Goal: Task Accomplishment & Management: Manage account settings

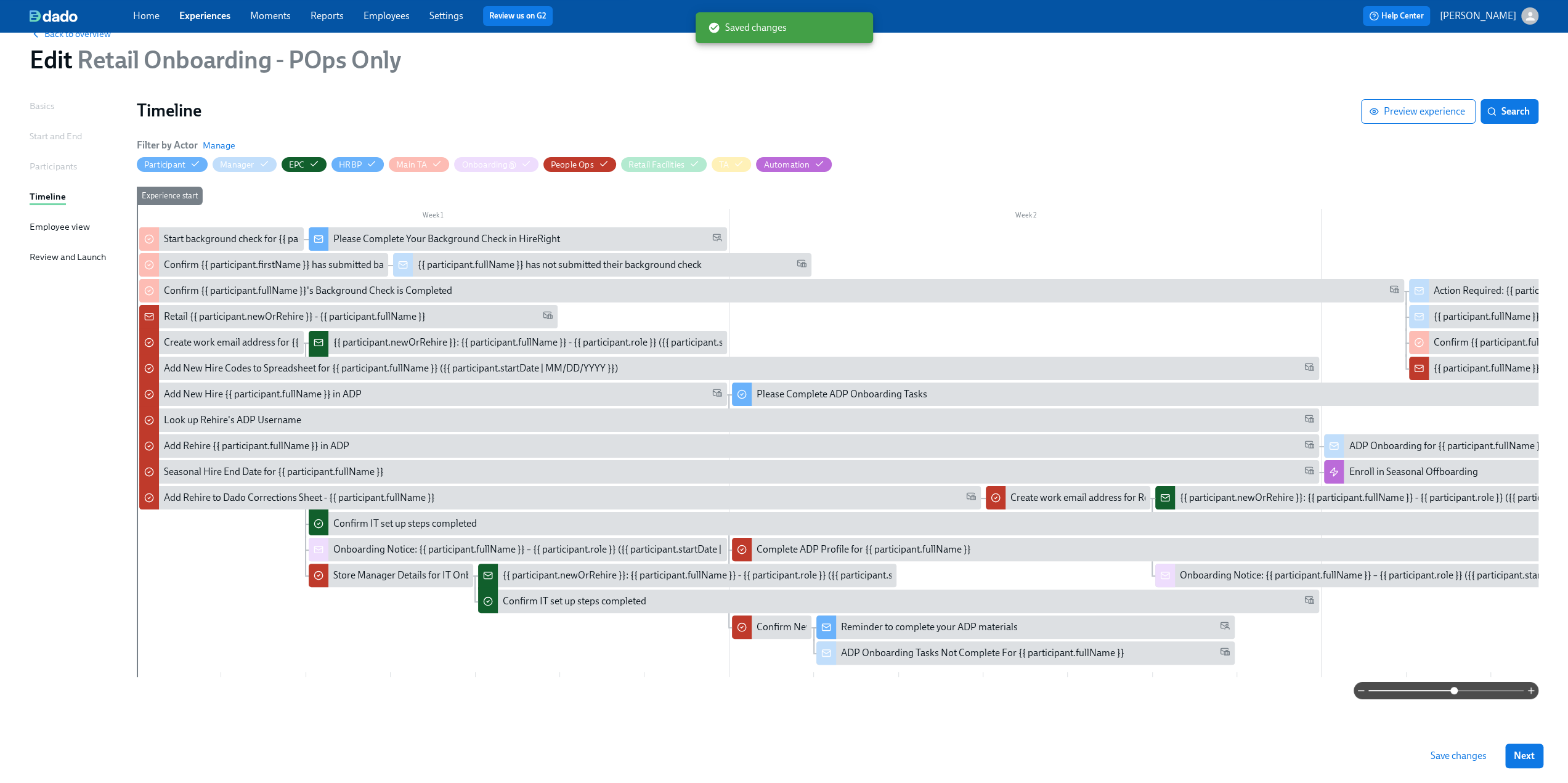
scroll to position [0, 1624]
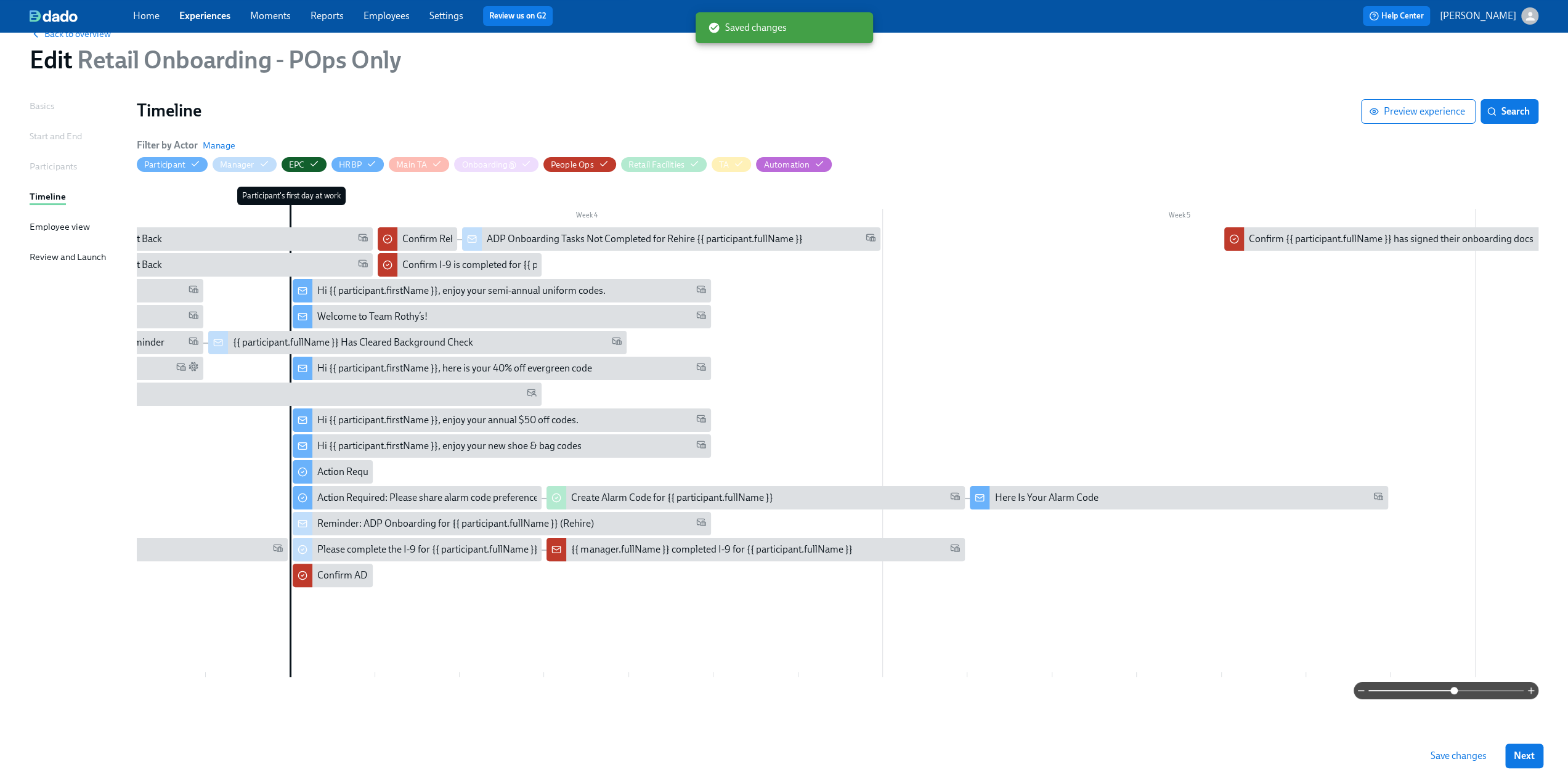
click at [1480, 758] on span "Save changes" at bounding box center [1458, 756] width 56 height 12
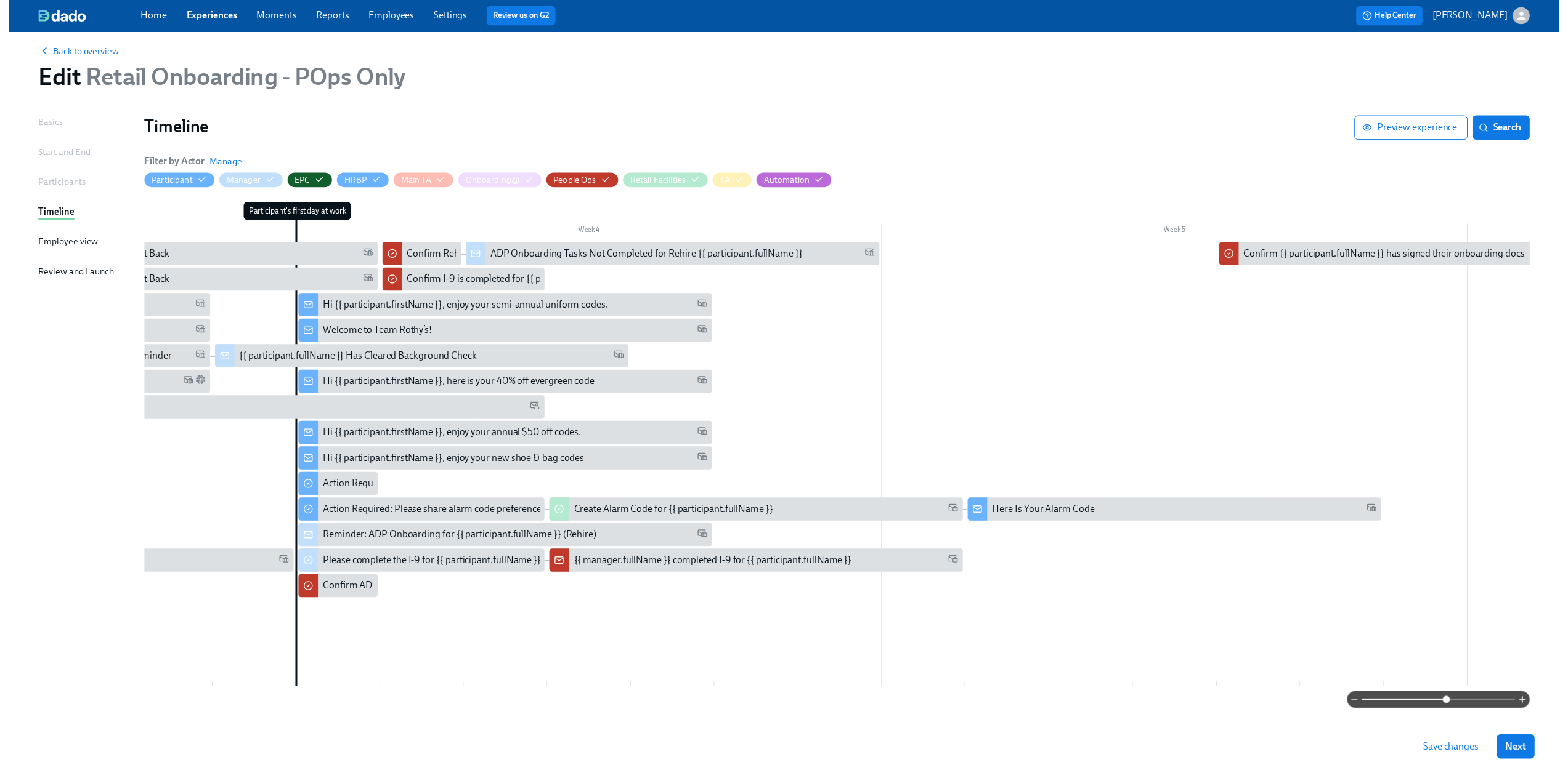
scroll to position [0, 0]
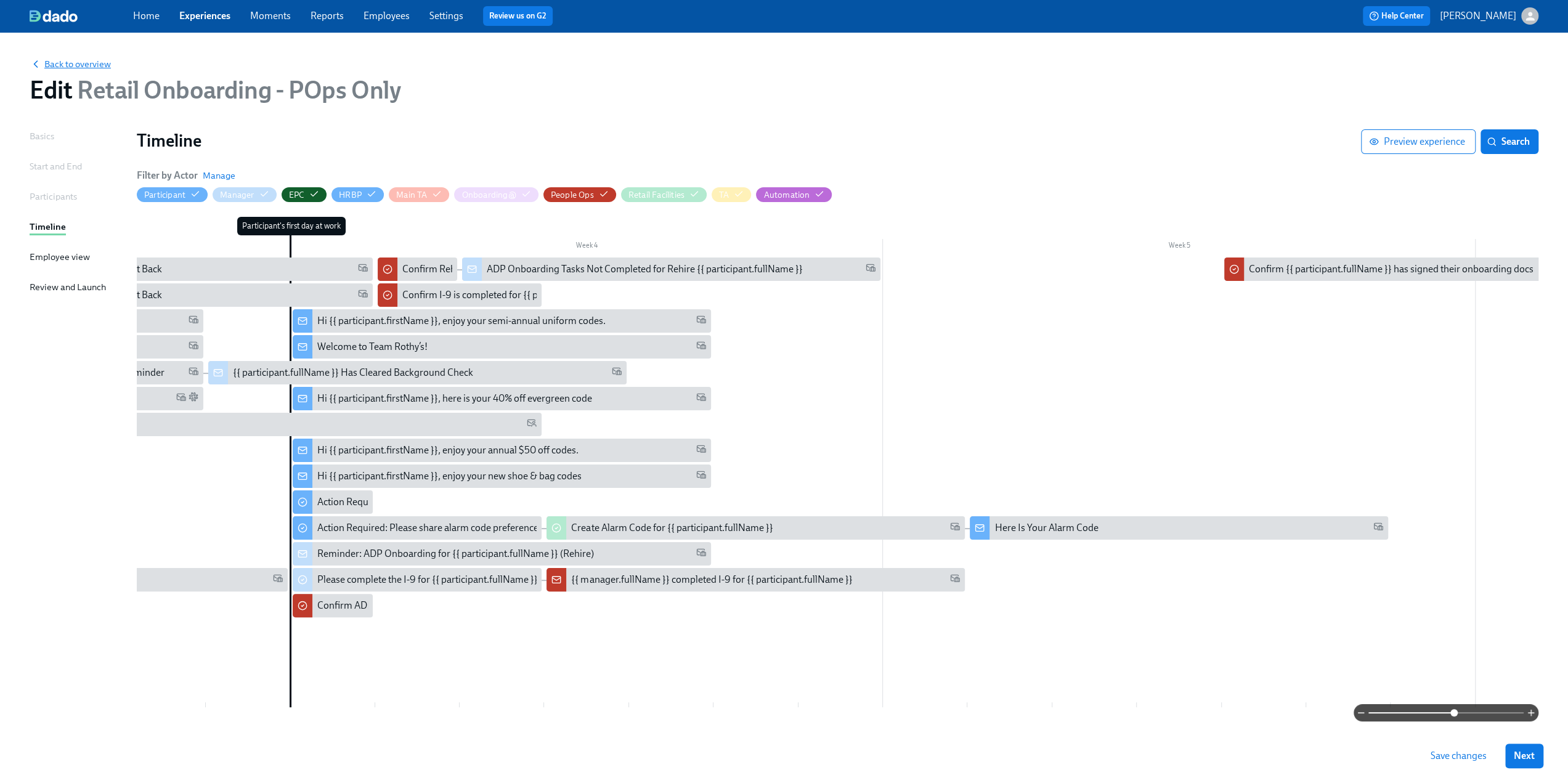
click at [68, 65] on span "Back to overview" at bounding box center [70, 64] width 82 height 12
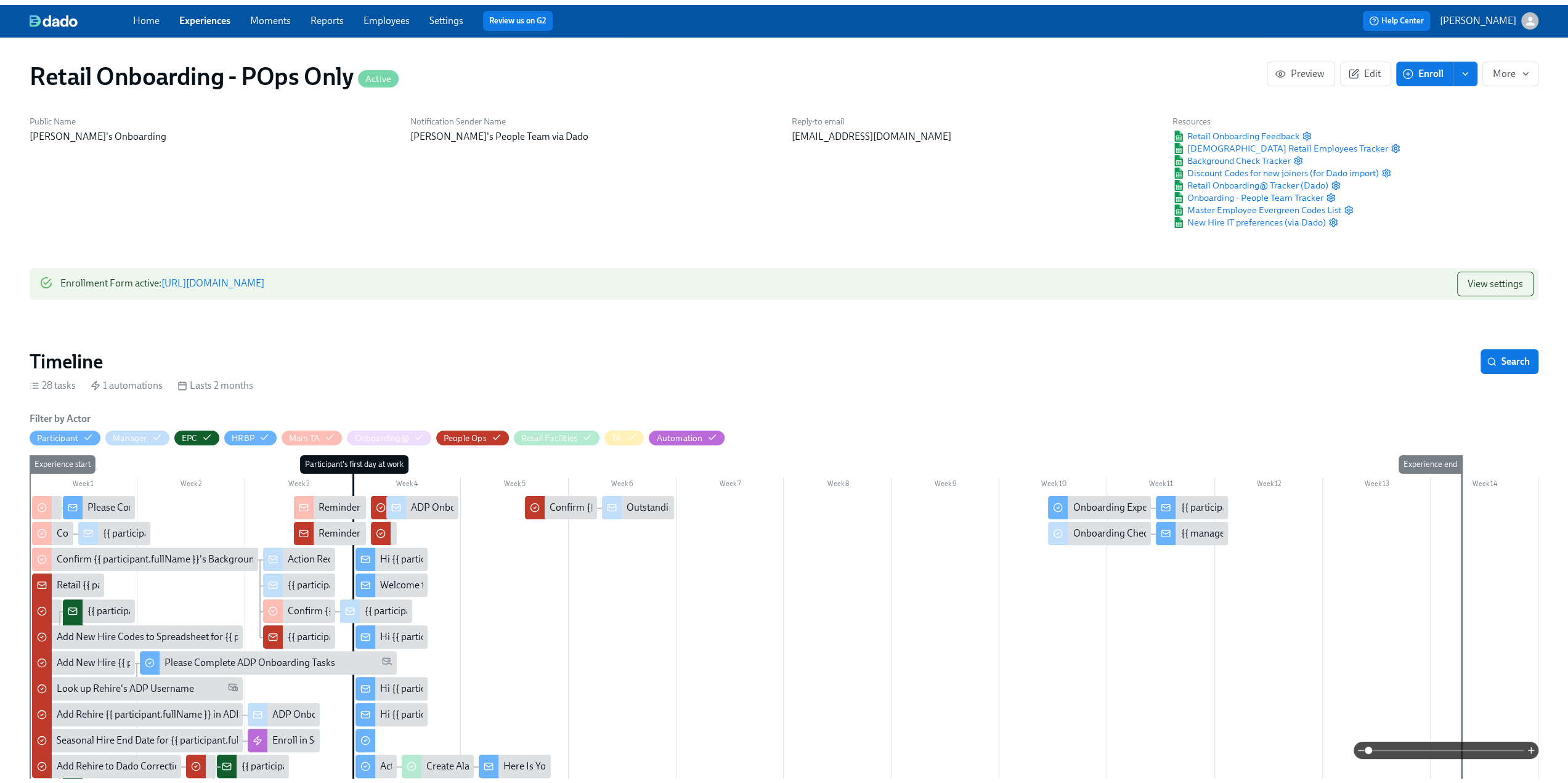
scroll to position [0, 13430]
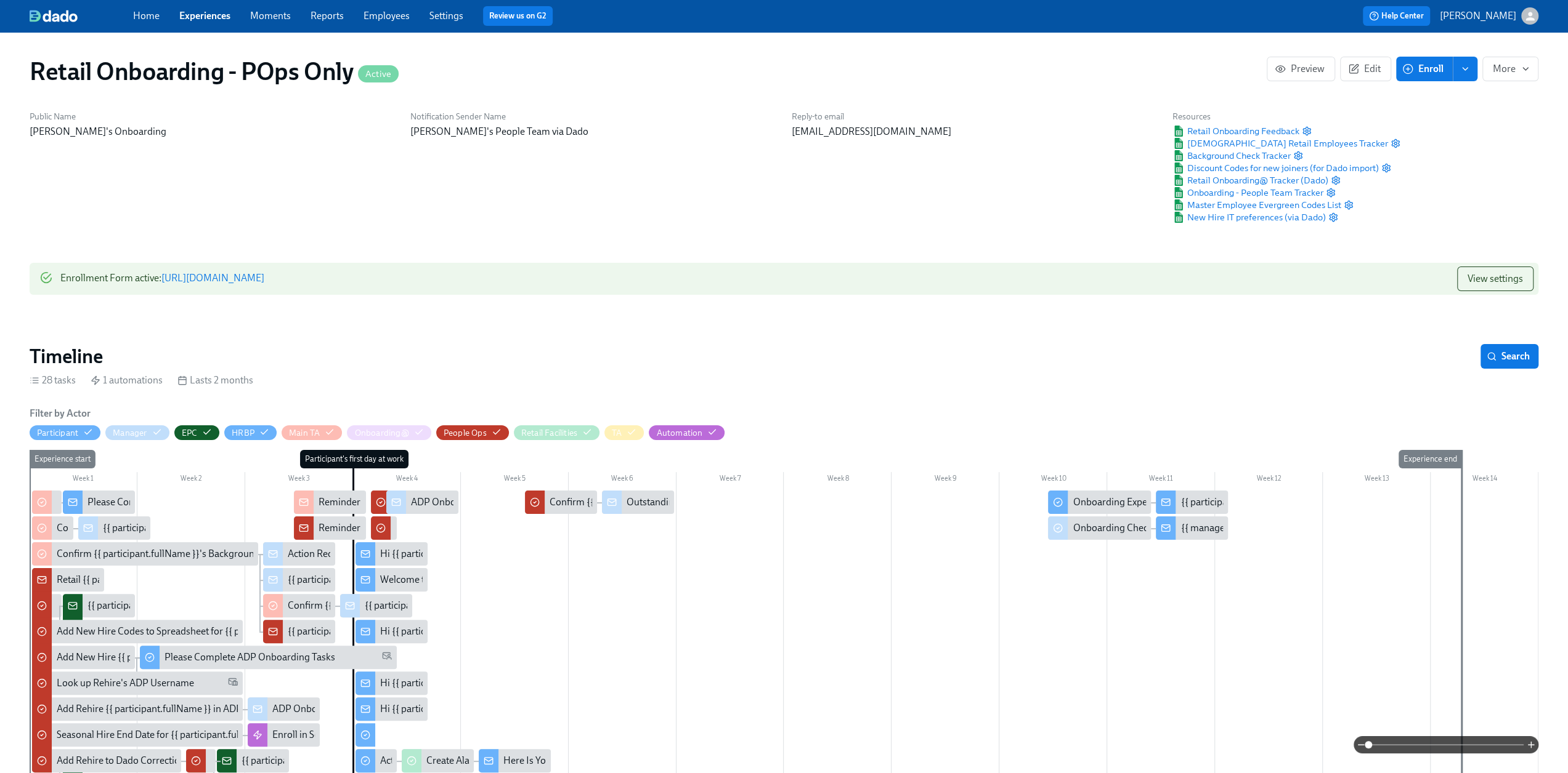
click at [206, 16] on link "Experiences" at bounding box center [204, 15] width 51 height 11
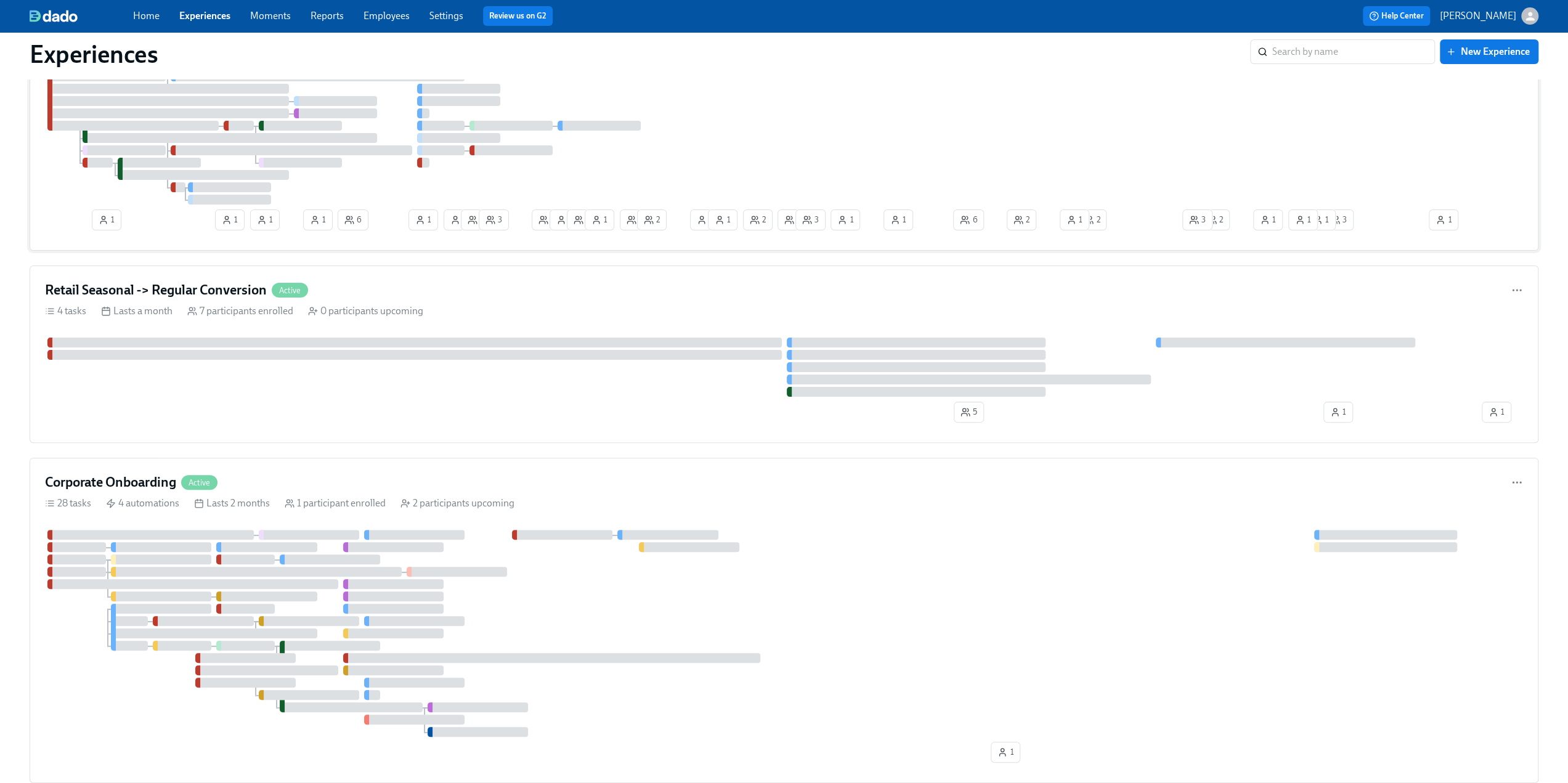
scroll to position [246, 0]
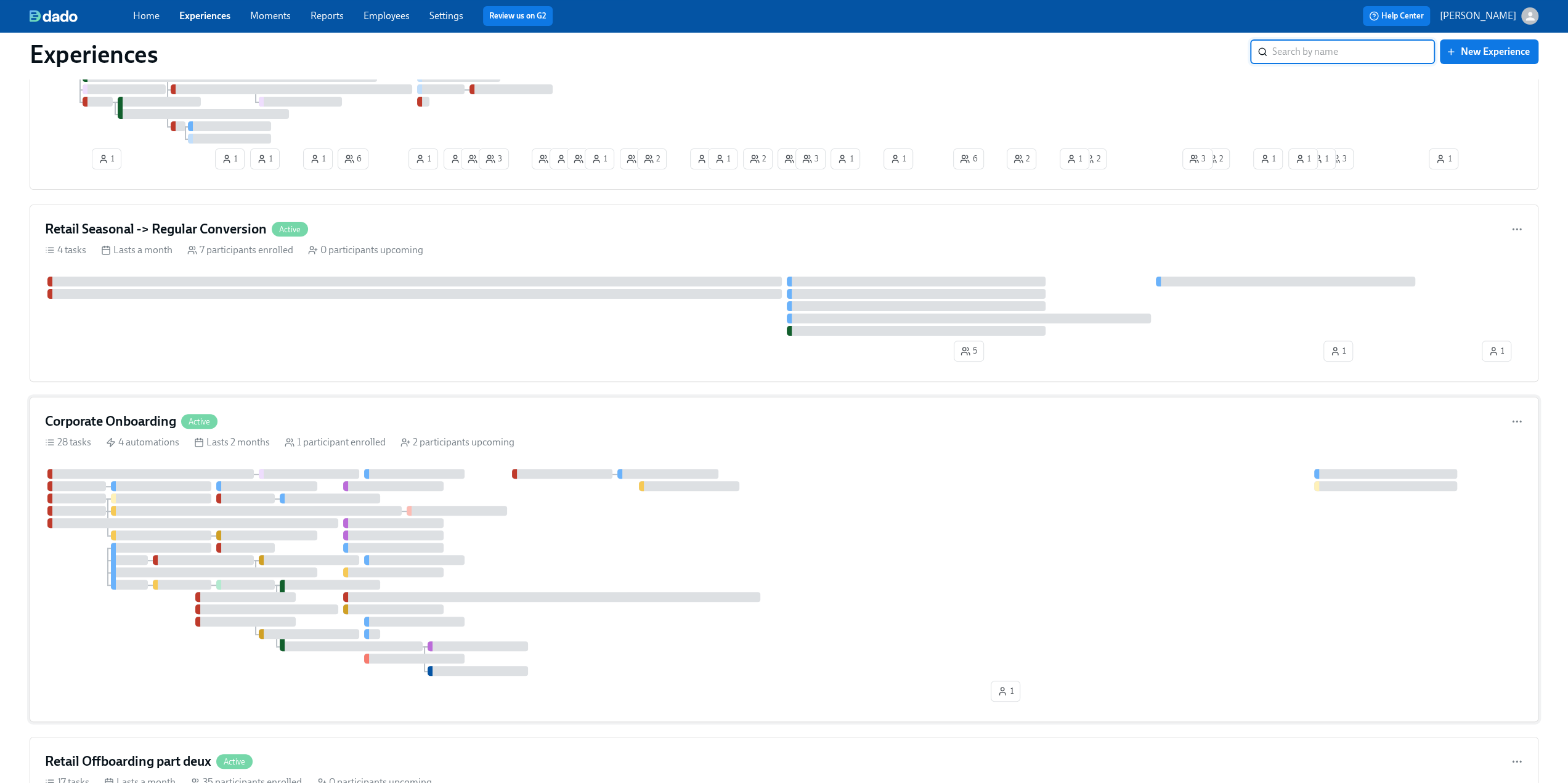
click at [131, 413] on h4 "Corporate Onboarding" at bounding box center [110, 421] width 132 height 18
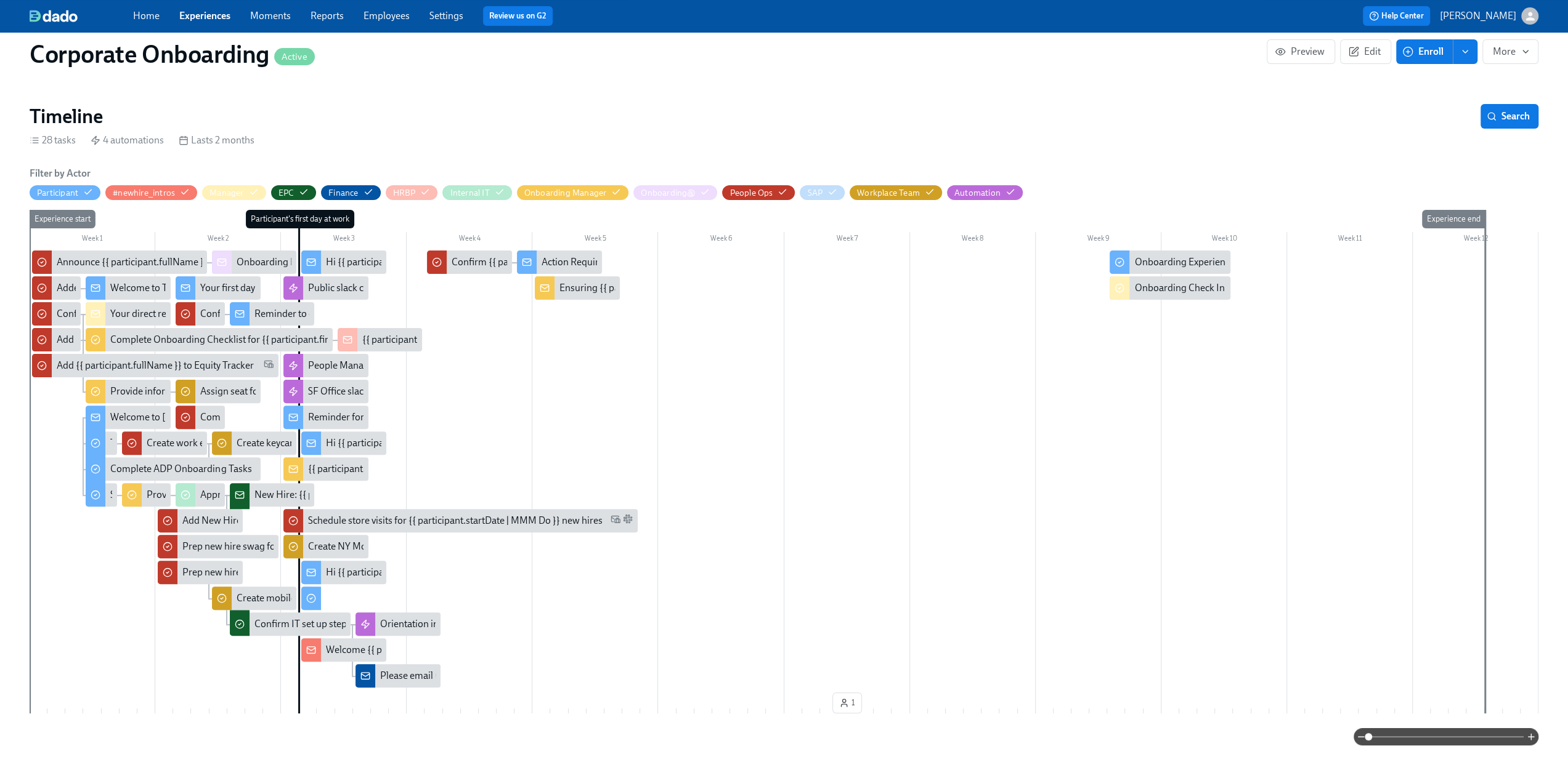
scroll to position [246, 0]
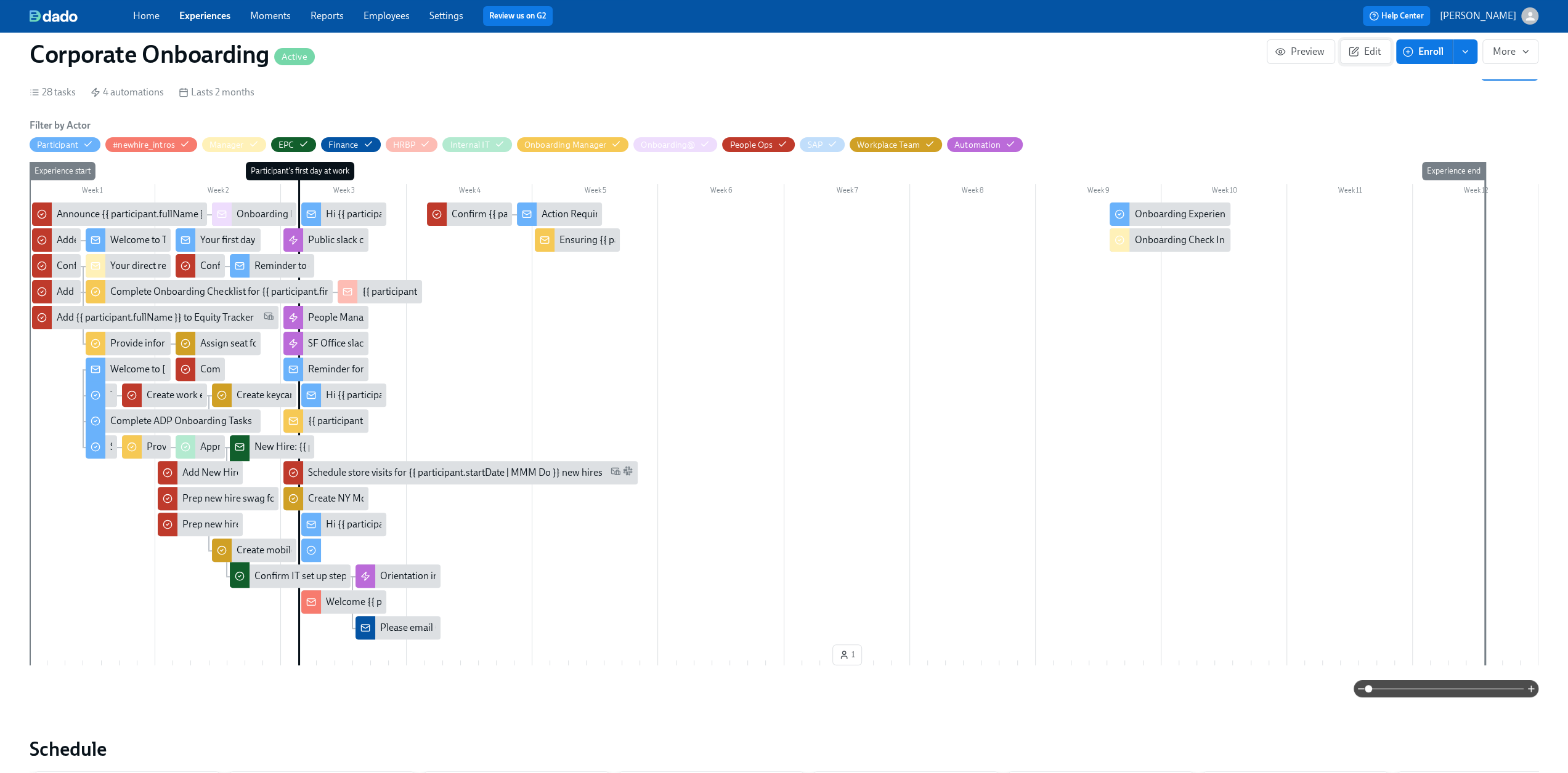
click at [1362, 52] on span "Edit" at bounding box center [1365, 52] width 30 height 12
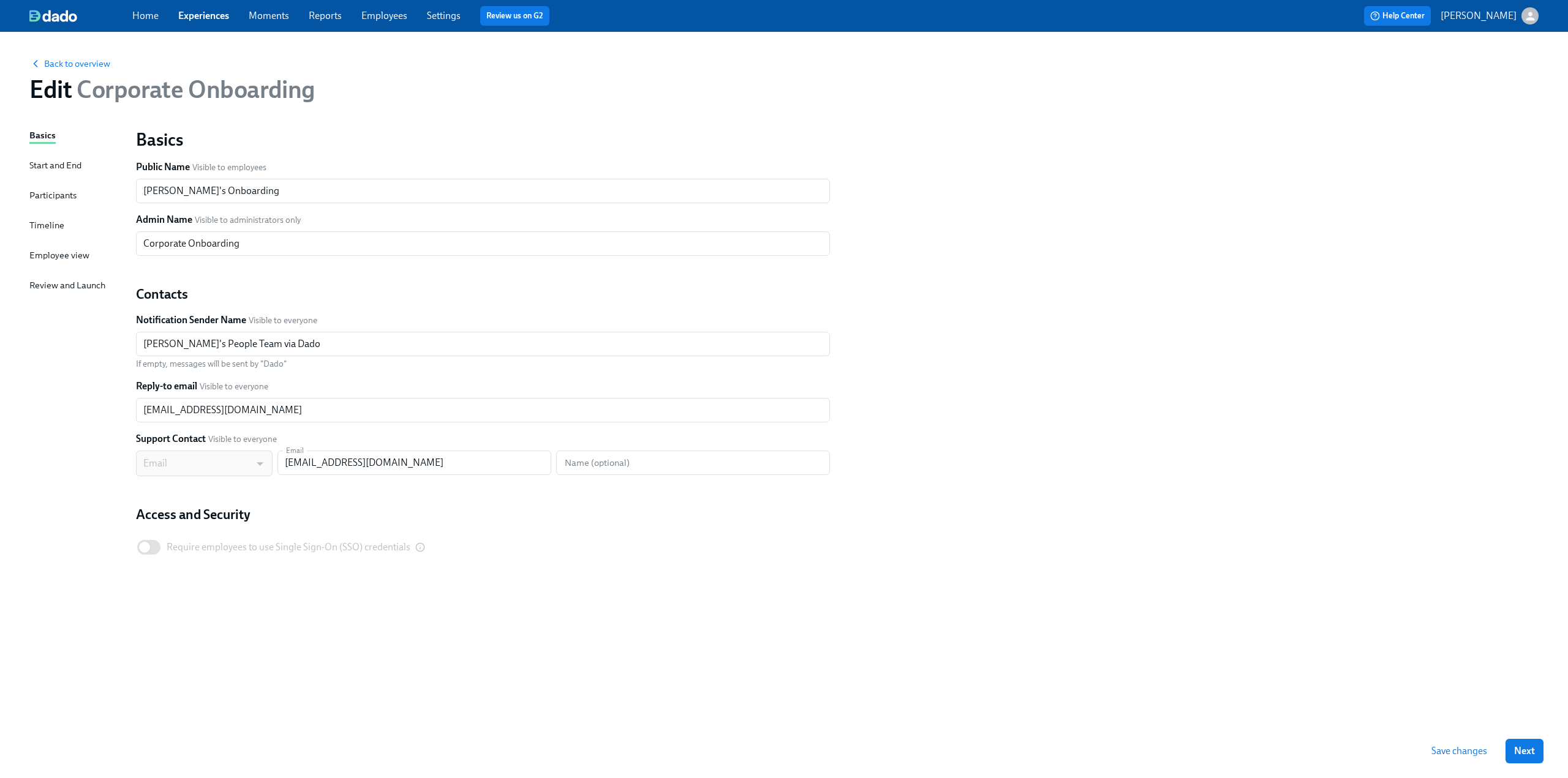
click at [39, 228] on div "Timeline" at bounding box center [47, 225] width 35 height 13
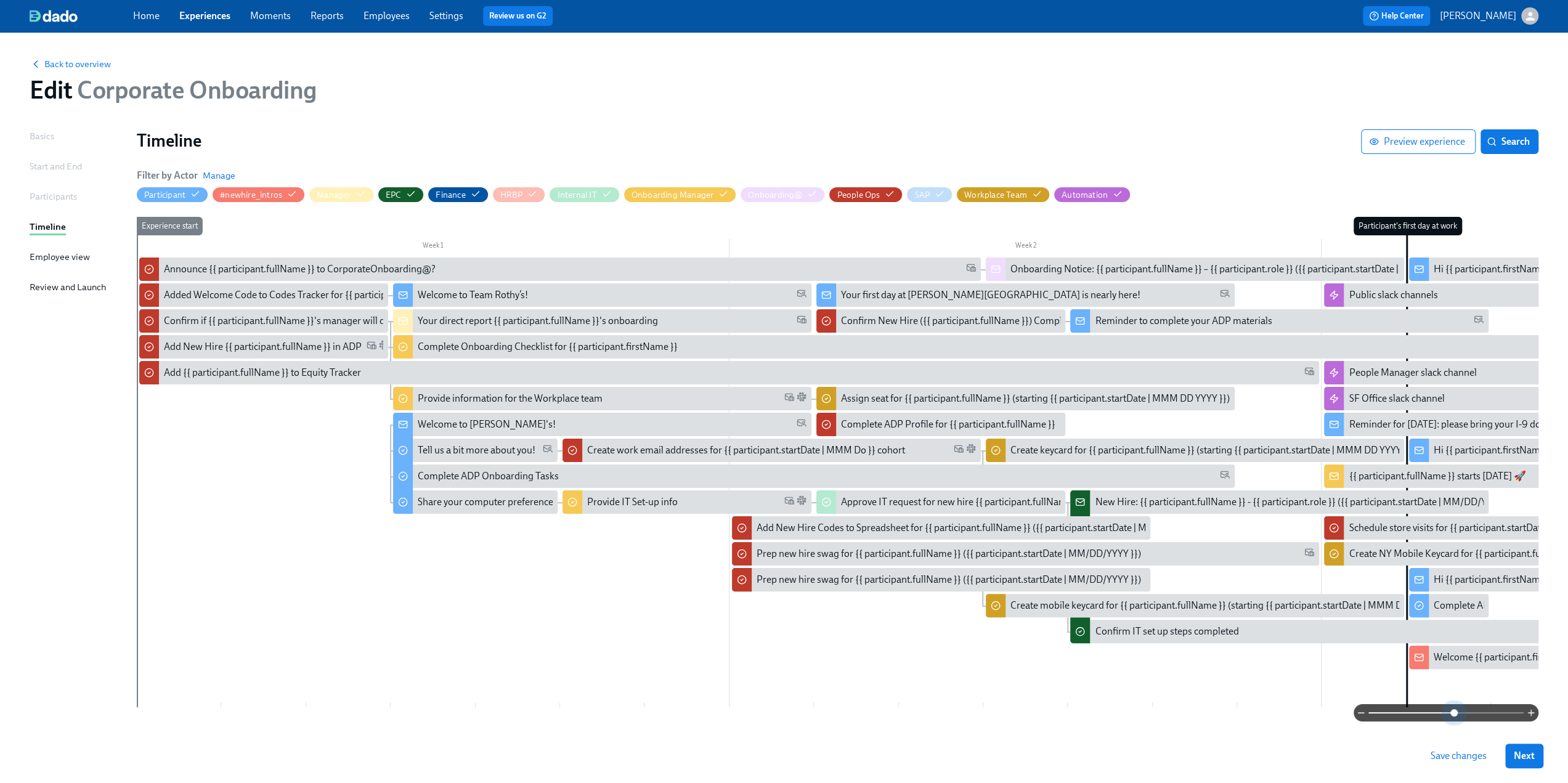
click at [1453, 712] on span at bounding box center [1446, 713] width 155 height 18
click at [174, 714] on div at bounding box center [837, 713] width 1401 height 18
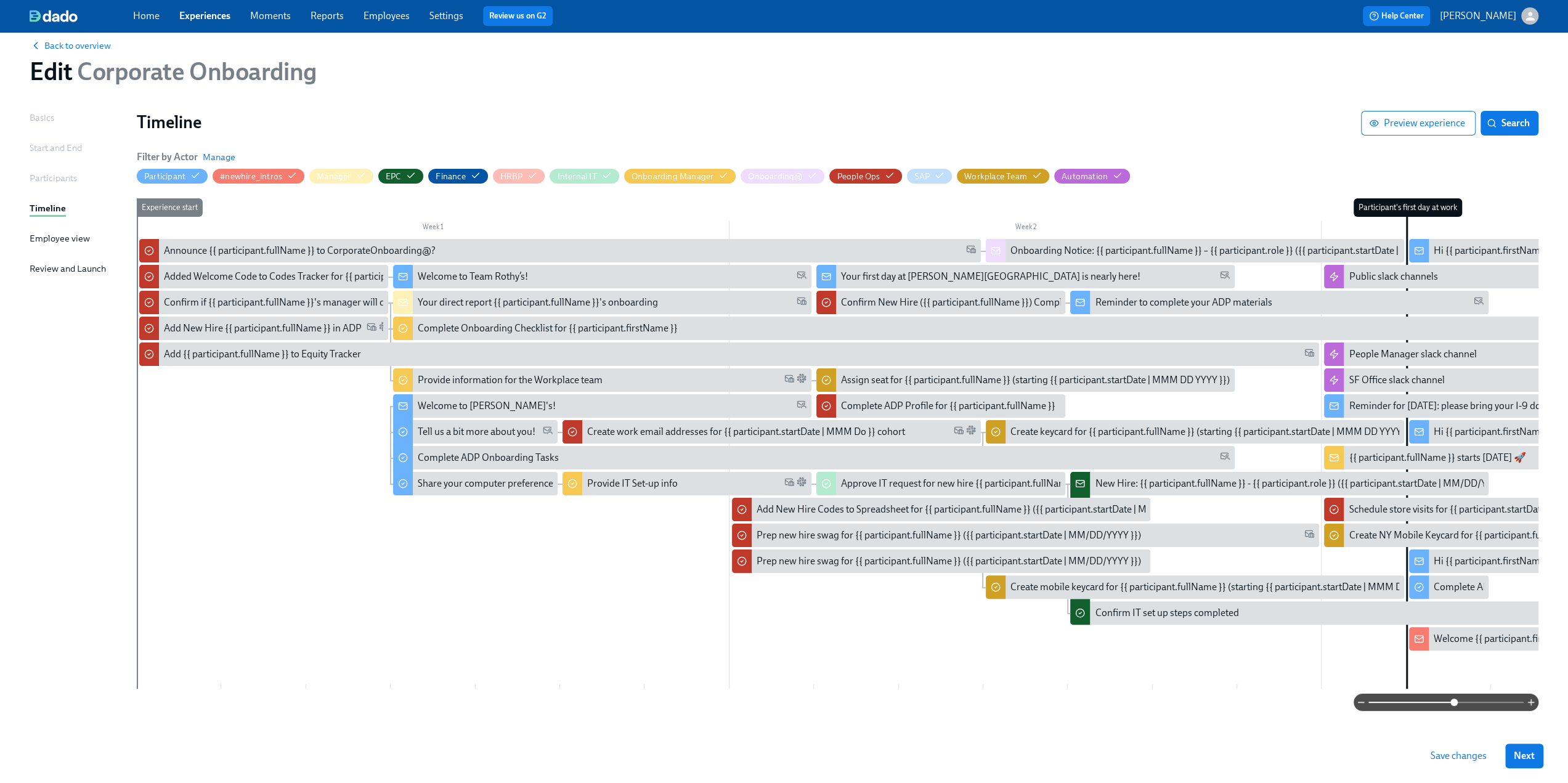
scroll to position [35, 0]
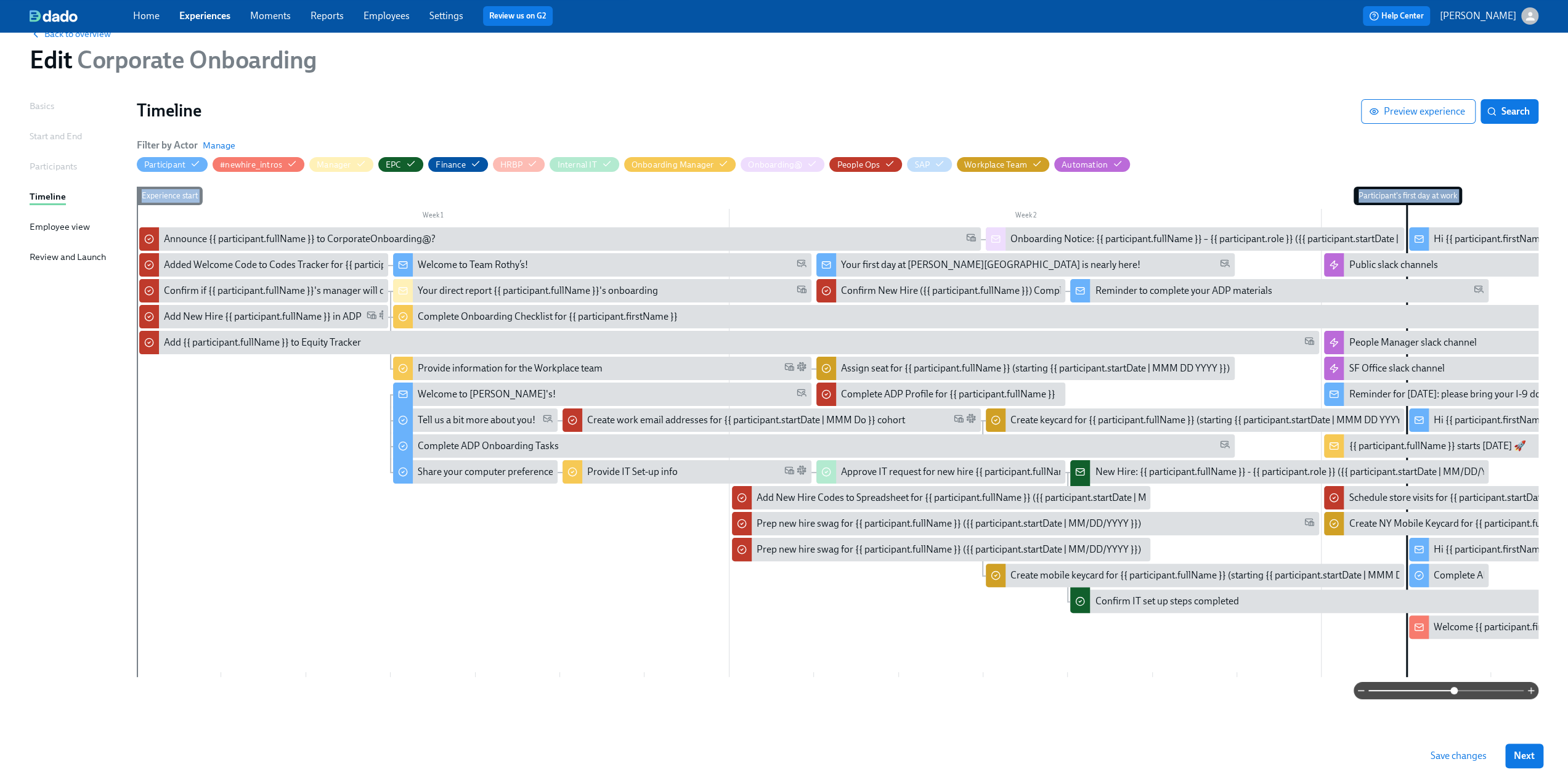
drag, startPoint x: 174, startPoint y: 666, endPoint x: 601, endPoint y: 664, distance: 427.0
click at [596, 664] on div "Week 1 Week 2 Week 3 Week 4 Week 5 Week 6 Week 7 Week 8 Week 9 Week 10 Week 11 …" at bounding box center [837, 434] width 1401 height 495
drag, startPoint x: 146, startPoint y: 677, endPoint x: 146, endPoint y: 695, distance: 18.0
click at [146, 695] on div "Week 1 Week 2 Week 3 Week 4 Week 5 Week 6 Week 7 Week 8 Week 9 Week 10 Week 11 …" at bounding box center [837, 443] width 1401 height 513
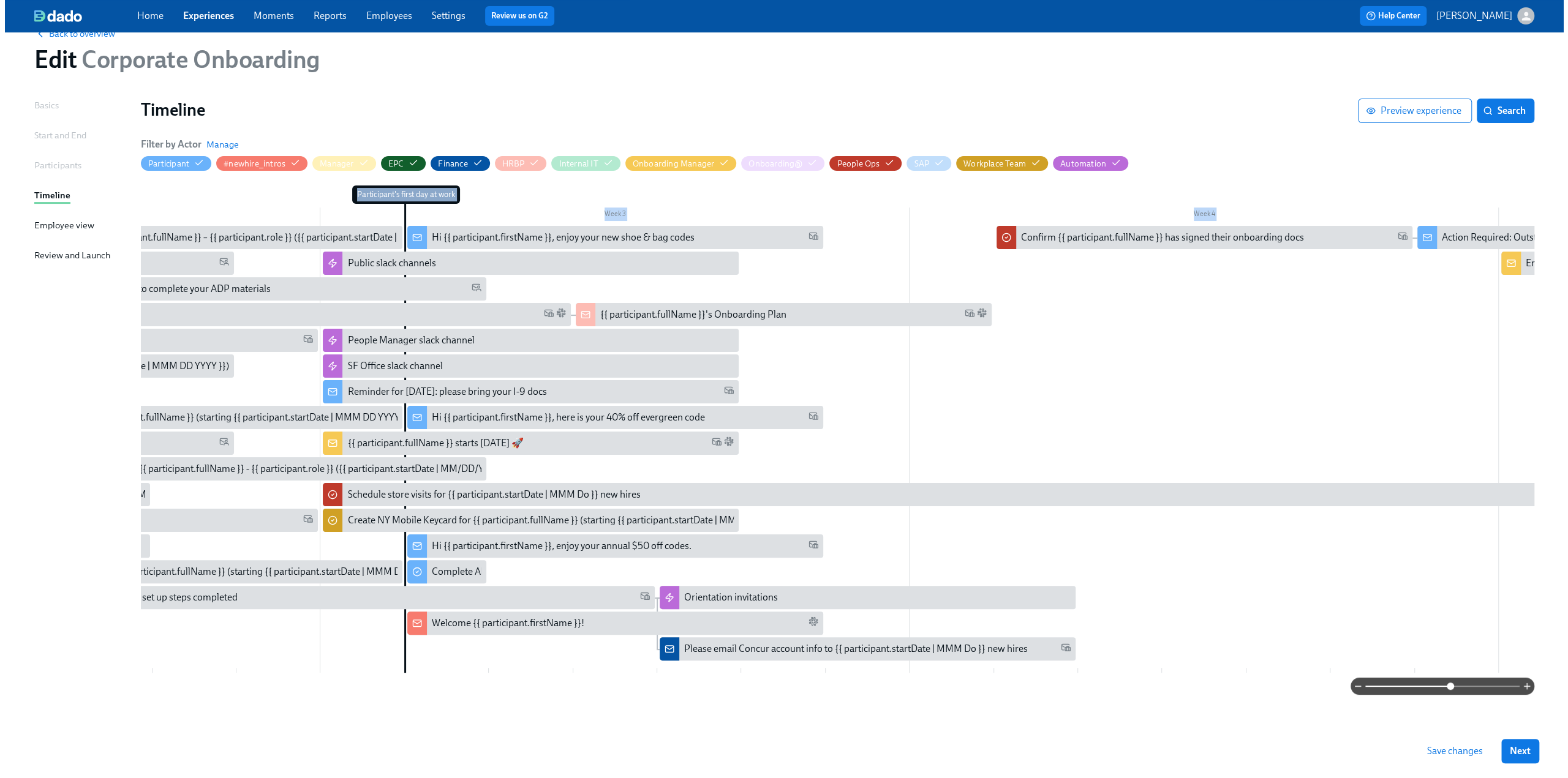
scroll to position [0, 988]
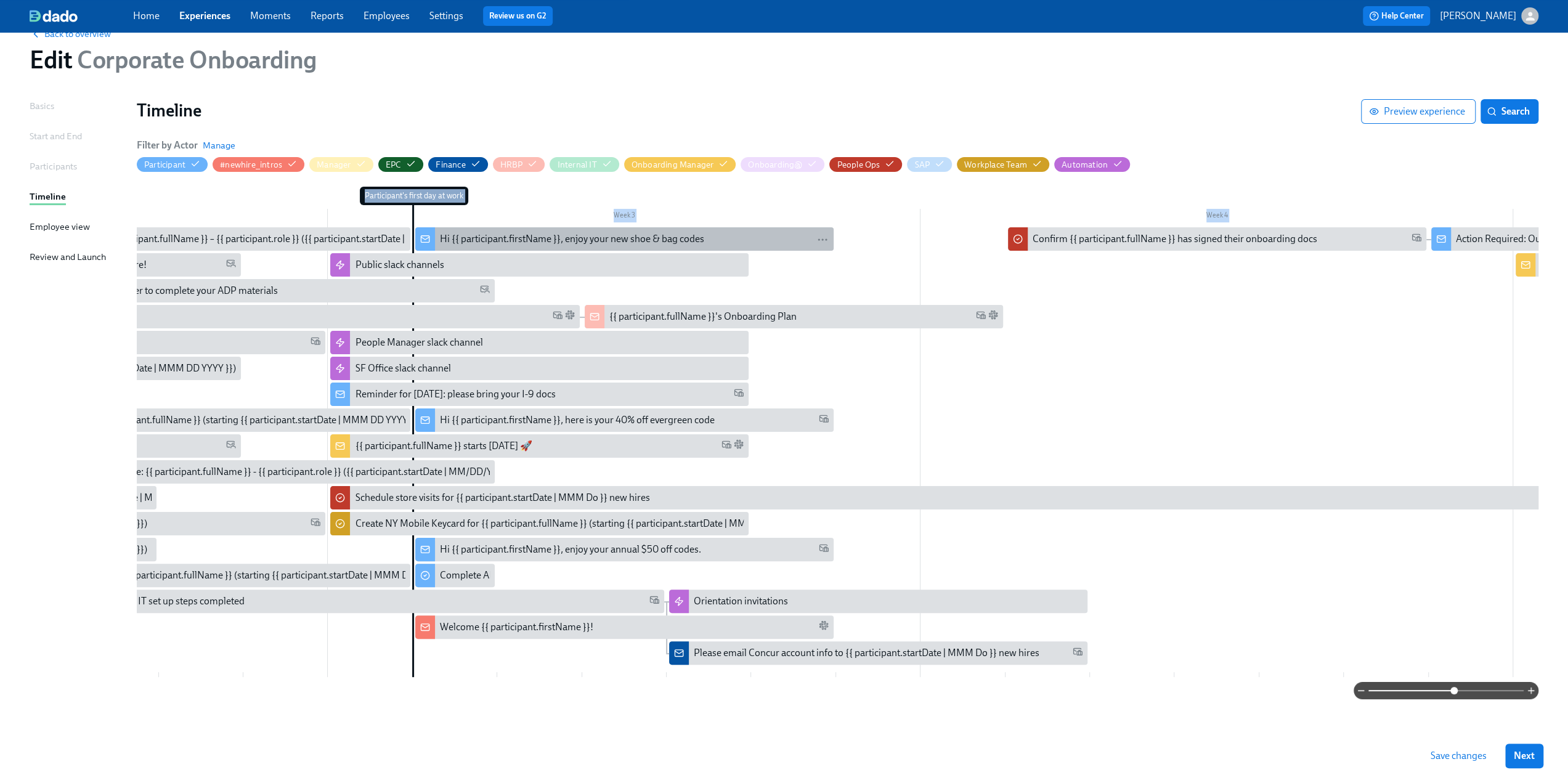
click at [510, 235] on div "Hi {{ participant.firstName }}, enjoy your new shoe & bag codes" at bounding box center [572, 238] width 264 height 13
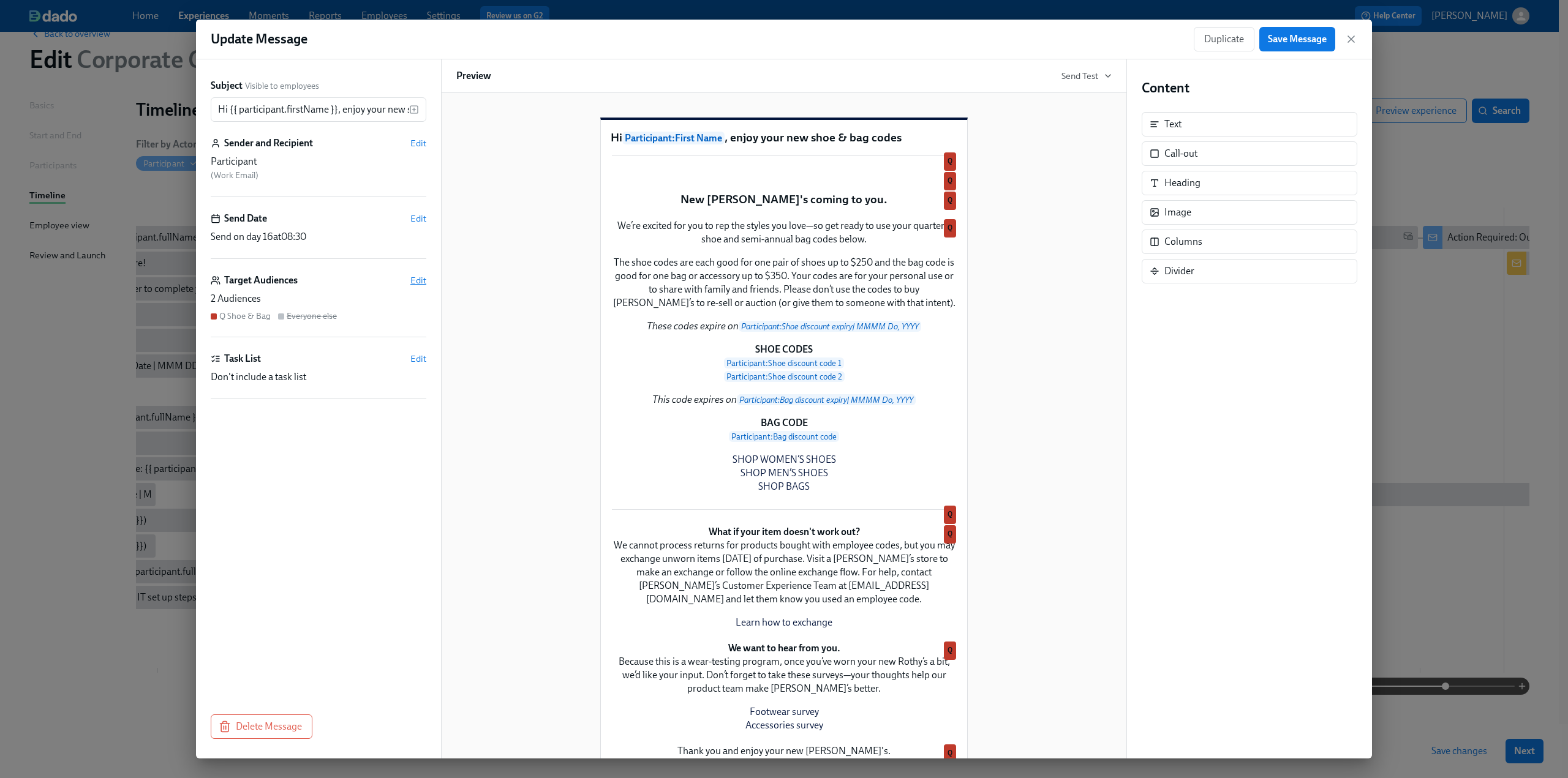
click at [420, 282] on span "Edit" at bounding box center [418, 281] width 16 height 12
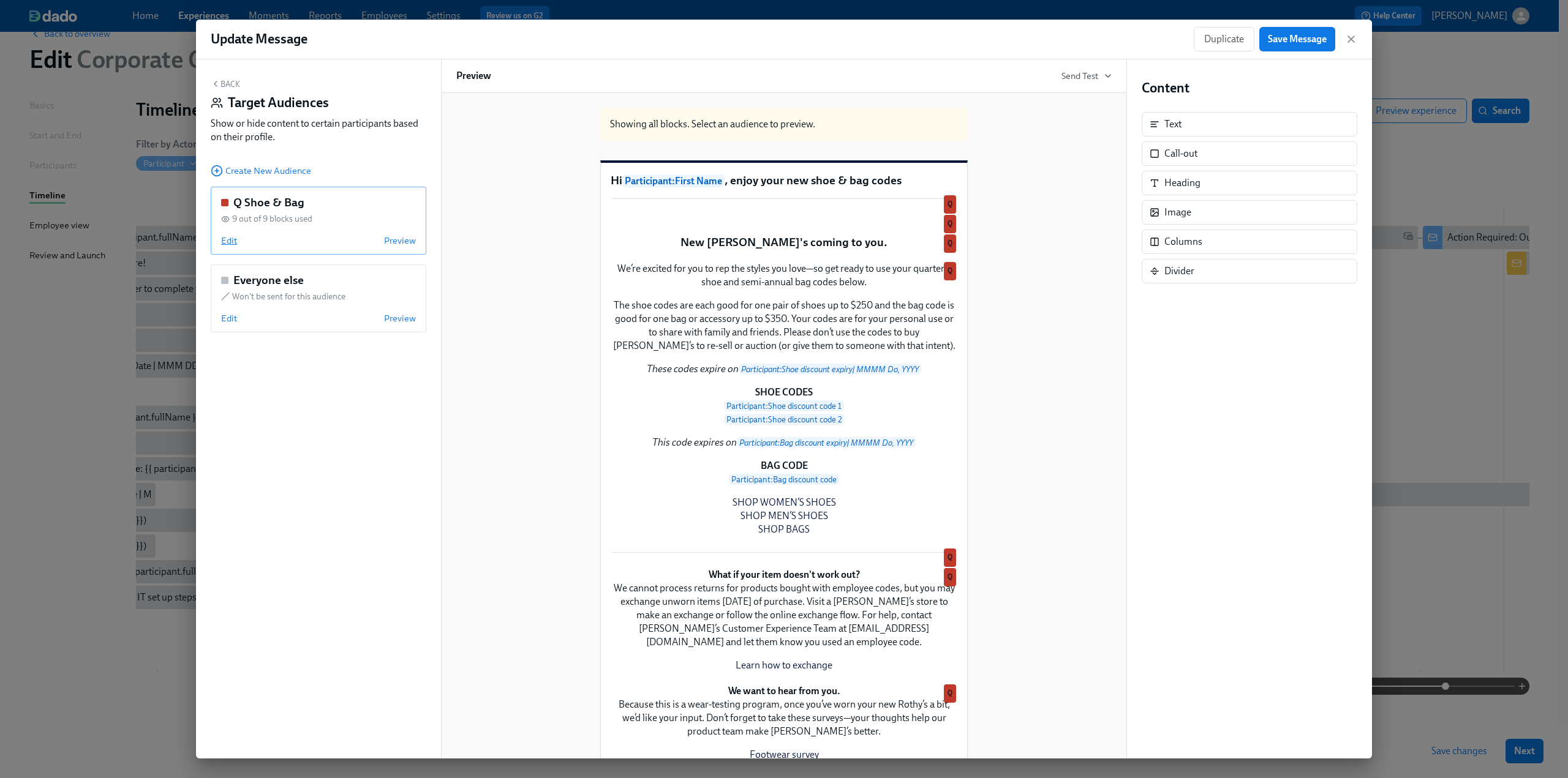
click at [234, 246] on span "Edit" at bounding box center [229, 240] width 16 height 12
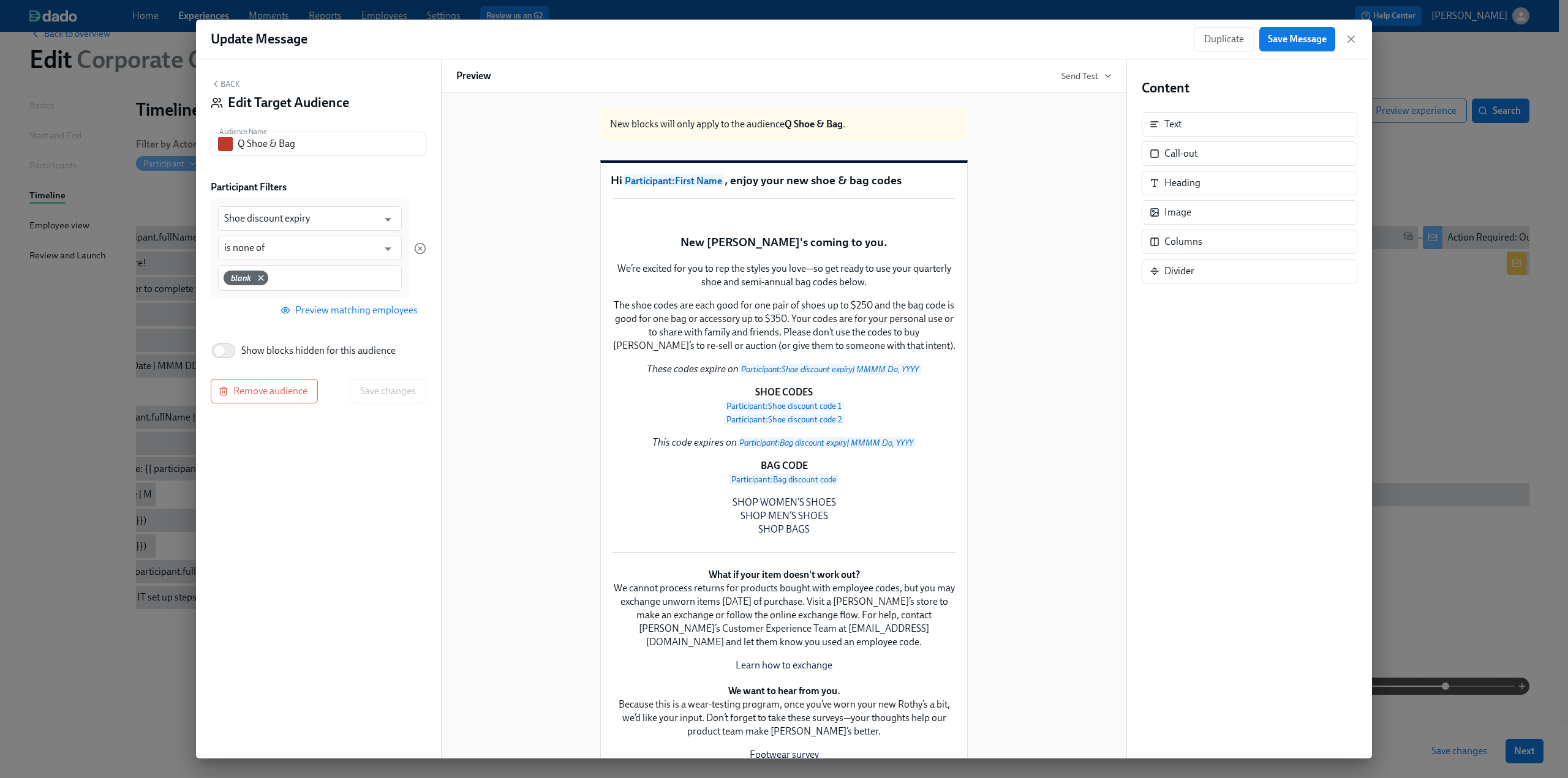
click at [232, 83] on button "Back" at bounding box center [226, 84] width 30 height 10
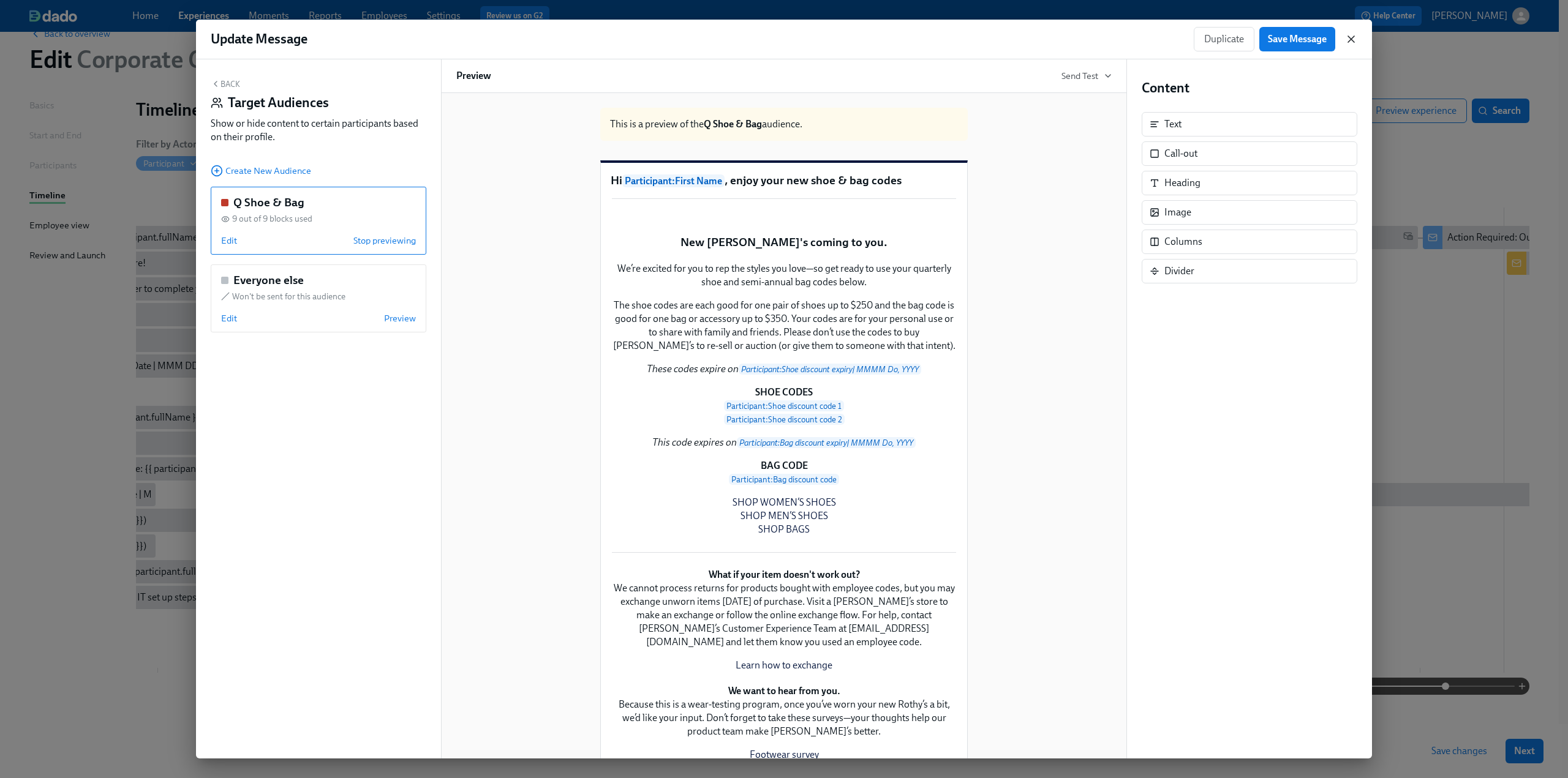
click at [1350, 38] on icon "button" at bounding box center [1350, 38] width 6 height 6
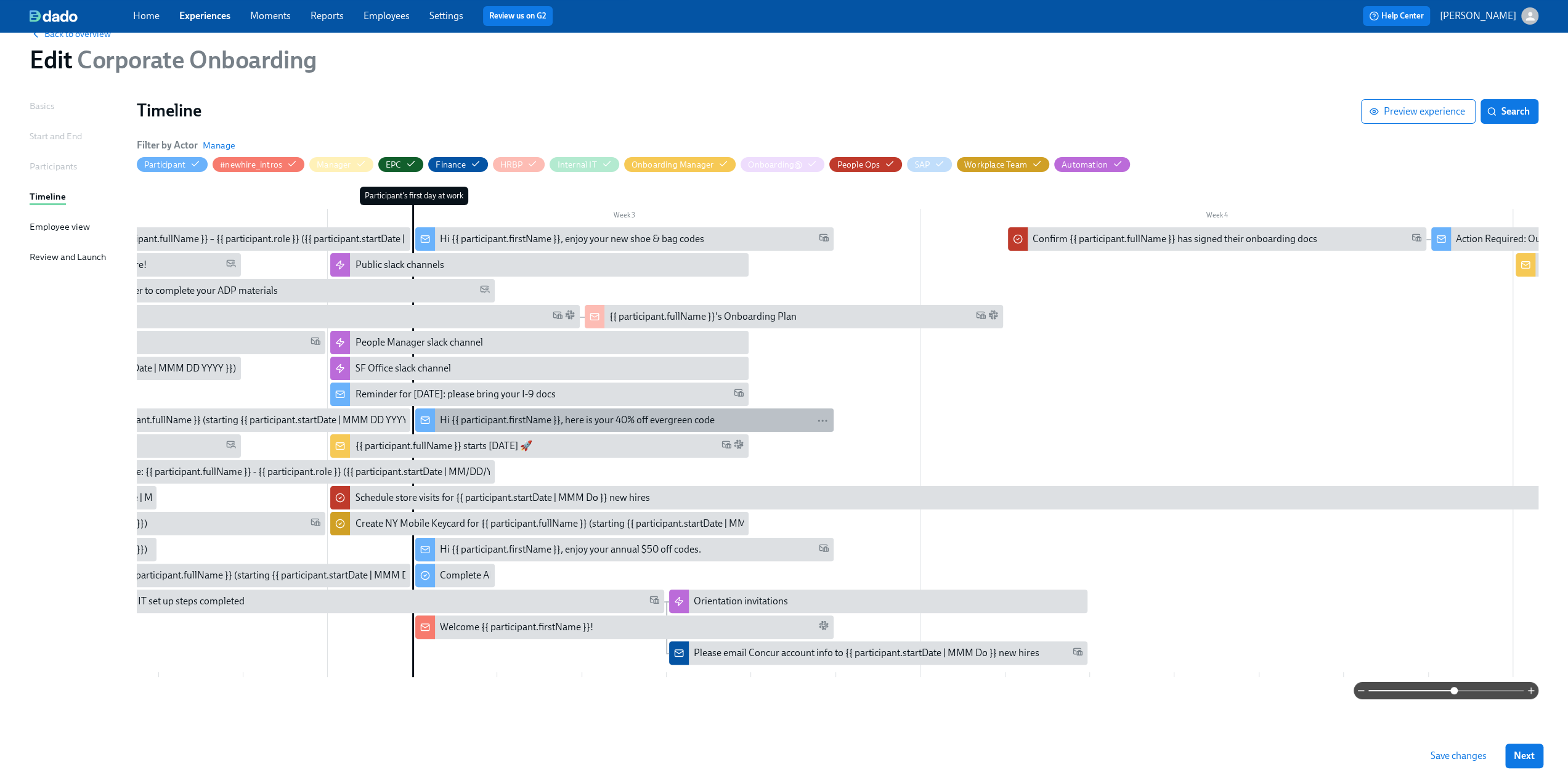
click at [535, 416] on div "Hi {{ participant.firstName }}, here is your 40% off evergreen code" at bounding box center [577, 419] width 274 height 13
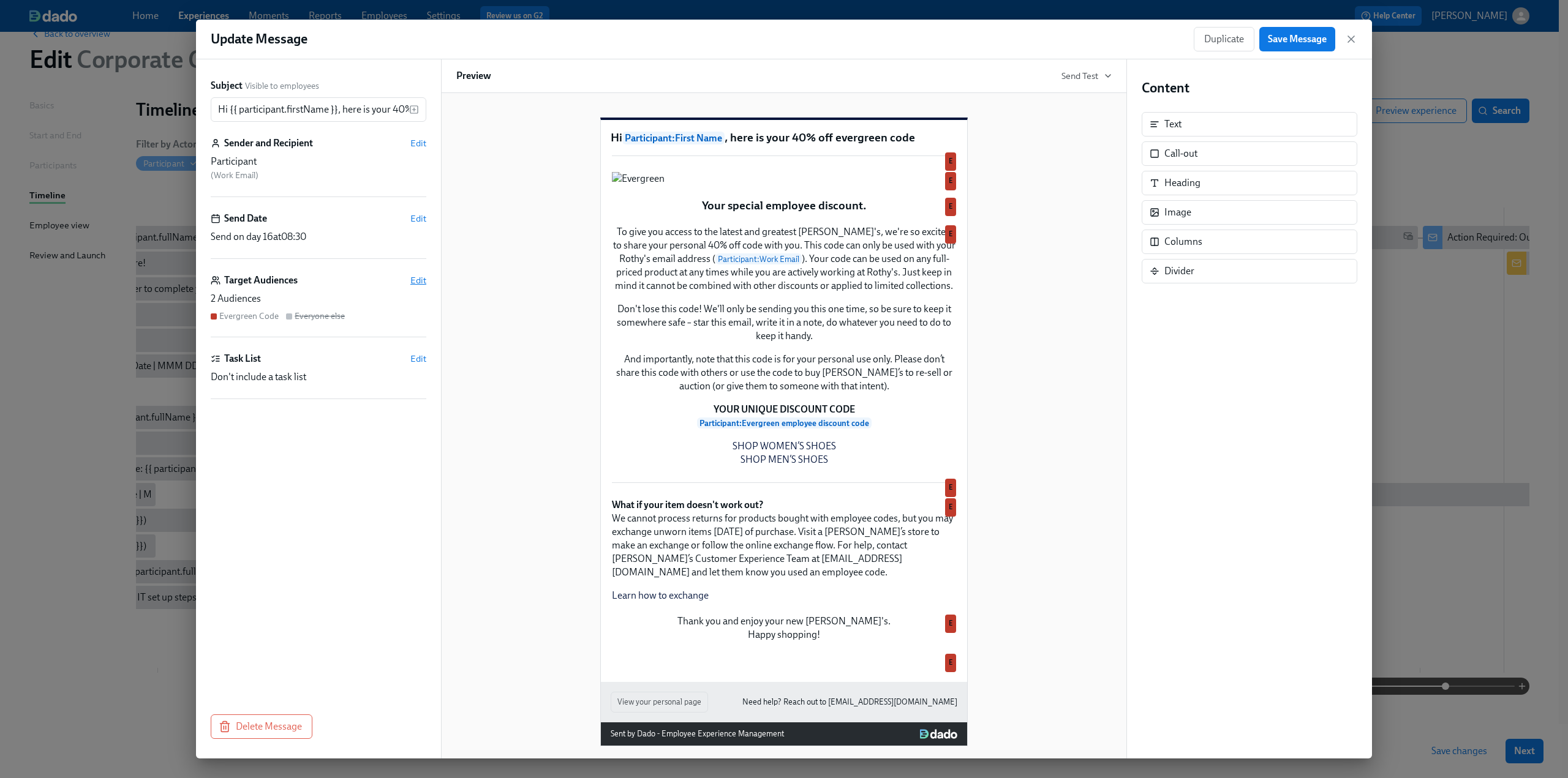
click at [417, 283] on span "Edit" at bounding box center [418, 281] width 16 height 12
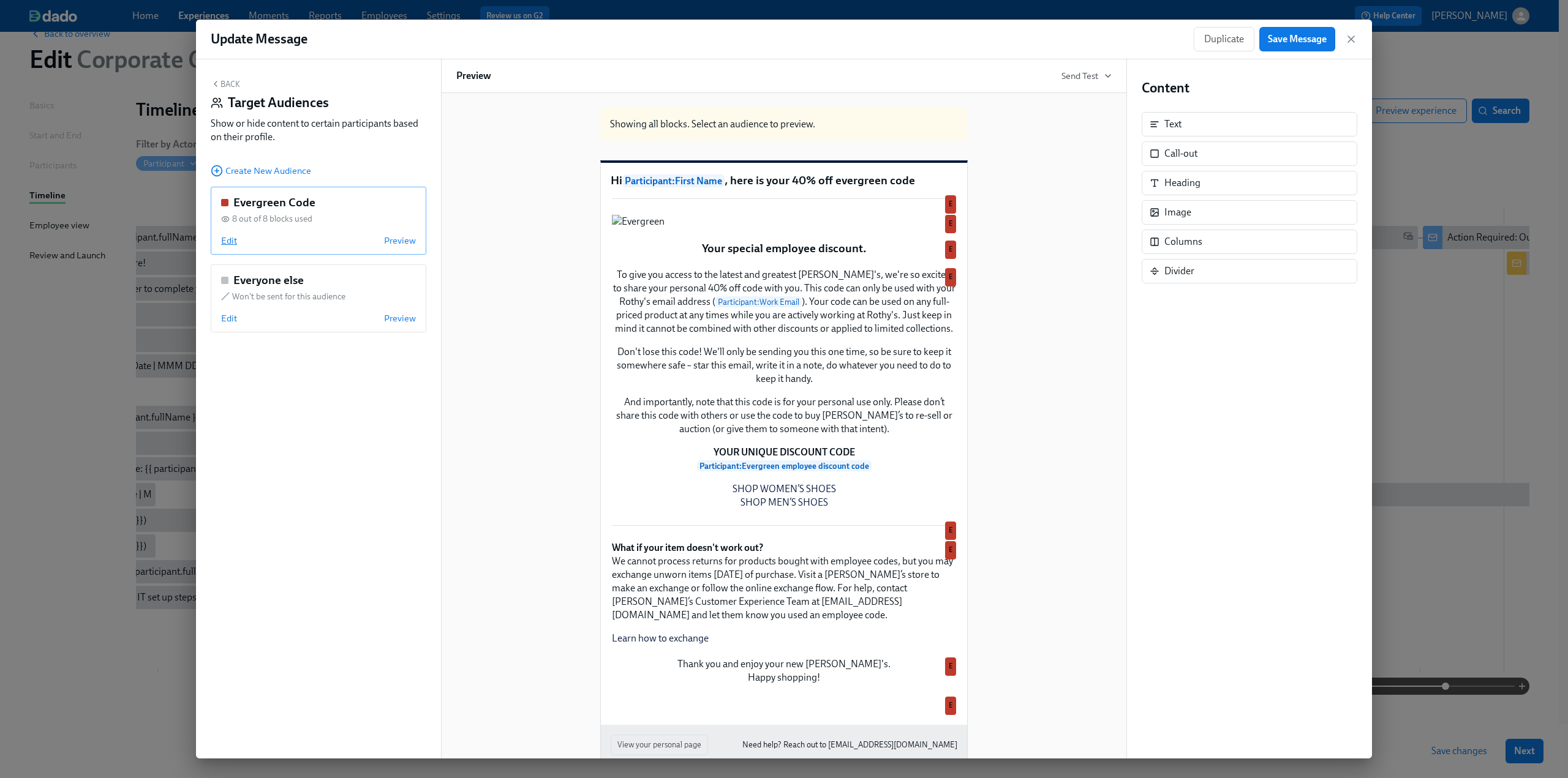
click at [224, 242] on span "Edit" at bounding box center [229, 240] width 16 height 12
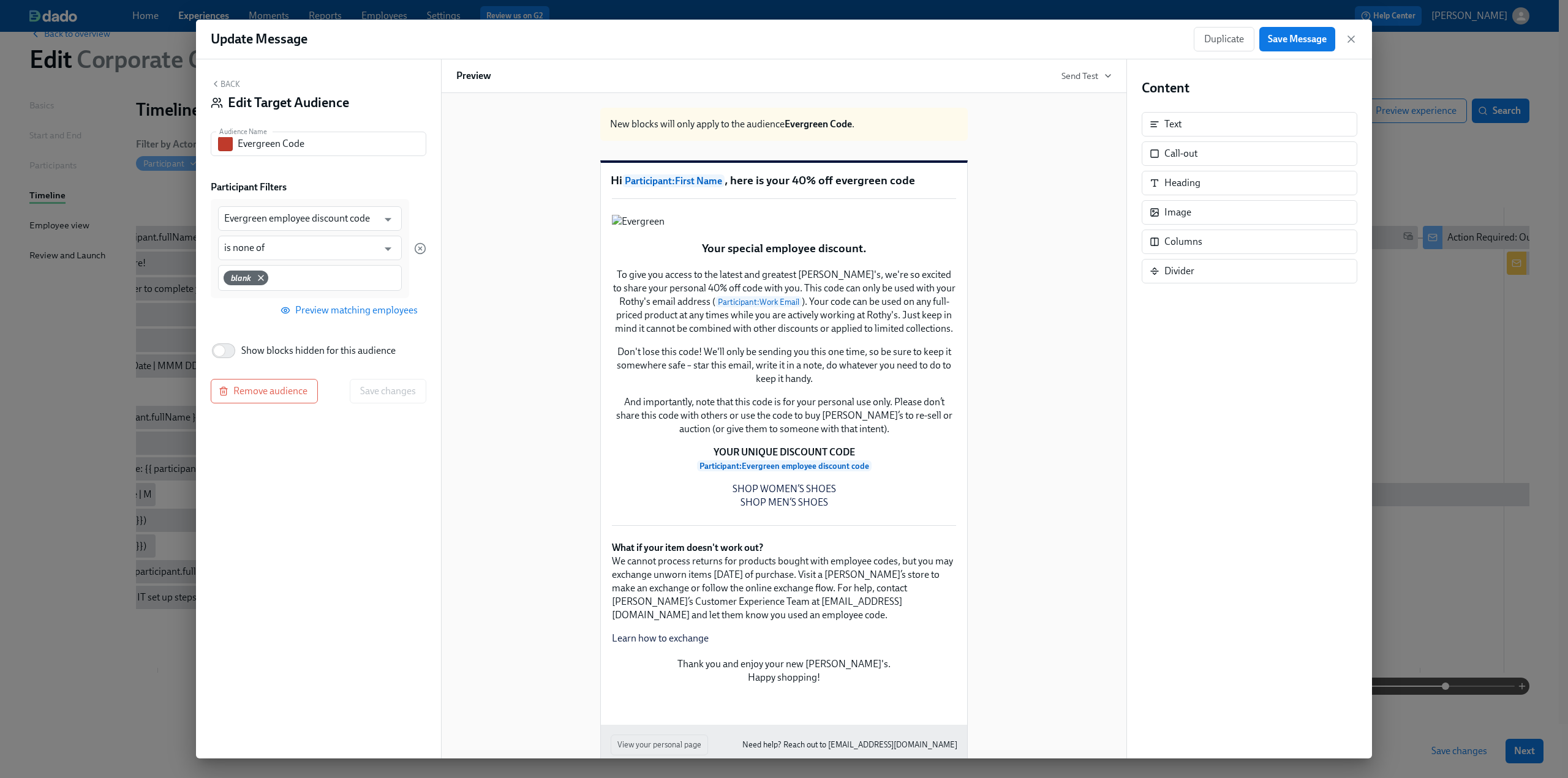
click at [226, 84] on button "Back" at bounding box center [226, 84] width 30 height 10
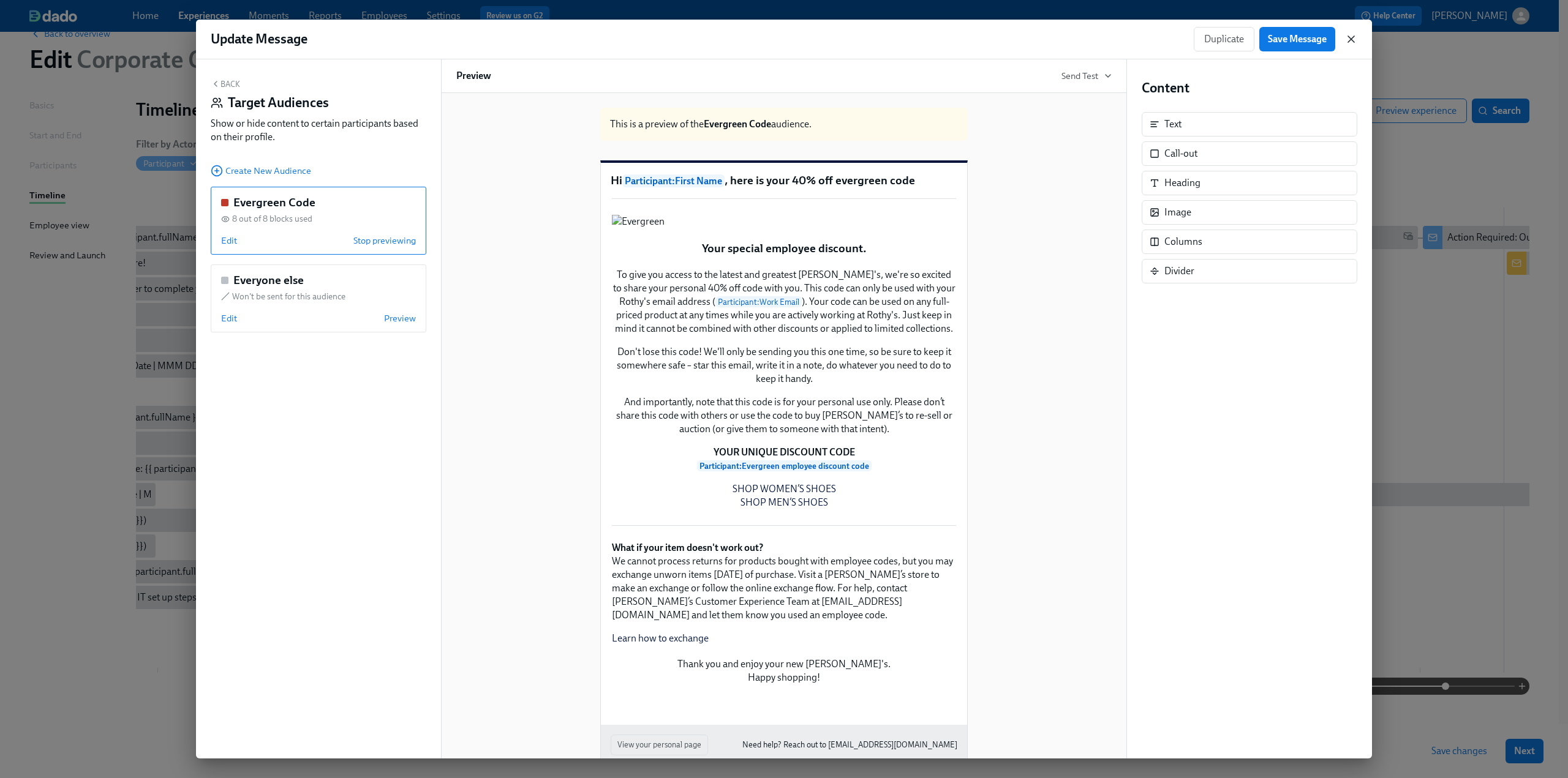
click at [1351, 43] on icon "button" at bounding box center [1351, 39] width 12 height 12
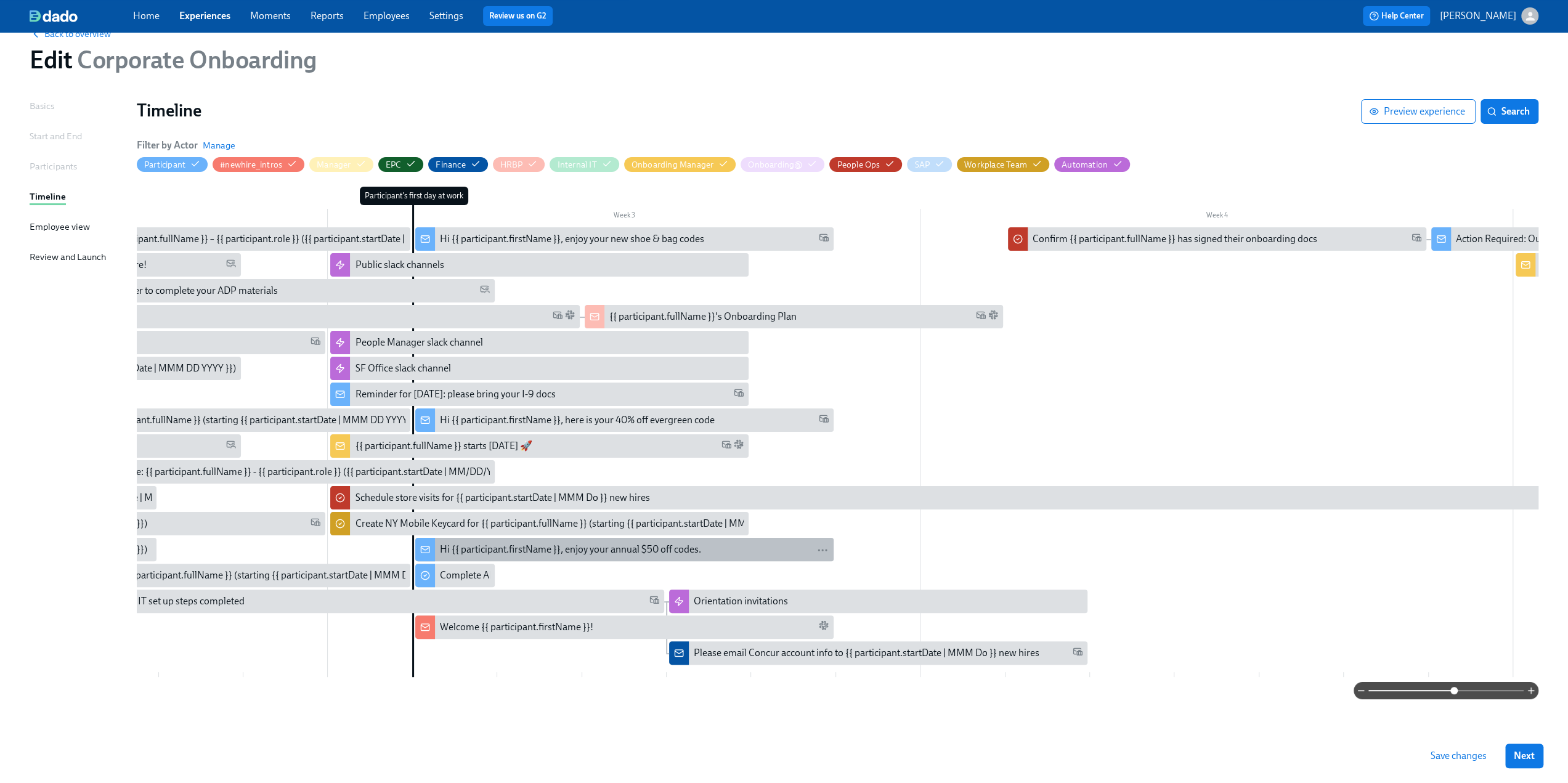
click at [539, 543] on div "Hi {{ participant.firstName }}, enjoy your annual $50 off codes." at bounding box center [571, 549] width 261 height 13
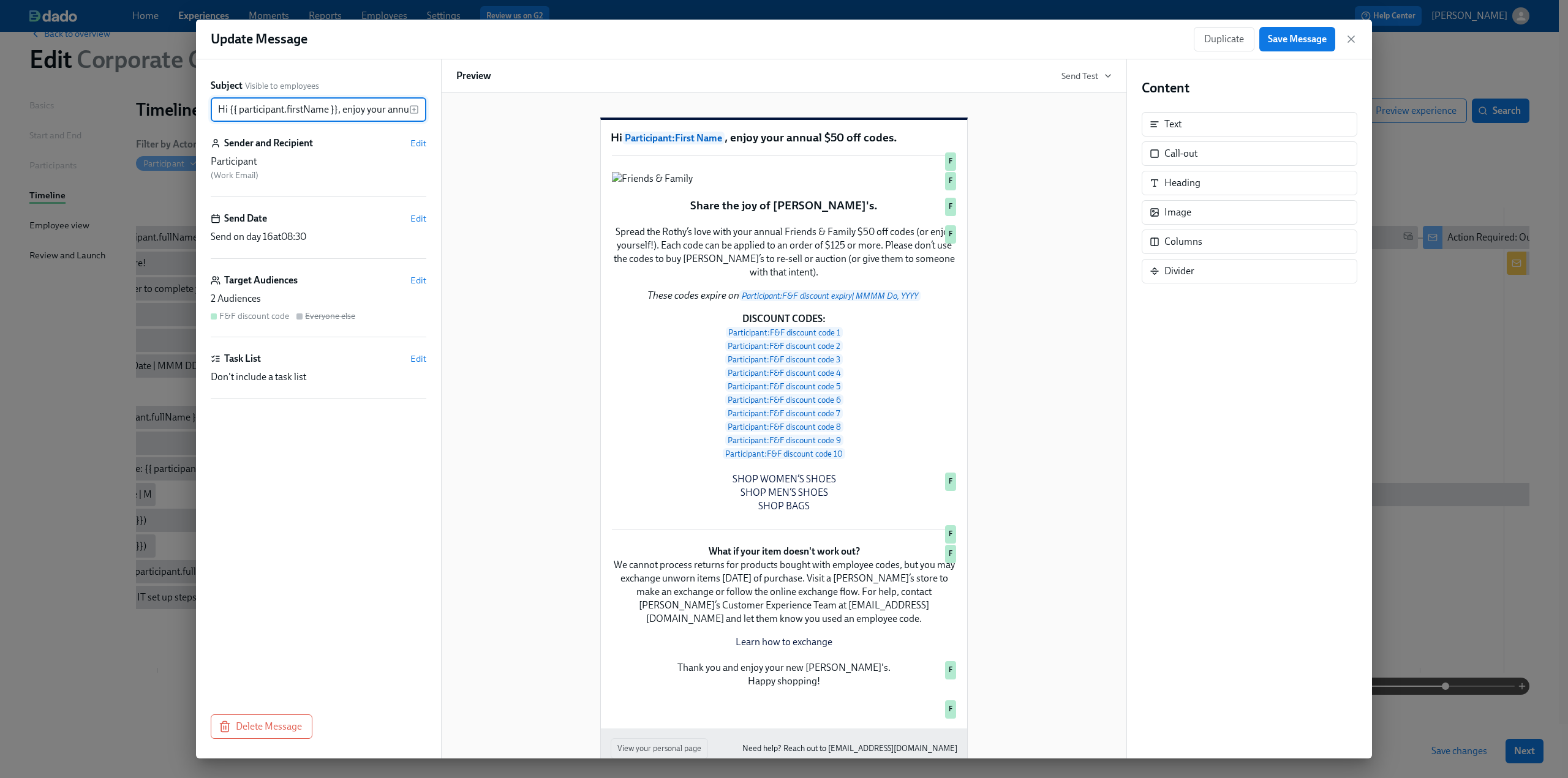
scroll to position [0, 70]
click at [417, 276] on span "Edit" at bounding box center [418, 281] width 16 height 12
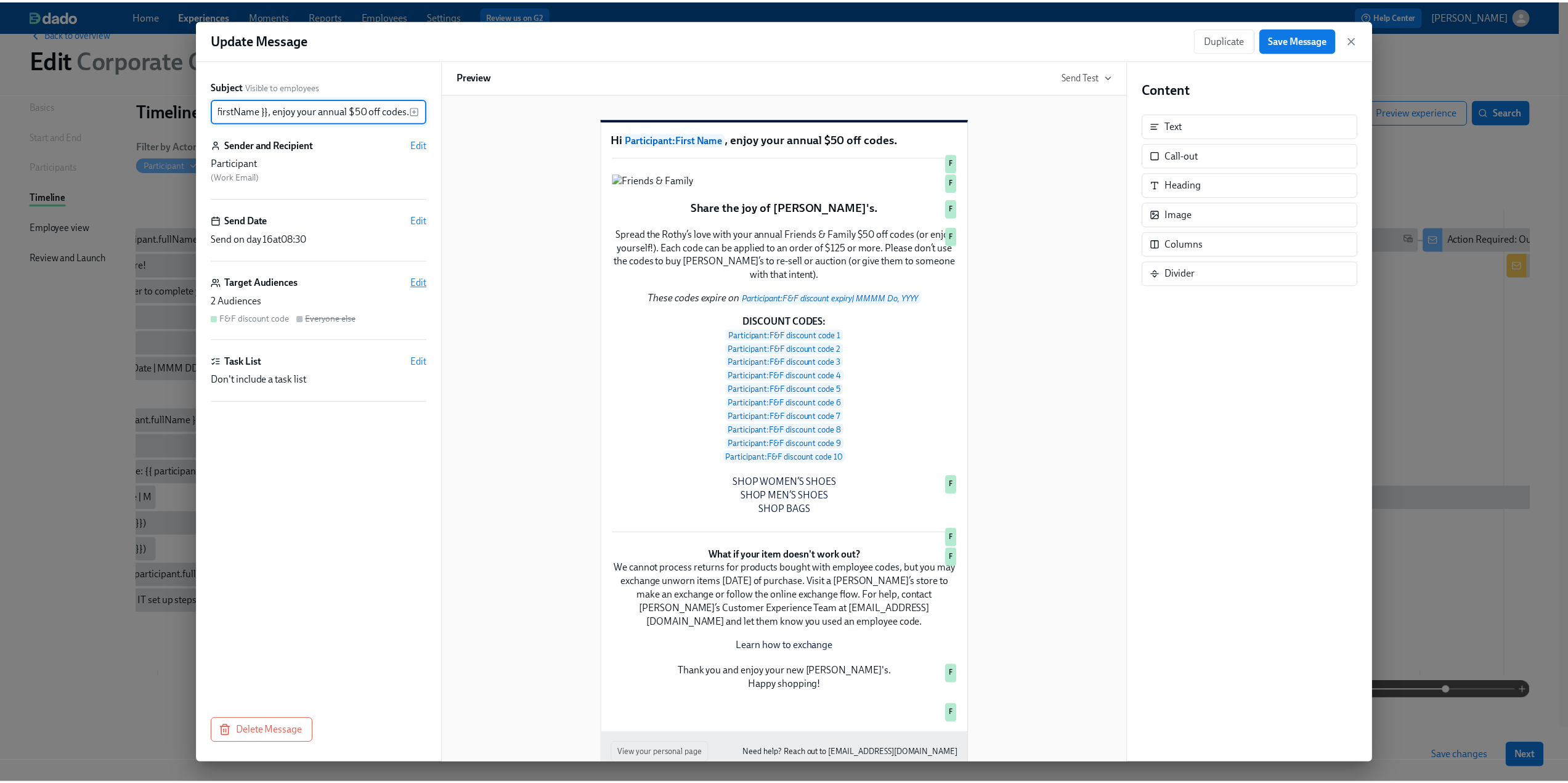
scroll to position [0, 0]
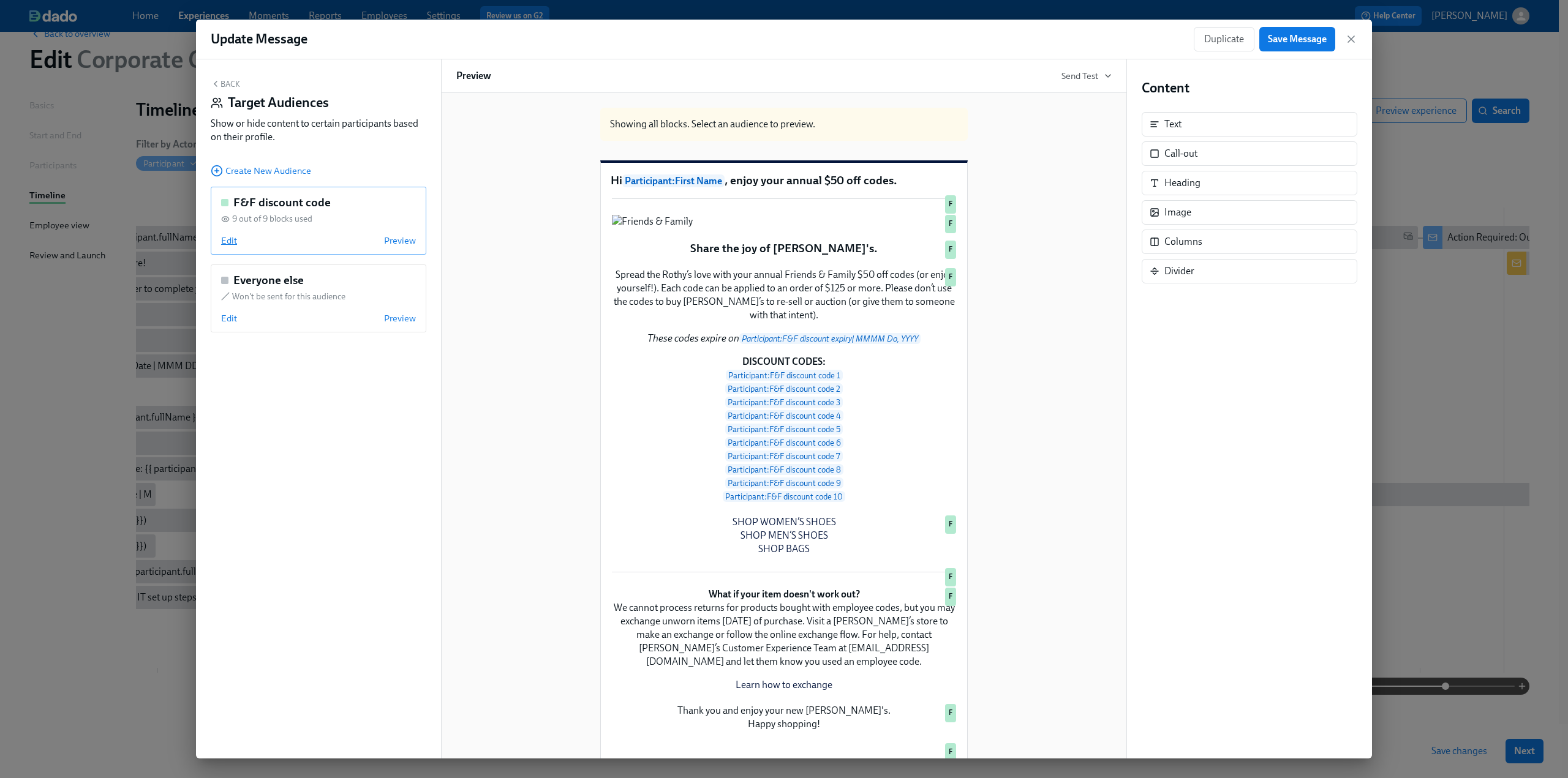
click at [227, 238] on span "Edit" at bounding box center [229, 240] width 16 height 12
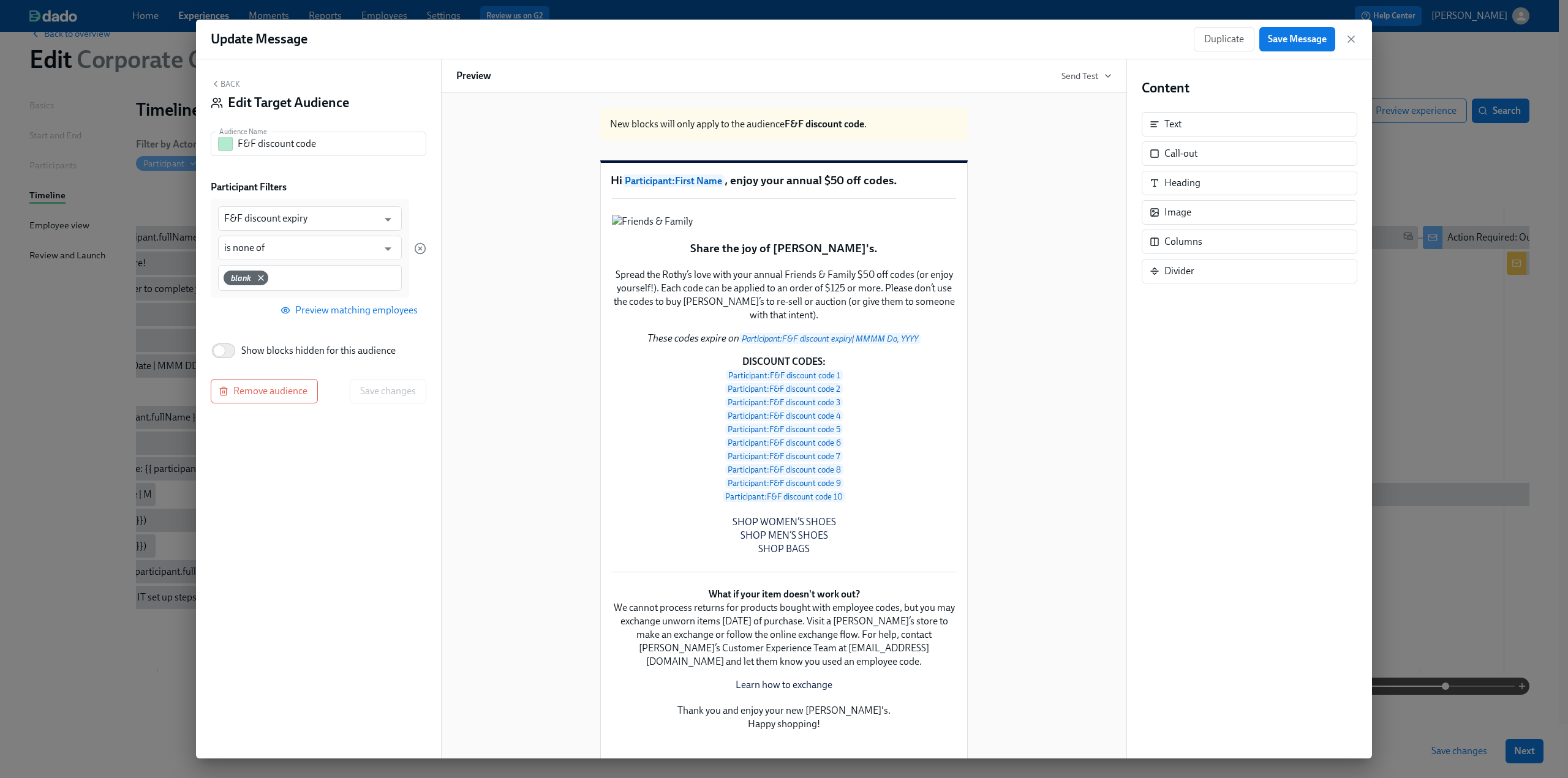
click at [229, 81] on button "Back" at bounding box center [226, 84] width 30 height 10
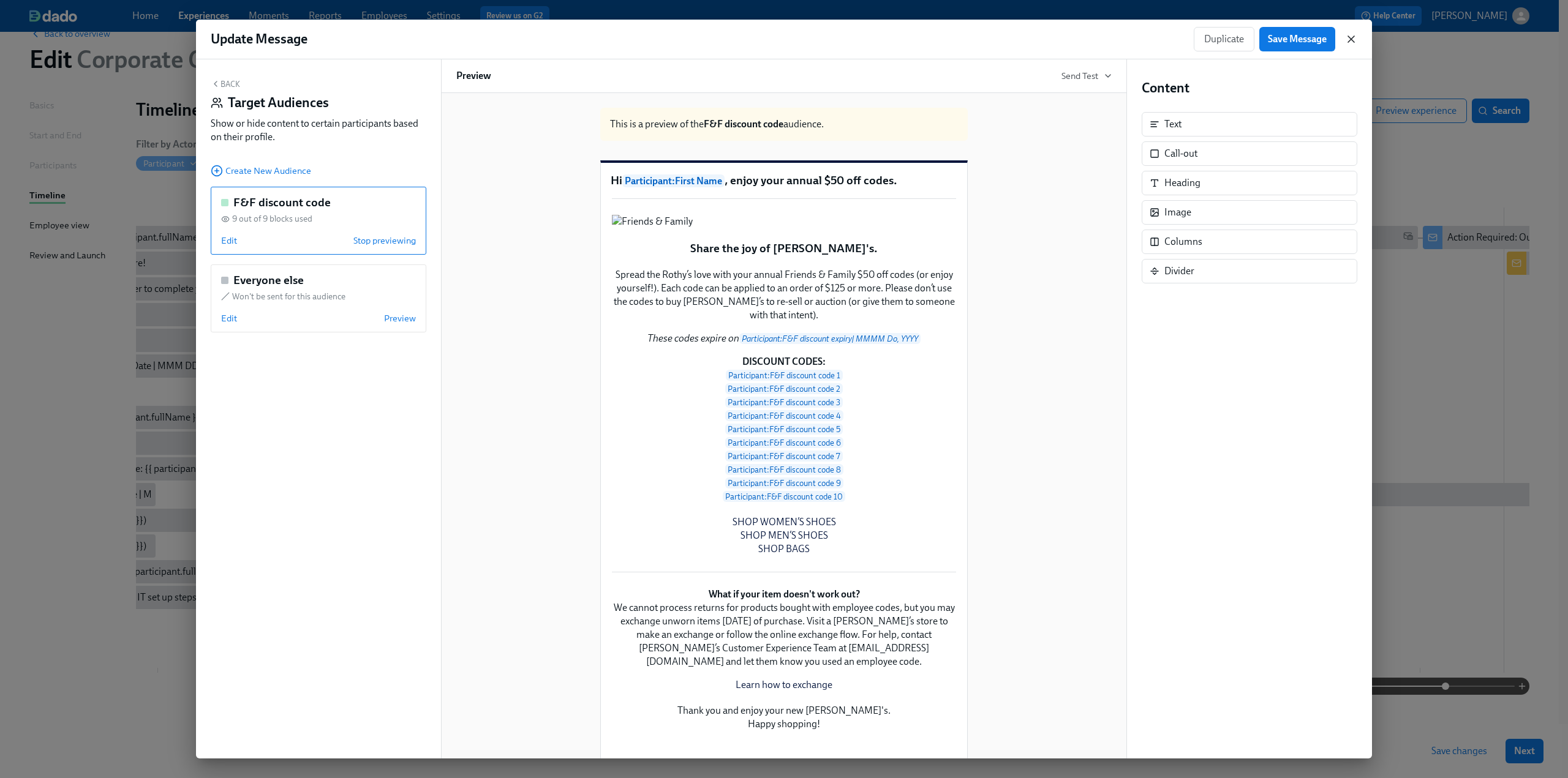
click at [1349, 38] on icon "button" at bounding box center [1351, 39] width 12 height 12
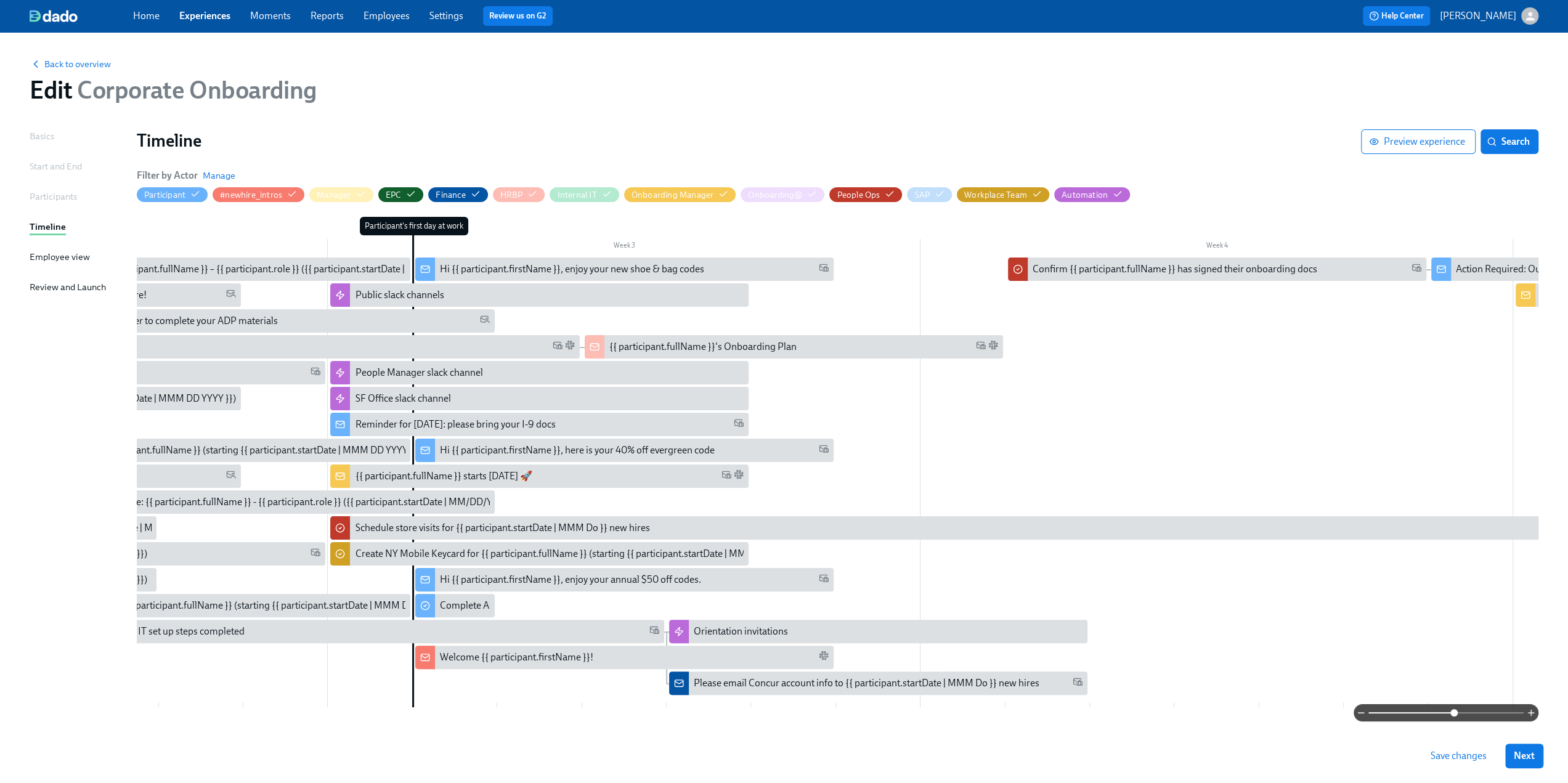
click at [1470, 761] on span "Save changes" at bounding box center [1458, 756] width 56 height 12
click at [46, 63] on span "Back to overview" at bounding box center [70, 64] width 82 height 12
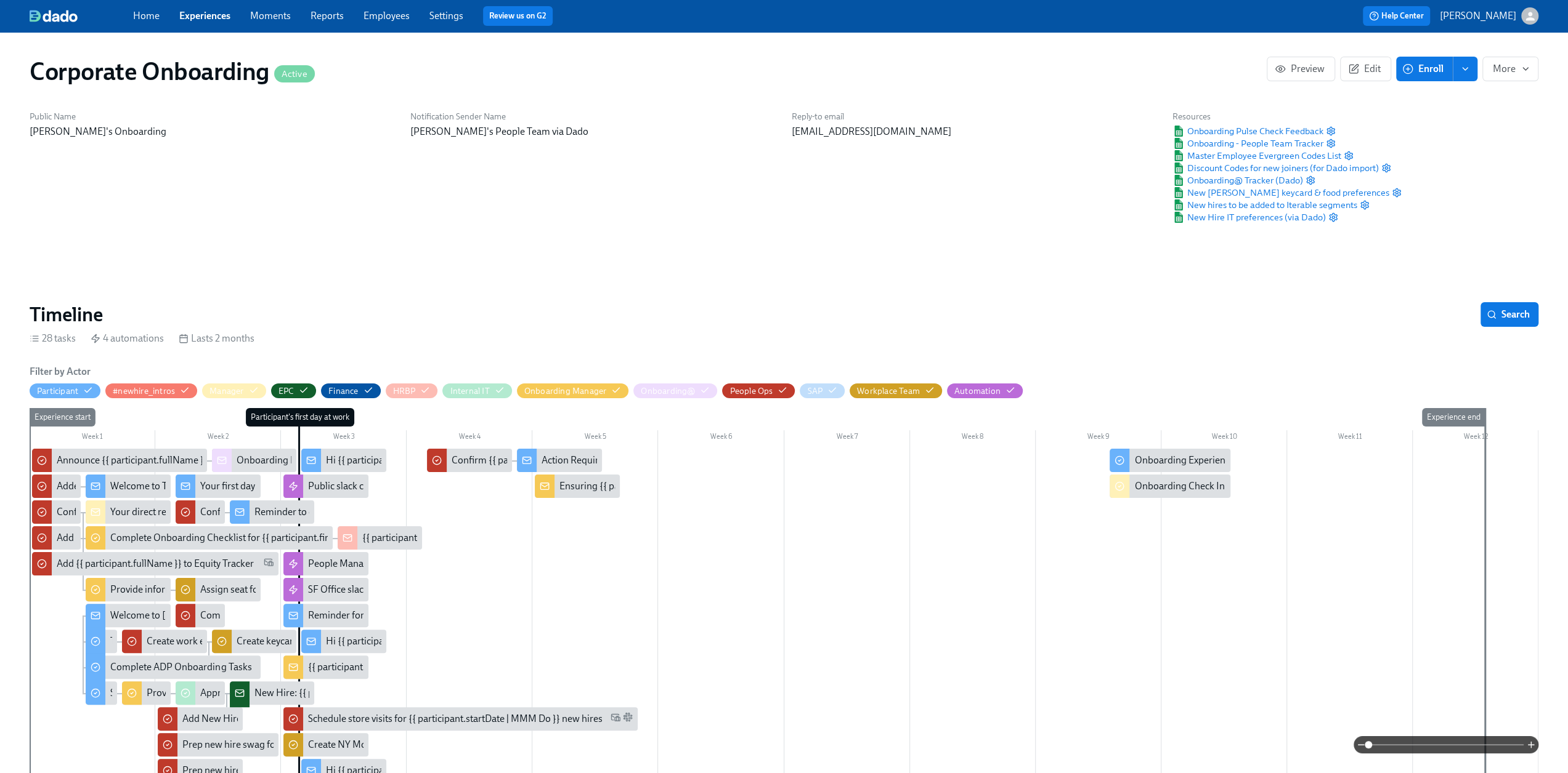
click at [203, 18] on link "Experiences" at bounding box center [204, 15] width 51 height 11
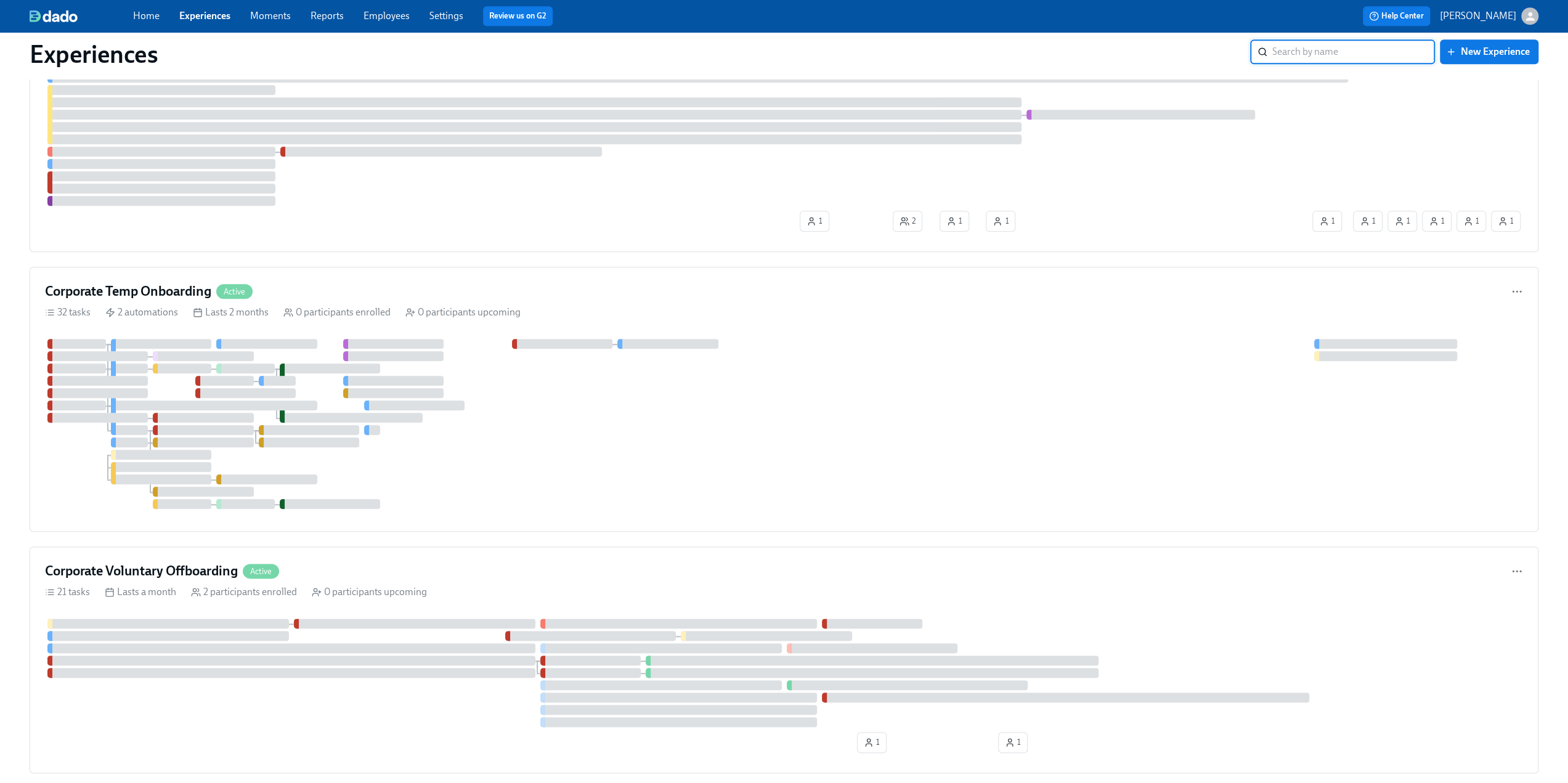
scroll to position [1232, 0]
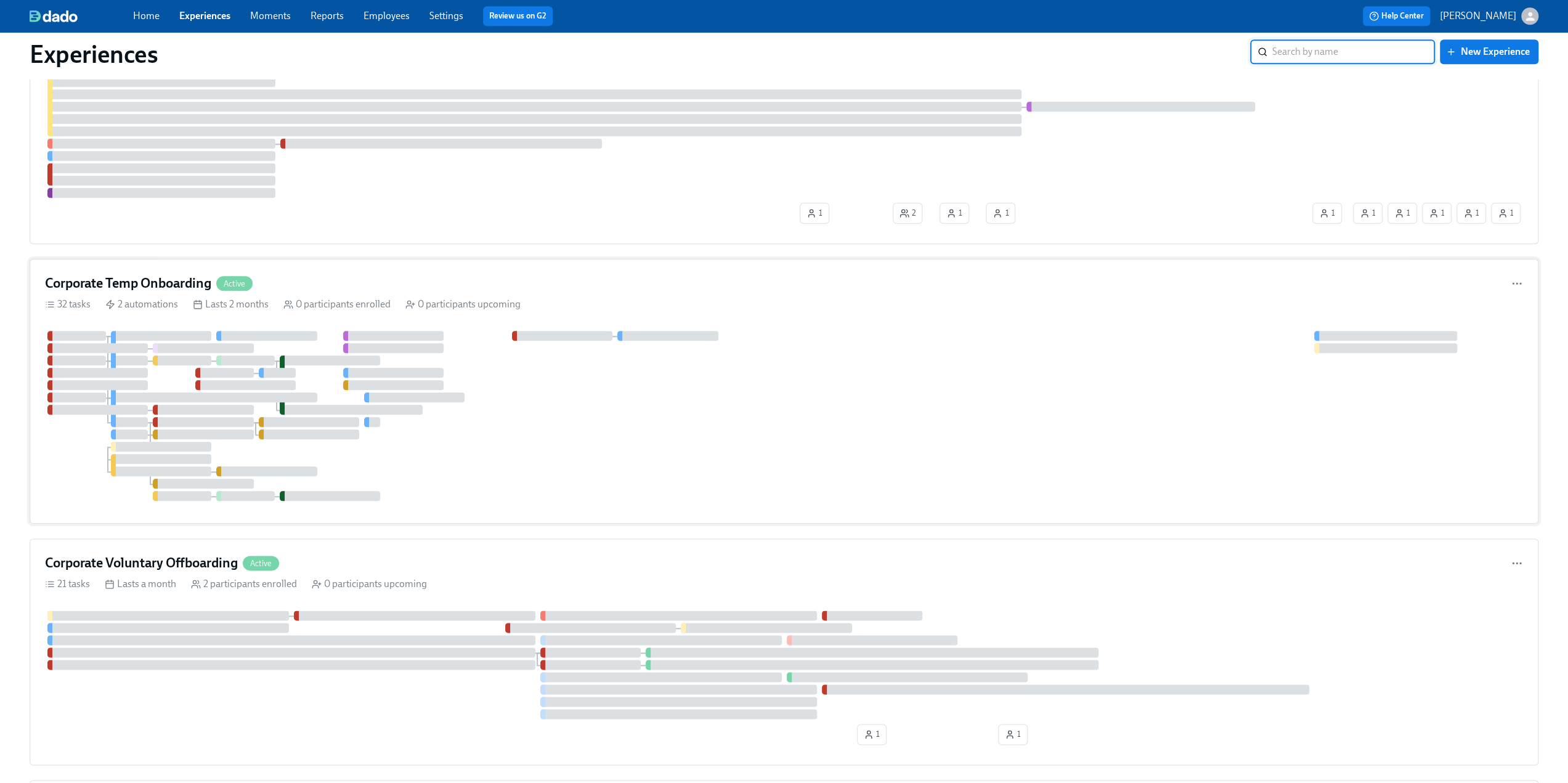
click at [167, 279] on h4 "Corporate Temp Onboarding" at bounding box center [128, 283] width 167 height 18
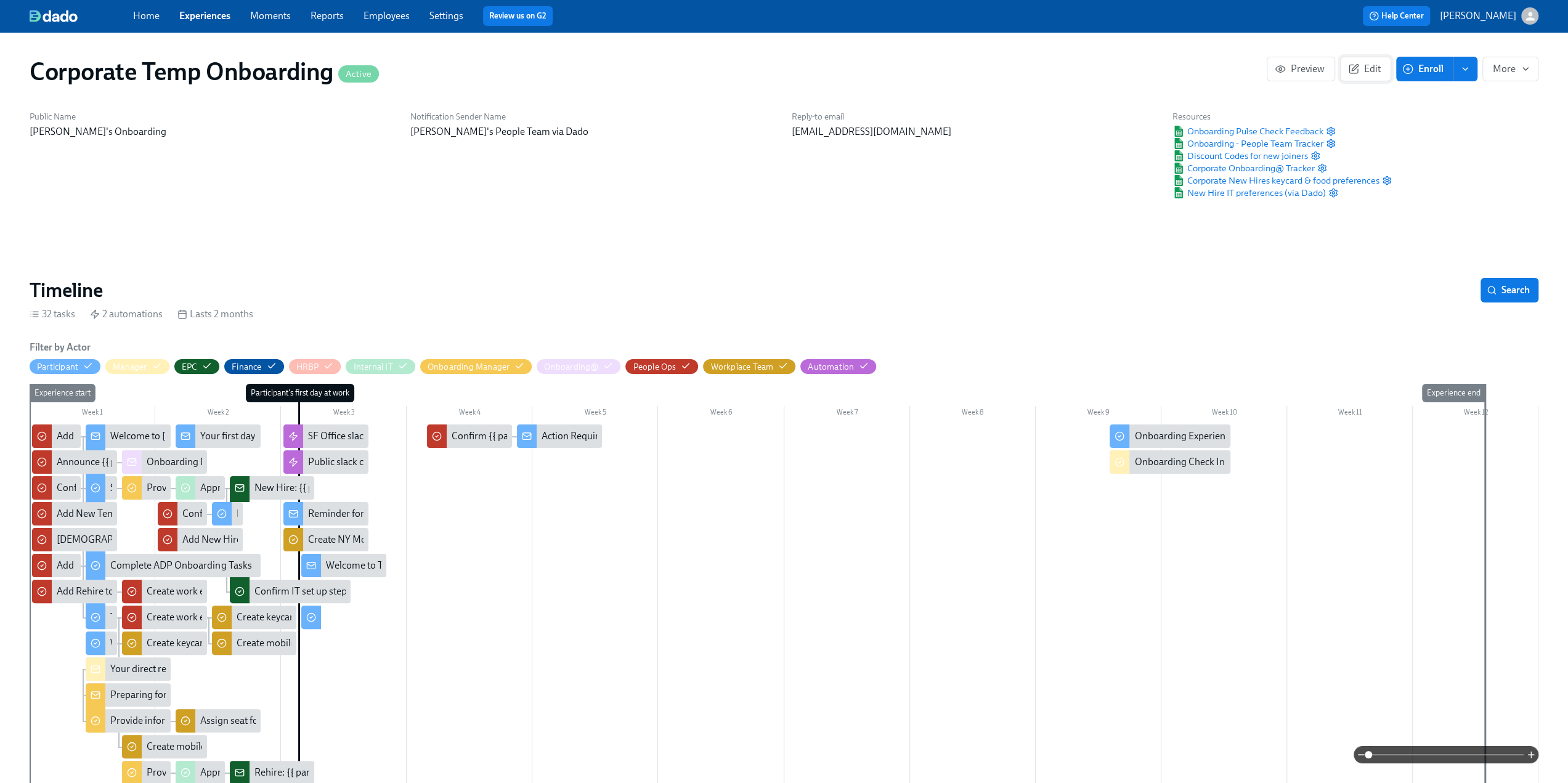
click at [1380, 65] on span "Edit" at bounding box center [1365, 69] width 30 height 12
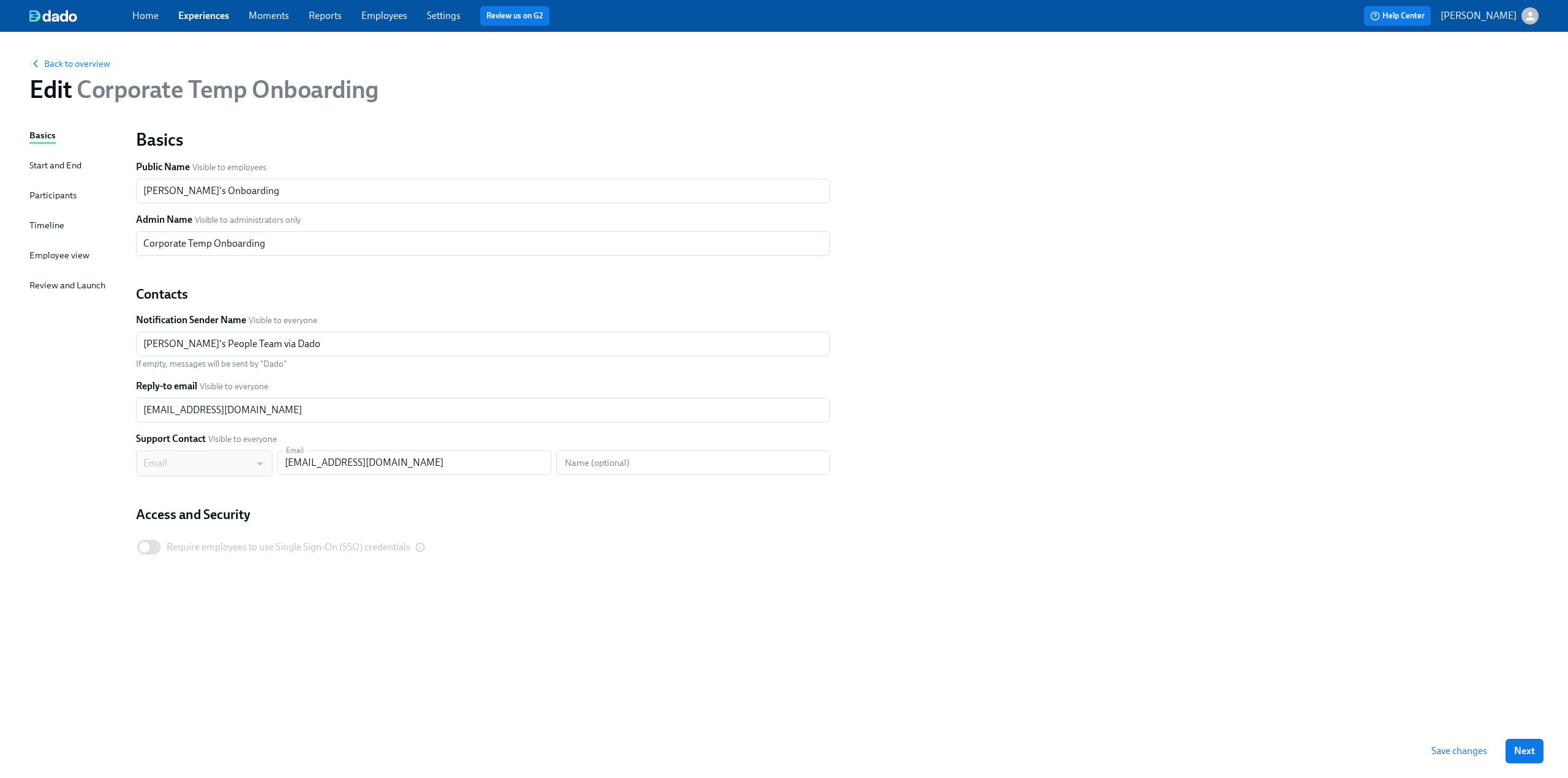
click at [44, 226] on div "Timeline" at bounding box center [47, 225] width 35 height 13
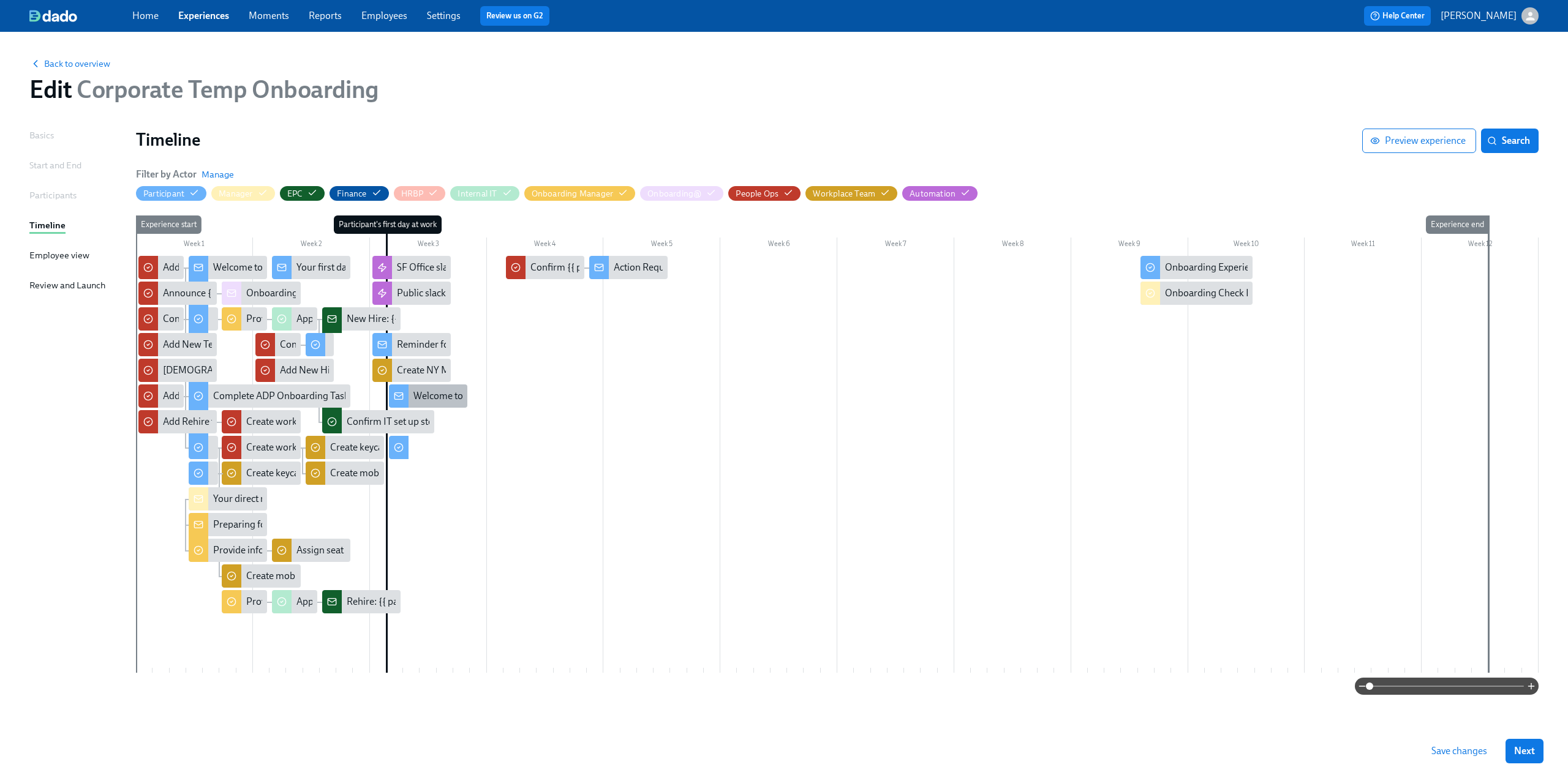
click at [430, 395] on div "Welcome to Team Rothy’s!" at bounding box center [468, 396] width 110 height 13
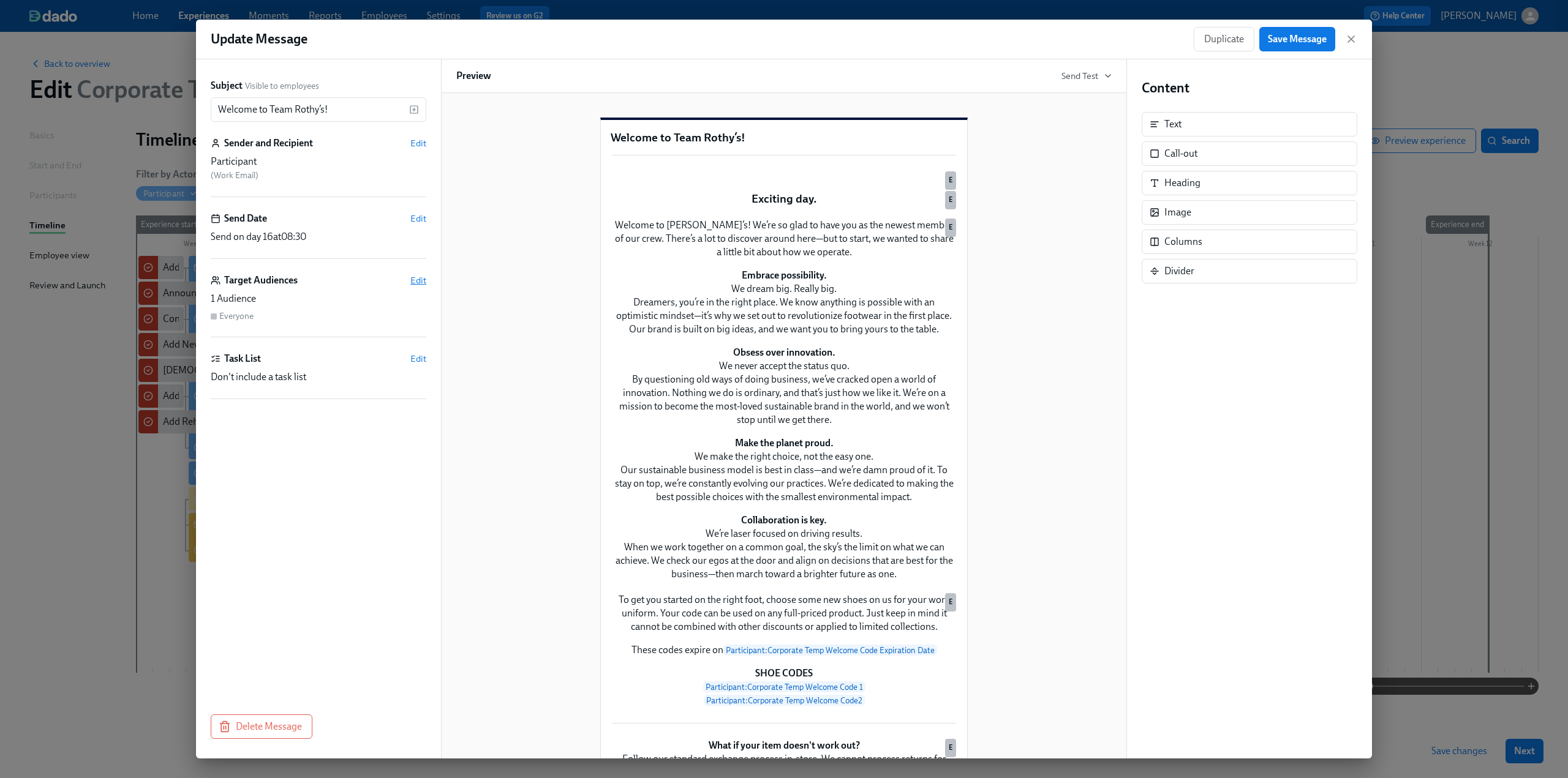
click at [419, 279] on span "Edit" at bounding box center [418, 281] width 16 height 12
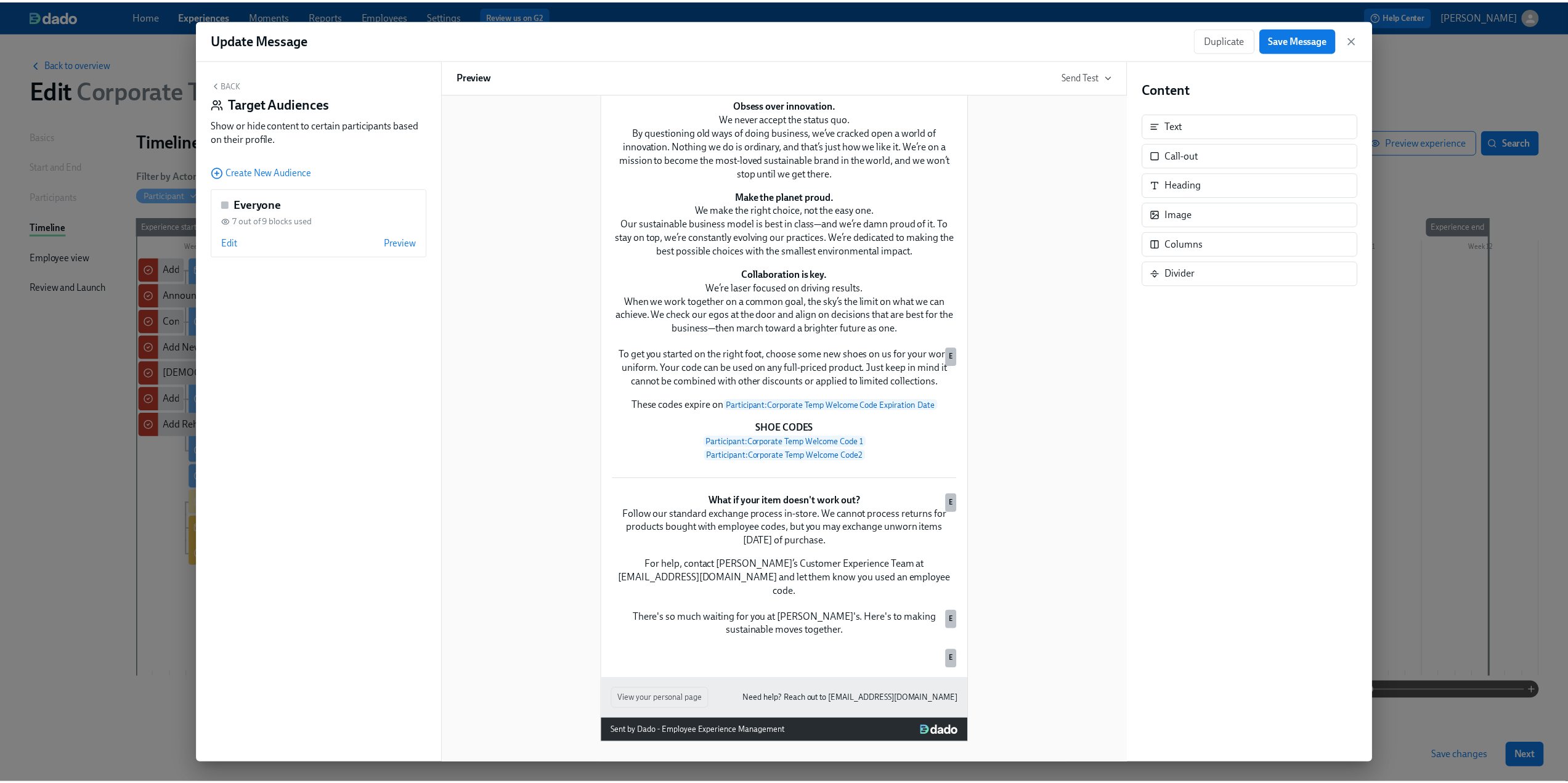
scroll to position [554, 0]
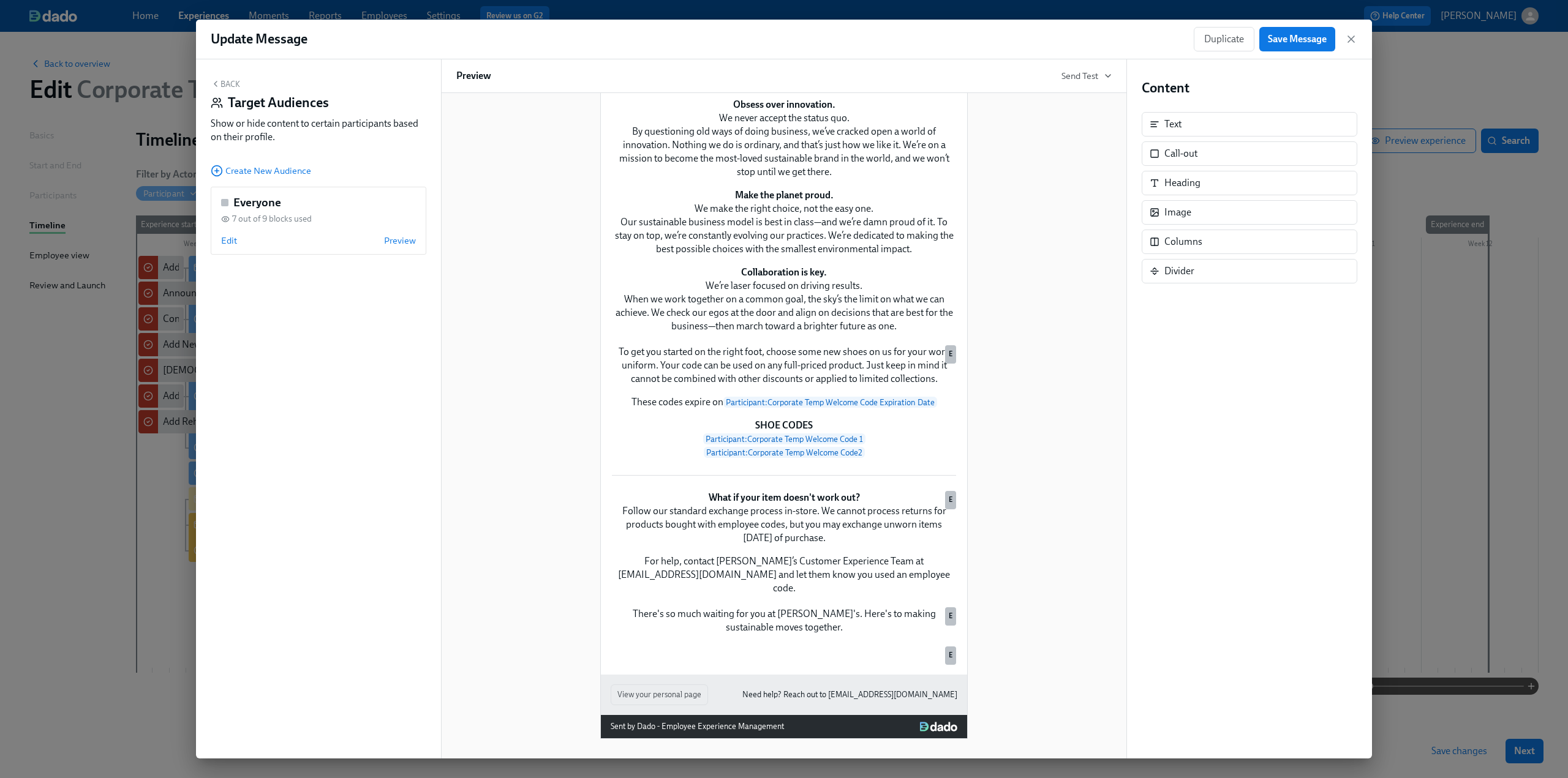
click at [1344, 40] on div "Duplicate Save Message" at bounding box center [1275, 39] width 164 height 24
click at [1352, 41] on icon "button" at bounding box center [1350, 38] width 6 height 6
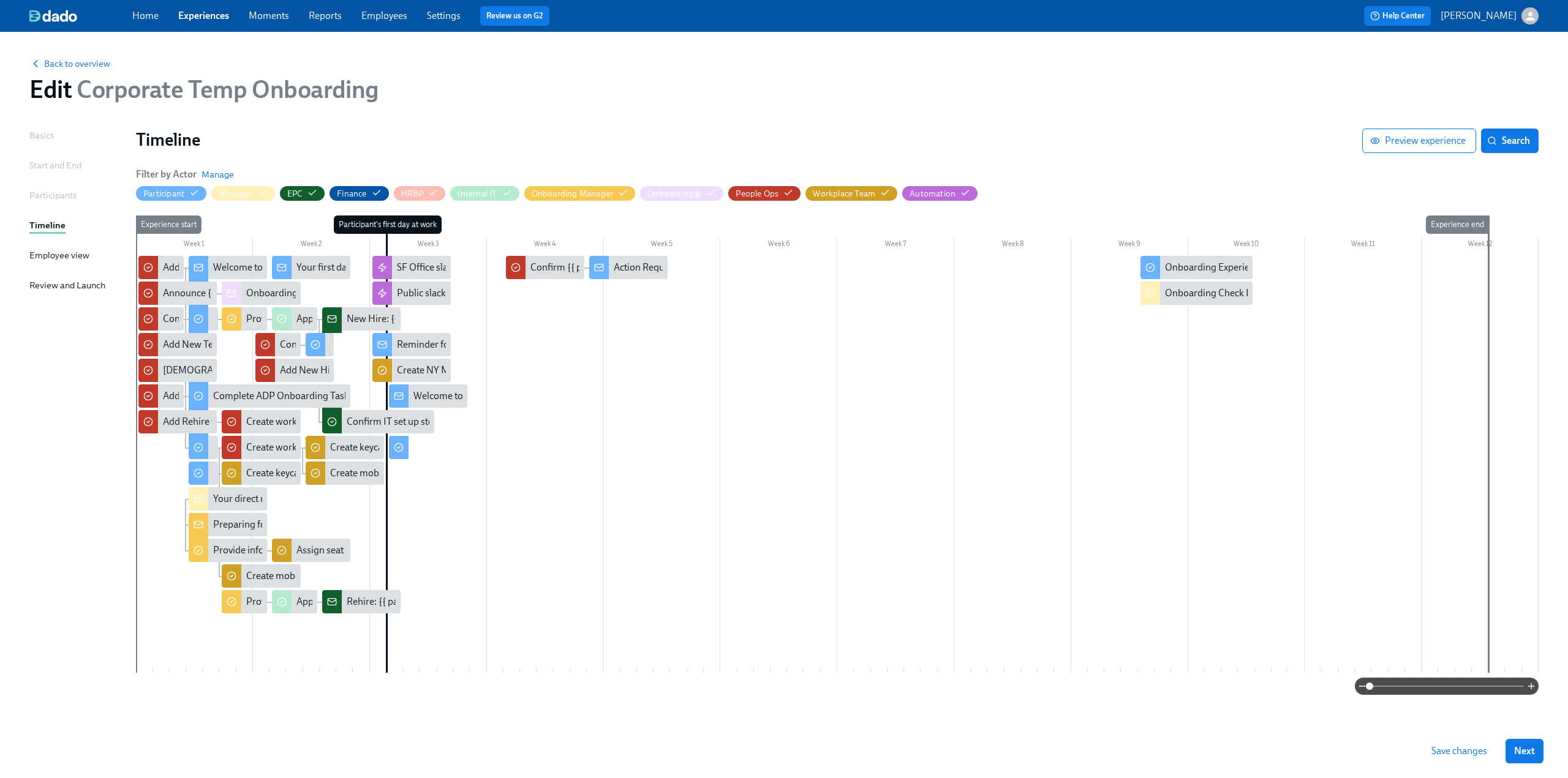
click at [1462, 747] on span "Save changes" at bounding box center [1459, 751] width 56 height 12
click at [71, 71] on div "Back to overview Edit Corporate Temp Onboarding" at bounding box center [784, 79] width 1529 height 67
click at [70, 64] on span "Back to overview" at bounding box center [70, 64] width 81 height 12
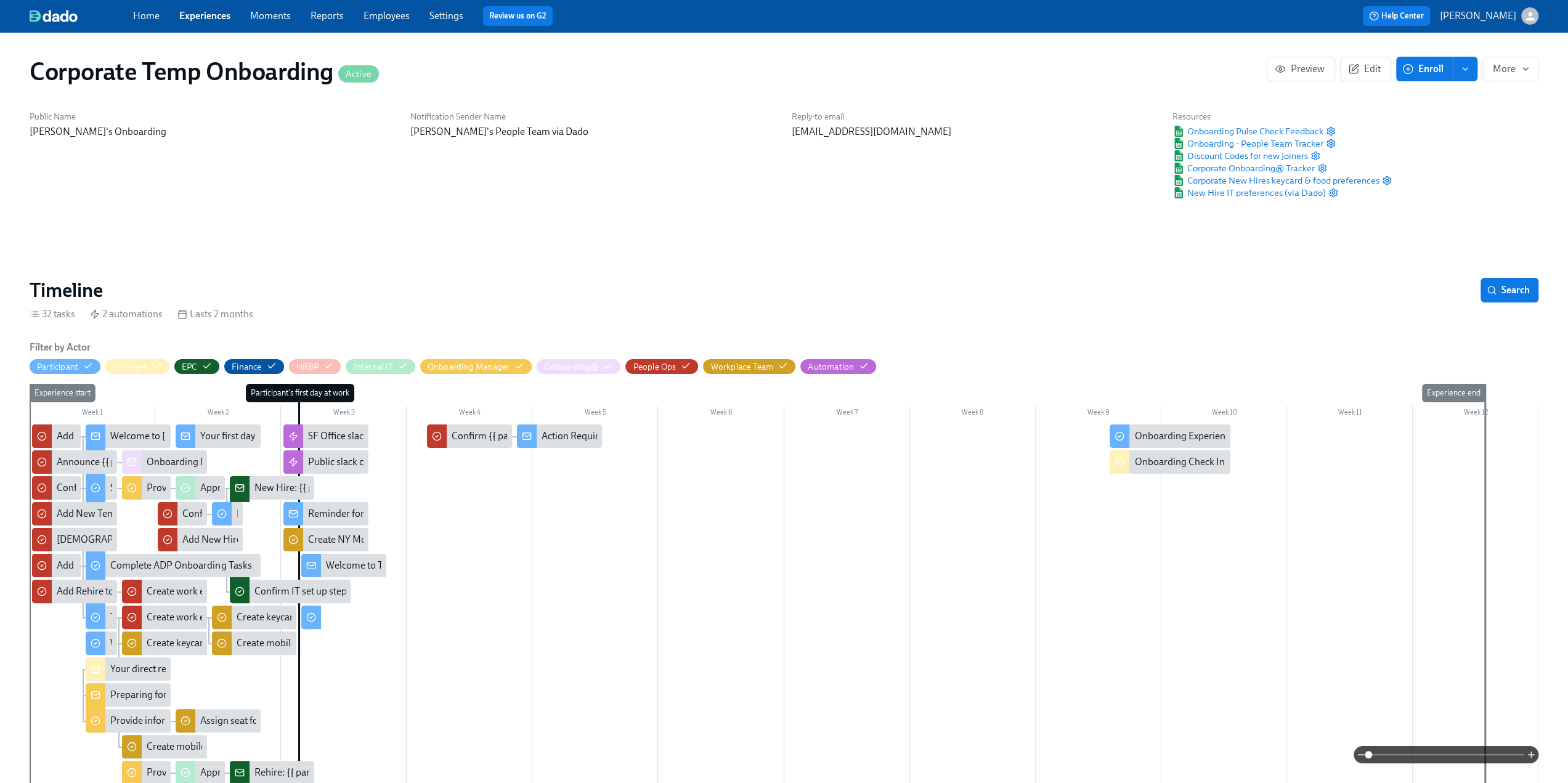
click at [204, 18] on link "Experiences" at bounding box center [204, 15] width 51 height 11
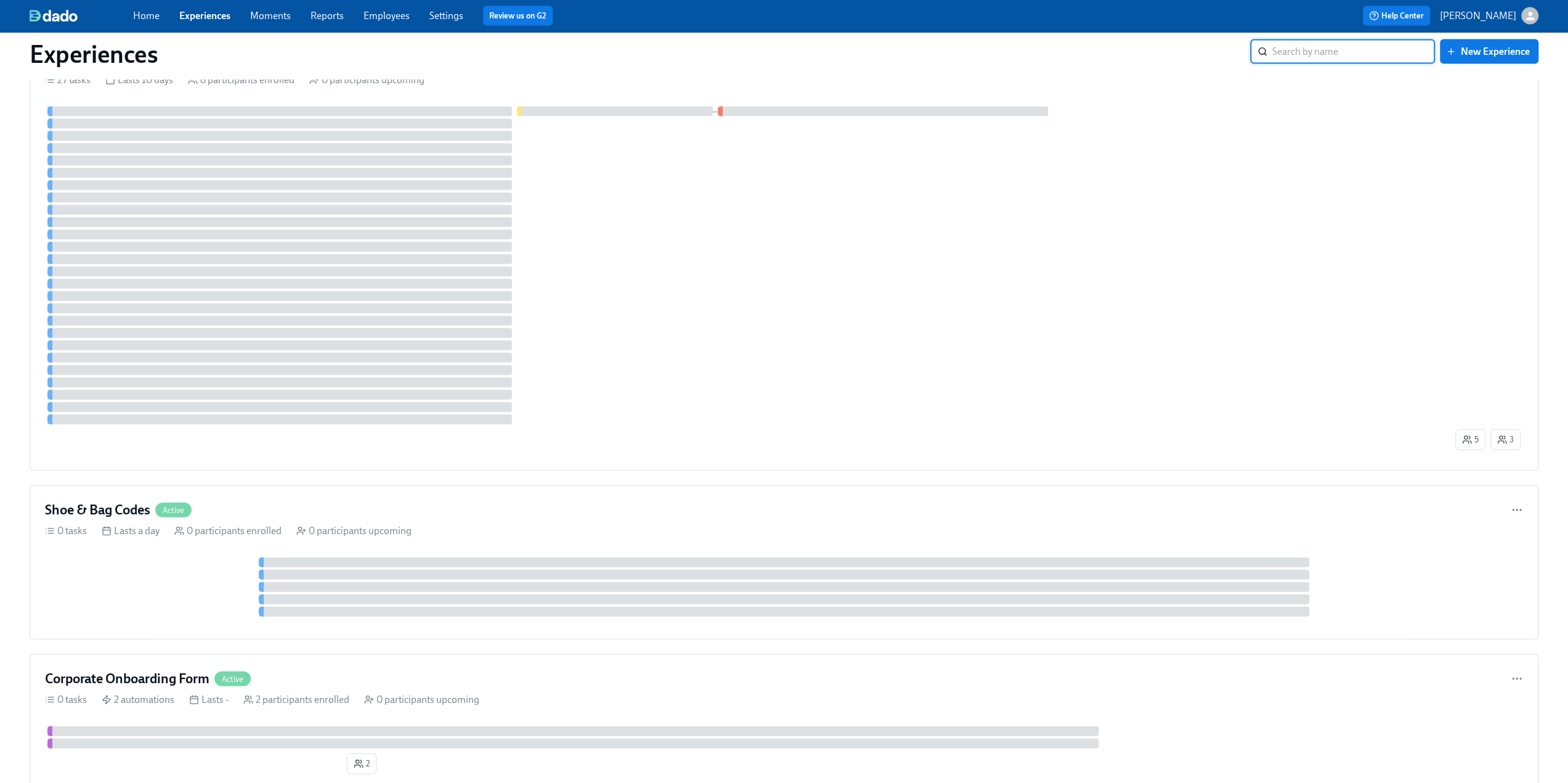
scroll to position [2711, 0]
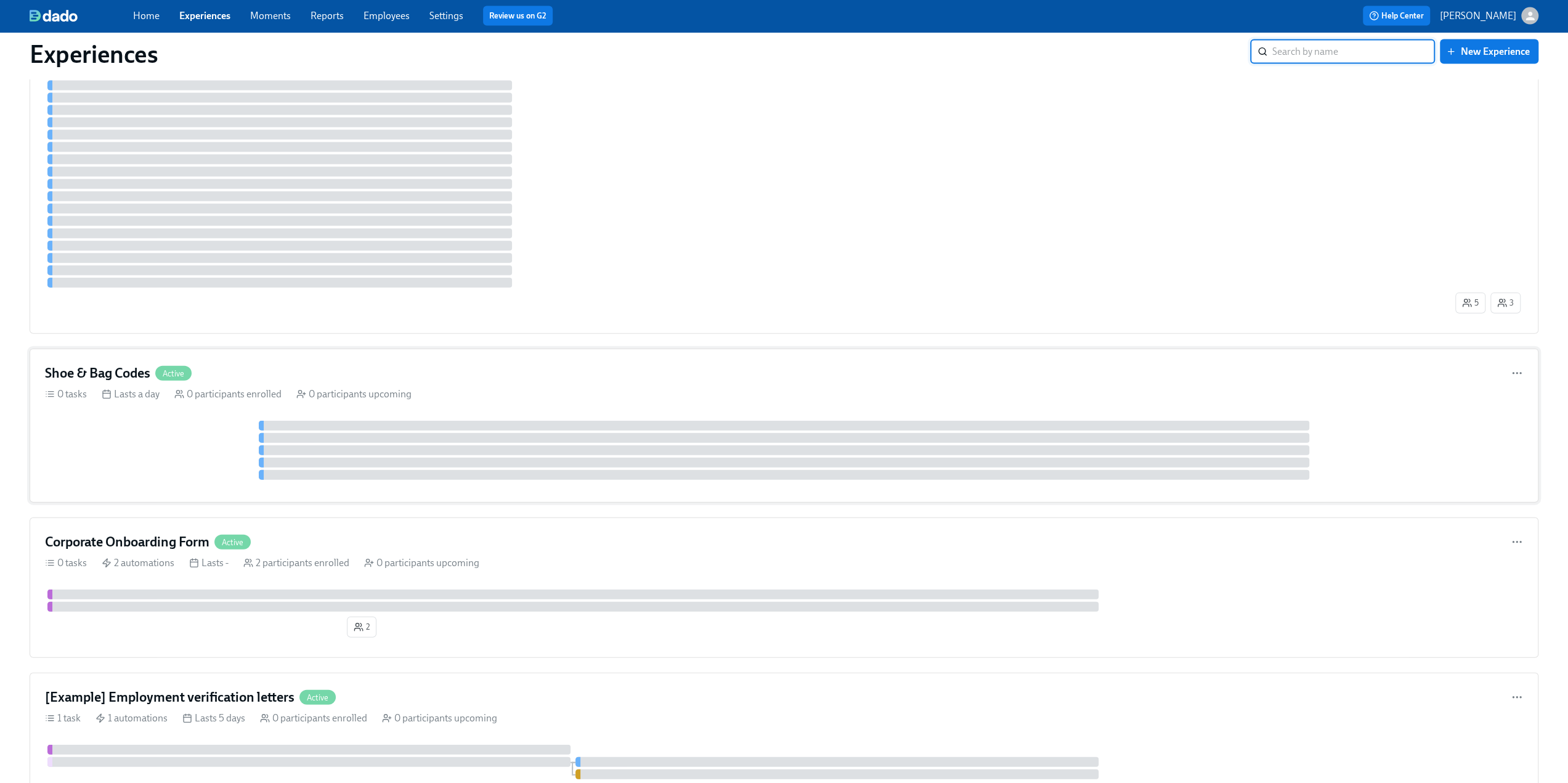
click at [103, 364] on h4 "Shoe & Bag Codes" at bounding box center [97, 373] width 105 height 18
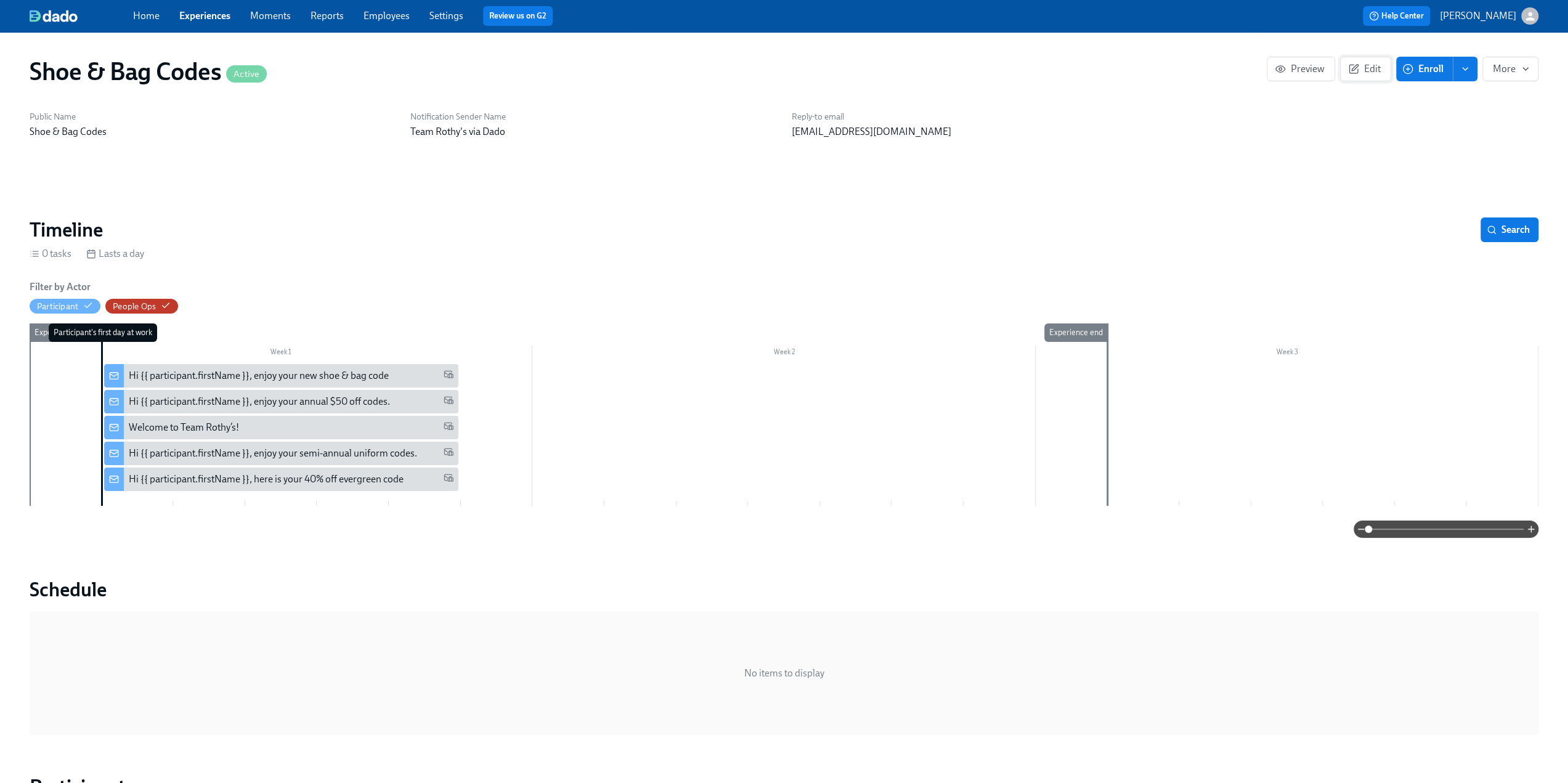
click at [1350, 77] on button "Edit" at bounding box center [1365, 69] width 51 height 25
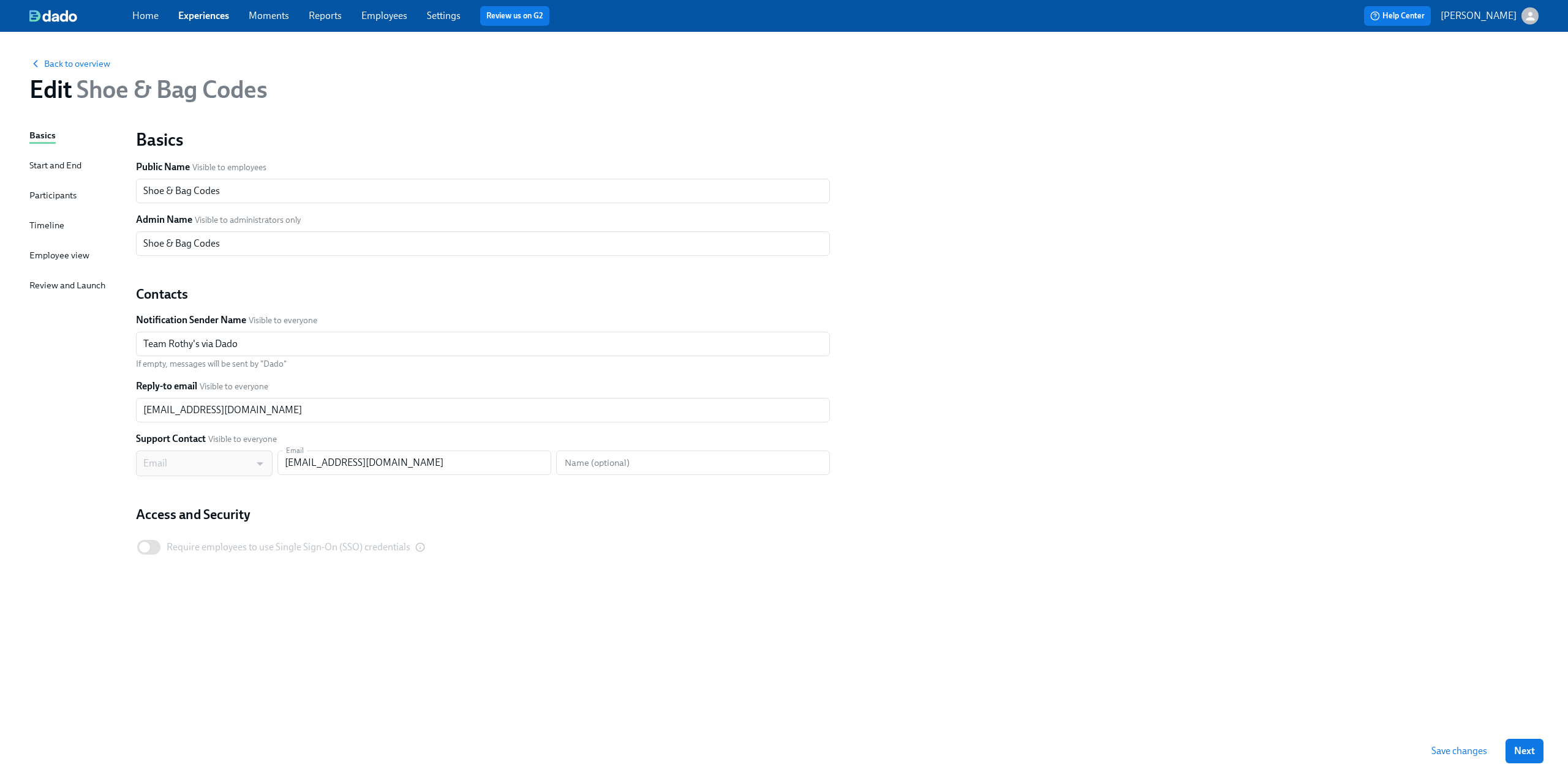
click at [39, 223] on div "Timeline" at bounding box center [47, 225] width 35 height 13
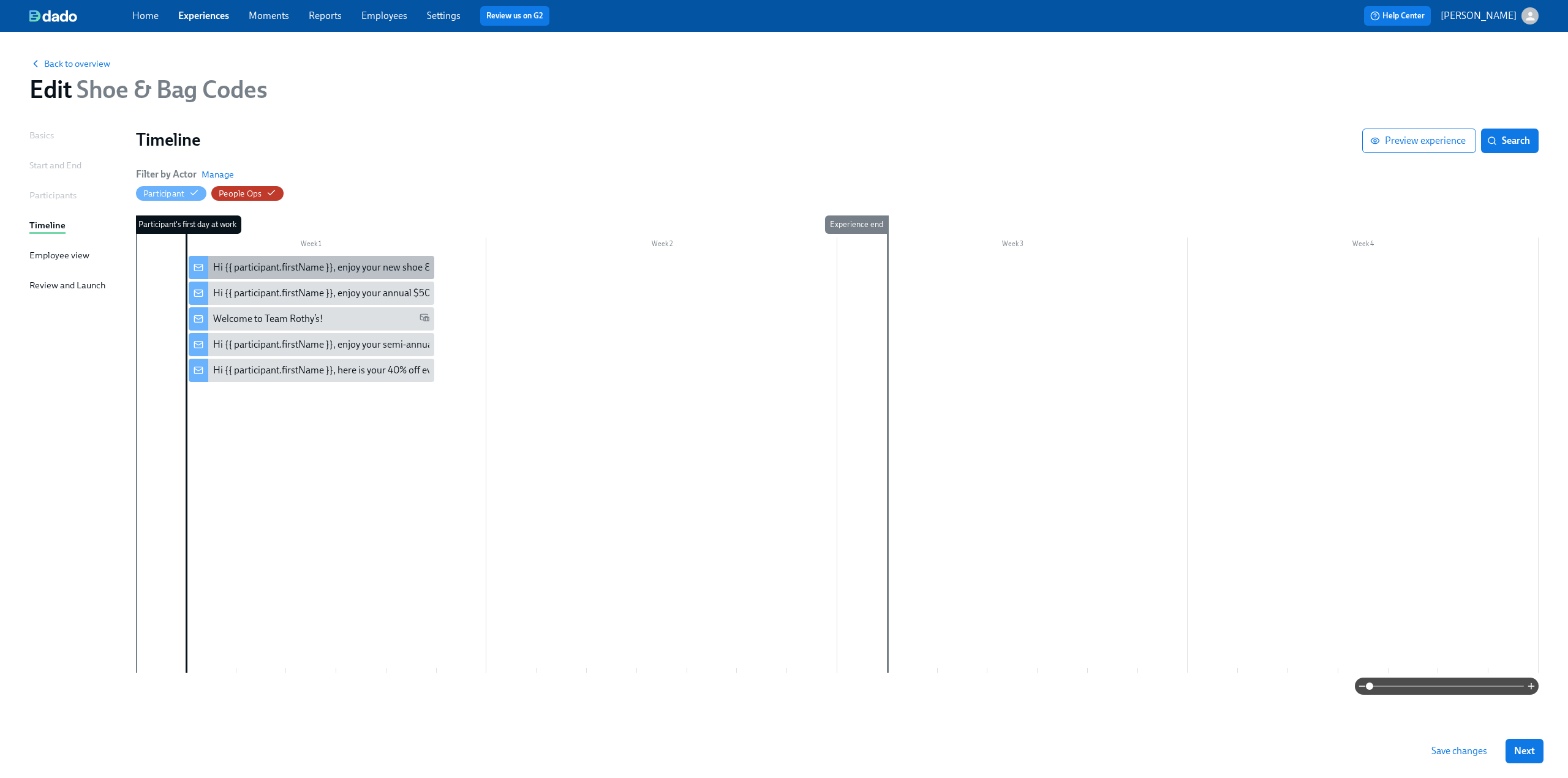
click at [317, 270] on div "Hi {{ participant.firstName }}, enjoy your new shoe & bag code" at bounding box center [343, 267] width 259 height 13
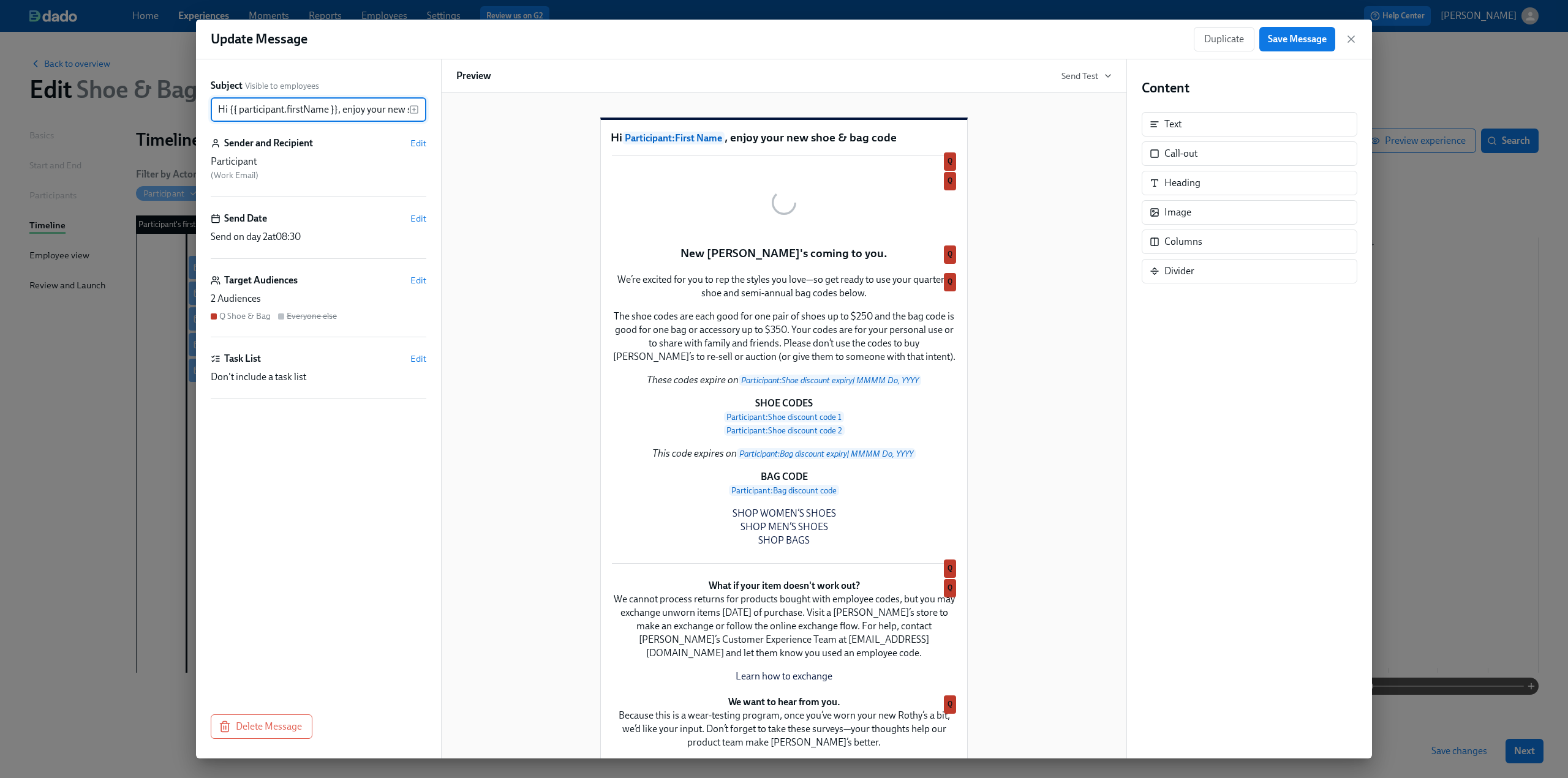
scroll to position [0, 70]
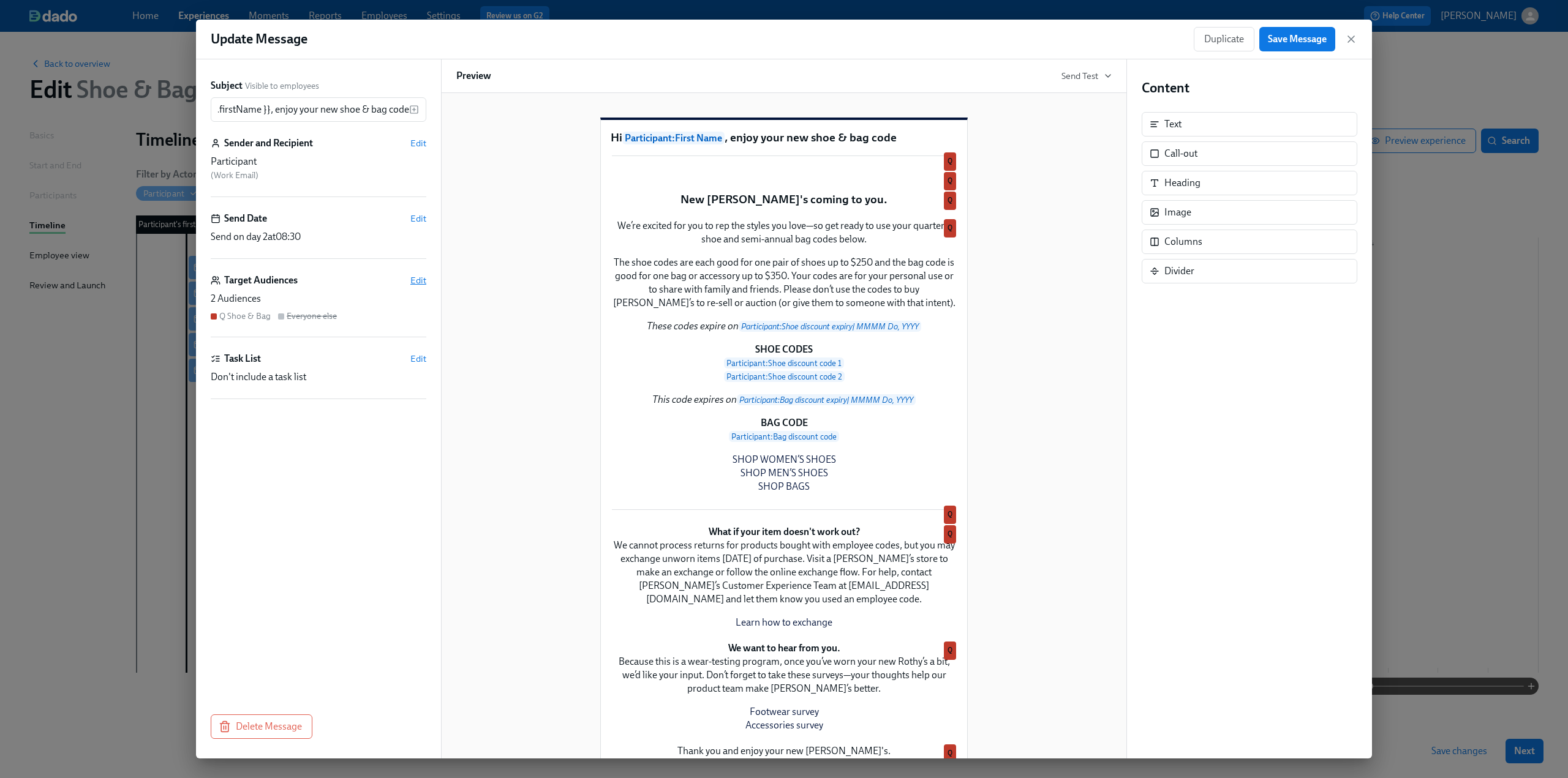
click at [419, 281] on span "Edit" at bounding box center [418, 281] width 16 height 12
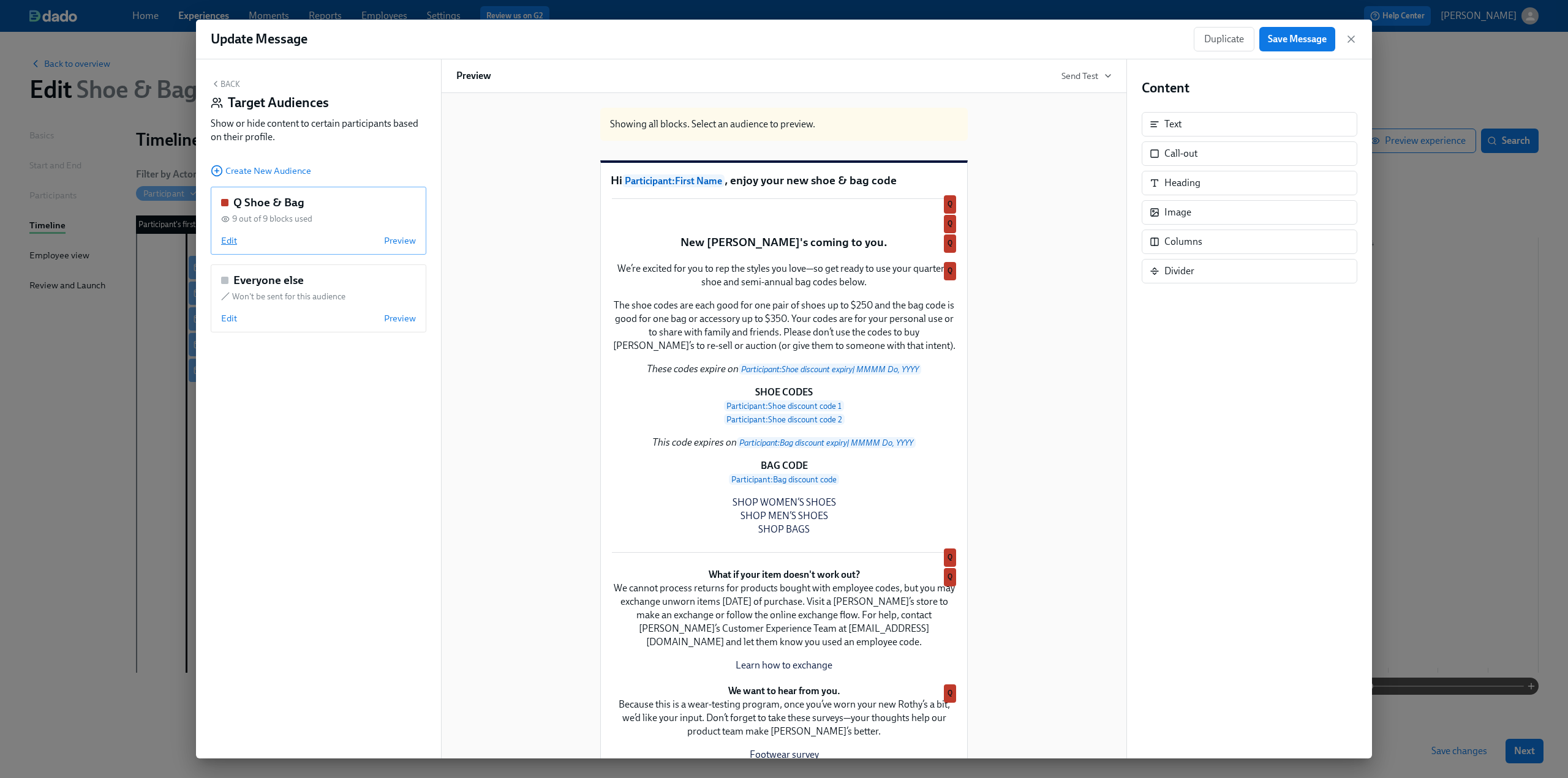
click at [229, 246] on span "Edit" at bounding box center [229, 240] width 16 height 12
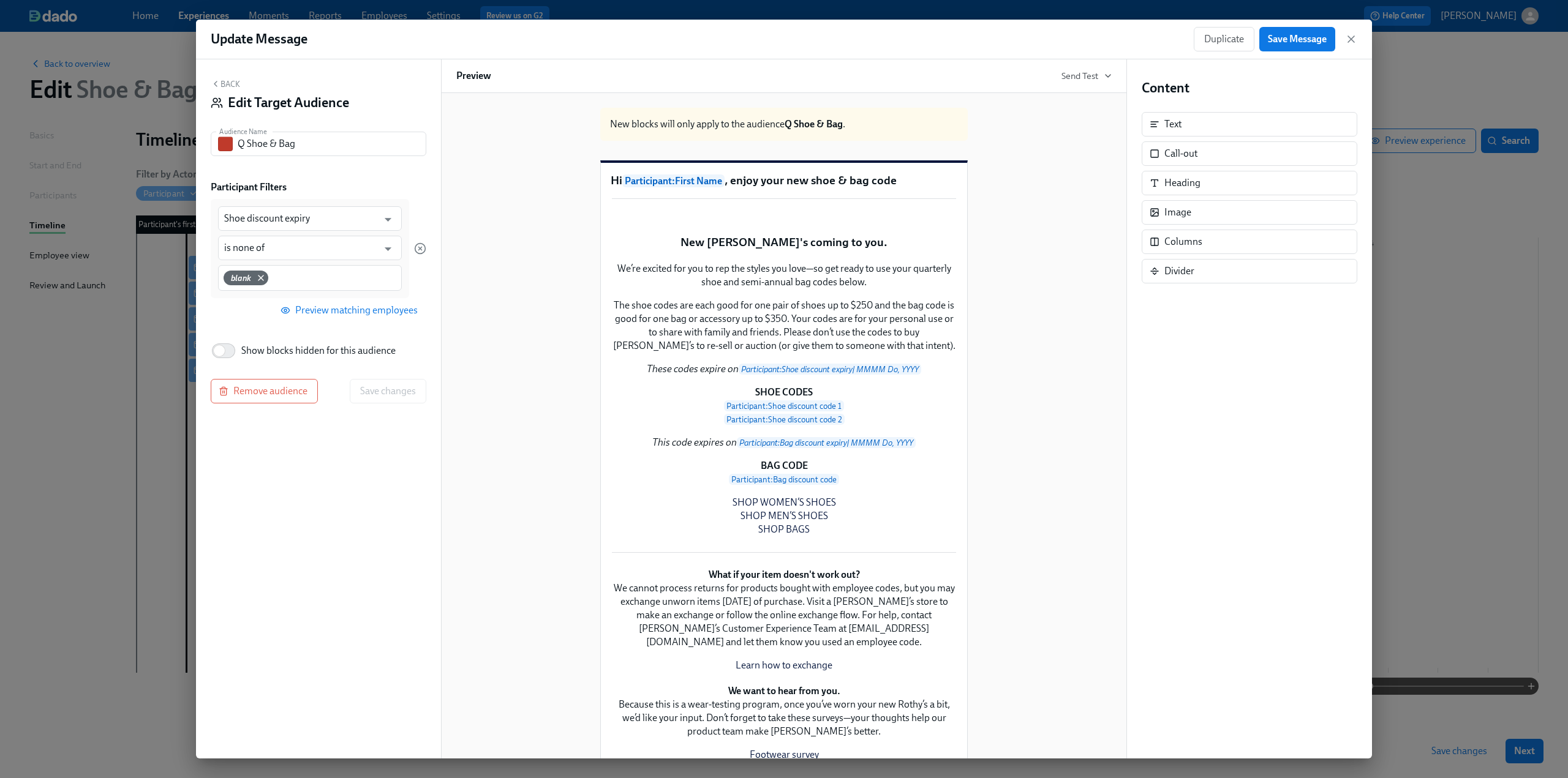
click at [235, 320] on div "Shoe discount expiry ​ is none of ​ blank Preview matching employees" at bounding box center [318, 260] width 215 height 124
click at [224, 80] on button "Back" at bounding box center [226, 84] width 30 height 10
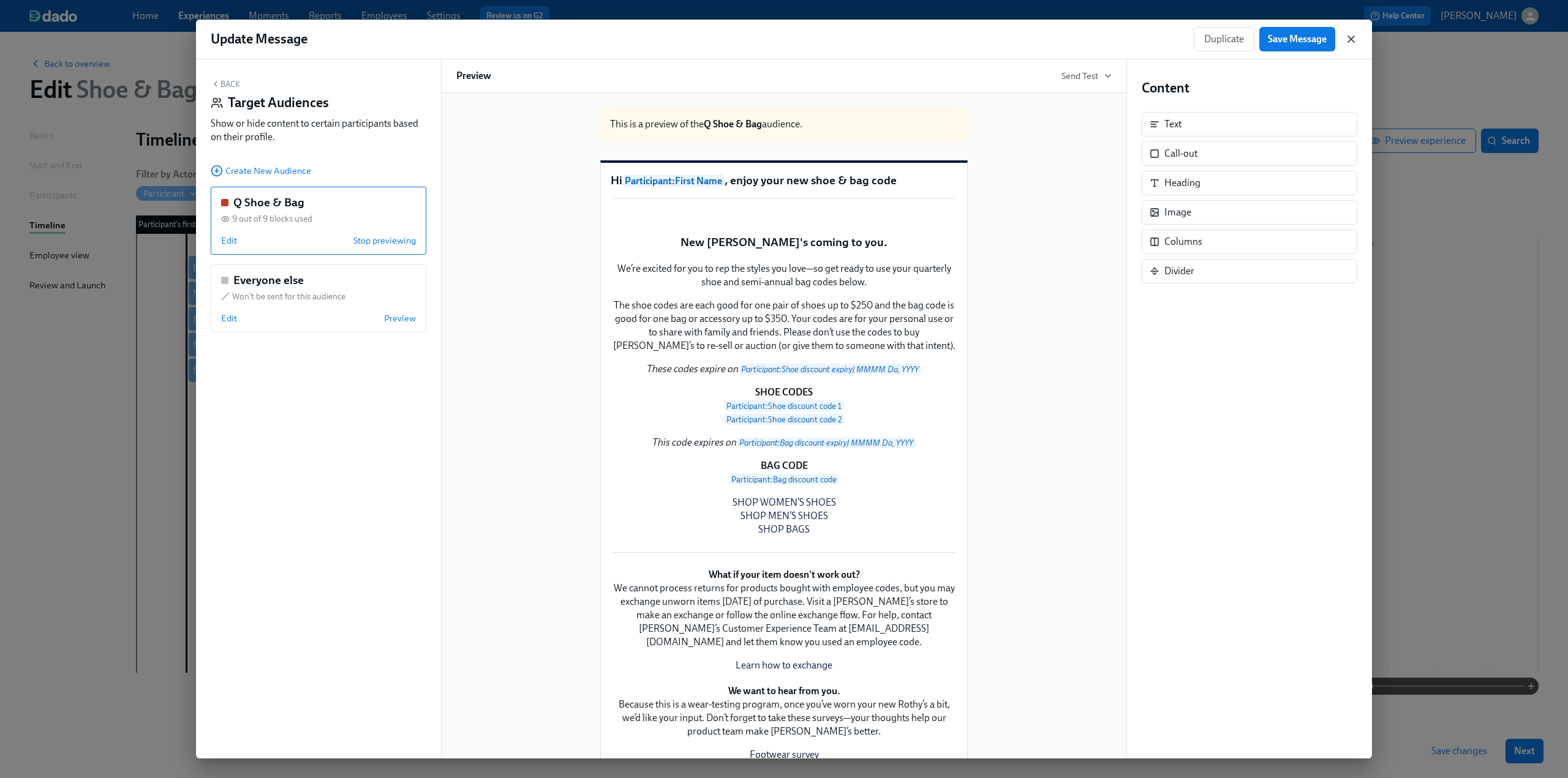
click at [1348, 38] on icon "button" at bounding box center [1351, 39] width 12 height 12
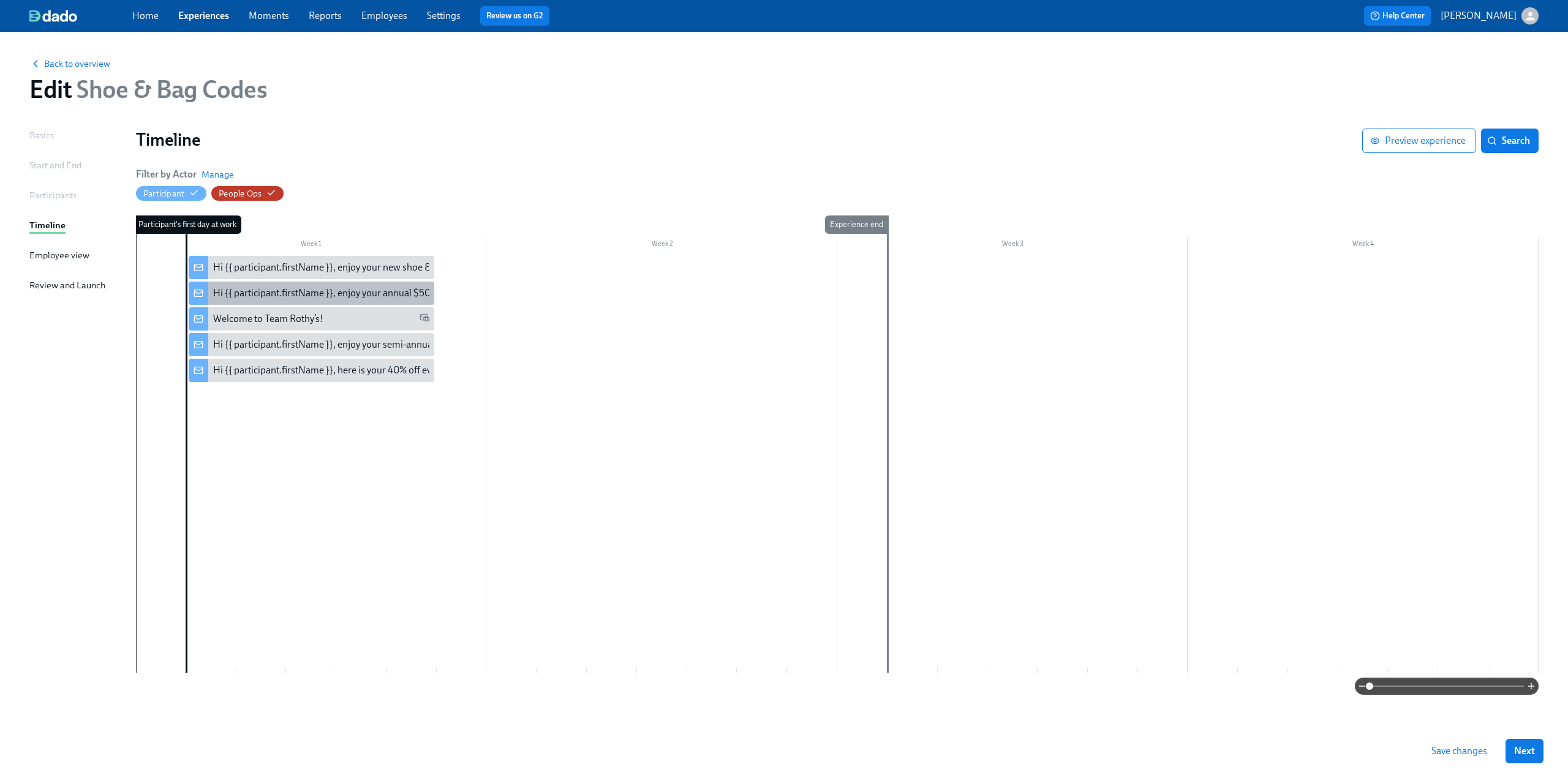
click at [346, 289] on div "Hi {{ participant.firstName }}, enjoy your annual $50 off codes." at bounding box center [343, 293] width 260 height 13
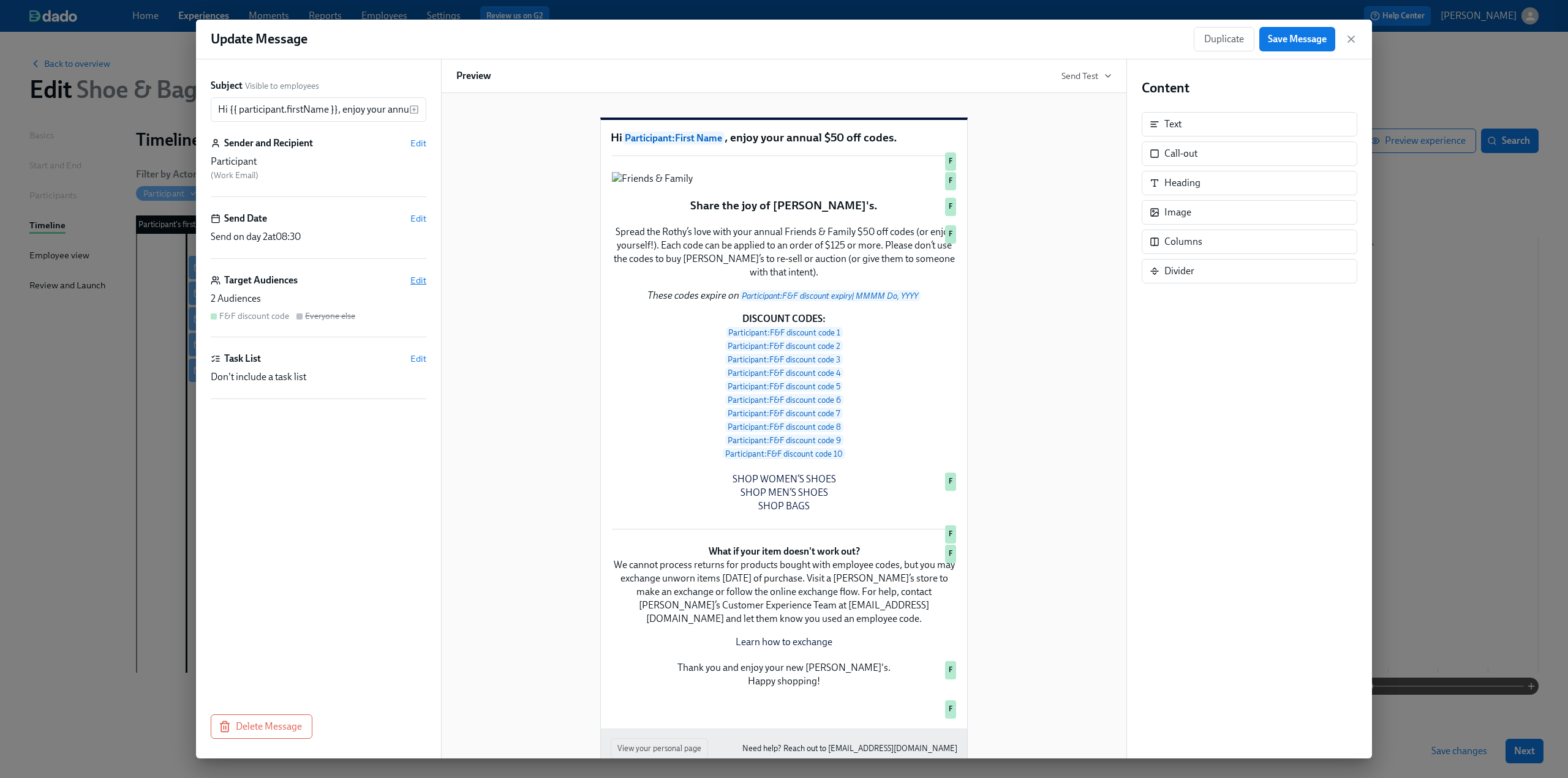
click at [415, 285] on span "Edit" at bounding box center [418, 281] width 16 height 12
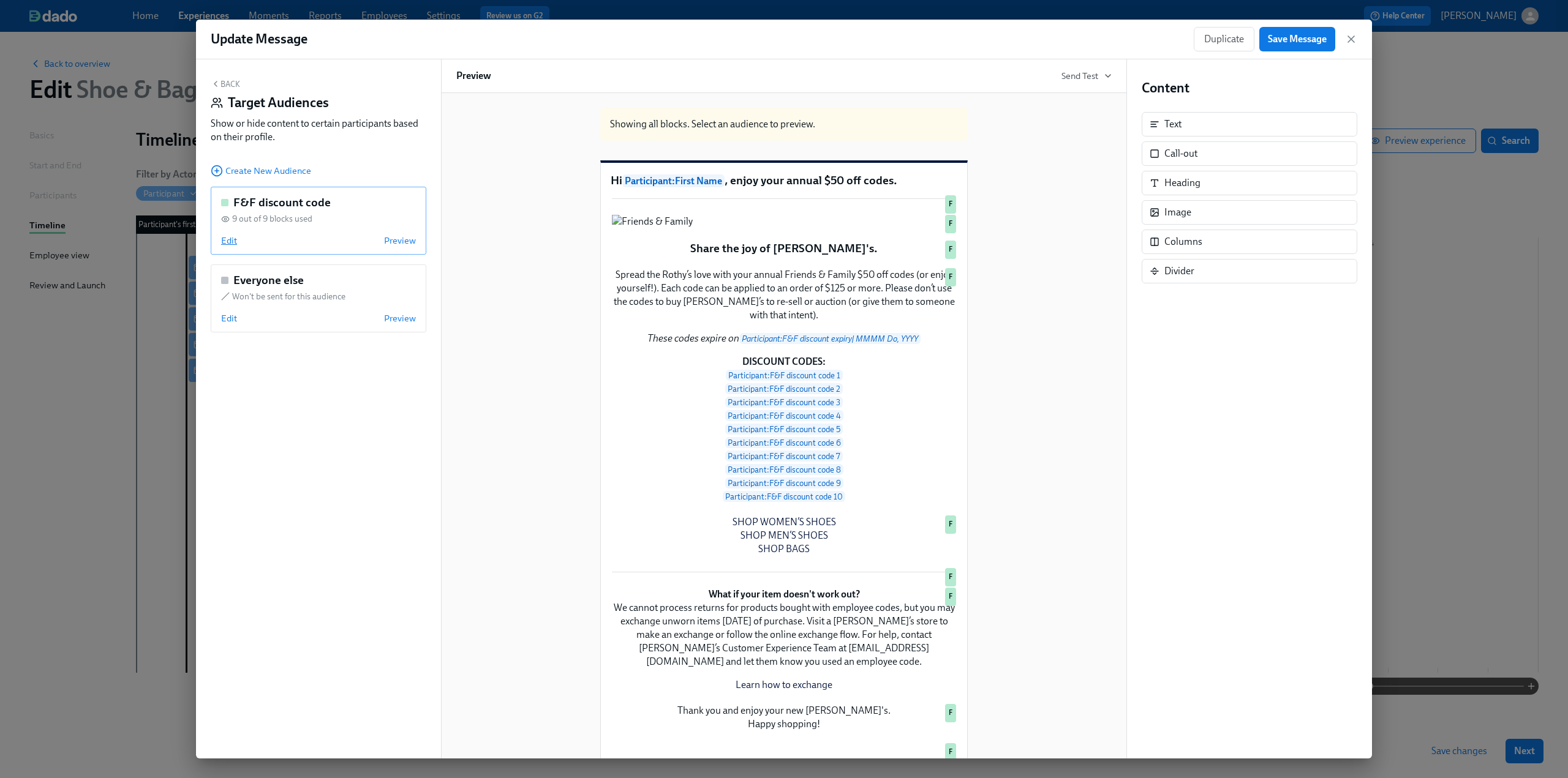
click at [223, 237] on span "Edit" at bounding box center [229, 240] width 16 height 12
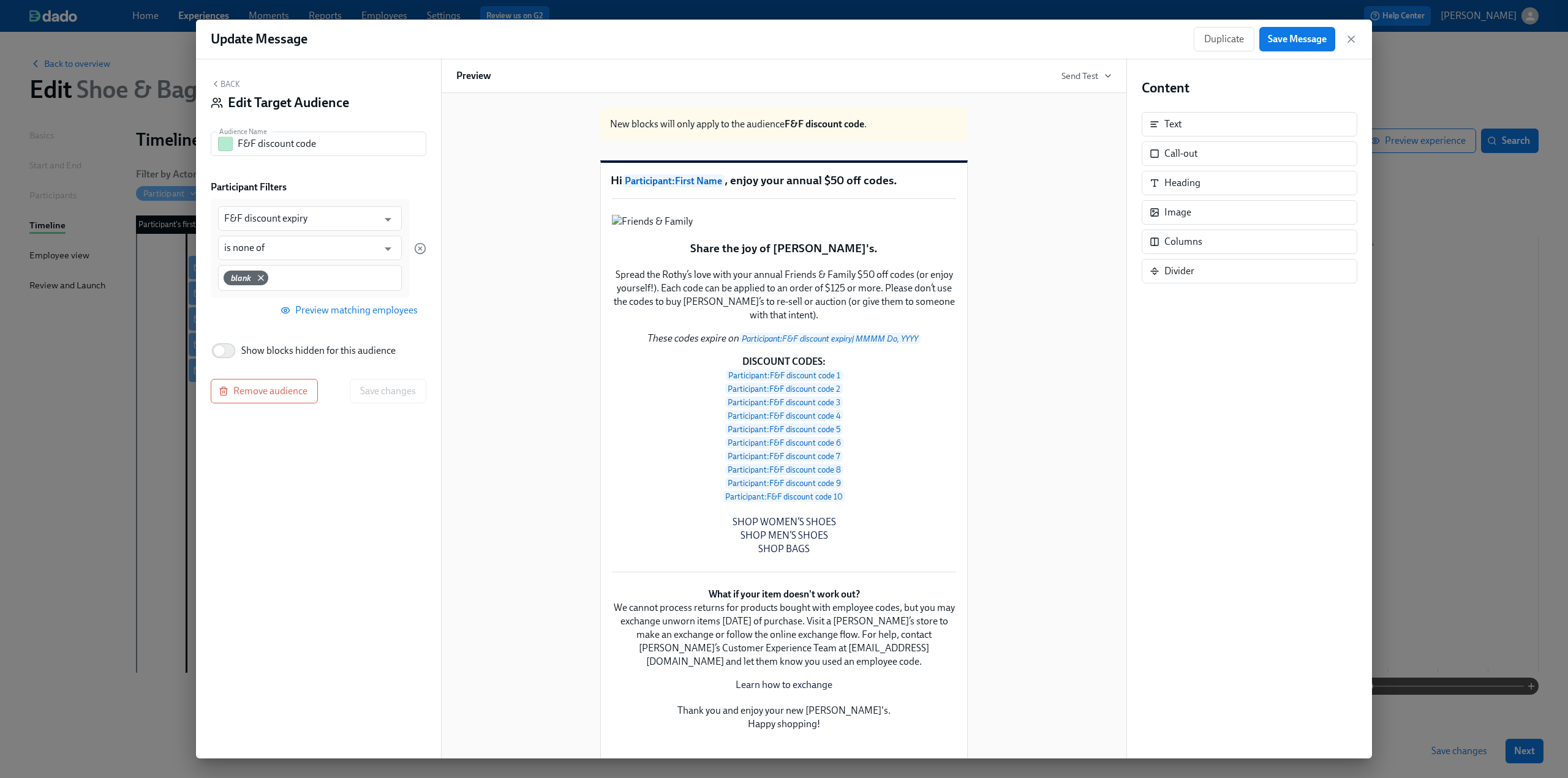
click at [230, 90] on div "Back Edit Target Audience" at bounding box center [318, 98] width 215 height 38
click at [1357, 38] on div "Update Message Duplicate Save Message" at bounding box center [784, 39] width 1176 height 40
click at [1343, 36] on div "Duplicate Save Message" at bounding box center [1275, 39] width 164 height 24
click at [1348, 37] on icon "button" at bounding box center [1350, 38] width 6 height 6
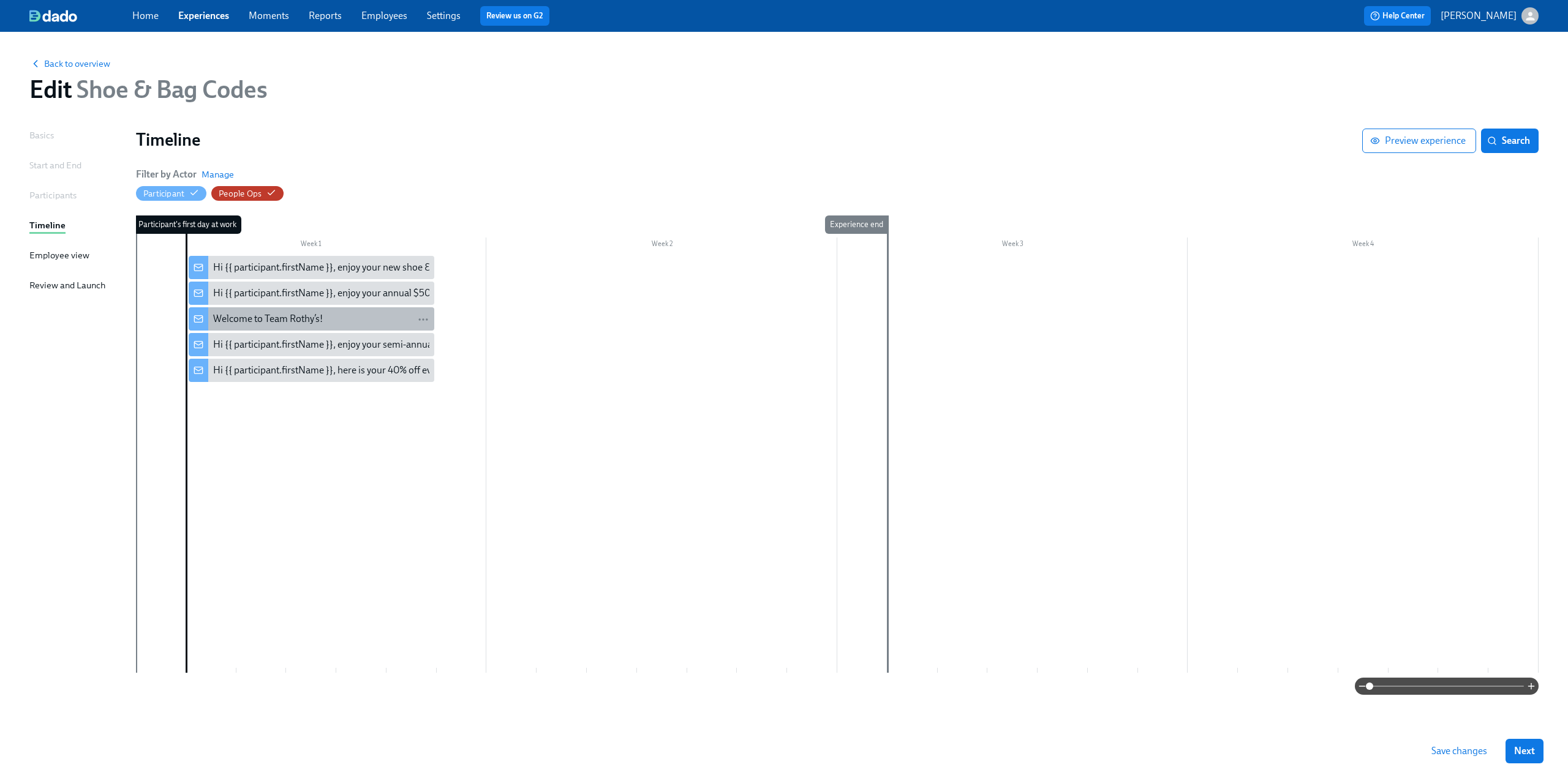
click at [308, 325] on div "Welcome to Team Rothy’s!" at bounding box center [268, 318] width 110 height 13
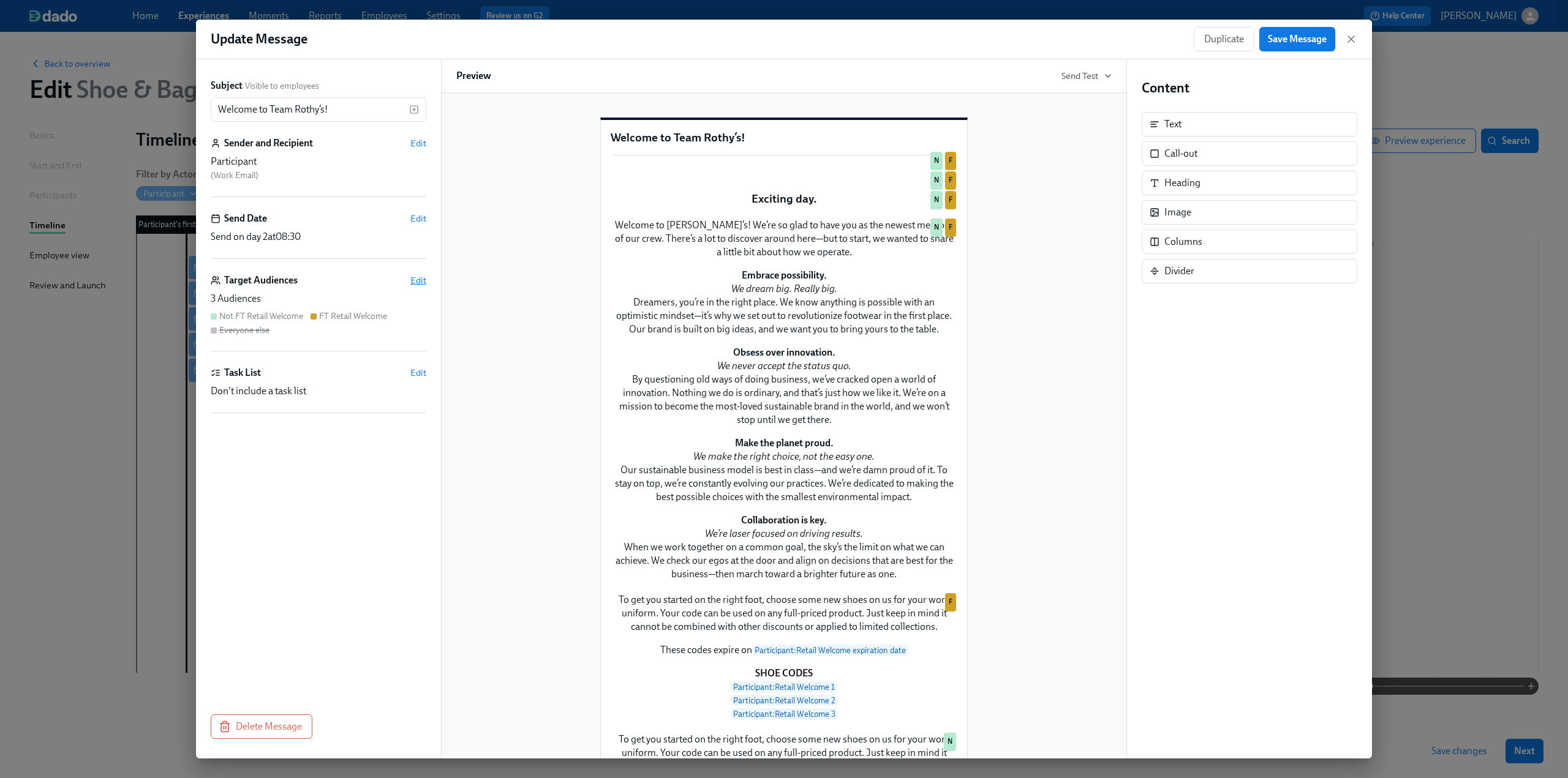
click at [415, 281] on span "Edit" at bounding box center [418, 281] width 16 height 12
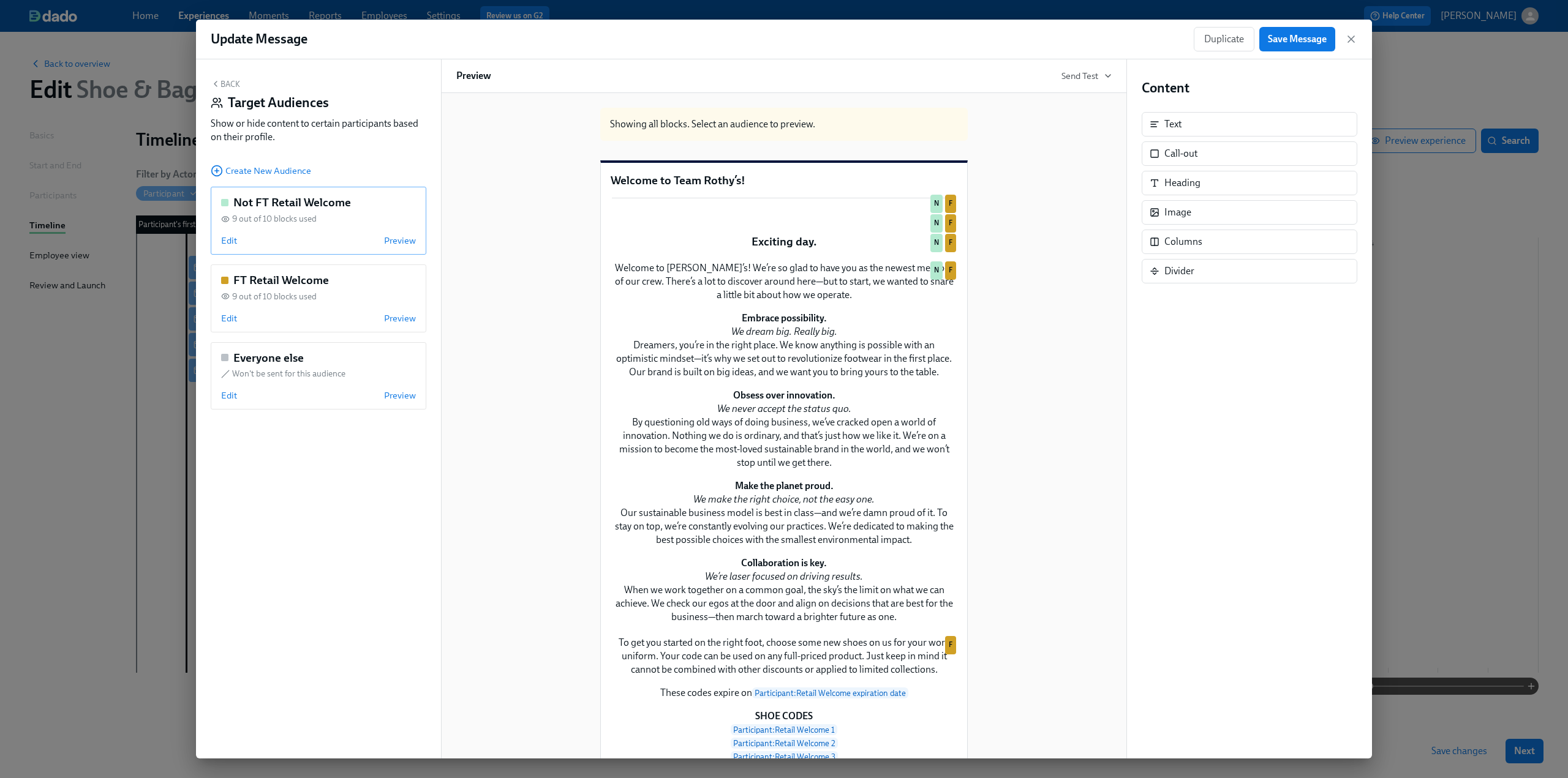
click at [232, 250] on div "Not FT Retail Welcome 9 out of 10 blocks used Edit Preview" at bounding box center [318, 220] width 215 height 68
click at [229, 244] on span "Edit" at bounding box center [229, 240] width 16 height 12
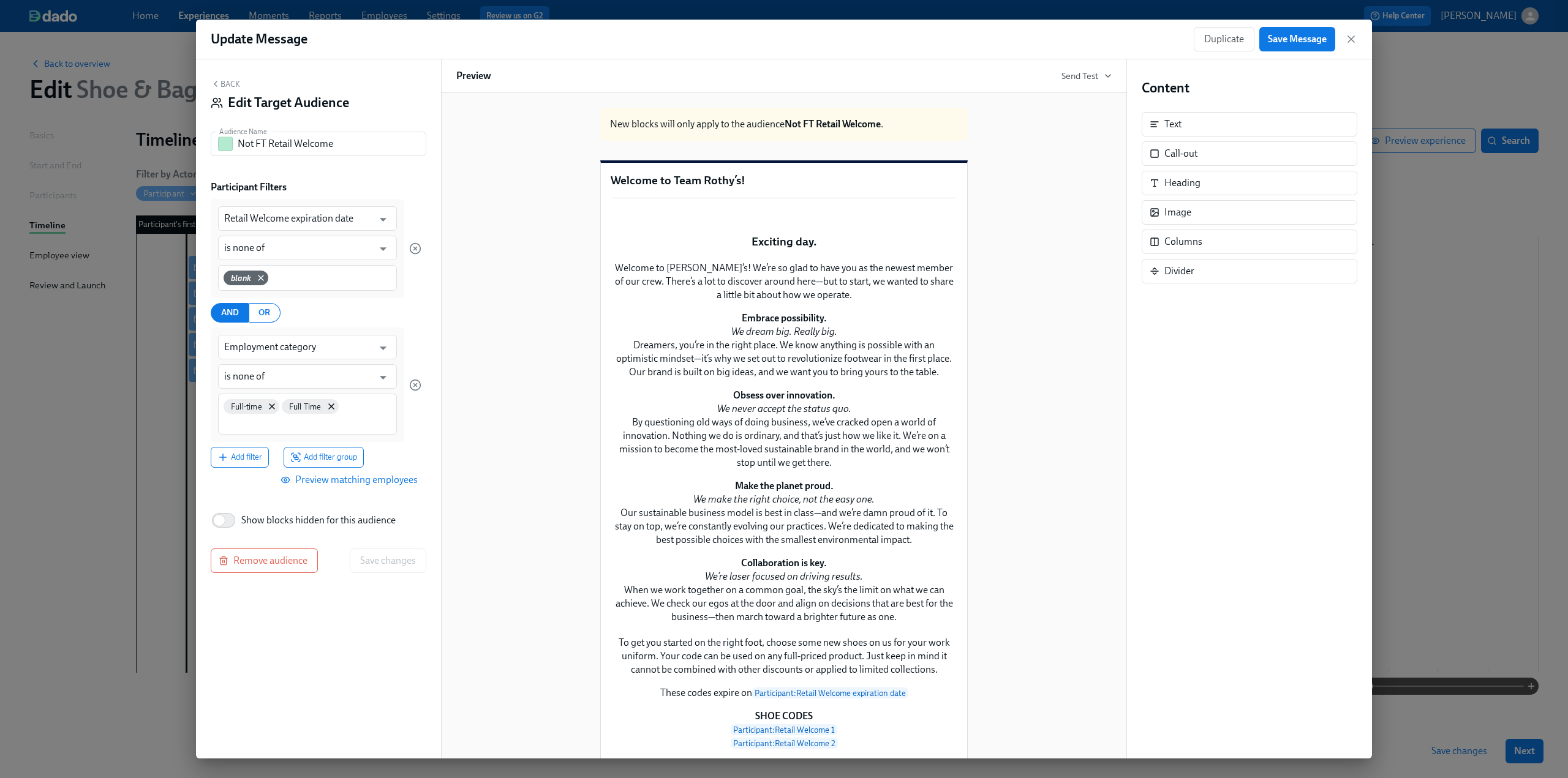
click at [383, 487] on button "Preview matching employees" at bounding box center [350, 480] width 152 height 24
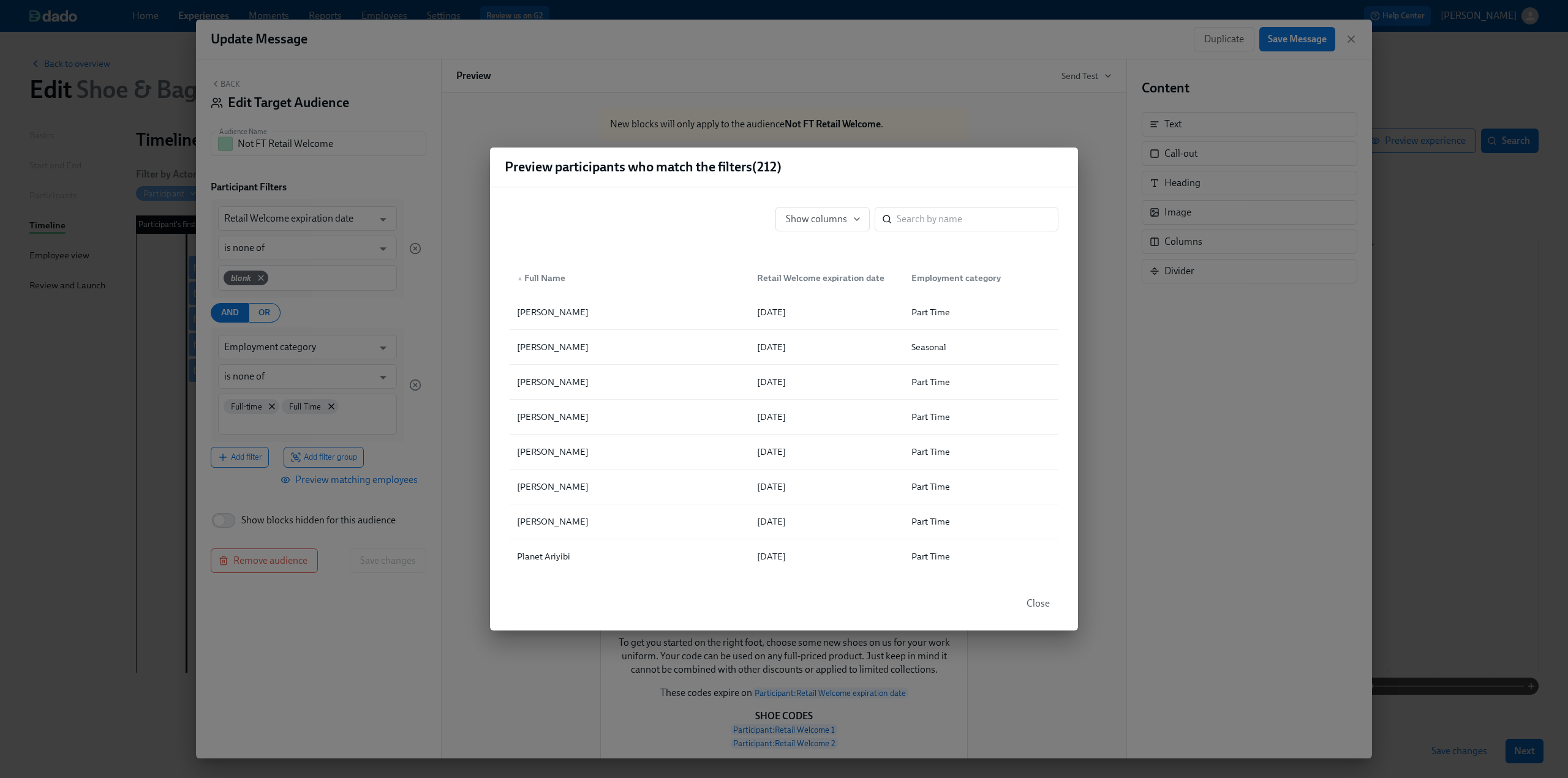
click at [1201, 298] on div "Preview participants who match the filters ( 212 ) Show columns ​ ▲ Full Name R…" at bounding box center [784, 389] width 1568 height 778
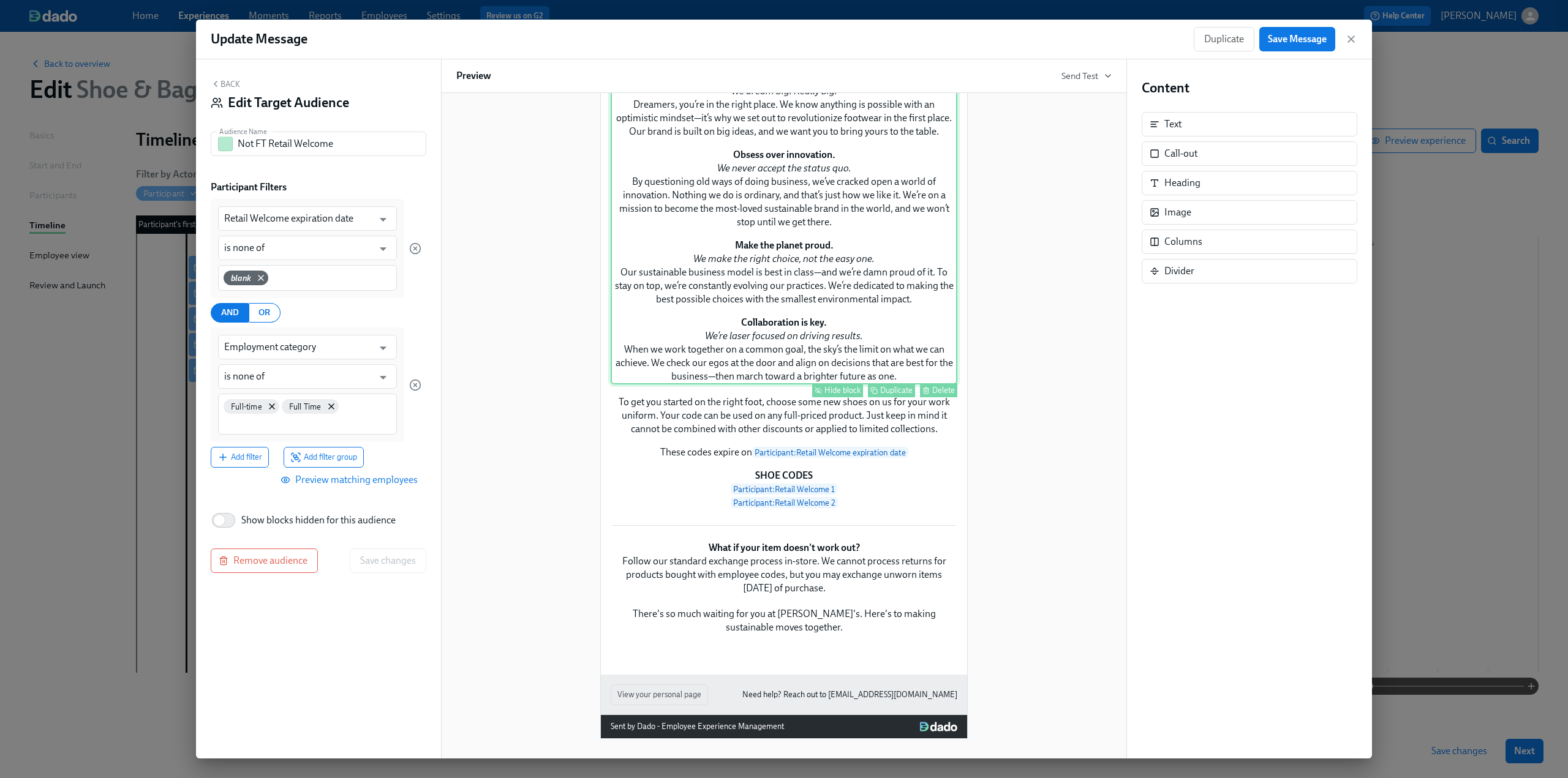
scroll to position [612, 0]
click at [228, 84] on button "Back" at bounding box center [226, 84] width 30 height 10
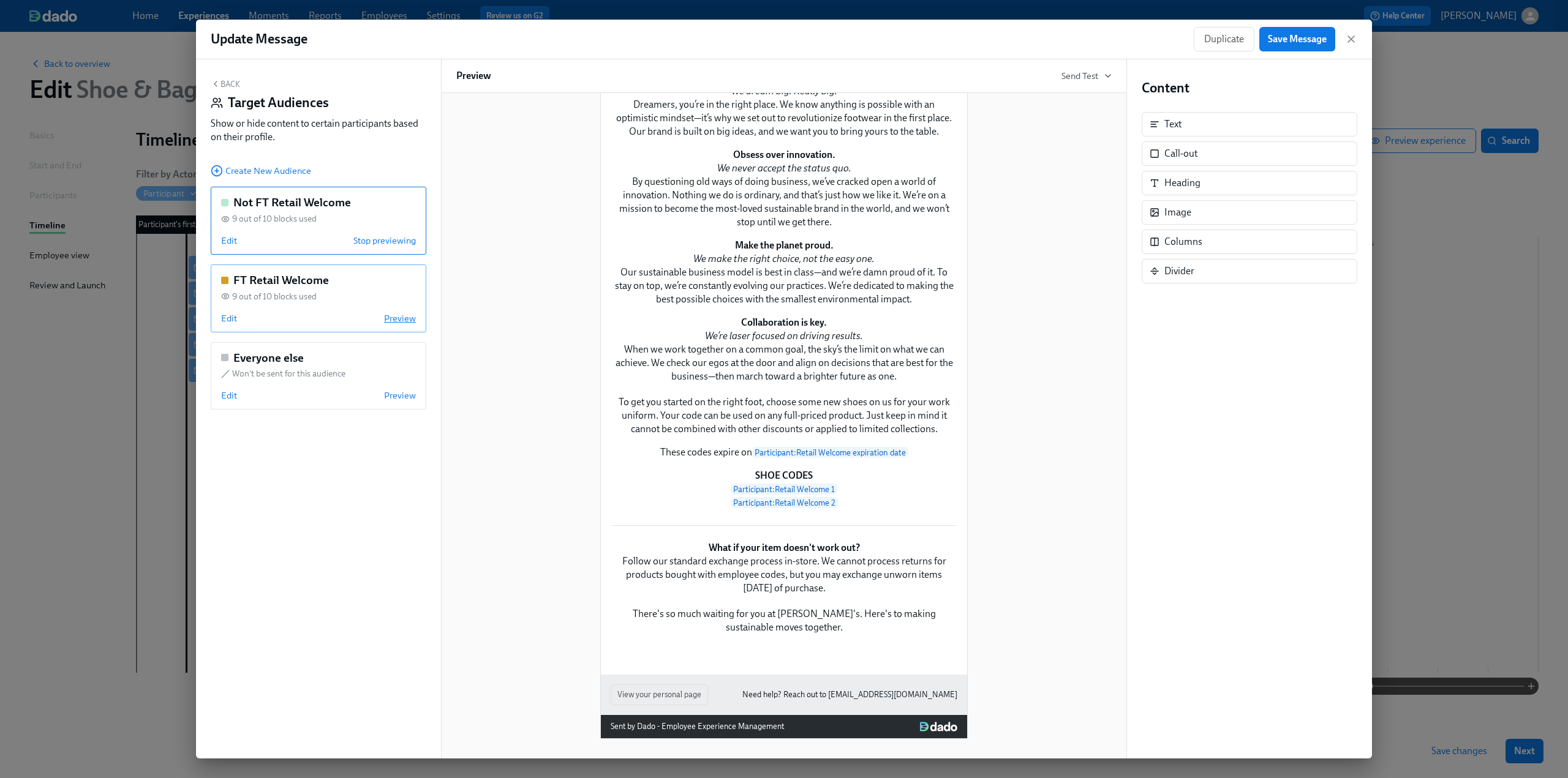
click at [397, 314] on span "Preview" at bounding box center [400, 318] width 32 height 12
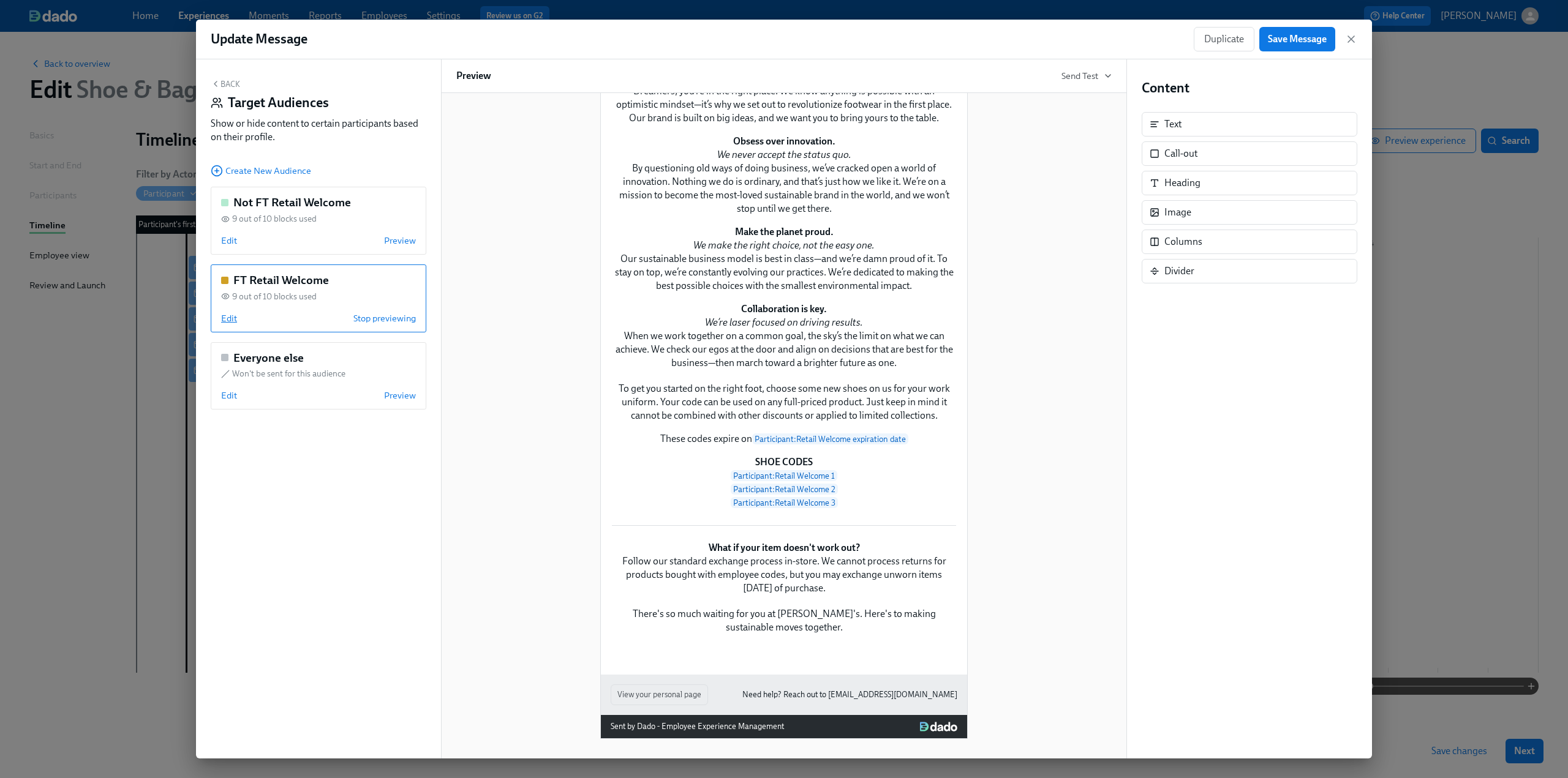
click at [224, 320] on span "Edit" at bounding box center [229, 318] width 16 height 12
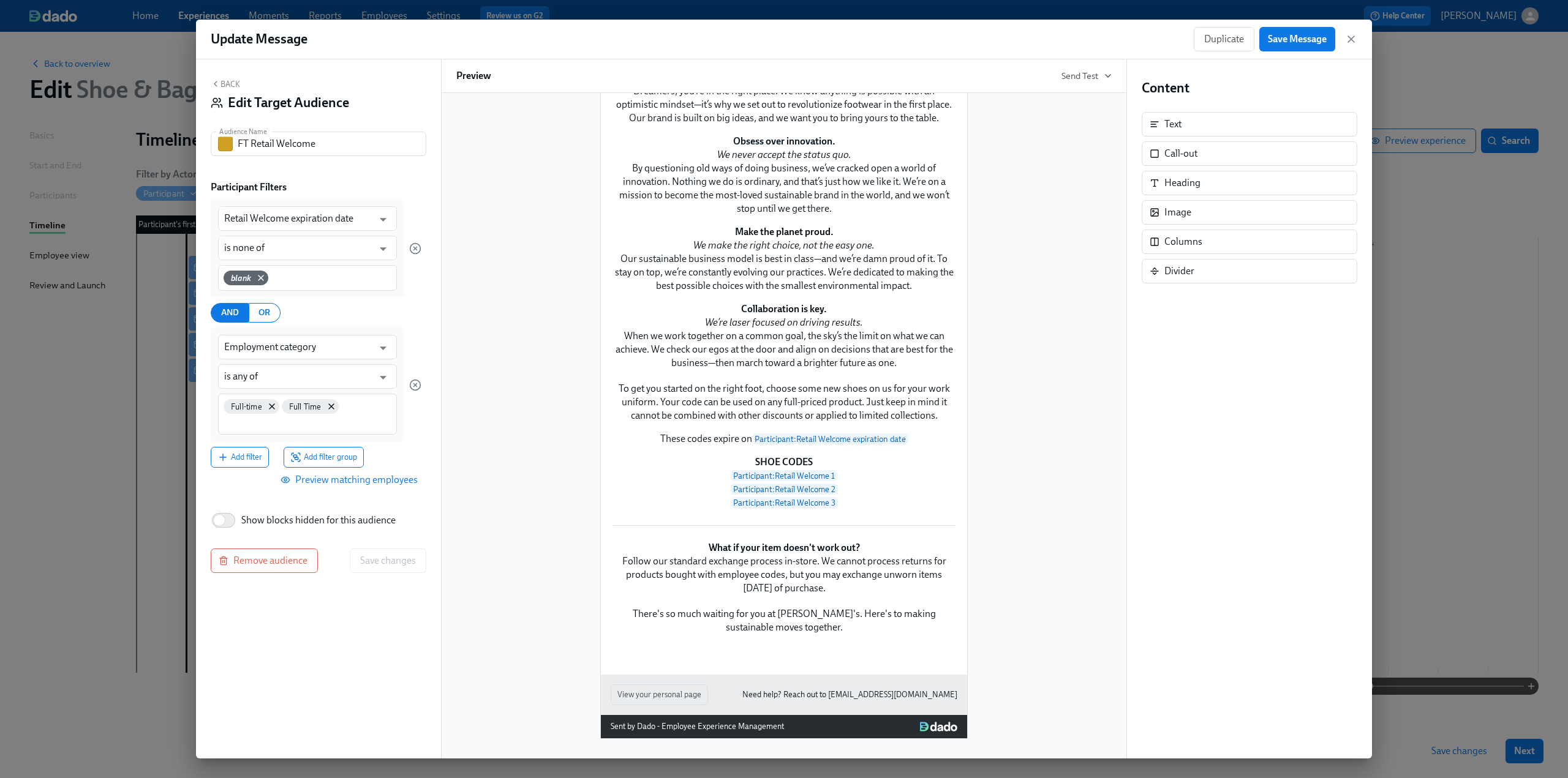
click at [368, 480] on span "Preview matching employees" at bounding box center [350, 480] width 135 height 12
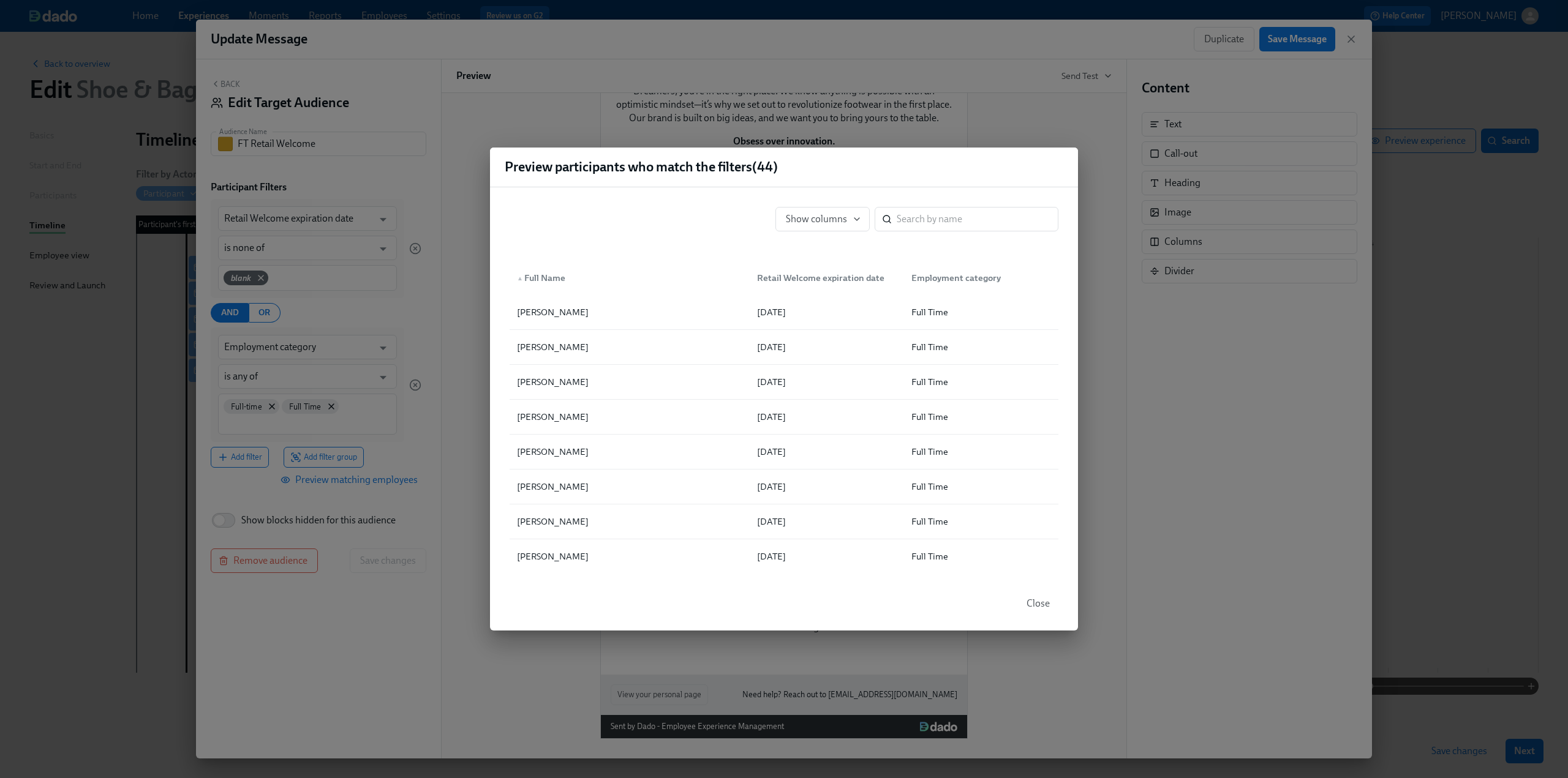
click at [219, 86] on div "Preview participants who match the filters ( 44 ) Show columns ​ ▲ Full Name Re…" at bounding box center [784, 389] width 1568 height 778
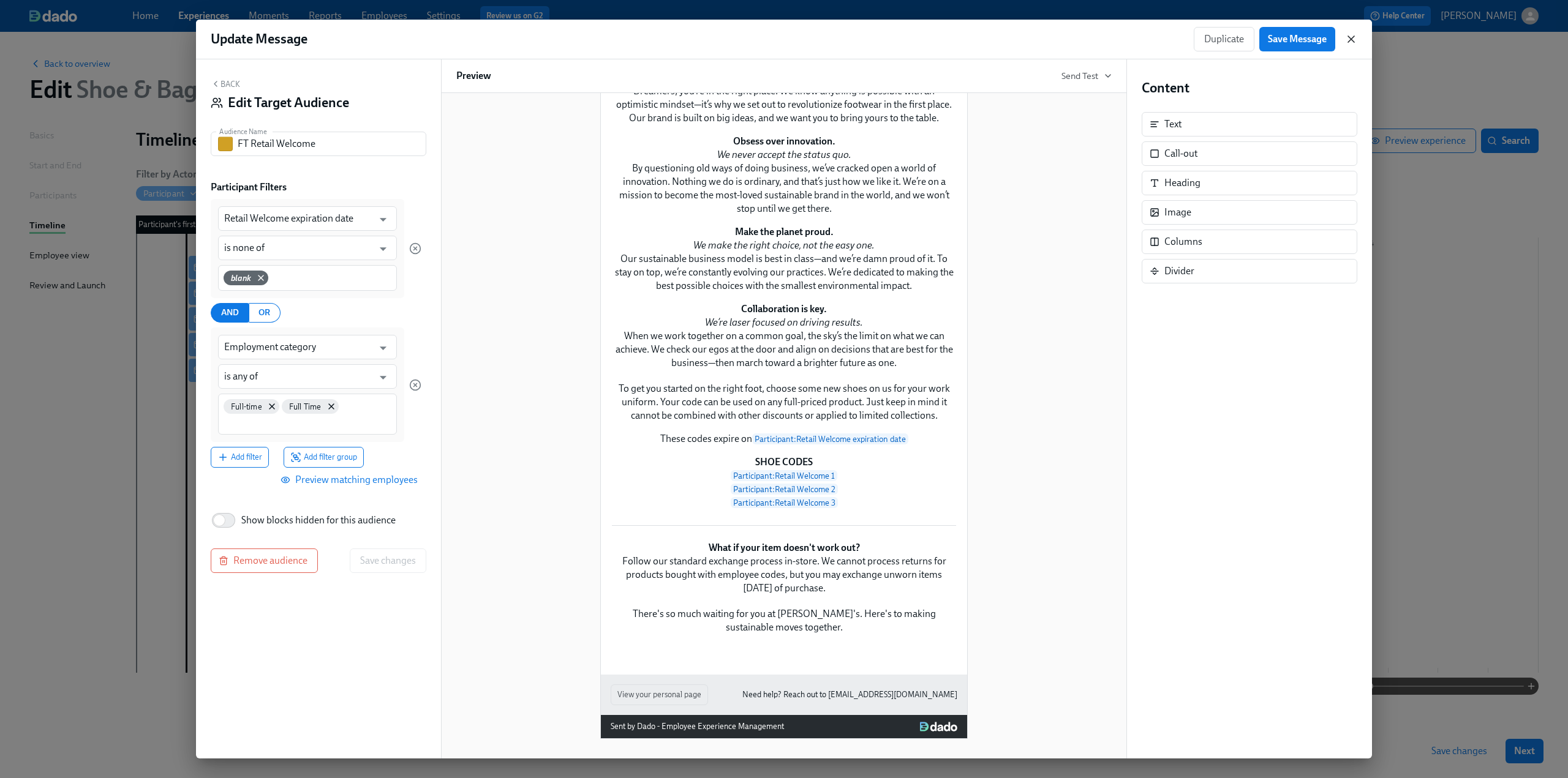
click at [1346, 40] on icon "button" at bounding box center [1351, 39] width 12 height 12
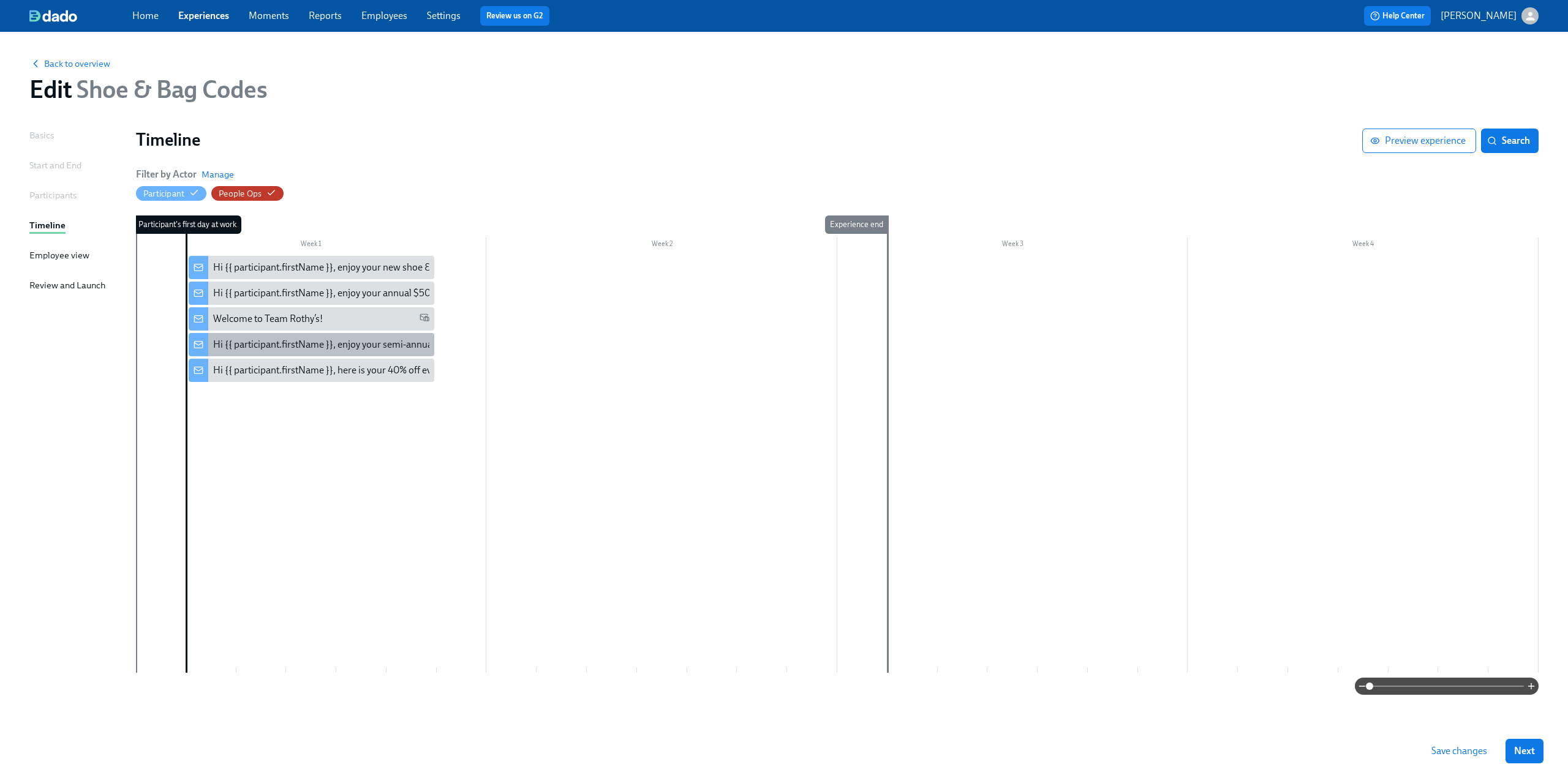
click at [300, 348] on div "Hi {{ participant.firstName }}, enjoy your semi-annual uniform codes." at bounding box center [356, 344] width 287 height 13
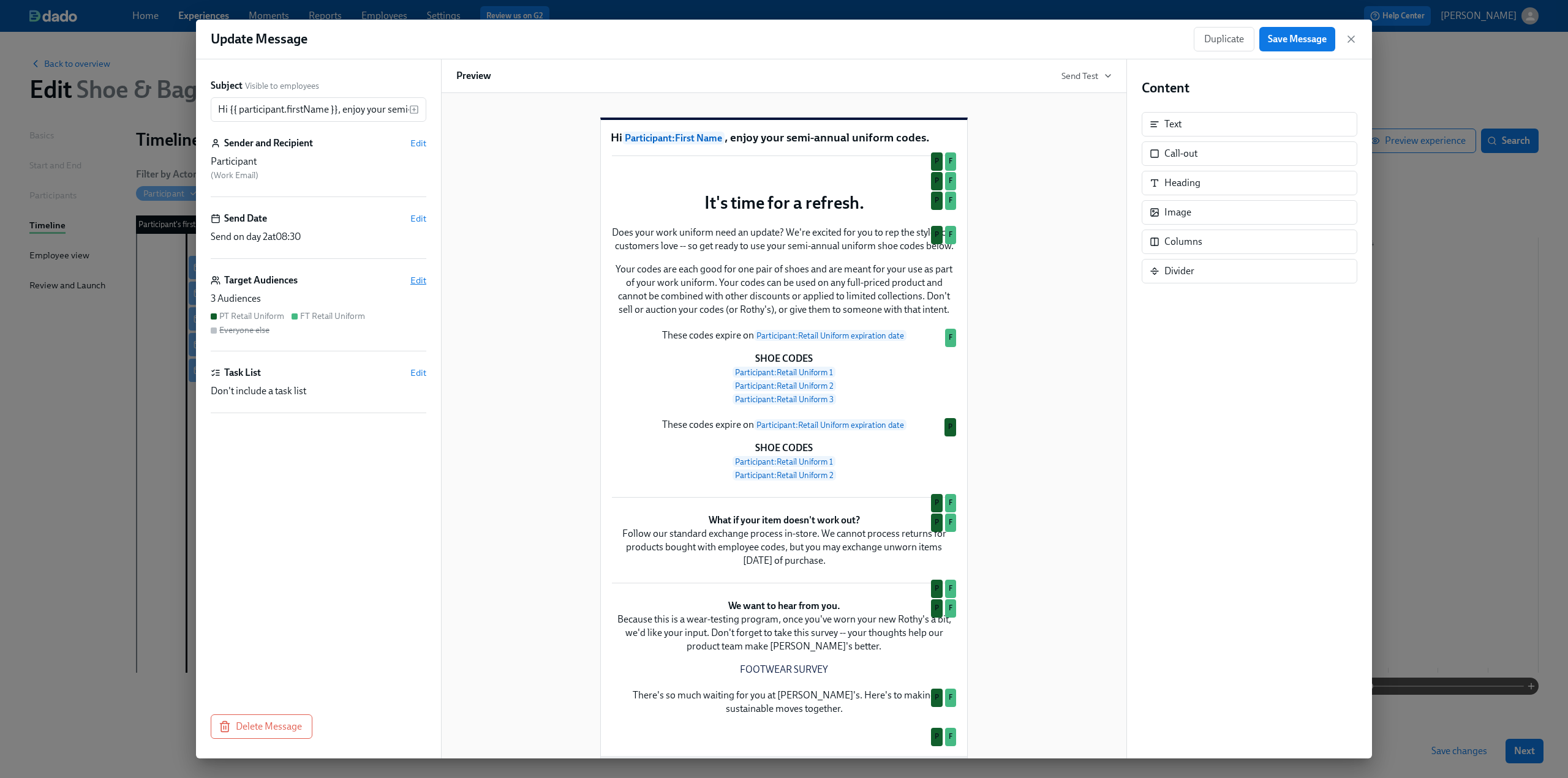
click at [417, 282] on span "Edit" at bounding box center [418, 281] width 16 height 12
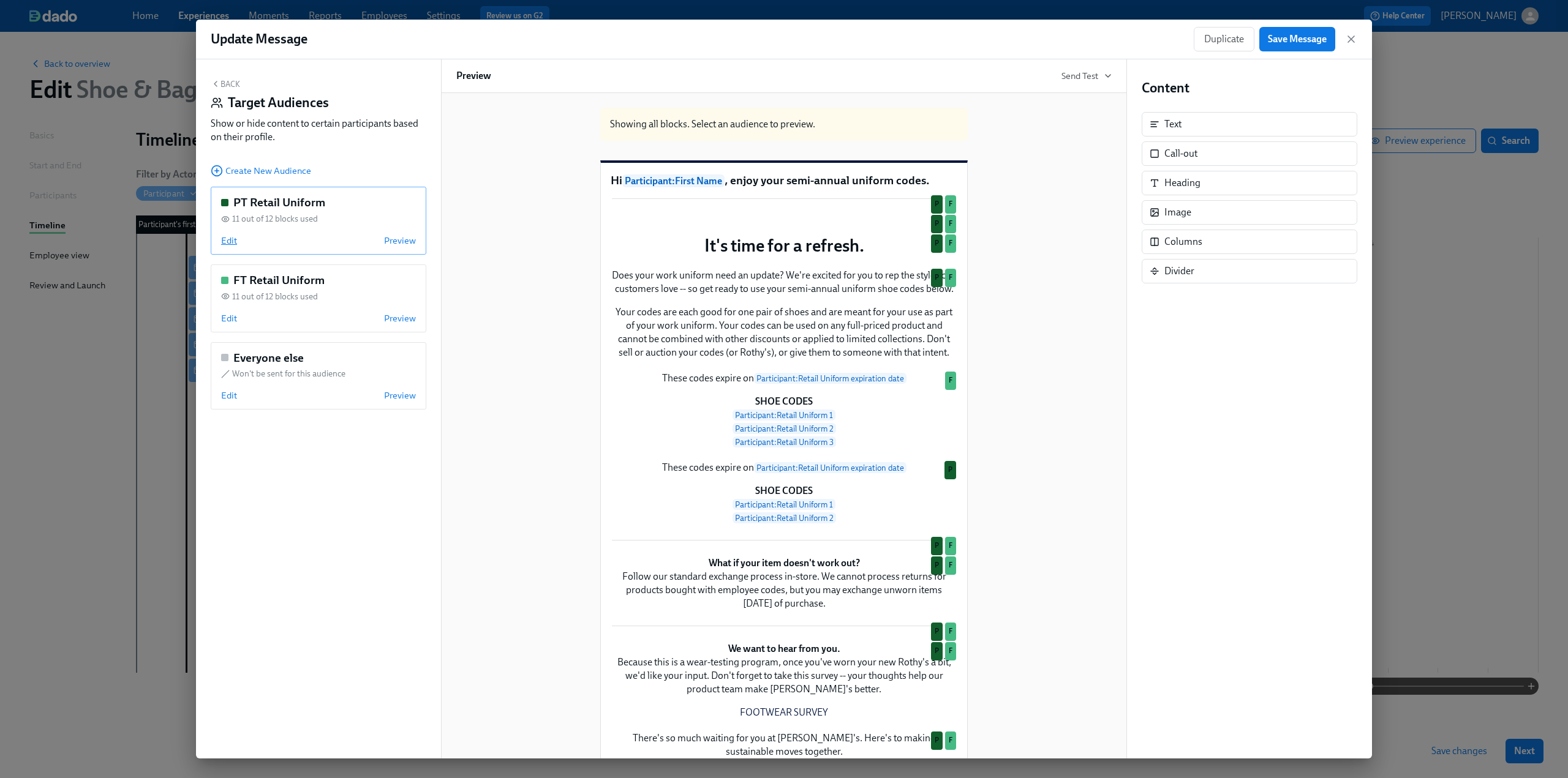
click at [221, 245] on span "Edit" at bounding box center [229, 240] width 16 height 12
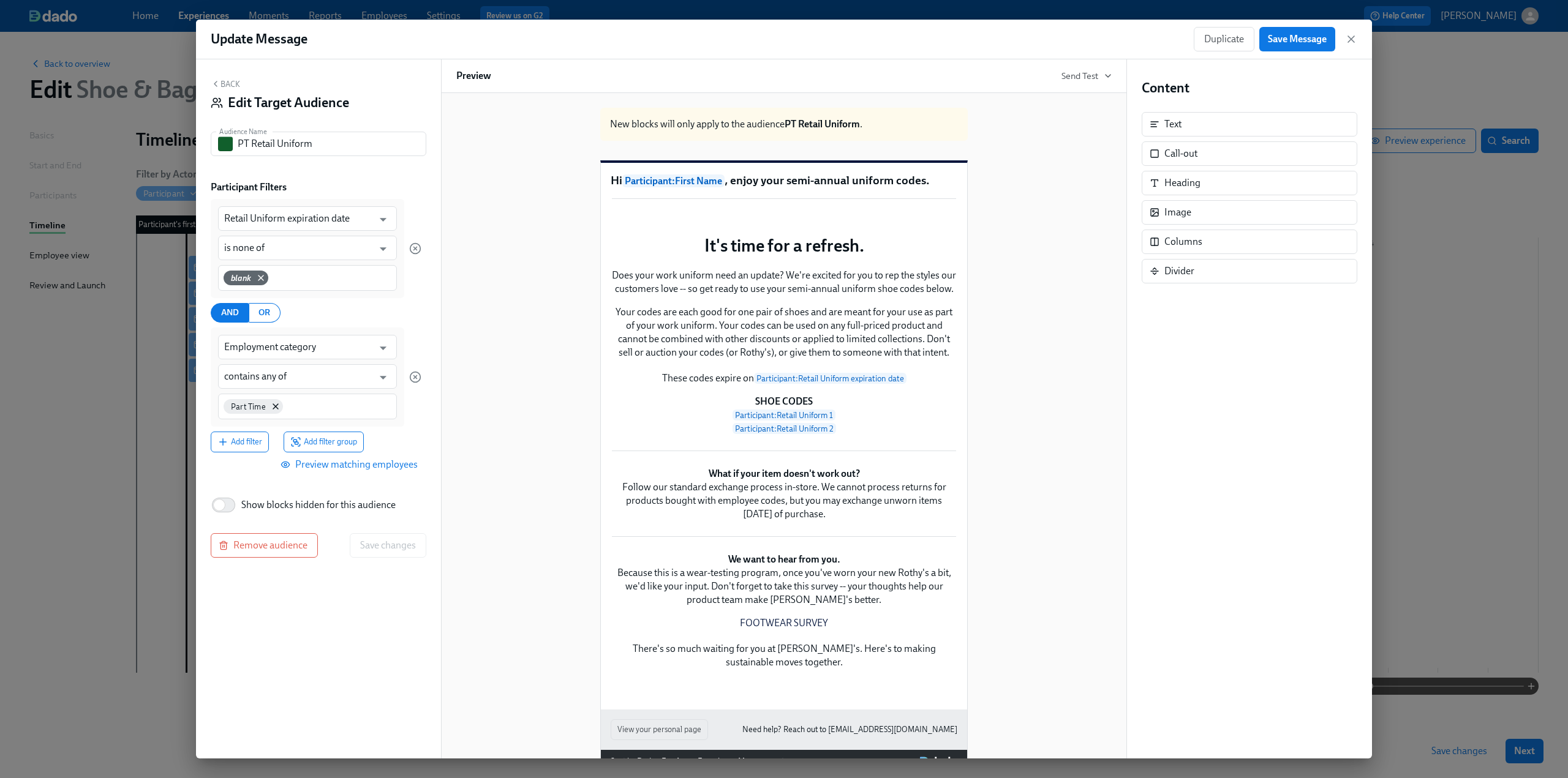
click at [403, 458] on span "Preview matching employees" at bounding box center [350, 464] width 135 height 12
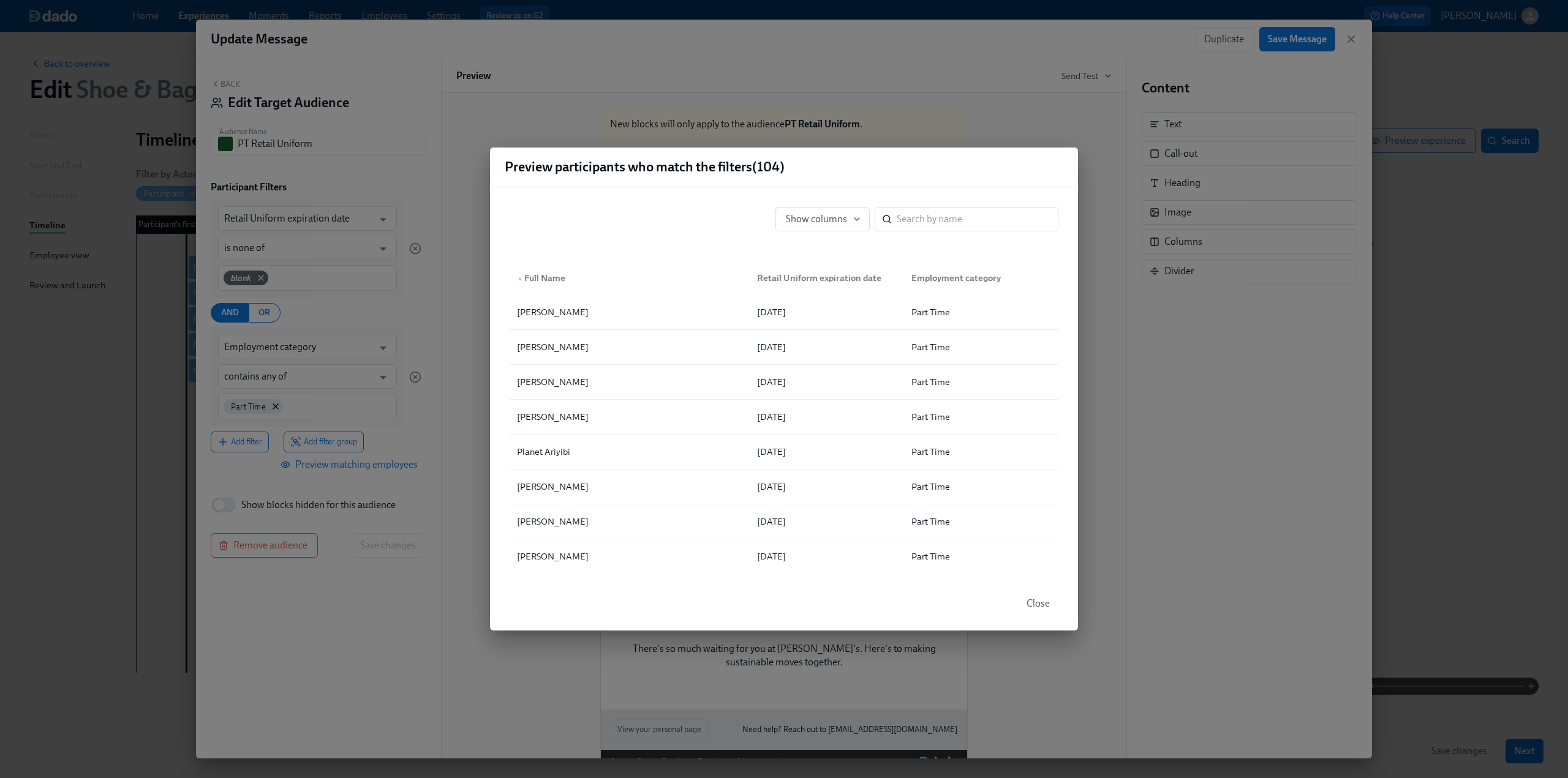
click at [227, 80] on div "Preview participants who match the filters ( 104 ) Show columns ​ ▲ Full Name R…" at bounding box center [784, 389] width 1568 height 778
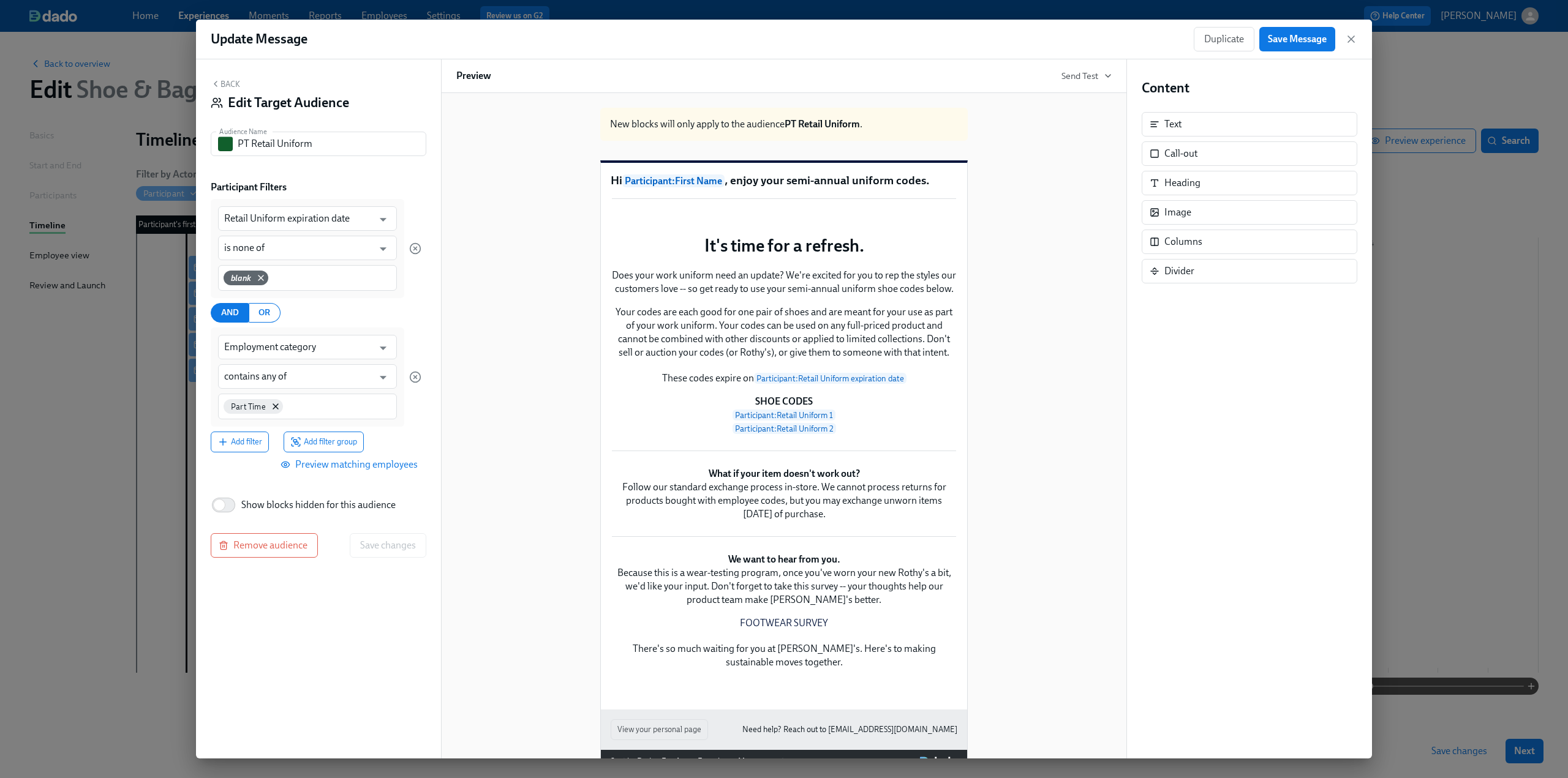
click at [227, 80] on button "Back" at bounding box center [226, 84] width 30 height 10
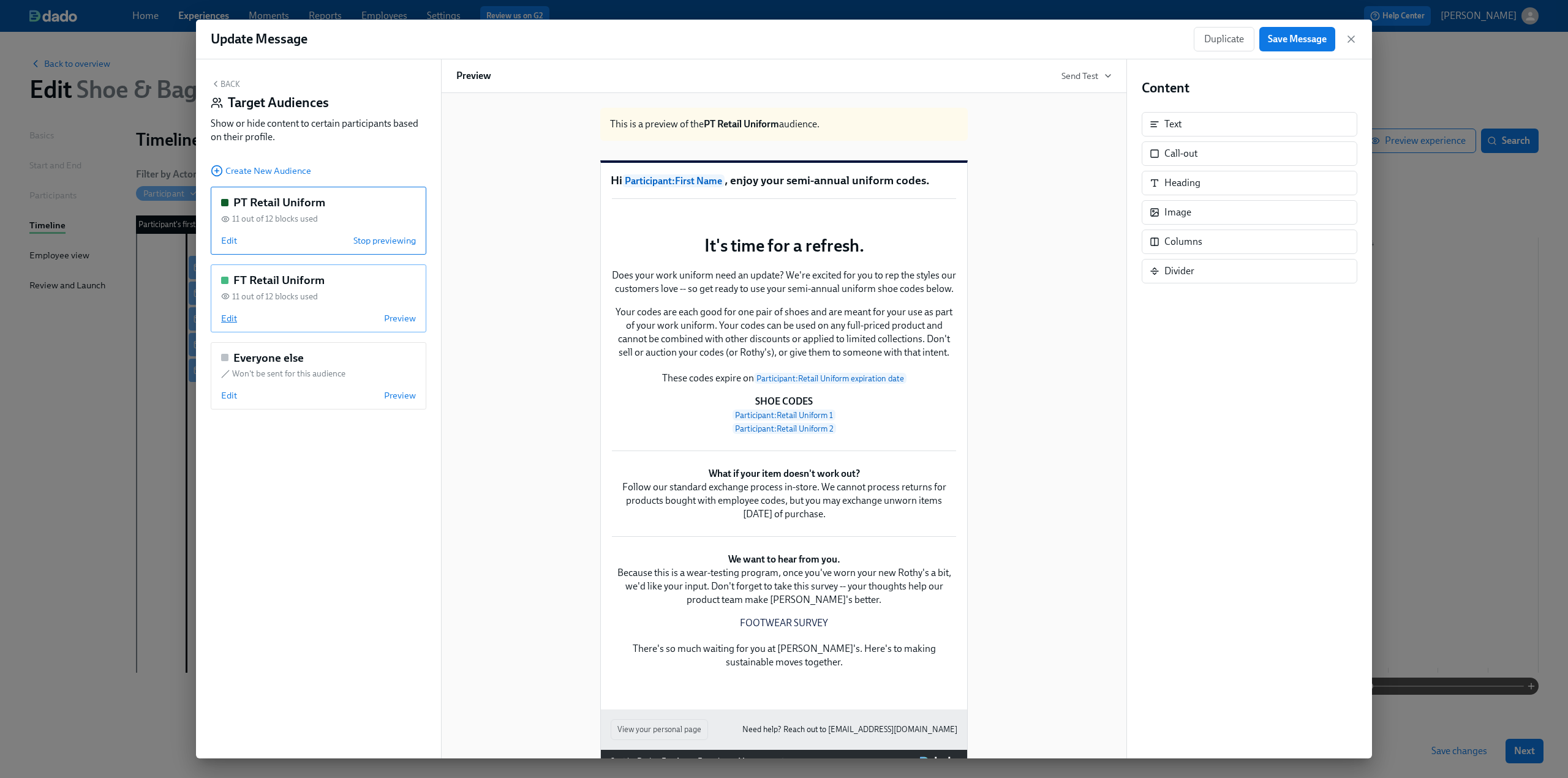
click at [229, 319] on span "Edit" at bounding box center [229, 318] width 16 height 12
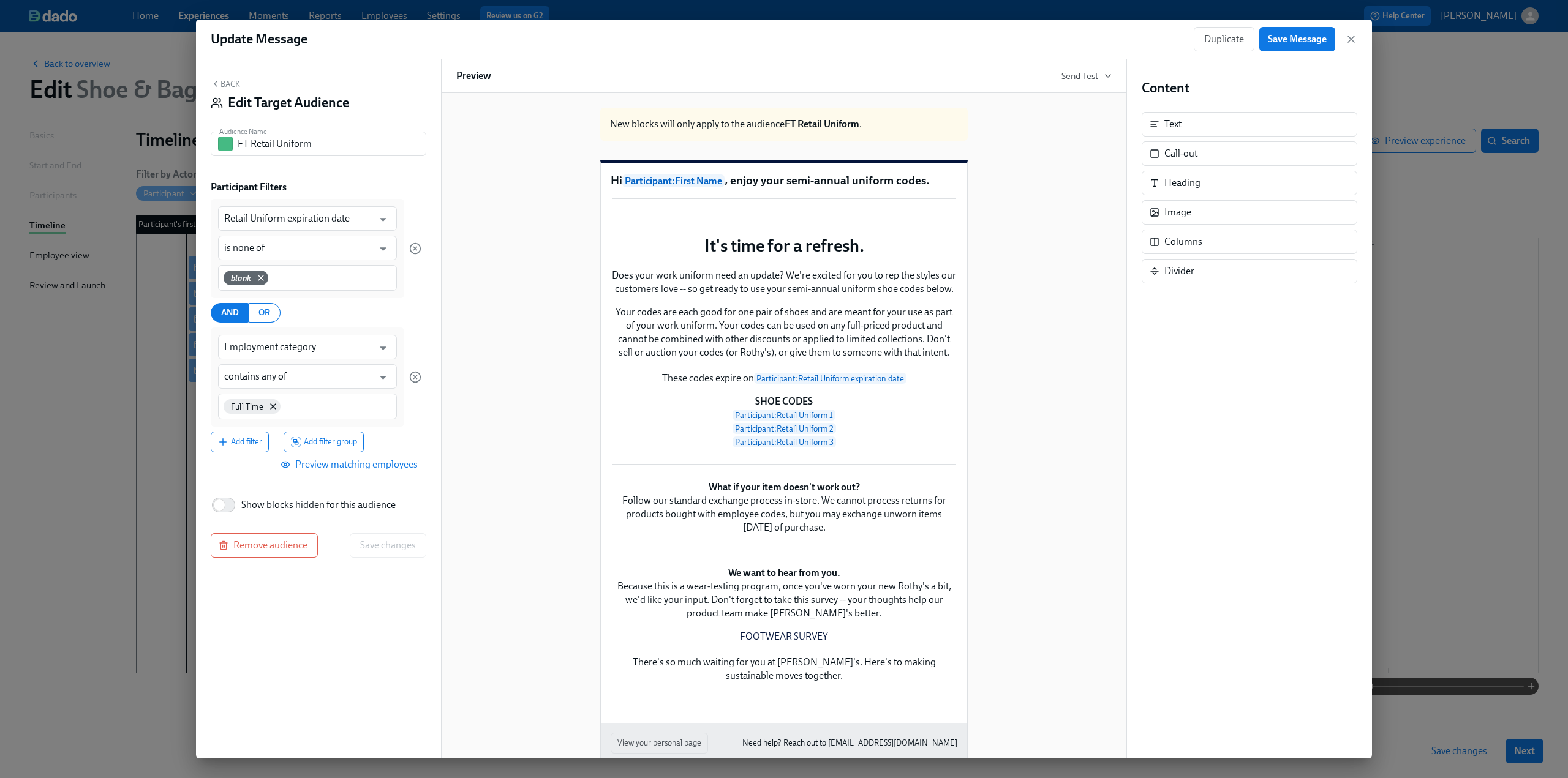
click at [387, 470] on button "Preview matching employees" at bounding box center [350, 464] width 152 height 24
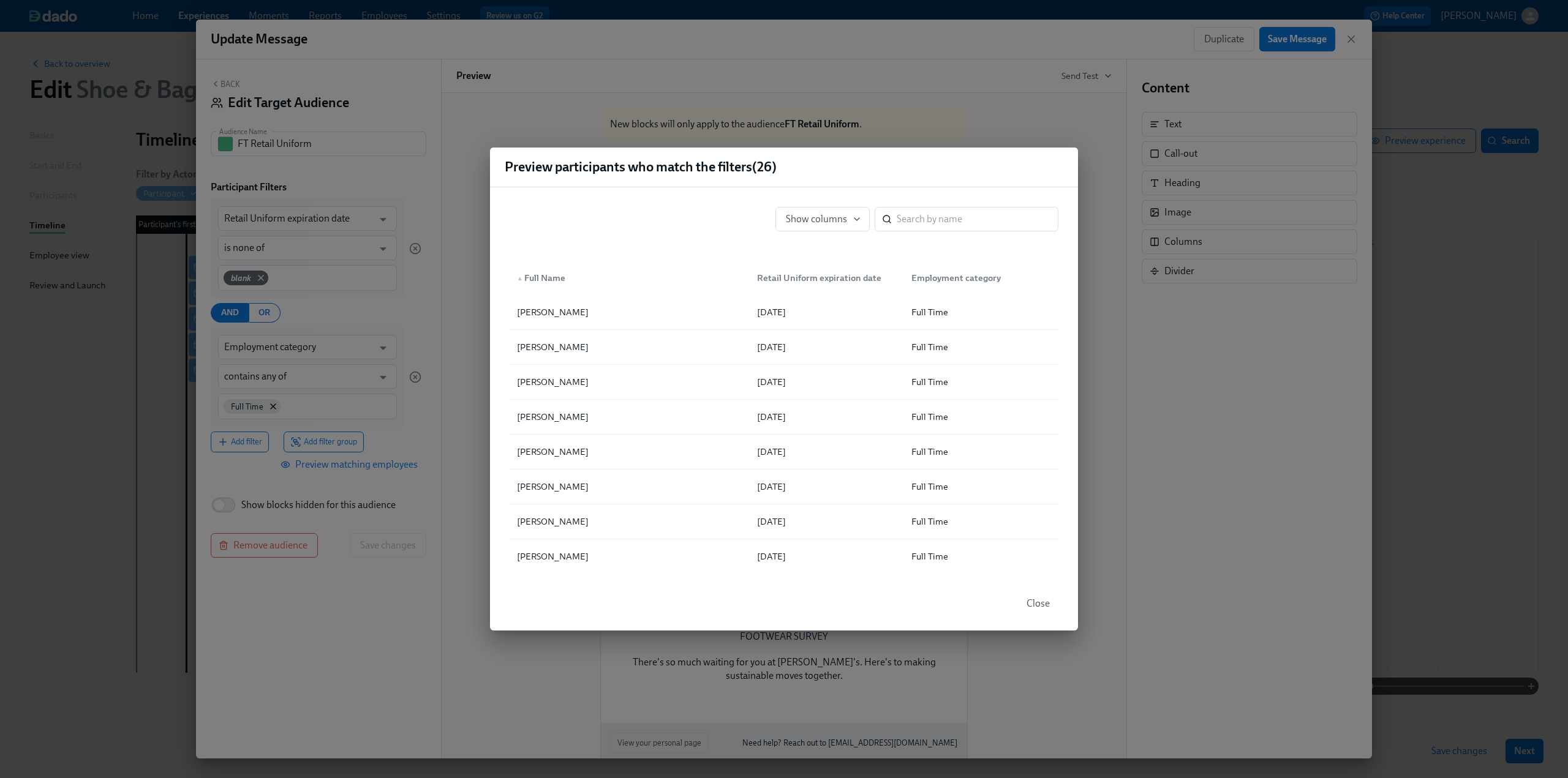
click at [221, 80] on div "Preview participants who match the filters ( 26 ) Show columns ​ ▲ Full Name Re…" at bounding box center [784, 389] width 1568 height 778
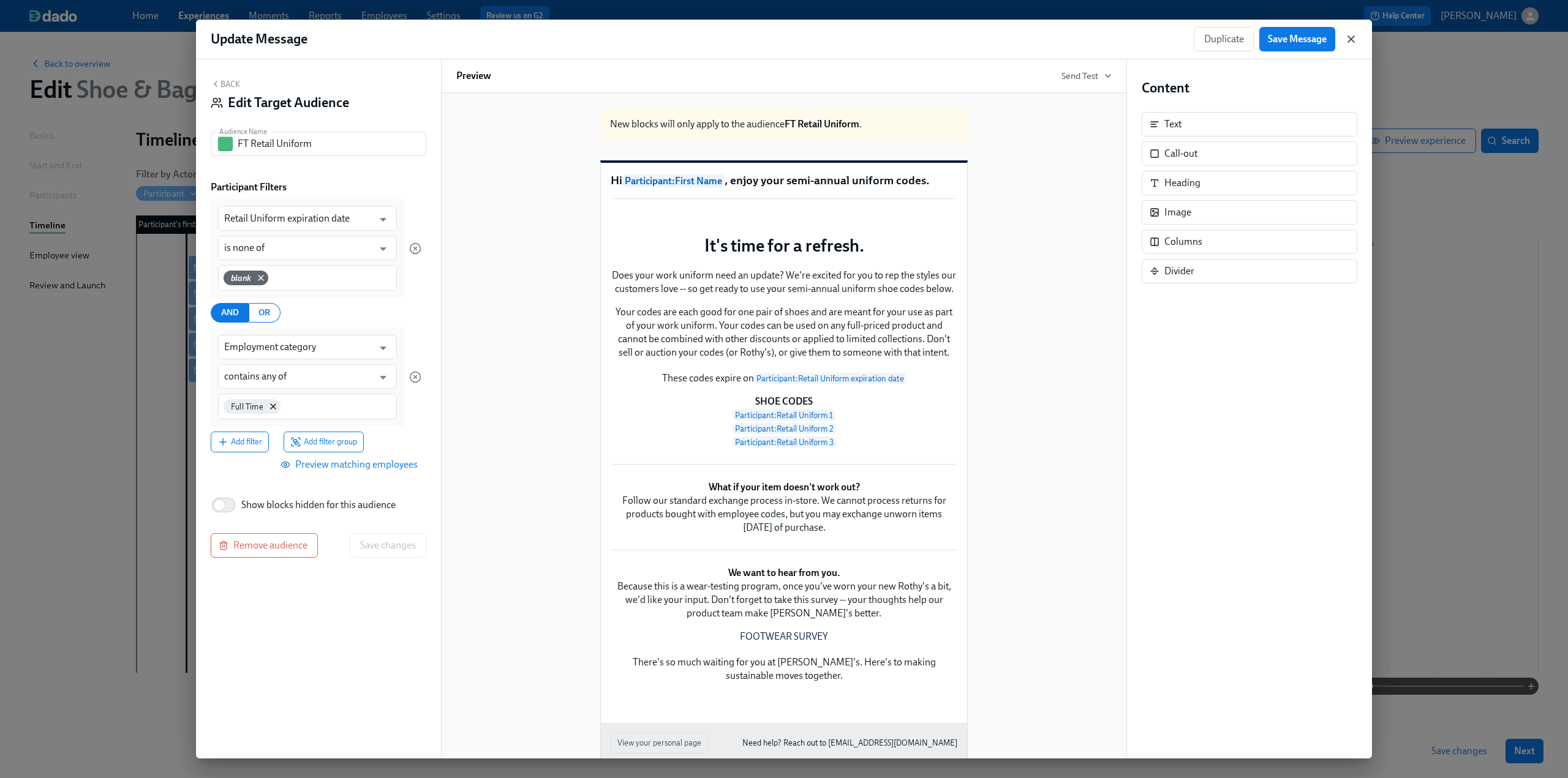
click at [1350, 44] on icon "button" at bounding box center [1351, 39] width 12 height 12
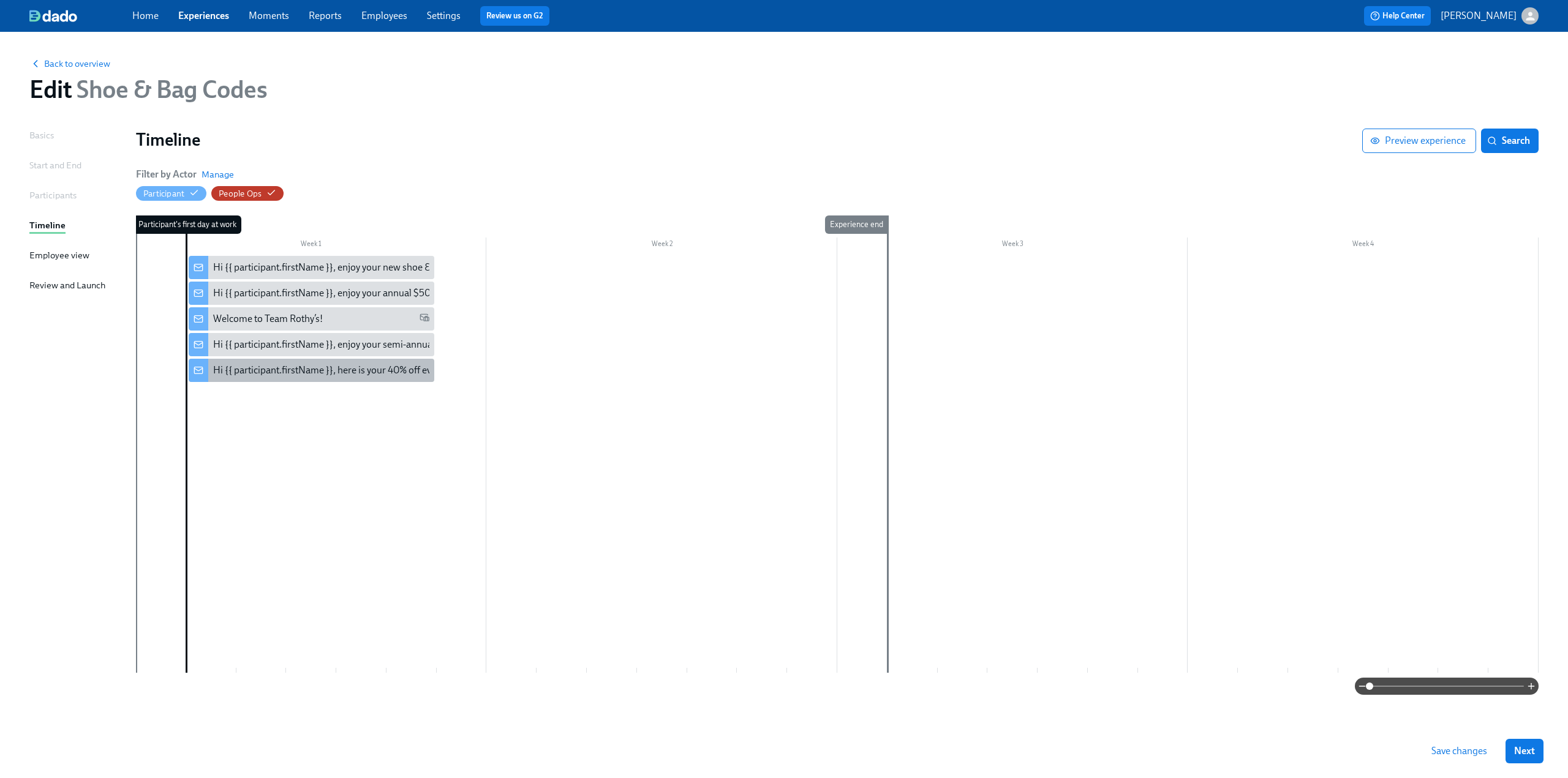
click at [262, 377] on div "Hi {{ participant.firstName }}, here is your 40% off evergreen code" at bounding box center [350, 369] width 273 height 13
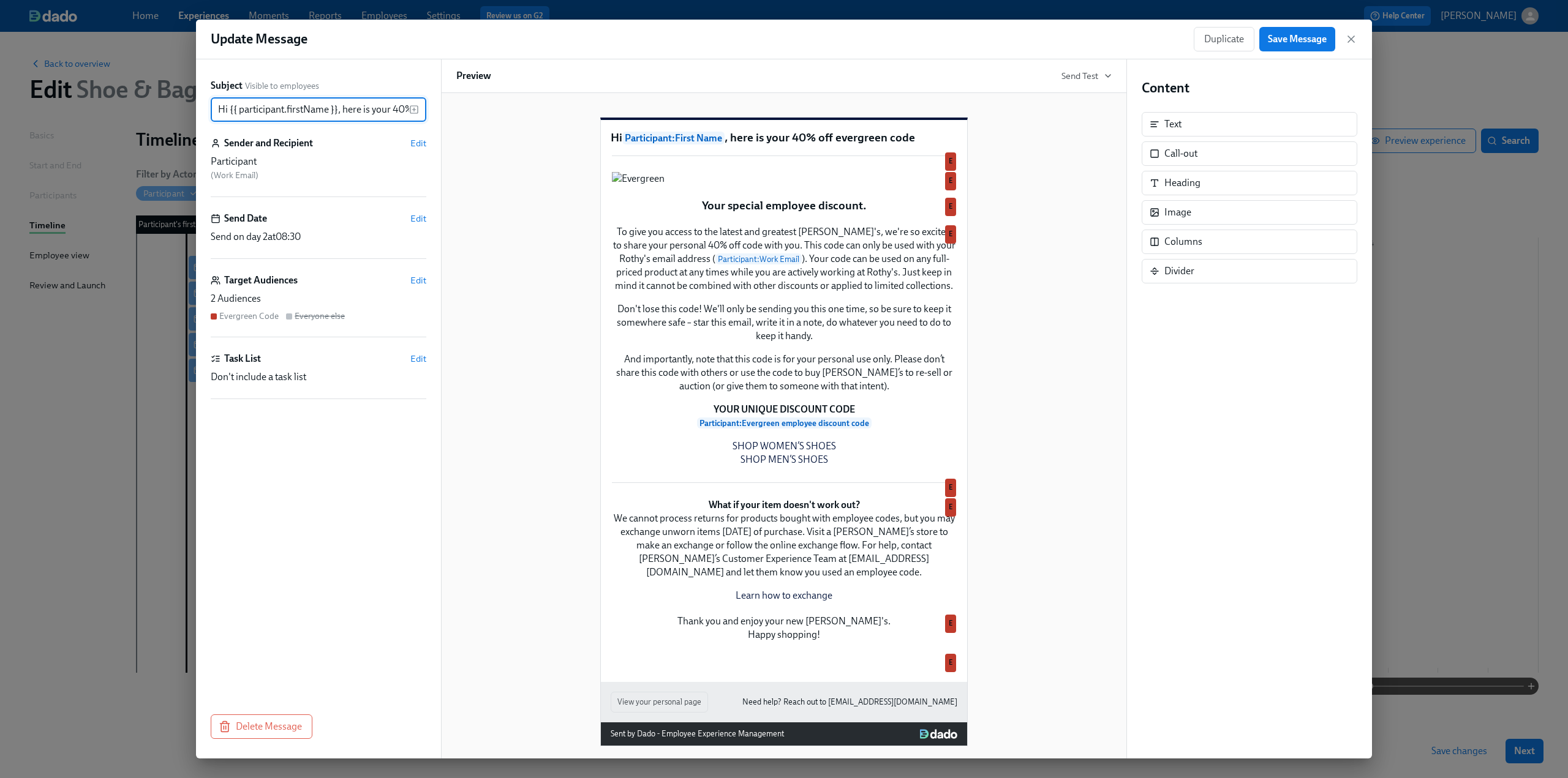
click at [422, 271] on div "Subject Visible to employees Hi {{ participant.firstName }}, here is your 40% o…" at bounding box center [318, 382] width 215 height 606
click at [421, 282] on span "Edit" at bounding box center [418, 281] width 16 height 12
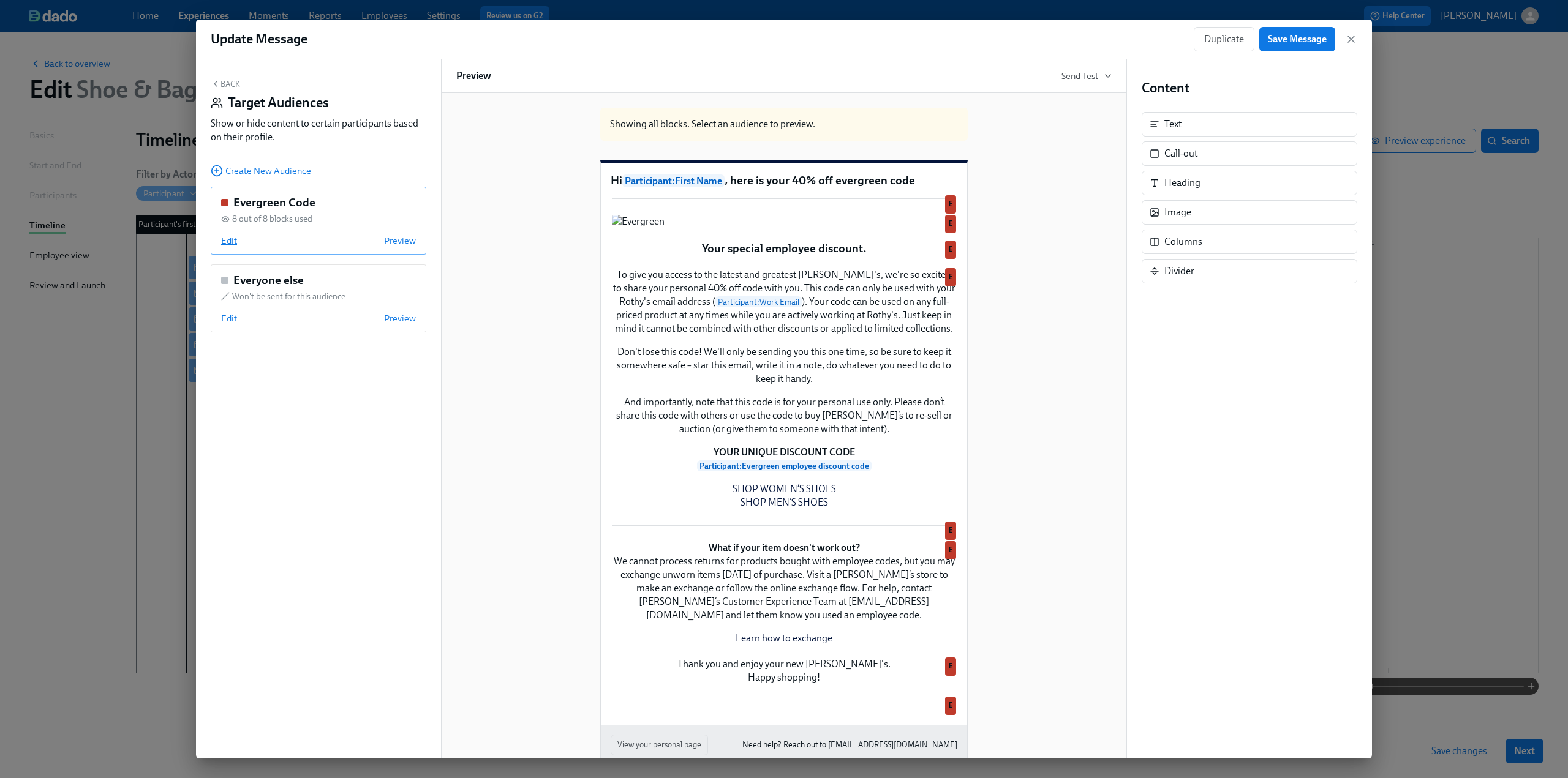
click at [227, 243] on span "Edit" at bounding box center [229, 240] width 16 height 12
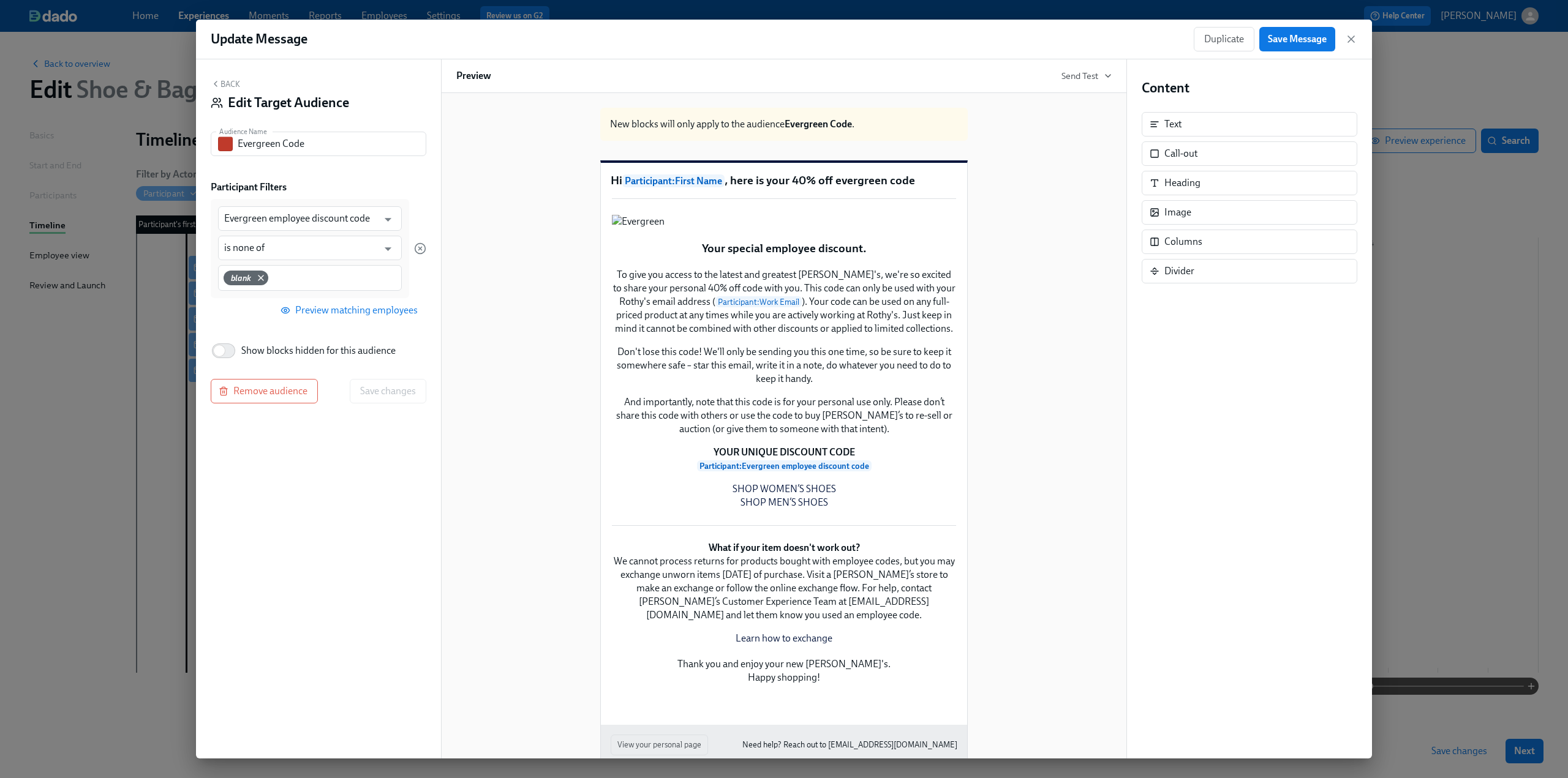
click at [221, 77] on div "Back Edit Target Audience Audience Name Evergreen Code Audience Name Participan…" at bounding box center [318, 409] width 245 height 699
click at [221, 79] on button "Back" at bounding box center [226, 84] width 30 height 10
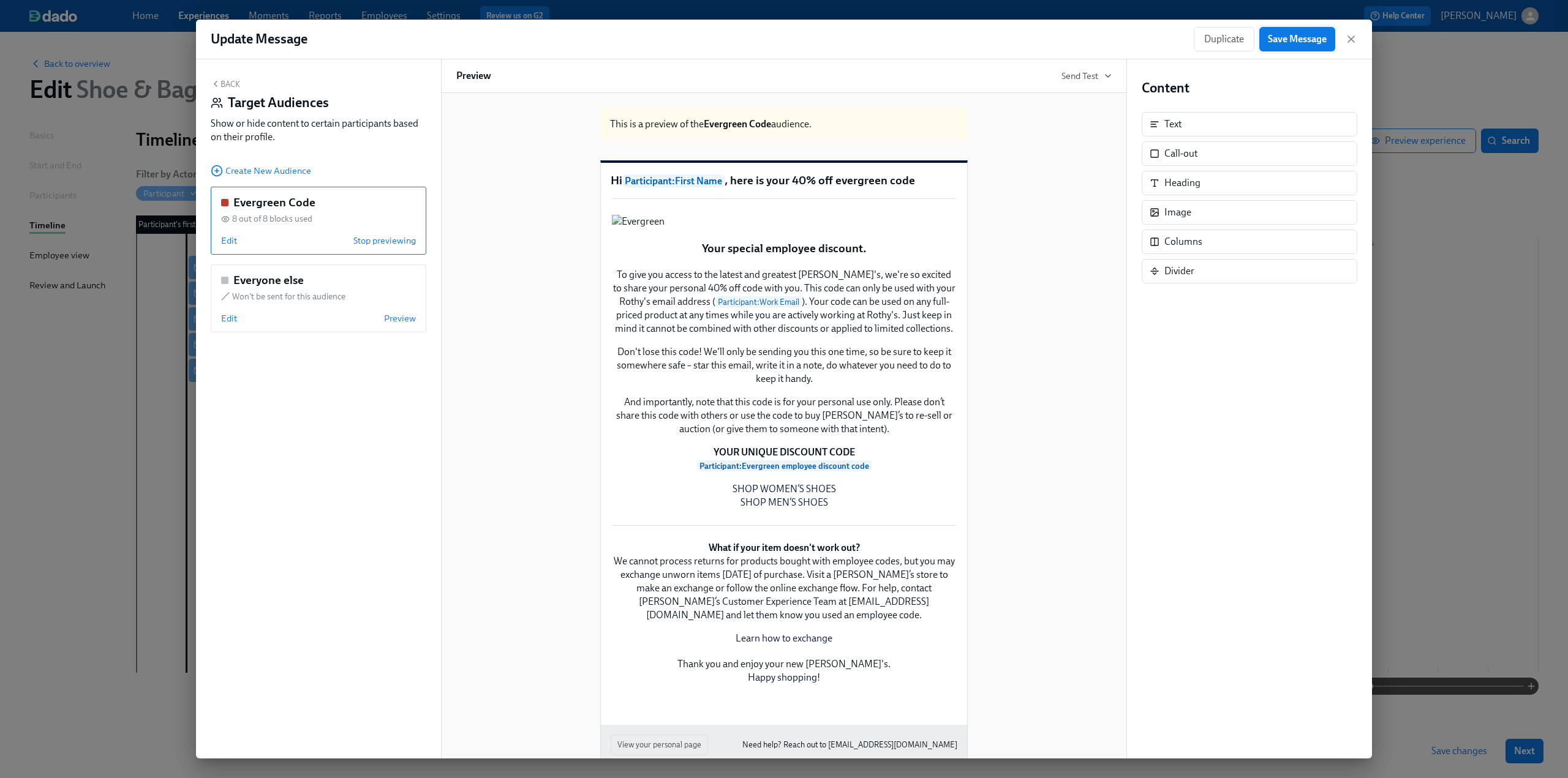
click at [1305, 35] on span "Save Message" at bounding box center [1296, 39] width 58 height 12
click at [1354, 37] on icon "button" at bounding box center [1351, 39] width 12 height 12
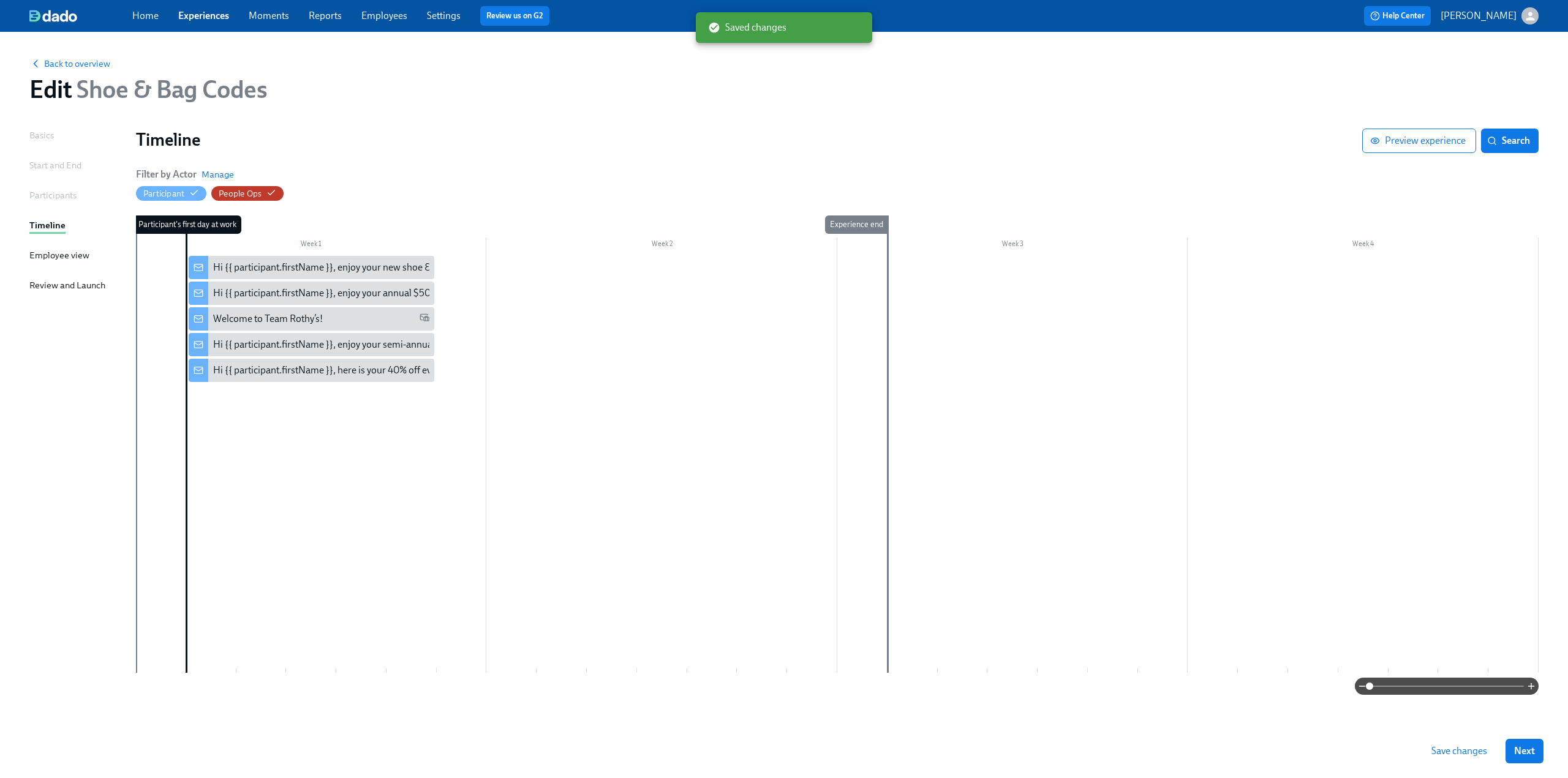
click at [1447, 746] on span "Save changes" at bounding box center [1459, 751] width 56 height 12
click at [93, 71] on div "Back to overview Edit Shoe & Bag Codes" at bounding box center [784, 79] width 1529 height 67
click at [92, 63] on span "Back to overview" at bounding box center [70, 64] width 81 height 12
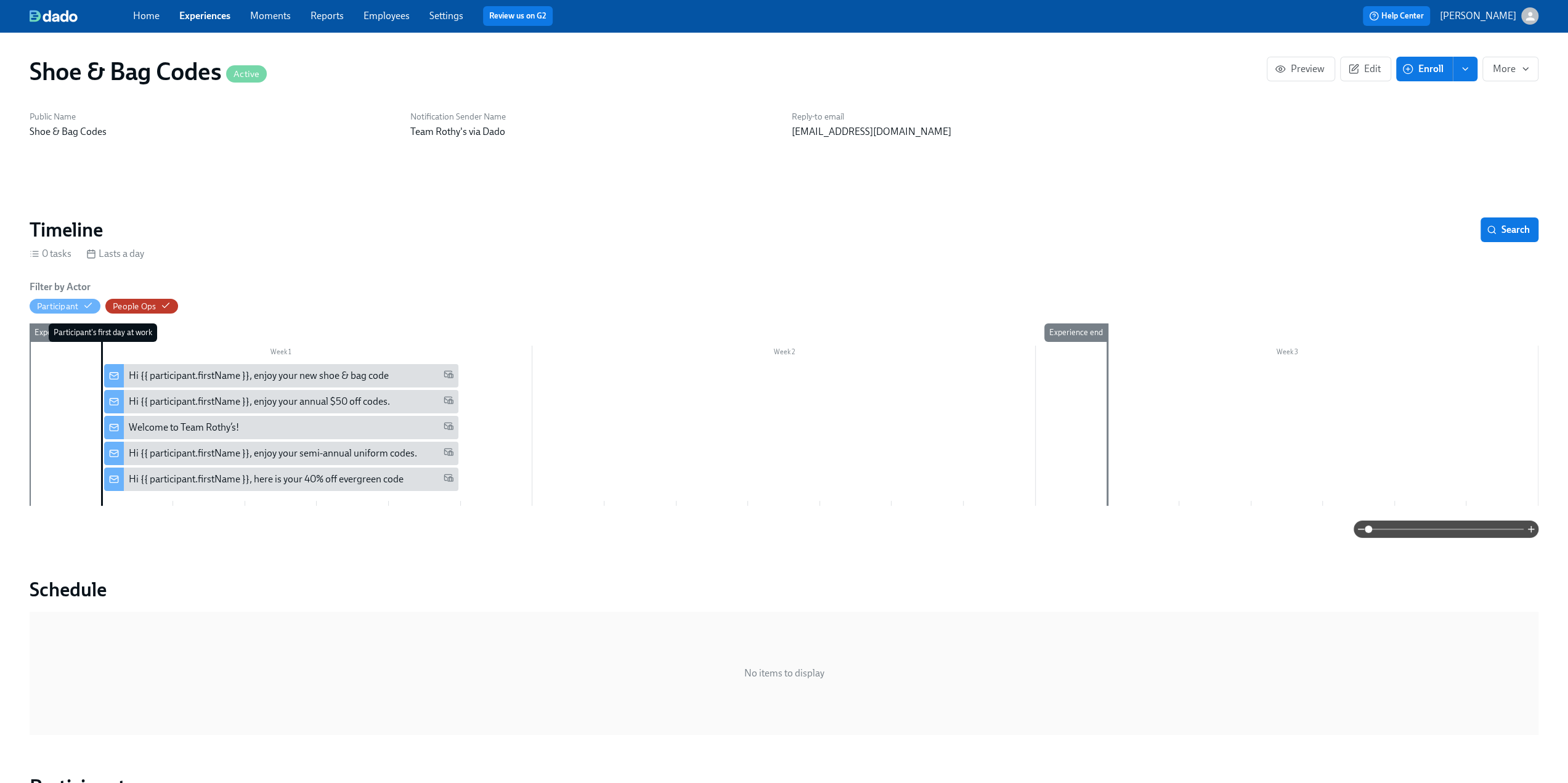
click at [206, 21] on link "Experiences" at bounding box center [204, 15] width 51 height 11
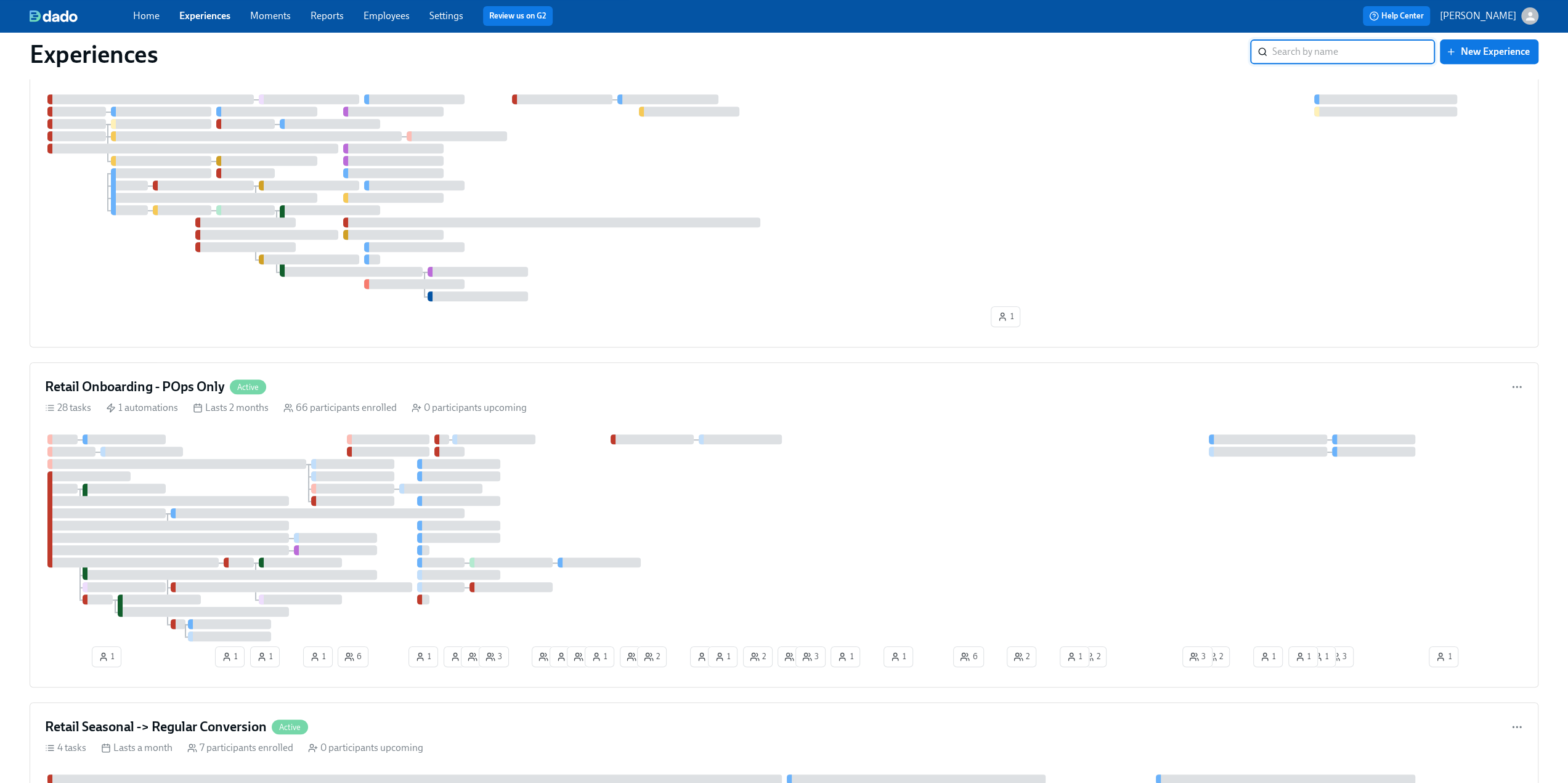
scroll to position [554, 0]
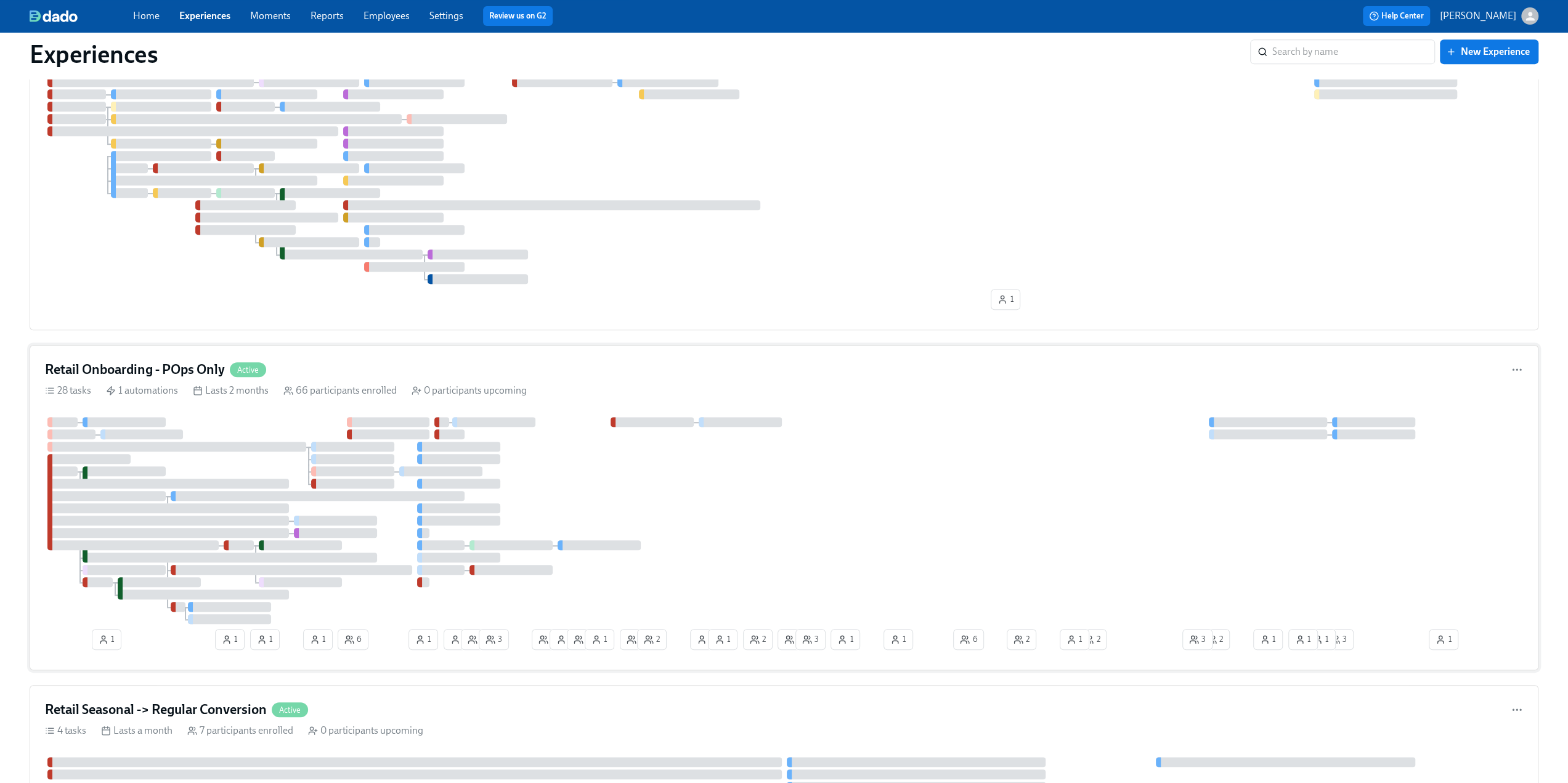
click at [126, 372] on h4 "Retail Onboarding - POps Only" at bounding box center [134, 369] width 180 height 18
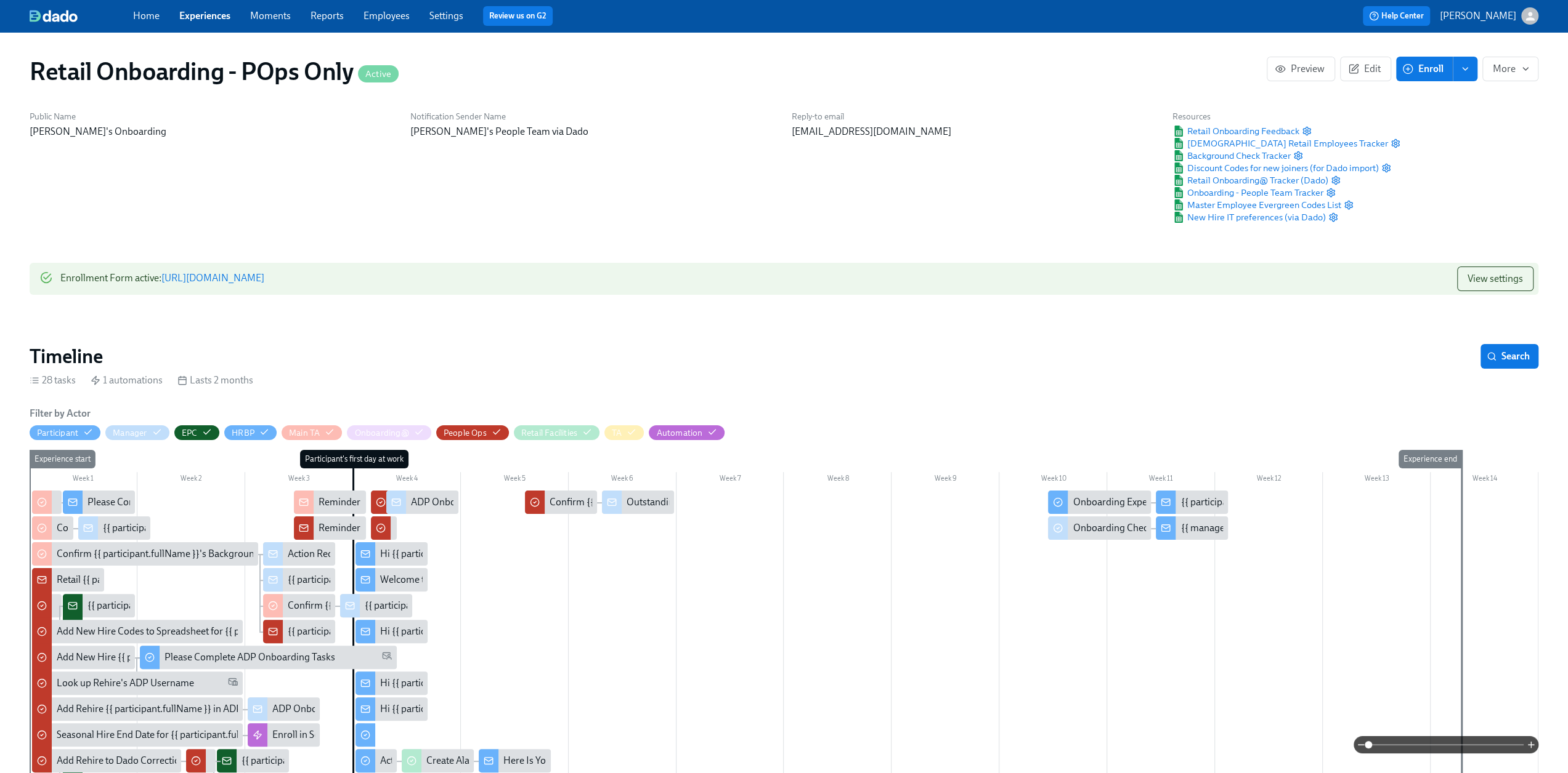
scroll to position [0, 13430]
click at [1460, 746] on span at bounding box center [1446, 745] width 155 height 18
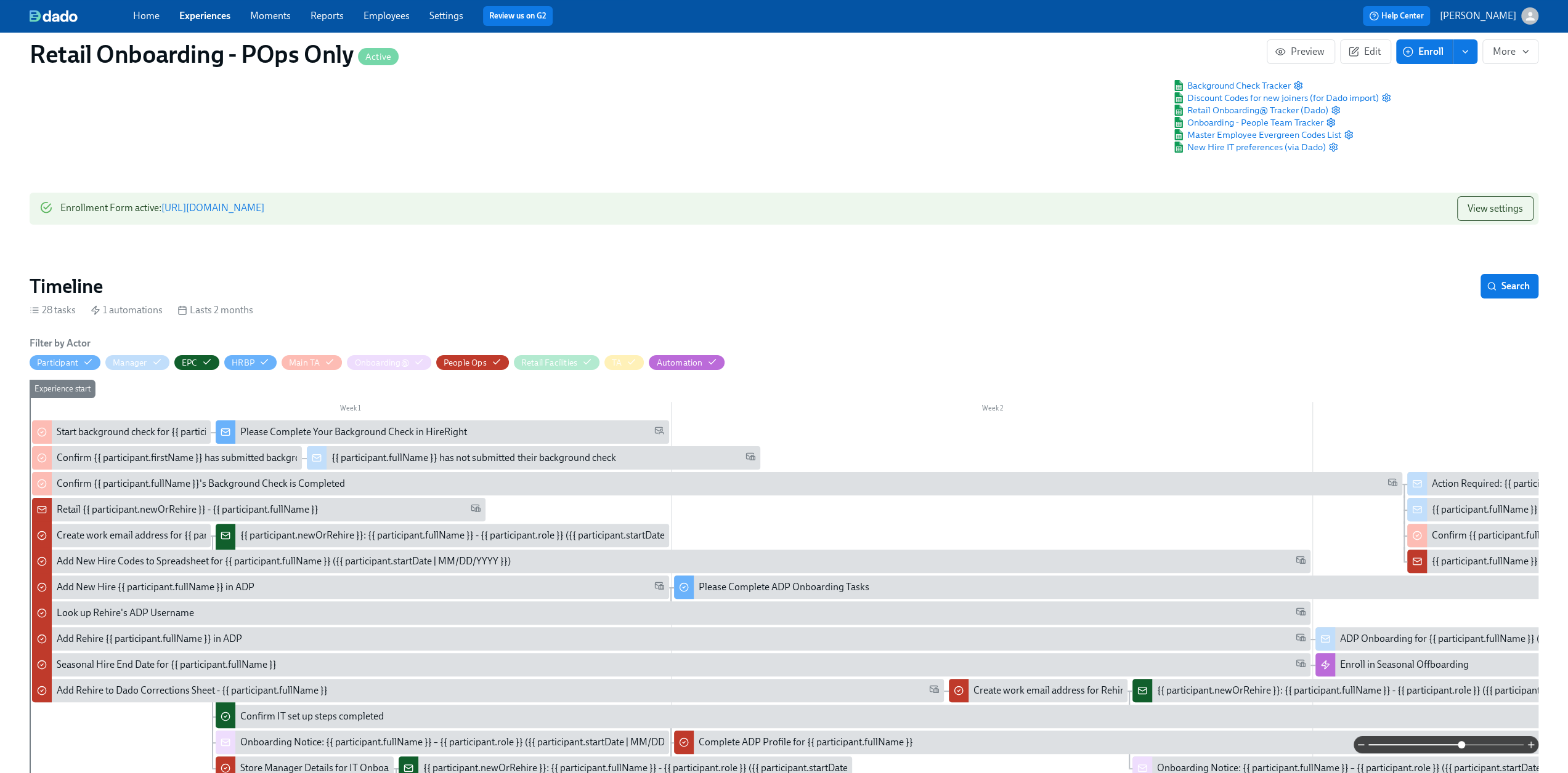
scroll to position [246, 0]
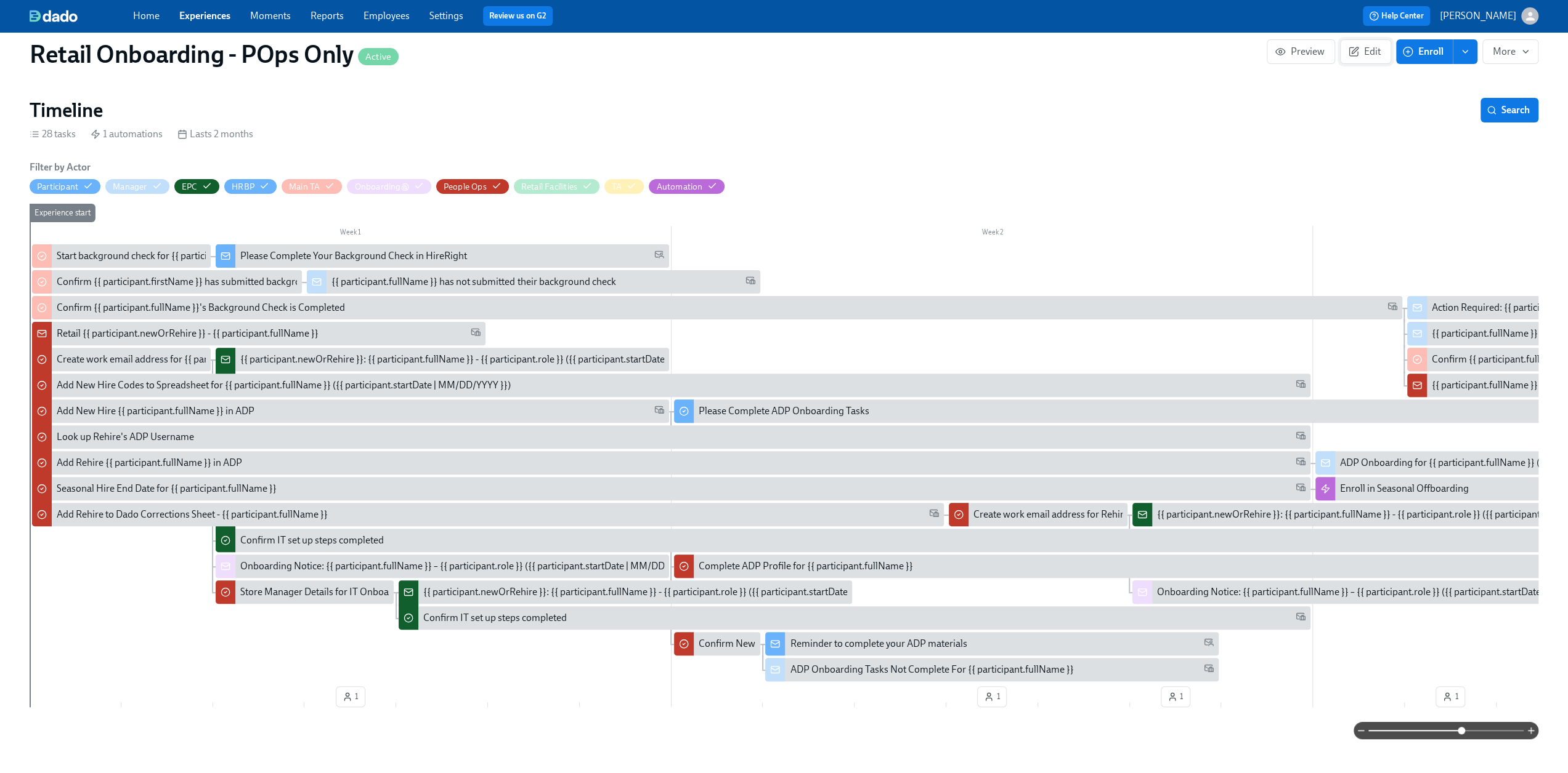
click at [1352, 54] on icon "button" at bounding box center [1353, 52] width 11 height 11
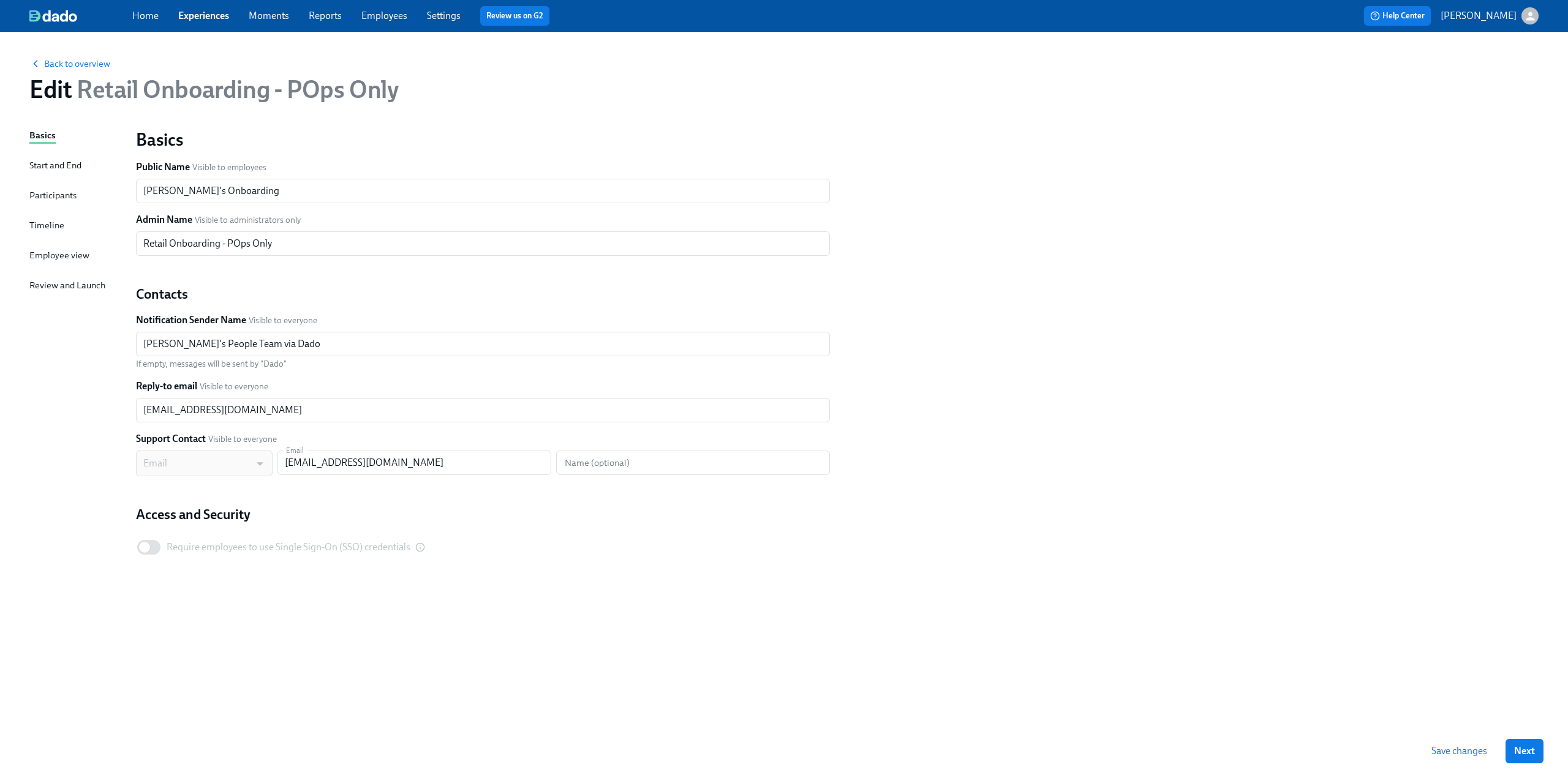
click at [1467, 753] on span "Save changes" at bounding box center [1459, 751] width 56 height 12
click at [38, 220] on div "Timeline" at bounding box center [47, 225] width 35 height 13
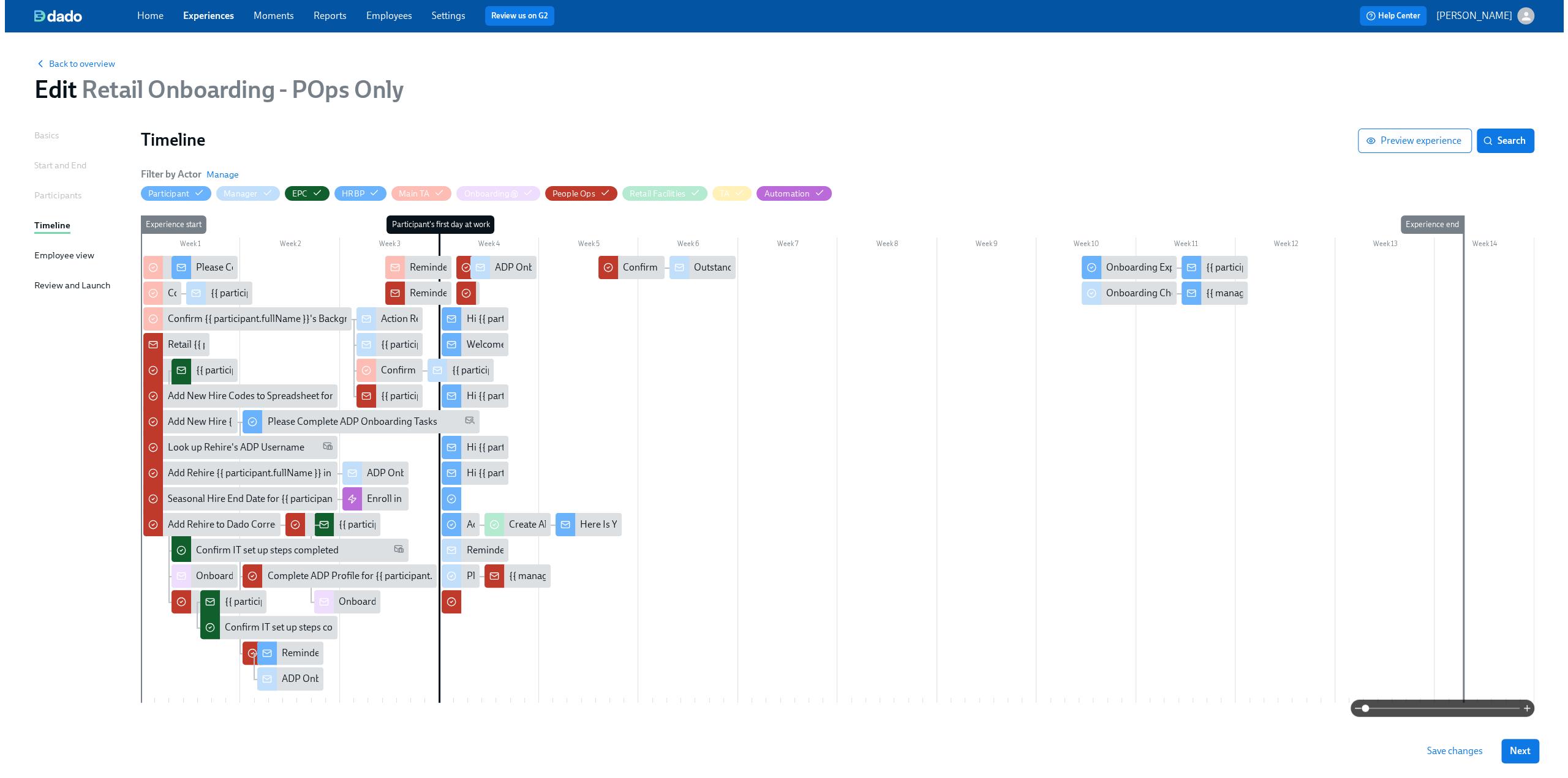
scroll to position [30, 0]
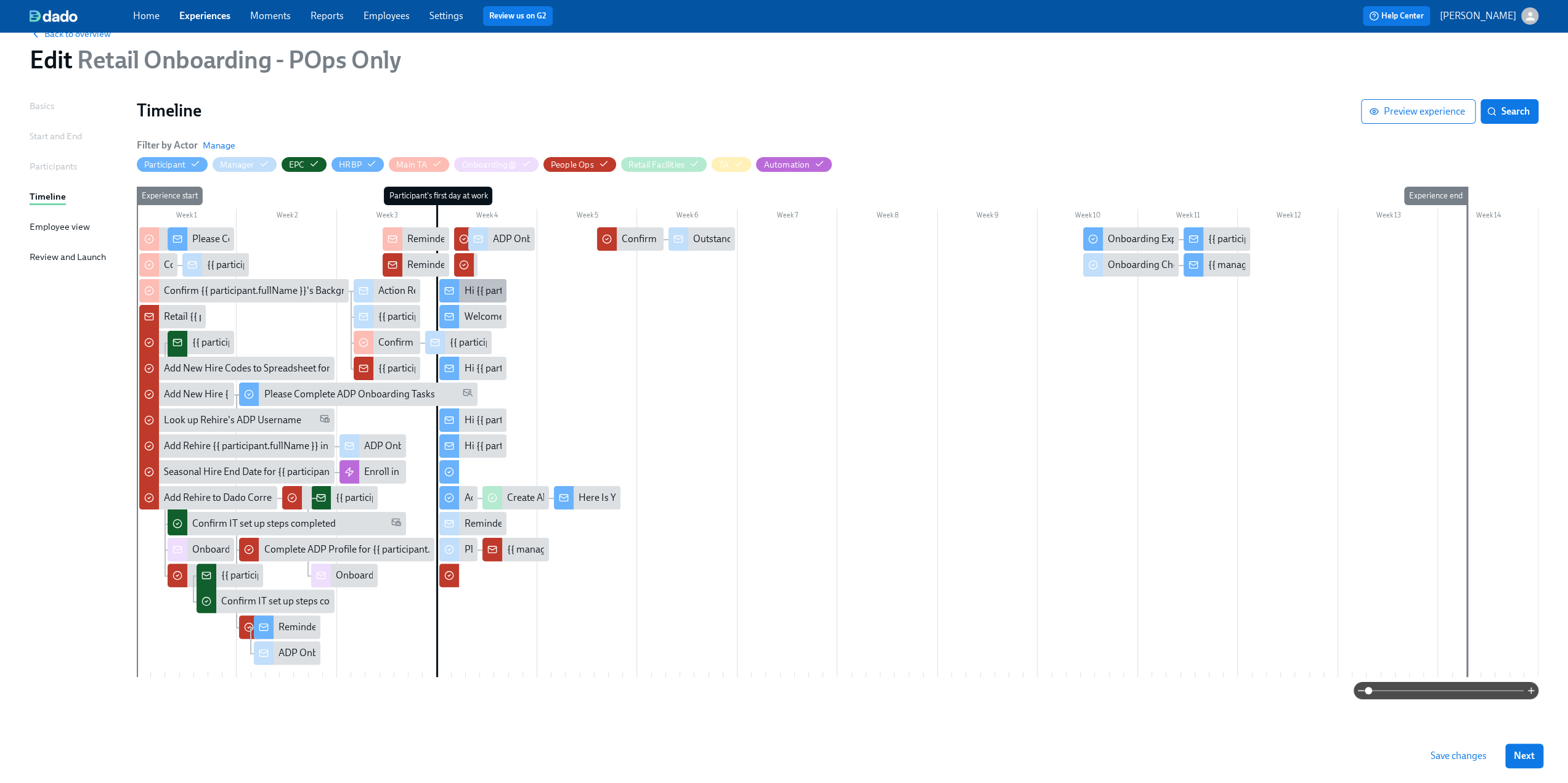
click at [483, 287] on div "Hi {{ participant.firstName }}, enjoy your semi-annual uniform codes." at bounding box center [608, 290] width 289 height 13
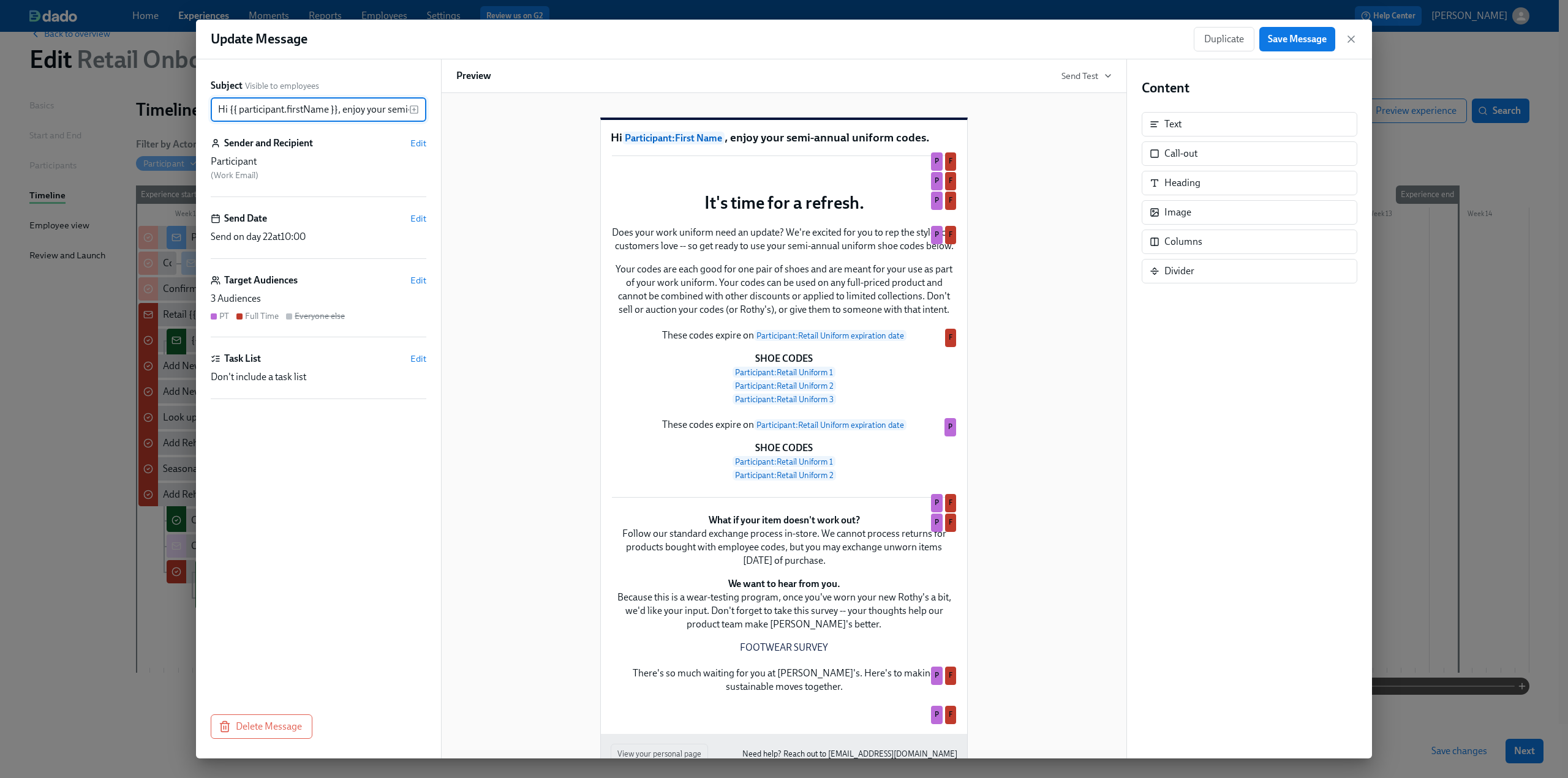
scroll to position [0, 95]
click at [415, 276] on span "Edit" at bounding box center [418, 281] width 16 height 12
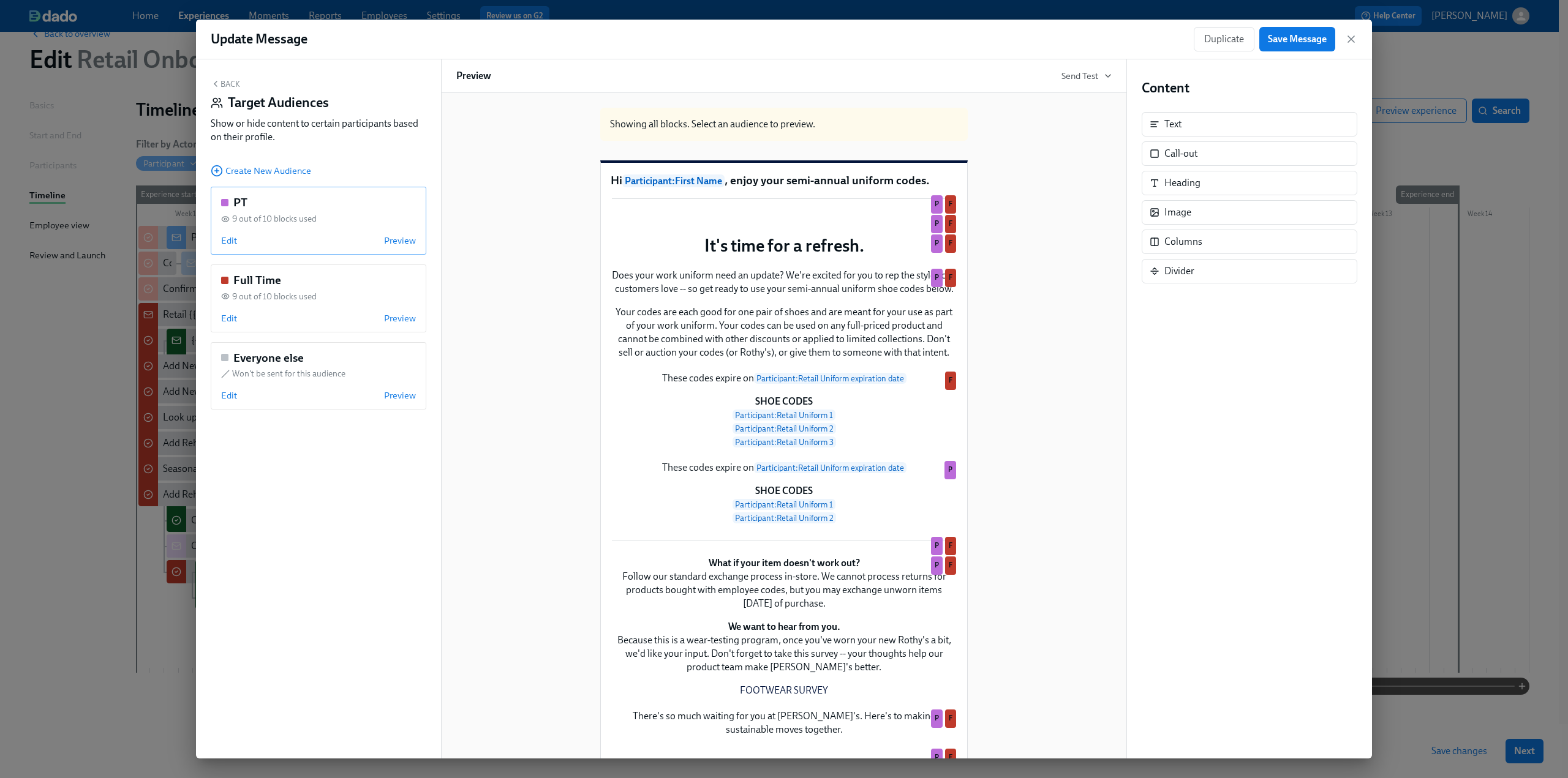
click at [239, 240] on div "Edit Preview" at bounding box center [318, 240] width 194 height 12
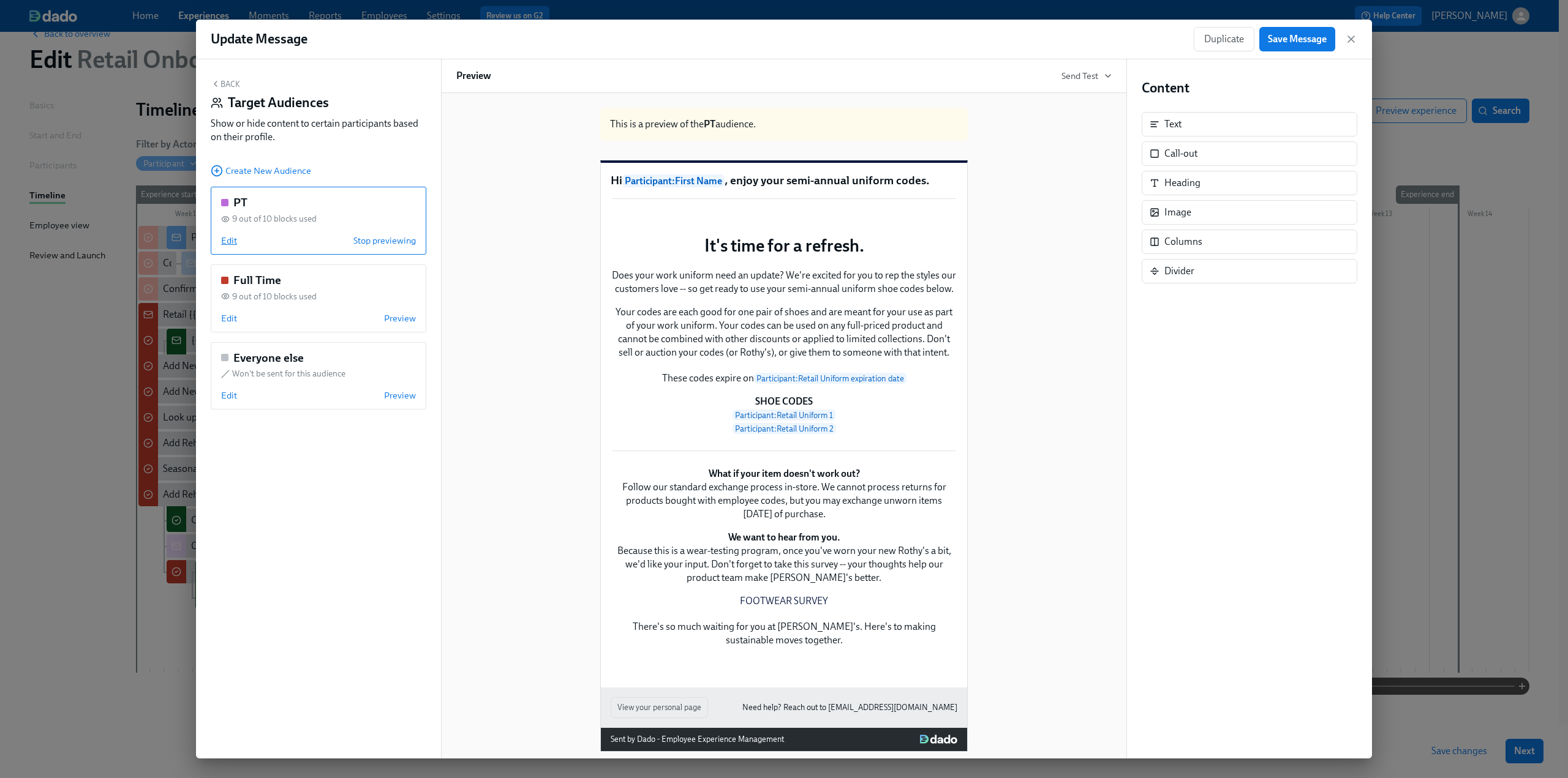
click at [226, 243] on span "Edit" at bounding box center [229, 240] width 16 height 12
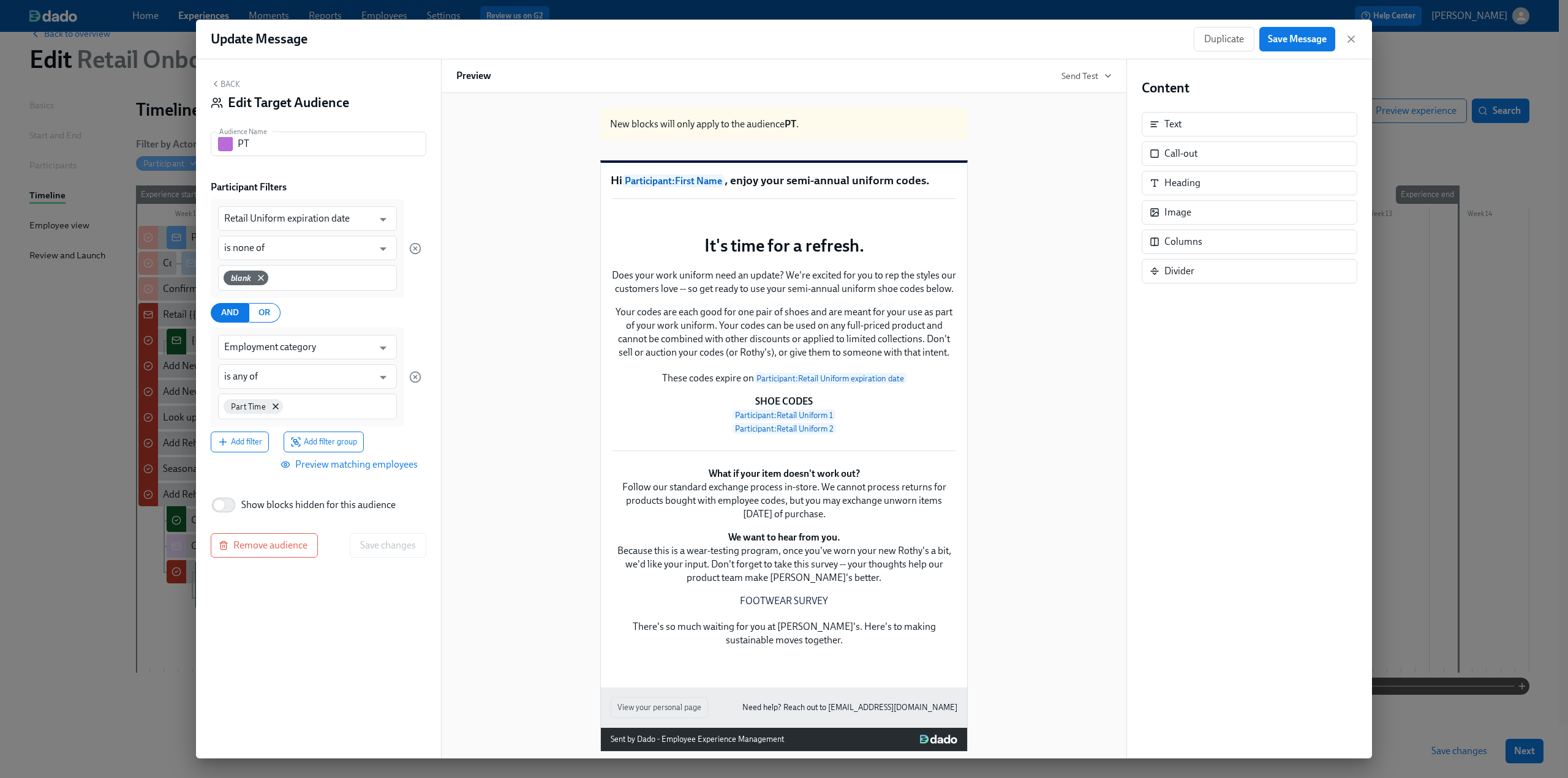
click at [339, 461] on span "Preview matching employees" at bounding box center [350, 464] width 135 height 12
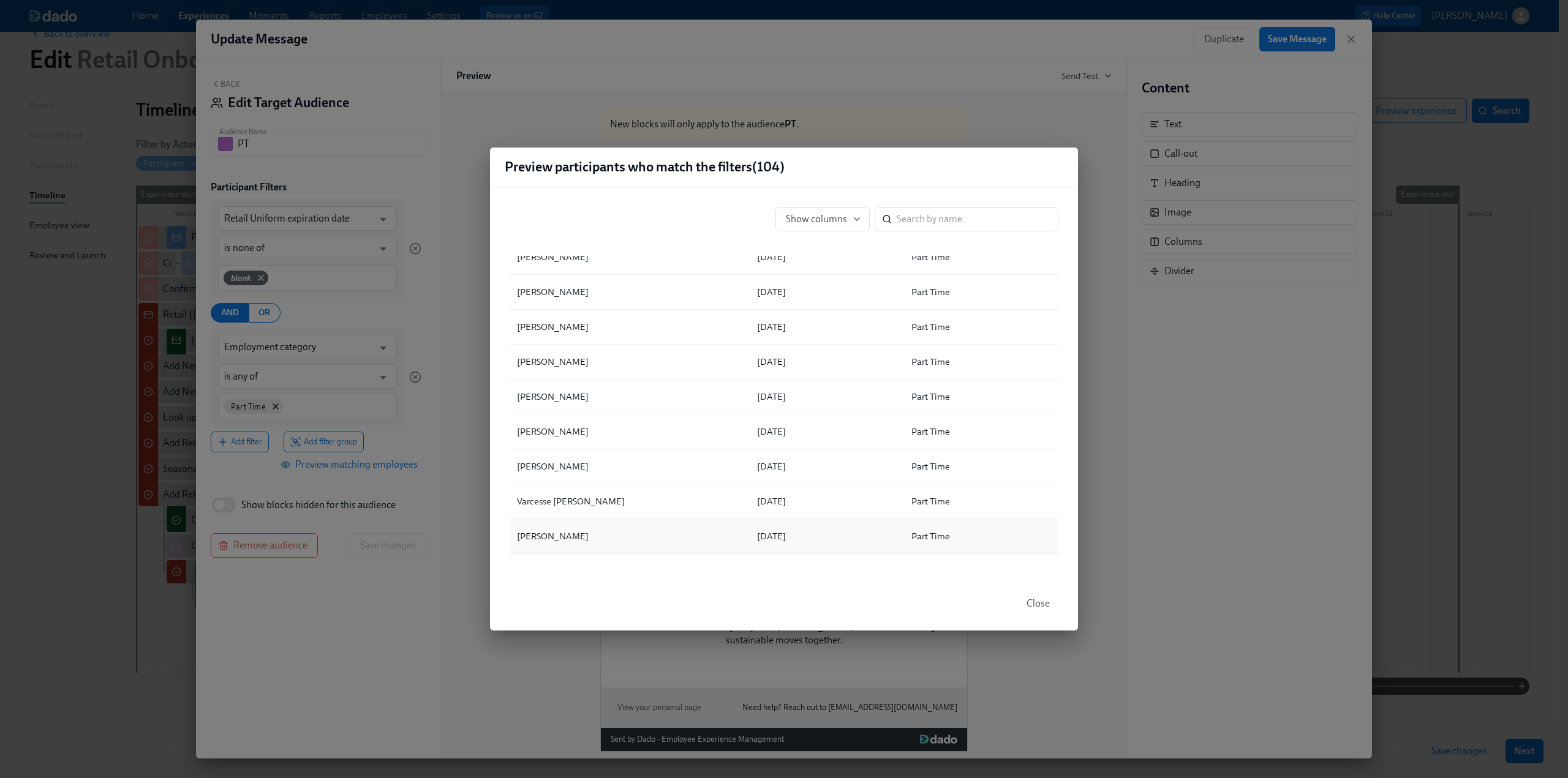
scroll to position [1347, 0]
drag, startPoint x: 1042, startPoint y: 609, endPoint x: 1007, endPoint y: 605, distance: 35.2
click at [1041, 609] on span "Close" at bounding box center [1038, 604] width 24 height 12
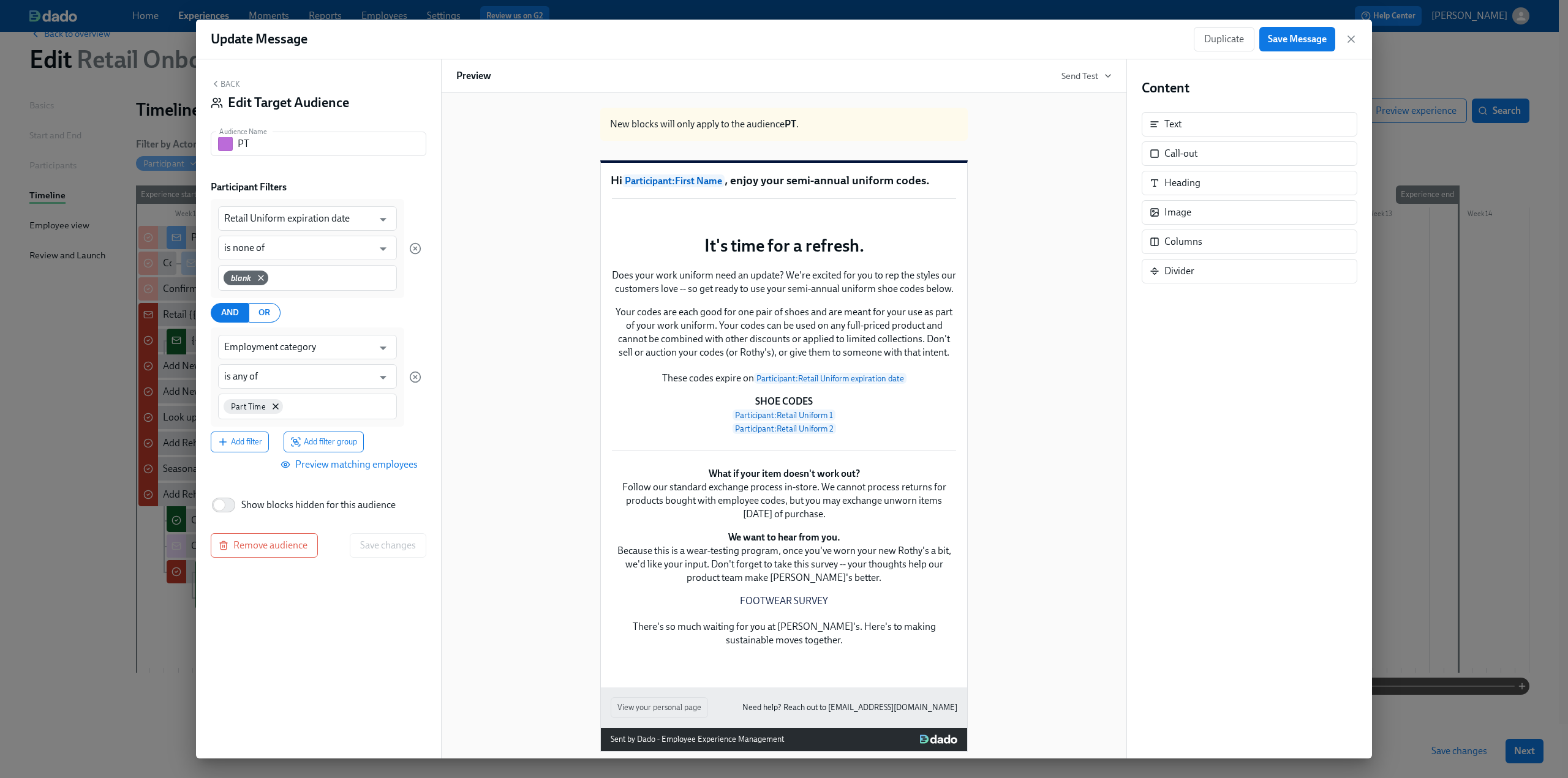
click at [226, 85] on button "Back" at bounding box center [226, 84] width 30 height 10
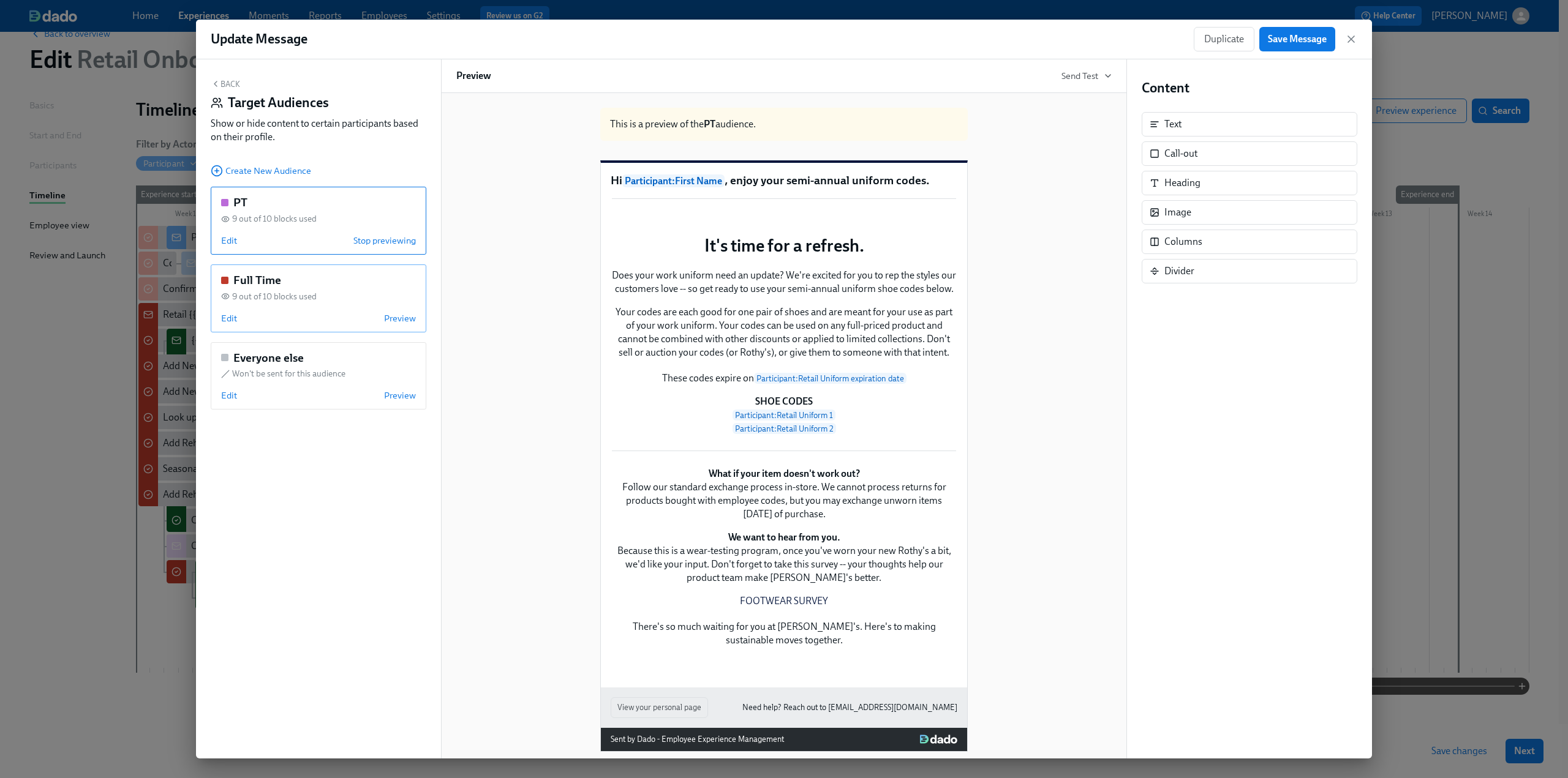
click at [212, 314] on div "Full Time 9 out of 10 blocks used Edit Preview" at bounding box center [318, 299] width 215 height 68
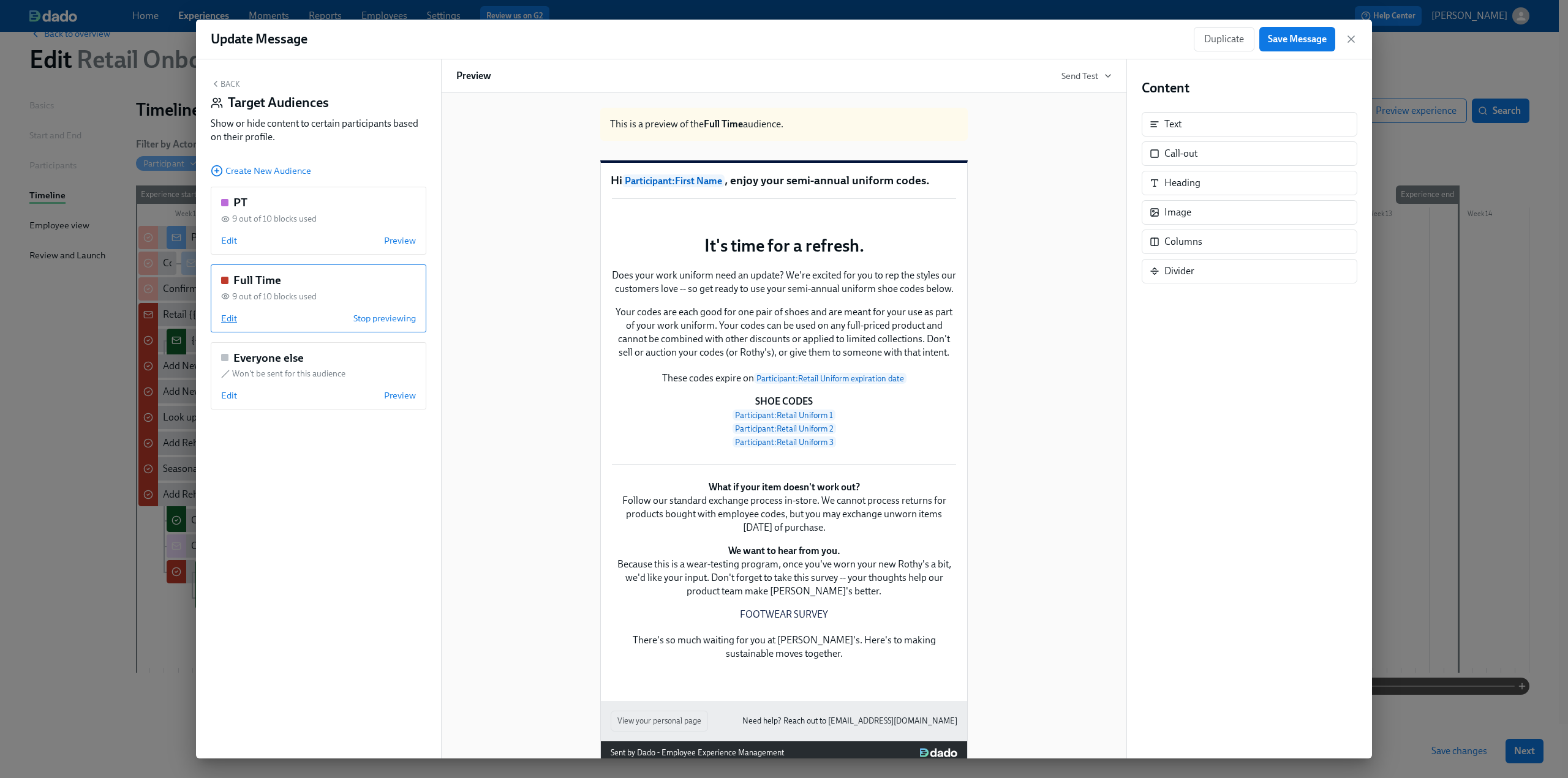
click at [225, 316] on span "Edit" at bounding box center [229, 318] width 16 height 12
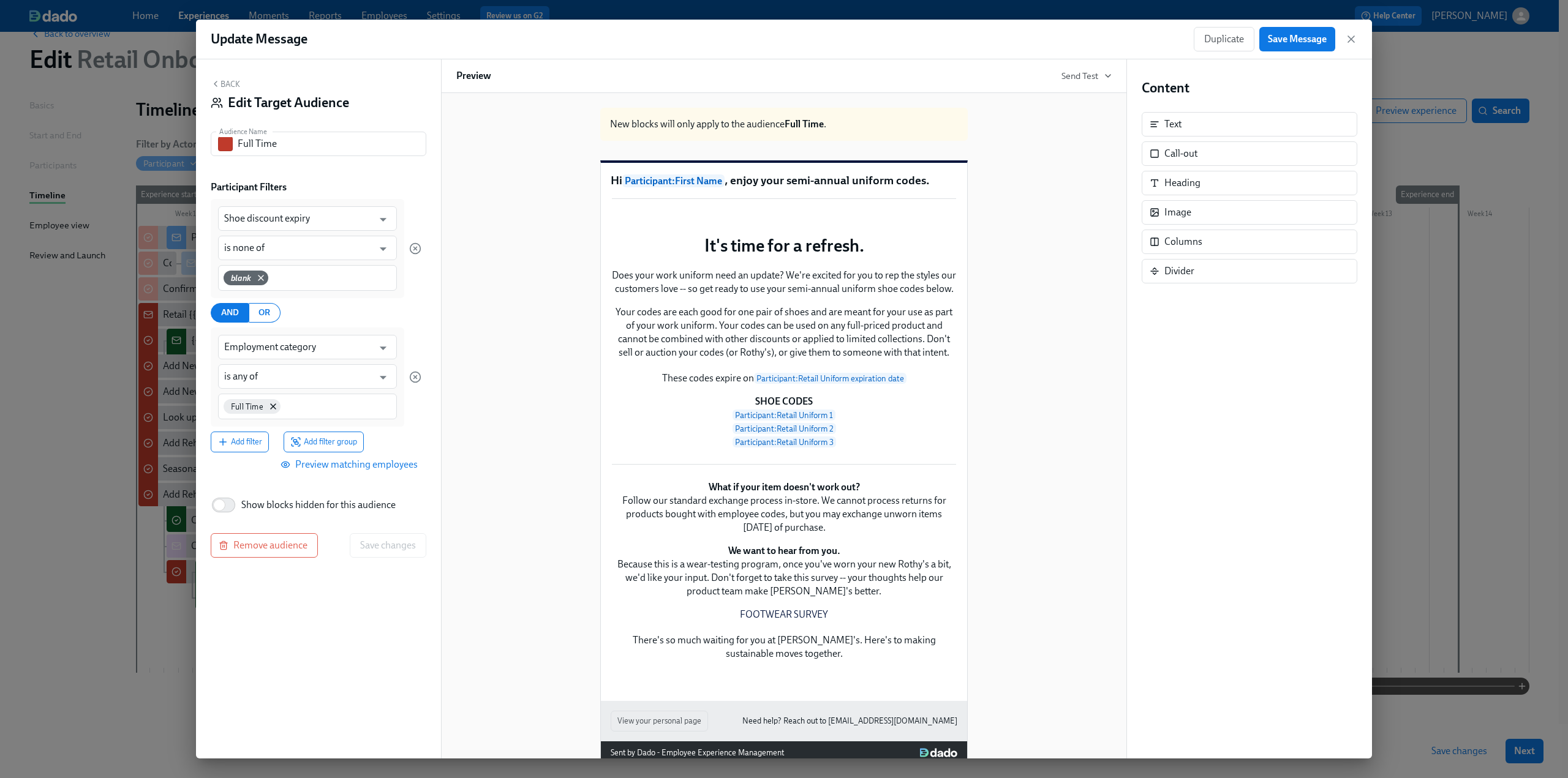
click at [314, 468] on span "Preview matching employees" at bounding box center [350, 464] width 135 height 12
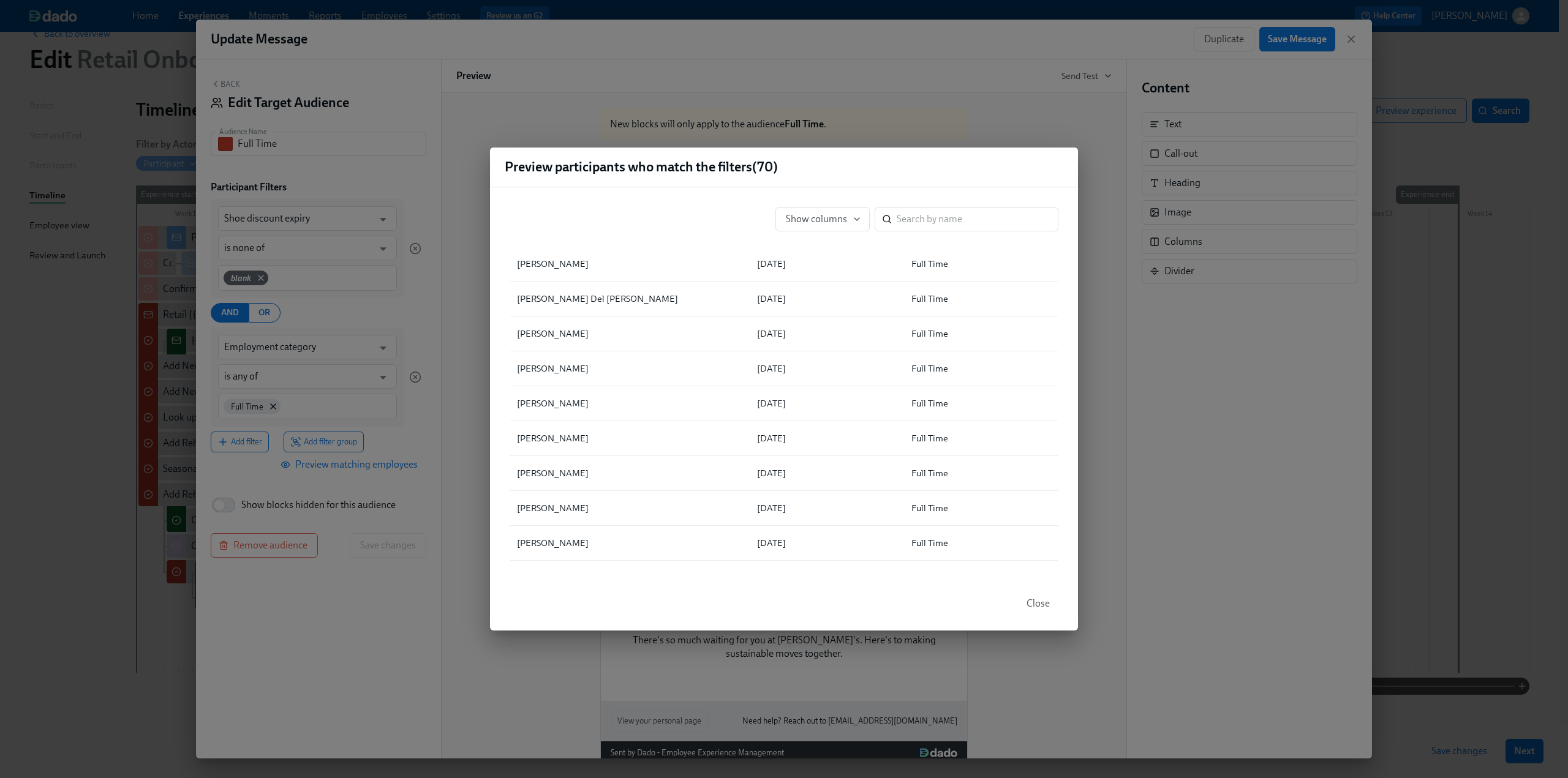
scroll to position [673, 0]
click at [232, 82] on div "Preview participants who match the filters ( 70 ) Show columns ​ ▲ Full Name Sh…" at bounding box center [784, 389] width 1568 height 778
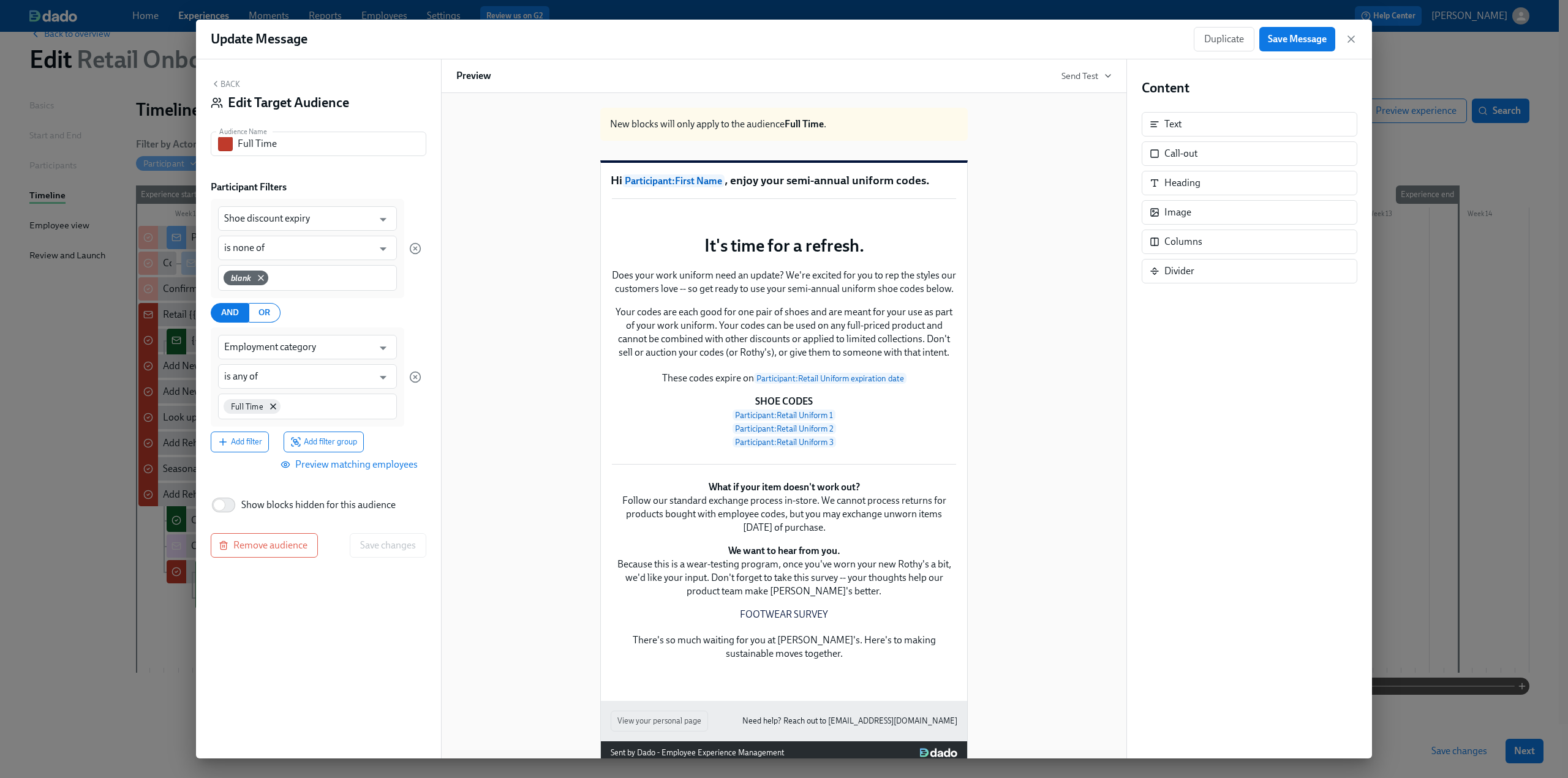
click at [227, 83] on button "Back" at bounding box center [226, 84] width 30 height 10
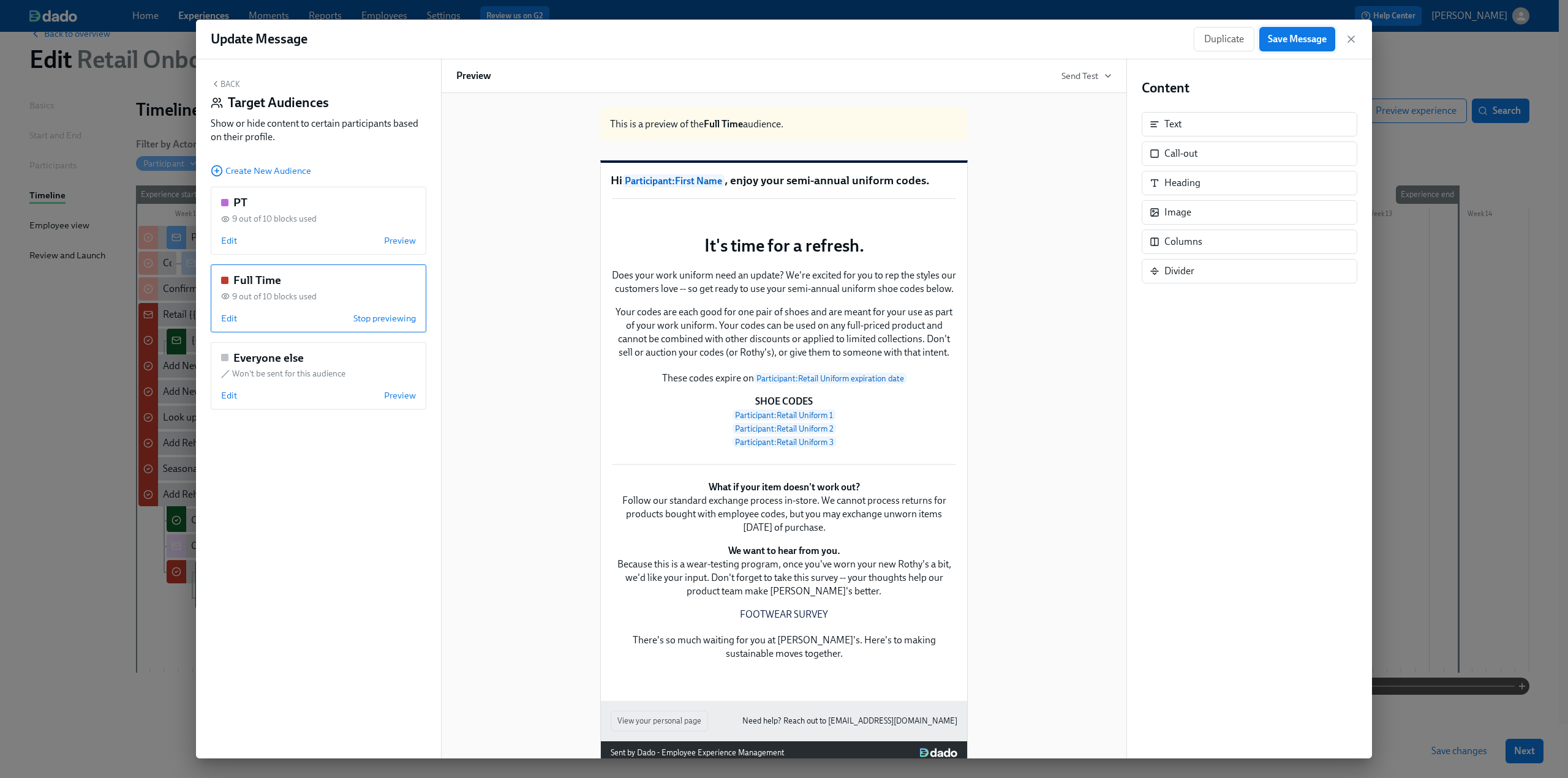
click at [1281, 44] on span "Save Message" at bounding box center [1296, 39] width 58 height 12
click at [1350, 39] on icon "button" at bounding box center [1350, 38] width 6 height 6
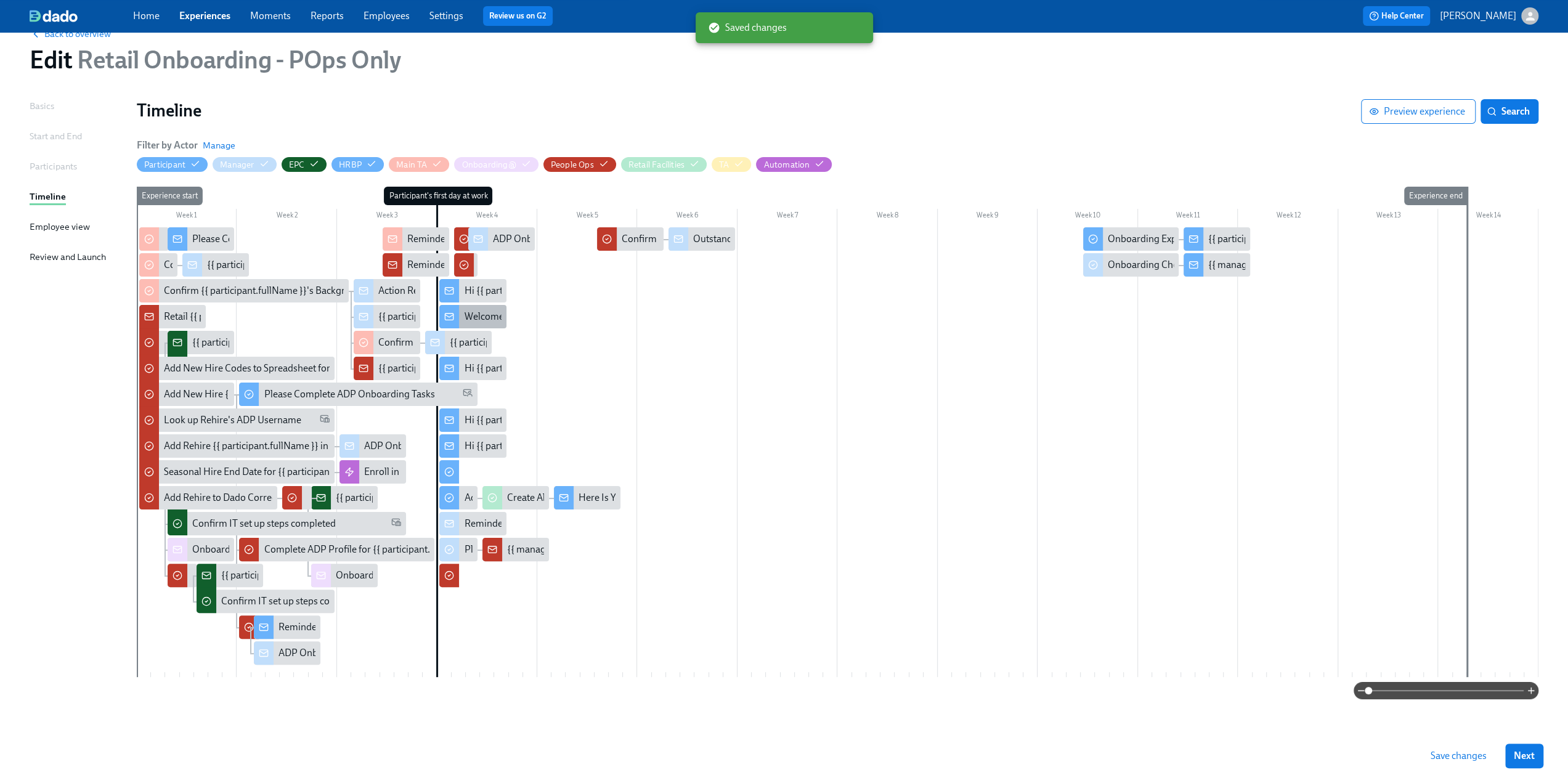
click at [486, 318] on div "Welcome to Team Rothy’s!" at bounding box center [519, 316] width 110 height 13
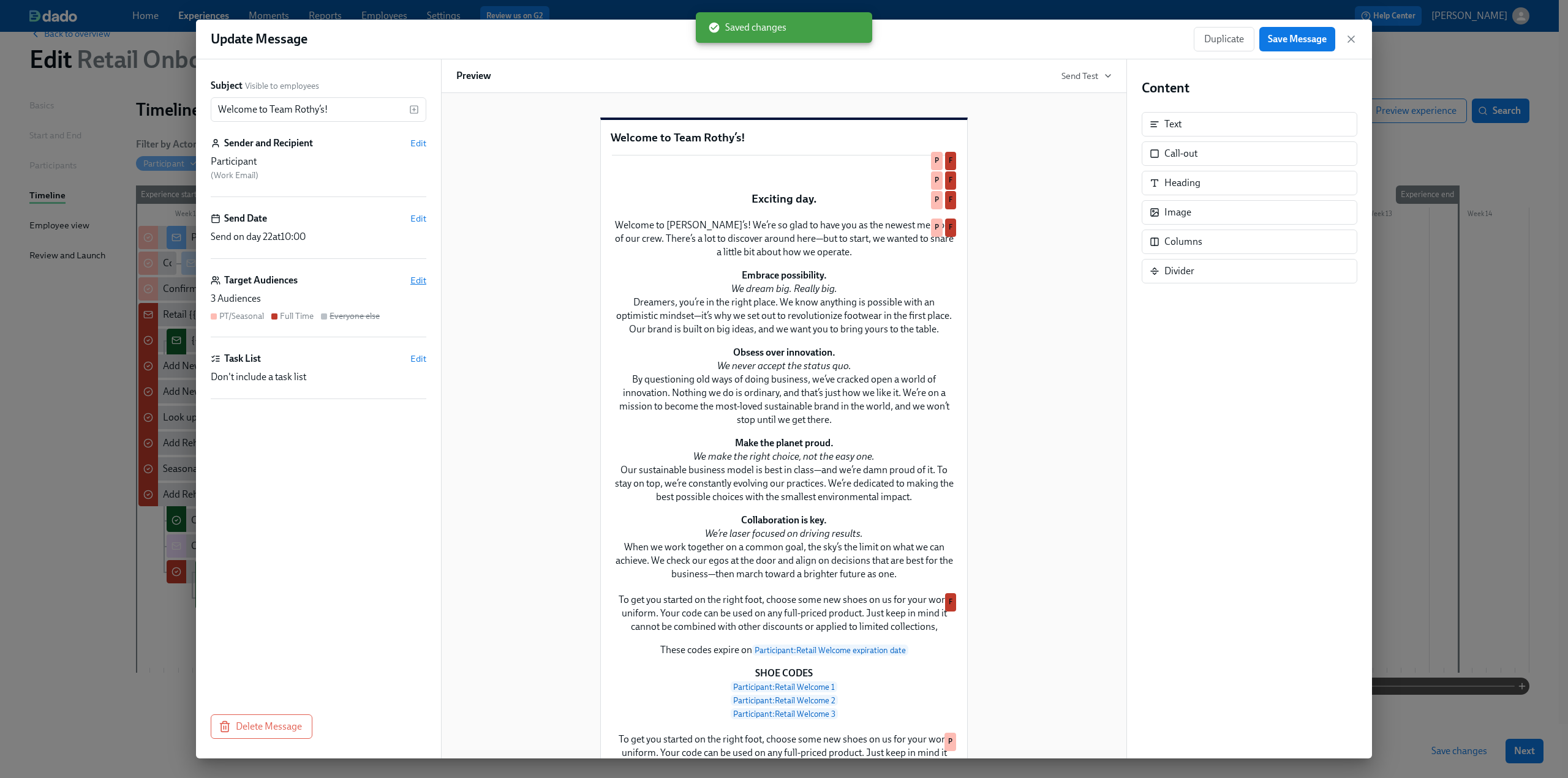
click at [421, 277] on span "Edit" at bounding box center [418, 281] width 16 height 12
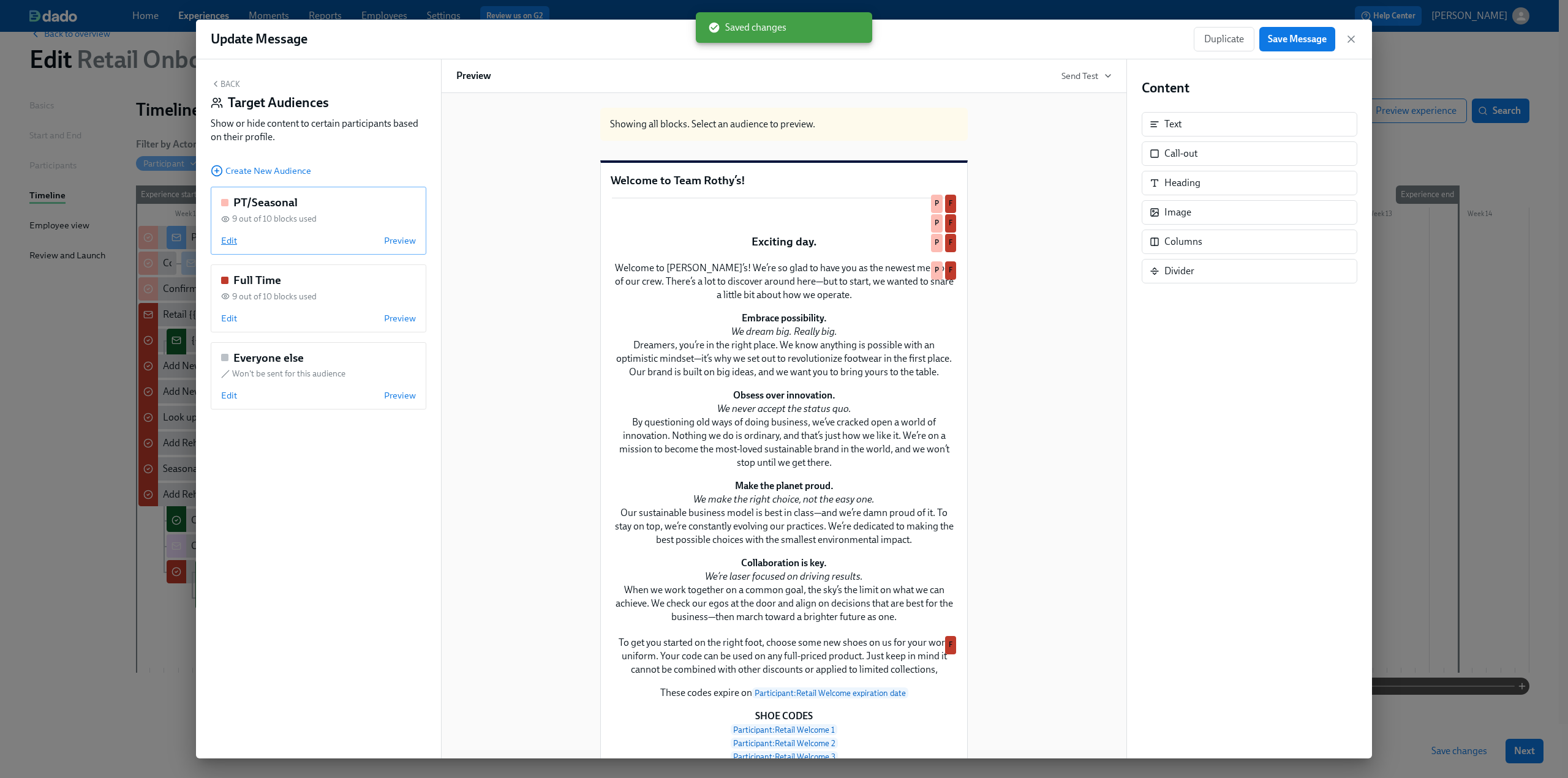
click at [227, 241] on span "Edit" at bounding box center [229, 240] width 16 height 12
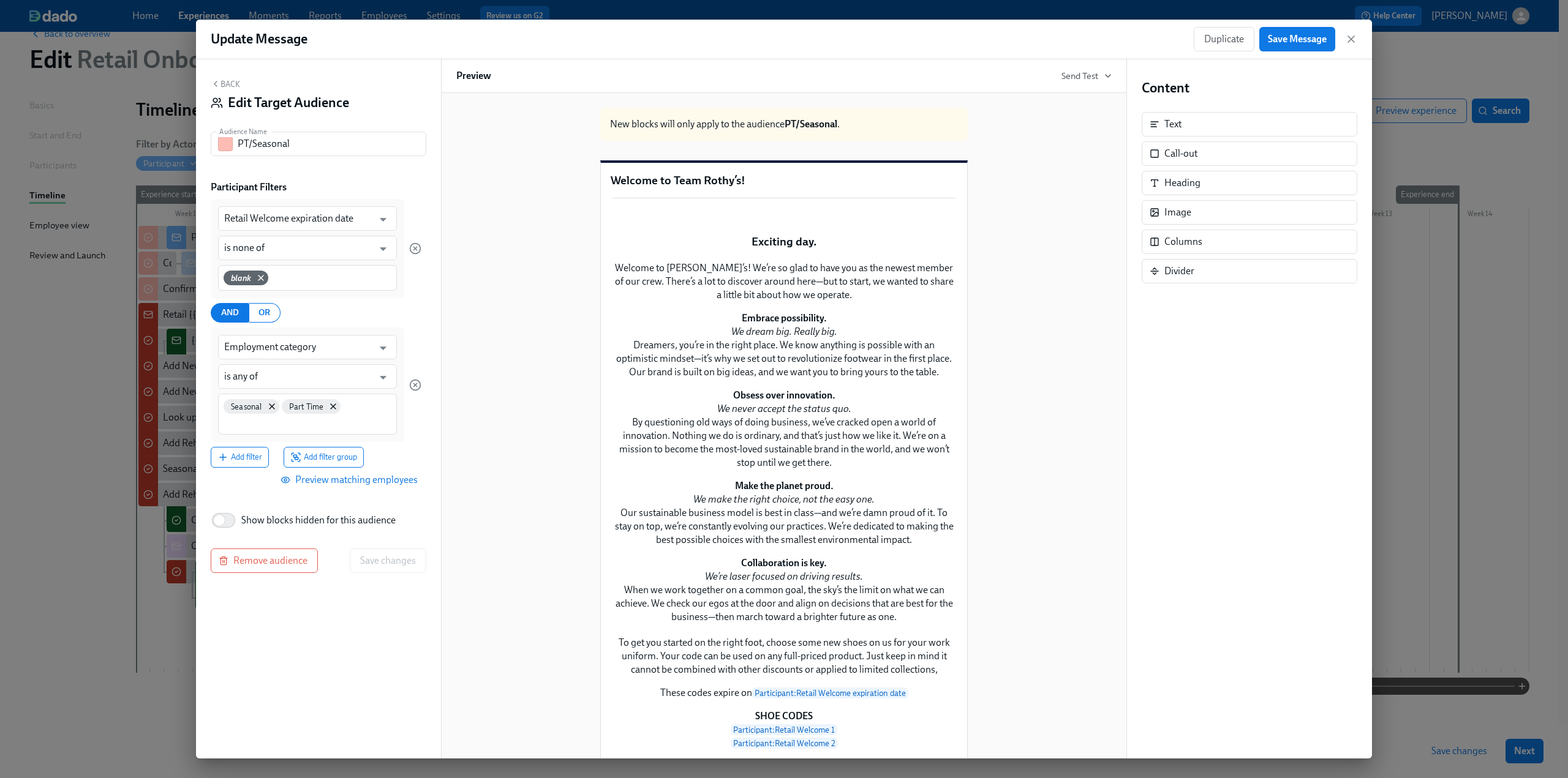
click at [347, 483] on span "Preview matching employees" at bounding box center [350, 480] width 135 height 12
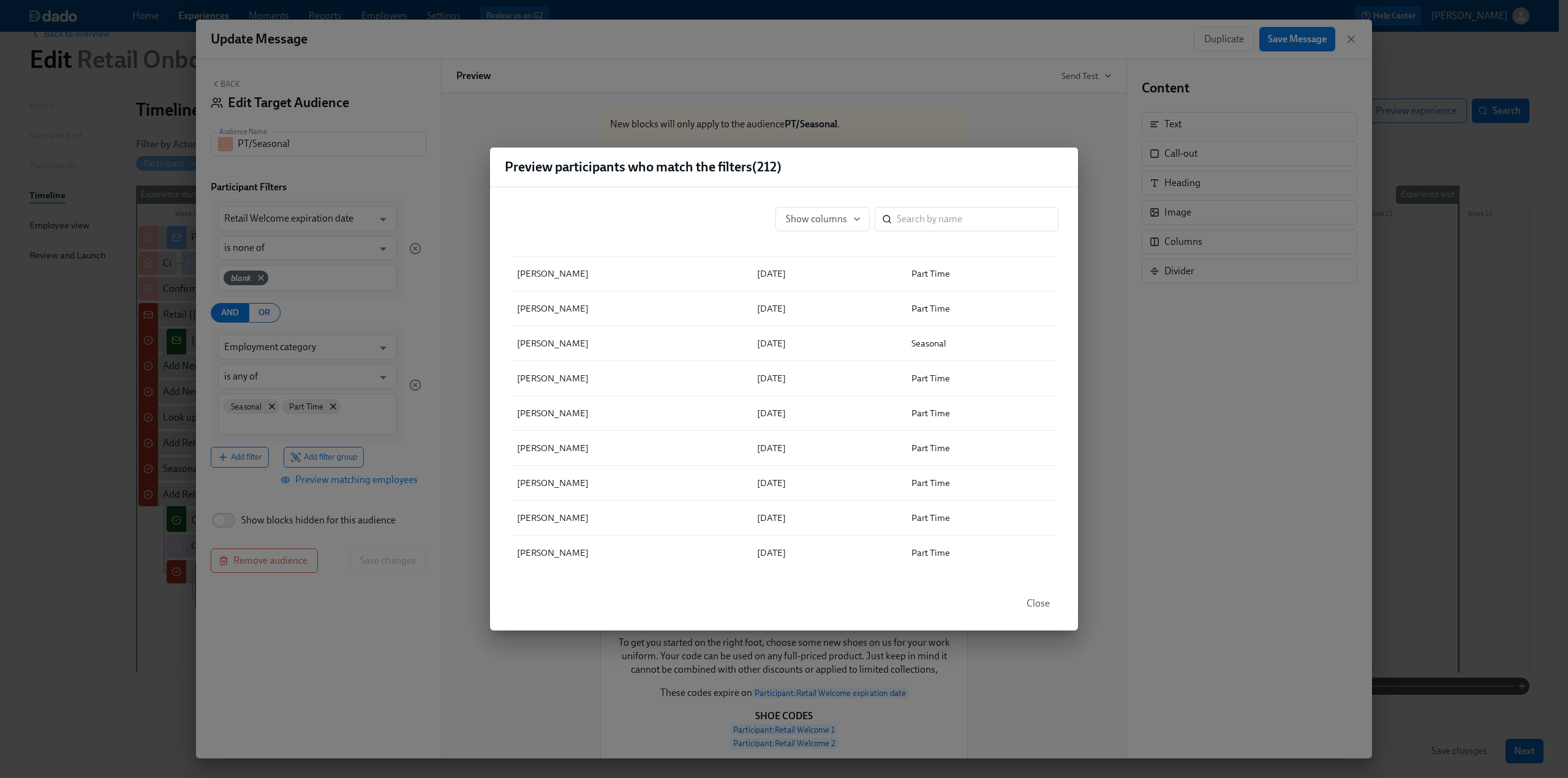
scroll to position [1163, 0]
click at [226, 74] on div "Preview participants who match the filters ( 212 ) Show columns ​ ▲ Full Name R…" at bounding box center [784, 389] width 1568 height 778
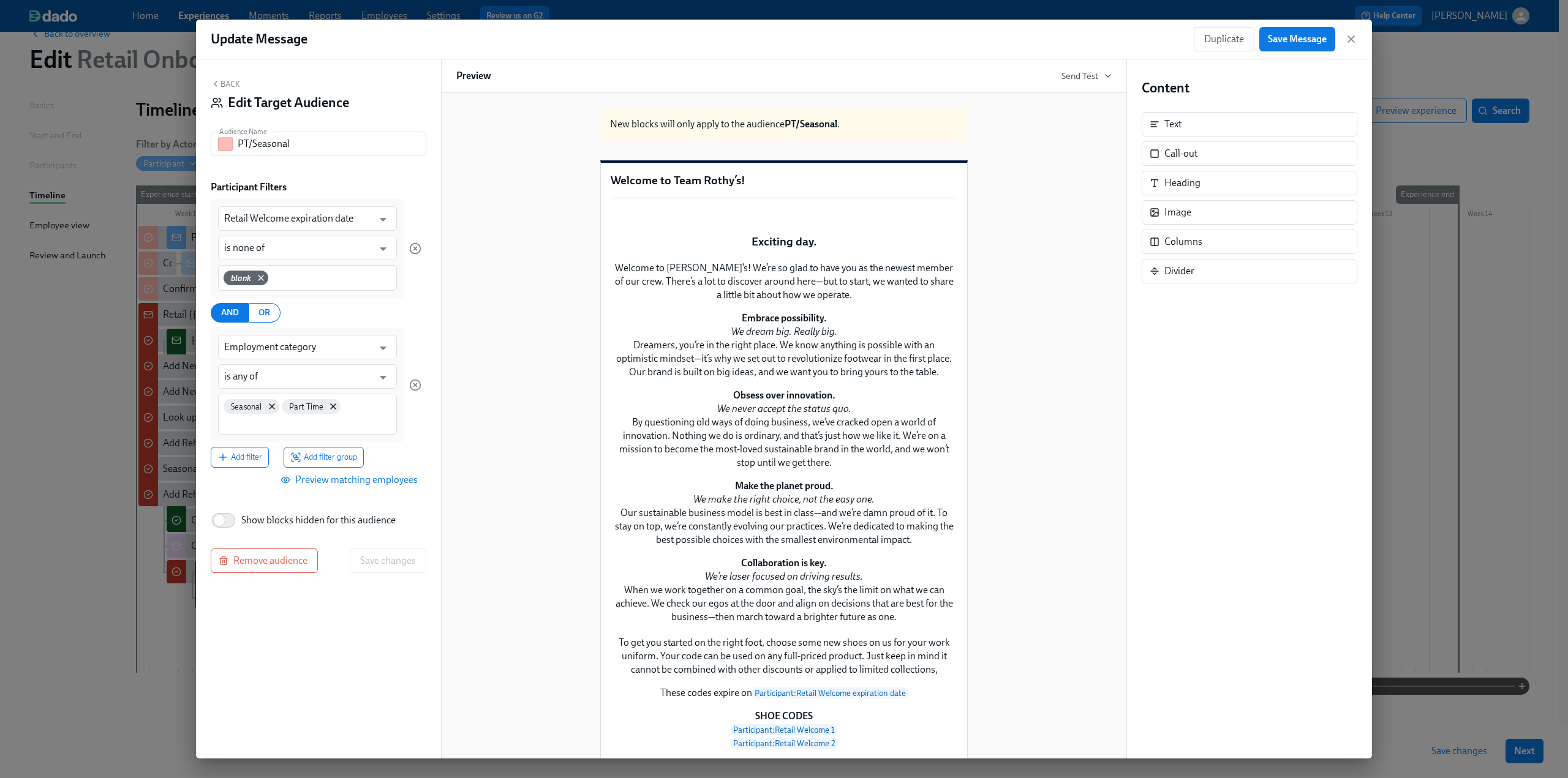
click at [226, 80] on button "Back" at bounding box center [226, 84] width 30 height 10
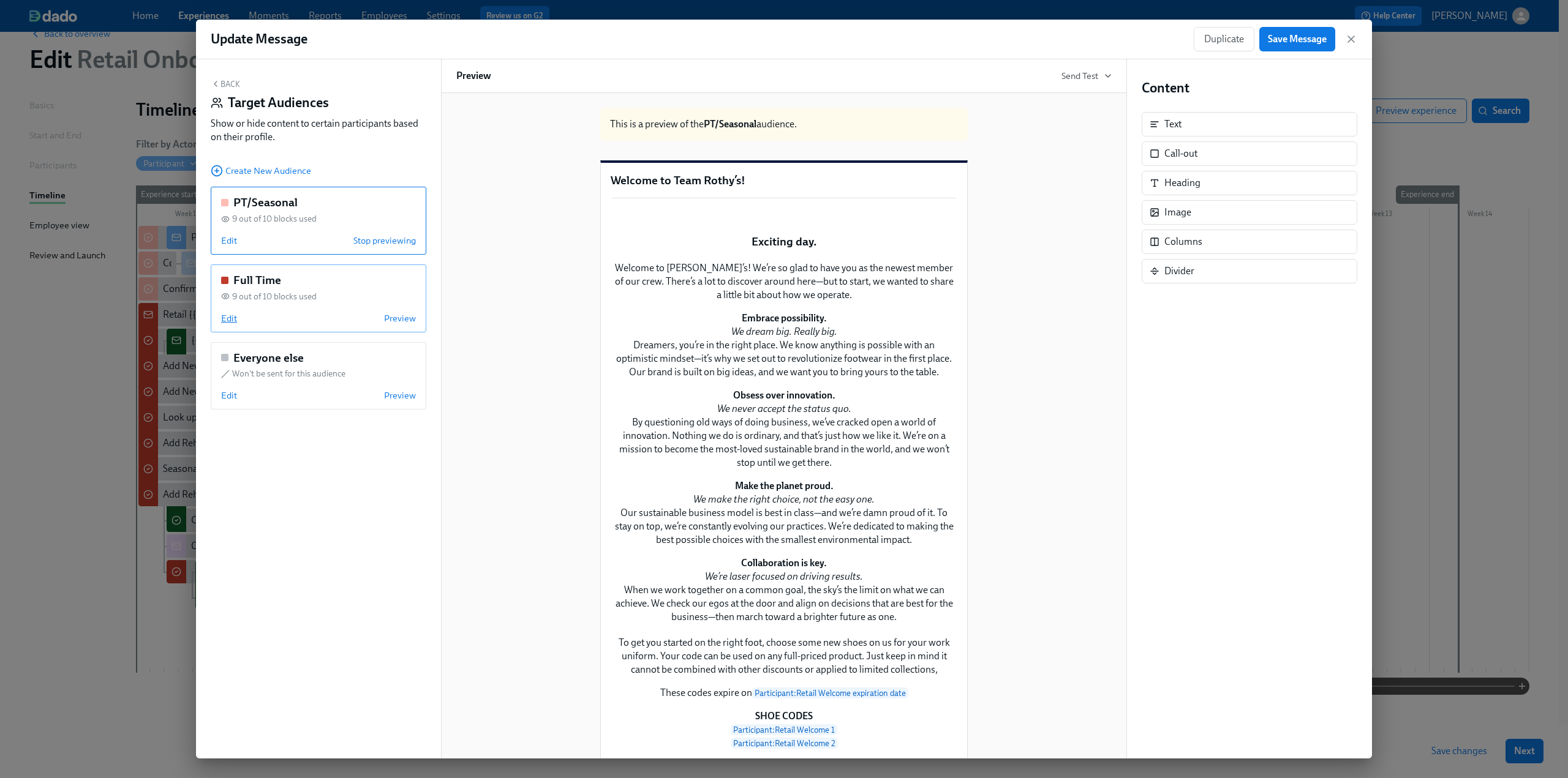
click at [234, 315] on span "Edit" at bounding box center [229, 318] width 16 height 12
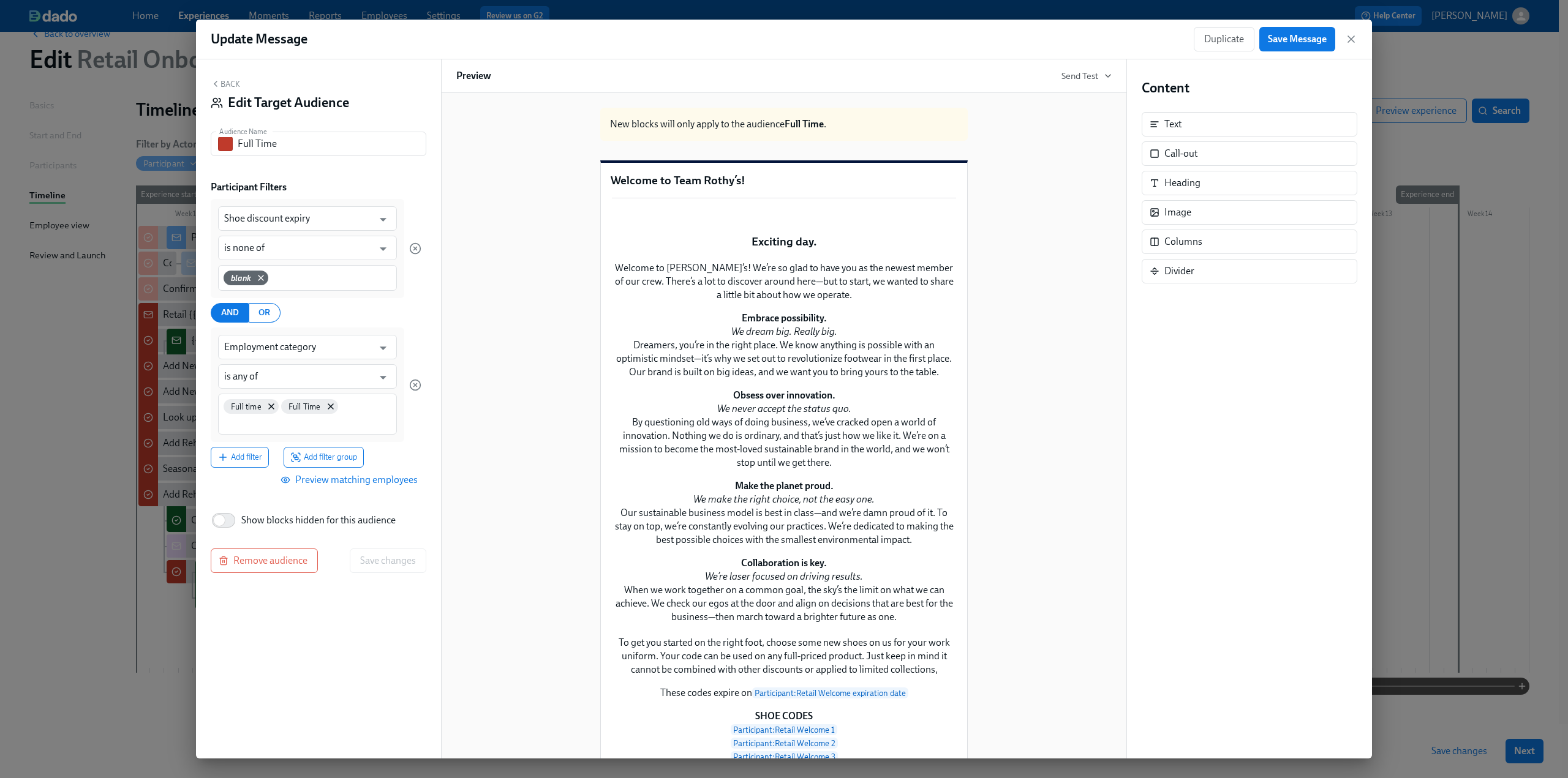
click at [397, 487] on button "Preview matching employees" at bounding box center [350, 480] width 152 height 24
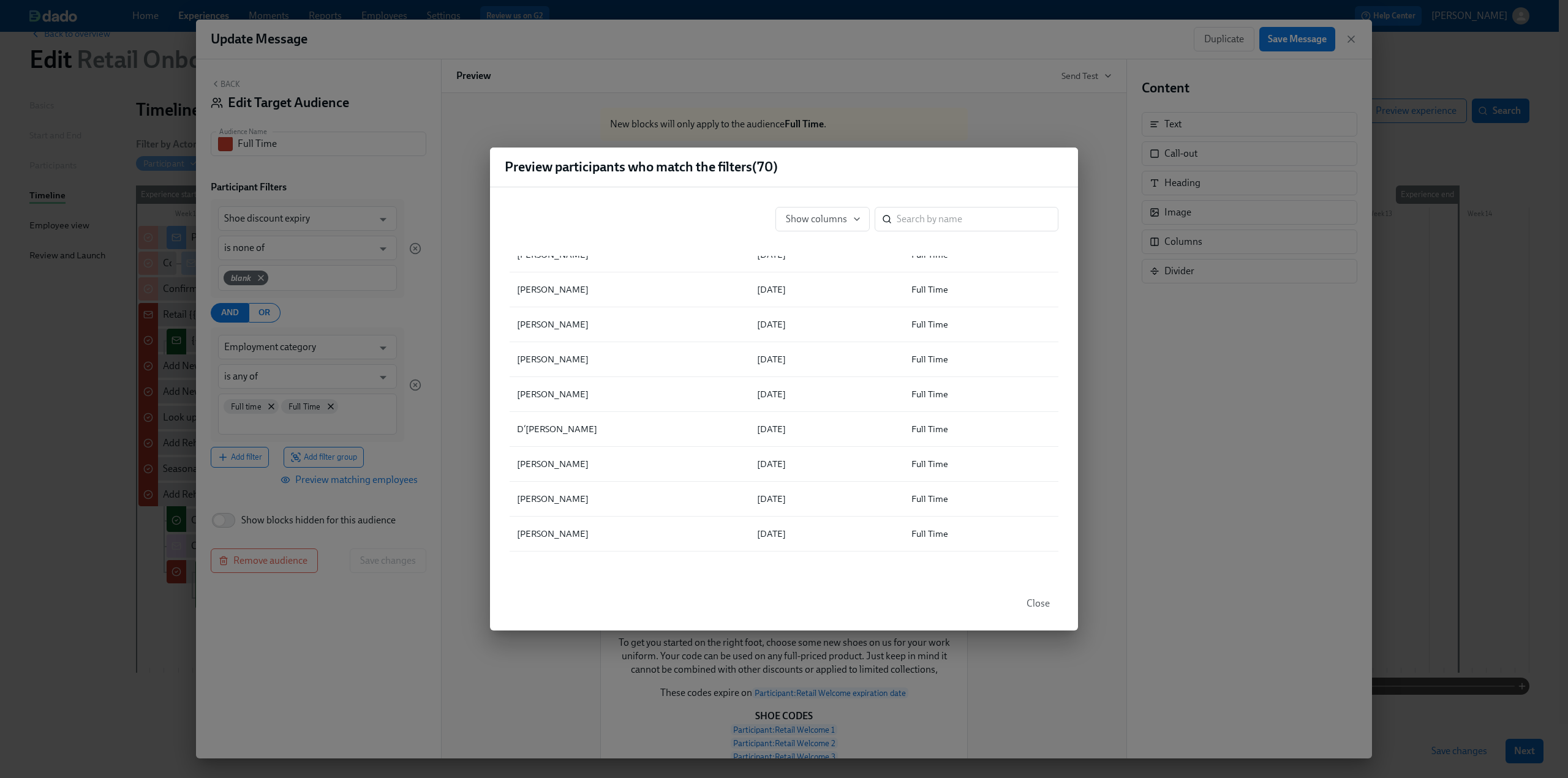
scroll to position [1469, 0]
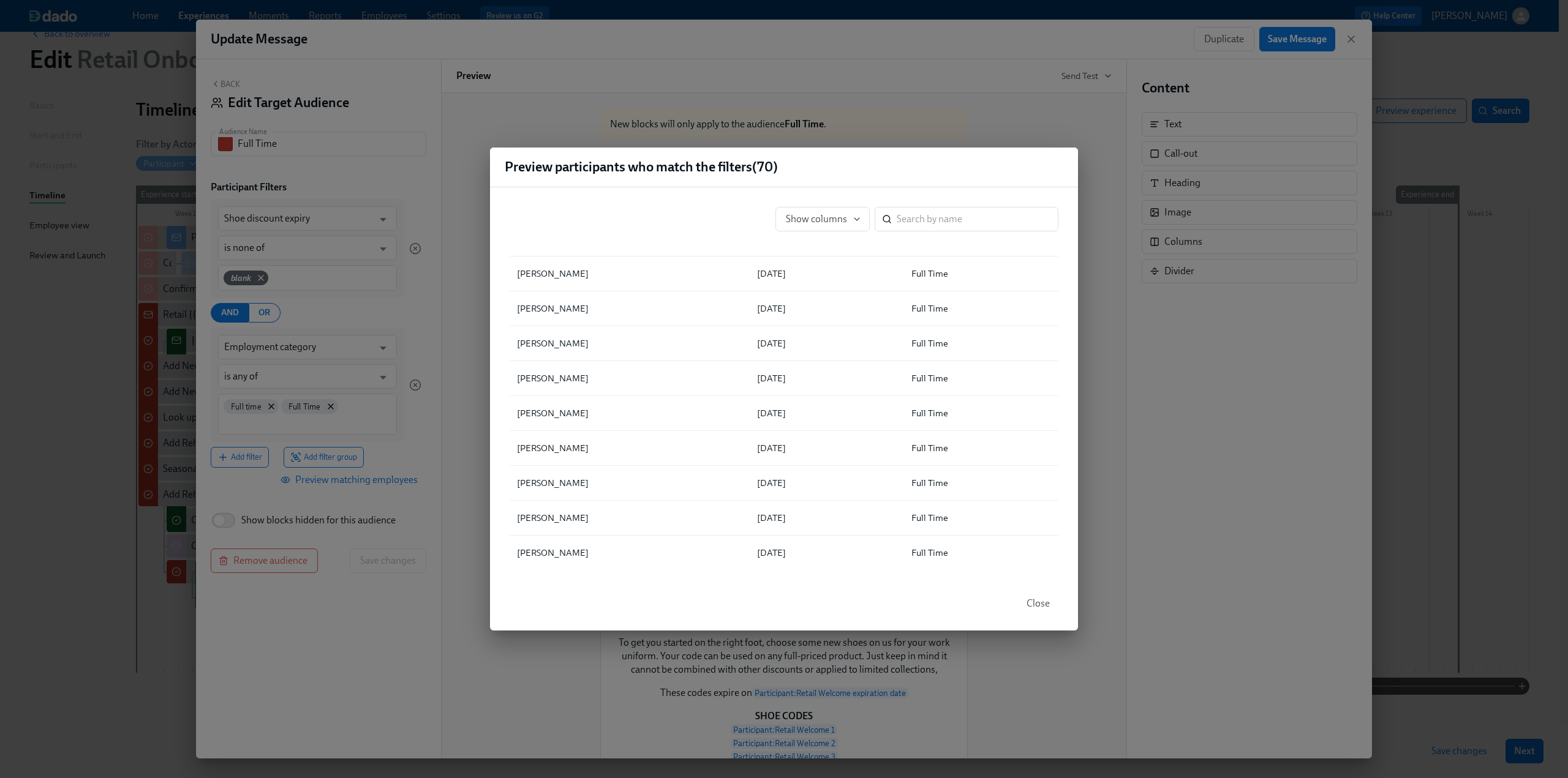
click at [311, 61] on div "Preview participants who match the filters ( 70 ) Show columns ​ ▲ Full Name Sh…" at bounding box center [784, 389] width 1568 height 778
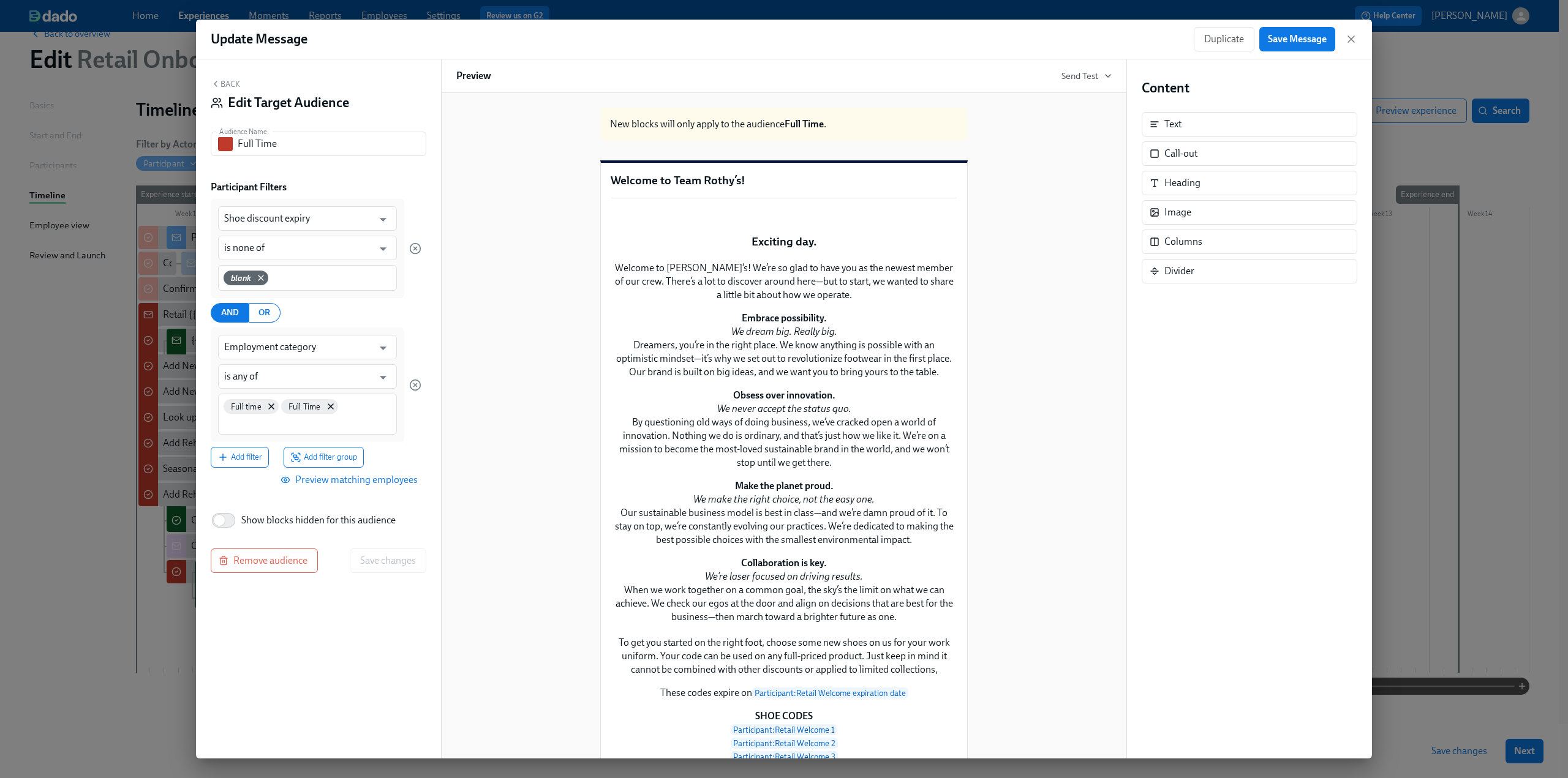
click at [227, 77] on div "Back Edit Target Audience Audience Name Full Time Audience Name Participant Fil…" at bounding box center [318, 409] width 245 height 699
click at [227, 74] on div "Back Edit Target Audience Audience Name Full Time Audience Name Participant Fil…" at bounding box center [318, 409] width 245 height 699
click at [232, 96] on h4 "Edit Target Audience" at bounding box center [288, 103] width 121 height 18
click at [221, 86] on button "Back" at bounding box center [226, 84] width 30 height 10
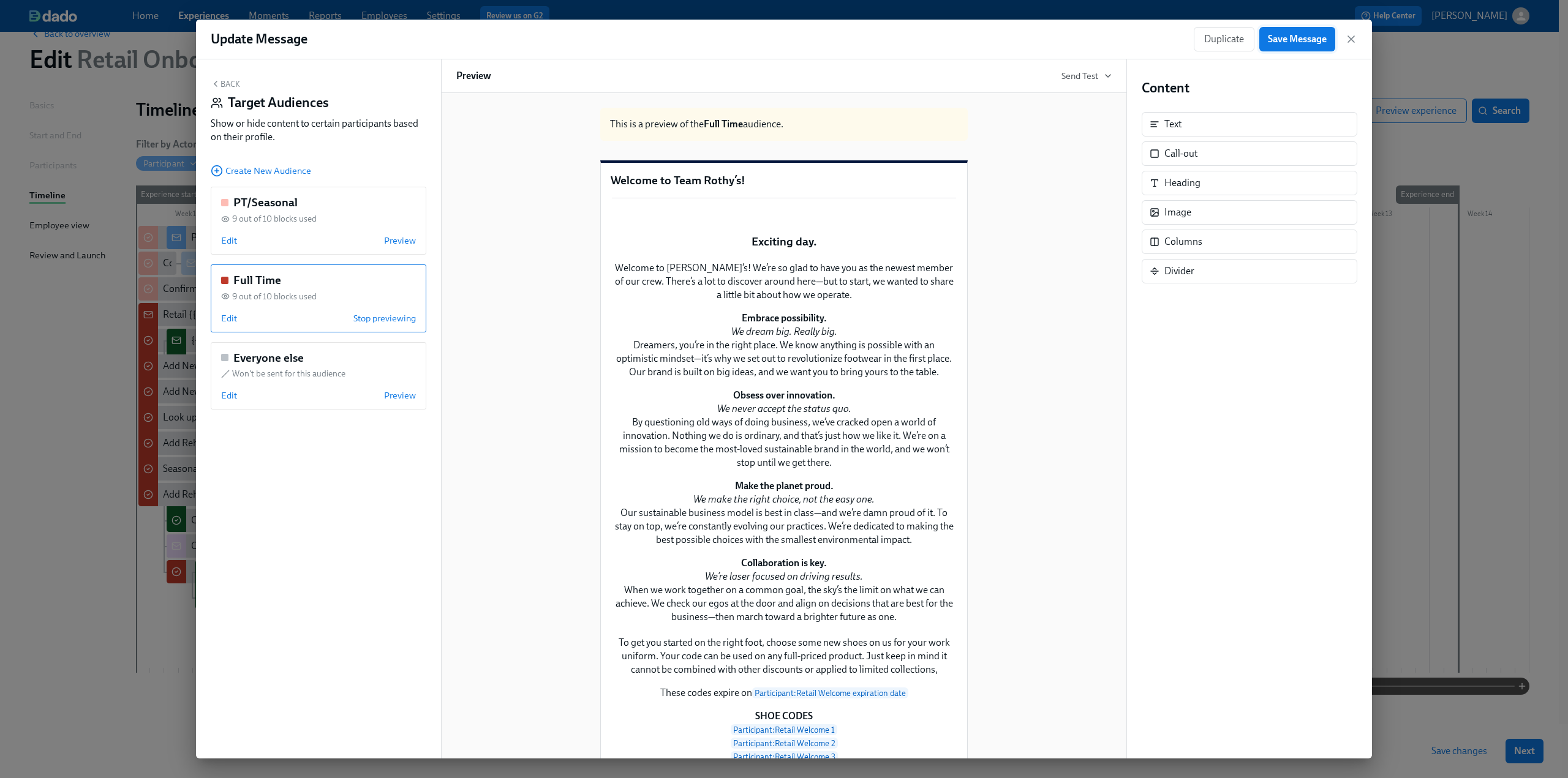
click at [1282, 40] on span "Save Message" at bounding box center [1296, 39] width 58 height 12
click at [1348, 40] on icon "button" at bounding box center [1351, 39] width 12 height 12
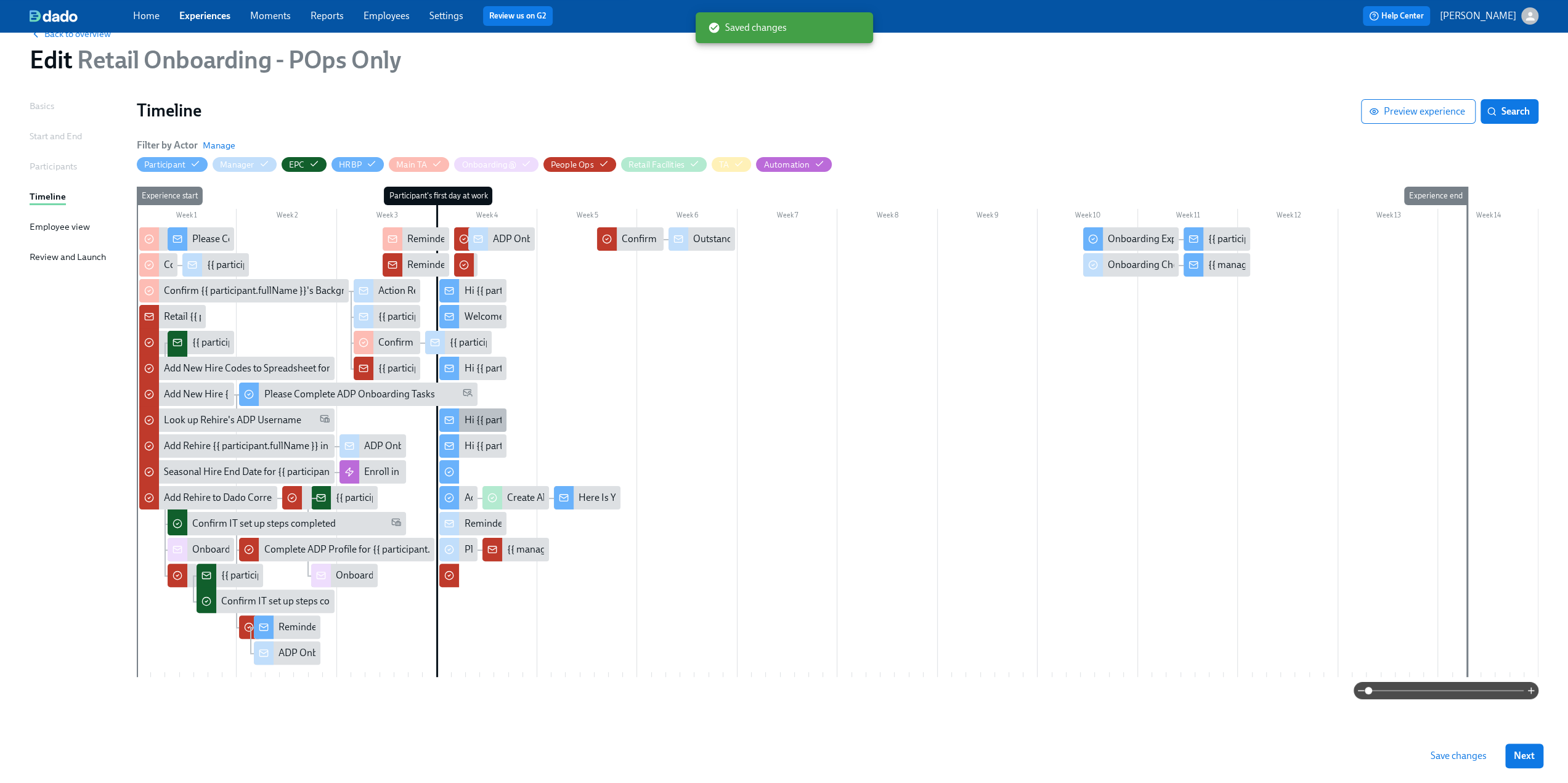
click at [489, 422] on div "Hi {{ participant.firstName }}, enjoy your annual $50 off codes." at bounding box center [595, 419] width 261 height 13
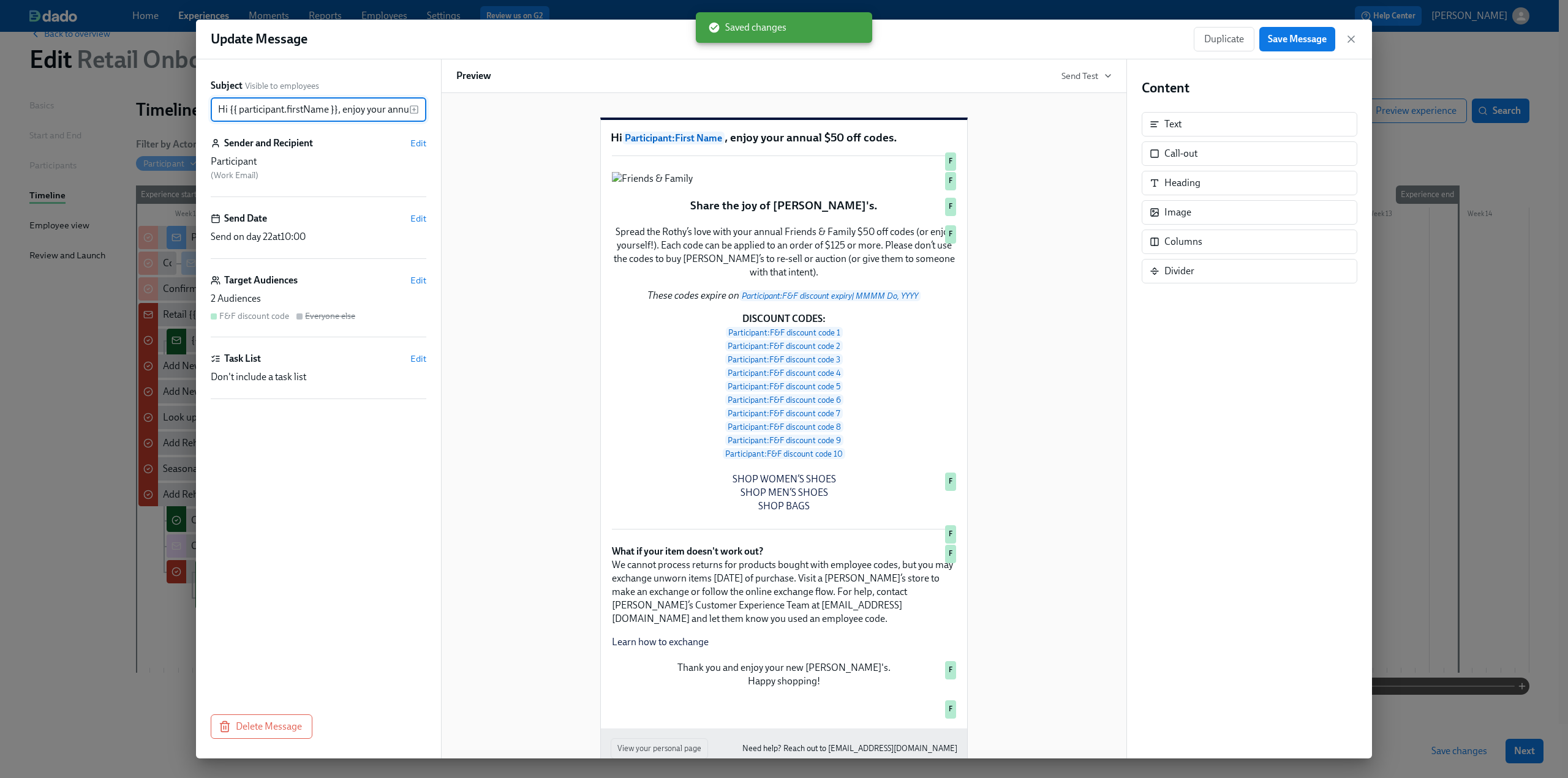
scroll to position [0, 70]
click at [415, 284] on span "Edit" at bounding box center [418, 281] width 16 height 12
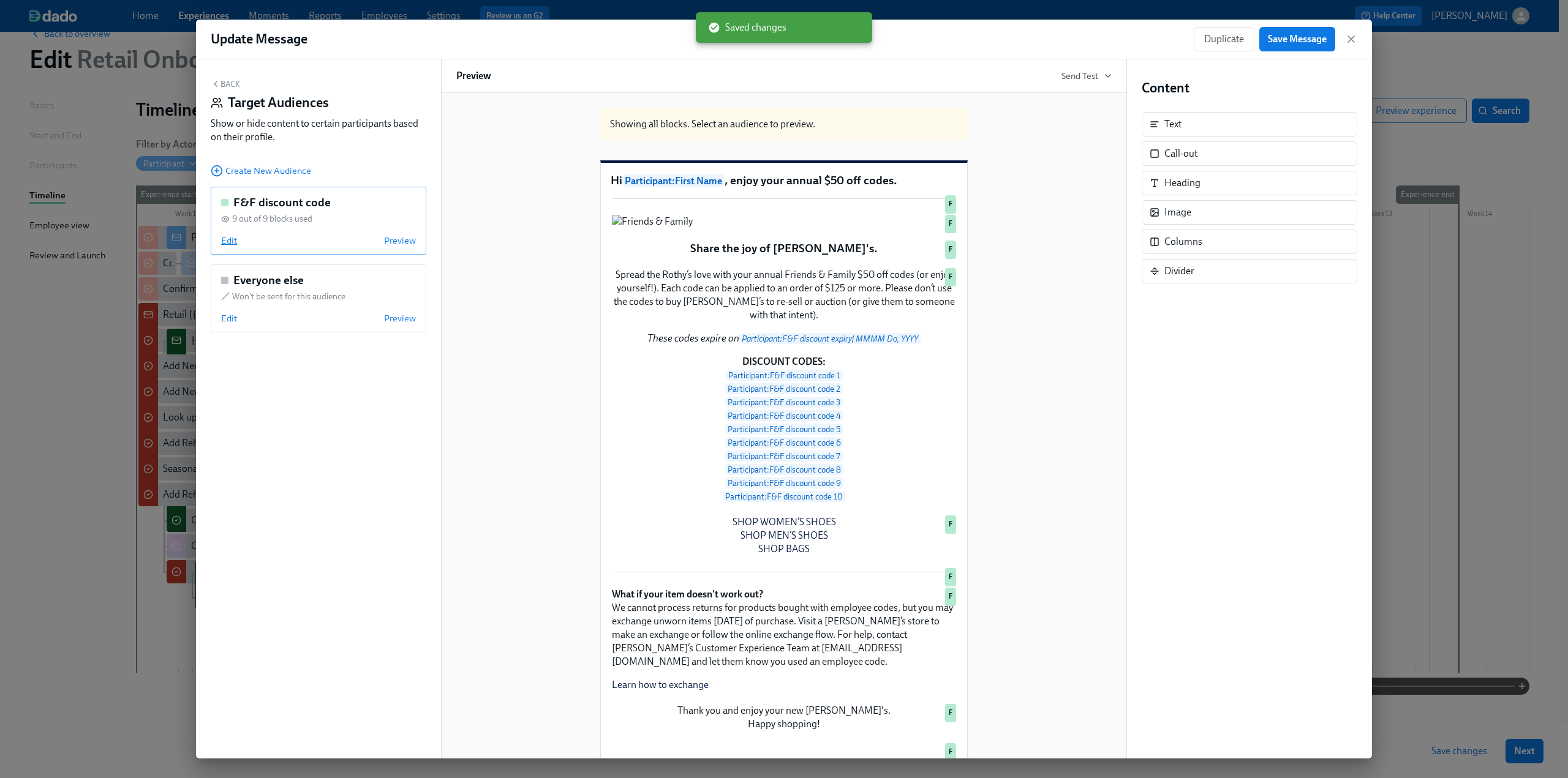
click at [227, 244] on span "Edit" at bounding box center [229, 240] width 16 height 12
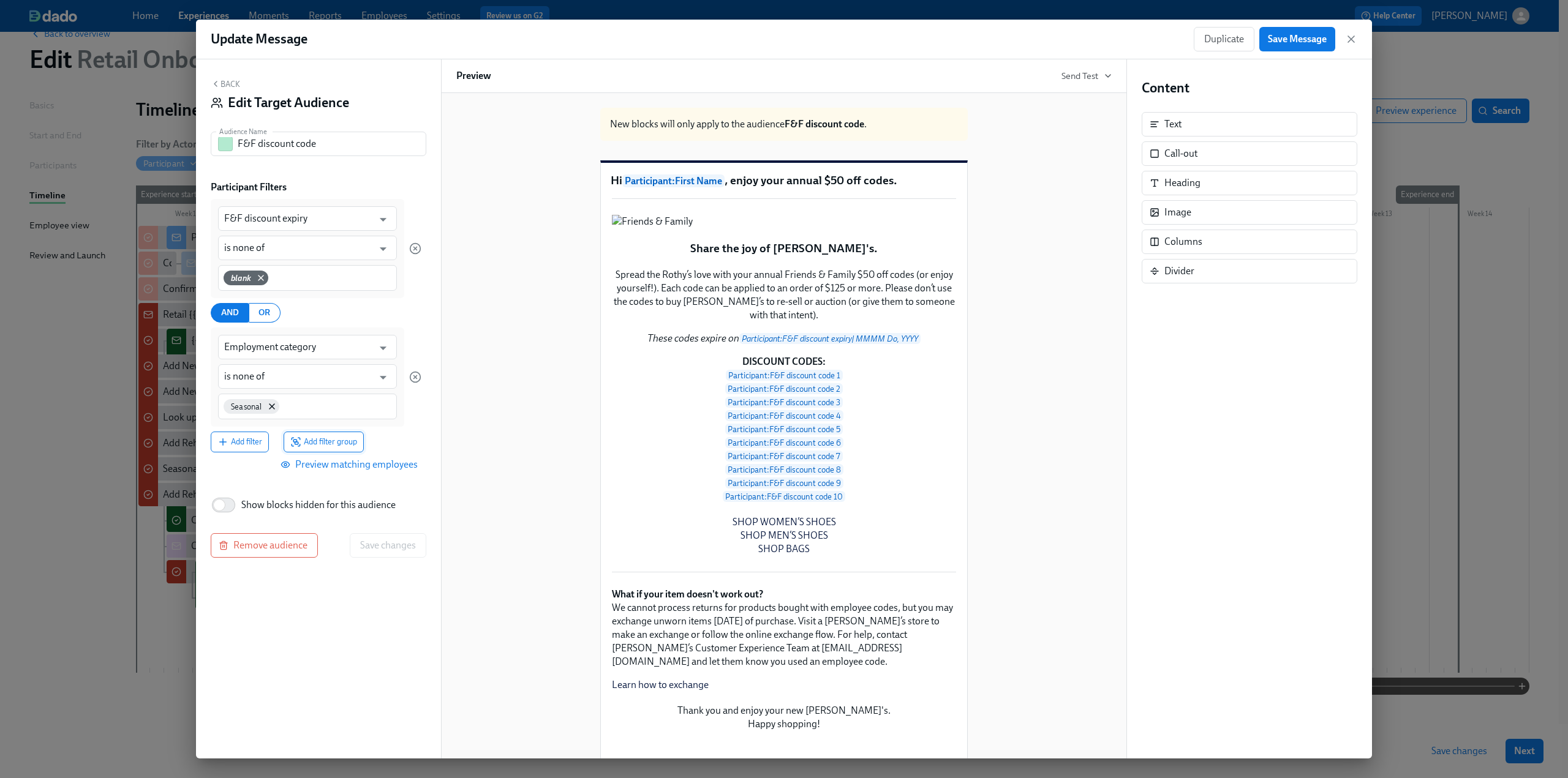
click at [326, 447] on span "Add filter group" at bounding box center [323, 442] width 67 height 12
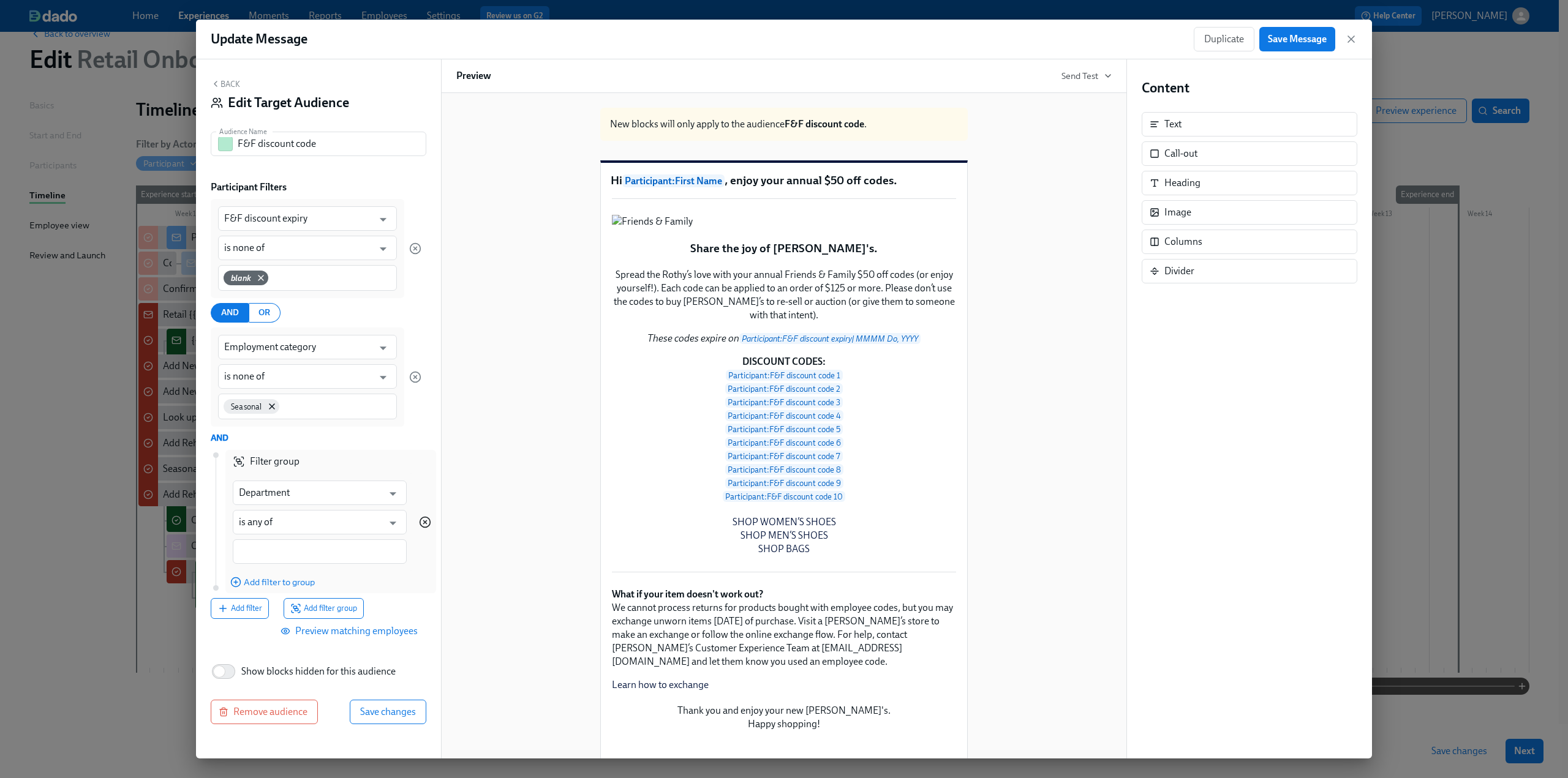
click at [420, 515] on div at bounding box center [425, 522] width 12 height 98
click at [427, 516] on icon "button" at bounding box center [425, 522] width 12 height 12
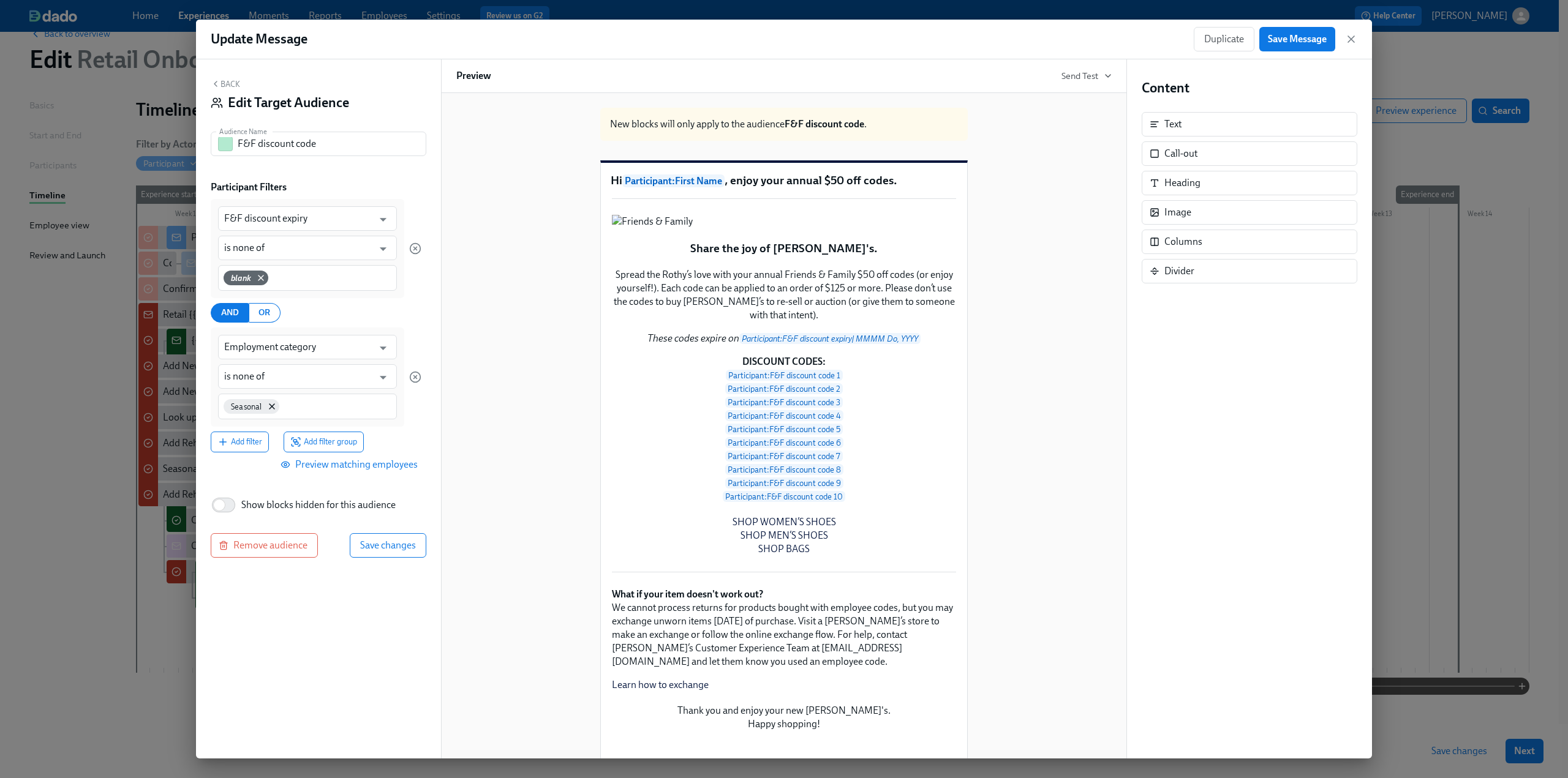
click at [360, 464] on span "Preview matching employees" at bounding box center [350, 464] width 135 height 12
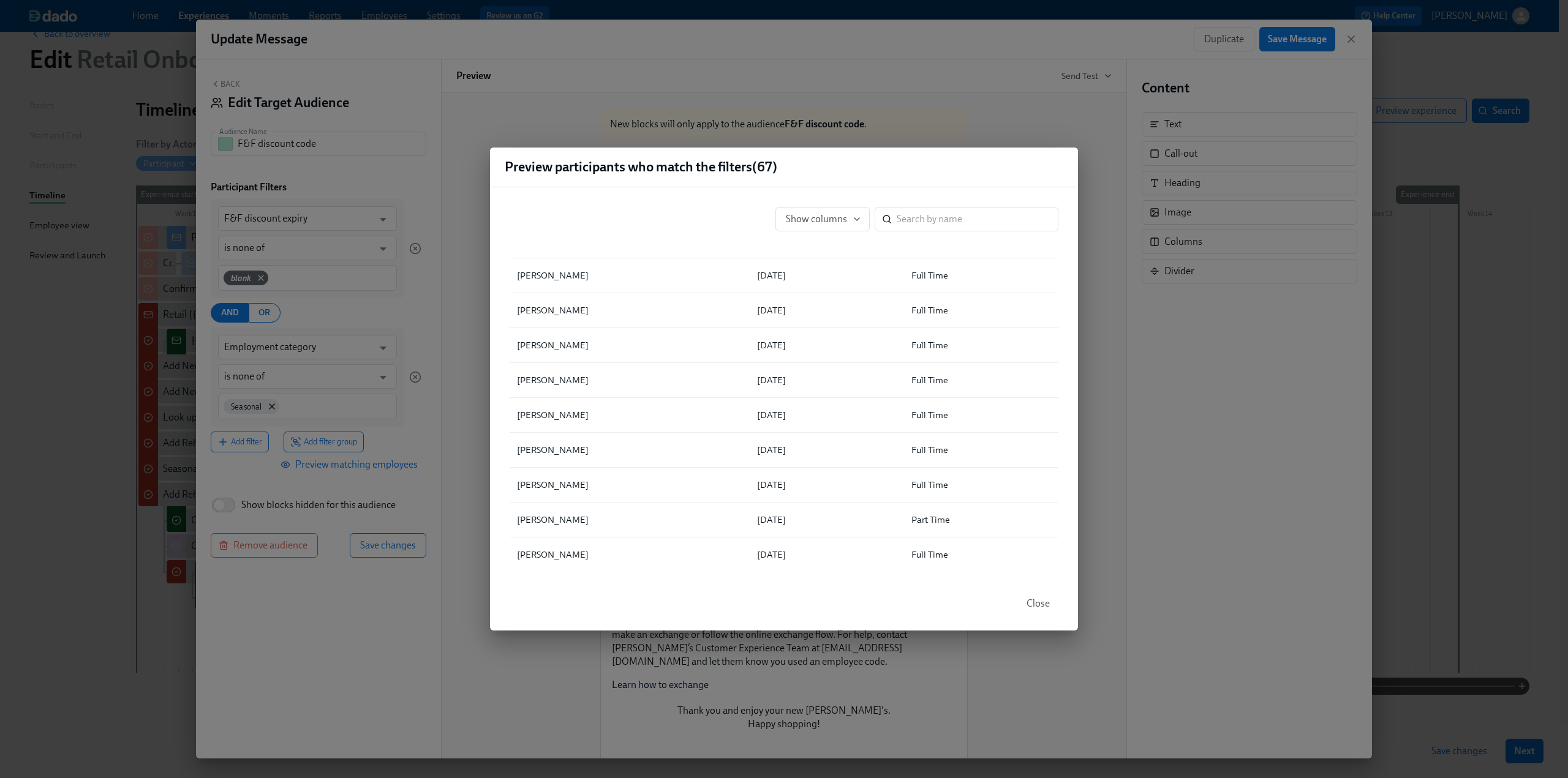
scroll to position [245, 0]
click at [370, 80] on div "Preview participants who match the filters ( 67 ) Show columns ​ ▲ Full Name F&…" at bounding box center [784, 389] width 1568 height 778
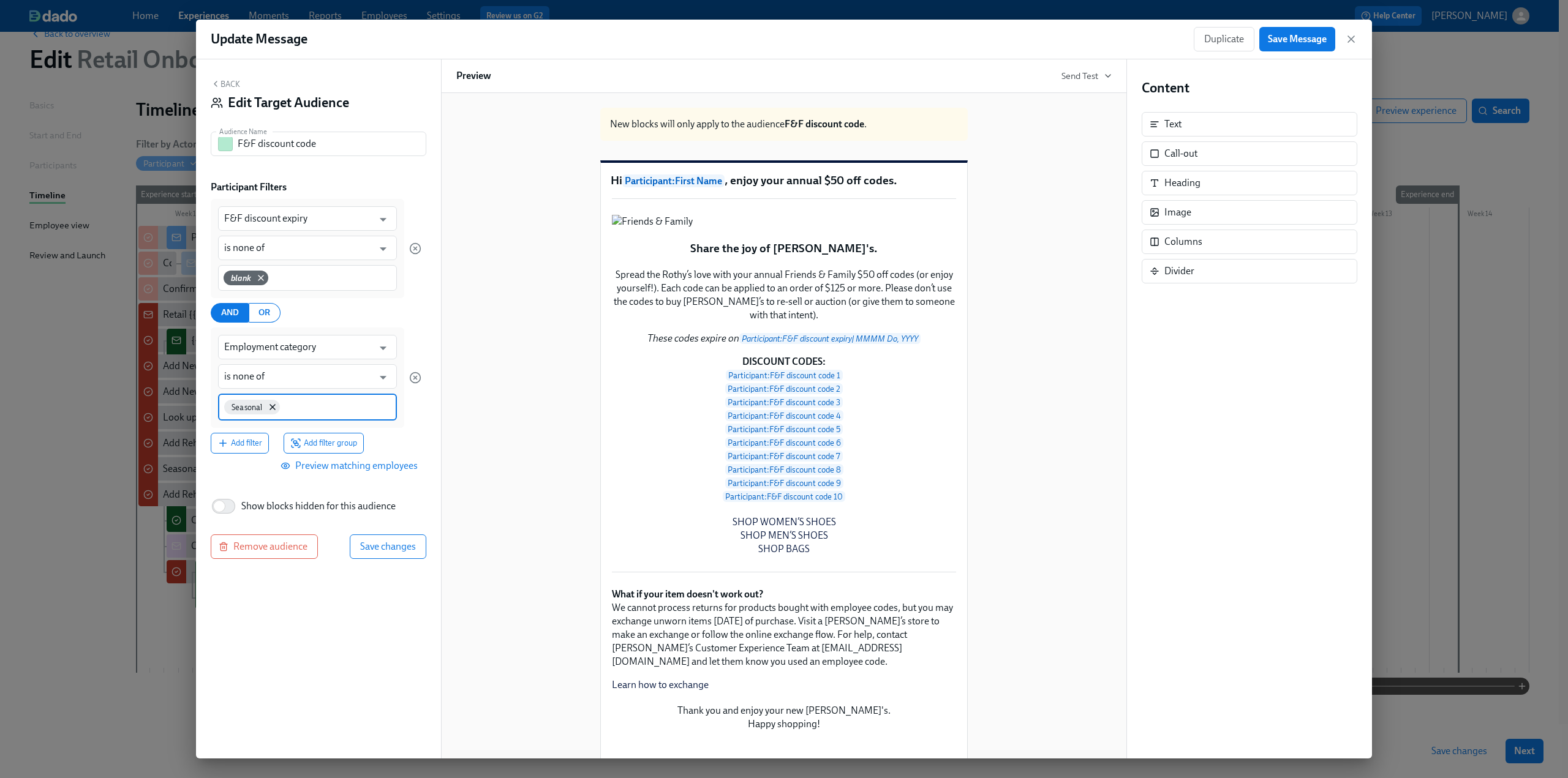
click at [317, 407] on input at bounding box center [336, 406] width 108 height 13
click at [270, 497] on span "Part Time" at bounding box center [247, 502] width 46 height 10
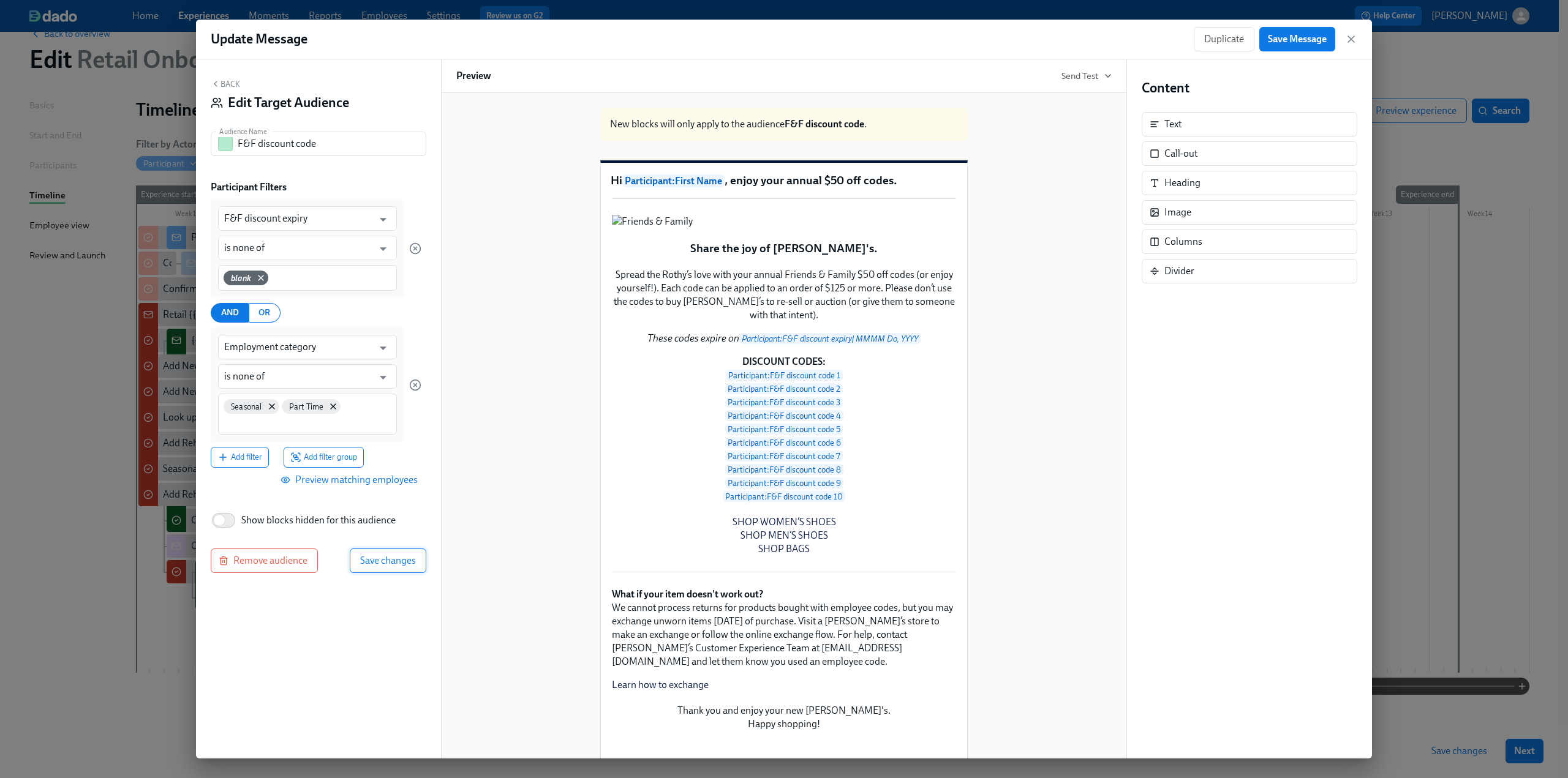
click at [411, 565] on span "Save changes" at bounding box center [388, 561] width 56 height 12
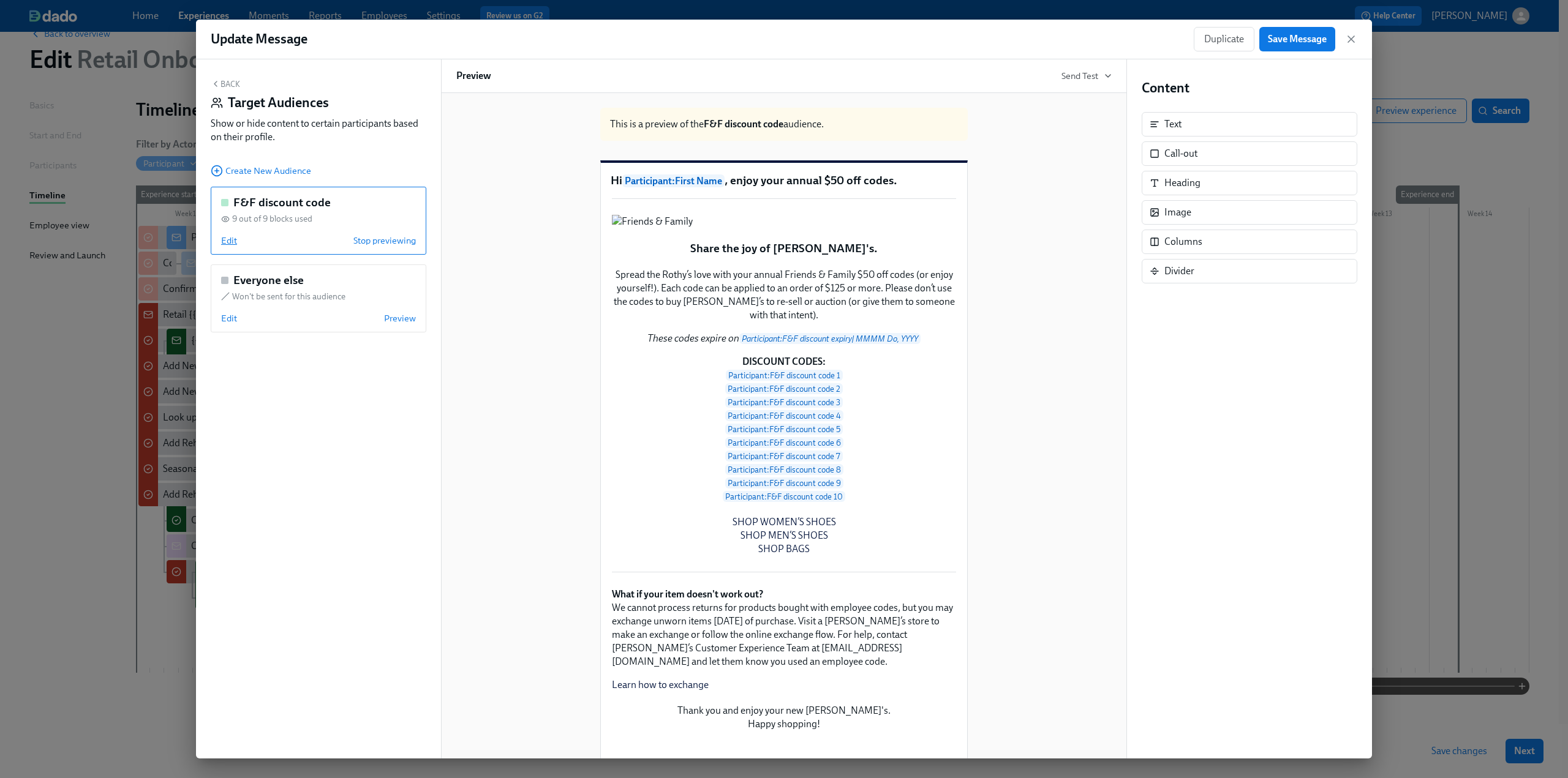
click at [227, 243] on span "Edit" at bounding box center [229, 240] width 16 height 12
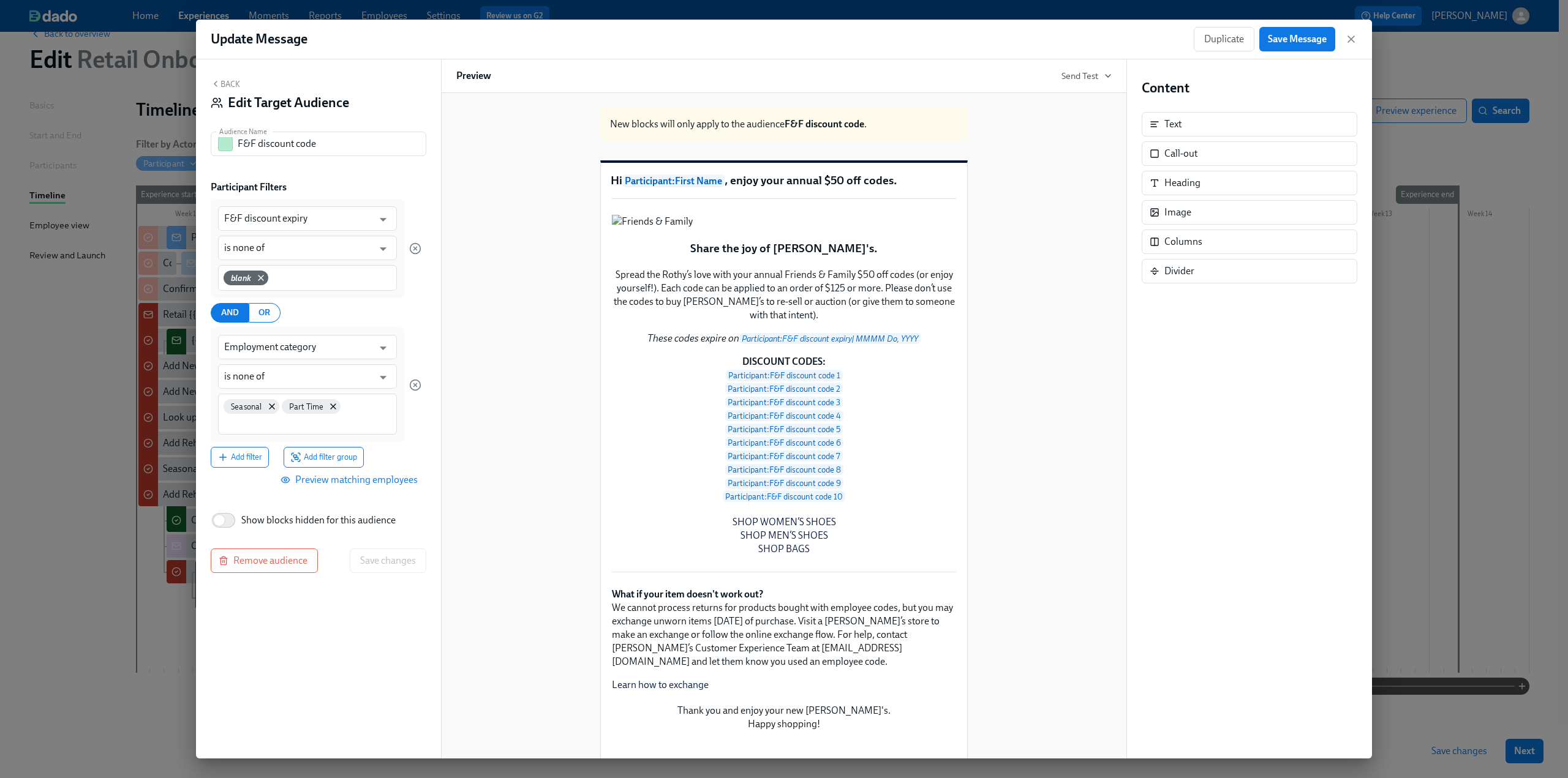
click at [351, 479] on span "Preview matching employees" at bounding box center [350, 480] width 135 height 12
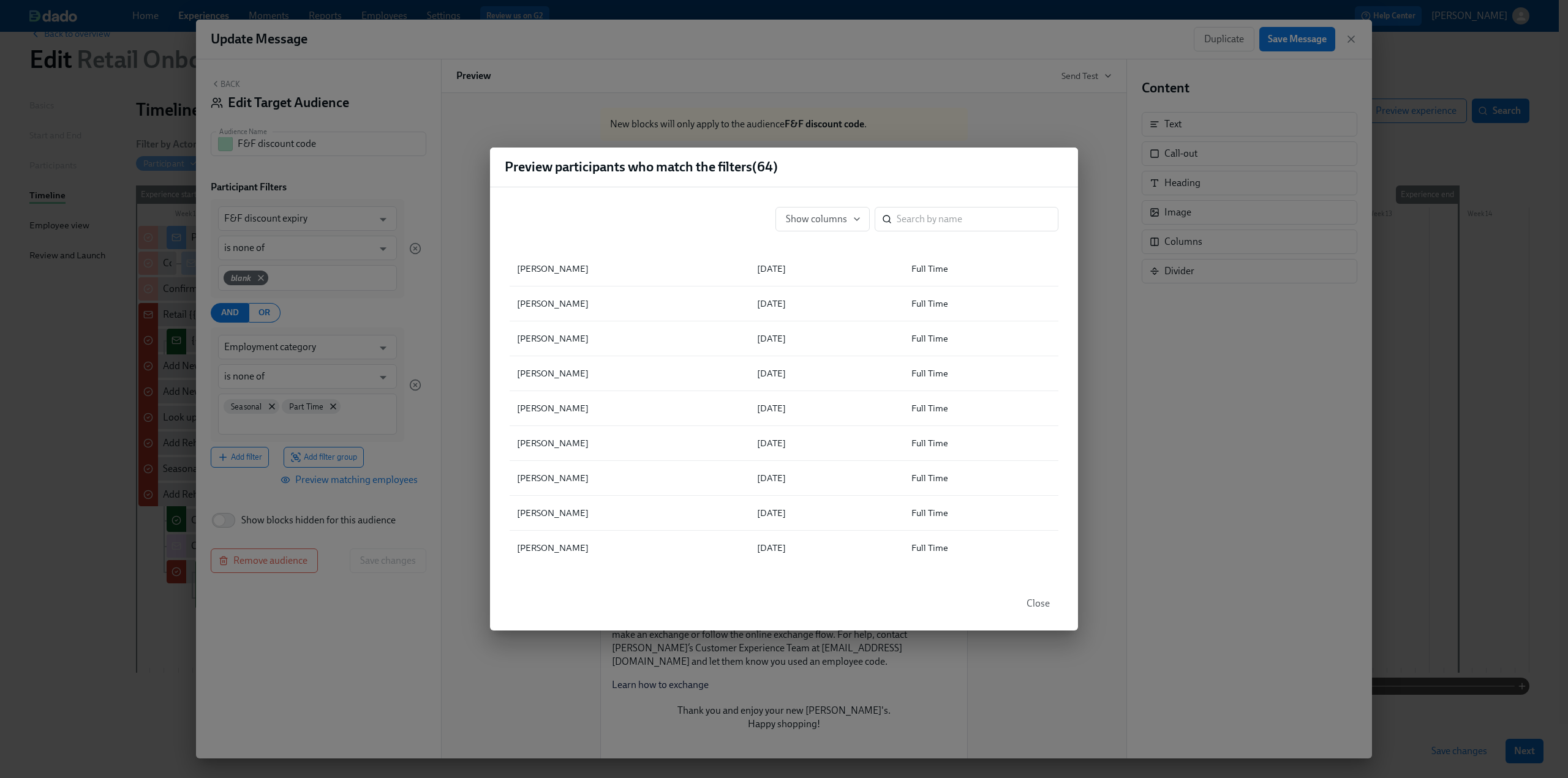
scroll to position [1102, 0]
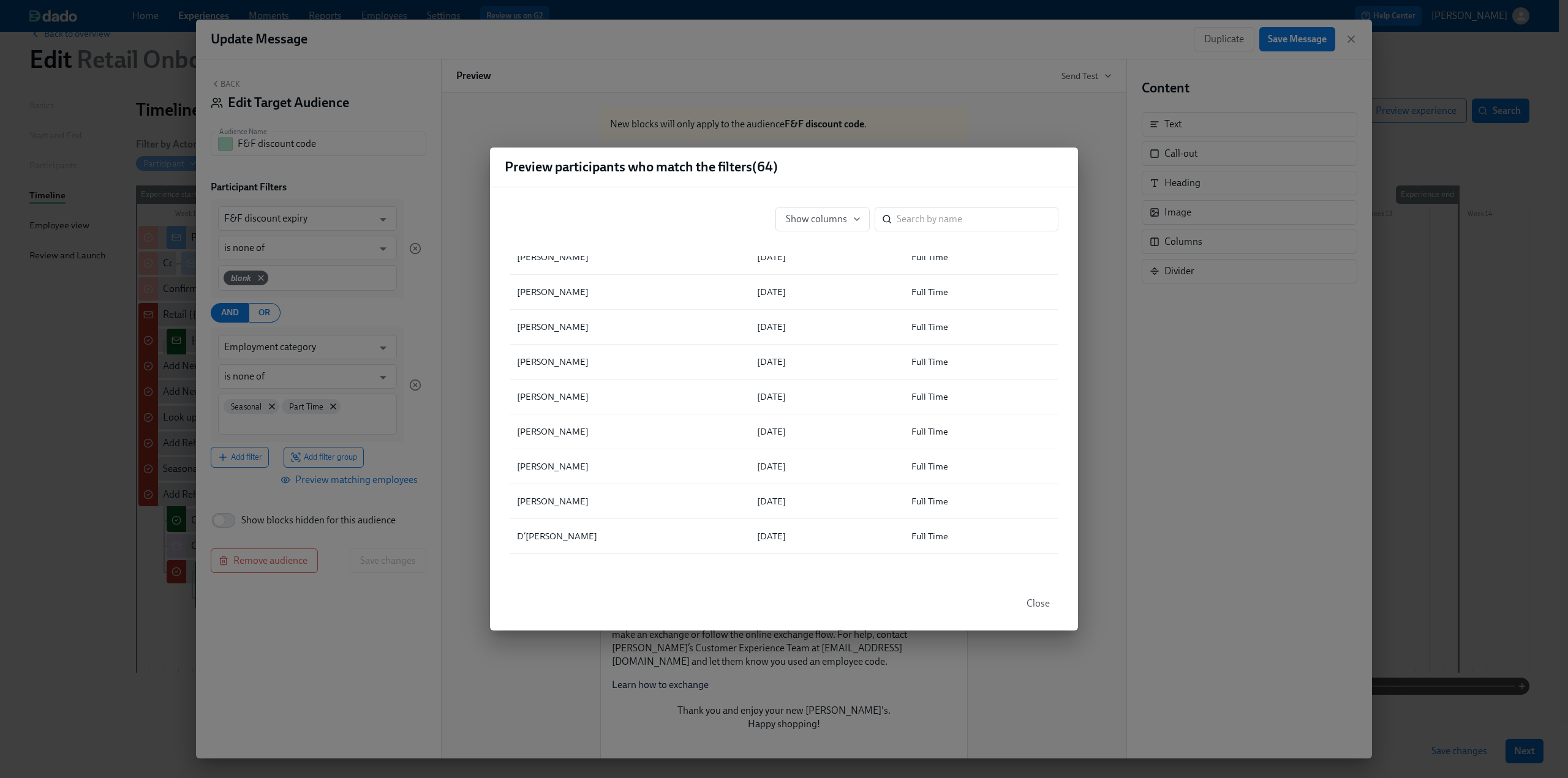
click at [377, 679] on div "Preview participants who match the filters ( 64 ) Show columns ​ ▲ Full Name F&…" at bounding box center [784, 389] width 1568 height 778
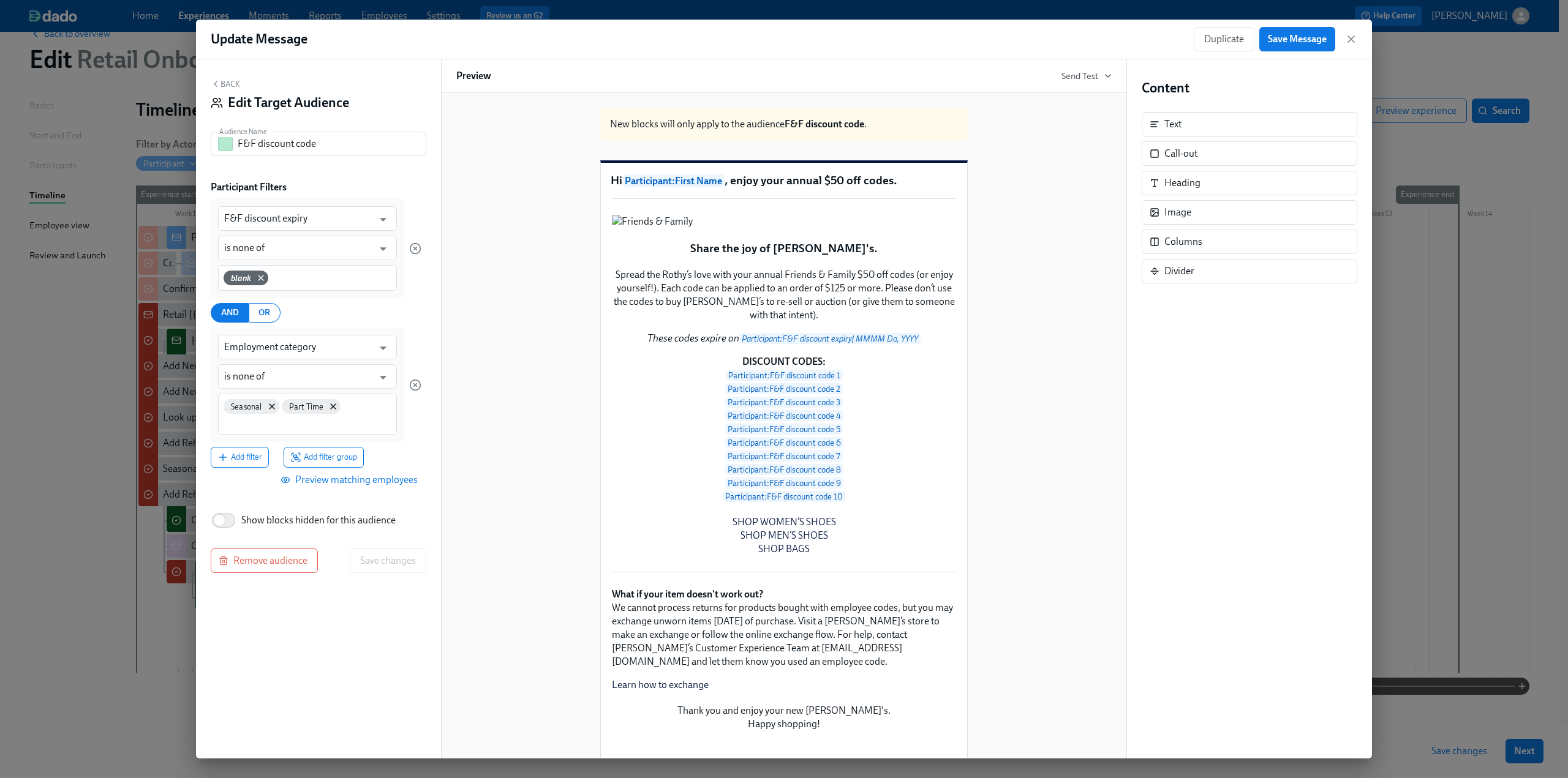
click at [226, 79] on button "Back" at bounding box center [226, 84] width 30 height 10
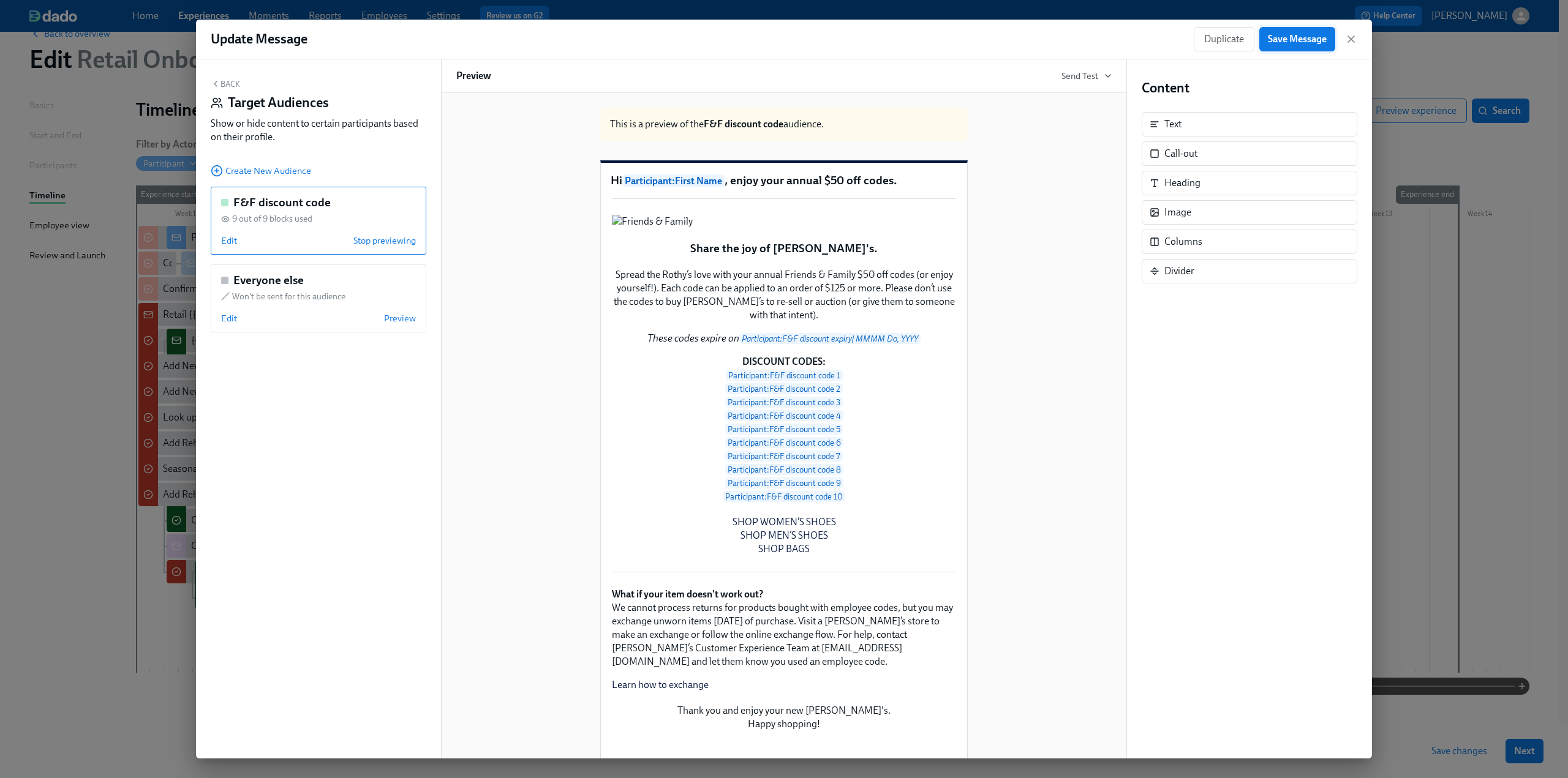
click at [1308, 37] on span "Save Message" at bounding box center [1296, 39] width 58 height 12
click at [1354, 41] on icon "button" at bounding box center [1351, 39] width 12 height 12
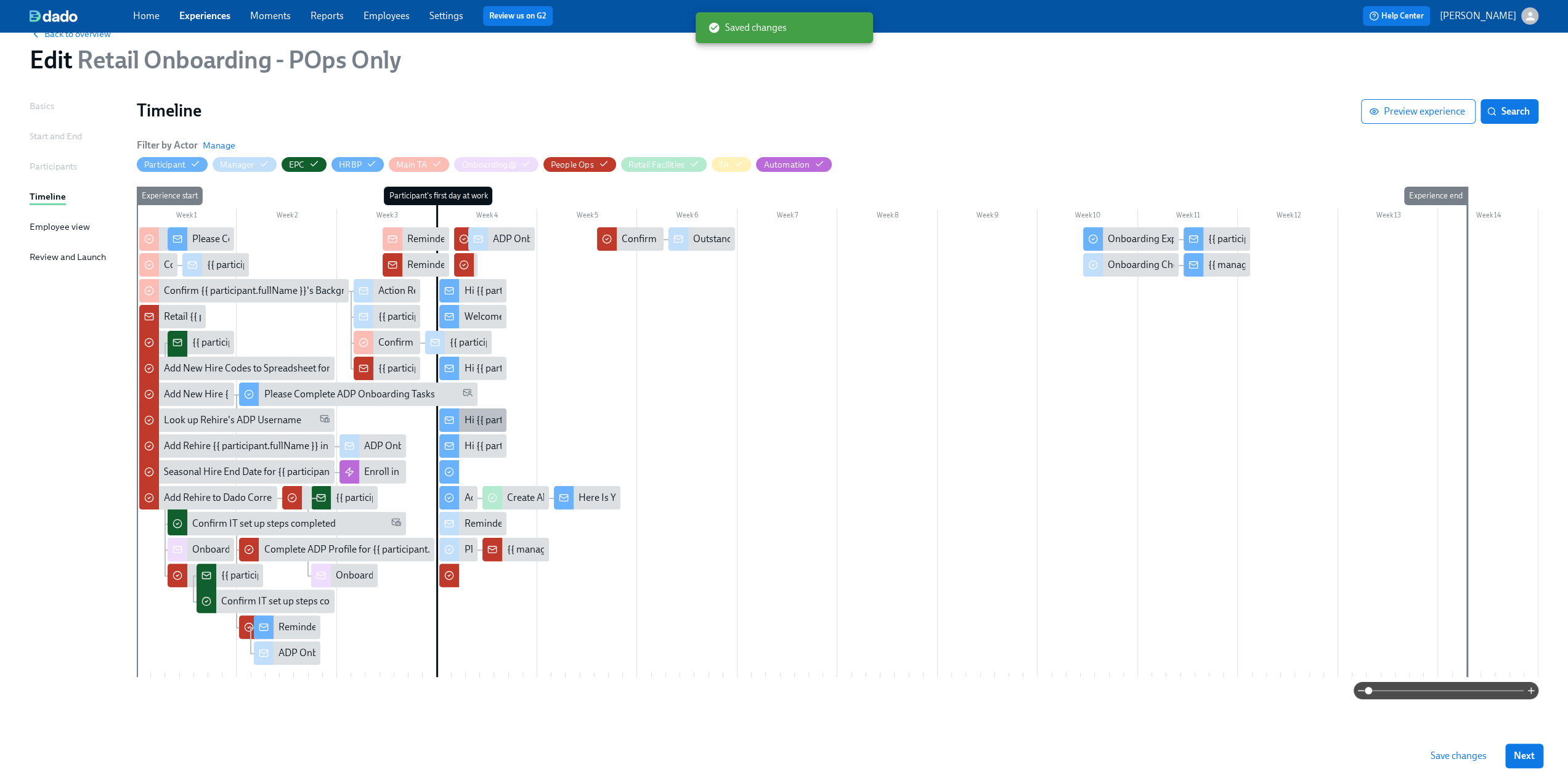
click at [489, 419] on div "Hi {{ participant.firstName }}, enjoy your annual $50 off codes." at bounding box center [595, 419] width 261 height 13
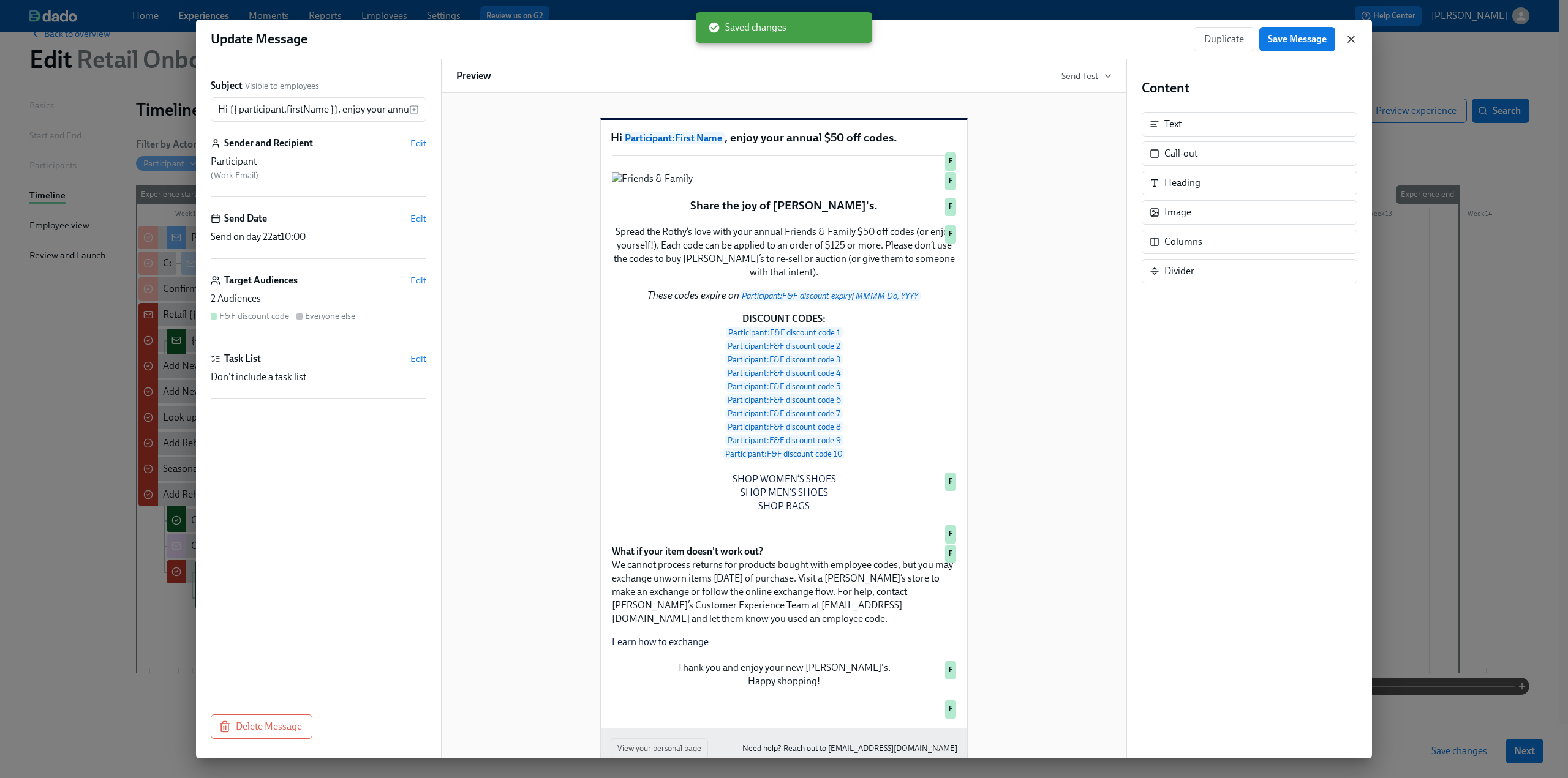
click at [1354, 36] on icon "button" at bounding box center [1351, 39] width 12 height 12
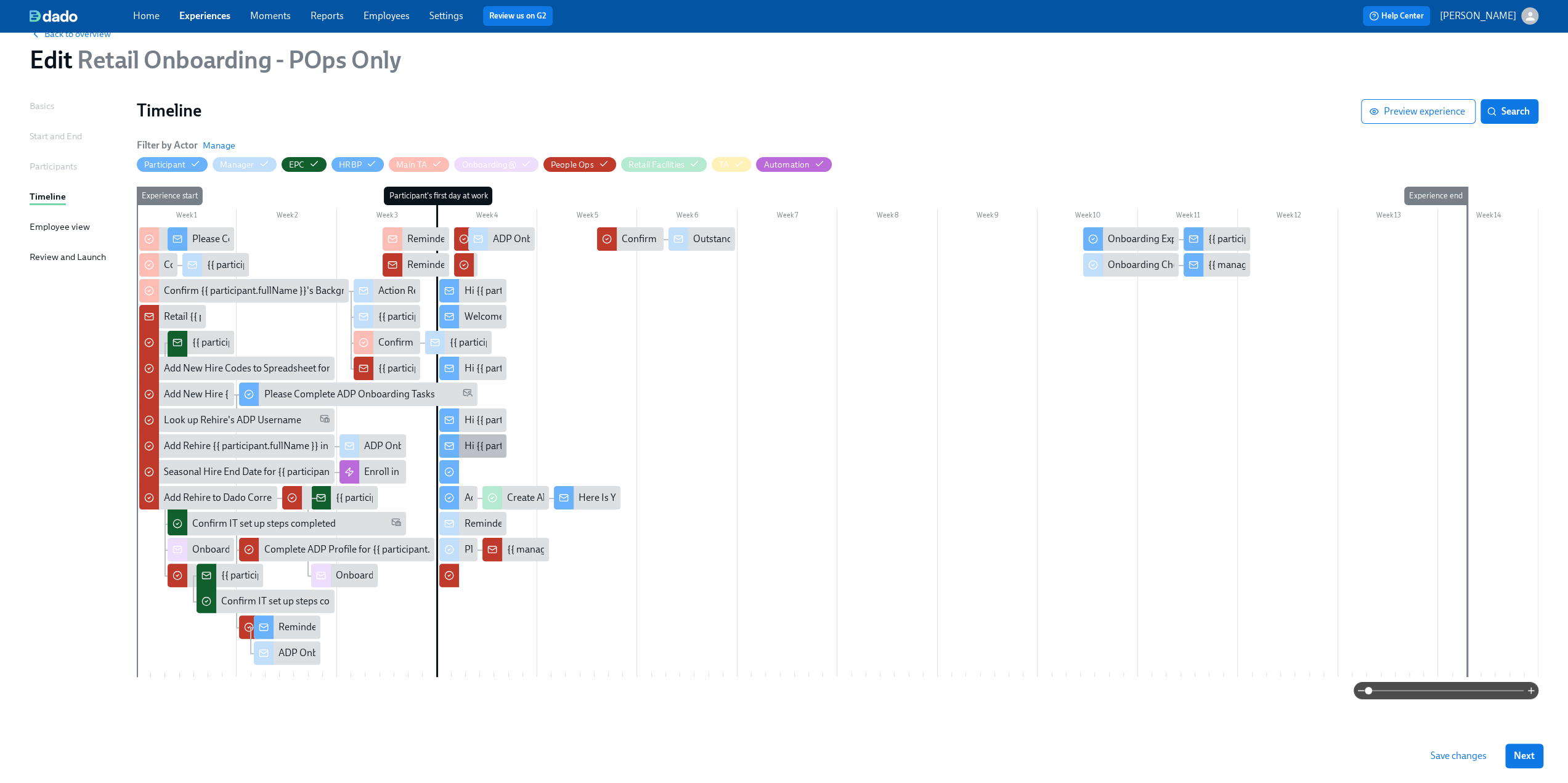
click at [489, 449] on div "Hi {{ participant.firstName }}, enjoy your new shoe & bag codes" at bounding box center [595, 445] width 264 height 13
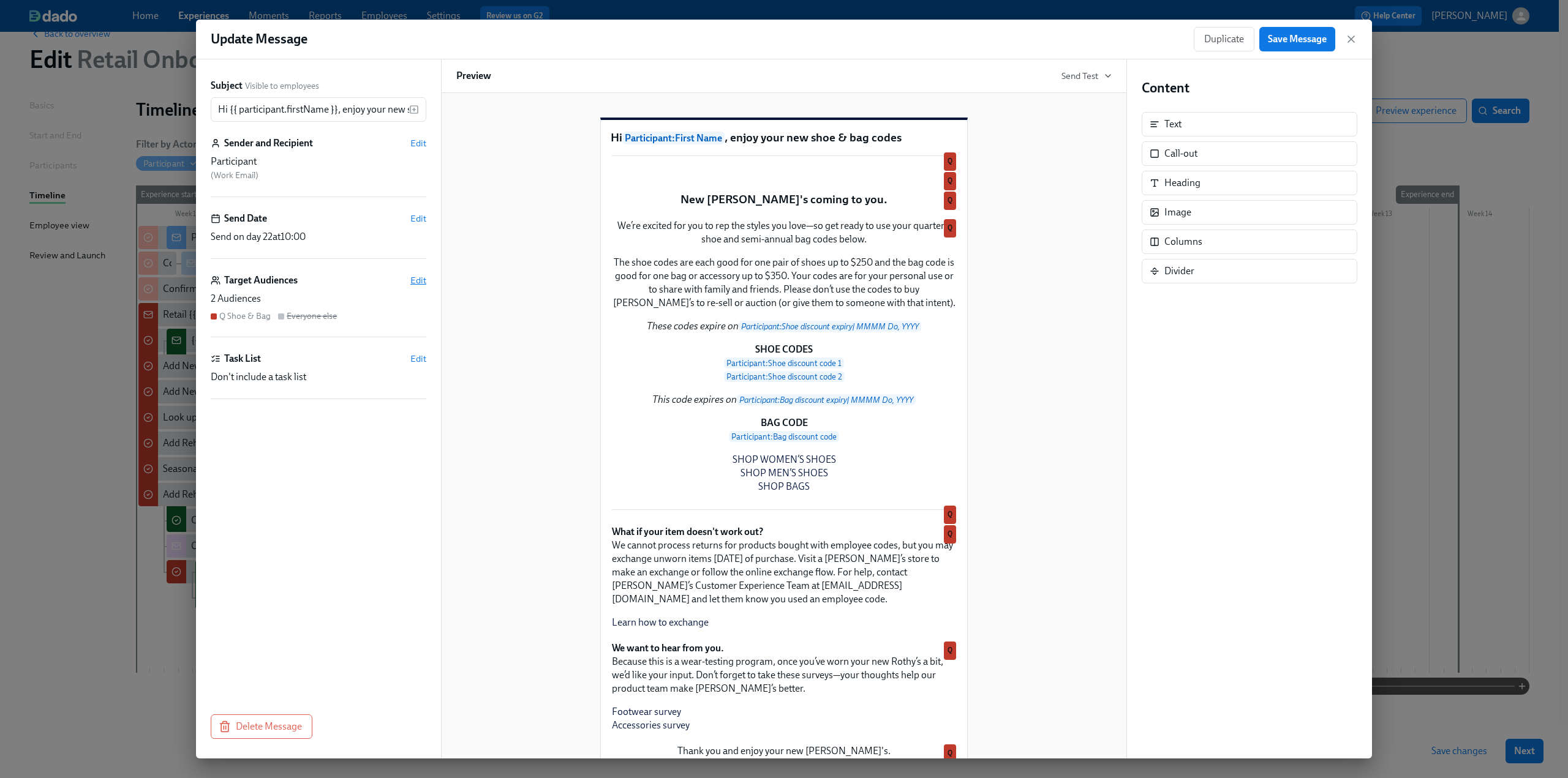
click at [418, 275] on span "Edit" at bounding box center [418, 281] width 16 height 12
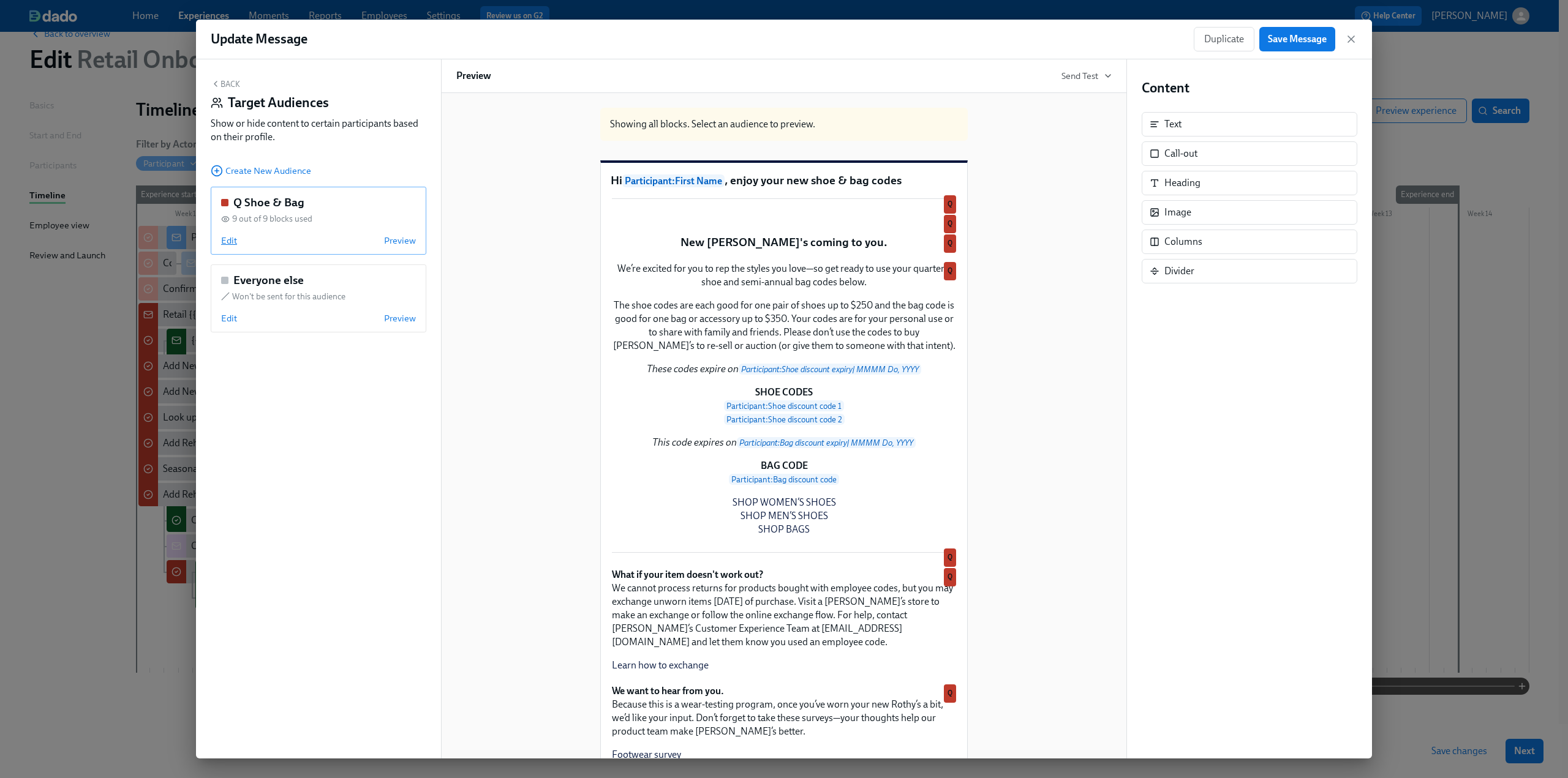
click at [233, 242] on span "Edit" at bounding box center [229, 240] width 16 height 12
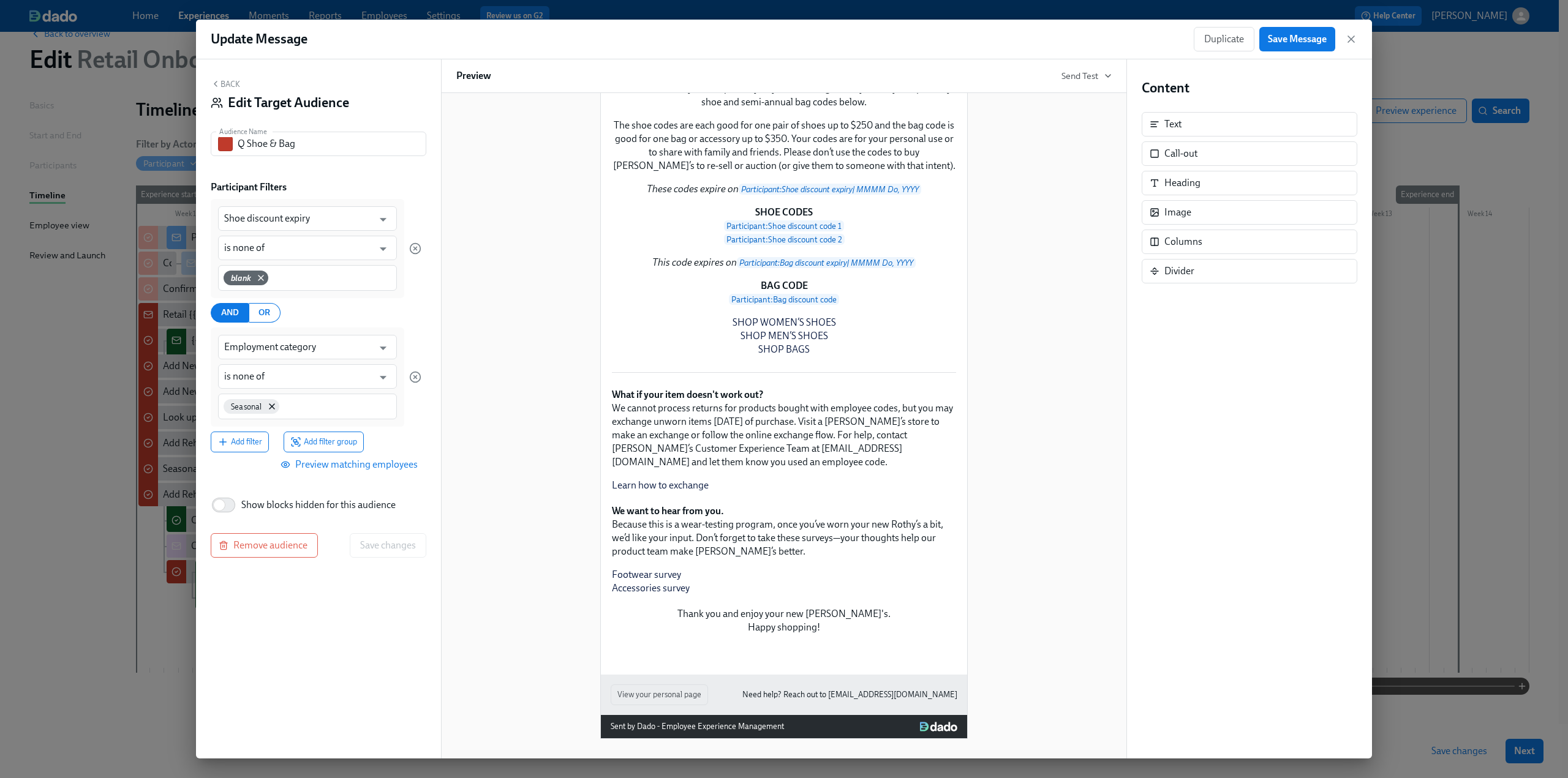
scroll to position [612, 0]
click at [419, 463] on button "Preview matching employees" at bounding box center [350, 464] width 152 height 24
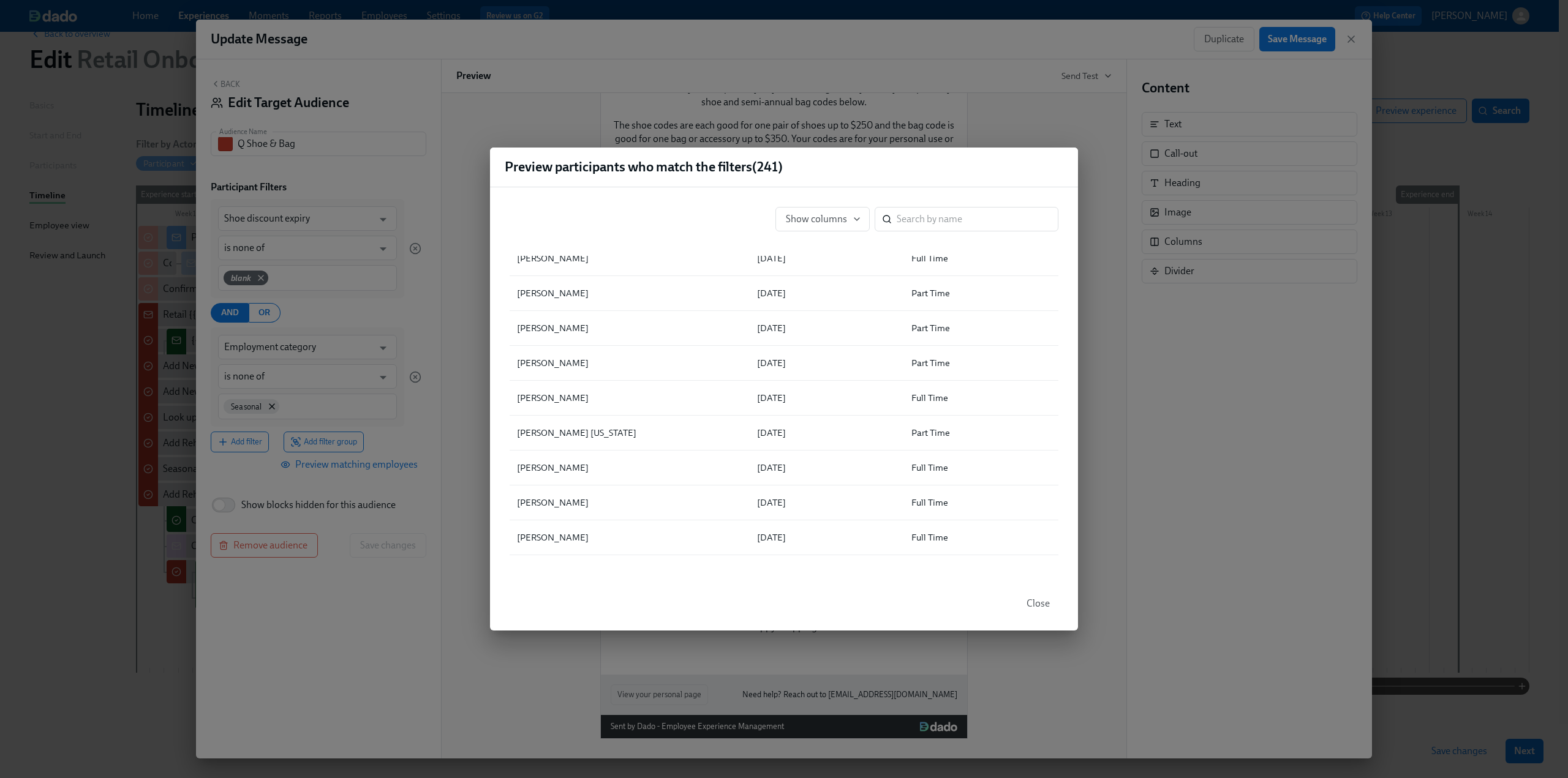
drag, startPoint x: 290, startPoint y: 631, endPoint x: 300, endPoint y: 567, distance: 64.8
click at [290, 629] on div "Preview participants who match the filters ( 241 ) Show columns ​ ▲ Full Name S…" at bounding box center [784, 389] width 1568 height 778
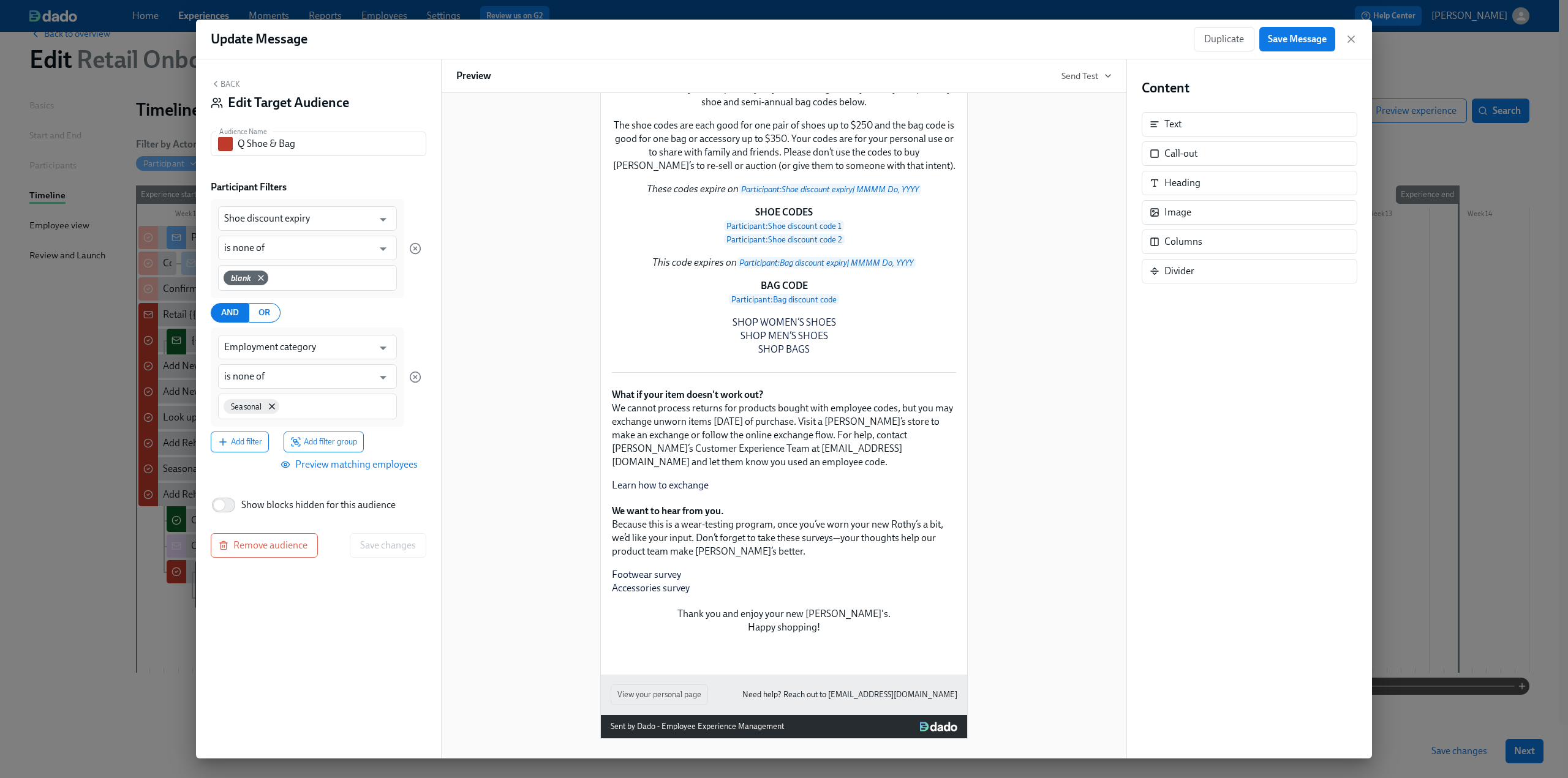
click at [223, 85] on button "Back" at bounding box center [226, 84] width 30 height 10
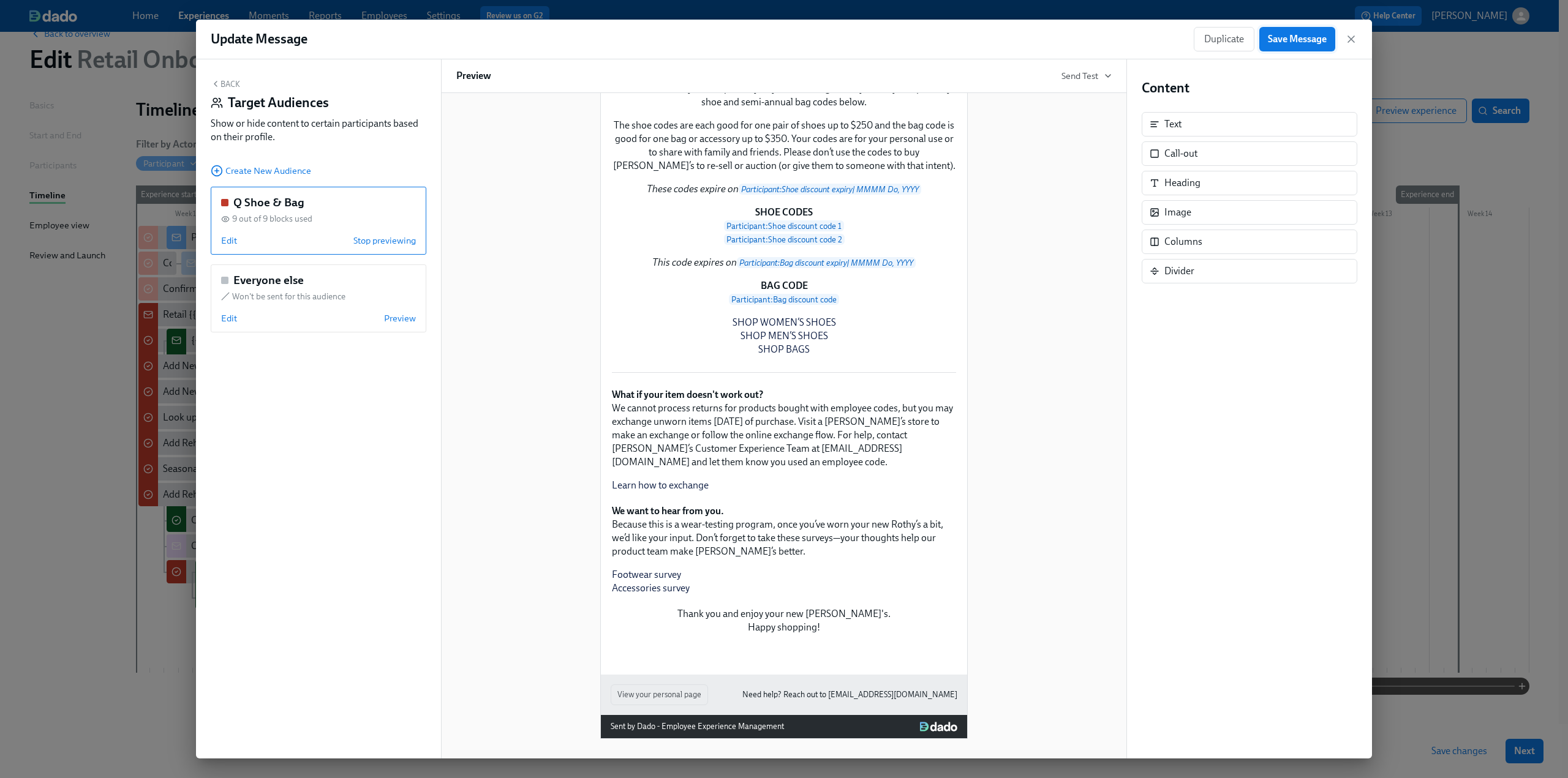
click at [1279, 42] on span "Save Message" at bounding box center [1296, 39] width 58 height 12
click at [1347, 39] on icon "button" at bounding box center [1351, 39] width 12 height 12
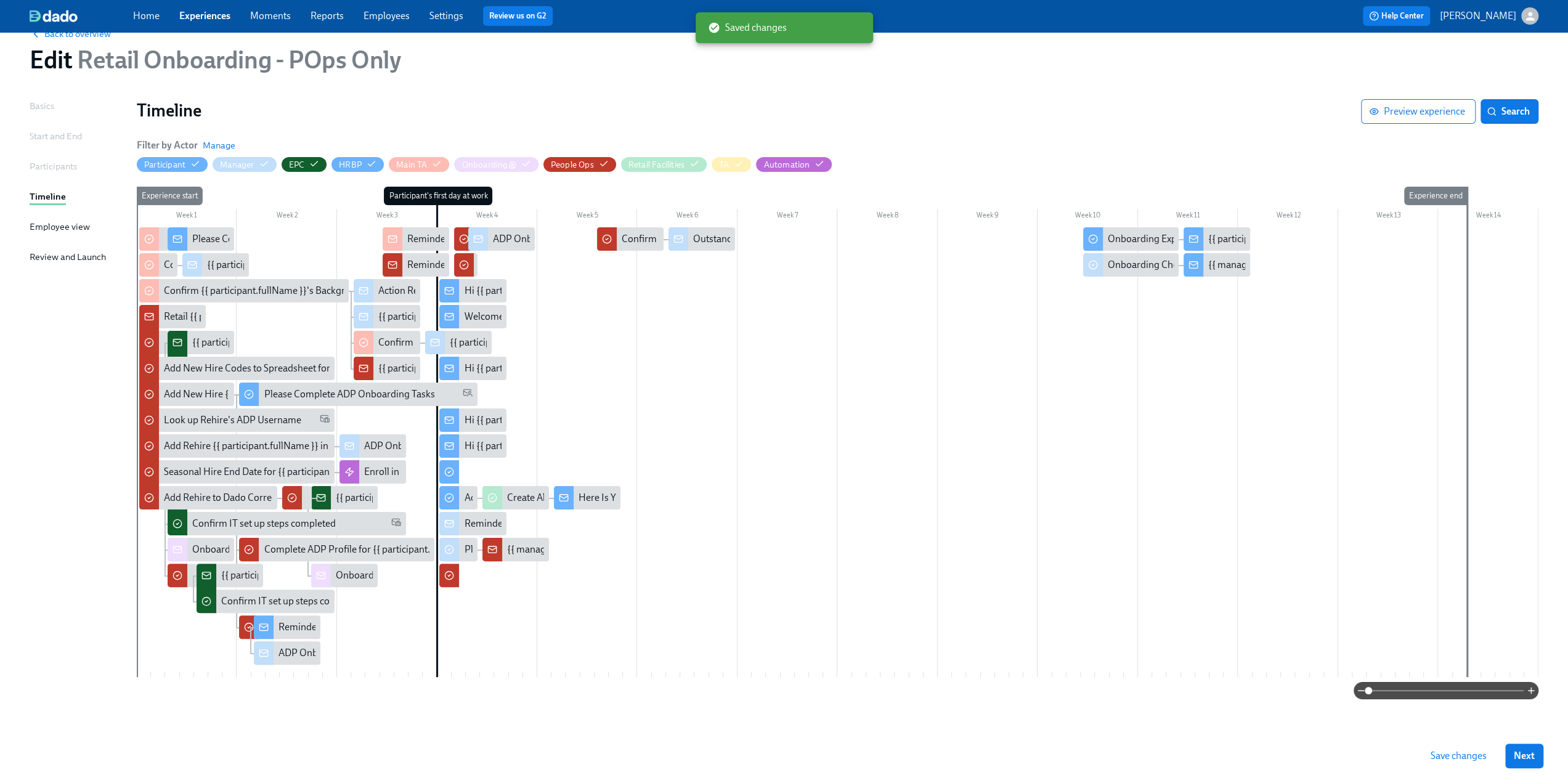
click at [1475, 753] on span "Save changes" at bounding box center [1458, 756] width 56 height 12
click at [1475, 756] on span "Save changes" at bounding box center [1458, 756] width 56 height 12
click at [206, 18] on link "Experiences" at bounding box center [204, 15] width 51 height 11
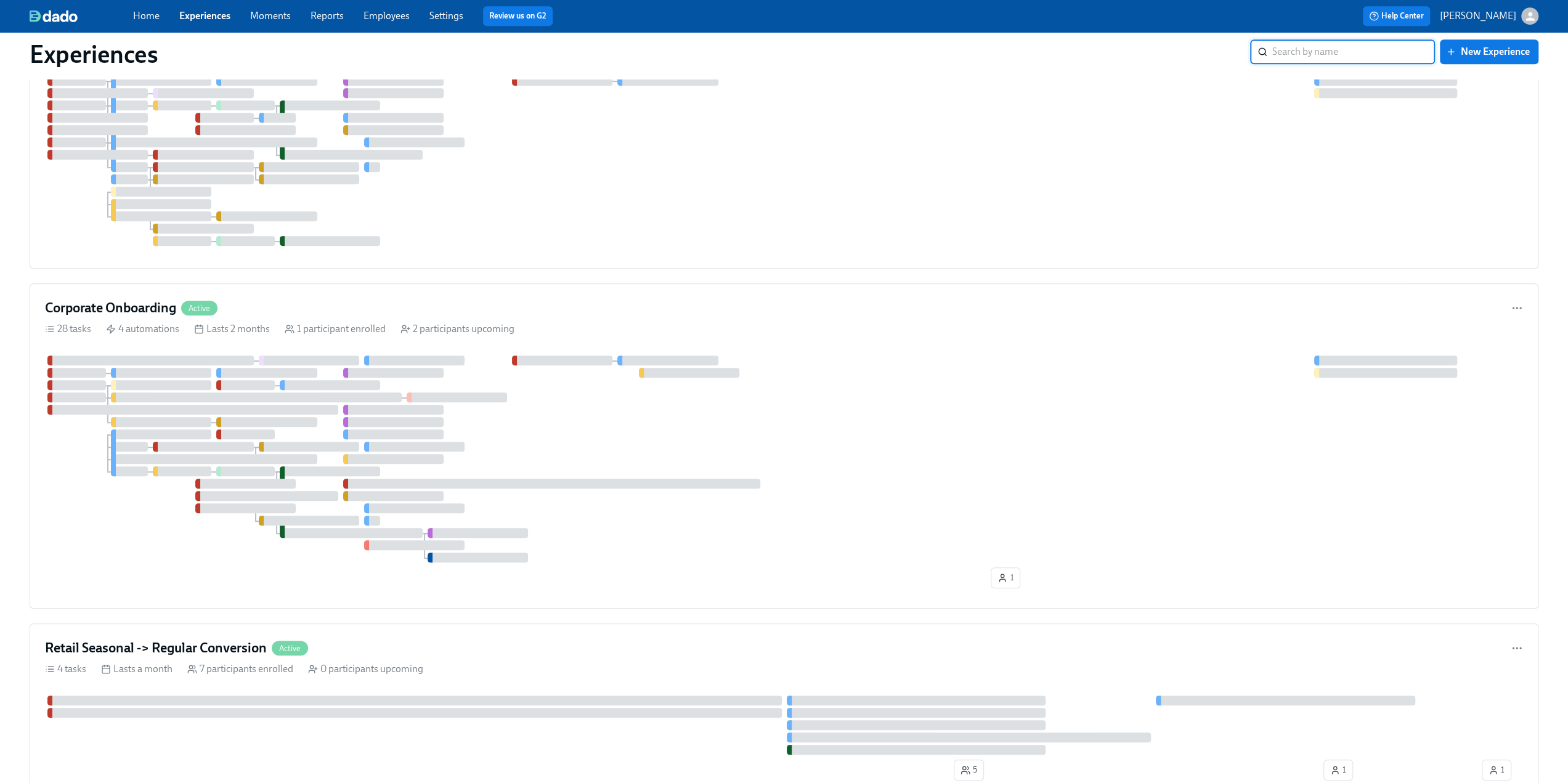
scroll to position [863, 0]
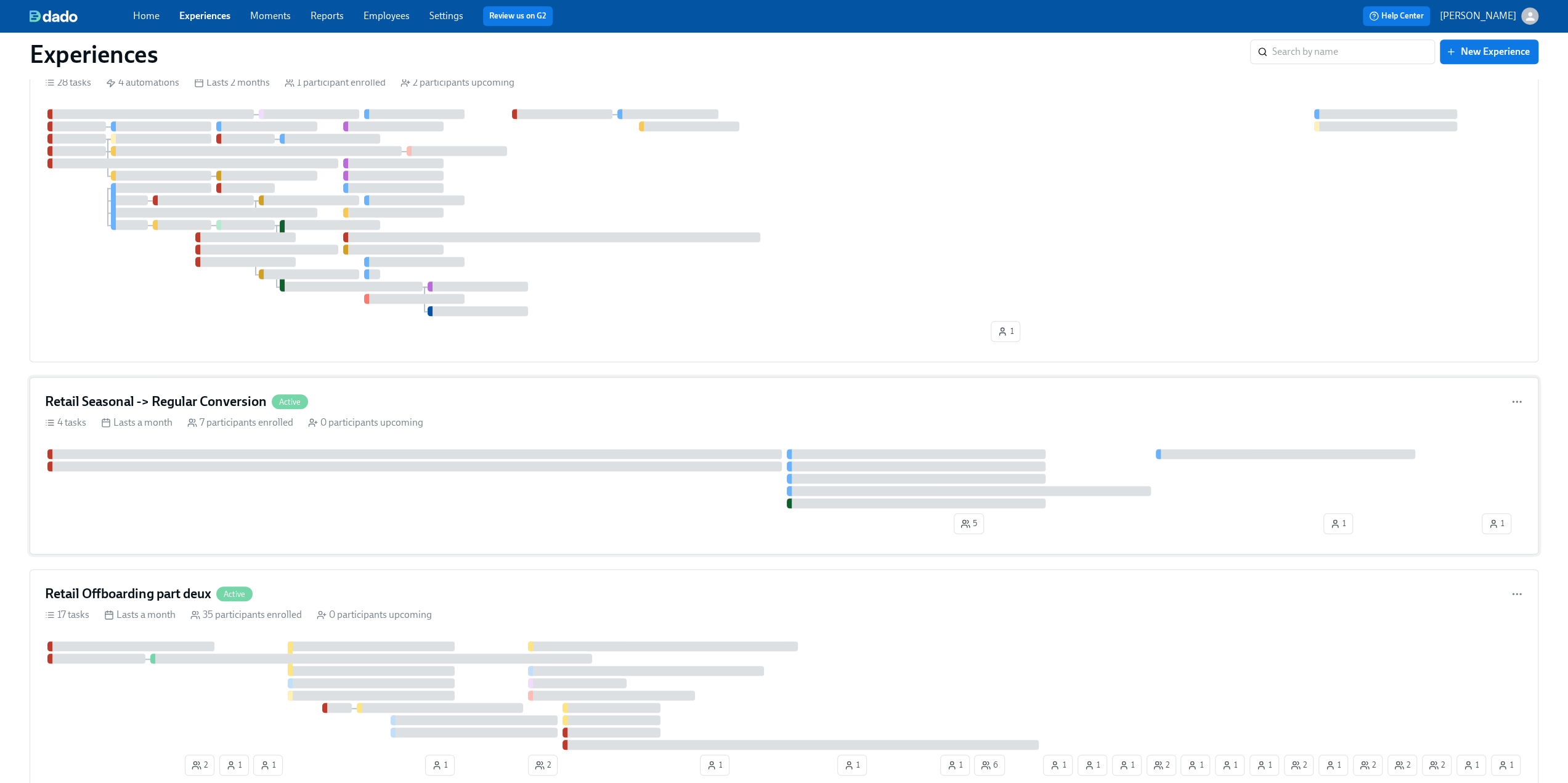
click at [202, 401] on h4 "Retail Seasonal -> Regular Conversion" at bounding box center [155, 402] width 222 height 18
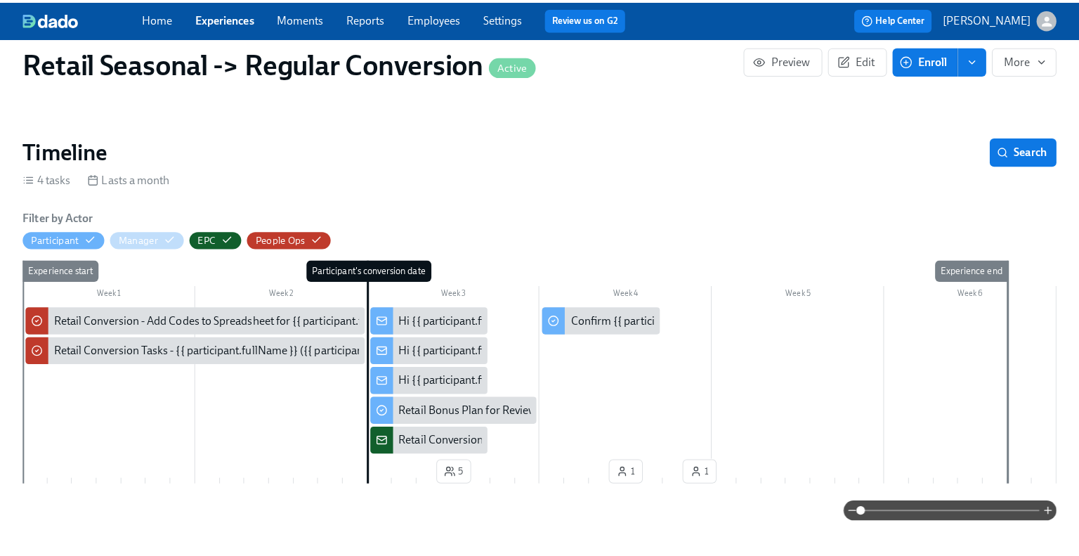
scroll to position [281, 0]
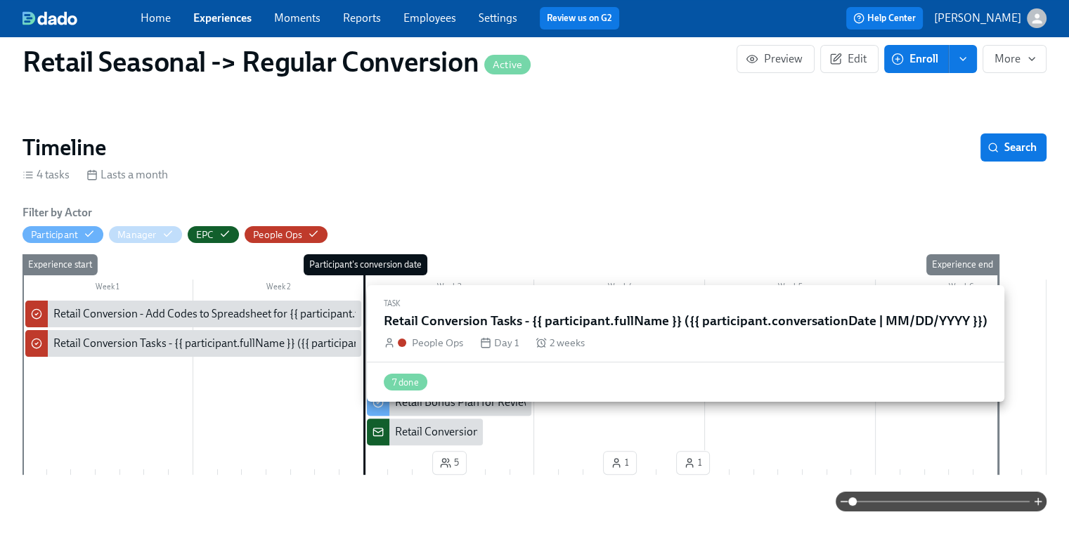
click at [219, 347] on div "Retail Conversion Tasks - {{ participant.fullName }} ({{ participant.conversati…" at bounding box center [296, 343] width 487 height 15
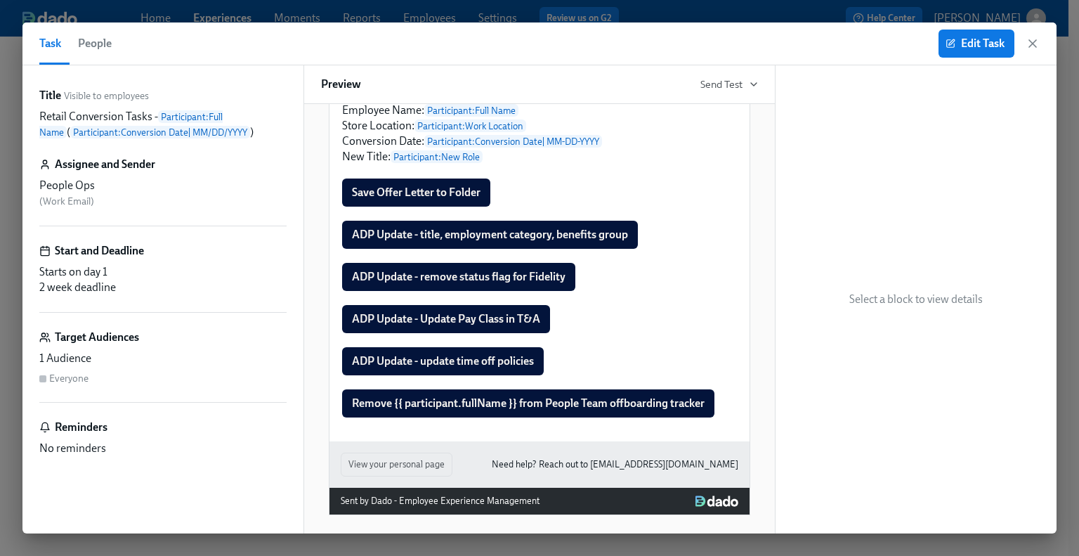
scroll to position [211, 0]
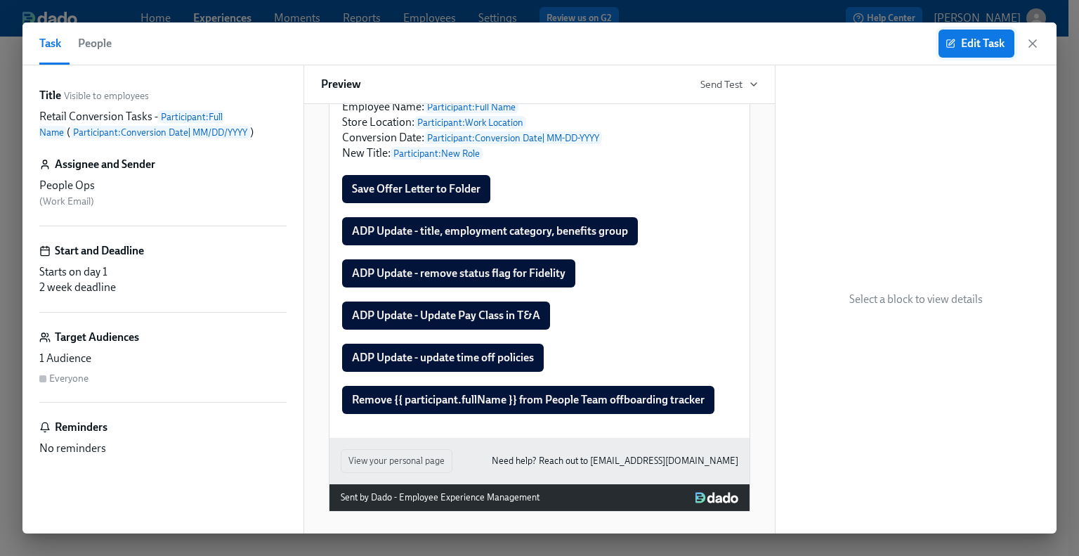
click at [962, 41] on span "Edit Task" at bounding box center [977, 44] width 56 height 14
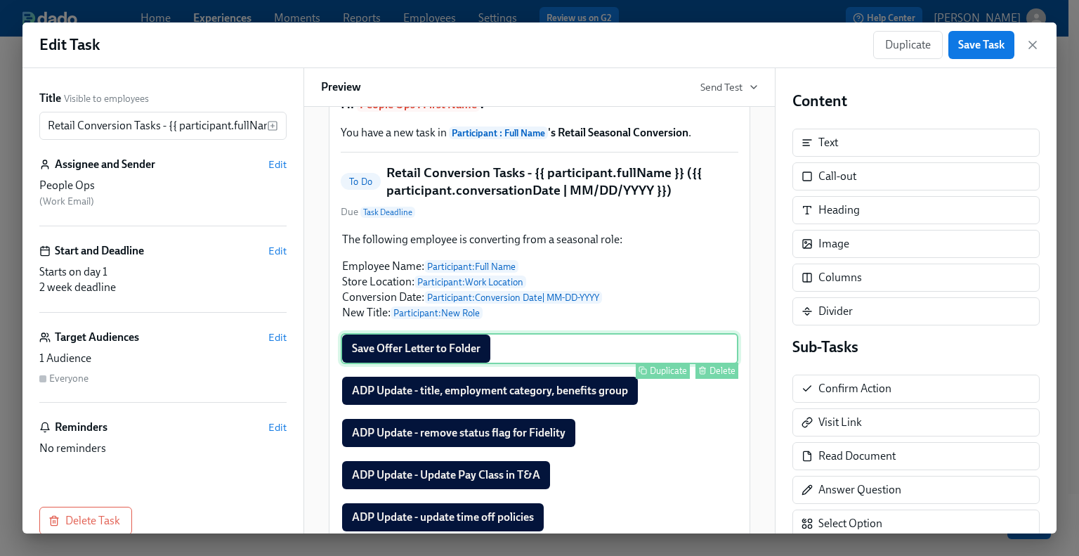
scroll to position [141, 0]
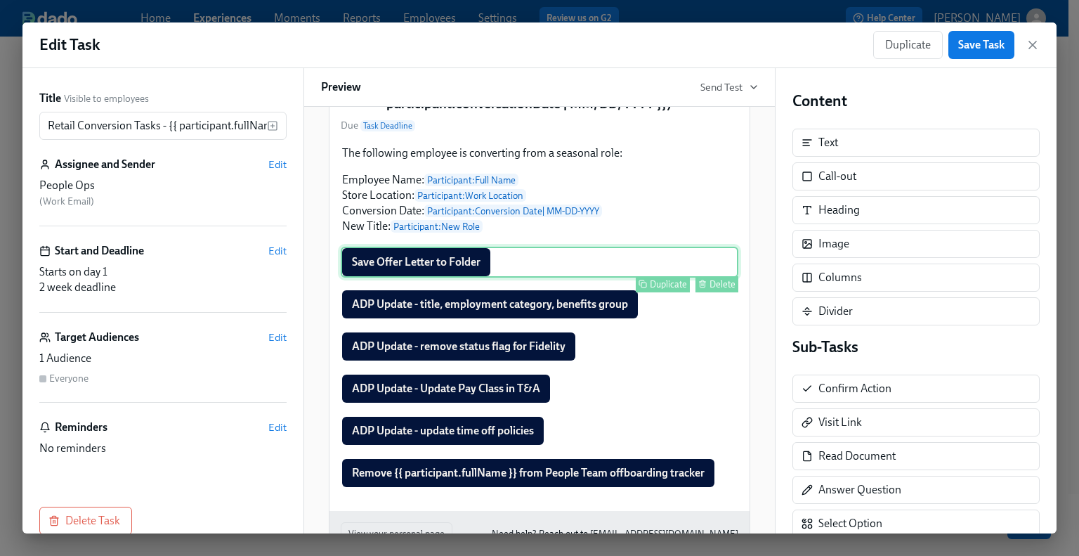
click at [443, 278] on div "Save Offer Letter to Folder Duplicate Delete" at bounding box center [540, 262] width 398 height 31
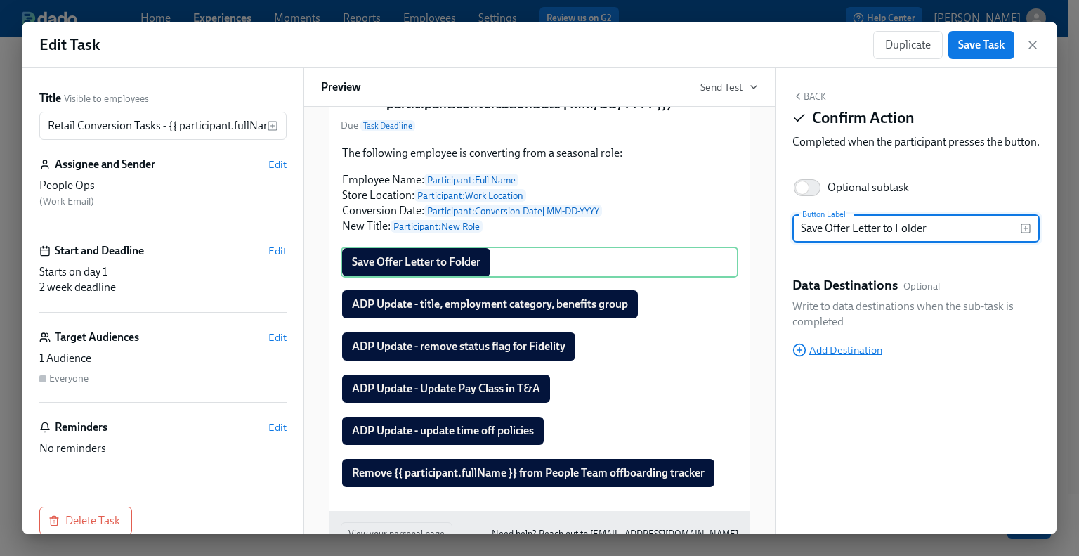
click at [855, 357] on span "Add Destination" at bounding box center [838, 350] width 90 height 14
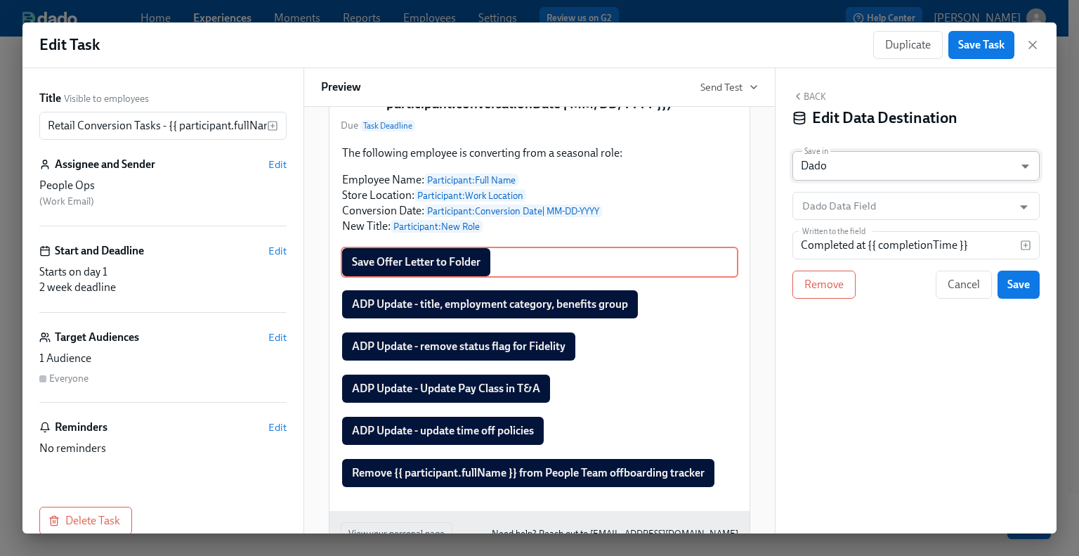
click at [866, 153] on body "Home Experiences Moments Reports Employees Settings Review us on G2 Help Center…" at bounding box center [539, 286] width 1079 height 573
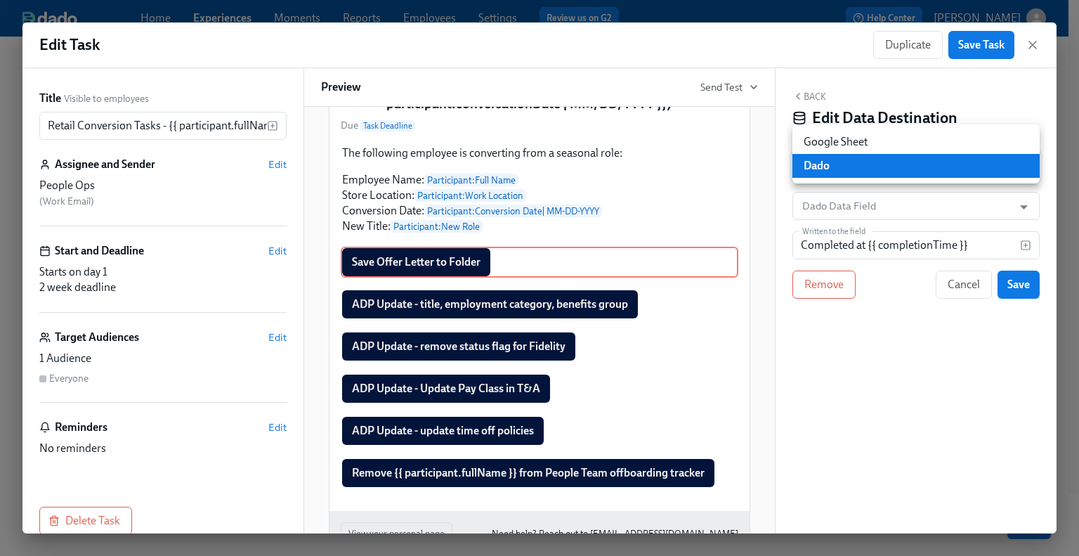
click at [861, 142] on li "Google Sheet" at bounding box center [916, 142] width 247 height 24
type input "GOOGLE_SHEET"
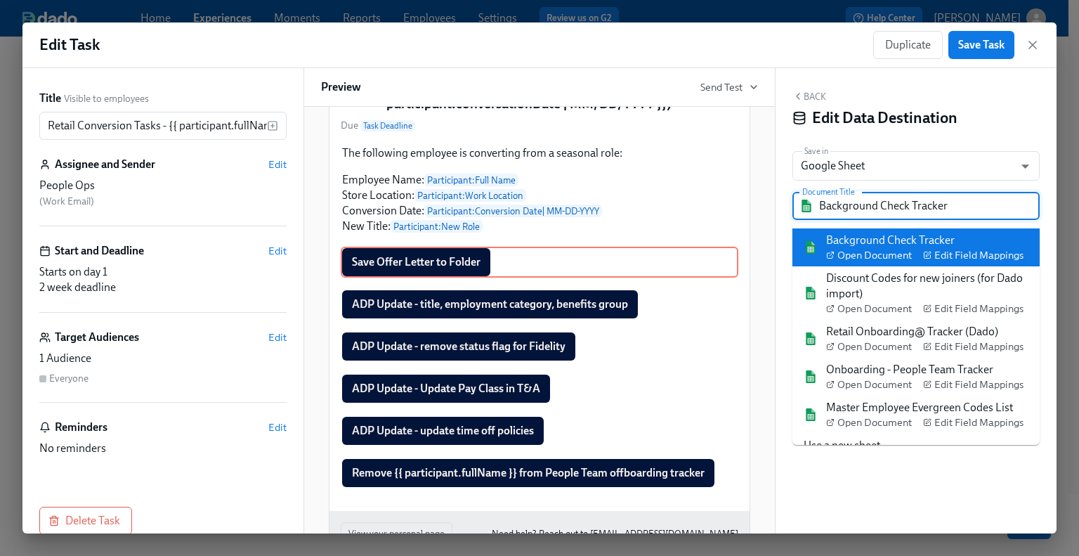
click at [856, 210] on input "Background Check Tracker" at bounding box center [926, 206] width 214 height 28
paste input "Employee Change"
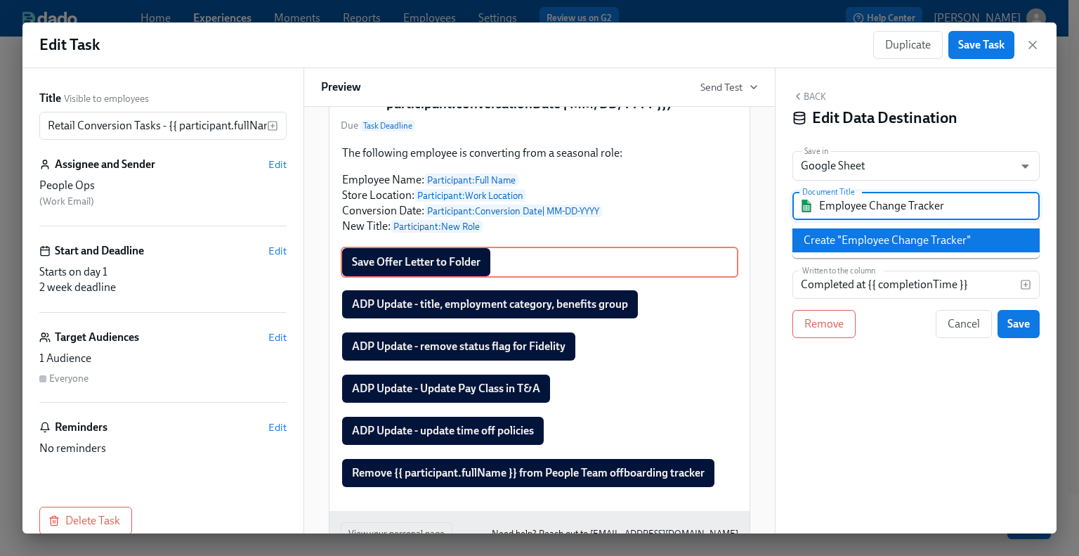
click at [880, 244] on li "Create "Employee Change Tracker"" at bounding box center [916, 240] width 247 height 24
type input "Employee Change Tracker"
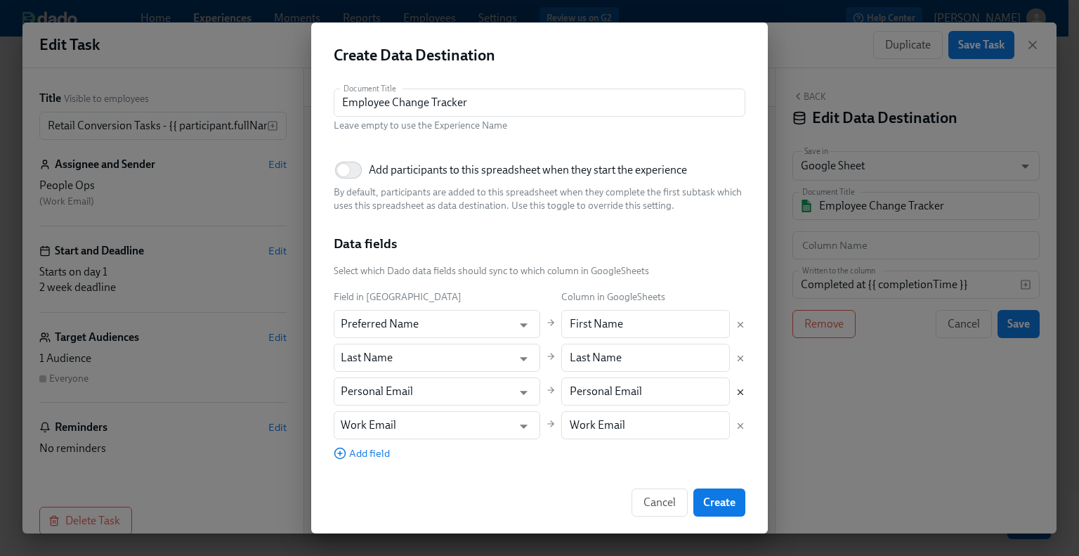
click at [736, 389] on icon "Delete mapping" at bounding box center [741, 392] width 10 height 10
type input "Work Email"
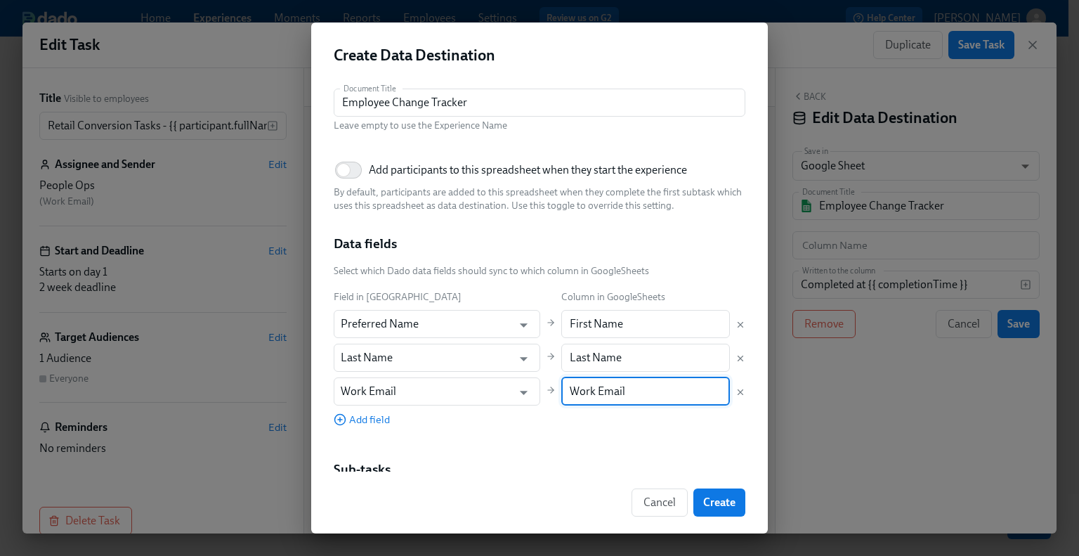
drag, startPoint x: 627, startPoint y: 388, endPoint x: 530, endPoint y: 391, distance: 97.7
click at [530, 391] on div "Field in Dado Column in GoogleSheets Preferred Name ​ First Name ​ Last Name ​ …" at bounding box center [540, 358] width 412 height 138
paste input "[PERSON_NAME]'s e"
type input "[PERSON_NAME]'s email"
click at [540, 419] on div "Field in Dado Column in GoogleSheets Preferred Name ​ First Name ​ Last Name ​ …" at bounding box center [540, 358] width 412 height 138
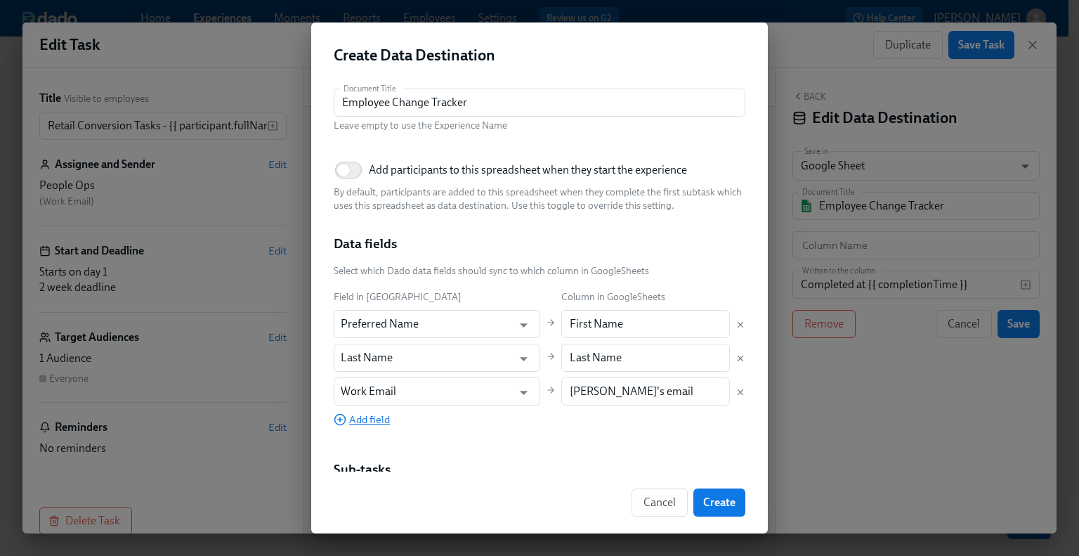
click at [374, 422] on span "Add field" at bounding box center [362, 419] width 56 height 14
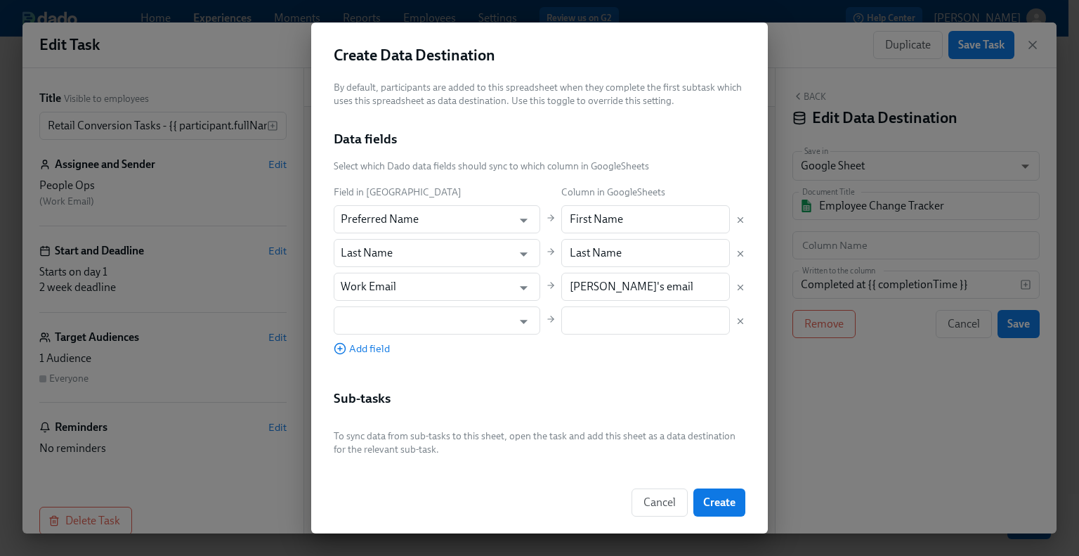
scroll to position [106, 0]
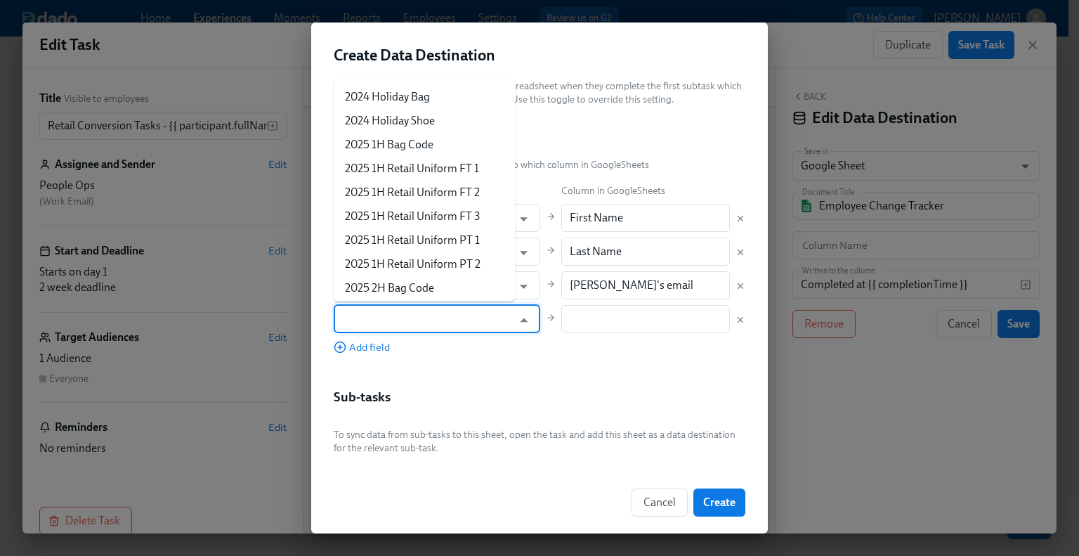
click at [424, 314] on input "text" at bounding box center [427, 319] width 172 height 28
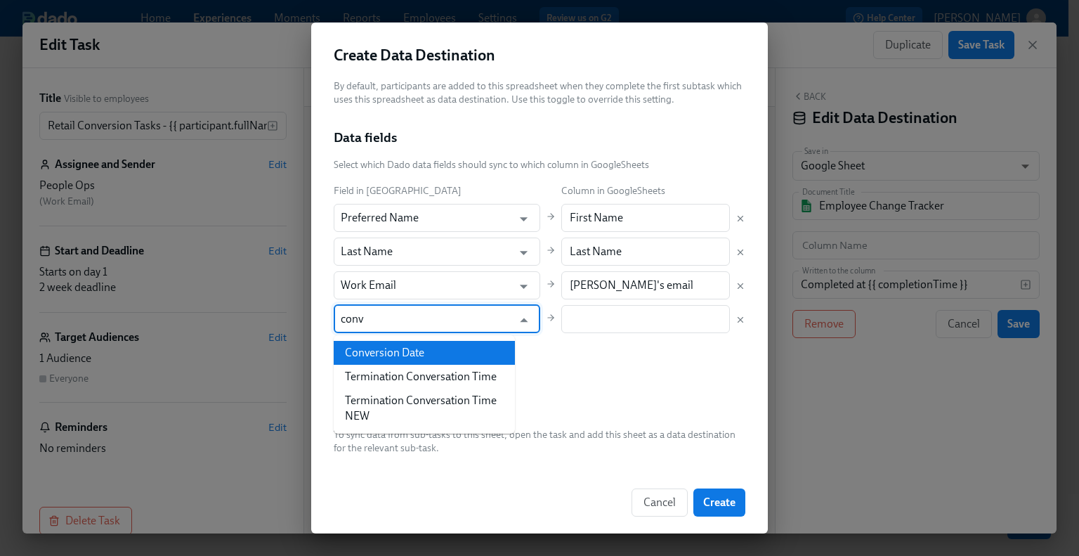
click at [418, 346] on li "Conversion Date" at bounding box center [424, 353] width 181 height 24
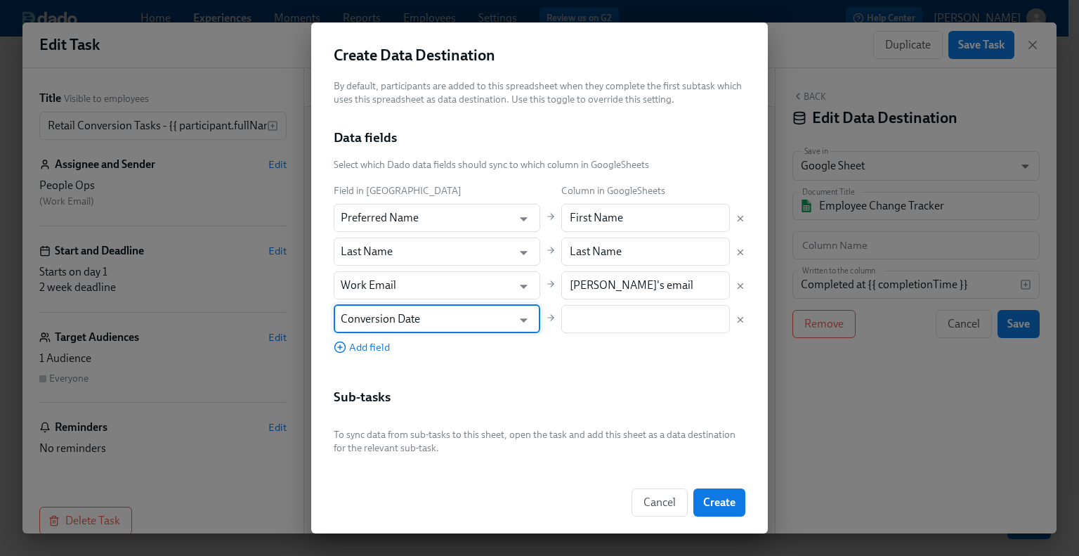
type input "Conversion Date"
click at [628, 332] on input "text" at bounding box center [645, 319] width 169 height 28
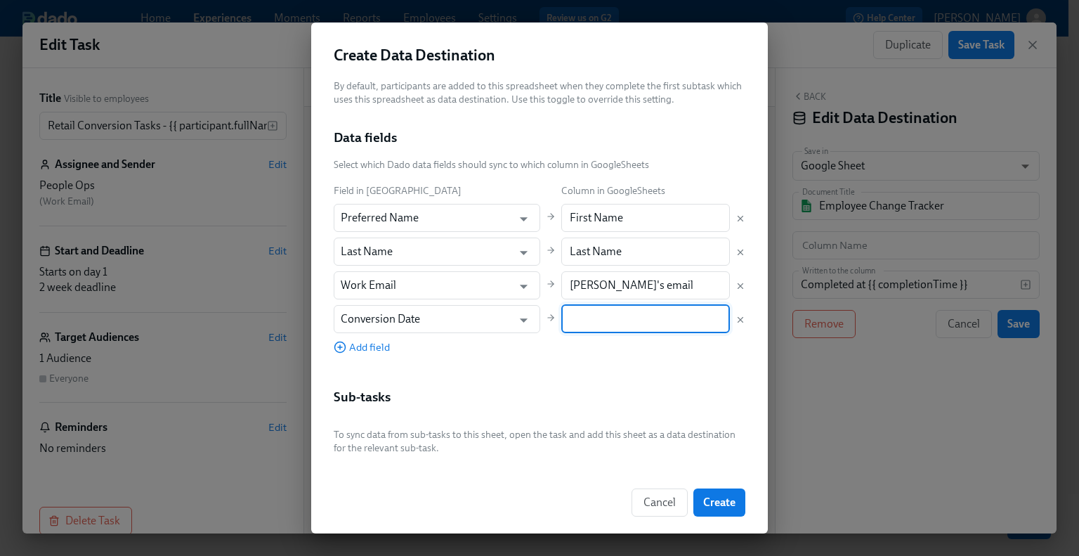
paste input "Effective Date"
type input "Effective Date"
click at [365, 352] on span "Add field" at bounding box center [362, 347] width 56 height 14
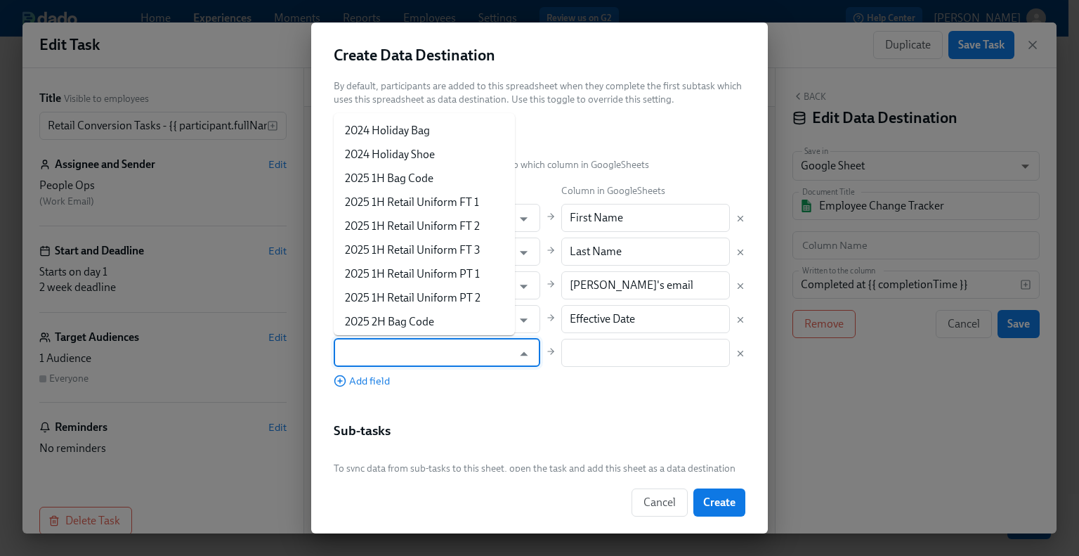
click at [430, 361] on input "text" at bounding box center [427, 353] width 172 height 28
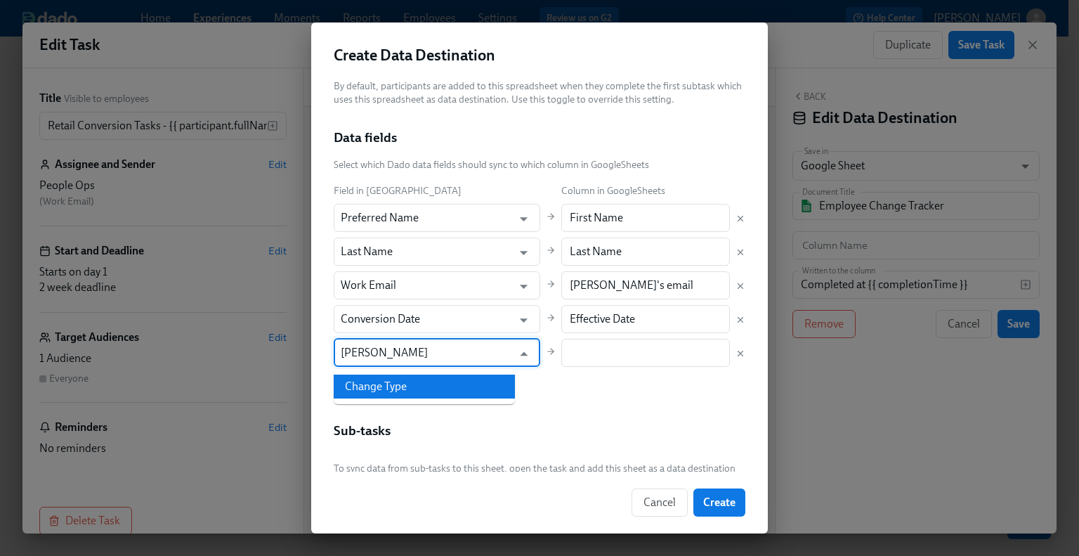
click at [429, 386] on li "Change Type" at bounding box center [424, 386] width 181 height 24
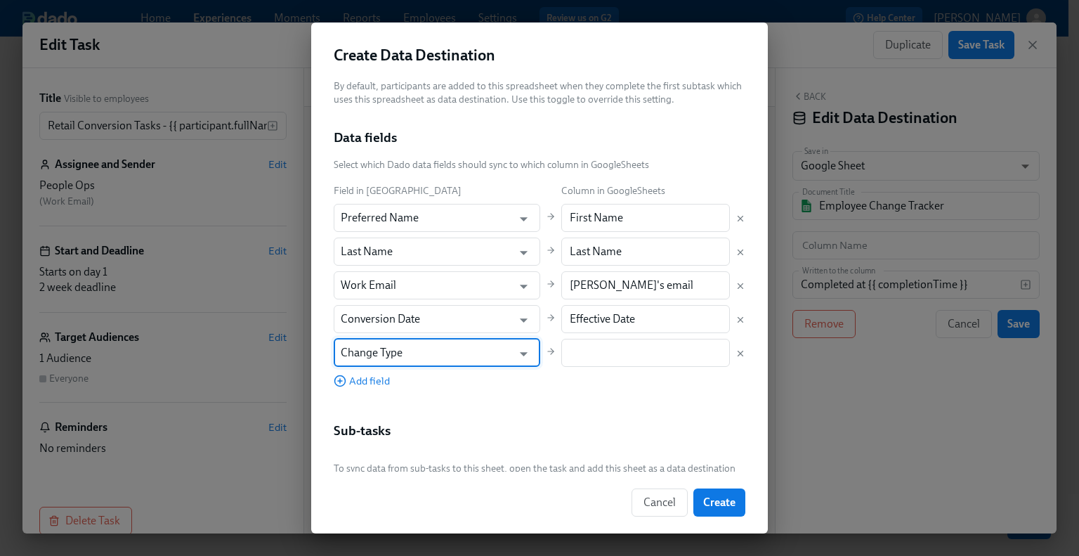
type input "Change Type"
click at [592, 366] on div "Field in Dado Column in GoogleSheets Preferred Name ​ First Name ​ Last Name ​ …" at bounding box center [540, 285] width 412 height 205
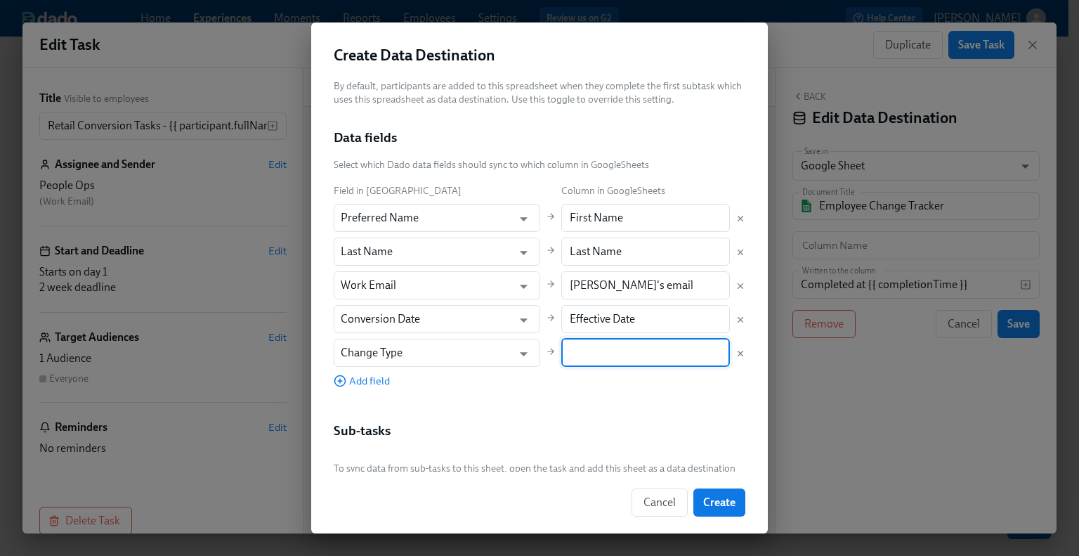
paste input "Change Type"
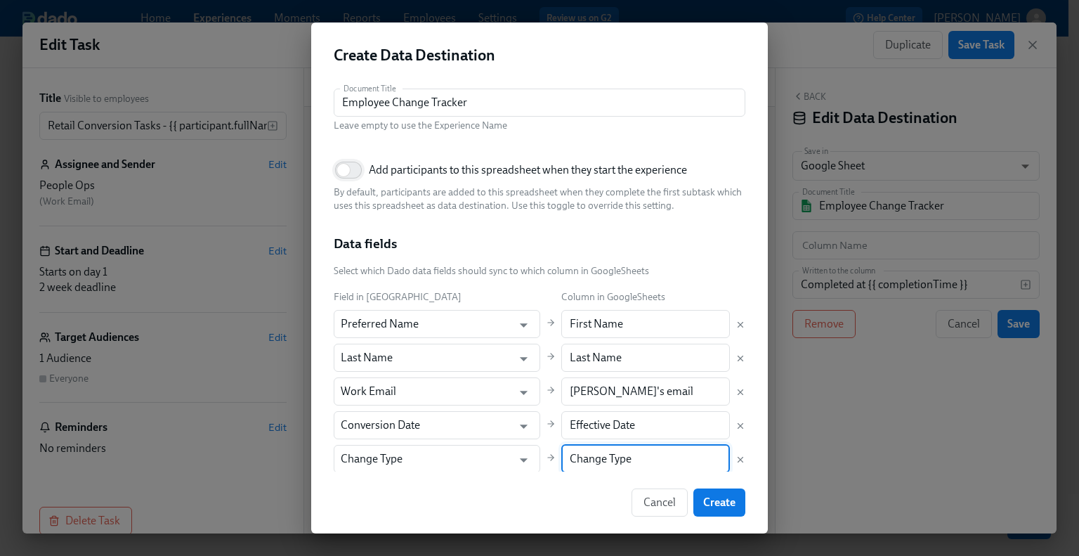
type input "Change Type"
click at [360, 168] on input "Add participants to this spreadsheet when they start the experience" at bounding box center [343, 170] width 93 height 31
checkbox input "true"
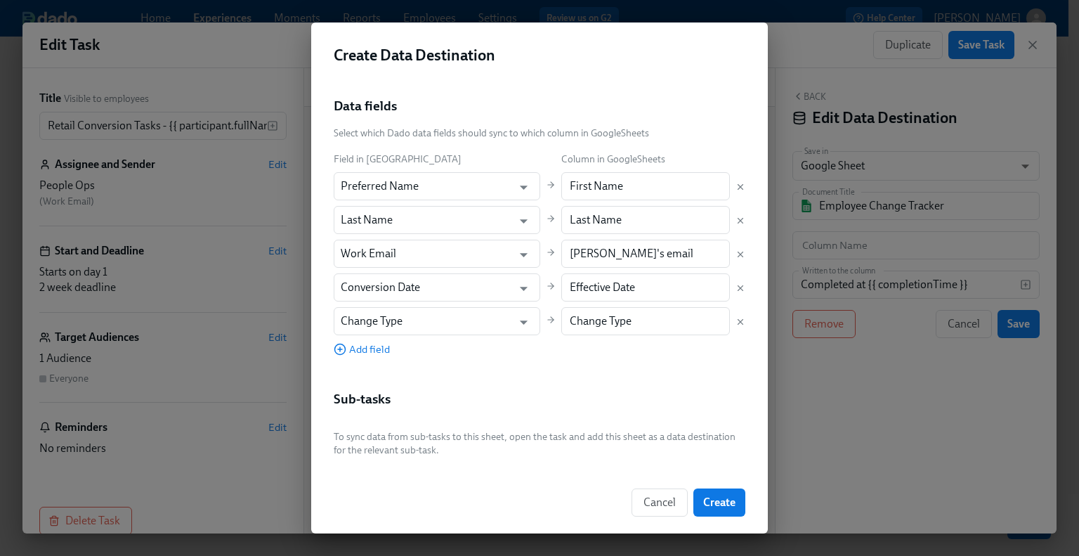
scroll to position [140, 0]
click at [711, 507] on span "Create" at bounding box center [719, 502] width 32 height 14
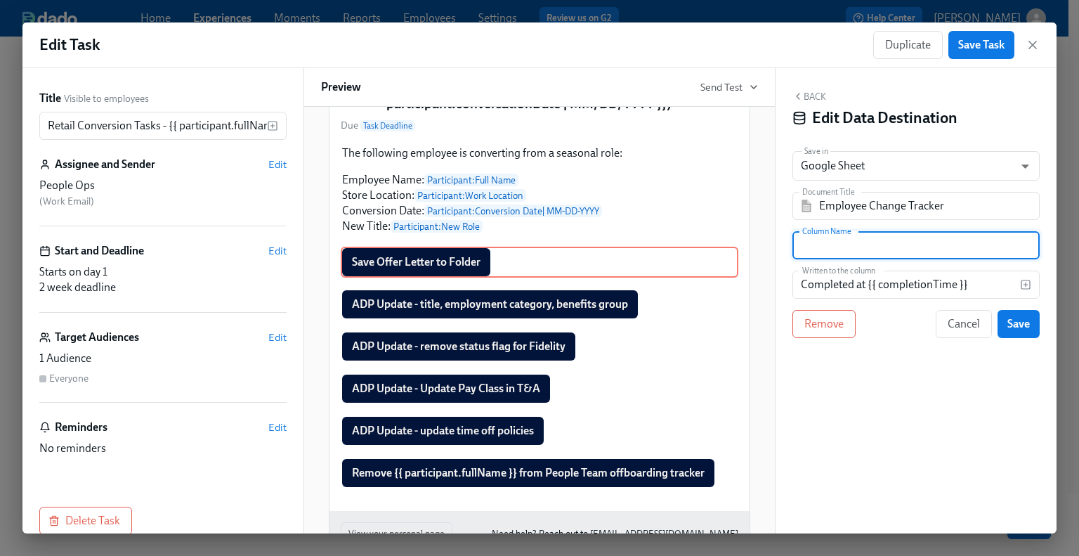
click at [905, 244] on input "text" at bounding box center [916, 245] width 247 height 28
drag, startPoint x: 904, startPoint y: 247, endPoint x: 802, endPoint y: 242, distance: 101.3
click at [802, 242] on input "text" at bounding box center [916, 245] width 247 height 28
paste input "Comp Statement Created & Shared"
type input "Comp Statement Created & Shared"
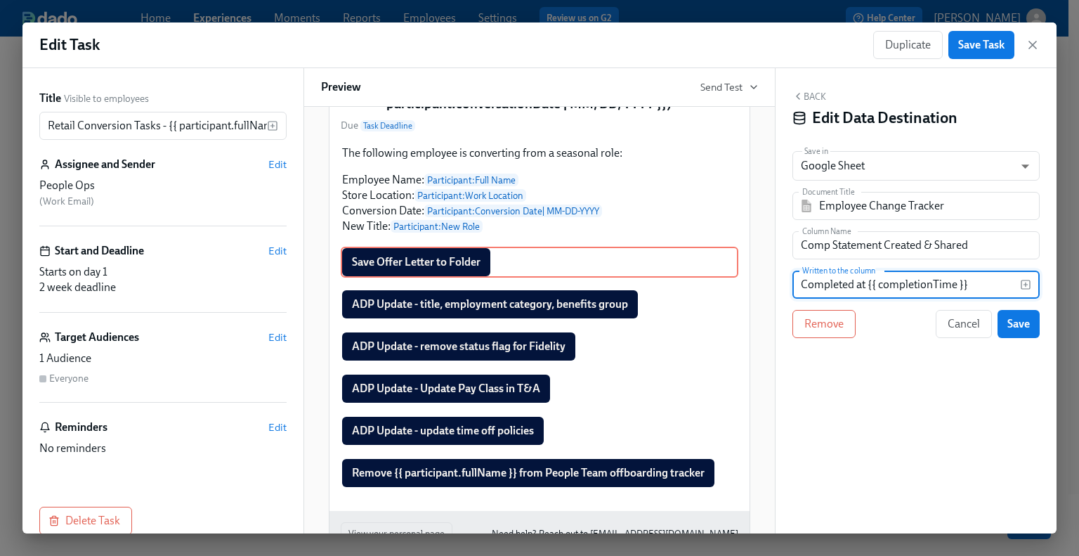
drag, startPoint x: 974, startPoint y: 285, endPoint x: 781, endPoint y: 287, distance: 192.5
click at [781, 287] on div "Back Edit Data Destination Save in Google Sheet GOOGLE_SHEET ​ Document Title E…" at bounding box center [916, 300] width 281 height 465
type input "Offer Letter"
click at [1023, 328] on span "Save" at bounding box center [1019, 324] width 22 height 14
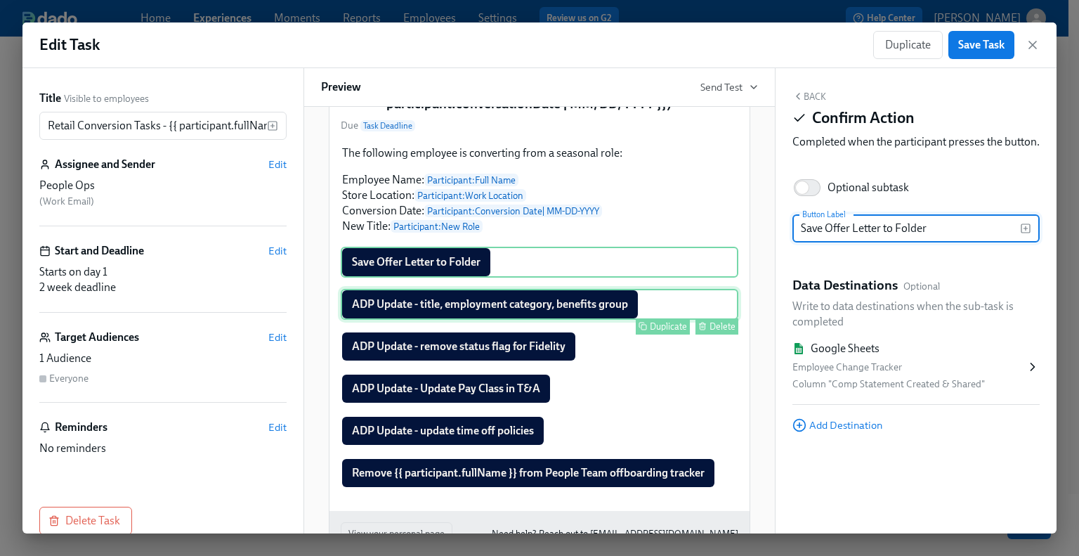
click at [553, 320] on div "ADP Update - title, employment category, benefits group Duplicate Delete" at bounding box center [540, 304] width 398 height 31
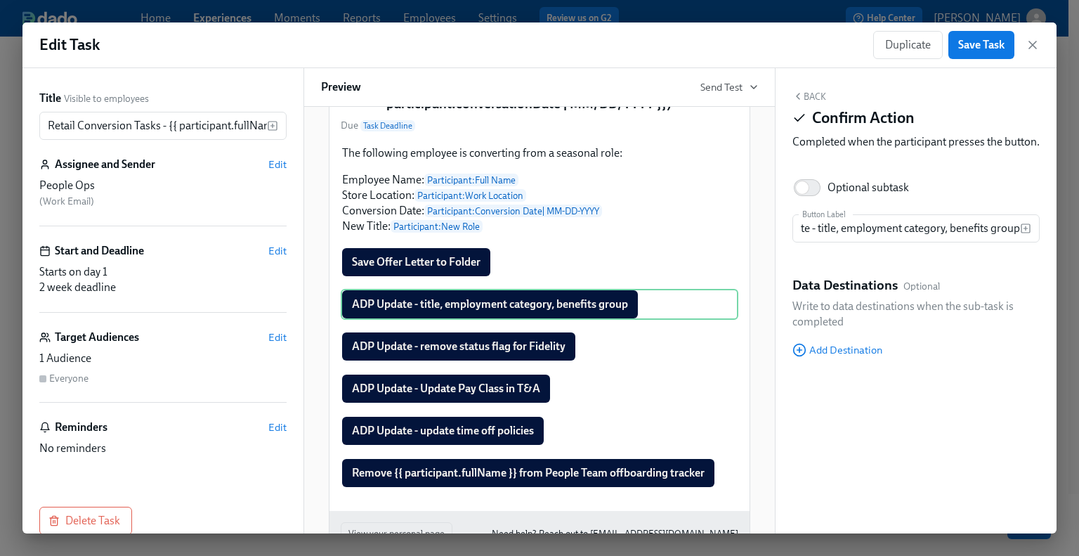
scroll to position [0, 0]
click at [535, 320] on div "ADP Update - title, employment category, benefits group Duplicate Delete" at bounding box center [540, 304] width 398 height 31
click at [872, 357] on span "Add Destination" at bounding box center [838, 350] width 90 height 14
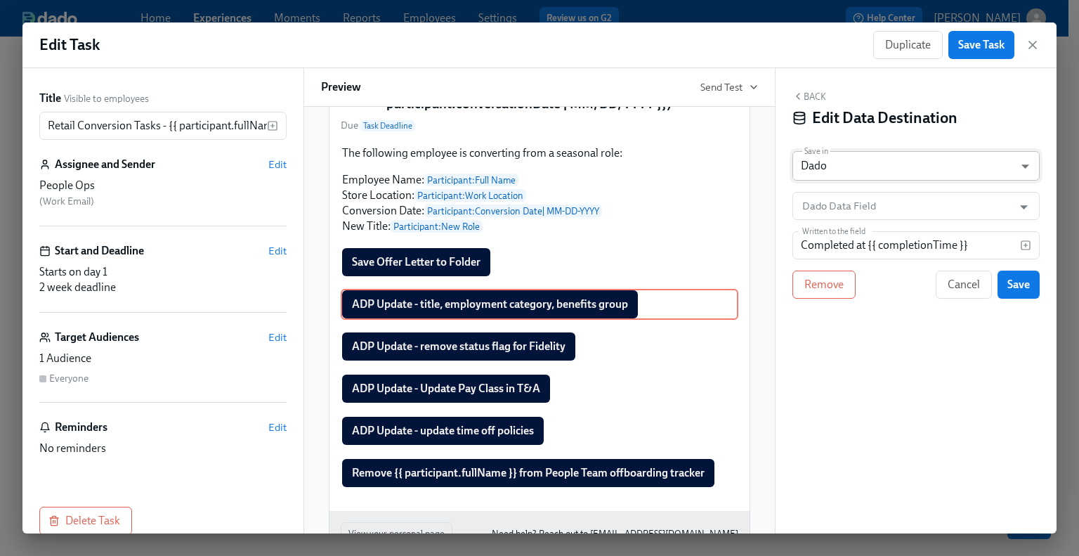
click at [880, 169] on body "Home Experiences Moments Reports Employees Settings Review us on G2 Help Center…" at bounding box center [539, 286] width 1079 height 573
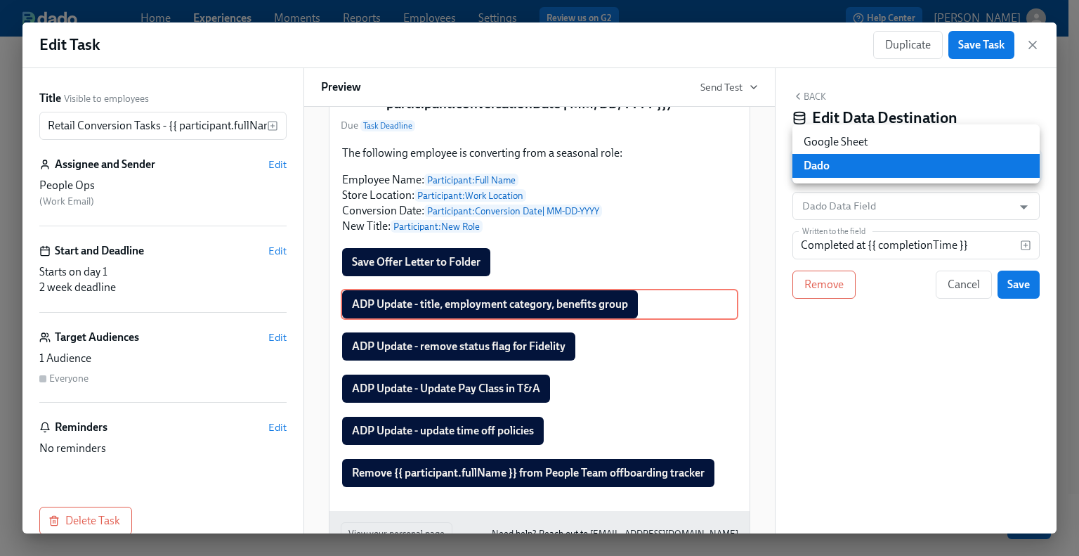
click at [877, 141] on li "Google Sheet" at bounding box center [916, 142] width 247 height 24
type input "GOOGLE_SHEET"
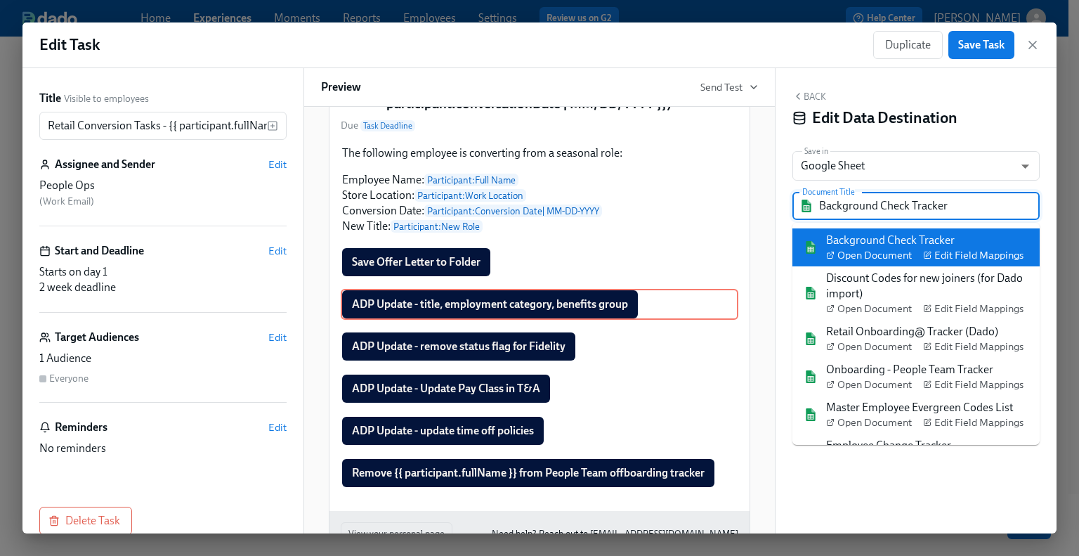
click at [880, 207] on input "Background Check Tracker" at bounding box center [926, 206] width 214 height 28
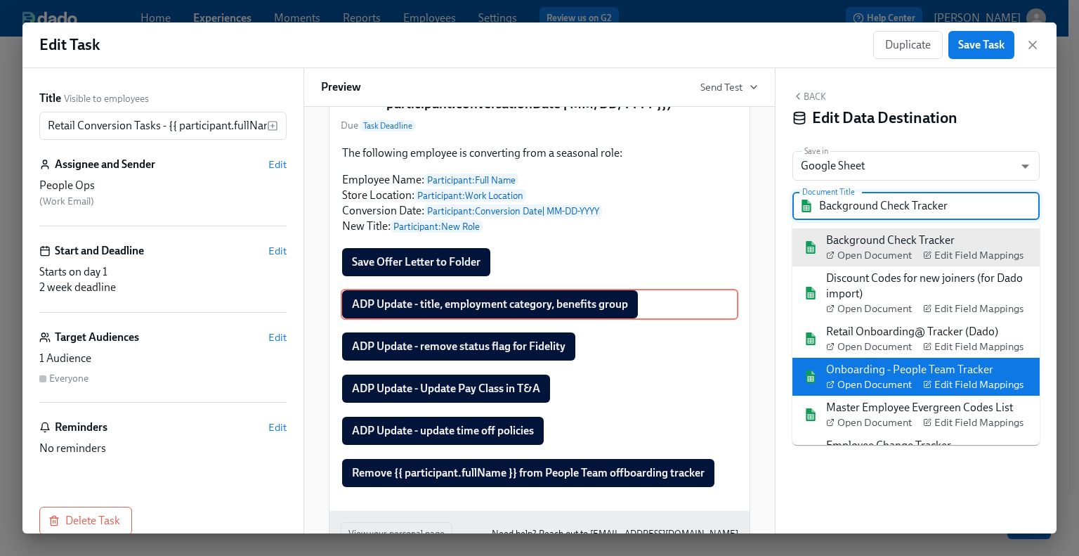
scroll to position [56, 0]
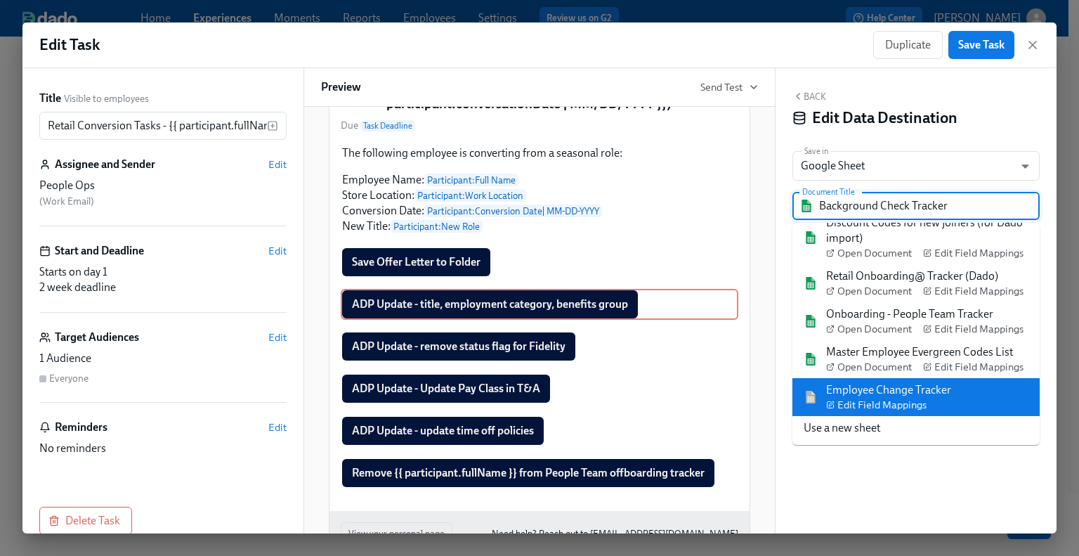
click at [906, 389] on div "Employee Change Tracker Edit Field Mappings" at bounding box center [888, 397] width 125 height 30
type input "Employee Change Tracker"
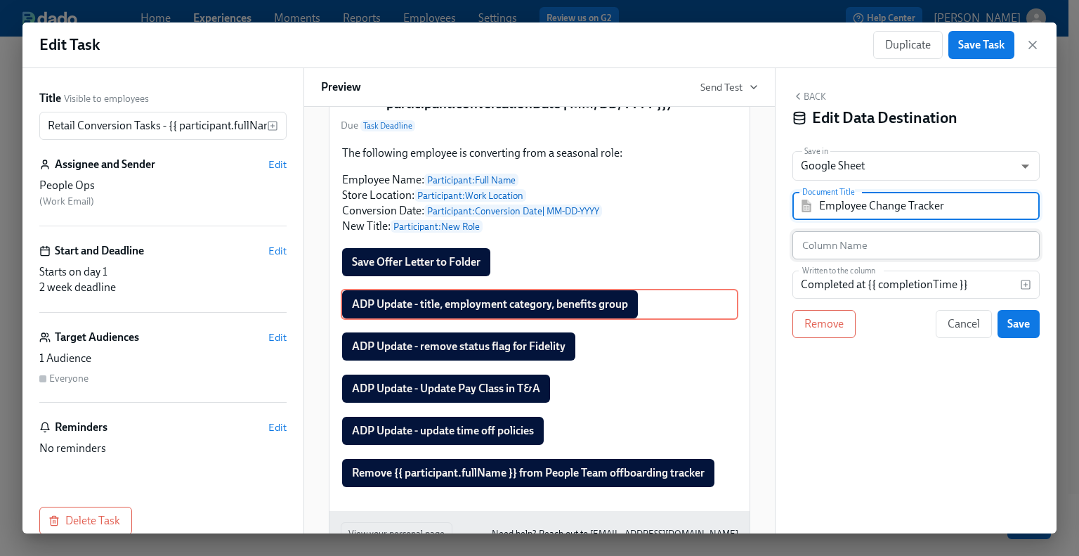
click at [843, 247] on input "text" at bounding box center [916, 245] width 247 height 28
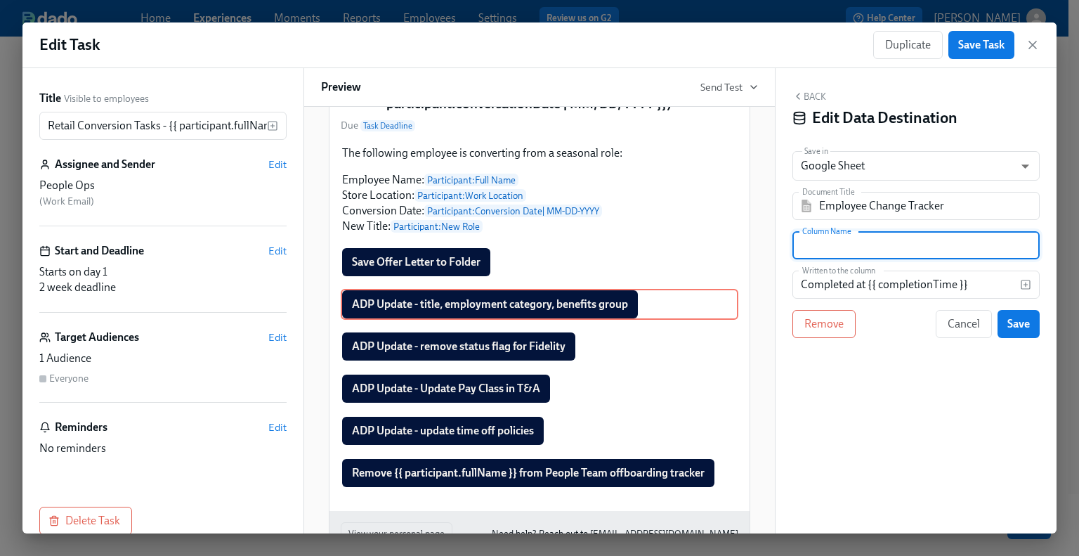
paste input "Remove status flag for Fidelity"
drag, startPoint x: 980, startPoint y: 245, endPoint x: 767, endPoint y: 244, distance: 212.9
click at [767, 244] on div "Title Visible to employees Retail Conversion Tasks - {{ participant.fullName }}…" at bounding box center [539, 300] width 1034 height 465
paste input "ADP Updated"
type input "ADP Updated"
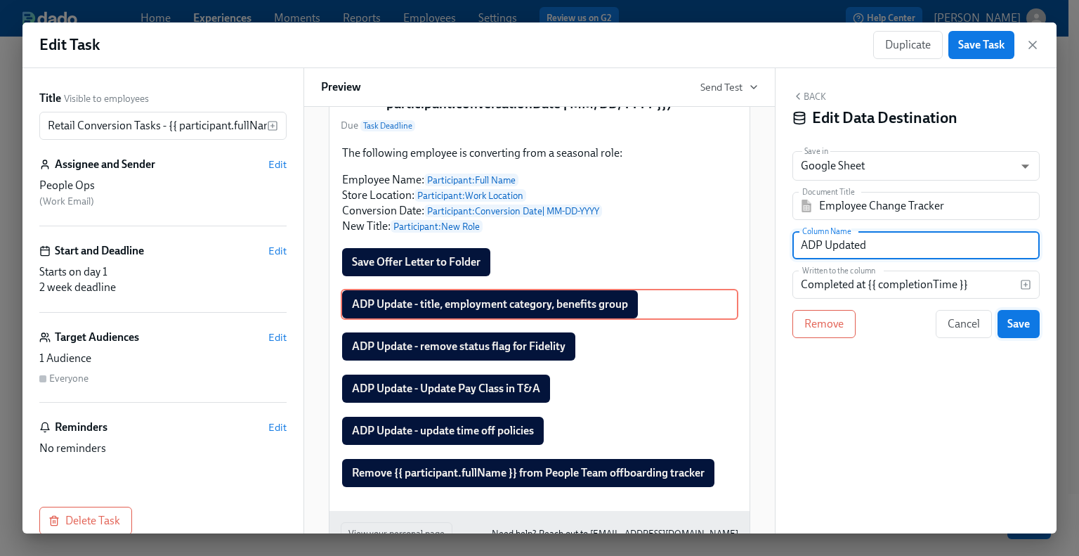
click at [1034, 319] on button "Save" at bounding box center [1019, 324] width 42 height 28
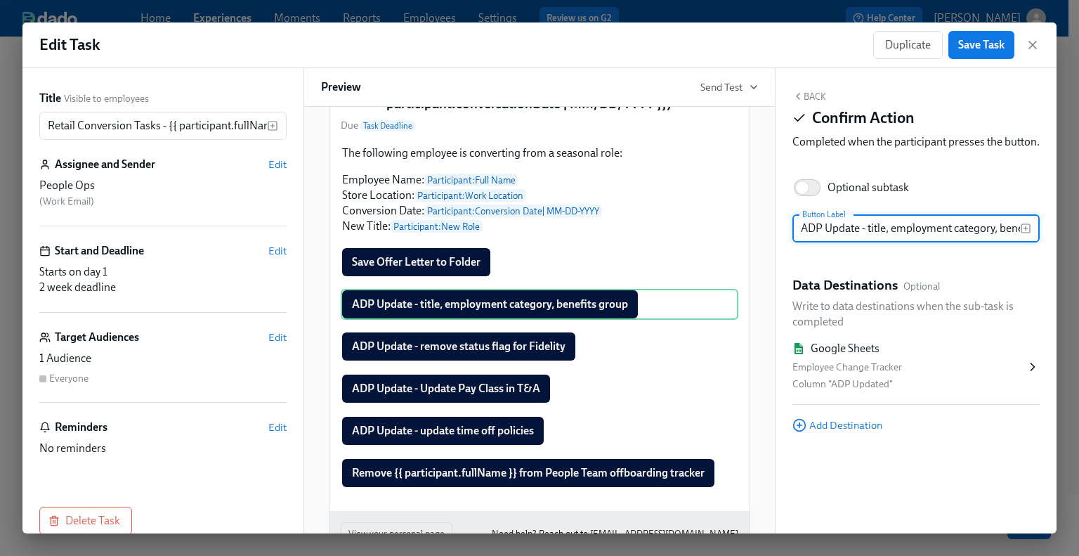
scroll to position [0, 51]
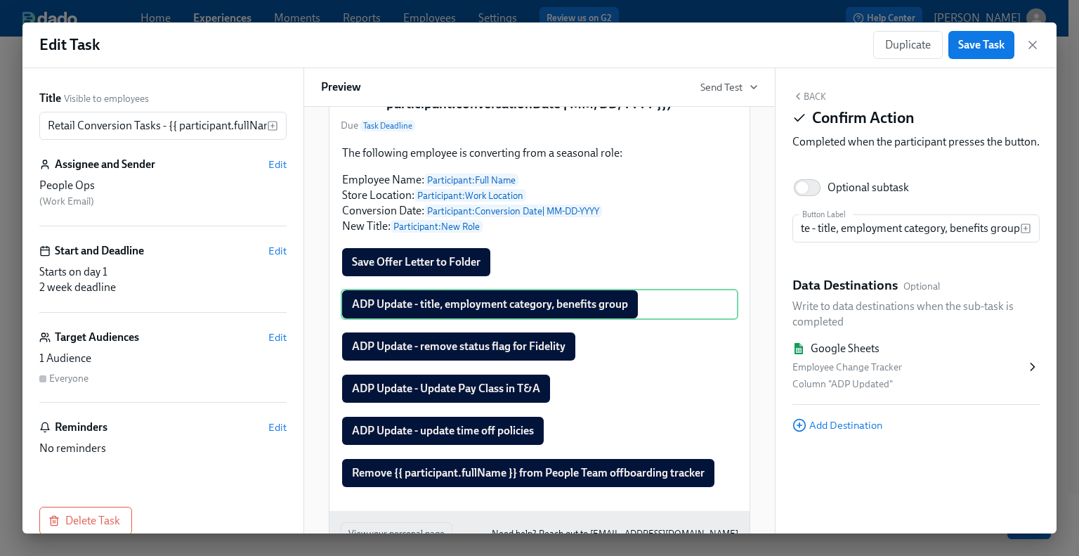
click at [808, 89] on div "Back Confirm Action Completed when the participant presses the button. Optional…" at bounding box center [916, 300] width 281 height 465
click at [814, 95] on button "Back" at bounding box center [810, 96] width 34 height 11
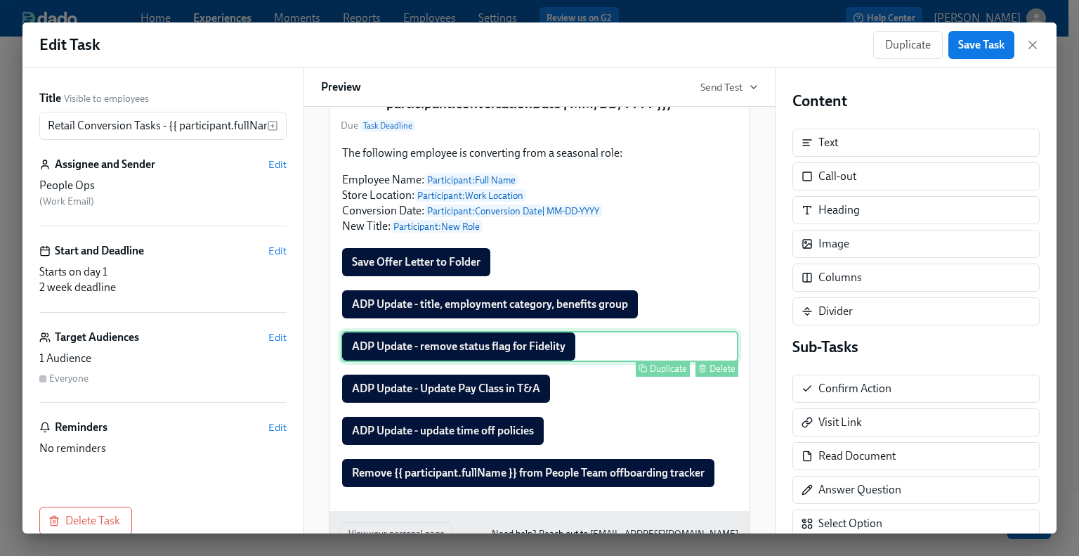
click at [528, 362] on div "ADP Update - remove status flag for Fidelity Duplicate Delete" at bounding box center [540, 346] width 398 height 31
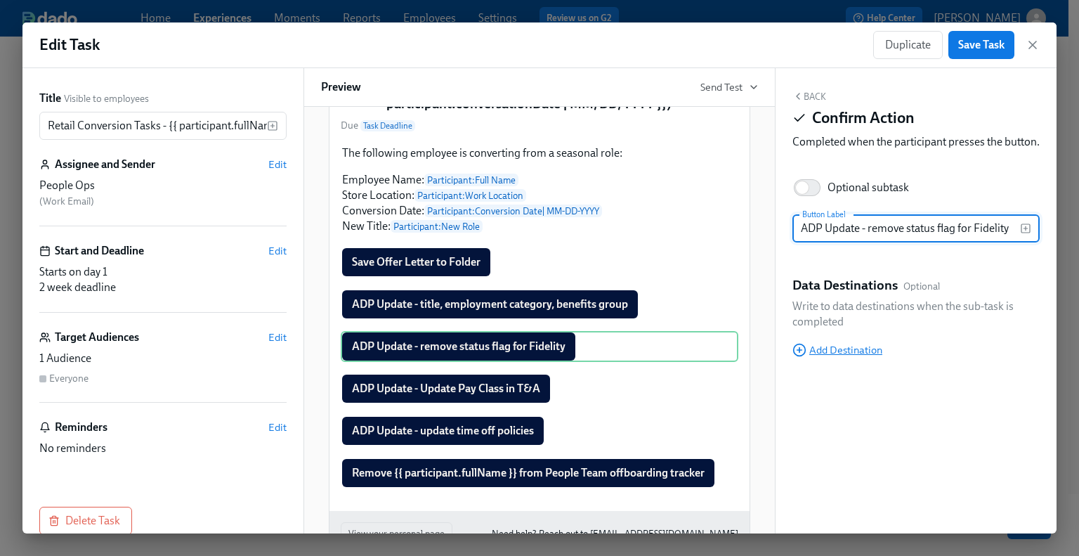
click at [835, 357] on span "Add Destination" at bounding box center [838, 350] width 90 height 14
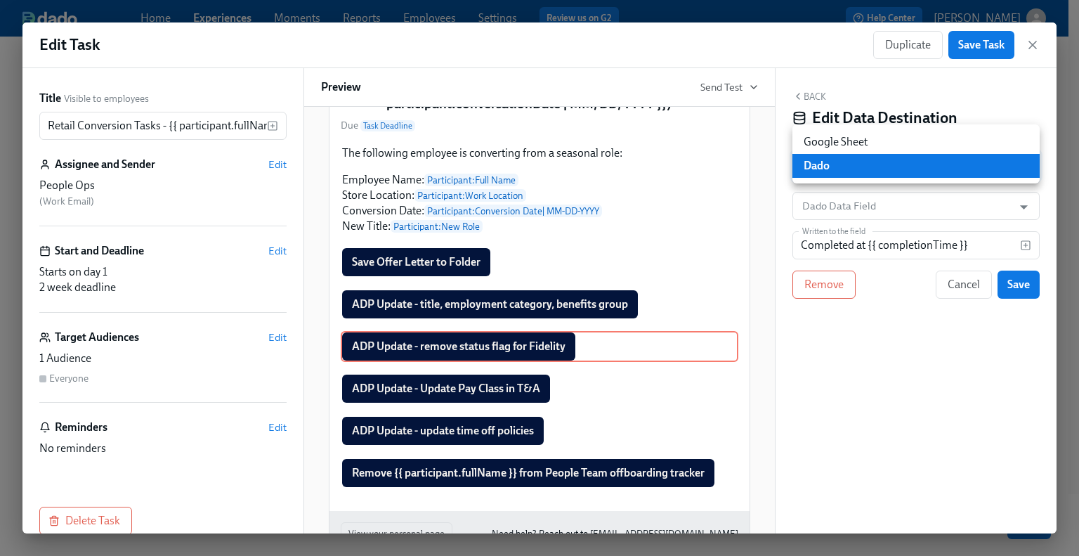
click at [854, 169] on body "Home Experiences Moments Reports Employees Settings Review us on G2 Help Center…" at bounding box center [539, 286] width 1079 height 573
click at [852, 141] on li "Google Sheet" at bounding box center [916, 142] width 247 height 24
type input "GOOGLE_SHEET"
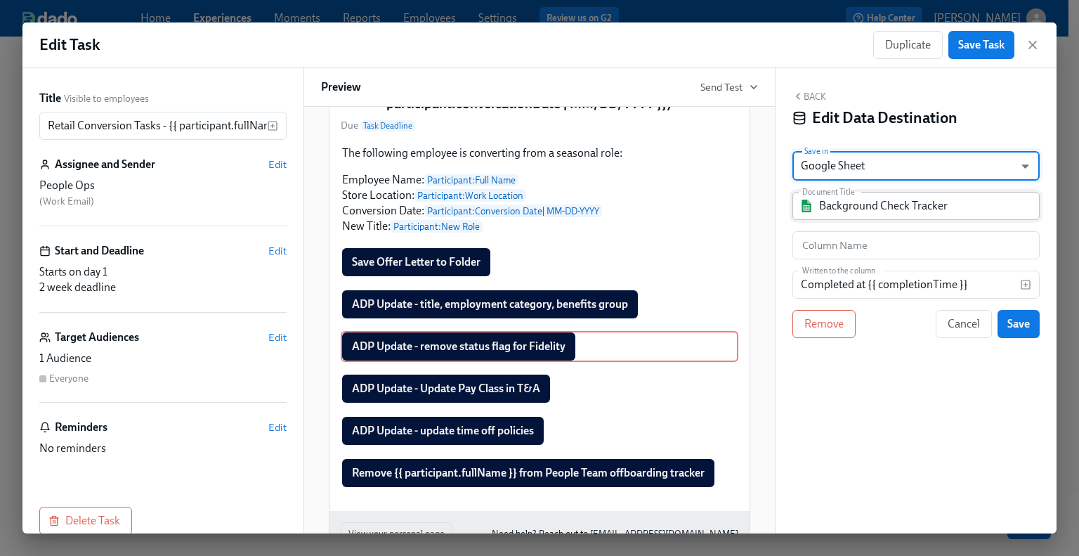
click at [852, 207] on input "Background Check Tracker" at bounding box center [926, 206] width 214 height 28
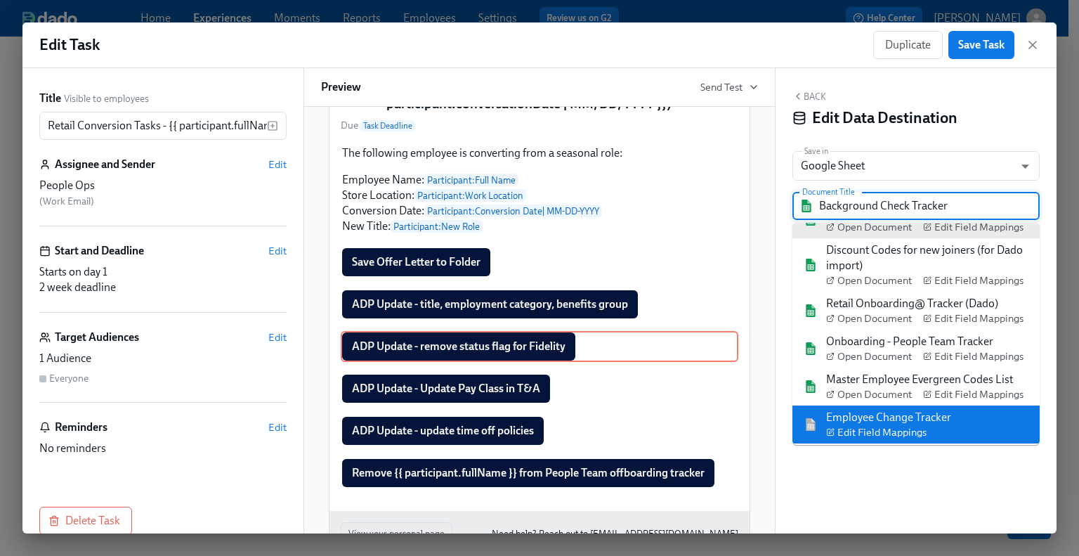
scroll to position [56, 0]
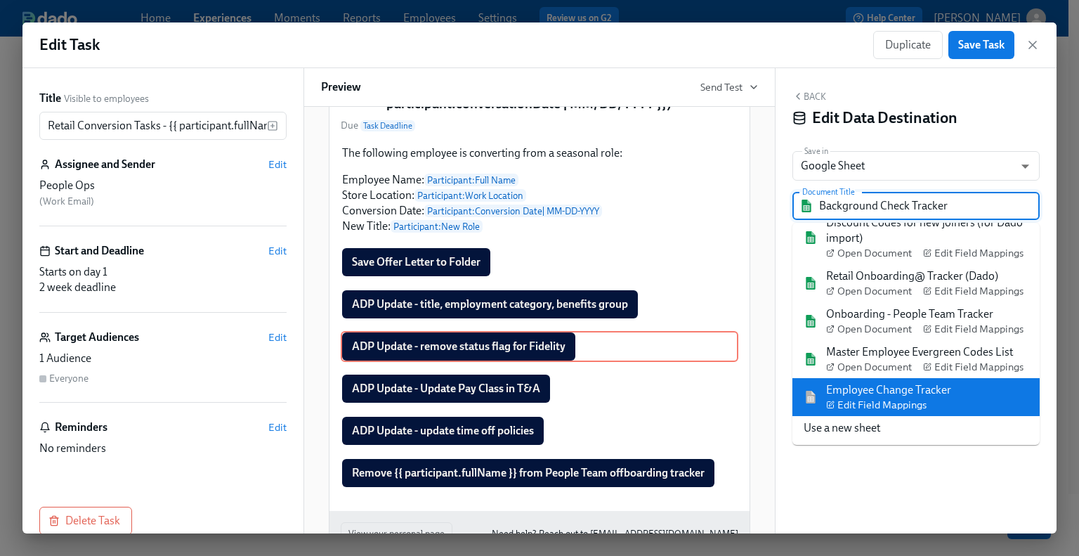
click at [892, 391] on div "Employee Change Tracker Edit Field Mappings" at bounding box center [888, 397] width 125 height 30
type input "Employee Change Tracker"
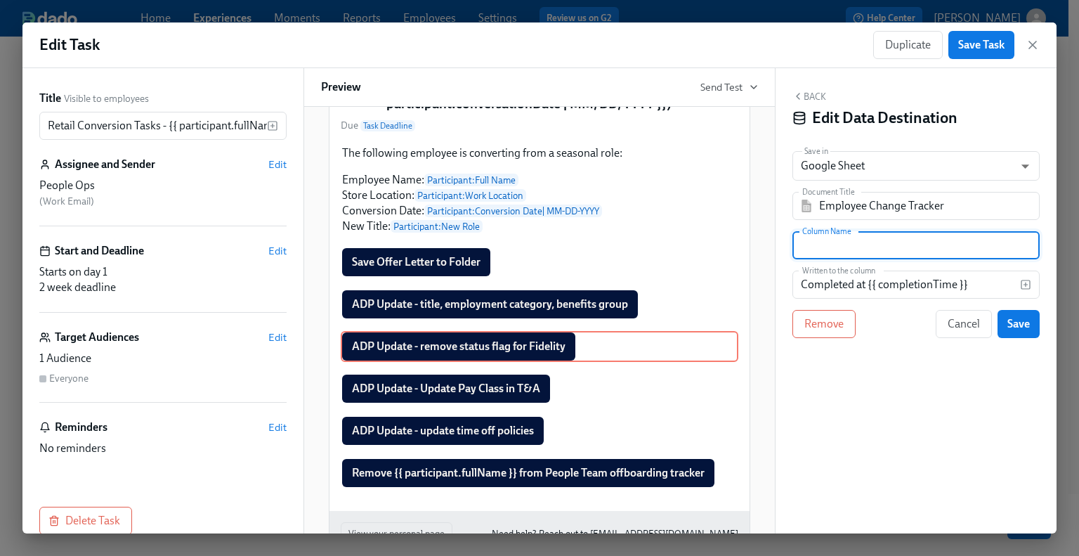
click at [864, 244] on input "text" at bounding box center [916, 245] width 247 height 28
paste input "Remove status flag for Fidelity"
type input "Remove status flag for Fidelity"
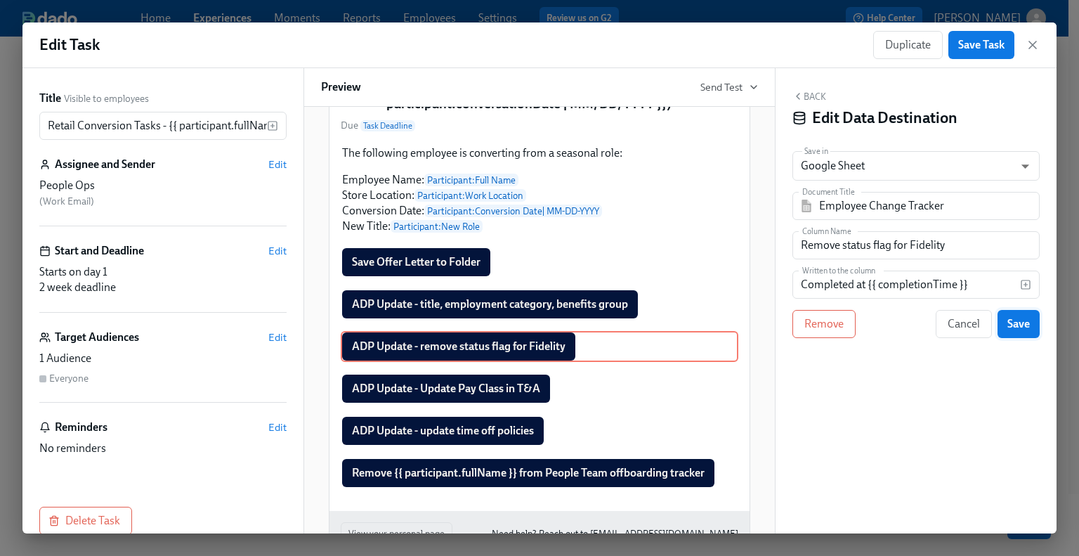
click at [1017, 323] on span "Save" at bounding box center [1019, 324] width 22 height 14
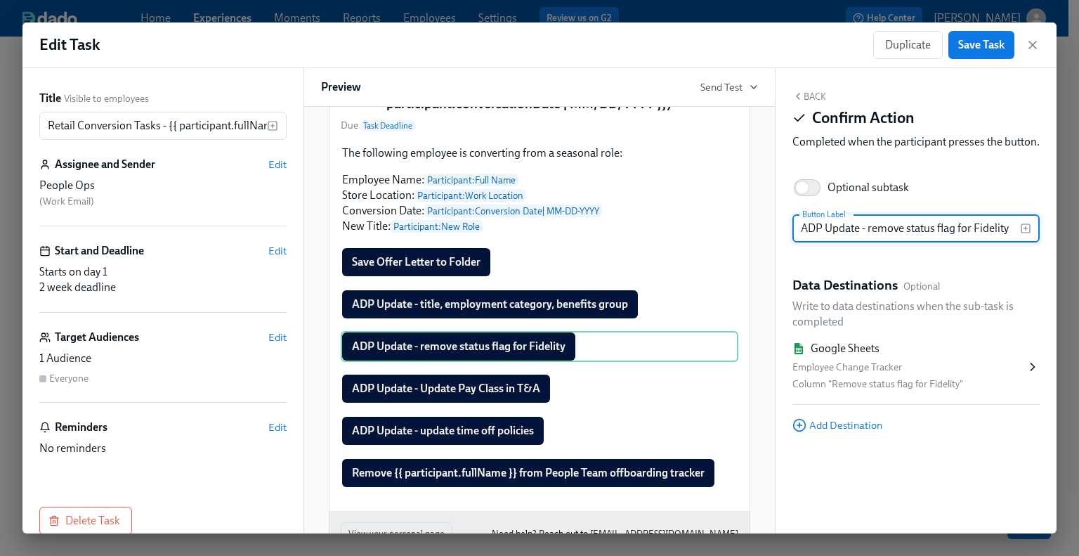
click at [819, 95] on button "Back" at bounding box center [810, 96] width 34 height 11
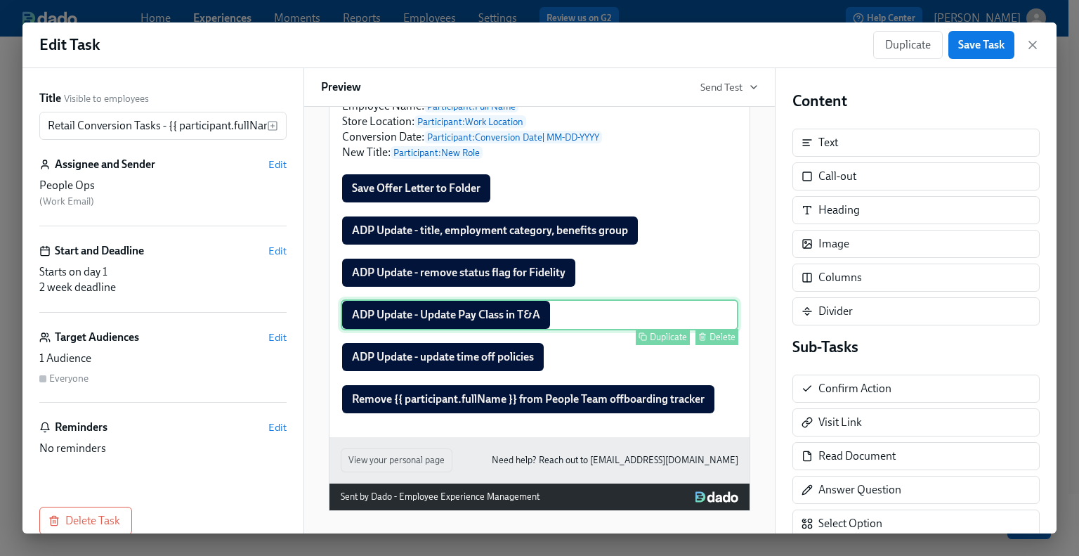
scroll to position [233, 0]
click at [531, 321] on div "ADP Update - Update Pay Class in T&A Duplicate Delete" at bounding box center [540, 314] width 398 height 31
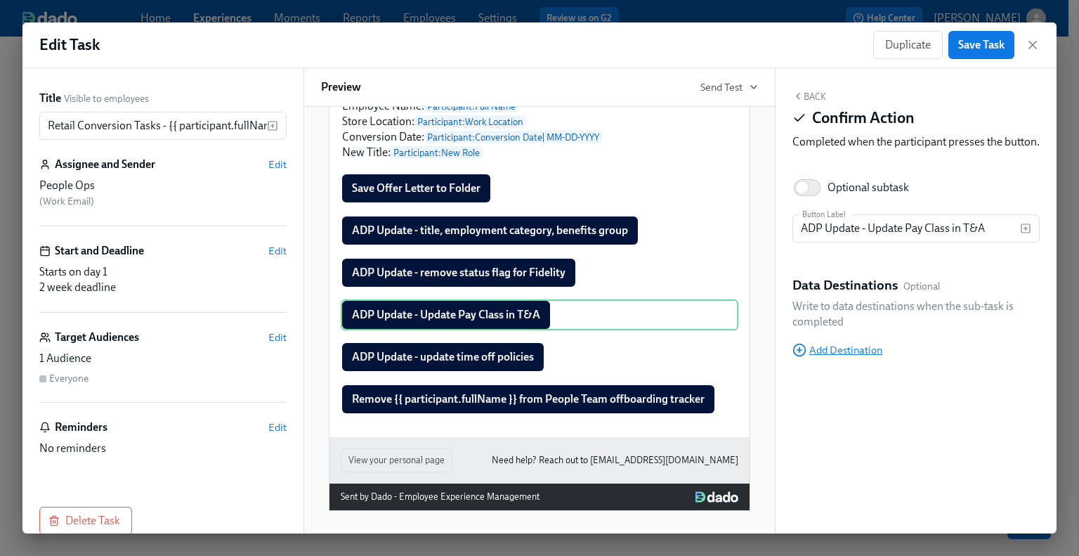
click at [868, 357] on span "Add Destination" at bounding box center [838, 350] width 90 height 14
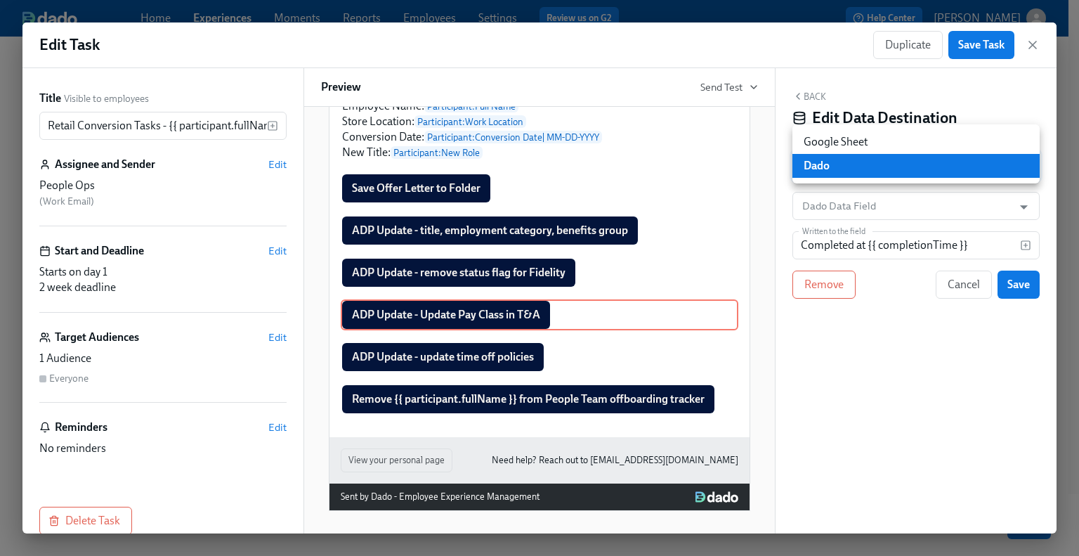
click at [850, 166] on body "Home Experiences Moments Reports Employees Settings Review us on G2 Help Center…" at bounding box center [539, 286] width 1079 height 573
click at [851, 143] on li "Google Sheet" at bounding box center [916, 142] width 247 height 24
type input "GOOGLE_SHEET"
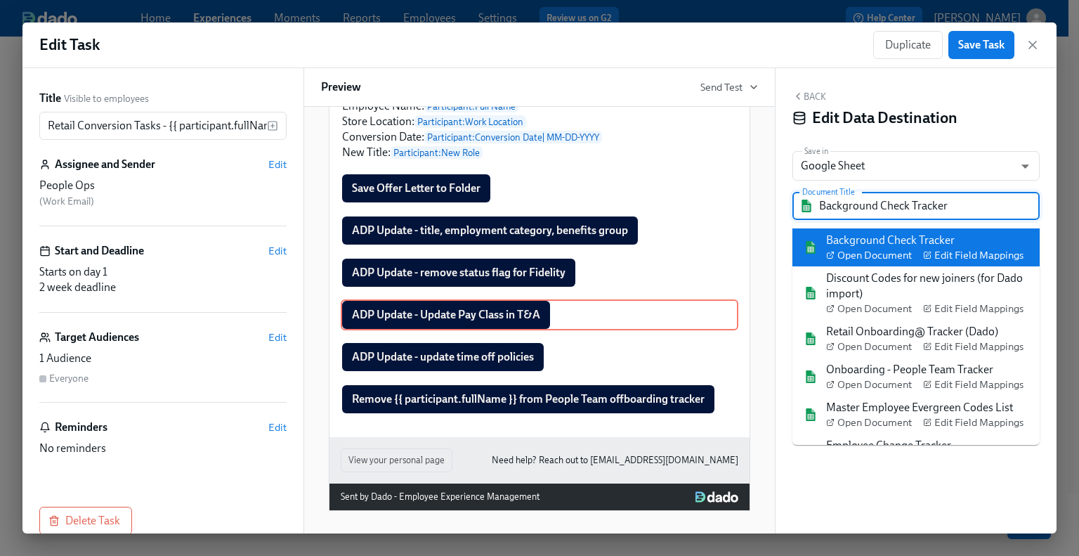
click at [856, 207] on input "Background Check Tracker" at bounding box center [926, 206] width 214 height 28
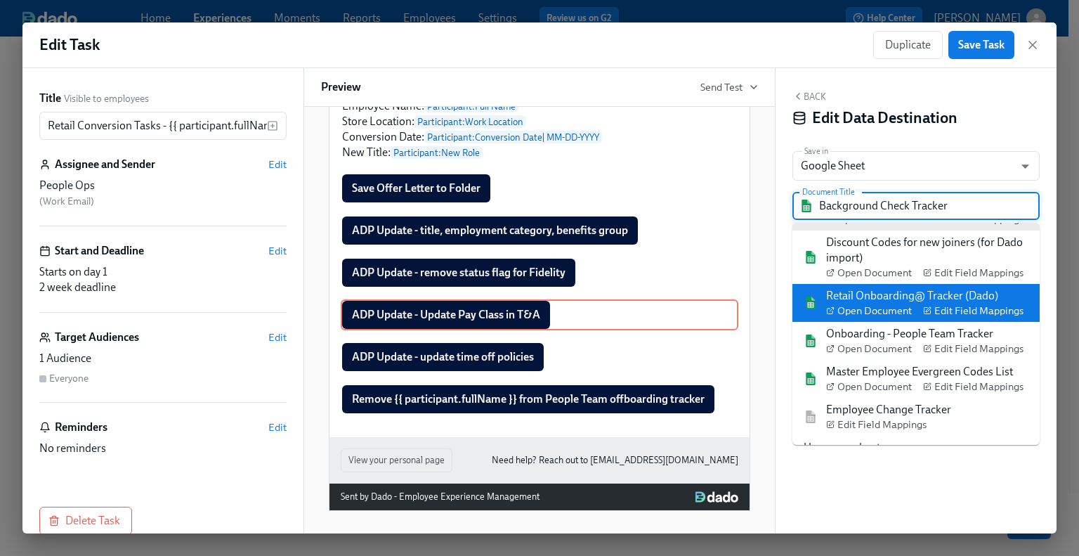
scroll to position [56, 0]
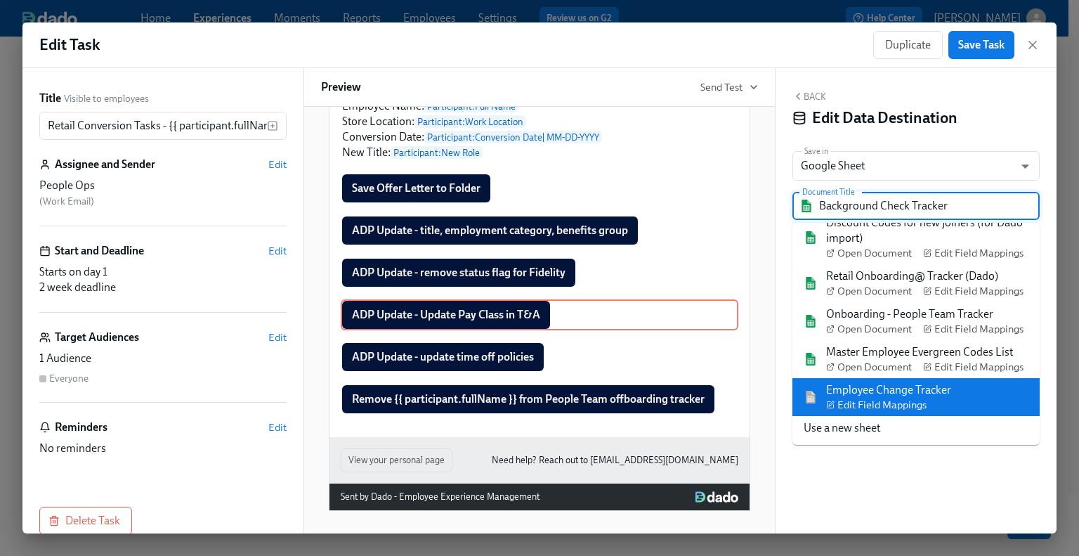
click at [901, 394] on div "Employee Change Tracker Edit Field Mappings" at bounding box center [888, 397] width 125 height 30
type input "Employee Change Tracker"
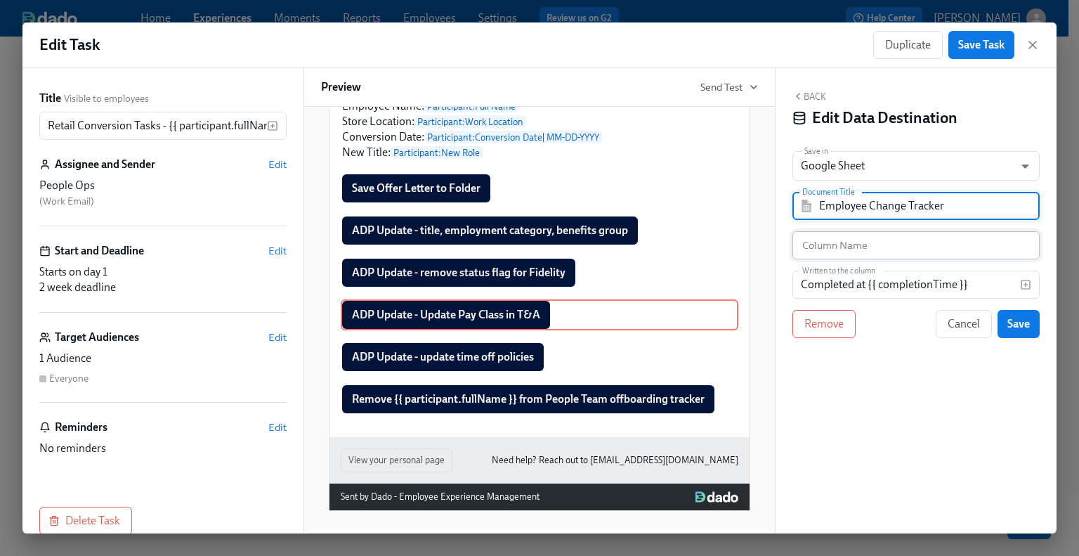
click at [838, 249] on input "text" at bounding box center [916, 245] width 247 height 28
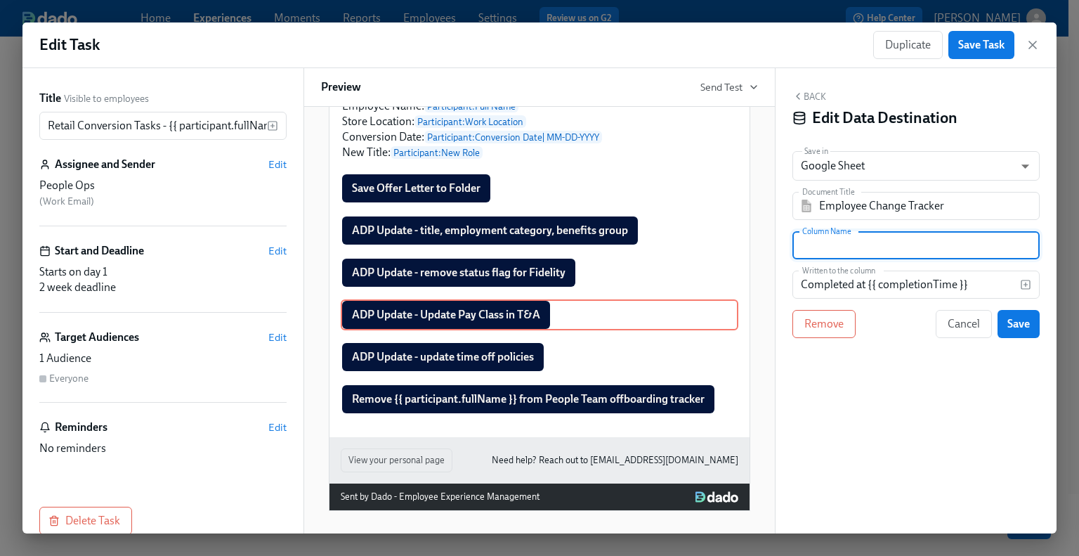
paste input "Update Pay Class"
type input "Update Pay Class"
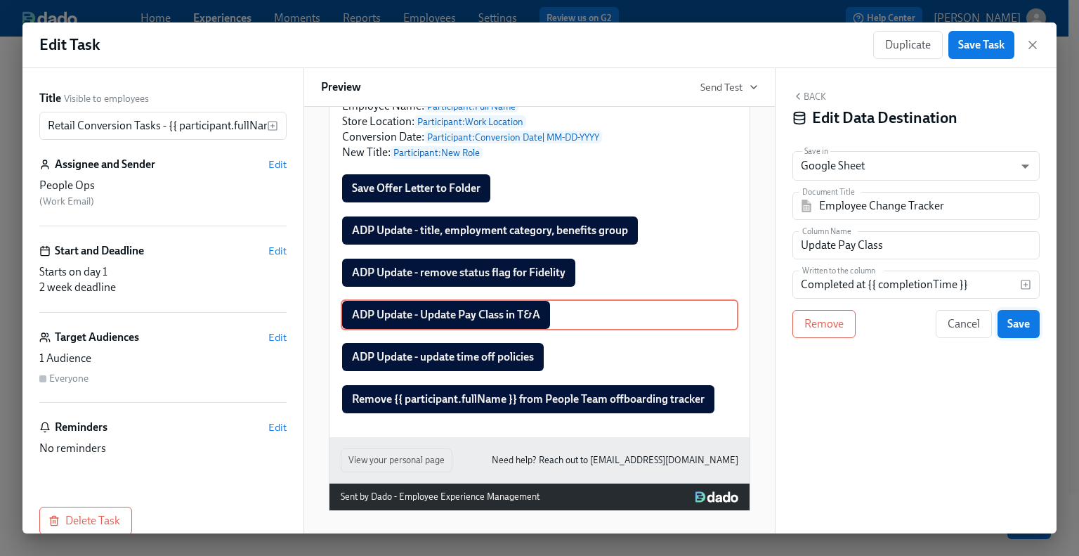
click at [1021, 325] on span "Save" at bounding box center [1019, 324] width 22 height 14
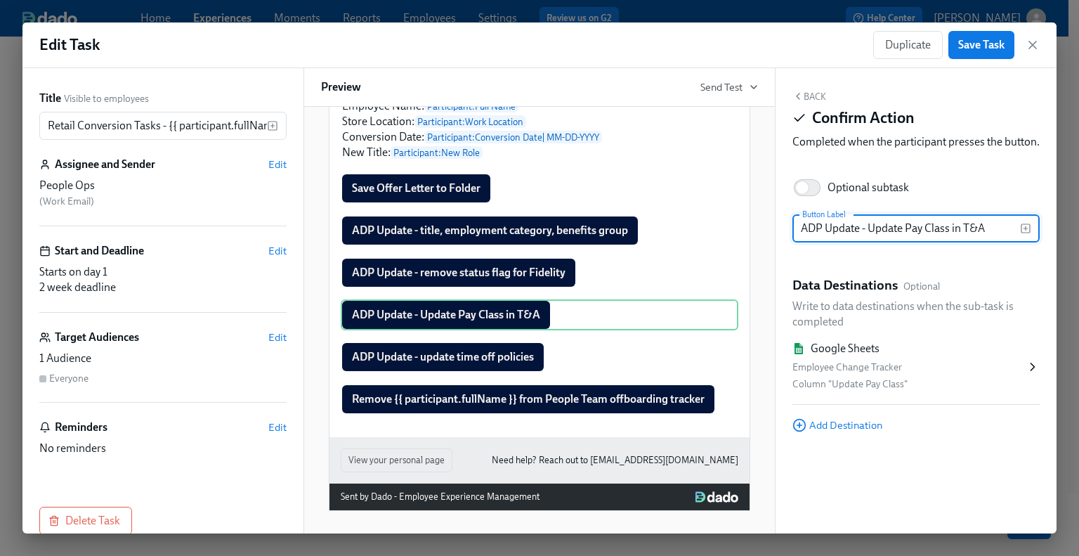
click at [820, 98] on button "Back" at bounding box center [810, 96] width 34 height 11
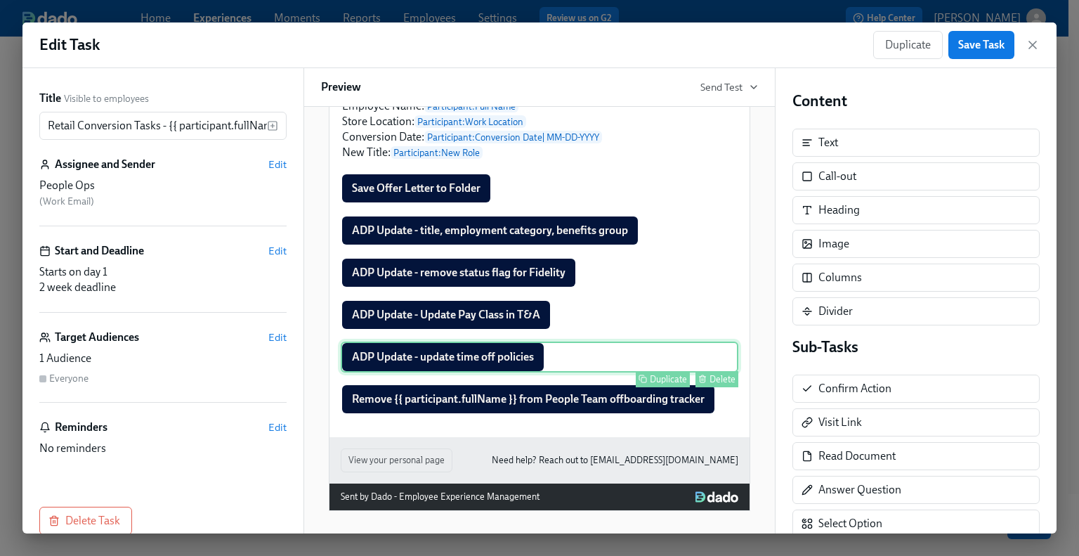
click at [524, 360] on div "ADP Update - update time off policies Duplicate Delete" at bounding box center [540, 356] width 398 height 31
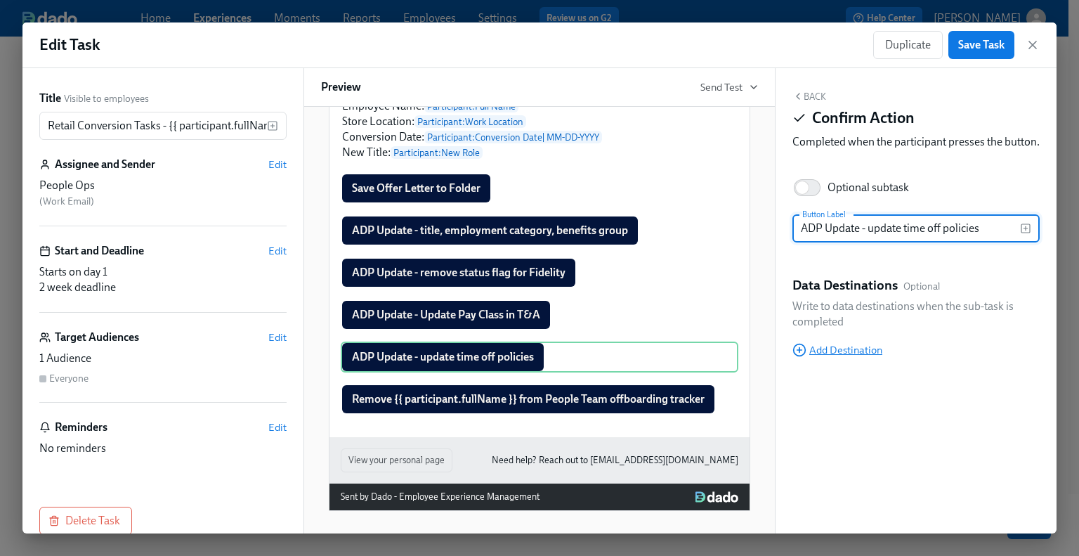
click at [834, 357] on span "Add Destination" at bounding box center [838, 350] width 90 height 14
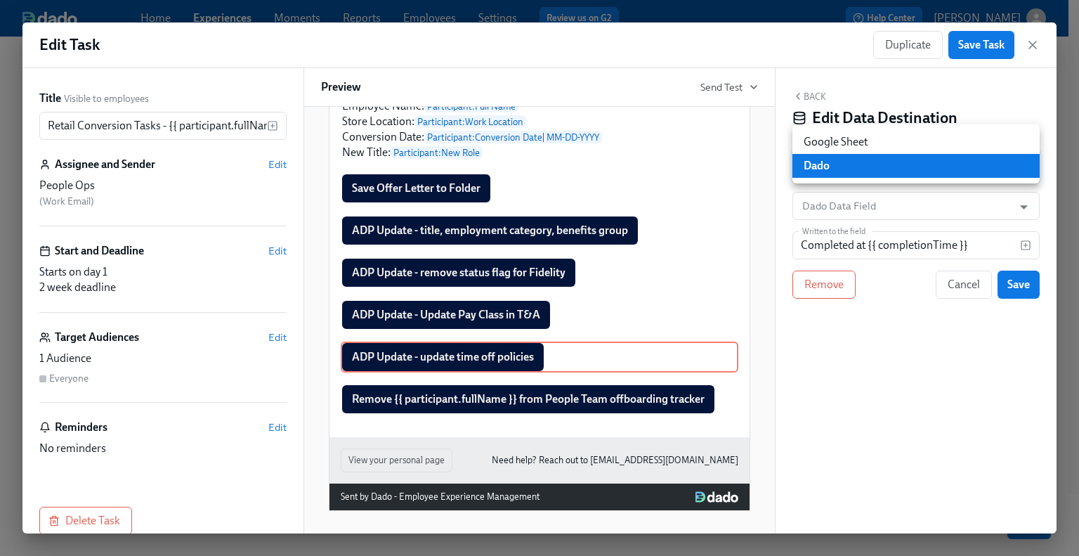
click at [844, 159] on body "Home Experiences Moments Reports Employees Settings Review us on G2 Help Center…" at bounding box center [539, 286] width 1079 height 573
click at [842, 138] on li "Google Sheet" at bounding box center [916, 142] width 247 height 24
type input "GOOGLE_SHEET"
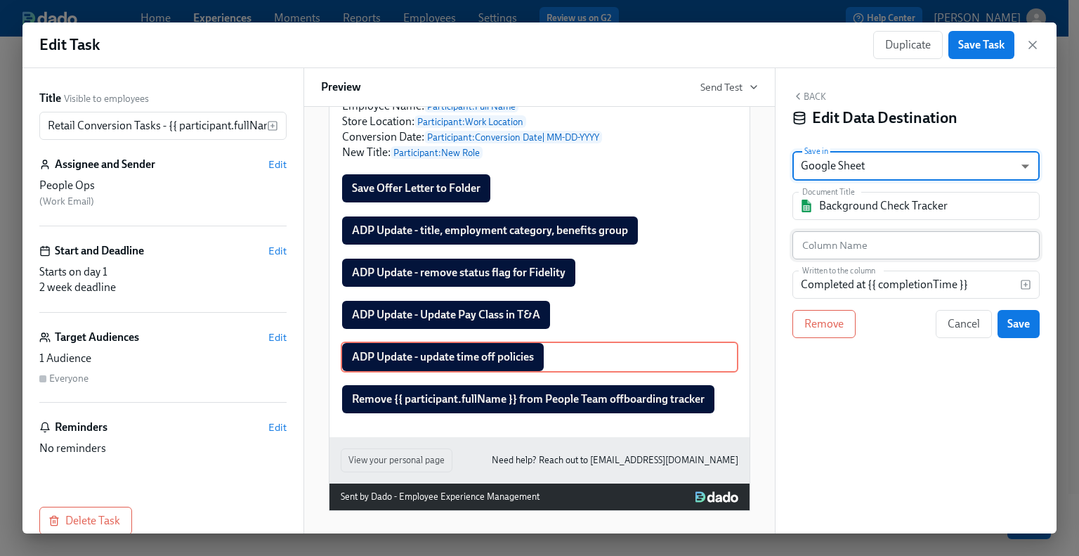
click at [842, 241] on input "text" at bounding box center [916, 245] width 247 height 28
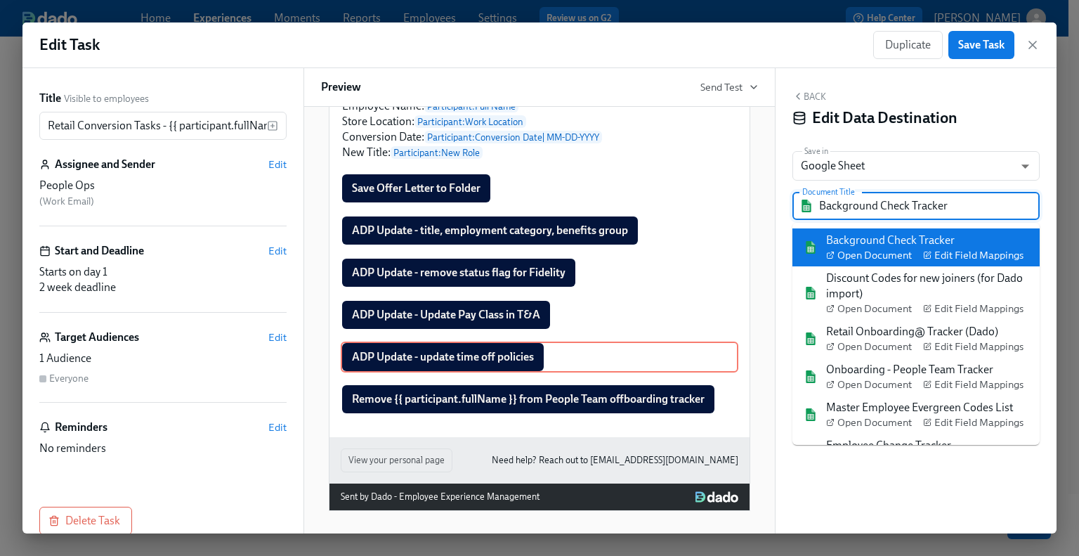
click at [853, 202] on input "Background Check Tracker" at bounding box center [926, 206] width 214 height 28
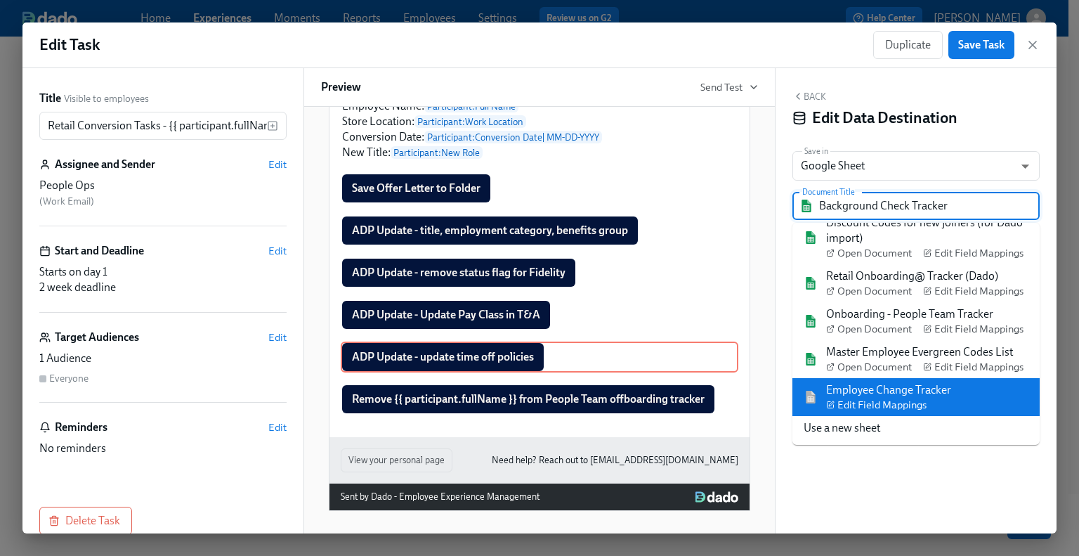
click at [877, 393] on div "Employee Change Tracker Edit Field Mappings" at bounding box center [888, 397] width 125 height 30
type input "Employee Change Tracker"
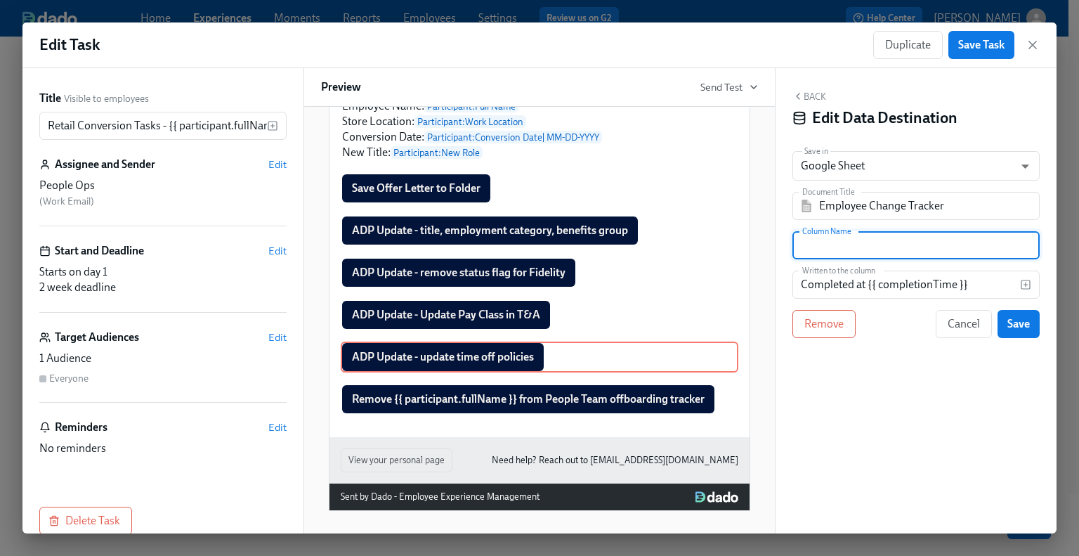
click at [835, 244] on input "text" at bounding box center [916, 245] width 247 height 28
paste input "Update Time Off Policies"
type input "Update Time Off Policies"
click at [1025, 327] on span "Save" at bounding box center [1019, 324] width 22 height 14
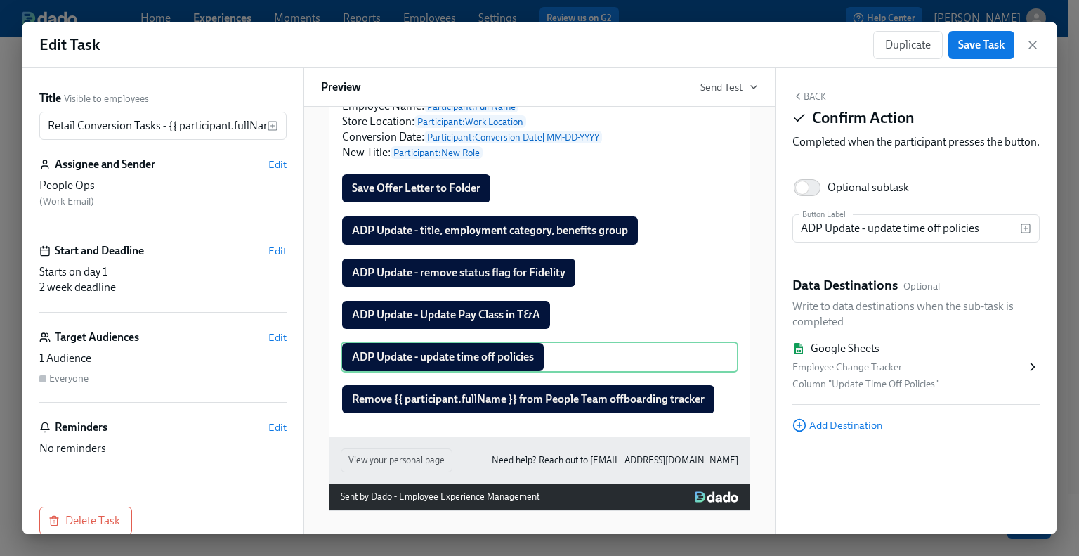
click at [818, 96] on button "Back" at bounding box center [810, 96] width 34 height 11
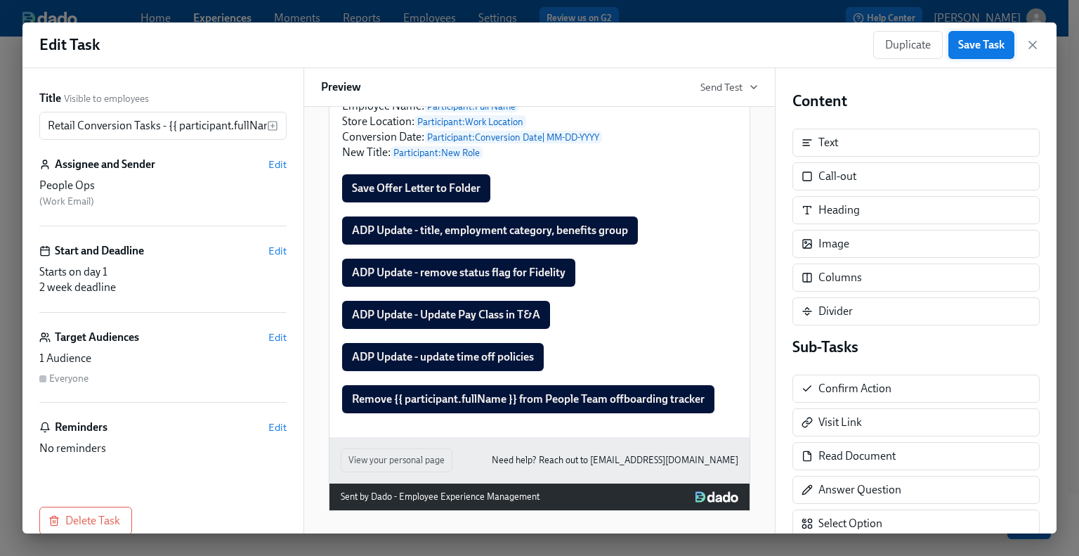
click at [972, 53] on button "Save Task" at bounding box center [982, 45] width 66 height 28
click at [1034, 44] on icon "button" at bounding box center [1033, 45] width 14 height 14
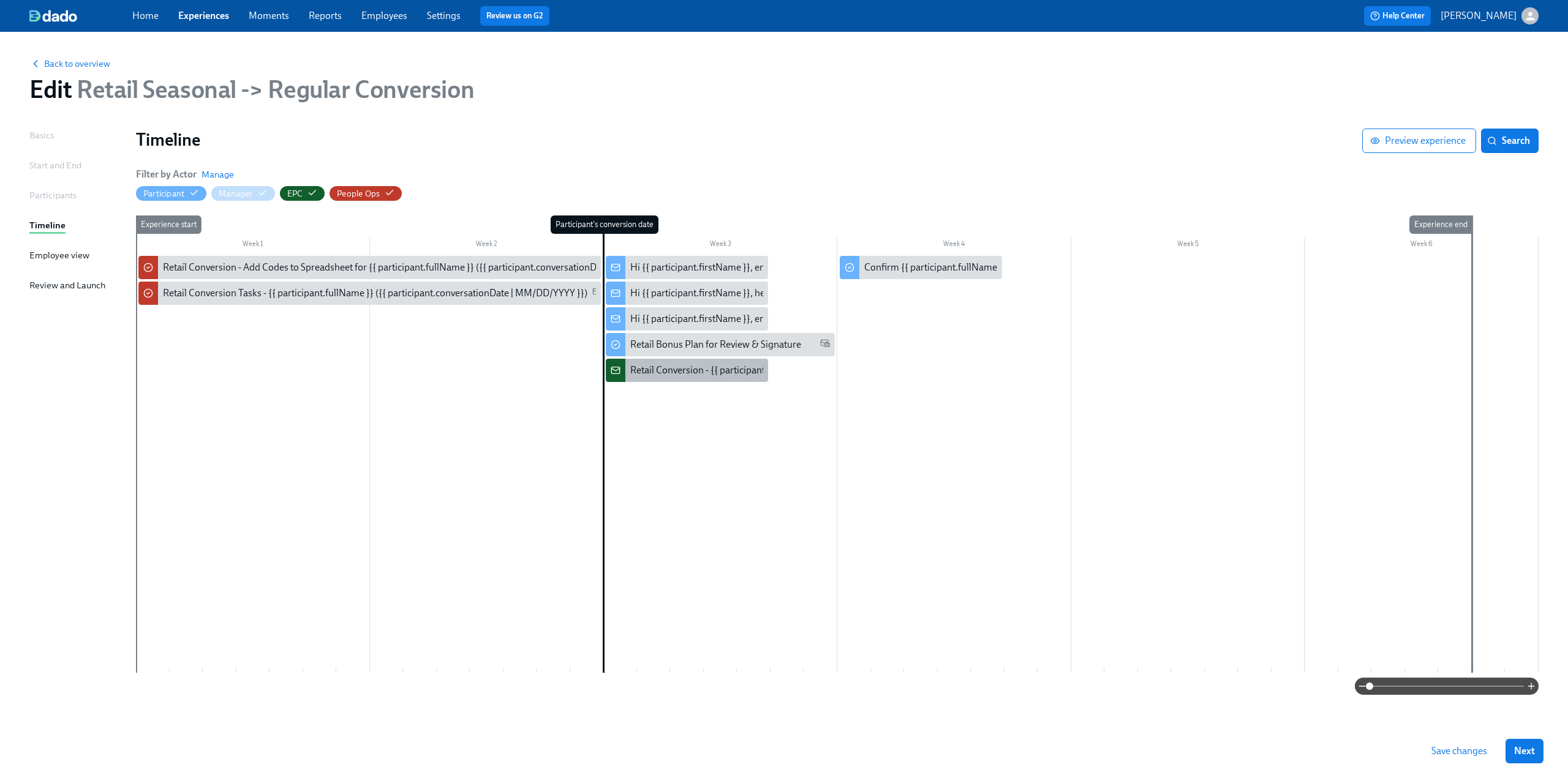
click at [646, 371] on div "Retail Conversion - {{ participant.fullName }} ({{ participant.conversationDate…" at bounding box center [829, 369] width 397 height 13
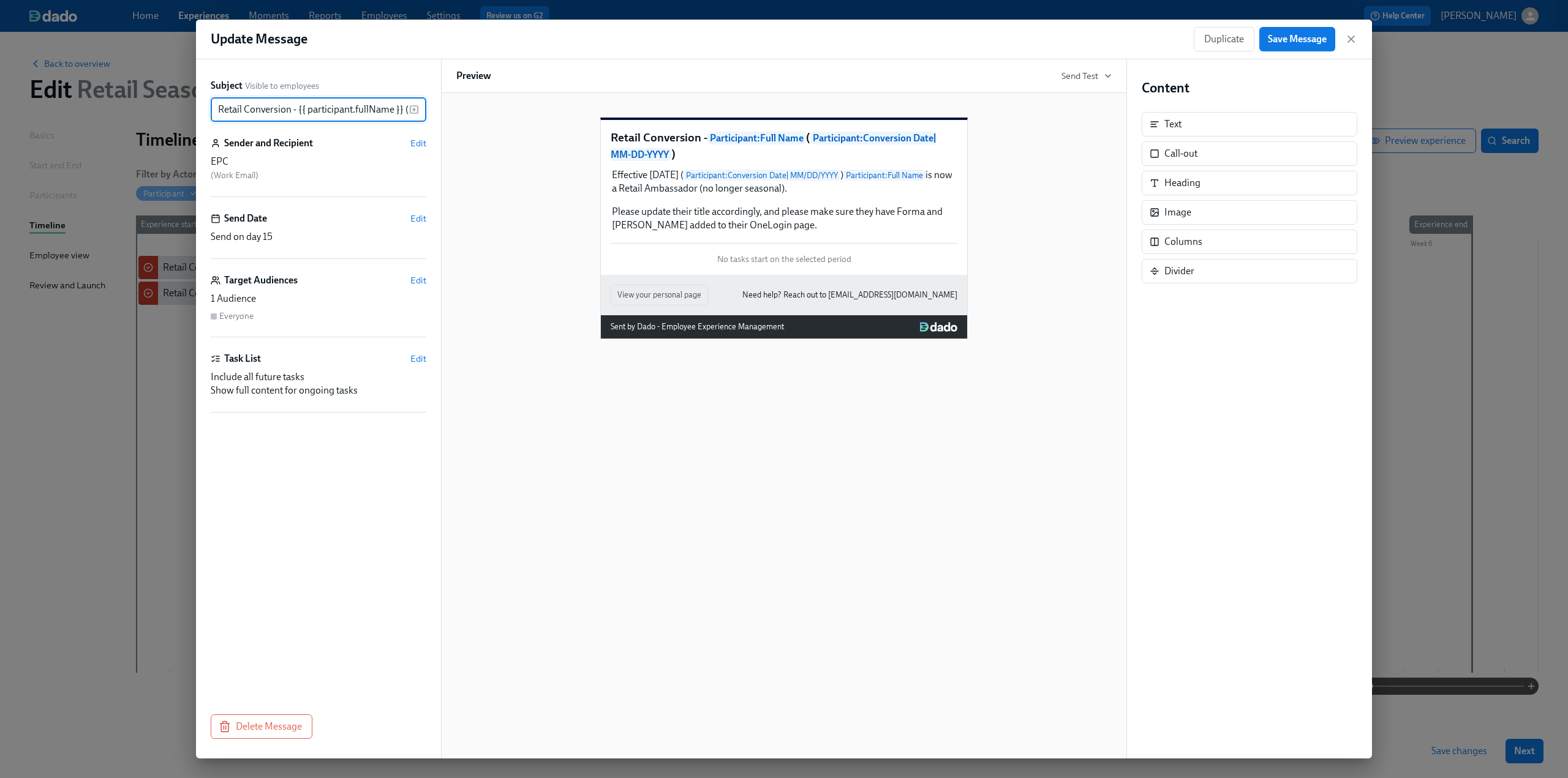
scroll to position [0, 207]
click at [660, 233] on div "Effective [DATE] ( Participant : Conversion Date | MM/DD/YYYY ) Participant : F…" at bounding box center [784, 200] width 347 height 66
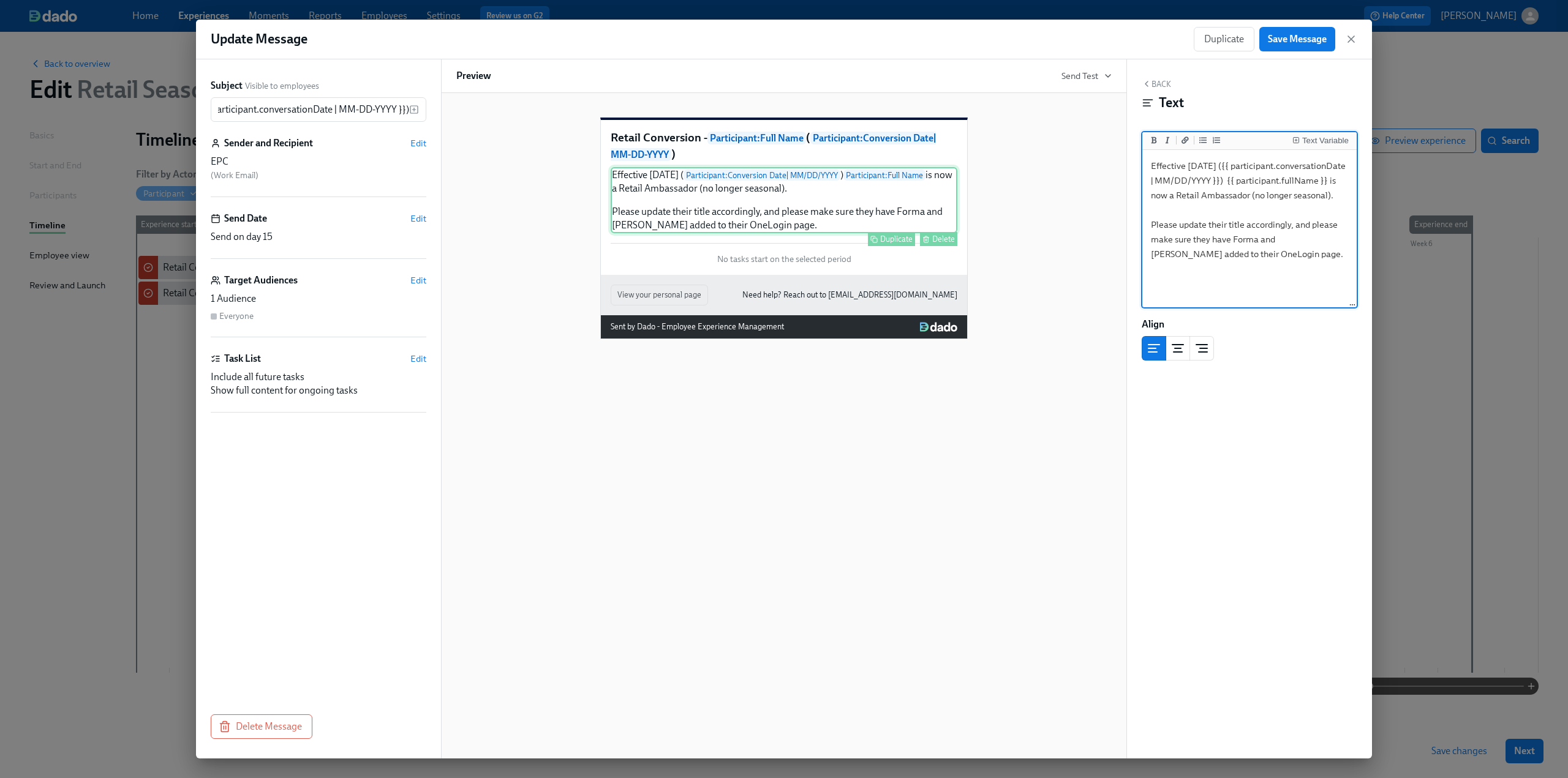
scroll to position [0, 0]
drag, startPoint x: 1245, startPoint y: 258, endPoint x: 1135, endPoint y: 156, distance: 150.0
click at [1135, 156] on div "Back Text Text Variable Effective [DATE] ({{ participant.conversationDate | MM/…" at bounding box center [1249, 409] width 245 height 699
click at [1243, 290] on textarea "Effective [DATE] ({{ participant.conversationDate | MM/DD/YYYY }}) {{ participa…" at bounding box center [1249, 229] width 209 height 153
click at [1350, 40] on icon "button" at bounding box center [1350, 38] width 6 height 6
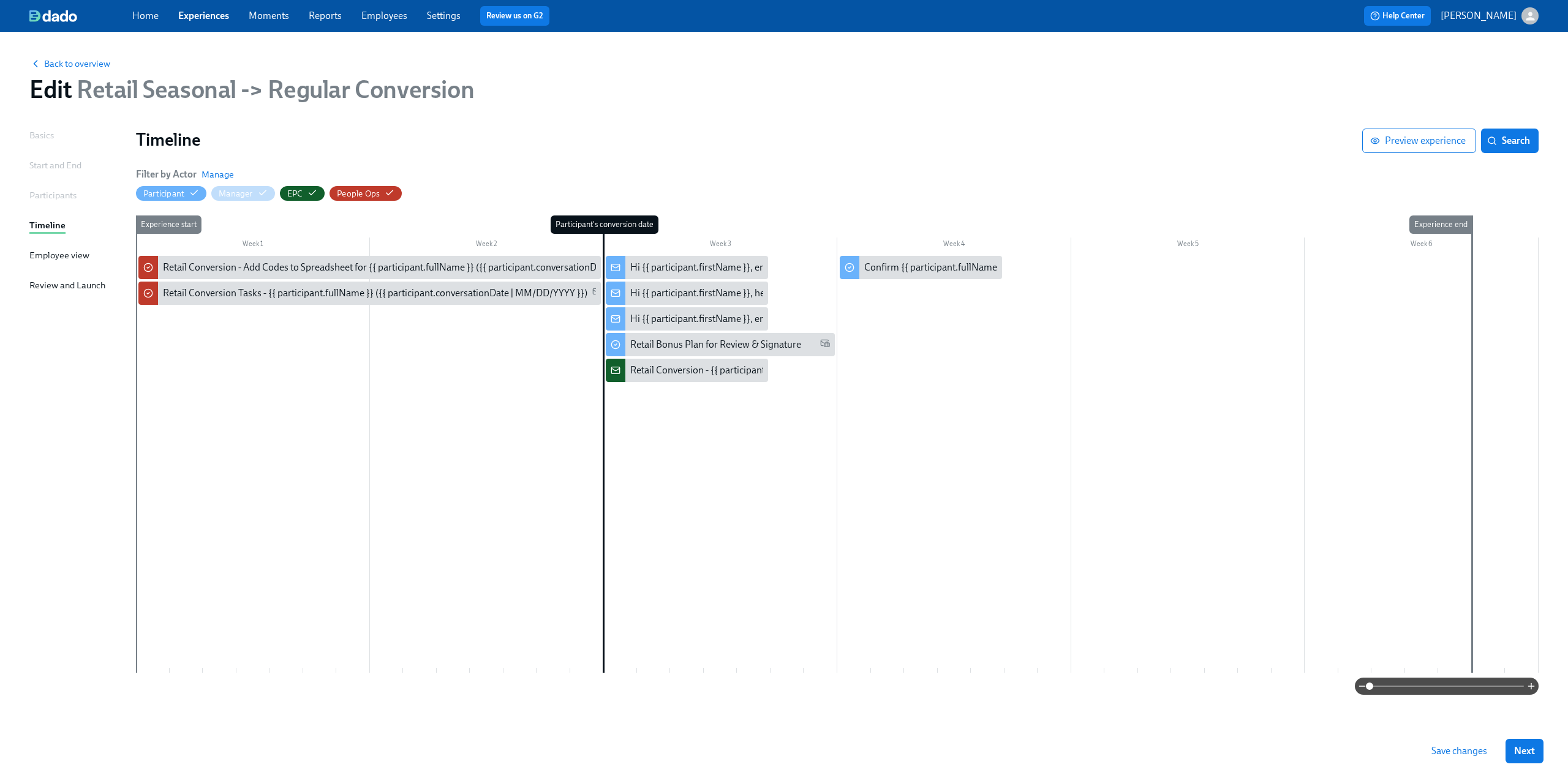
click at [632, 425] on div "Participant's conversion date" at bounding box center [619, 443] width 34 height 457
click at [752, 456] on div at bounding box center [837, 464] width 1402 height 416
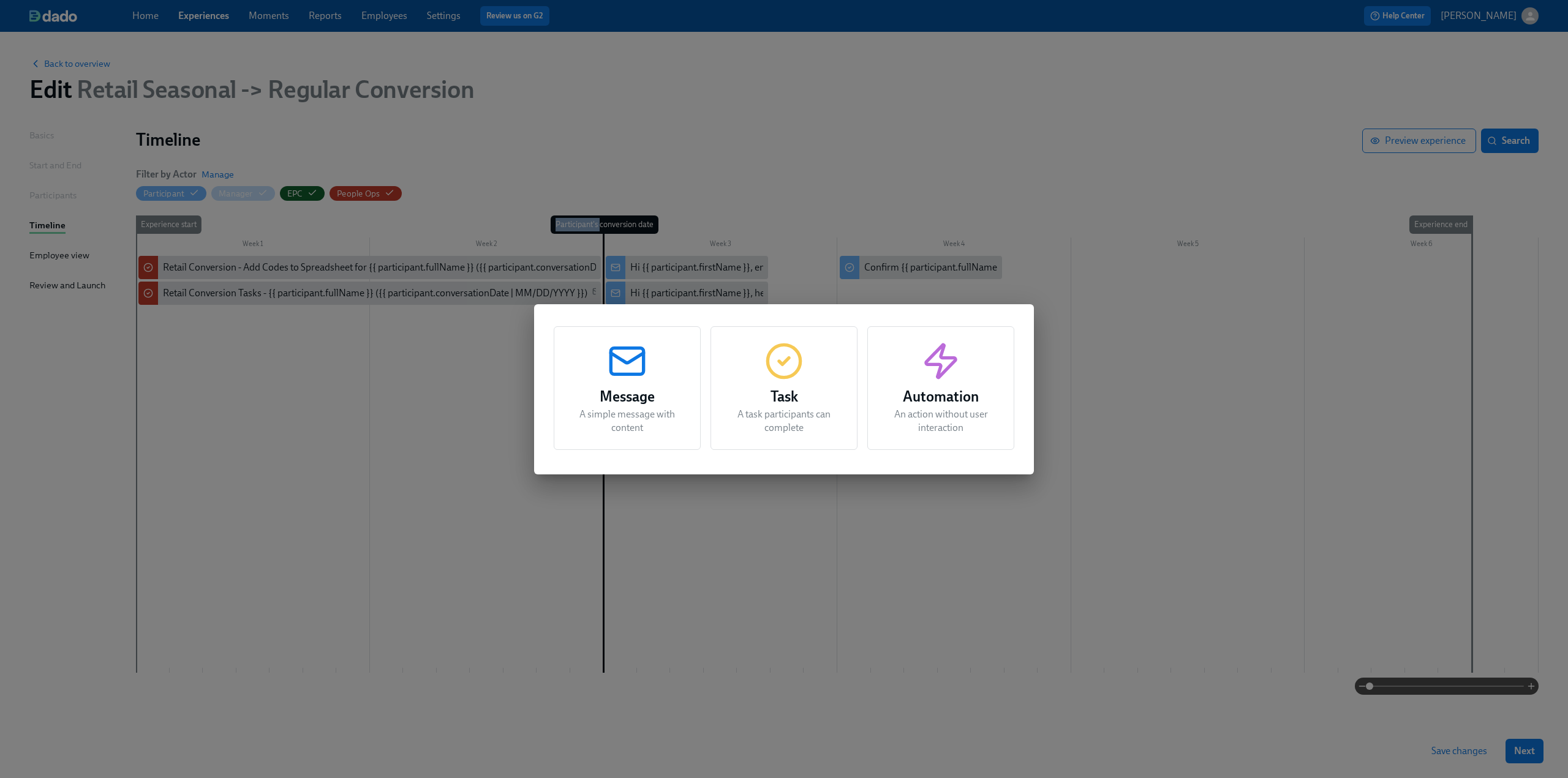
click at [752, 456] on div "Message A simple message with content Task A task participants can complete Aut…" at bounding box center [784, 389] width 499 height 170
click at [798, 371] on circle "button" at bounding box center [783, 361] width 32 height 32
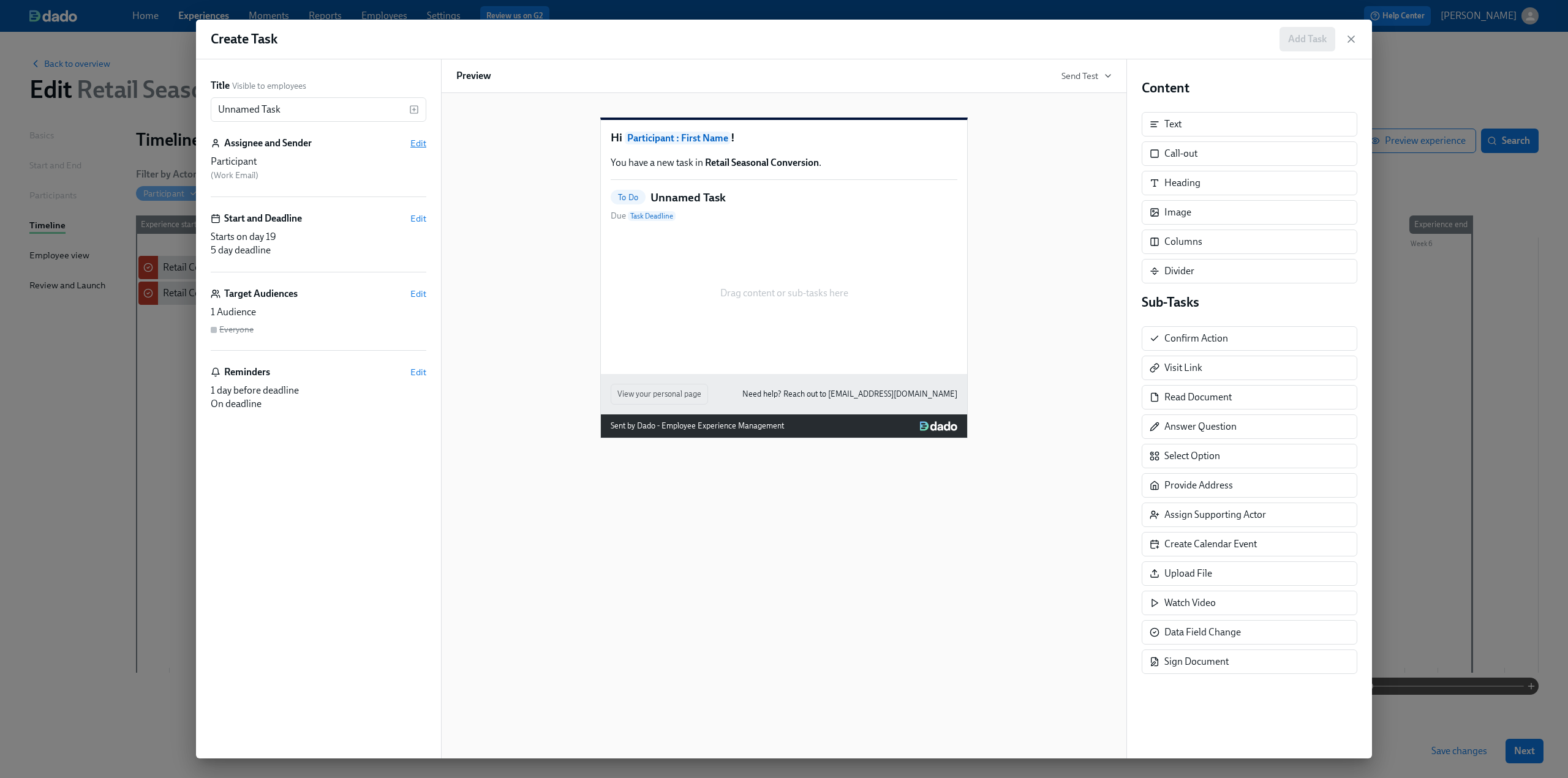
click at [415, 137] on span "Edit" at bounding box center [418, 143] width 16 height 12
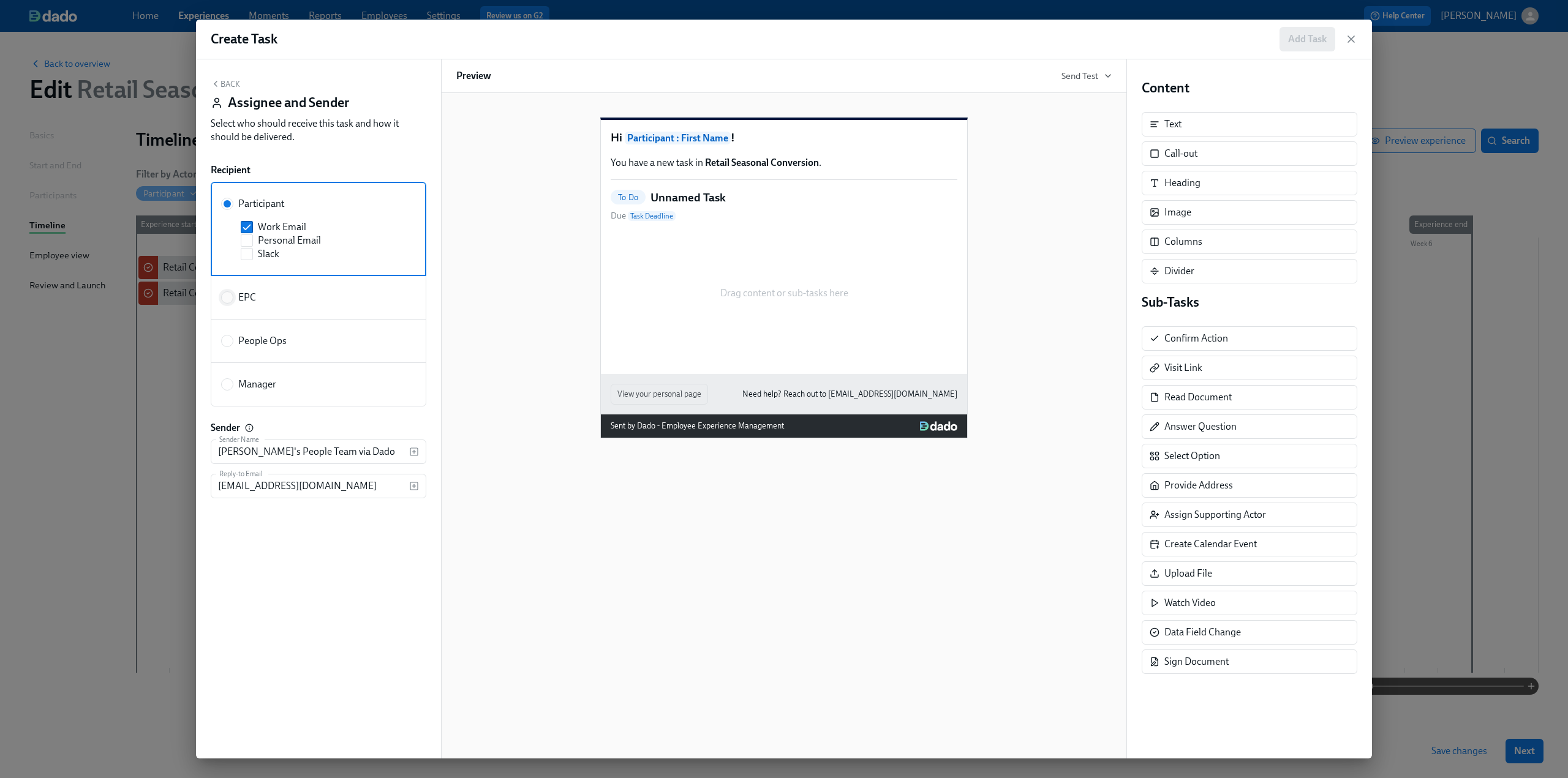
click at [228, 292] on input "EPC" at bounding box center [227, 297] width 11 height 11
radio input "true"
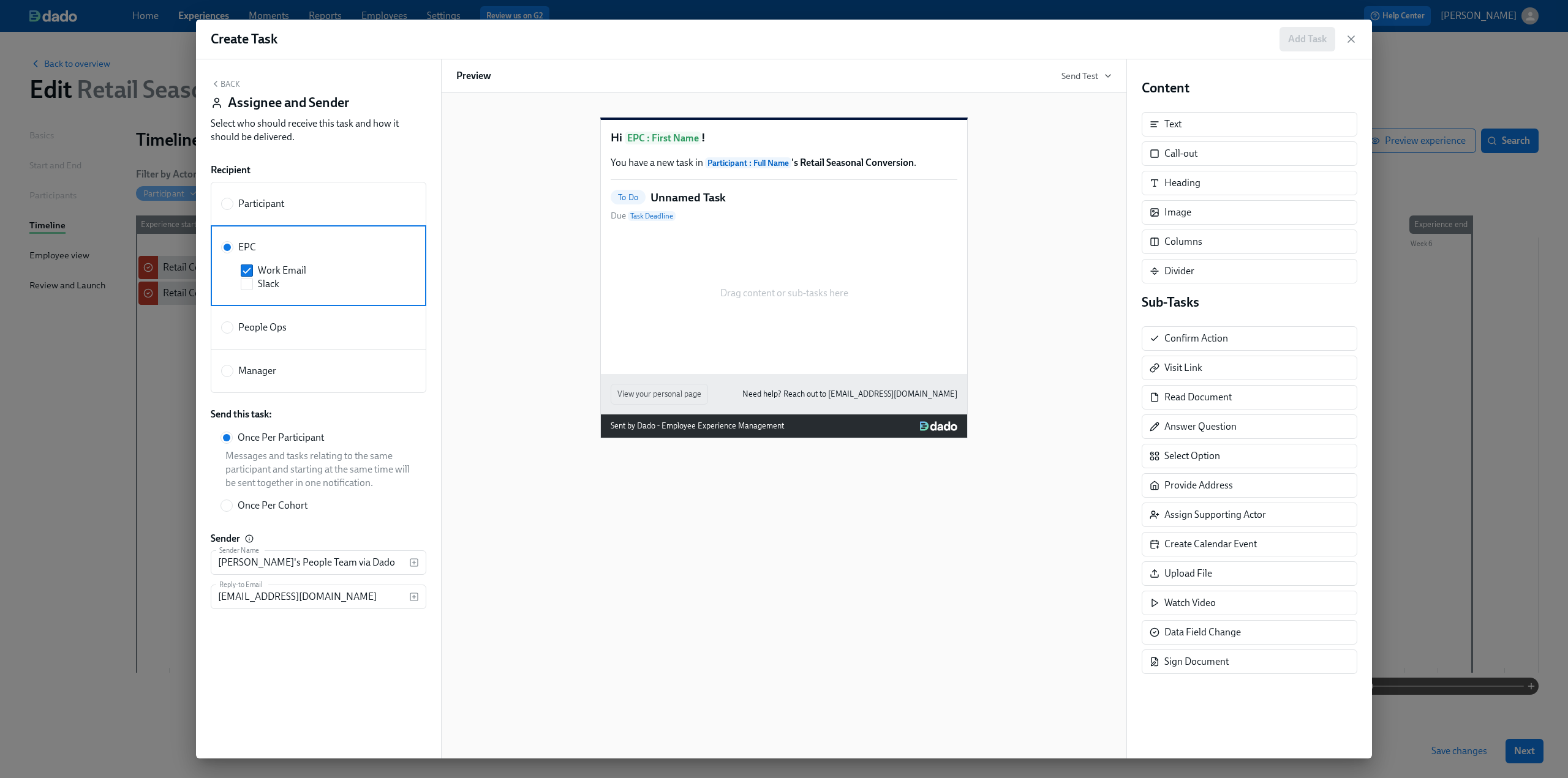
click at [229, 84] on button "Back" at bounding box center [226, 84] width 30 height 10
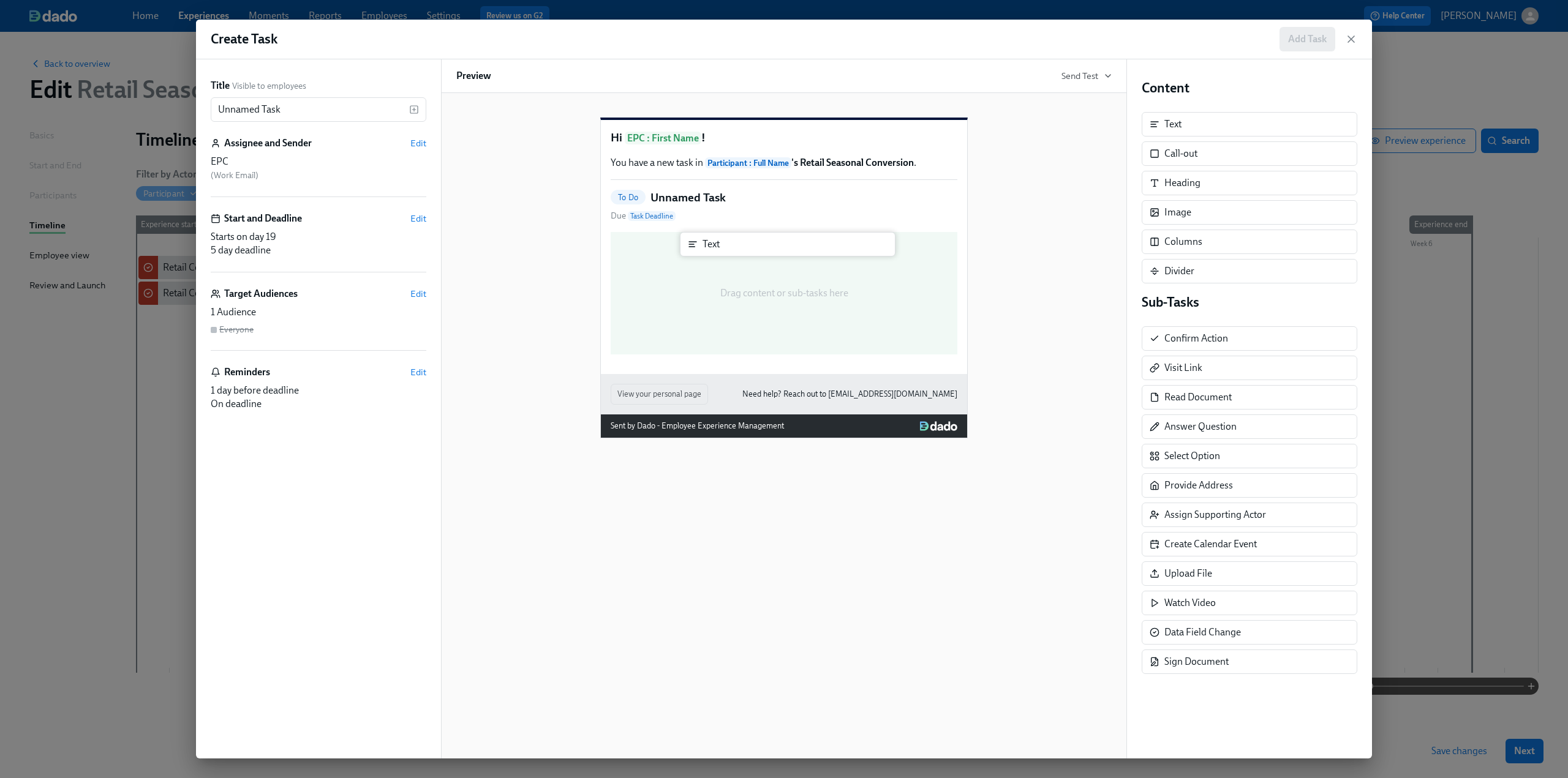
drag, startPoint x: 1167, startPoint y: 122, endPoint x: 699, endPoint y: 249, distance: 484.9
click at [699, 249] on div "Title Visible to employees Unnamed Task ​ Assignee and Sender Edit EPC ( Work E…" at bounding box center [784, 409] width 1176 height 699
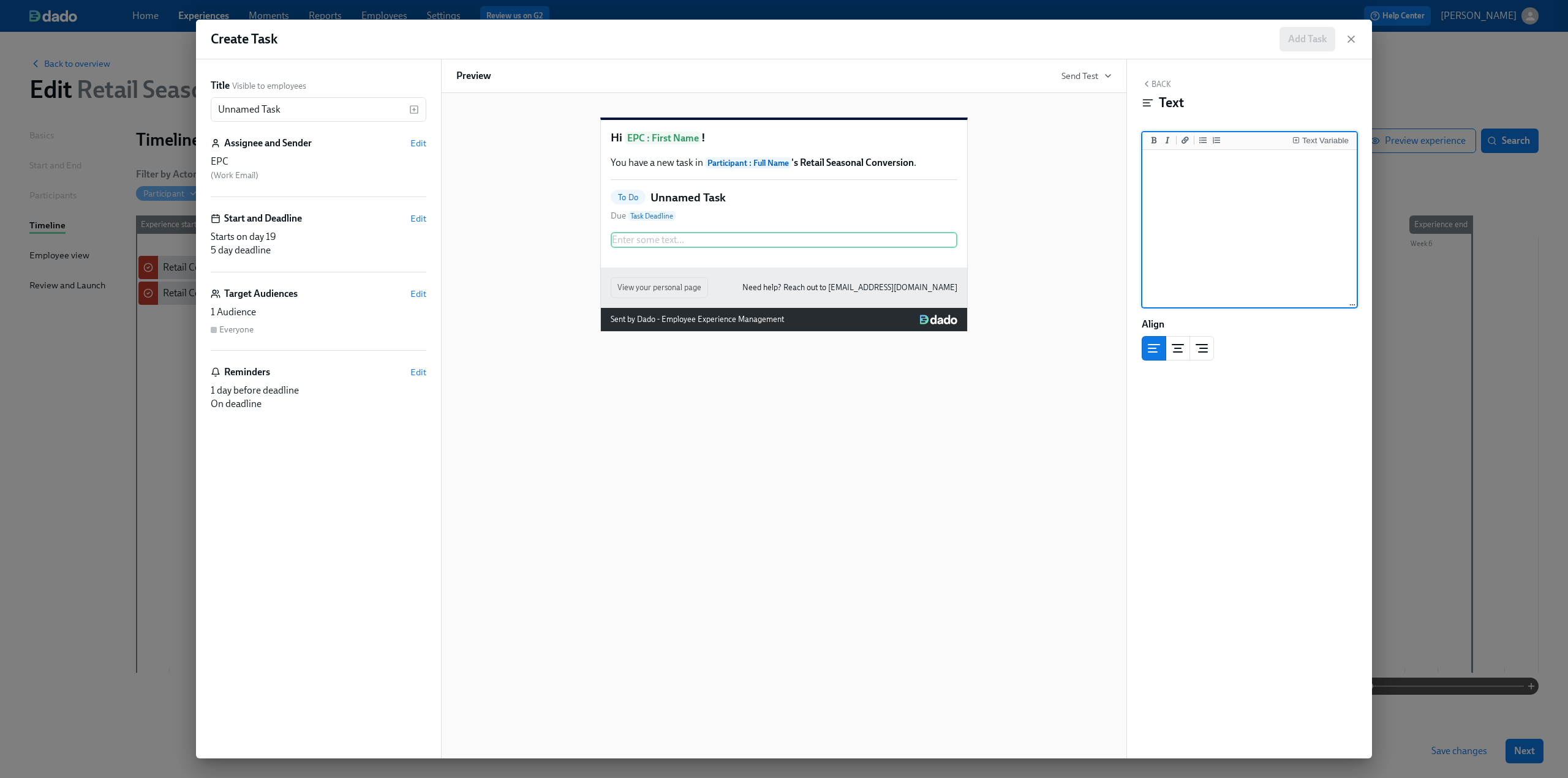
click at [1166, 198] on textarea at bounding box center [1249, 229] width 209 height 153
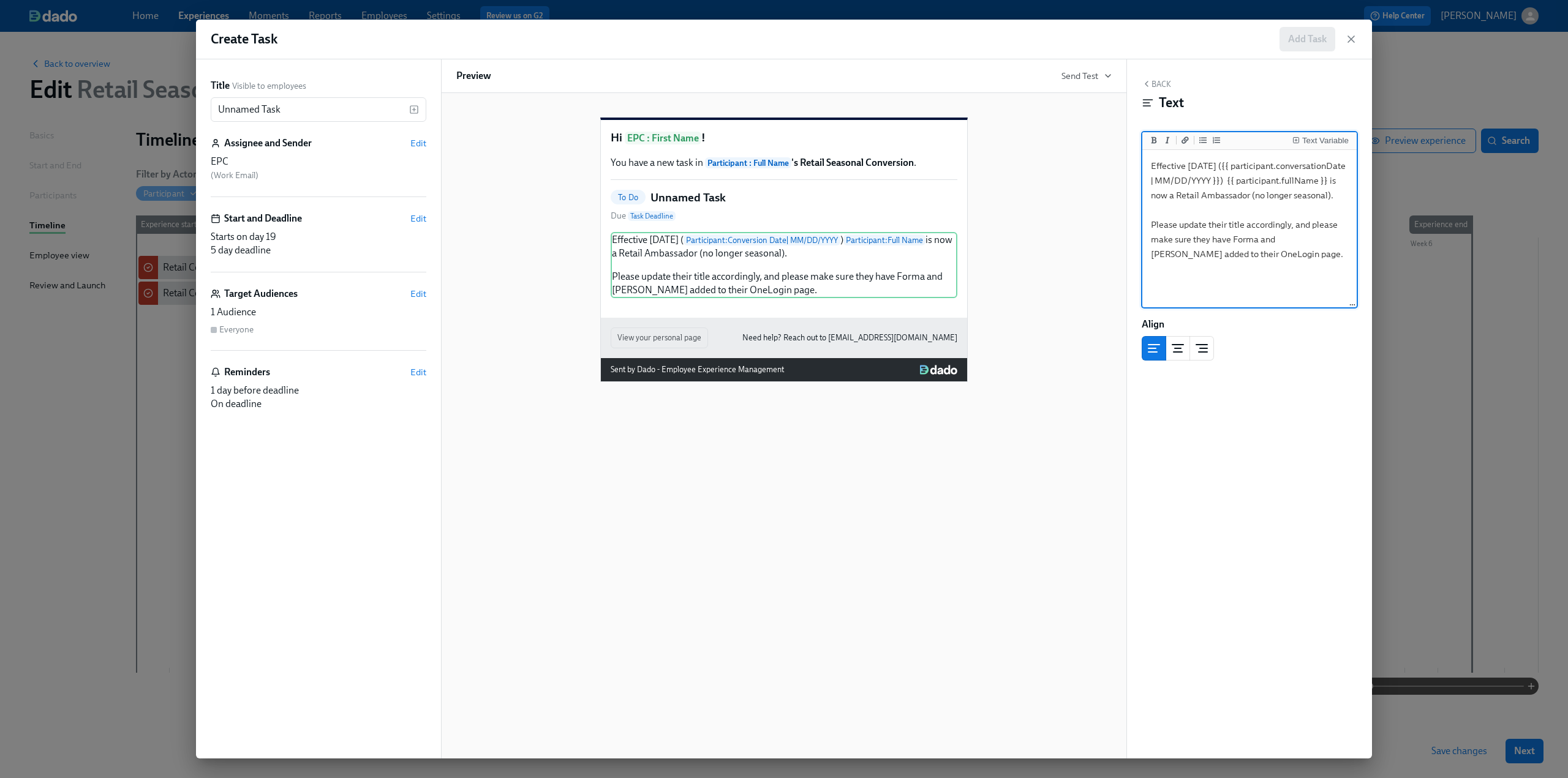
type textarea "Effective [DATE] ({{ participant.conversationDate | MM/DD/YYYY }}) {{ participa…"
click at [1163, 86] on button "Back" at bounding box center [1157, 84] width 30 height 10
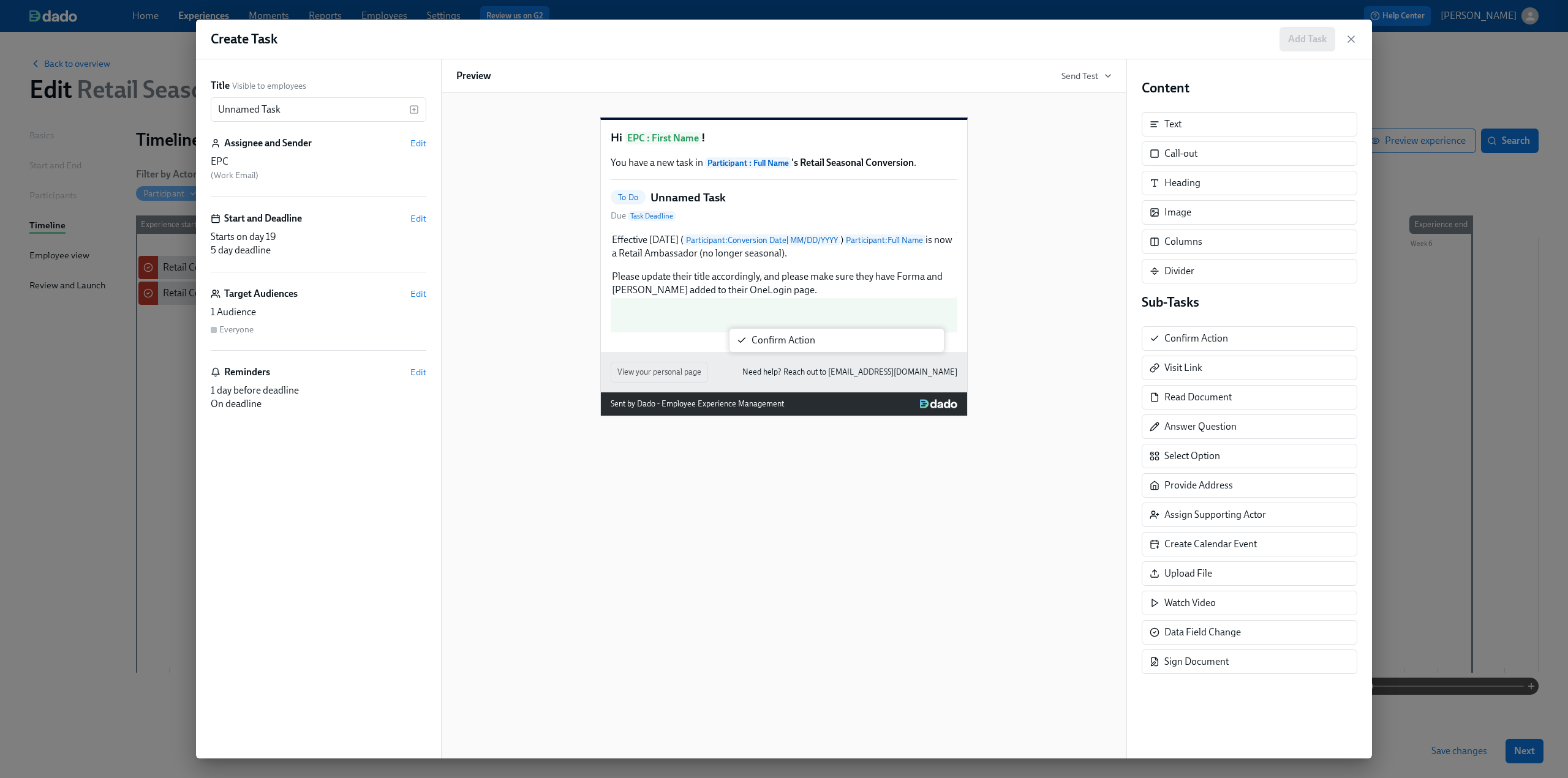
drag, startPoint x: 1224, startPoint y: 329, endPoint x: 794, endPoint y: 336, distance: 430.1
click at [794, 336] on div "Title Visible to employees Unnamed Task ​ Assignee and Sender Edit EPC ( Work E…" at bounding box center [784, 409] width 1176 height 699
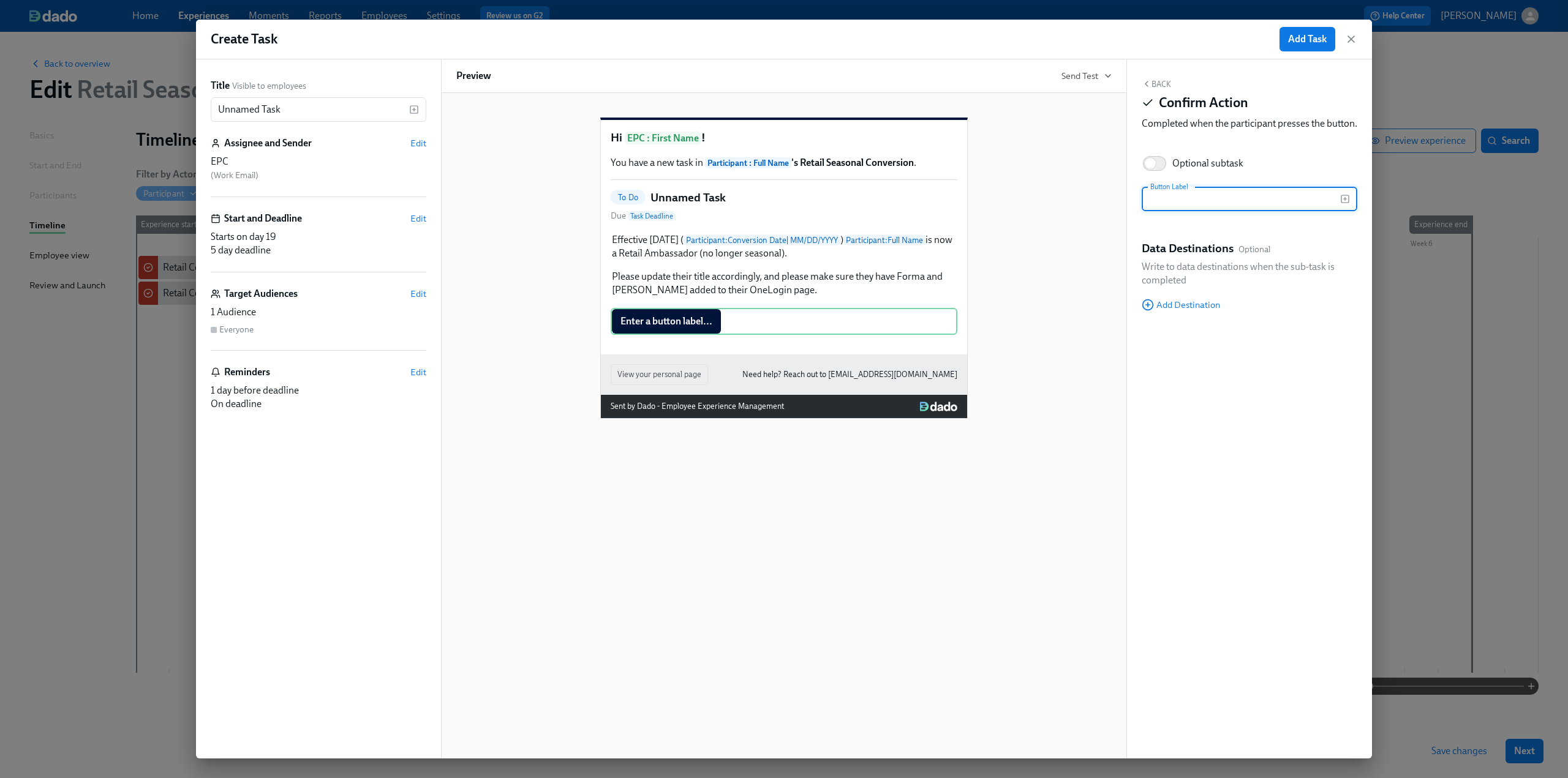
click at [1226, 211] on input "text" at bounding box center [1241, 199] width 199 height 24
type input "Confirm Updates Made"
click at [1194, 311] on span "Add Destination" at bounding box center [1181, 305] width 78 height 12
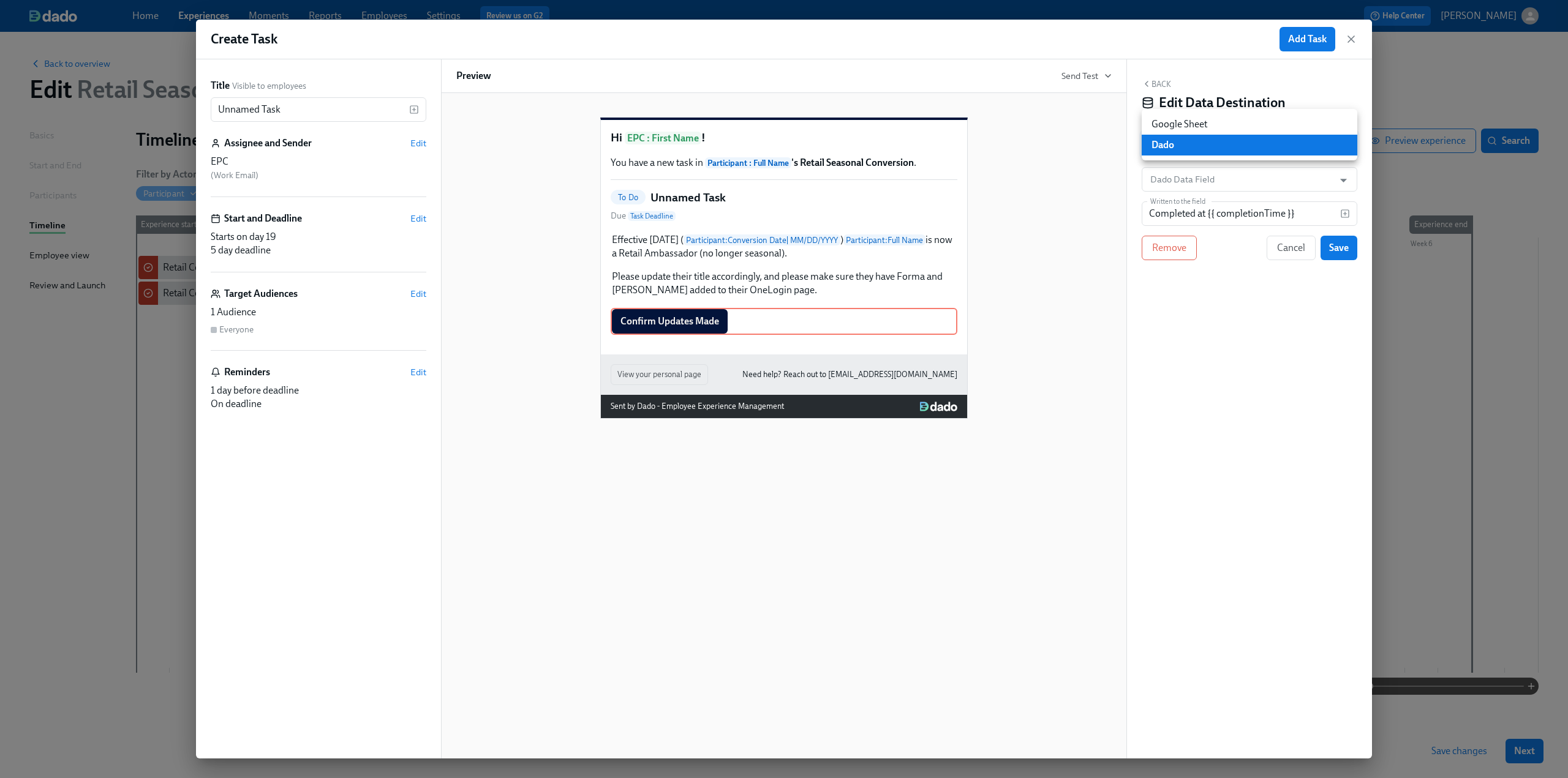
click at [1183, 147] on body "Home Experiences Moments Reports Employees Settings Review us on G2 Help Center…" at bounding box center [784, 389] width 1568 height 778
click at [1183, 123] on li "Google Sheet" at bounding box center [1249, 125] width 215 height 21
type input "GOOGLE_SHEET"
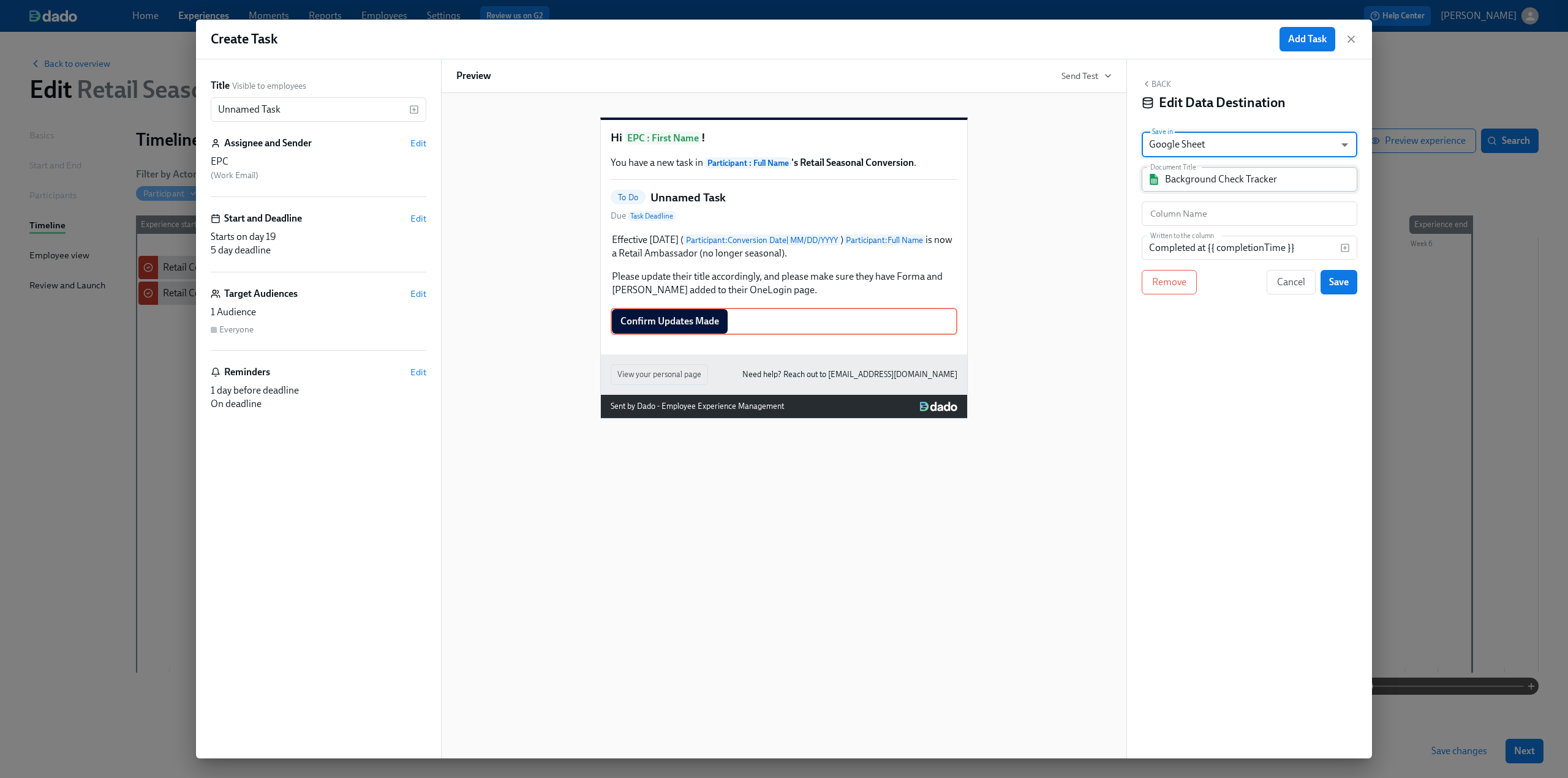
click at [1186, 183] on input "Background Check Tracker" at bounding box center [1258, 179] width 187 height 24
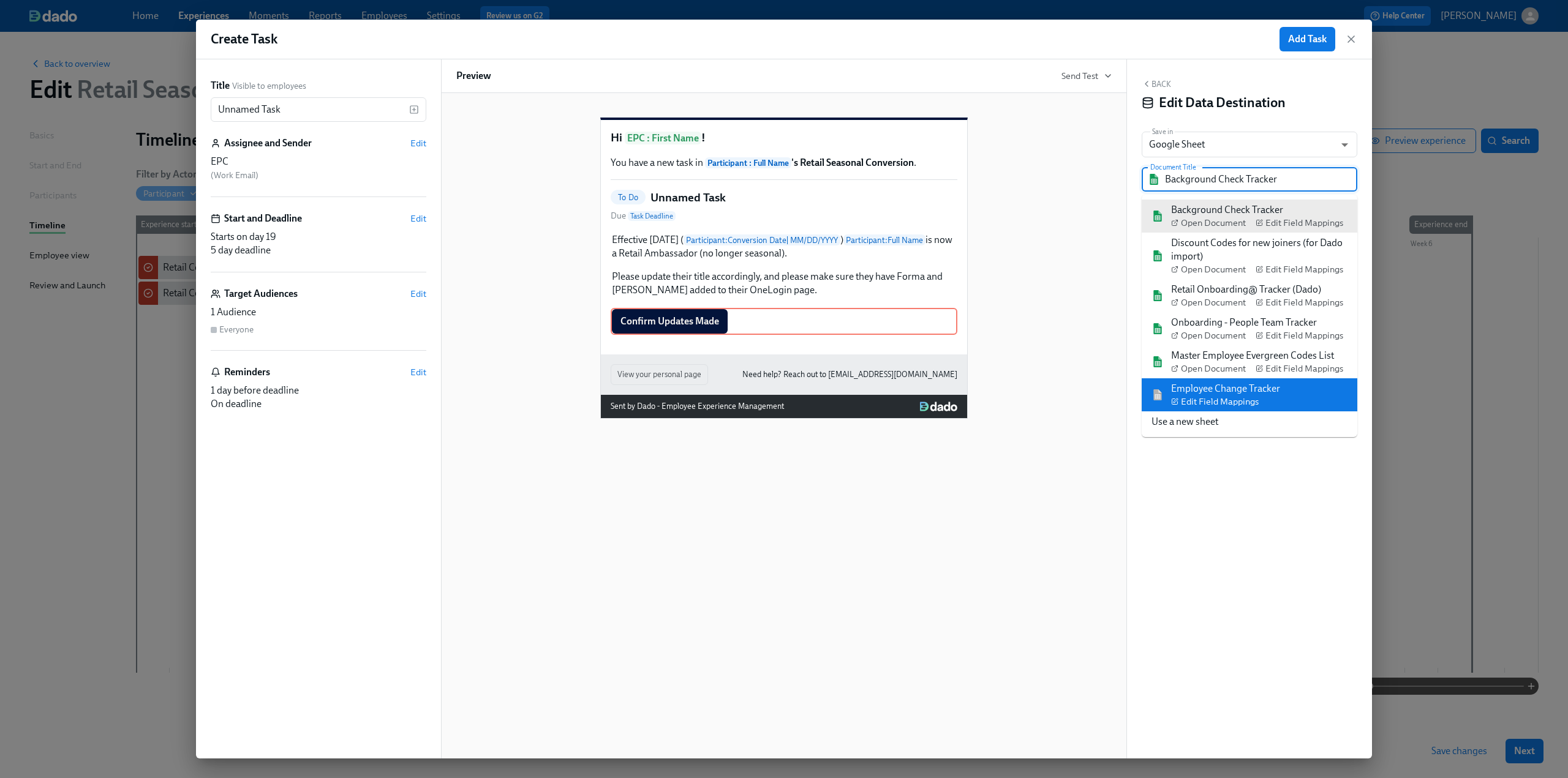
click at [1240, 385] on div "Employee Change Tracker Edit Field Mappings" at bounding box center [1225, 395] width 109 height 26
type input "Employee Change Tracker"
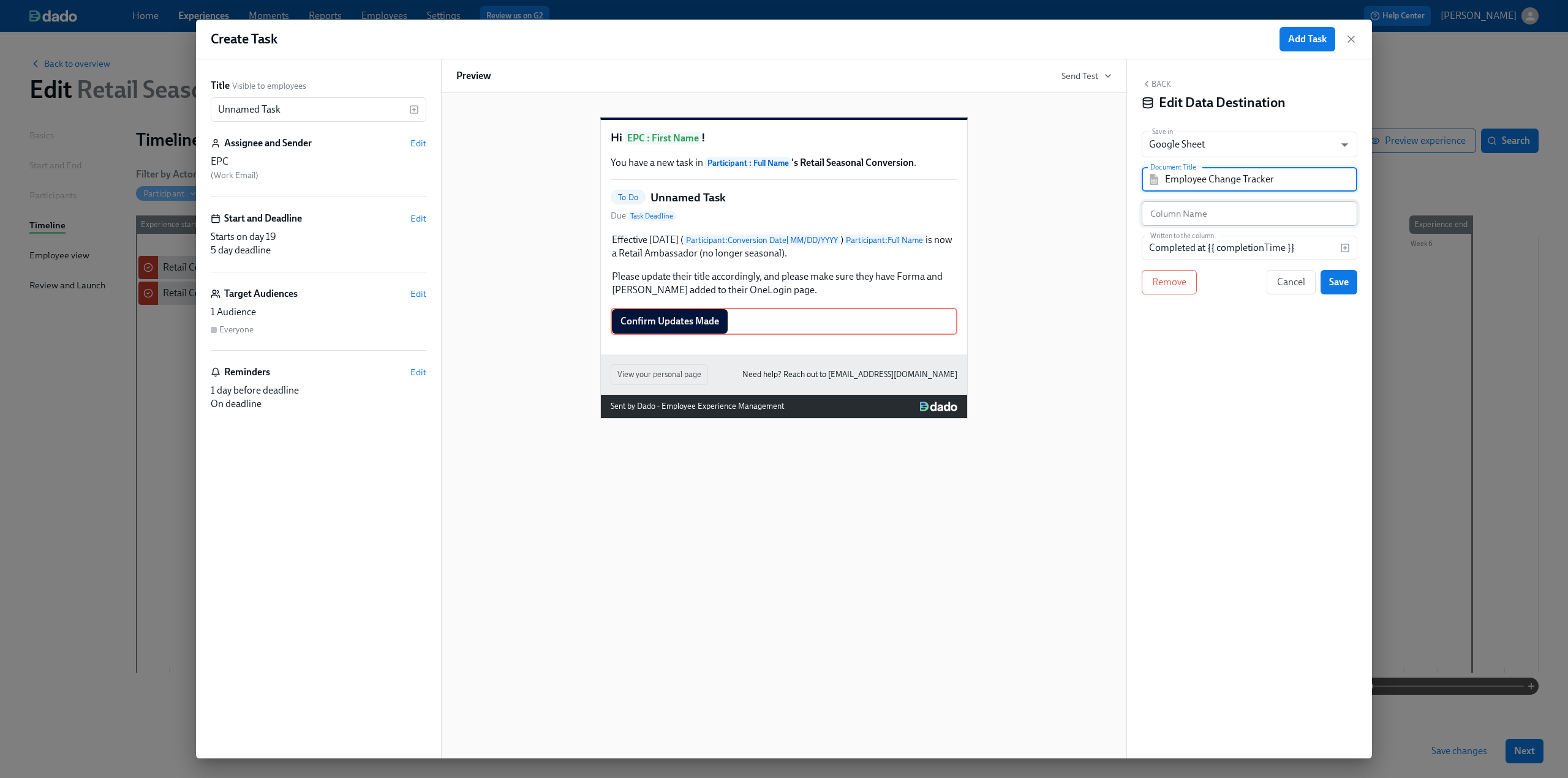
click at [1186, 215] on input "text" at bounding box center [1249, 213] width 215 height 24
type input "EPC Updates Completed"
click at [1218, 437] on div "Back Edit Data Destination Save in Google Sheet GOOGLE_SHEET ​ Document Title E…" at bounding box center [1249, 409] width 245 height 699
drag, startPoint x: 1265, startPoint y: 217, endPoint x: 1137, endPoint y: 213, distance: 128.1
click at [1137, 213] on div "Back Edit Data Destination Save in Google Sheet GOOGLE_SHEET ​ Document Title E…" at bounding box center [1249, 409] width 245 height 699
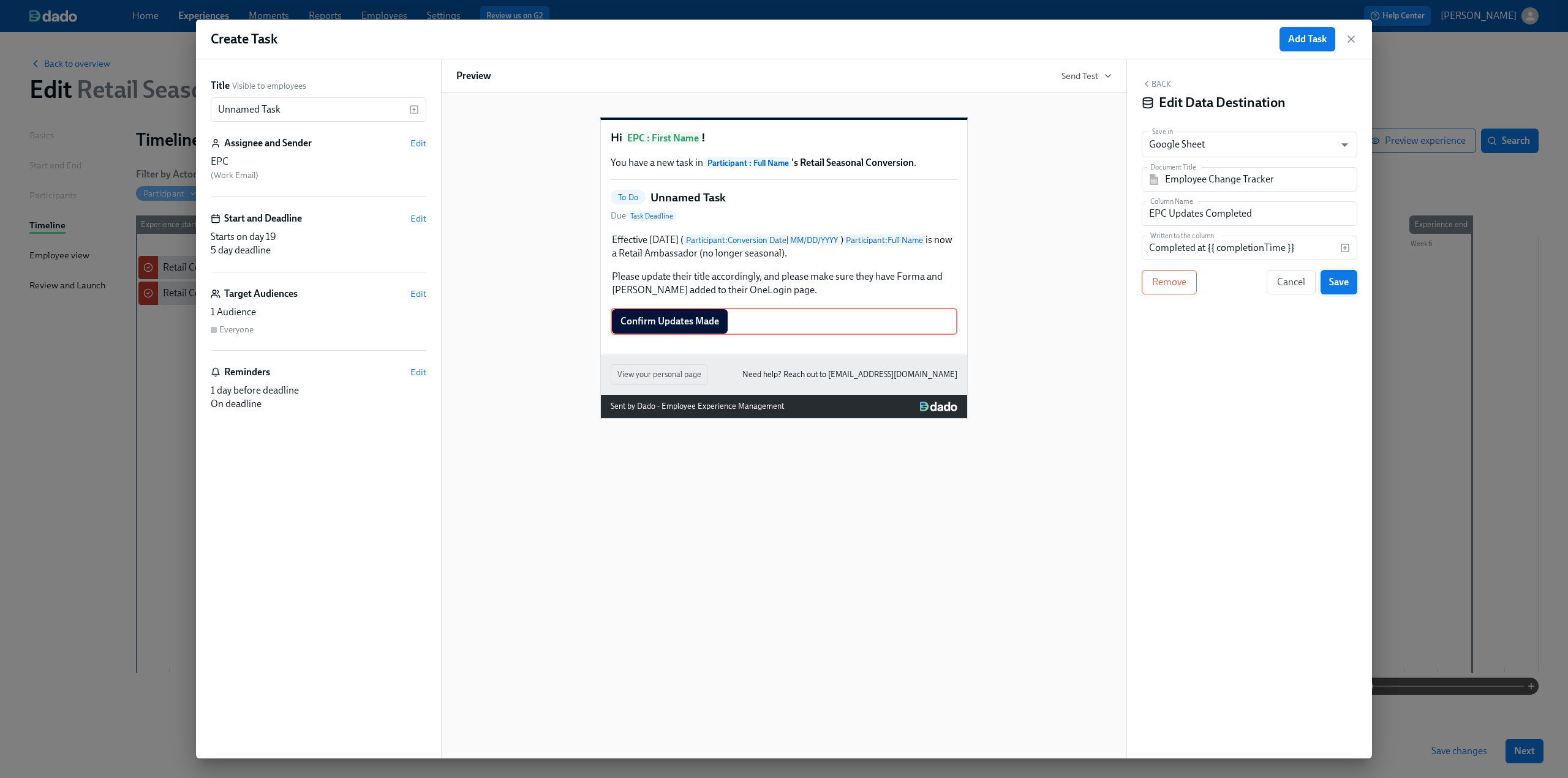
click at [1344, 288] on span "Save" at bounding box center [1339, 282] width 19 height 12
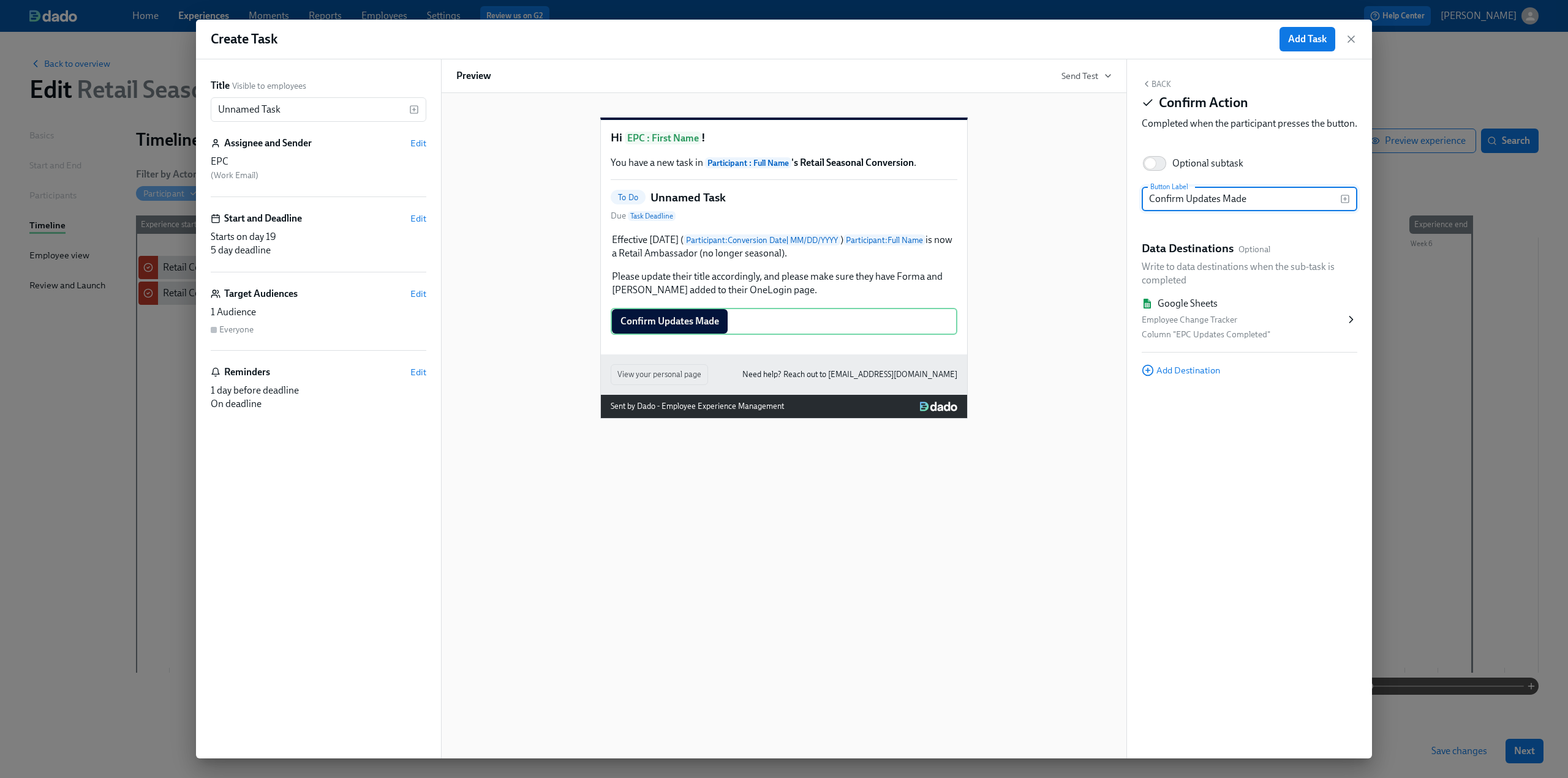
click at [1158, 84] on button "Back" at bounding box center [1157, 84] width 30 height 10
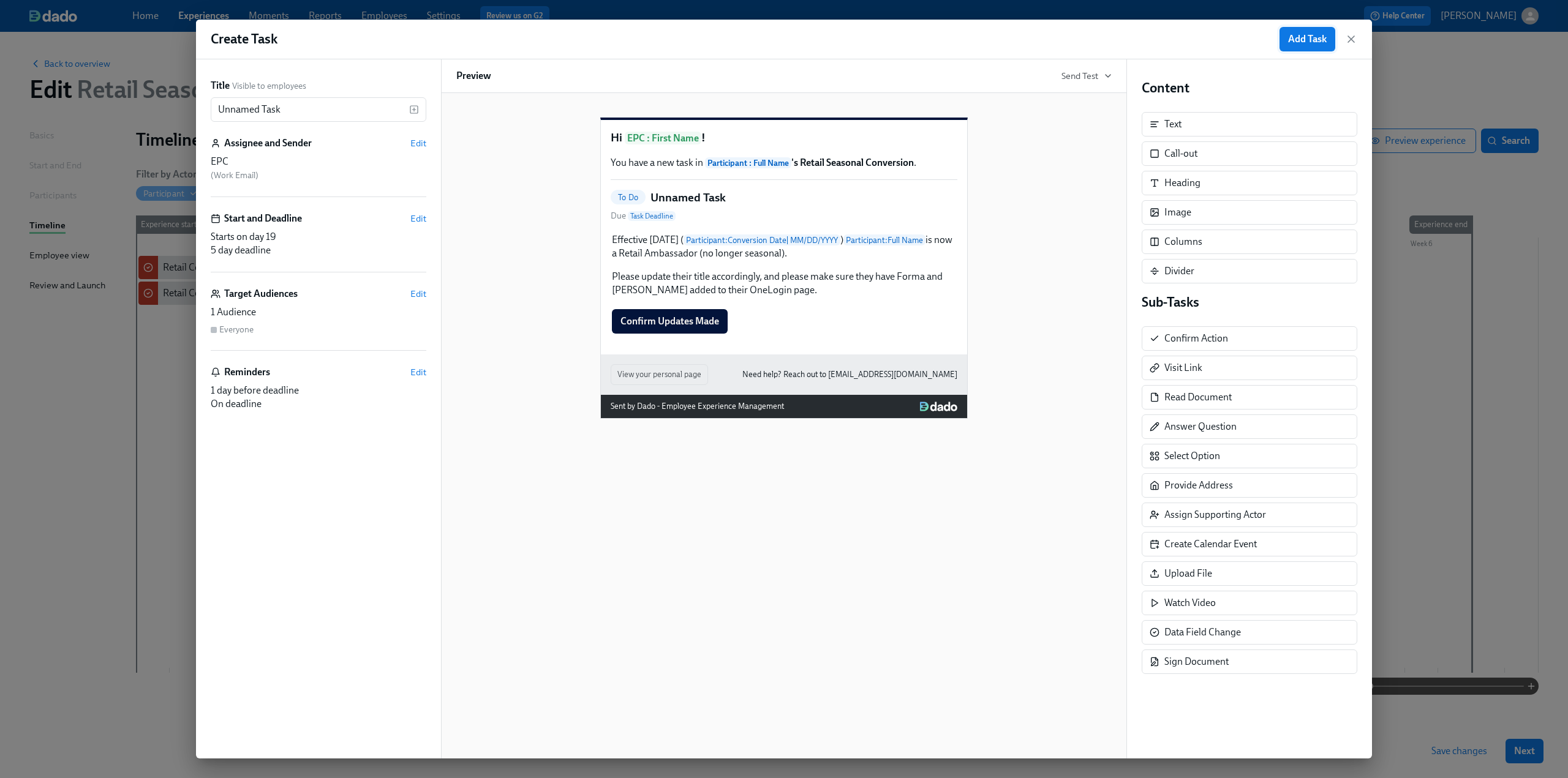
click at [1299, 40] on span "Add Task" at bounding box center [1307, 39] width 38 height 12
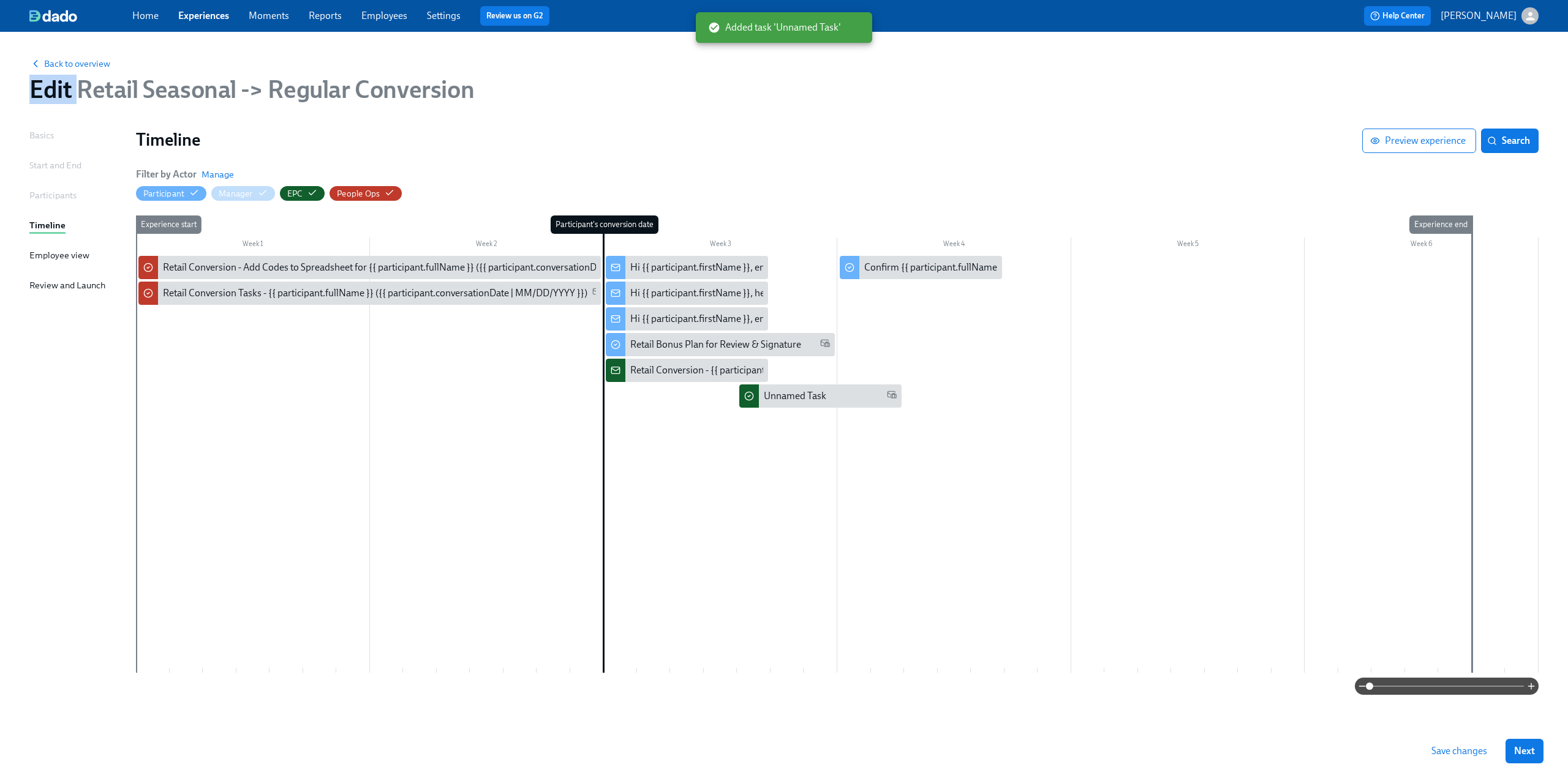
click at [1299, 40] on div "Back to overview Edit Retail Seasonal -> Regular Conversion Basics Start and En…" at bounding box center [784, 405] width 1568 height 746
click at [643, 374] on div "Retail Conversion - {{ participant.fullName }} ({{ participant.conversationDate…" at bounding box center [829, 369] width 397 height 13
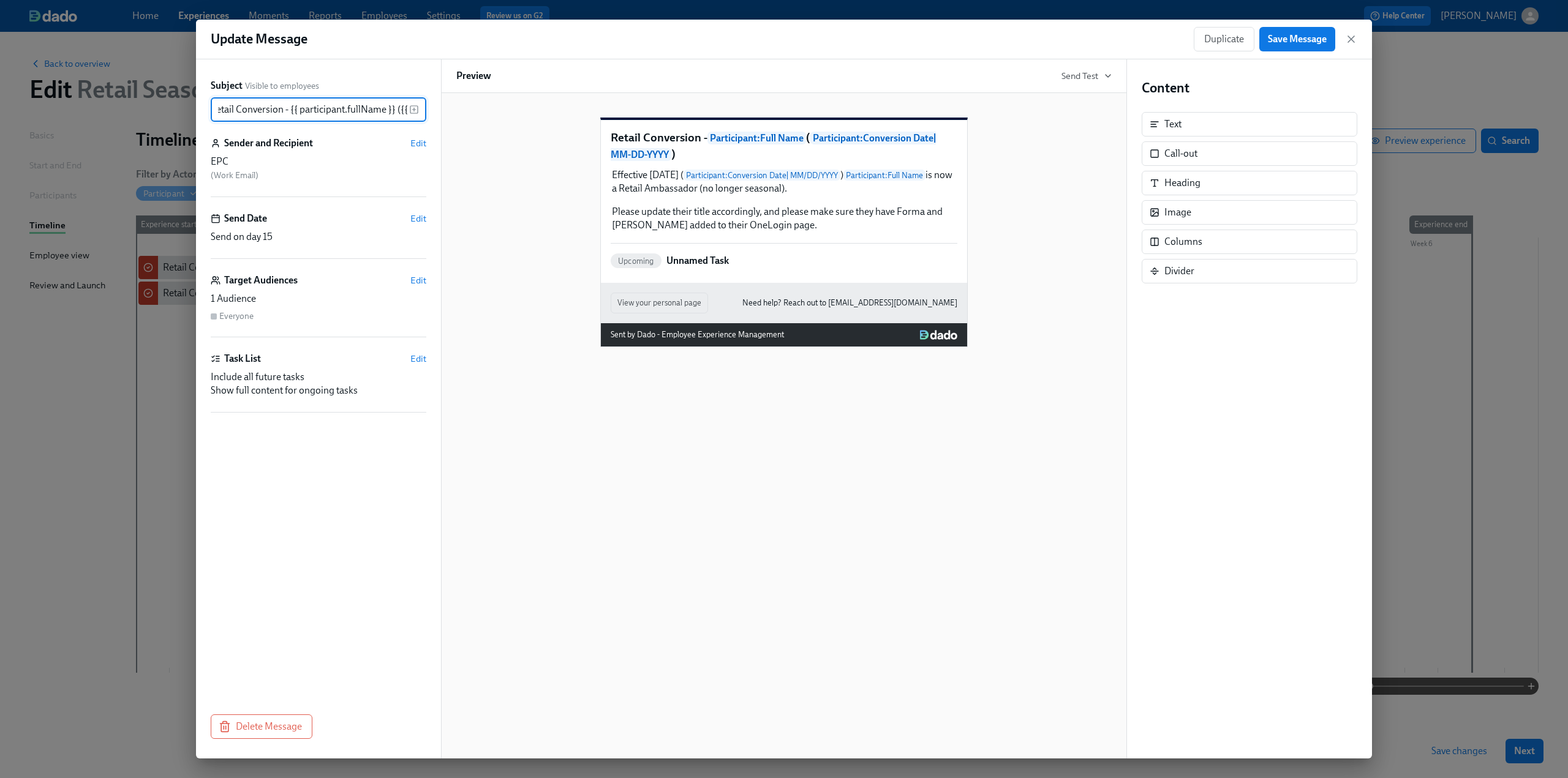
drag, startPoint x: 407, startPoint y: 111, endPoint x: 209, endPoint y: 120, distance: 198.2
click at [209, 120] on div "Subject Visible to employees Retail Conversion - {{ participant.fullName }} ({{…" at bounding box center [318, 409] width 245 height 699
click at [218, 112] on input "Retail Conversion - {{ participant.fullName }} ({{ participant.conversationDate…" at bounding box center [310, 110] width 199 height 24
drag, startPoint x: 218, startPoint y: 111, endPoint x: 492, endPoint y: 118, distance: 274.1
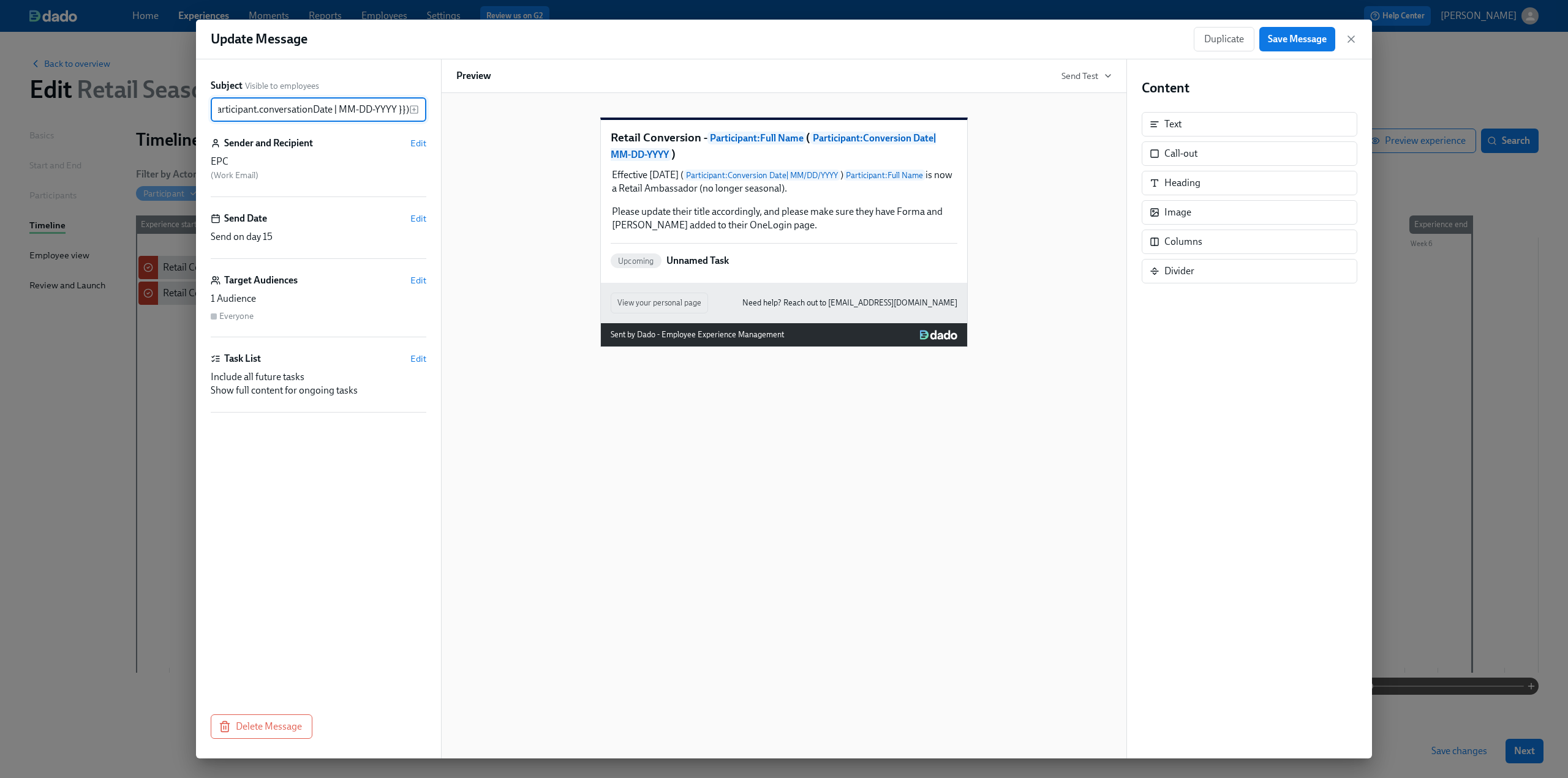
click at [492, 118] on div "Subject Visible to employees Retail Conversion - {{ participant.fullName }} ({{…" at bounding box center [784, 409] width 1176 height 699
click at [291, 727] on span "Delete Message" at bounding box center [261, 727] width 81 height 12
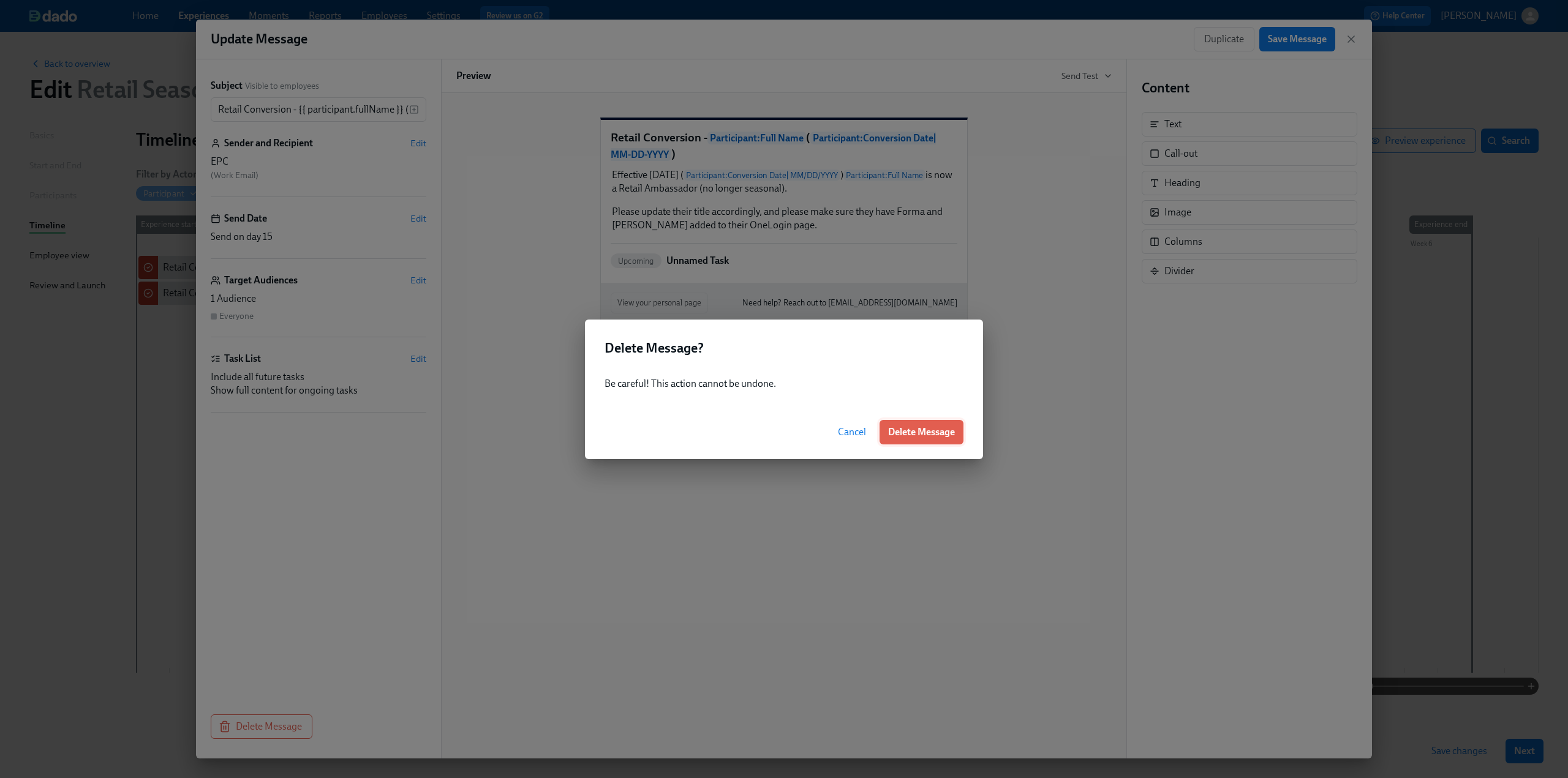
click at [948, 433] on span "Delete Message" at bounding box center [921, 432] width 67 height 12
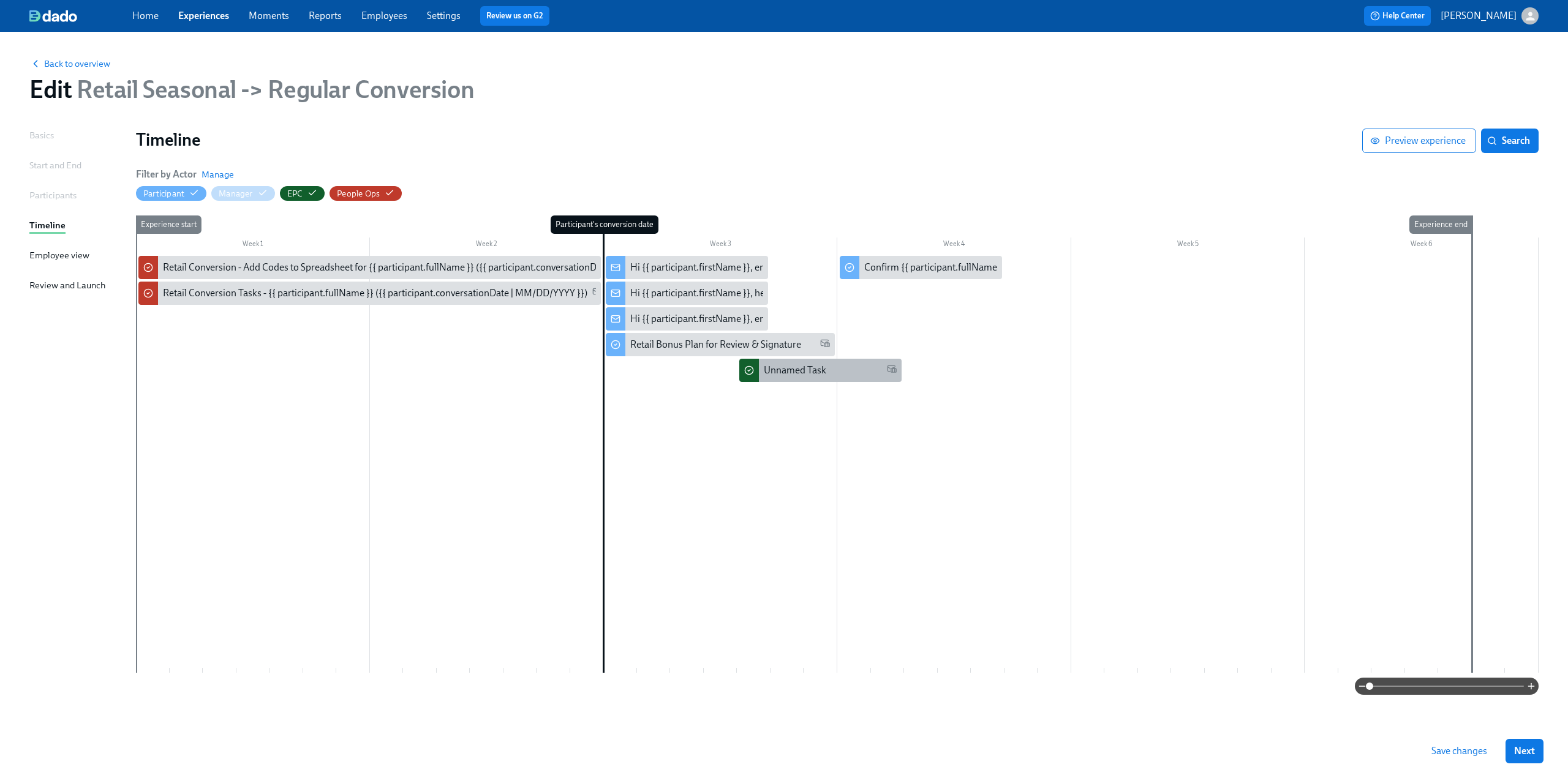
click at [838, 373] on div "Unnamed Task" at bounding box center [830, 369] width 132 height 13
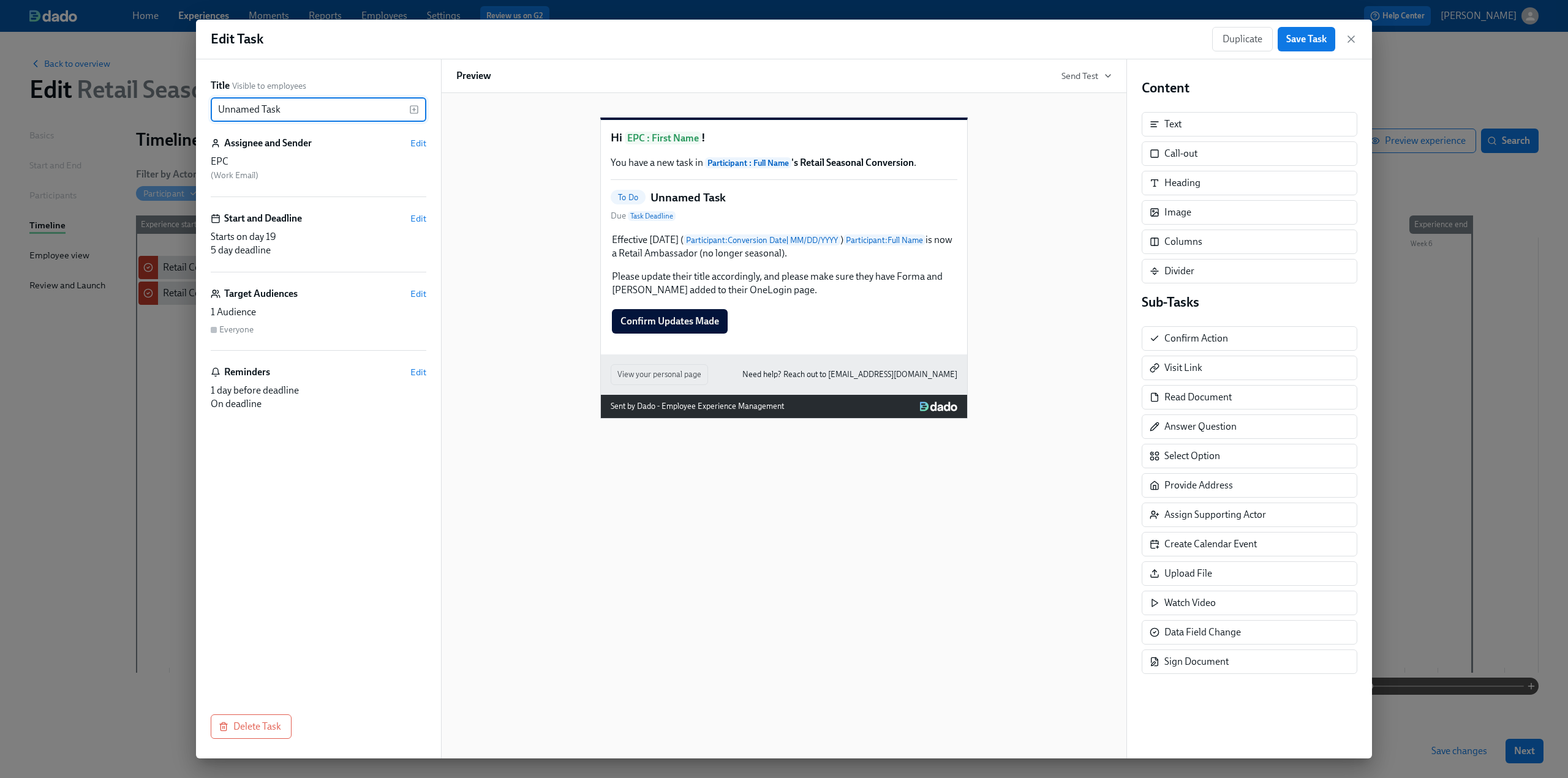
drag, startPoint x: 327, startPoint y: 104, endPoint x: 206, endPoint y: 114, distance: 121.4
click at [206, 114] on div "Title Visible to employees Unnamed Task ​ Assignee and Sender Edit EPC ( Work E…" at bounding box center [318, 409] width 245 height 699
paste input "Retail Conversion - {{ participant.fullName }} ({{ participant.conversationDate…"
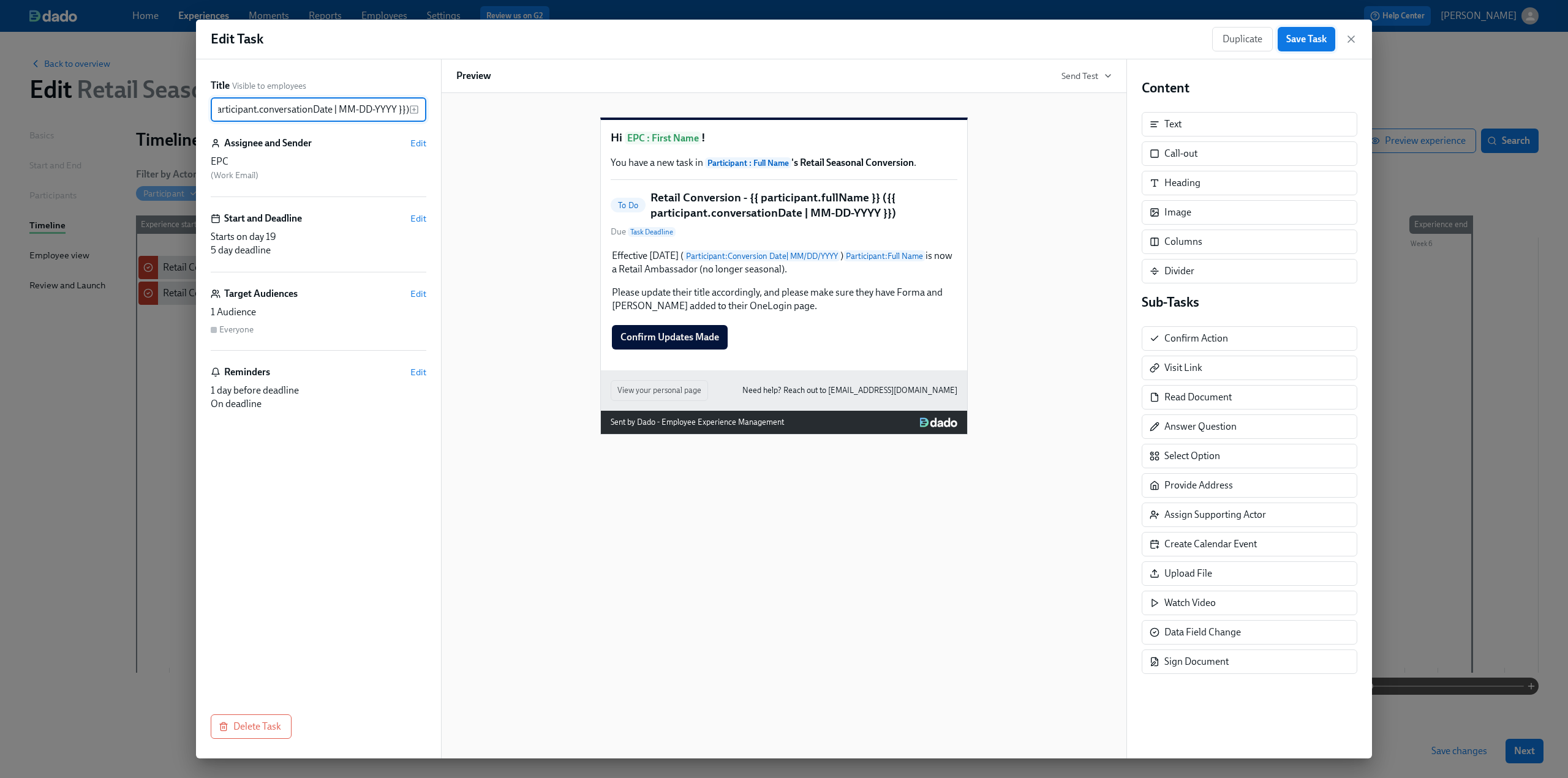
type input "Retail Conversion - {{ participant.fullName }} ({{ participant.conversationDate…"
click at [1313, 38] on span "Save Task" at bounding box center [1306, 39] width 40 height 12
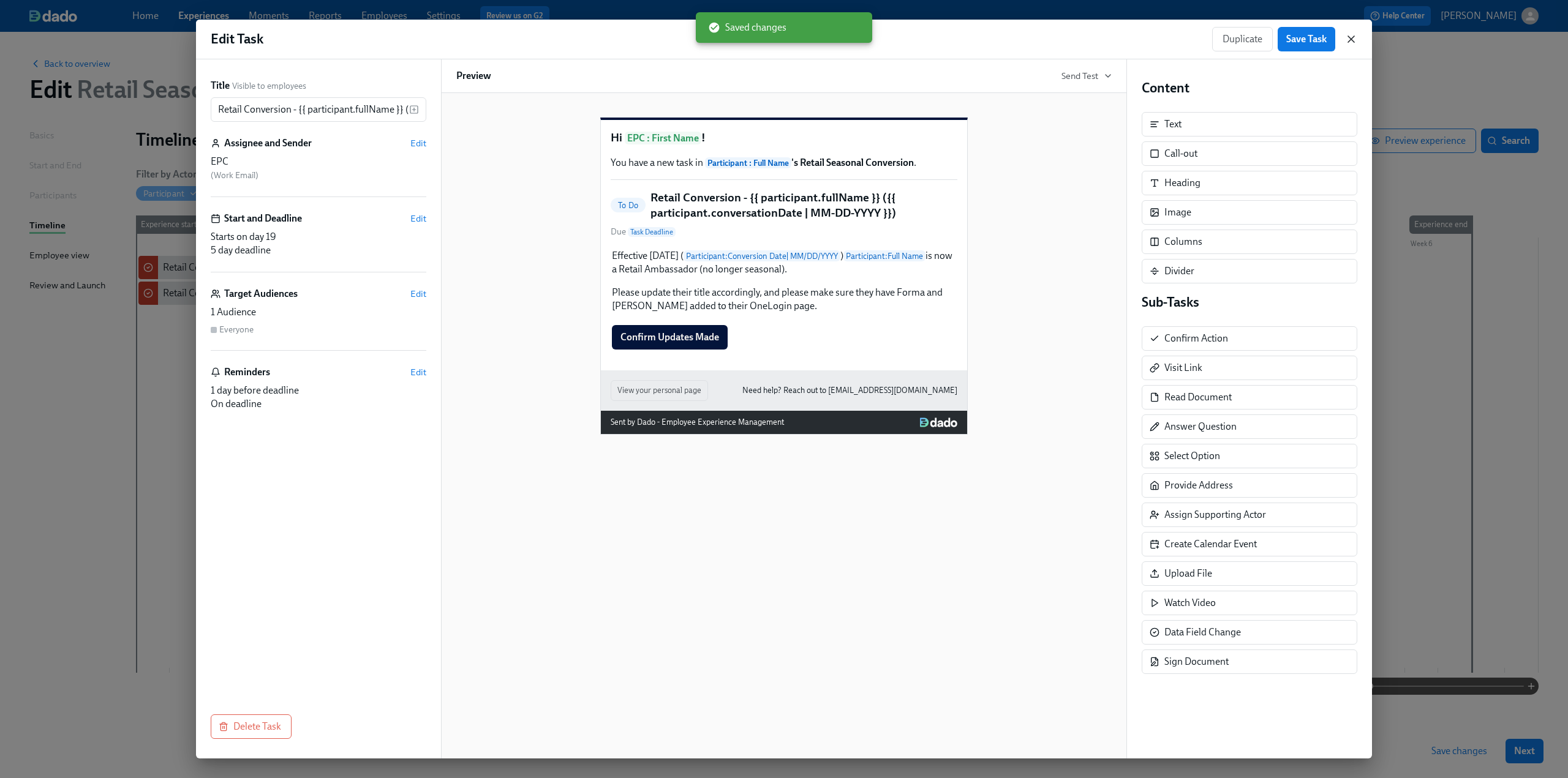
click at [1346, 38] on icon "button" at bounding box center [1351, 39] width 12 height 12
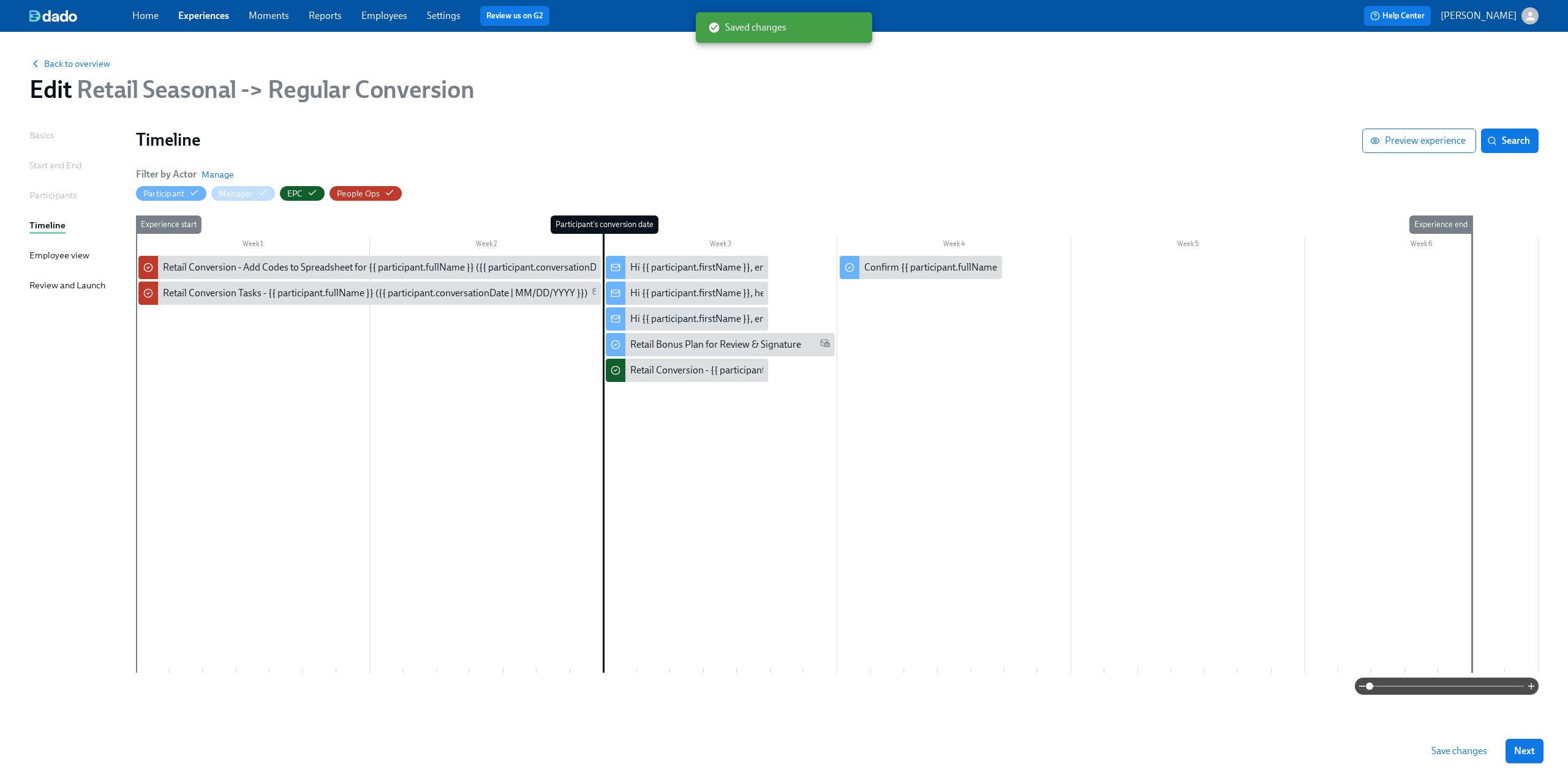
click at [1467, 748] on span "Save changes" at bounding box center [1459, 751] width 56 height 12
click at [703, 375] on div "Retail Conversion - {{ participant.fullName }} ({{ participant.conversationDate…" at bounding box center [829, 369] width 397 height 13
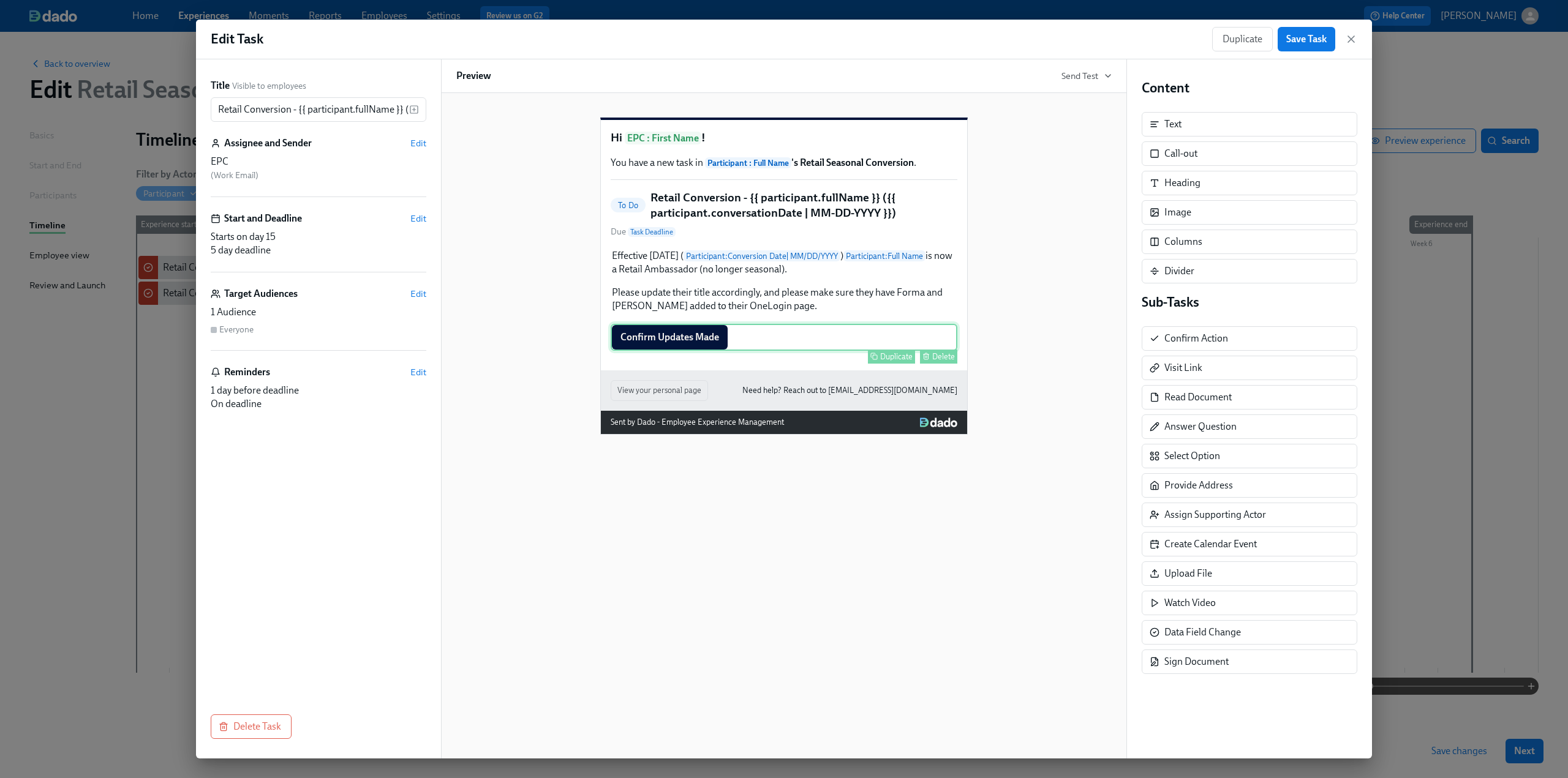
click at [716, 351] on div "Confirm Updates Made Duplicate Delete" at bounding box center [784, 337] width 347 height 27
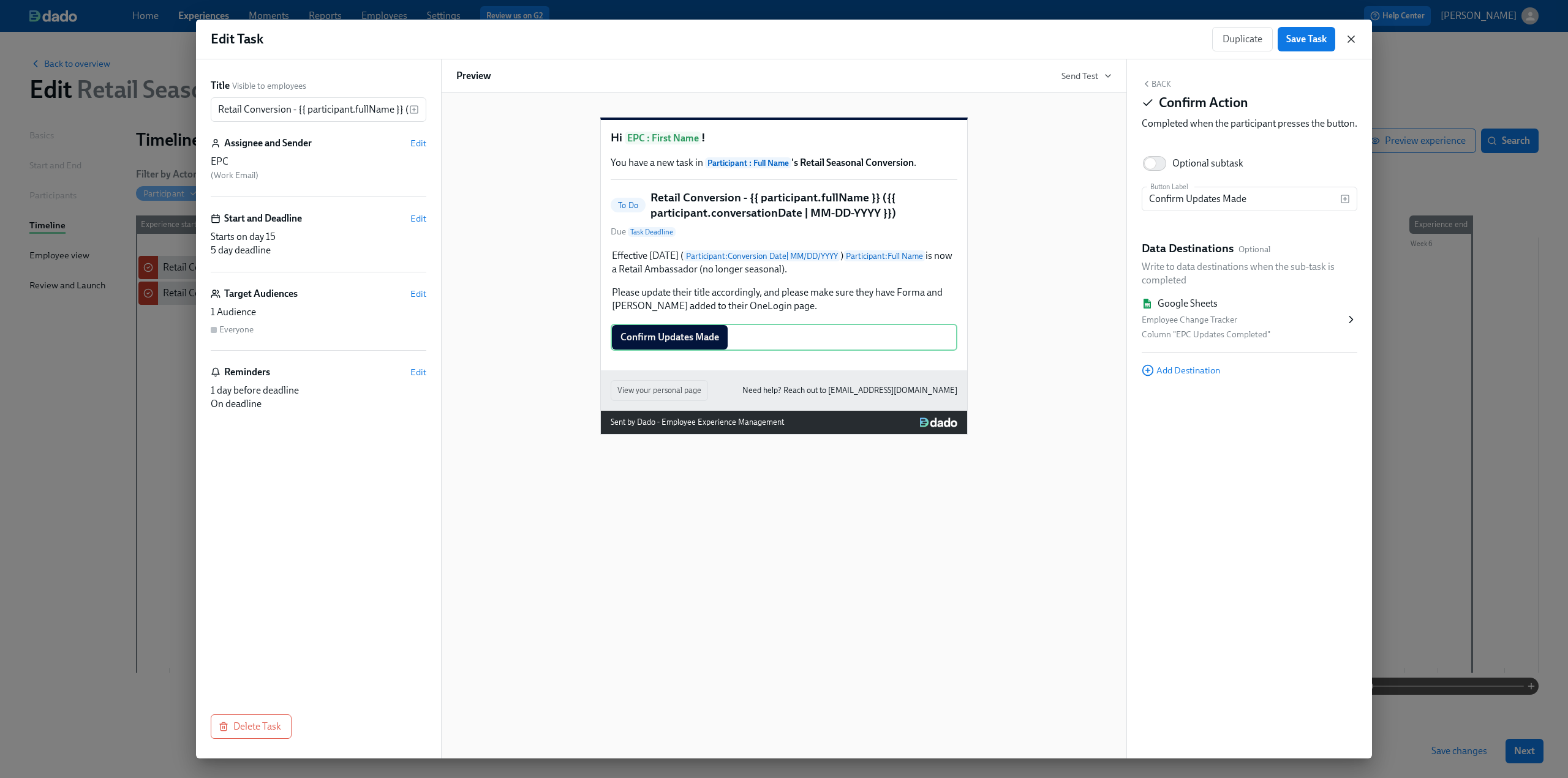
click at [1347, 36] on icon "button" at bounding box center [1351, 39] width 12 height 12
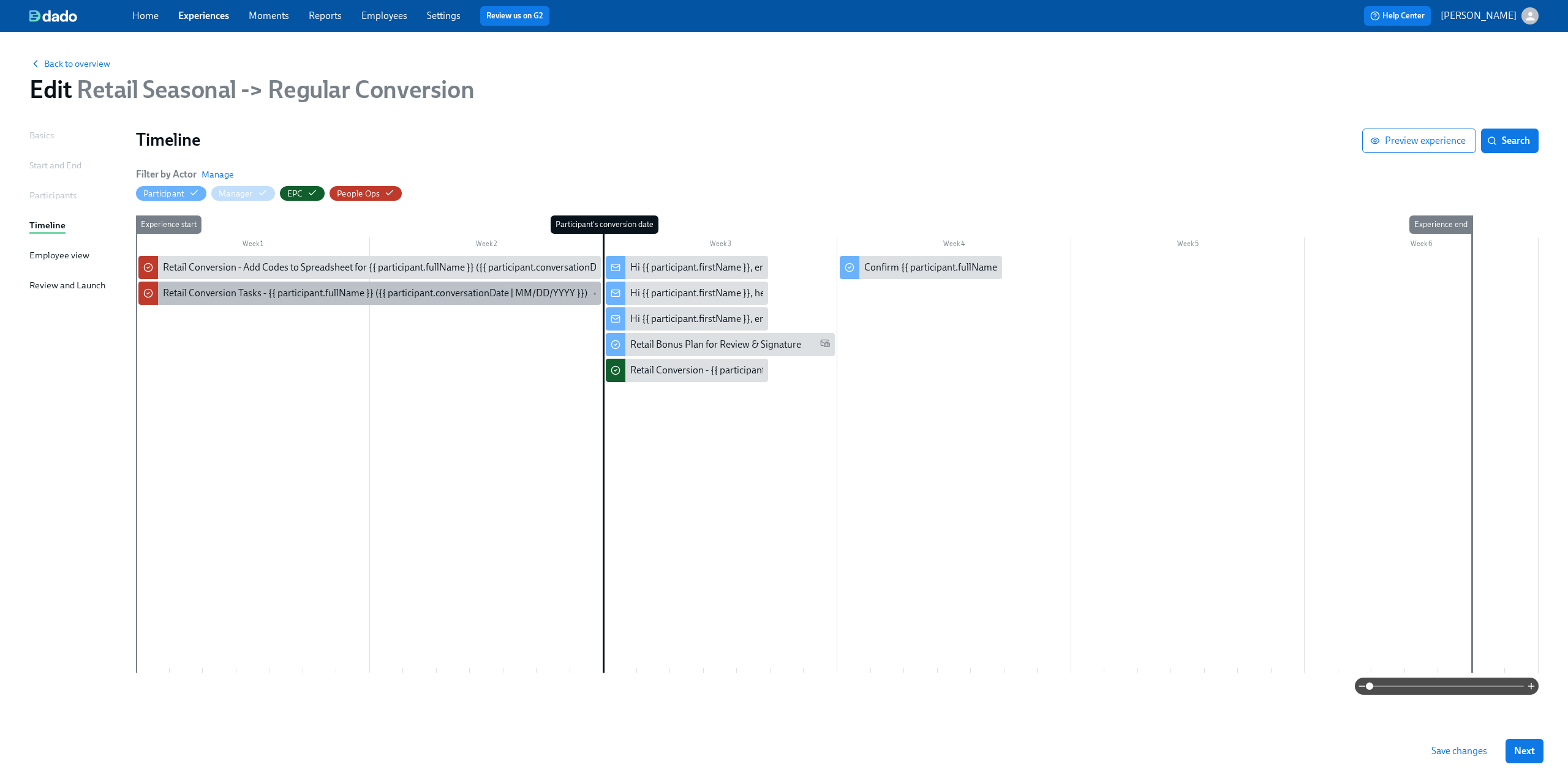
click at [466, 289] on div "Retail Conversion Tasks - {{ participant.fullName }} ({{ participant.conversati…" at bounding box center [375, 293] width 424 height 13
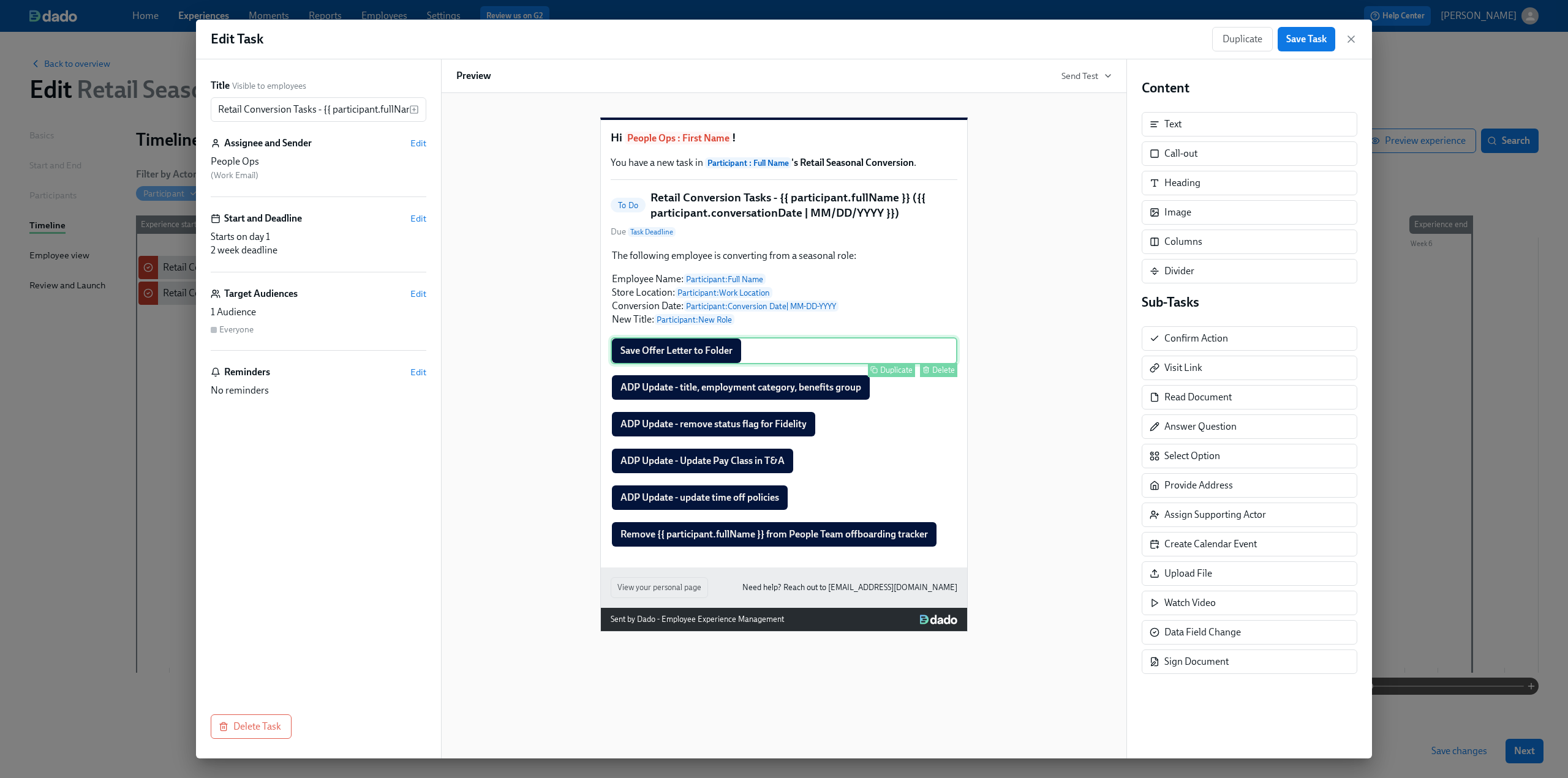
click at [659, 364] on div "Save Offer Letter to Folder Duplicate Delete" at bounding box center [784, 350] width 347 height 27
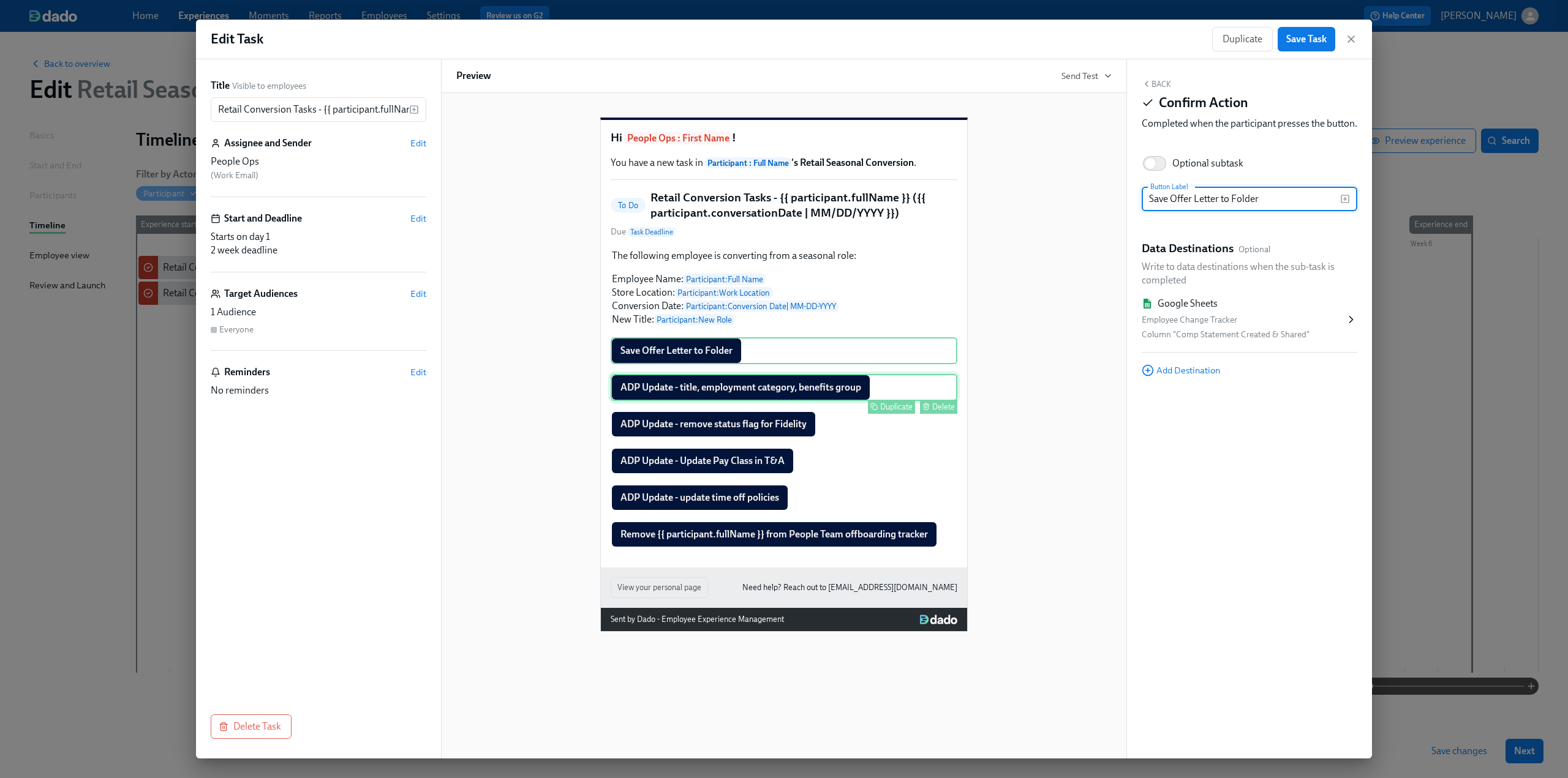
click at [661, 401] on div "ADP Update - title, employment category, benefits group Duplicate Delete" at bounding box center [784, 387] width 347 height 27
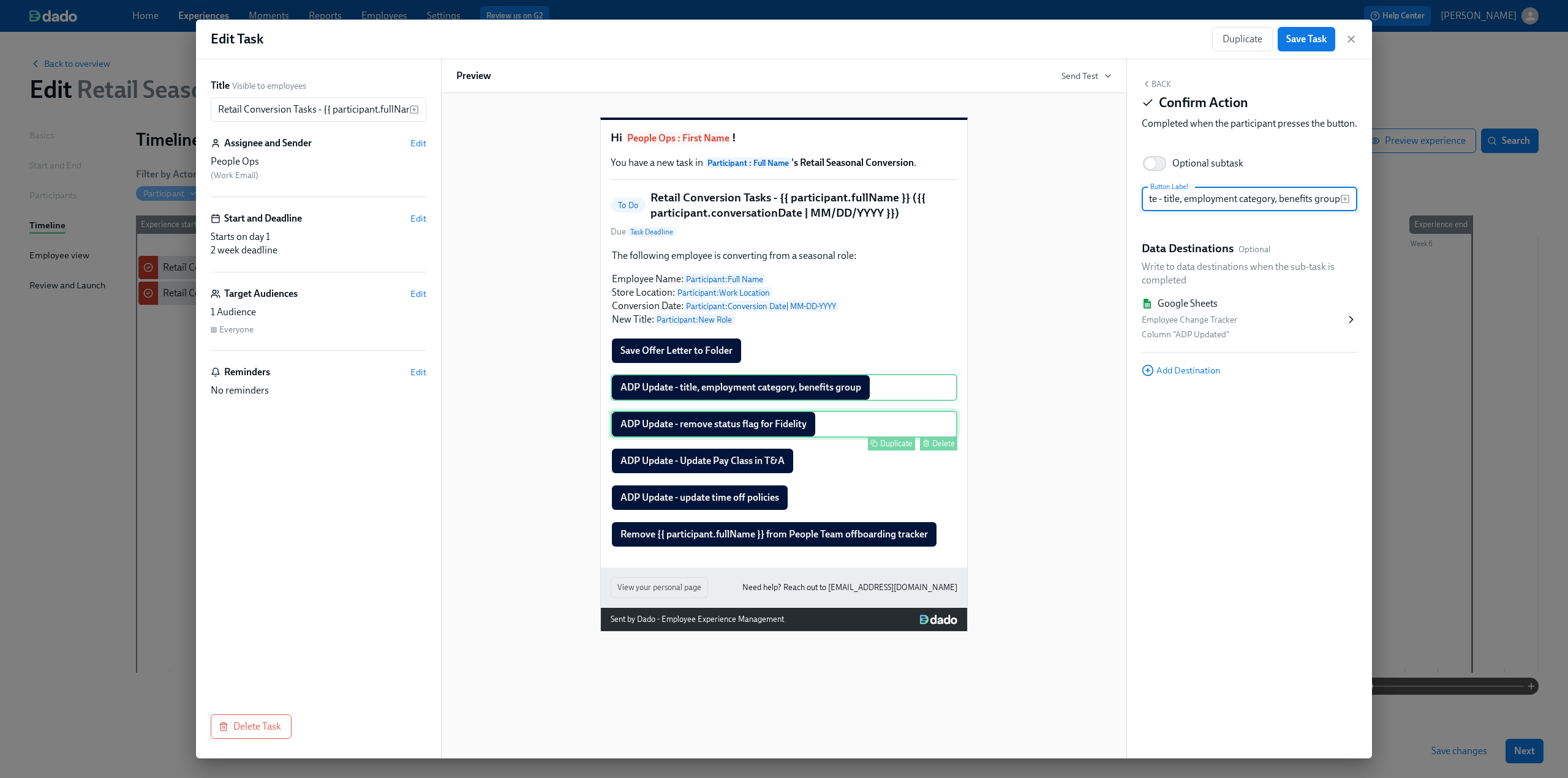
click at [669, 437] on div "ADP Update - remove status flag for Fidelity Duplicate Delete" at bounding box center [784, 423] width 347 height 27
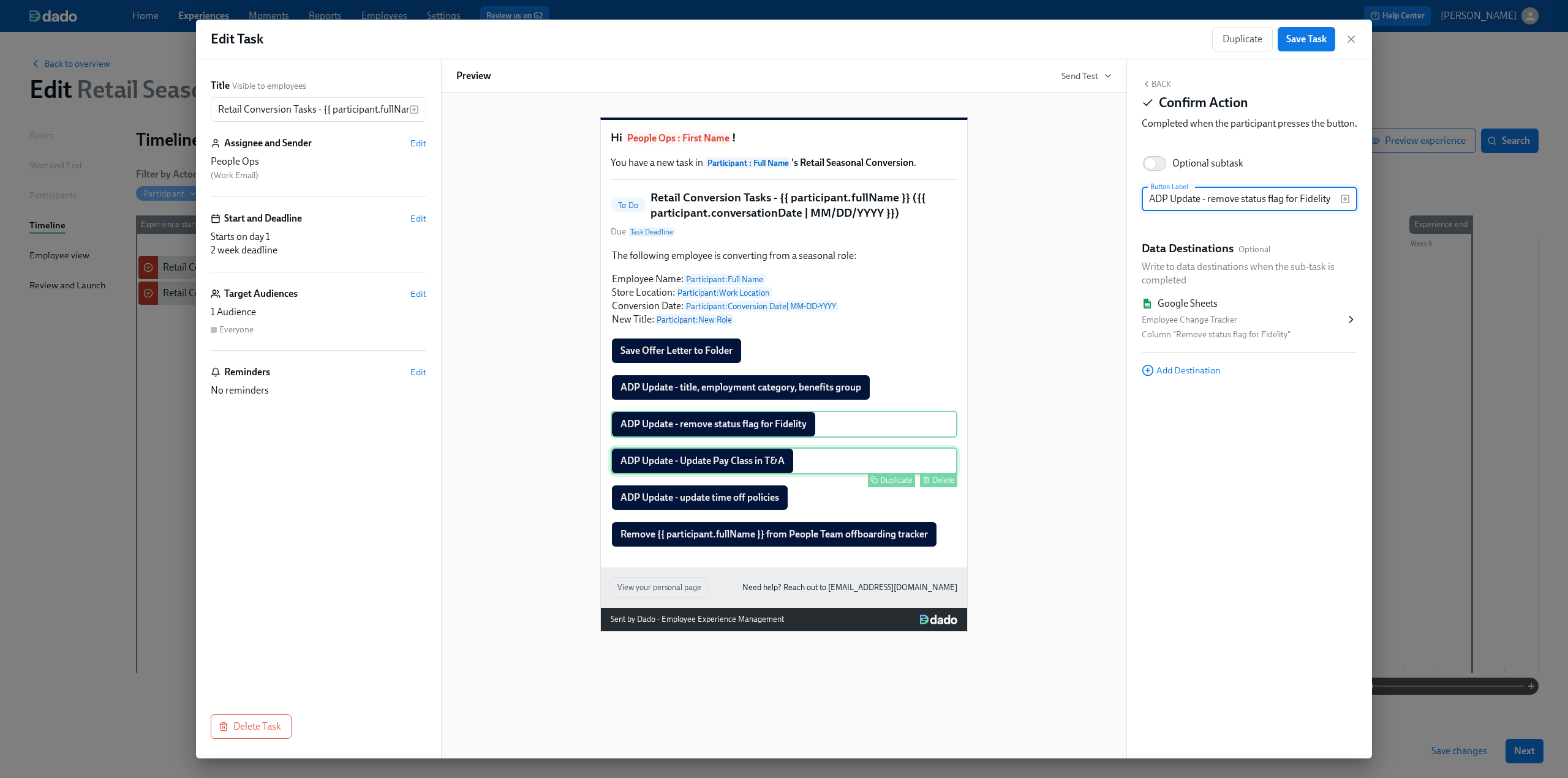
click at [681, 475] on div "ADP Update - Update Pay Class in T&A Duplicate Delete" at bounding box center [784, 461] width 347 height 27
click at [699, 511] on div "ADP Update - update time off policies Duplicate Delete" at bounding box center [784, 497] width 347 height 27
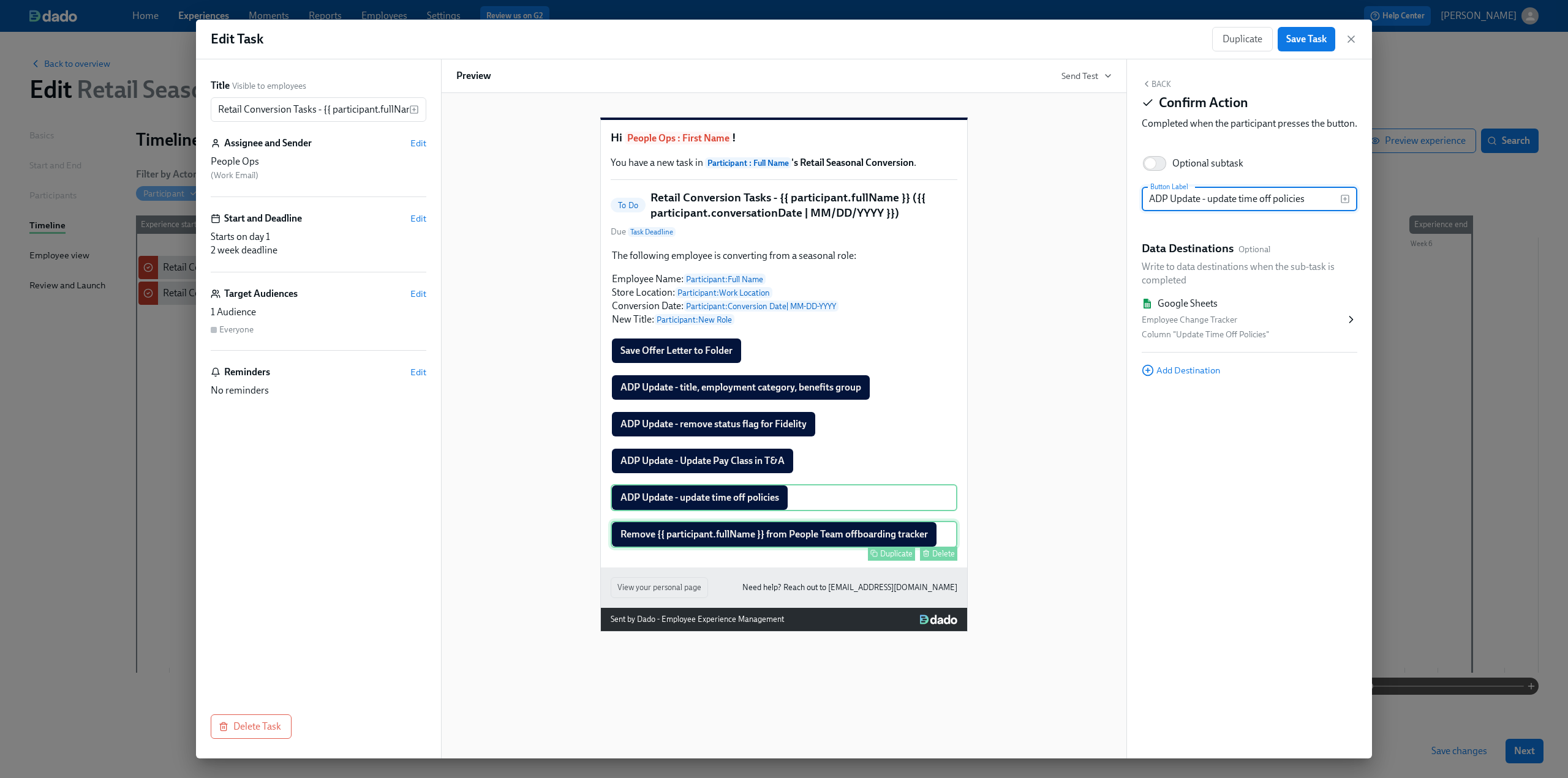
click at [722, 548] on div "Remove {{ participant.fullName }} from People Team offboarding tracker Duplicat…" at bounding box center [784, 534] width 347 height 27
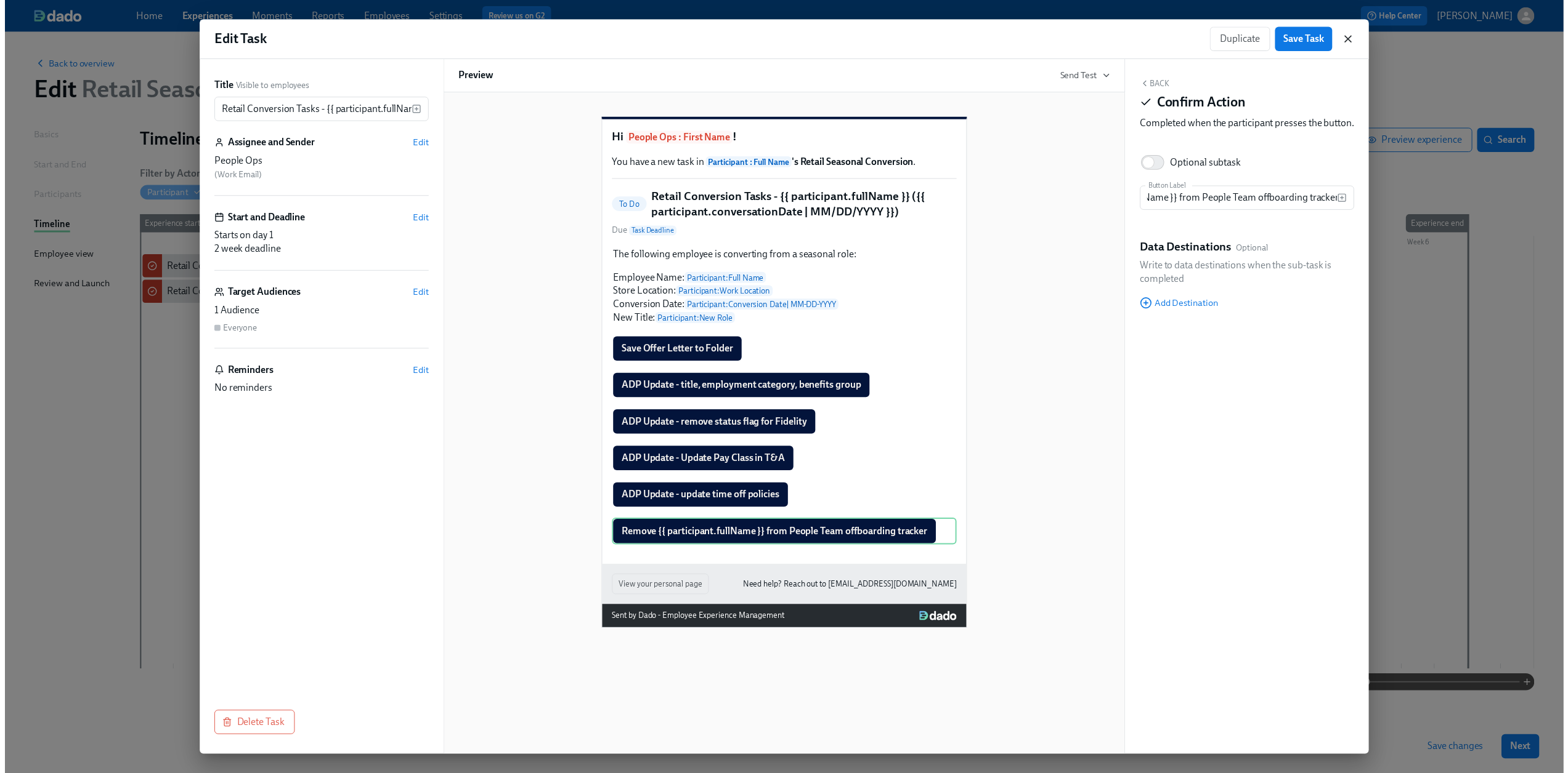
scroll to position [0, 0]
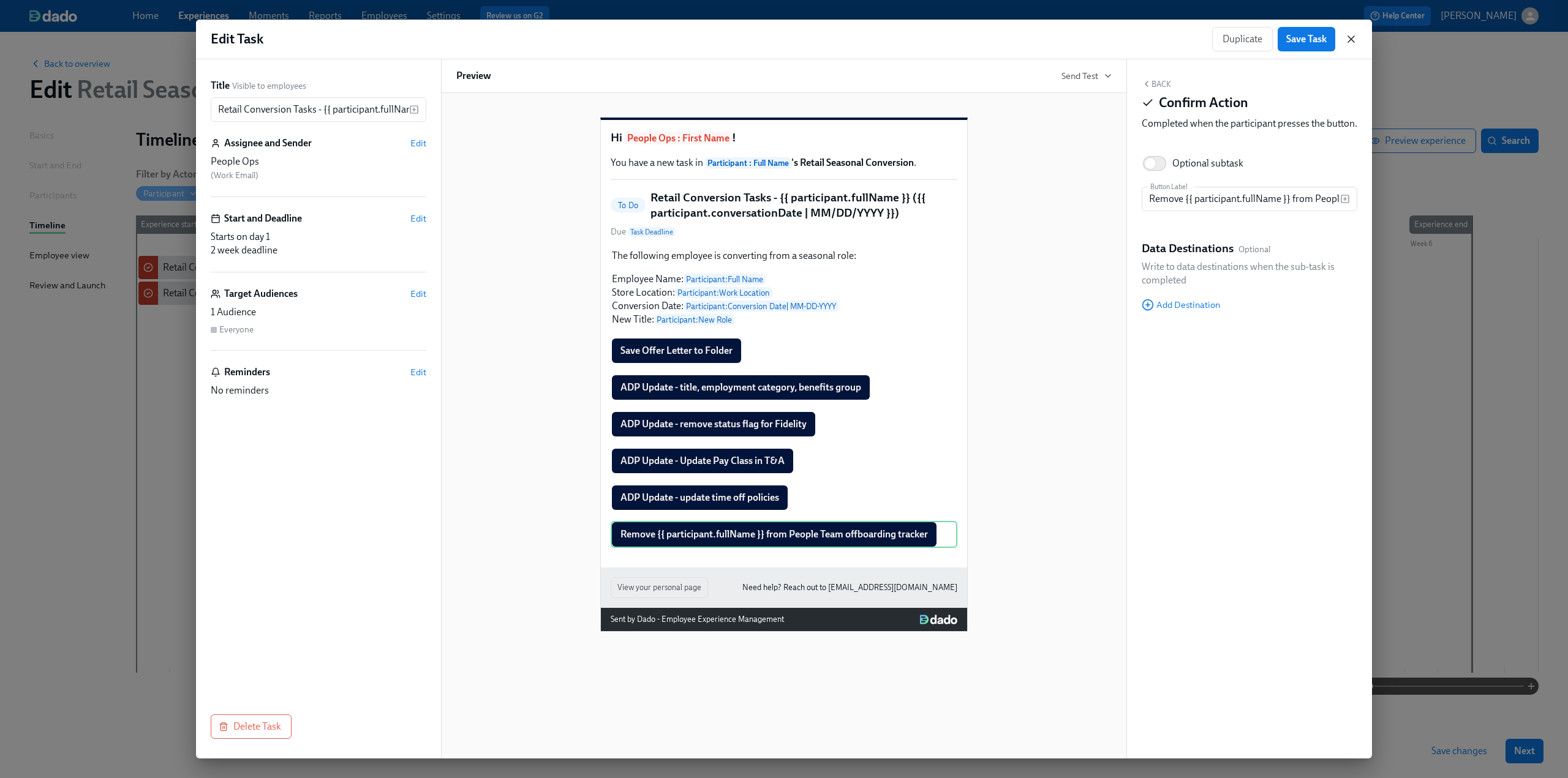
click at [1354, 36] on icon "button" at bounding box center [1350, 38] width 6 height 6
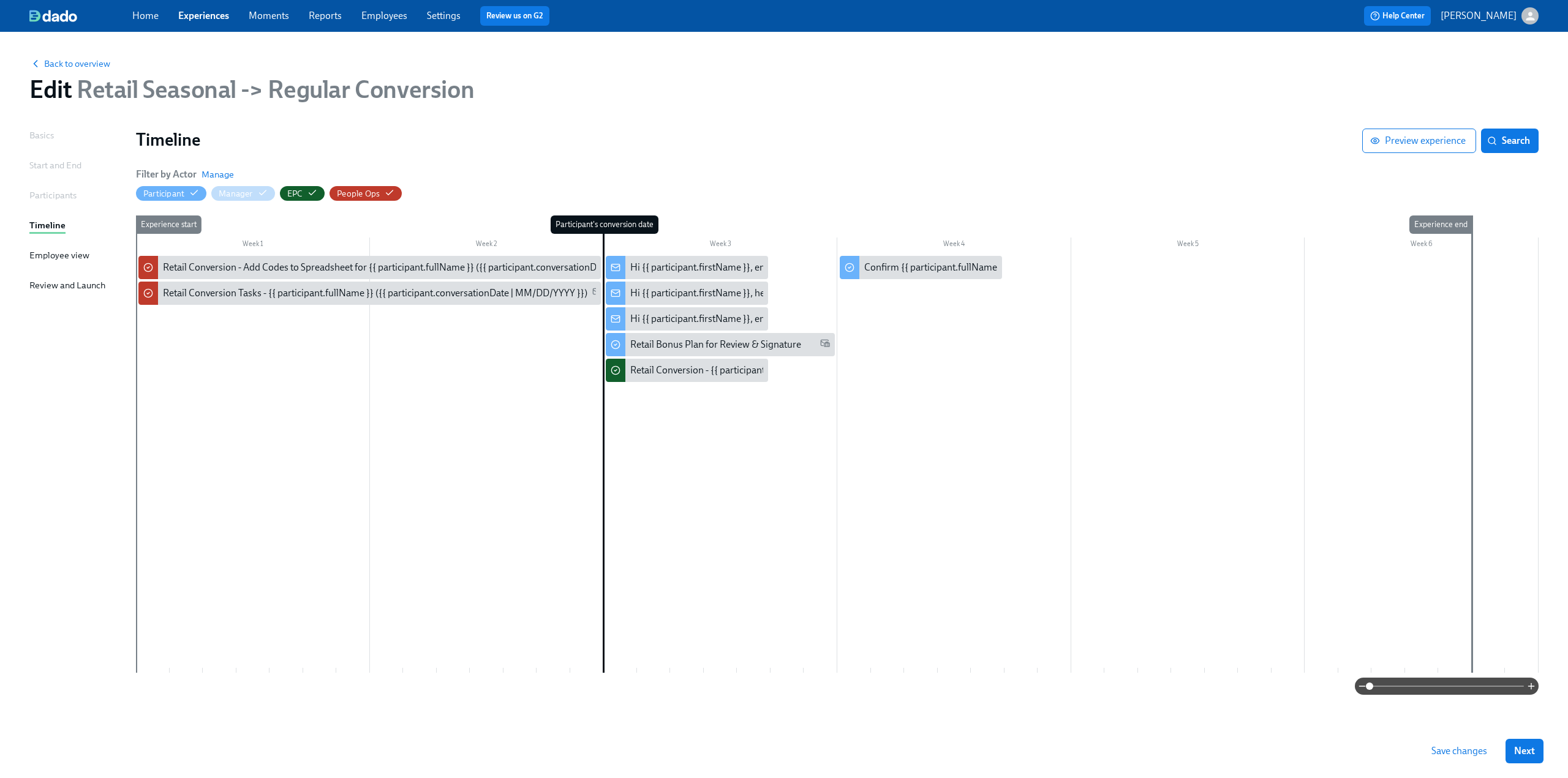
click at [1473, 754] on span "Save changes" at bounding box center [1459, 751] width 56 height 12
click at [935, 274] on div "Confirm {{ participant.fullName }}has signed their Retail Bonus Plan" at bounding box center [1005, 267] width 283 height 13
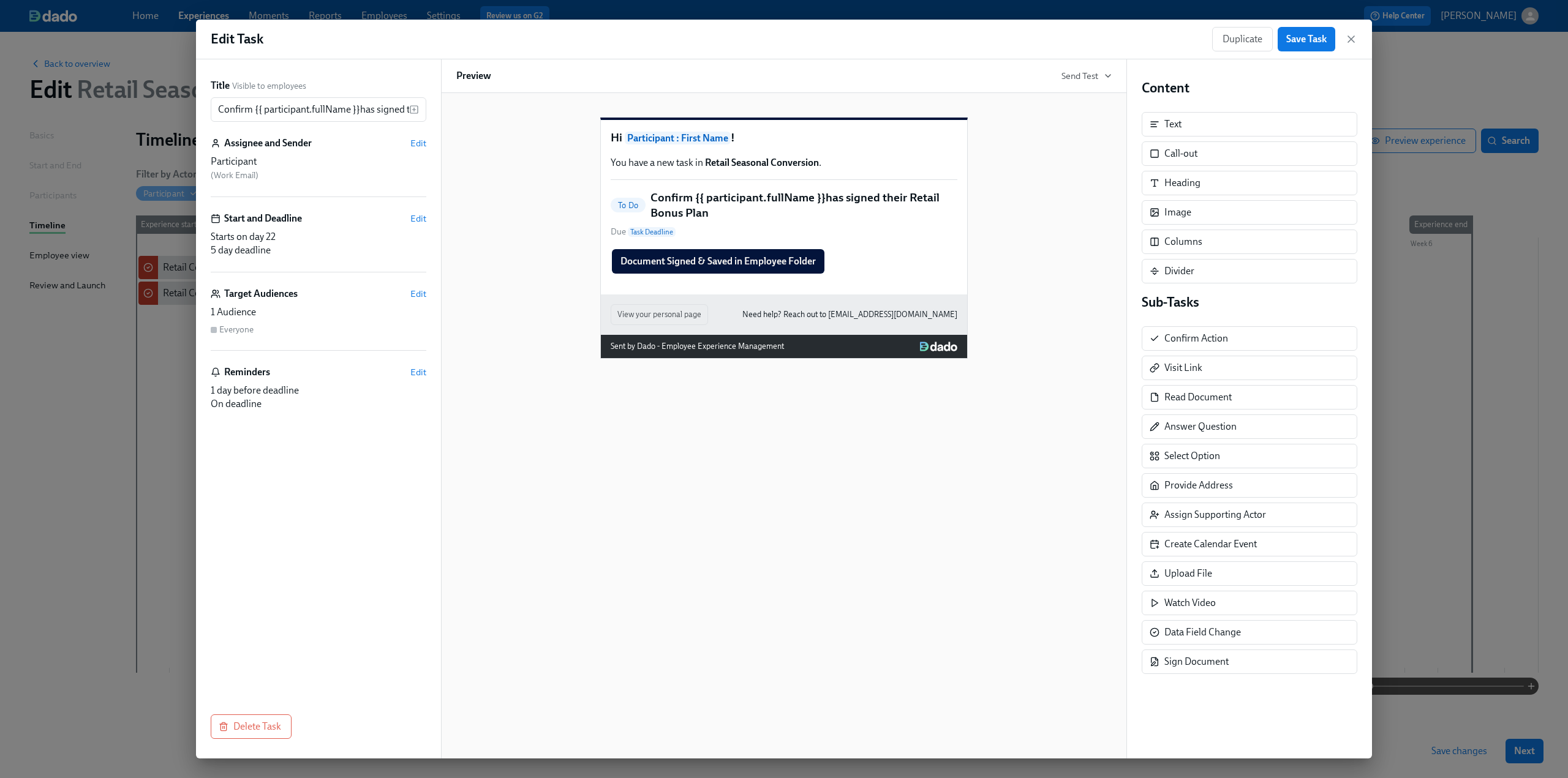
click at [1047, 246] on div "Hi Participant : First Name ! You have a new task in Retail Seasonal Conversion…" at bounding box center [784, 227] width 655 height 260
click at [1300, 30] on button "Save Task" at bounding box center [1307, 39] width 58 height 24
click at [1347, 36] on icon "button" at bounding box center [1350, 38] width 6 height 6
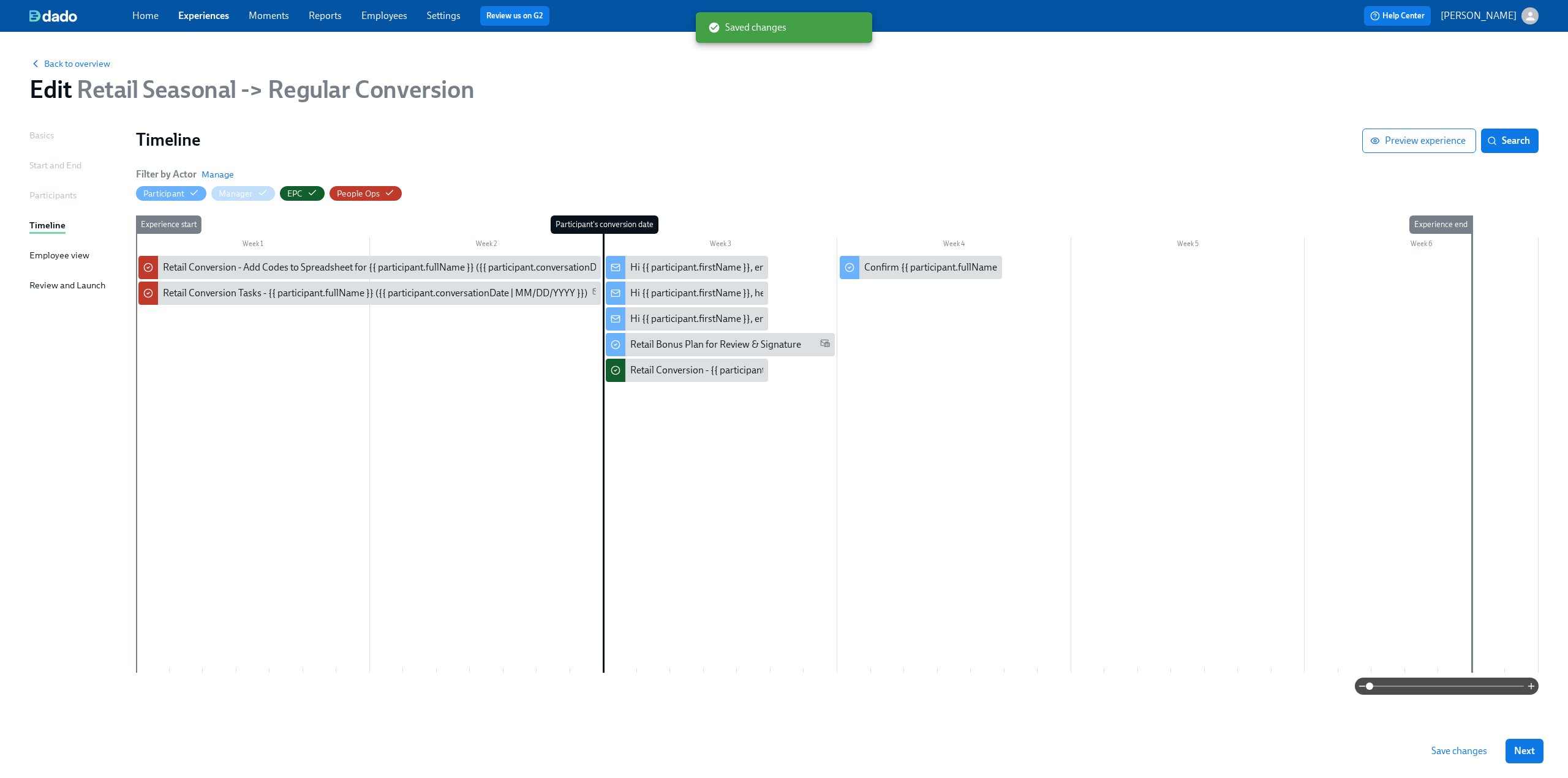
click at [1451, 748] on span "Save changes" at bounding box center [1459, 751] width 56 height 12
click at [81, 59] on span "Back to overview" at bounding box center [70, 64] width 81 height 12
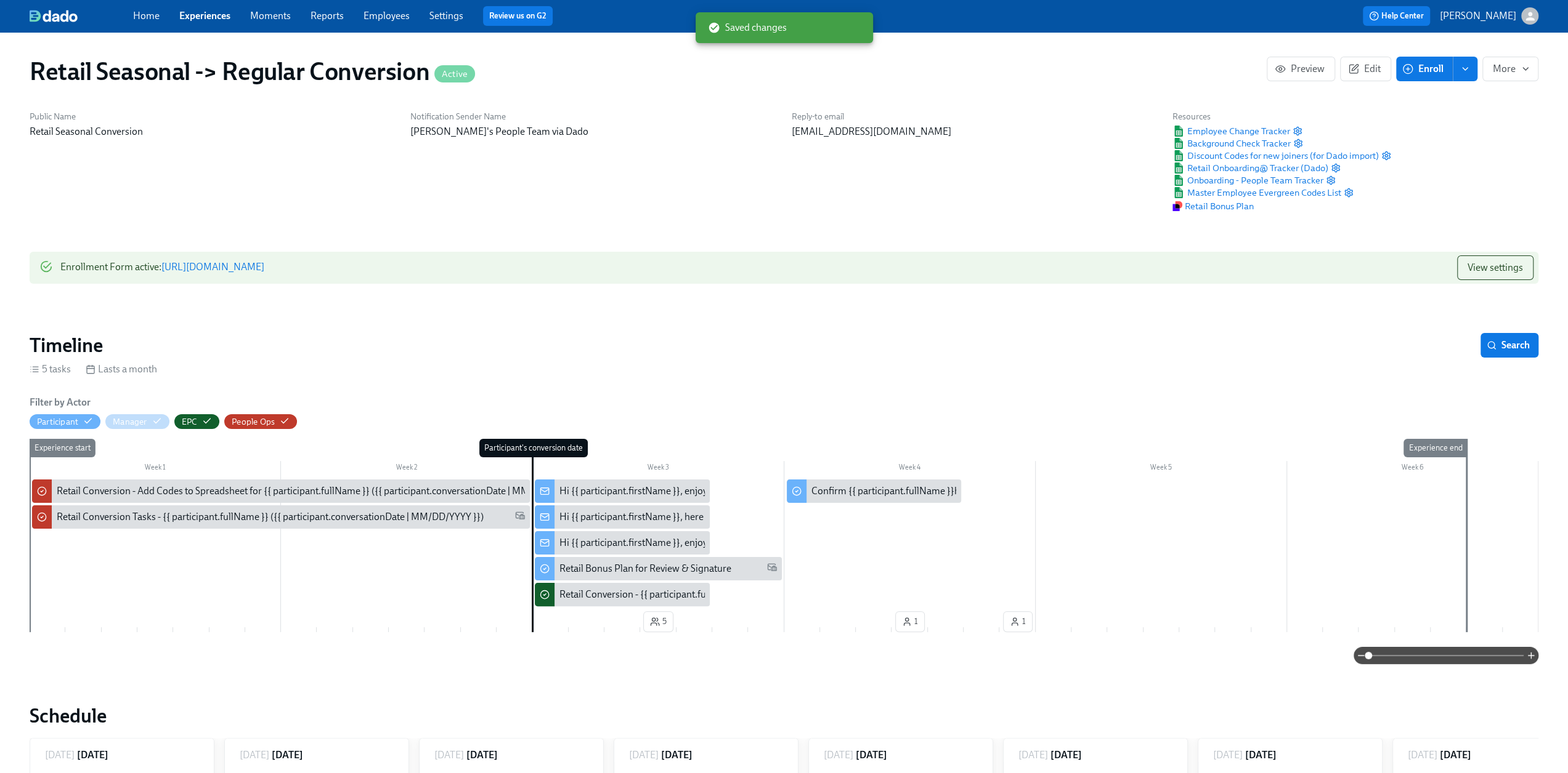
scroll to position [0, 39]
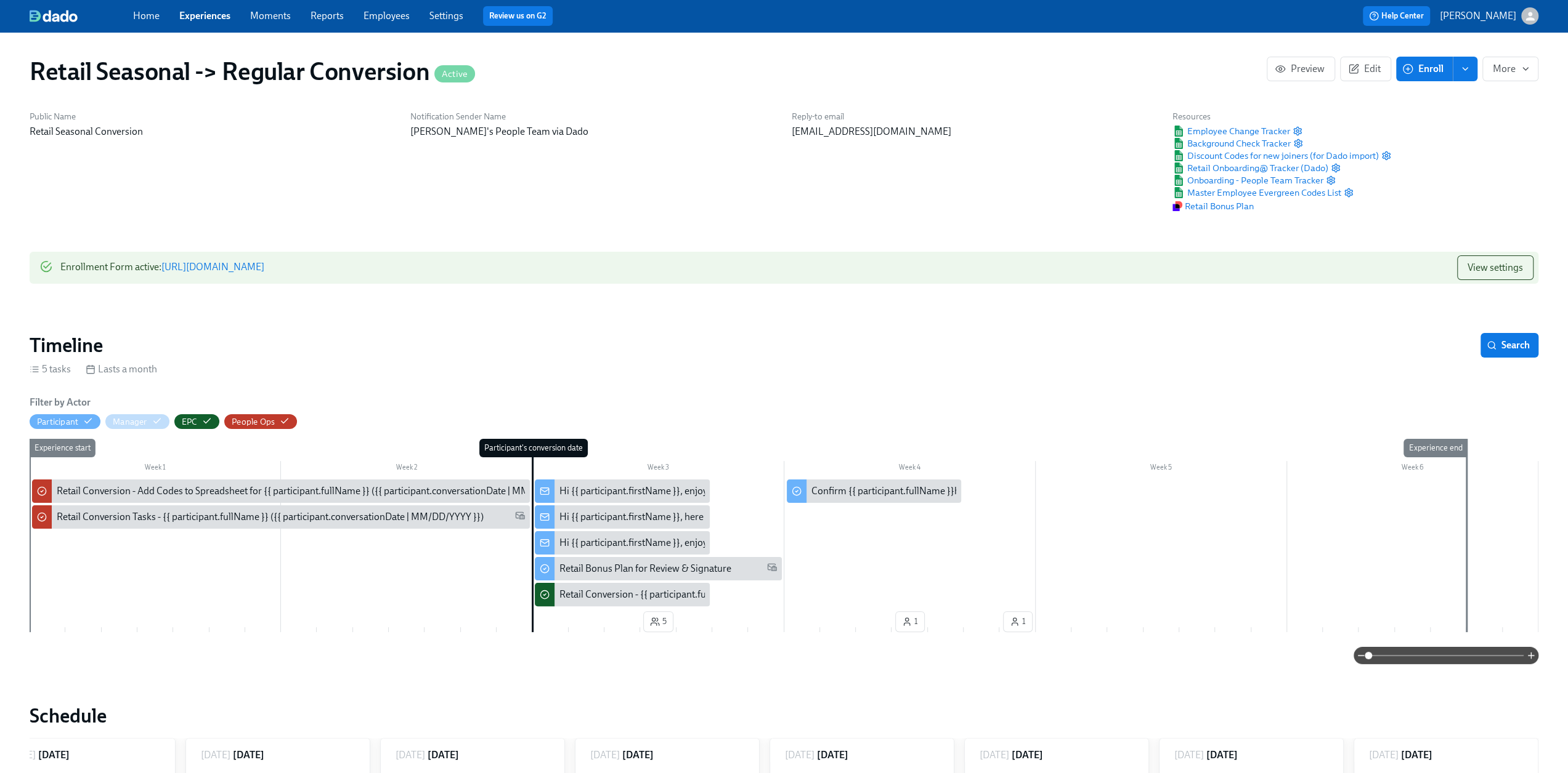
click at [197, 14] on link "Experiences" at bounding box center [204, 15] width 51 height 11
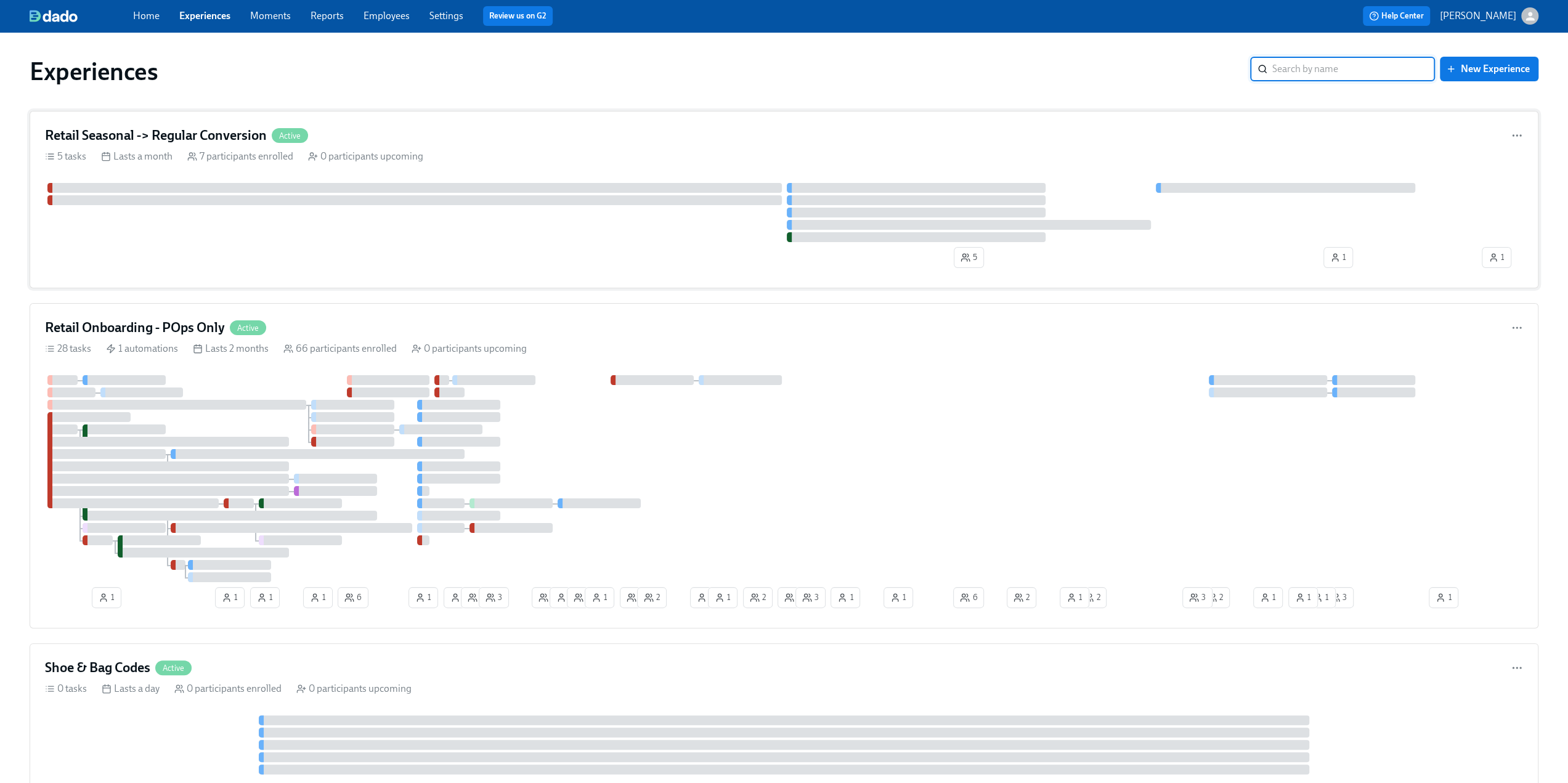
click at [196, 131] on h4 "Retail Seasonal -> Regular Conversion" at bounding box center [155, 135] width 222 height 18
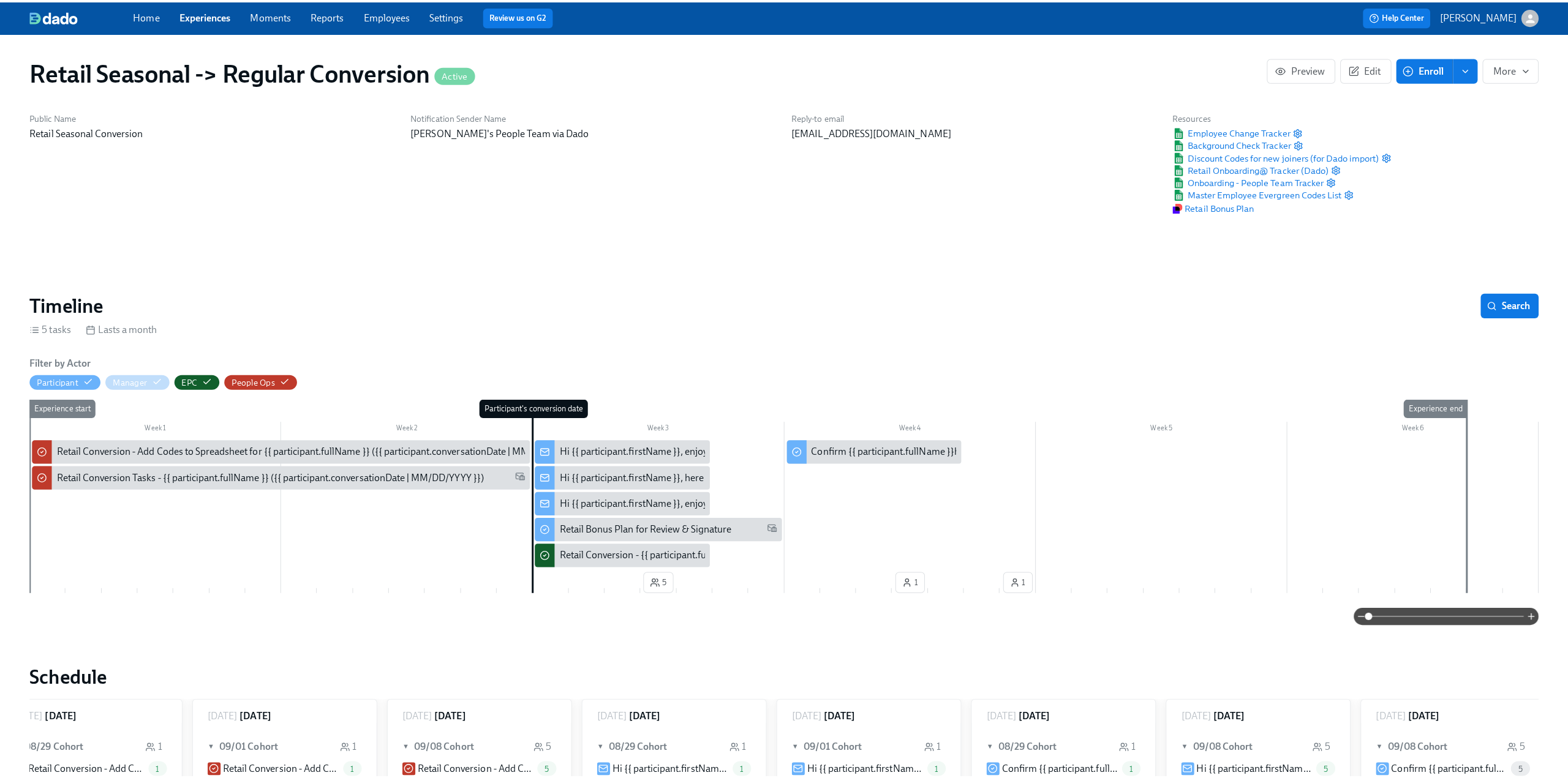
scroll to position [0, 38]
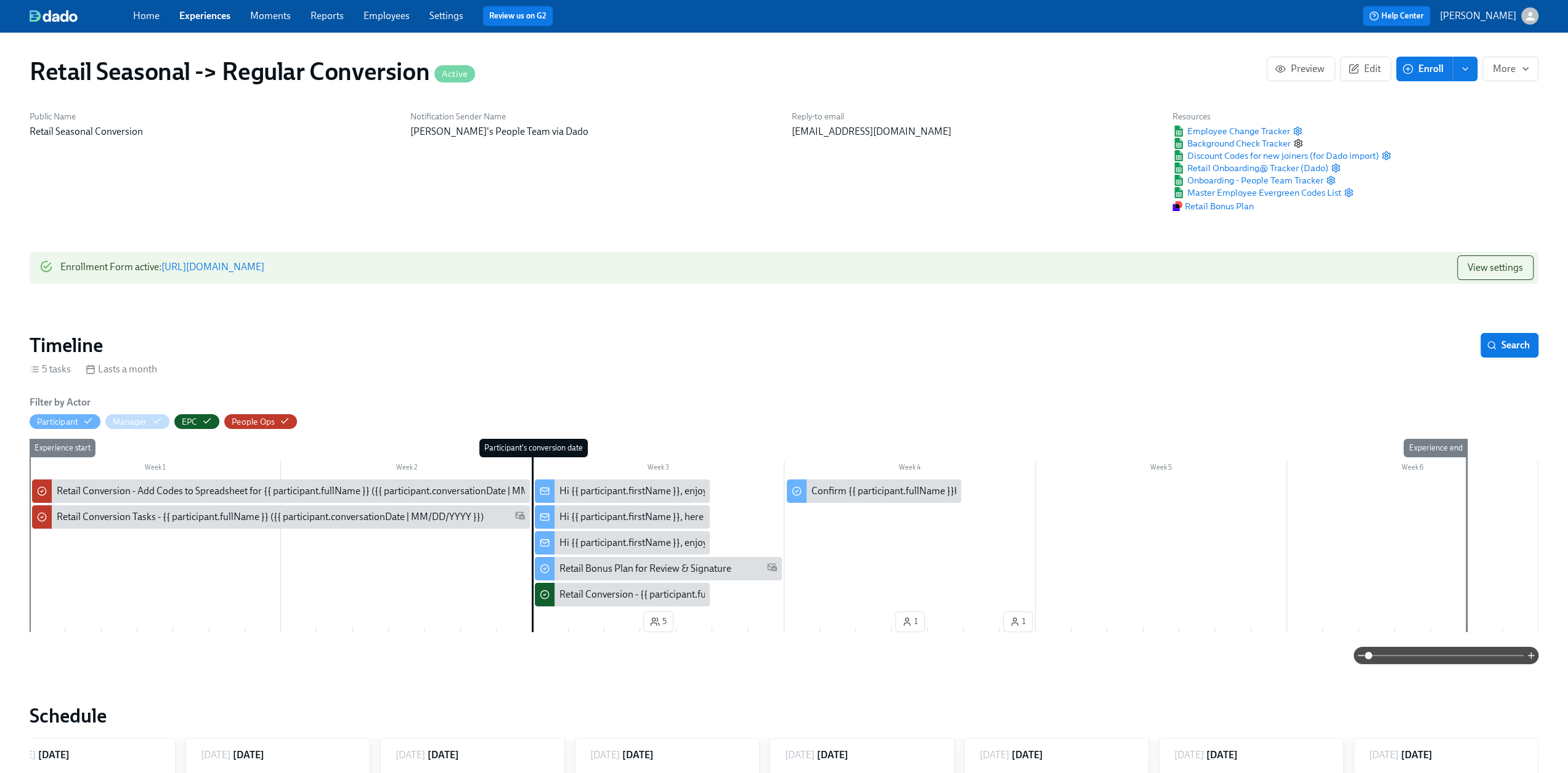
click at [1302, 142] on icon "button" at bounding box center [1298, 143] width 7 height 8
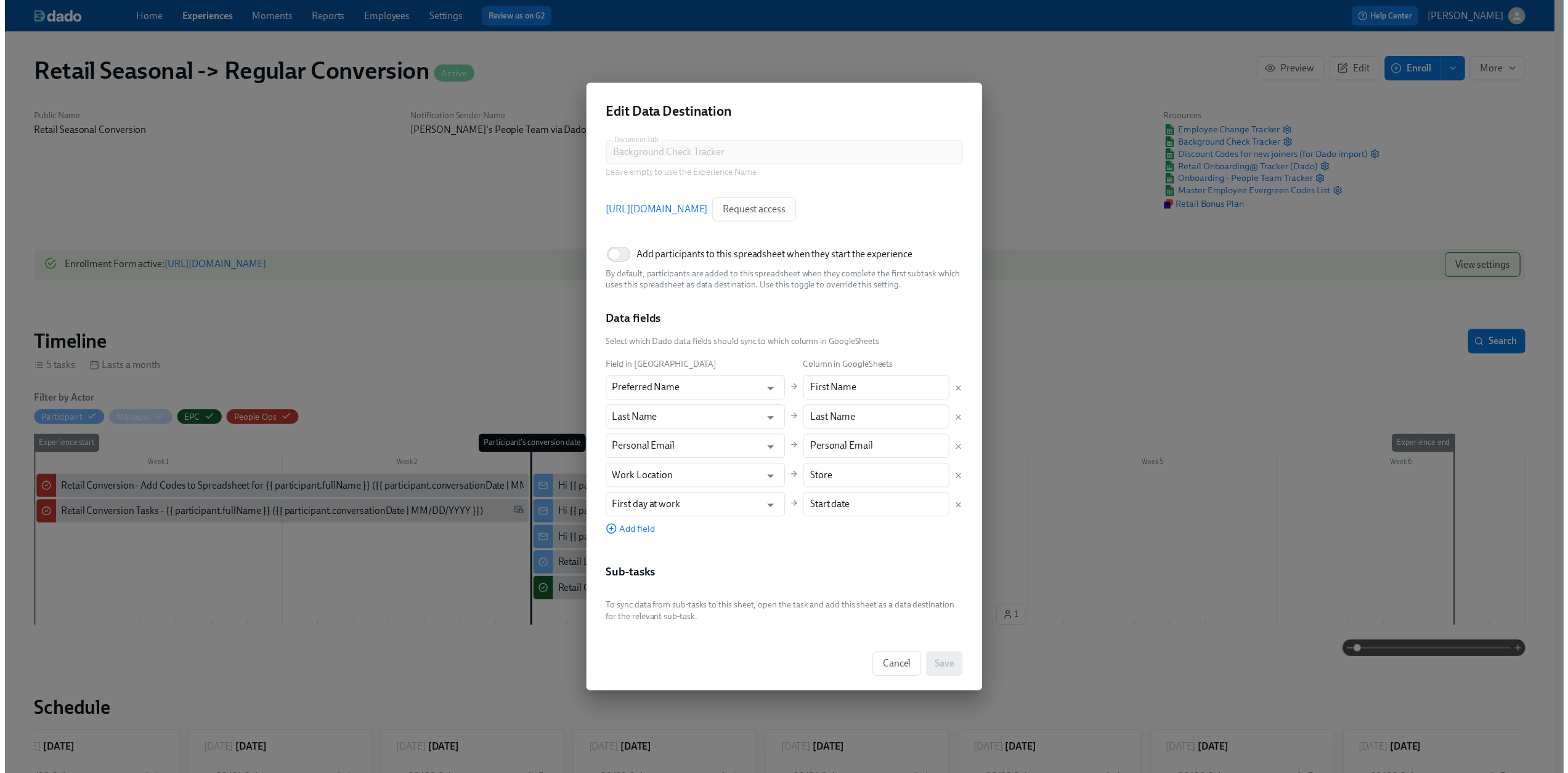
scroll to position [0, 30]
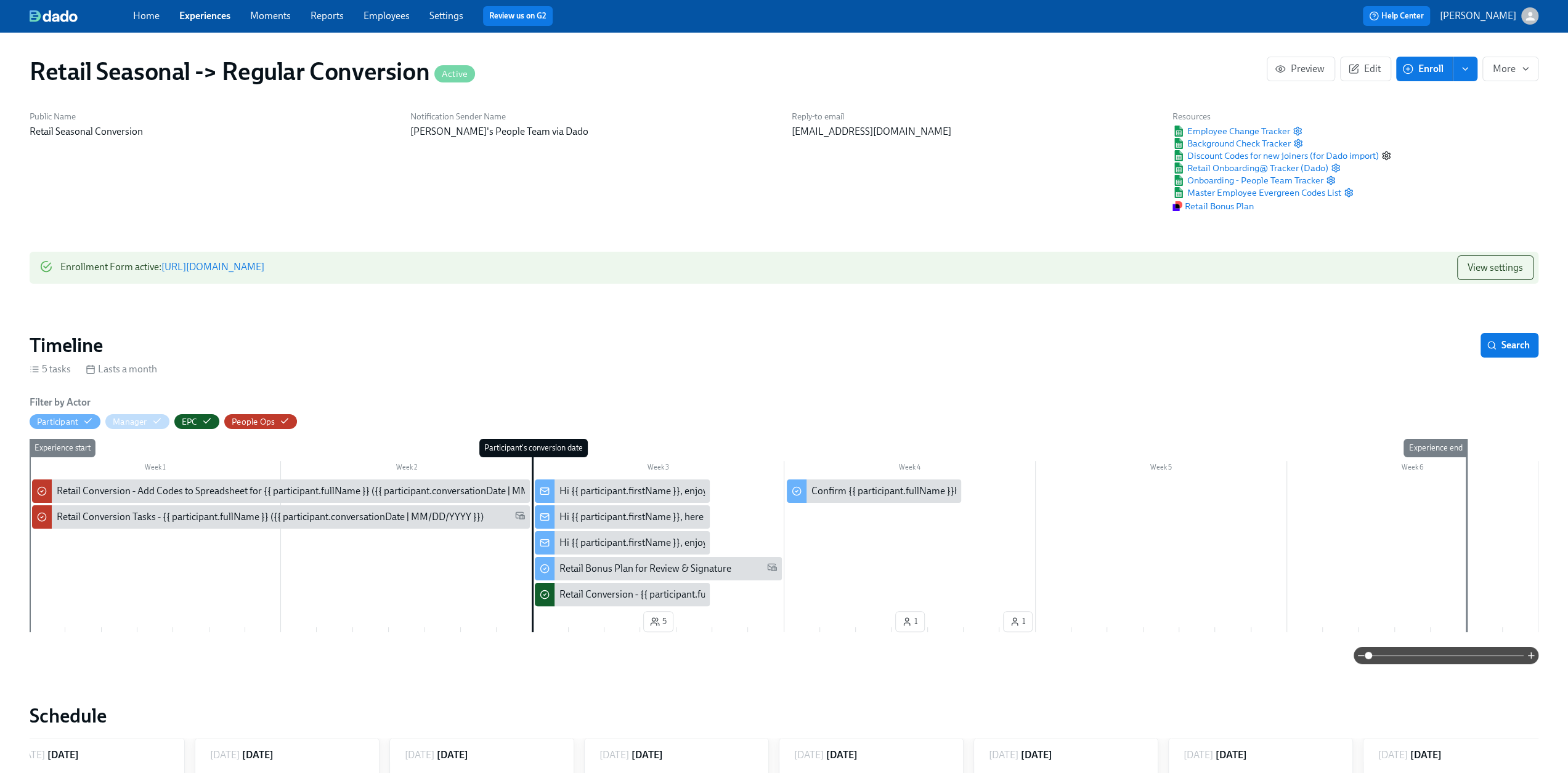
click at [1390, 156] on icon "button" at bounding box center [1386, 155] width 7 height 8
click at [1332, 169] on icon "button" at bounding box center [1336, 167] width 10 height 10
click at [1333, 181] on icon "button" at bounding box center [1330, 180] width 10 height 10
click at [1350, 192] on icon "button" at bounding box center [1348, 192] width 10 height 10
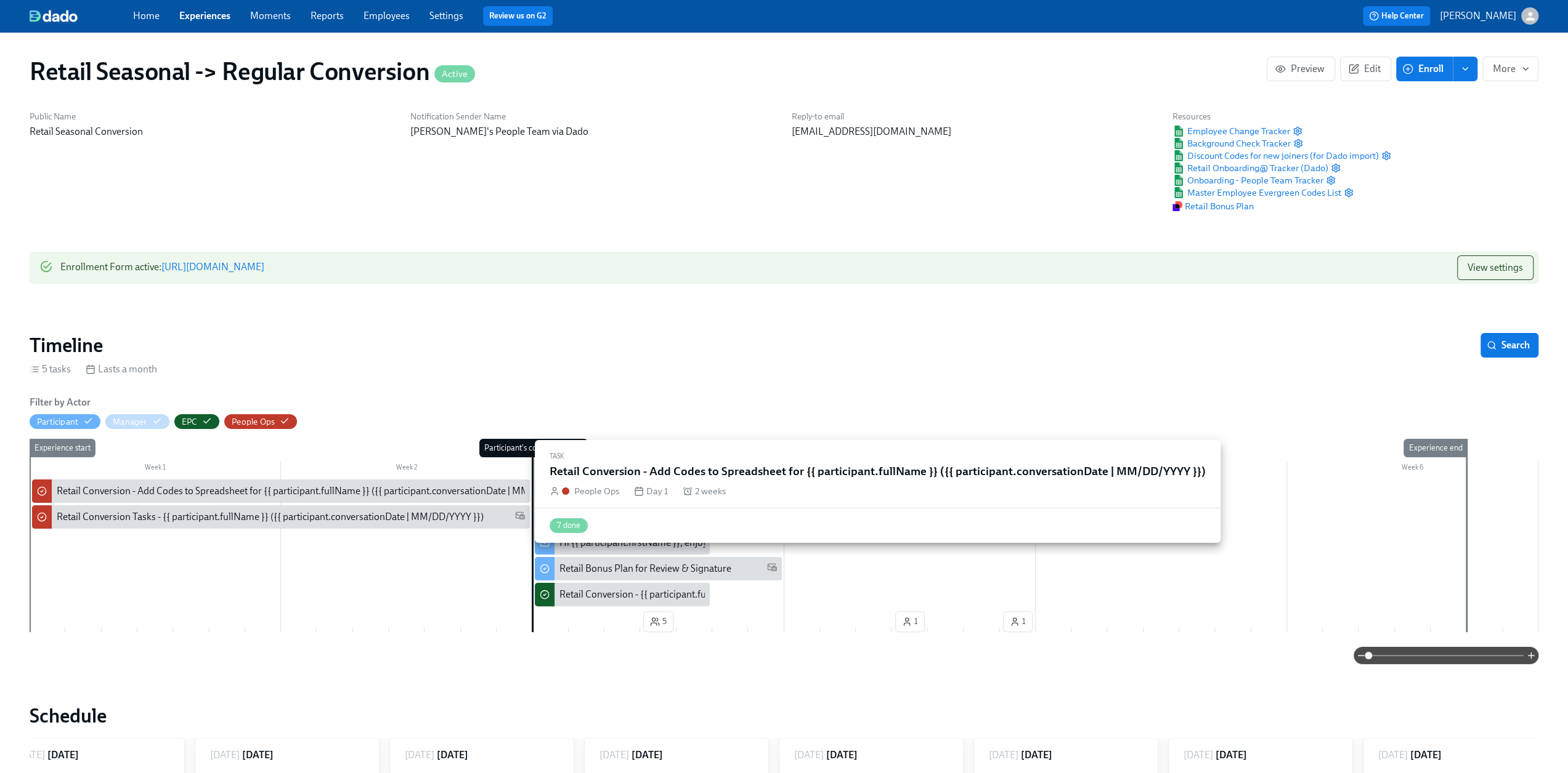
click at [205, 483] on div "Retail Conversion - Add Codes to Spreadsheet for {{ participant.fullName }} ({{…" at bounding box center [282, 491] width 498 height 24
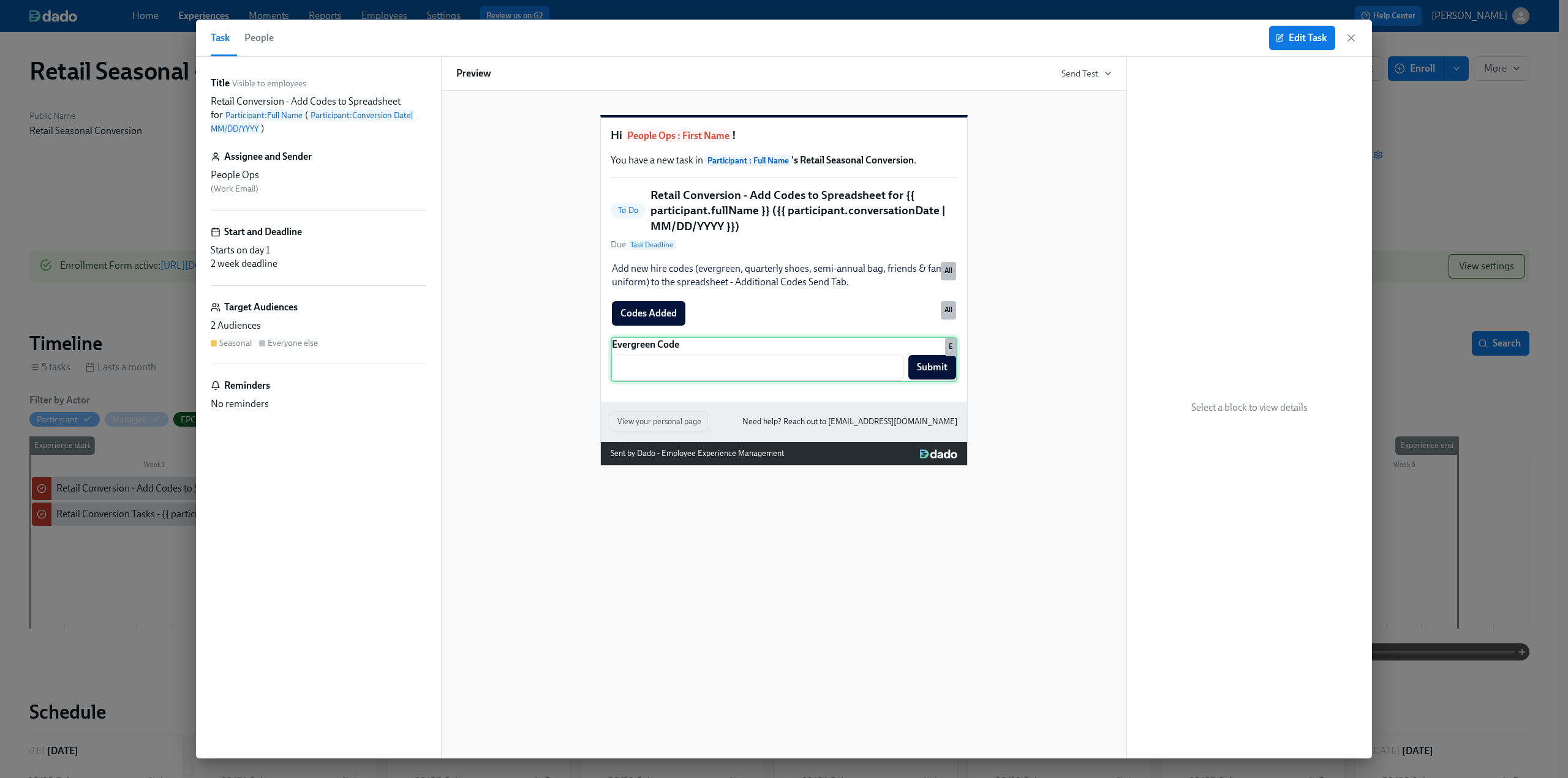
click at [703, 377] on div "Evergreen Code ​ Submit E" at bounding box center [784, 359] width 347 height 45
click at [1351, 42] on icon "button" at bounding box center [1351, 38] width 12 height 12
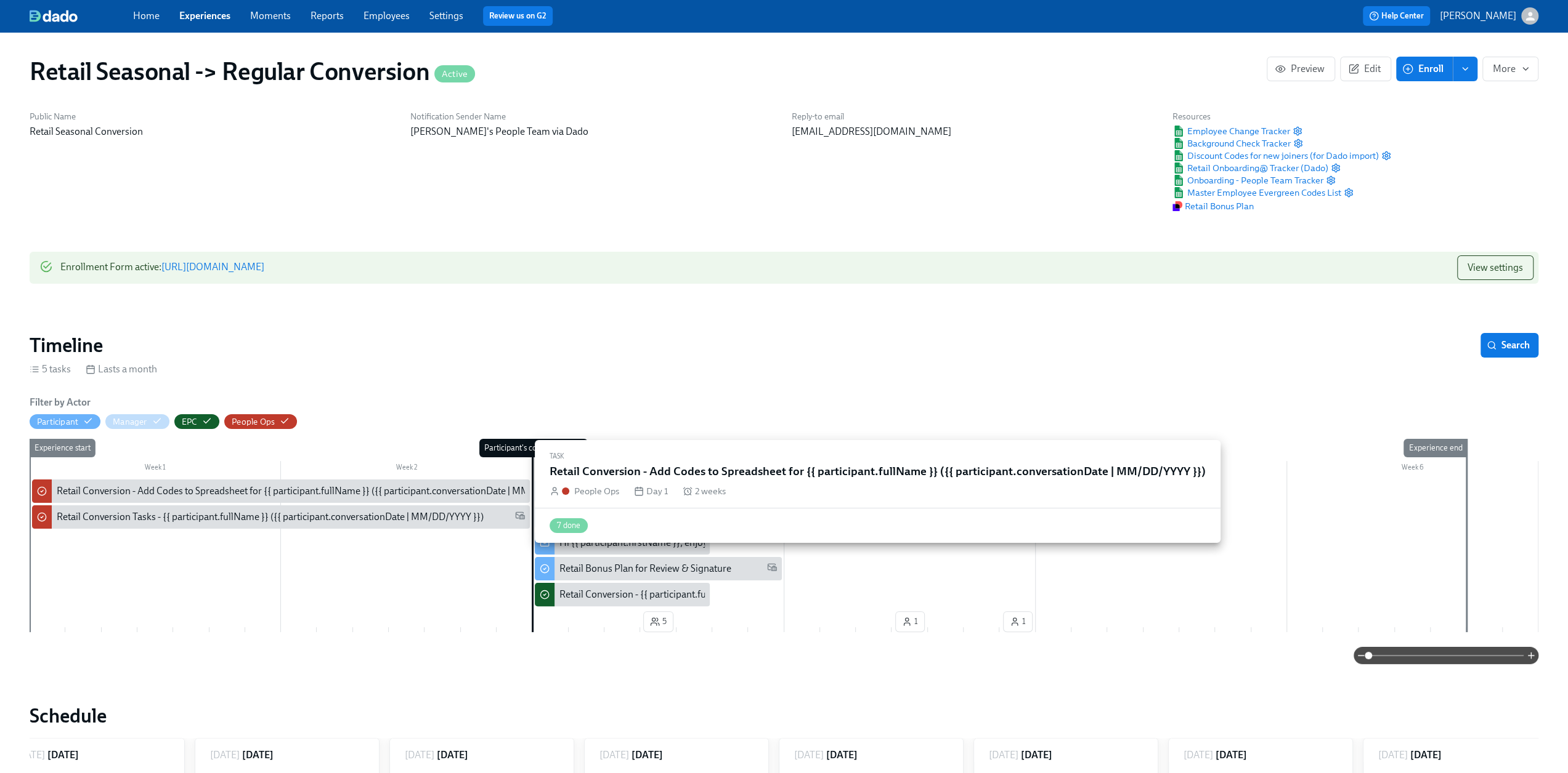
click at [262, 488] on div "Retail Conversion - Add Codes to Spreadsheet for {{ participant.fullName }} ({{…" at bounding box center [321, 491] width 528 height 13
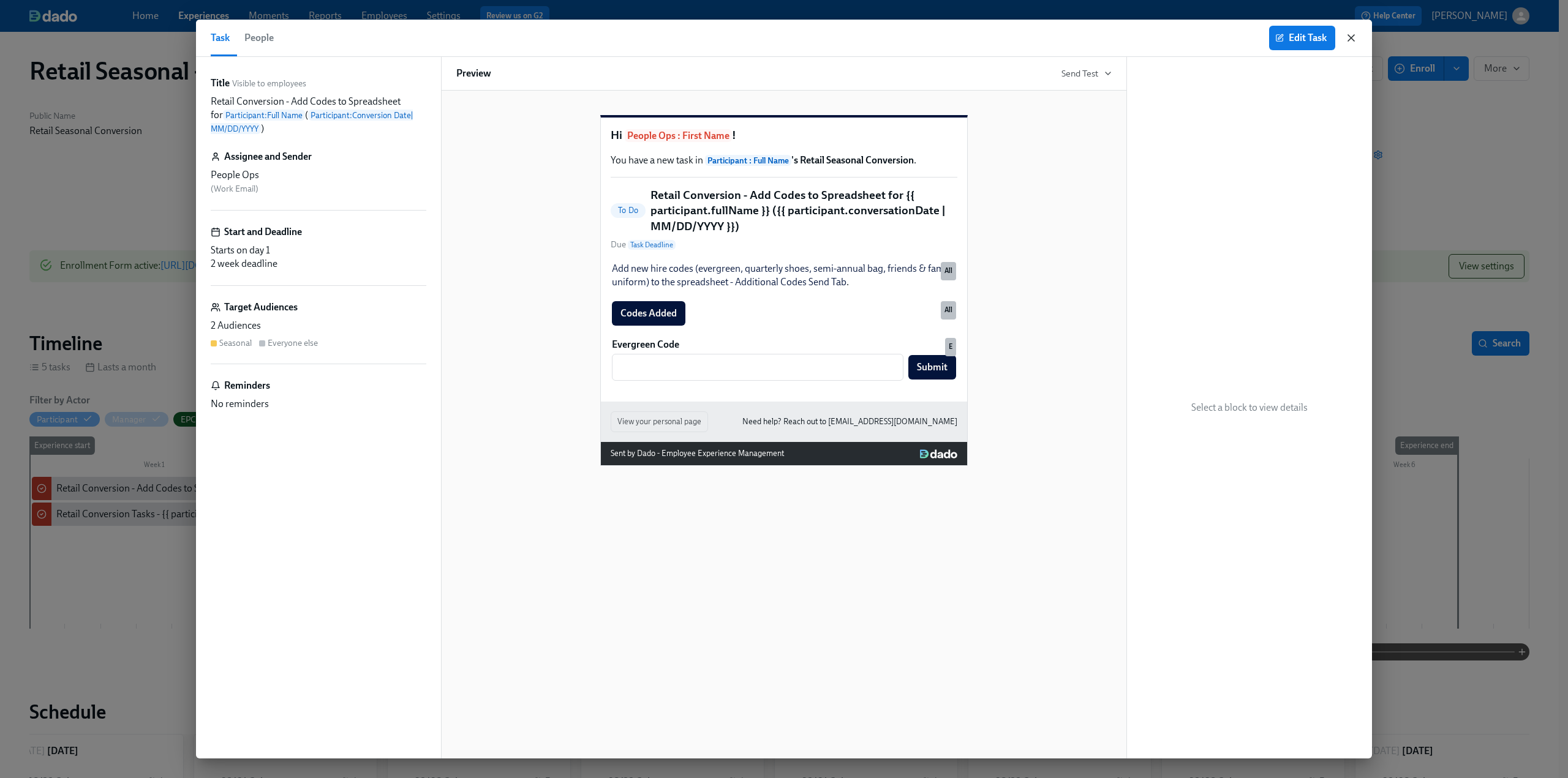
click at [1350, 40] on icon "button" at bounding box center [1351, 38] width 12 height 12
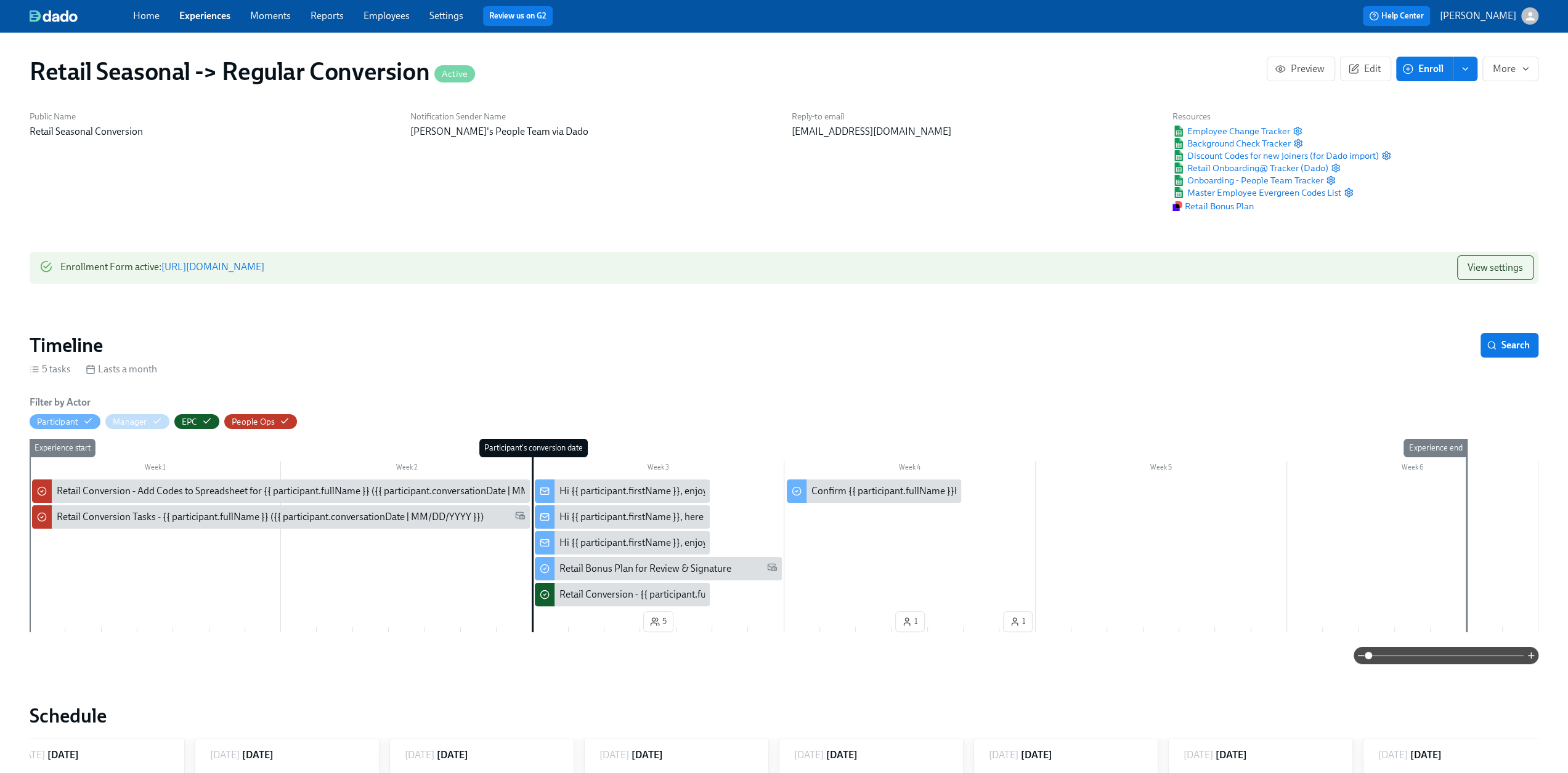
click at [210, 17] on link "Experiences" at bounding box center [204, 15] width 51 height 11
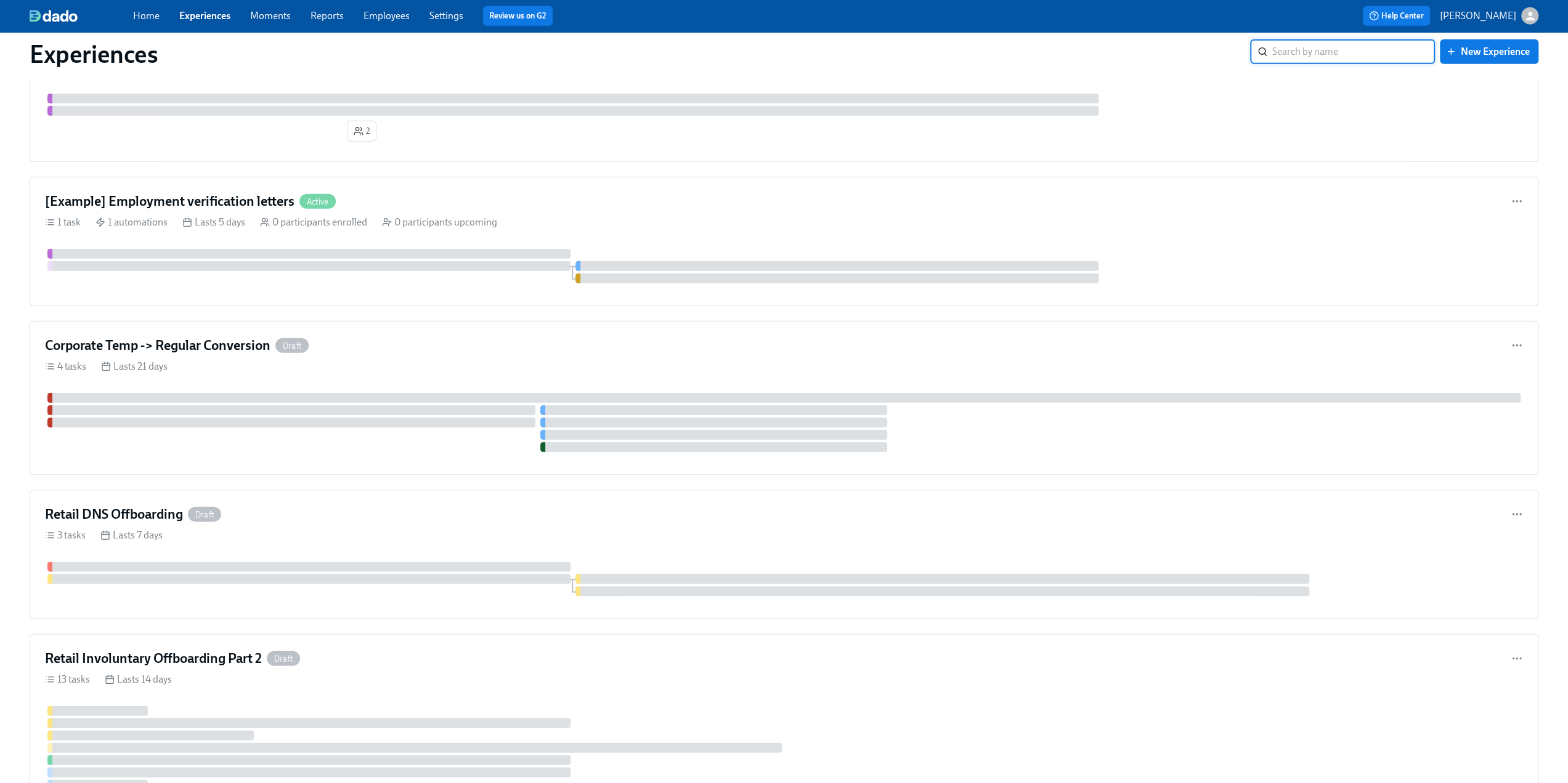
scroll to position [3198, 0]
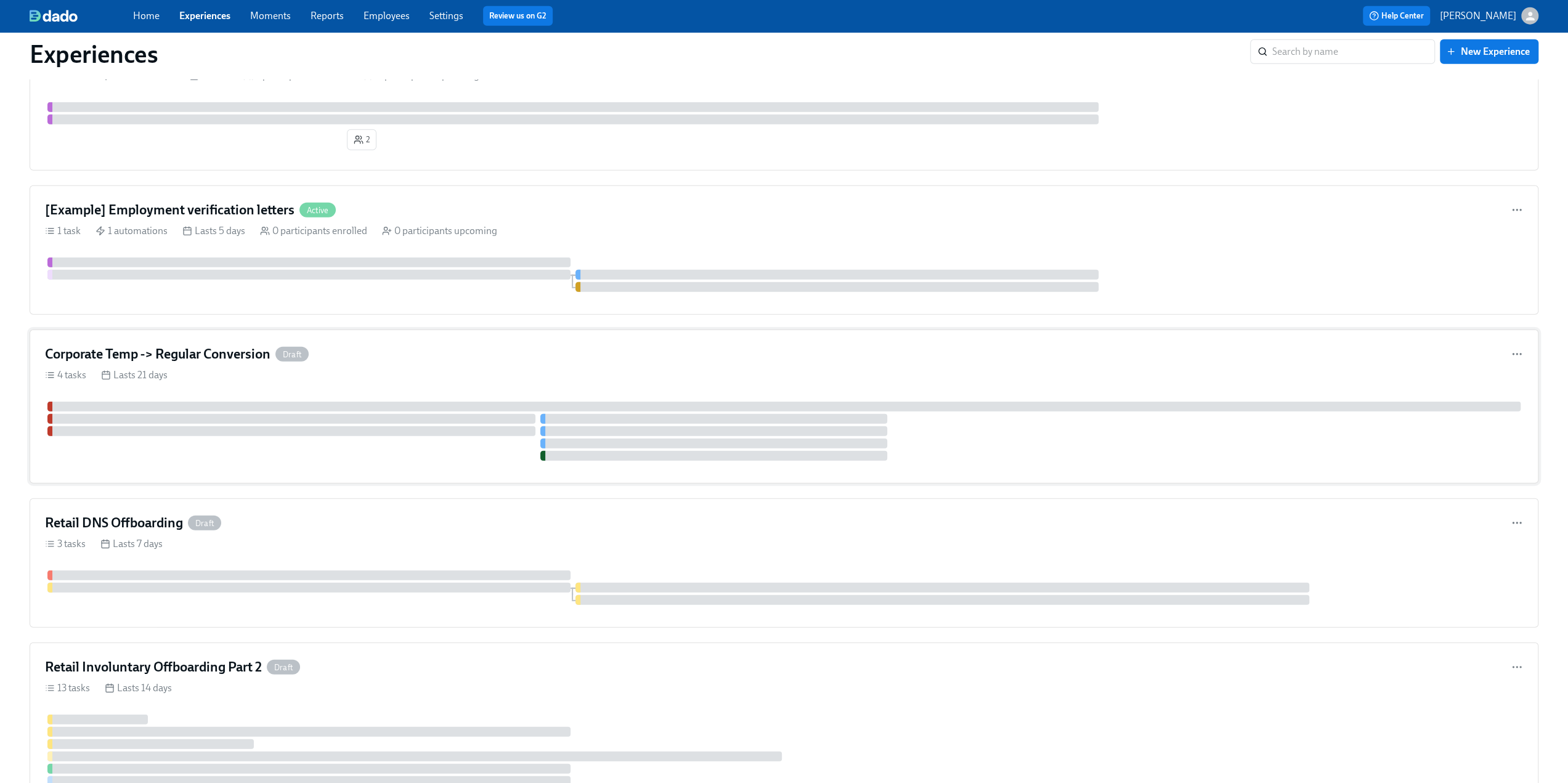
click at [372, 345] on div "Corporate Temp -> Regular Conversion Draft" at bounding box center [784, 353] width 1479 height 18
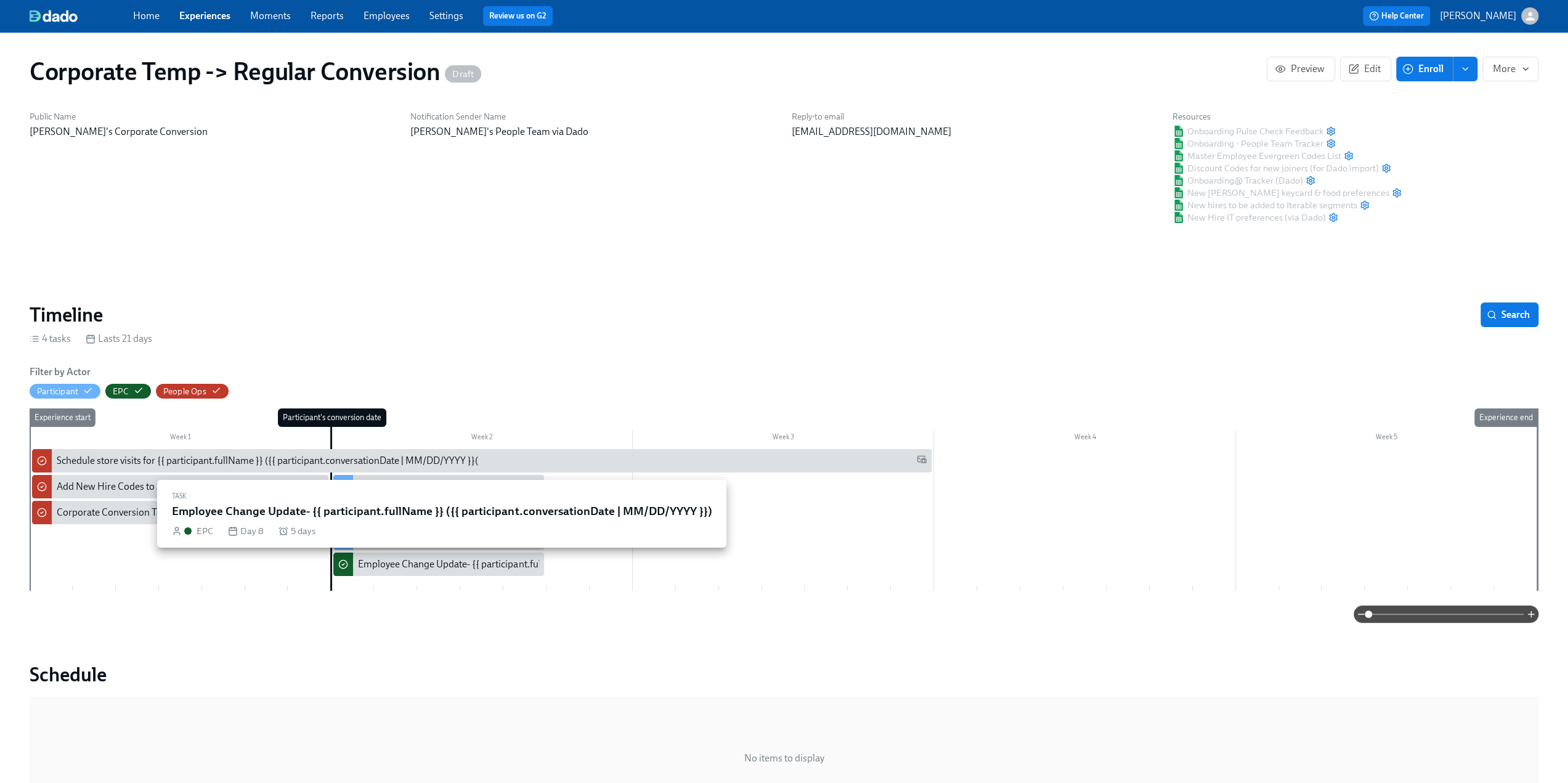
click at [416, 560] on div "Employee Change Update- {{ participant.fullName }} ({{ participant.conversation…" at bounding box center [575, 564] width 435 height 13
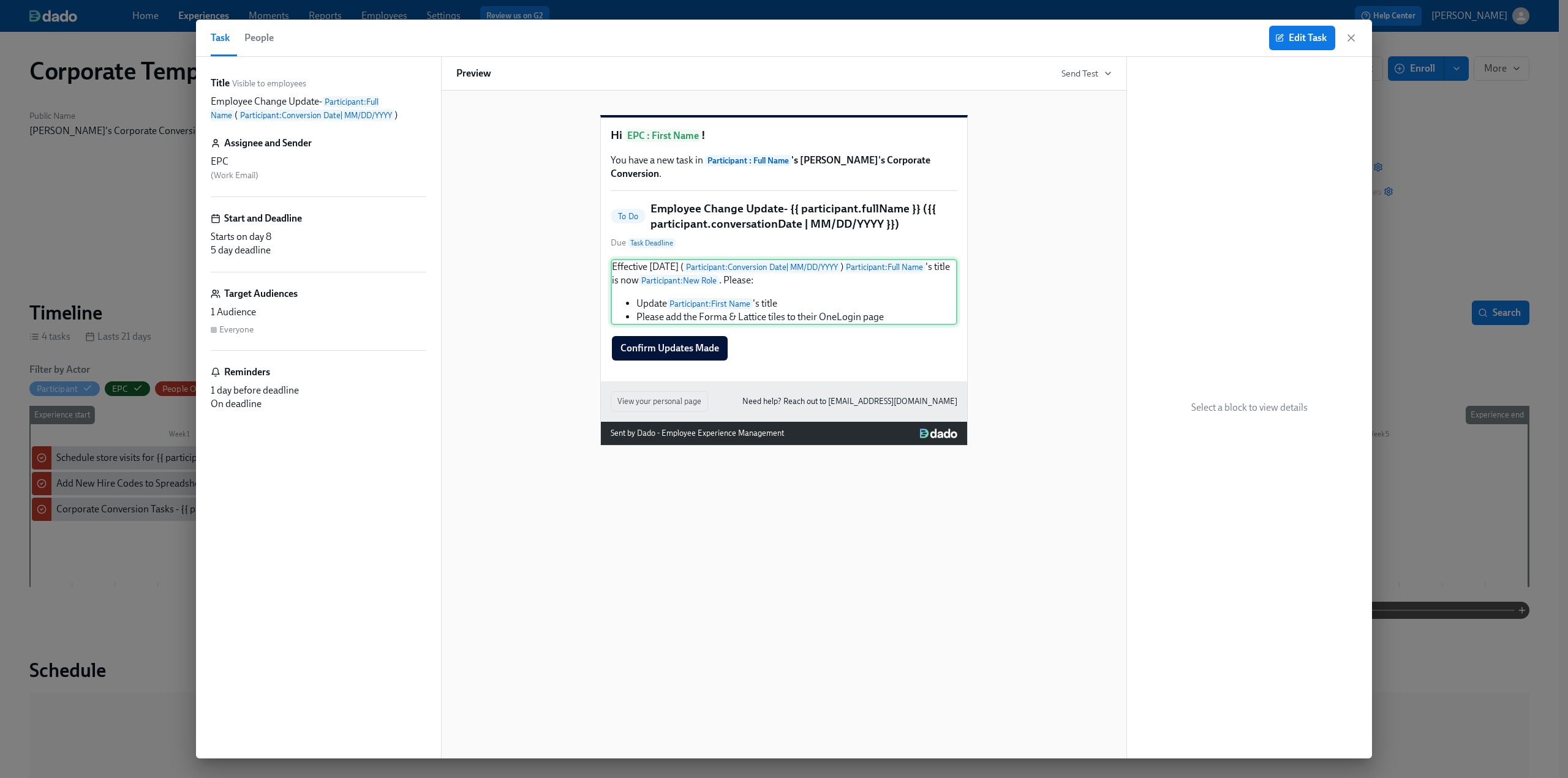
click at [817, 306] on div "Effective [DATE] ( Participant : Conversion Date | MM/DD/YYYY ) Participant : F…" at bounding box center [784, 292] width 347 height 66
click at [1297, 34] on span "Edit Task" at bounding box center [1302, 38] width 49 height 12
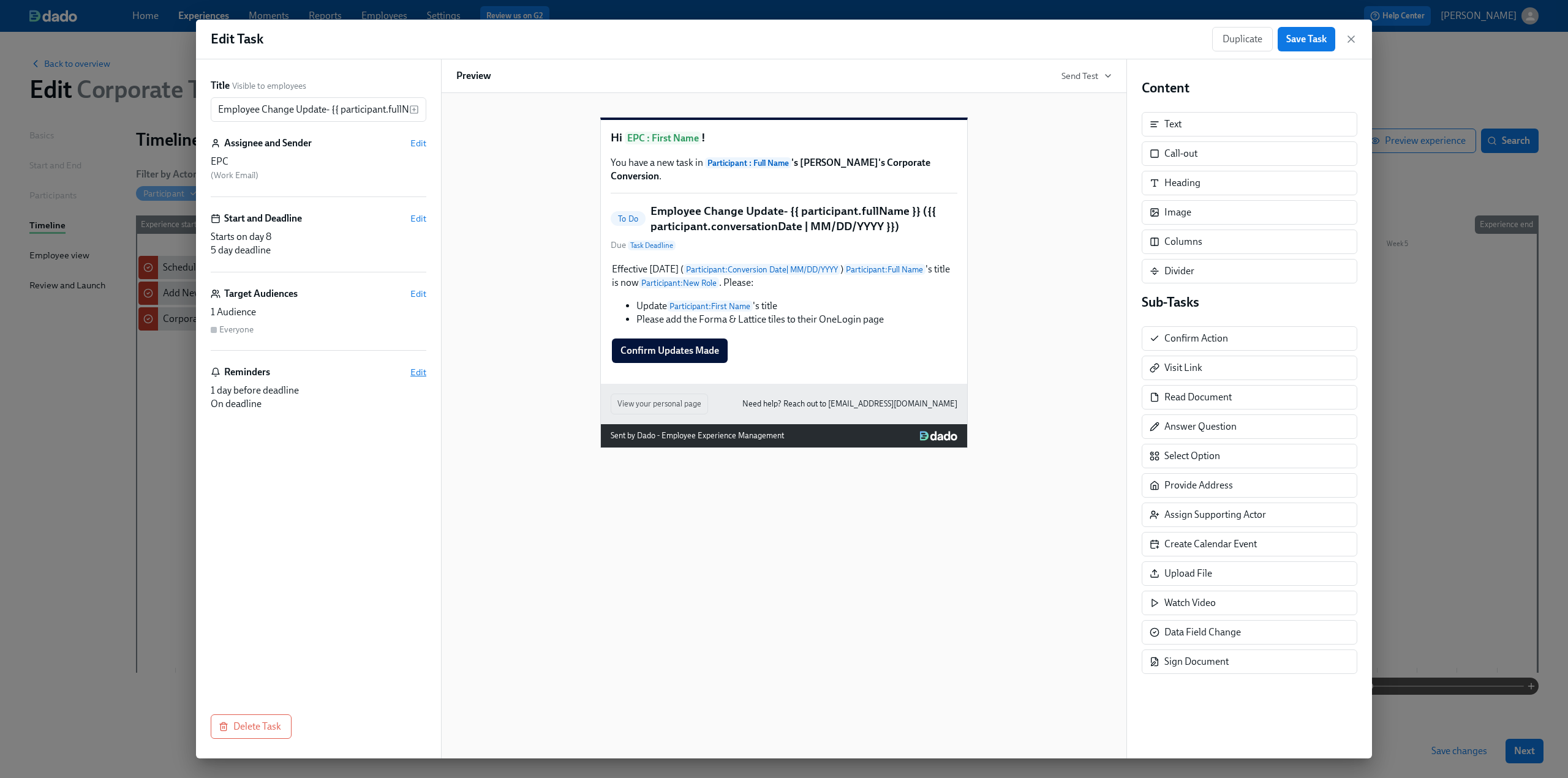
click at [423, 374] on span "Edit" at bounding box center [418, 372] width 16 height 12
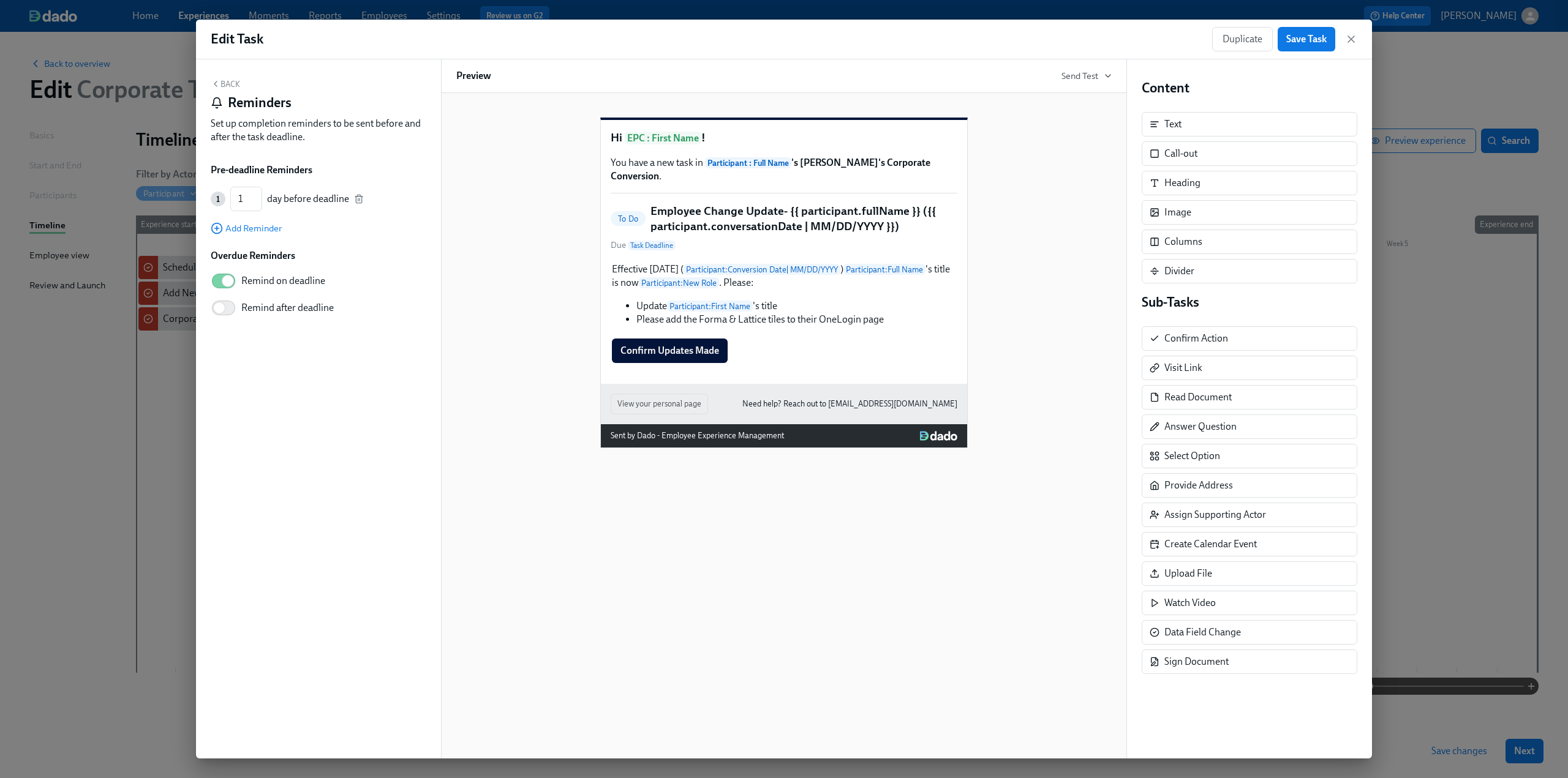
click at [239, 83] on button "Back" at bounding box center [226, 84] width 30 height 10
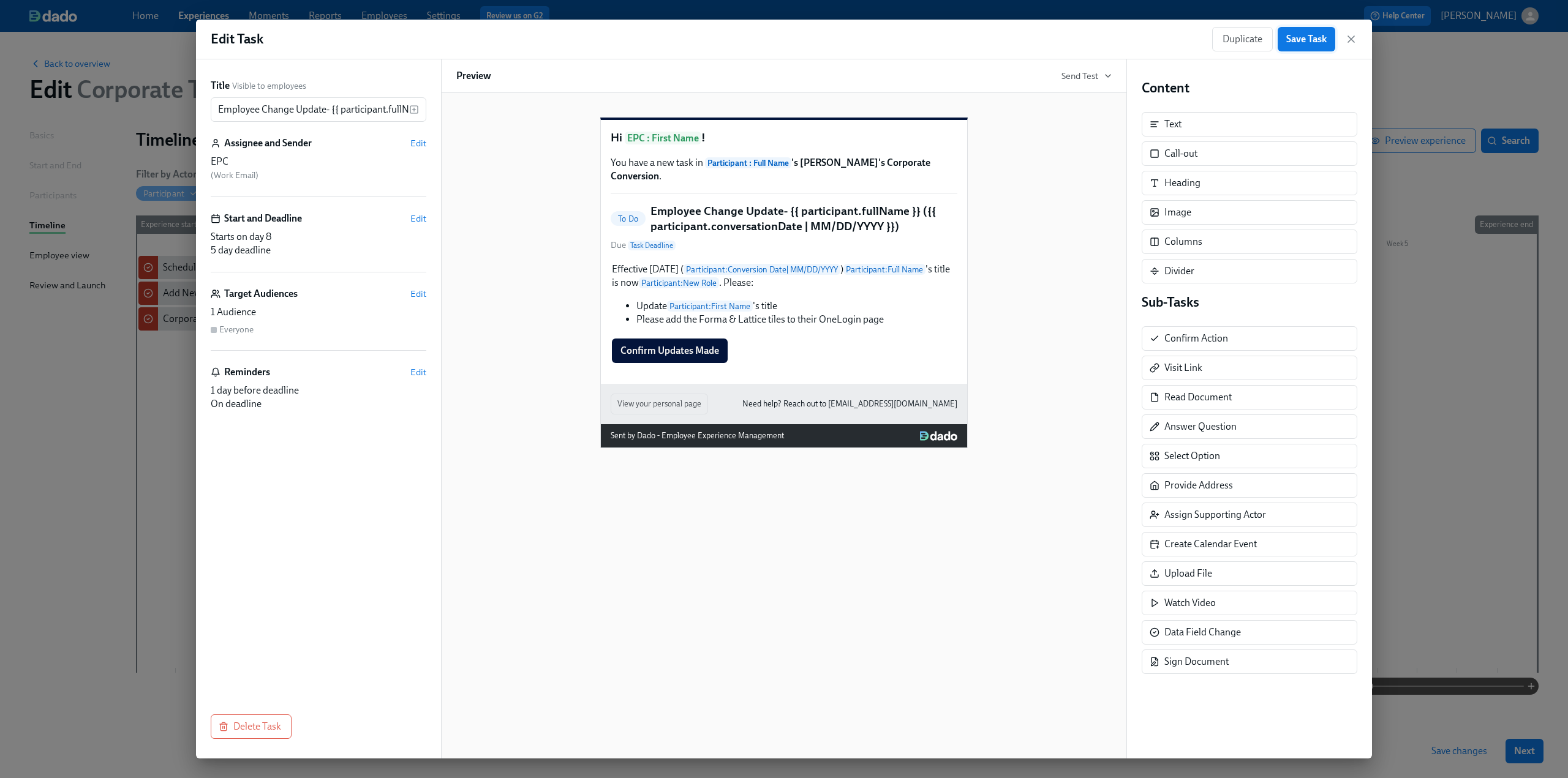
click at [1300, 44] on span "Save Task" at bounding box center [1306, 39] width 40 height 12
click at [1351, 42] on icon "button" at bounding box center [1351, 39] width 12 height 12
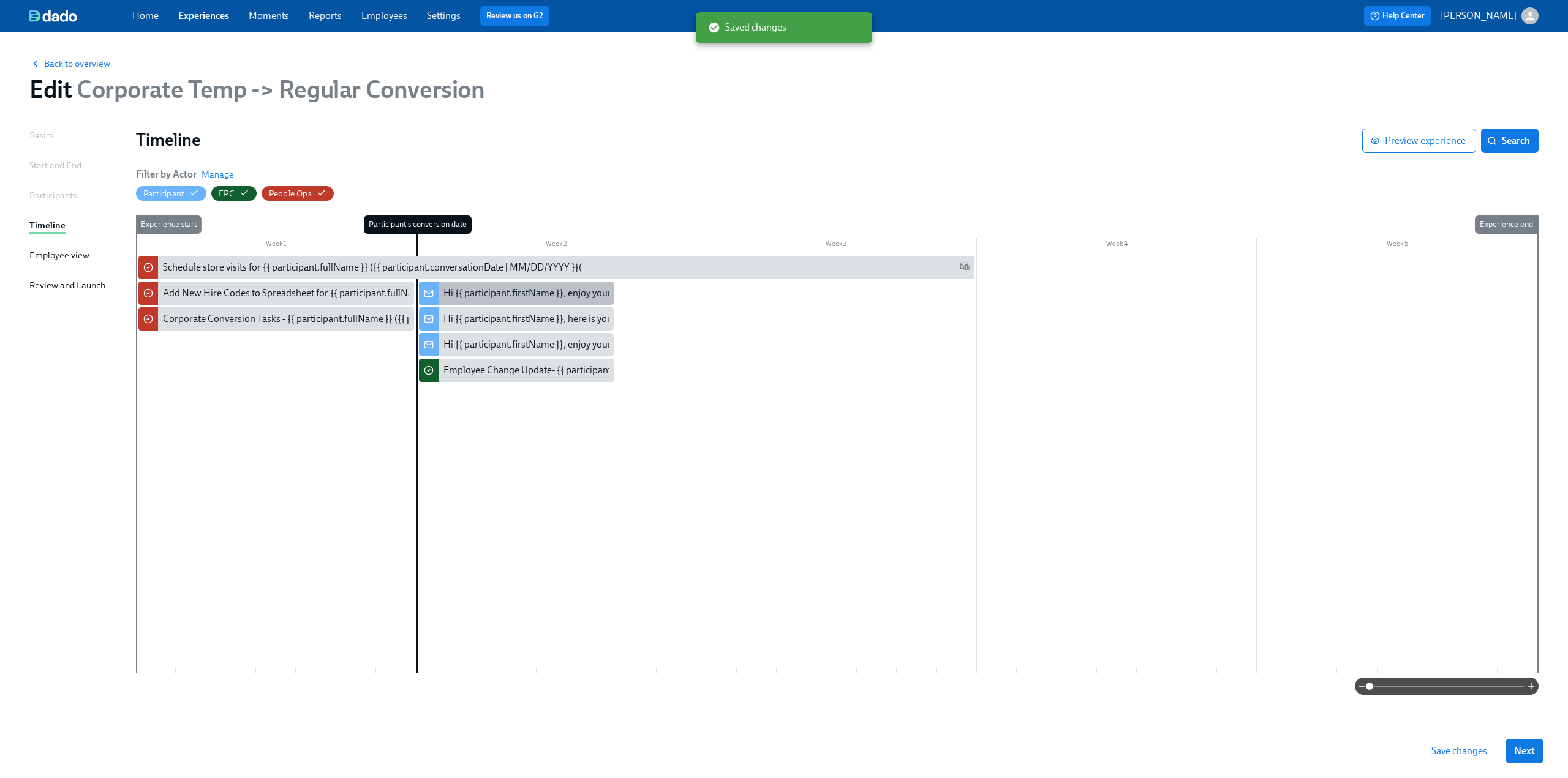
click at [552, 295] on div "Hi {{ participant.firstName }}, enjoy your annual $50 off codes." at bounding box center [574, 293] width 260 height 13
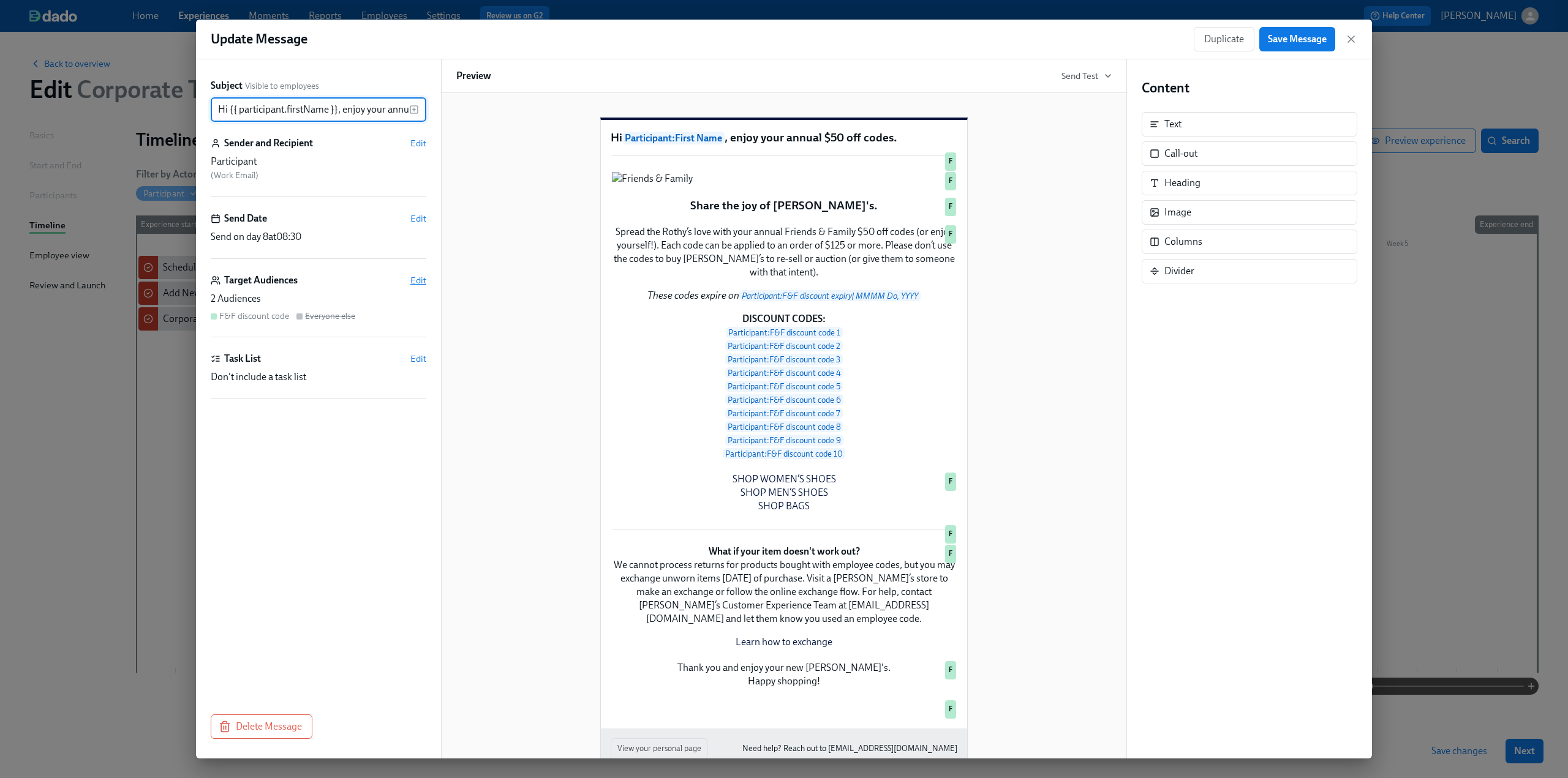
click at [420, 279] on span "Edit" at bounding box center [418, 281] width 16 height 12
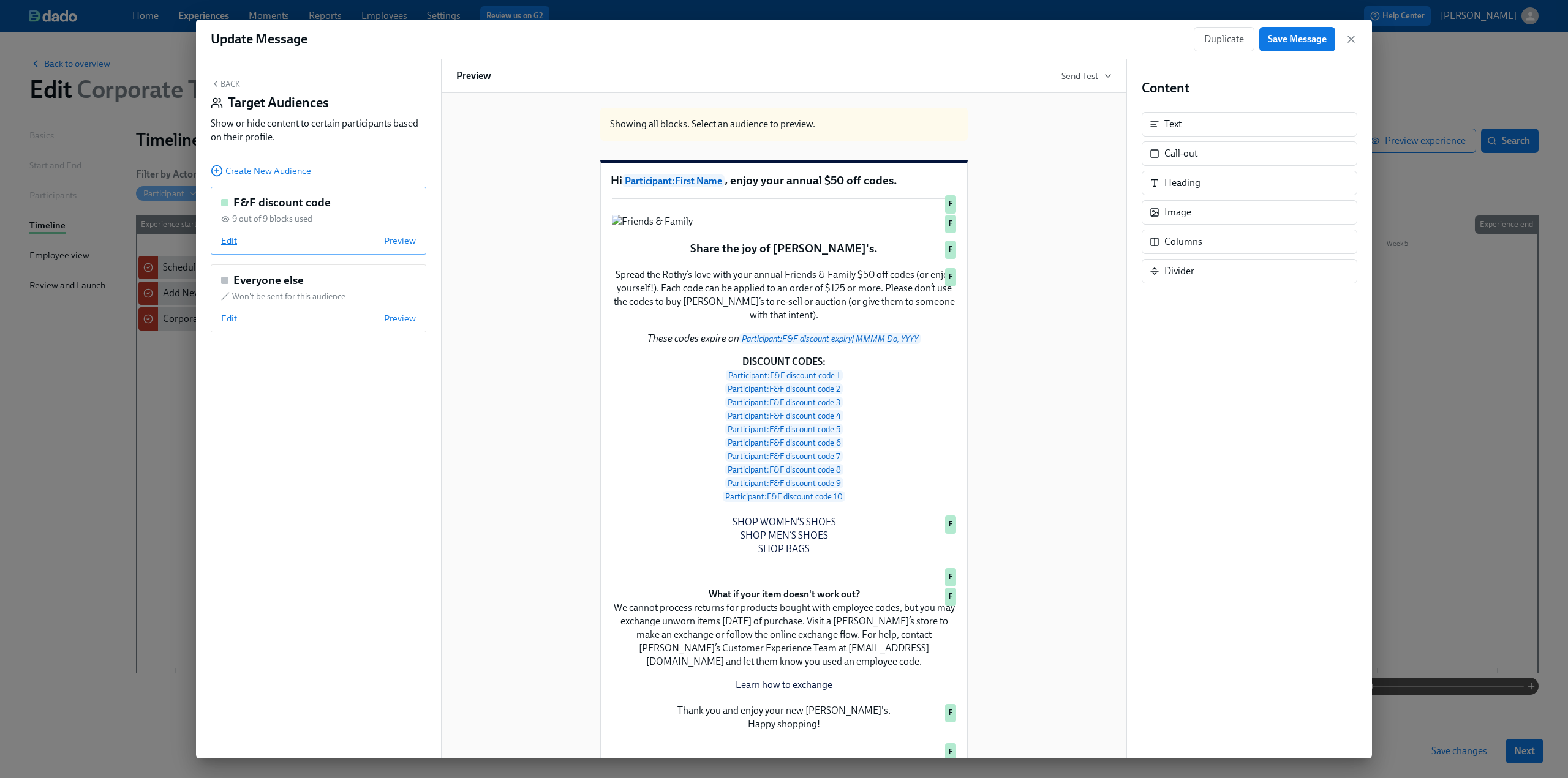
click at [221, 242] on span "Edit" at bounding box center [229, 240] width 16 height 12
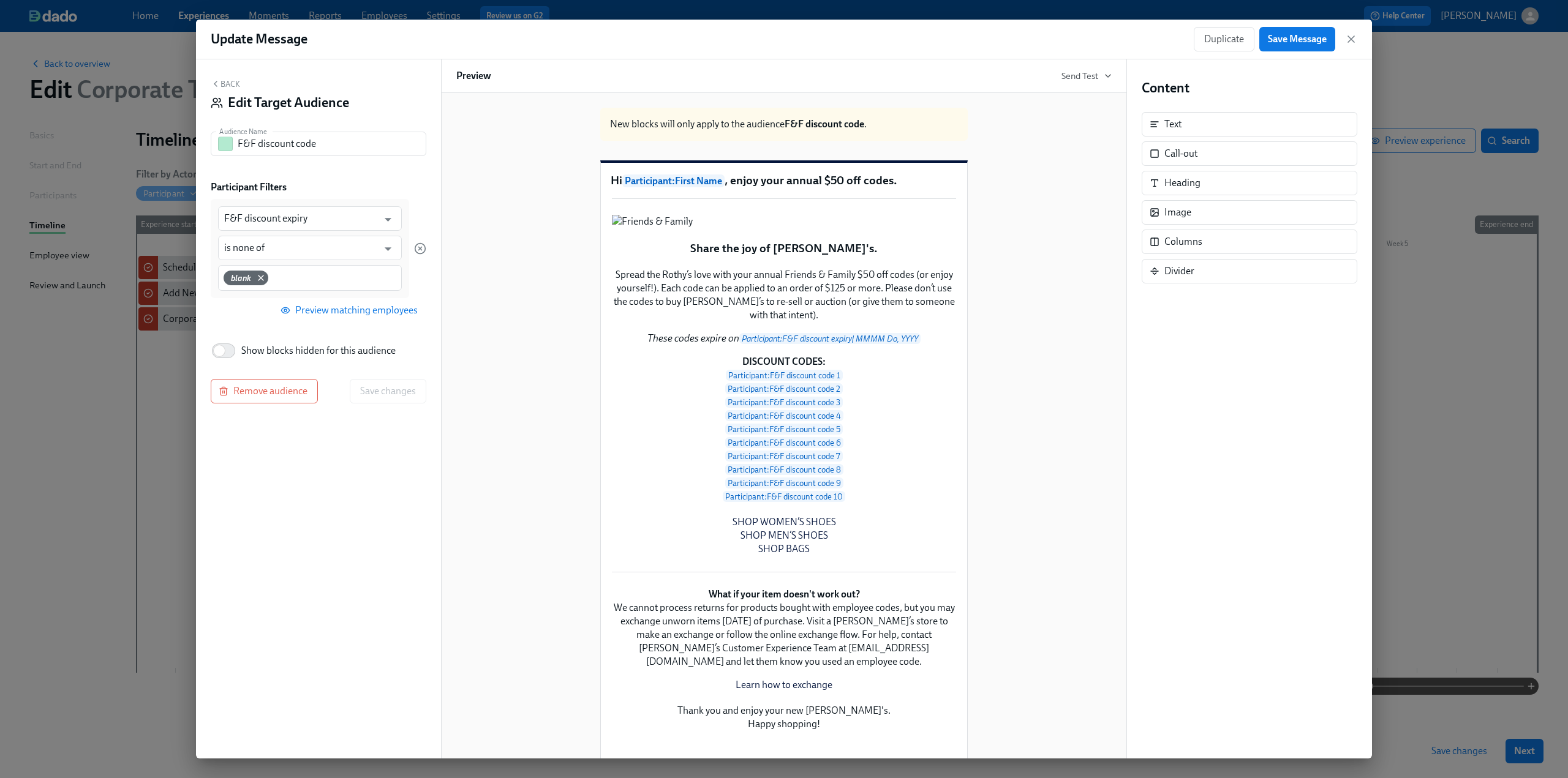
click at [229, 85] on button "Back" at bounding box center [226, 84] width 30 height 10
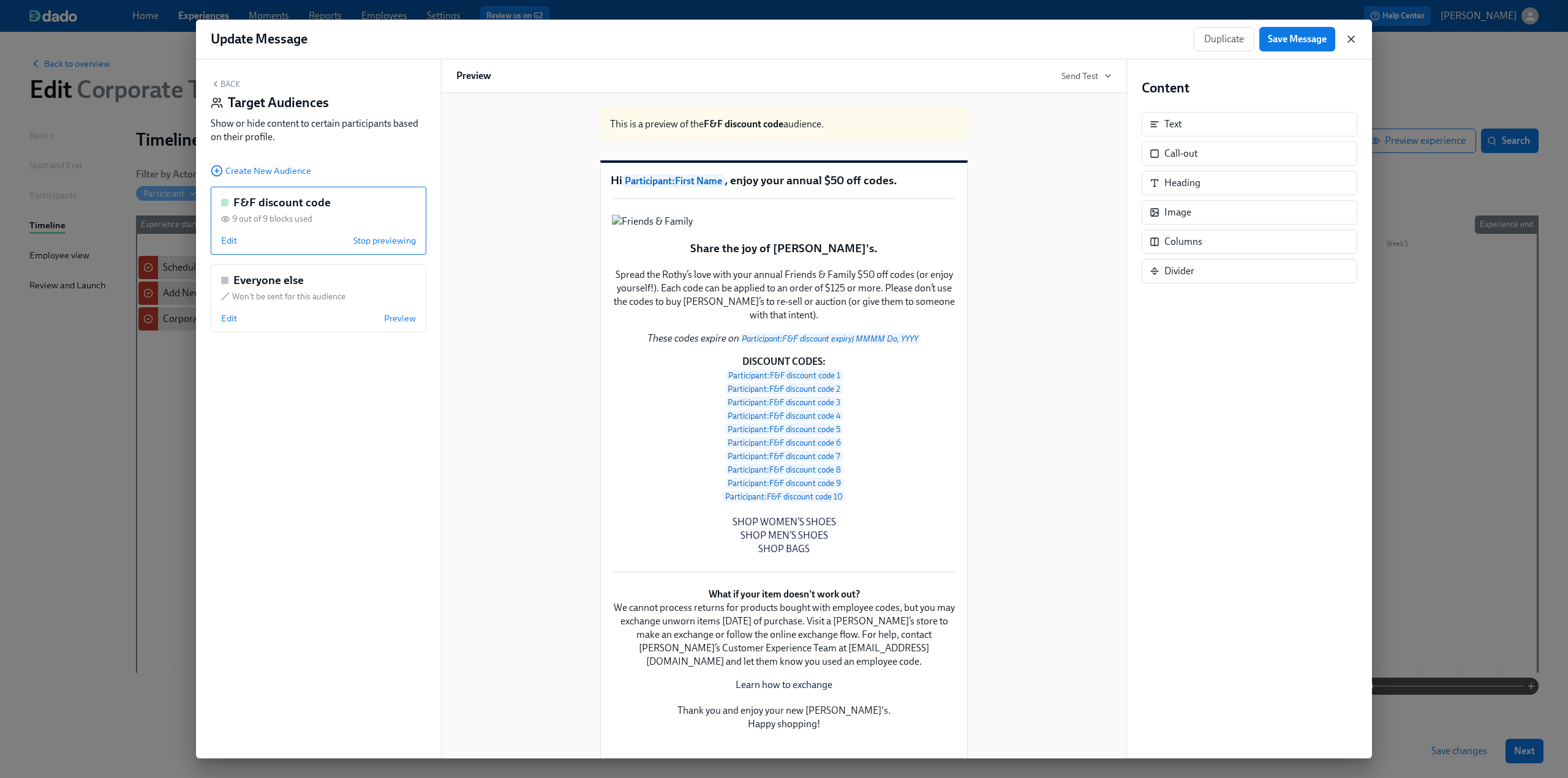
click at [1355, 38] on icon "button" at bounding box center [1351, 39] width 12 height 12
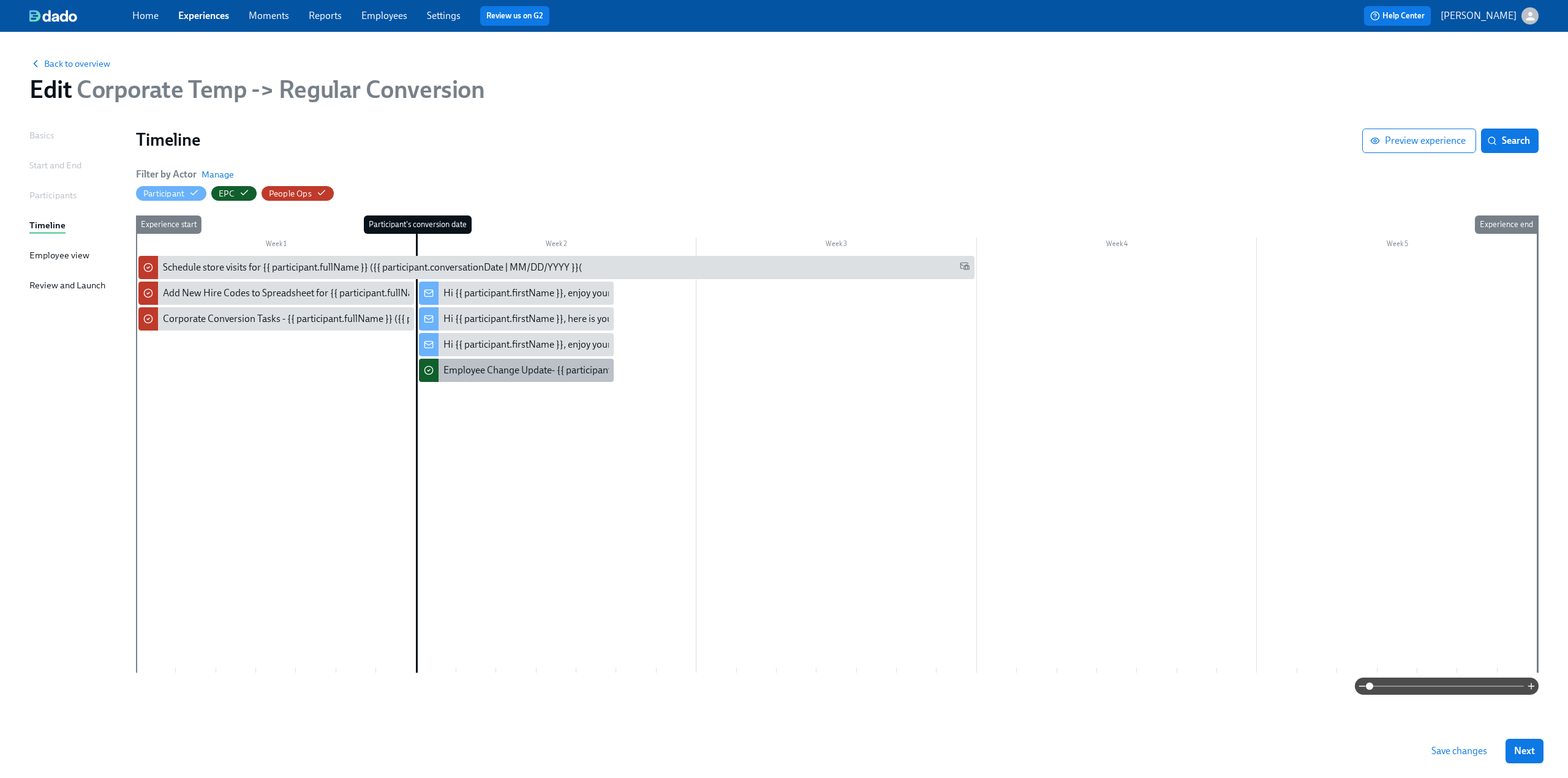
click at [496, 375] on div "Employee Change Update- {{ participant.fullName }} ({{ participant.conversation…" at bounding box center [660, 369] width 432 height 13
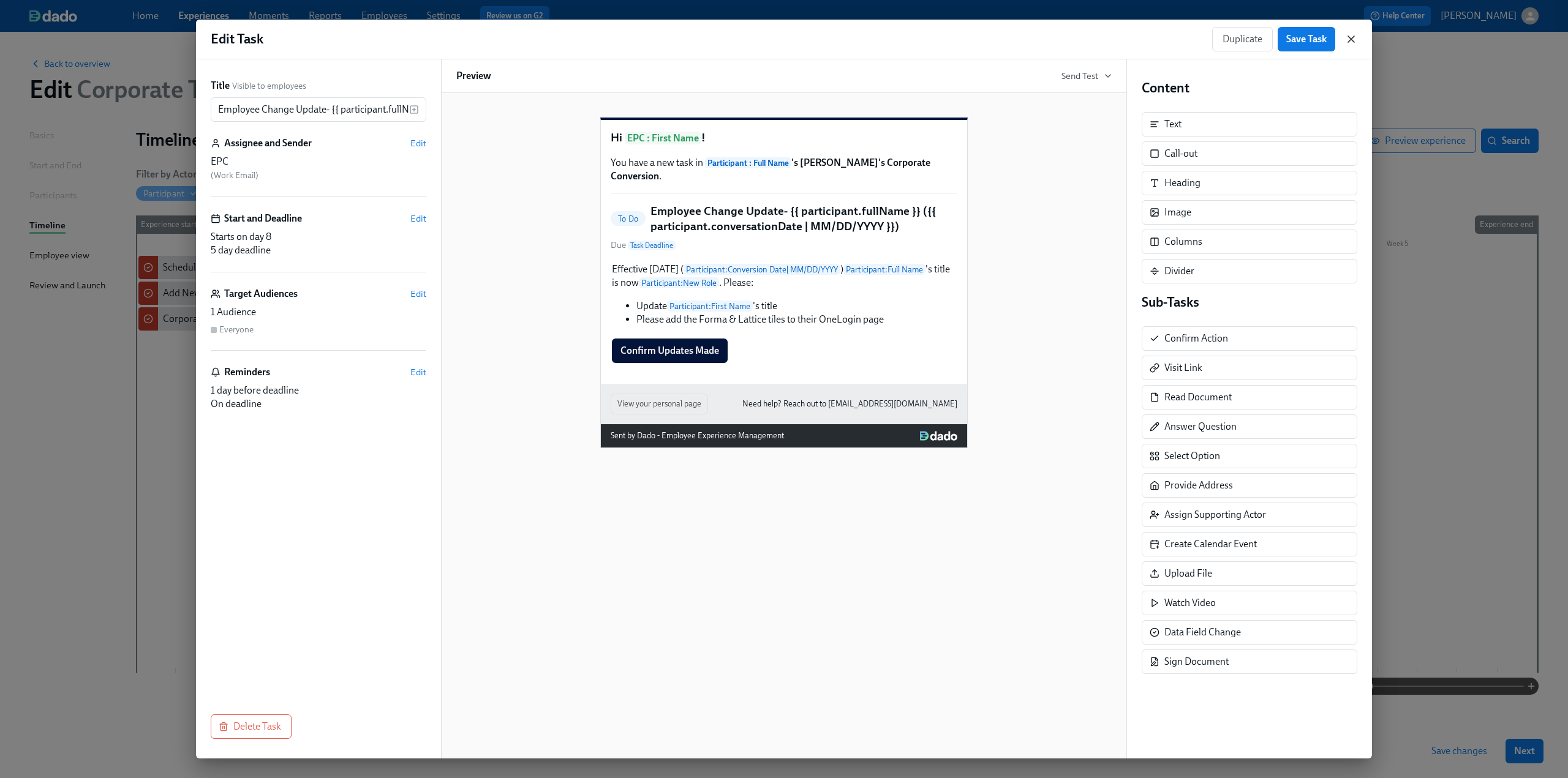
click at [1354, 42] on icon "button" at bounding box center [1351, 39] width 12 height 12
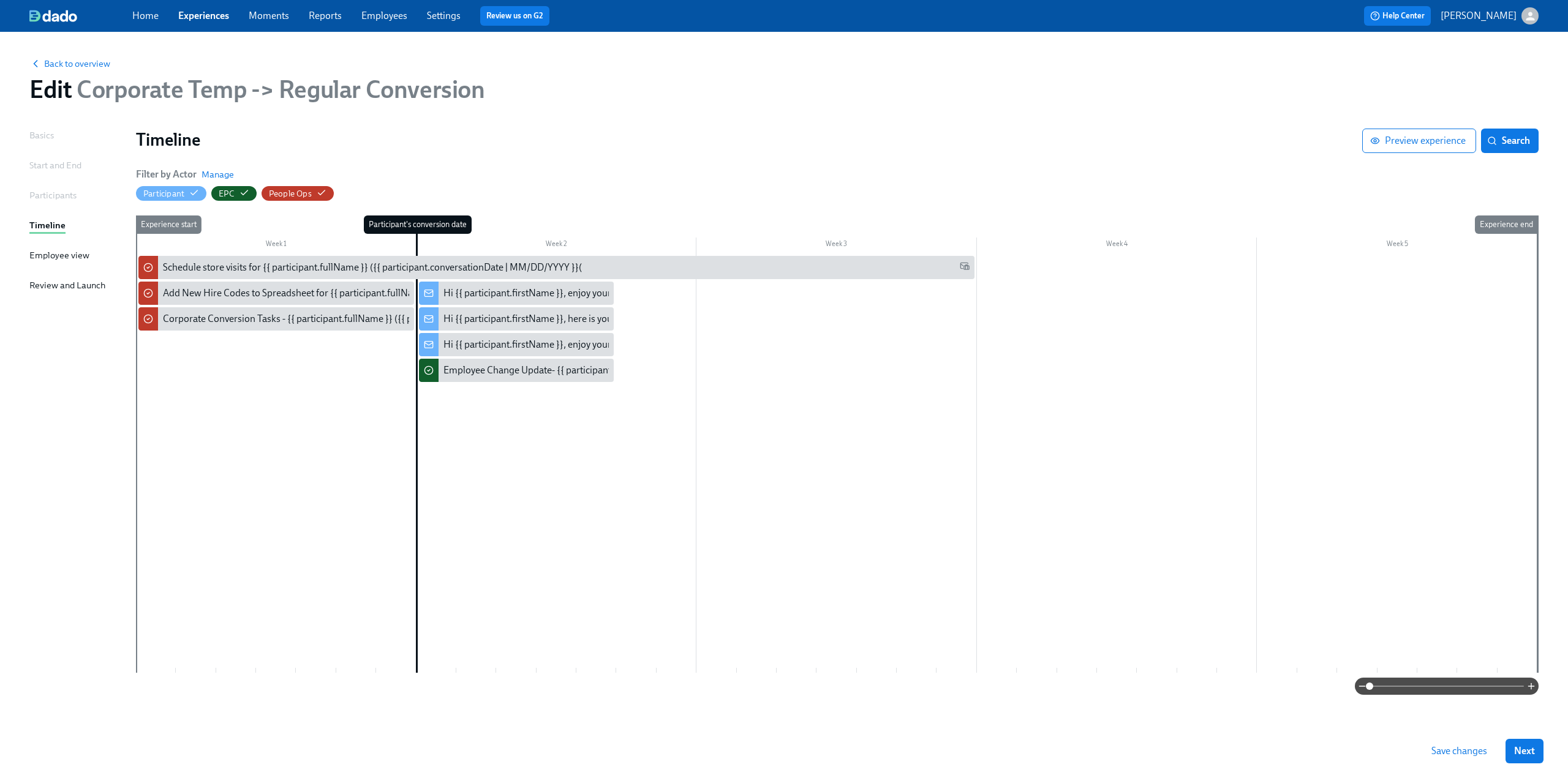
click at [166, 413] on div "Experience start" at bounding box center [155, 443] width 40 height 457
click at [279, 430] on div at bounding box center [837, 464] width 1402 height 416
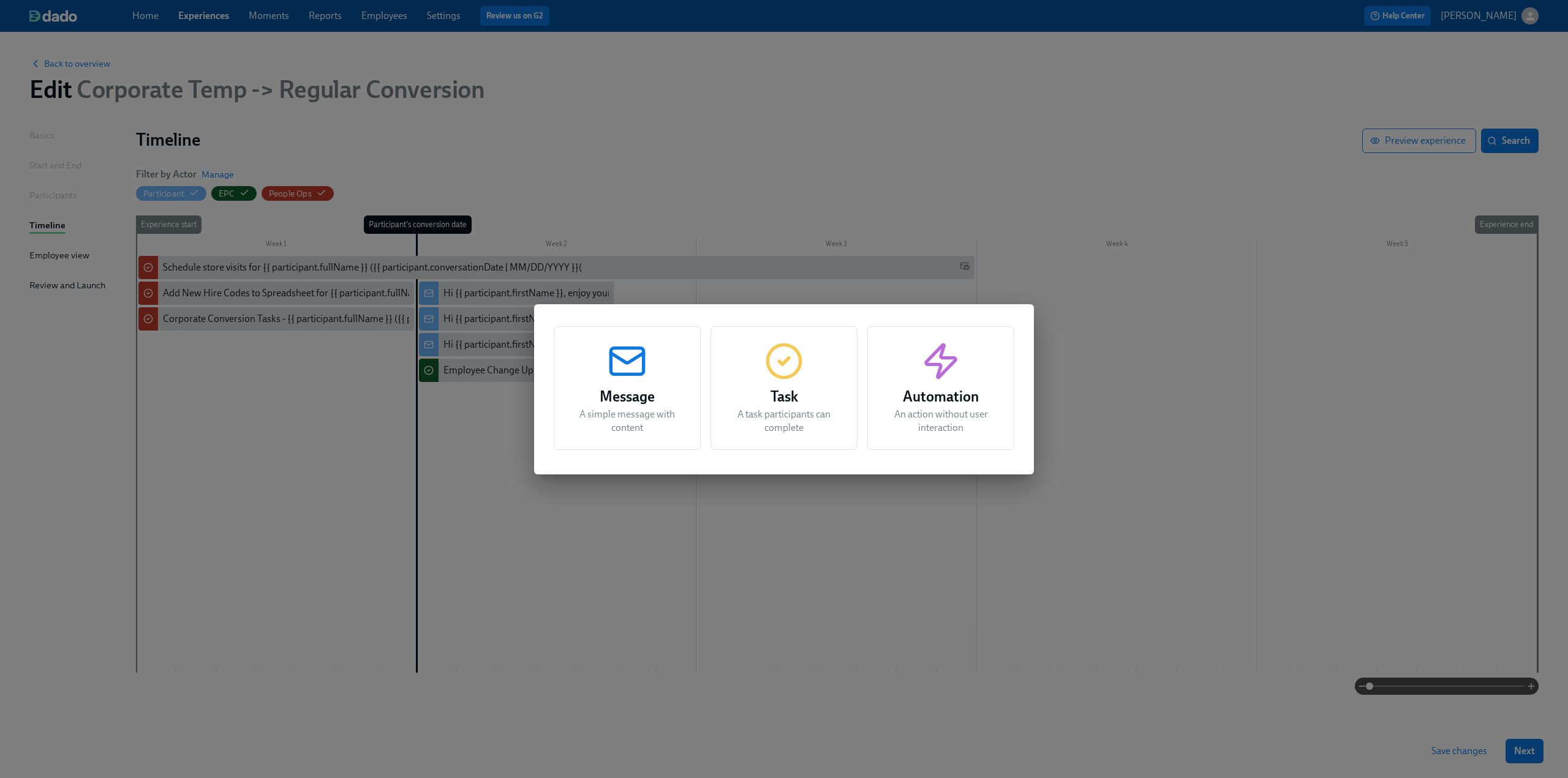
click at [279, 430] on div "Message A simple message with content Task A task participants can complete Aut…" at bounding box center [784, 389] width 1568 height 778
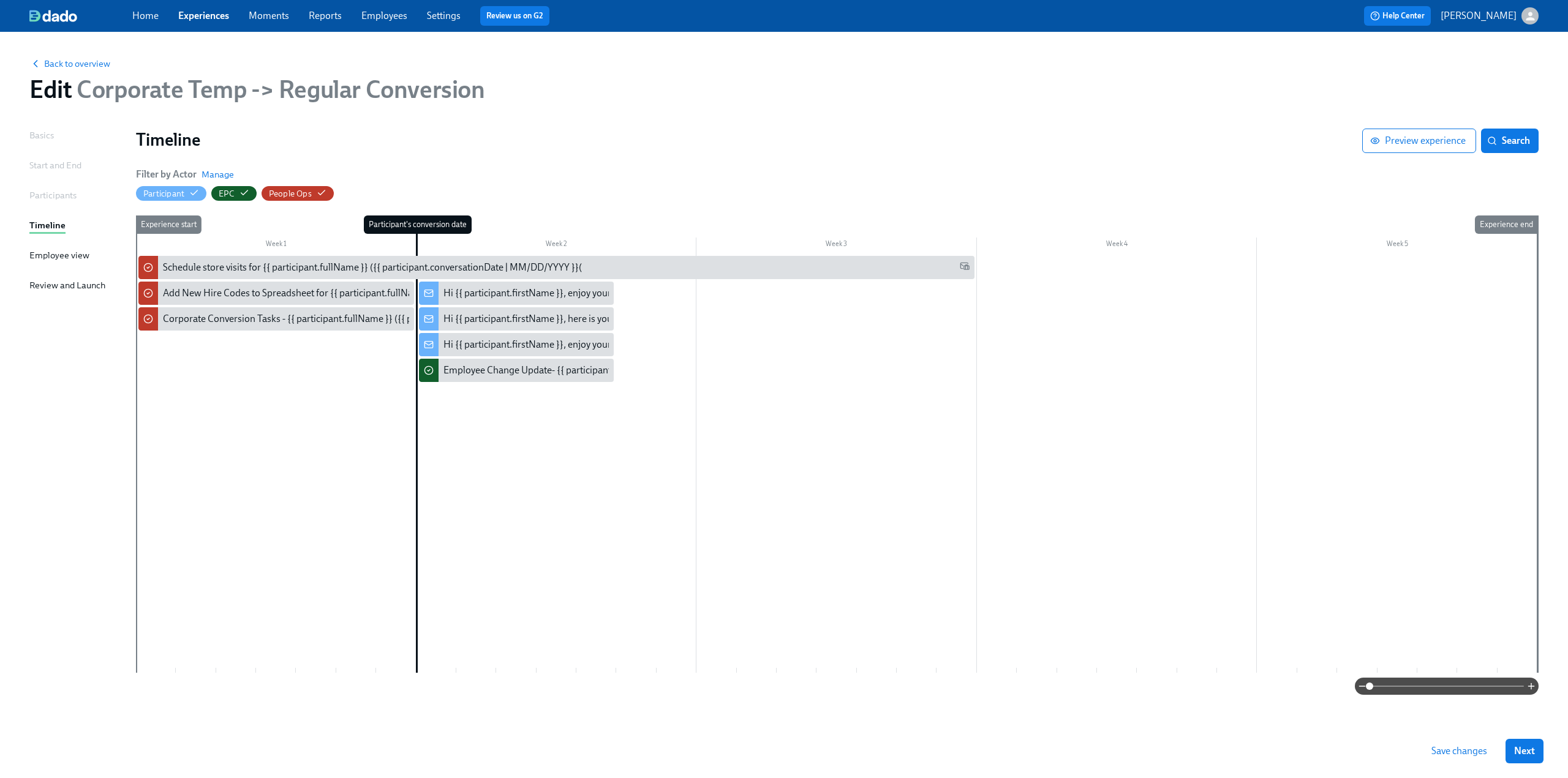
click at [308, 430] on div at bounding box center [837, 464] width 1402 height 416
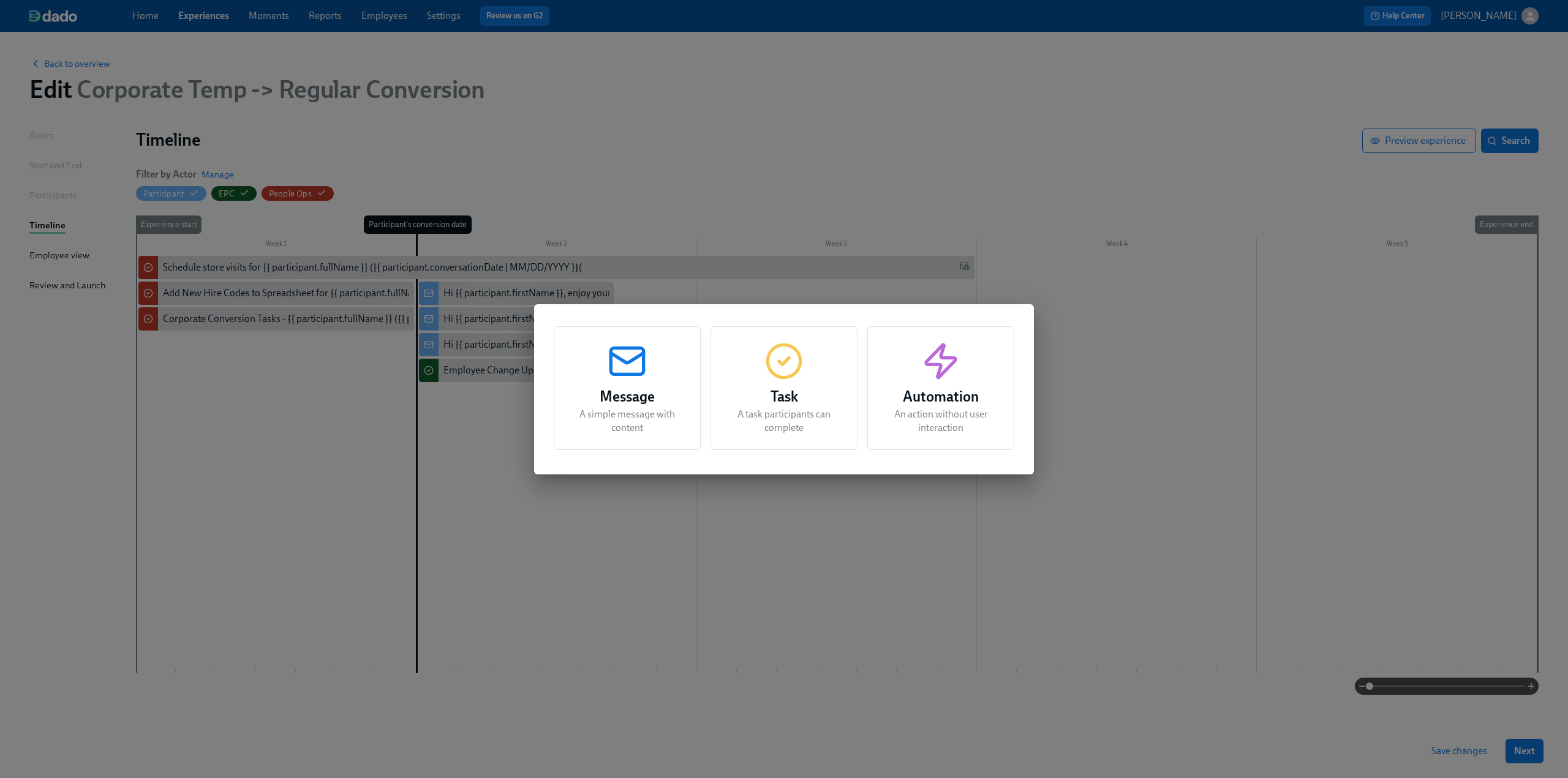
click at [779, 368] on icon "button" at bounding box center [784, 361] width 39 height 39
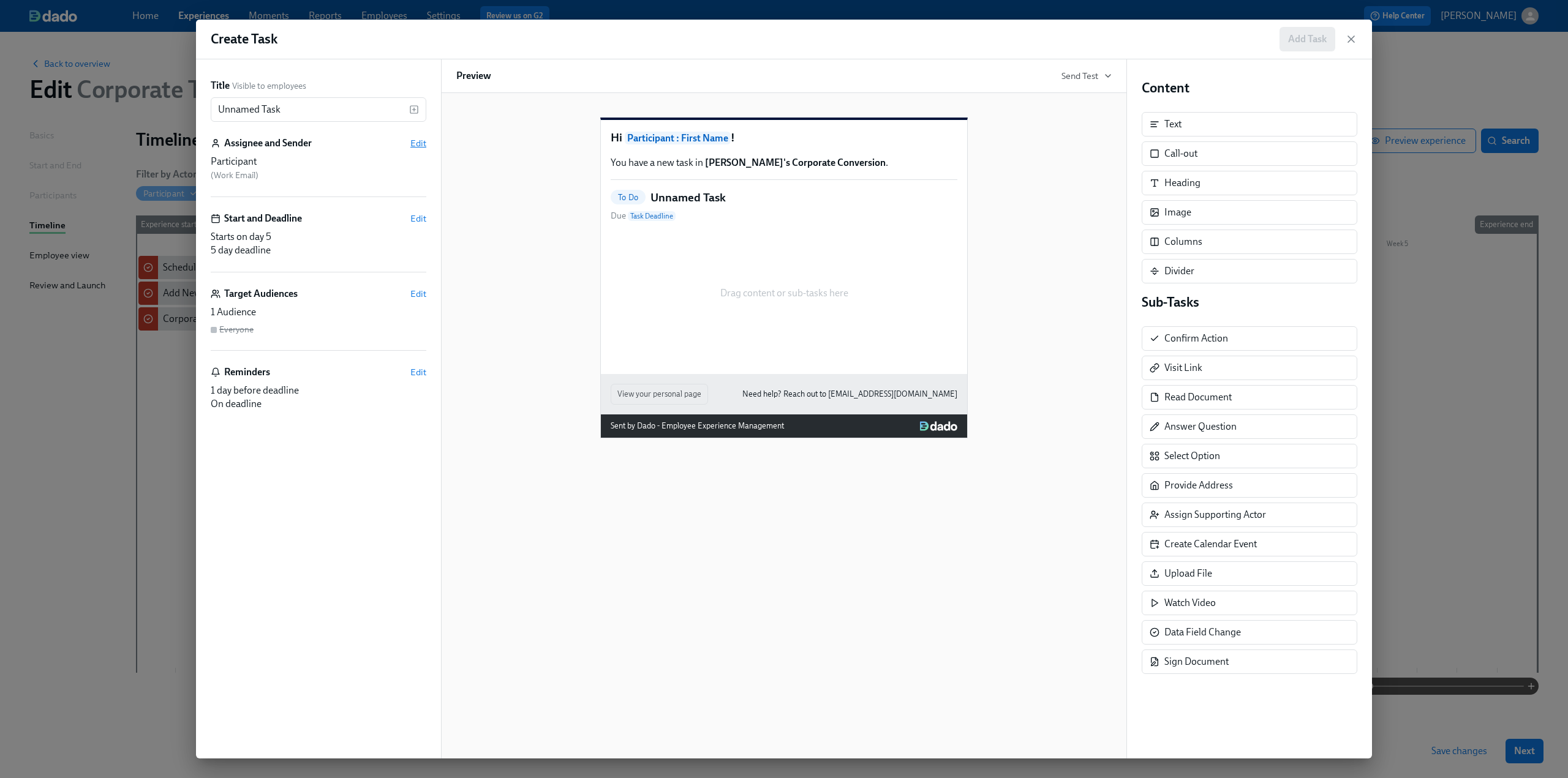
click at [415, 143] on span "Edit" at bounding box center [418, 143] width 16 height 12
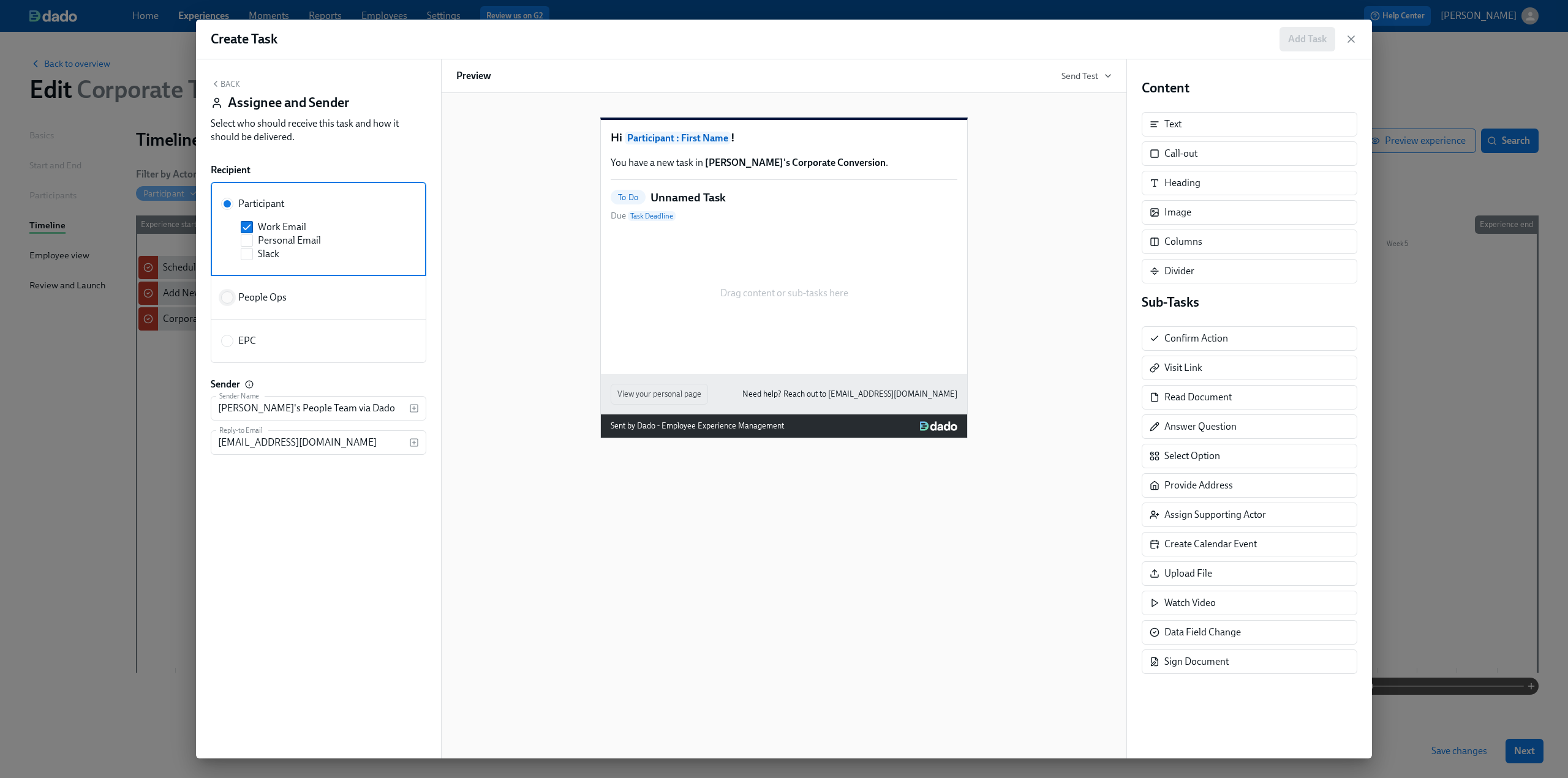
click at [223, 298] on input "People Ops" at bounding box center [227, 297] width 11 height 11
radio input "true"
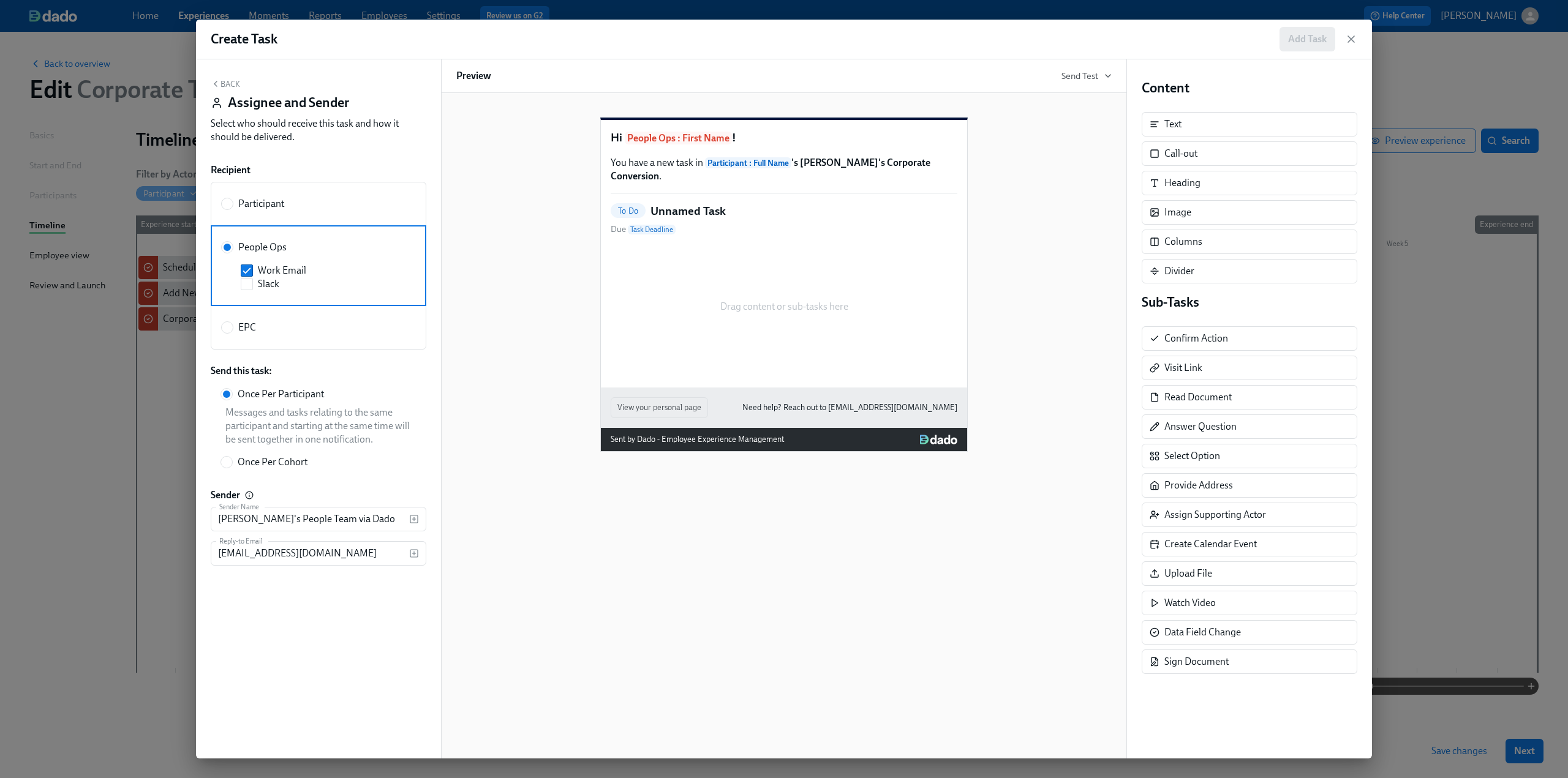
click at [221, 83] on button "Back" at bounding box center [226, 84] width 30 height 10
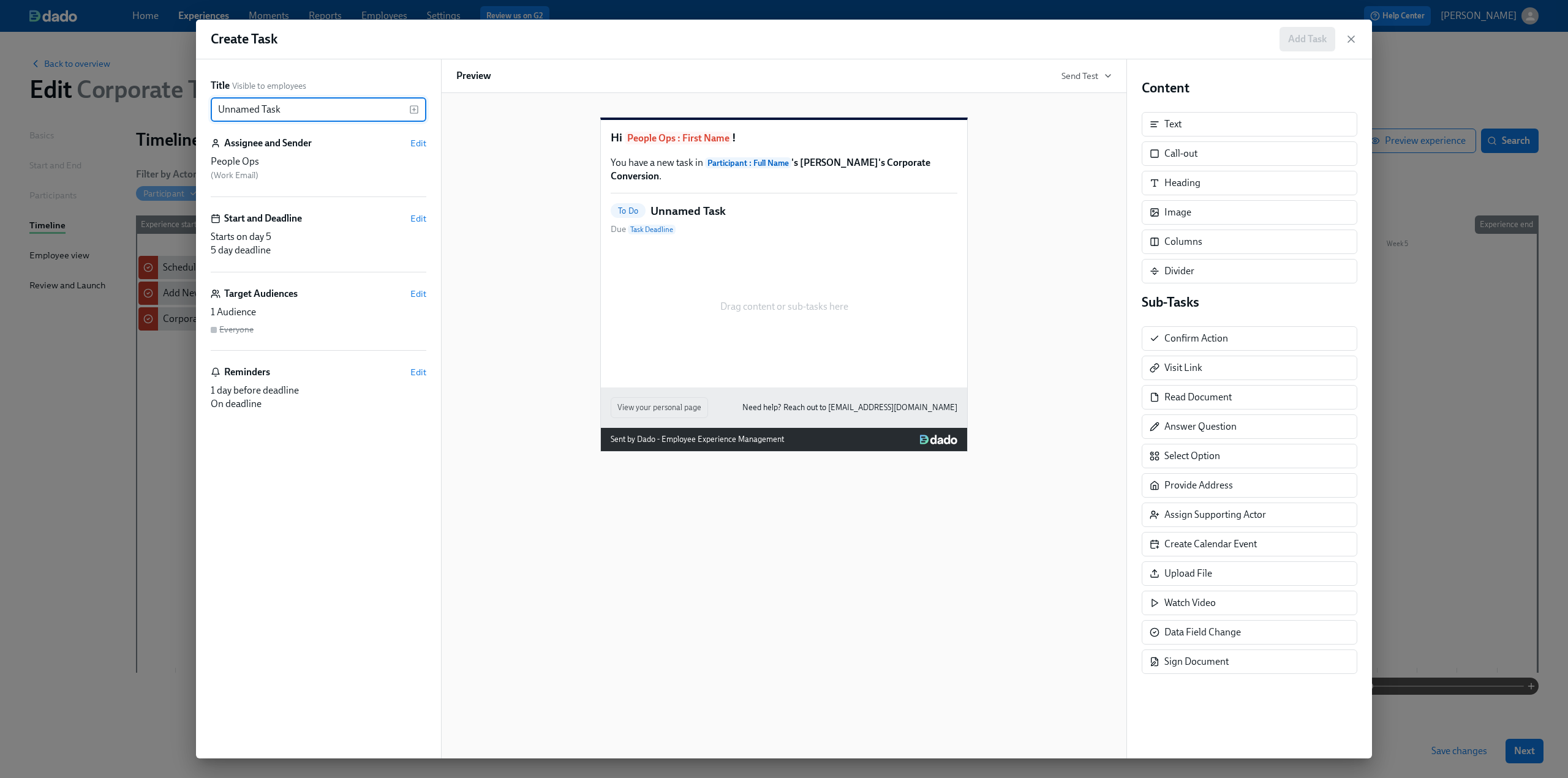
click at [308, 114] on input "Unnamed Task" at bounding box center [310, 110] width 199 height 24
drag, startPoint x: 316, startPoint y: 110, endPoint x: 152, endPoint y: 111, distance: 164.0
click at [152, 111] on div "Create Task Add Task Title Visible to employees Unnamed Task ​ Assignee and Sen…" at bounding box center [784, 389] width 1568 height 778
click at [419, 107] on div "Additional Details for EPC for ​" at bounding box center [318, 110] width 215 height 24
click at [414, 106] on rect "button" at bounding box center [414, 110] width 7 height 7
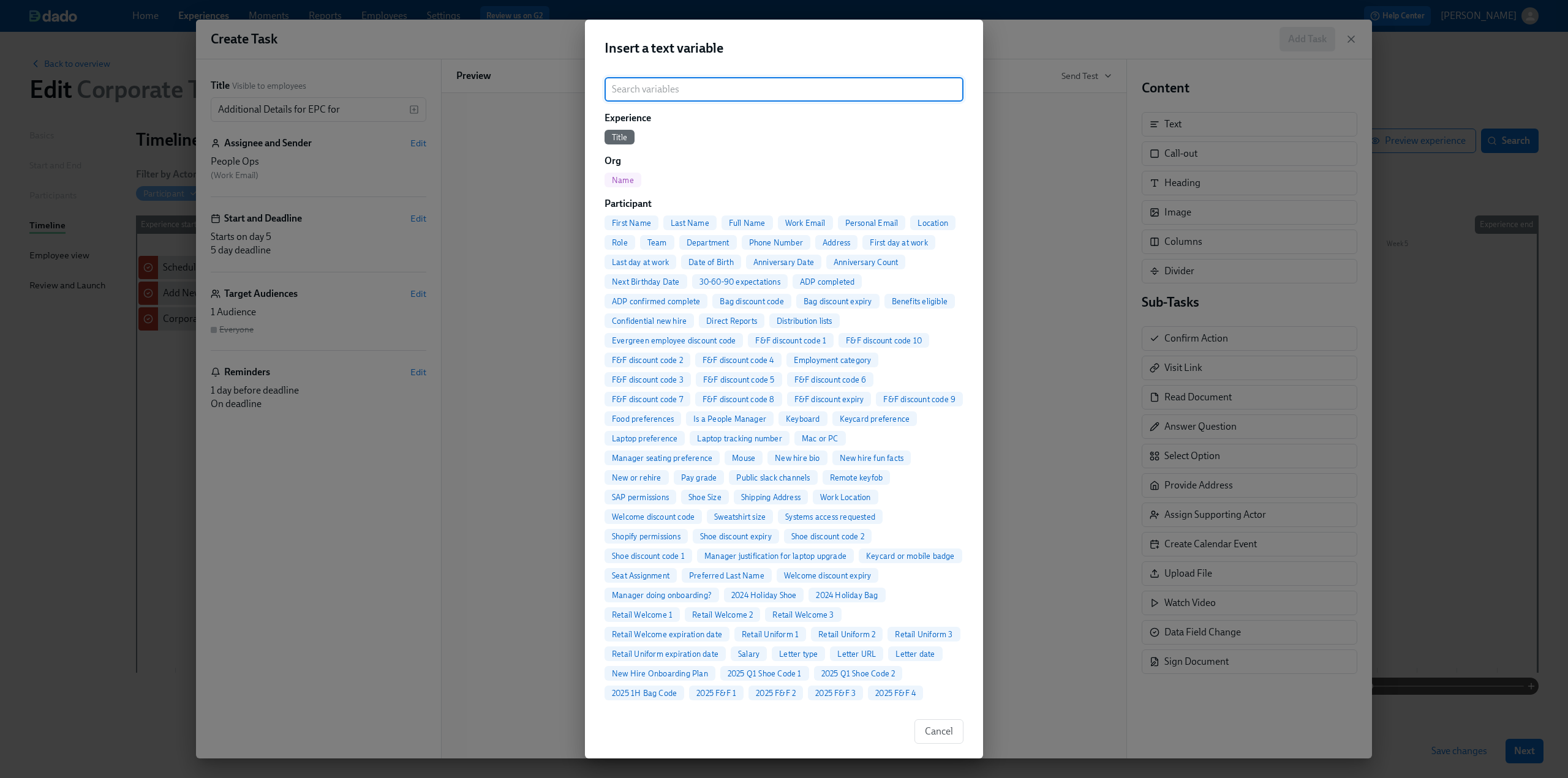
click at [736, 226] on span "Full Name" at bounding box center [747, 223] width 51 height 10
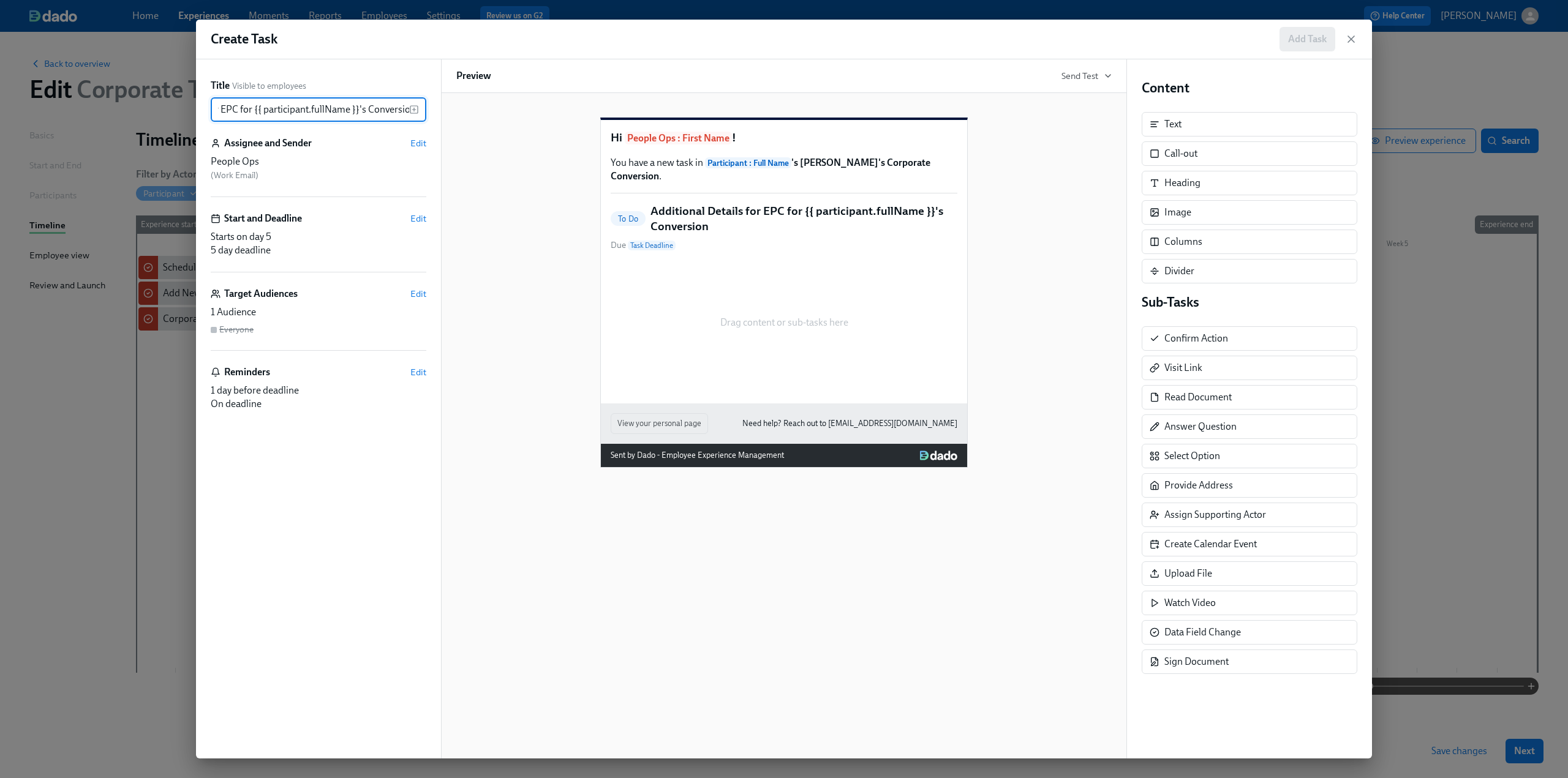
scroll to position [0, 93]
type input "Additional Details for EPC for {{ participant.fullName }}'s Conversion"
click at [352, 484] on div "Title Visible to employees Additional Details for EPC for {{ participant.fullNa…" at bounding box center [318, 409] width 215 height 660
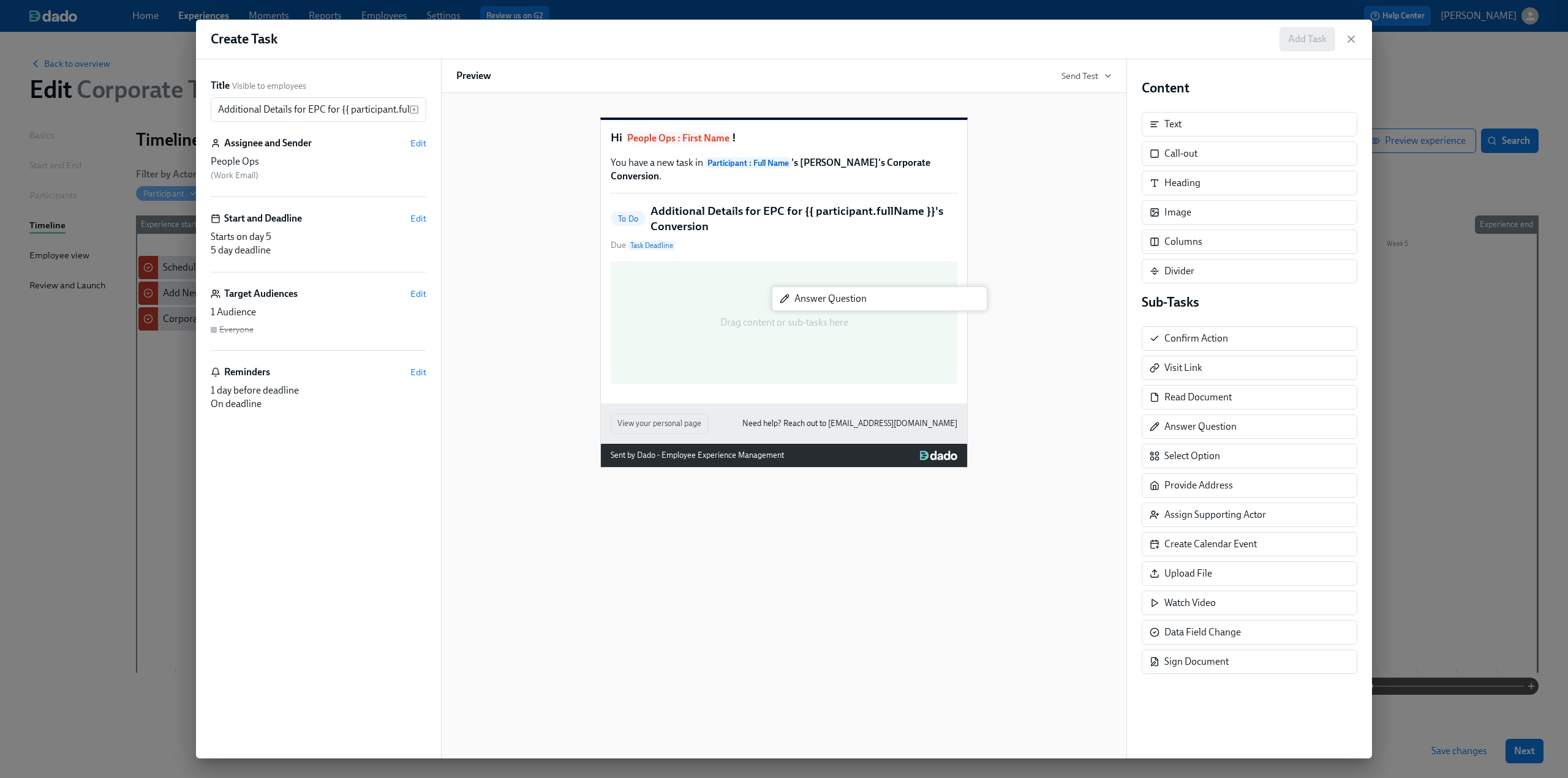
drag, startPoint x: 1218, startPoint y: 418, endPoint x: 837, endPoint y: 291, distance: 401.6
click at [837, 291] on div "Title Visible to employees Additional Details for EPC for {{ participant.fullNa…" at bounding box center [784, 409] width 1176 height 699
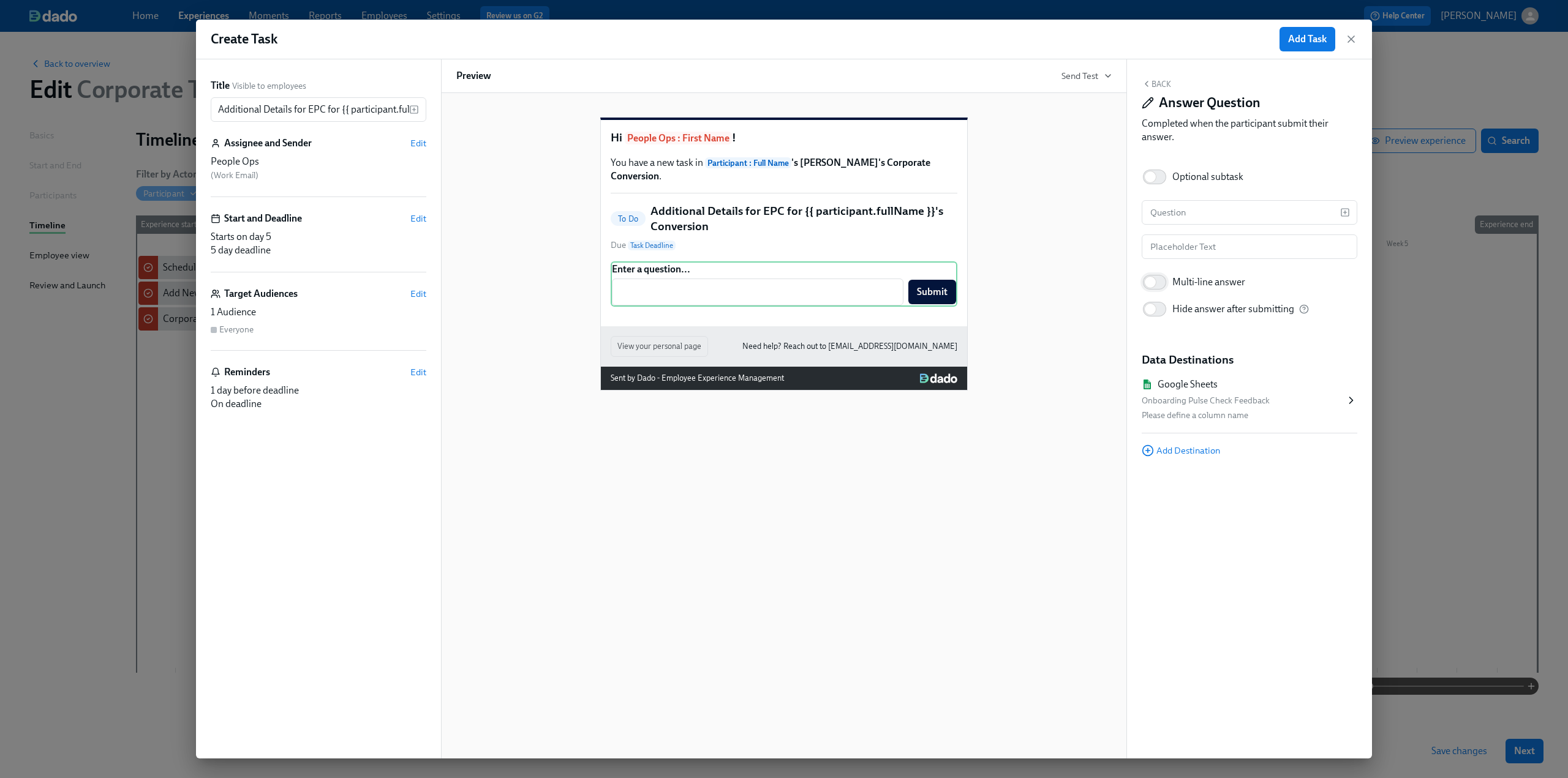
click at [1160, 282] on input "Multi-line answer" at bounding box center [1150, 281] width 81 height 27
checkbox input "true"
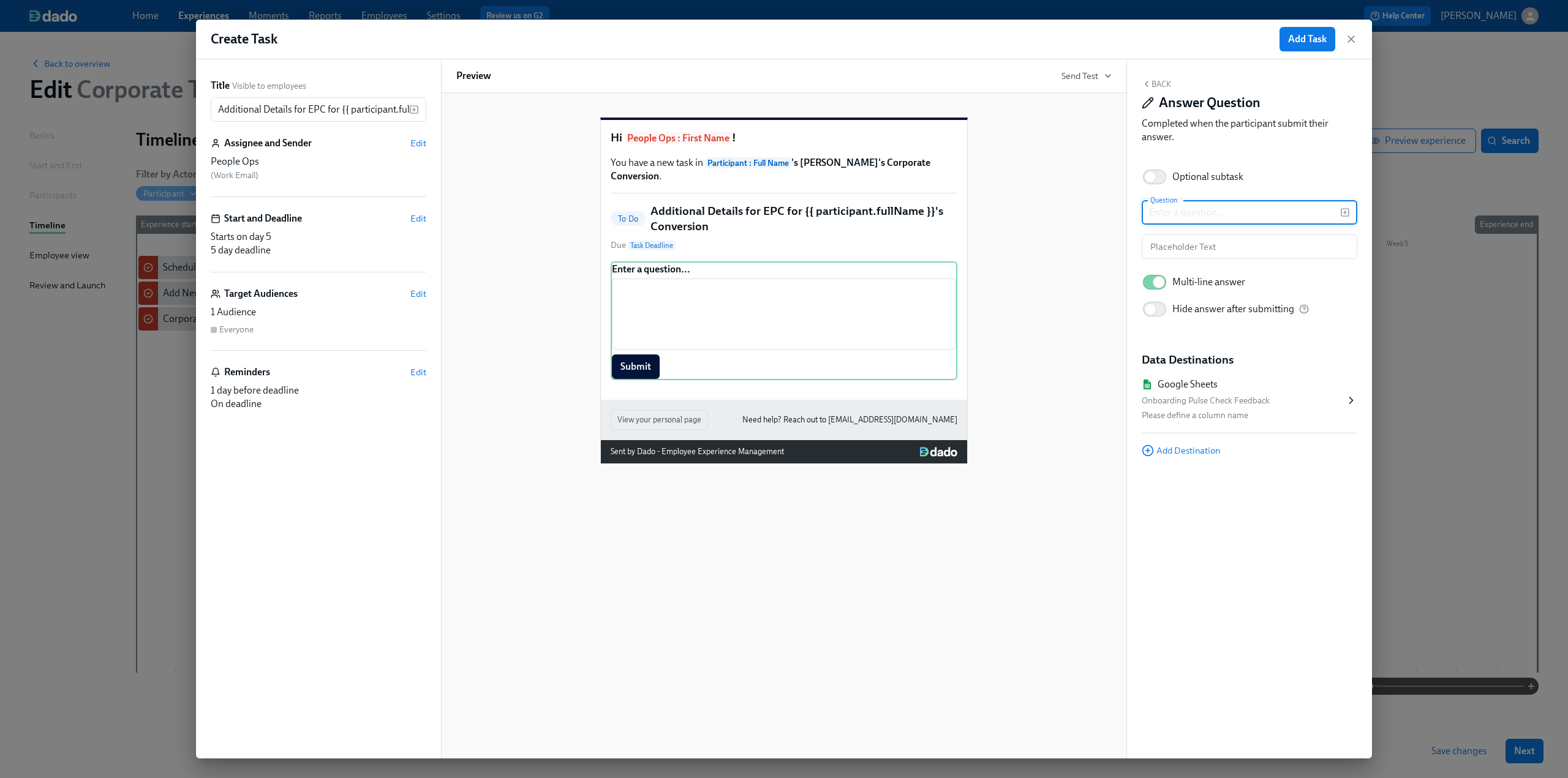
click at [1185, 219] on input "text" at bounding box center [1241, 213] width 199 height 24
type input "Are they are any additional details to share with EPC?"
click at [1288, 389] on div "Google Sheets" at bounding box center [1243, 384] width 203 height 13
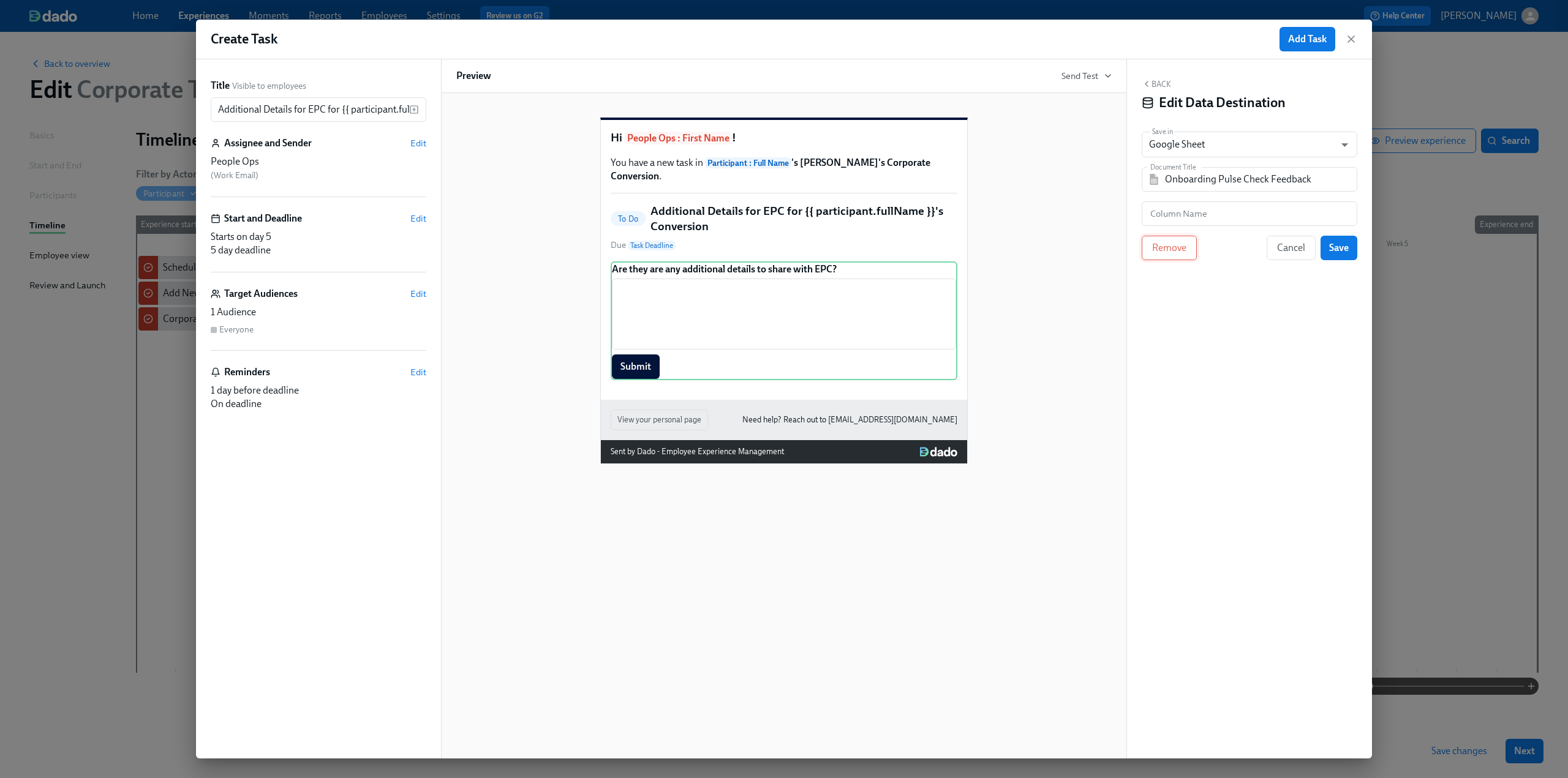
click at [1161, 252] on span "Remove" at bounding box center [1169, 248] width 34 height 12
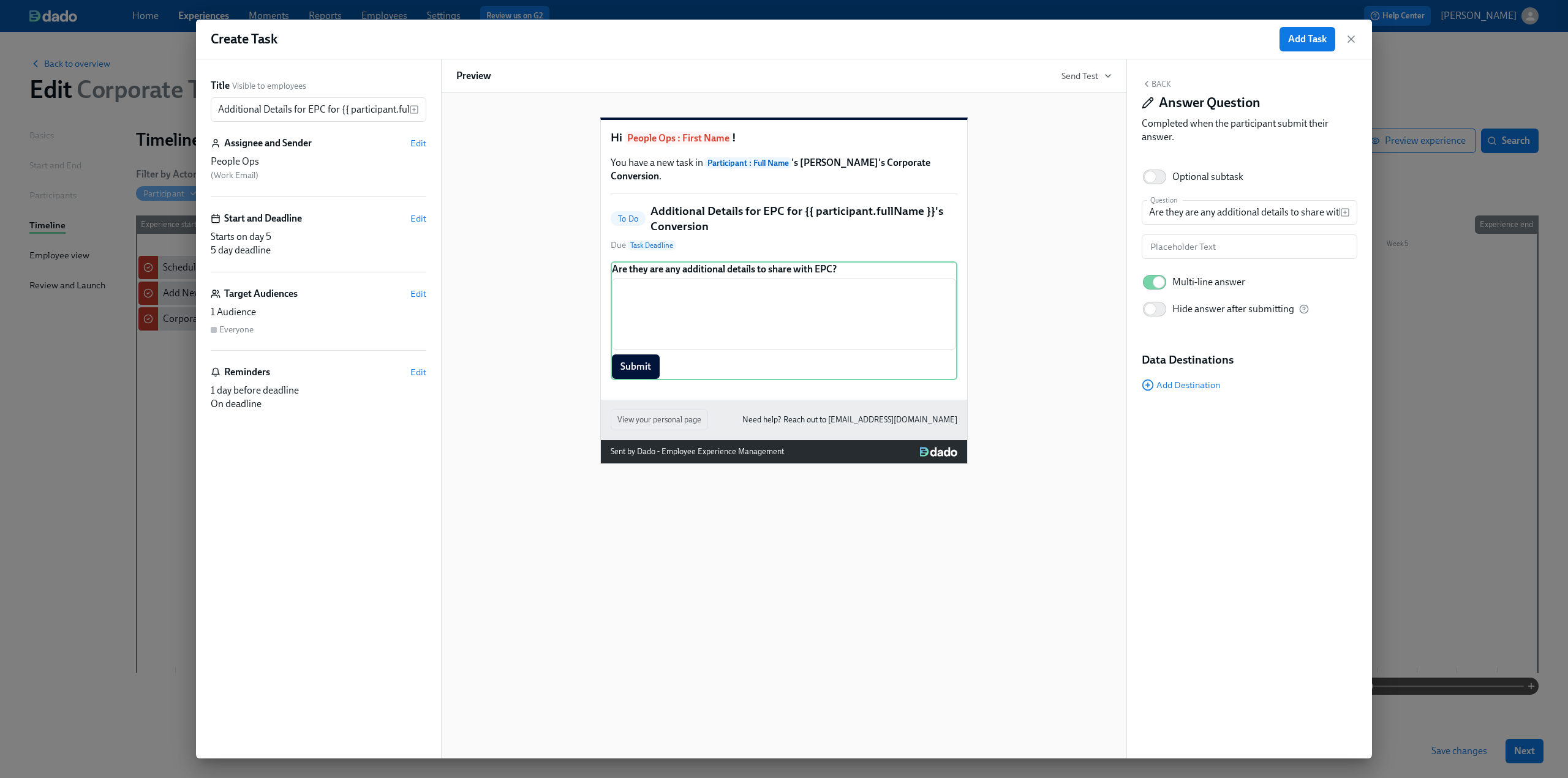
click at [1155, 79] on button "Back" at bounding box center [1157, 84] width 30 height 10
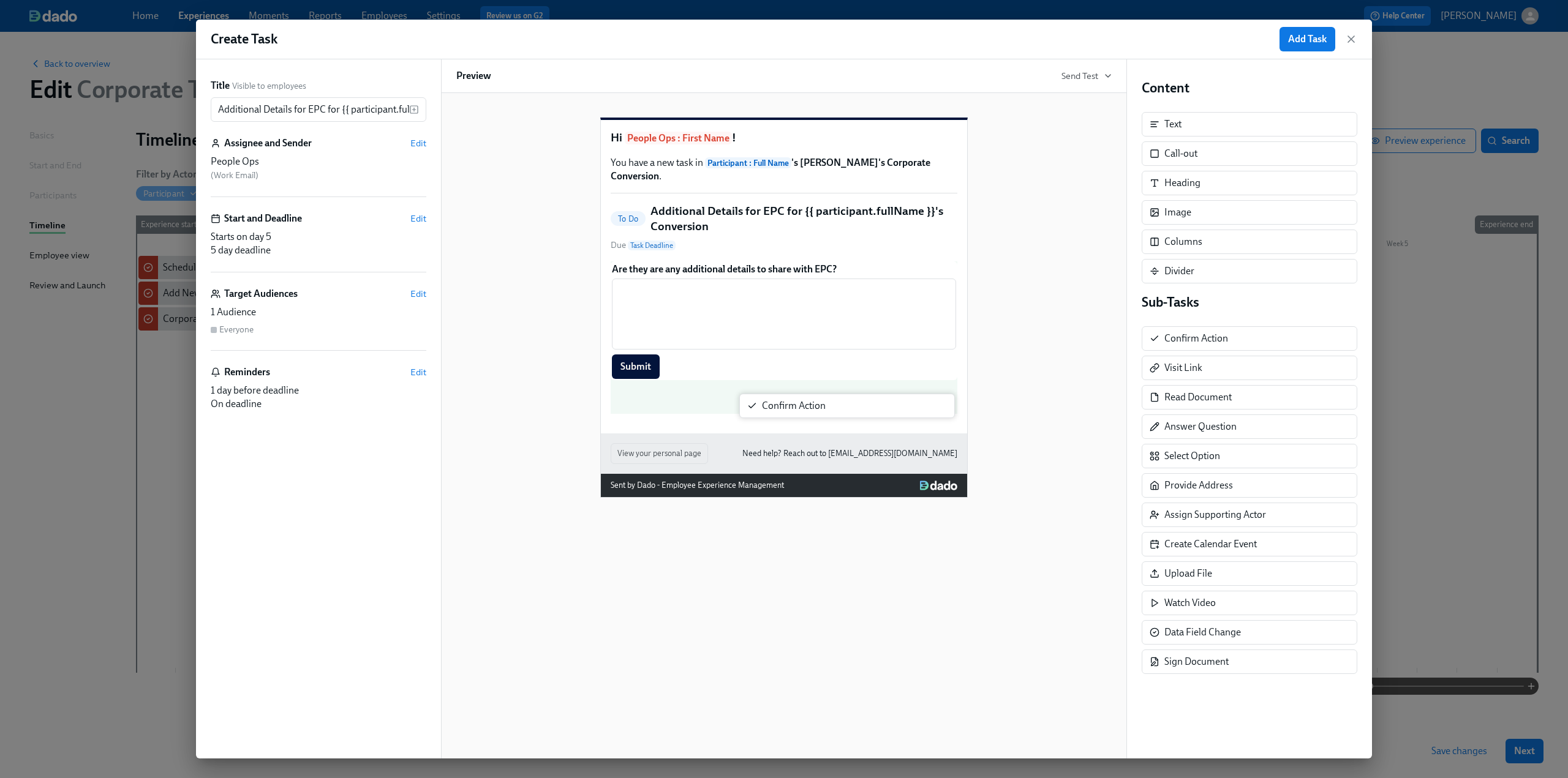
drag, startPoint x: 1177, startPoint y: 342, endPoint x: 771, endPoint y: 412, distance: 412.0
click at [771, 412] on div "Title Visible to employees Additional Details for EPC for {{ participant.fullNa…" at bounding box center [784, 409] width 1176 height 699
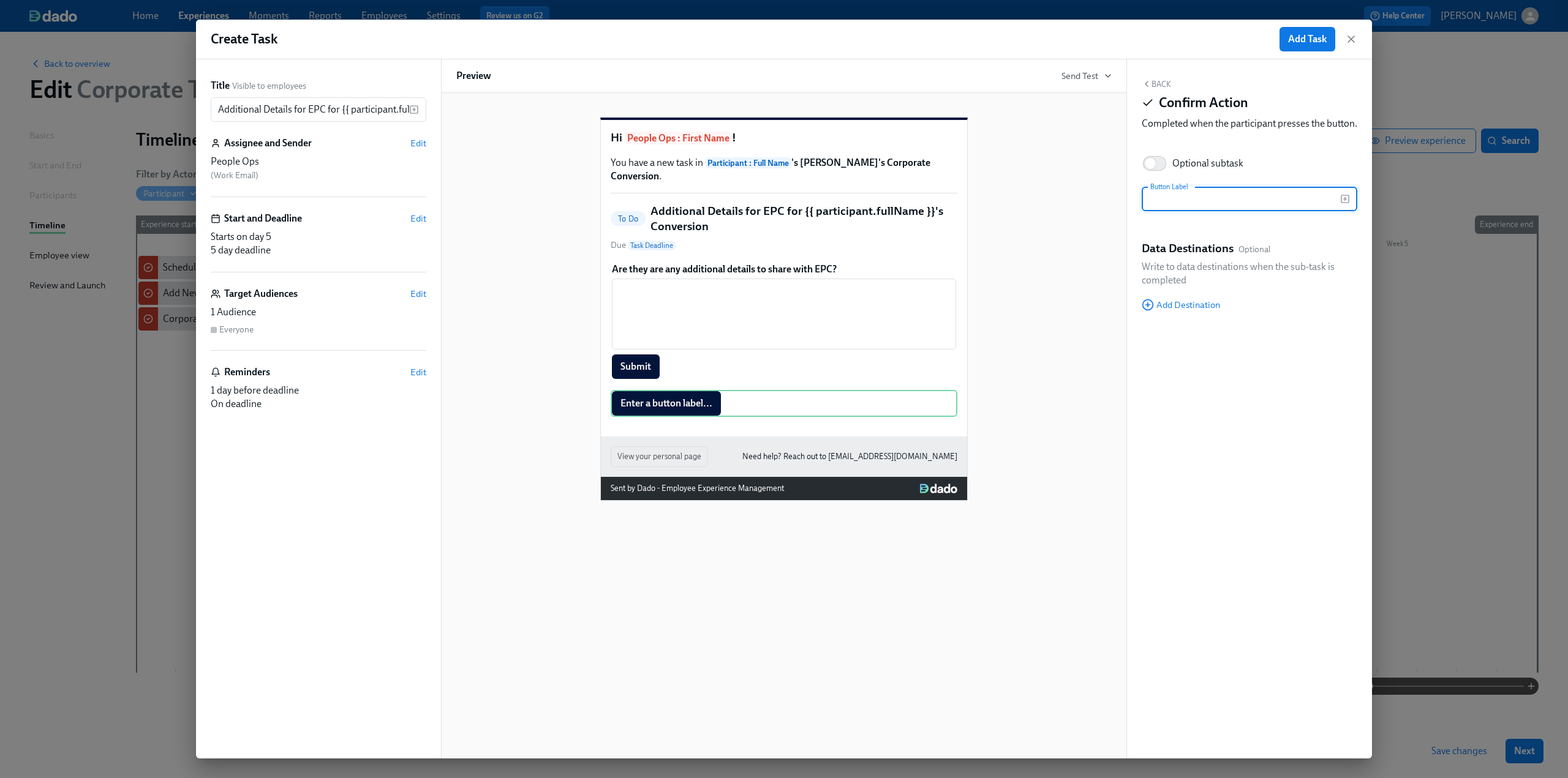
click at [1182, 211] on input "text" at bounding box center [1241, 199] width 199 height 24
type input "No Additional Details Needed"
click at [1208, 470] on div "Back Confirm Action Completed when the participant presses the button. Optional…" at bounding box center [1249, 409] width 245 height 699
click at [1160, 83] on button "Back" at bounding box center [1157, 84] width 30 height 10
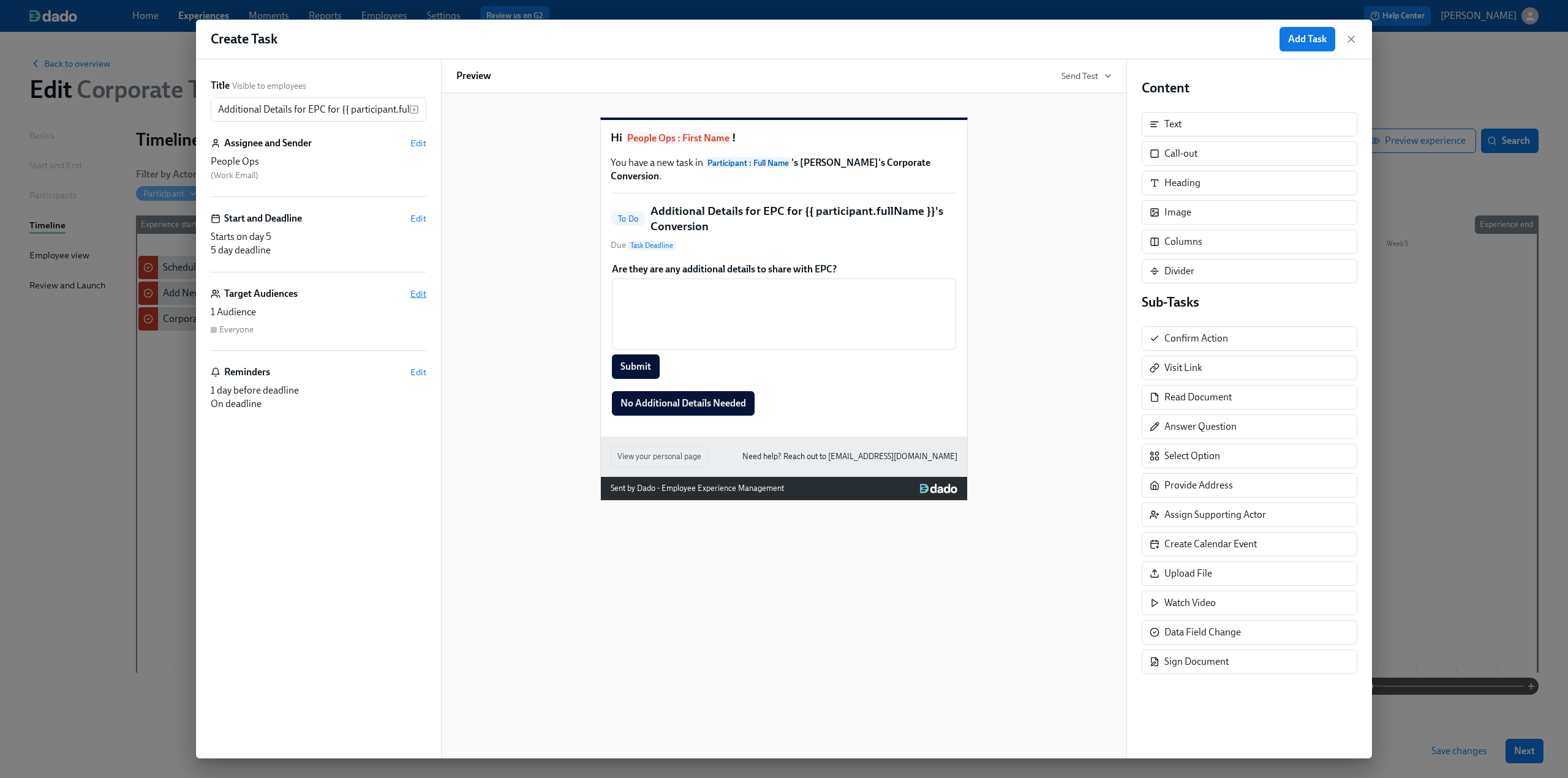
click at [415, 294] on span "Edit" at bounding box center [418, 294] width 16 height 12
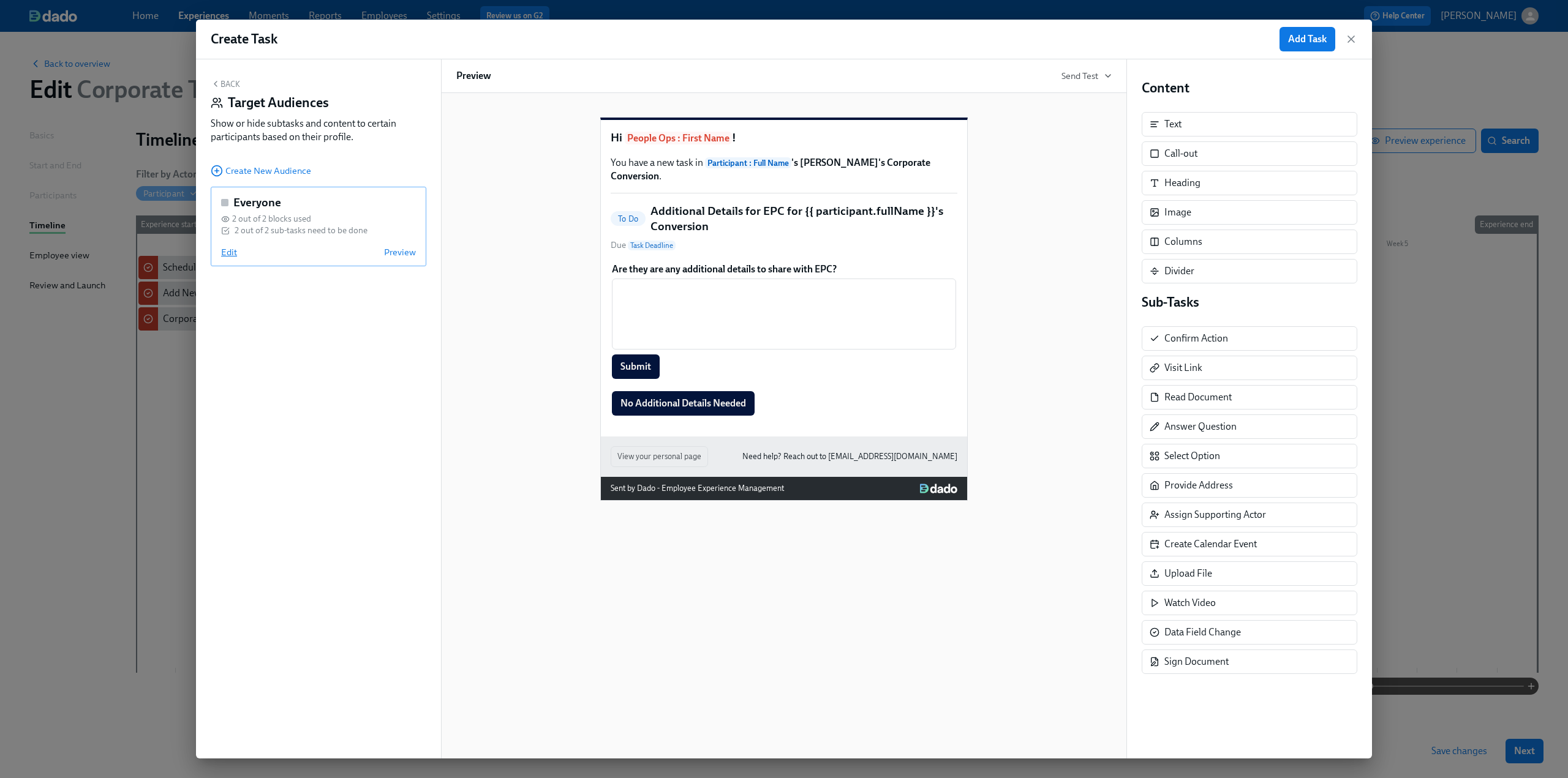
click at [222, 257] on span "Edit" at bounding box center [229, 252] width 16 height 12
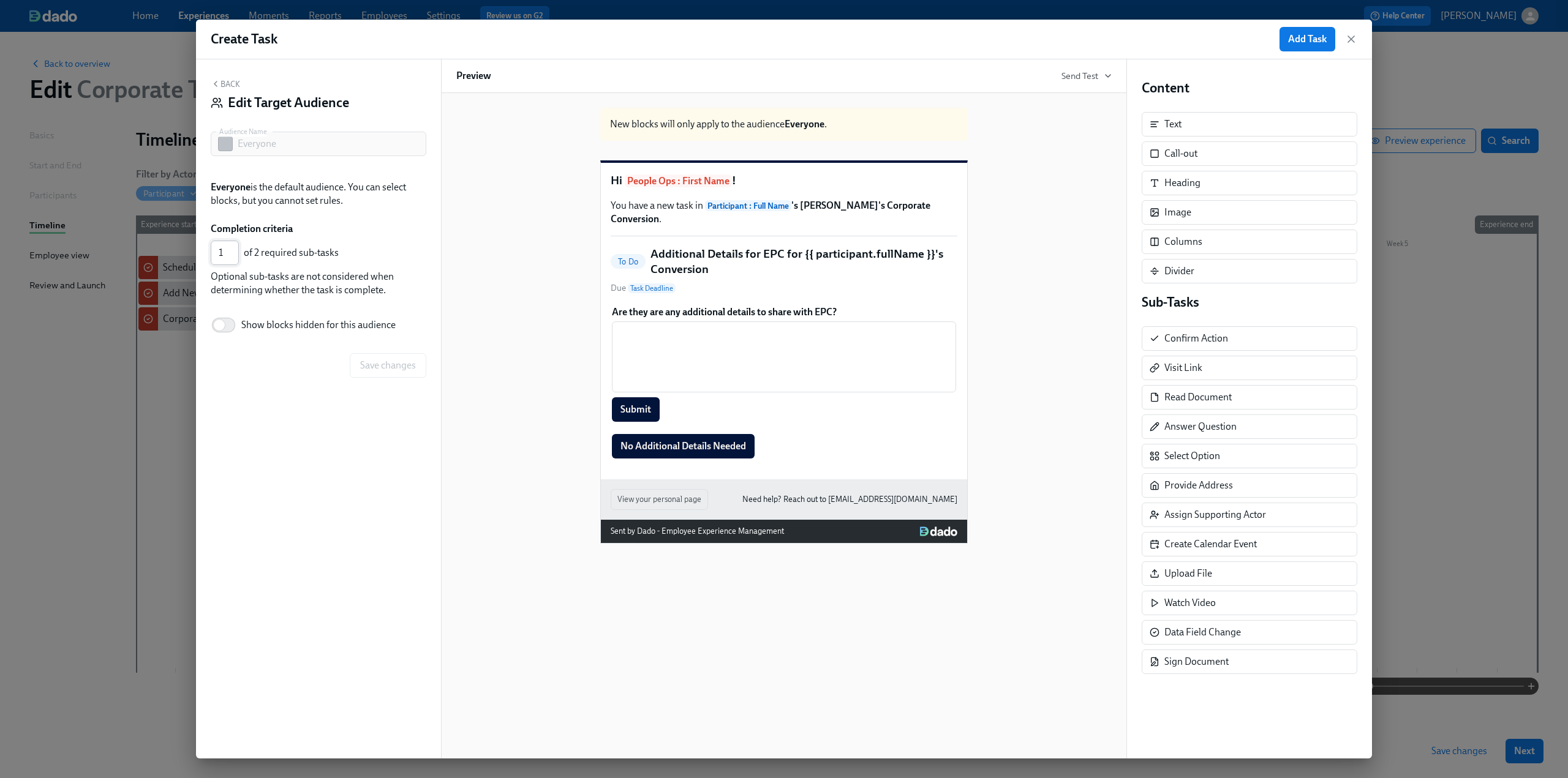
type input "1"
click at [234, 258] on input "1" at bounding box center [225, 253] width 28 height 24
click at [373, 371] on span "Save changes" at bounding box center [388, 365] width 56 height 12
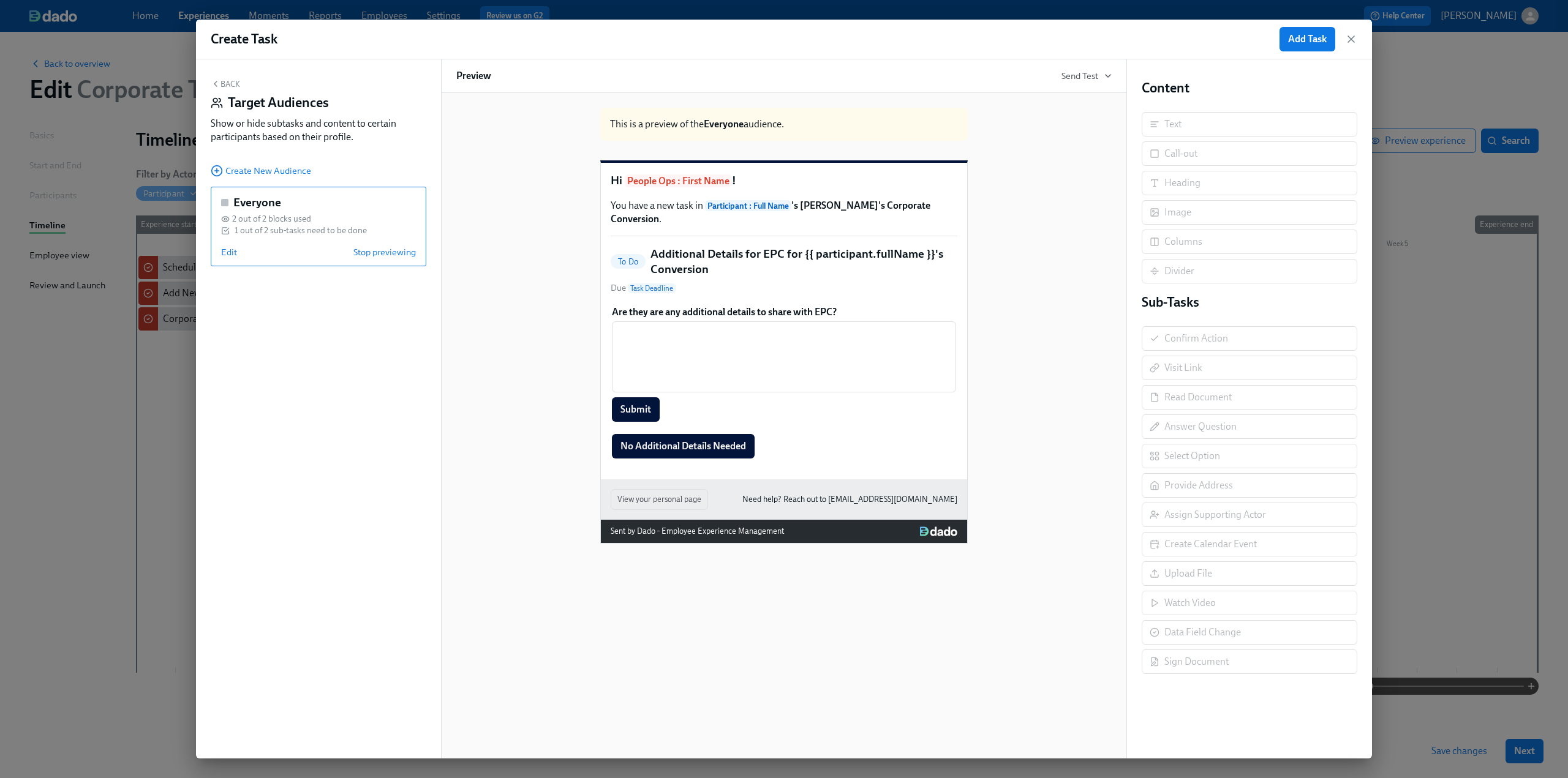
click at [222, 87] on button "Back" at bounding box center [226, 84] width 30 height 10
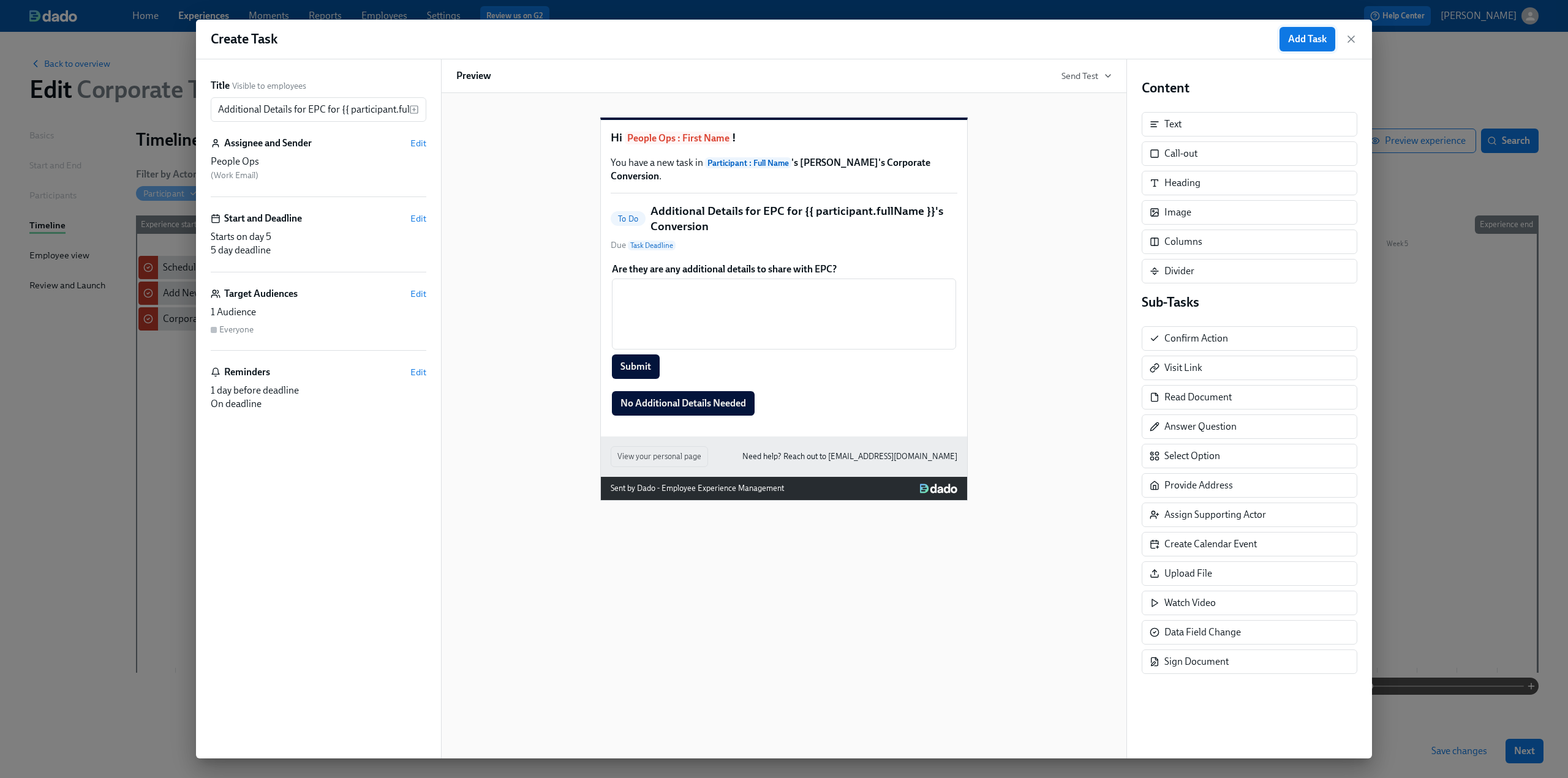
click at [1300, 36] on span "Add Task" at bounding box center [1307, 39] width 38 height 12
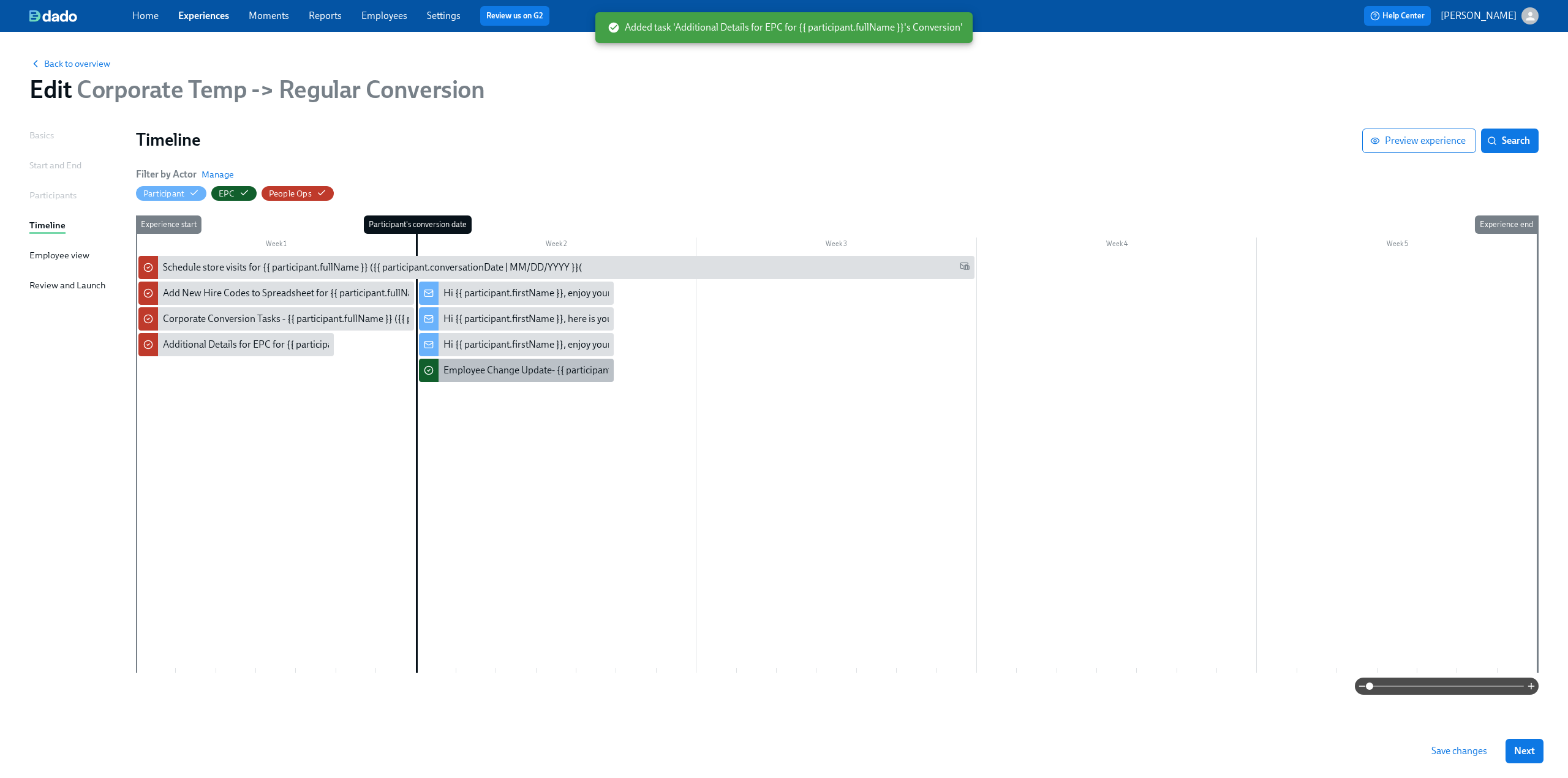
click at [483, 364] on div "Employee Change Update- {{ participant.fullName }} ({{ participant.conversation…" at bounding box center [660, 369] width 432 height 13
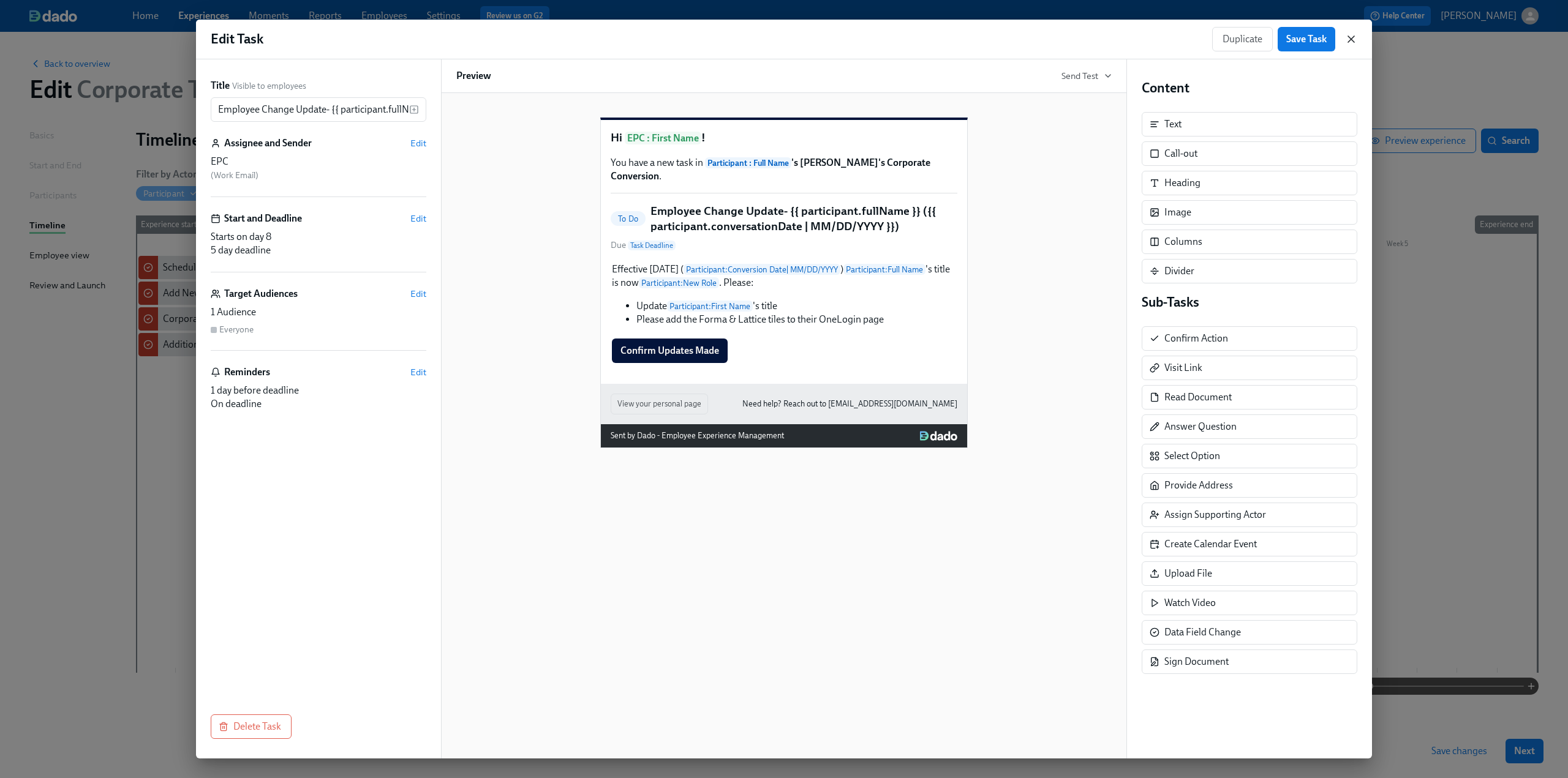
click at [1353, 38] on icon "button" at bounding box center [1351, 39] width 12 height 12
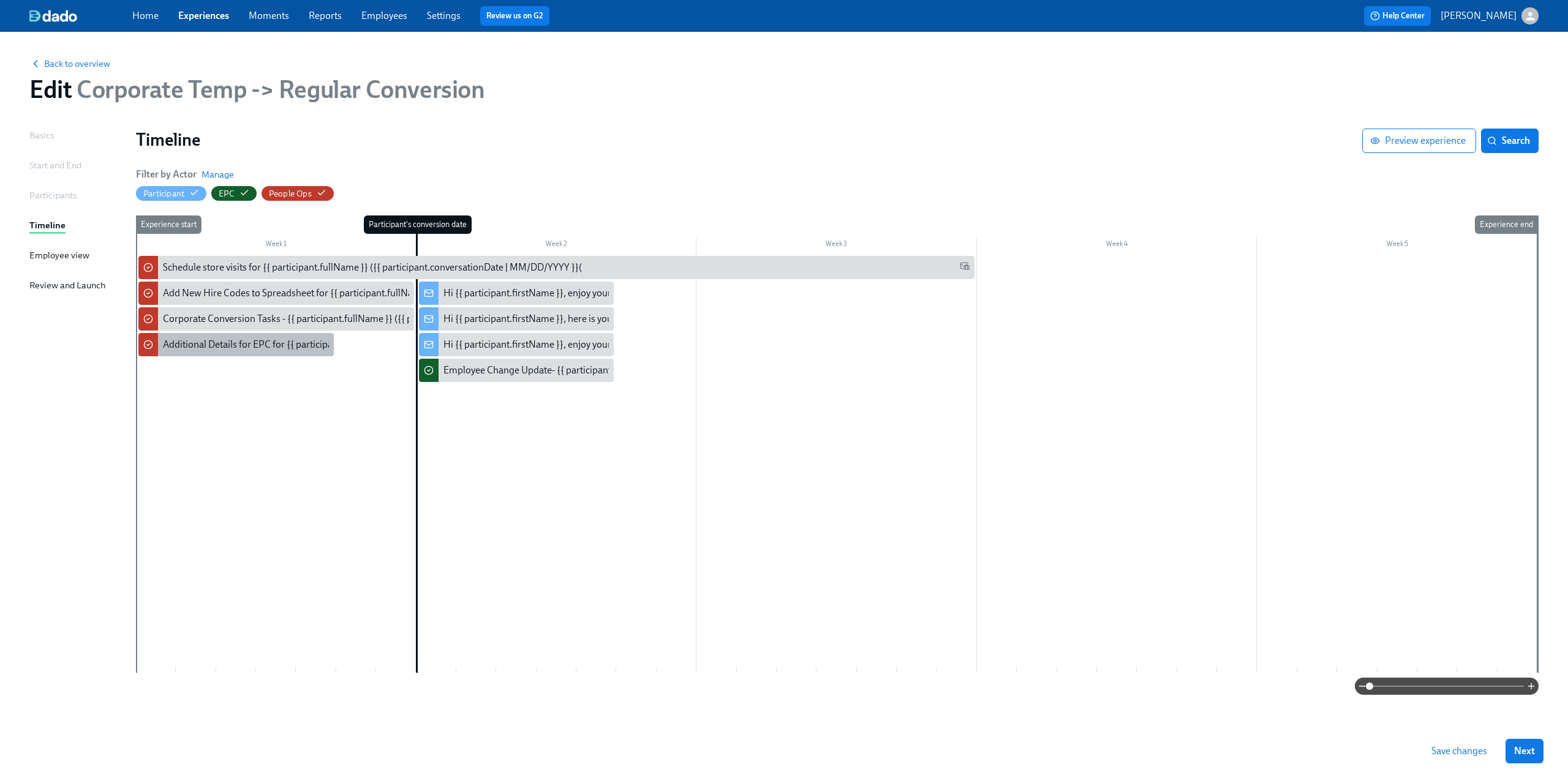
click at [227, 350] on div "Additional Details for EPC for {{ participant.fullName }}'s Conversion" at bounding box center [305, 344] width 285 height 13
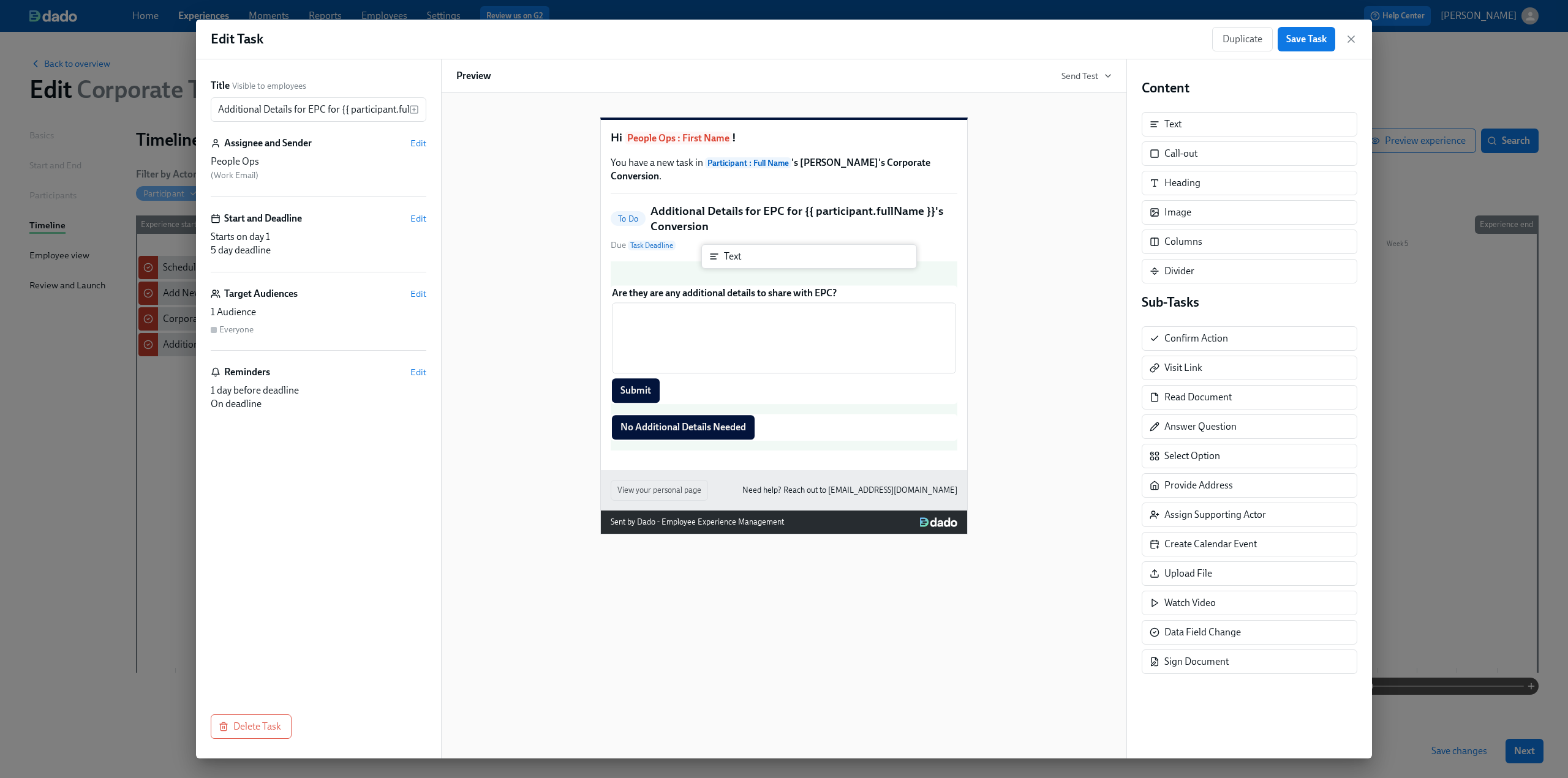
drag, startPoint x: 1163, startPoint y: 122, endPoint x: 719, endPoint y: 254, distance: 463.2
click at [719, 254] on div "Title Visible to employees Additional Details for EPC for {{ participant.fullNa…" at bounding box center [784, 409] width 1176 height 699
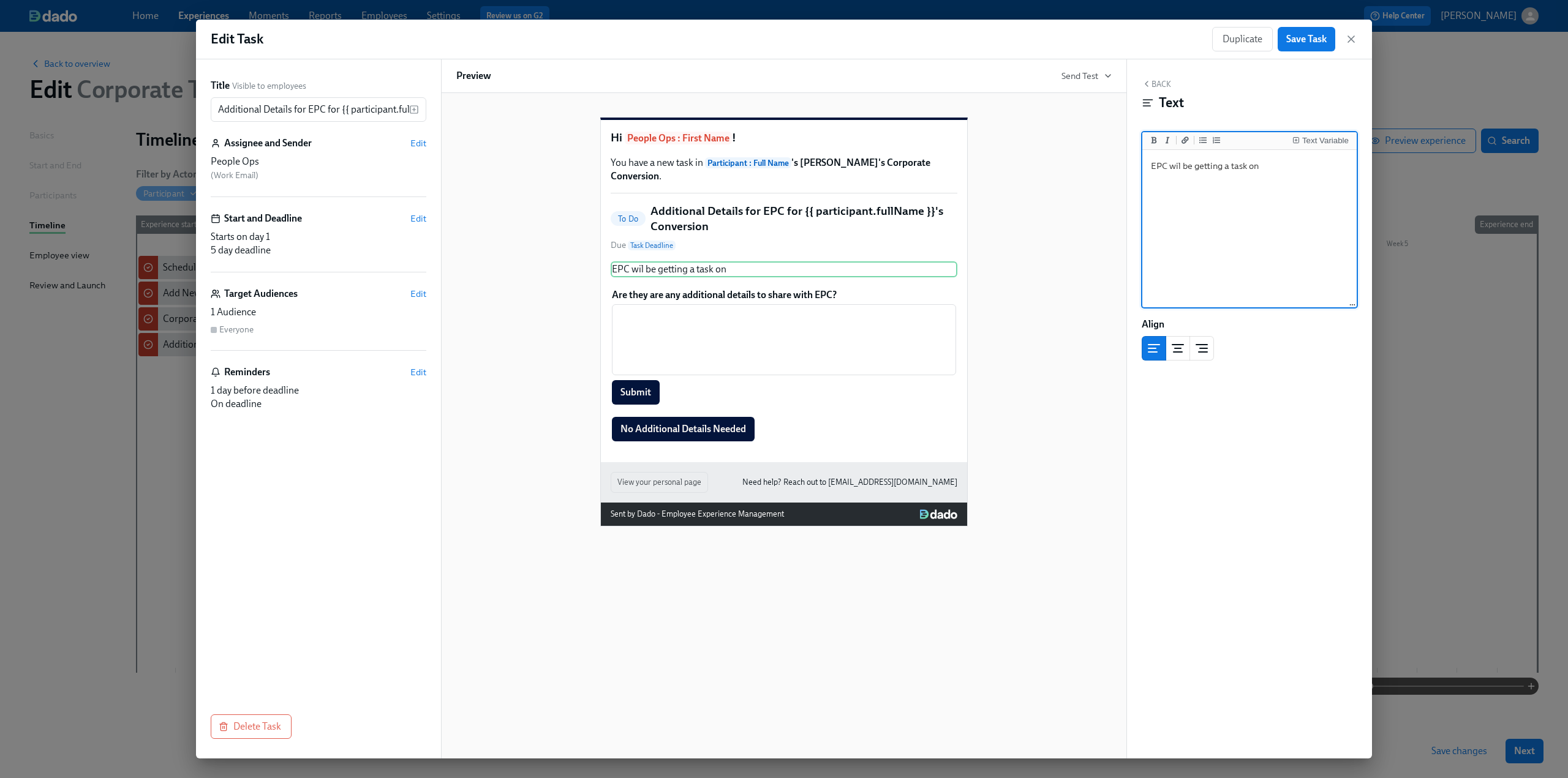
click at [1267, 170] on textarea "EPC wil be getting a task on" at bounding box center [1249, 229] width 209 height 153
click at [1280, 170] on textarea "EPC will be getting a task on" at bounding box center [1249, 229] width 209 height 153
type textarea "EPC will be getting a task on"
click at [1334, 135] on button "Text Variable" at bounding box center [1320, 140] width 61 height 12
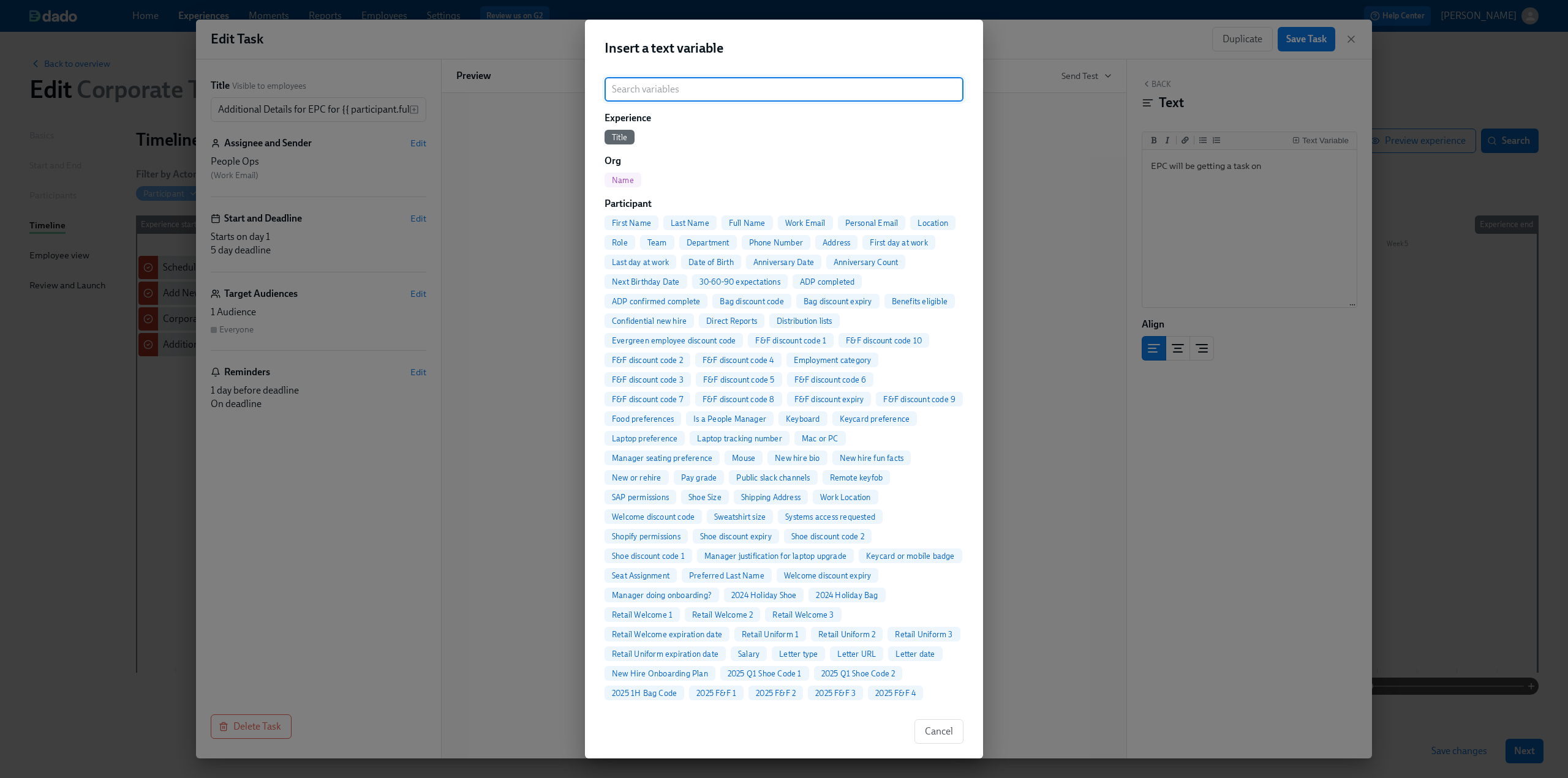
click at [732, 92] on input "search" at bounding box center [784, 90] width 359 height 24
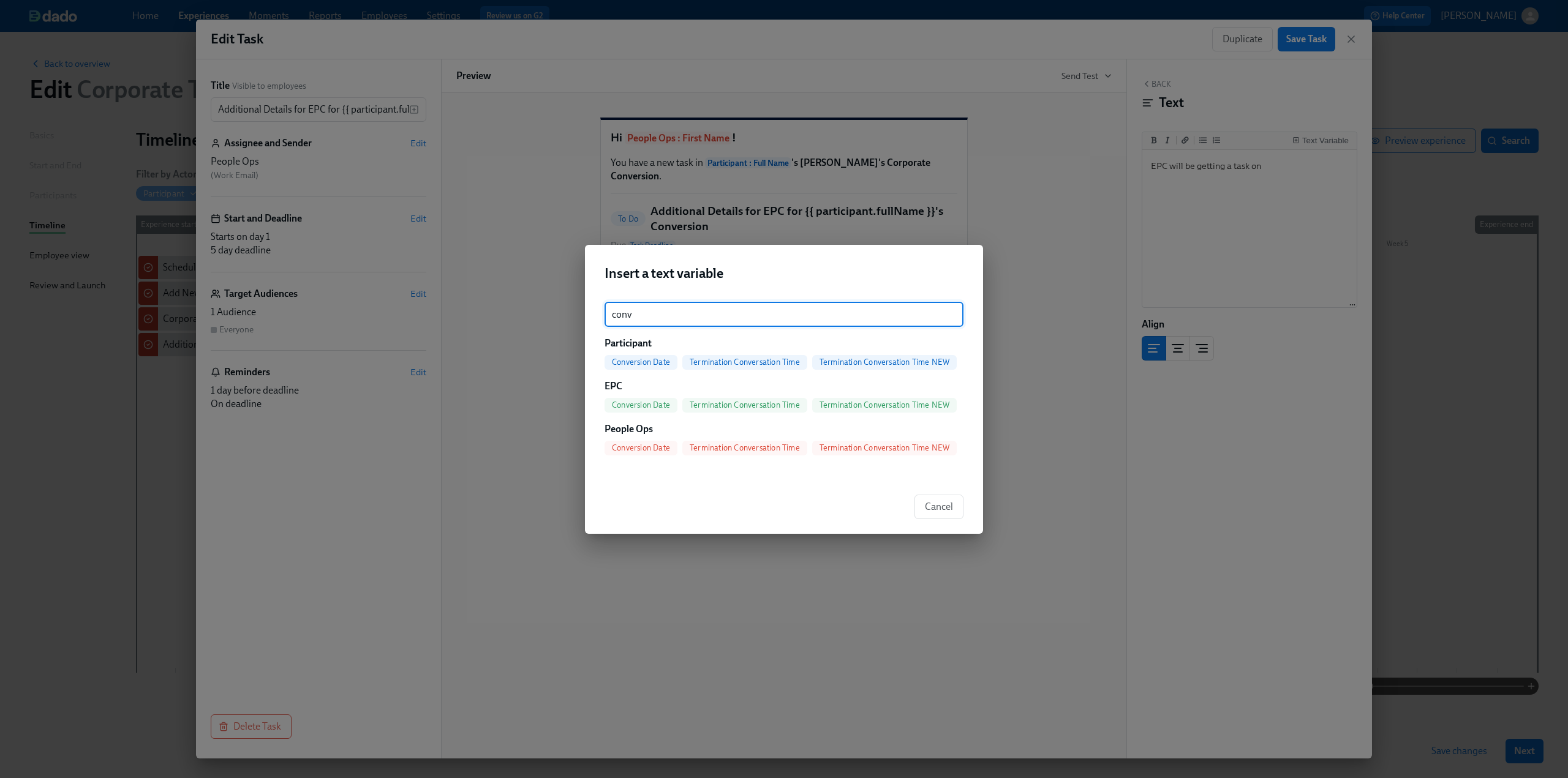
type input "conv"
click at [652, 362] on span "Conversion Date" at bounding box center [641, 362] width 73 height 10
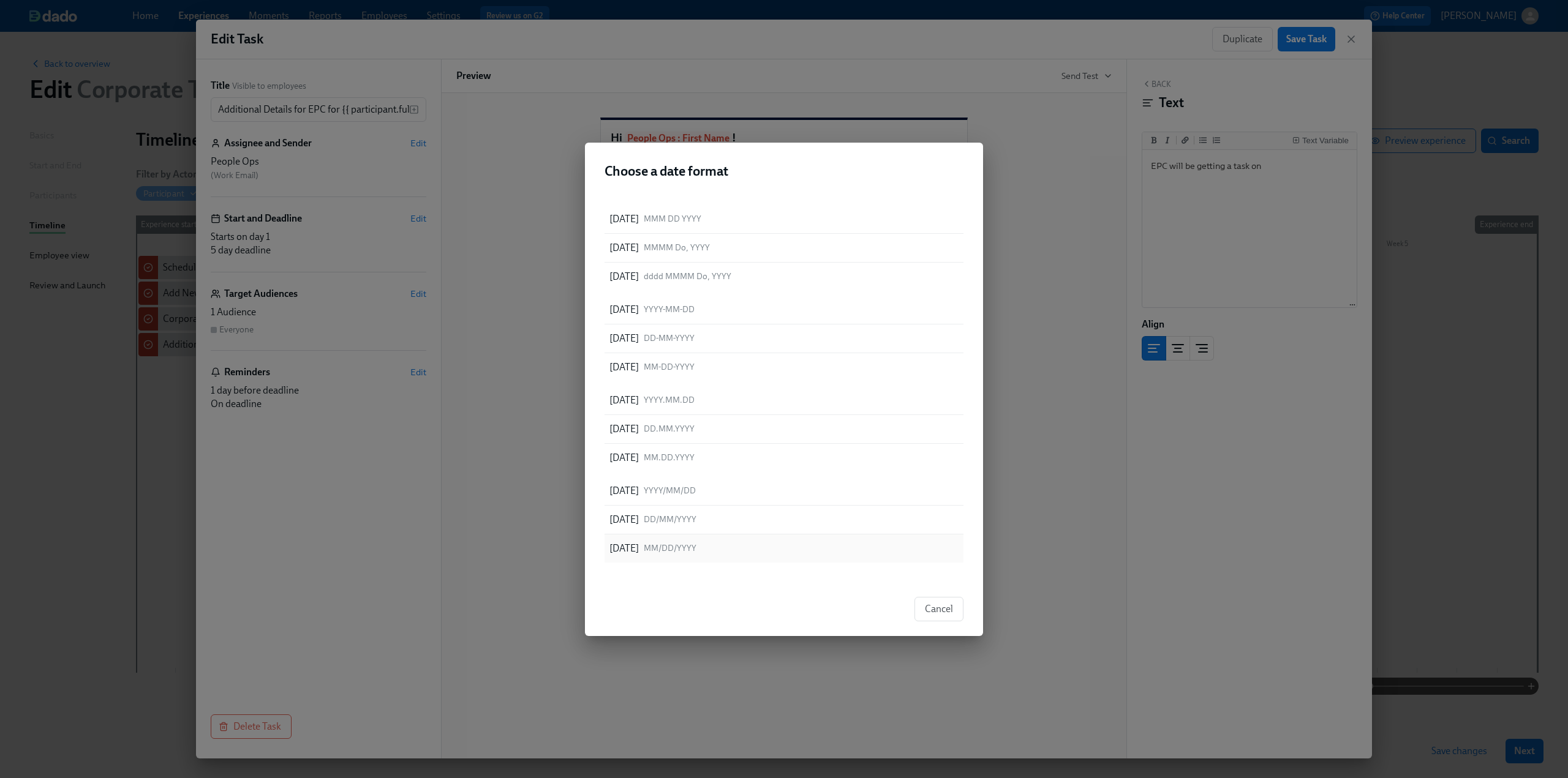
click at [696, 552] on span "MM/DD/YYYY" at bounding box center [669, 548] width 52 height 11
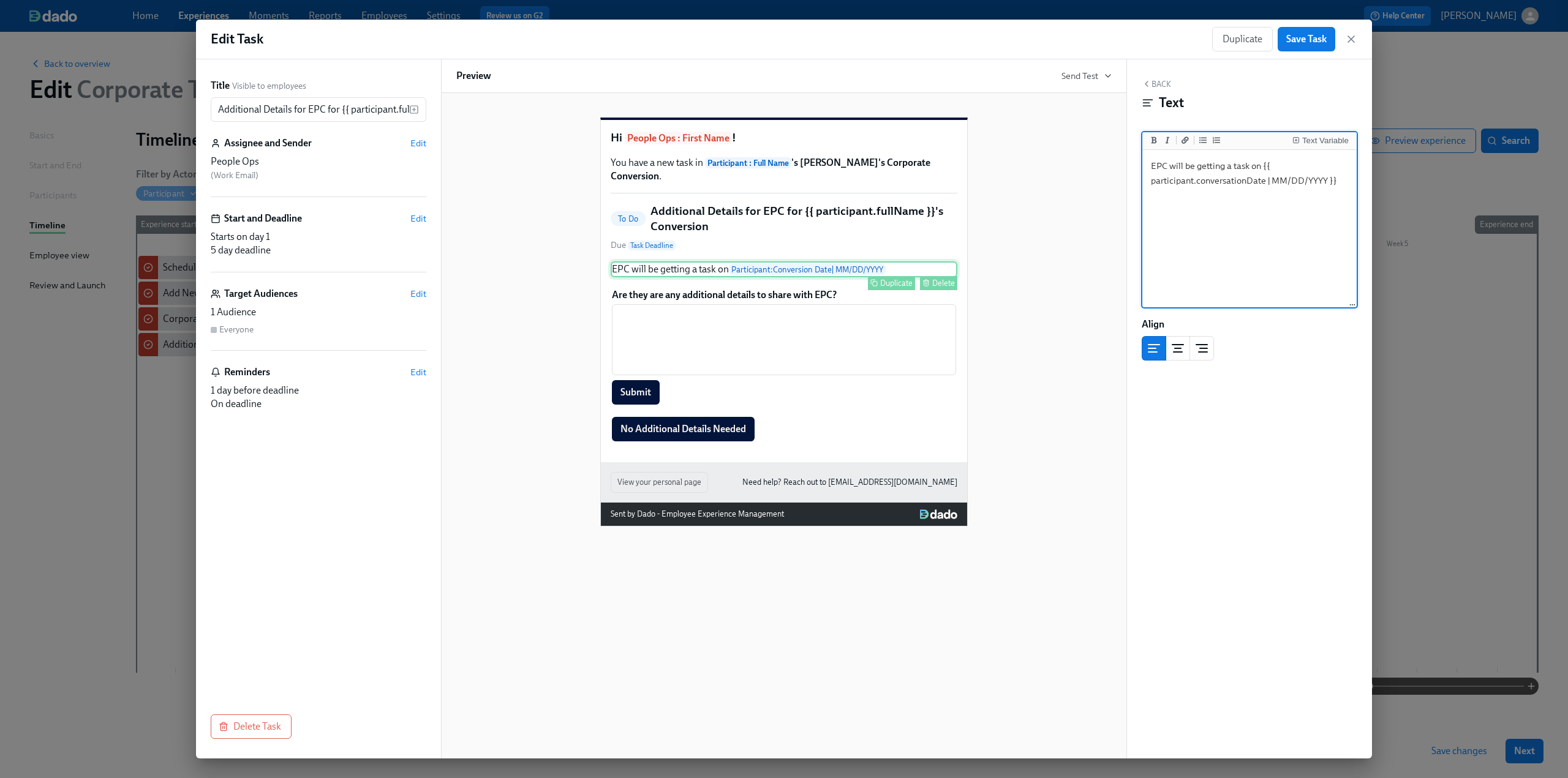
click at [905, 273] on div "EPC will be getting a task on Participant : Conversion Date | MM/DD/YYYY Duplic…" at bounding box center [784, 269] width 347 height 16
click at [1342, 180] on textarea "EPC will be getting a task on {{ participant.conversationDate | MM/DD/YYYY }}" at bounding box center [1249, 229] width 209 height 153
click at [1331, 140] on div "Text Variable" at bounding box center [1325, 141] width 46 height 9
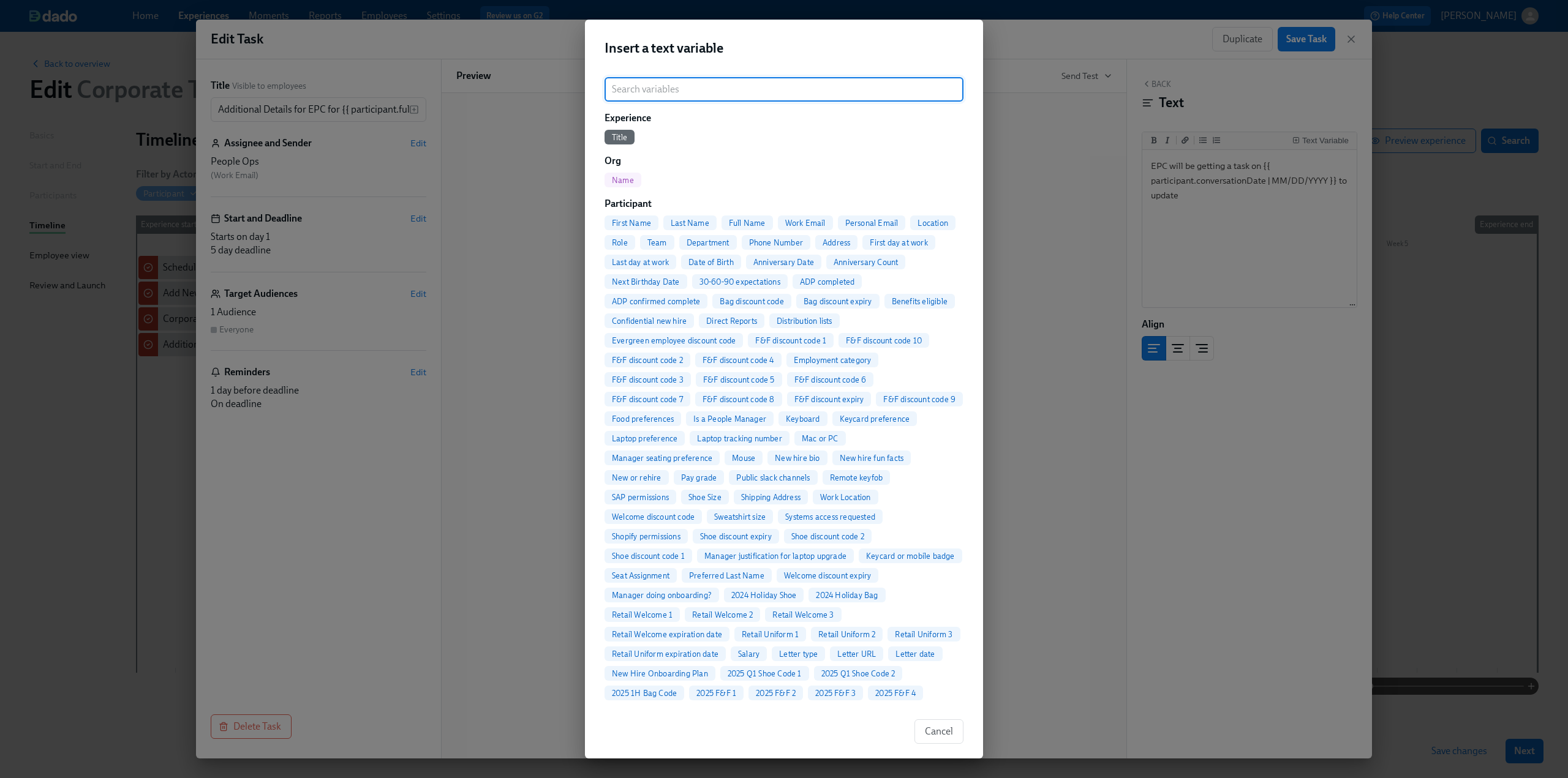
click at [646, 221] on span "First Name" at bounding box center [631, 223] width 54 height 10
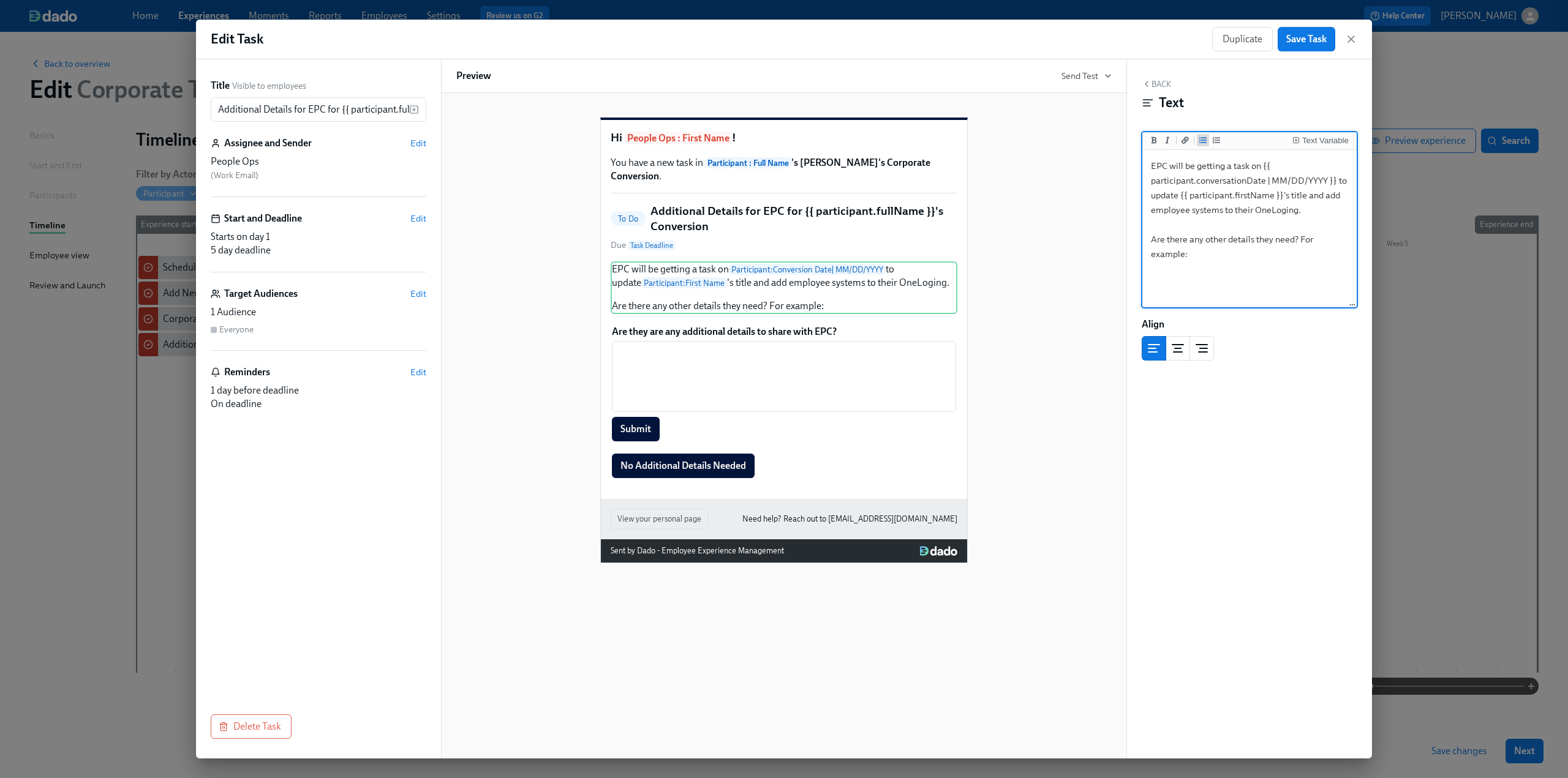
click at [1203, 138] on icon "Add unordered list" at bounding box center [1203, 139] width 7 height 6
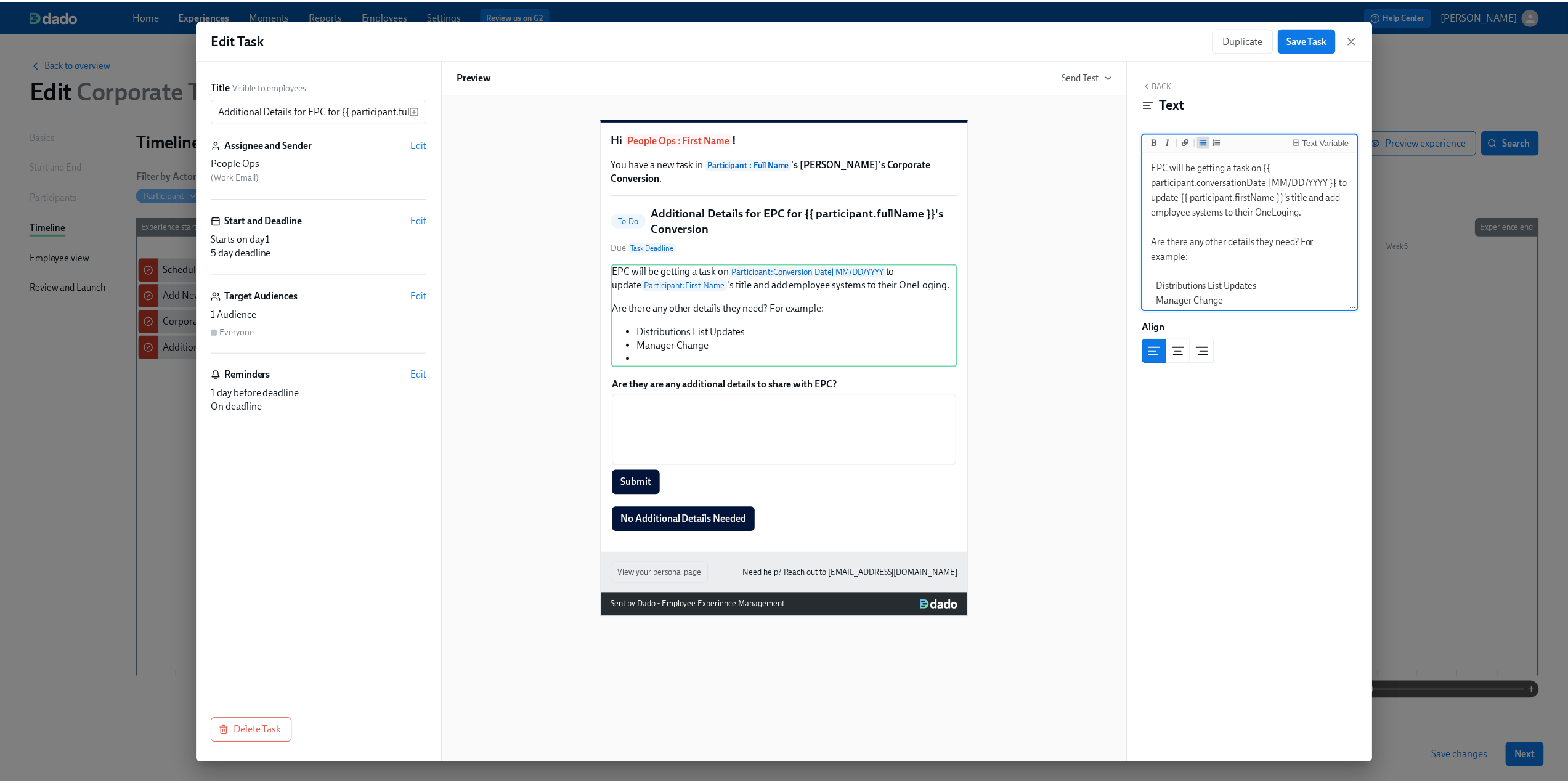
scroll to position [12, 0]
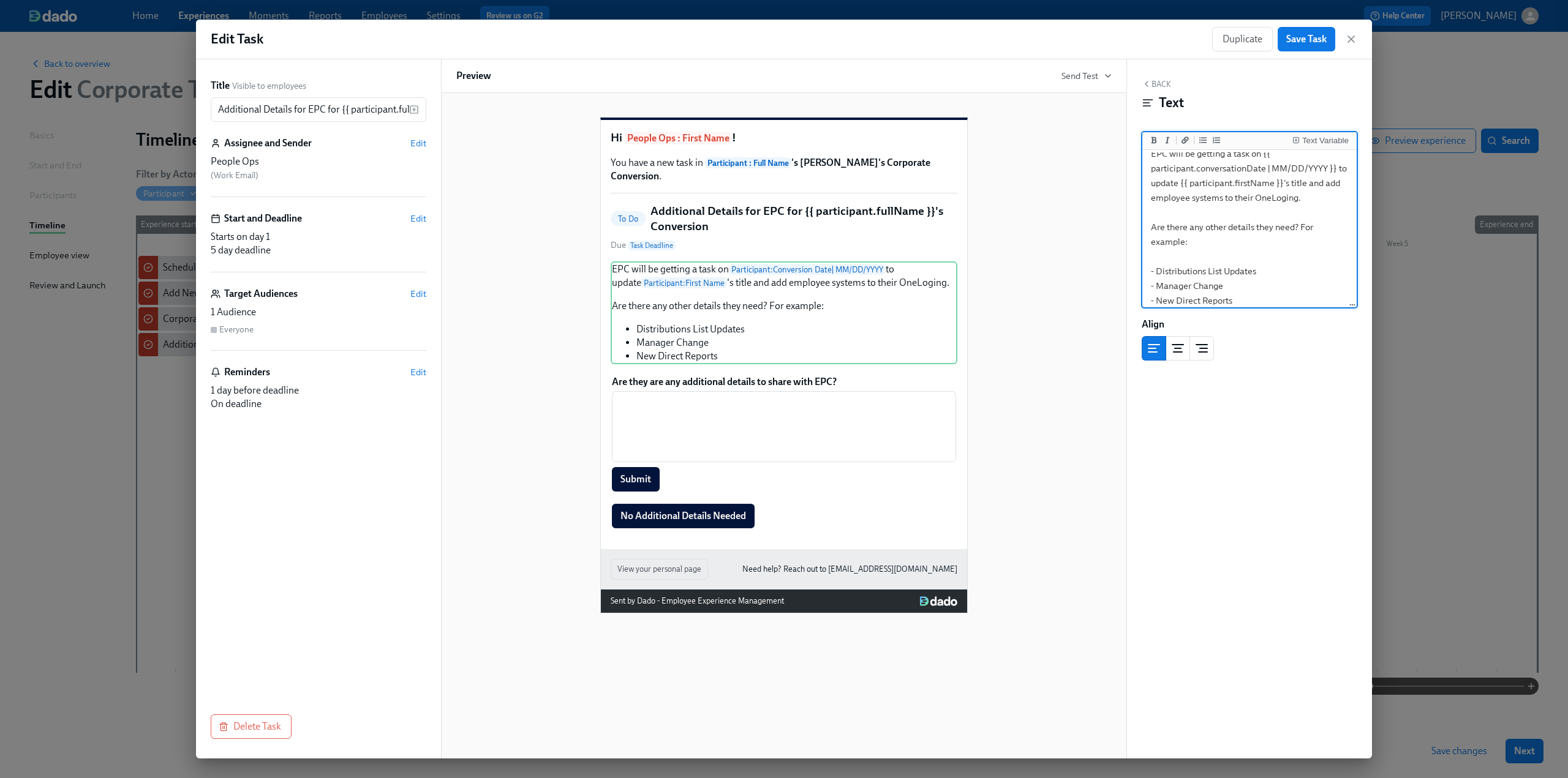
type textarea "EPC will be getting a task on {{ participant.conversationDate | MM/DD/YYYY }} t…"
click at [1251, 533] on div "Back Text Text Variable EPC will be getting a task on {{ participant.conversati…" at bounding box center [1249, 409] width 245 height 699
click at [1308, 40] on span "Save Task" at bounding box center [1306, 39] width 40 height 12
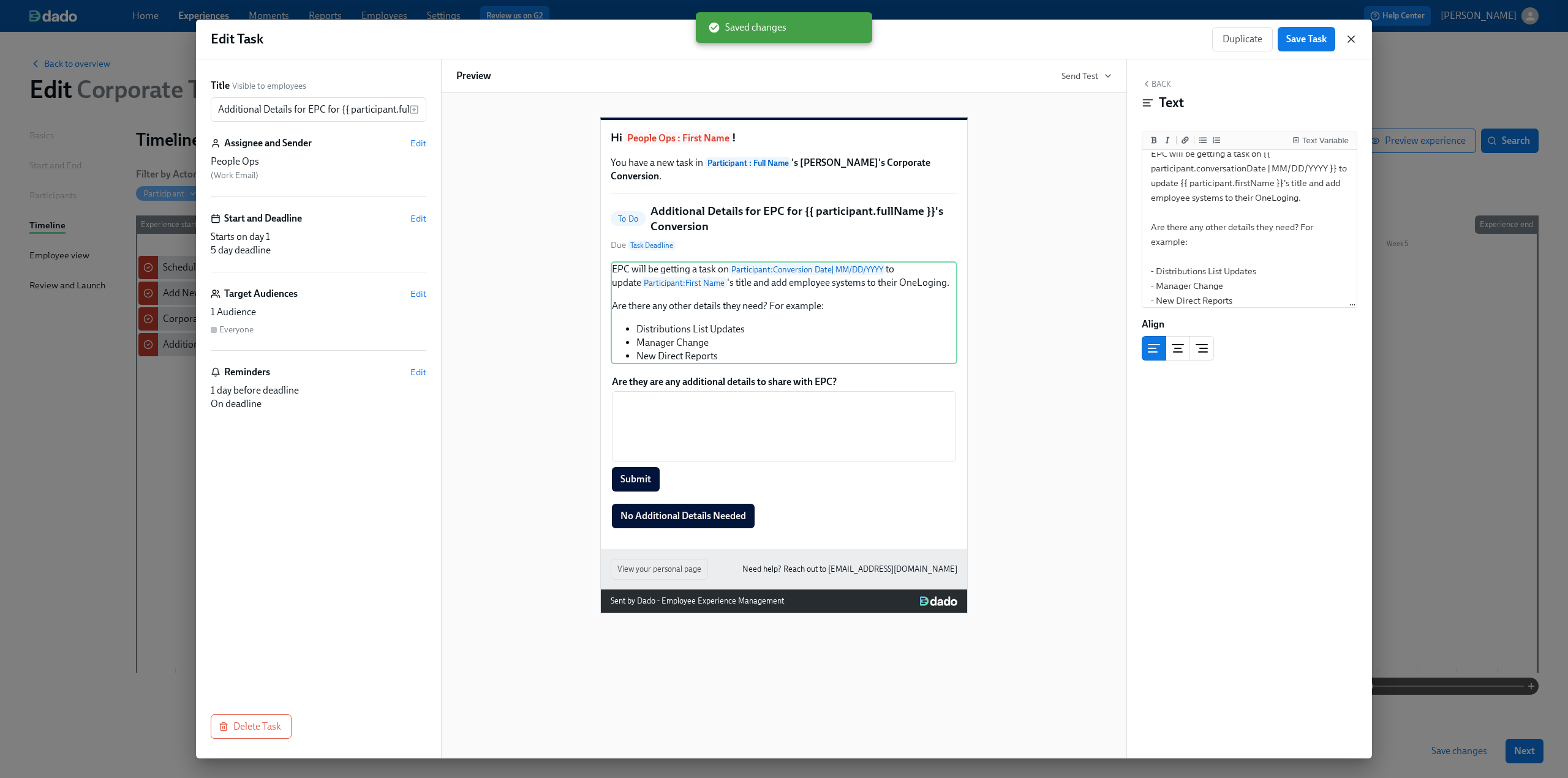
click at [1354, 38] on icon "button" at bounding box center [1351, 39] width 12 height 12
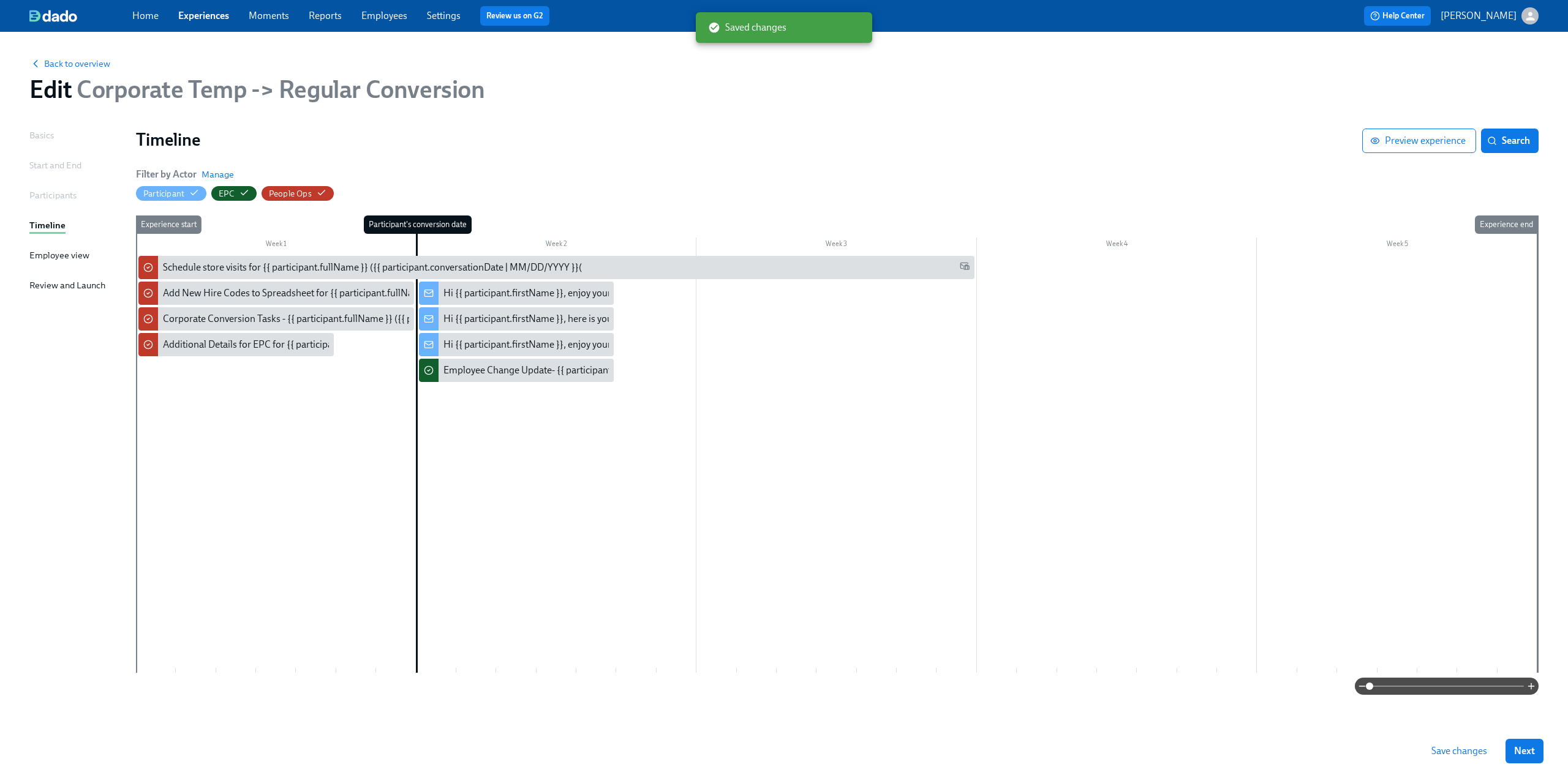
click at [1455, 745] on span "Save changes" at bounding box center [1459, 751] width 56 height 12
click at [392, 17] on link "Employees" at bounding box center [384, 15] width 46 height 11
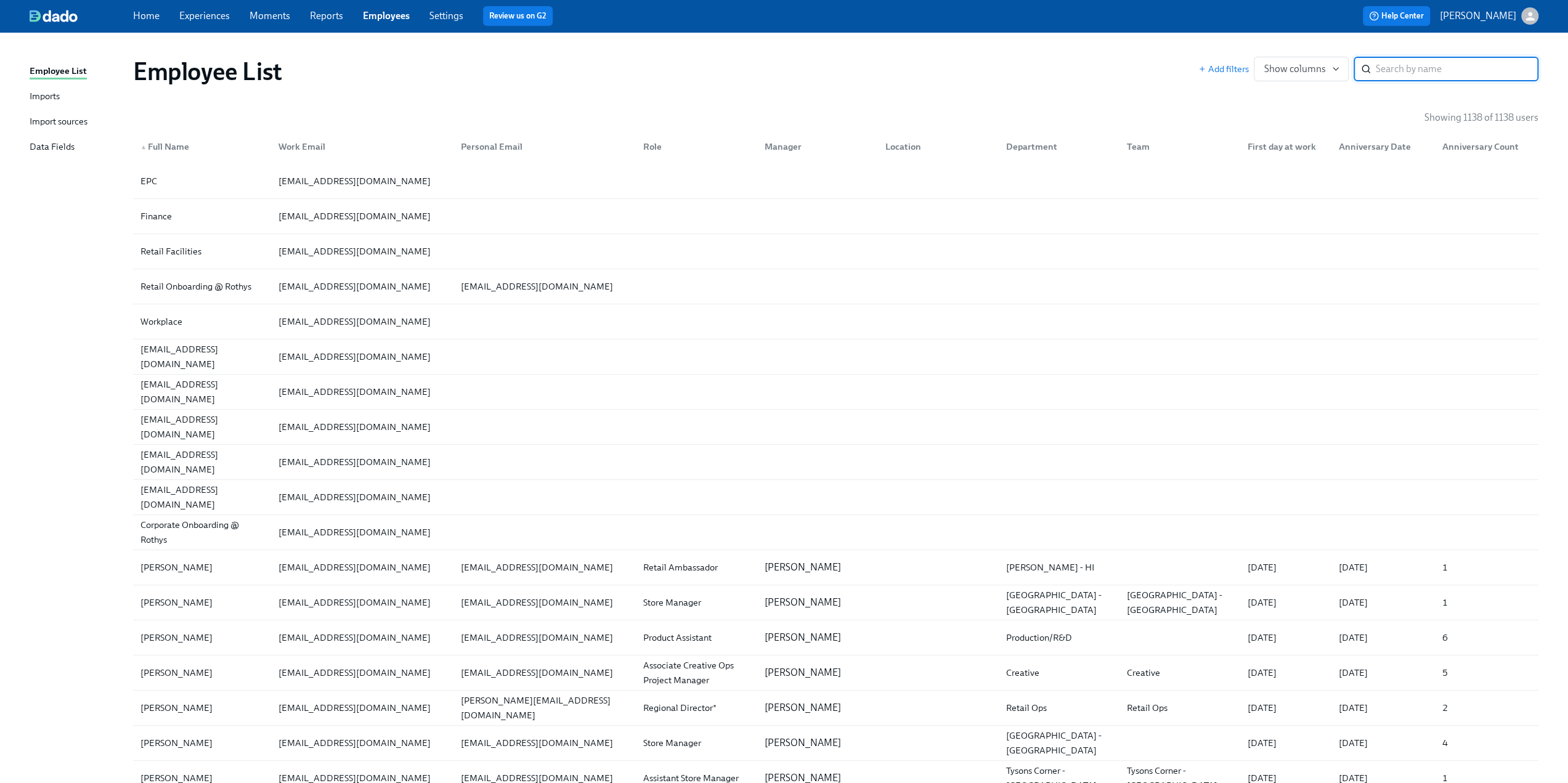
click at [39, 153] on div "Data Fields" at bounding box center [52, 147] width 45 height 16
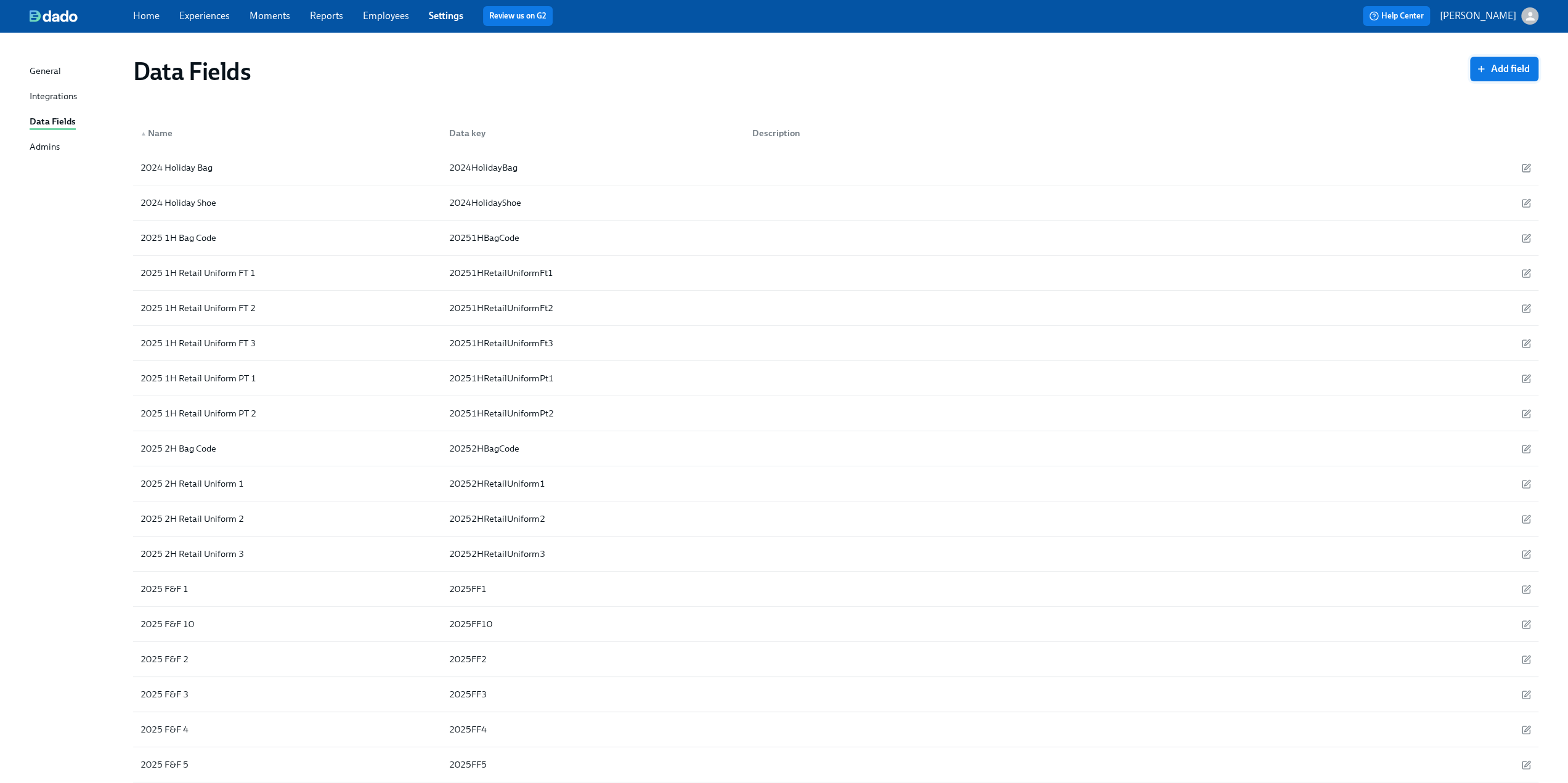
click at [1486, 72] on icon "button" at bounding box center [1480, 68] width 10 height 10
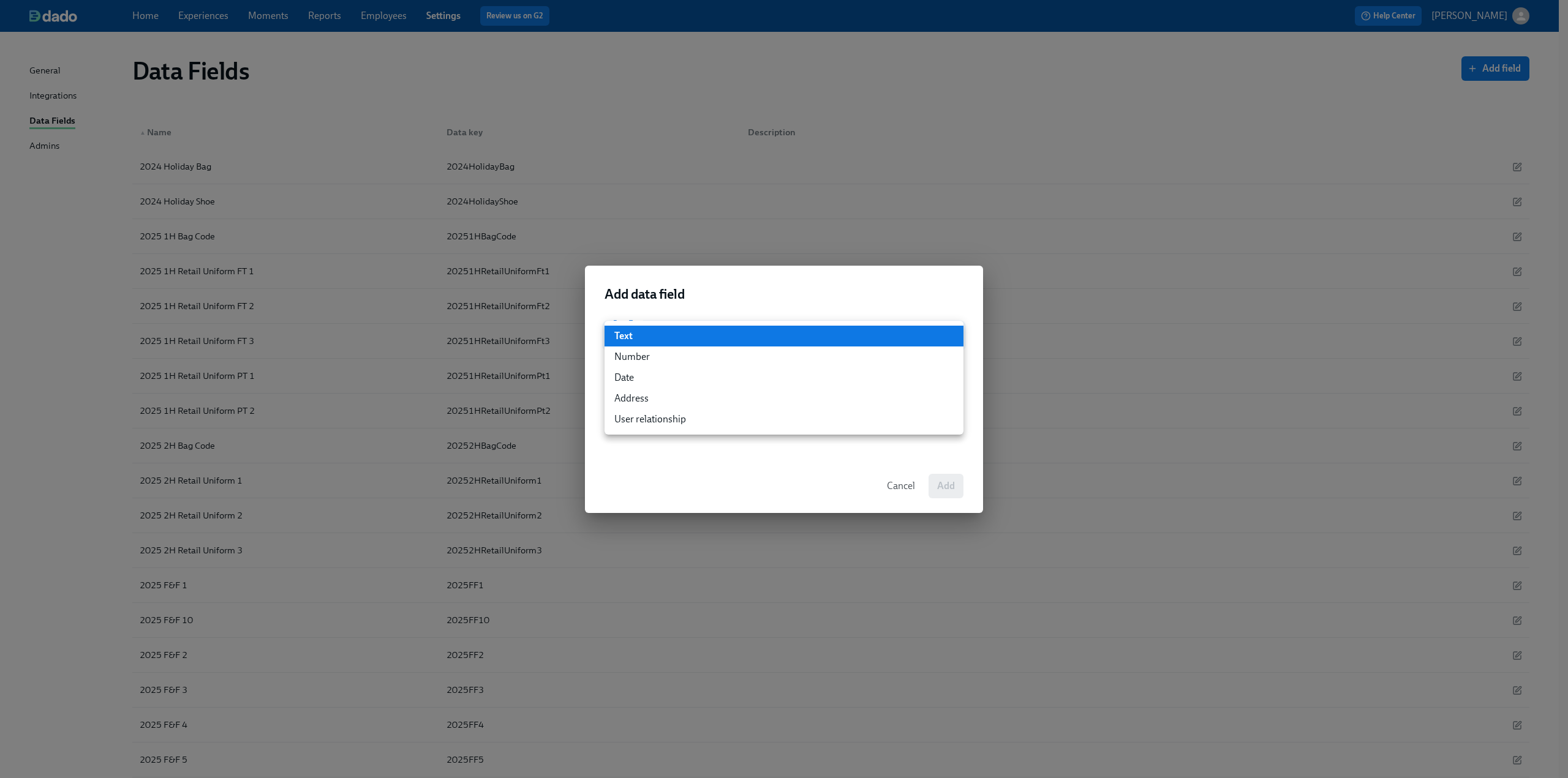
click at [730, 297] on div at bounding box center [784, 389] width 1568 height 778
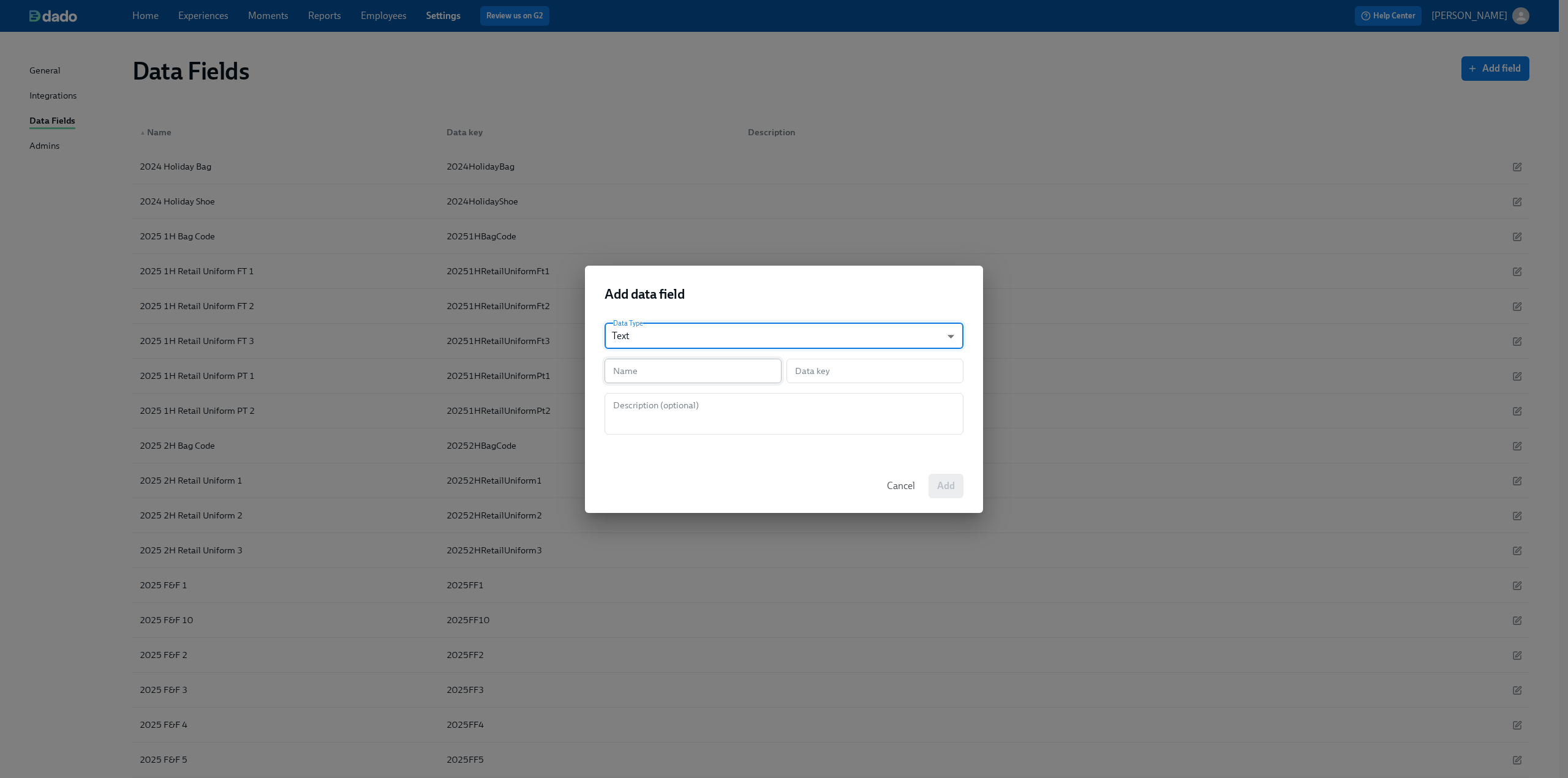
click at [665, 371] on input "text" at bounding box center [692, 371] width 177 height 24
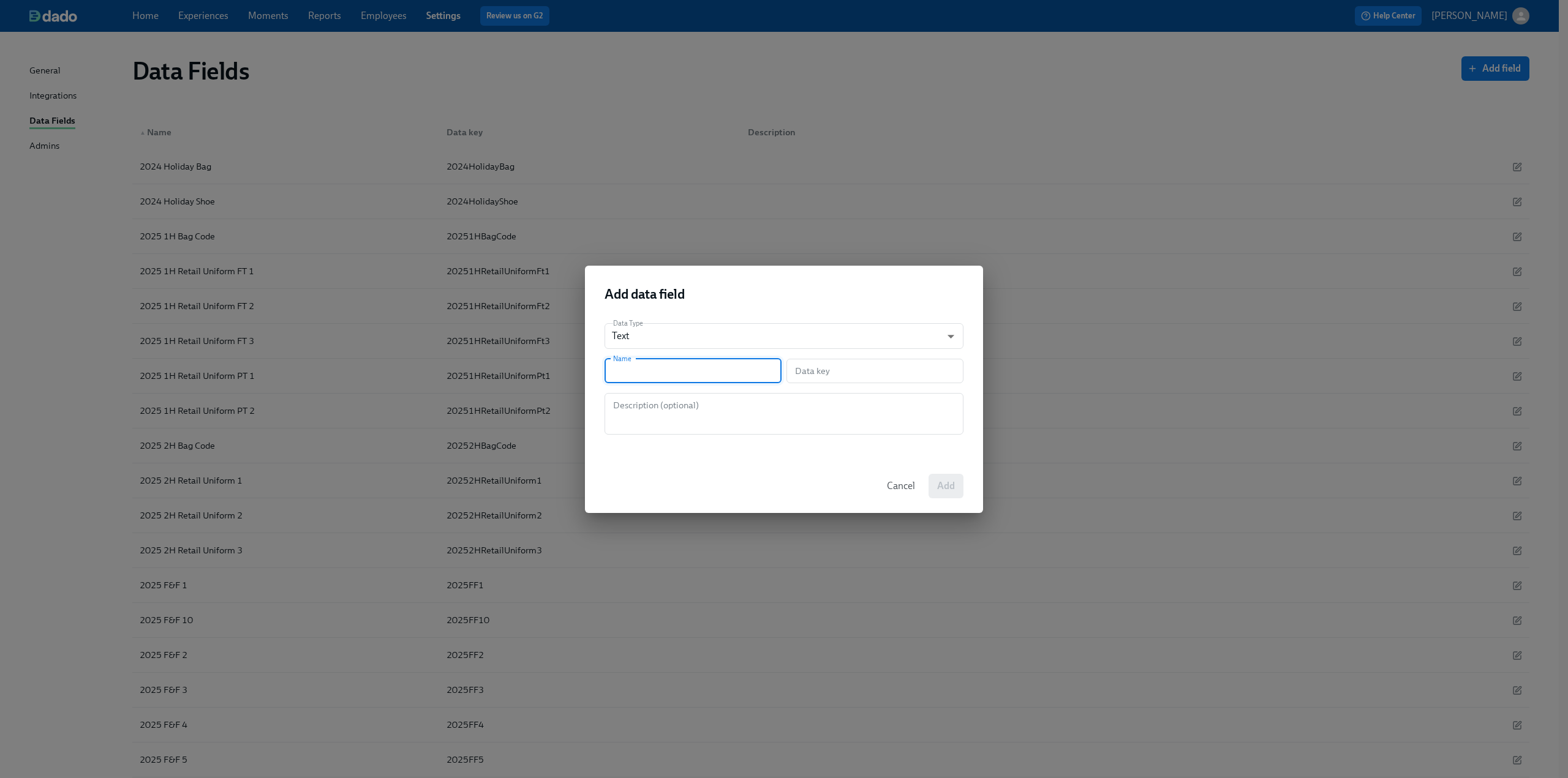
type input "A"
type input "a"
type input "Ad"
type input "ad"
type input "Add"
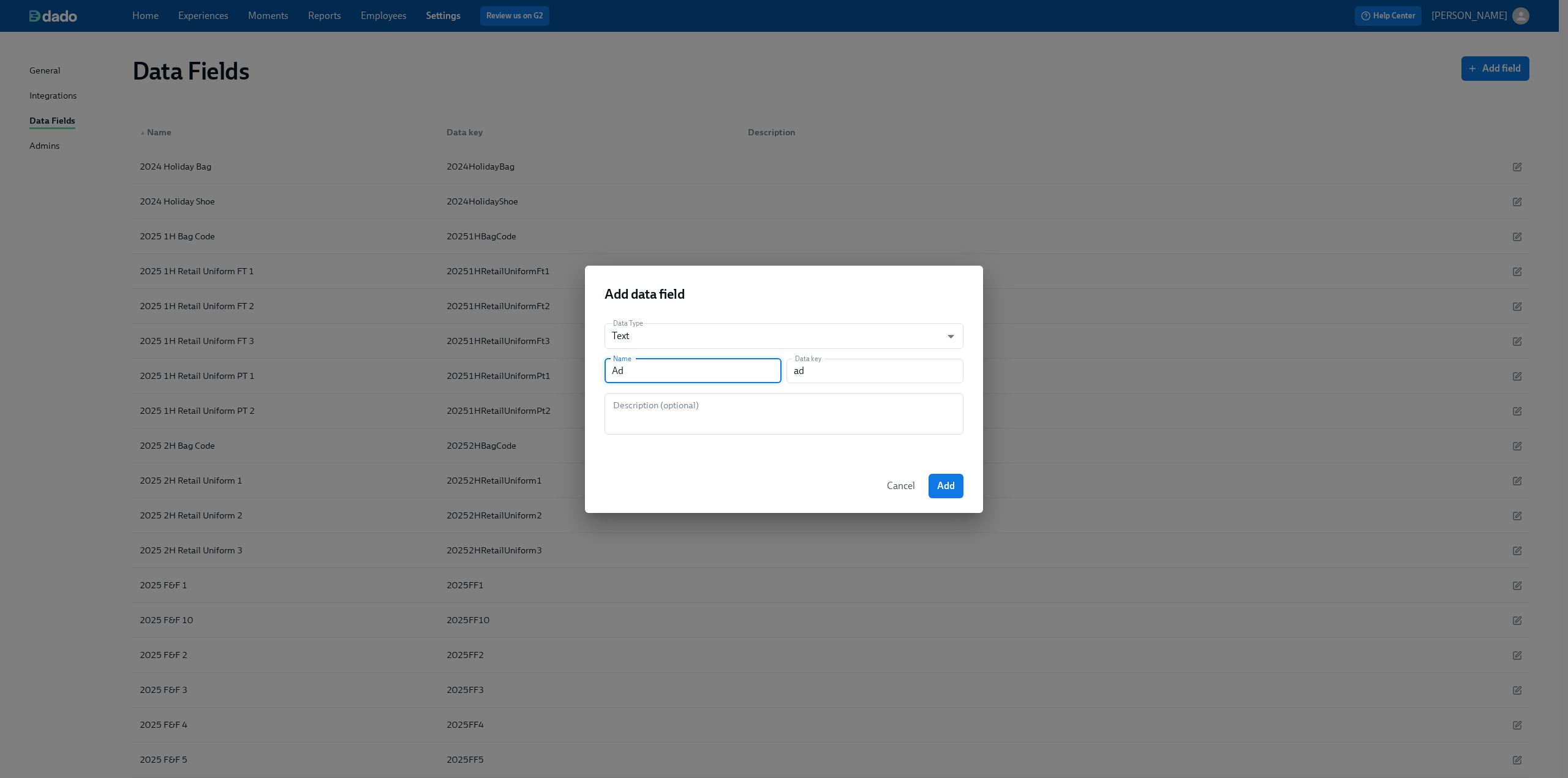
type input "add"
type input "Addi"
type input "addi"
type input "Addit"
type input "addit"
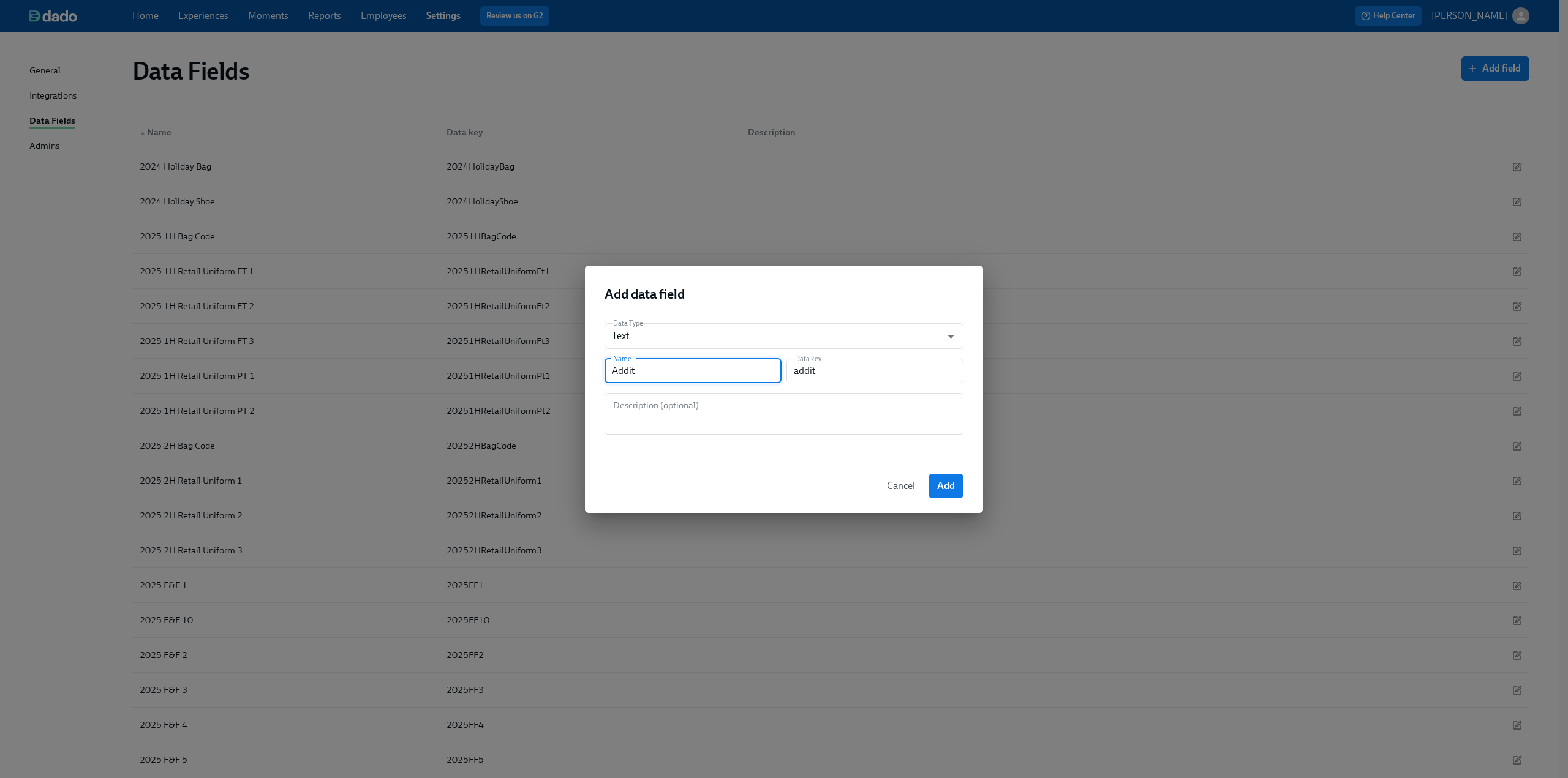
type input "[PERSON_NAME]"
type input "Additio"
type input "additio"
type input "Addition"
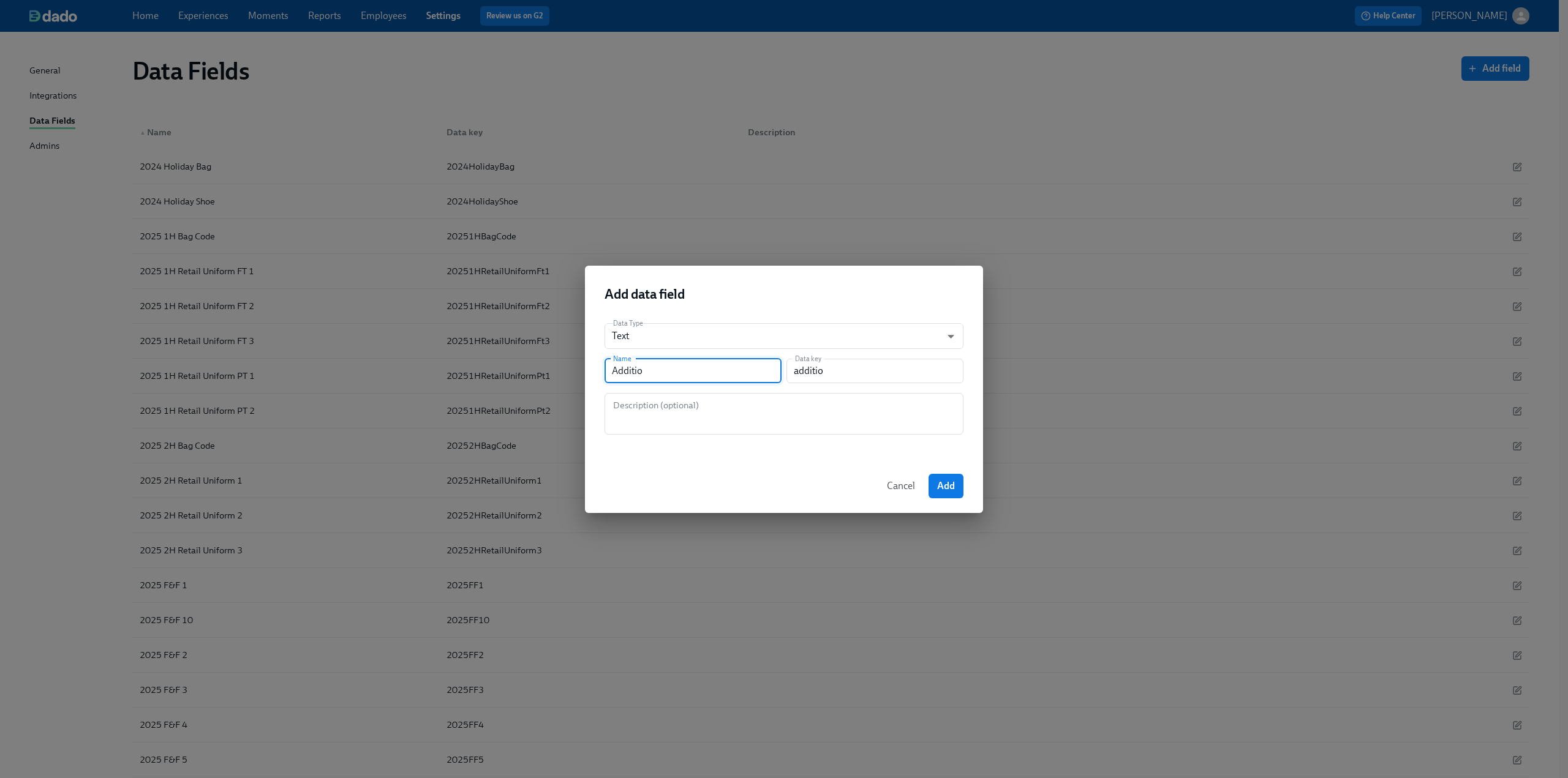
type input "addition"
type input "Additiona"
type input "additiona"
type input "Additional"
type input "additional"
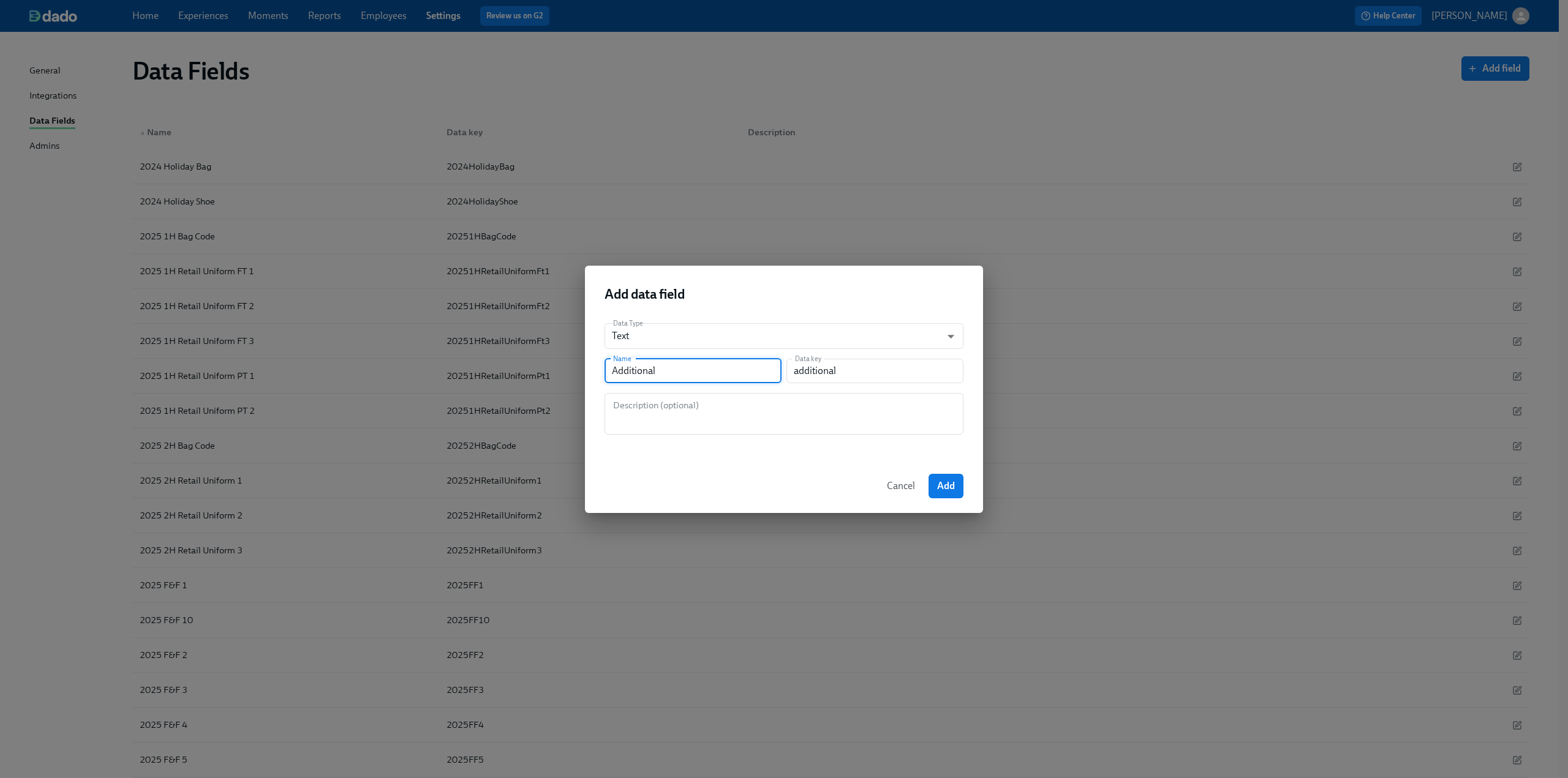
type input "Additional D"
type input "additionalD"
type input "Additional De"
type input "additionalDe"
type input "Additional Det"
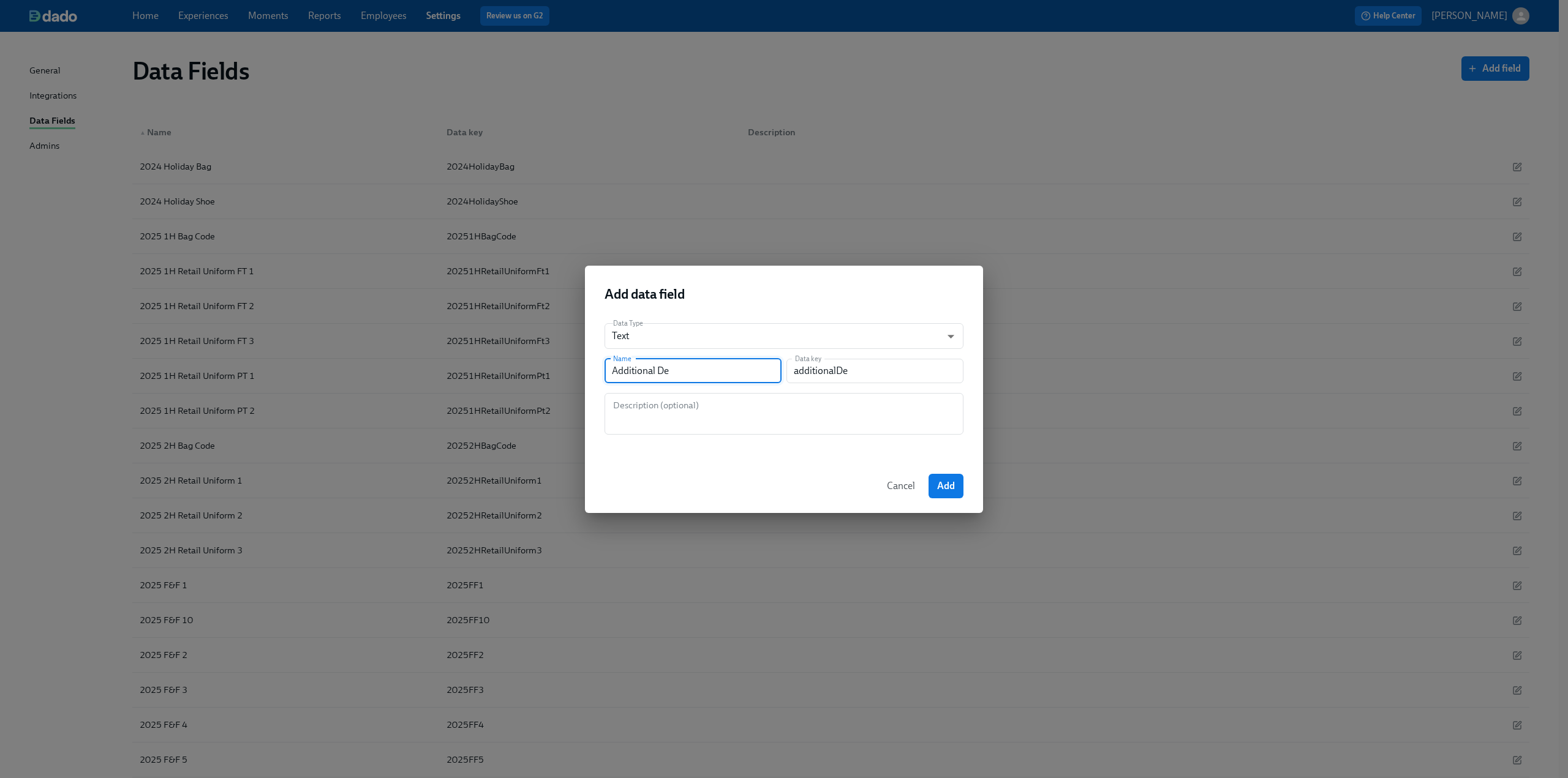
type input "additionalDet"
type input "Additional Deta"
type input "additionalDeta"
type input "Additional Detai"
type input "additionalDetai"
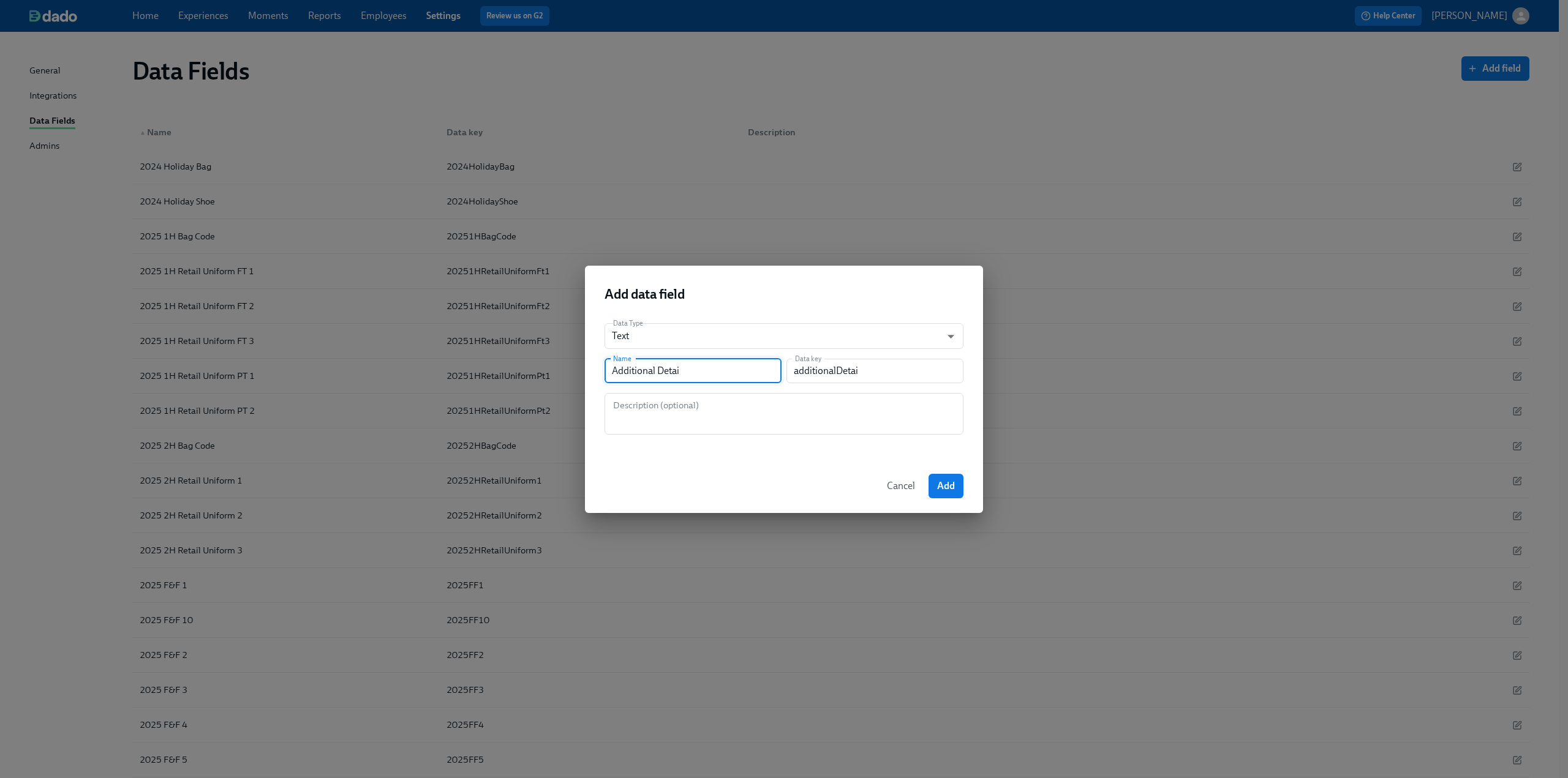
type input "Additional Detail"
type input "additionalDetail"
type input "Additional Details"
type input "additionalDetails"
type input "Additional Details f"
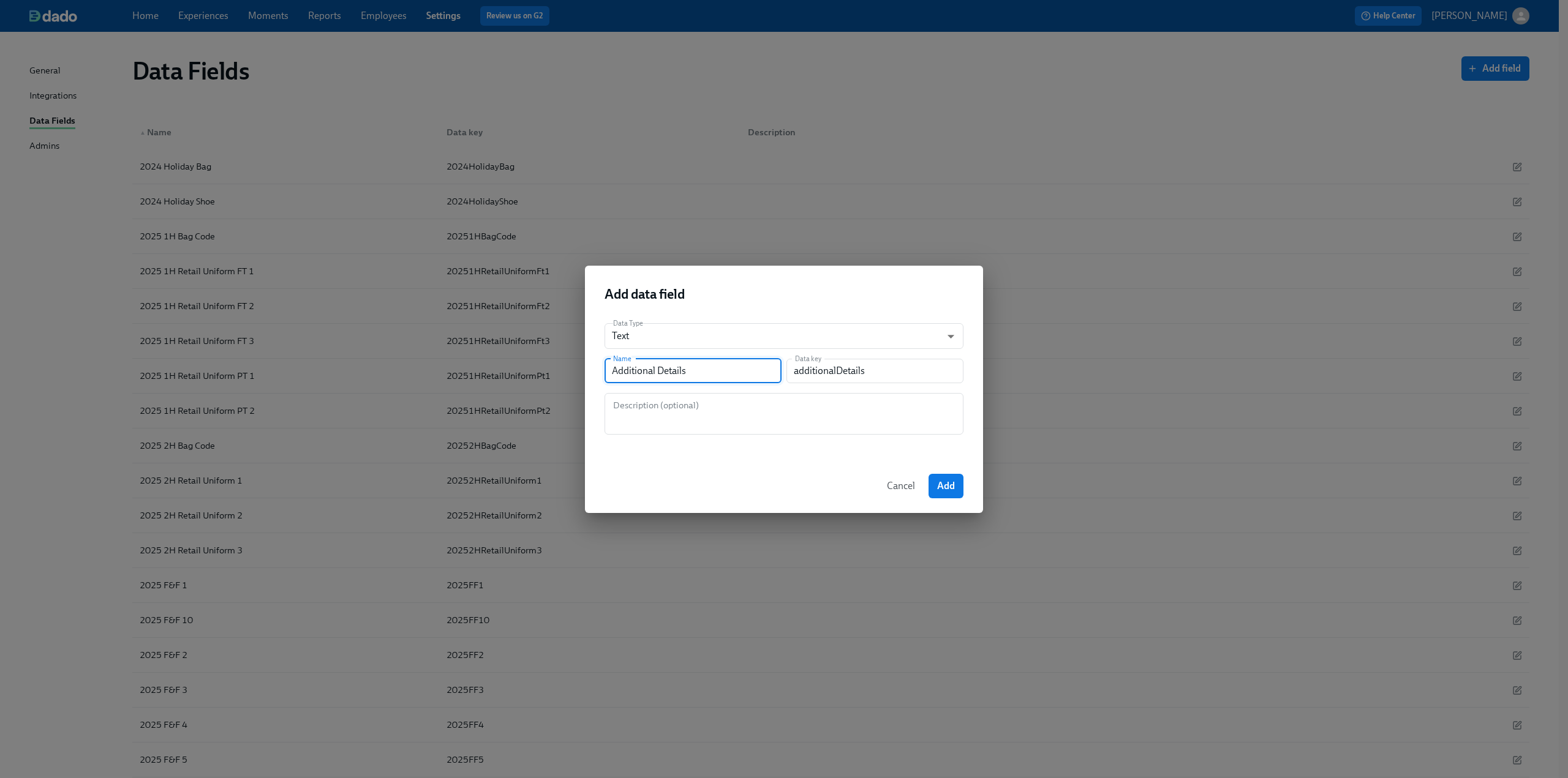
type input "additionalDetailsF"
type input "Additional Details fo"
type input "additionalDetailsFo"
type input "Additional Details for"
type input "additionalDetailsFor"
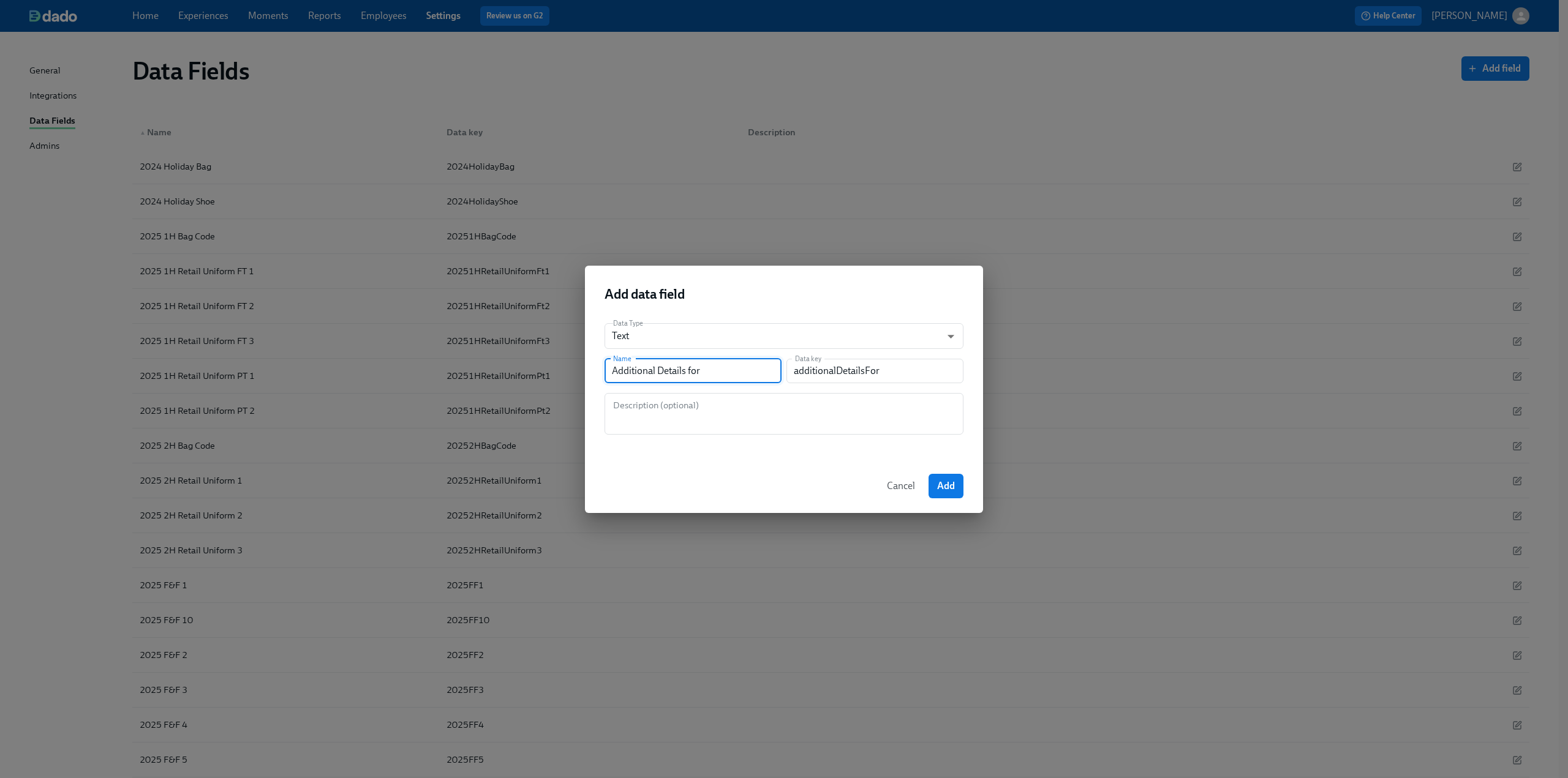
type input "Additional Details for E"
type input "additionalDetailsForE"
type input "Additional Details for EP"
type input "additionalDetailsForEp"
type input "Additional Details for EPC"
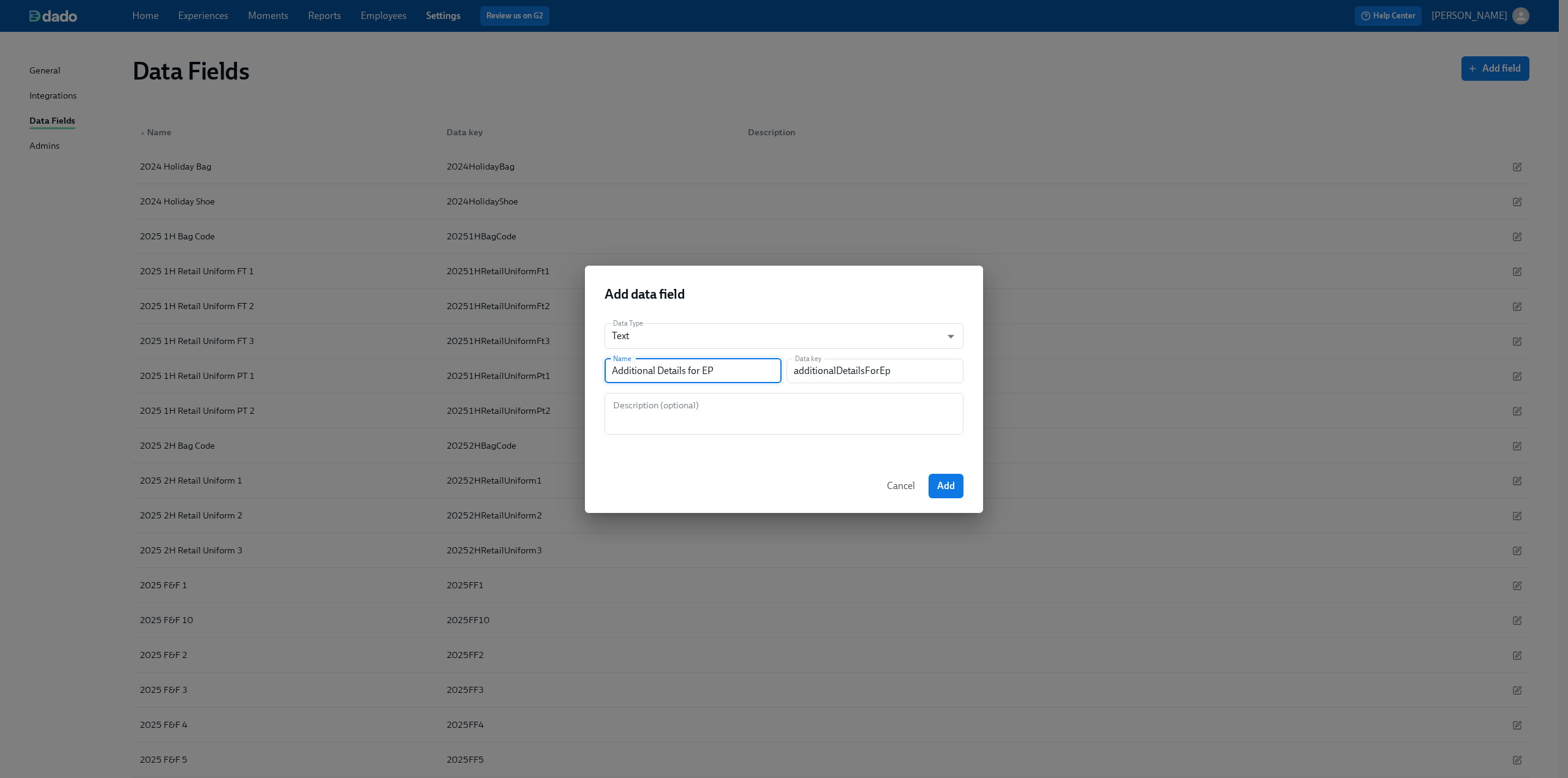
type input "additionalDetailsForEpc"
type input "Additional Details for EPC"
click at [707, 412] on textarea at bounding box center [784, 414] width 344 height 30
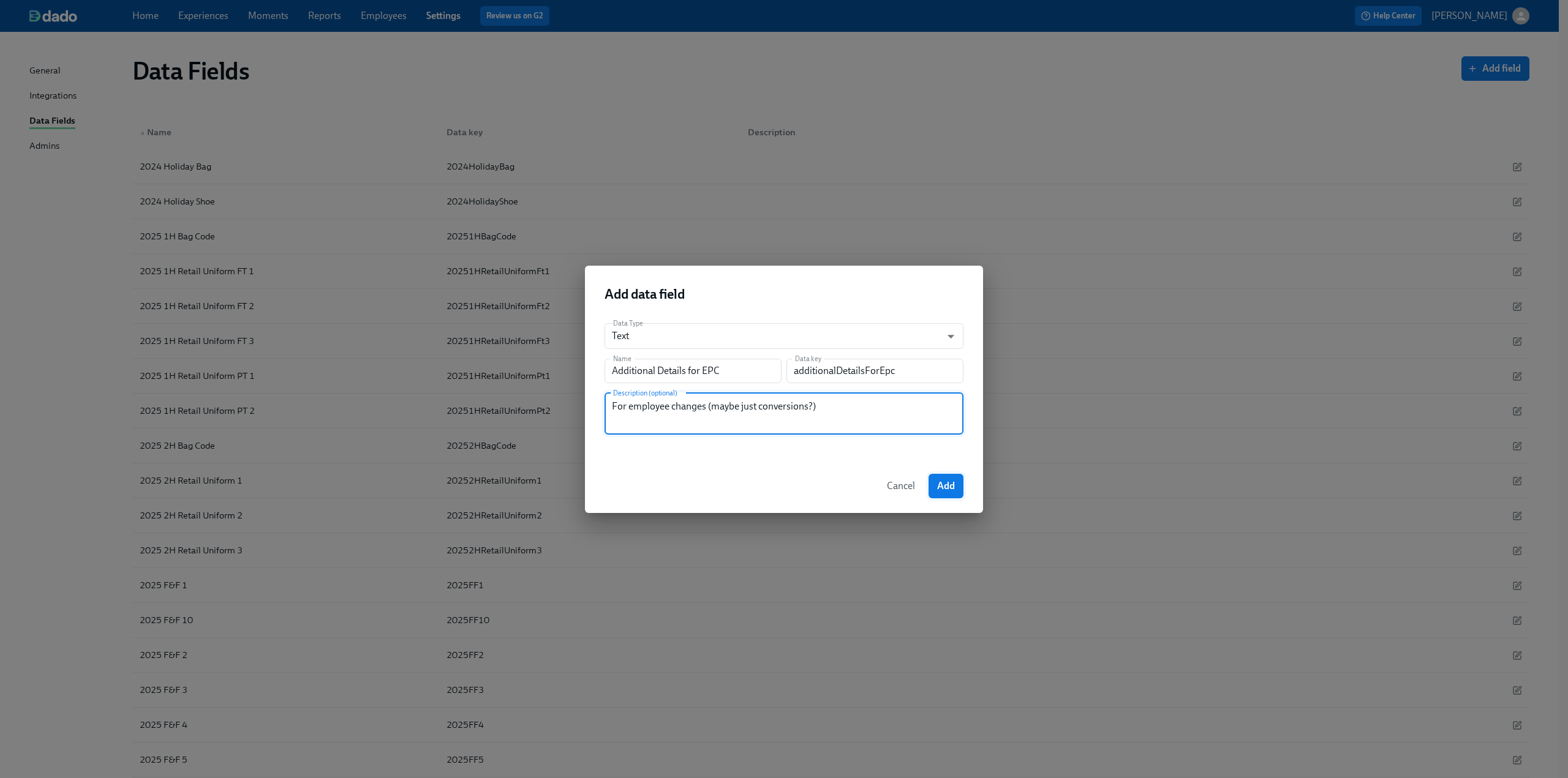
type textarea "For employee changes (maybe just conversions?)"
click at [952, 481] on span "Add" at bounding box center [946, 486] width 17 height 12
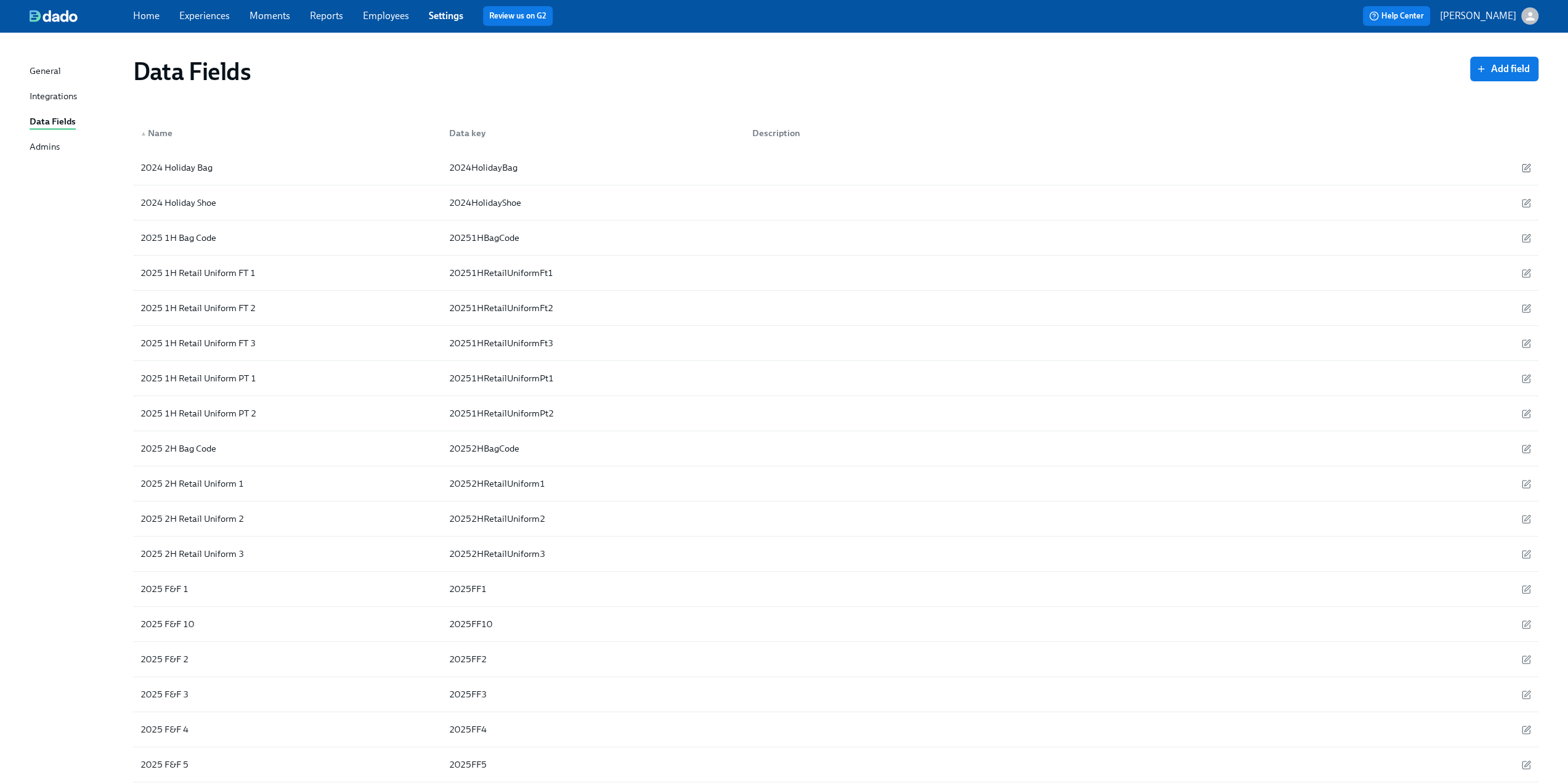
click at [208, 16] on link "Experiences" at bounding box center [204, 15] width 51 height 11
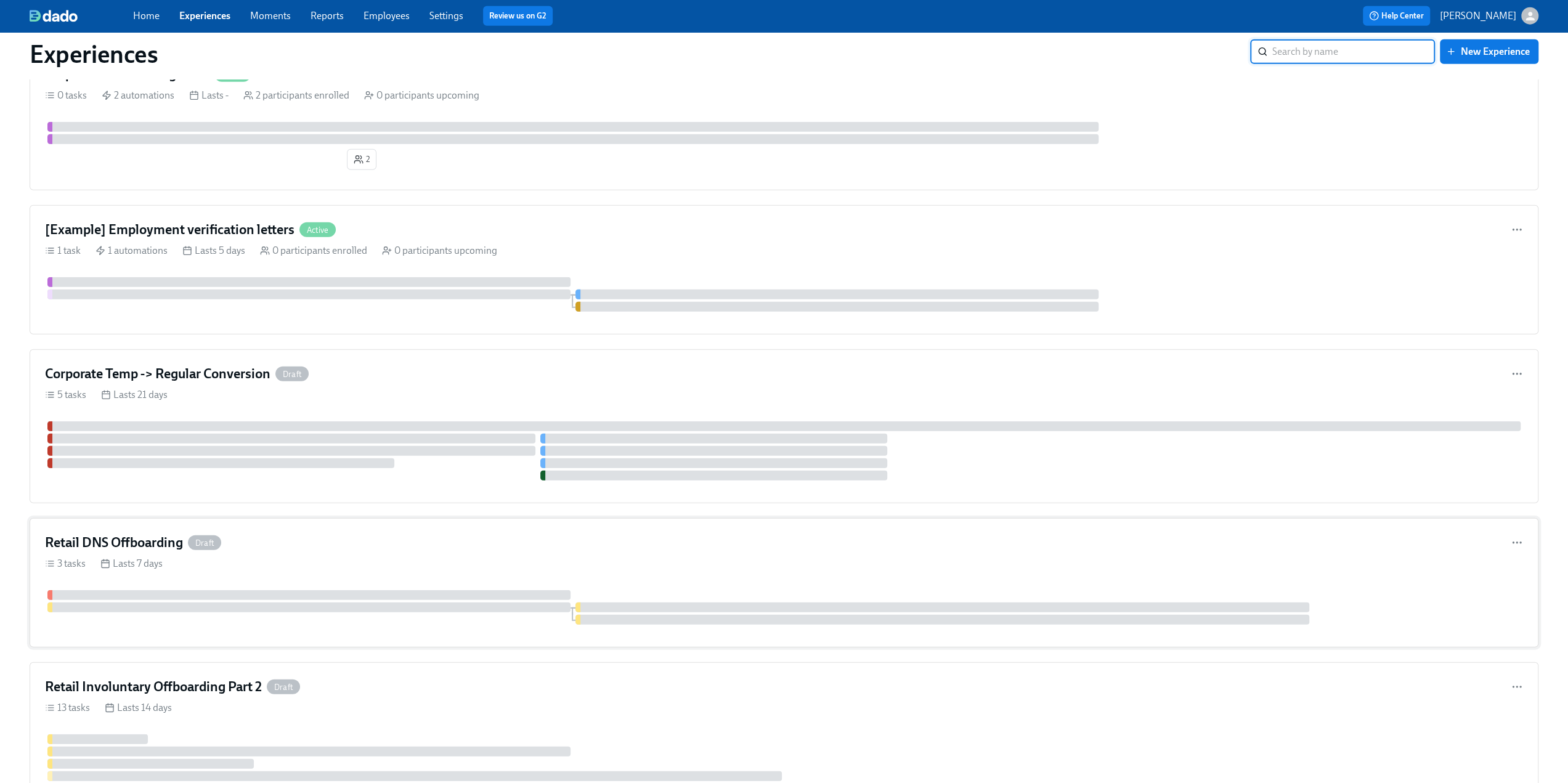
scroll to position [3136, 0]
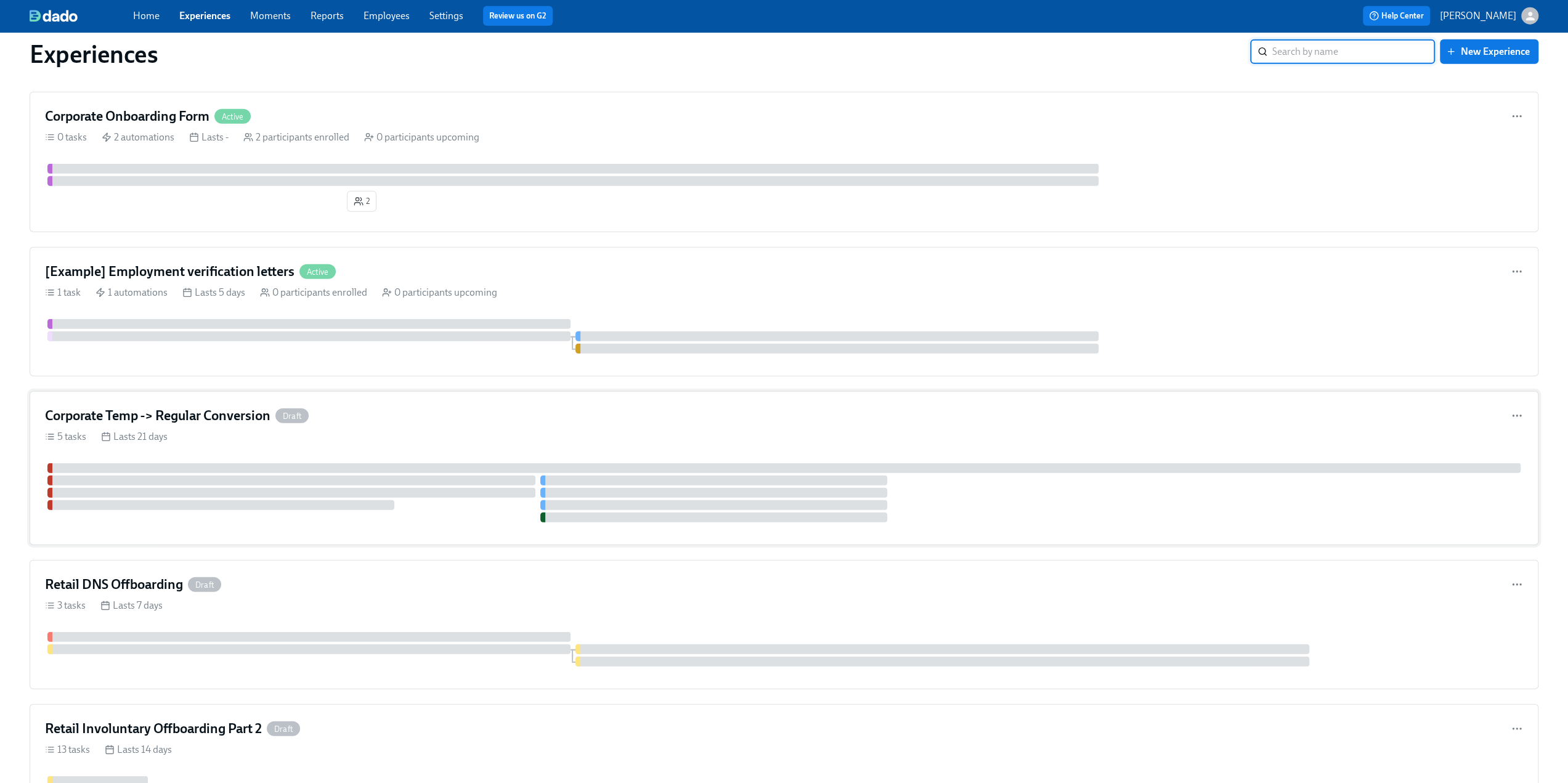
click at [215, 408] on h4 "Corporate Temp -> Regular Conversion" at bounding box center [157, 416] width 225 height 18
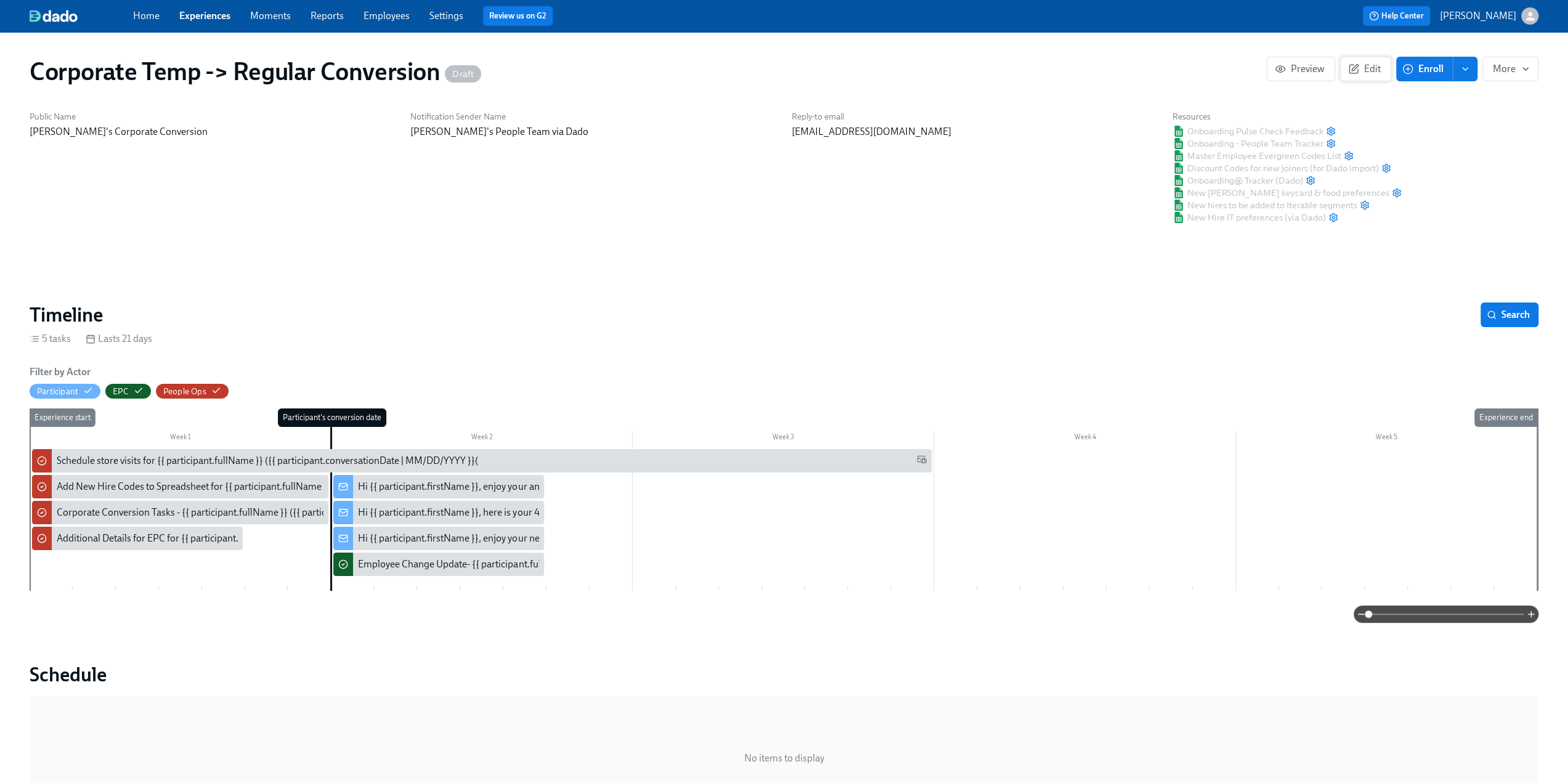
click at [1379, 65] on span "Edit" at bounding box center [1365, 69] width 30 height 12
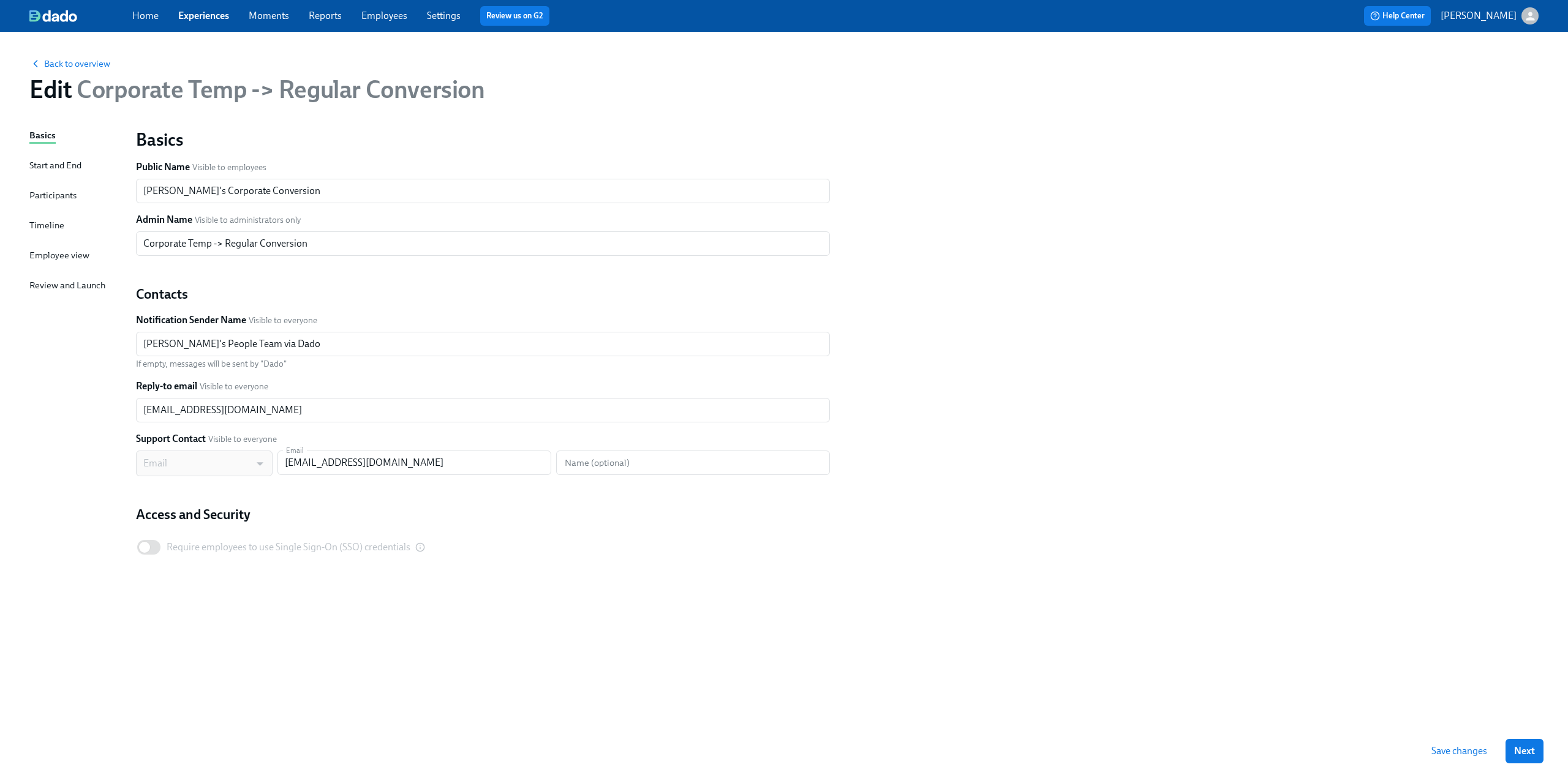
click at [50, 228] on div "Timeline" at bounding box center [47, 225] width 35 height 13
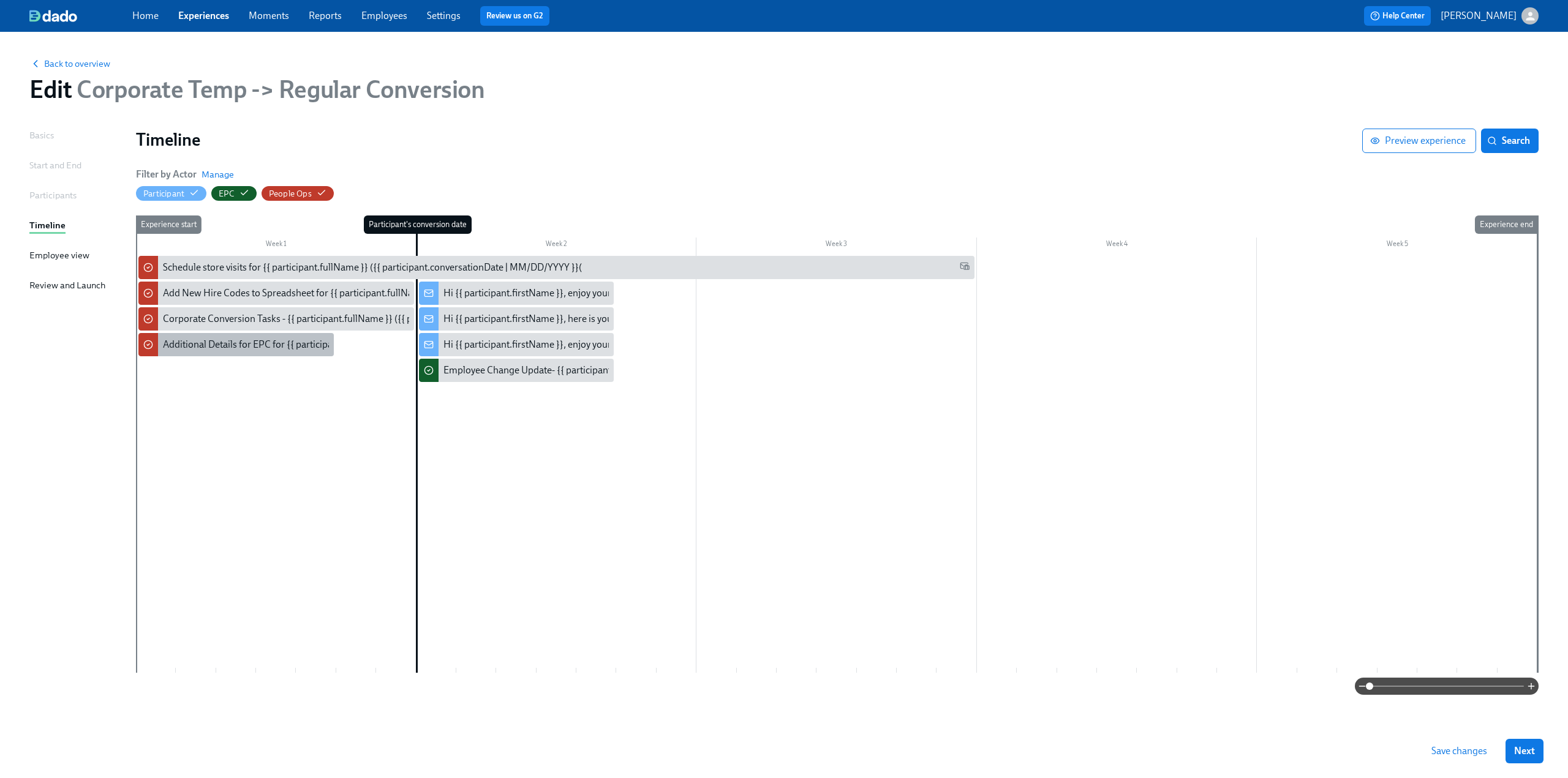
click at [220, 342] on div "Additional Details for EPC for {{ participant.fullName }}'s Conversion" at bounding box center [305, 344] width 285 height 13
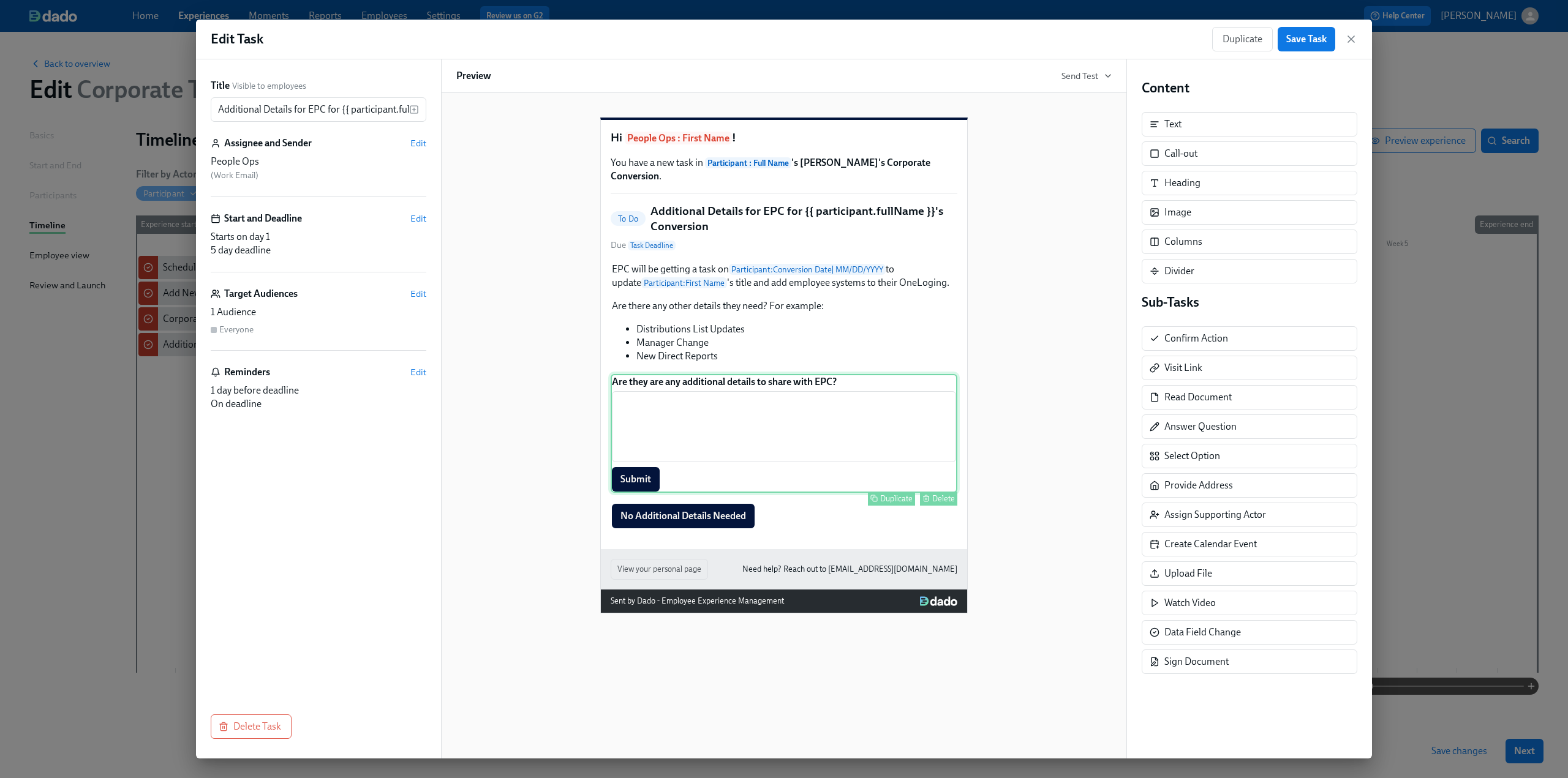
click at [787, 436] on div "Are they are any additional details to share with EPC? ​ Submit Duplicate Delete" at bounding box center [784, 433] width 347 height 118
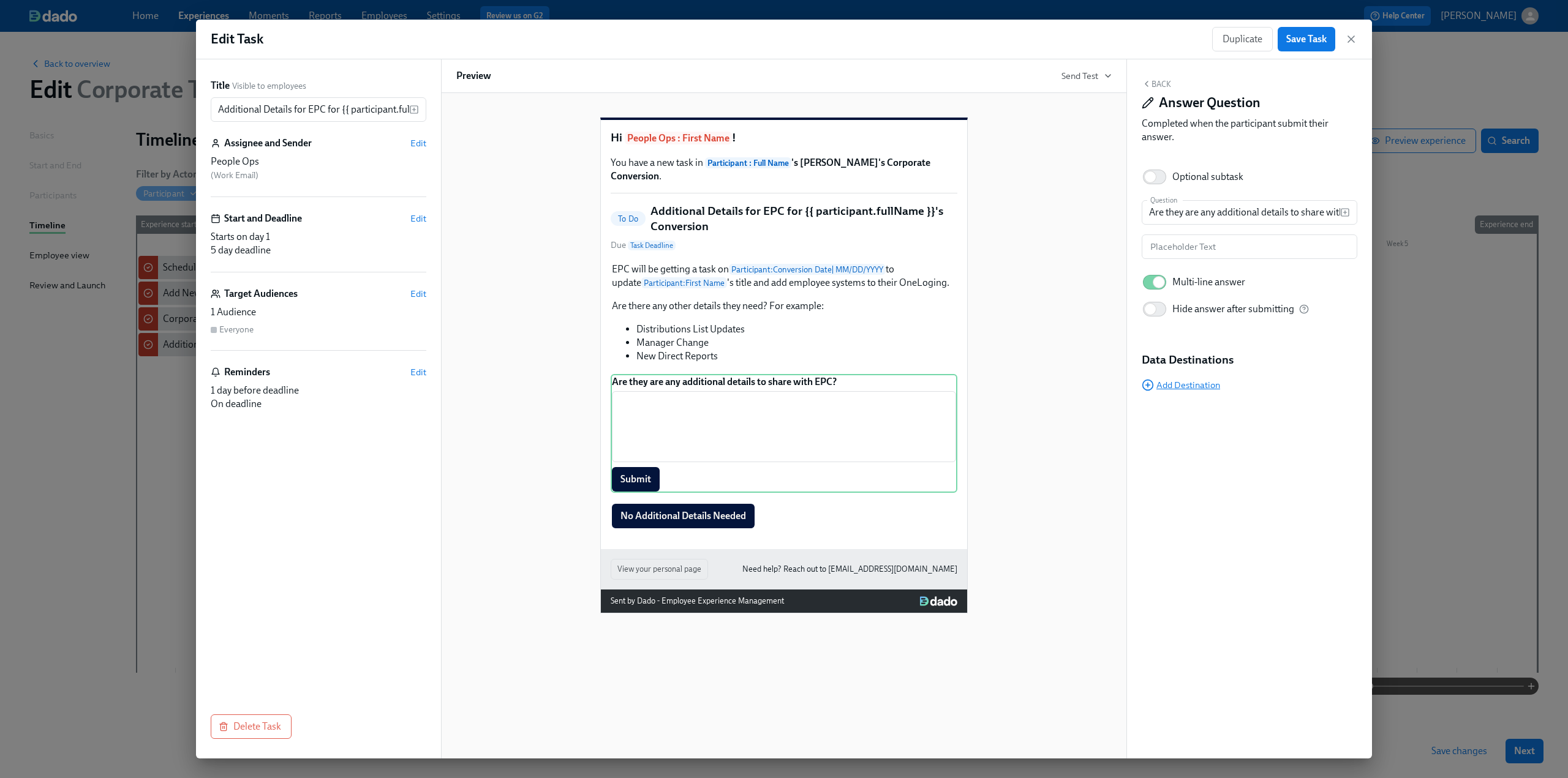
click at [1197, 384] on span "Add Destination" at bounding box center [1181, 385] width 78 height 12
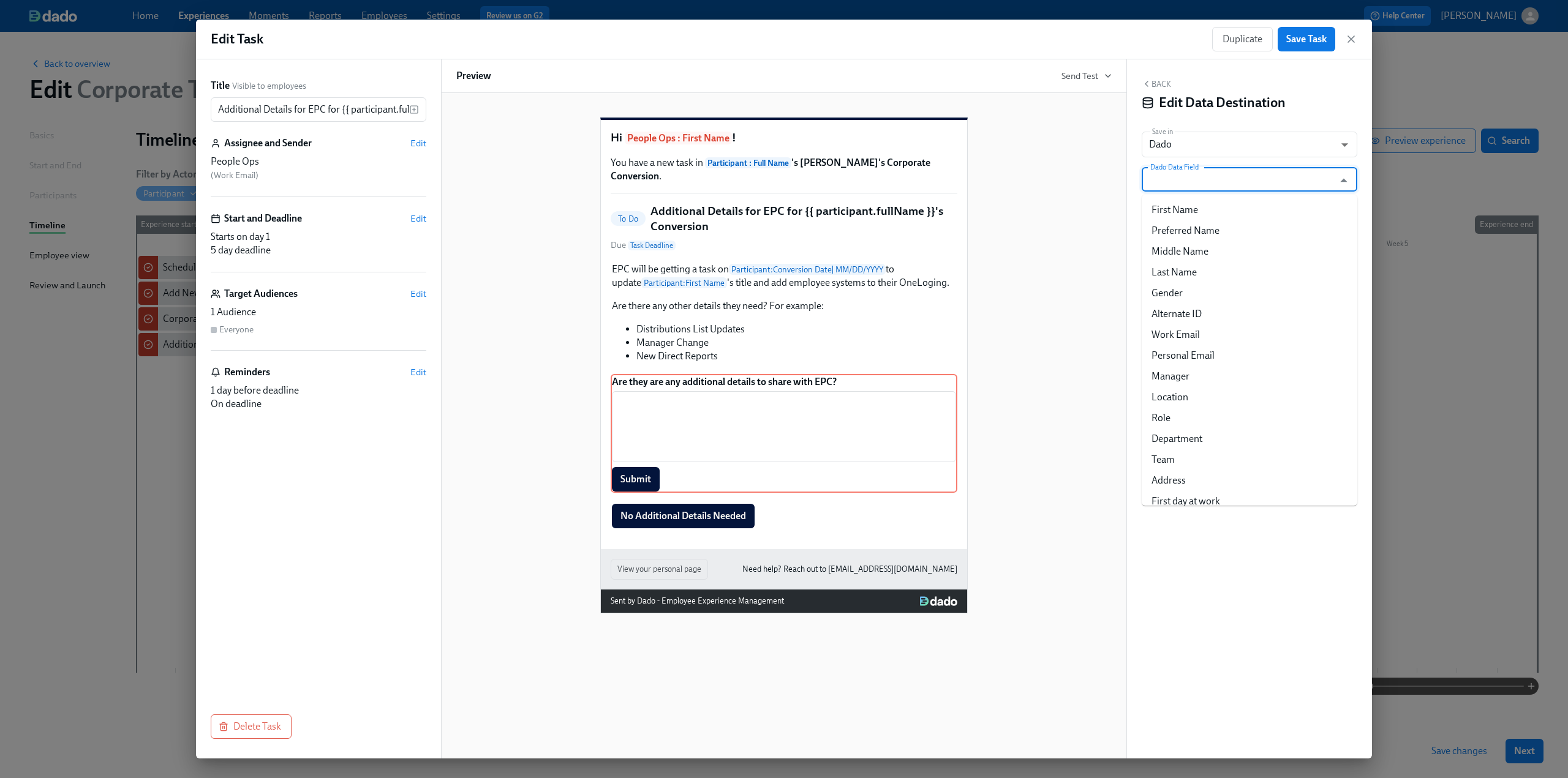
click at [1191, 186] on input "Dado Data Field" at bounding box center [1240, 179] width 186 height 24
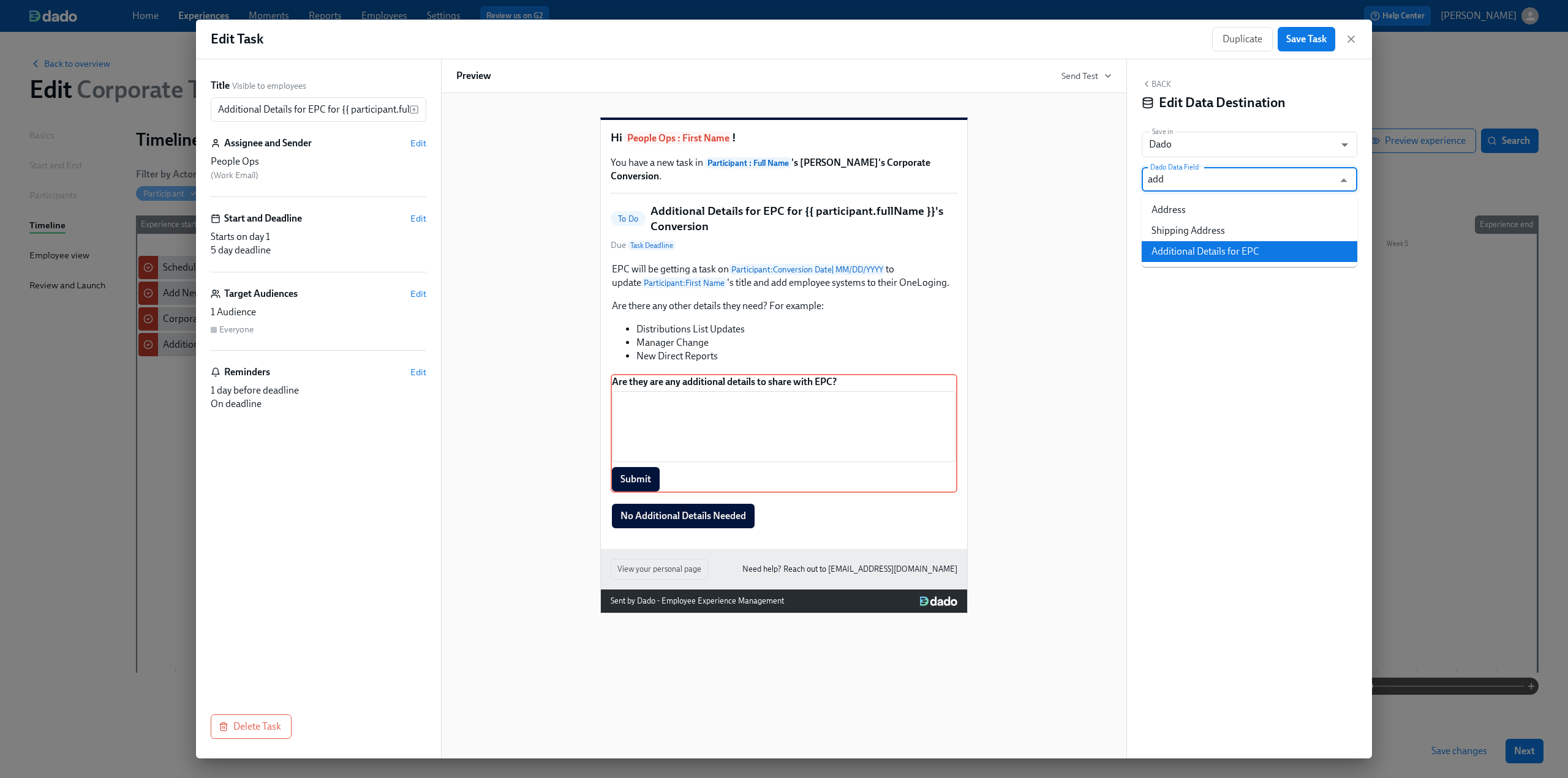
click at [1237, 256] on li "Additional Details for EPC" at bounding box center [1249, 252] width 215 height 21
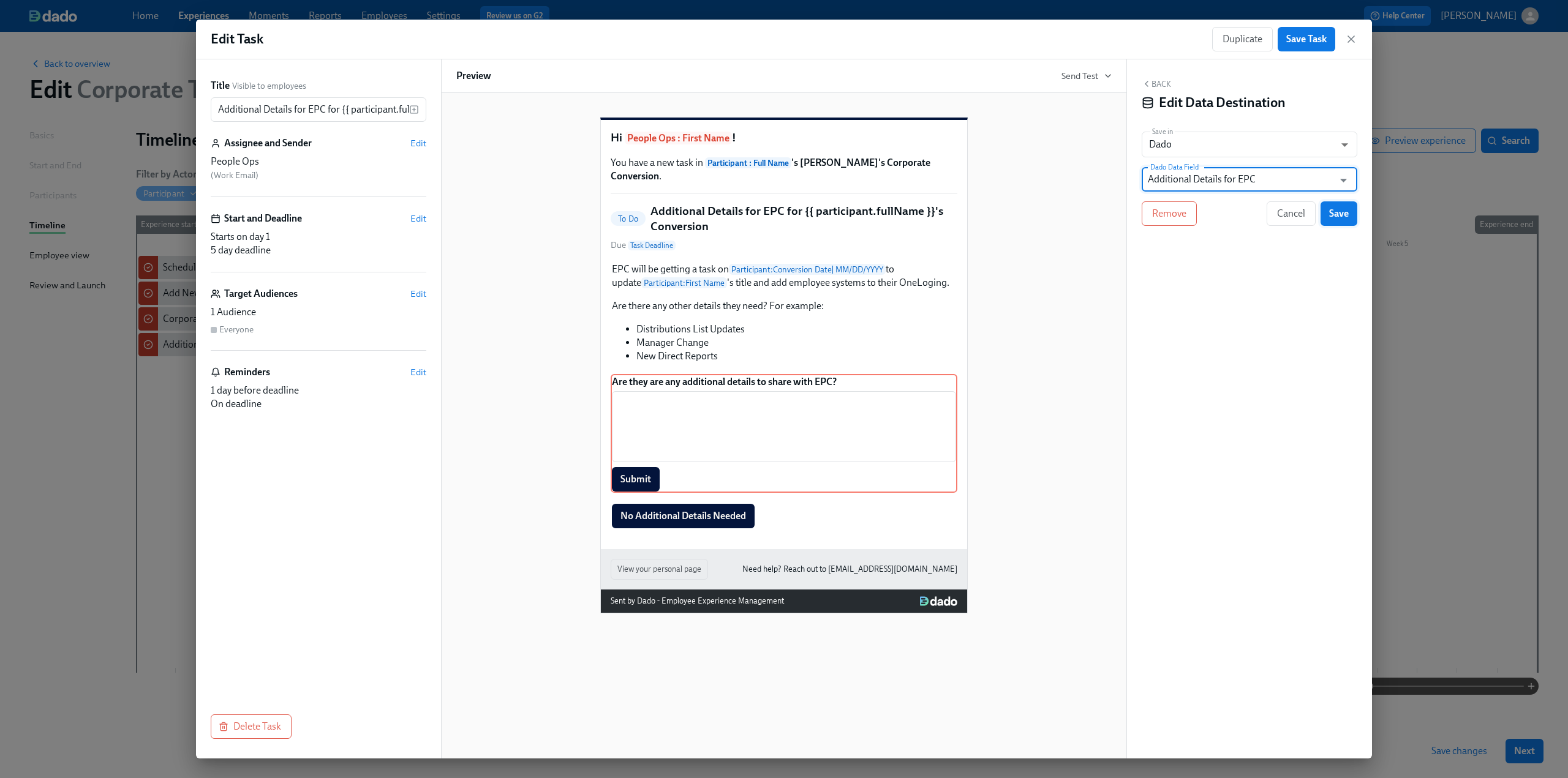
type input "Additional Details for EPC"
click at [1338, 222] on button "Save" at bounding box center [1339, 213] width 37 height 24
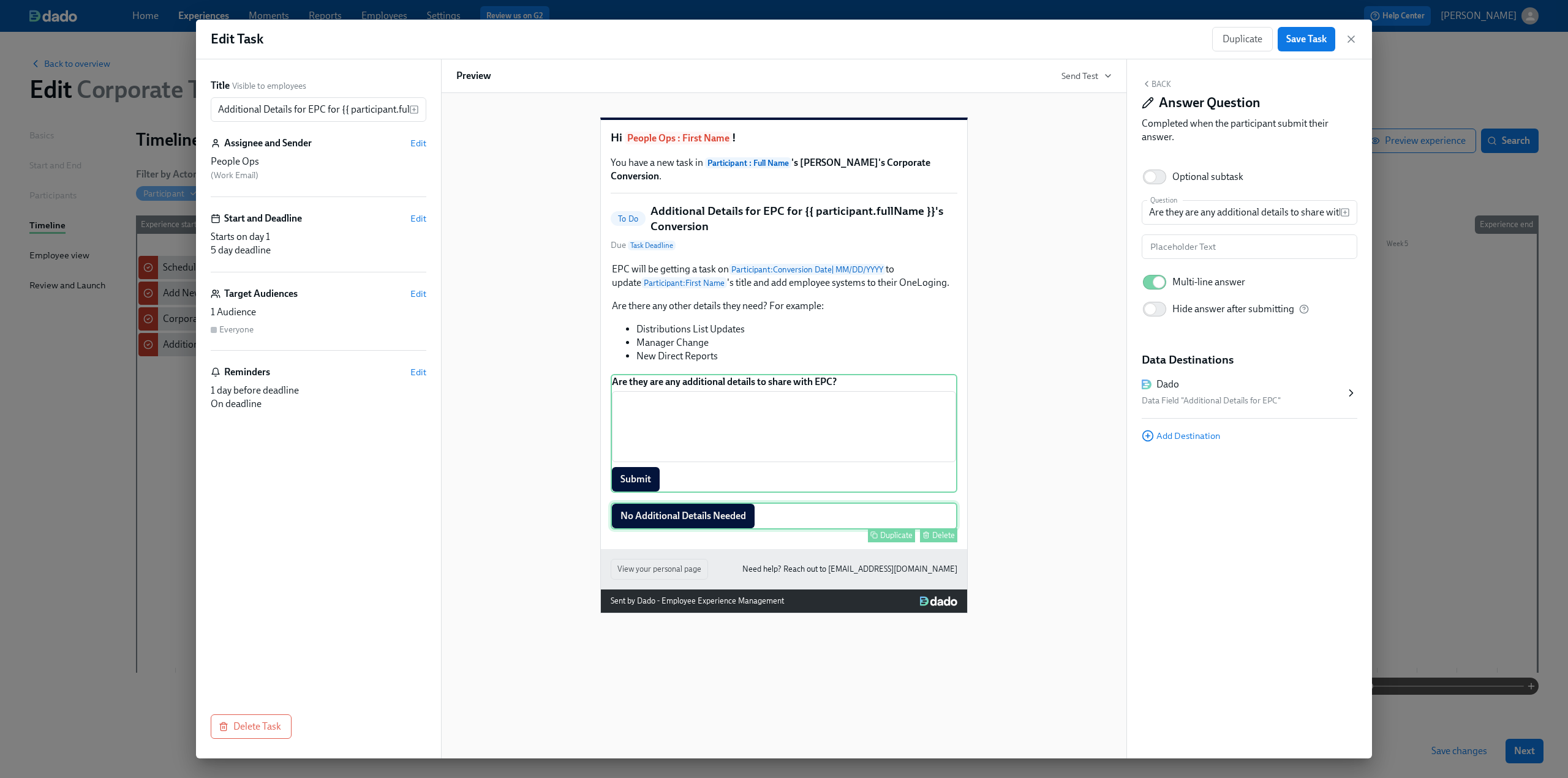
click at [880, 526] on div "No Additional Details Needed Duplicate Delete" at bounding box center [784, 516] width 347 height 27
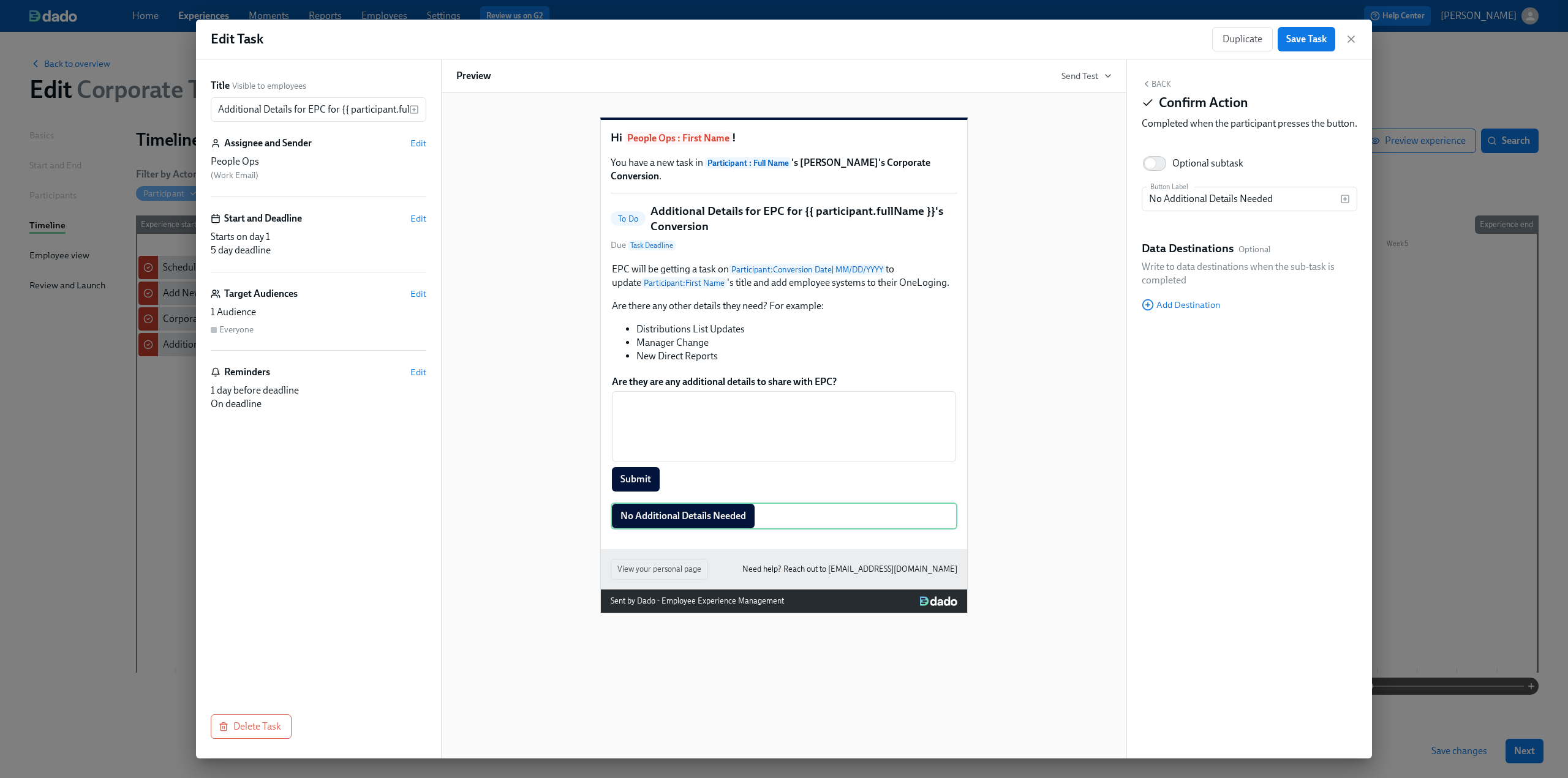
click at [1035, 511] on div "Hi People Ops : First Name ! You have a new task in Participant : Full Name 's …" at bounding box center [784, 355] width 655 height 516
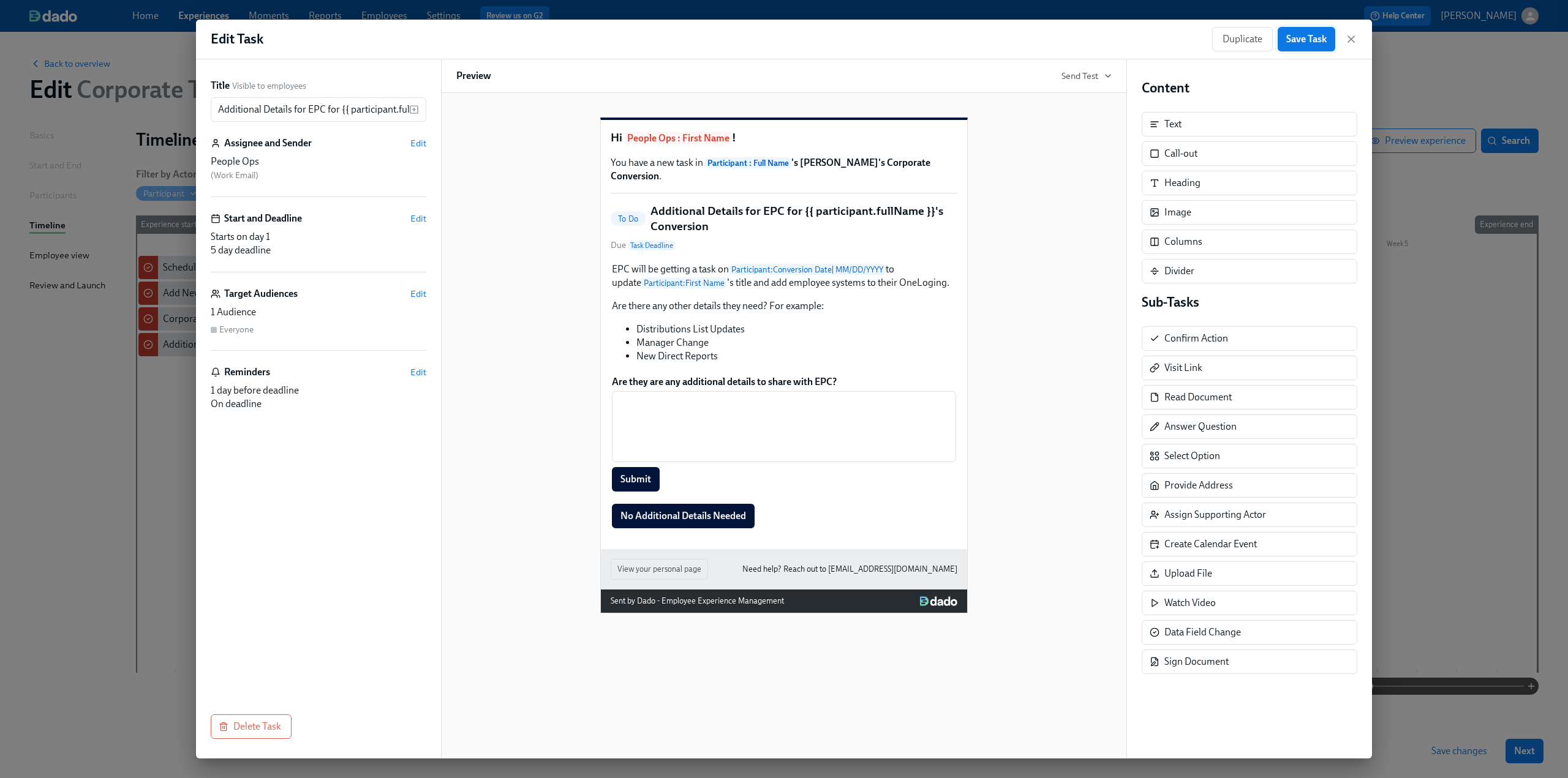
click at [1303, 42] on span "Save Task" at bounding box center [1306, 39] width 40 height 12
click at [1352, 39] on icon "button" at bounding box center [1351, 39] width 12 height 12
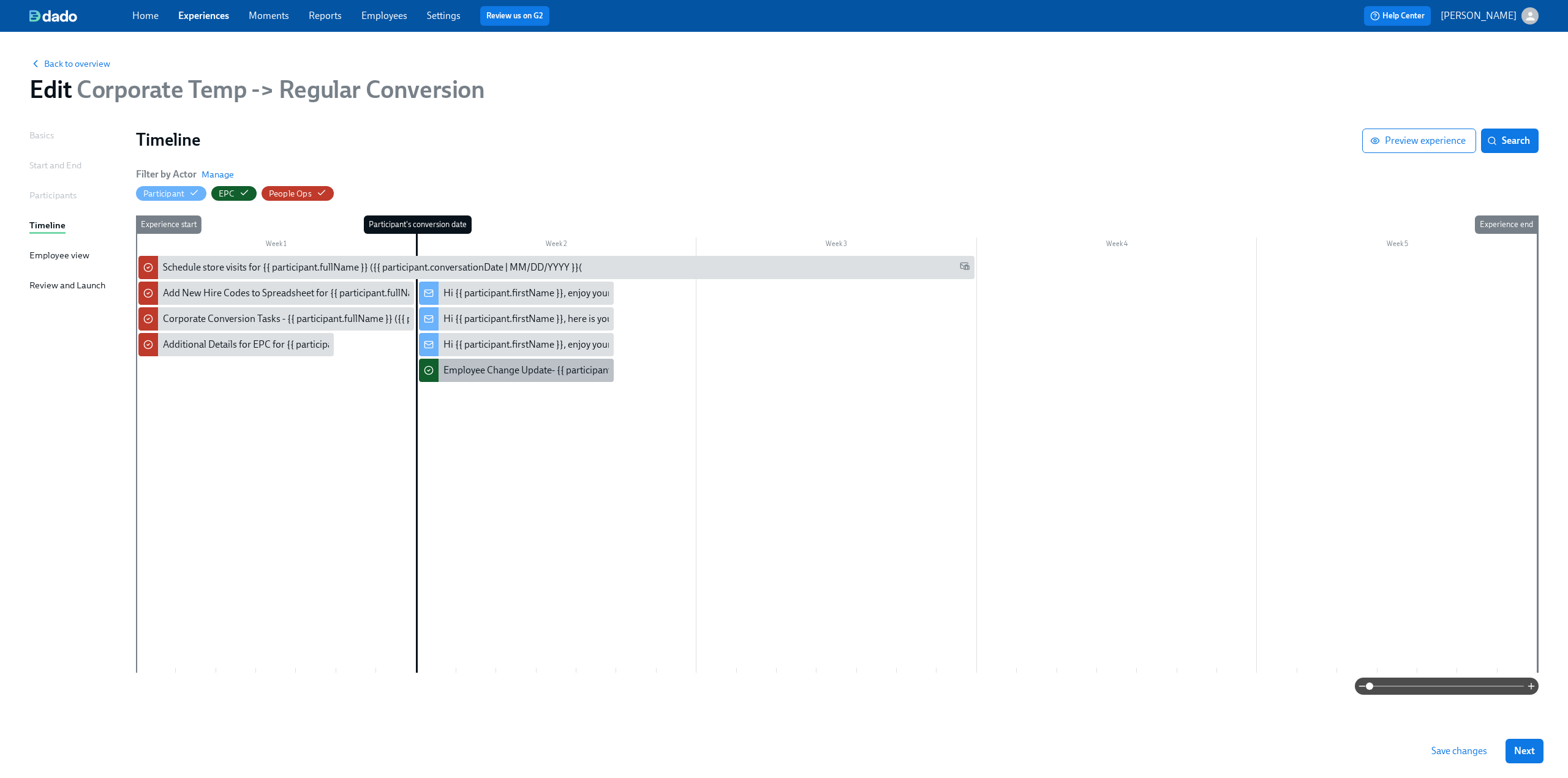
click at [520, 378] on div "Employee Change Update- {{ participant.fullName }} ({{ participant.conversation…" at bounding box center [517, 370] width 195 height 24
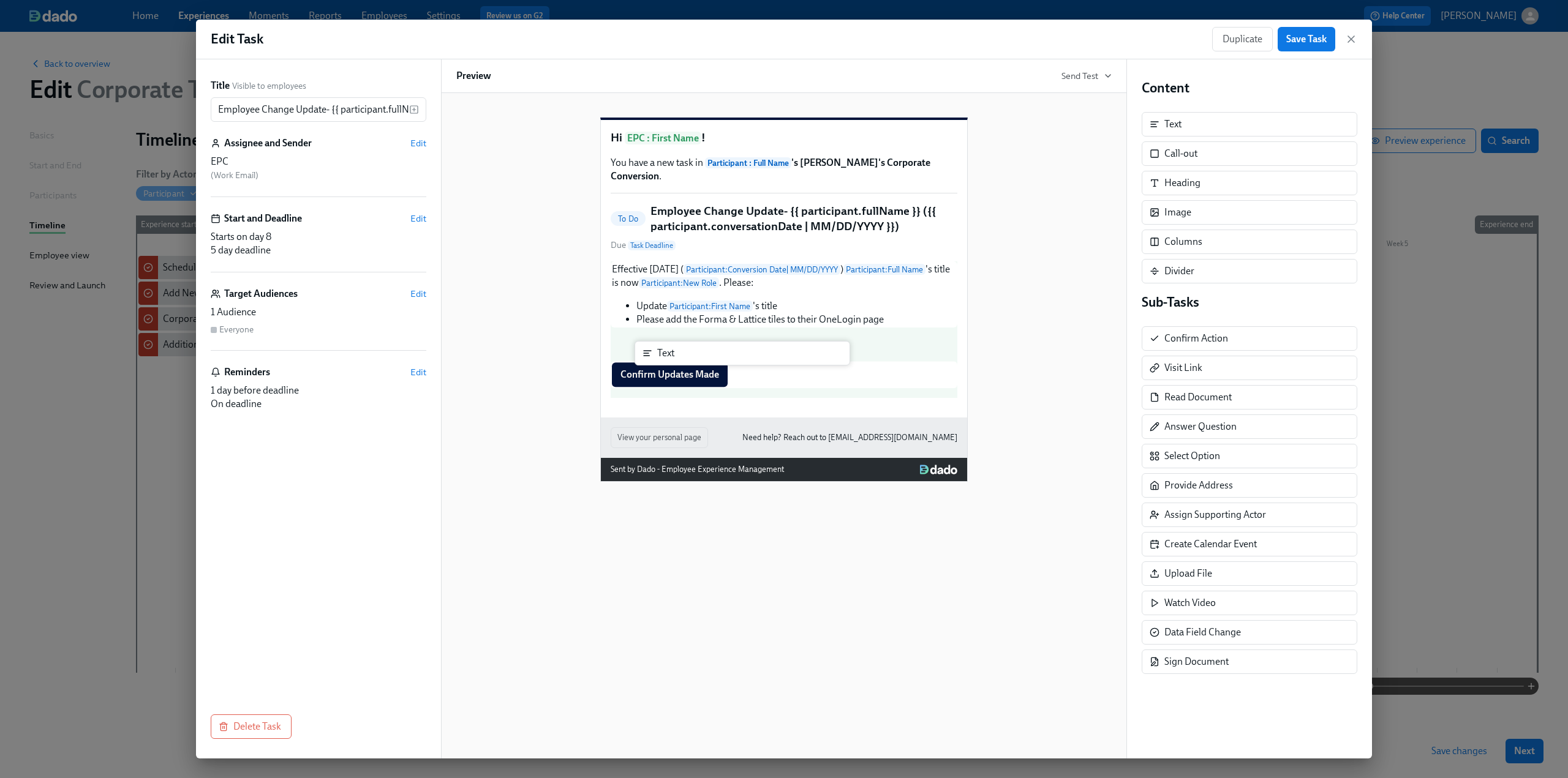
drag, startPoint x: 1195, startPoint y: 130, endPoint x: 685, endPoint y: 359, distance: 559.1
click at [685, 359] on div "Title Visible to employees Employee Change Update- {{ participant.fullName }} (…" at bounding box center [784, 409] width 1176 height 699
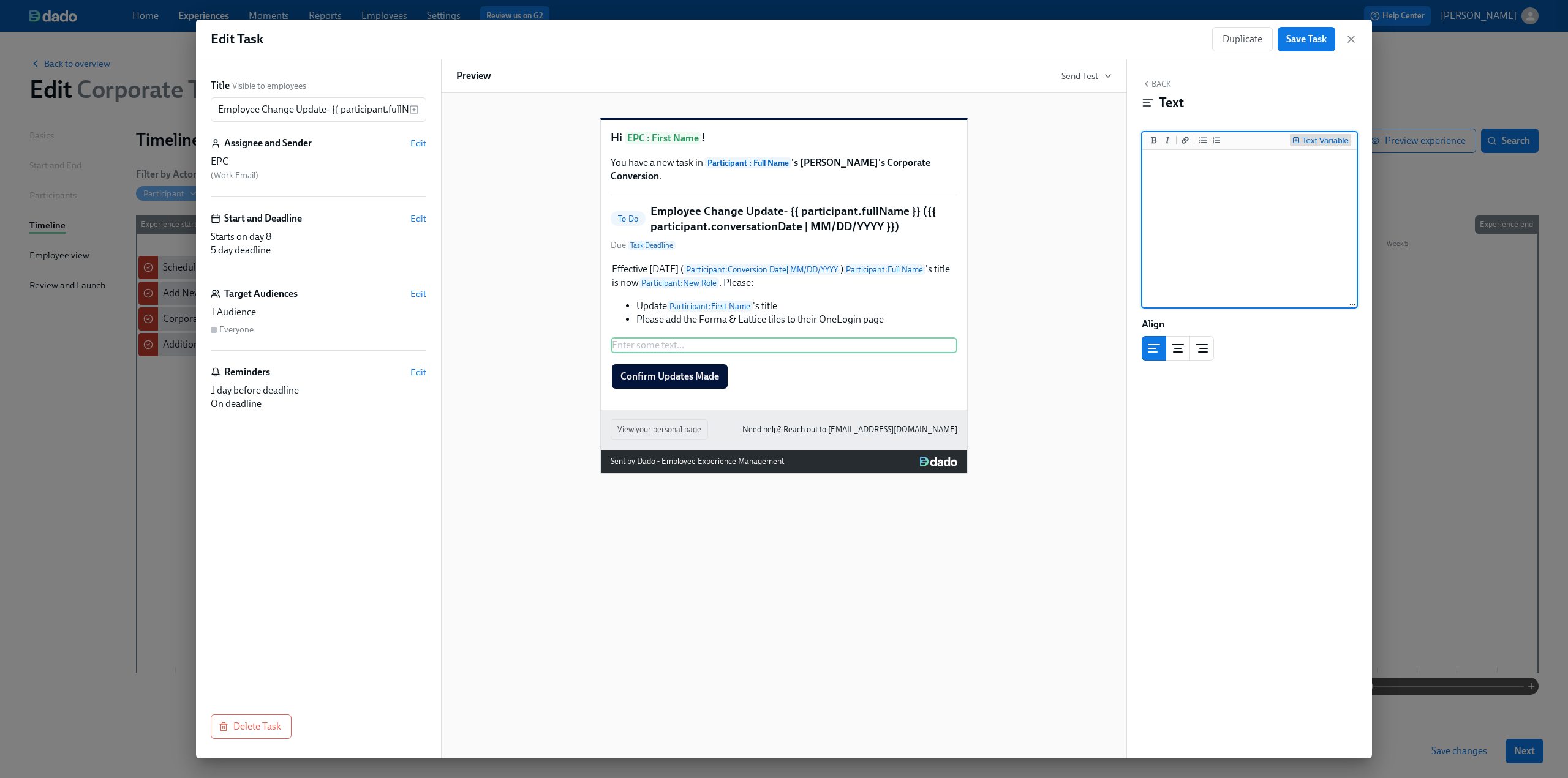
click at [1326, 139] on div "Text Variable" at bounding box center [1325, 141] width 46 height 9
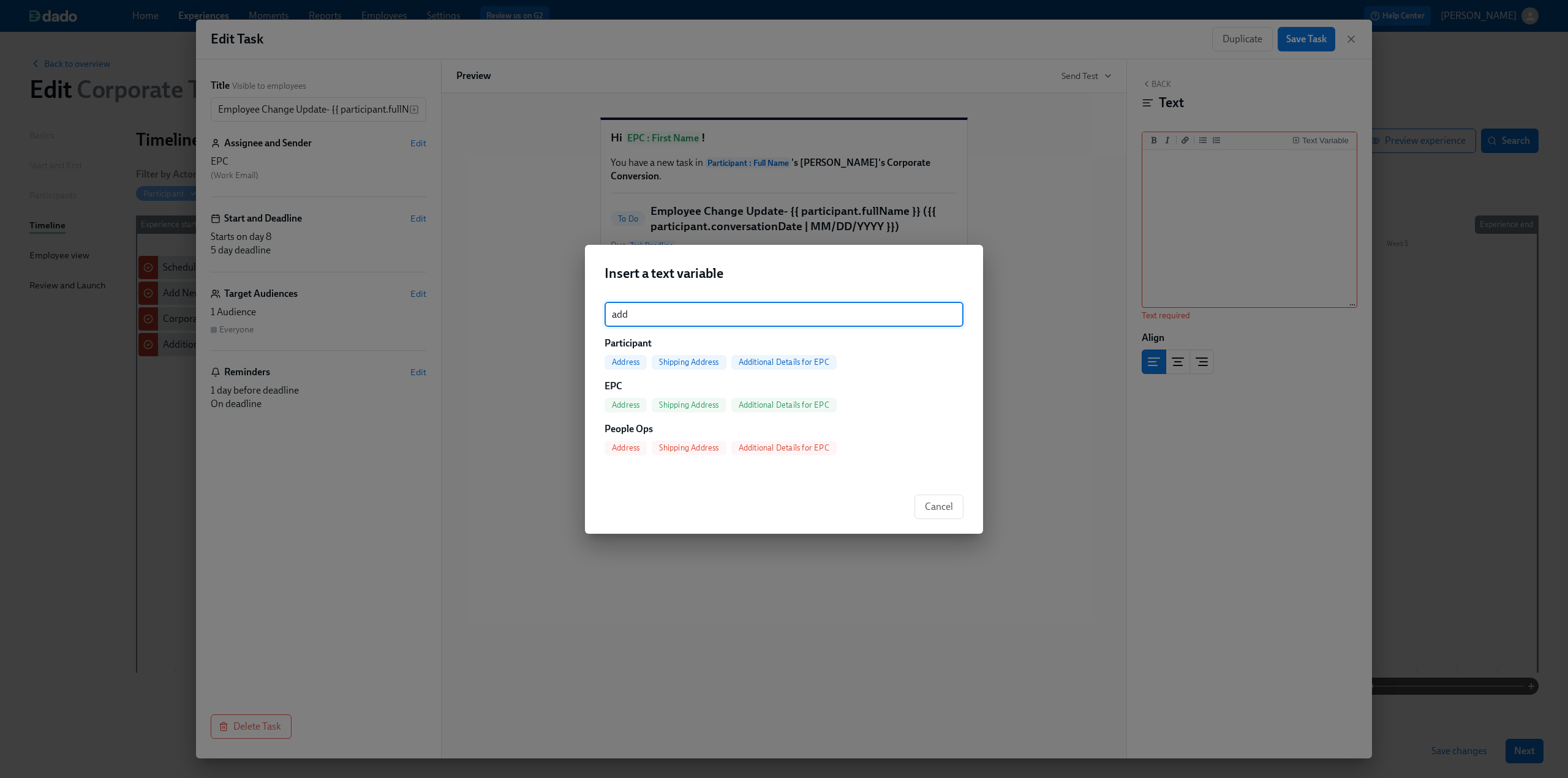
type input "add"
click at [791, 362] on span "Additional Details for EPC" at bounding box center [784, 362] width 105 height 10
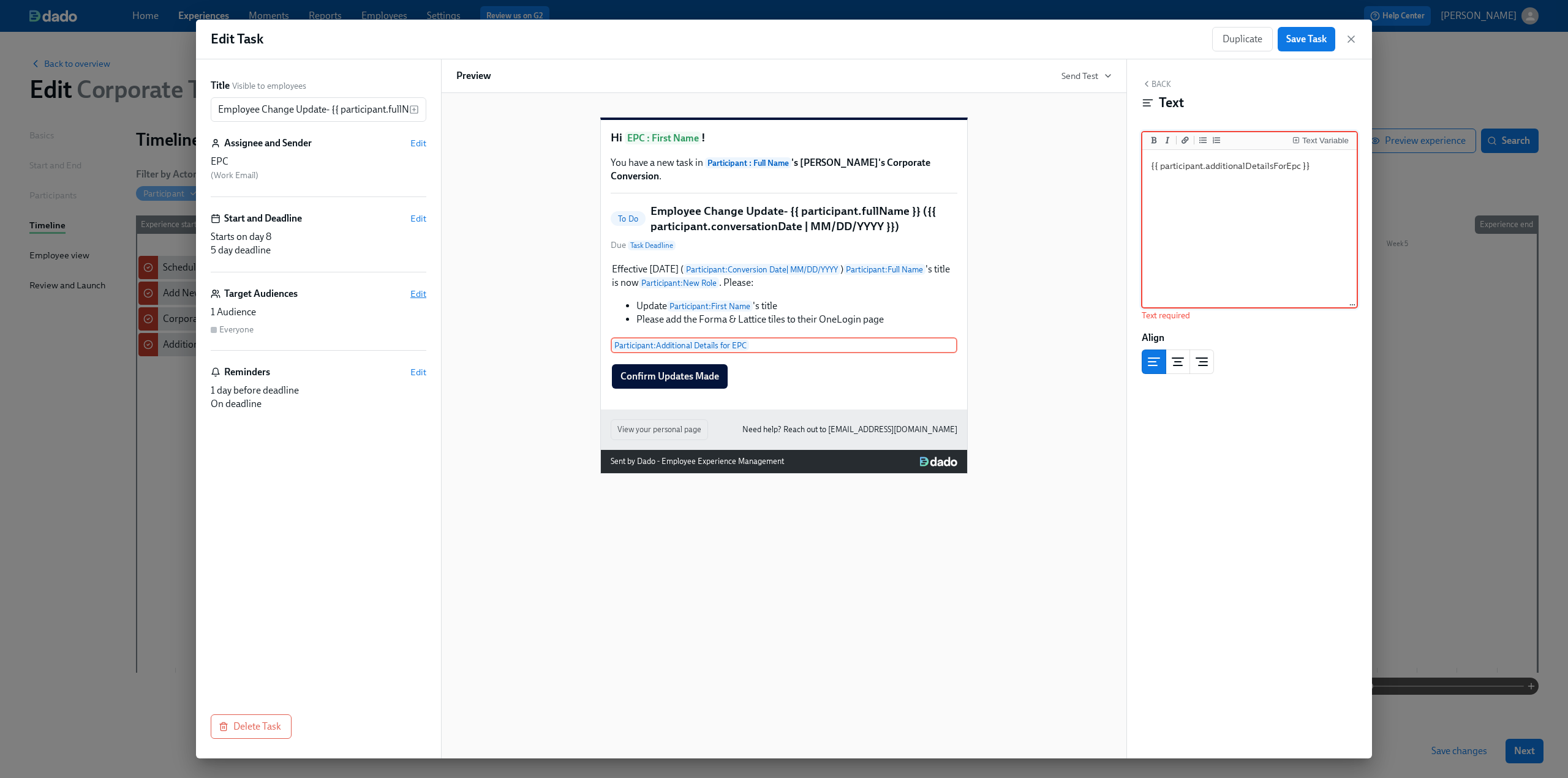
type textarea "{{ participant.additionalDetailsForEpc }}"
click at [421, 294] on span "Edit" at bounding box center [418, 294] width 16 height 12
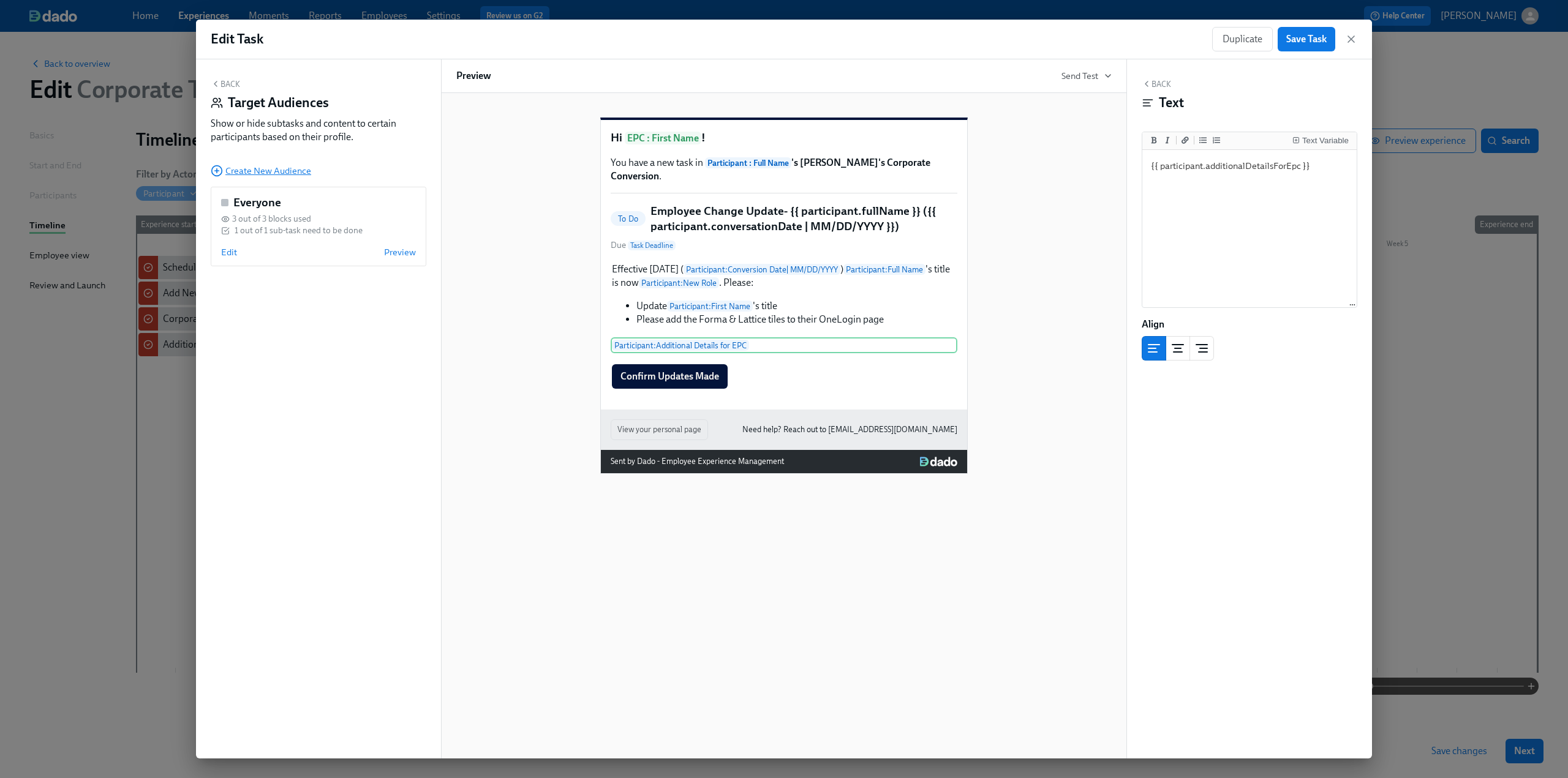
click at [255, 172] on span "Create New Audience" at bounding box center [261, 171] width 100 height 12
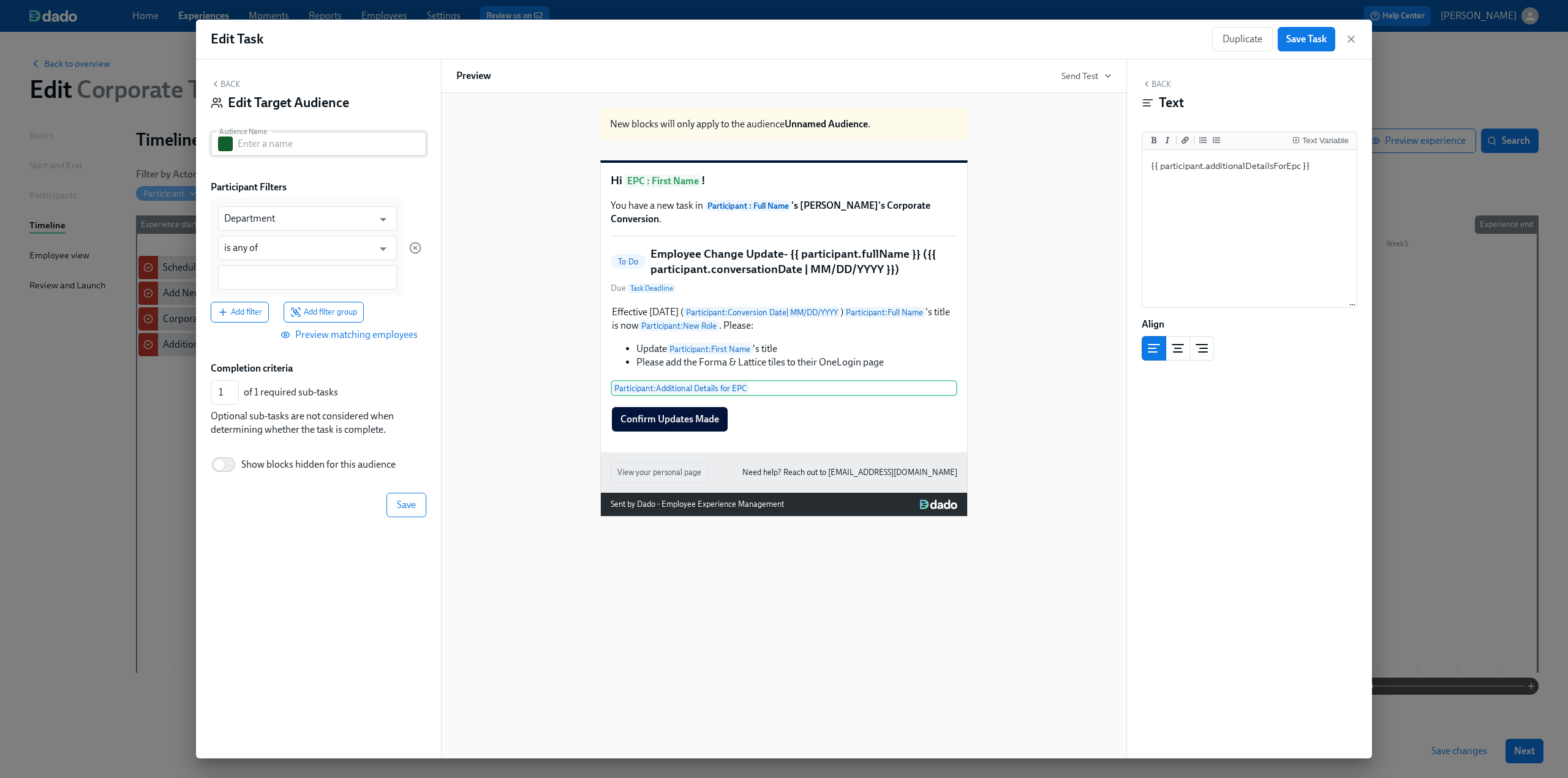
click at [272, 147] on input "text" at bounding box center [332, 144] width 188 height 24
type input "More Changes"
click at [268, 216] on input "Department" at bounding box center [298, 219] width 149 height 24
click at [268, 251] on li "Additional Details for EPC" at bounding box center [307, 249] width 179 height 21
type input "Additional Details for EPC"
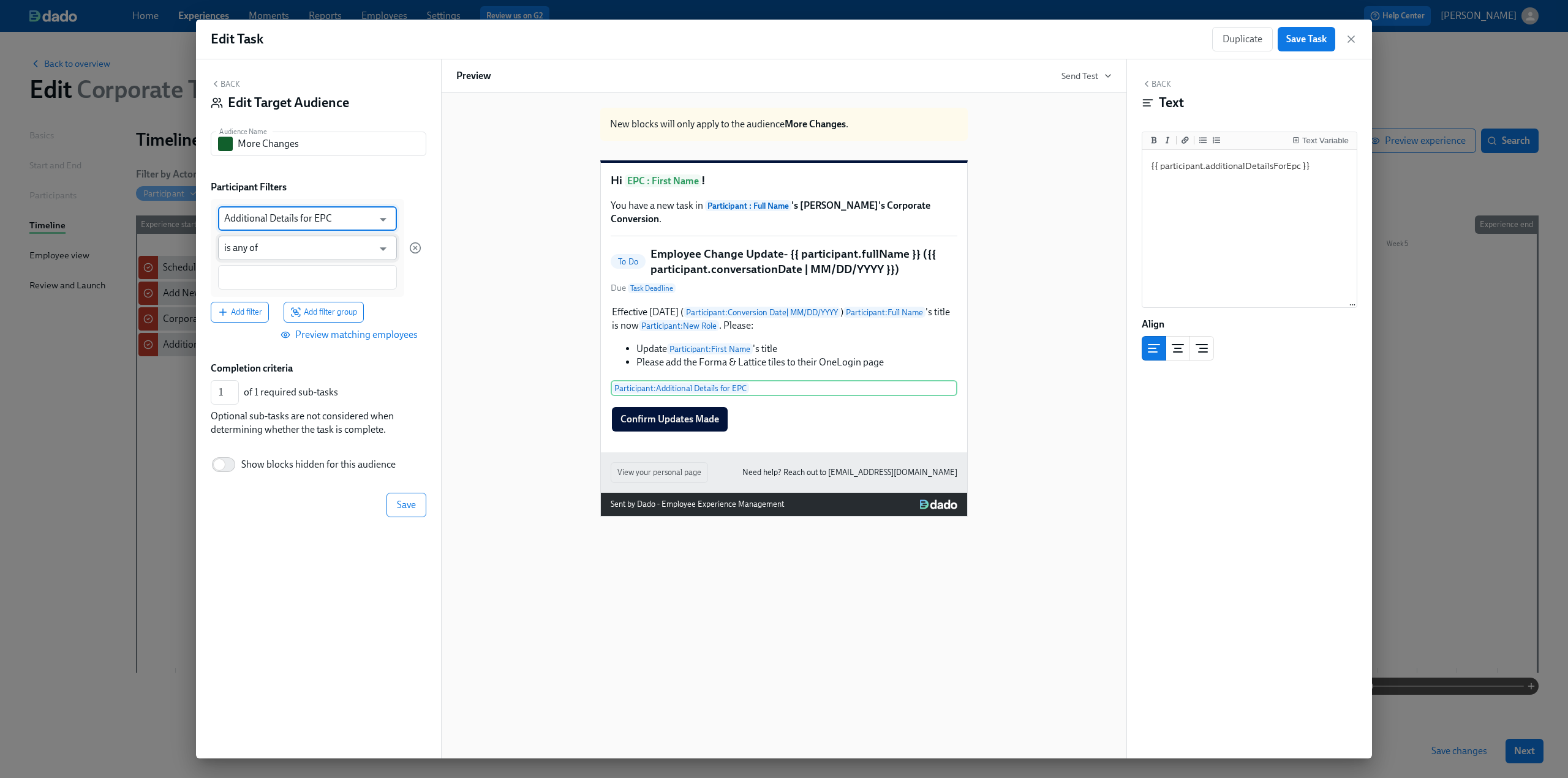
click at [260, 252] on input "is any of" at bounding box center [298, 248] width 149 height 24
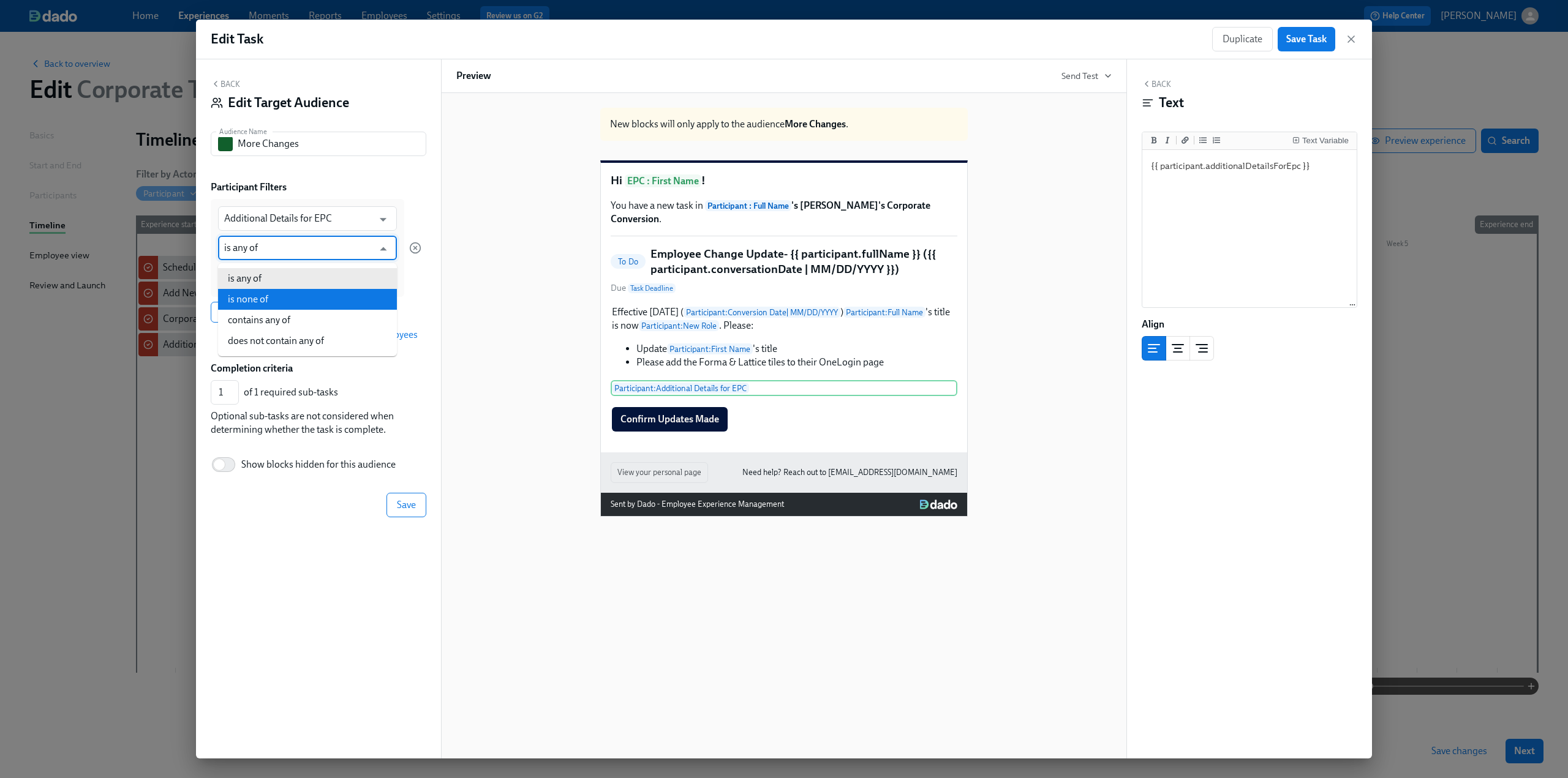
click at [270, 297] on li "is none of" at bounding box center [307, 300] width 179 height 21
type input "is none of"
click at [253, 277] on input at bounding box center [307, 277] width 166 height 13
click at [241, 339] on span "blank" at bounding box center [241, 337] width 34 height 10
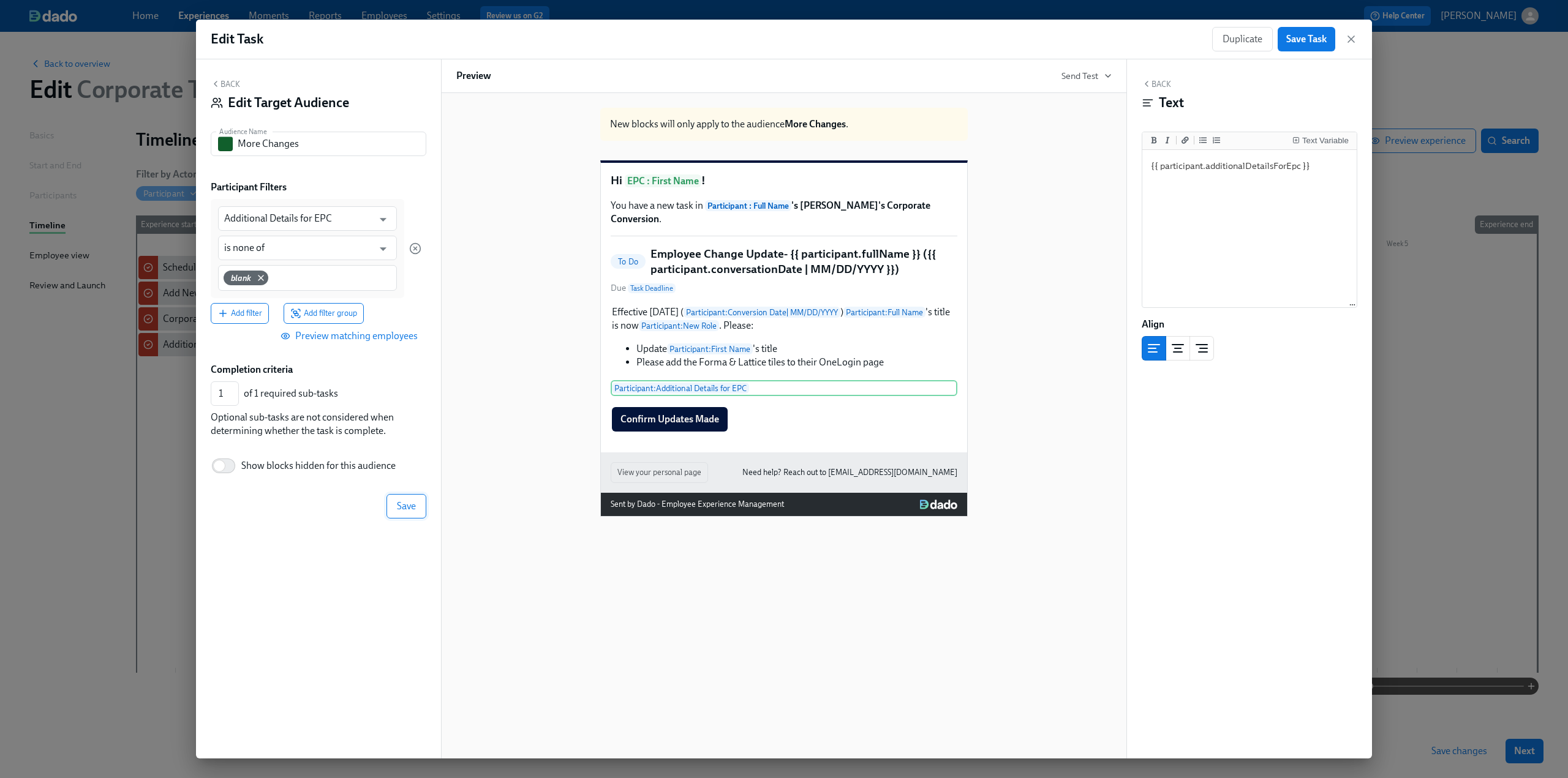
click at [398, 512] on button "Save" at bounding box center [406, 506] width 40 height 24
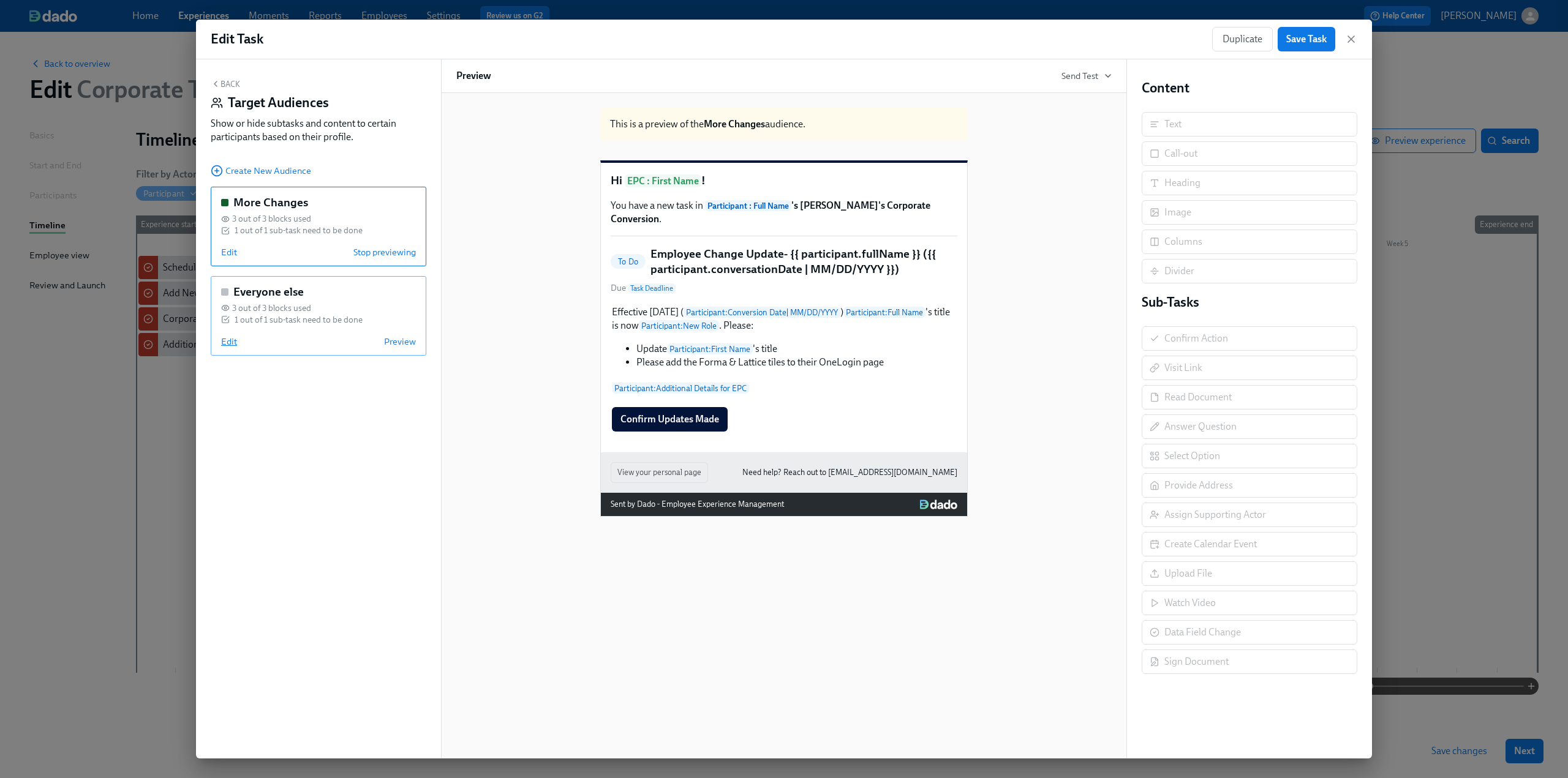
click at [229, 347] on div "Everyone else 3 out of 3 blocks used 1 out of 1 sub-task need to be done Edit P…" at bounding box center [318, 315] width 215 height 79
click at [229, 343] on span "Edit" at bounding box center [229, 342] width 16 height 12
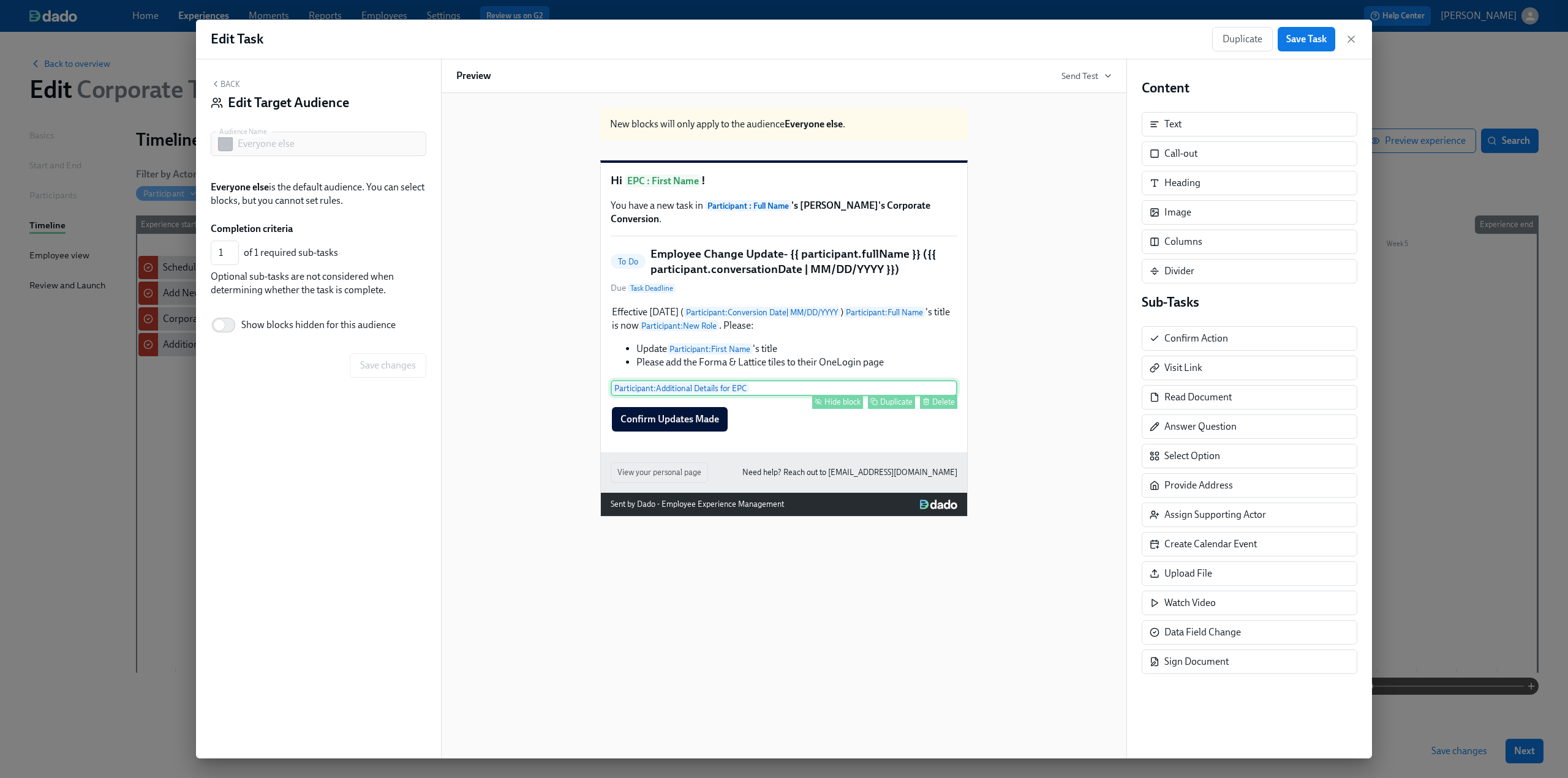
click at [845, 407] on div "Hide block" at bounding box center [842, 402] width 36 height 10
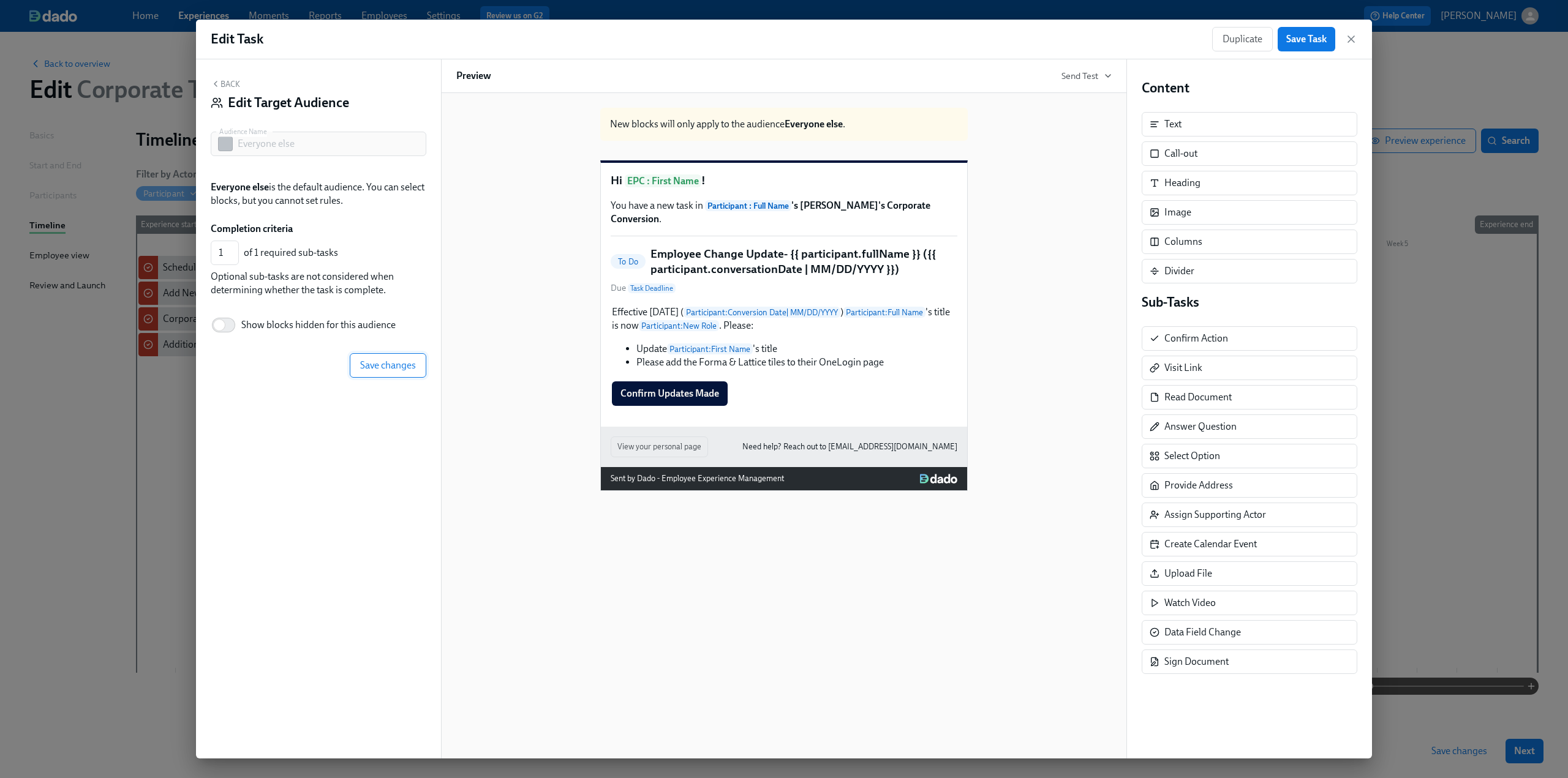
click at [399, 368] on span "Save changes" at bounding box center [388, 365] width 56 height 12
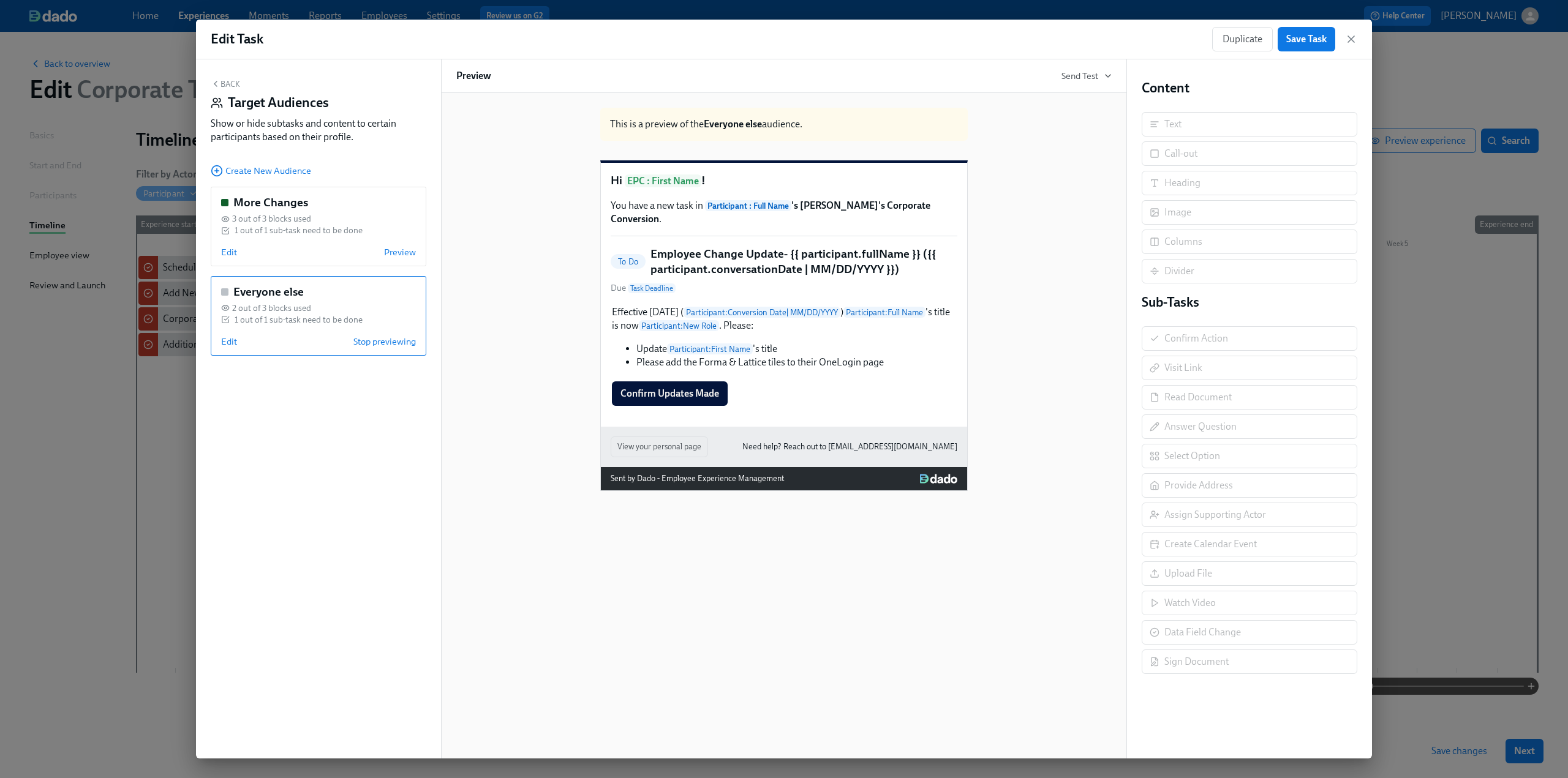
click at [218, 82] on icon "button" at bounding box center [215, 84] width 10 height 10
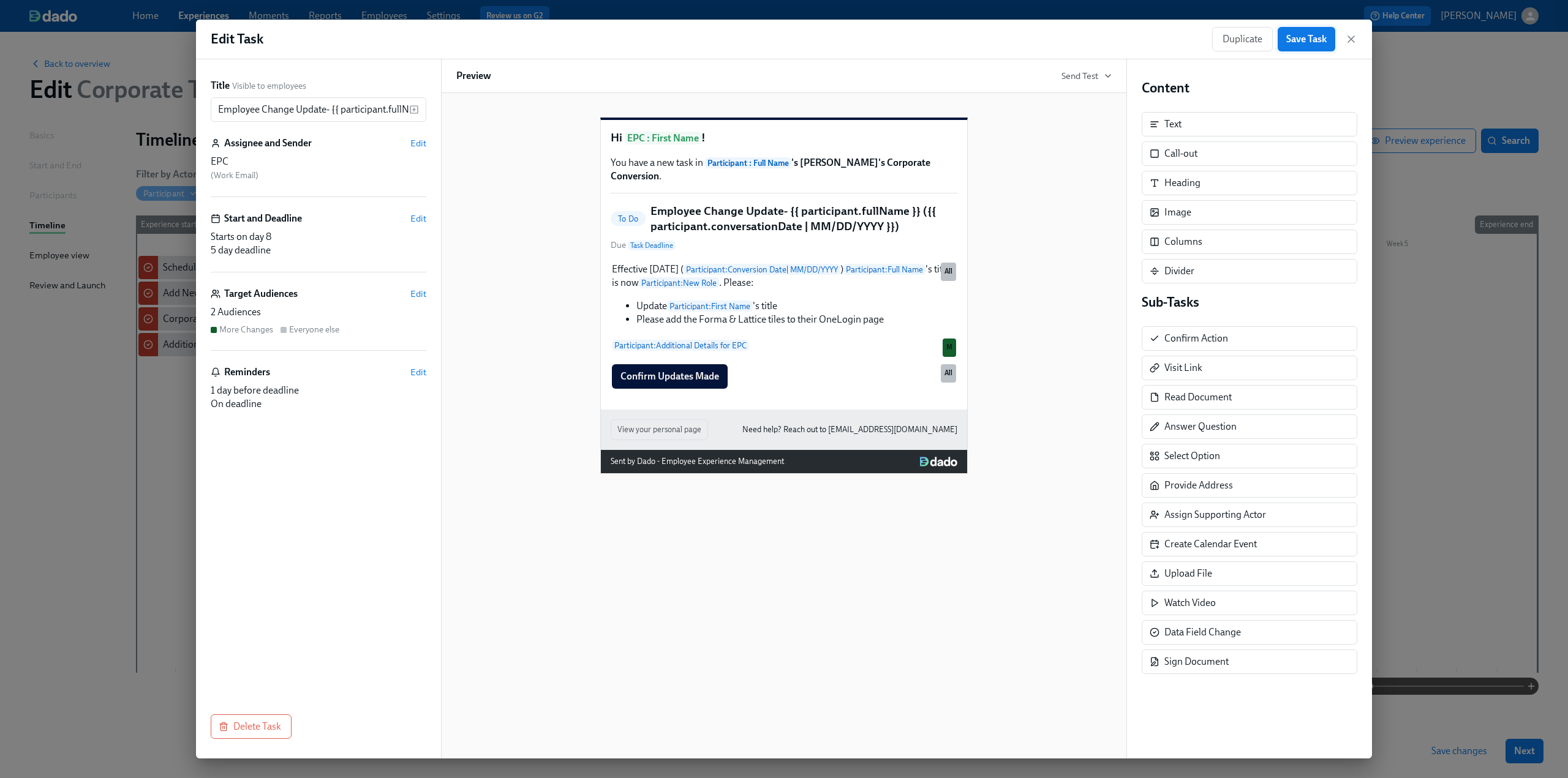
click at [1302, 38] on span "Save Task" at bounding box center [1306, 39] width 40 height 12
click at [1351, 38] on icon "button" at bounding box center [1350, 38] width 6 height 6
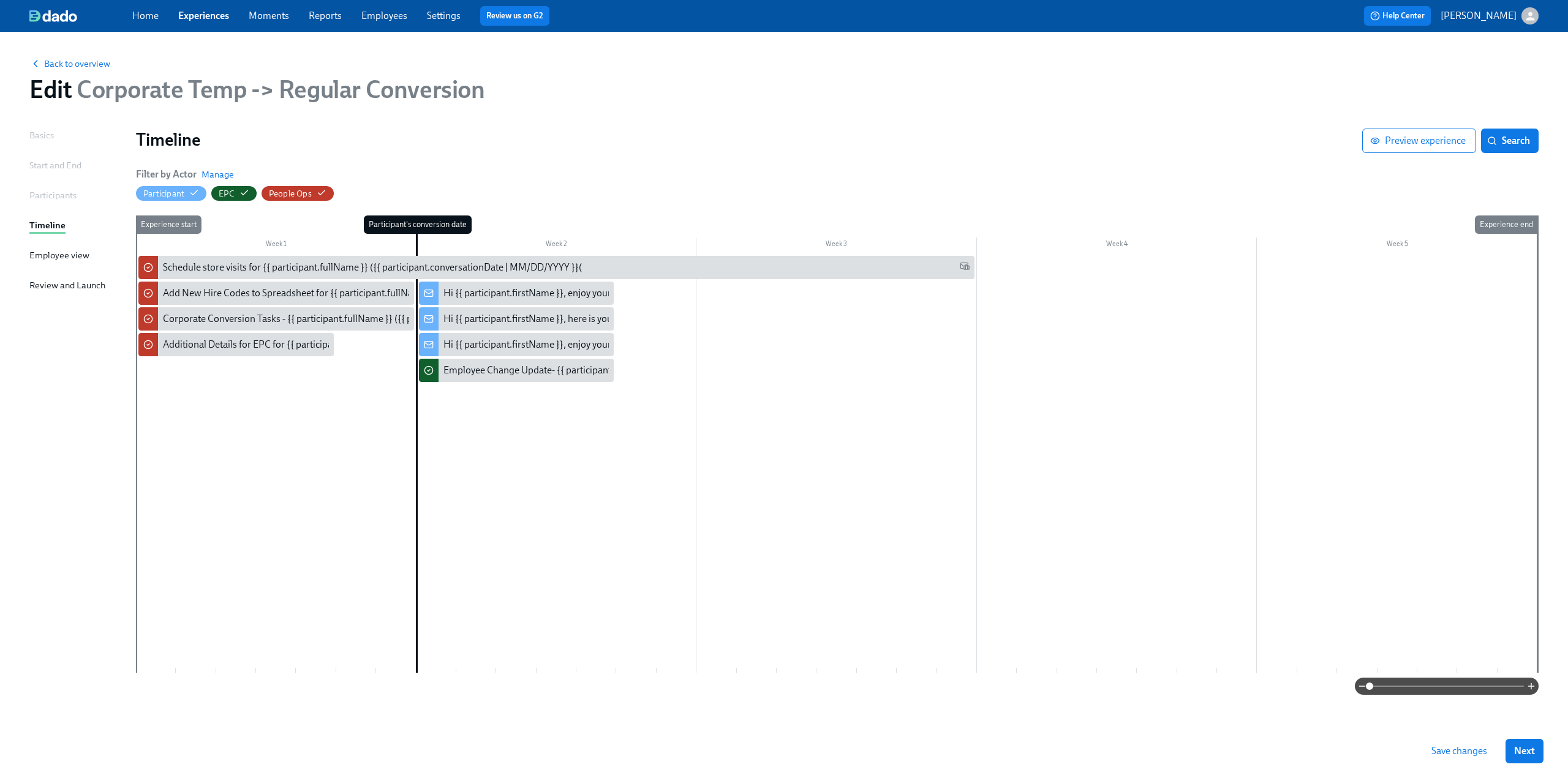
click at [1470, 754] on span "Save changes" at bounding box center [1459, 751] width 56 height 12
click at [73, 288] on div "Review and Launch" at bounding box center [67, 285] width 76 height 13
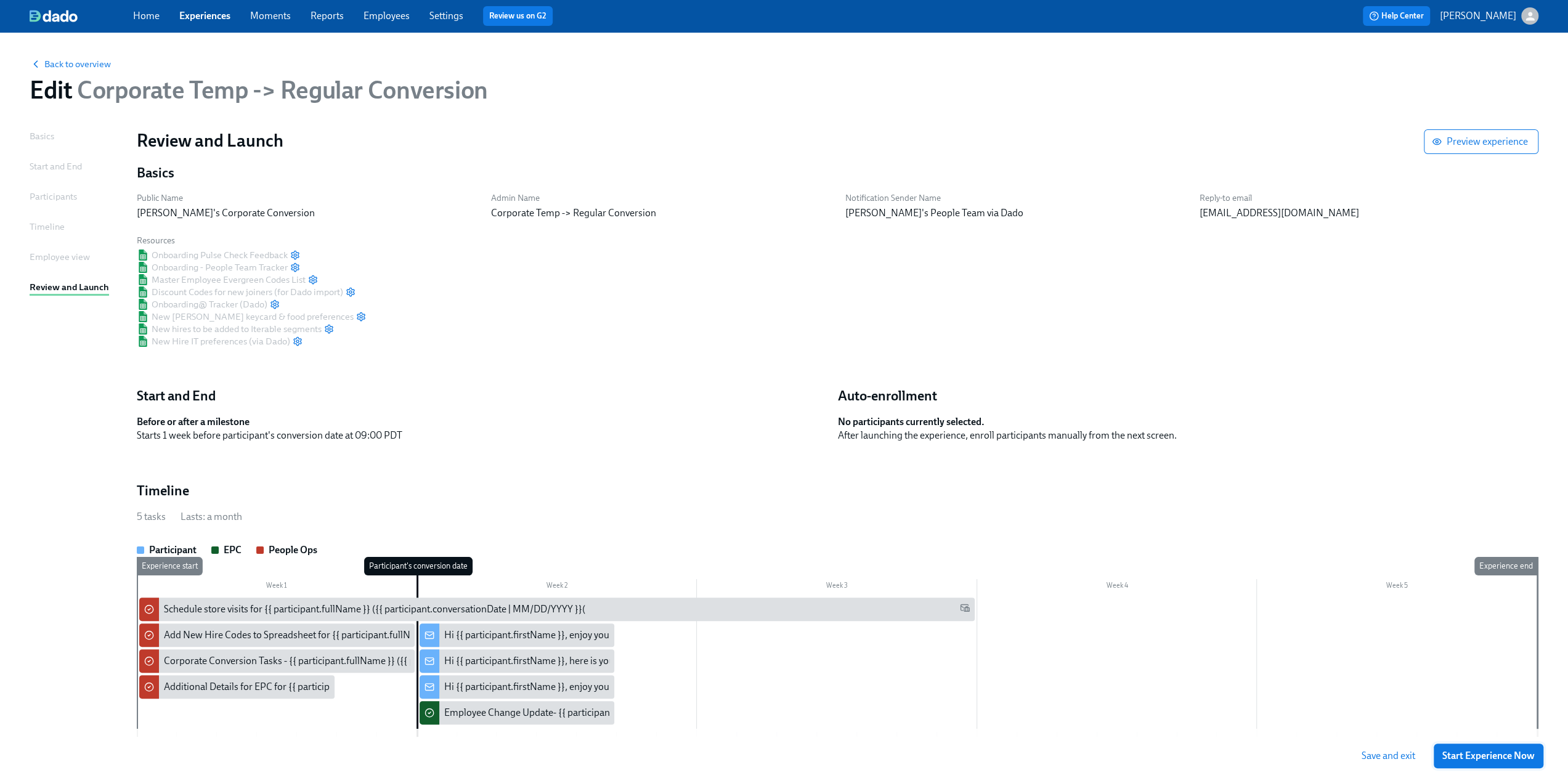
click at [1481, 757] on span "Start Experience Now" at bounding box center [1488, 756] width 92 height 12
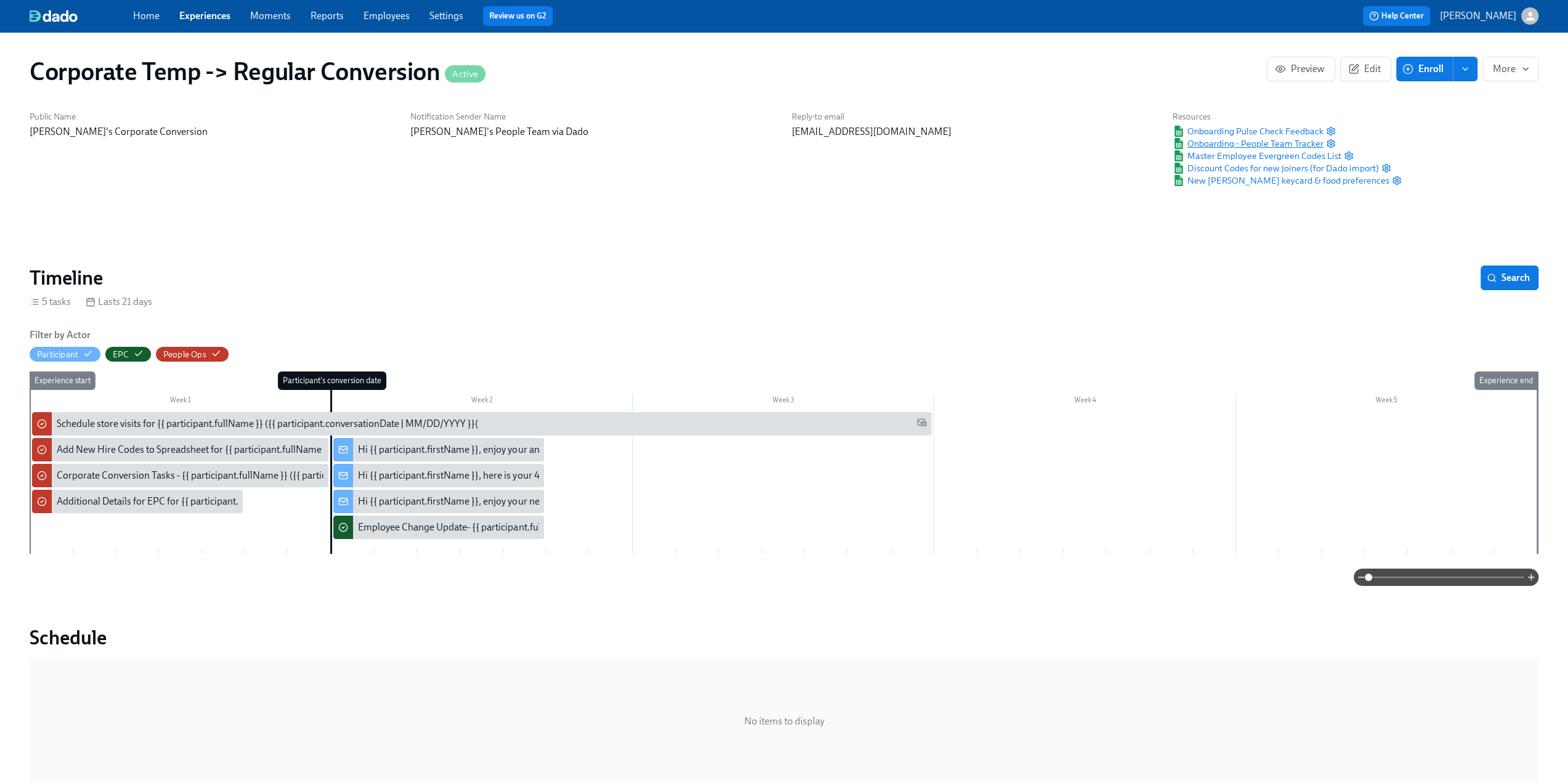
click at [1287, 142] on span "Onboarding - People Team Tracker" at bounding box center [1248, 144] width 151 height 12
click at [1467, 66] on icon "enroll" at bounding box center [1465, 68] width 10 height 10
click at [1454, 121] on span "Enrollment form" at bounding box center [1433, 125] width 70 height 13
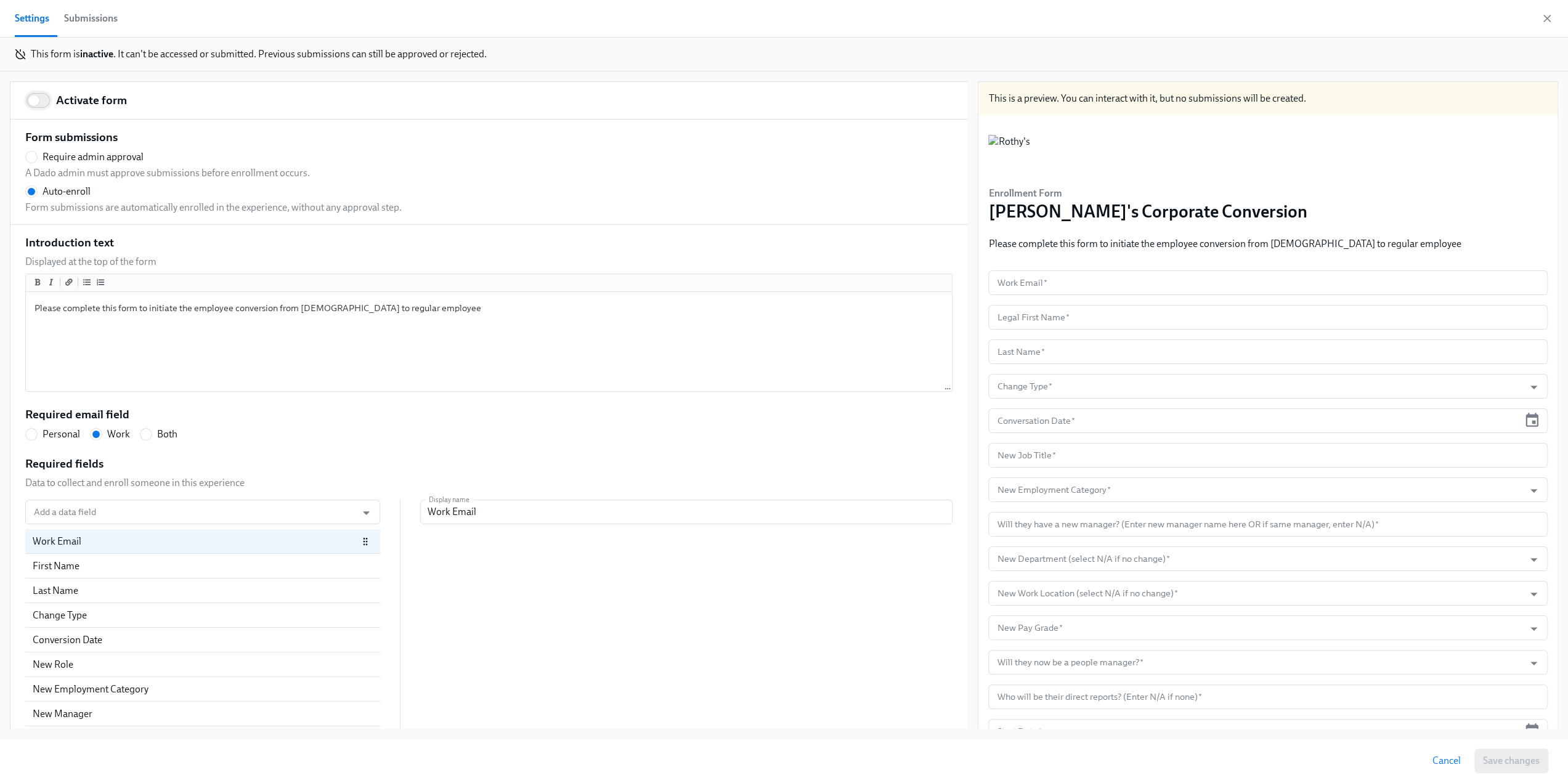
click at [42, 96] on input "Activate form" at bounding box center [33, 100] width 82 height 27
checkbox input "true"
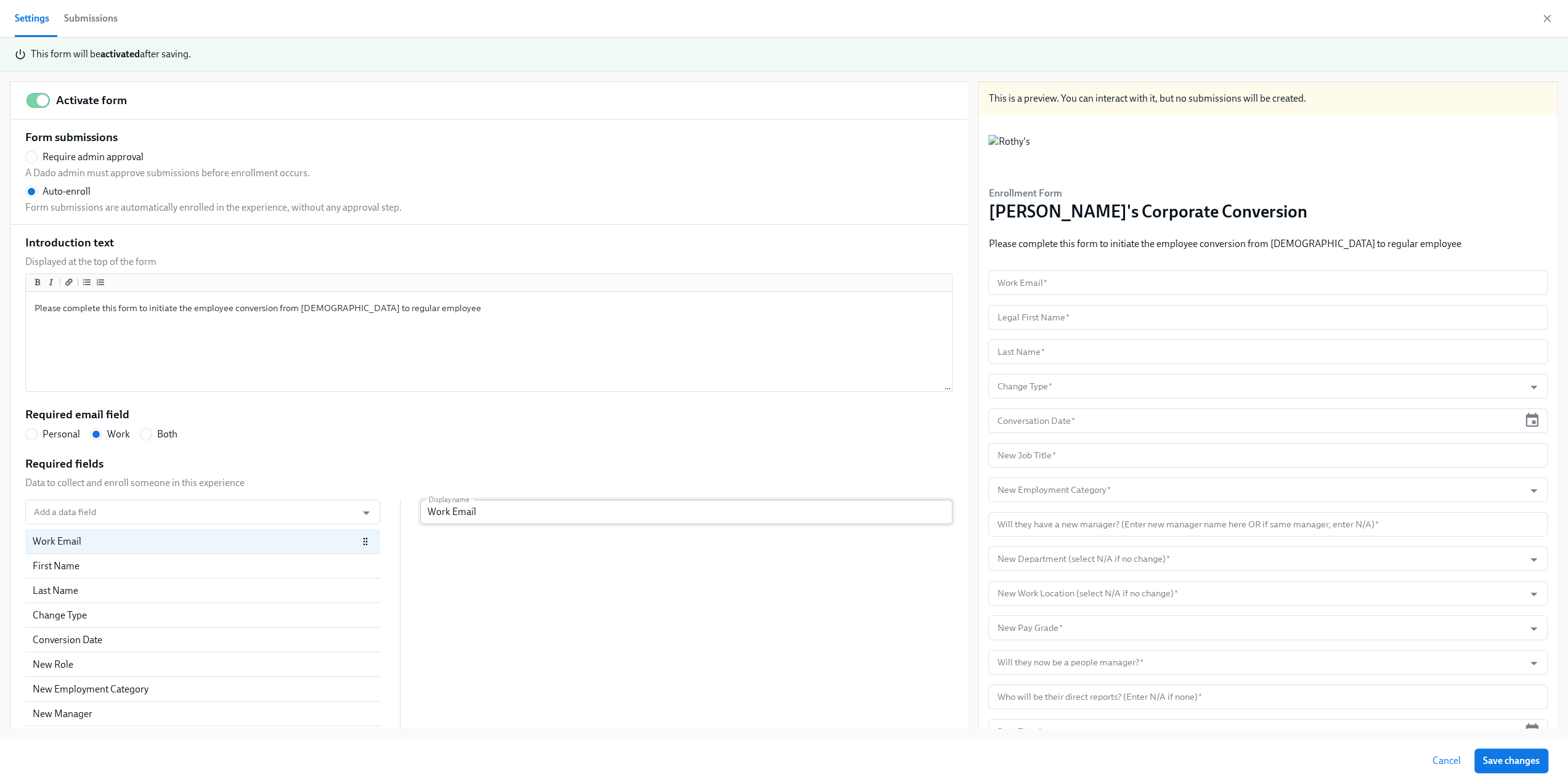
click at [451, 513] on input "Work Email" at bounding box center [686, 512] width 532 height 25
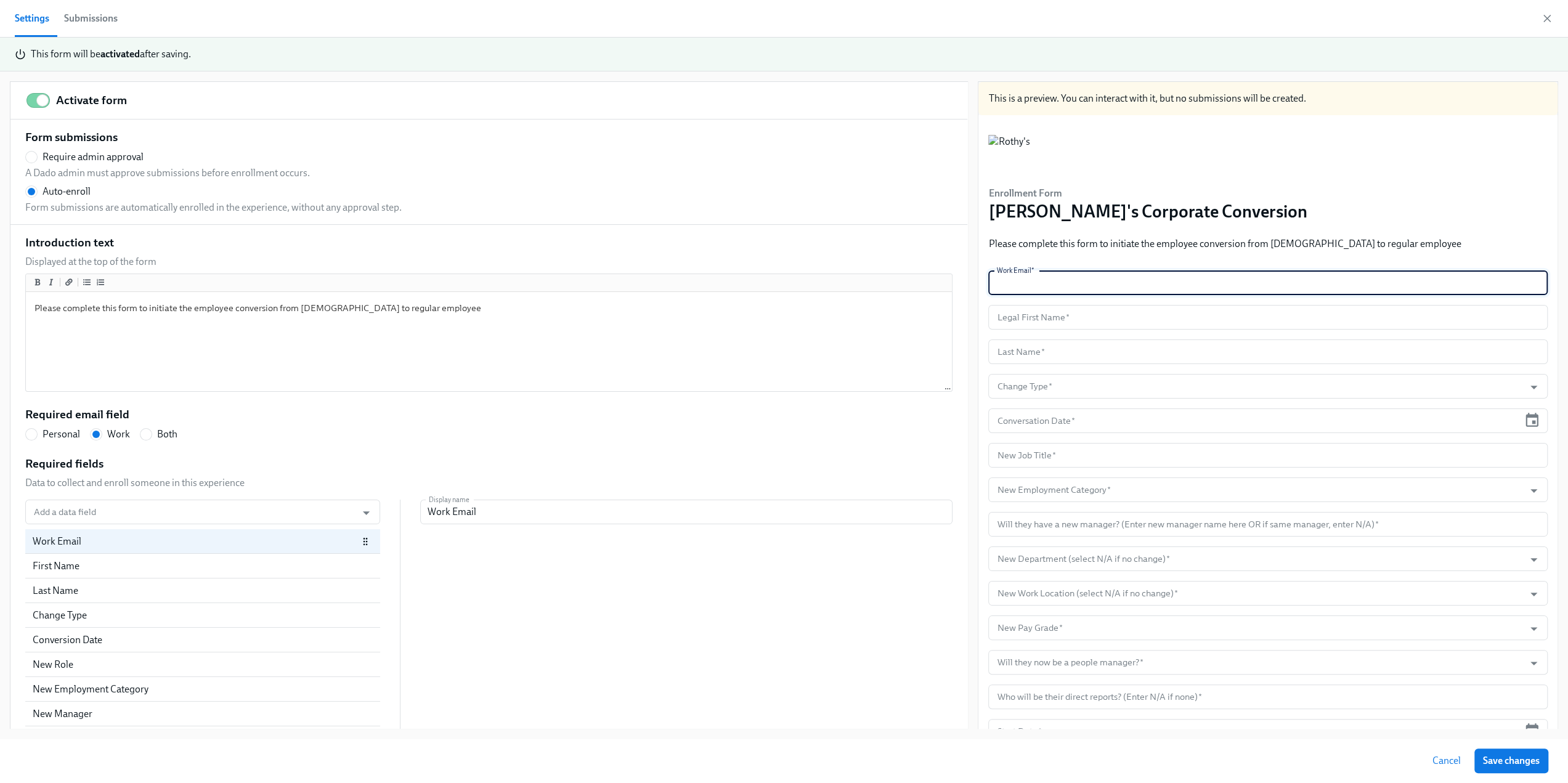
click at [988, 279] on input "text" at bounding box center [1268, 282] width 559 height 25
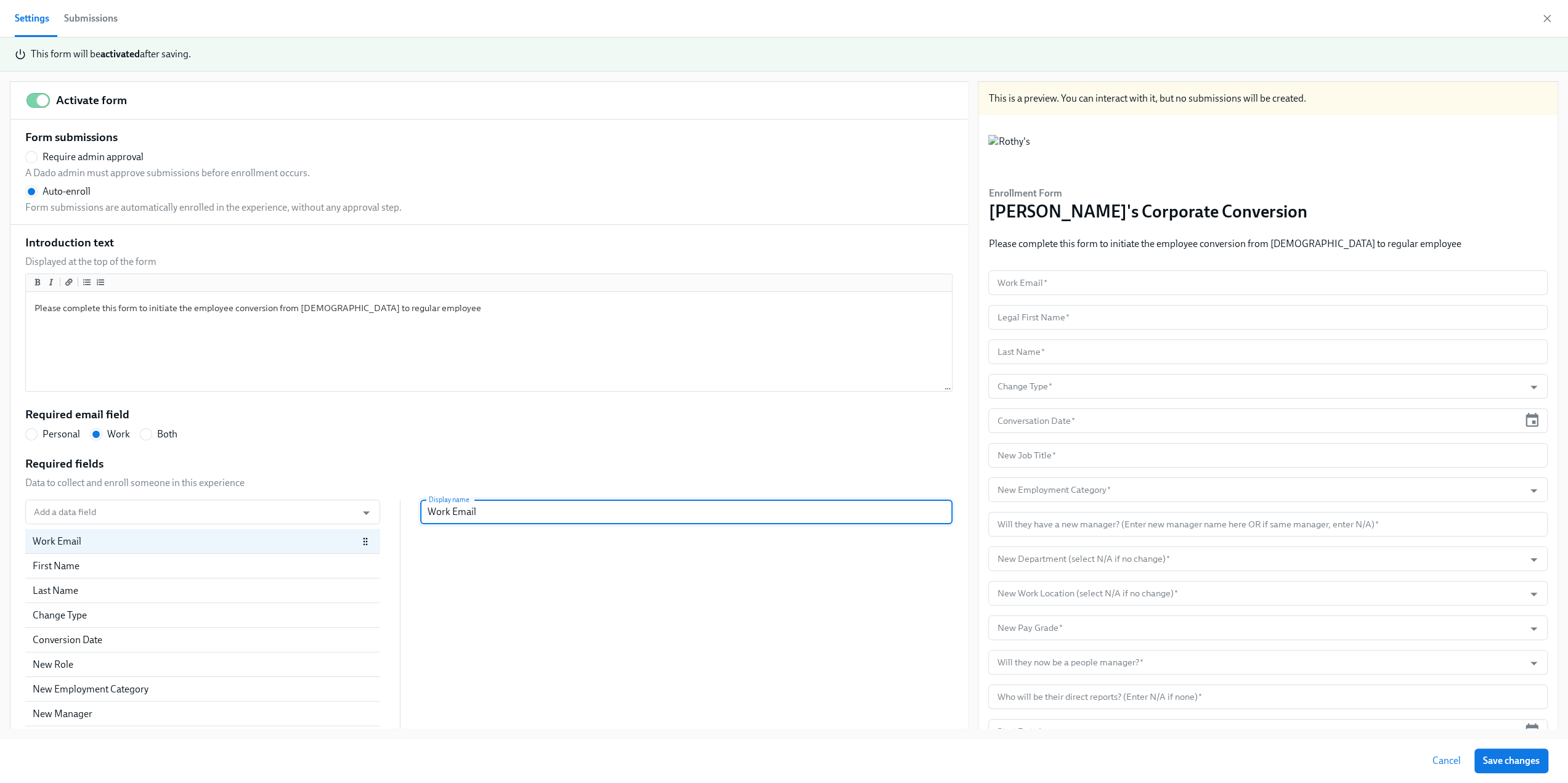
click at [420, 510] on input "Work Email" at bounding box center [686, 512] width 532 height 25
radio input "false"
type input "CWork Email"
radio input "false"
type input "CoWork Email"
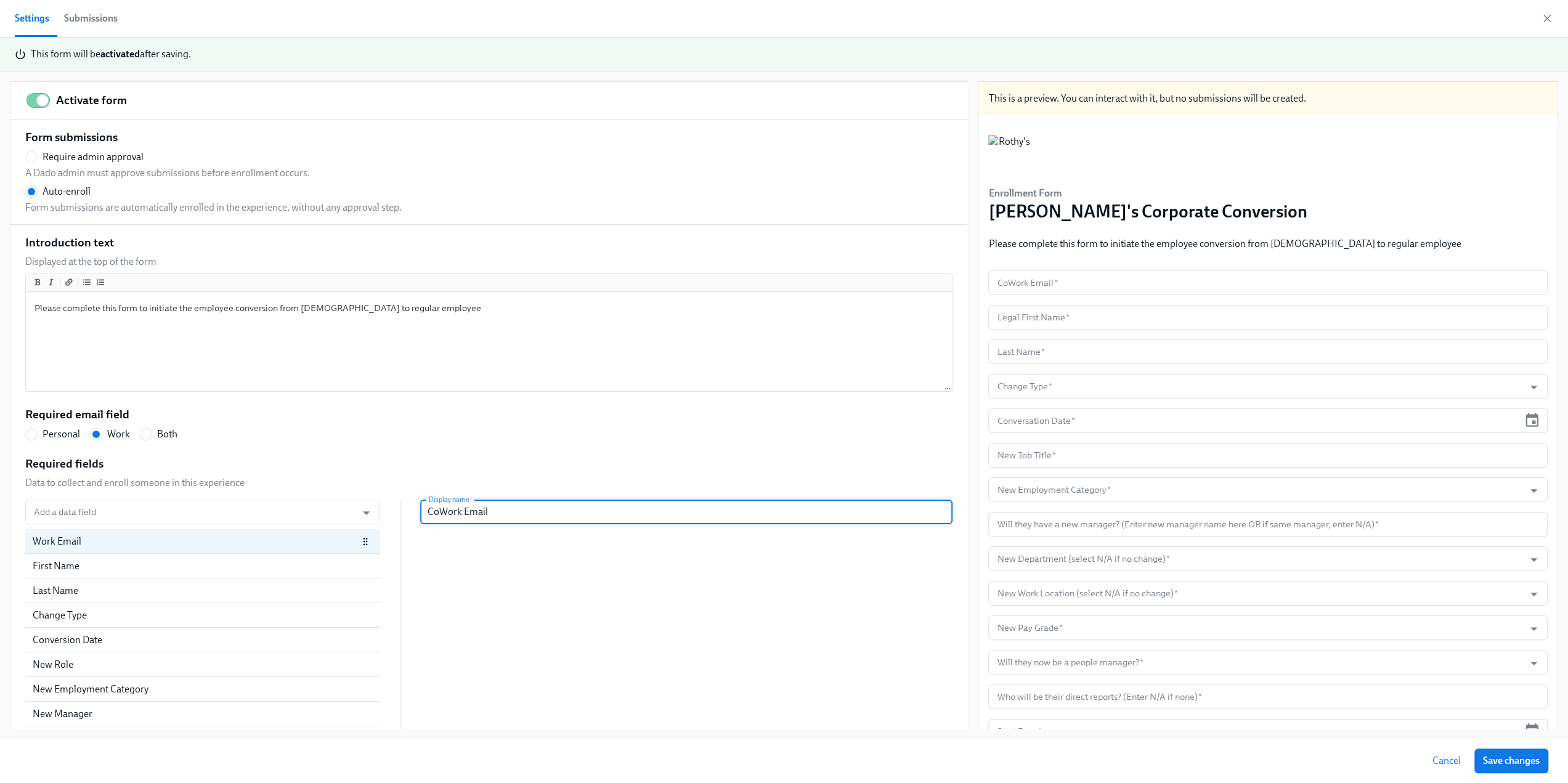
radio input "false"
type input "ConWork Email"
radio input "false"
type input "ConvWork Email"
radio input "false"
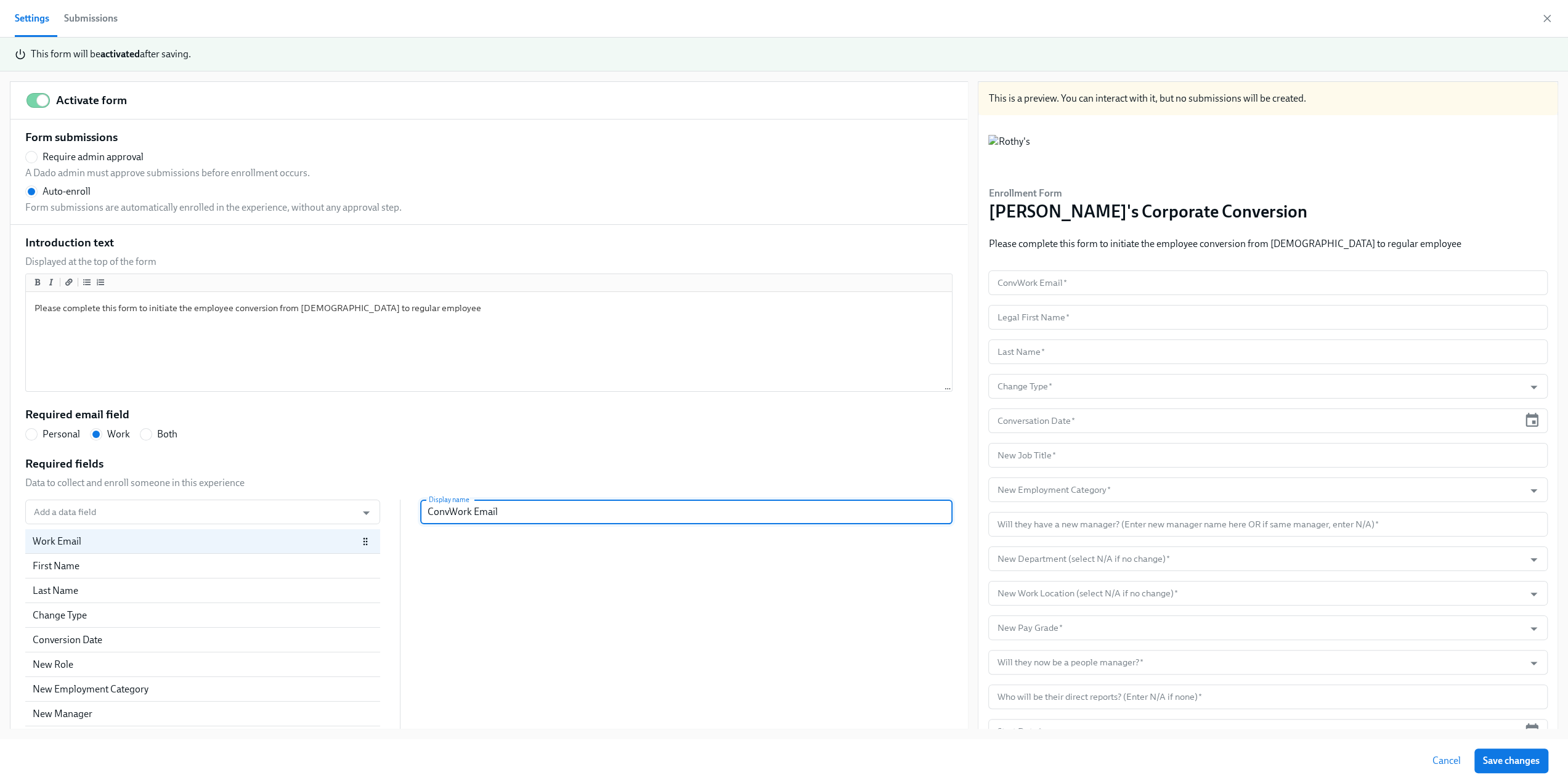
type input "ConveWork Email"
radio input "false"
type input "ConverWork Email"
radio input "false"
type input "ConvertiWork Email"
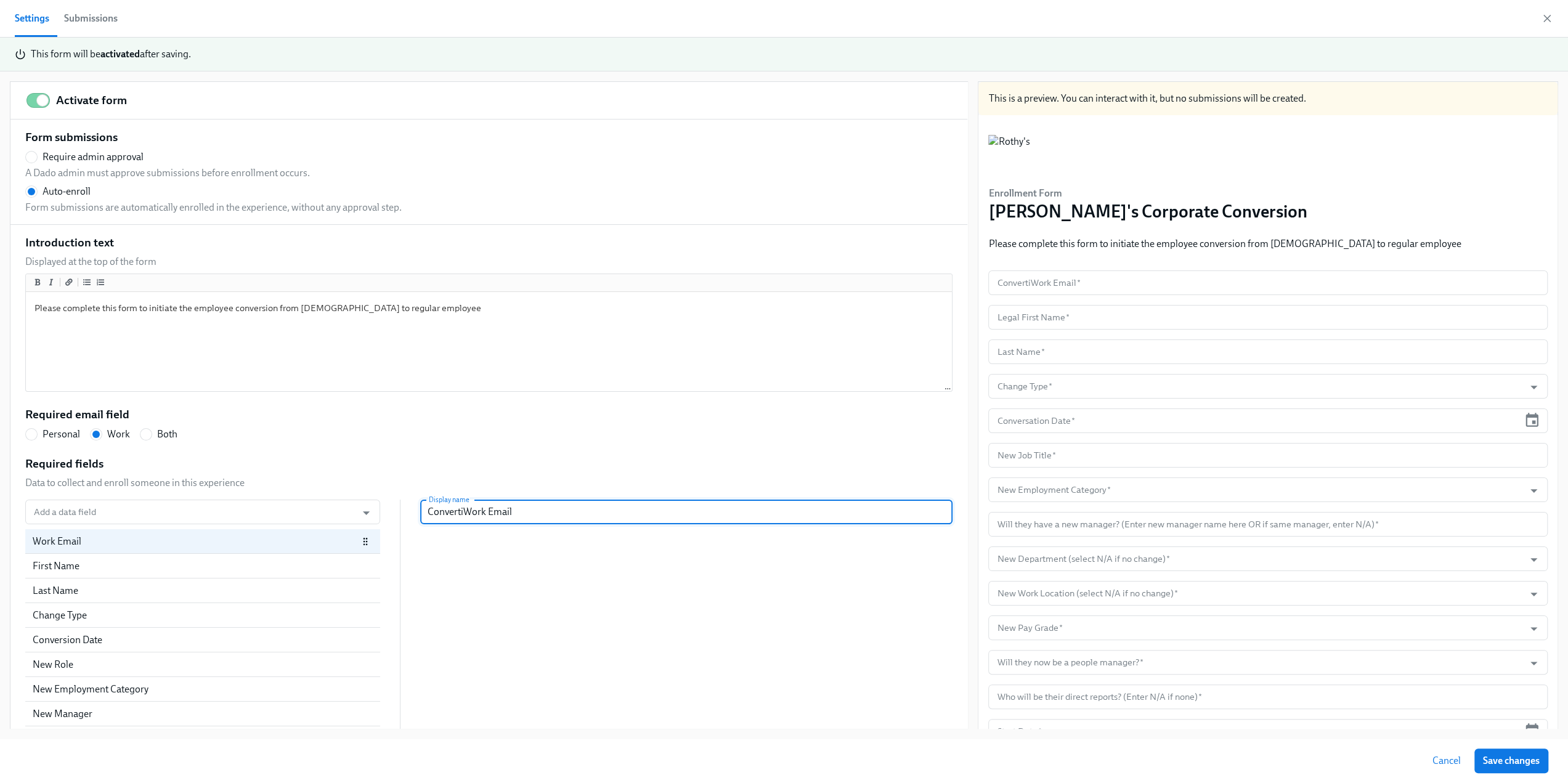
radio input "false"
type input "ConvertingWork Email"
radio input "false"
type input "Converting Work Email"
radio input "false"
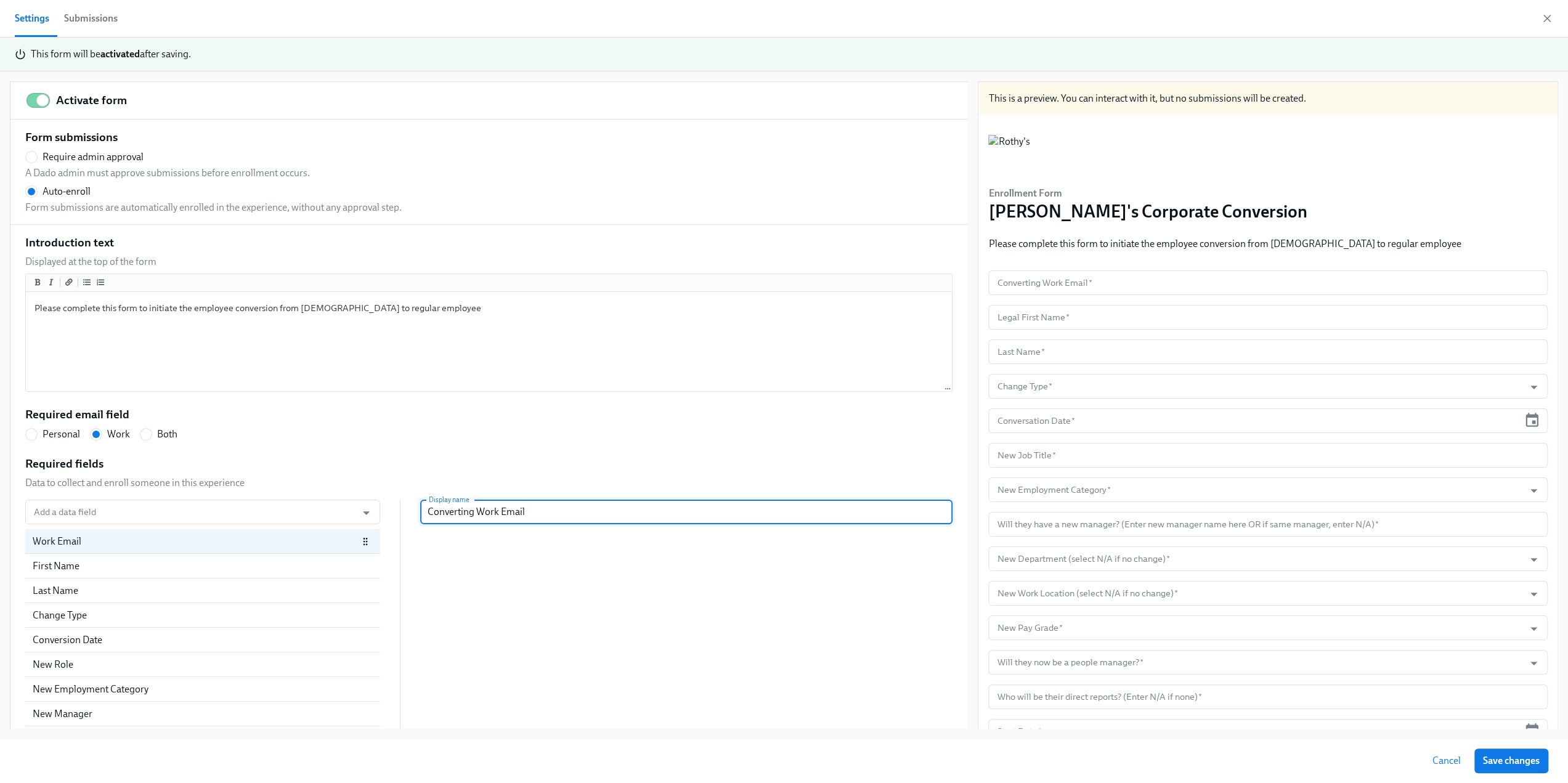
type input "Converting EWork Email"
radio input "false"
type input "Converting EmWork Email"
radio input "false"
type input "Converting EmpWork Email"
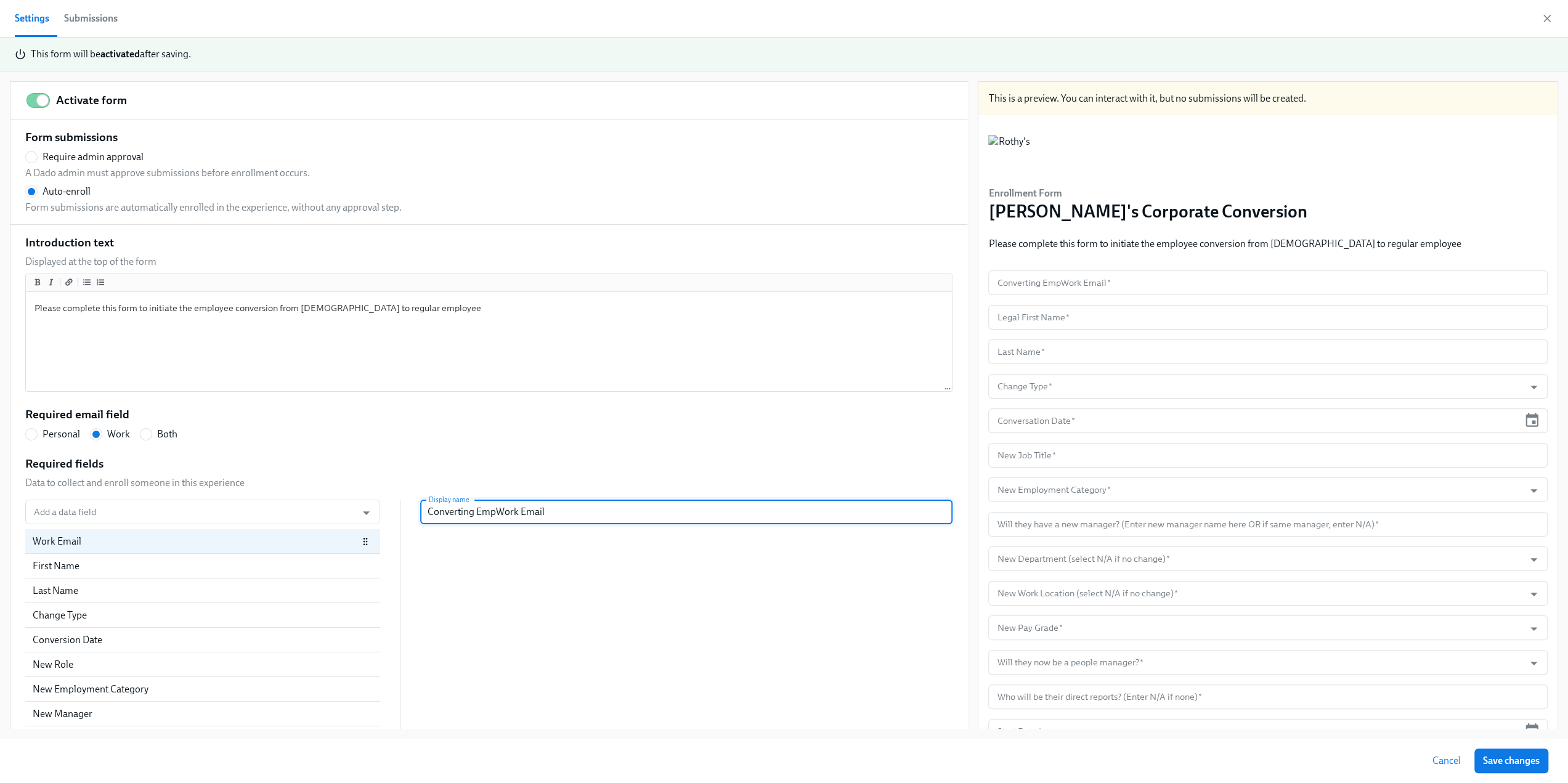
radio input "false"
type input "Converting EmplWork Email"
radio input "false"
type input "Converting EmploWork Email"
radio input "false"
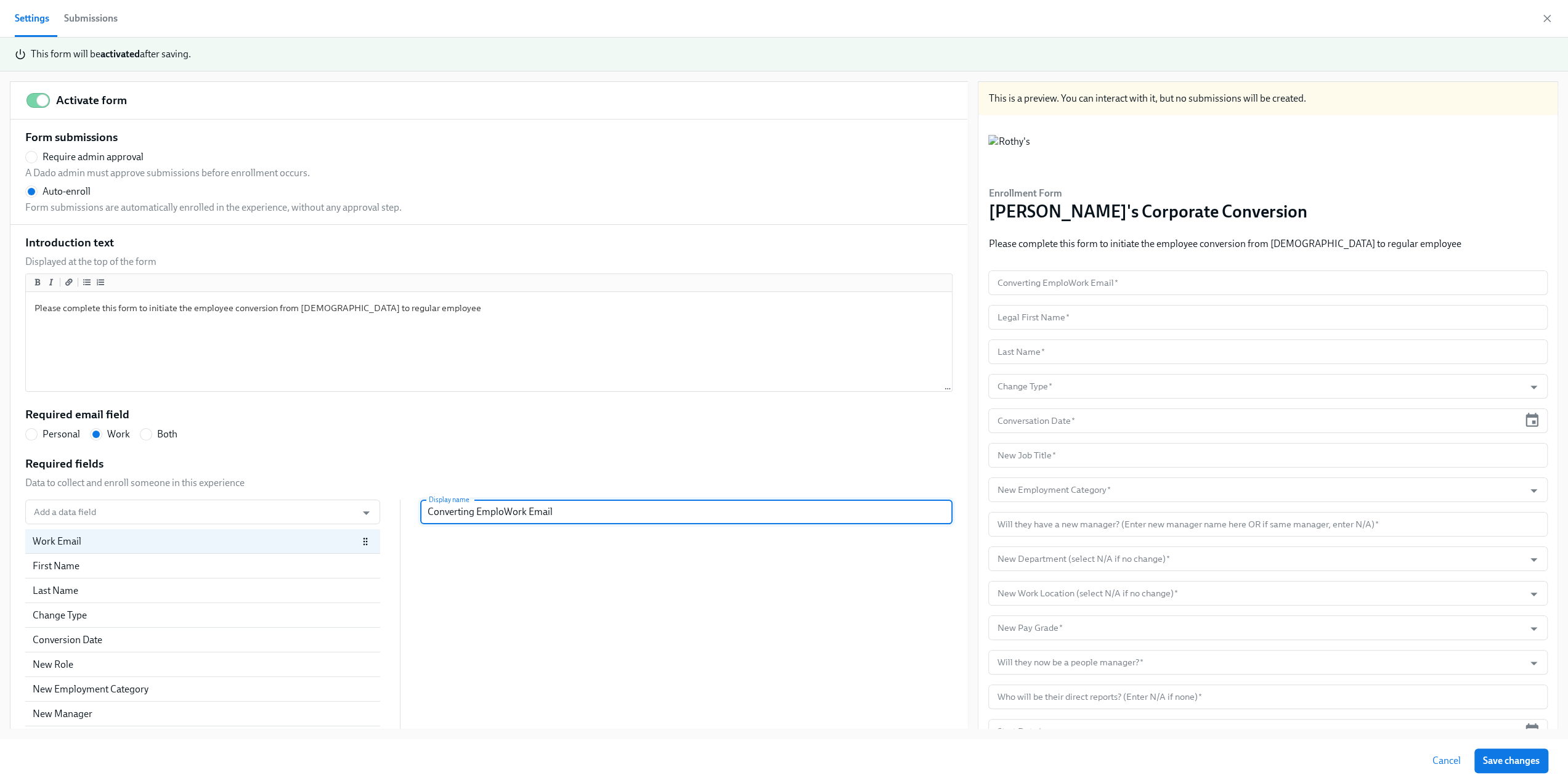
type input "Converting EmployWork Email"
radio input "false"
type input "Converting EmployeWork Email"
radio input "false"
type input "Converting EmployeeWork Email"
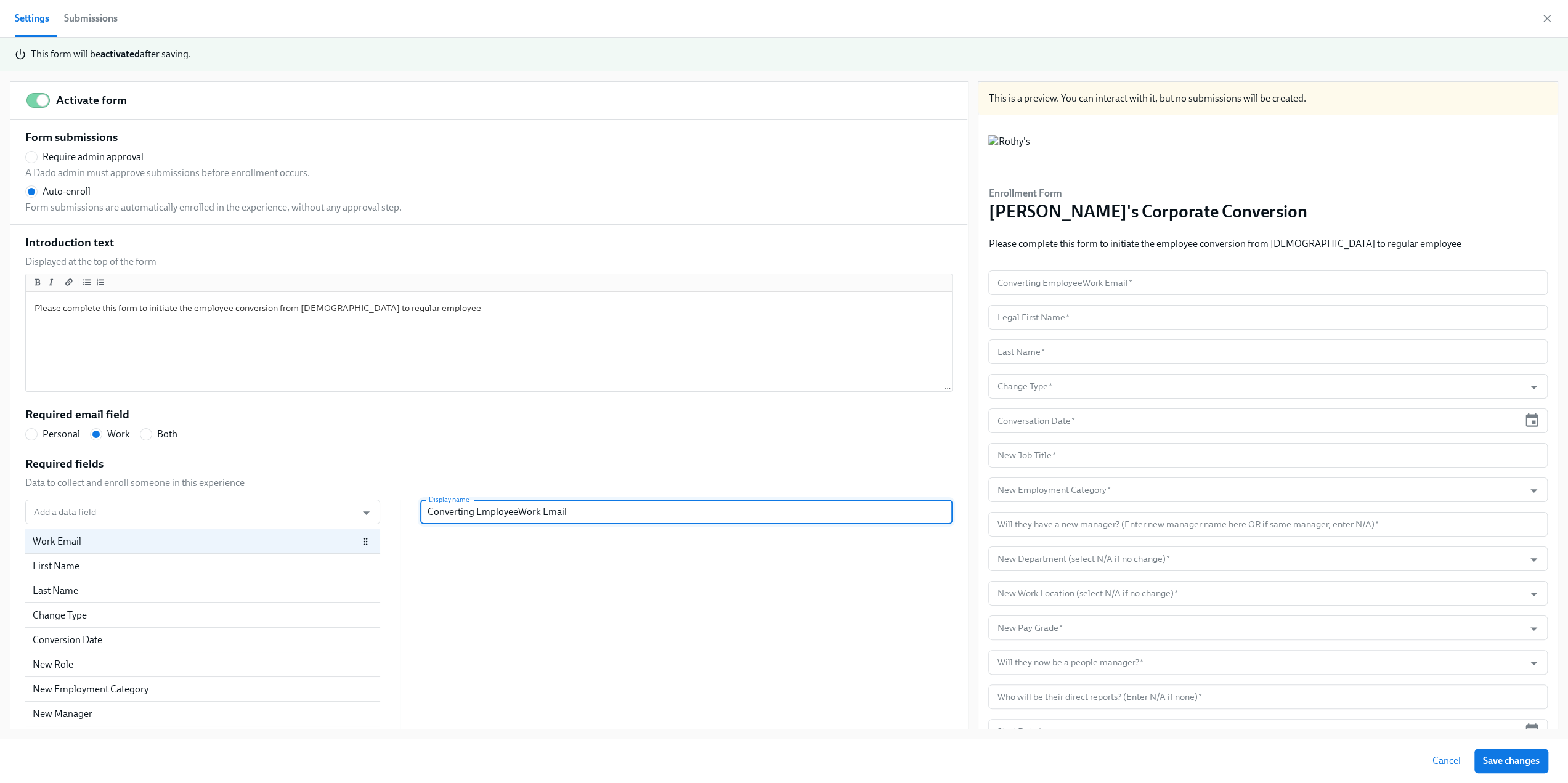
radio input "false"
type input "Converting Employee'sWork Email"
radio input "false"
click at [475, 509] on input "Converting Employee's Work Email" at bounding box center [686, 512] width 532 height 25
click at [609, 516] on input "Converting Employee's Work Email" at bounding box center [686, 512] width 532 height 25
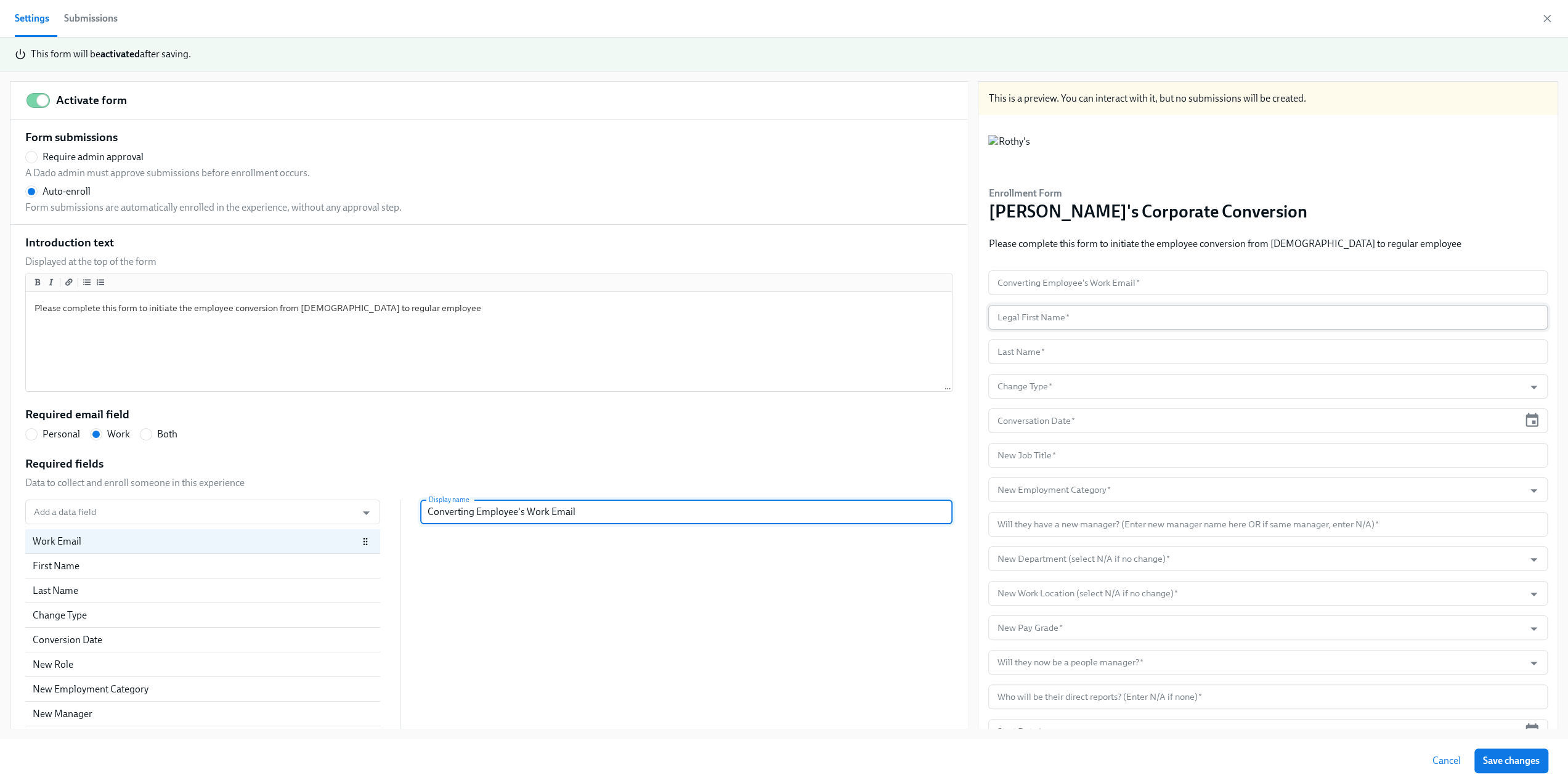
type input "Converting Employee's Work Email"
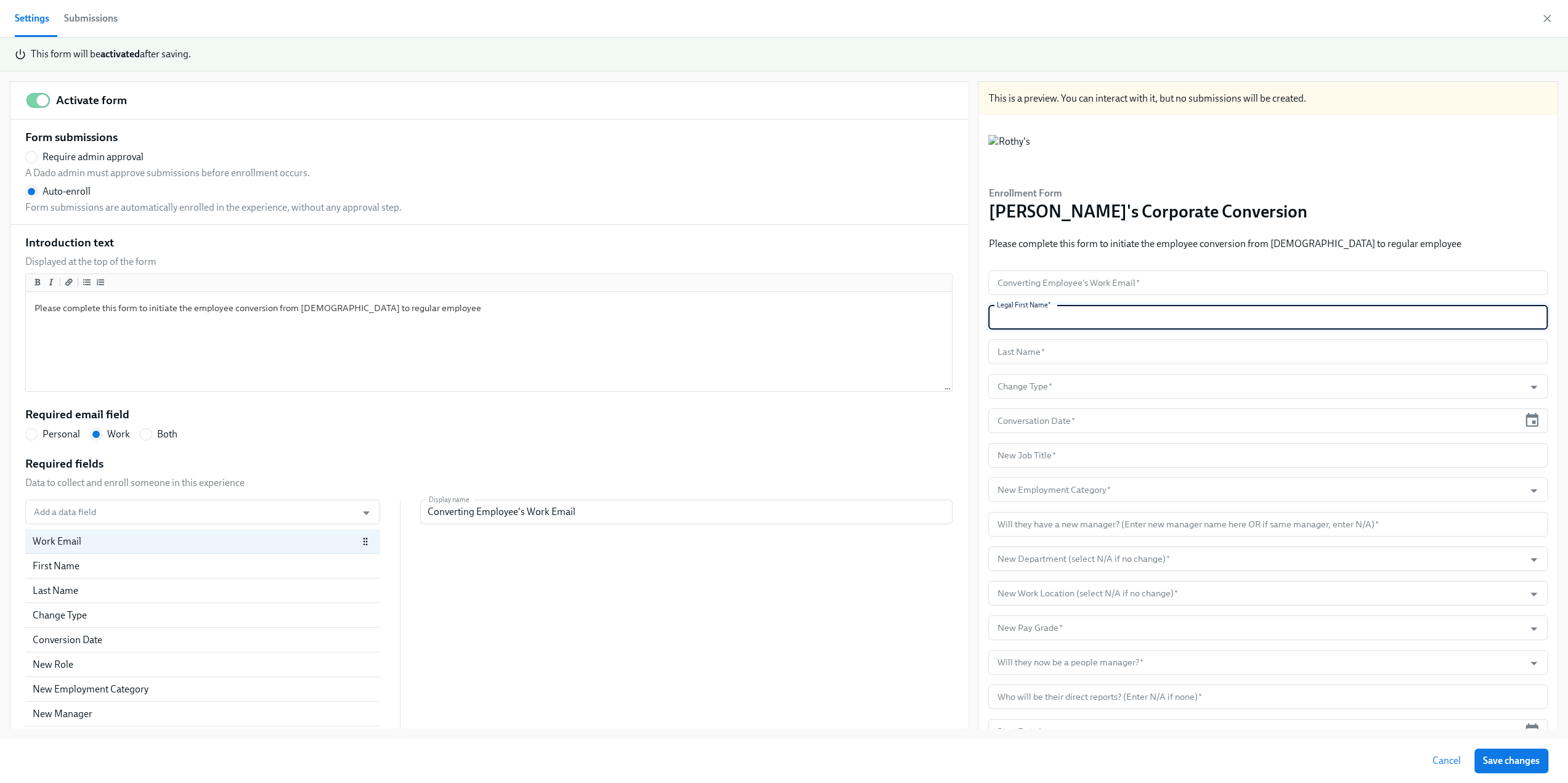
click at [1035, 318] on input "text" at bounding box center [1268, 317] width 559 height 25
click at [102, 571] on div "First Name" at bounding box center [195, 566] width 325 height 13
click at [420, 513] on input "Legal First Name" at bounding box center [686, 512] width 532 height 25
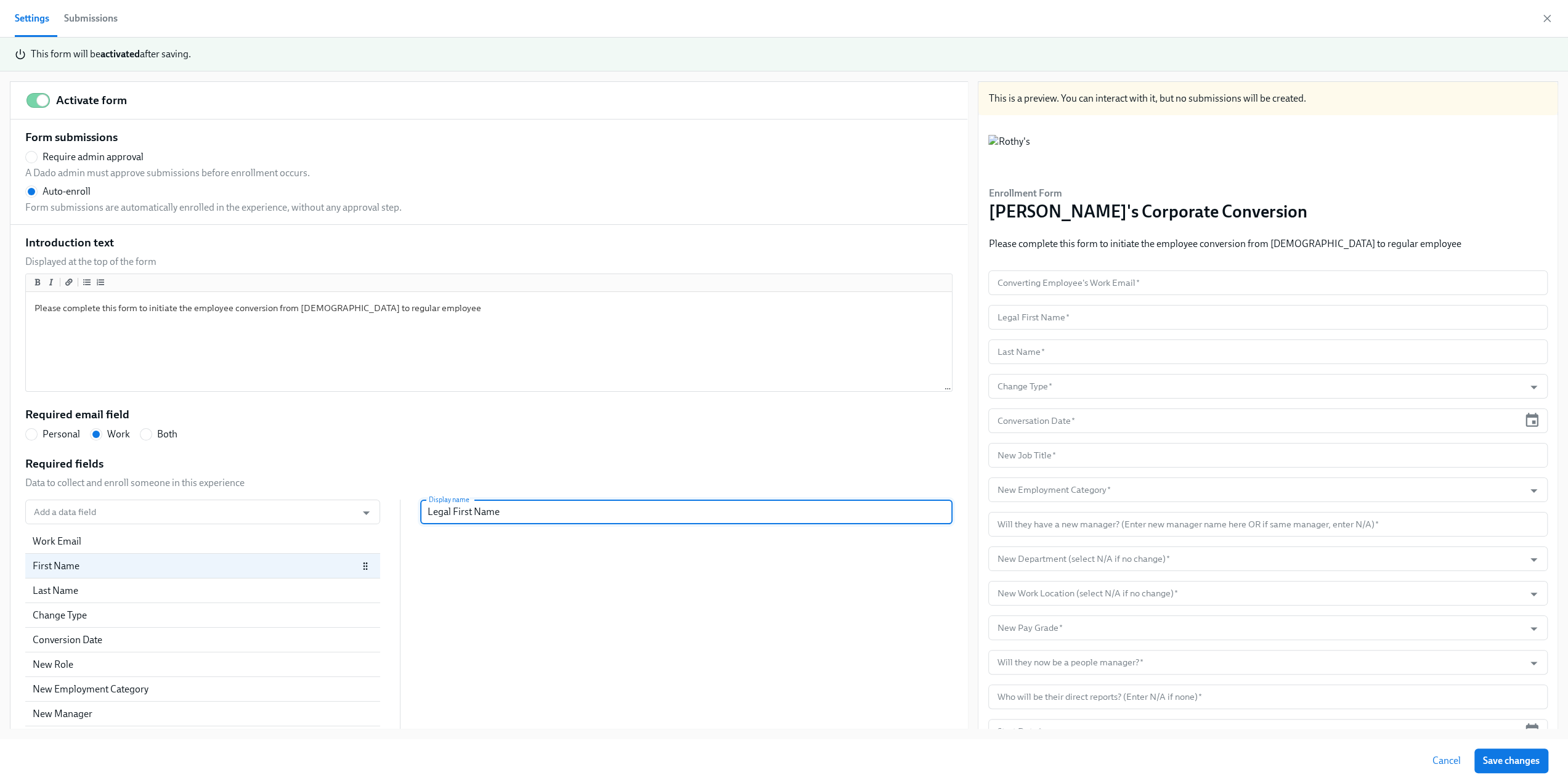
radio input "false"
type input "TLegal First Name"
radio input "false"
type input "ThLegal First Name"
radio input "false"
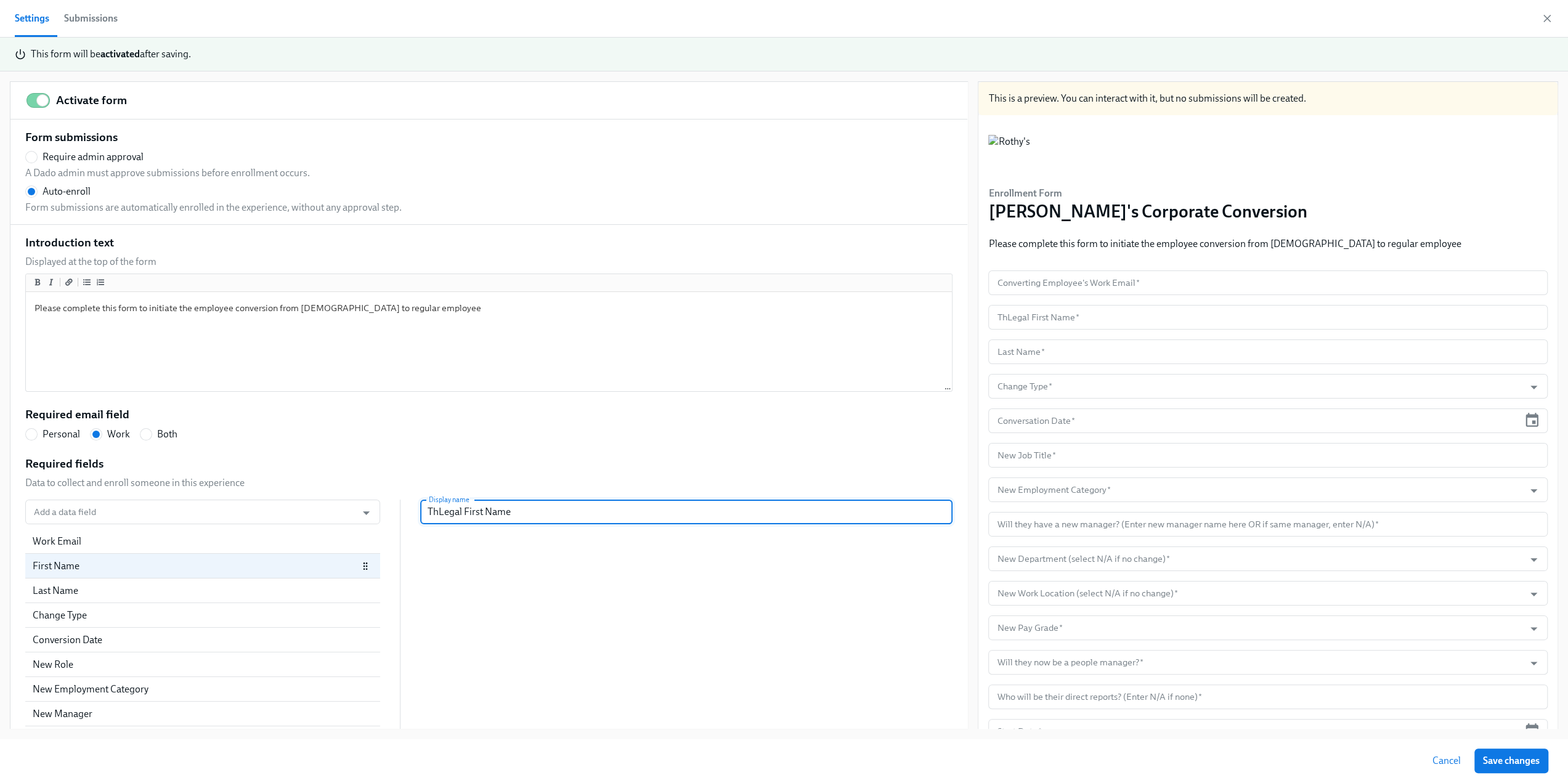
type input "TheLegal First Name"
radio input "false"
type input "TheiLegal First Name"
radio input "false"
type input "TheirLegal First Name"
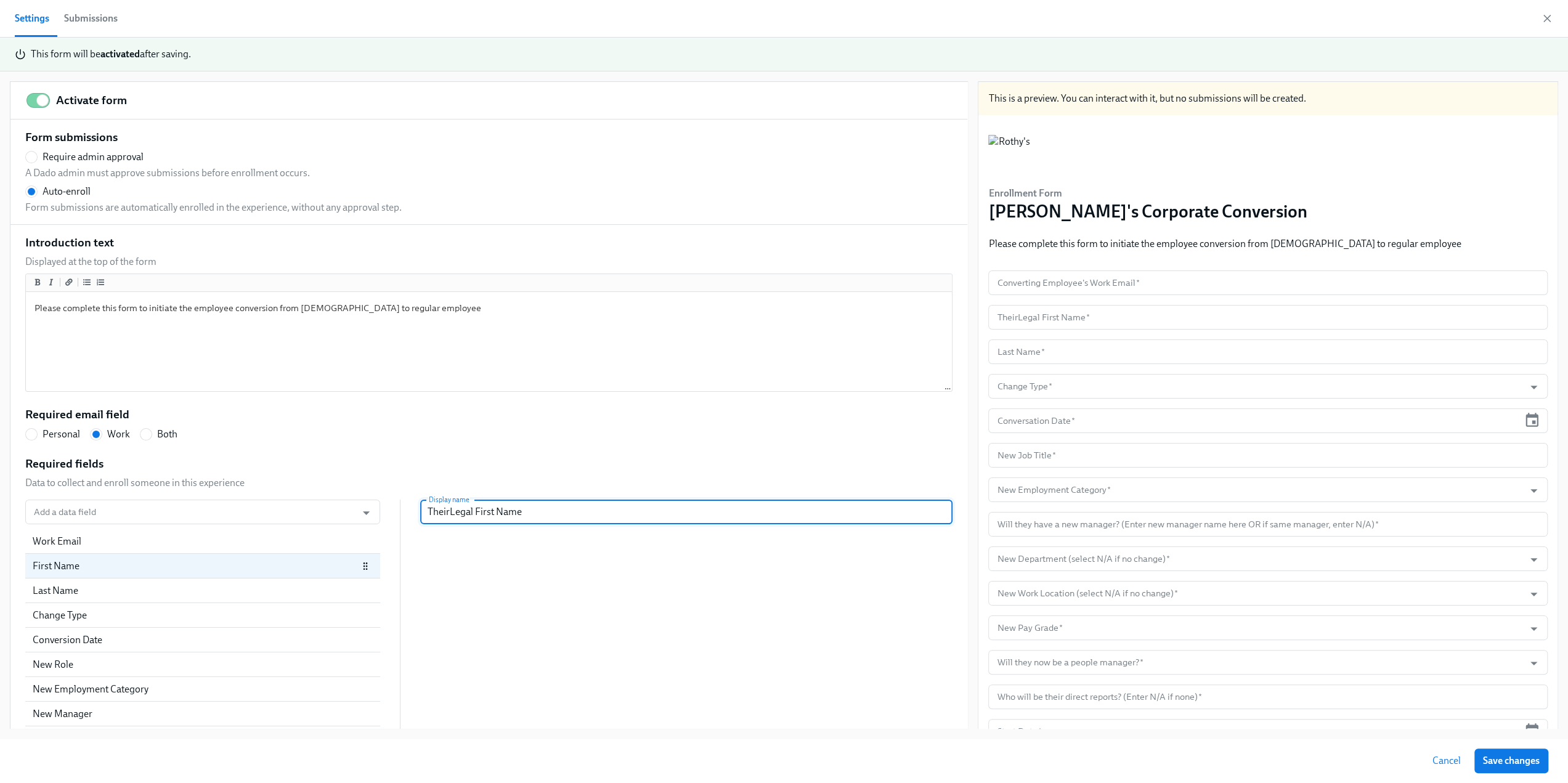
radio input "false"
type input "Their Legal First Name"
click at [168, 566] on div "First Name" at bounding box center [195, 566] width 325 height 13
drag, startPoint x: 468, startPoint y: 510, endPoint x: 445, endPoint y: 509, distance: 23.0
click at [445, 509] on input "Their Legal First Name" at bounding box center [686, 512] width 532 height 25
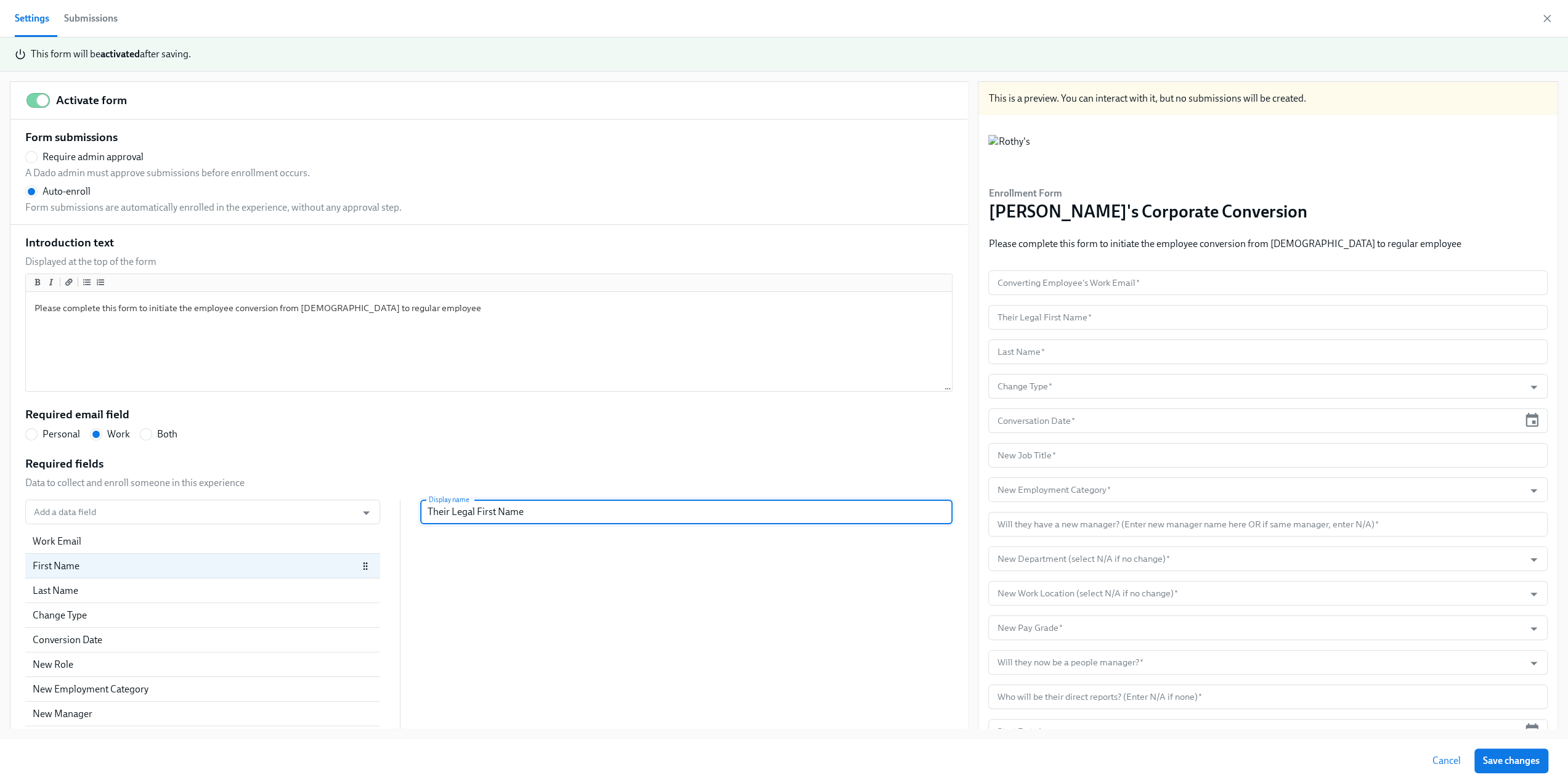
radio input "false"
type input "Their First Name"
click at [244, 589] on div "Last Name" at bounding box center [195, 590] width 325 height 13
radio input "false"
type input "Last Name"
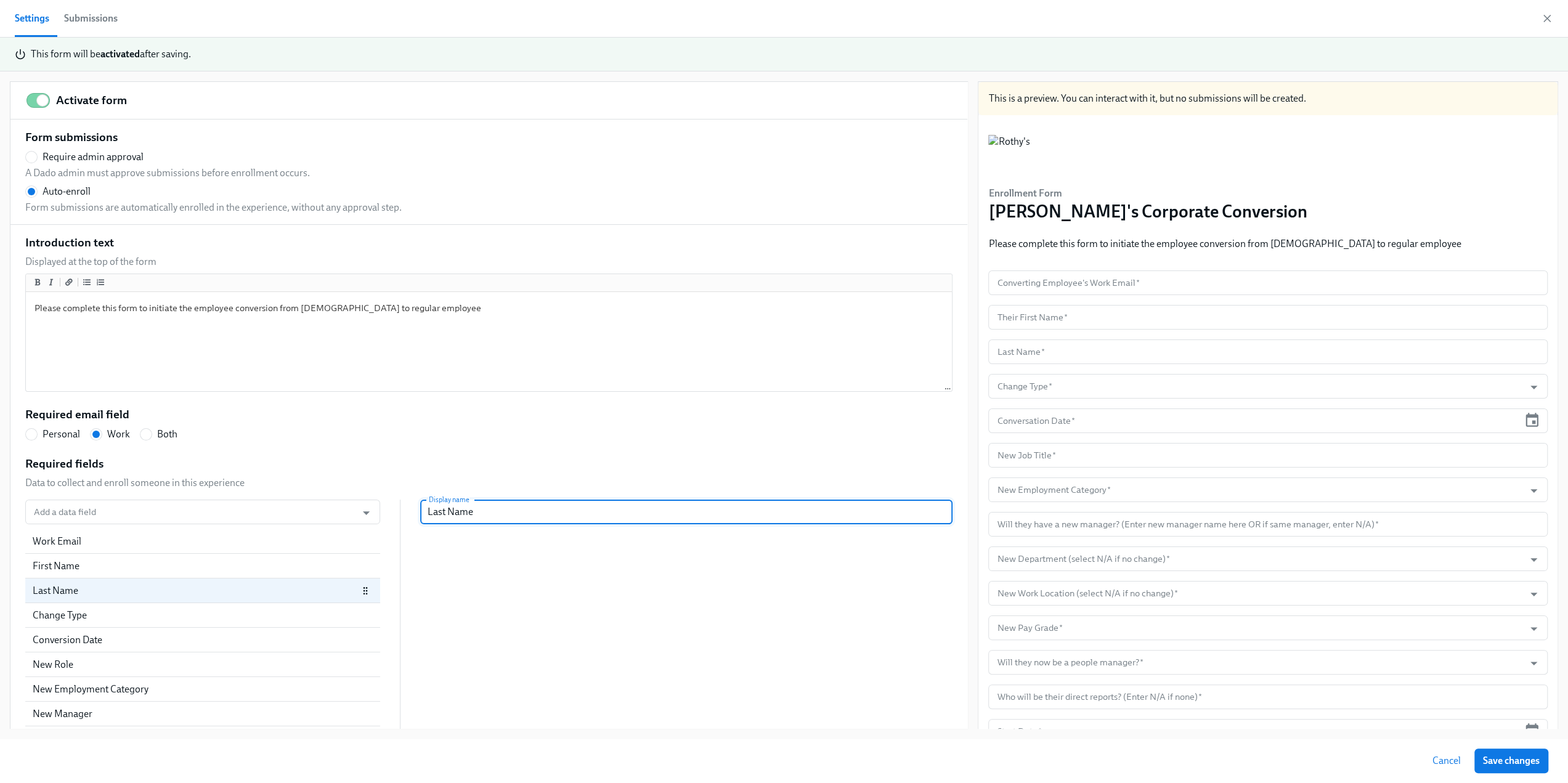
click at [420, 513] on input "Last Name" at bounding box center [686, 512] width 532 height 25
radio input "false"
type input "TLast Name"
radio input "false"
type input "ThLast Name"
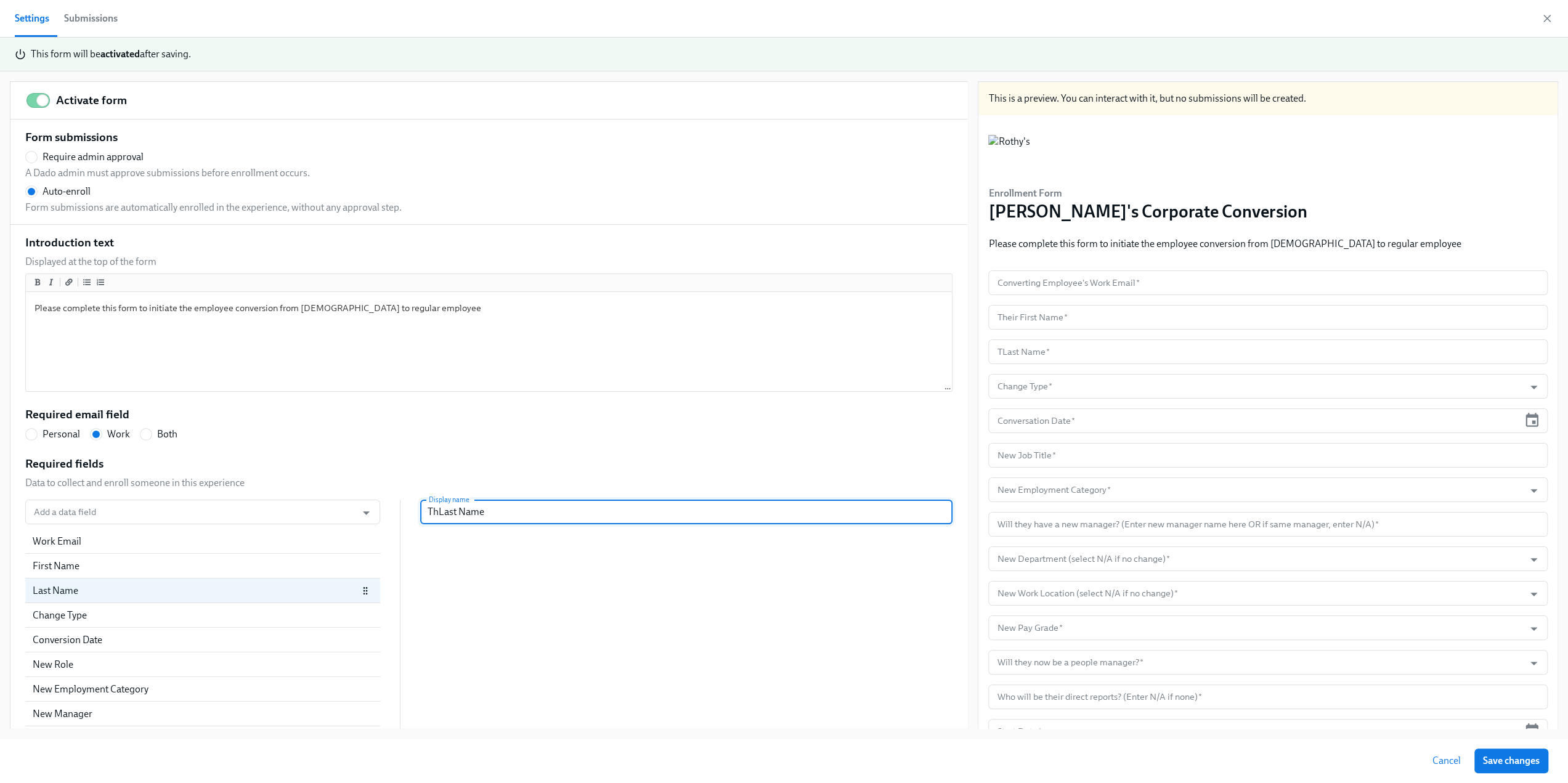
radio input "false"
type input "TheLast Name"
radio input "false"
type input "TheiLast Name"
radio input "false"
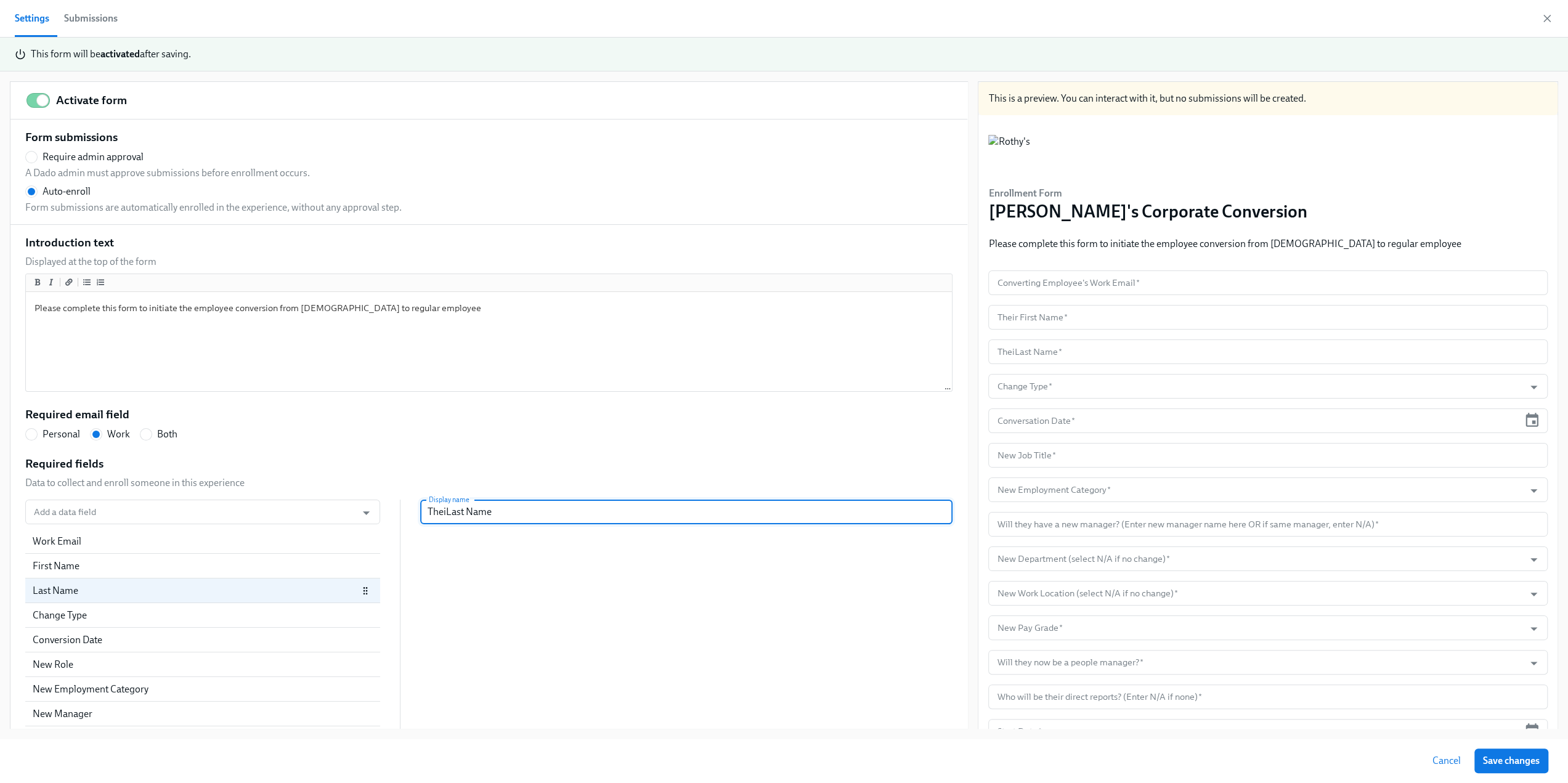
type input "TheirLast Name"
radio input "false"
type input "Their Last Name"
click at [121, 609] on div "Change Type" at bounding box center [188, 615] width 310 height 13
radio input "false"
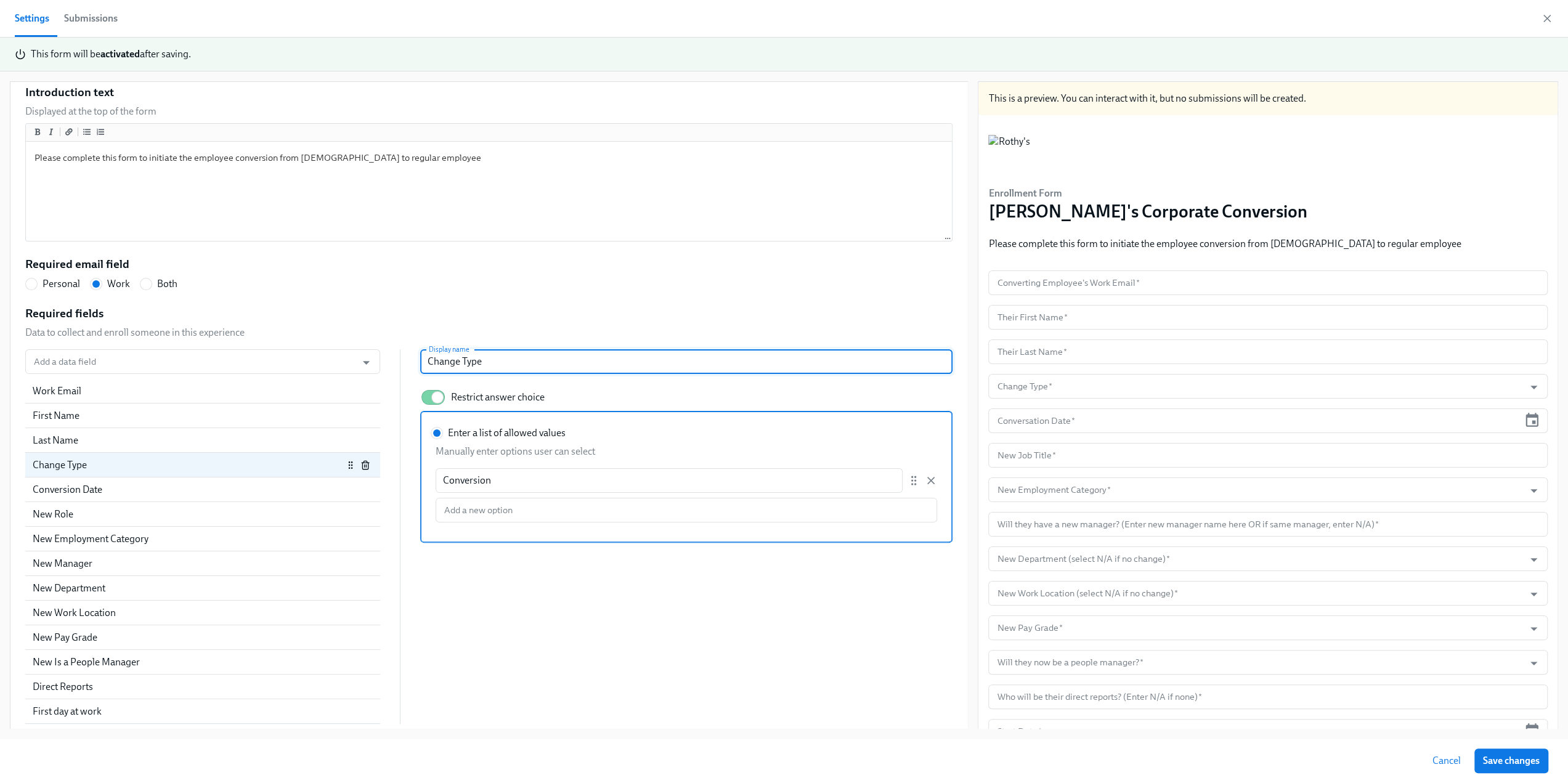
scroll to position [154, 0]
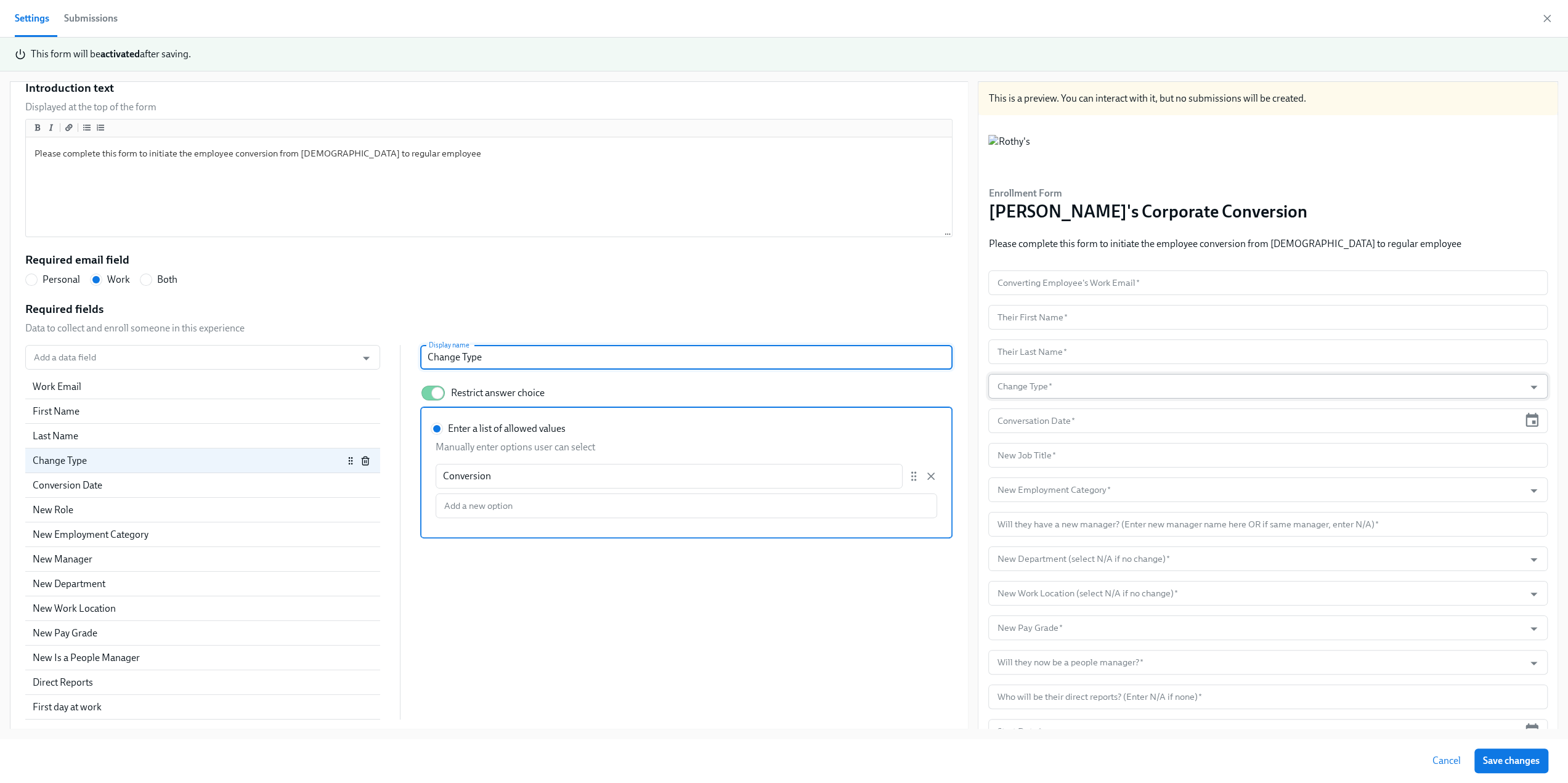
type input "Change Type"
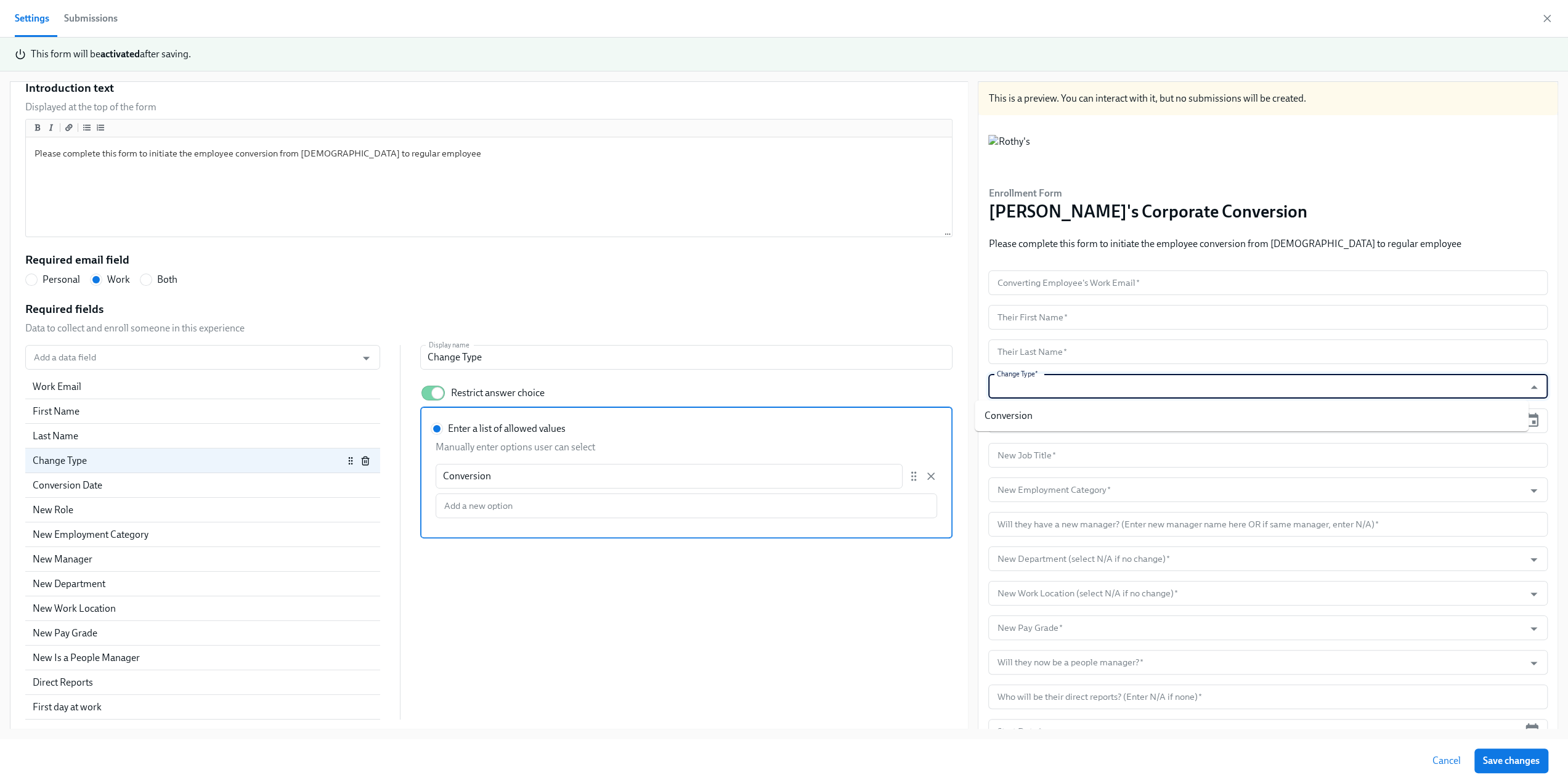
click at [1124, 387] on input "Change Type   *" at bounding box center [1256, 386] width 524 height 25
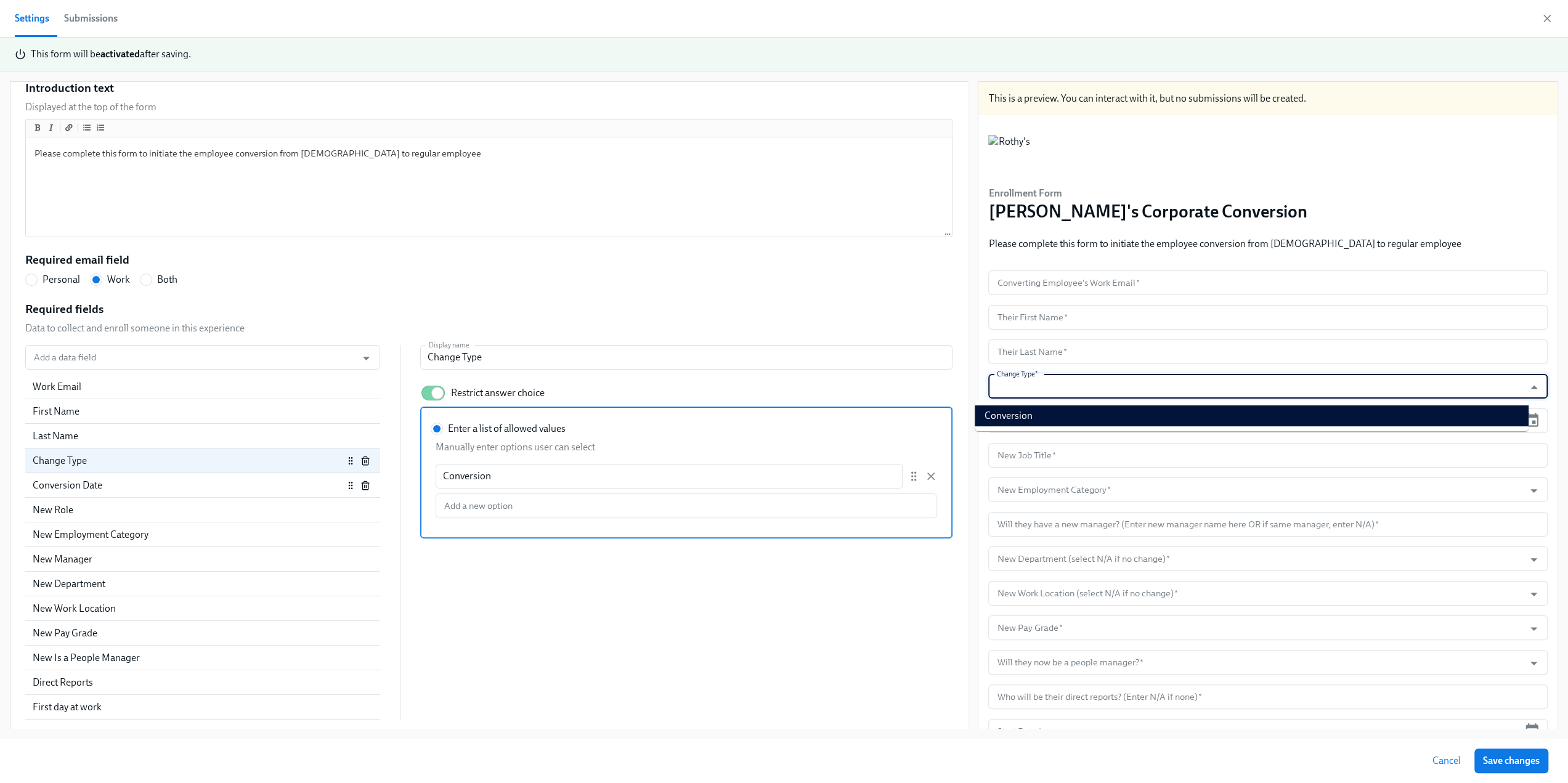
click at [100, 488] on div "Conversion Date" at bounding box center [188, 485] width 310 height 13
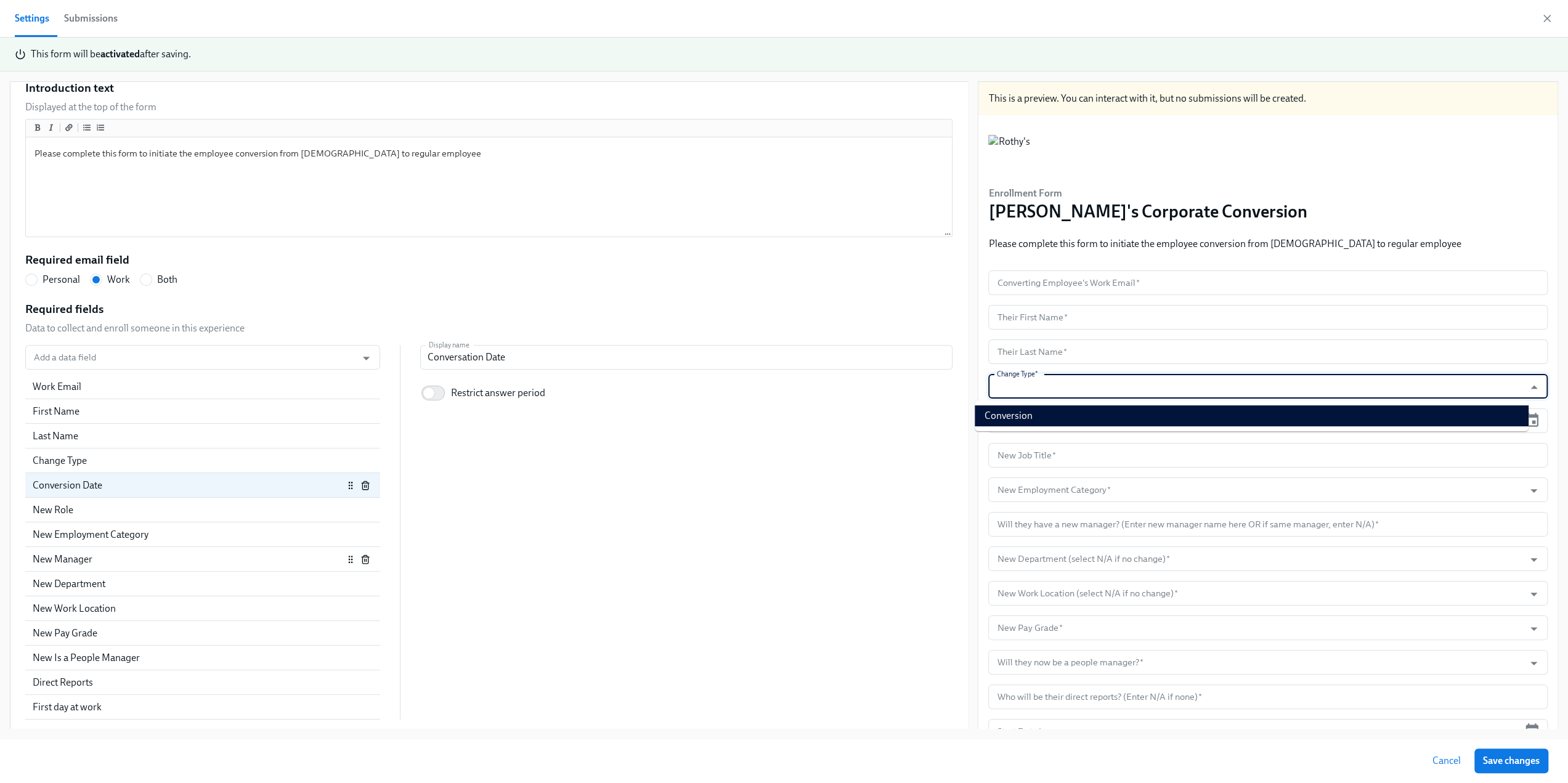
click at [132, 558] on div "New Manager" at bounding box center [188, 559] width 310 height 13
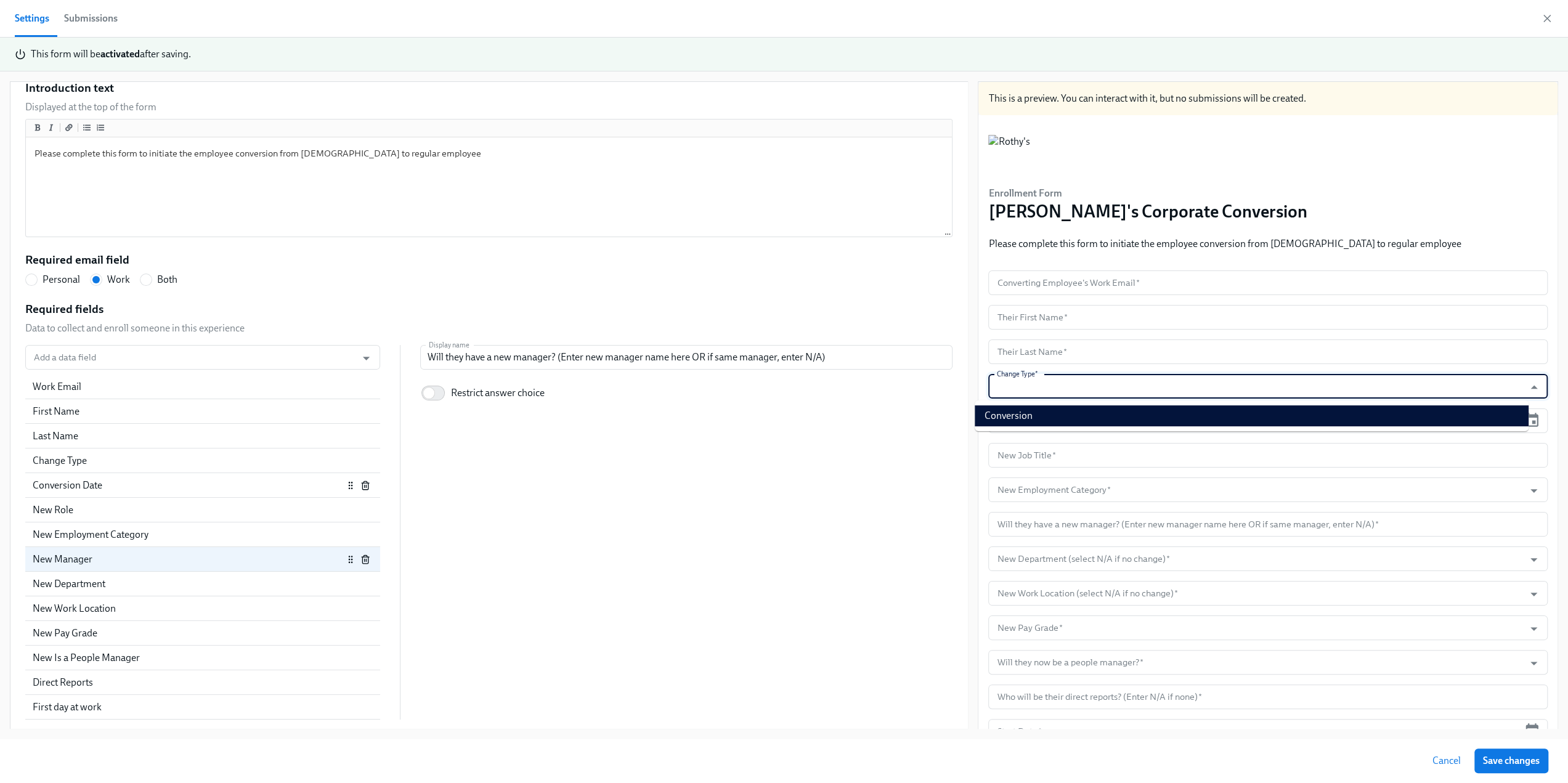
click at [107, 490] on div "Conversion Date" at bounding box center [188, 485] width 310 height 13
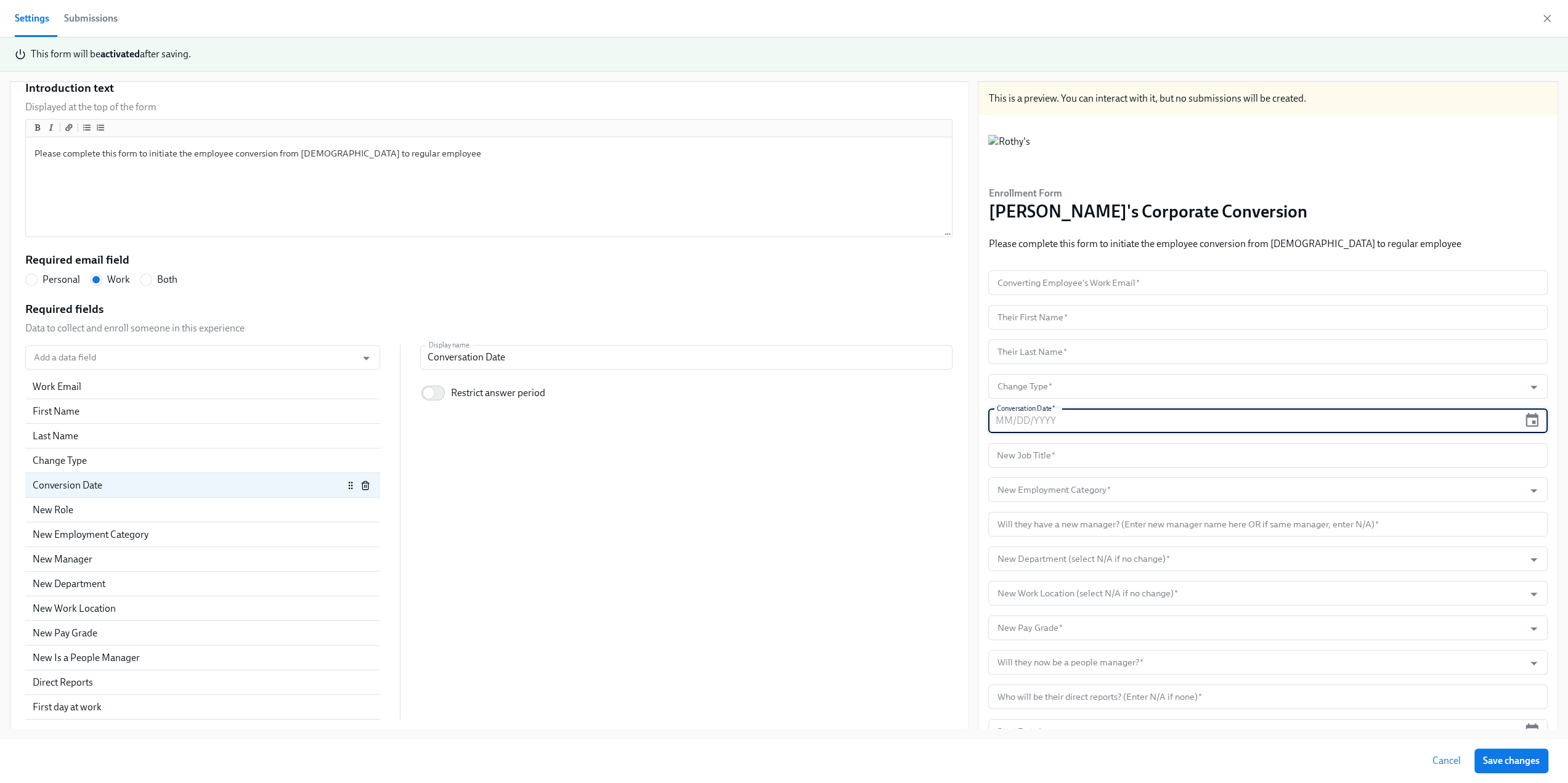
click at [1034, 421] on input "text" at bounding box center [1253, 421] width 530 height 25
click at [1027, 454] on input "text" at bounding box center [1268, 455] width 559 height 25
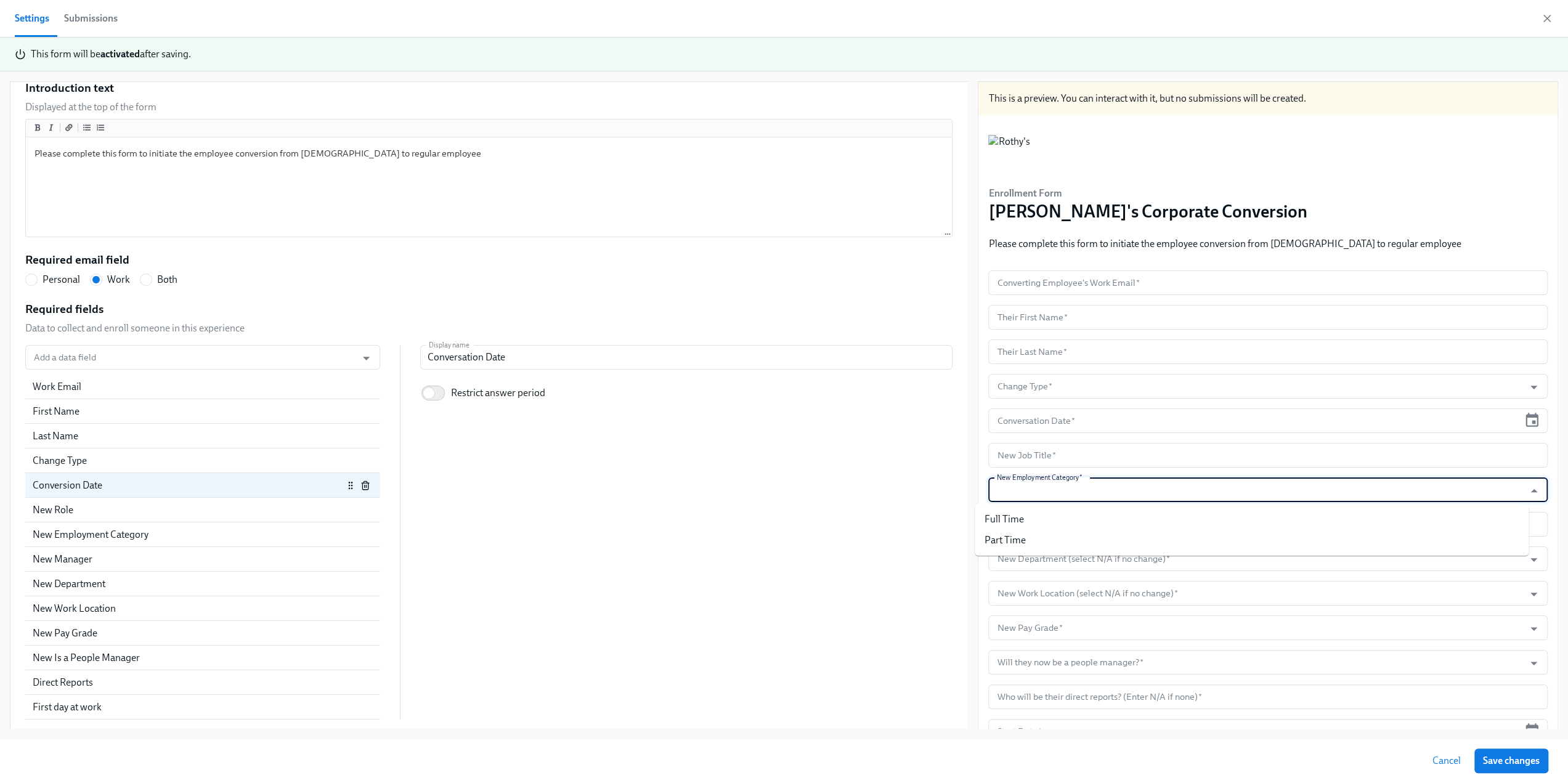
click at [1030, 491] on input "New Employment Category   *" at bounding box center [1256, 490] width 524 height 25
click at [898, 500] on div "Add a data field Add a data field Work Email First Name Last Name Change Type C…" at bounding box center [488, 531] width 927 height 374
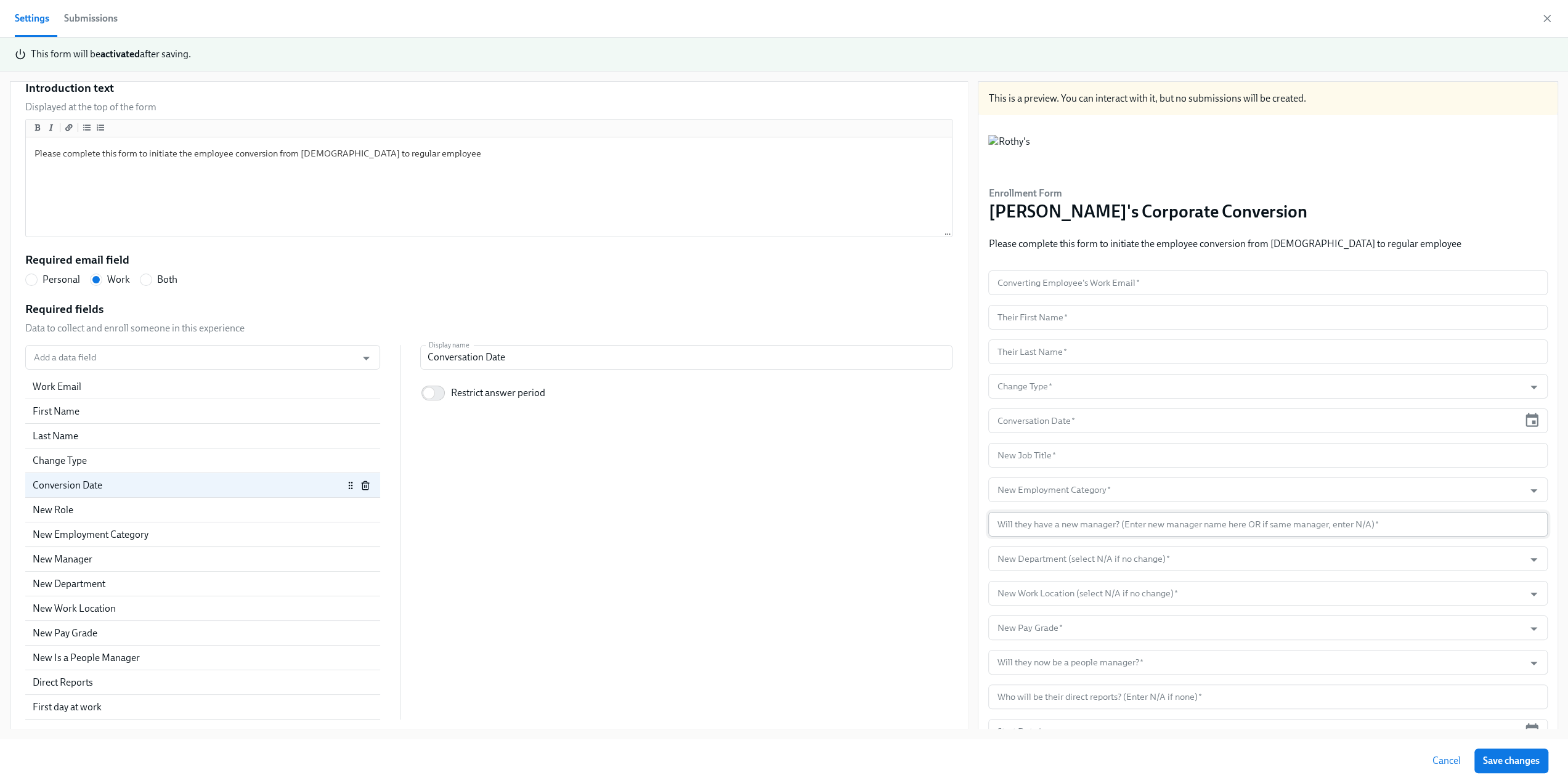
click at [1017, 519] on input "text" at bounding box center [1268, 524] width 559 height 25
click at [115, 558] on div "New Manager" at bounding box center [188, 559] width 310 height 13
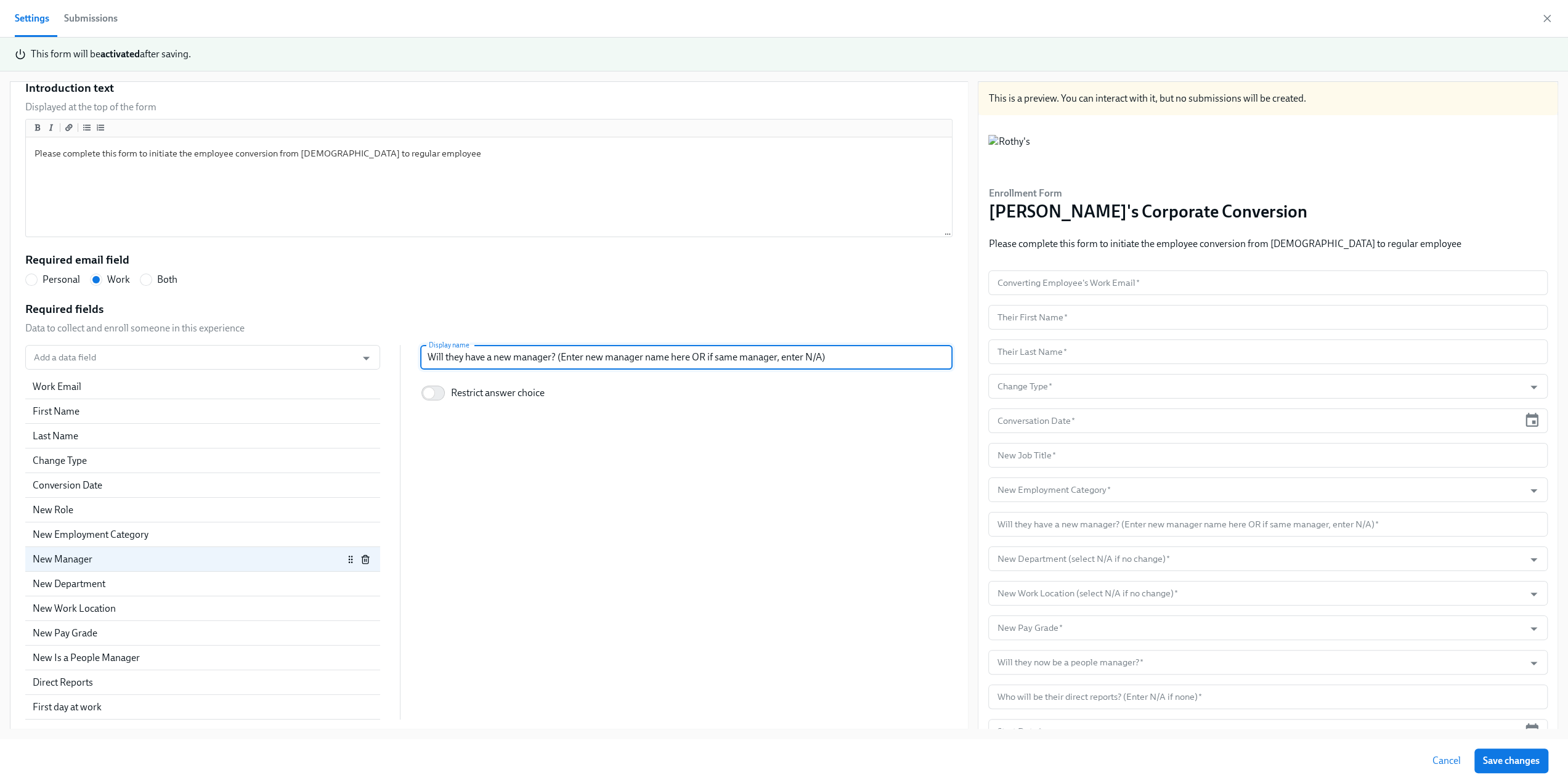
drag, startPoint x: 502, startPoint y: 353, endPoint x: 487, endPoint y: 352, distance: 15.0
click at [487, 352] on input "Will they have a new manager? (Enter new manager name here OR if same manager, …" at bounding box center [686, 357] width 532 height 25
radio input "false"
type input "Will they have a d manager? (Enter new manager name here OR if same manager, en…"
radio input "false"
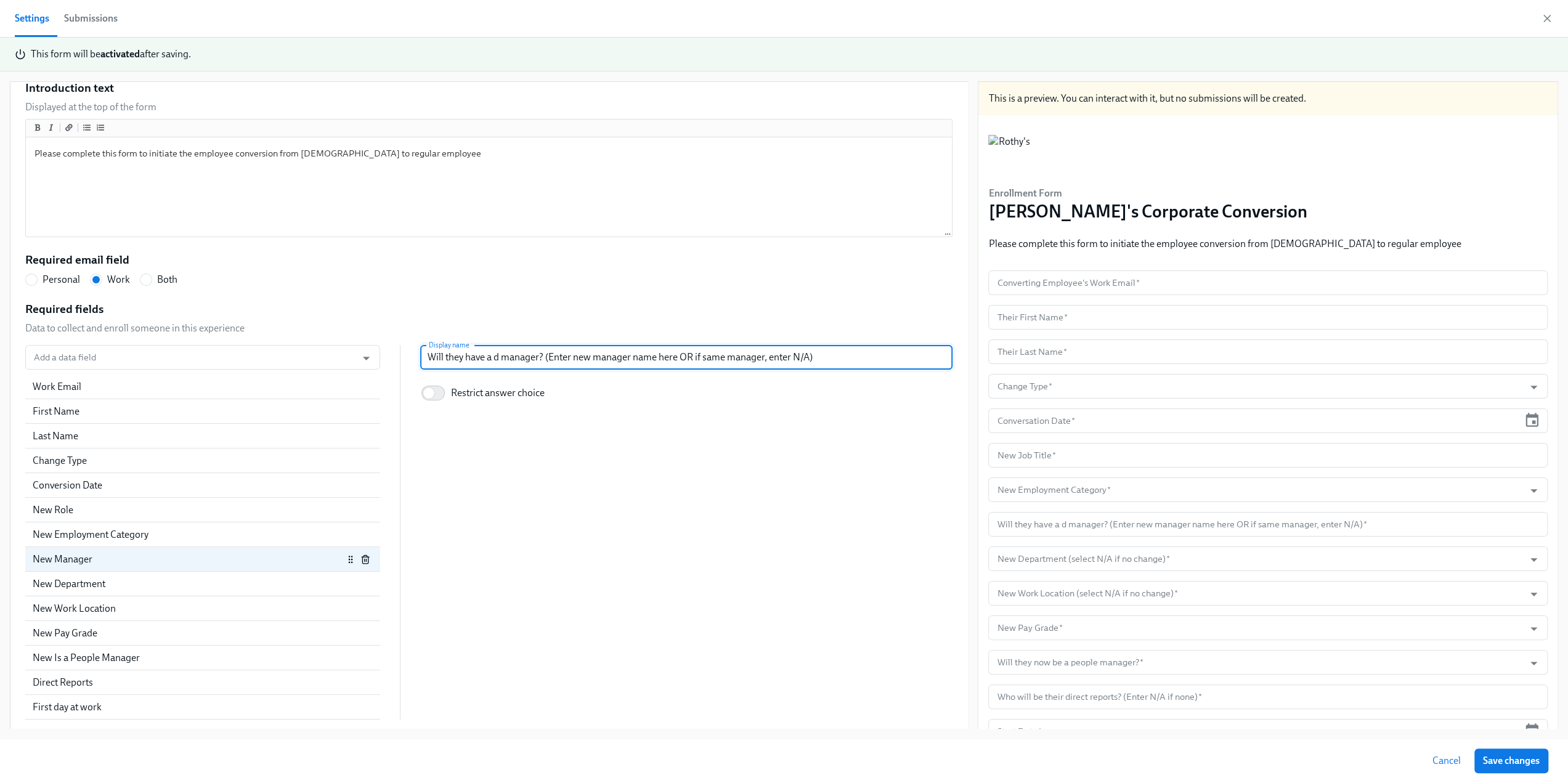
type input "Will they have a di manager? (Enter new manager name here OR if same manager, e…"
radio input "false"
type input "Will they have a dif manager? (Enter new manager name here OR if same manager, …"
radio input "false"
type input "Will they have a diff manager? (Enter new manager name here OR if same manager,…"
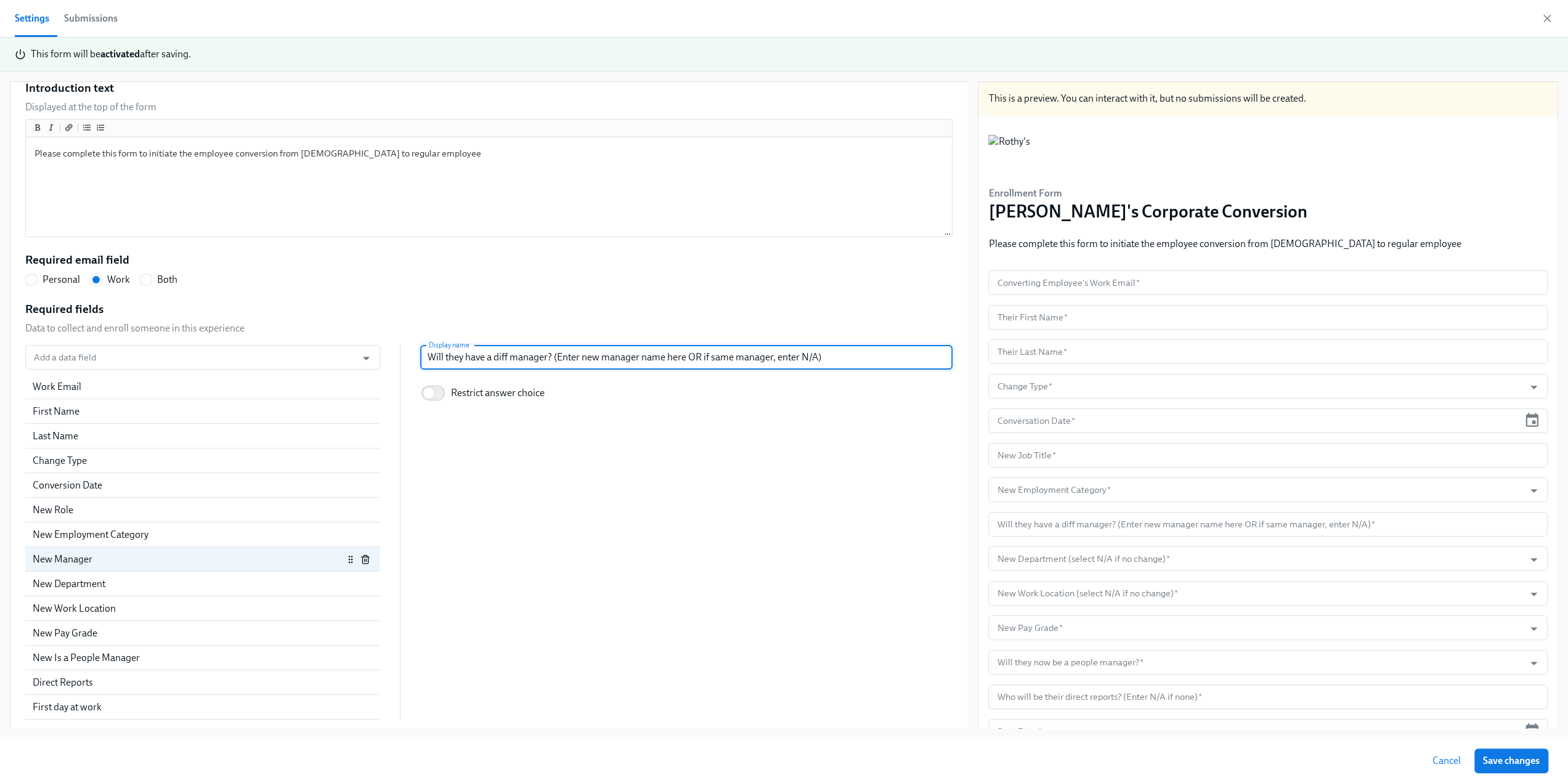
radio input "false"
type input "Will they have a diffe manager? (Enter new manager name here OR if same manager…"
radio input "false"
type input "Will they have a differ manager? (Enter new manager name here OR if same manage…"
radio input "false"
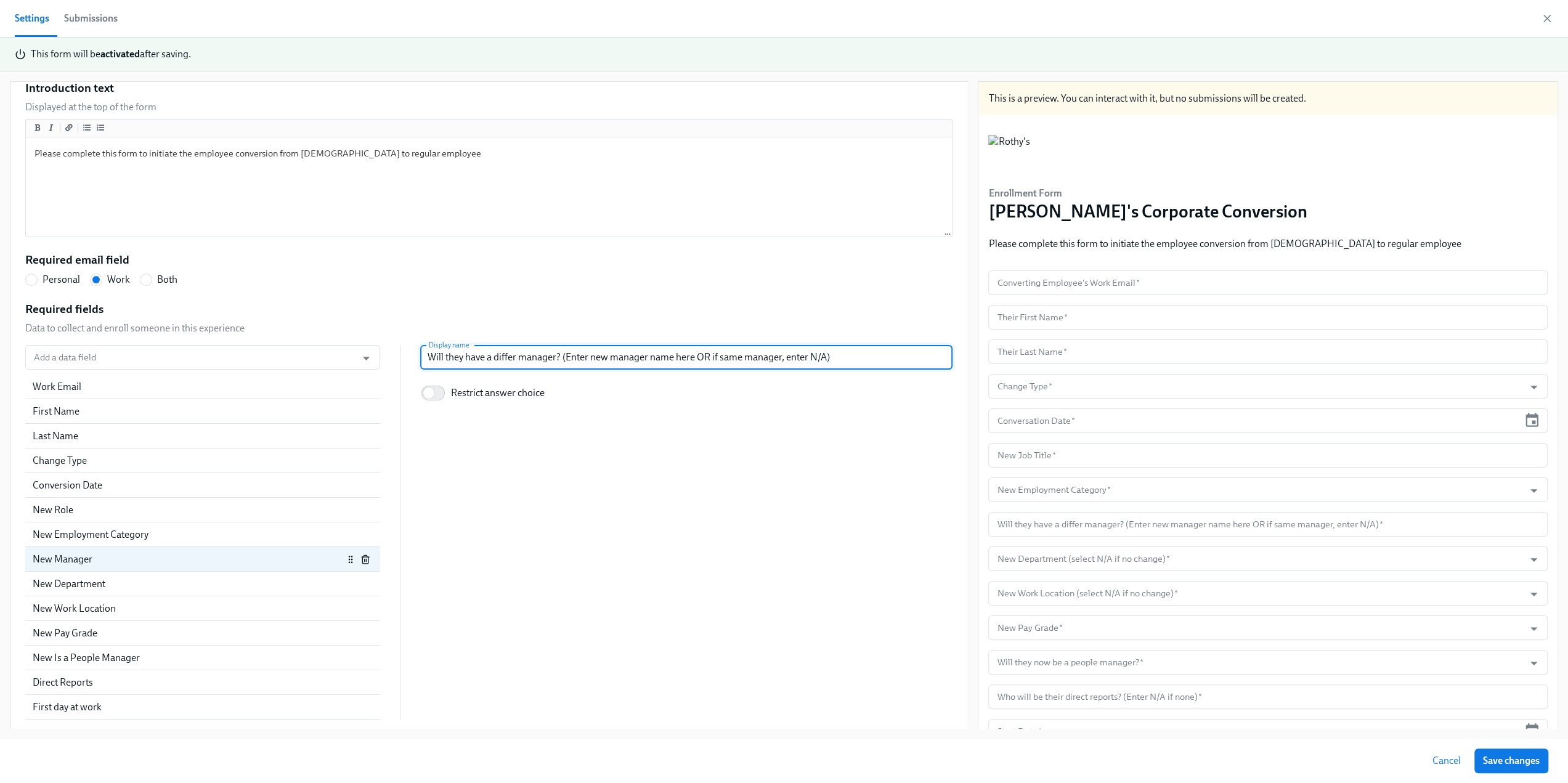
type input "Will they have a differe manager? (Enter new manager name here OR if same manag…"
radio input "false"
type input "Will they have a differen manager? (Enter new manager name here OR if same mana…"
radio input "false"
type input "Will they have a different manager? (Enter new manager name here OR if same man…"
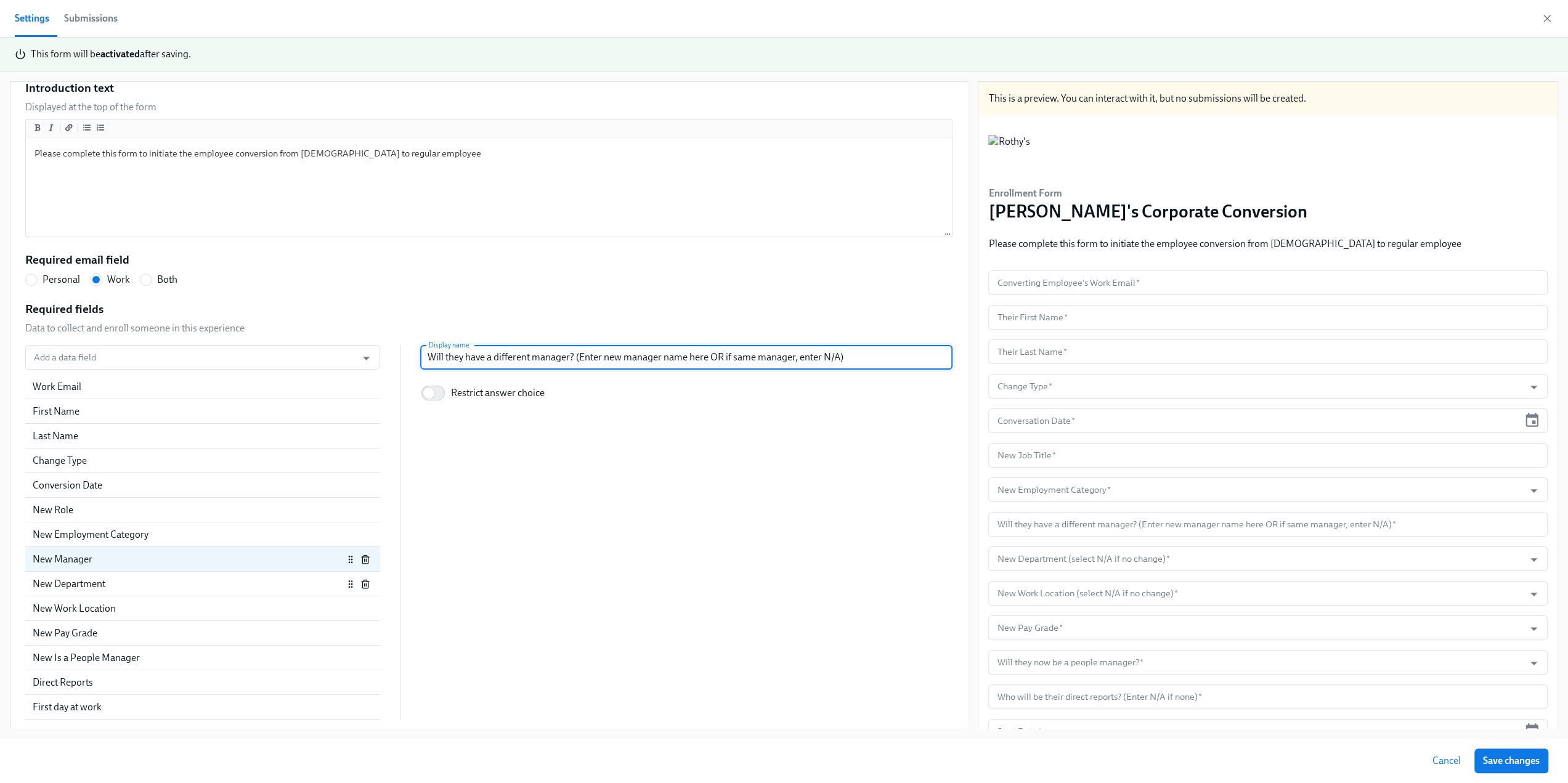
click at [182, 585] on div "New Department" at bounding box center [188, 583] width 310 height 13
radio input "false"
type input "New Department (select N/A if no change)"
checkbox input "true"
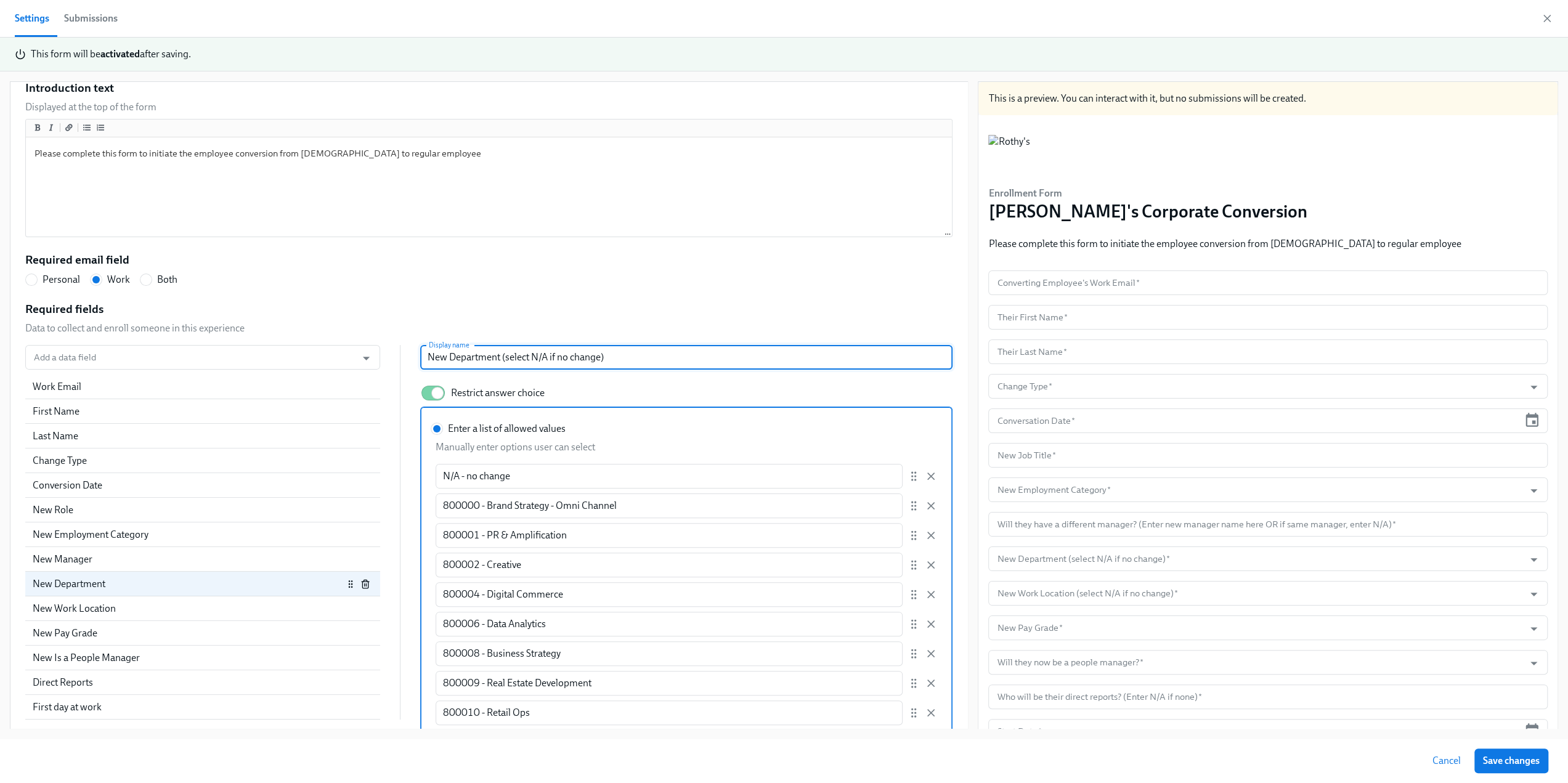
click at [498, 354] on input "New Department (select N/A if no change)" at bounding box center [686, 357] width 532 height 25
radio input "false"
type input "New Department (Iselect N/A if no change)"
radio input "false"
type input "New Department (Ifselect N/A if no change)"
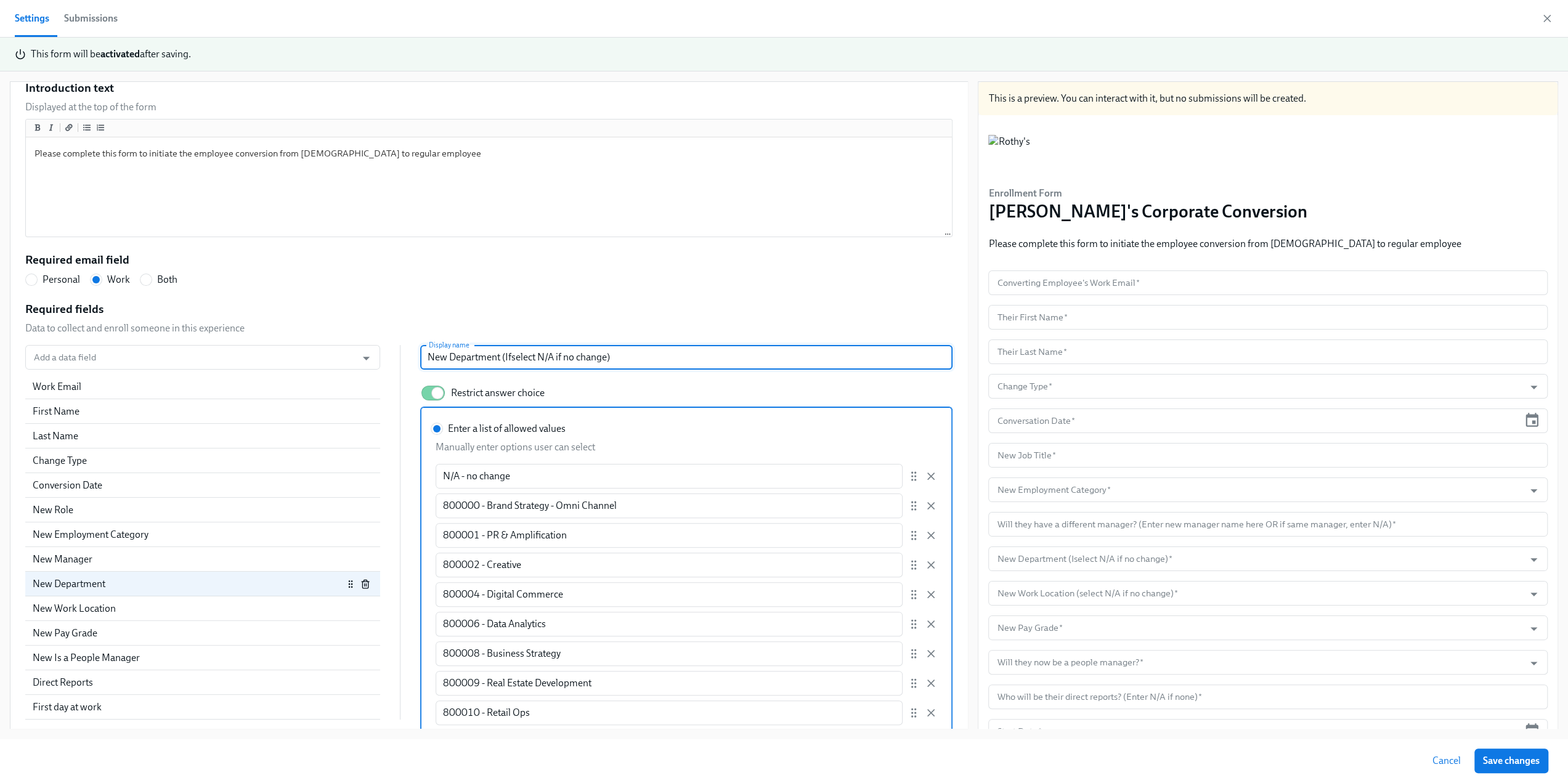
radio input "false"
type input "New Department (If select N/A if no change)"
radio input "false"
type input "New Department (If Nselect N/A if no change)"
radio input "false"
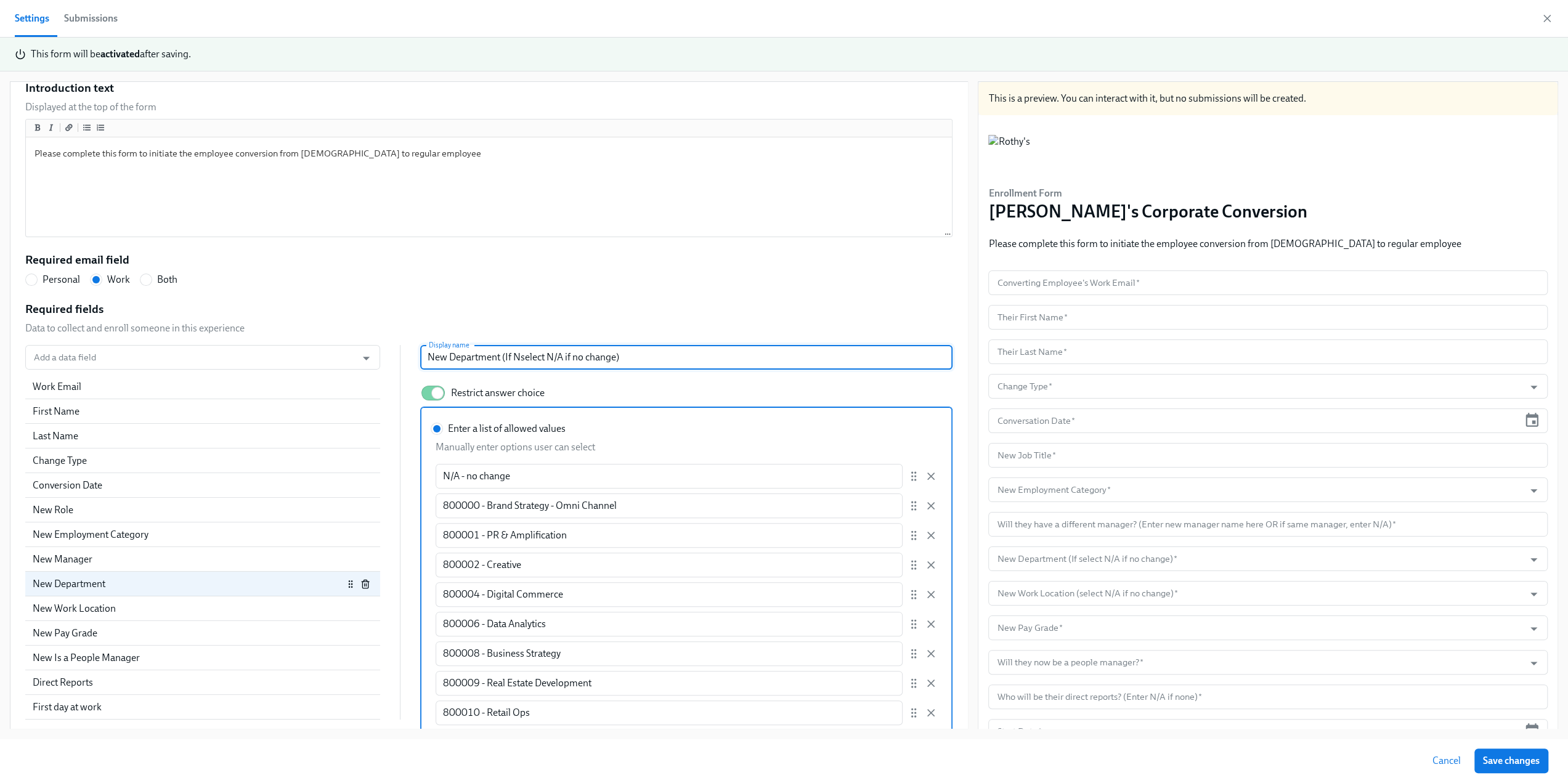
type input "New Department (If Noselect N/A if no change)"
radio input "false"
type input "New Department (If Nselect N/A if no change)"
radio input "false"
type input "New Department (If select N/A if no change)"
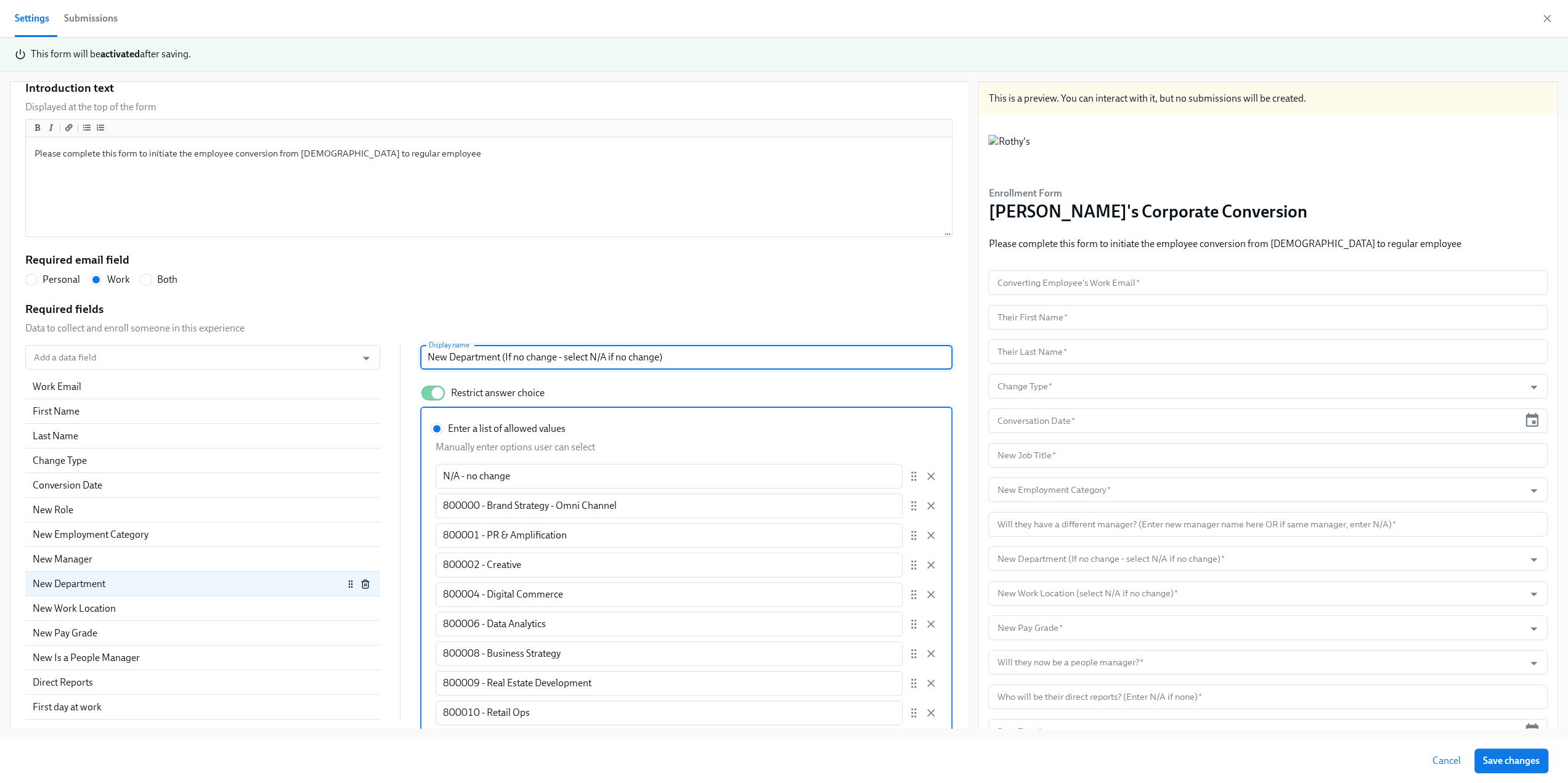
drag, startPoint x: 600, startPoint y: 355, endPoint x: 650, endPoint y: 359, distance: 50.2
click at [650, 359] on input "New Department (If no change - select N/A if no change)" at bounding box center [686, 357] width 532 height 25
click at [588, 302] on div "Required fields Data to collect and enroll someone in this experience Add a dat…" at bounding box center [488, 790] width 927 height 977
drag, startPoint x: 604, startPoint y: 361, endPoint x: 494, endPoint y: 358, distance: 110.0
click at [494, 358] on input "New Department (If no change - select N/A)" at bounding box center [686, 357] width 532 height 25
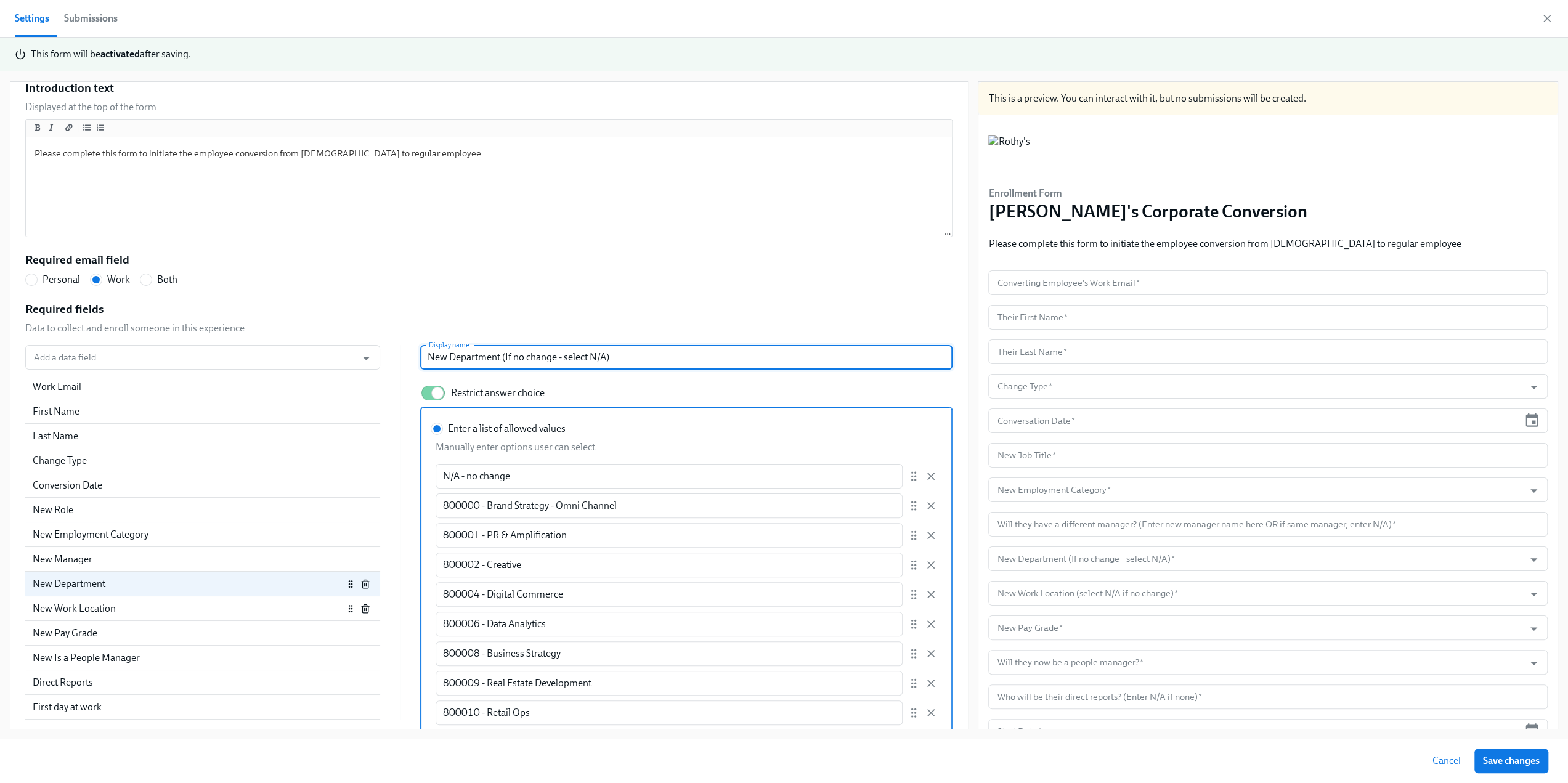
click at [103, 601] on div "New Work Location" at bounding box center [188, 608] width 310 height 13
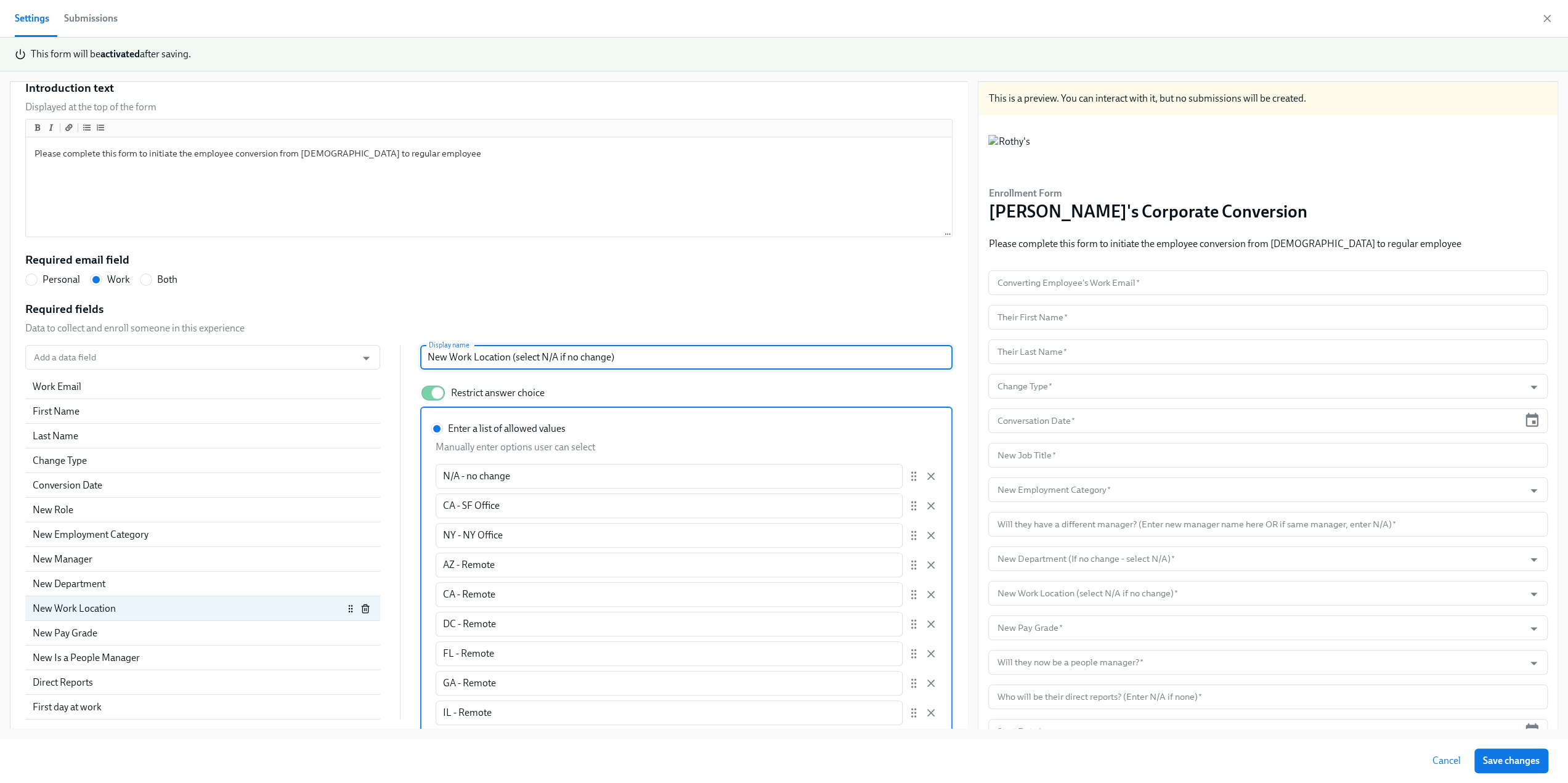
click at [626, 347] on input "New Work Location (select N/A if no change)" at bounding box center [686, 357] width 532 height 25
drag, startPoint x: 611, startPoint y: 359, endPoint x: 502, endPoint y: 363, distance: 109.1
click at [502, 363] on input "New Work Location (select N/A if no change)" at bounding box center [686, 357] width 532 height 25
paste input "(If no change - select N/A"
click at [501, 358] on input "New Work Location(If no change - select N/A)" at bounding box center [686, 357] width 532 height 25
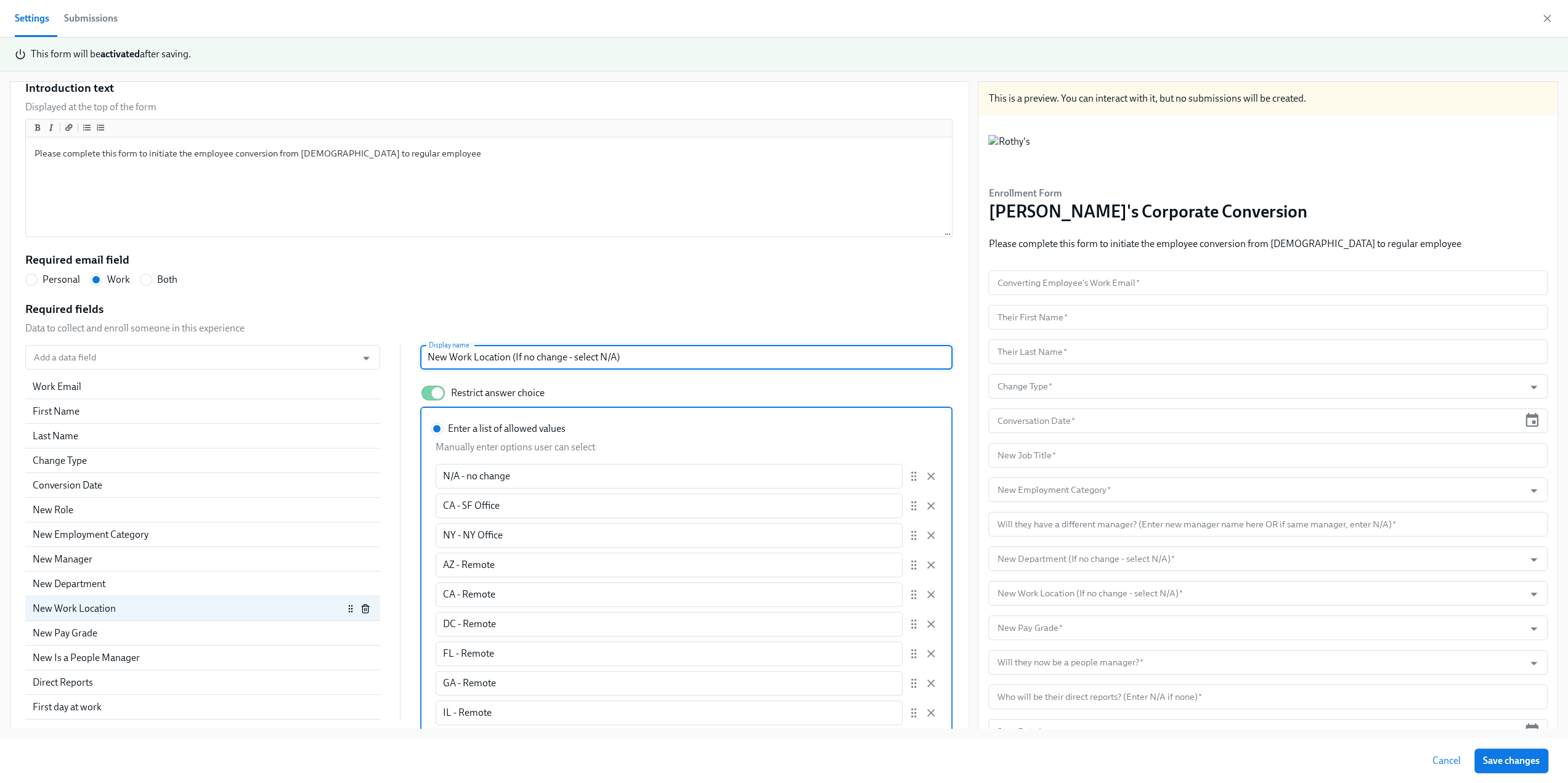
click at [465, 288] on div "Introduction text Displayed at the top of the form Please complete this form to…" at bounding box center [488, 605] width 927 height 1050
click at [200, 632] on div "New Pay Grade" at bounding box center [188, 633] width 310 height 13
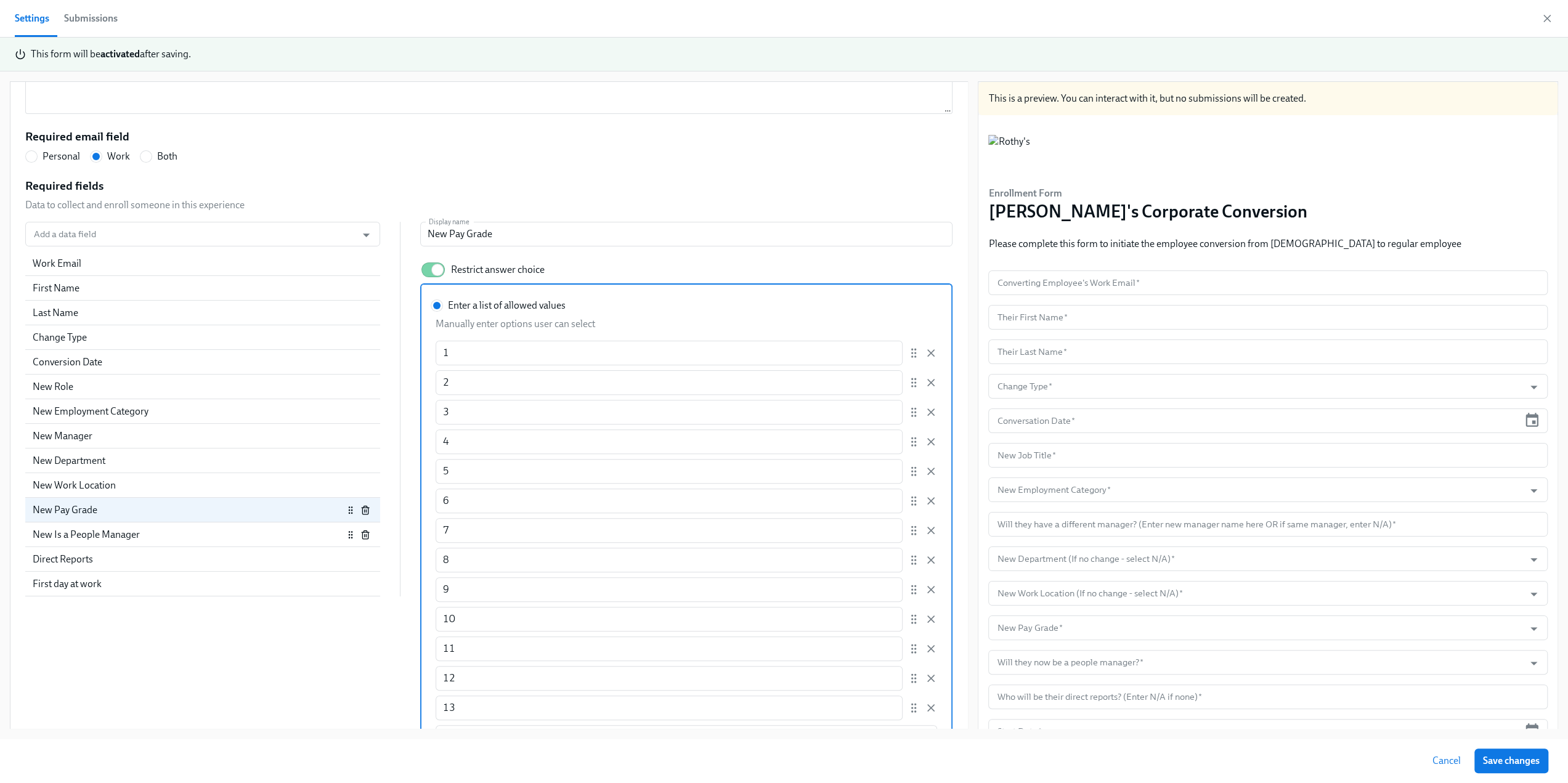
click at [160, 542] on div "New Is a People Manager" at bounding box center [203, 535] width 355 height 25
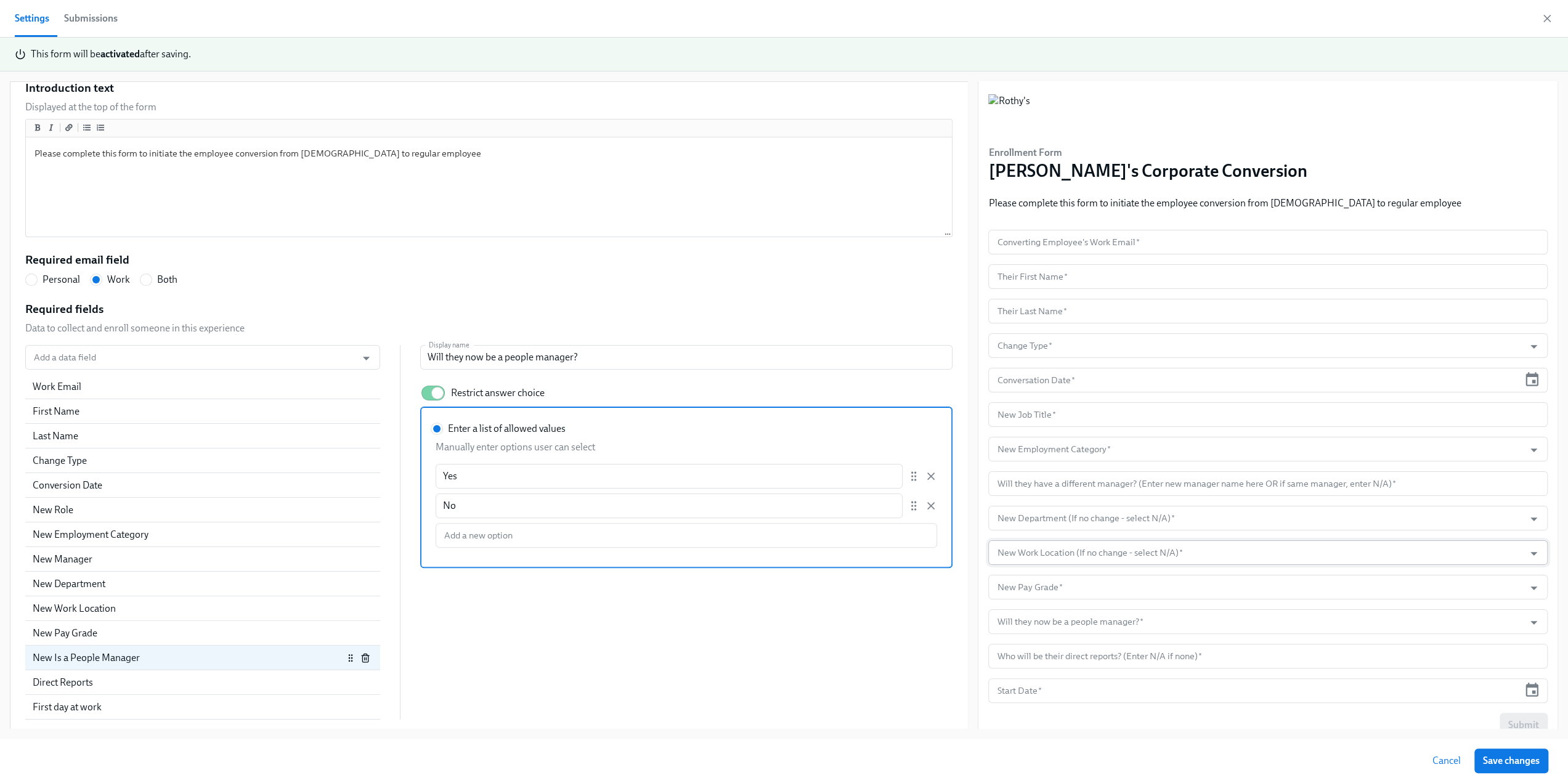
scroll to position [61, 0]
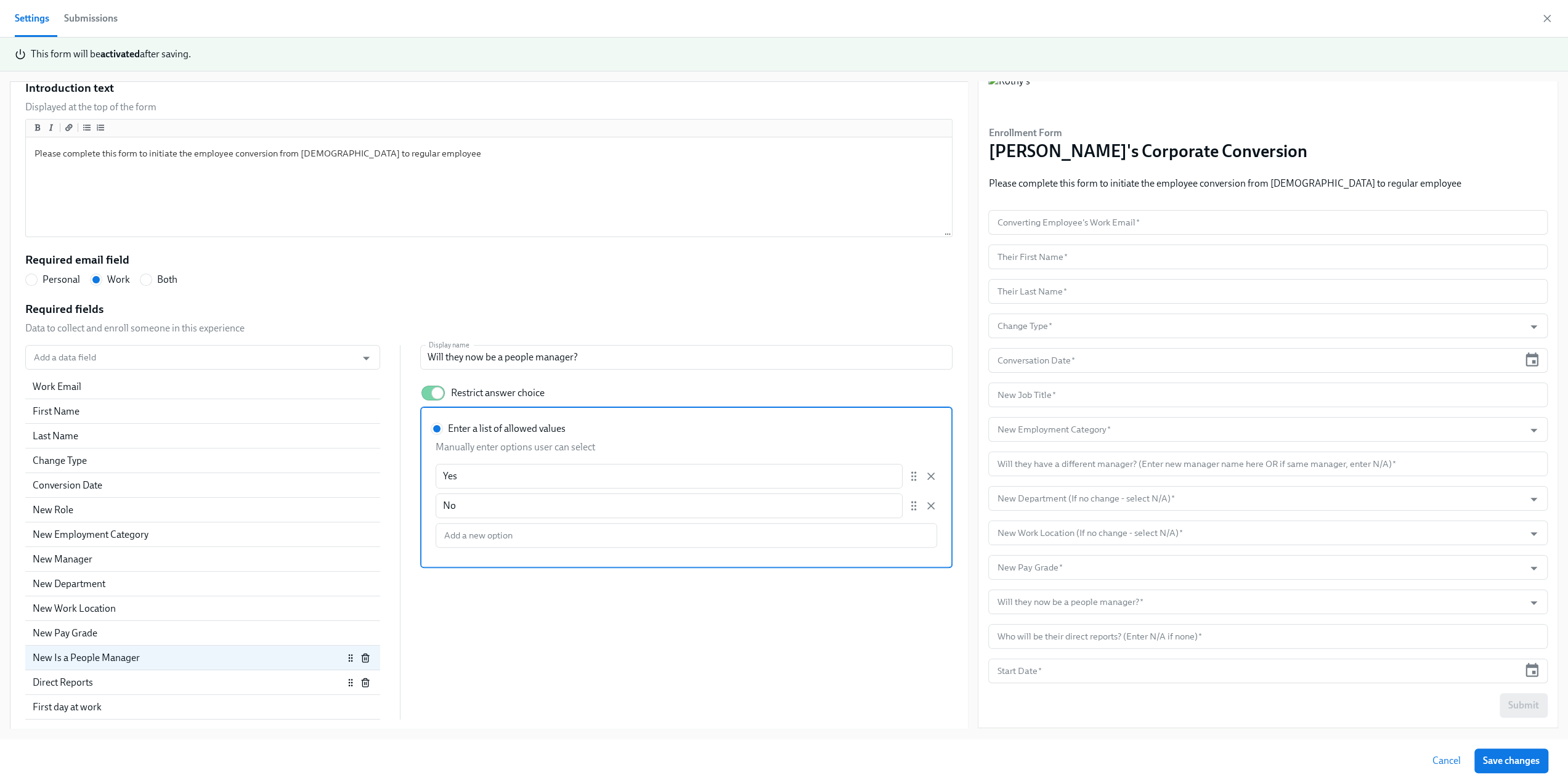
click at [208, 680] on div "Direct Reports" at bounding box center [188, 682] width 310 height 13
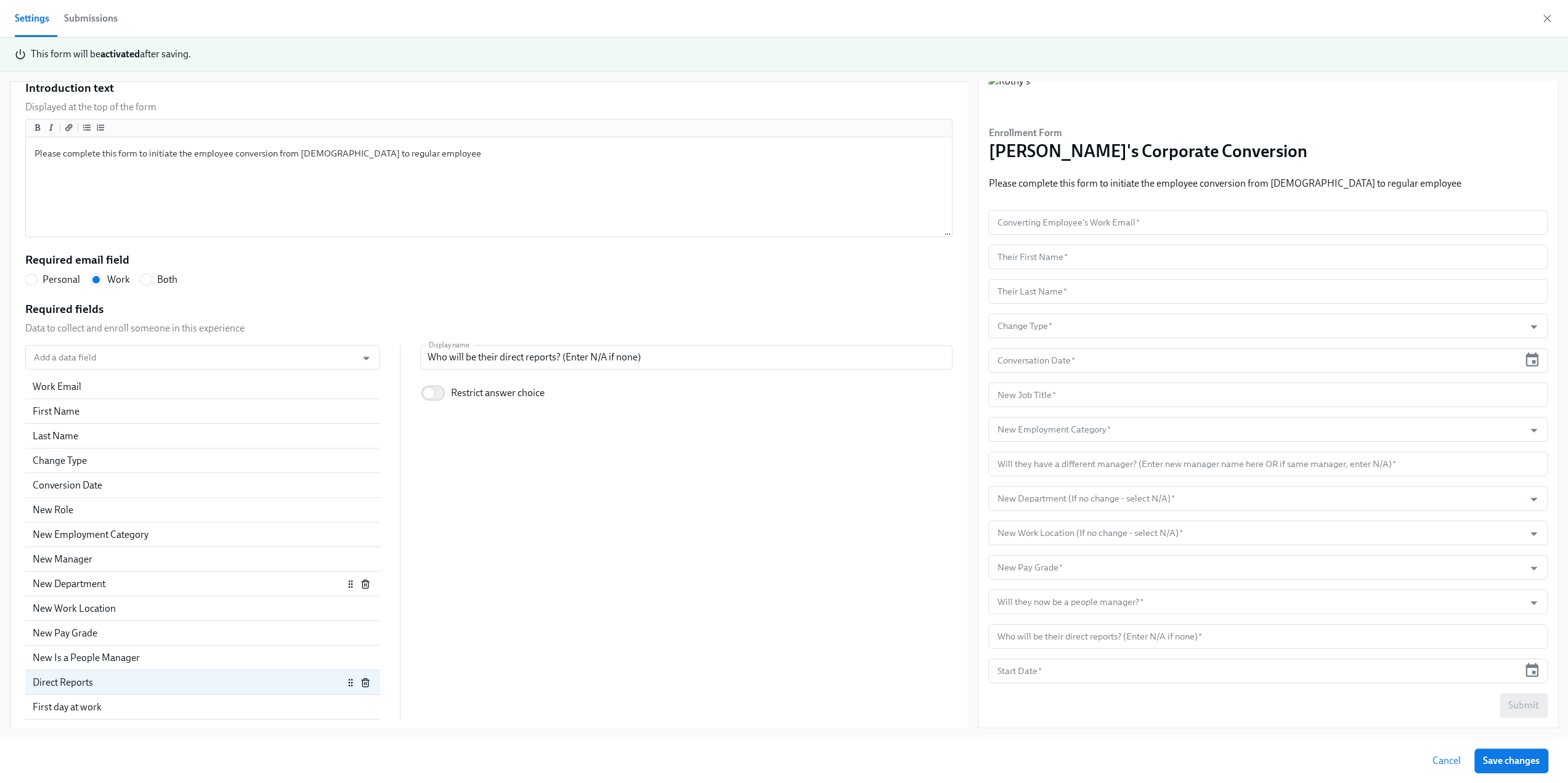
scroll to position [185, 0]
click at [130, 709] on div "First day at work" at bounding box center [195, 707] width 325 height 13
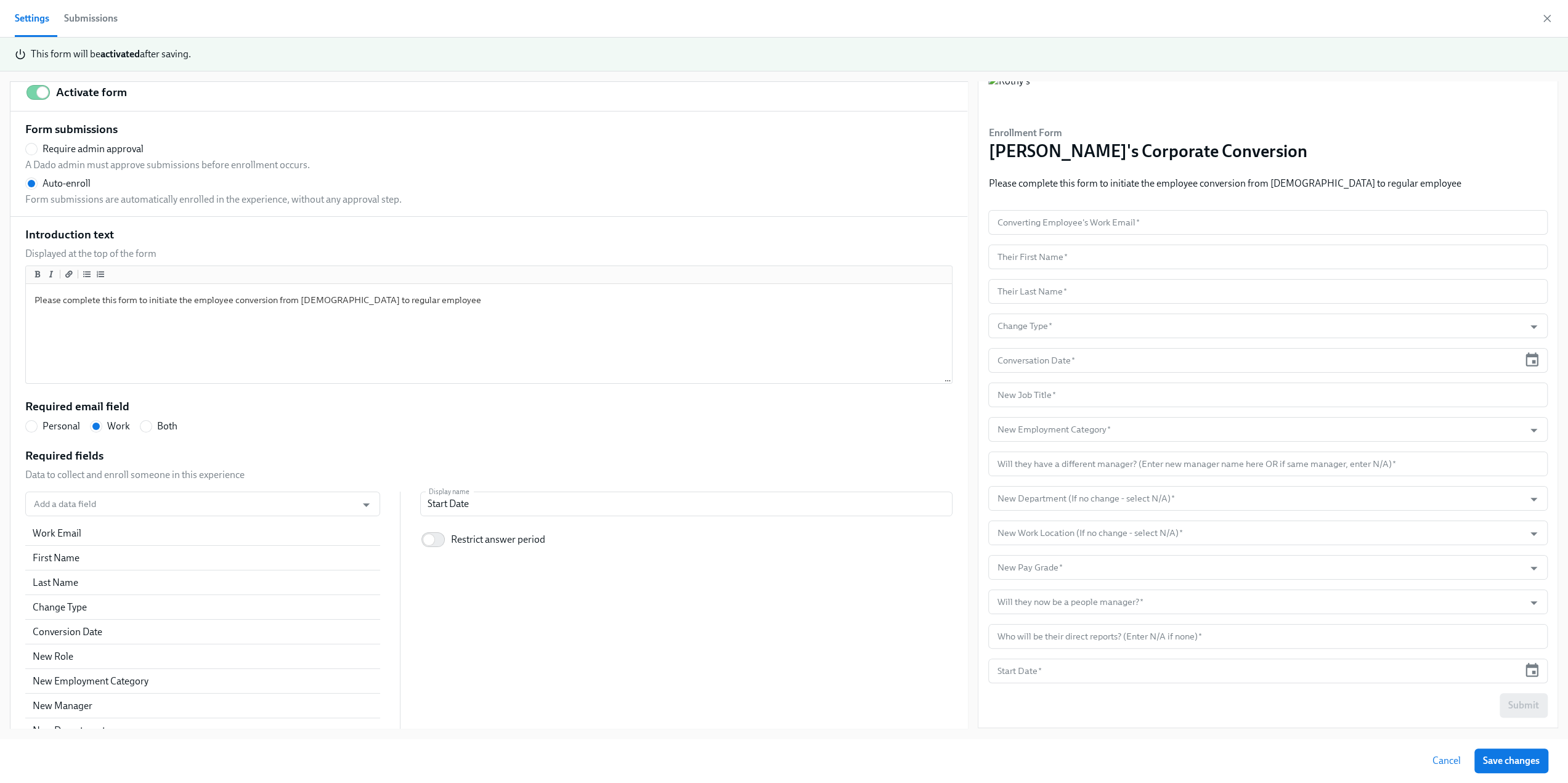
scroll to position [0, 0]
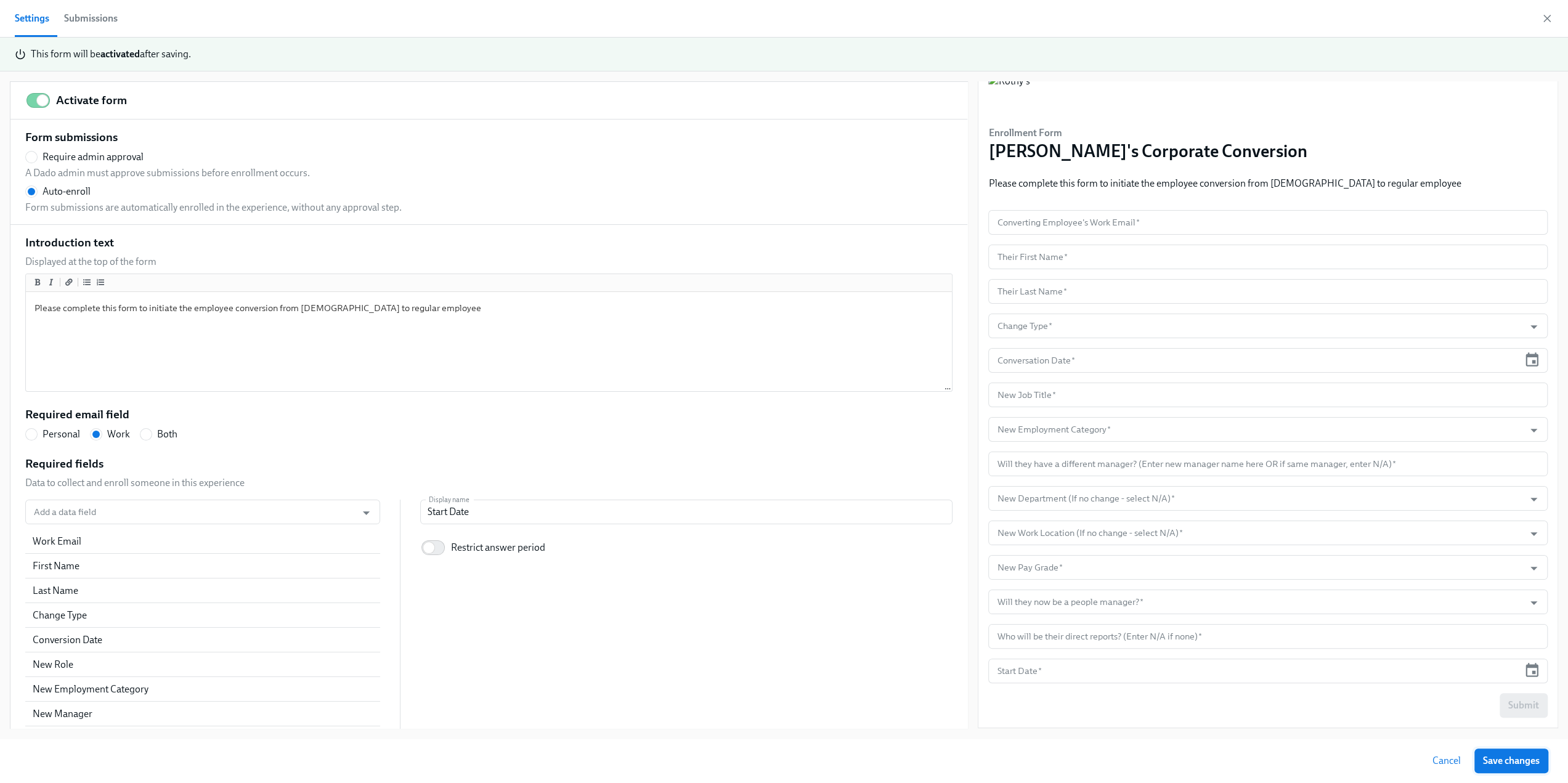
click at [1505, 765] on span "Save changes" at bounding box center [1511, 761] width 57 height 12
click at [1543, 14] on icon "button" at bounding box center [1547, 18] width 12 height 12
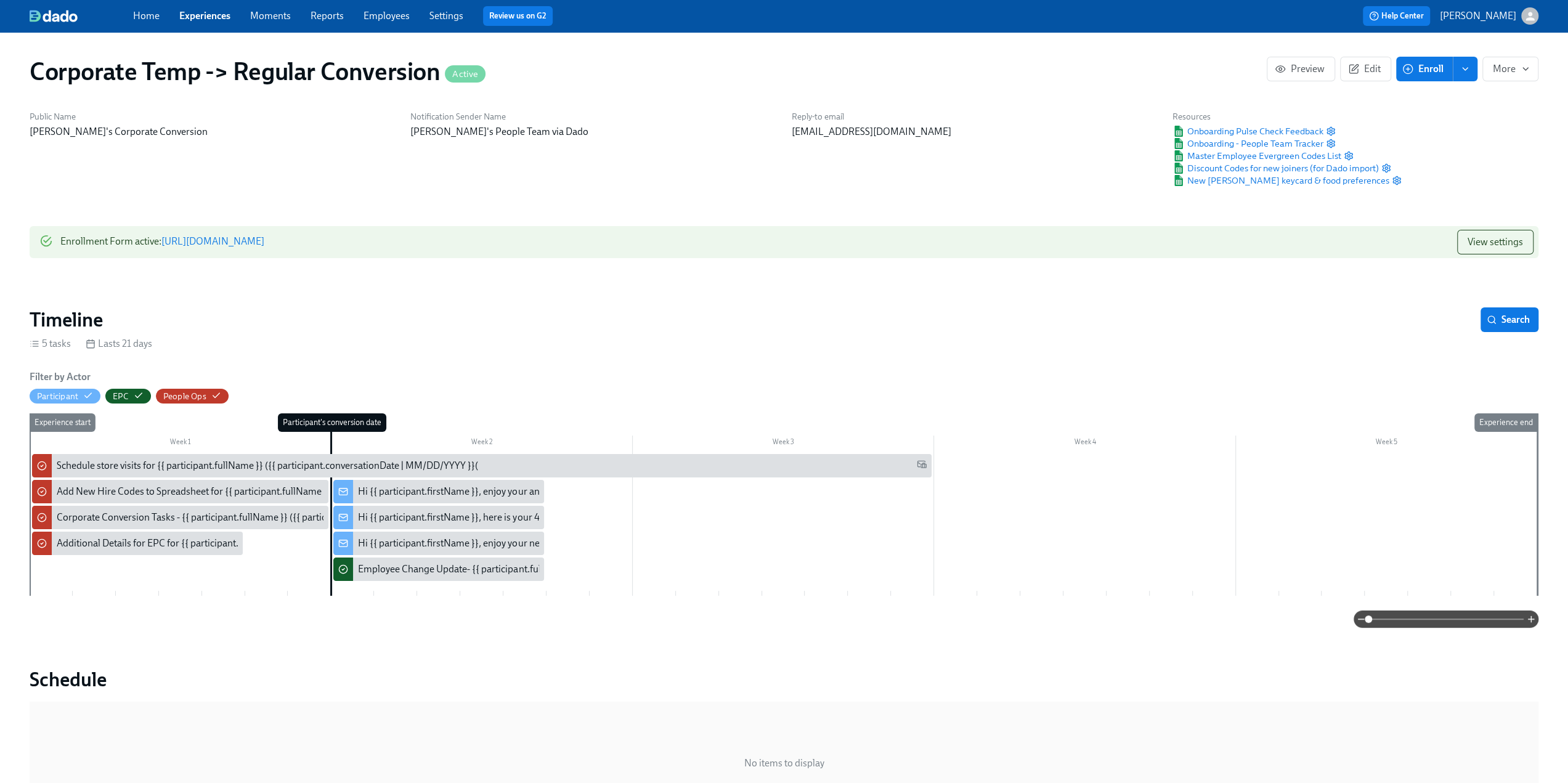
click at [214, 14] on link "Experiences" at bounding box center [204, 15] width 51 height 11
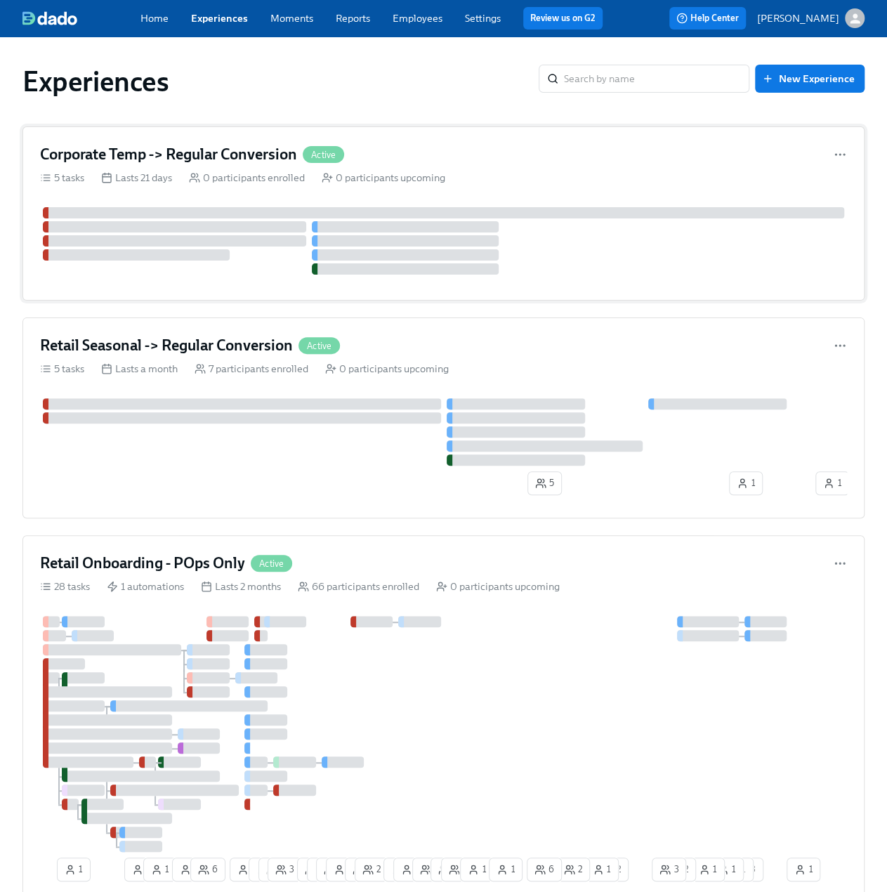
click at [220, 148] on h4 "Corporate Temp -> Regular Conversion" at bounding box center [168, 154] width 257 height 21
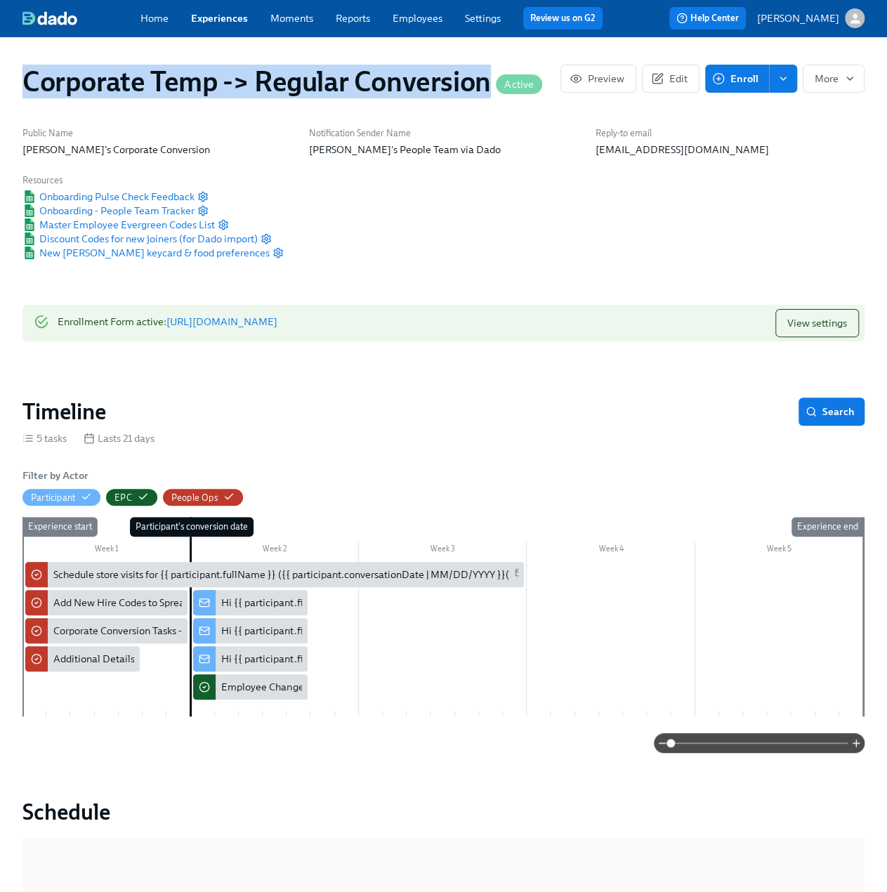
drag, startPoint x: 483, startPoint y: 81, endPoint x: 7, endPoint y: 92, distance: 476.5
click at [7, 92] on div "Corporate Temp -> Regular Conversion Active Preview Edit Enroll More Public Nam…" at bounding box center [443, 856] width 887 height 1638
copy h1 "Corporate Temp -> Regular Conversion"
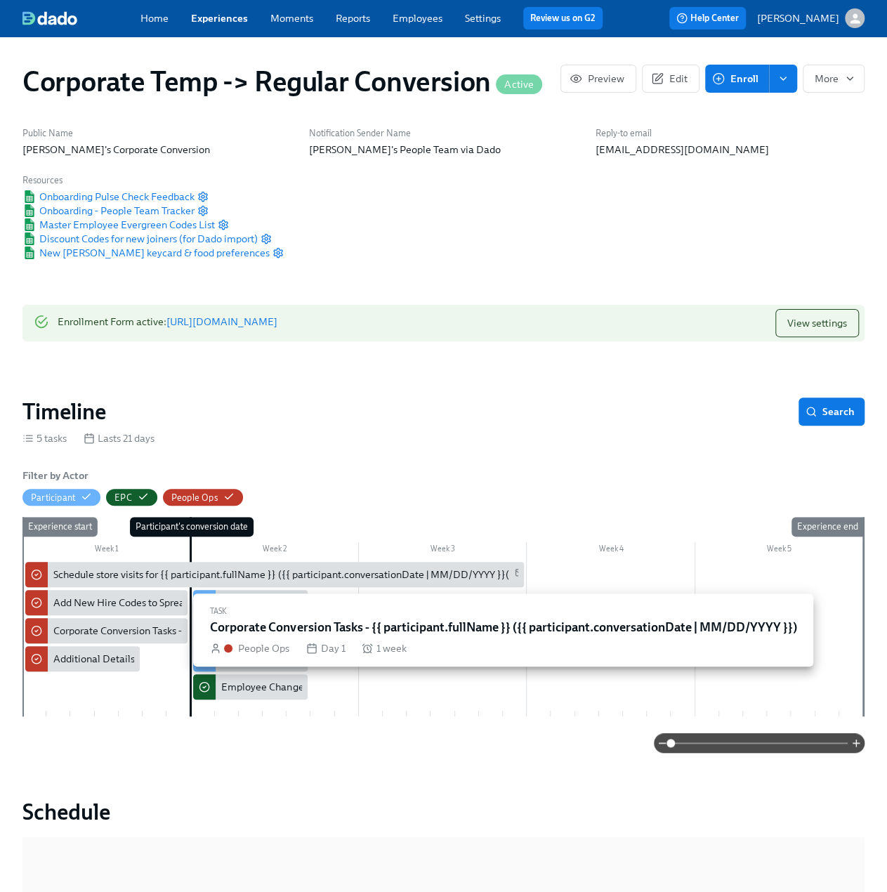
click at [83, 632] on div "Corporate Conversion Tasks - {{ participant.fullName }} ({{ participant.convers…" at bounding box center [293, 631] width 480 height 14
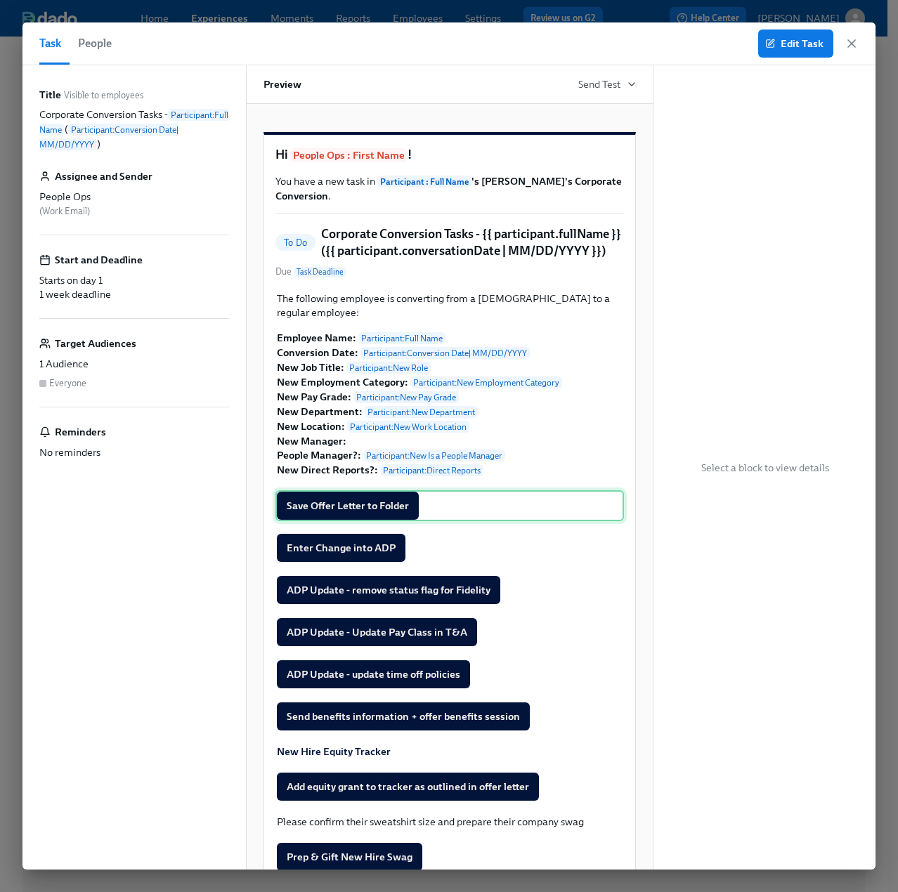
click at [353, 521] on div "Save Offer Letter to Folder" at bounding box center [449, 505] width 348 height 31
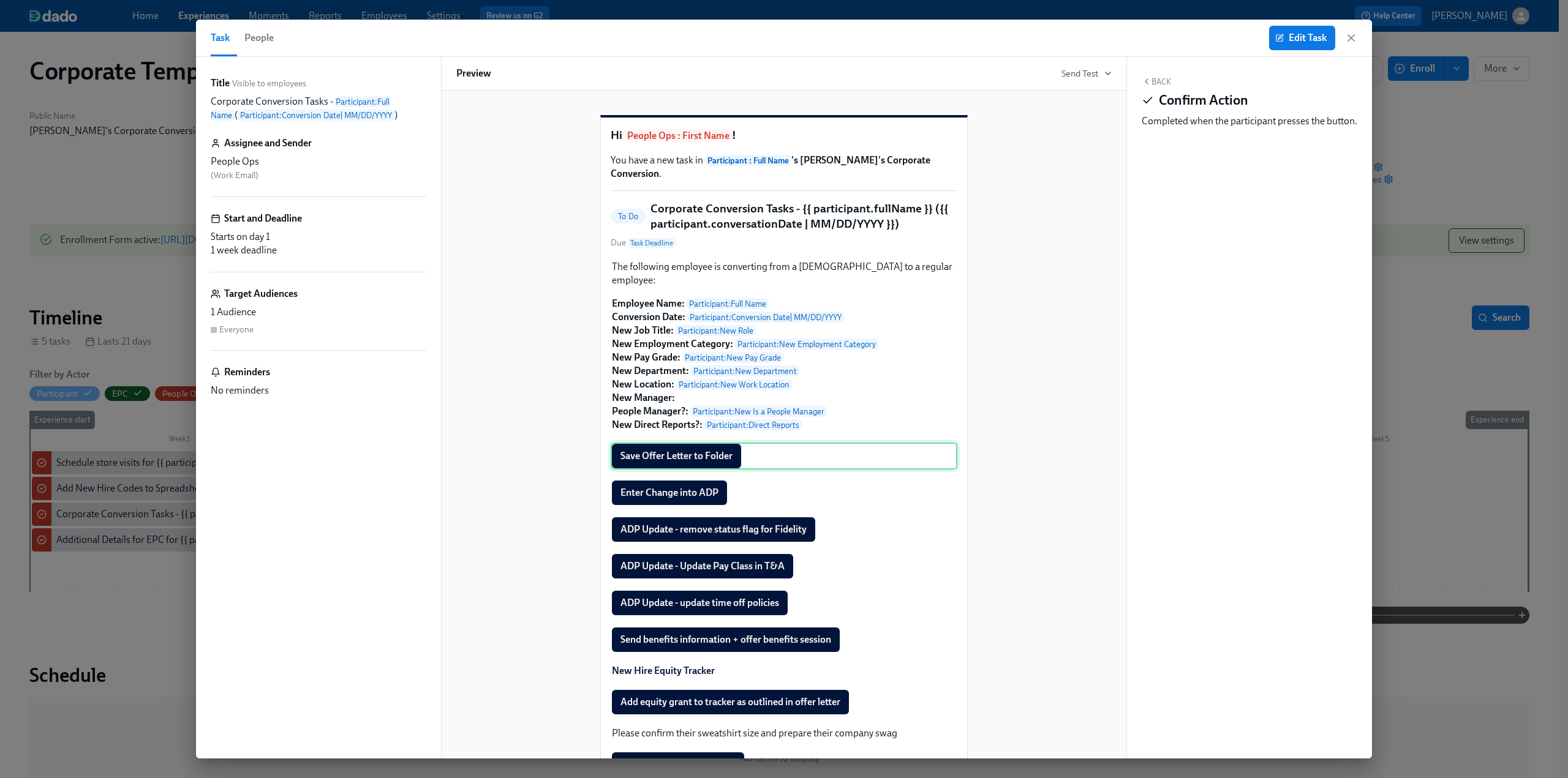
click at [735, 454] on div "Save Offer Letter to Folder" at bounding box center [784, 456] width 347 height 27
click at [1294, 40] on span "Edit Task" at bounding box center [1302, 38] width 49 height 12
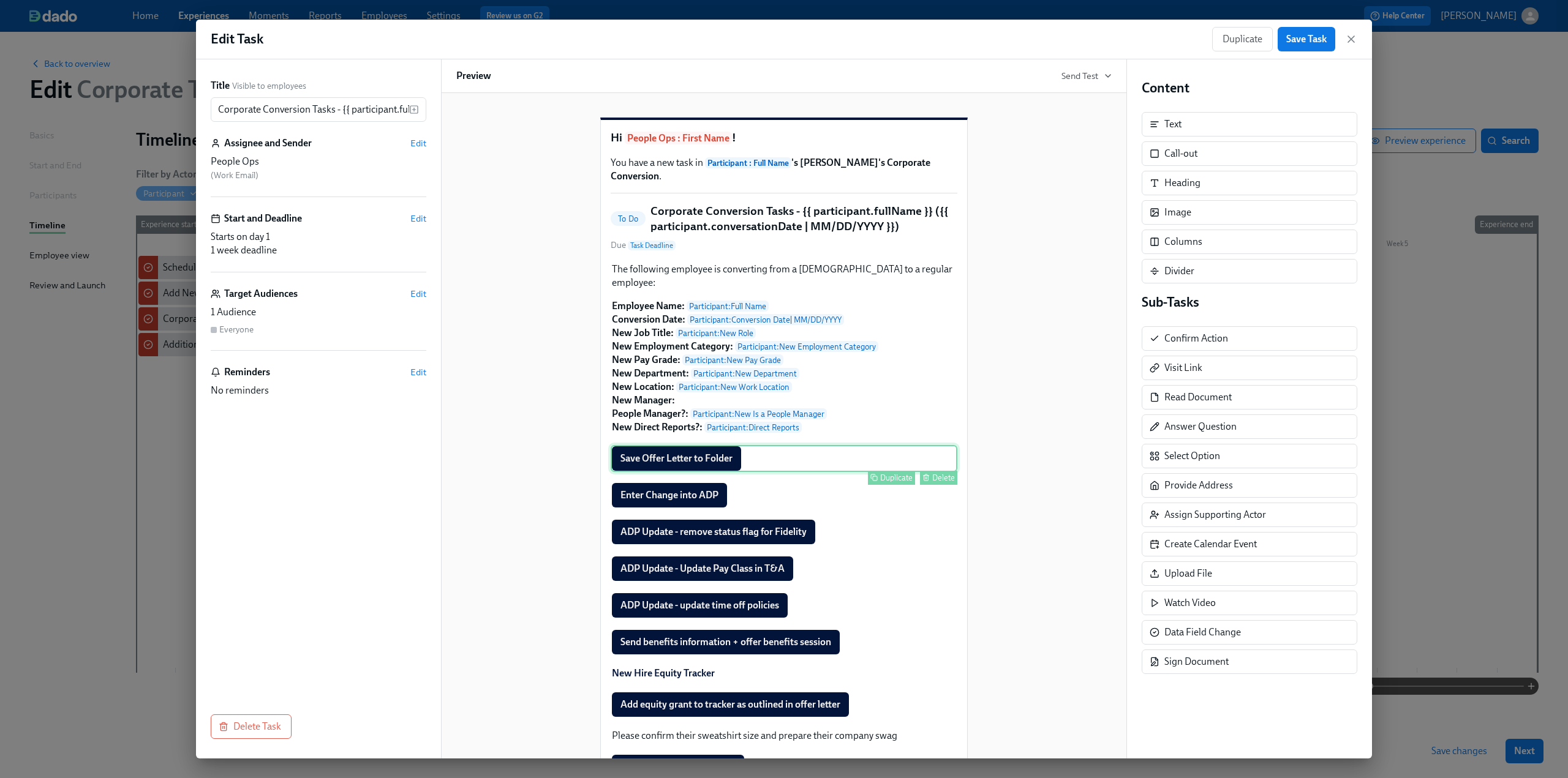
click at [690, 461] on div "Save Offer Letter to Folder Duplicate Delete" at bounding box center [784, 458] width 347 height 27
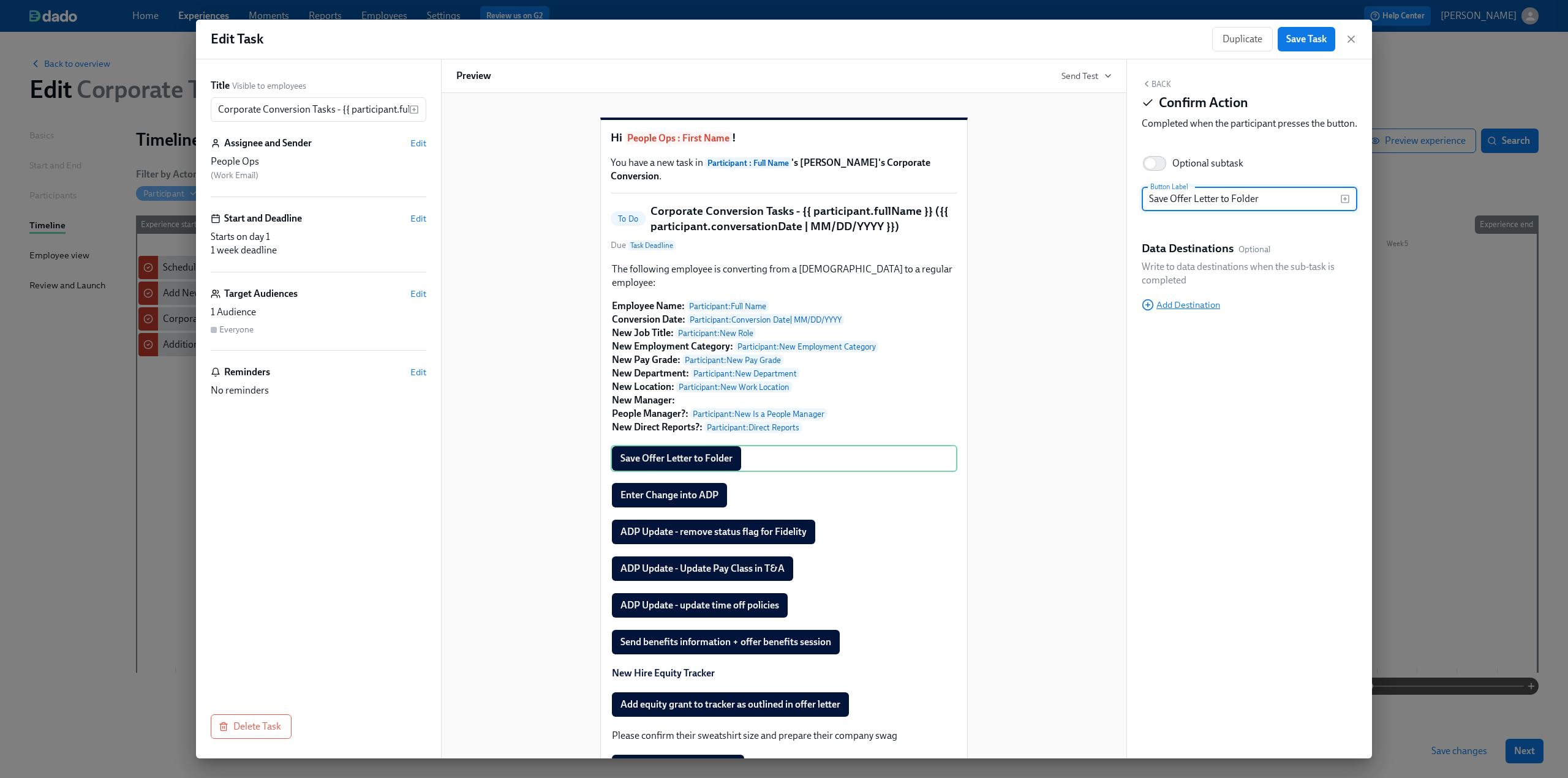
click at [1186, 311] on span "Add Destination" at bounding box center [1181, 305] width 78 height 12
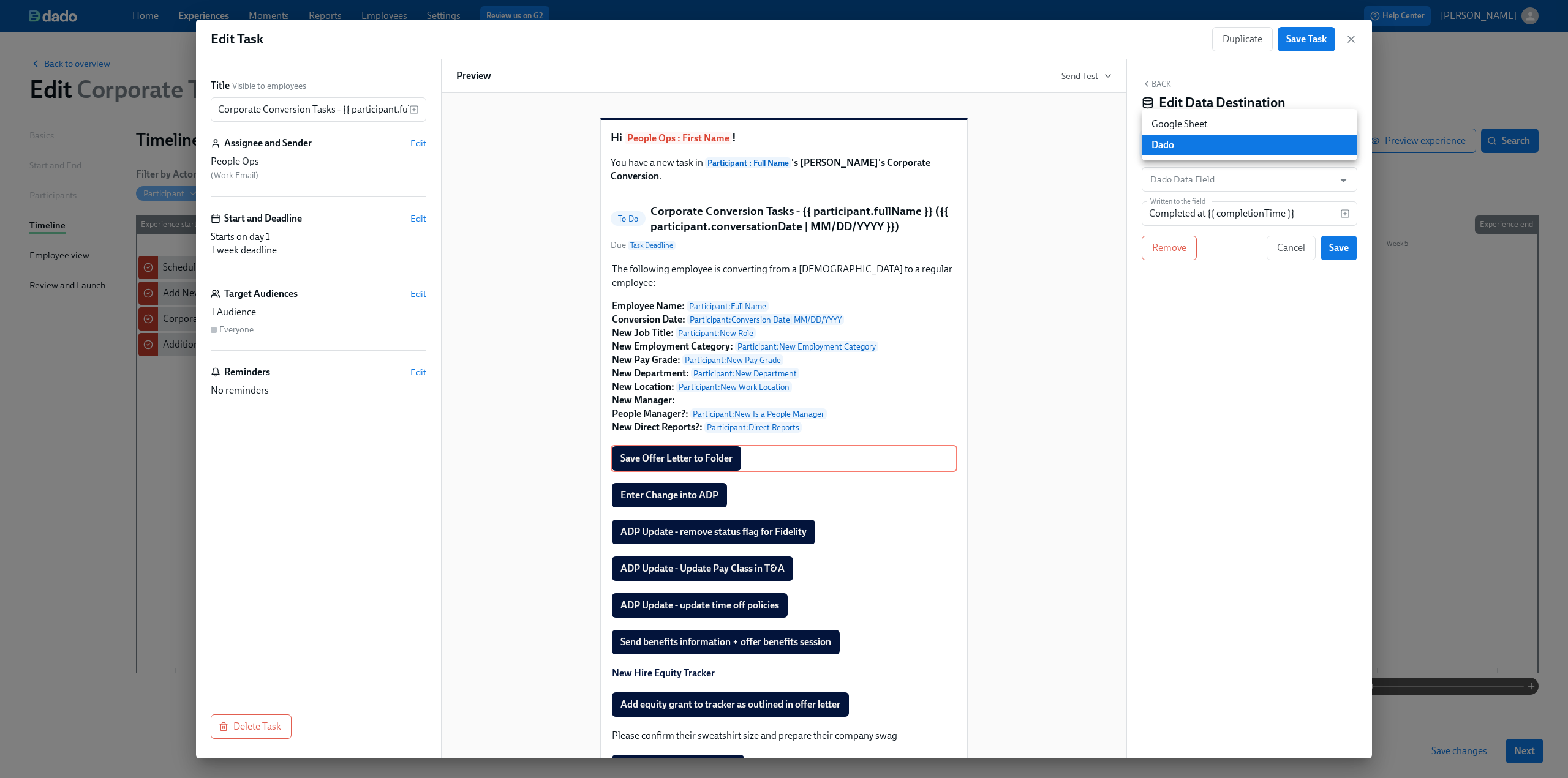
click at [1212, 150] on body "Home Experiences Moments Reports Employees Settings Review us on G2 Help Center…" at bounding box center [784, 389] width 1568 height 778
click at [1204, 123] on li "Google Sheet" at bounding box center [1249, 125] width 215 height 21
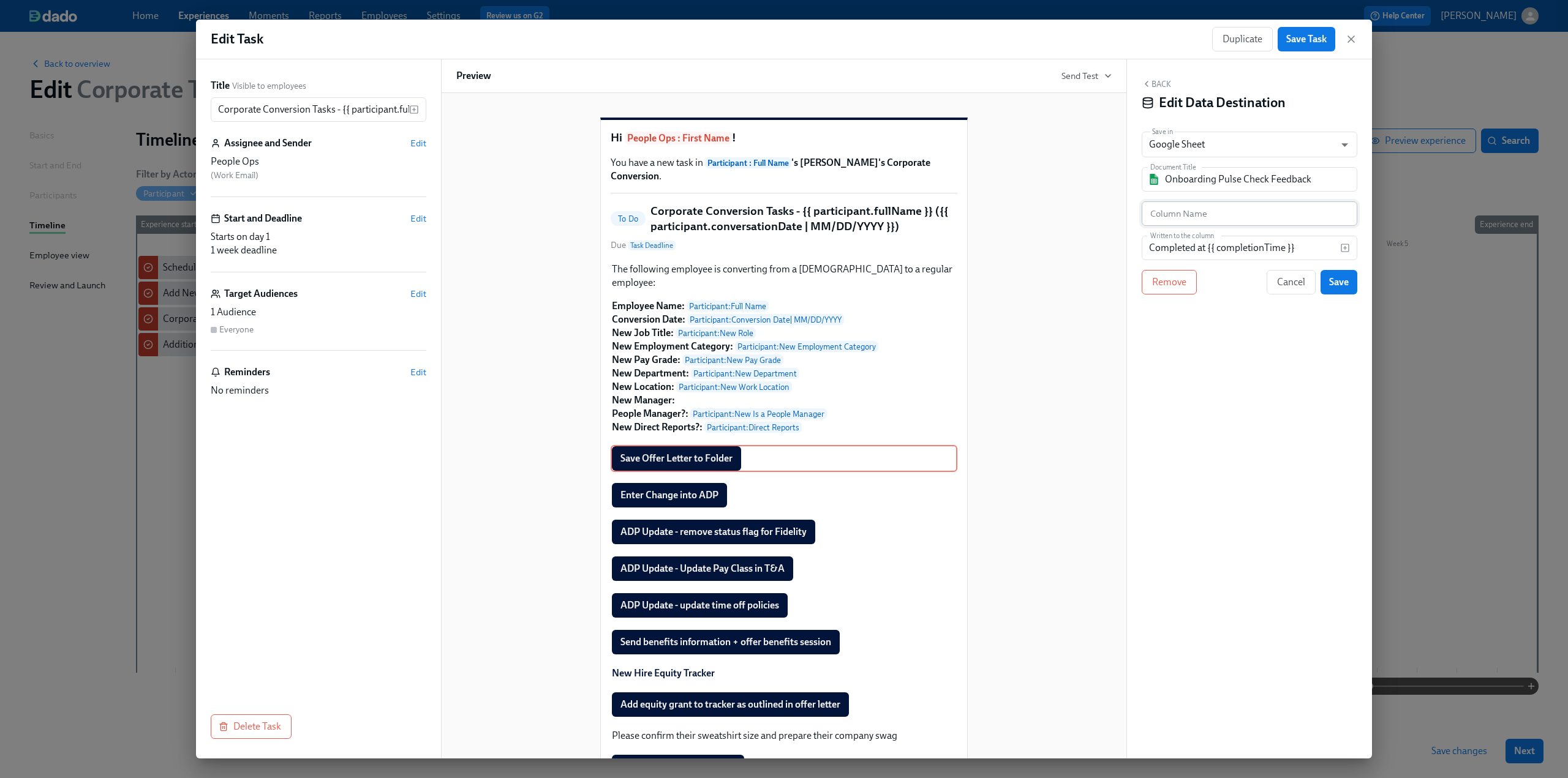
click at [1200, 212] on input "text" at bounding box center [1249, 213] width 215 height 24
paste input "Employee Change Tracker"
click at [1242, 178] on input "Onboarding Pulse Check Feedback" at bounding box center [1258, 179] width 187 height 24
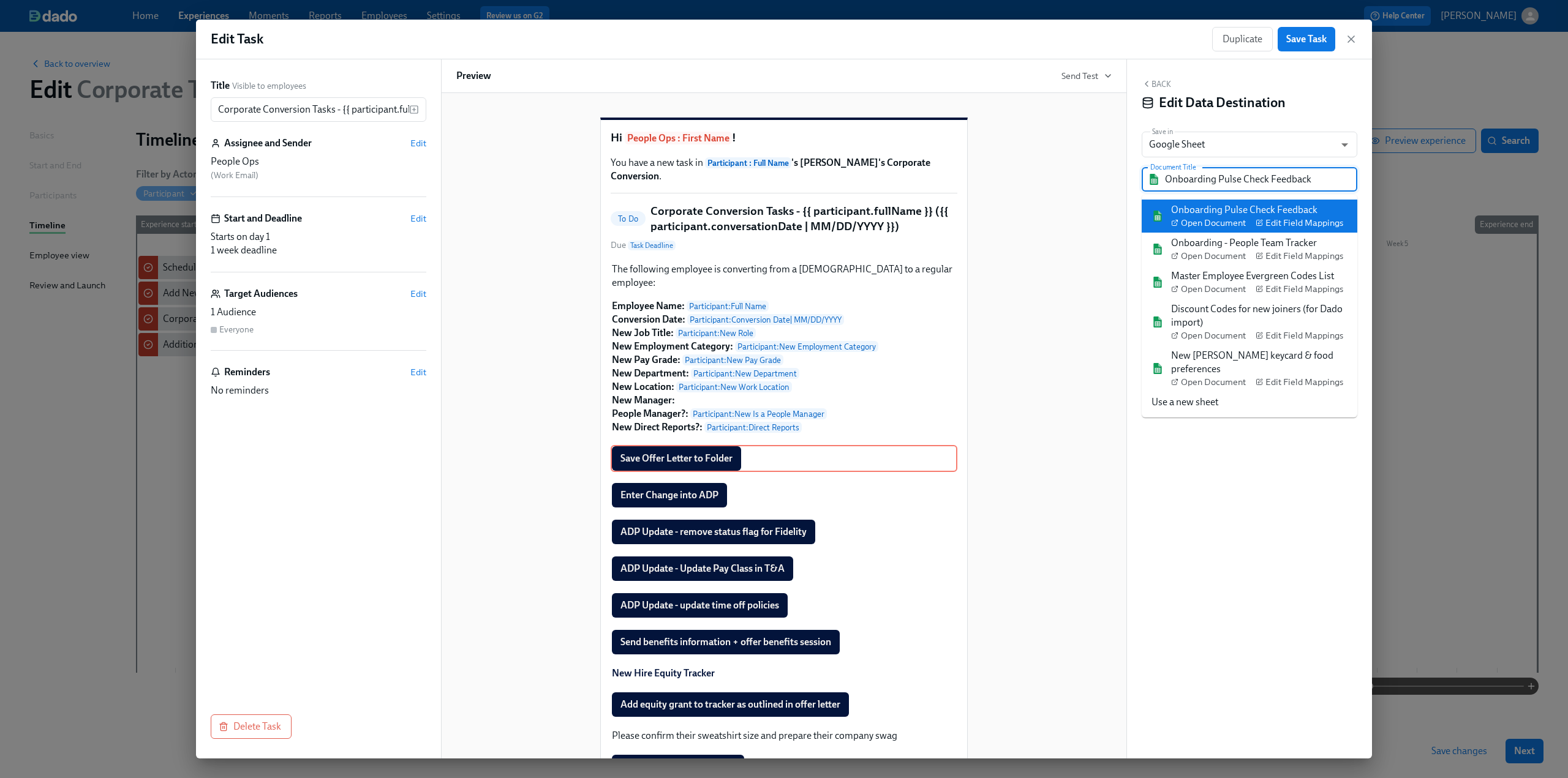
paste input "Employee Change Tracker"
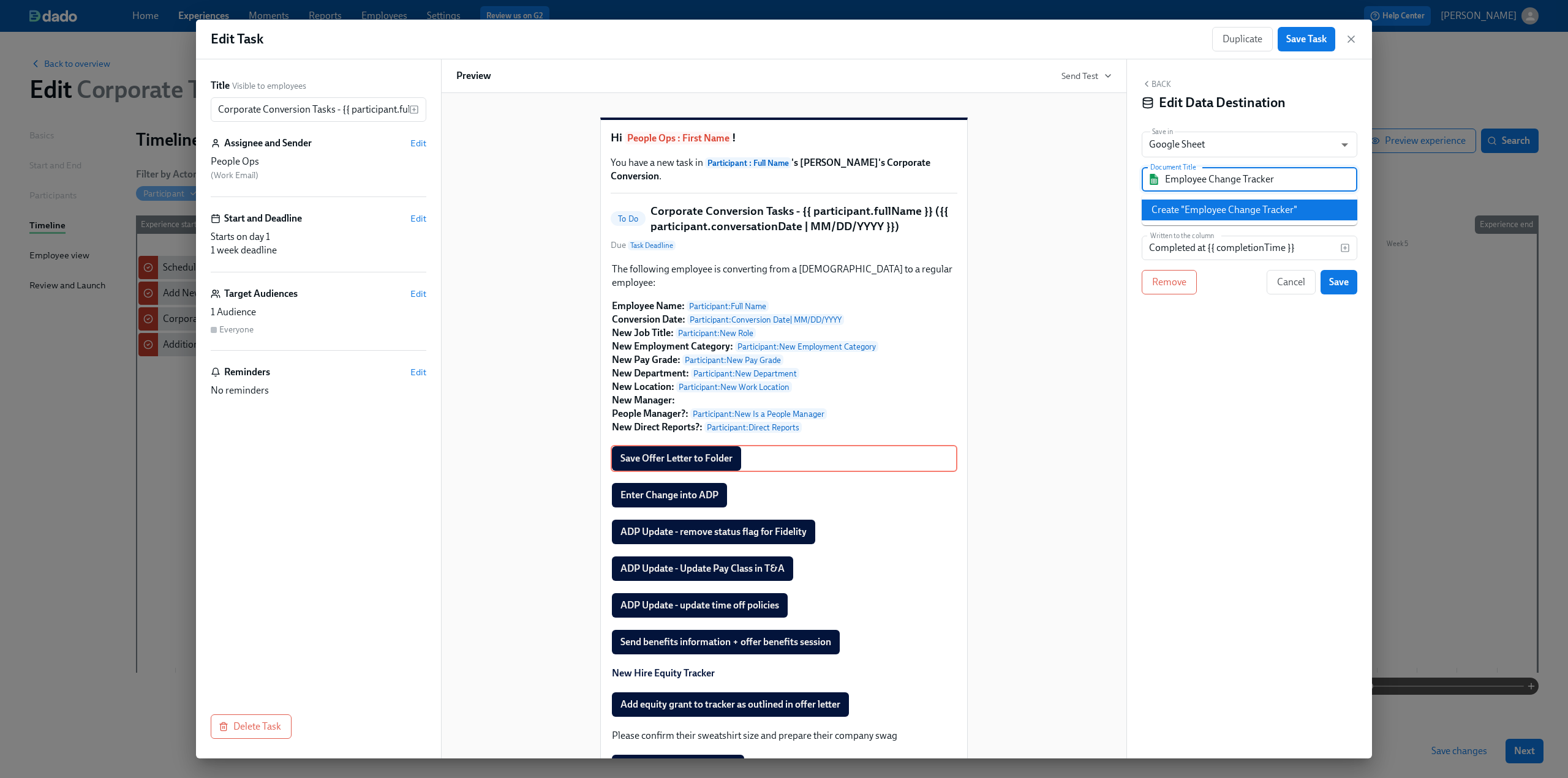
click at [1288, 210] on li "Create "Employee Change Tracker"" at bounding box center [1249, 210] width 215 height 21
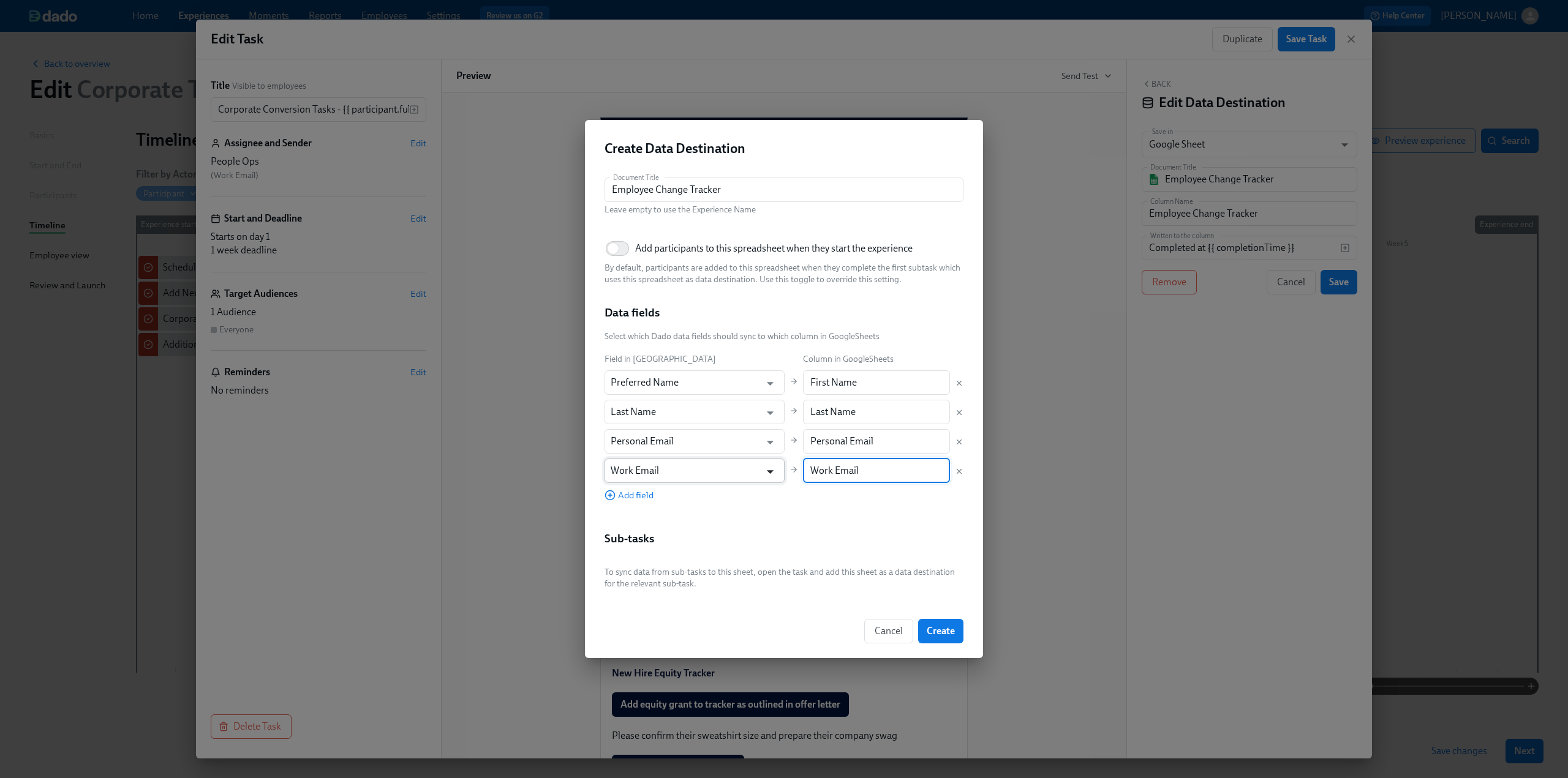
drag, startPoint x: 886, startPoint y: 469, endPoint x: 746, endPoint y: 469, distance: 140.0
click at [746, 469] on div "Field in Dado Column in GoogleSheets Preferred Name ​ First Name ​ Last Name ​ …" at bounding box center [784, 426] width 359 height 149
paste input "[PERSON_NAME]'s e"
click at [958, 442] on icon "Delete mapping" at bounding box center [959, 442] width 4 height 4
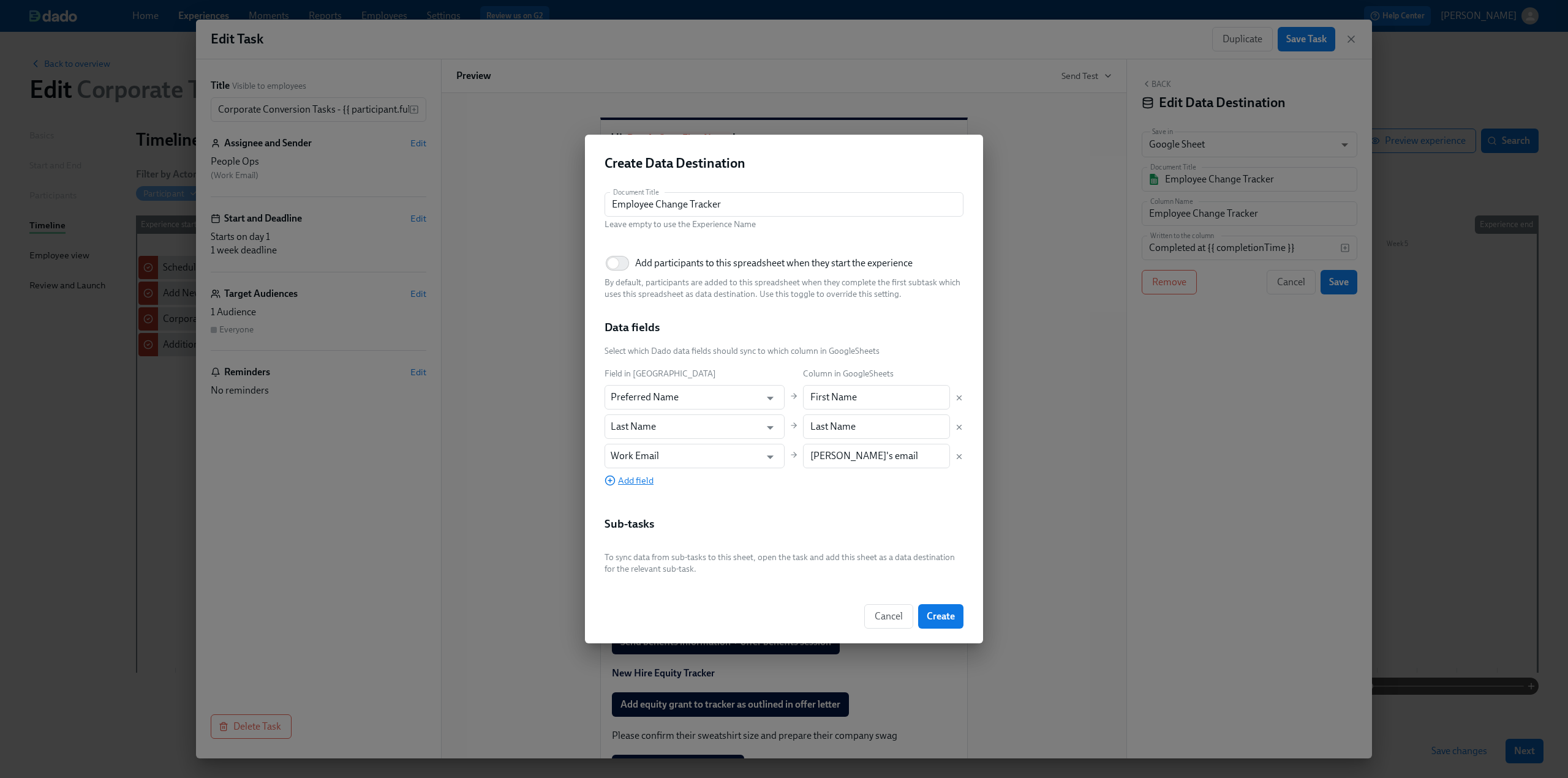
click at [629, 482] on span "Add field" at bounding box center [628, 481] width 49 height 12
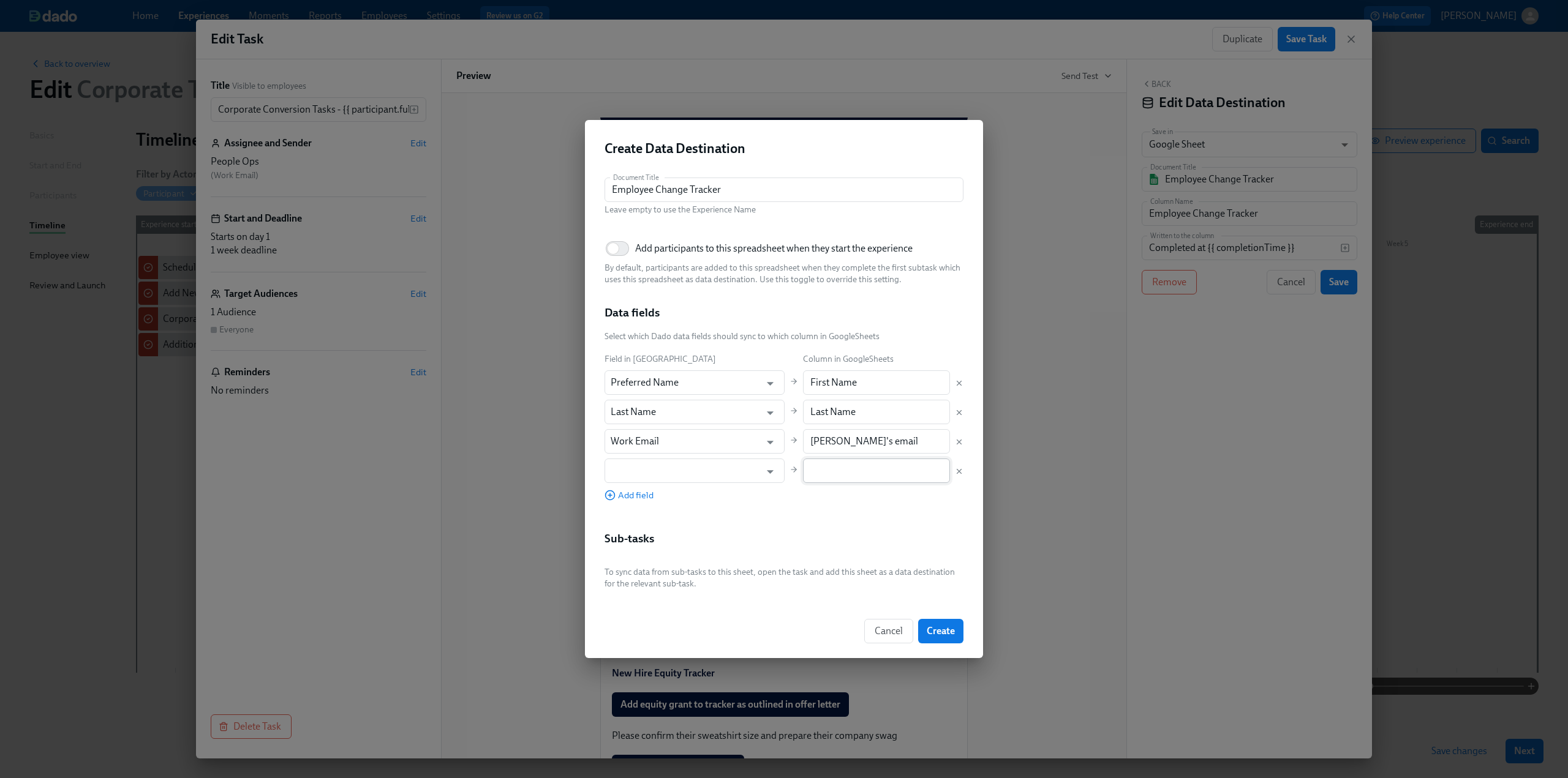
click at [803, 465] on input "text" at bounding box center [876, 470] width 147 height 24
paste input "Effective Date"
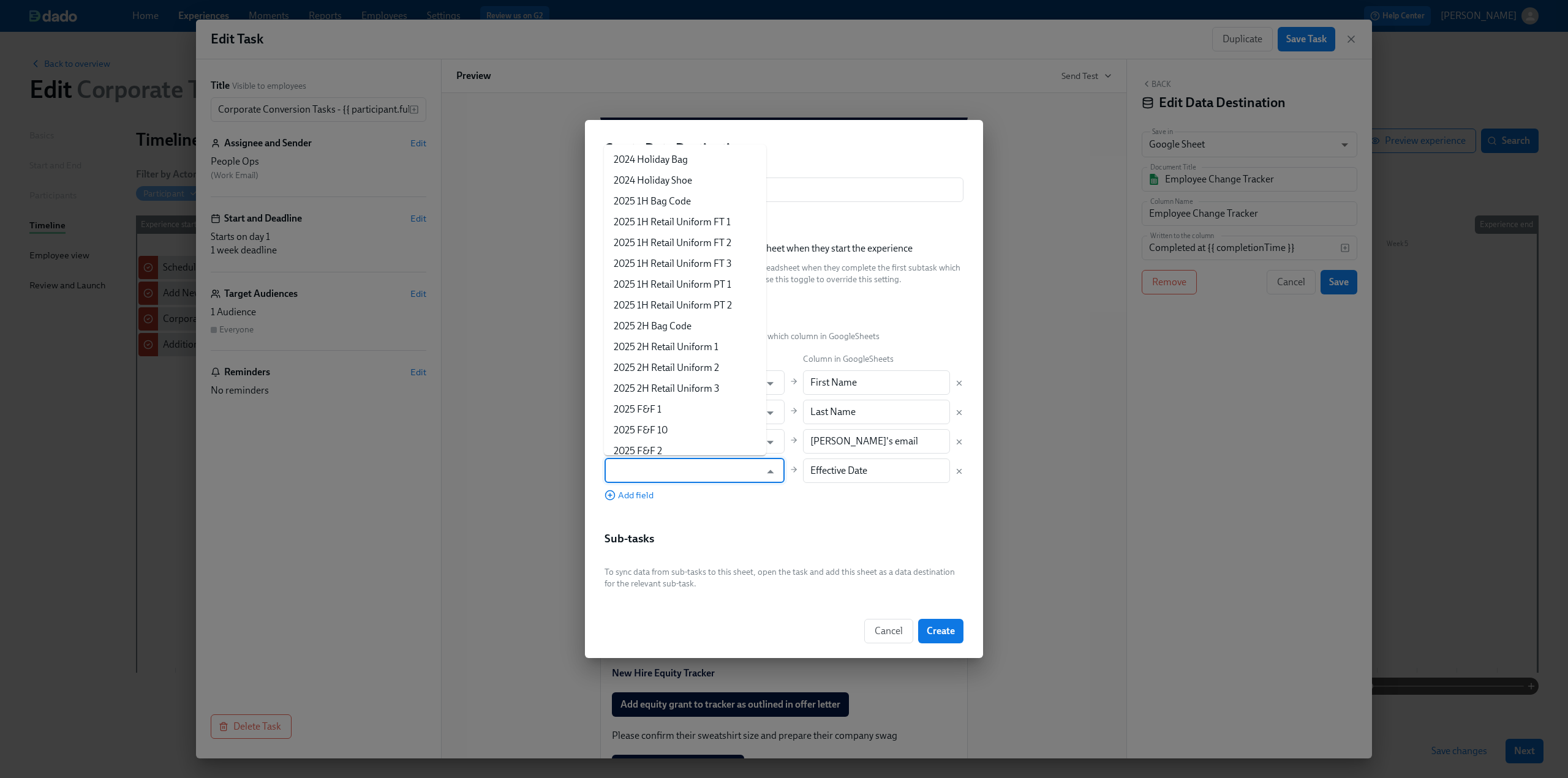
click at [697, 472] on input "text" at bounding box center [686, 470] width 150 height 24
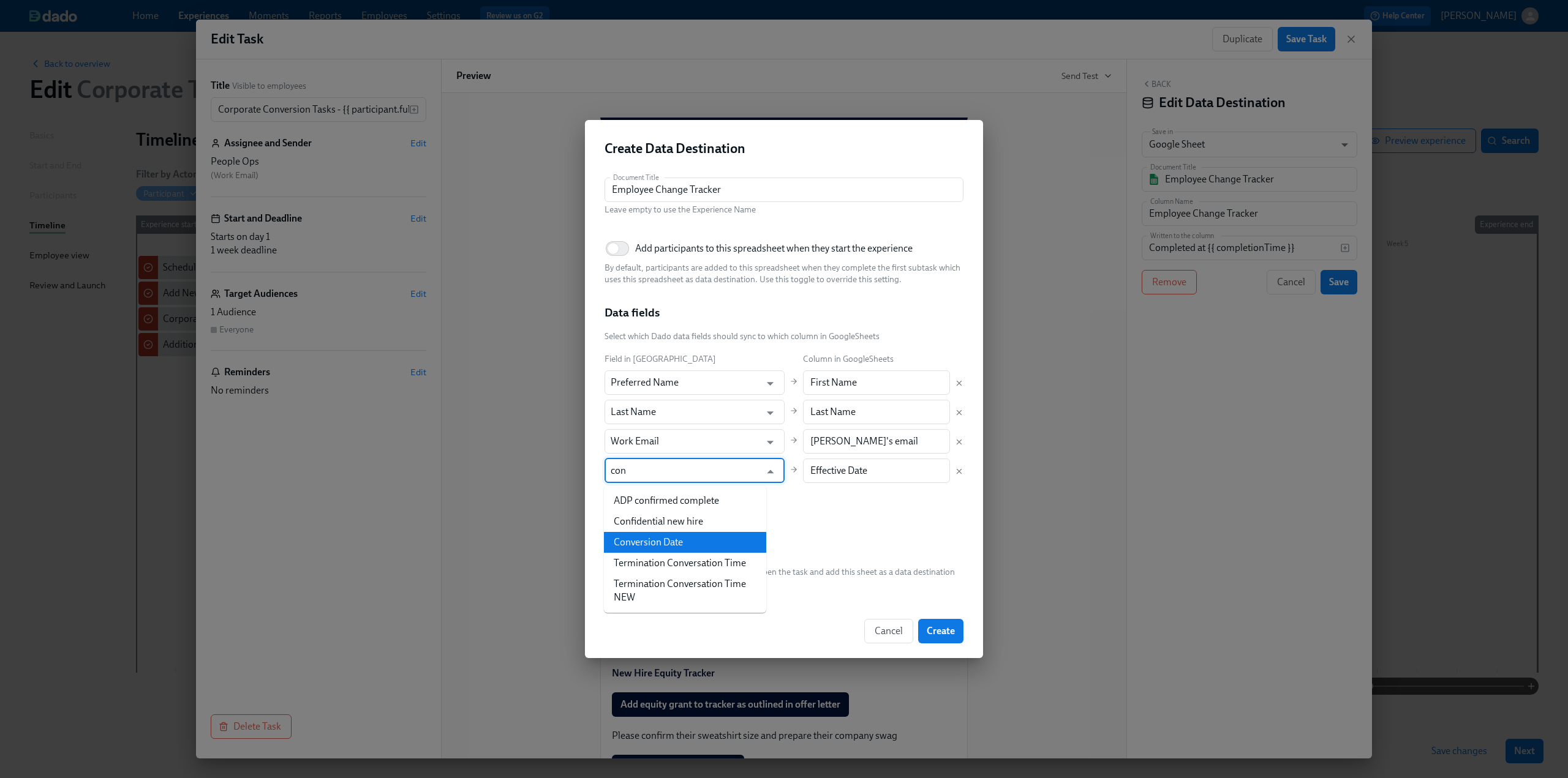
click at [687, 538] on li "Conversion Date" at bounding box center [685, 543] width 162 height 21
click at [630, 499] on span "Add field" at bounding box center [628, 495] width 49 height 12
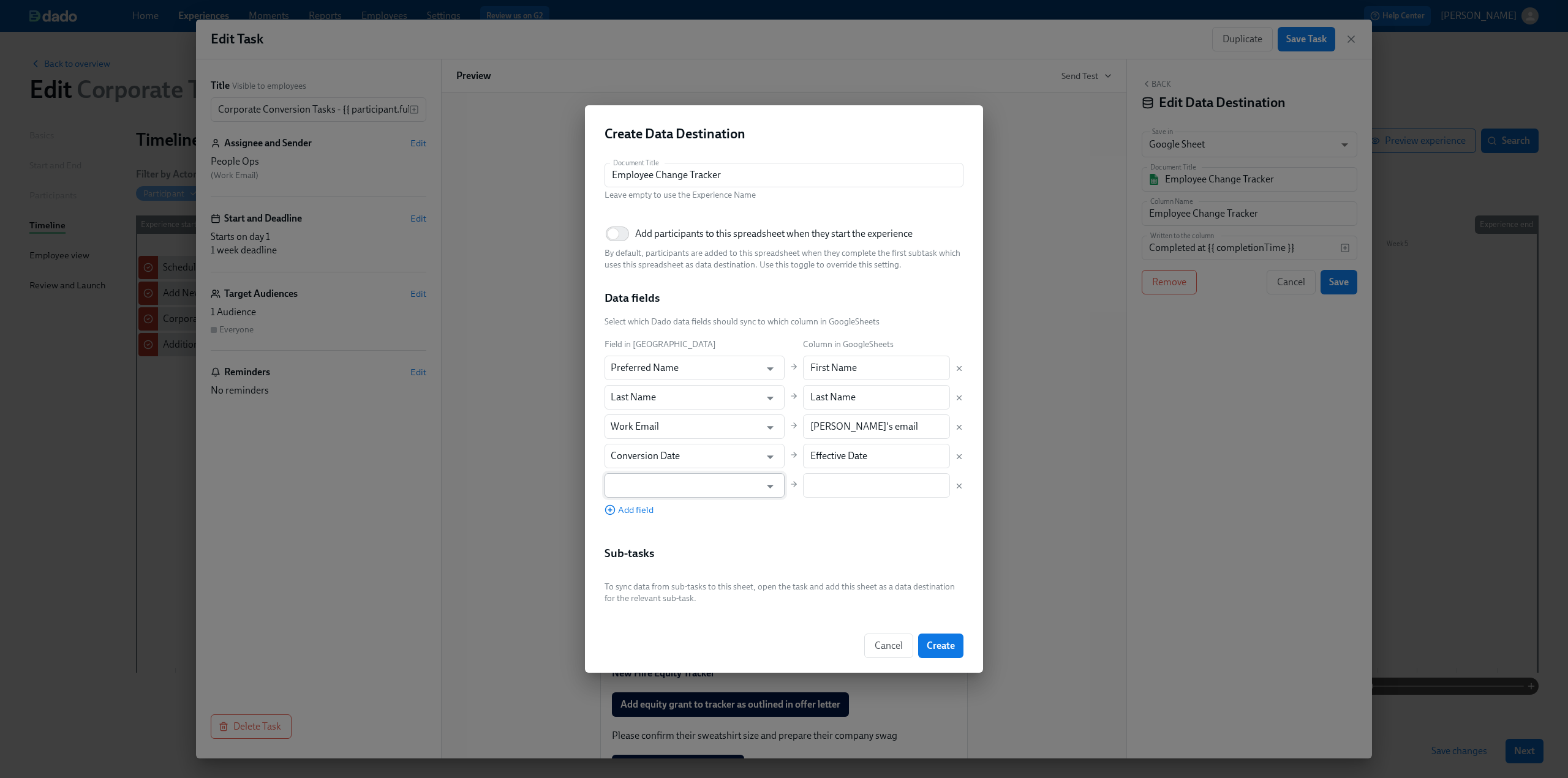
click at [650, 483] on input "text" at bounding box center [686, 485] width 150 height 24
drag, startPoint x: 647, startPoint y: 481, endPoint x: 541, endPoint y: 487, distance: 106.2
click at [541, 487] on div "Create Data Destination Document Title Employee Change Tracker Document Title L…" at bounding box center [784, 389] width 1568 height 778
click at [638, 514] on li "Change Type" at bounding box center [685, 516] width 162 height 21
click at [877, 481] on input "text" at bounding box center [876, 485] width 147 height 24
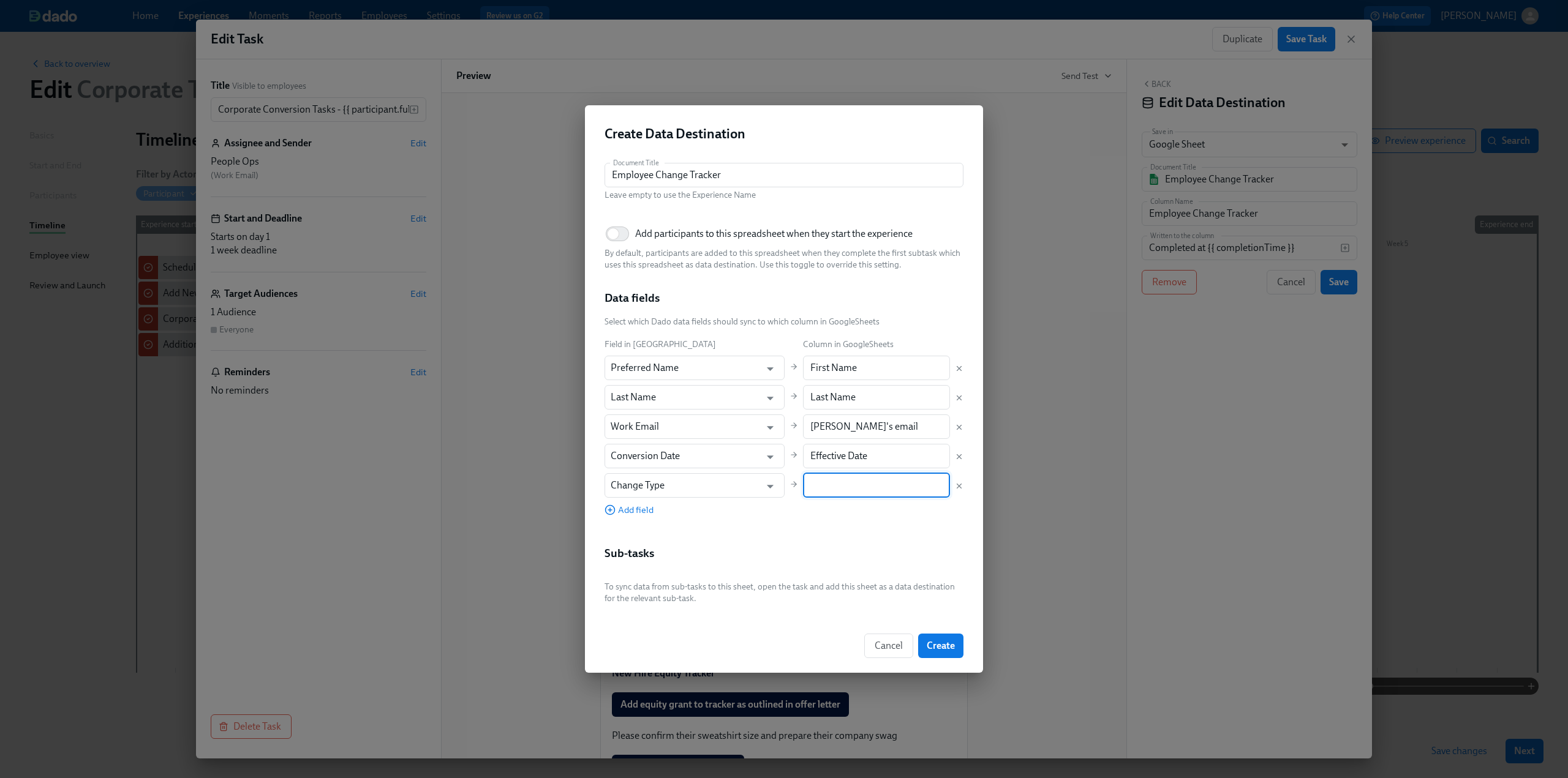
paste input "Change Type"
click at [954, 641] on span "Create" at bounding box center [940, 646] width 28 height 12
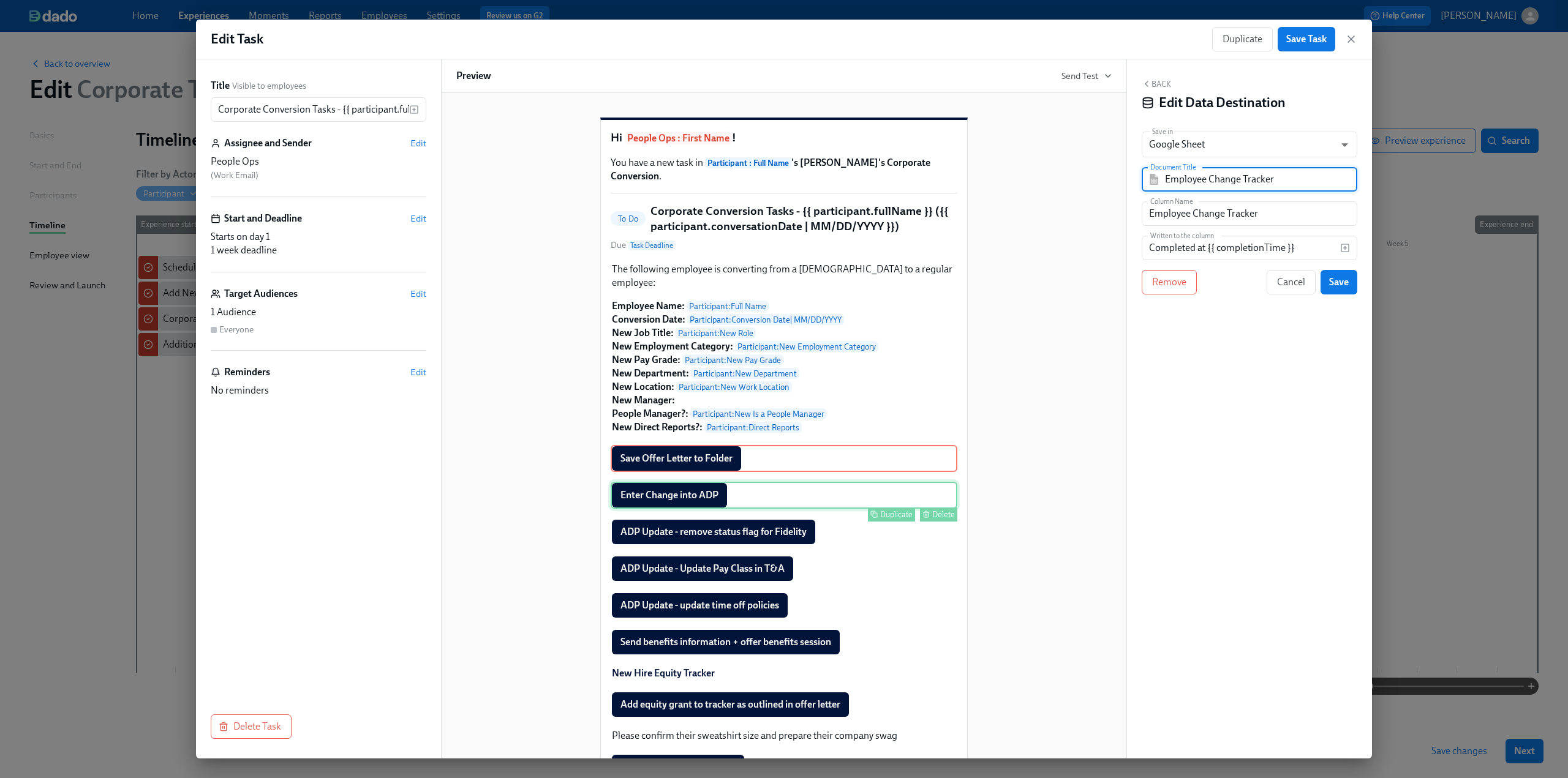
click at [643, 496] on div "Enter Change into ADP Duplicate Delete" at bounding box center [784, 495] width 347 height 27
click at [677, 461] on div "Save Offer Letter to Folder Duplicate Delete" at bounding box center [784, 458] width 347 height 27
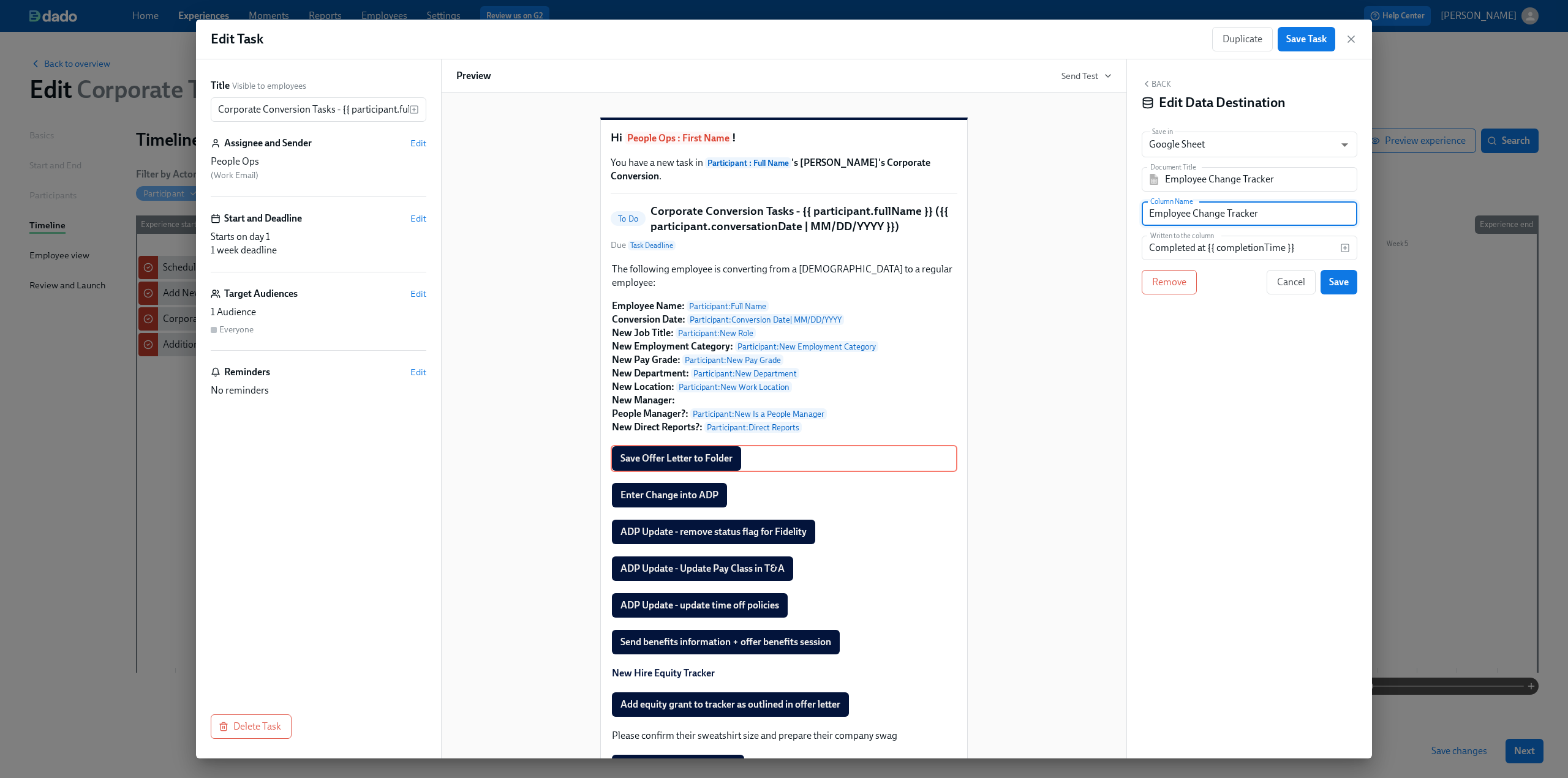
drag, startPoint x: 1281, startPoint y: 213, endPoint x: 1056, endPoint y: 213, distance: 225.0
click at [1056, 213] on div "Title Visible to employees Corporate Conversion Tasks - {{ participant.fullName…" at bounding box center [784, 409] width 1176 height 699
paste input "Comp Statement Created & Shared"
drag, startPoint x: 1314, startPoint y: 247, endPoint x: 1009, endPoint y: 254, distance: 305.1
click at [1009, 254] on div "Title Visible to employees Corporate Conversion Tasks - {{ participant.fullName…" at bounding box center [784, 409] width 1176 height 699
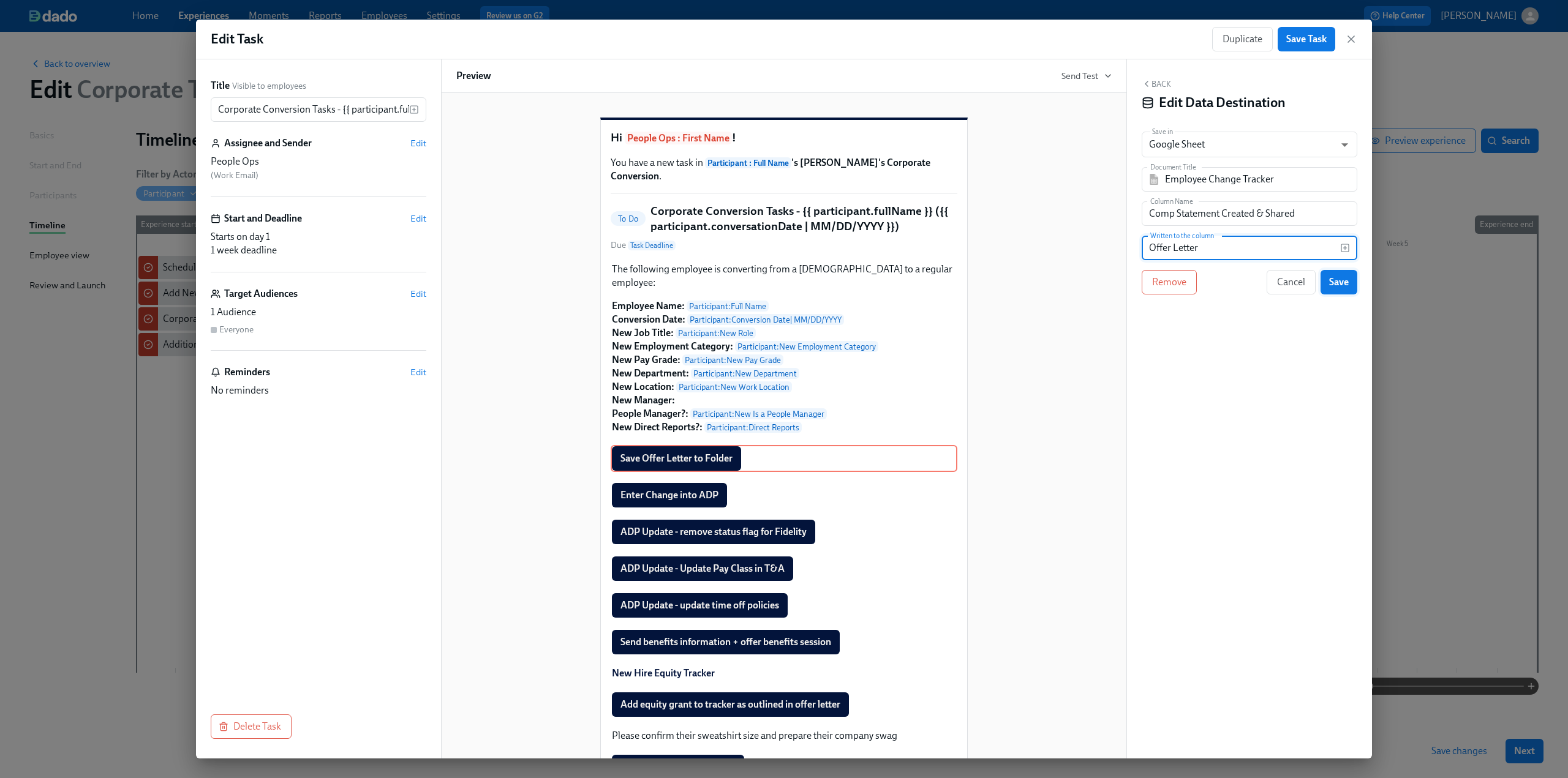
click at [1331, 274] on button "Save" at bounding box center [1339, 282] width 37 height 24
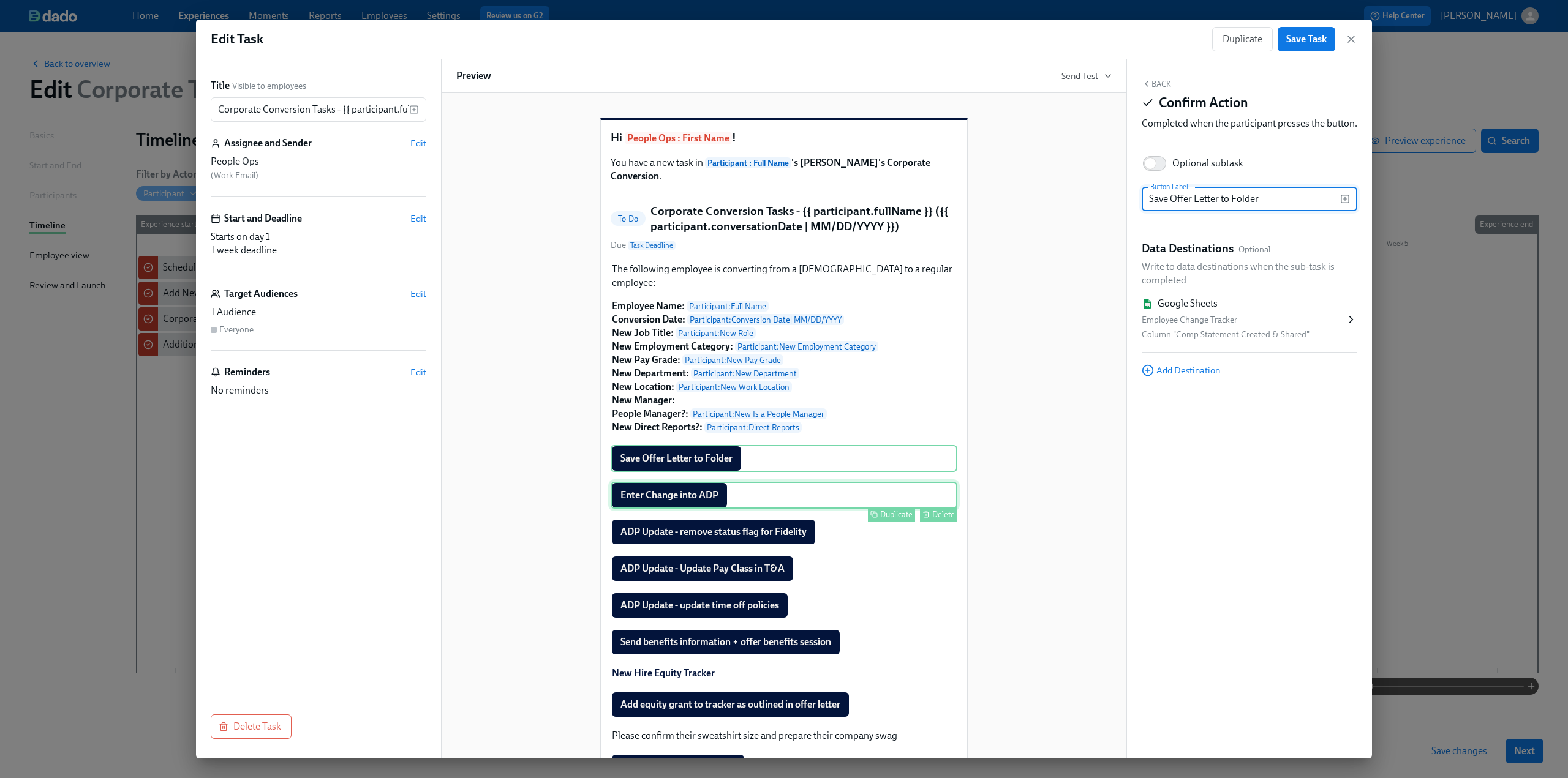
click at [669, 494] on div "Enter Change into ADP Duplicate Delete" at bounding box center [784, 495] width 347 height 27
click at [1206, 311] on span "Add Destination" at bounding box center [1181, 305] width 78 height 12
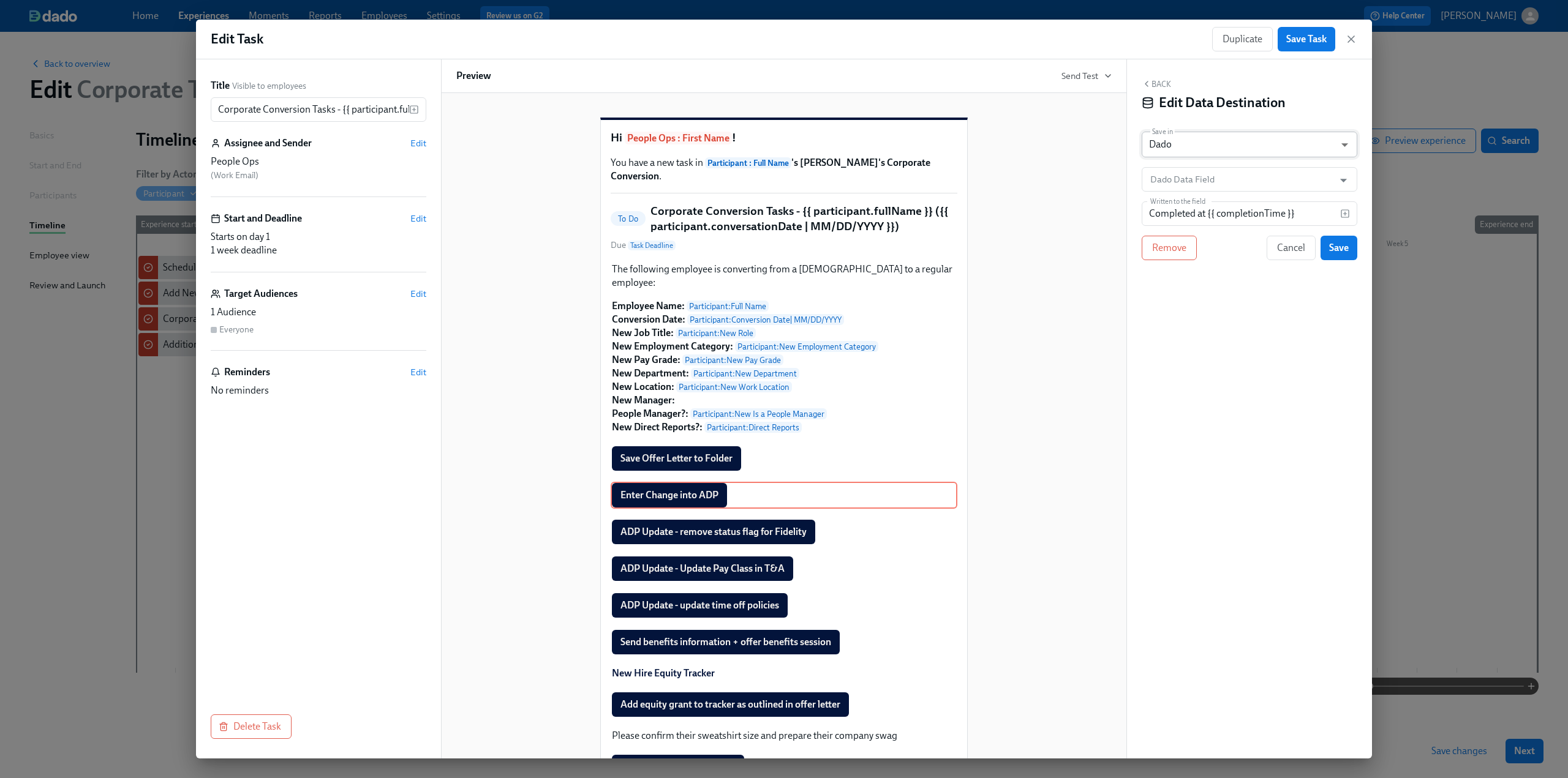
click at [1216, 145] on body "Home Experiences Moments Reports Employees Settings Review us on G2 Help Center…" at bounding box center [784, 389] width 1568 height 778
click at [1205, 121] on li "Google Sheet" at bounding box center [1249, 125] width 215 height 21
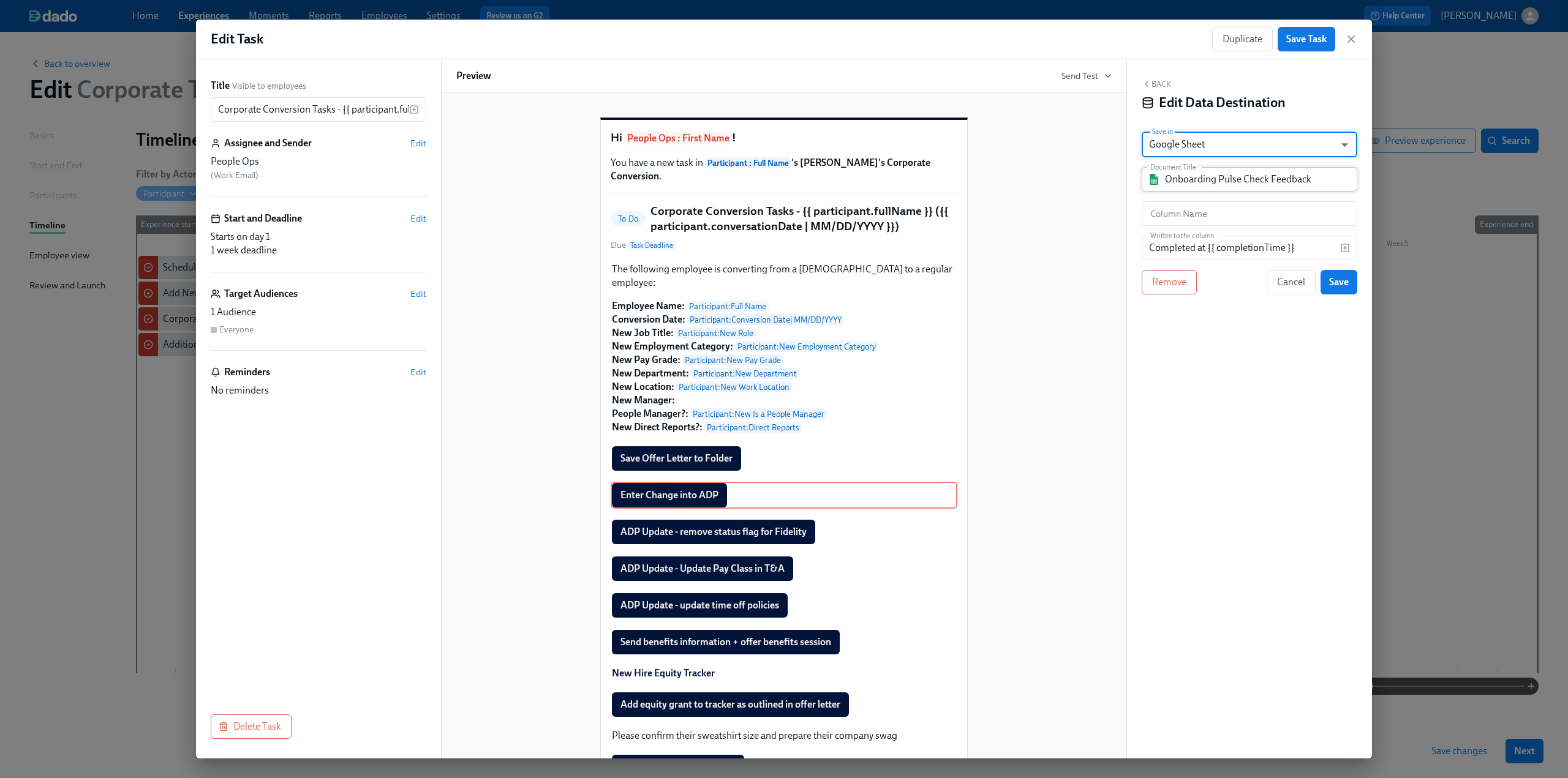
click at [1204, 178] on input "Onboarding Pulse Check Feedback" at bounding box center [1258, 179] width 187 height 24
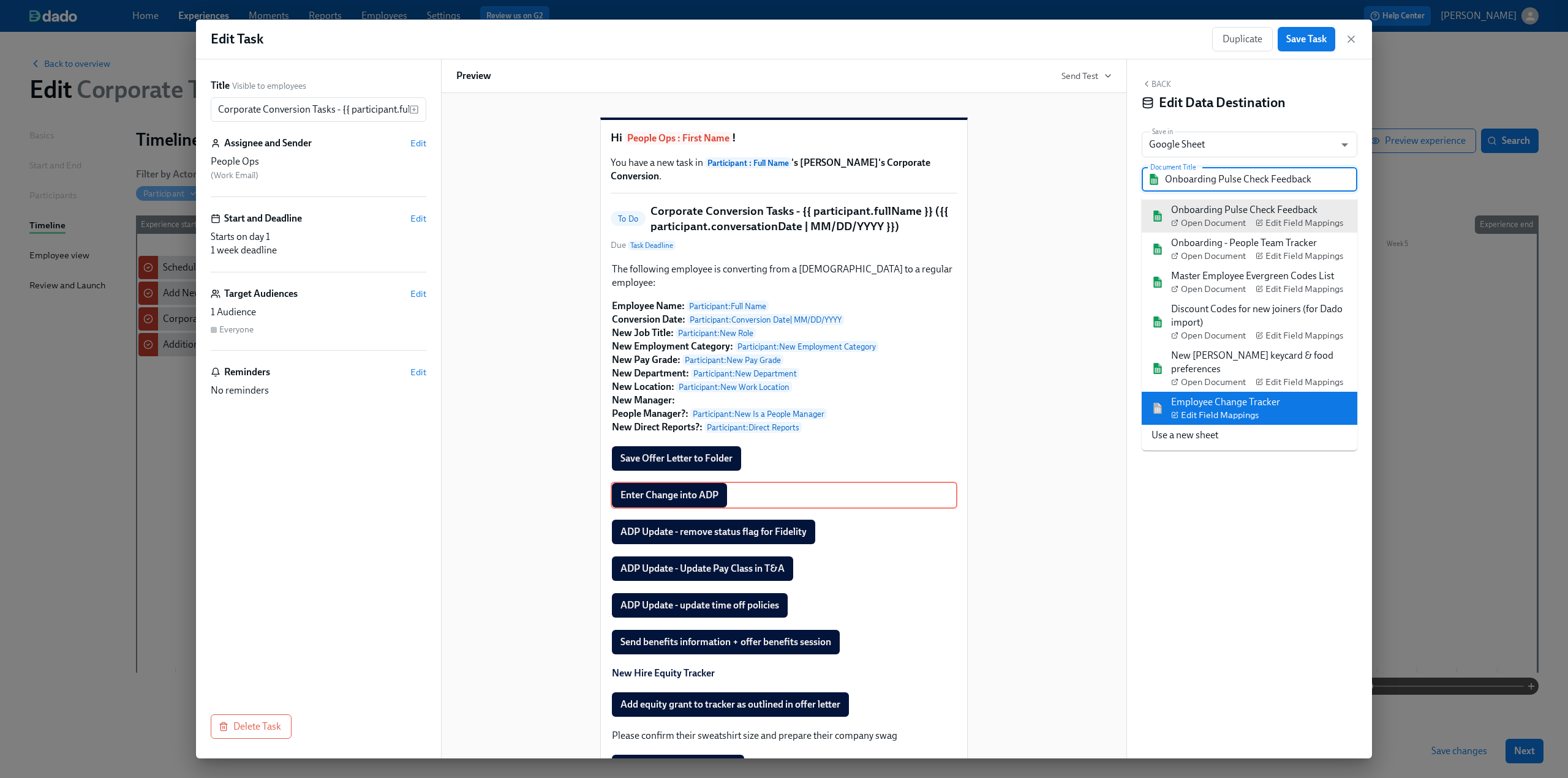
click at [1230, 396] on div "Employee Change Tracker Edit Field Mappings" at bounding box center [1225, 409] width 109 height 26
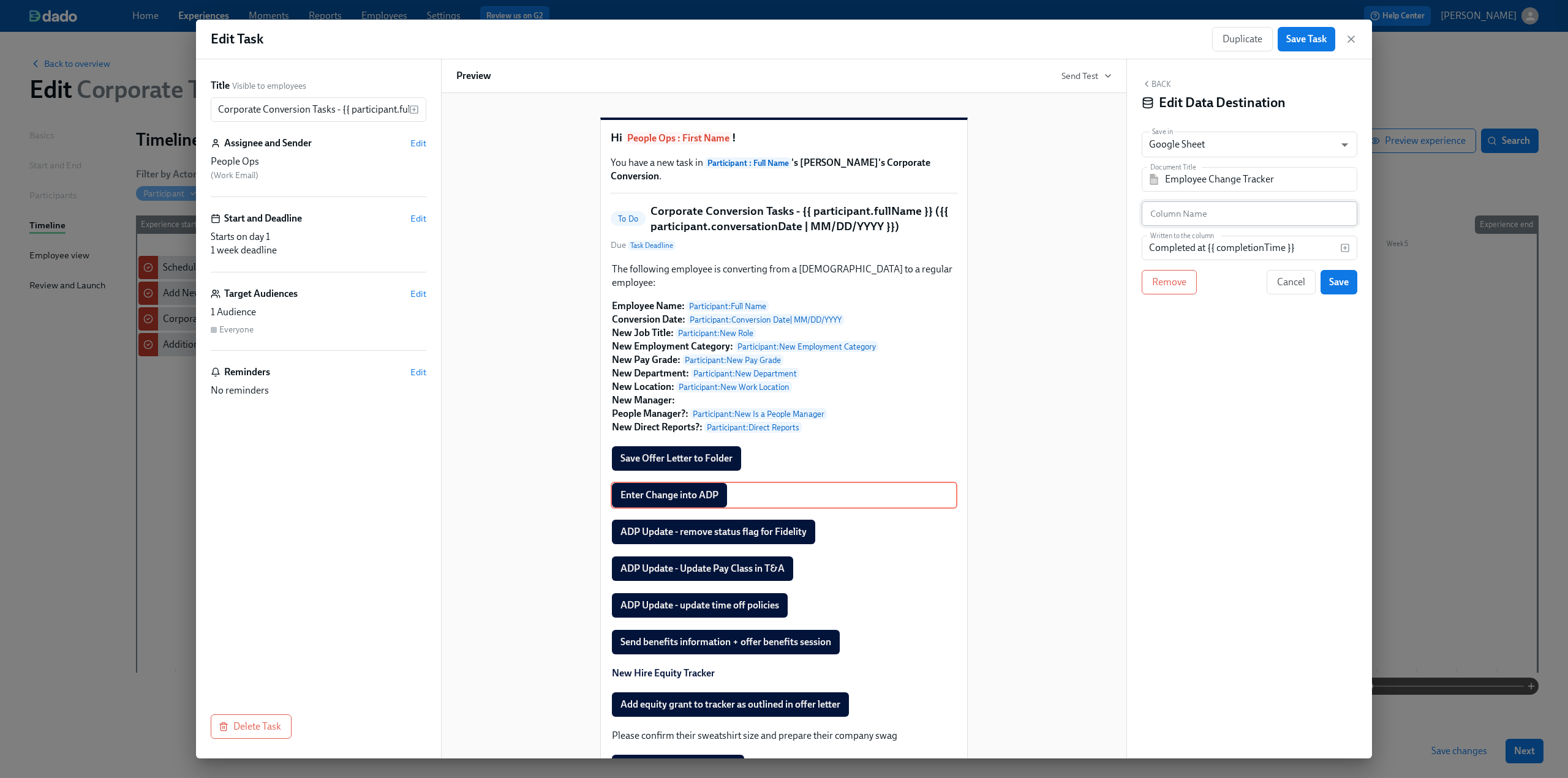
click at [1208, 215] on input "text" at bounding box center [1249, 213] width 215 height 24
paste input "ADP Updated"
click at [1333, 286] on span "Save" at bounding box center [1339, 282] width 19 height 12
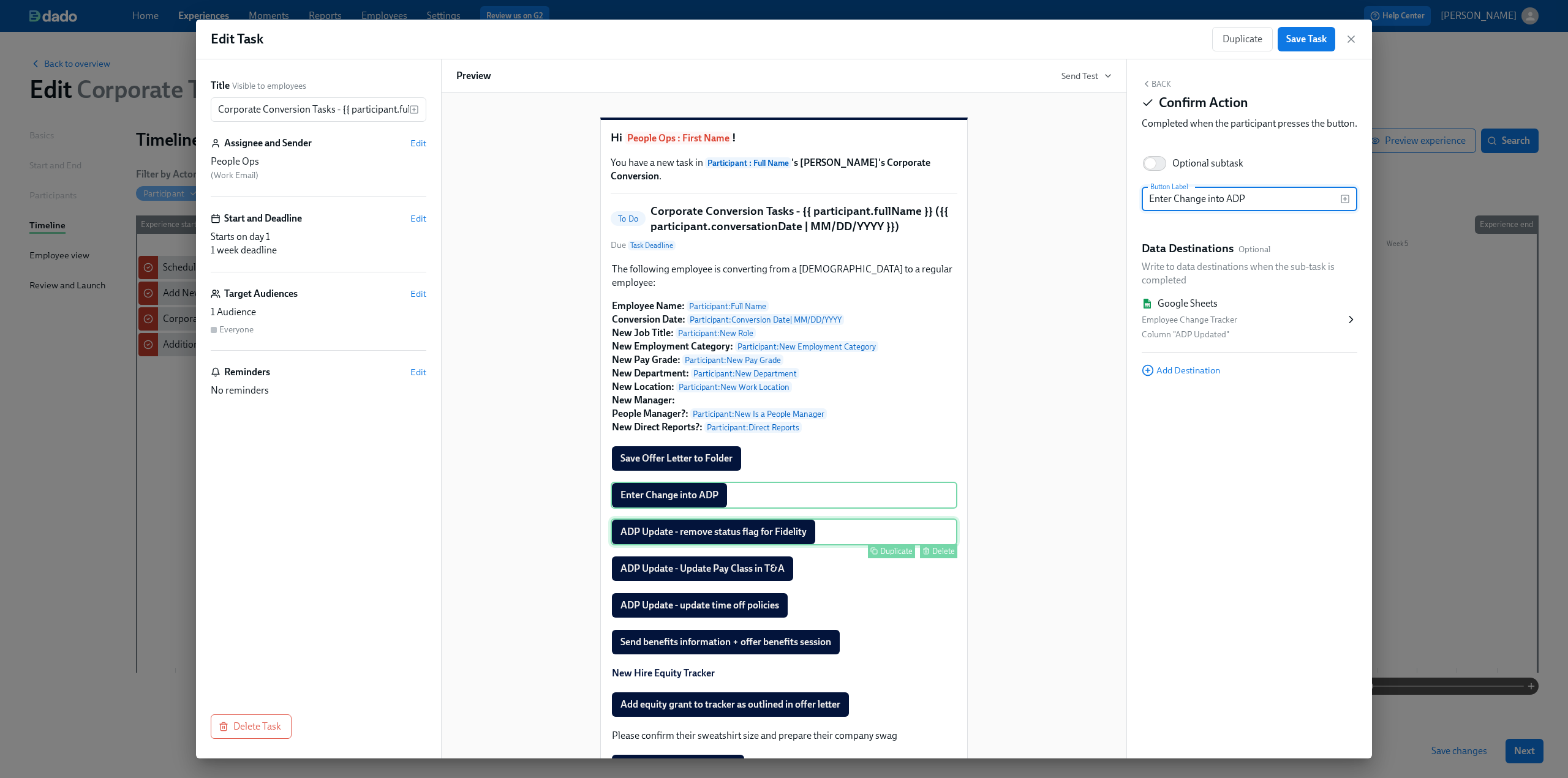
click at [729, 535] on div "ADP Update - remove status flag for Fidelity Duplicate Delete" at bounding box center [784, 531] width 347 height 27
click at [1196, 311] on span "Add Destination" at bounding box center [1181, 305] width 78 height 12
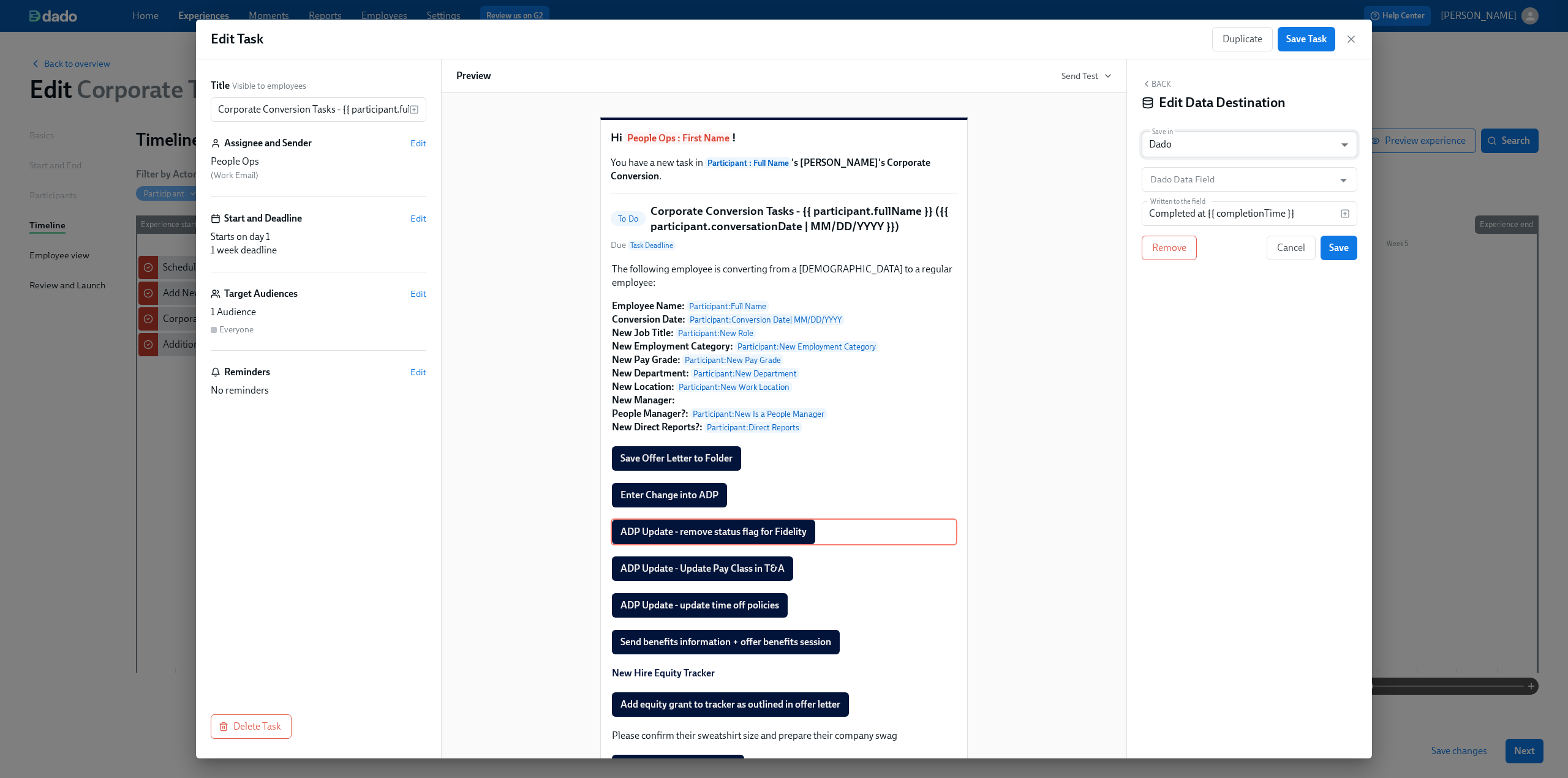
click at [1181, 139] on body "Home Experiences Moments Reports Employees Settings Review us on G2 Help Center…" at bounding box center [784, 389] width 1568 height 778
click at [1190, 118] on li "Google Sheet" at bounding box center [1249, 125] width 215 height 21
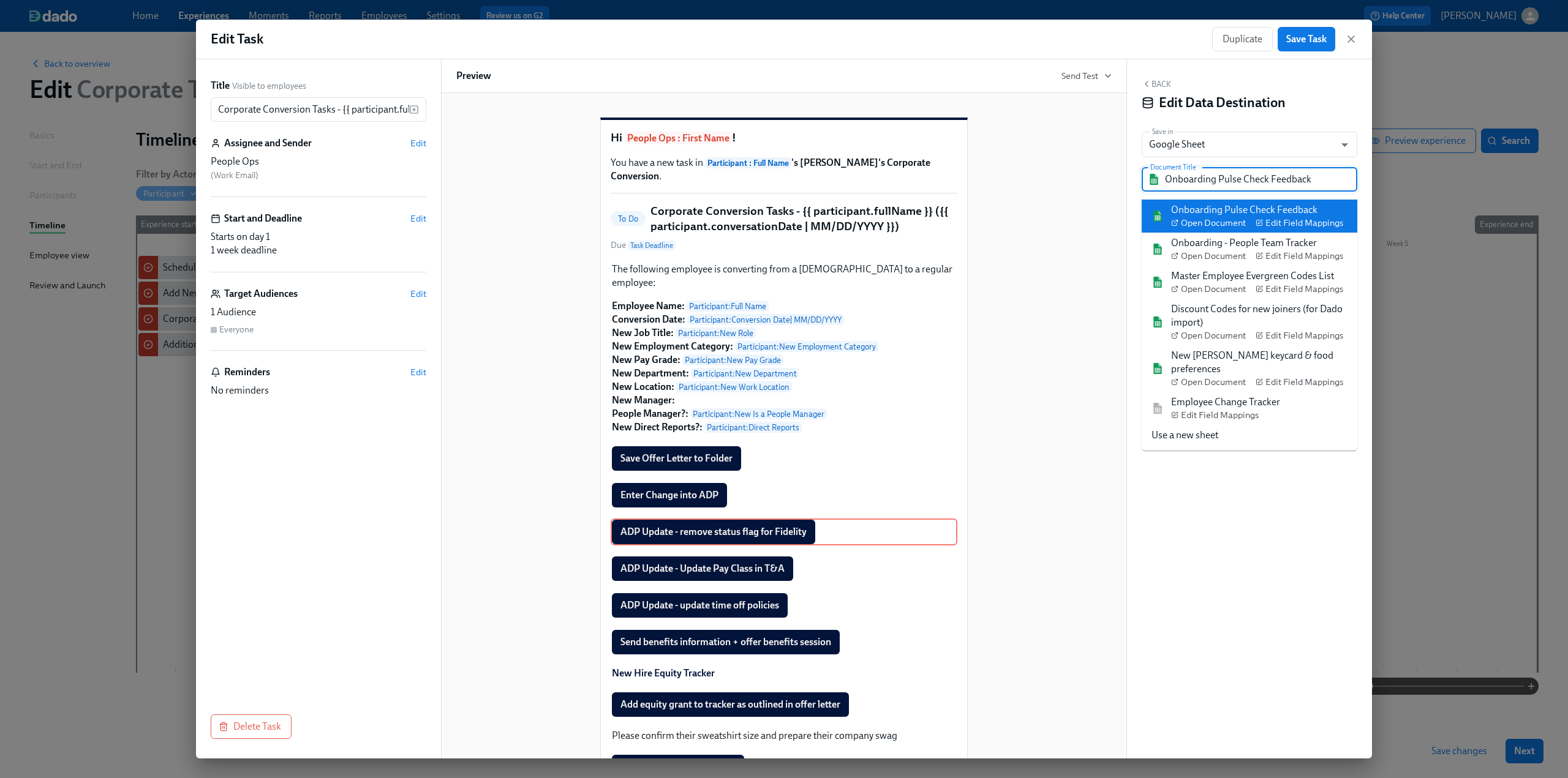
click at [1203, 182] on input "Onboarding Pulse Check Feedback" at bounding box center [1258, 179] width 187 height 24
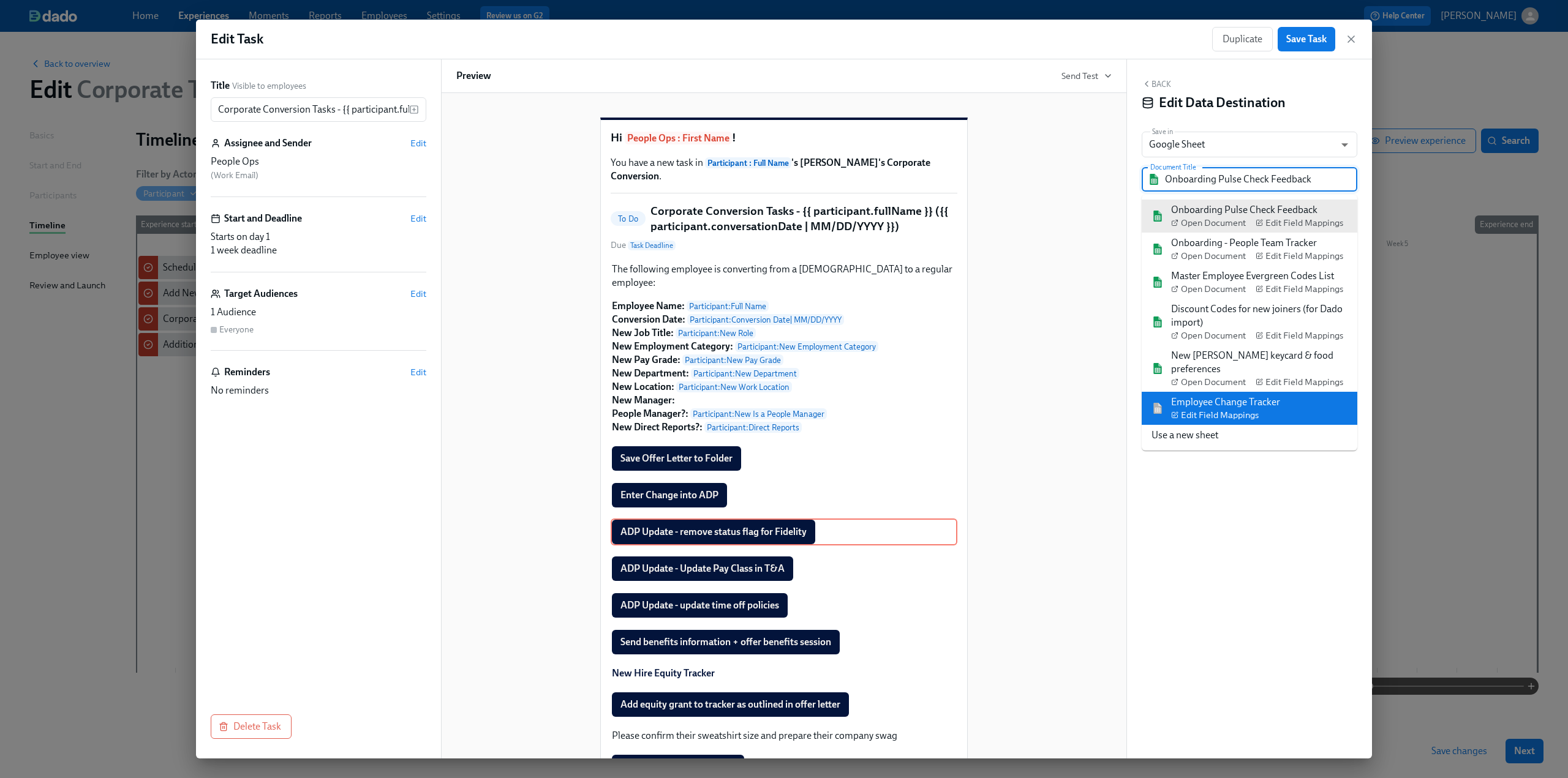
click at [1218, 396] on div "Employee Change Tracker Edit Field Mappings" at bounding box center [1225, 409] width 109 height 26
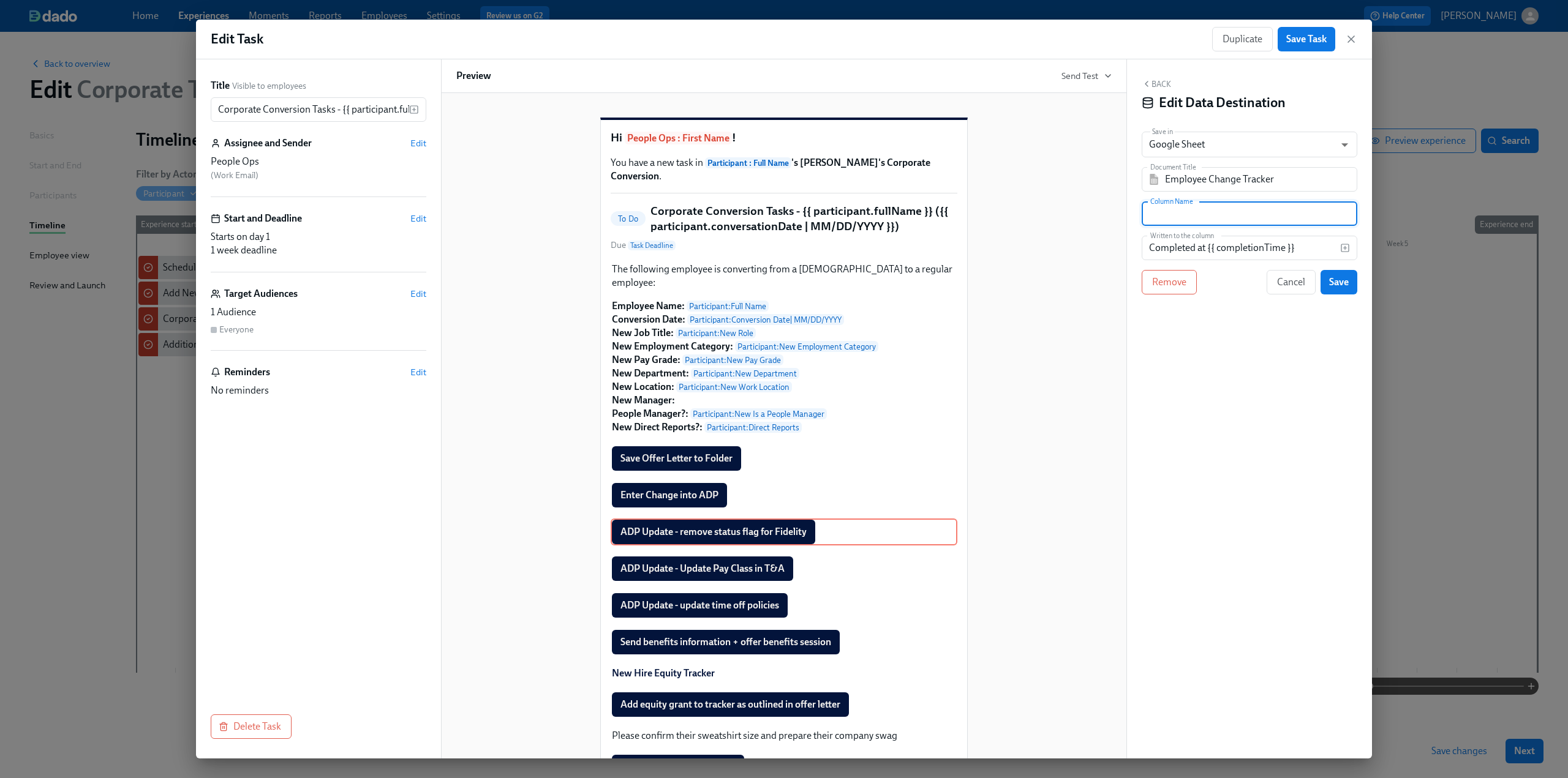
click at [1258, 208] on input "text" at bounding box center [1249, 213] width 215 height 24
paste input "Remove status flag for Fidelity"
click at [1339, 279] on span "Save" at bounding box center [1339, 282] width 19 height 12
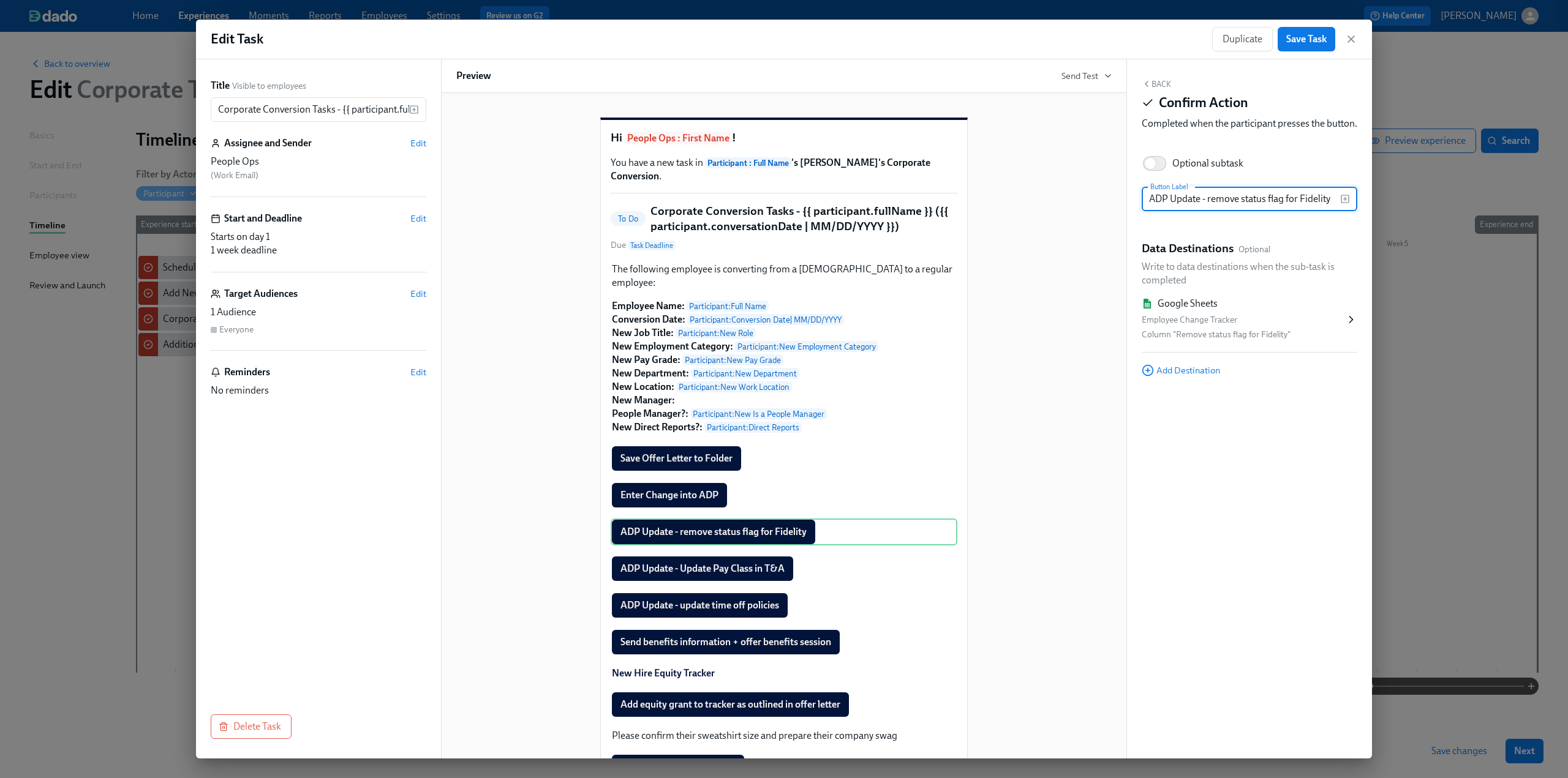
click at [1152, 80] on button "Back" at bounding box center [1157, 84] width 30 height 10
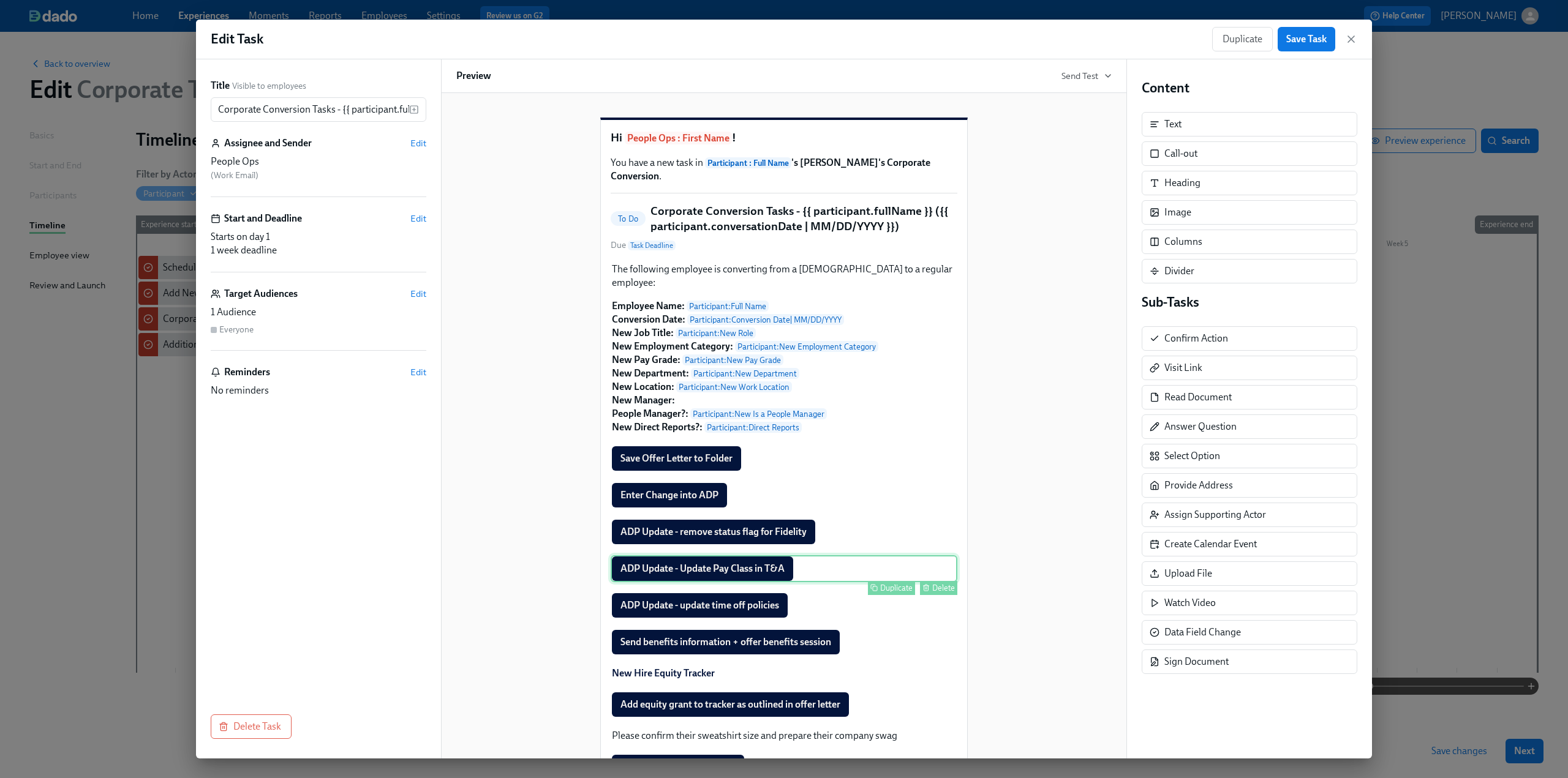
click at [760, 569] on div "ADP Update - Update Pay Class in T&A Duplicate Delete" at bounding box center [784, 568] width 347 height 27
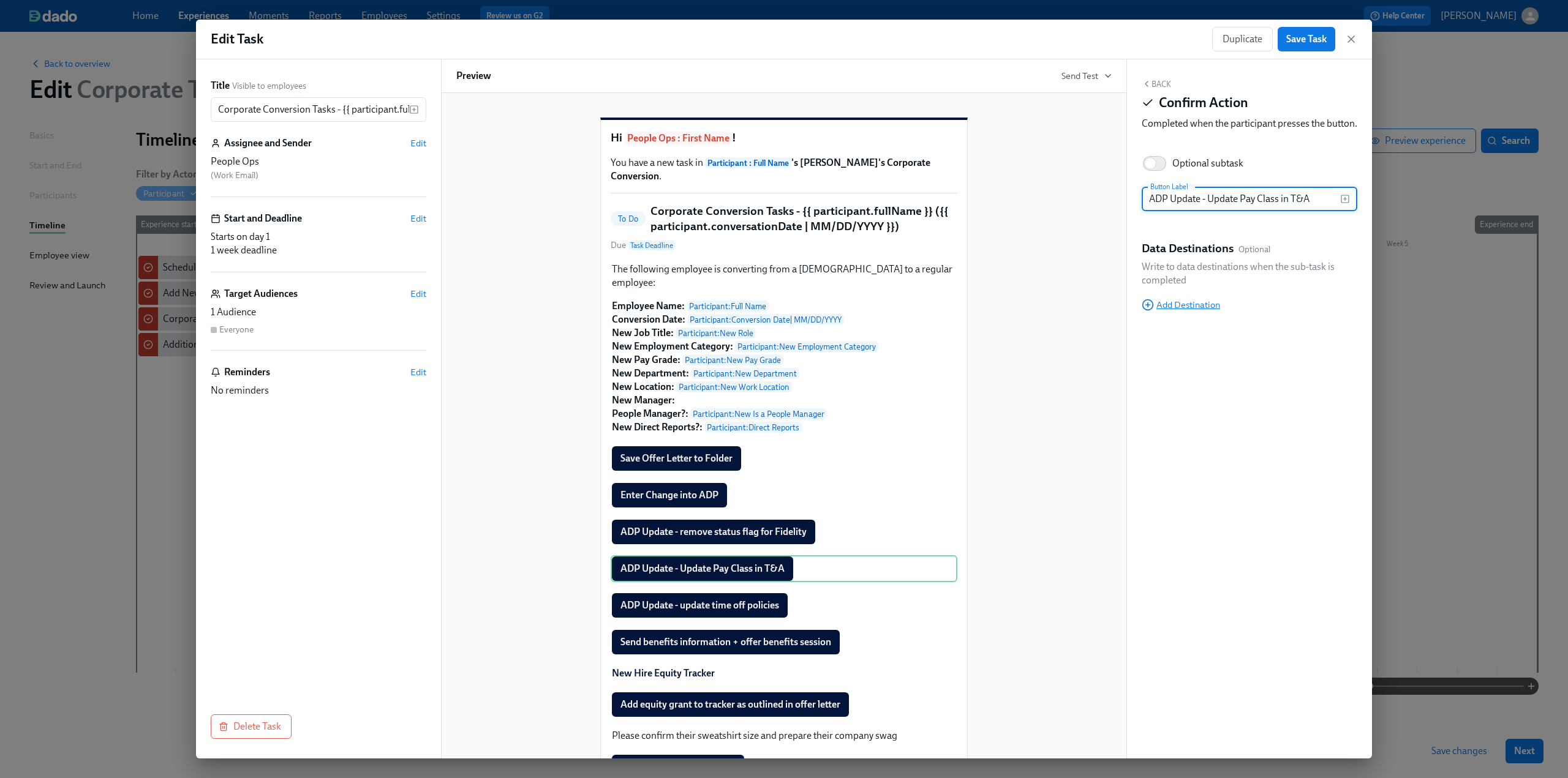
click at [1183, 311] on span "Add Destination" at bounding box center [1181, 305] width 78 height 12
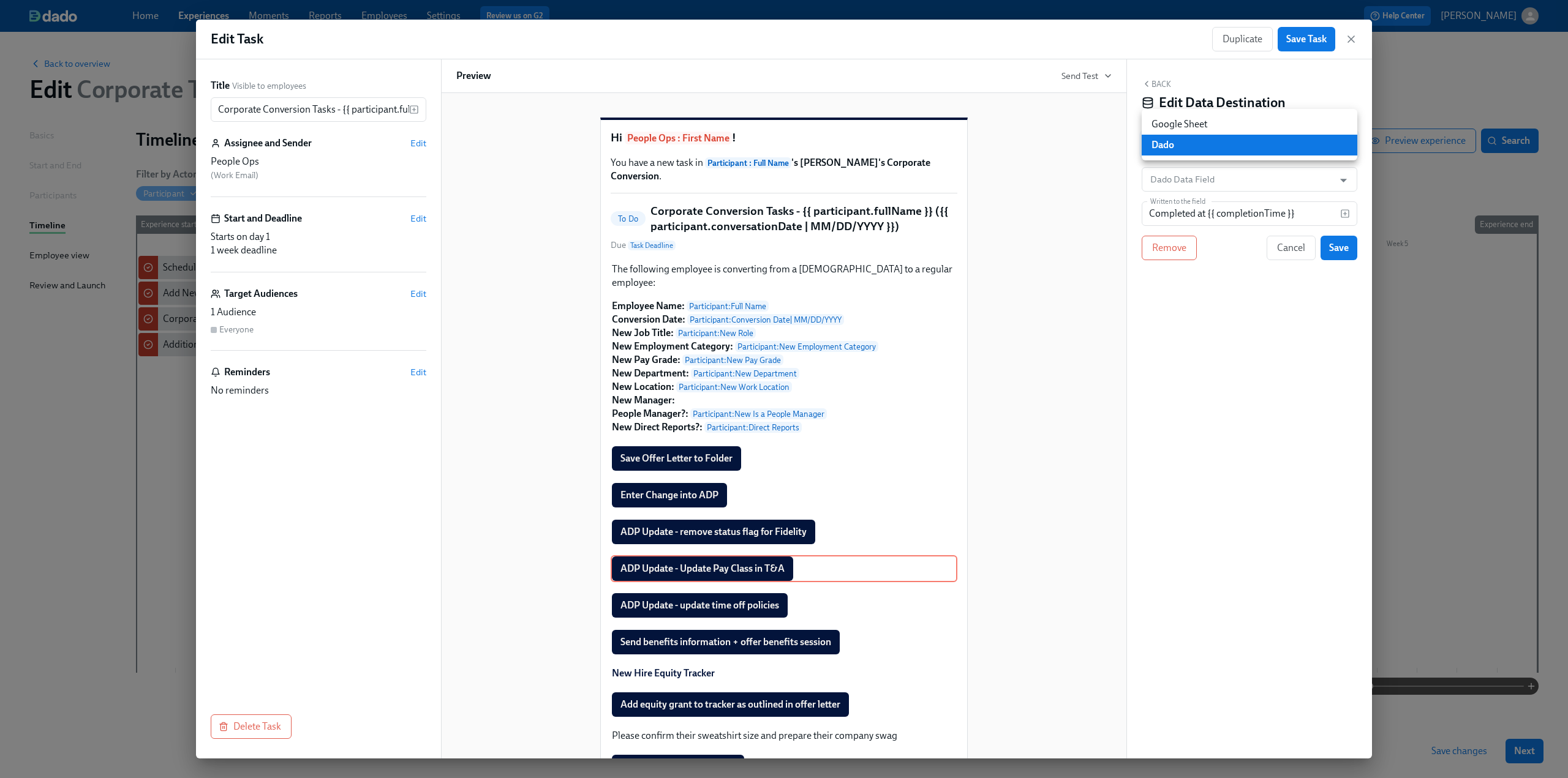
click at [1210, 143] on body "Home Experiences Moments Reports Employees Settings Review us on G2 Help Center…" at bounding box center [784, 389] width 1568 height 778
click at [1205, 125] on li "Google Sheet" at bounding box center [1249, 125] width 215 height 21
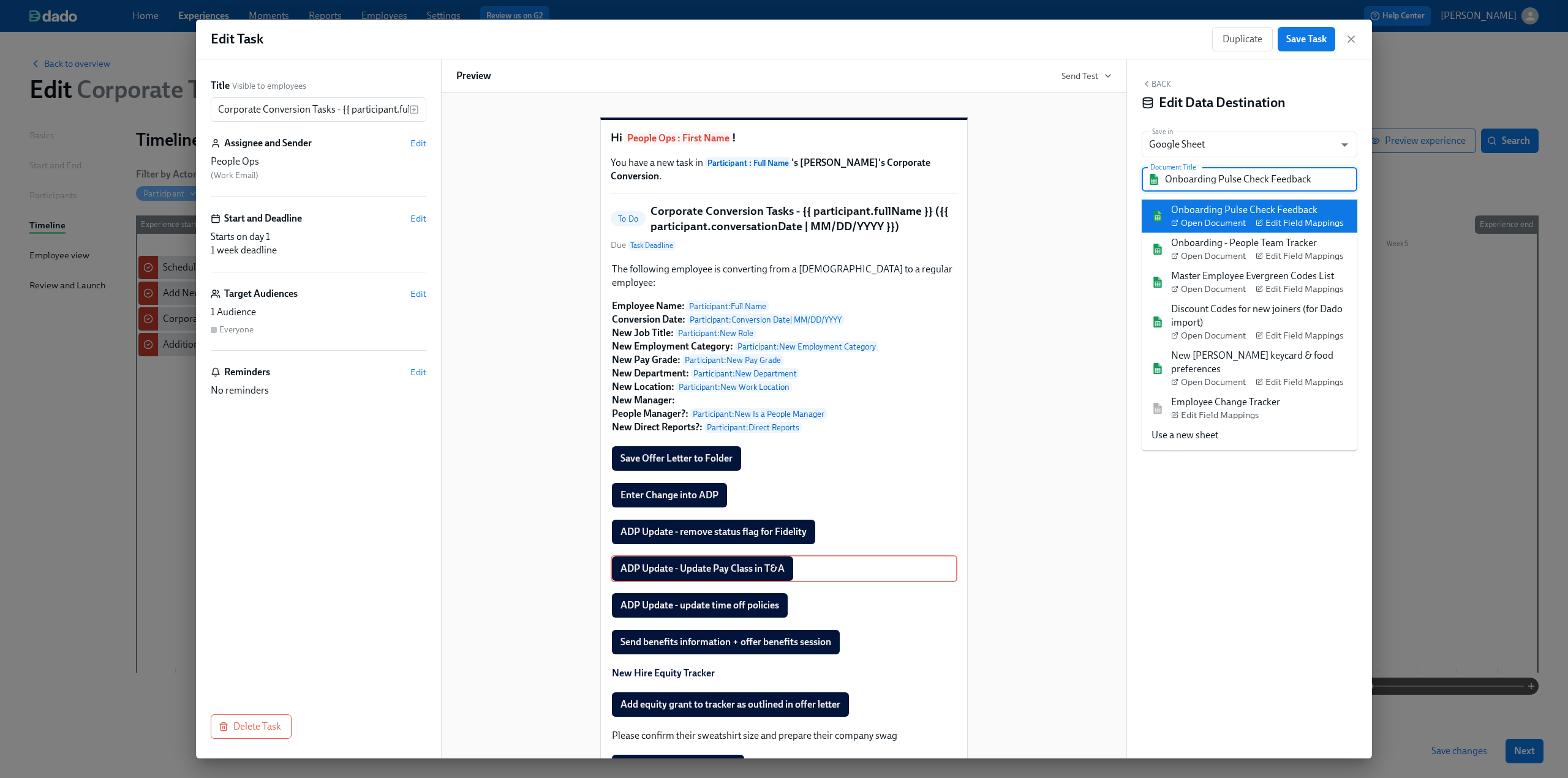
click at [1202, 177] on input "Onboarding Pulse Check Feedback" at bounding box center [1258, 179] width 187 height 24
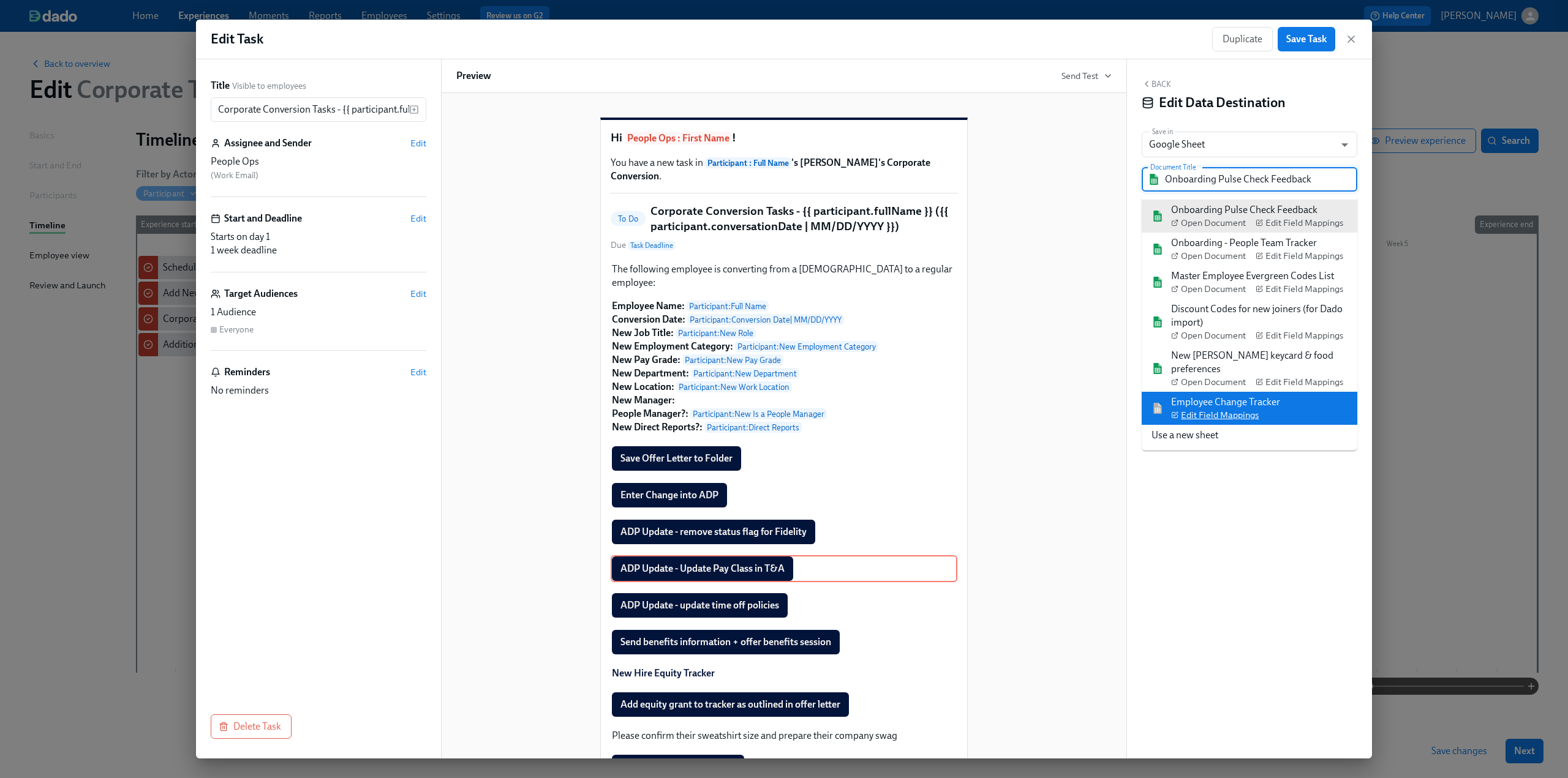
click at [1220, 409] on span "Edit Field Mappings" at bounding box center [1214, 415] width 87 height 12
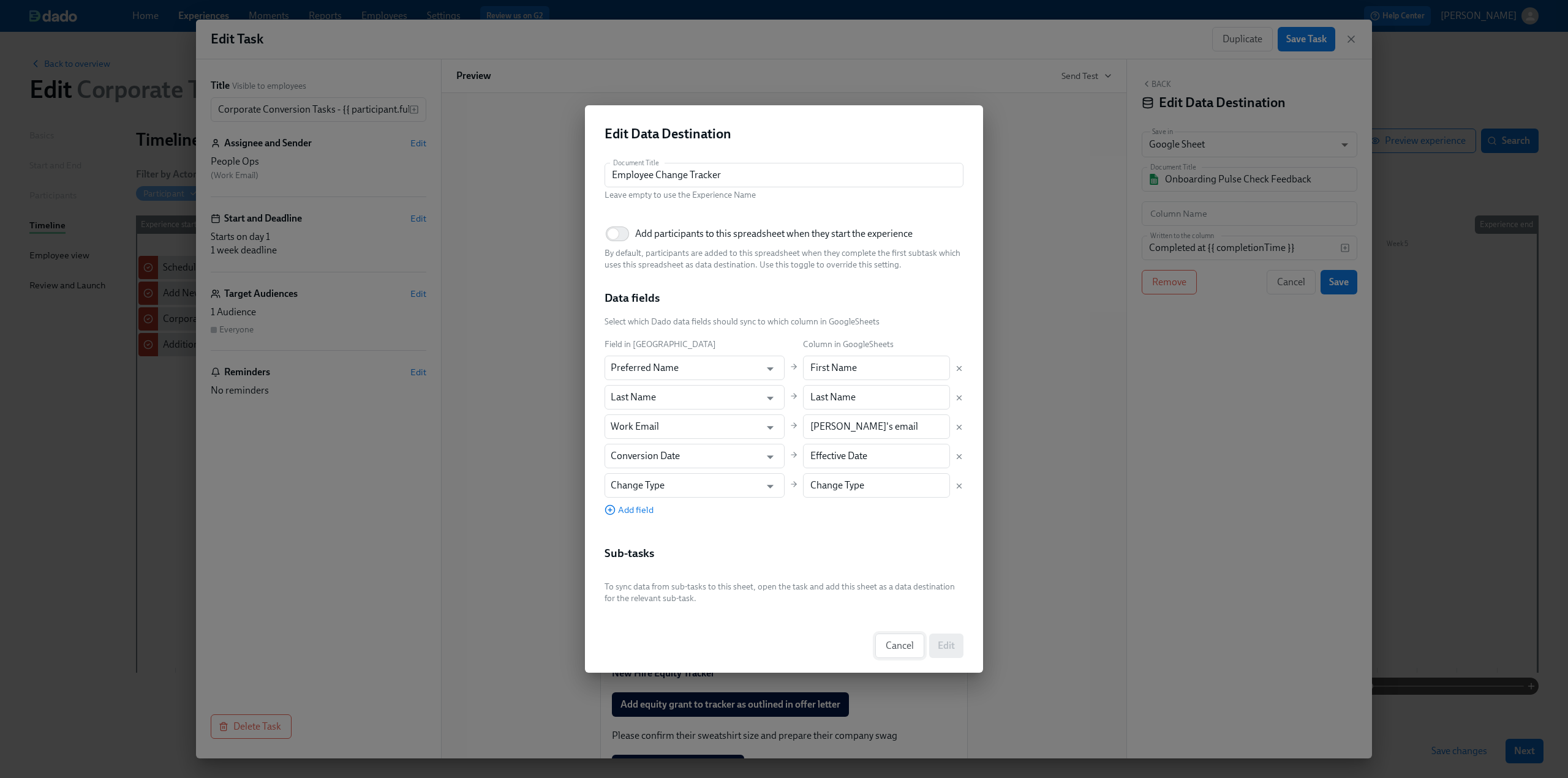
click at [899, 645] on span "Cancel" at bounding box center [899, 646] width 28 height 12
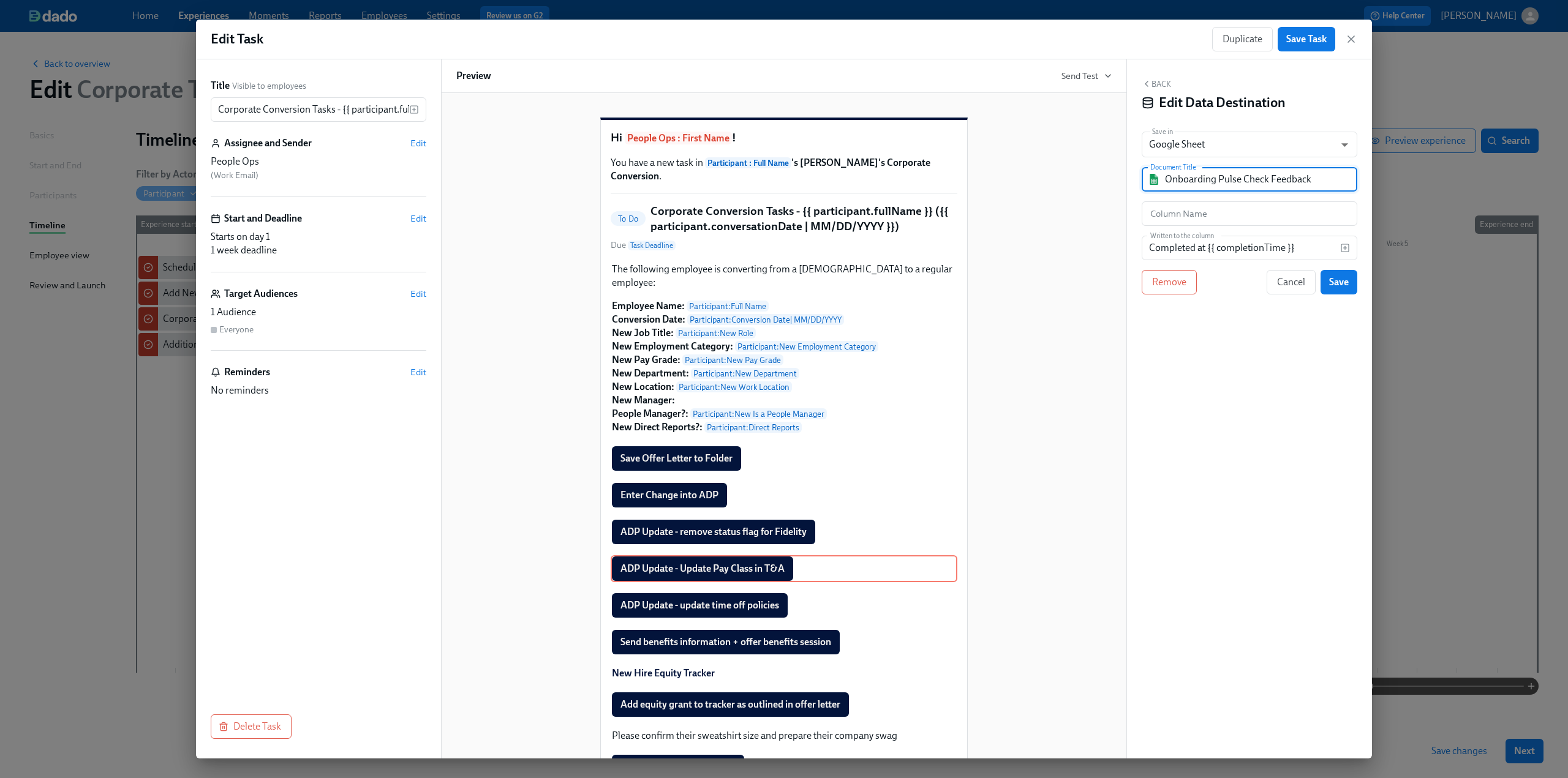
click at [1200, 179] on input "Onboarding Pulse Check Feedback" at bounding box center [1258, 179] width 187 height 24
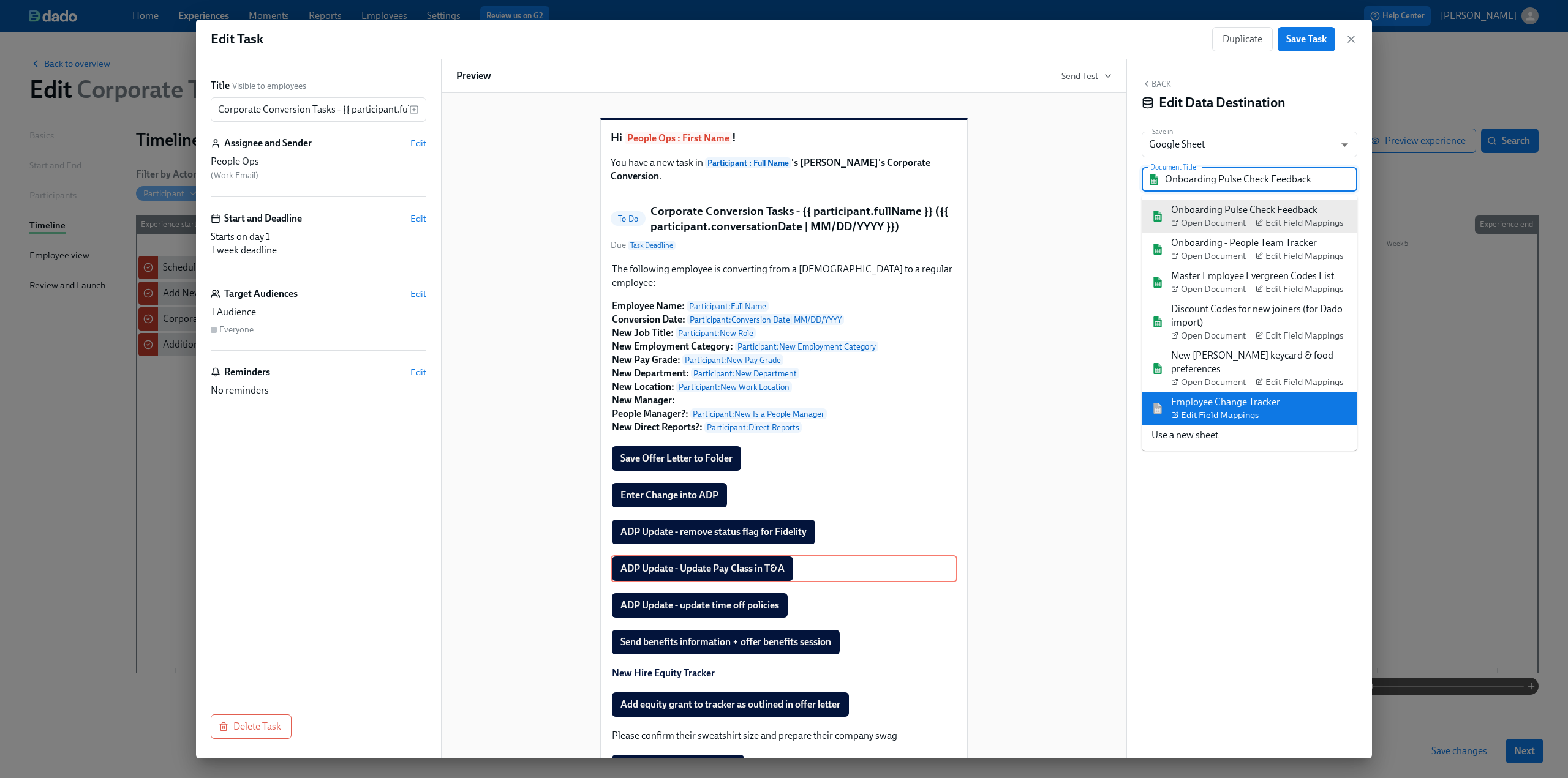
click at [1196, 396] on div "Employee Change Tracker Edit Field Mappings" at bounding box center [1225, 409] width 109 height 26
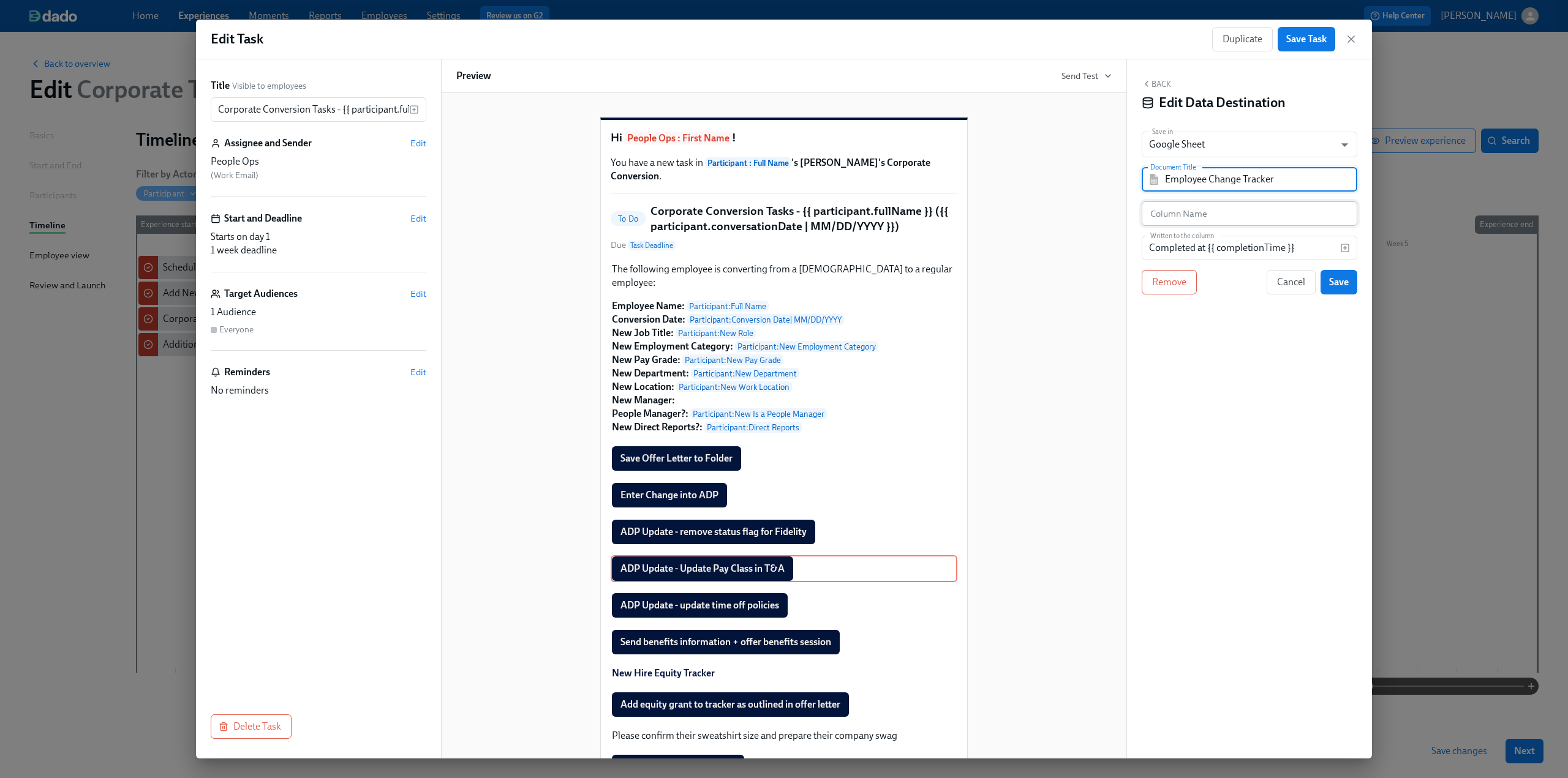
click at [1191, 218] on input "text" at bounding box center [1249, 213] width 215 height 24
paste input "Update Pay Class"
click at [1336, 281] on span "Save" at bounding box center [1339, 282] width 19 height 12
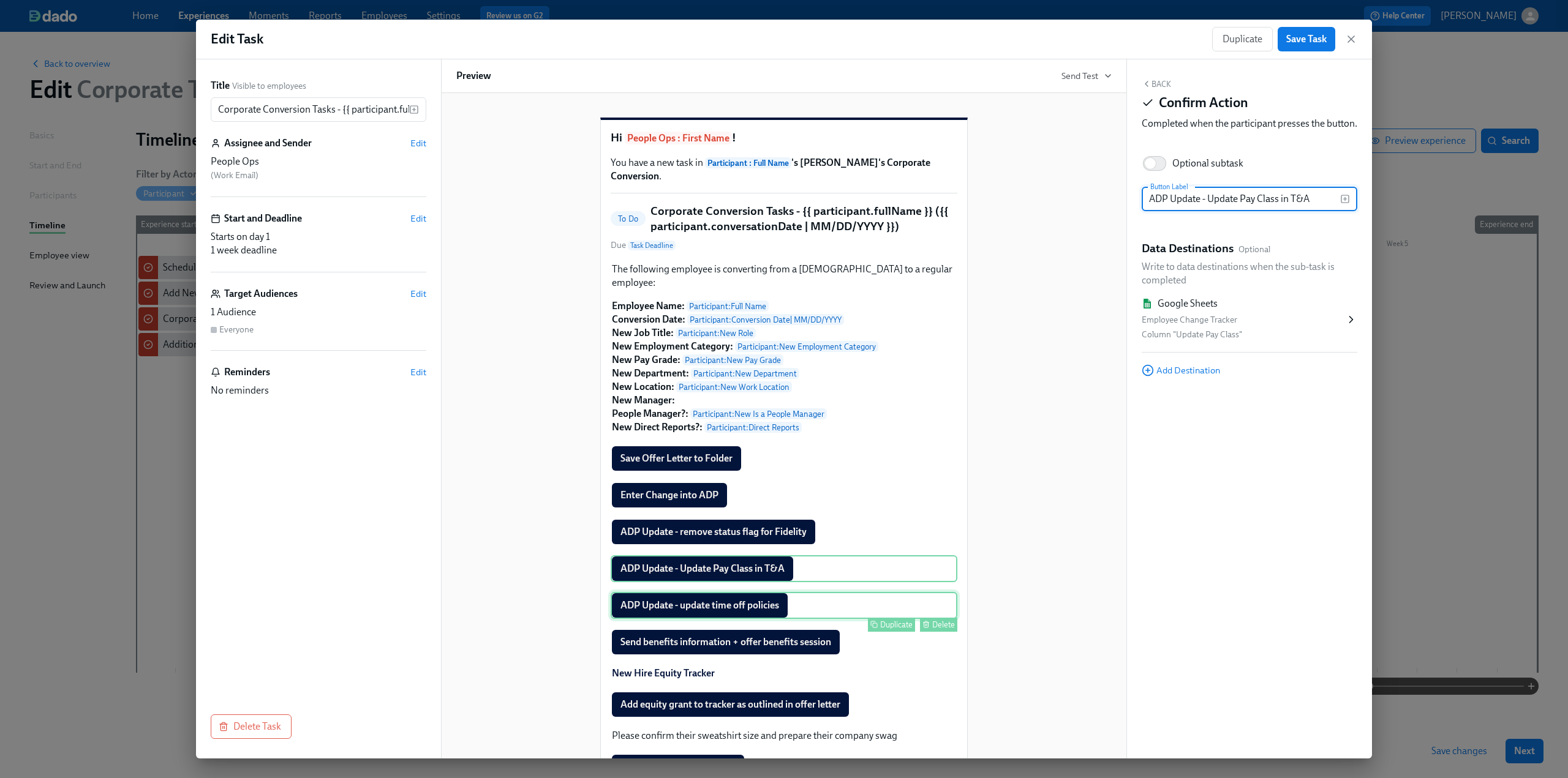
click at [753, 611] on div "ADP Update - update time off policies Duplicate Delete" at bounding box center [784, 605] width 347 height 27
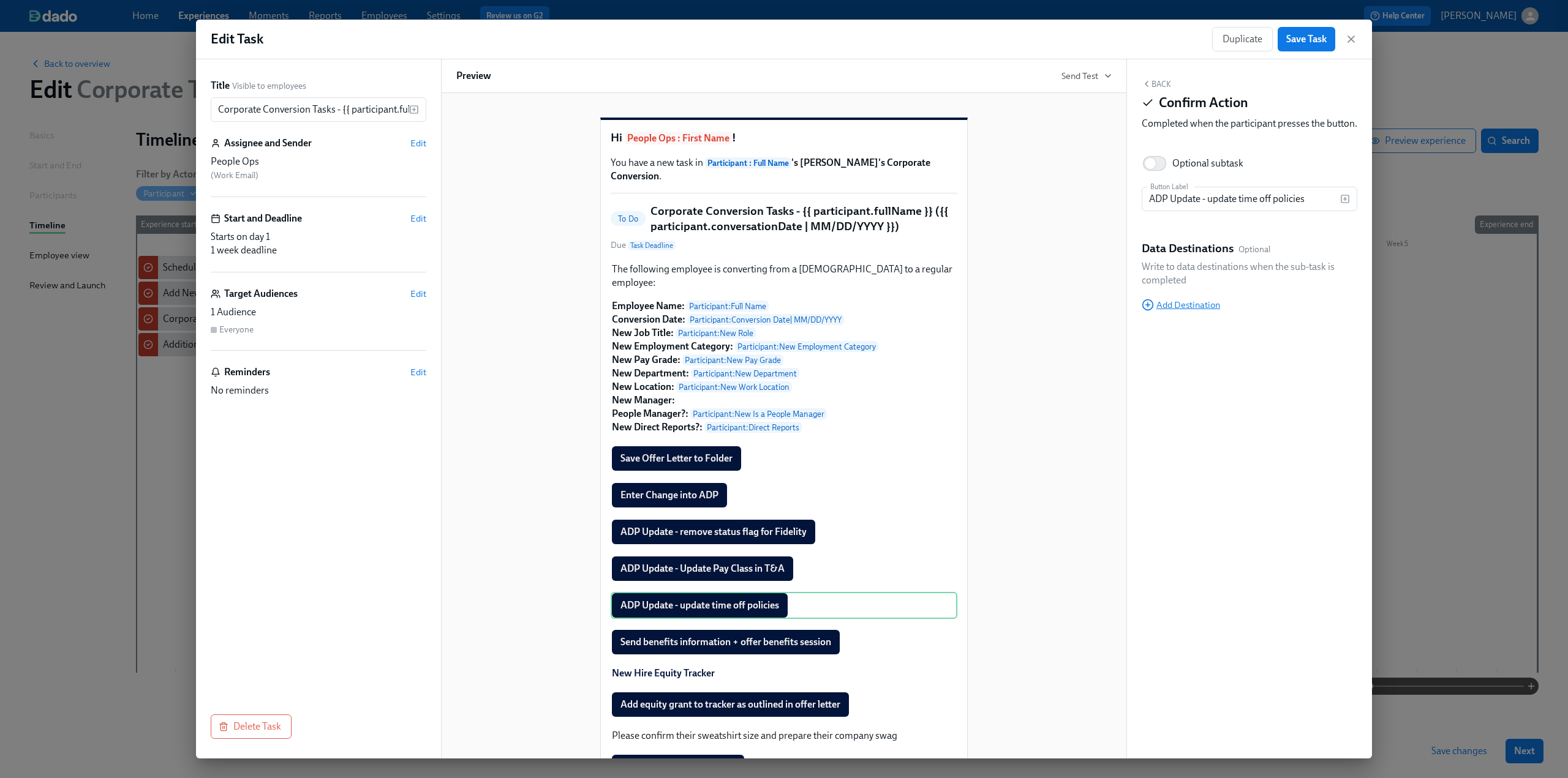
click at [1189, 311] on span "Add Destination" at bounding box center [1181, 305] width 78 height 12
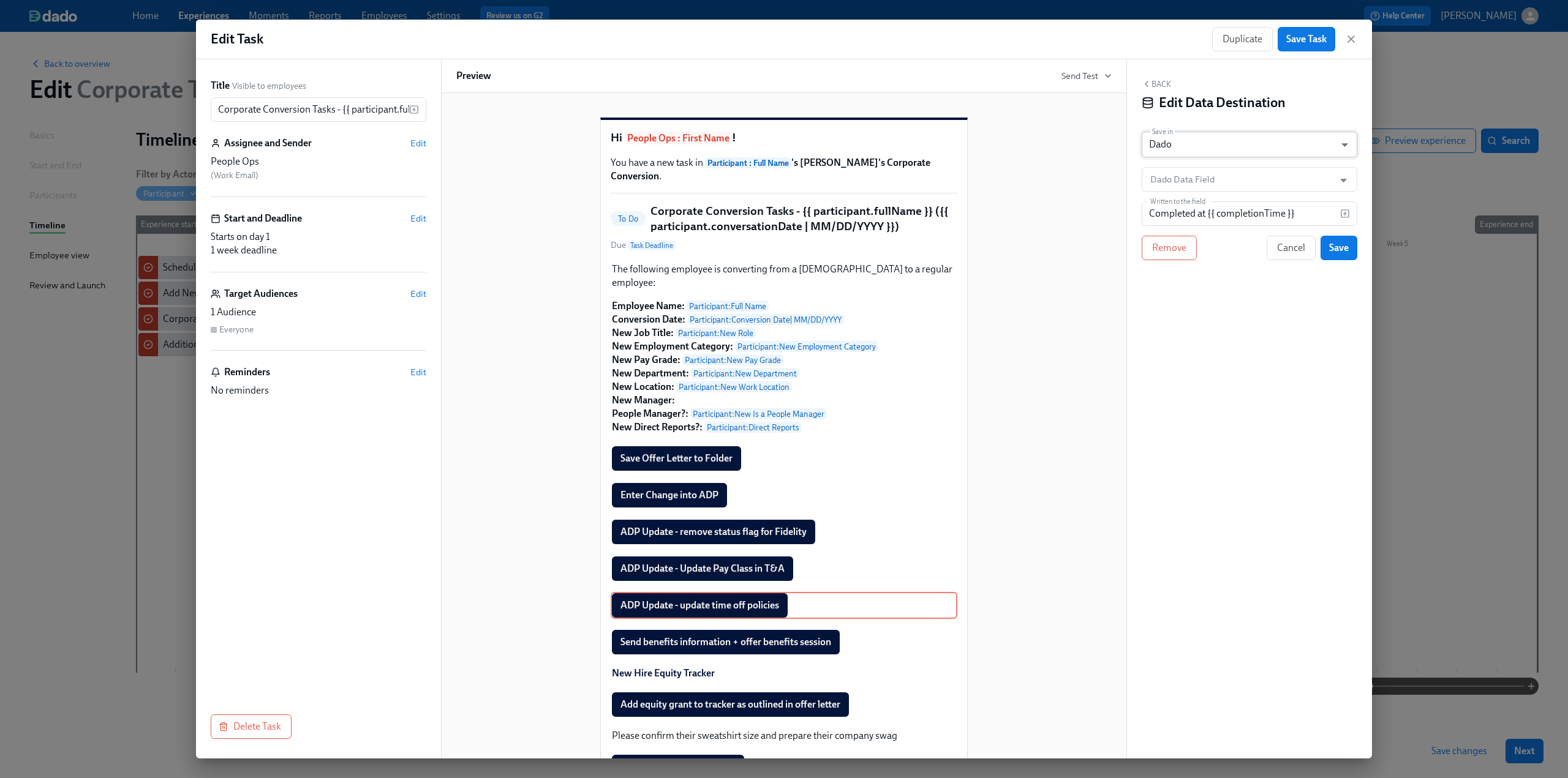
click at [1197, 143] on body "Home Experiences Moments Reports Employees Settings Review us on G2 Help Center…" at bounding box center [784, 389] width 1568 height 778
click at [1193, 120] on li "Google Sheet" at bounding box center [1249, 125] width 215 height 21
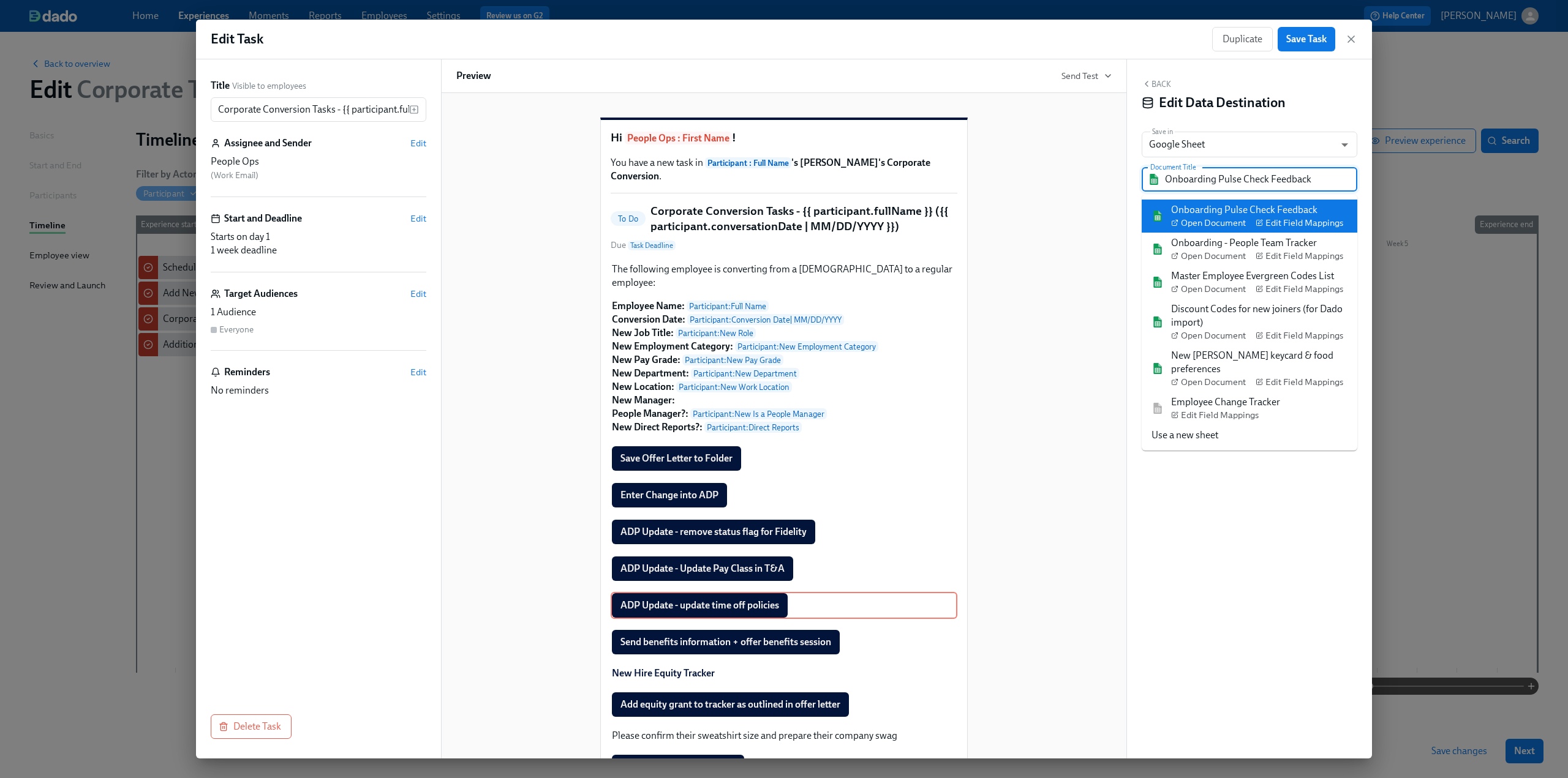
click at [1204, 176] on input "Onboarding Pulse Check Feedback" at bounding box center [1258, 179] width 187 height 24
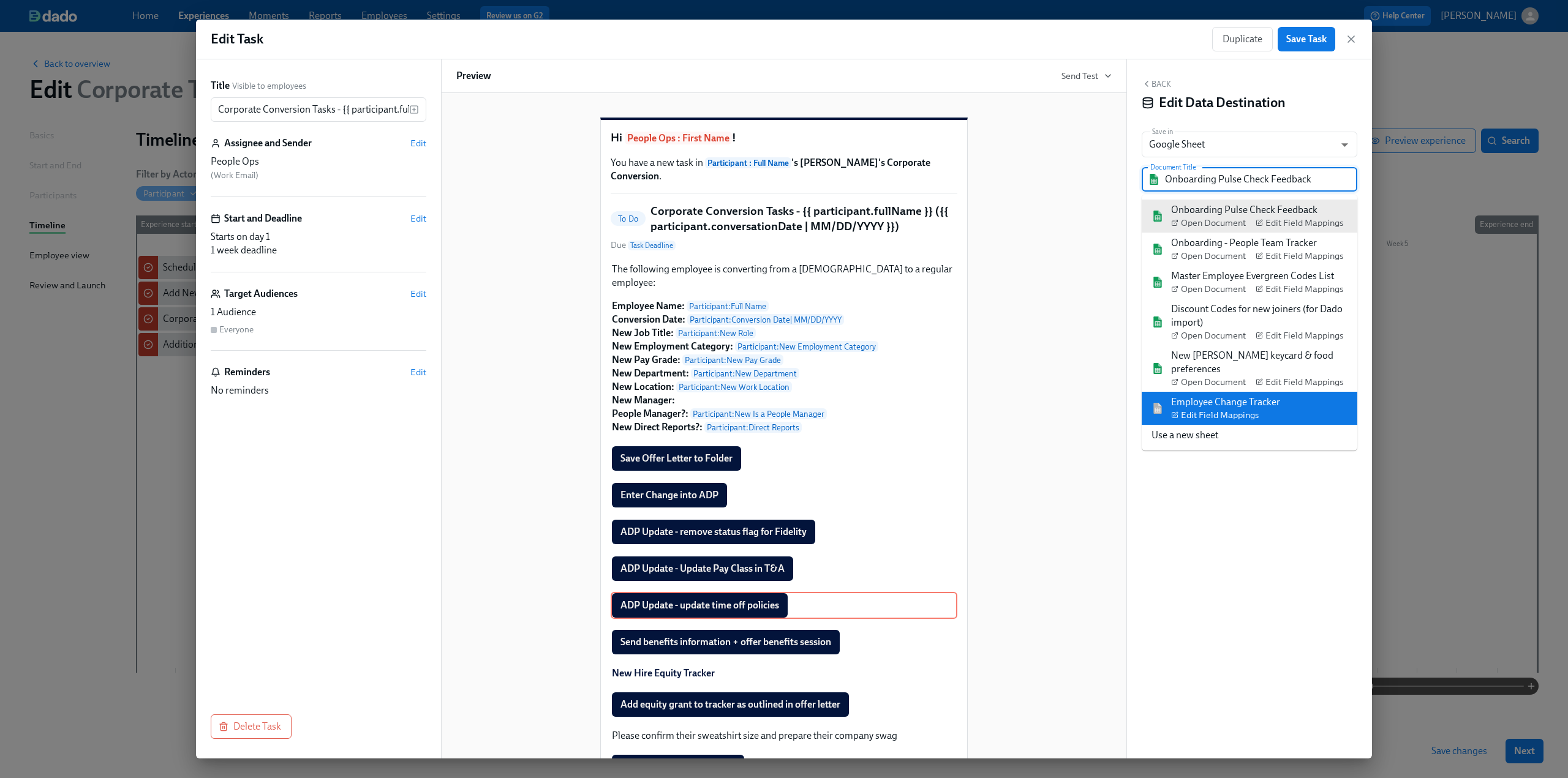
click at [1162, 396] on div "Employee Change Tracker Edit Field Mappings" at bounding box center [1216, 409] width 129 height 26
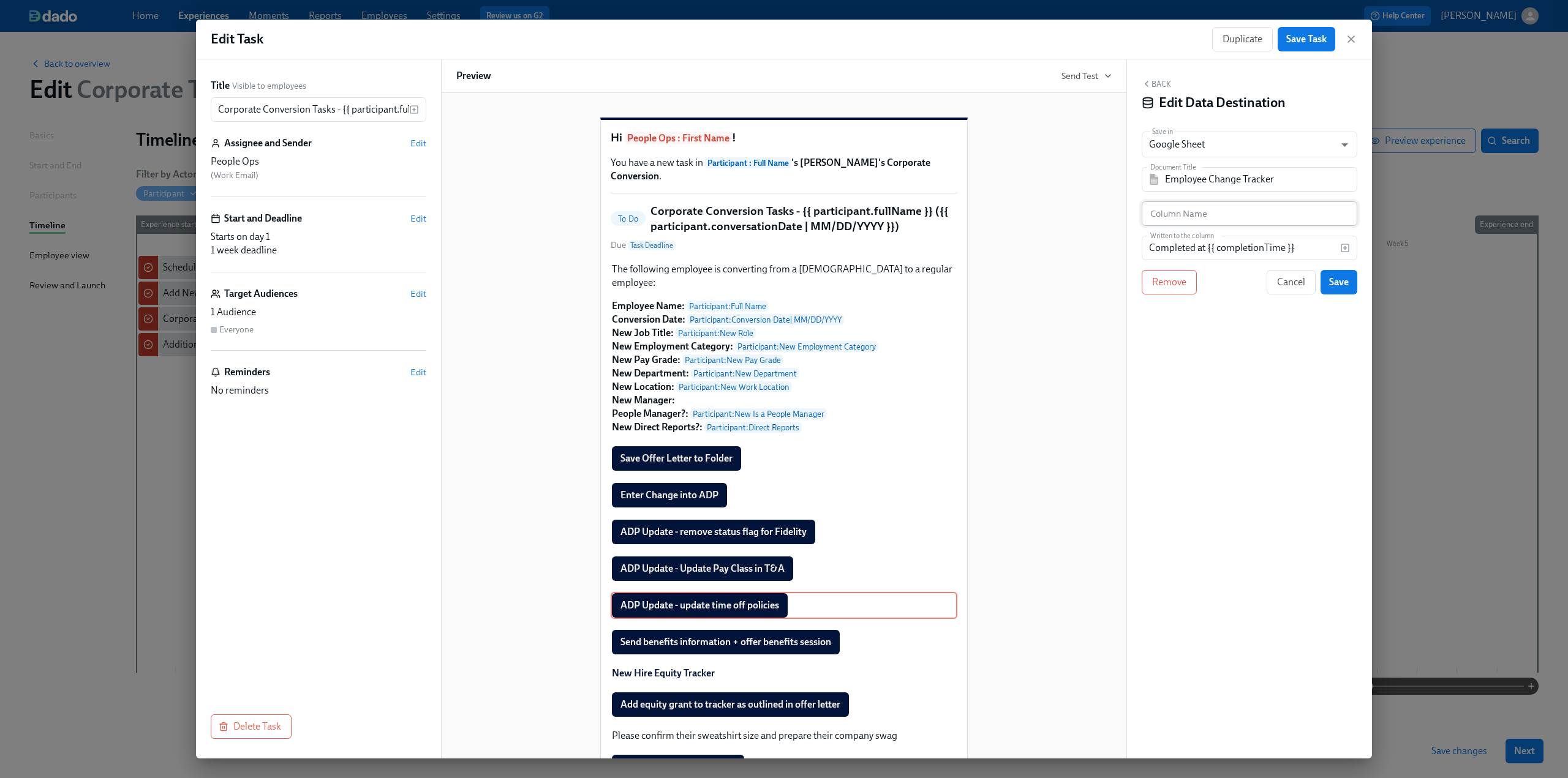
click at [1170, 216] on input "text" at bounding box center [1249, 213] width 215 height 24
paste input "Update Time Off Policies"
click at [1337, 287] on span "Save" at bounding box center [1339, 282] width 19 height 12
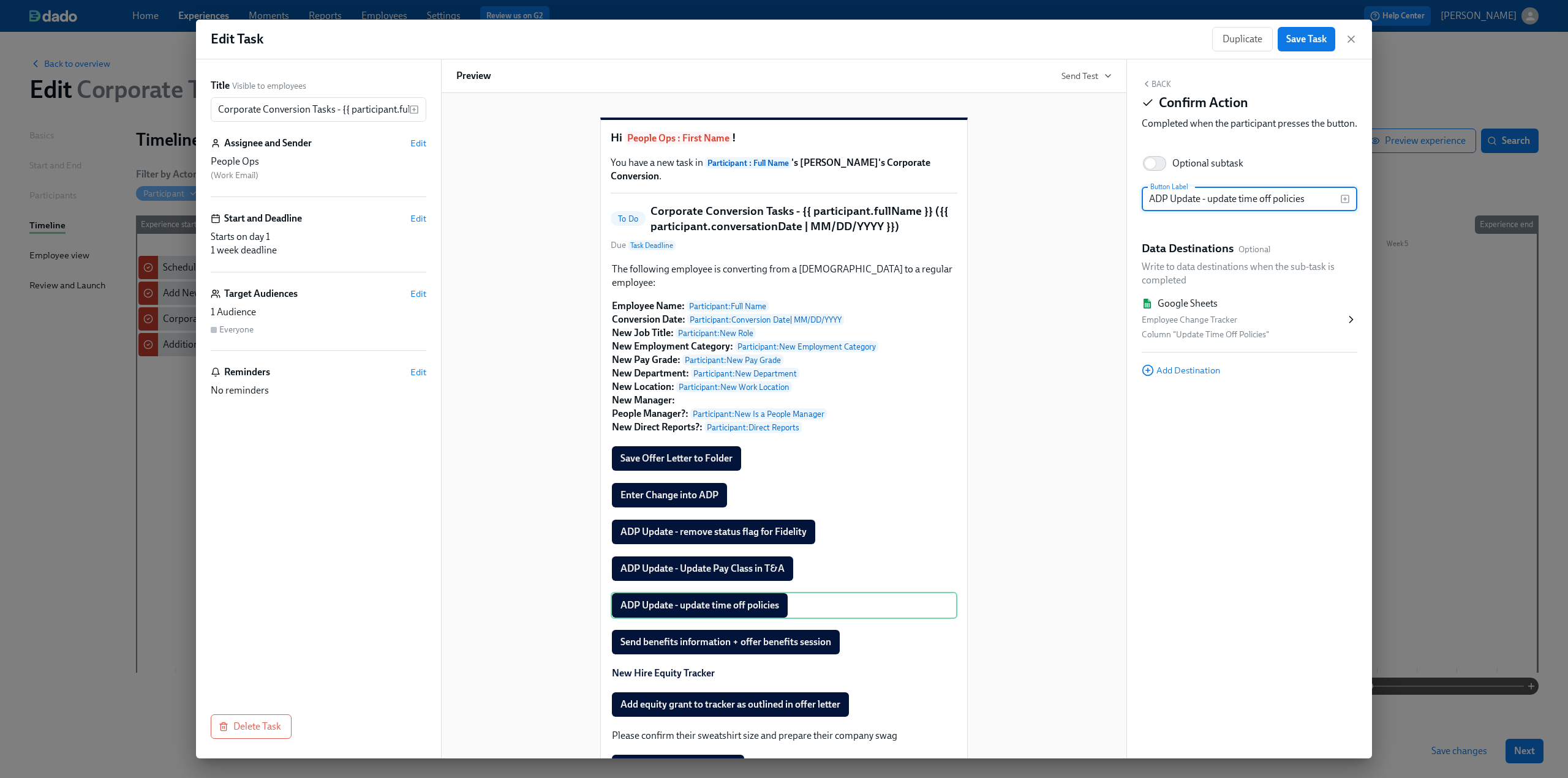
click at [1160, 81] on button "Back" at bounding box center [1157, 84] width 30 height 10
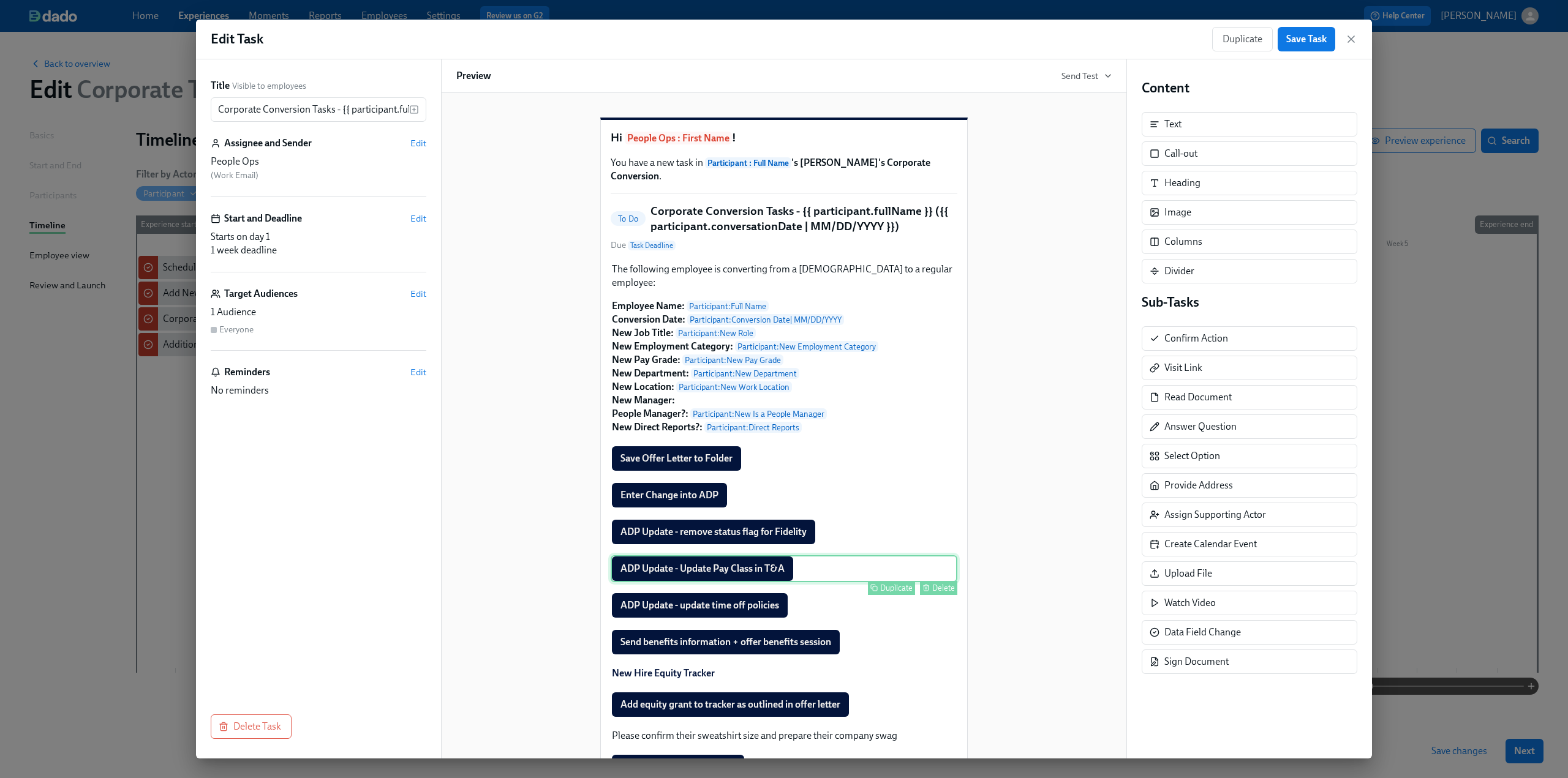
click at [751, 572] on div "ADP Update - Update Pay Class in T&A Duplicate Delete" at bounding box center [784, 568] width 347 height 27
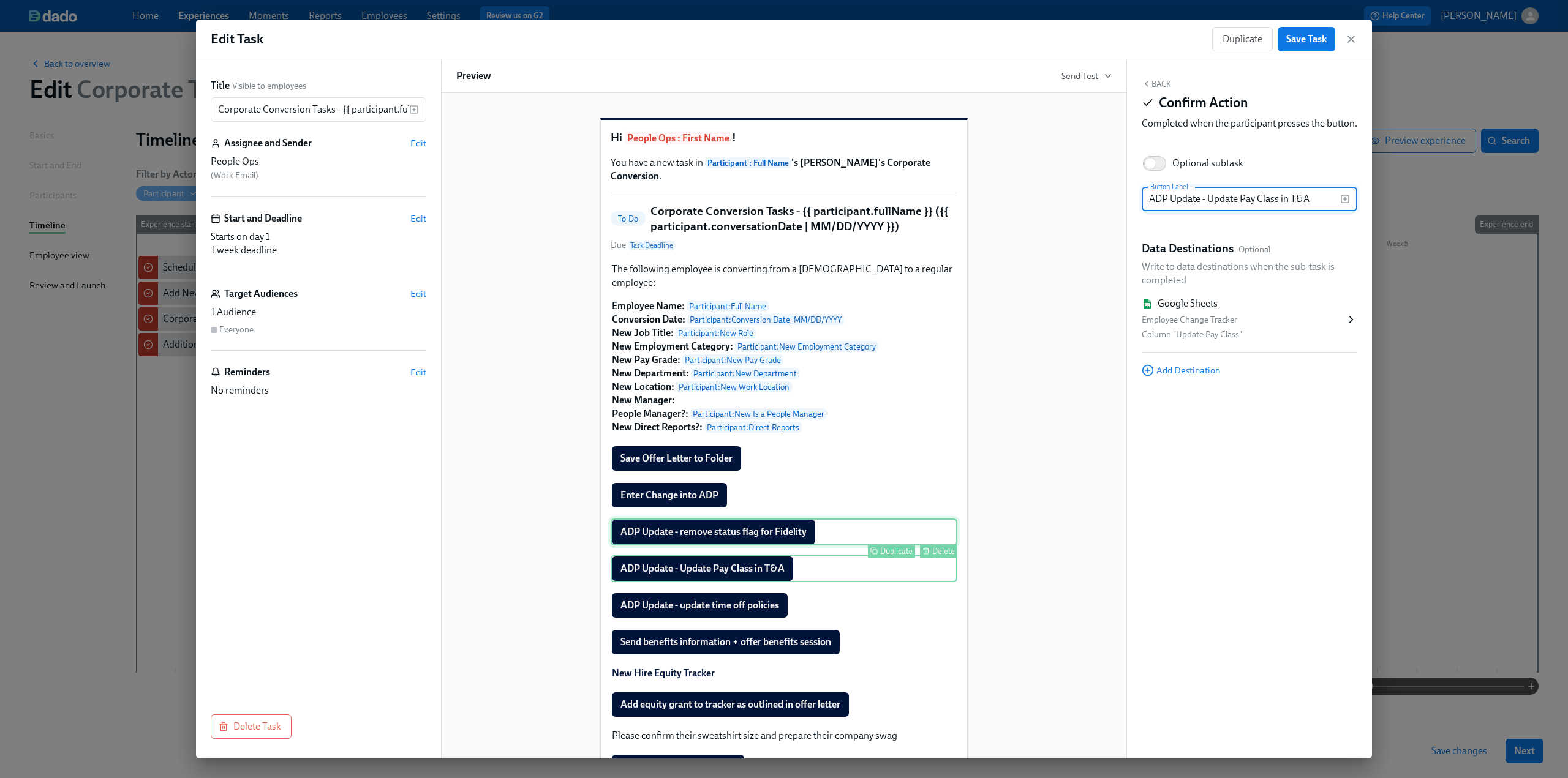
click at [753, 538] on div "ADP Update - remove status flag for Fidelity Duplicate Delete" at bounding box center [784, 531] width 347 height 27
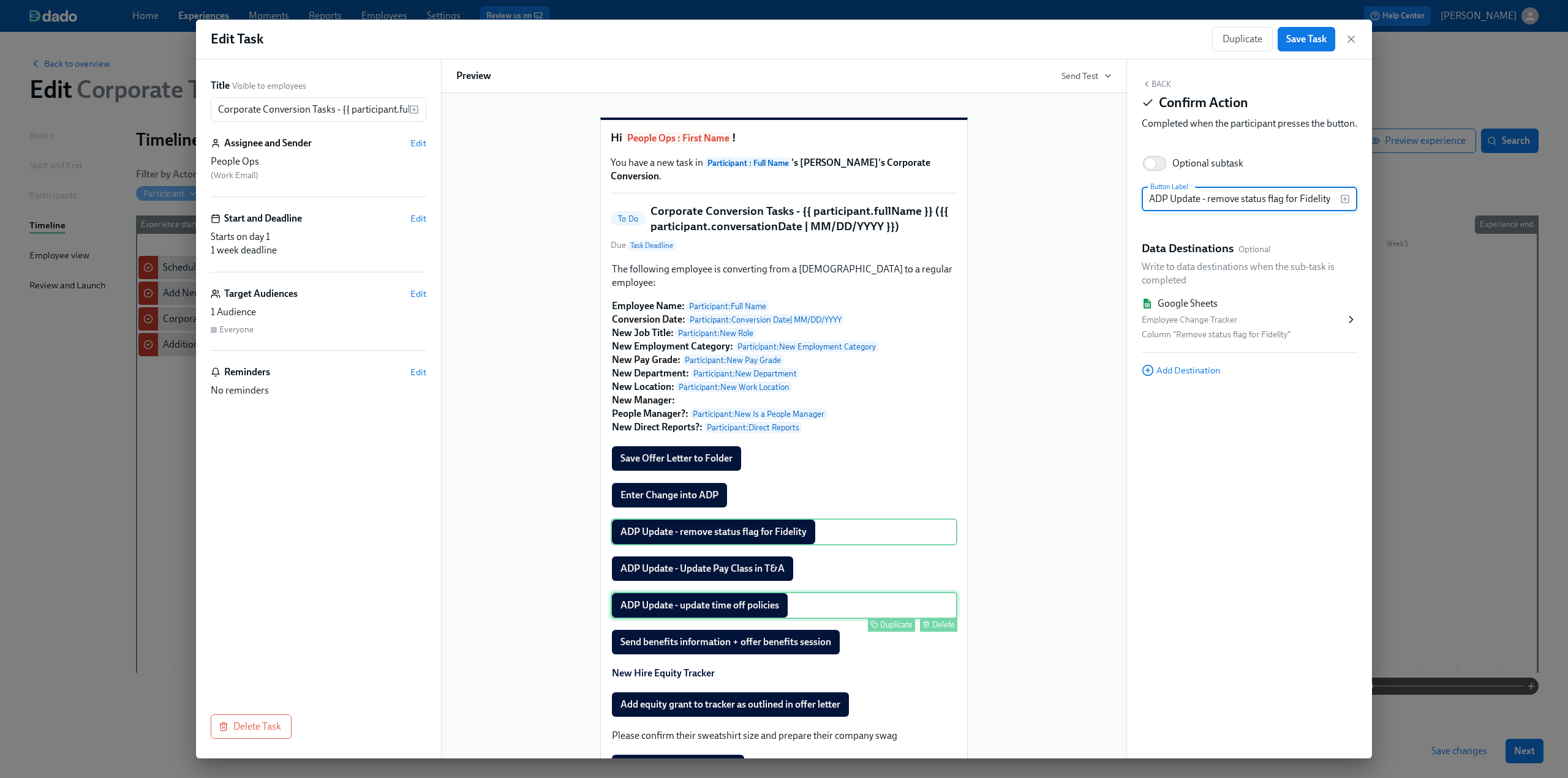
click at [728, 609] on div "ADP Update - update time off policies Duplicate Delete" at bounding box center [784, 605] width 347 height 27
click at [728, 651] on div "Send benefits information + offer benefits session Duplicate Delete" at bounding box center [784, 642] width 347 height 27
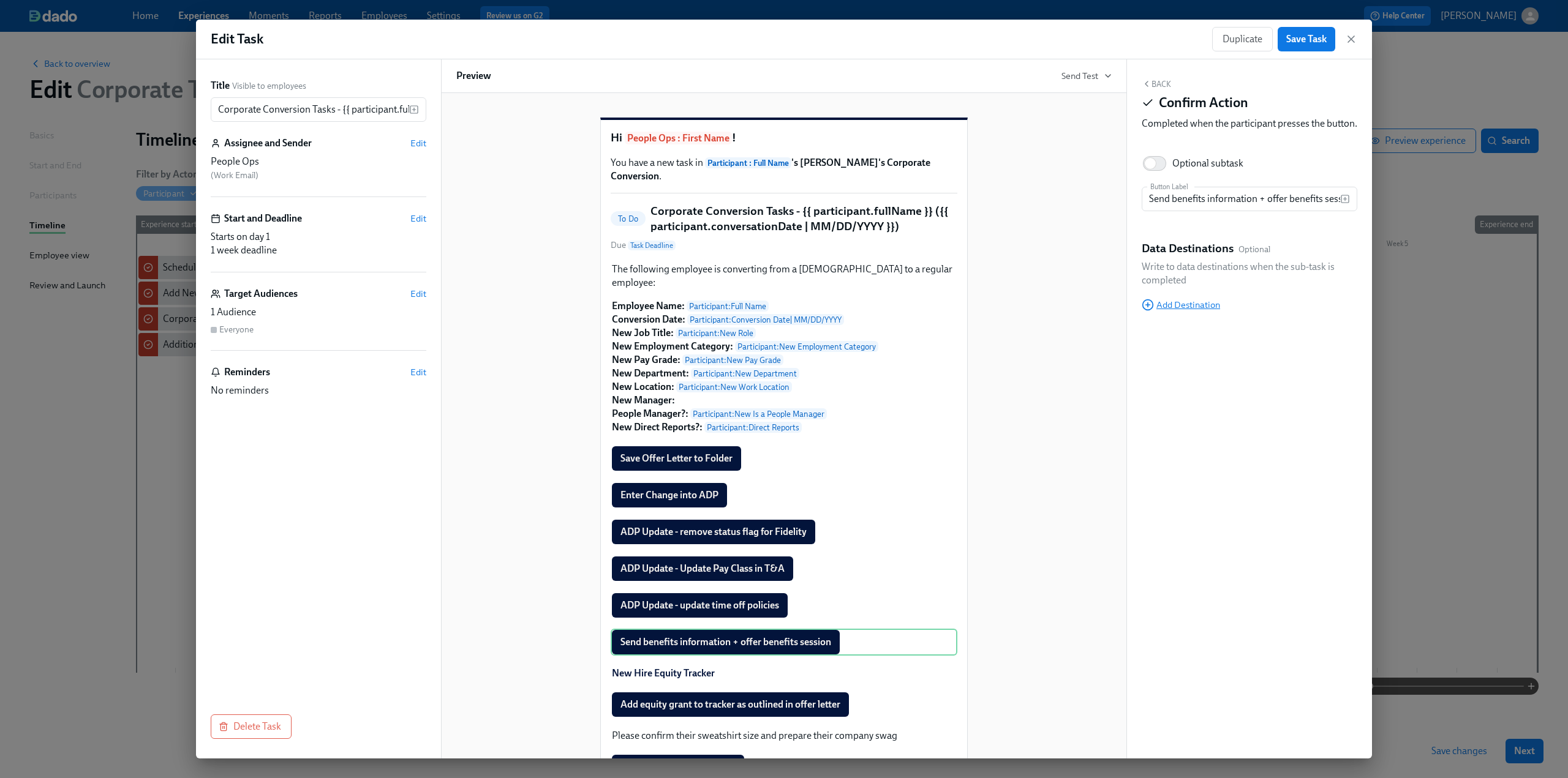
click at [1183, 311] on span "Add Destination" at bounding box center [1181, 305] width 78 height 12
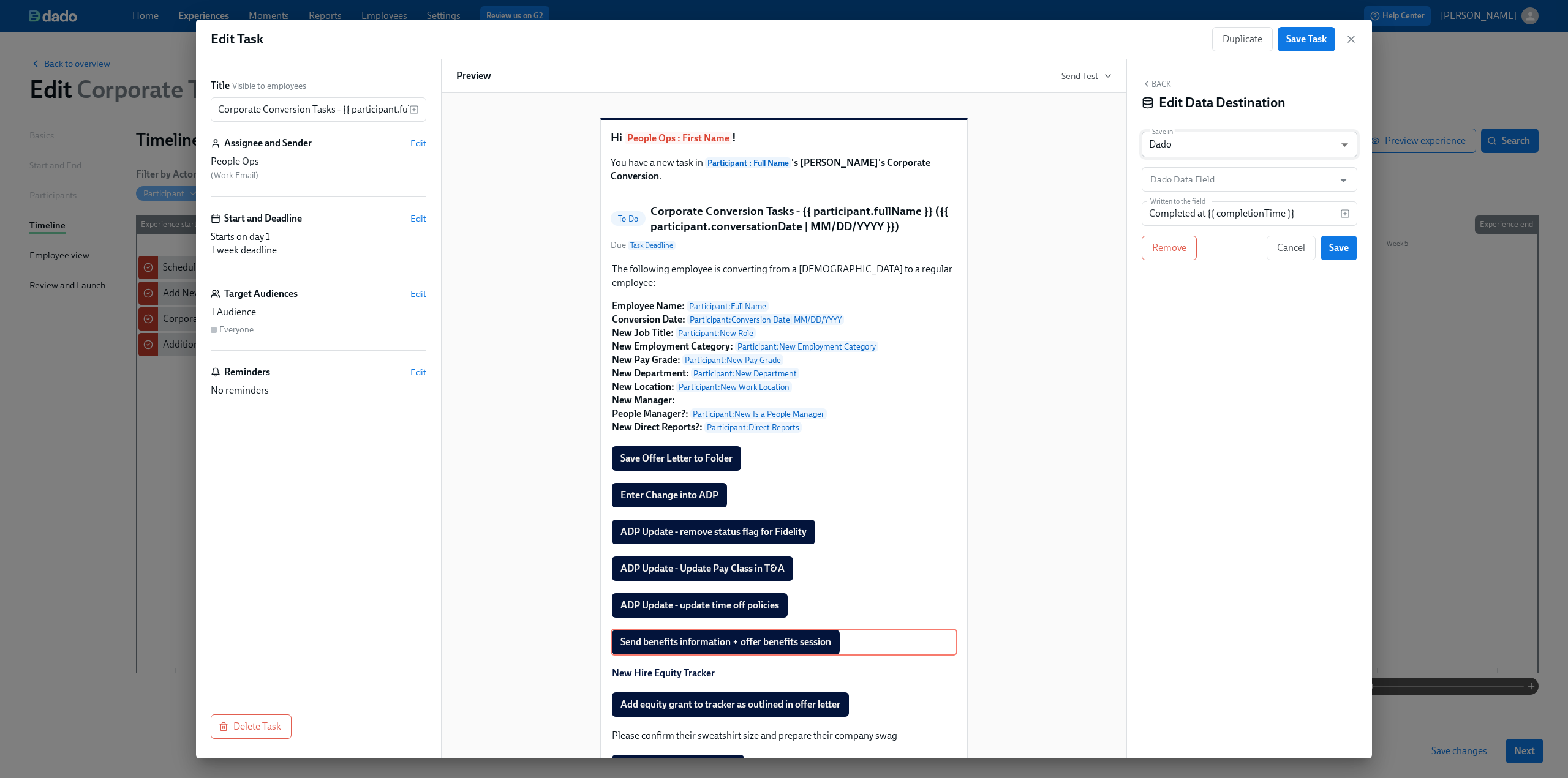
click at [1185, 149] on body "Home Experiences Moments Reports Employees Settings Review us on G2 Help Center…" at bounding box center [784, 389] width 1568 height 778
click at [1185, 123] on li "Google Sheet" at bounding box center [1249, 125] width 215 height 21
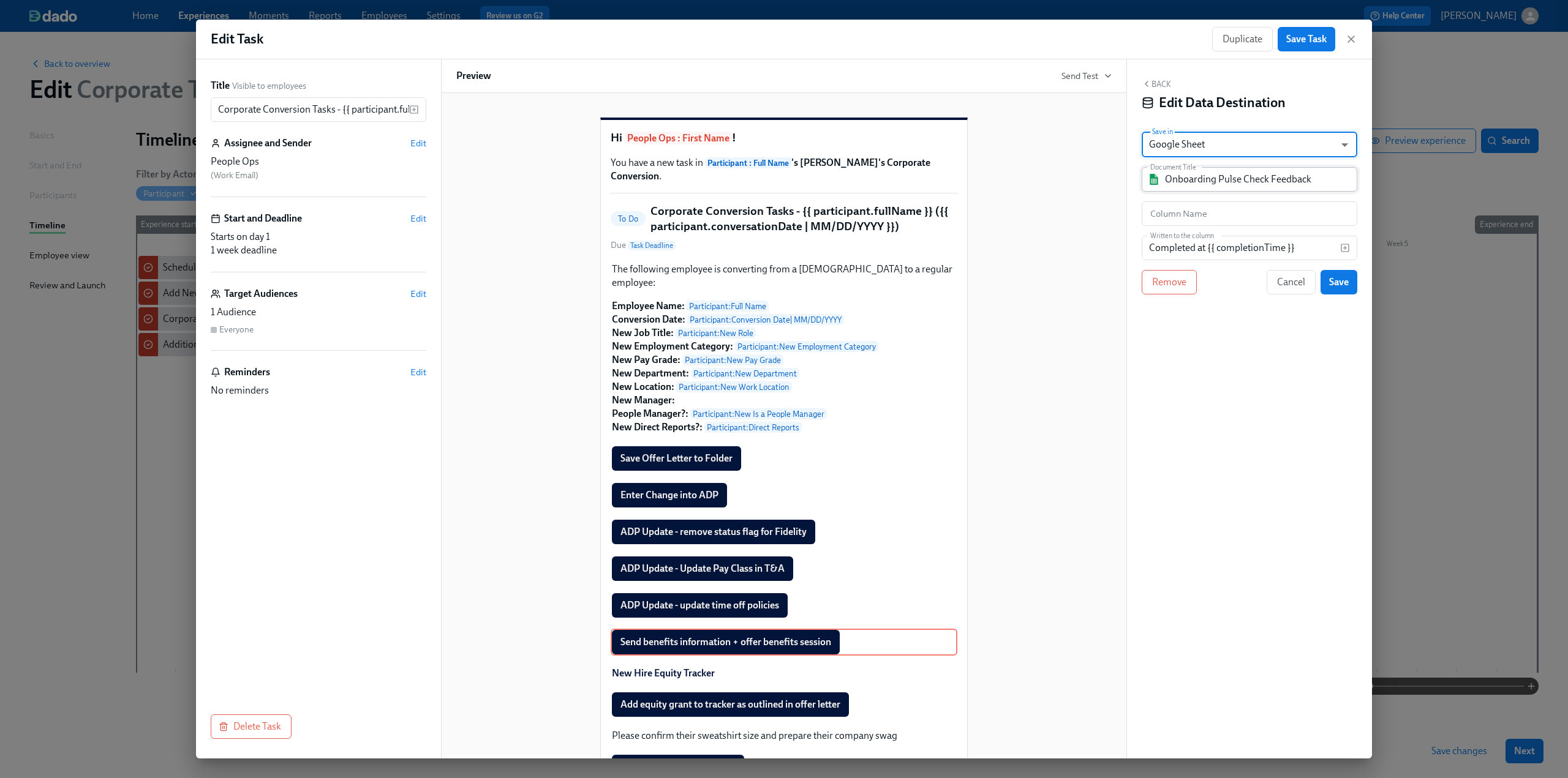
click at [1183, 183] on input "Onboarding Pulse Check Feedback" at bounding box center [1258, 179] width 187 height 24
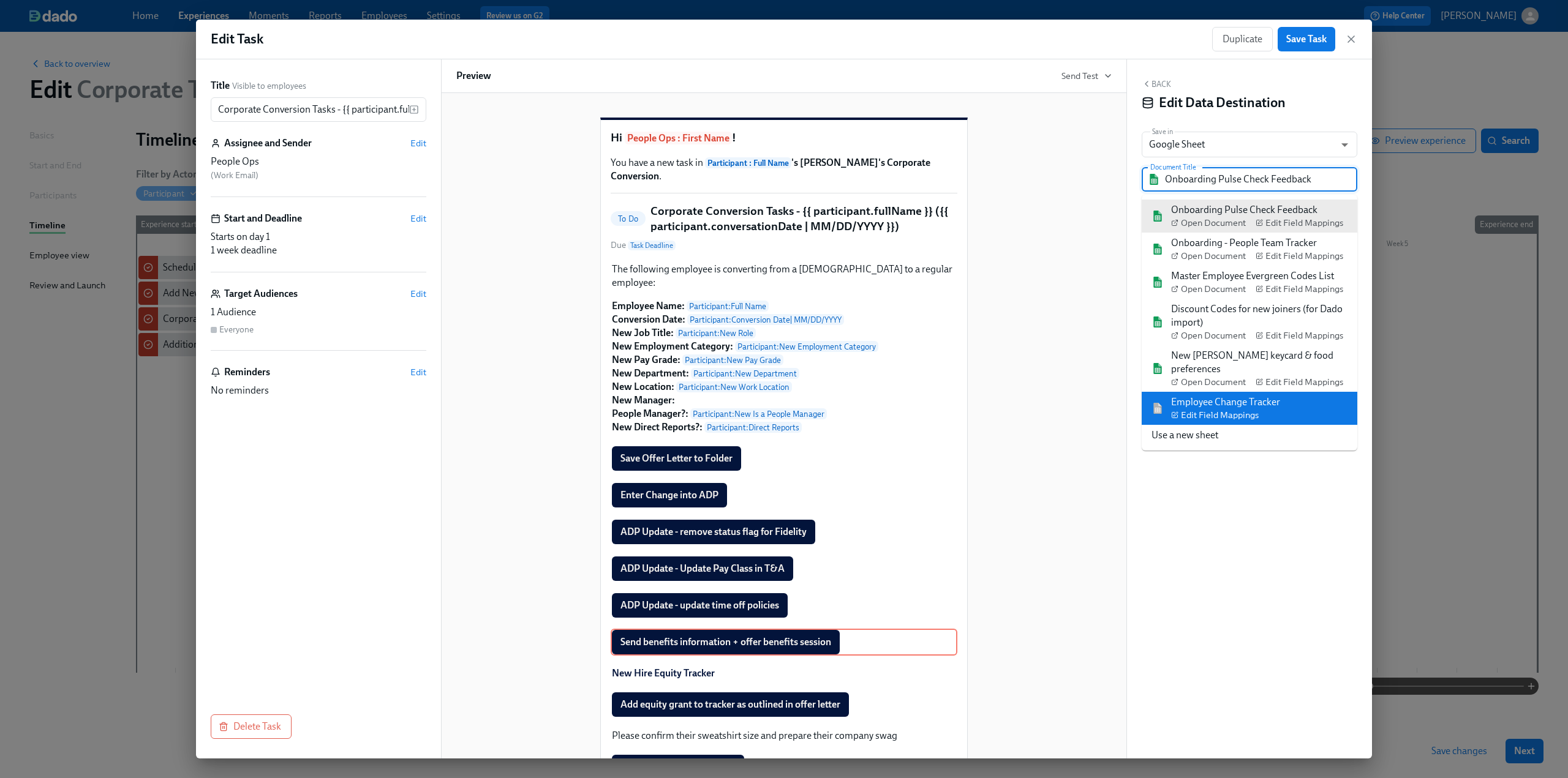
click at [1163, 403] on img at bounding box center [1157, 408] width 12 height 11
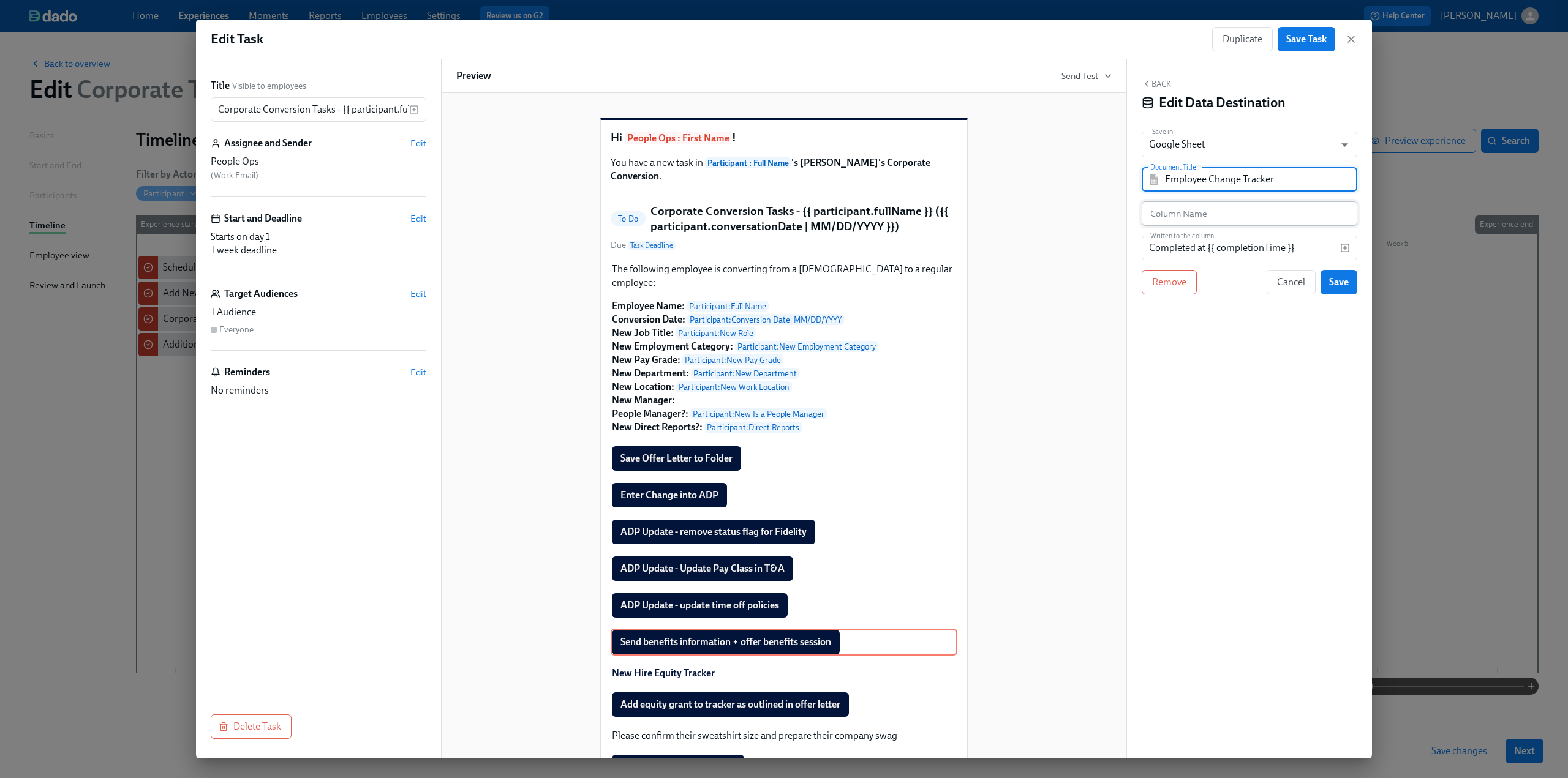
click at [1209, 218] on input "text" at bounding box center [1249, 213] width 215 height 24
paste input "Send Benefits Information"
click at [1335, 281] on span "Save" at bounding box center [1339, 282] width 19 height 12
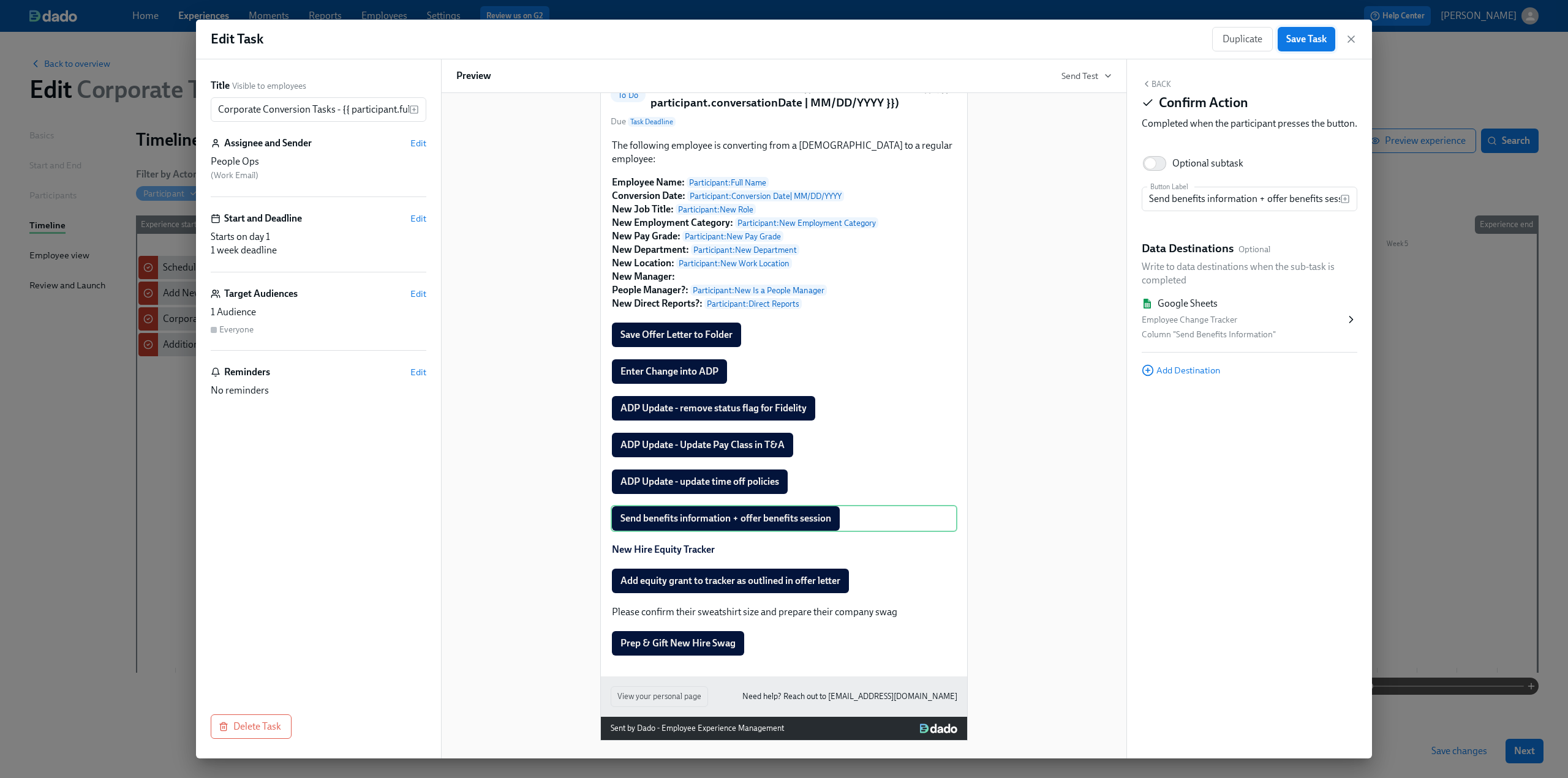
click at [1299, 49] on button "Save Task" at bounding box center [1307, 39] width 58 height 24
click at [1352, 41] on icon "button" at bounding box center [1350, 38] width 6 height 6
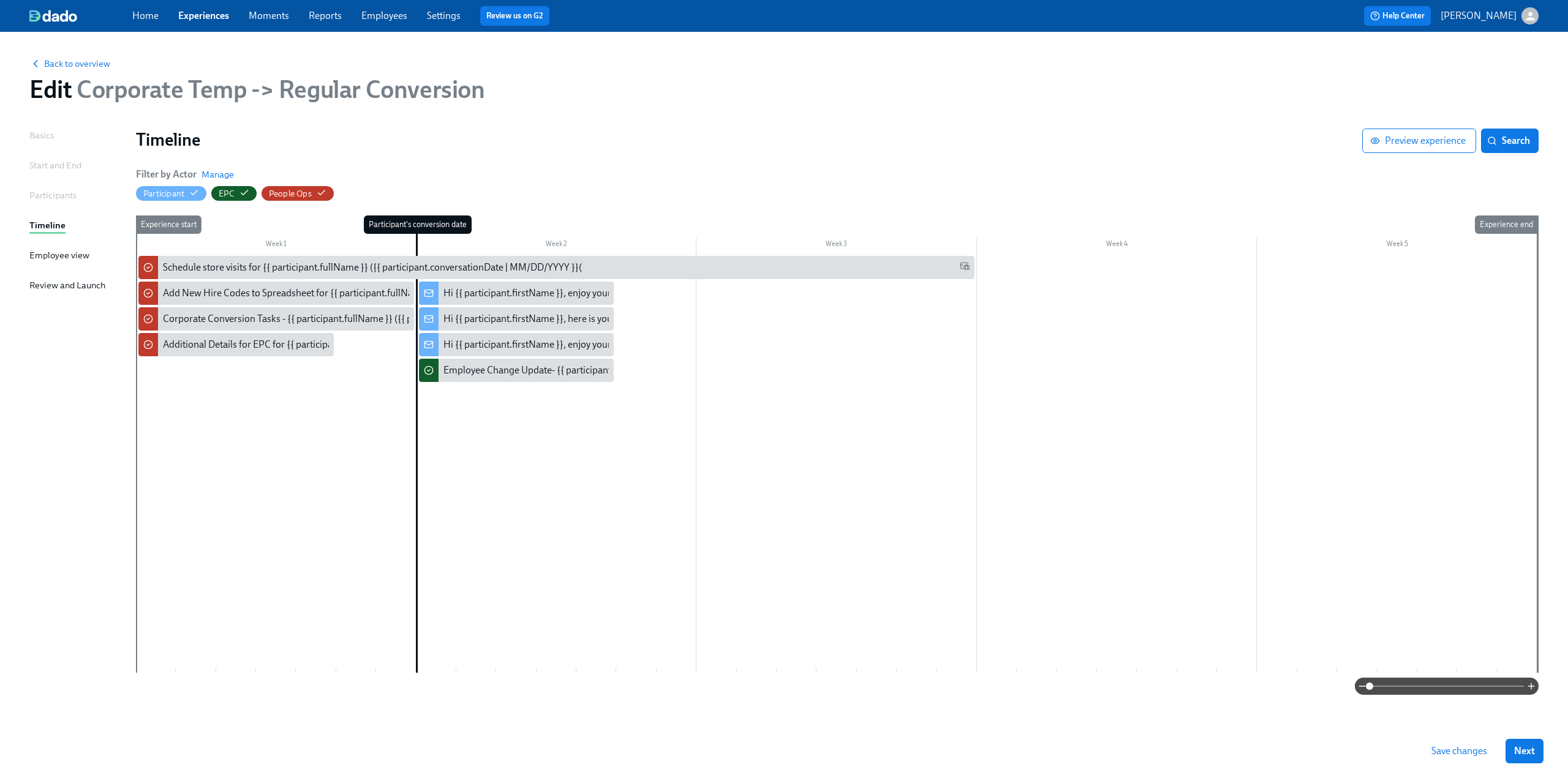
click at [1443, 750] on span "Save changes" at bounding box center [1459, 751] width 56 height 12
click at [237, 345] on div "Additional Details for EPC for {{ participant.fullName }}'s Conversion" at bounding box center [305, 344] width 285 height 13
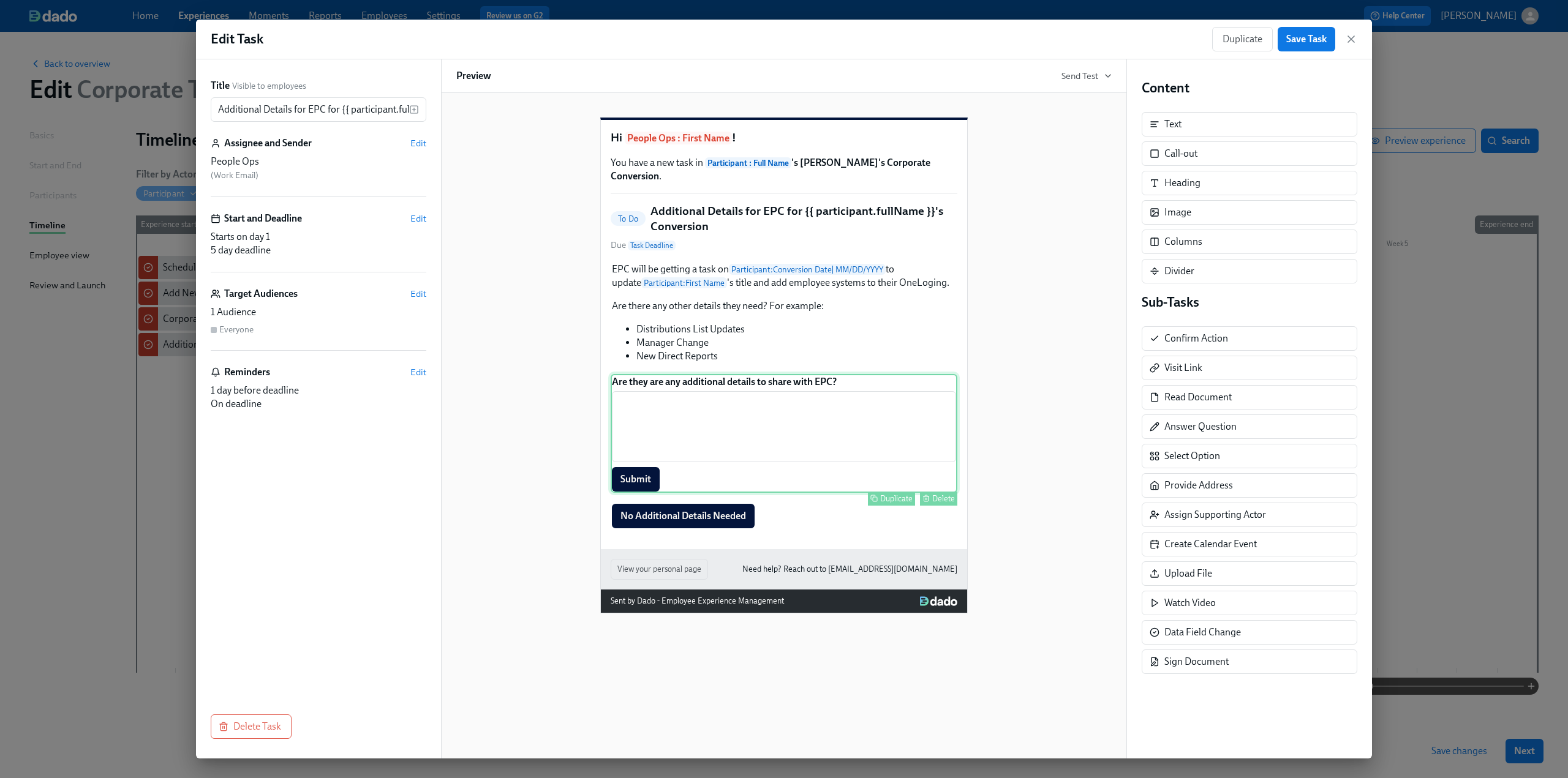
click at [864, 504] on div "Duplicate Delete" at bounding box center [784, 498] width 344 height 14
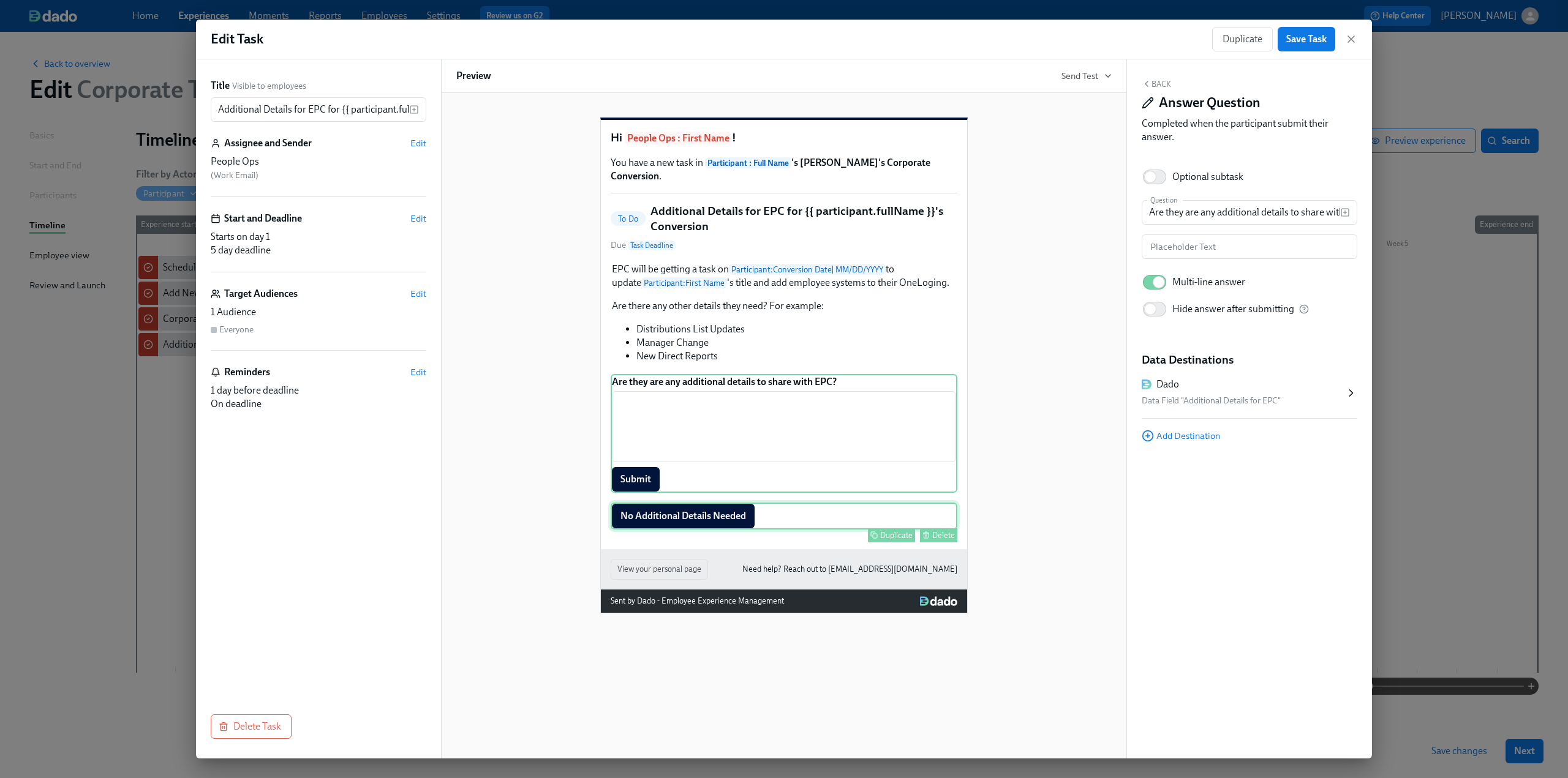
click at [858, 530] on div "No Additional Details Needed Duplicate Delete" at bounding box center [784, 516] width 347 height 27
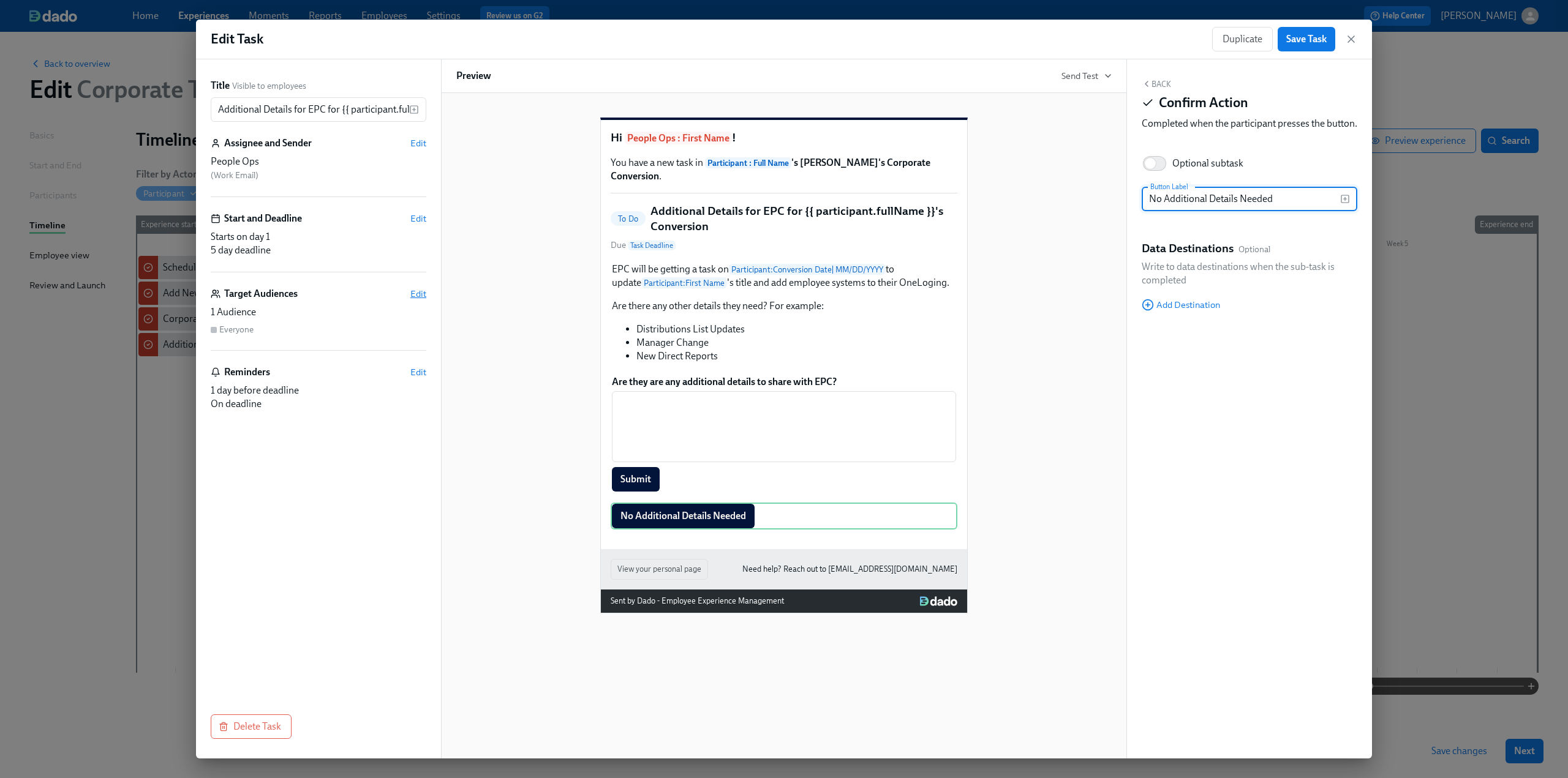
click at [417, 297] on span "Edit" at bounding box center [418, 294] width 16 height 12
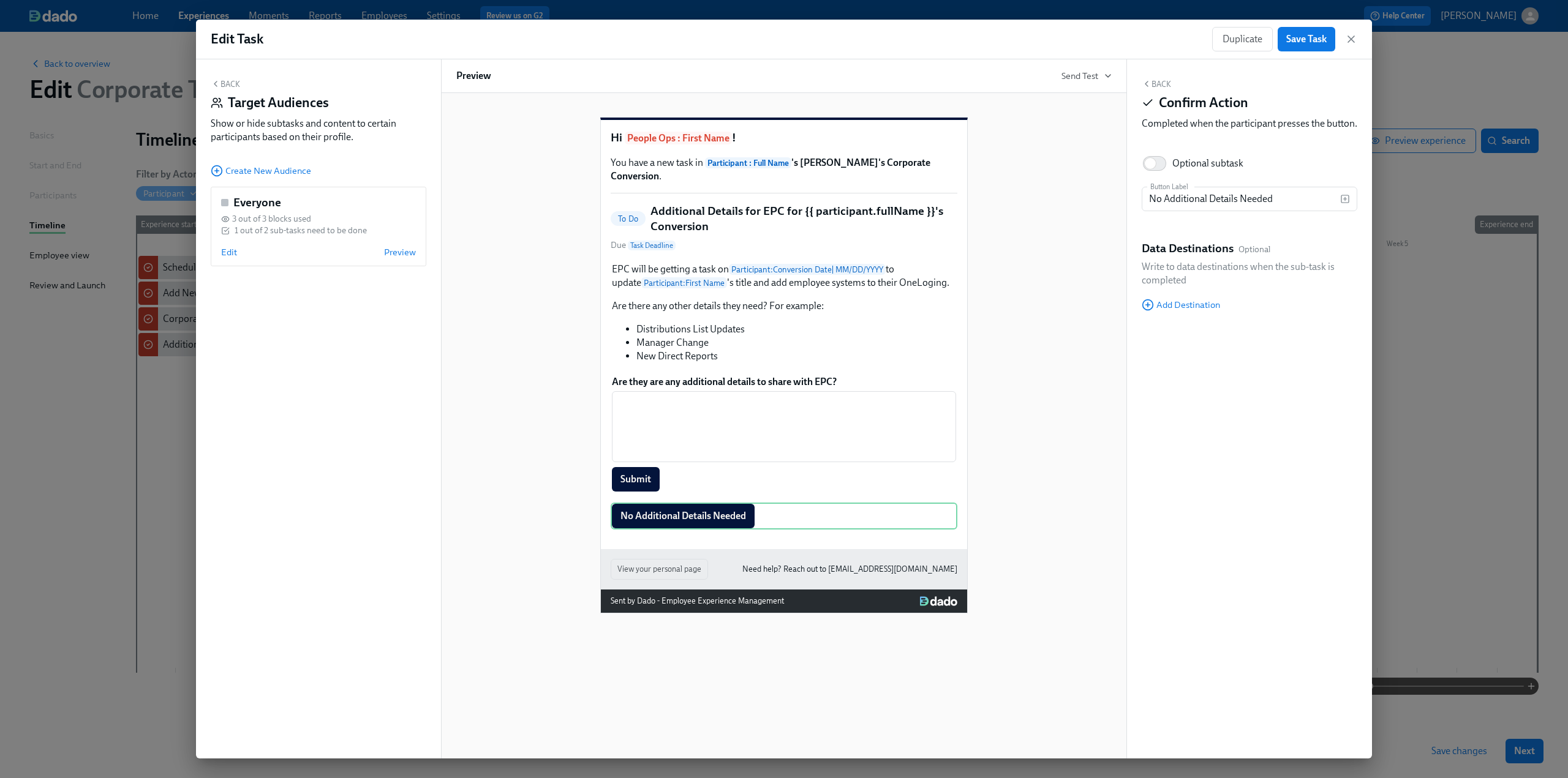
click at [221, 86] on button "Back" at bounding box center [226, 84] width 30 height 10
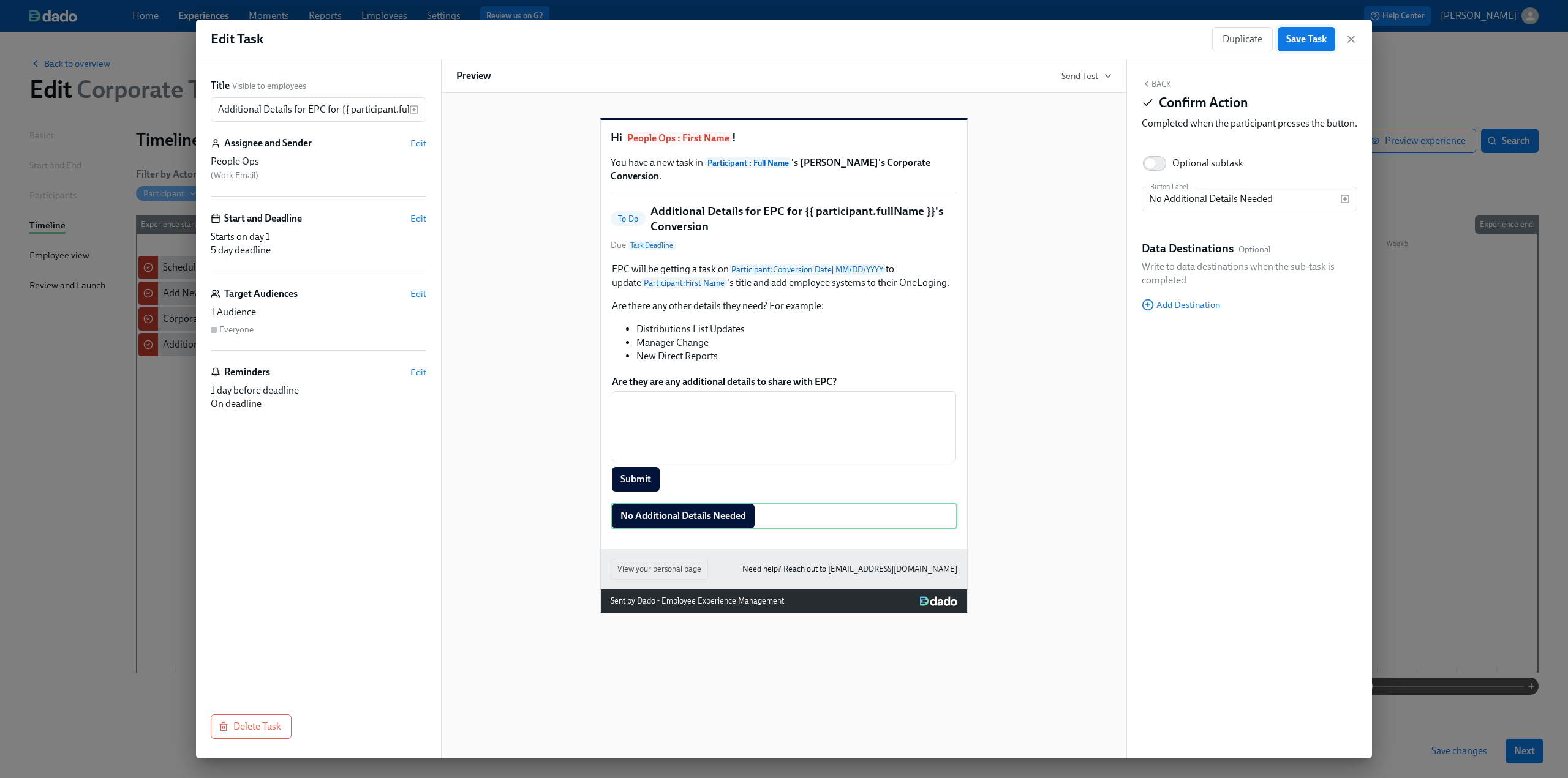
click at [1311, 41] on span "Save Task" at bounding box center [1306, 39] width 40 height 12
click at [1354, 39] on icon "button" at bounding box center [1351, 39] width 12 height 12
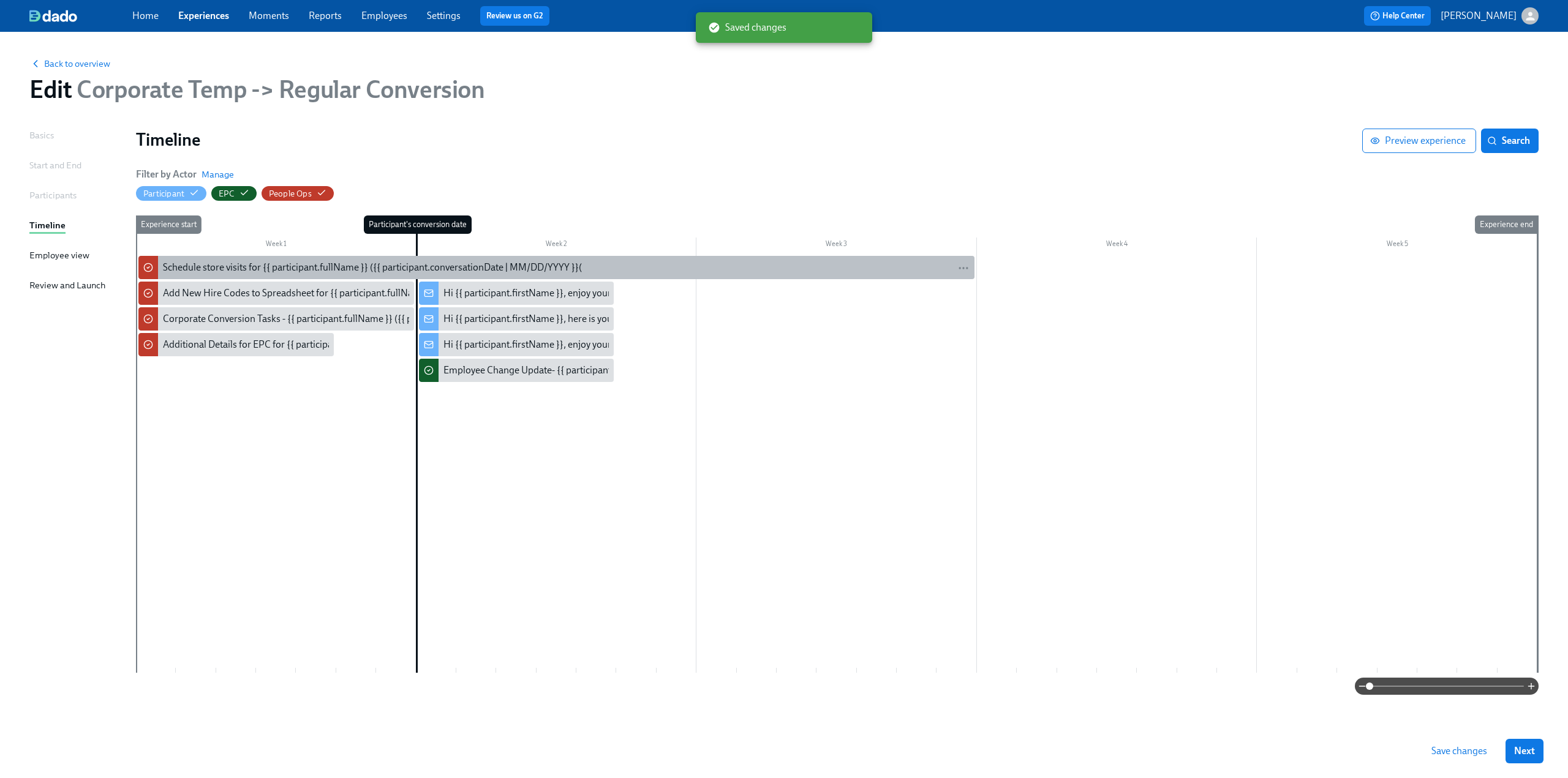
click at [236, 264] on div "Schedule store visits for {{ participant.fullName }} ({{ participant.conversati…" at bounding box center [372, 267] width 419 height 13
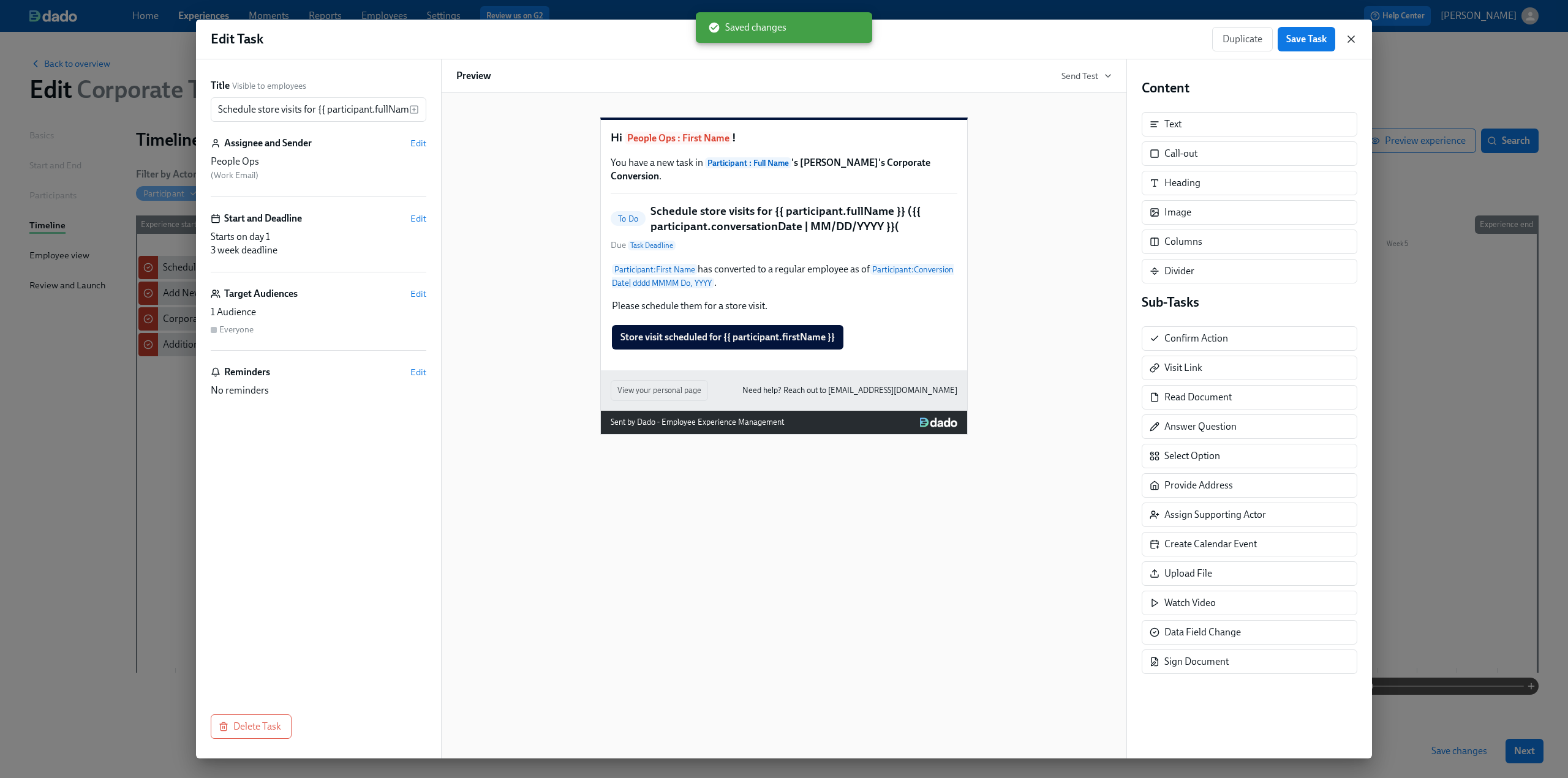
click at [1348, 38] on icon "button" at bounding box center [1351, 39] width 12 height 12
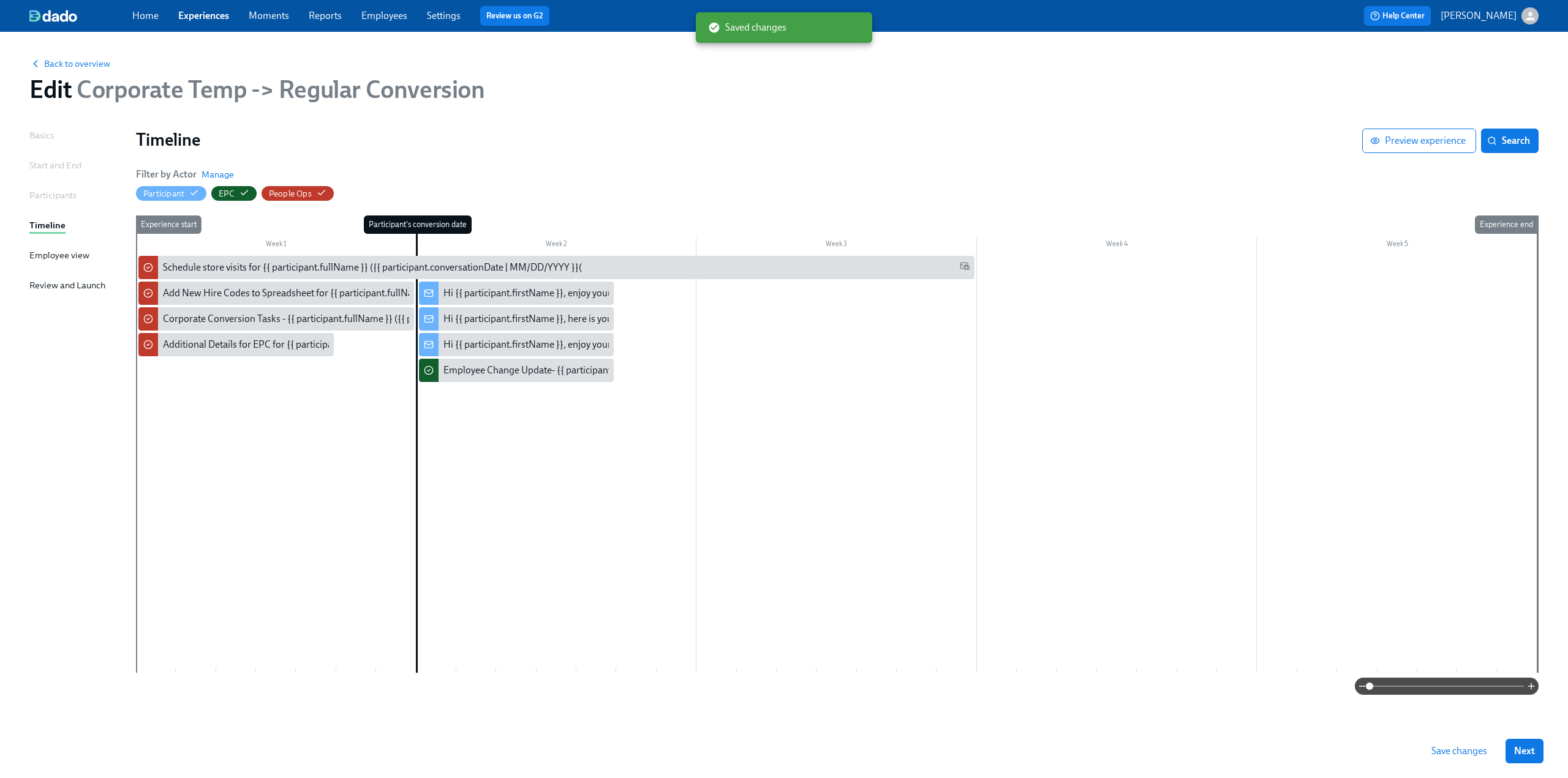
click at [865, 463] on div at bounding box center [837, 464] width 1402 height 416
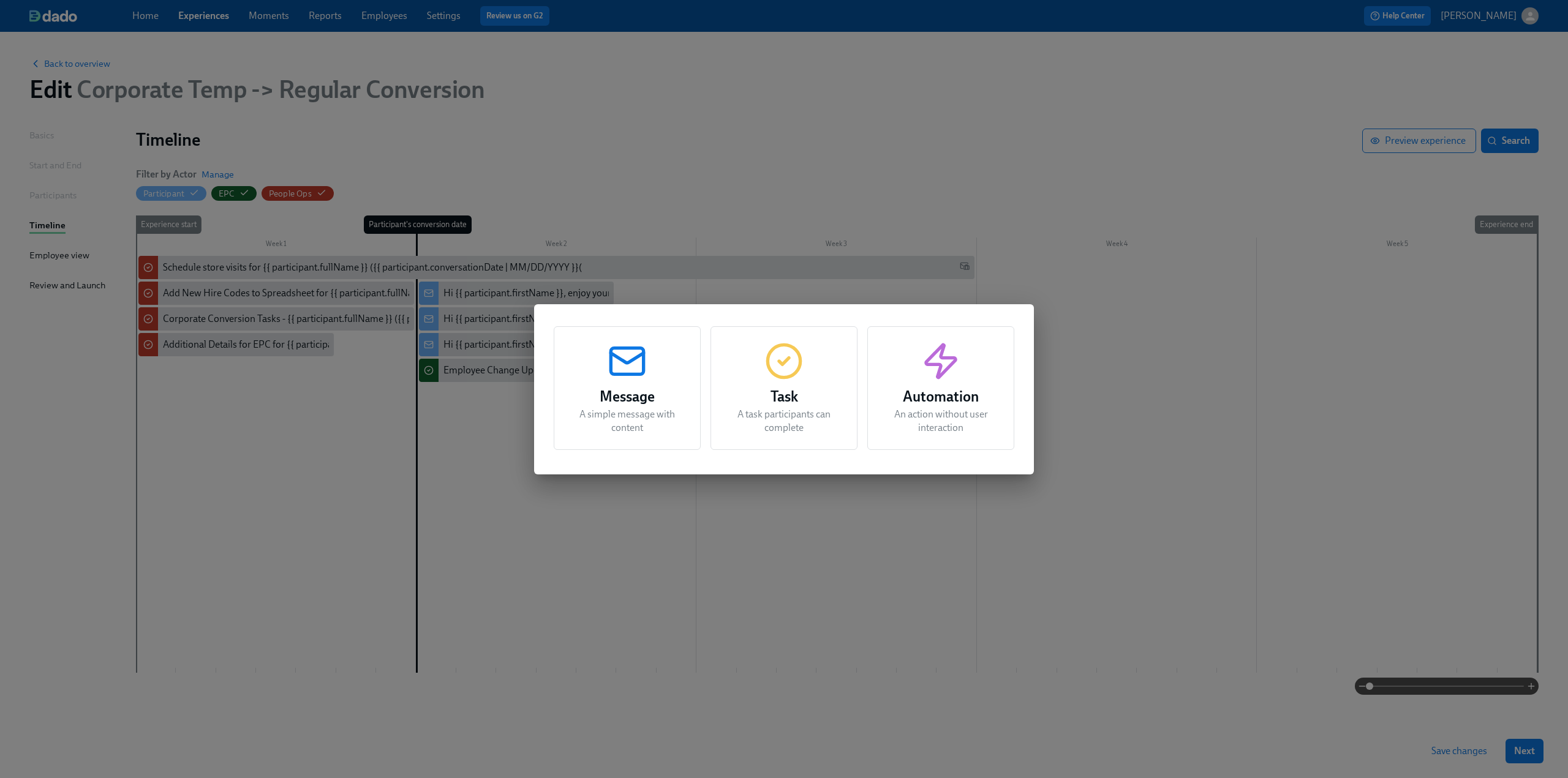
click at [1092, 494] on div "Message A simple message with content Task A task participants can complete Aut…" at bounding box center [784, 389] width 1568 height 778
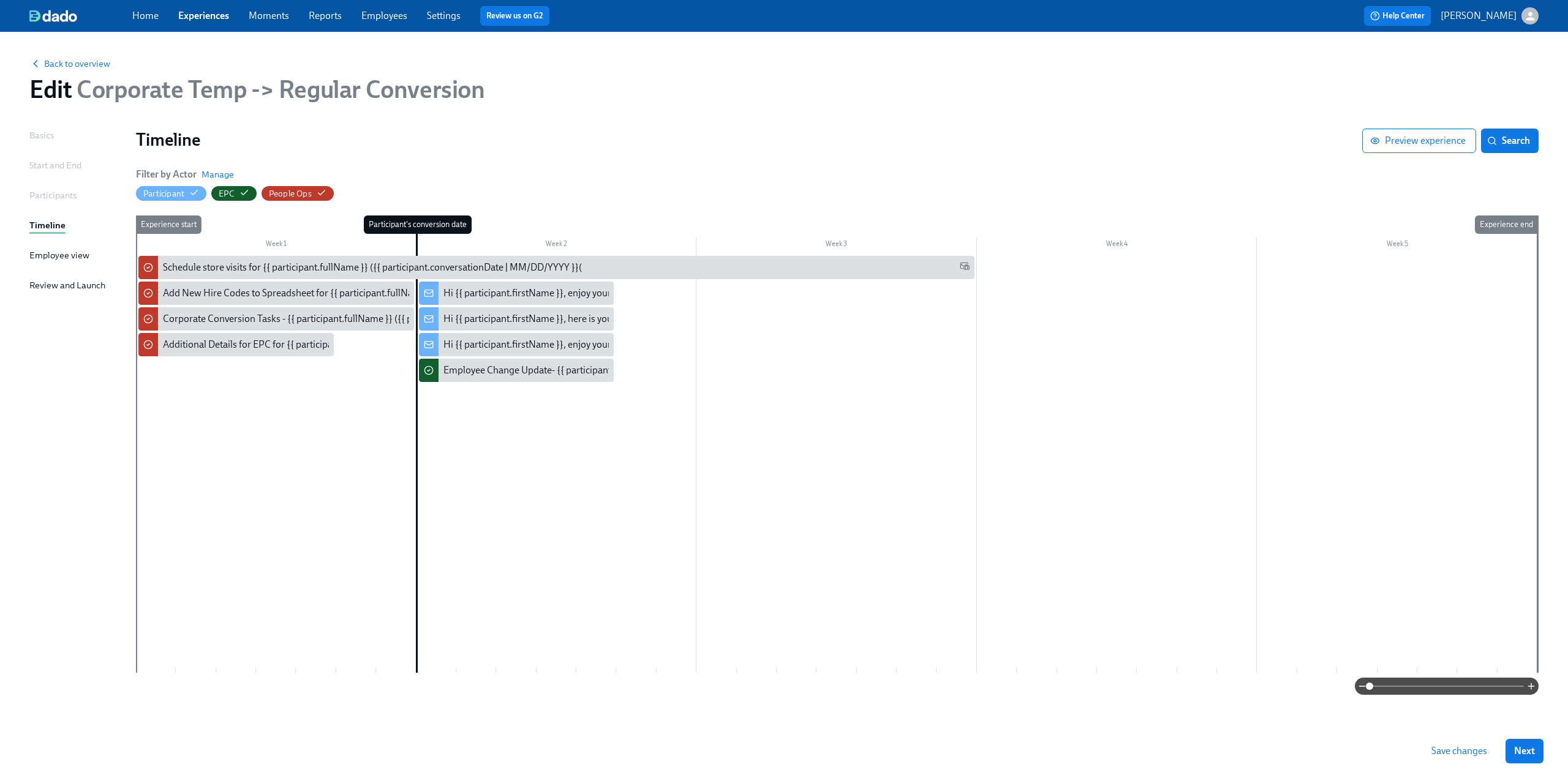
click at [1453, 748] on span "Save changes" at bounding box center [1459, 751] width 56 height 12
click at [81, 65] on span "Back to overview" at bounding box center [70, 64] width 81 height 12
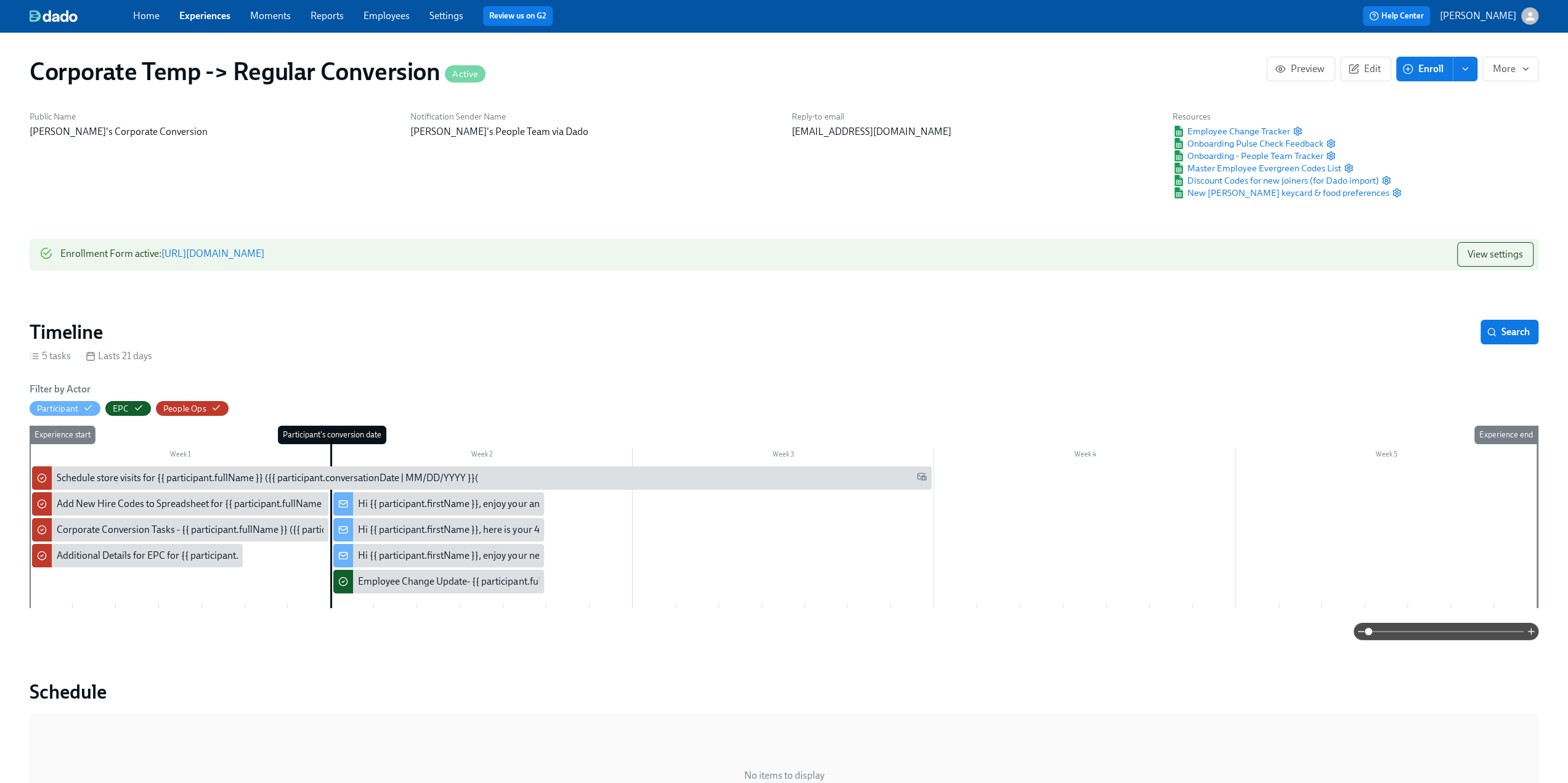
click at [387, 16] on link "Employees" at bounding box center [387, 15] width 46 height 11
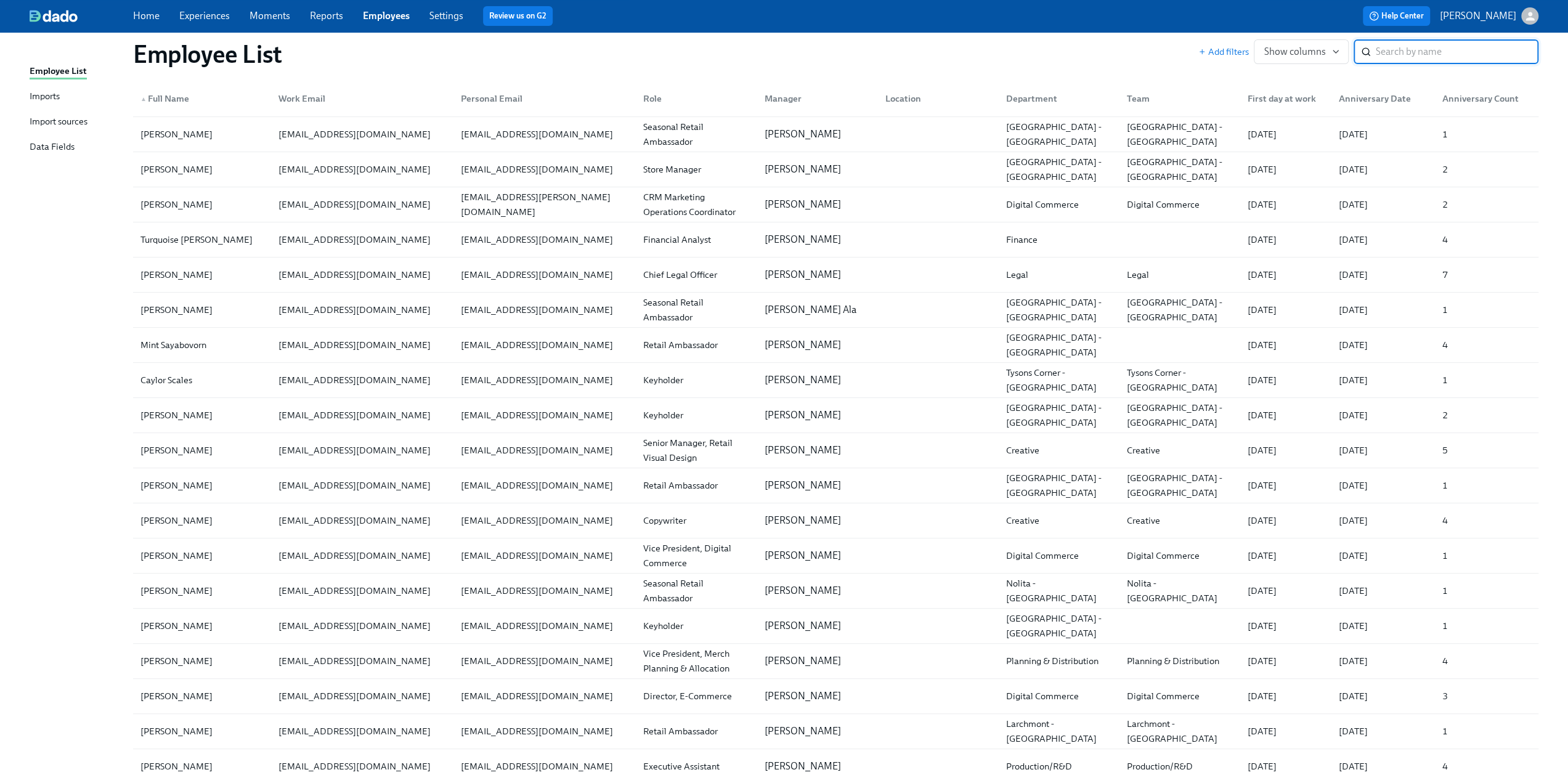
scroll to position [23536, 0]
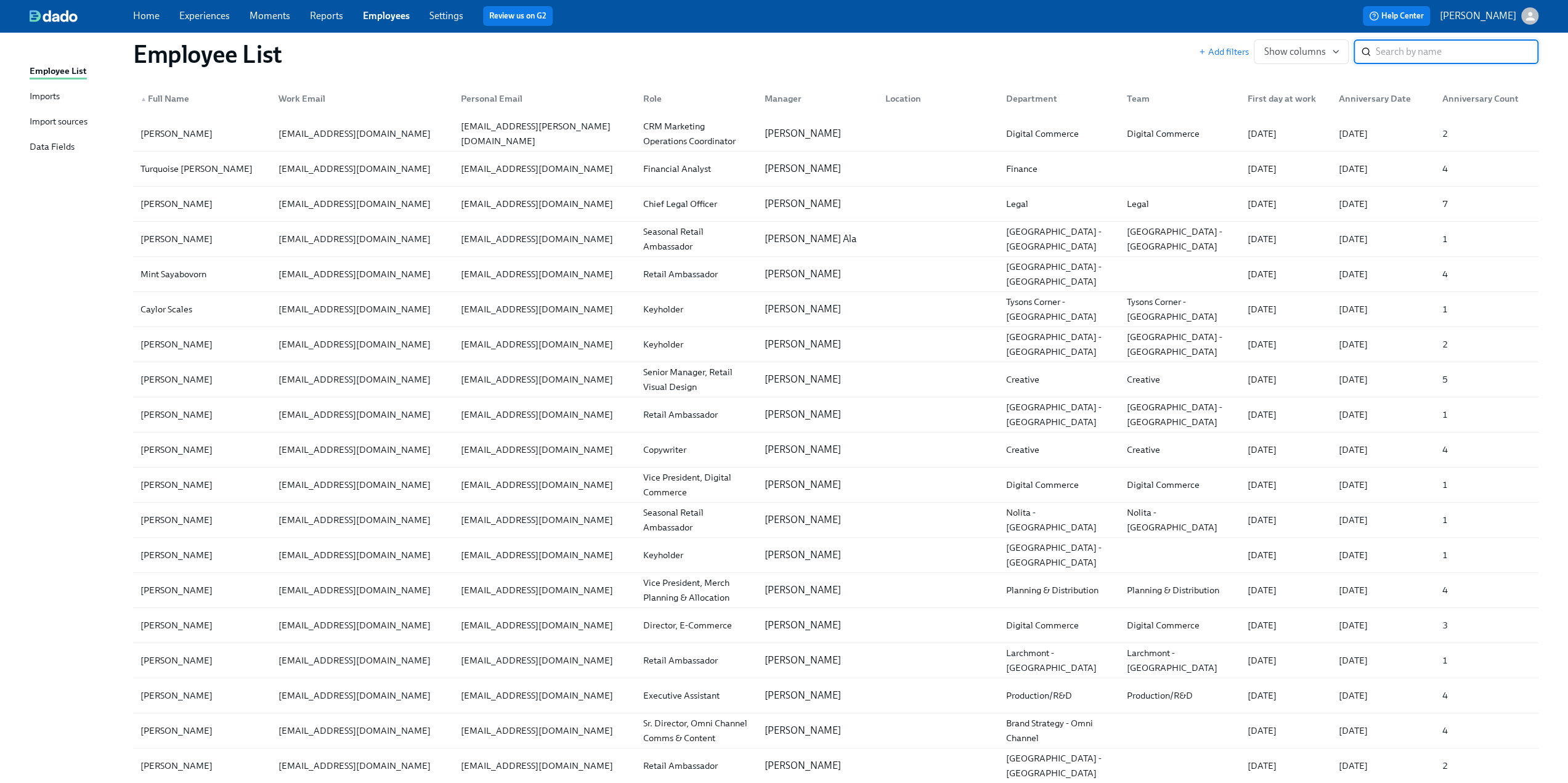
click at [183, 14] on link "Experiences" at bounding box center [204, 15] width 51 height 11
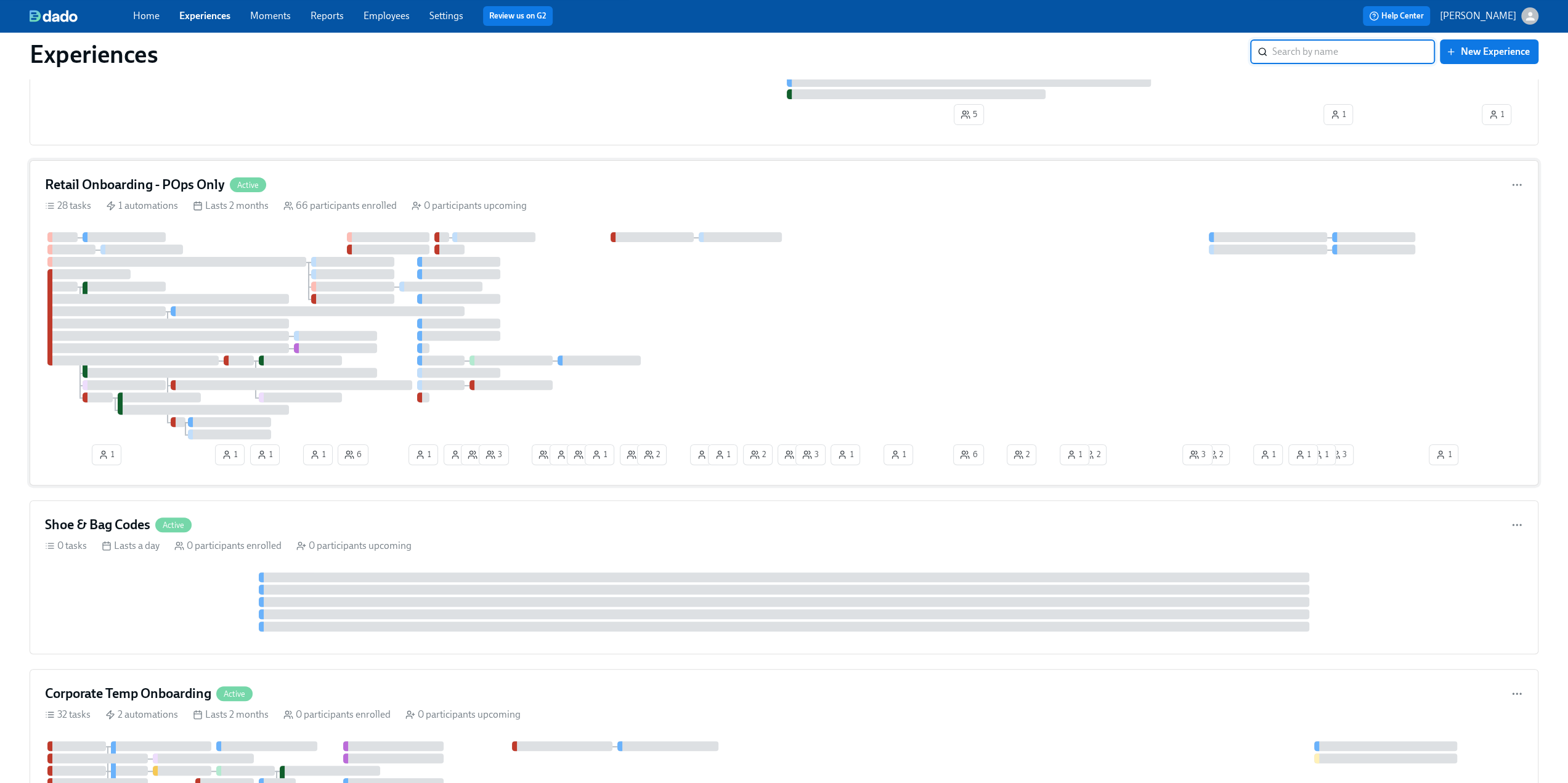
scroll to position [246, 0]
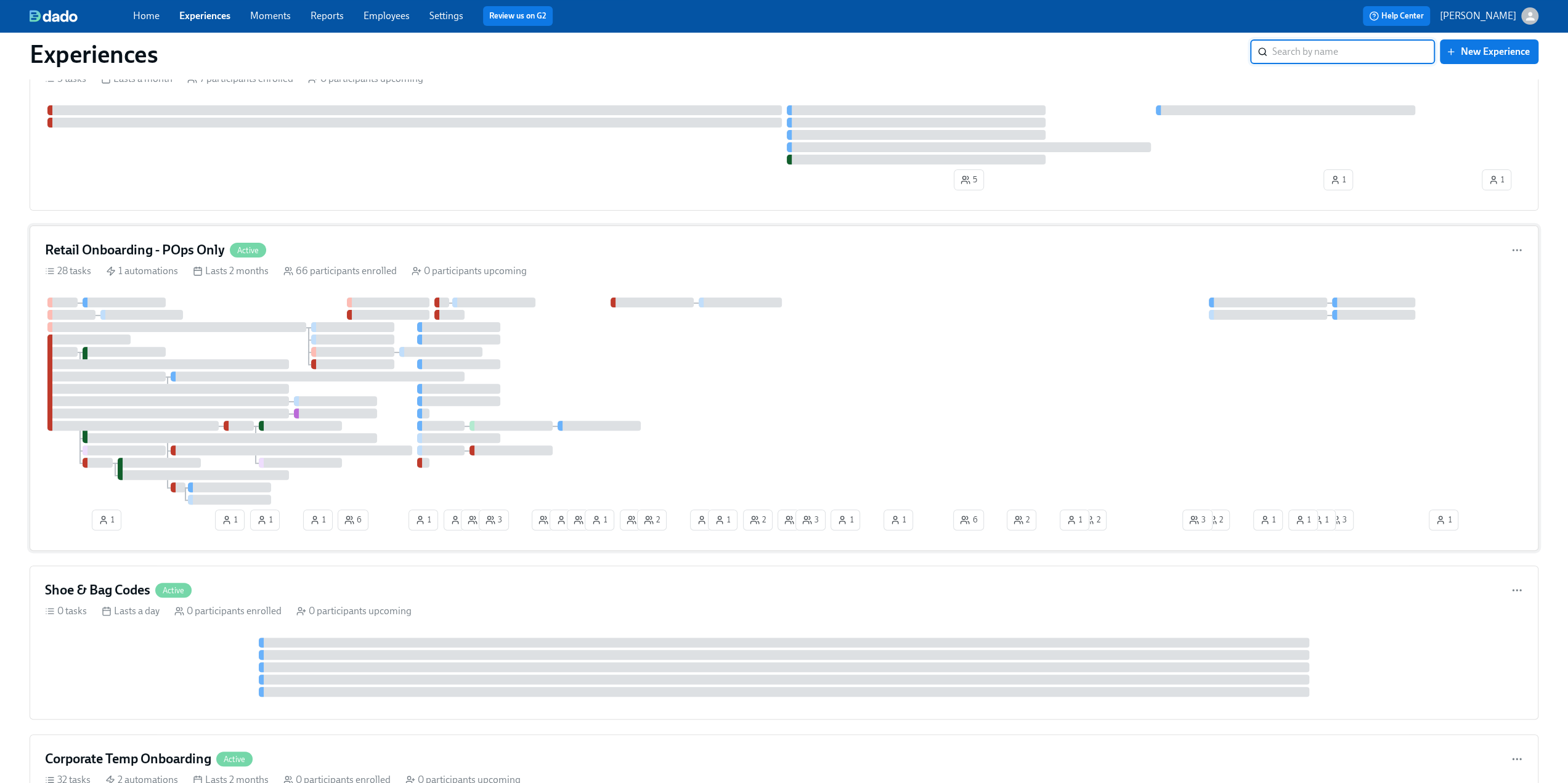
click at [115, 246] on h4 "Retail Onboarding - POps Only" at bounding box center [134, 250] width 180 height 18
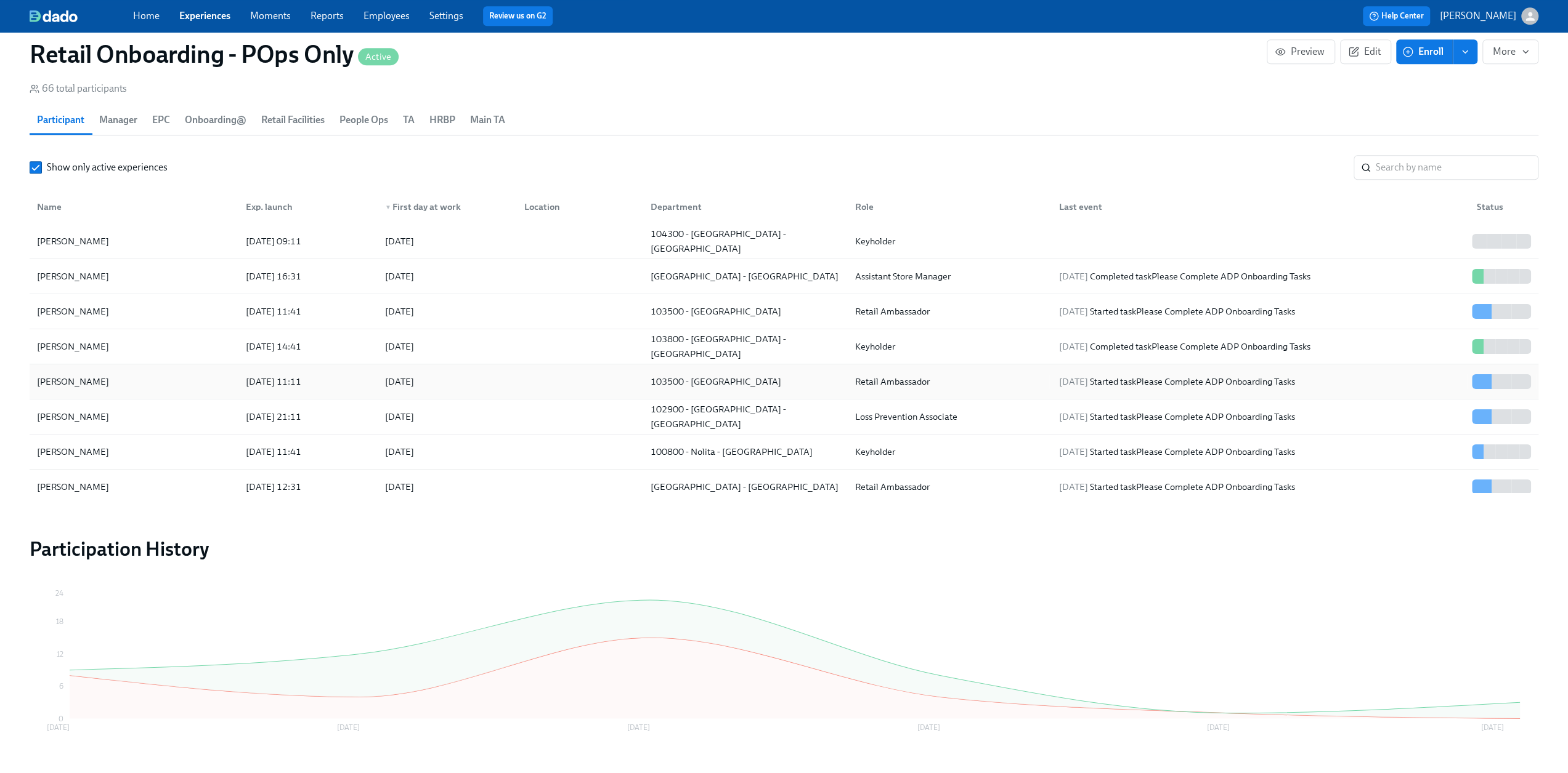
click at [141, 384] on div "[PERSON_NAME]" at bounding box center [134, 382] width 204 height 25
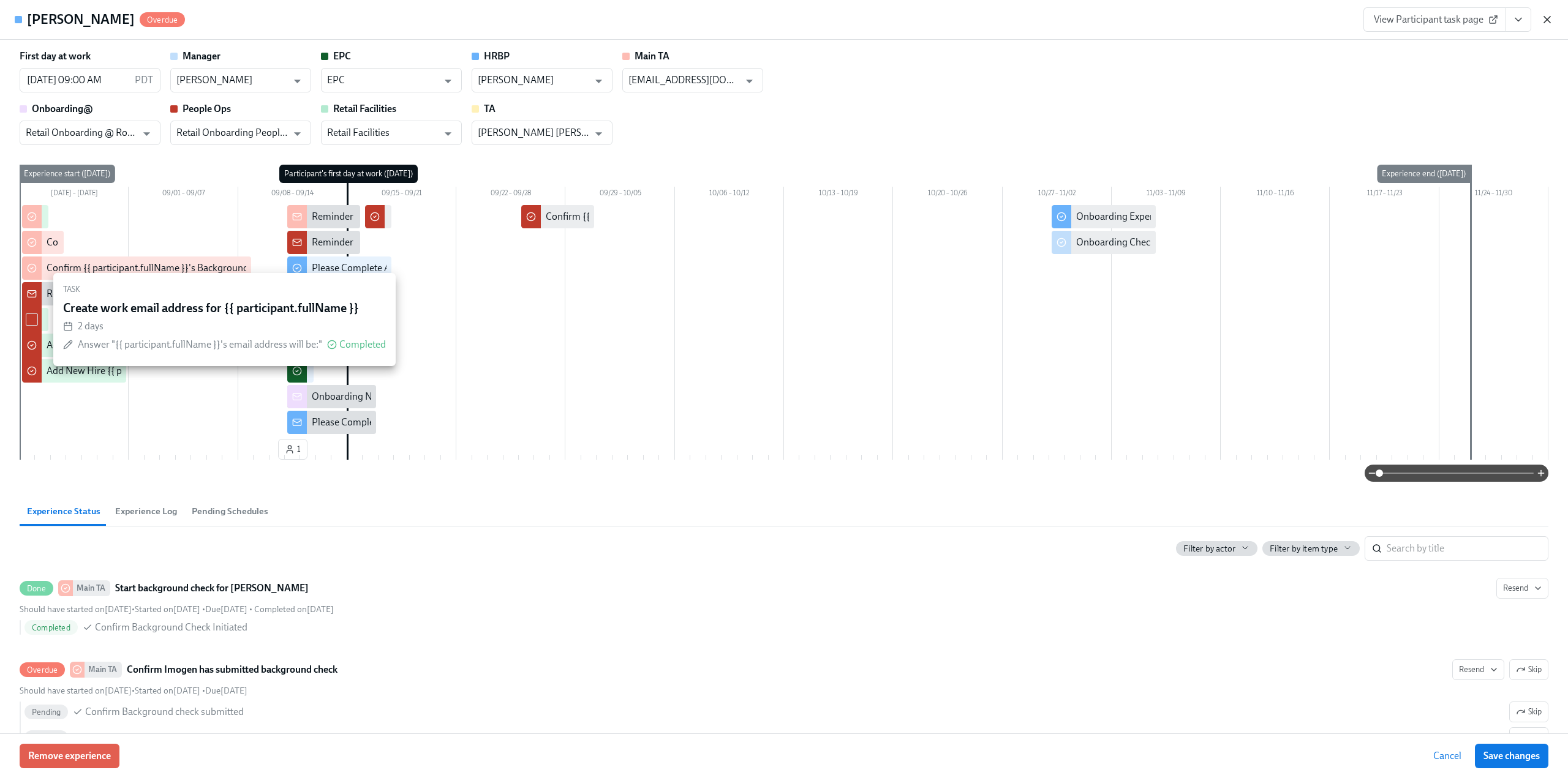
click at [1551, 17] on icon "button" at bounding box center [1547, 19] width 12 height 12
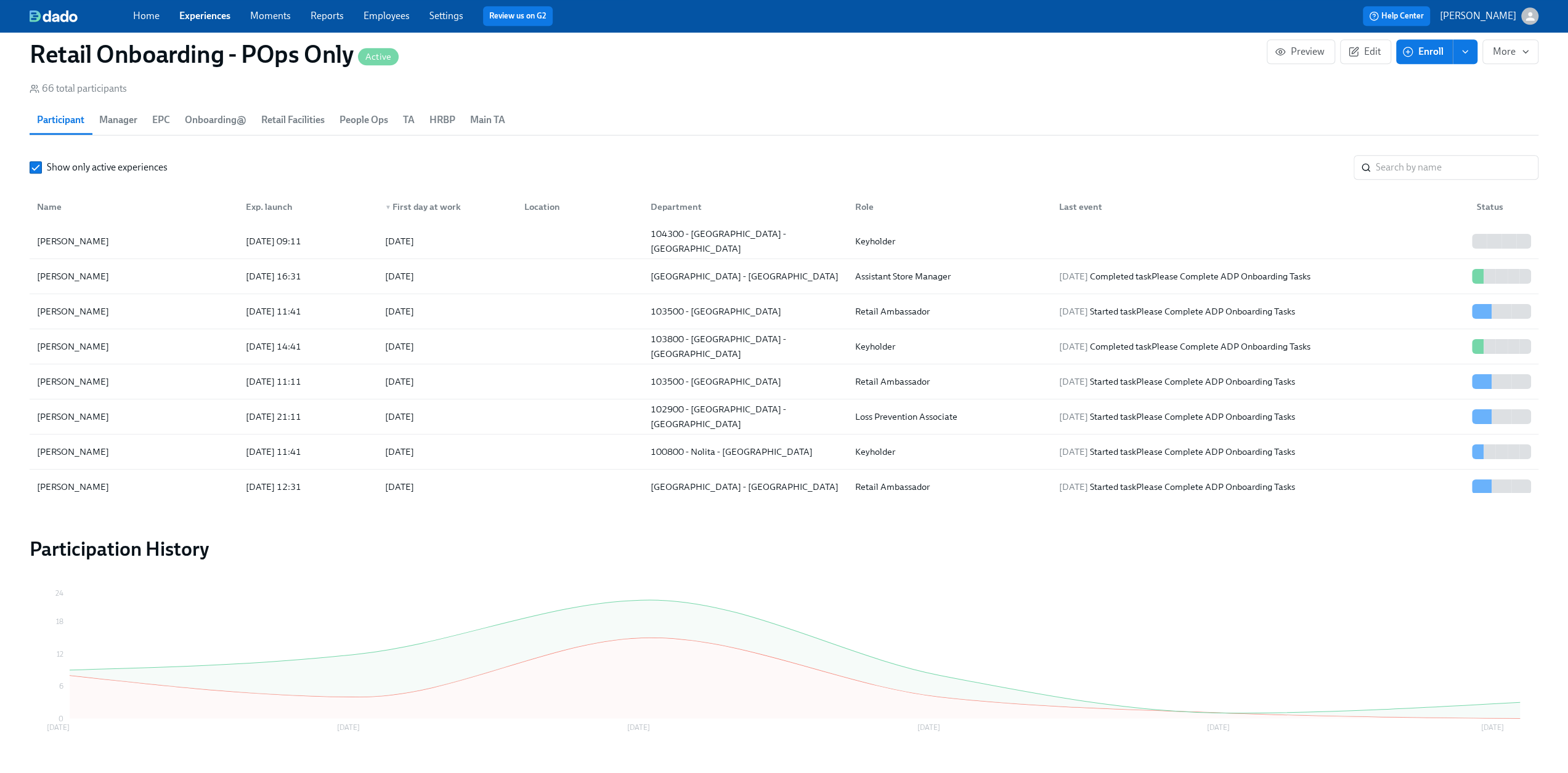
click at [396, 18] on link "Employees" at bounding box center [387, 15] width 46 height 11
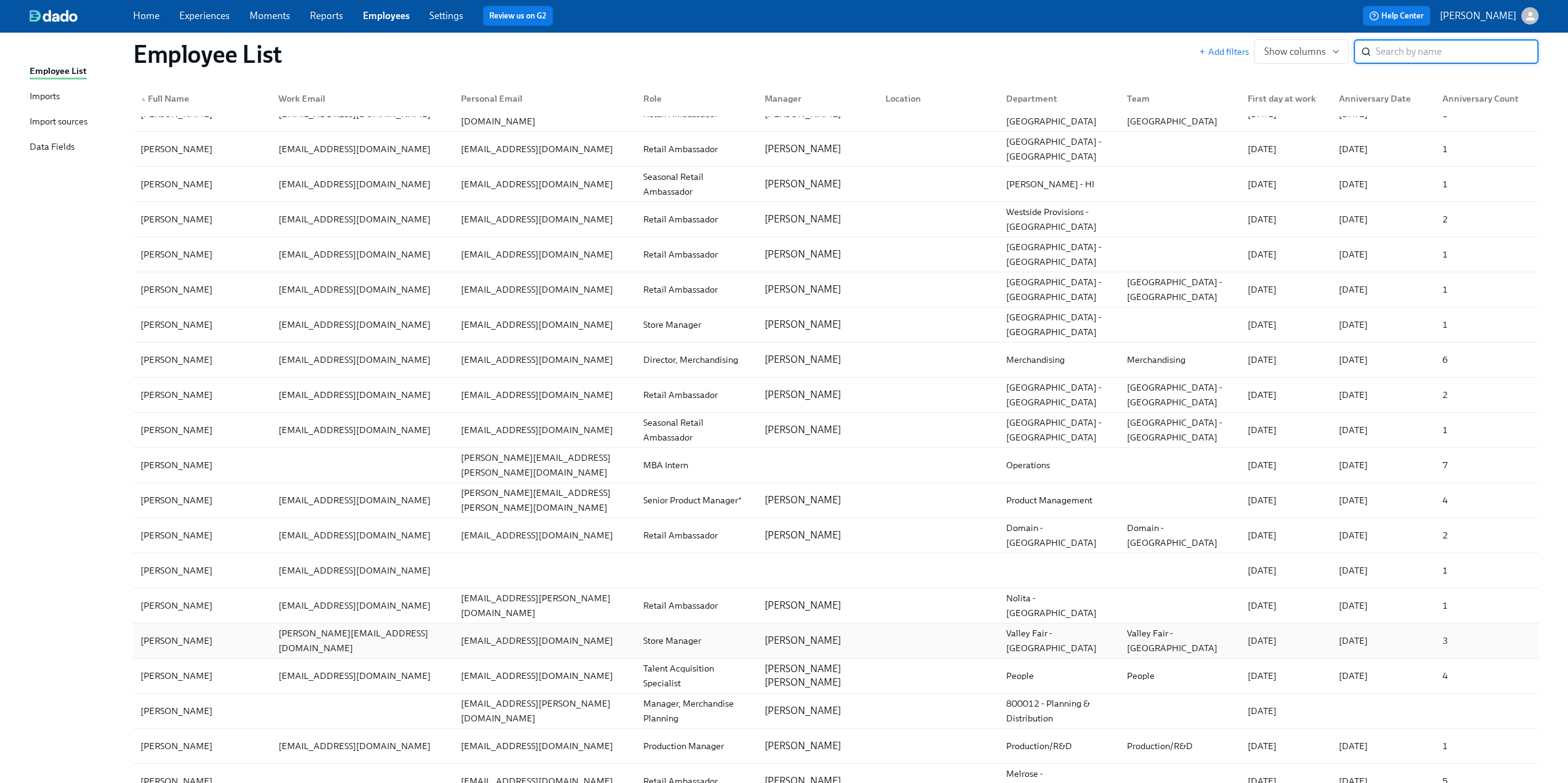
scroll to position [27323, 0]
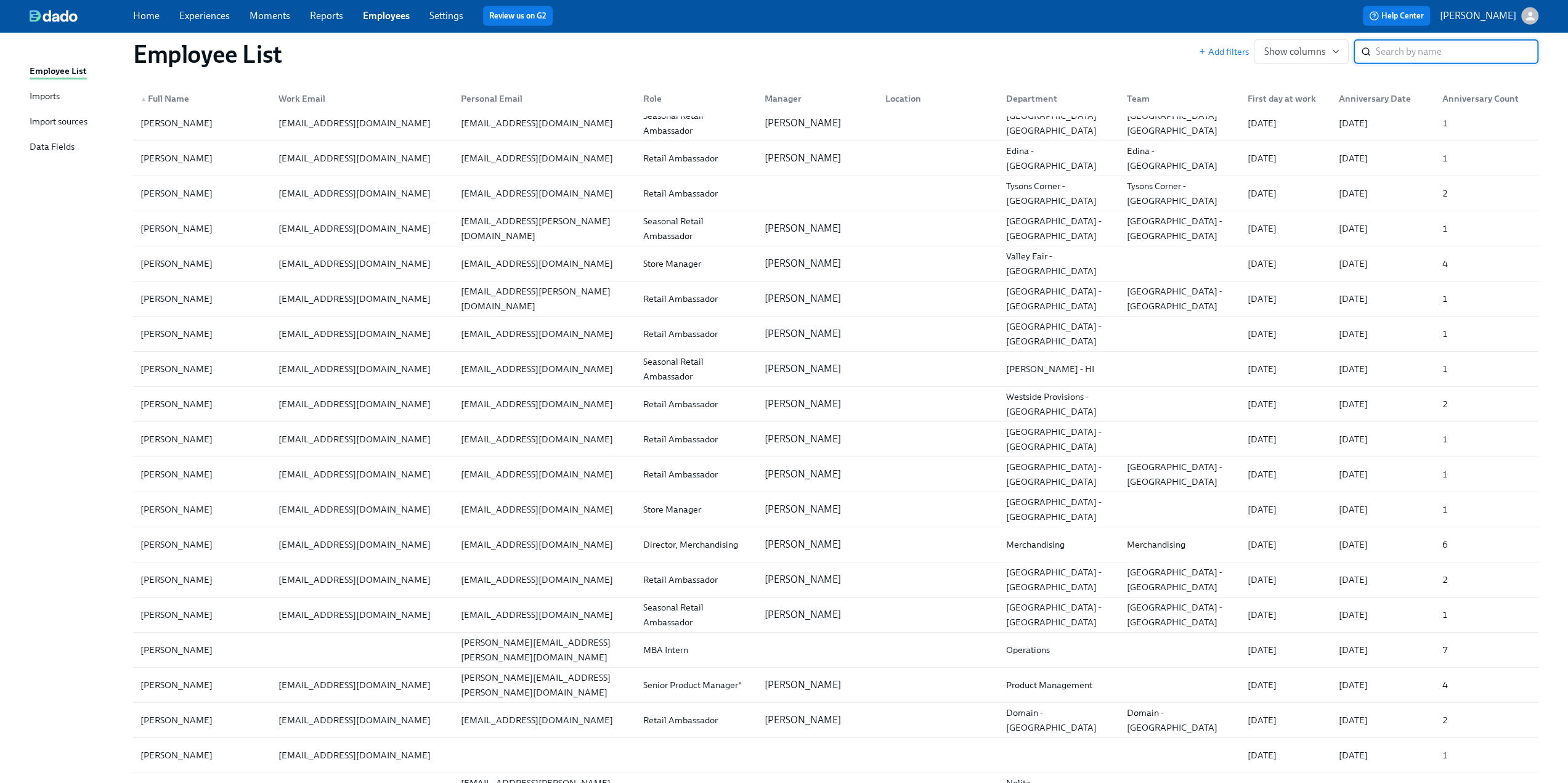
click at [167, 98] on div "▲ Full Name" at bounding box center [165, 98] width 59 height 15
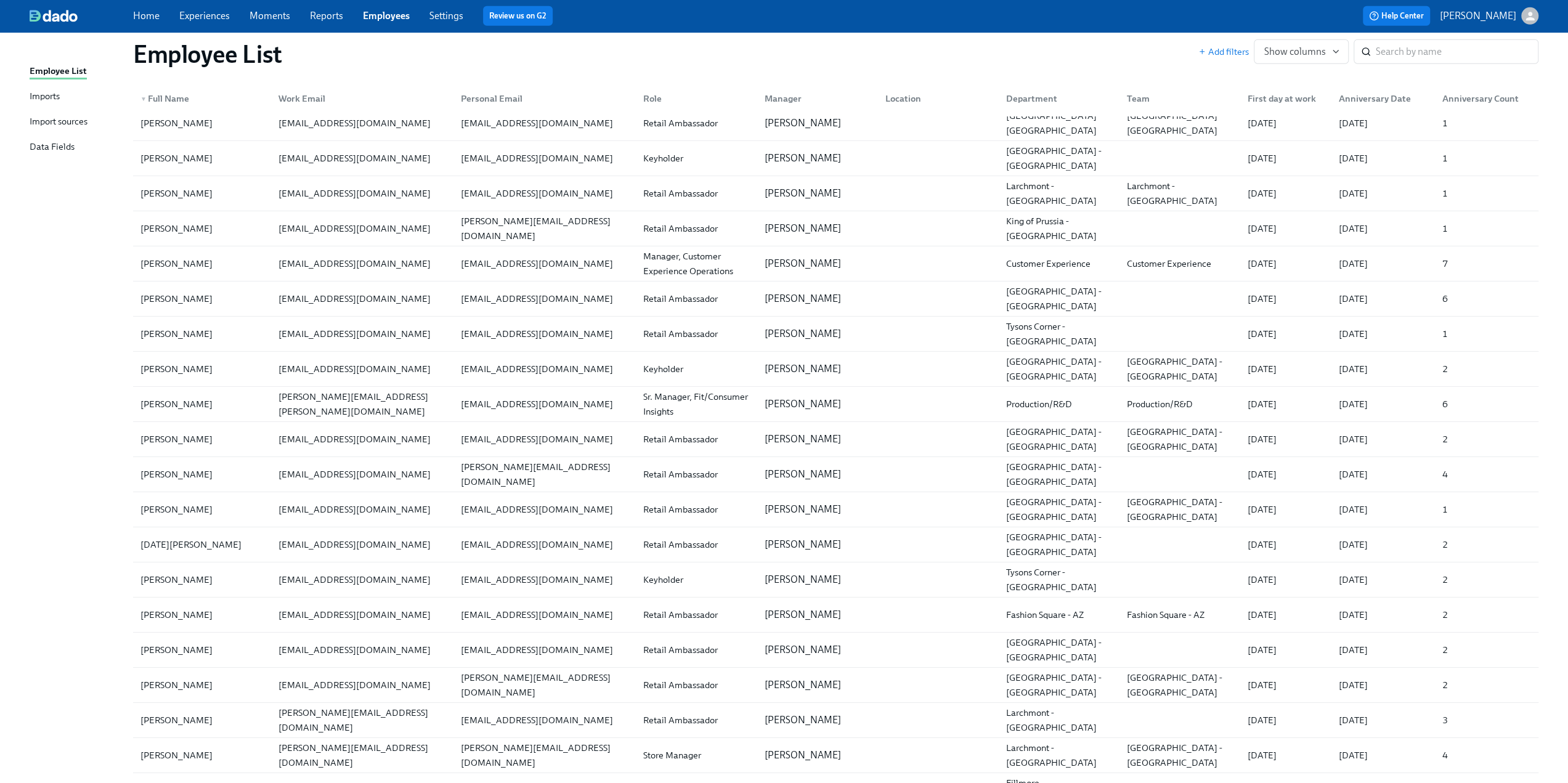
click at [167, 98] on div "▼ Full Name" at bounding box center [165, 98] width 59 height 15
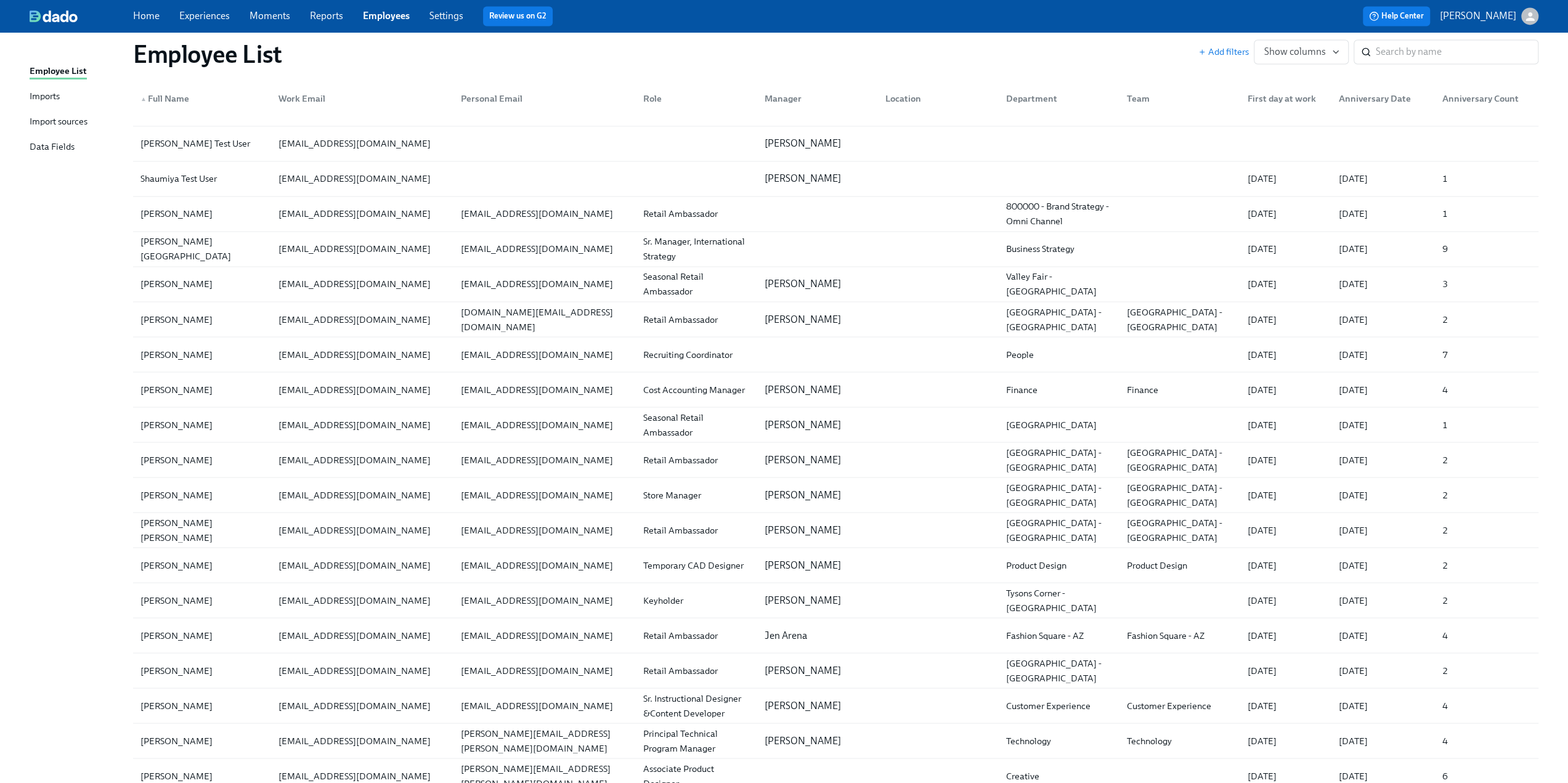
scroll to position [25536, 0]
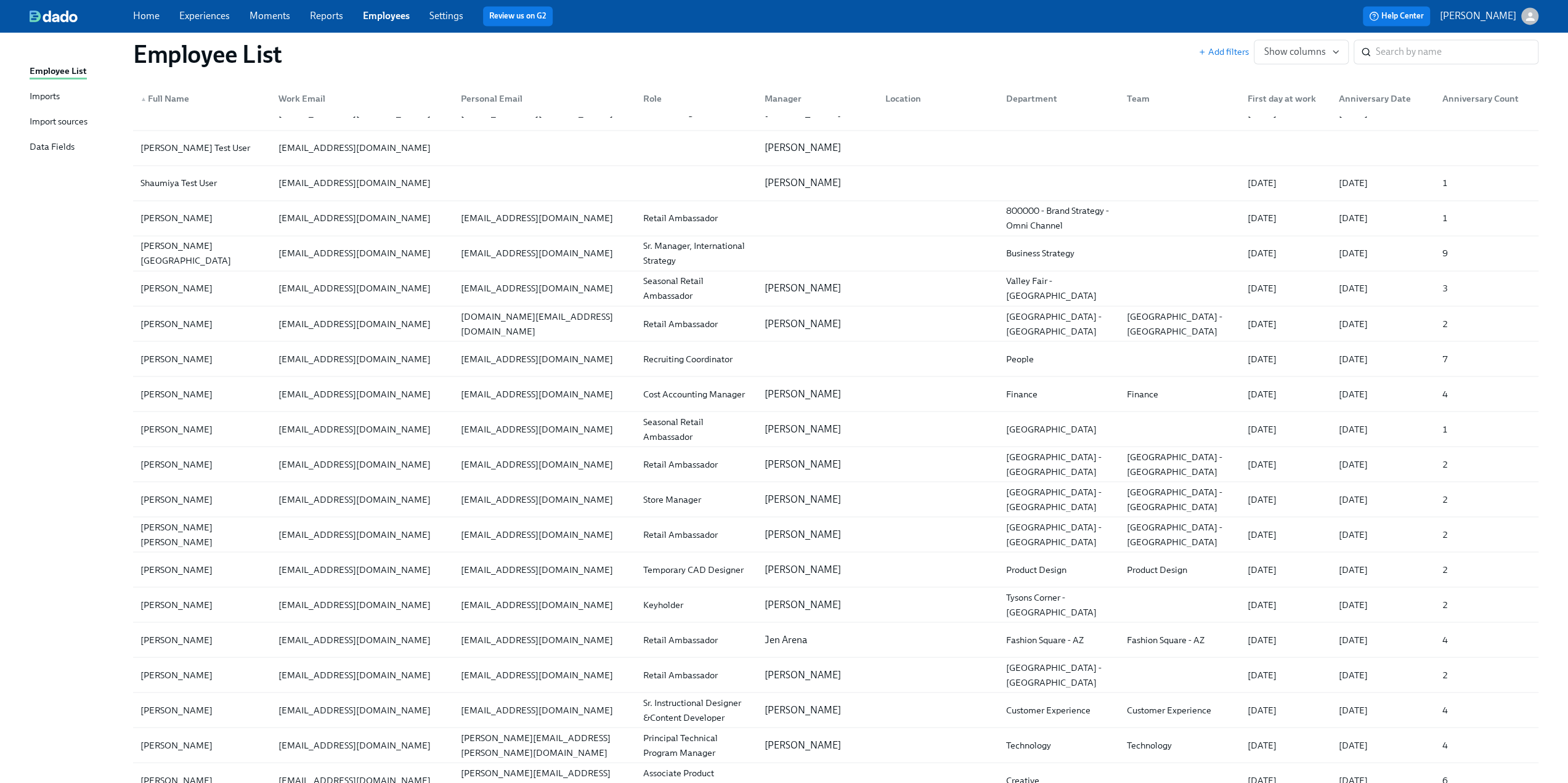
click at [301, 96] on div "Work Email" at bounding box center [302, 98] width 57 height 15
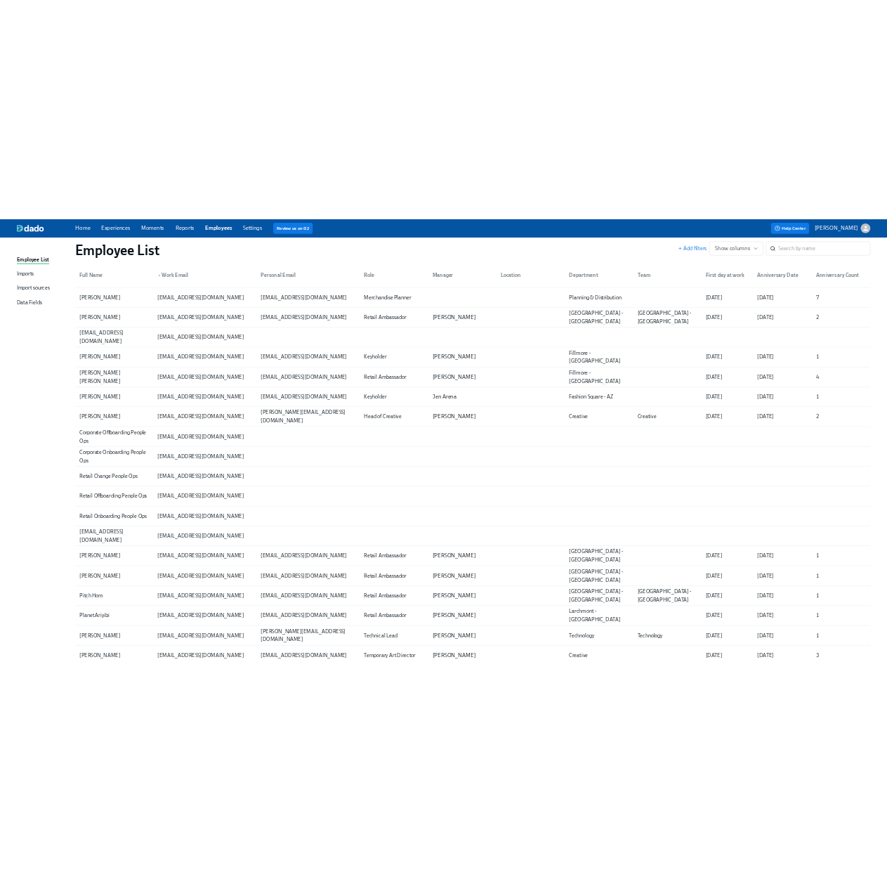
scroll to position [25776, 0]
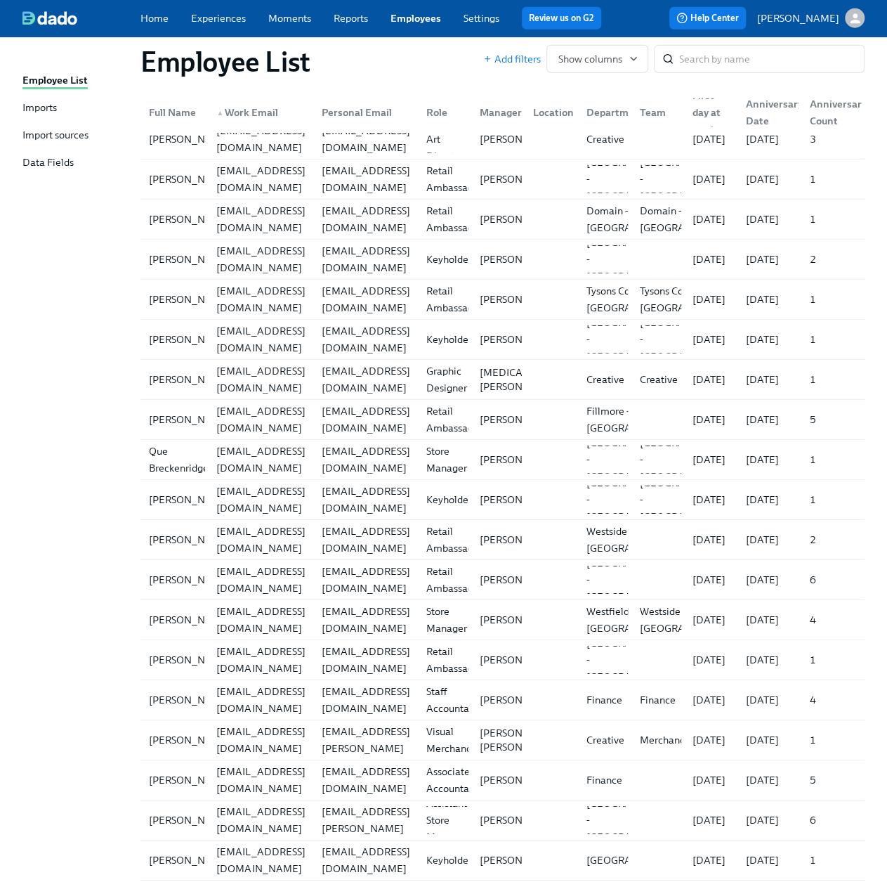
click at [46, 112] on div "Imports" at bounding box center [39, 108] width 34 height 16
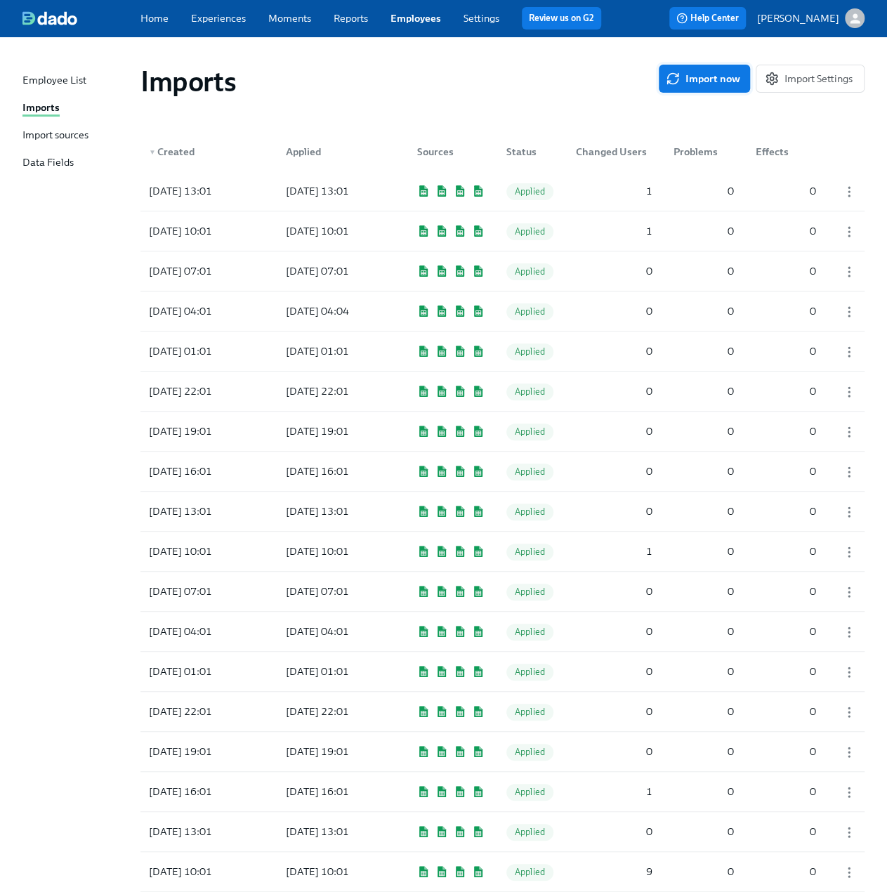
click at [706, 75] on span "Import now" at bounding box center [705, 79] width 72 height 14
click at [294, 195] on div at bounding box center [338, 191] width 126 height 28
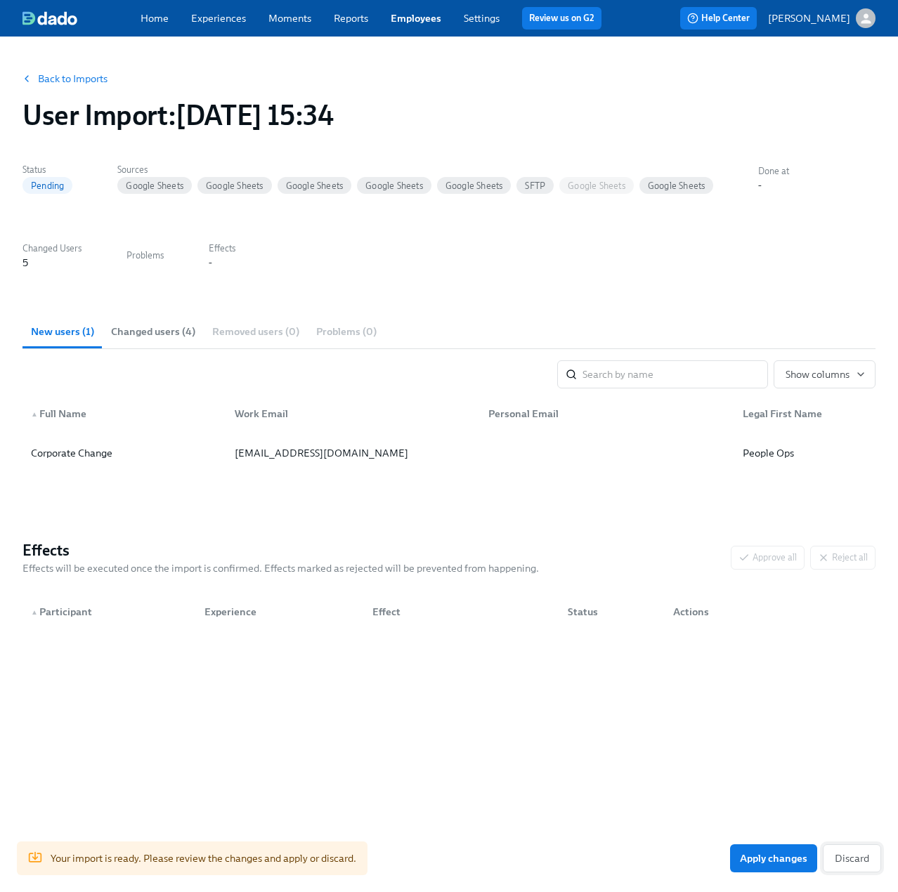
click at [859, 864] on span "Discard" at bounding box center [852, 859] width 34 height 14
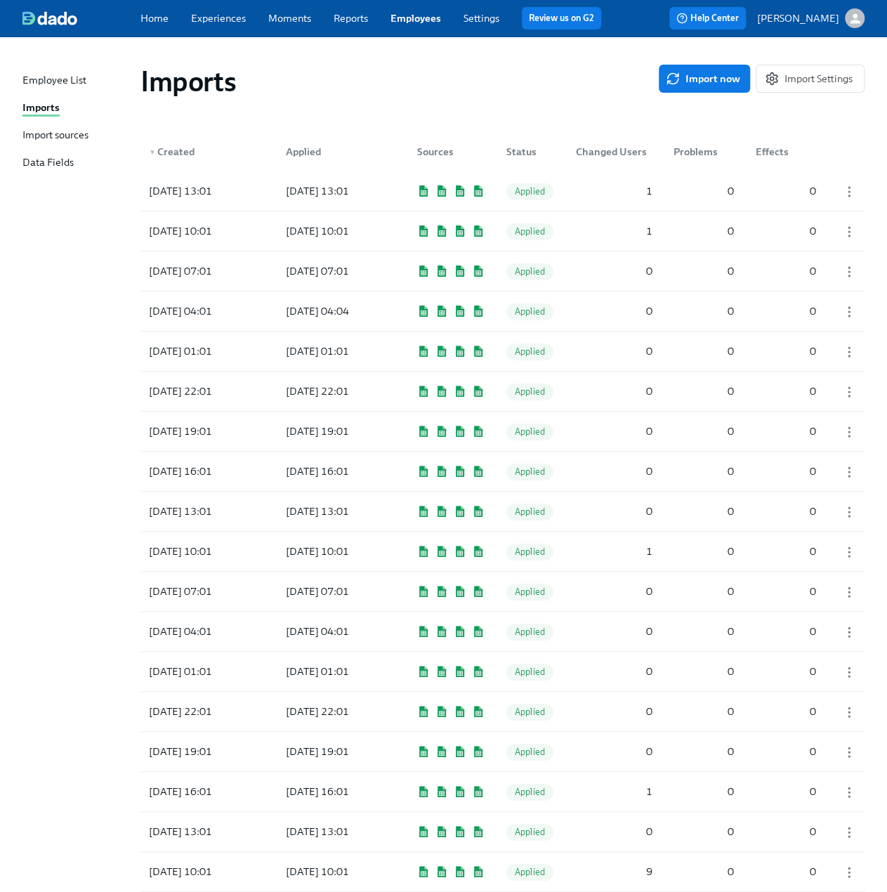
click at [48, 82] on div "Employee List" at bounding box center [54, 81] width 64 height 16
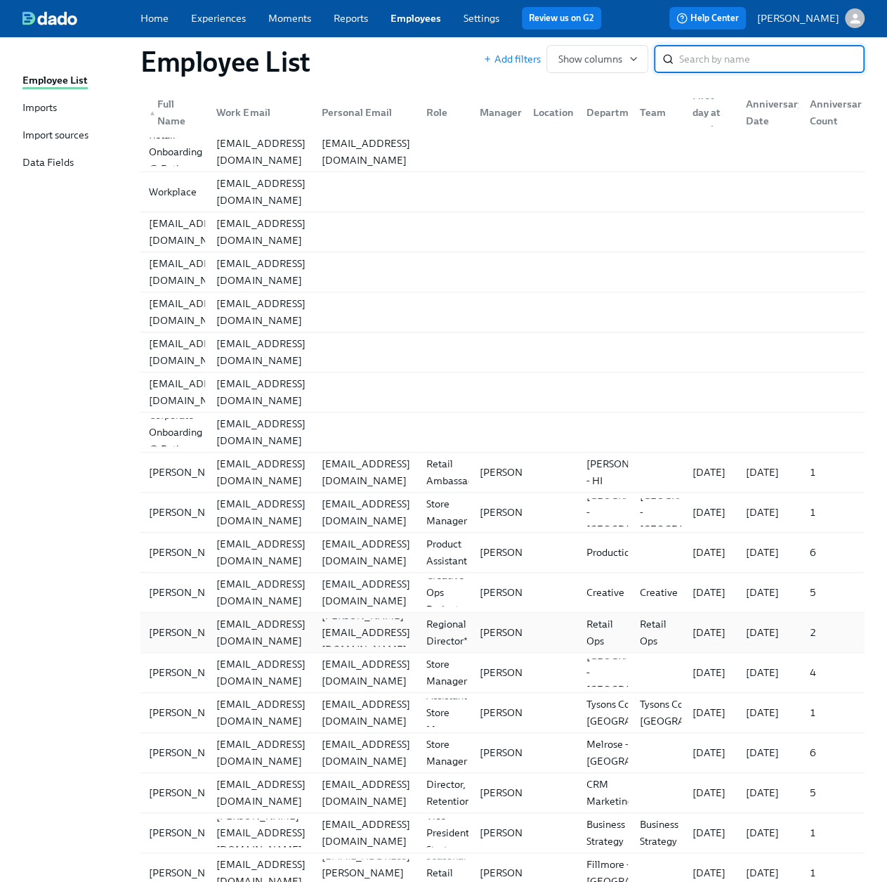
scroll to position [351, 0]
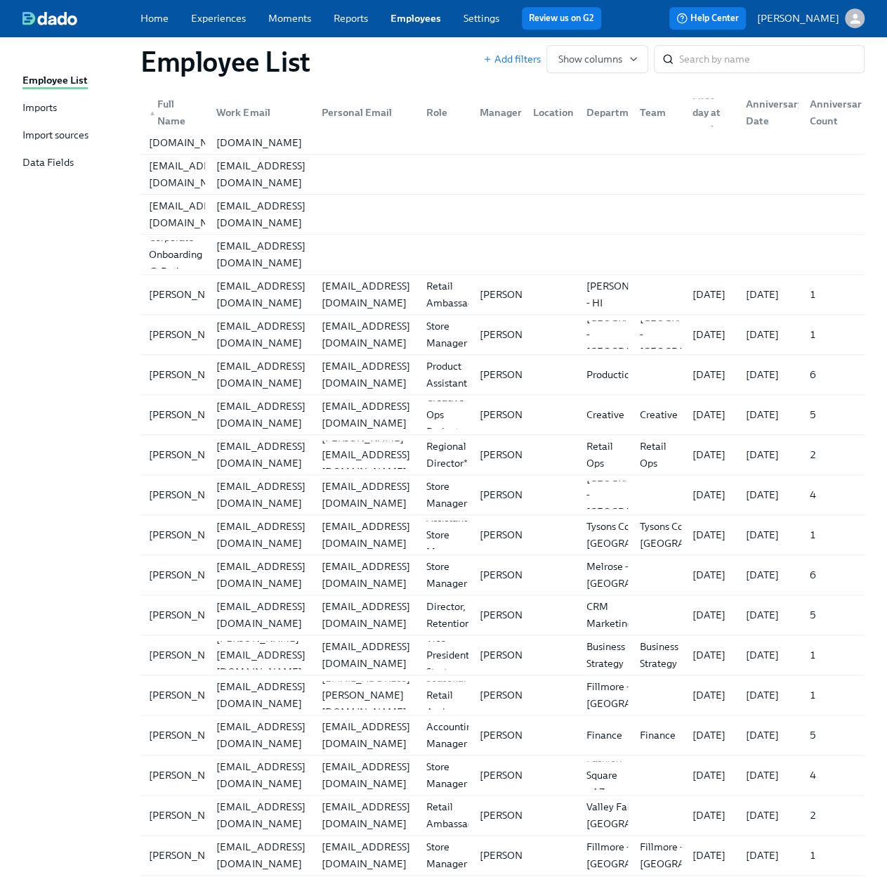
click at [237, 109] on div "Work Email" at bounding box center [243, 112] width 65 height 17
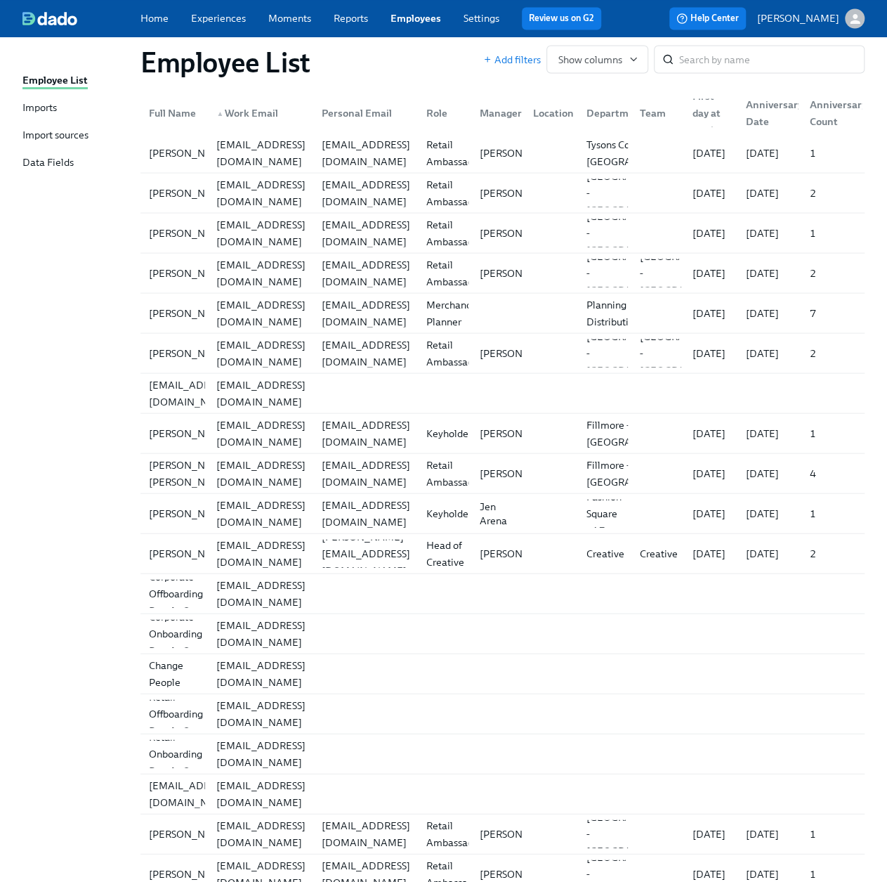
scroll to position [25288, 0]
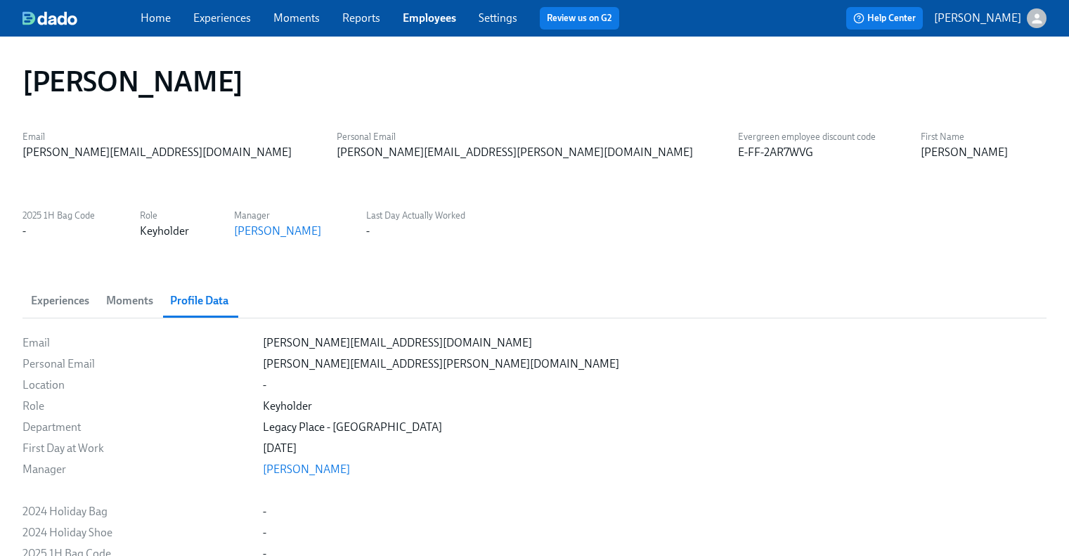
scroll to position [3100, 0]
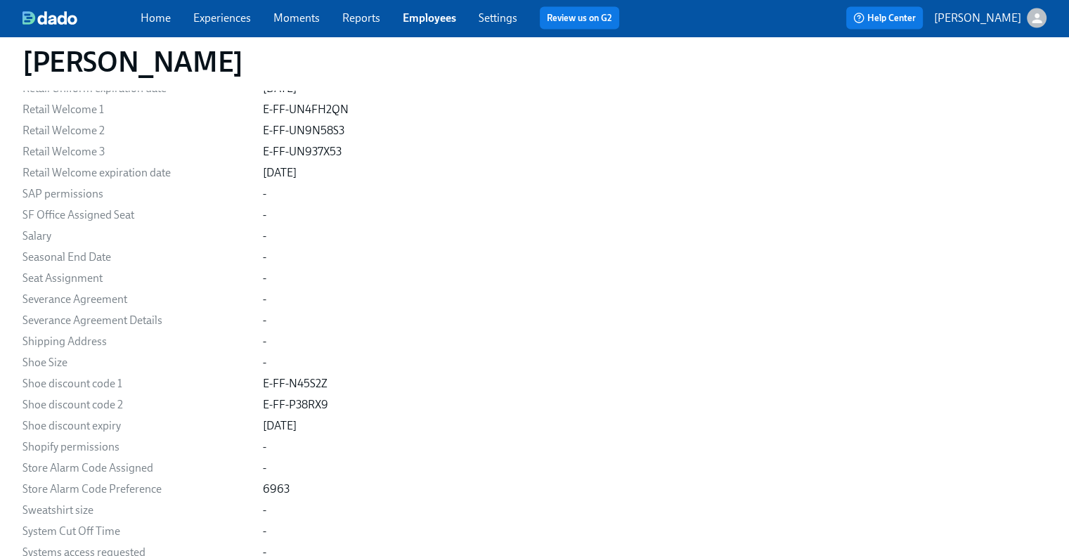
click at [241, 13] on link "Experiences" at bounding box center [222, 17] width 58 height 13
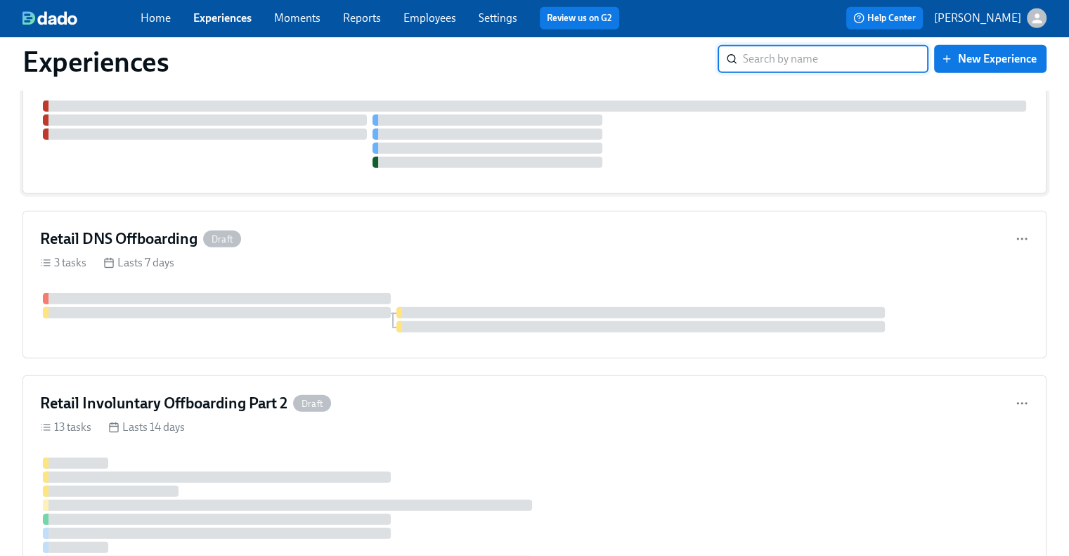
scroll to position [3794, 0]
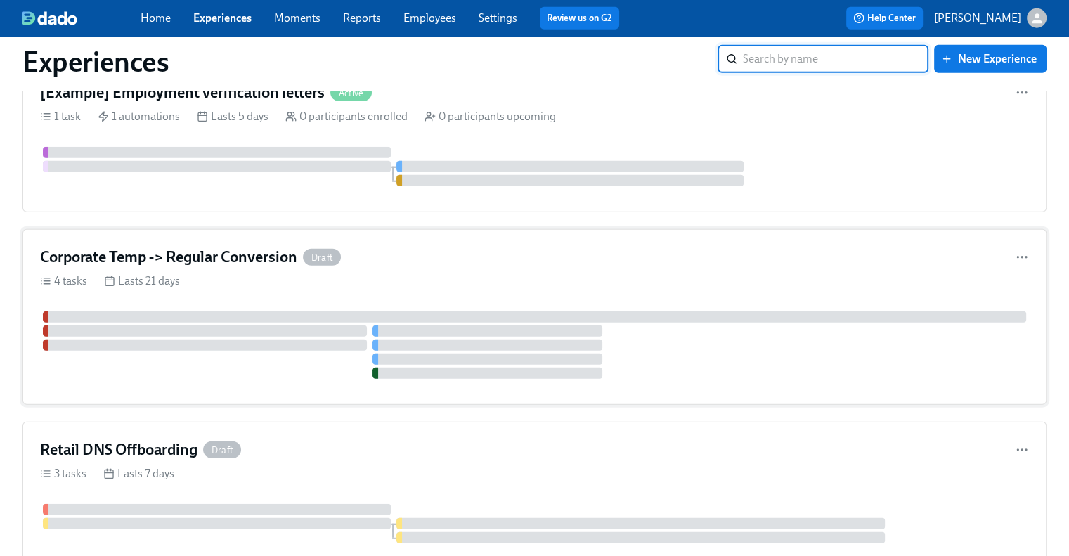
click at [294, 247] on h4 "Corporate Temp -> Regular Conversion" at bounding box center [168, 257] width 257 height 21
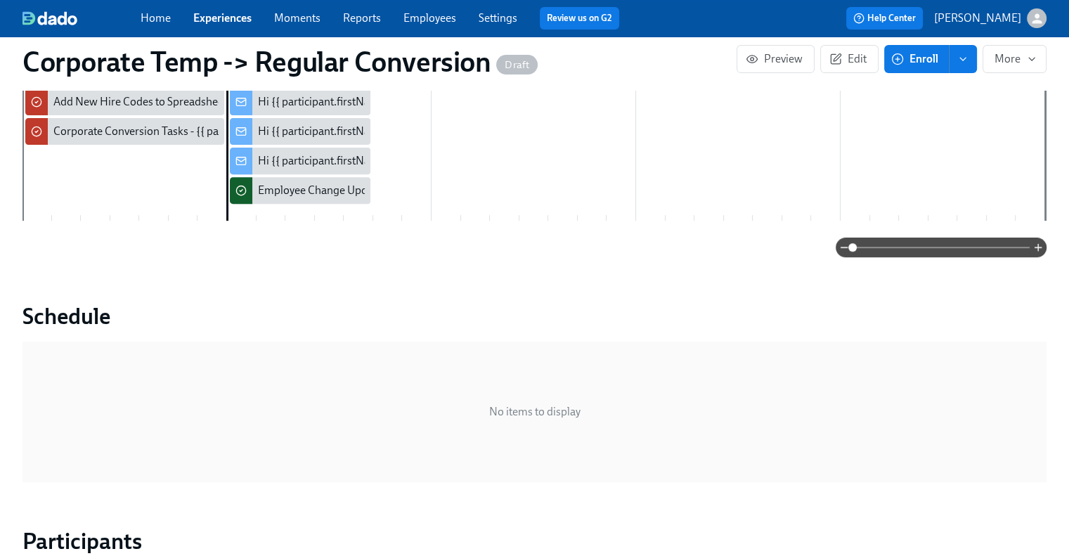
scroll to position [422, 0]
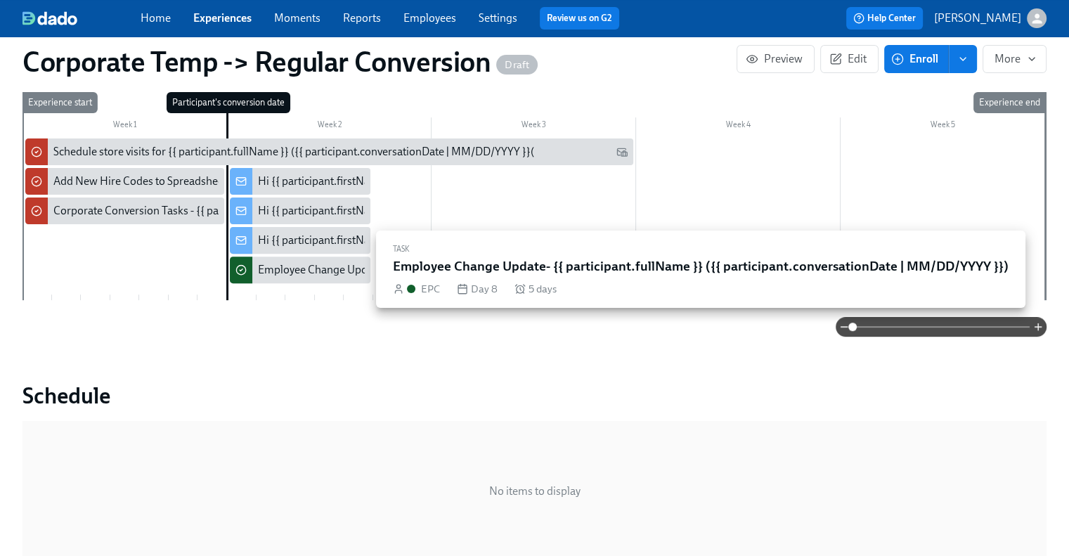
click at [291, 274] on div "Employee Change Update- {{ participant.fullName }} ({{ participant.conversation…" at bounding box center [506, 269] width 496 height 15
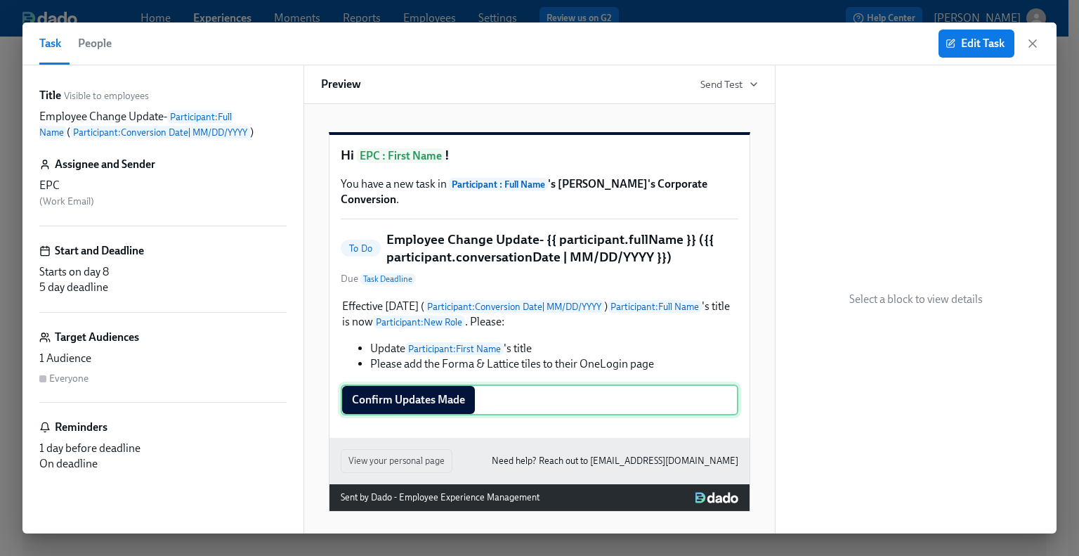
click at [461, 398] on div "Confirm Updates Made" at bounding box center [540, 399] width 398 height 31
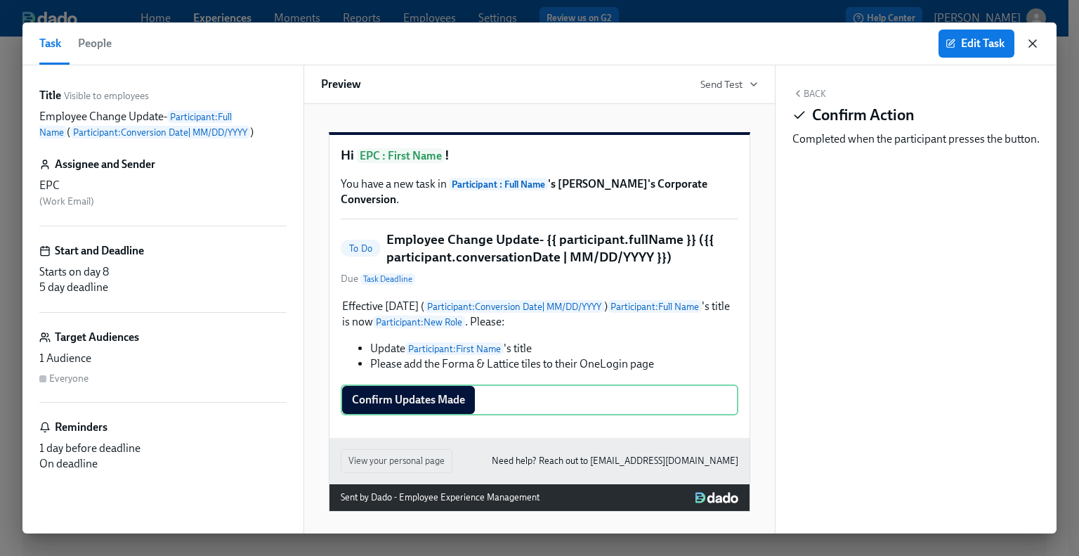
click at [1038, 43] on icon "button" at bounding box center [1033, 44] width 14 height 14
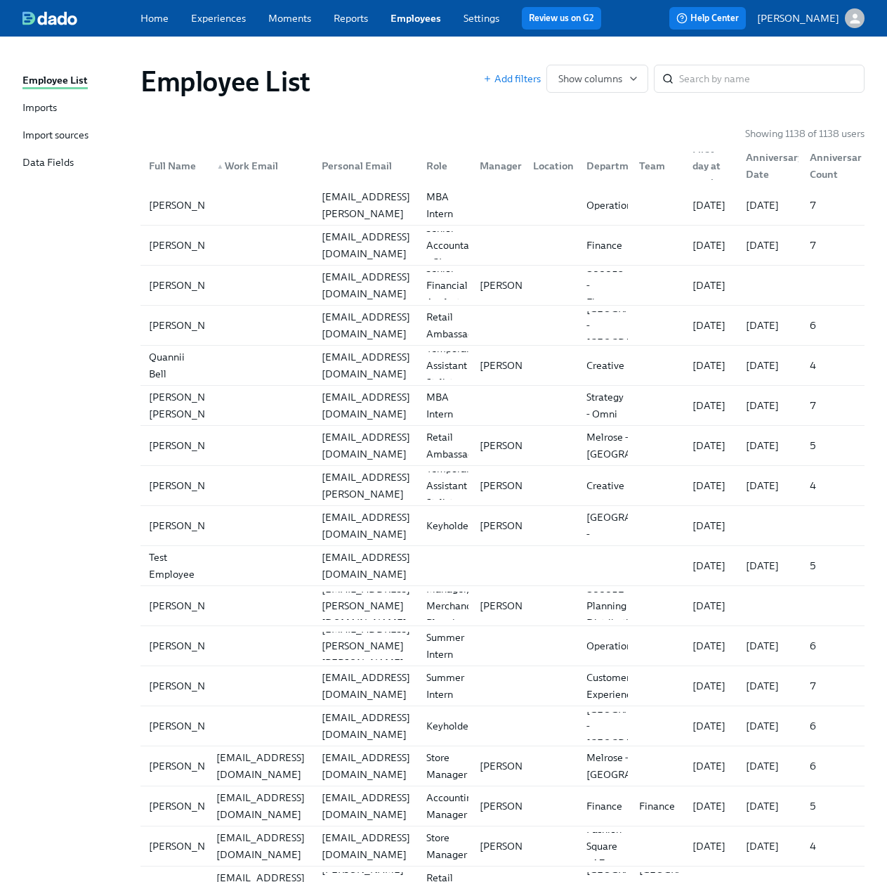
scroll to position [25288, 0]
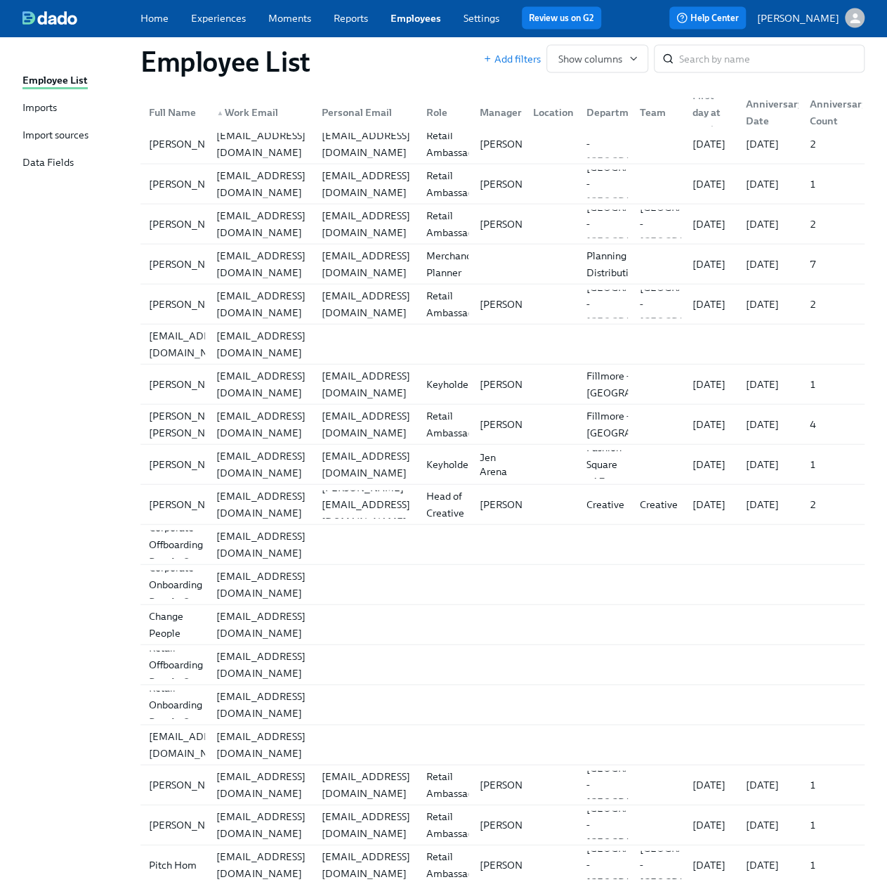
click at [171, 591] on div "Retail Change People Ops" at bounding box center [174, 624] width 62 height 67
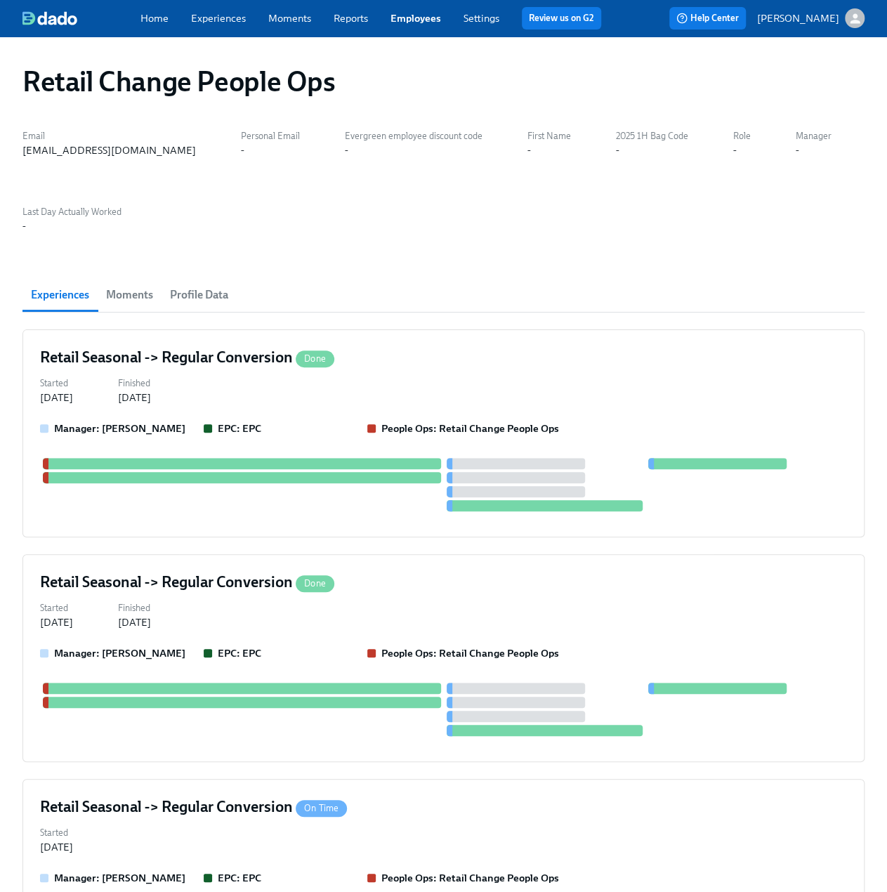
click at [190, 297] on span "Profile Data" at bounding box center [199, 295] width 58 height 20
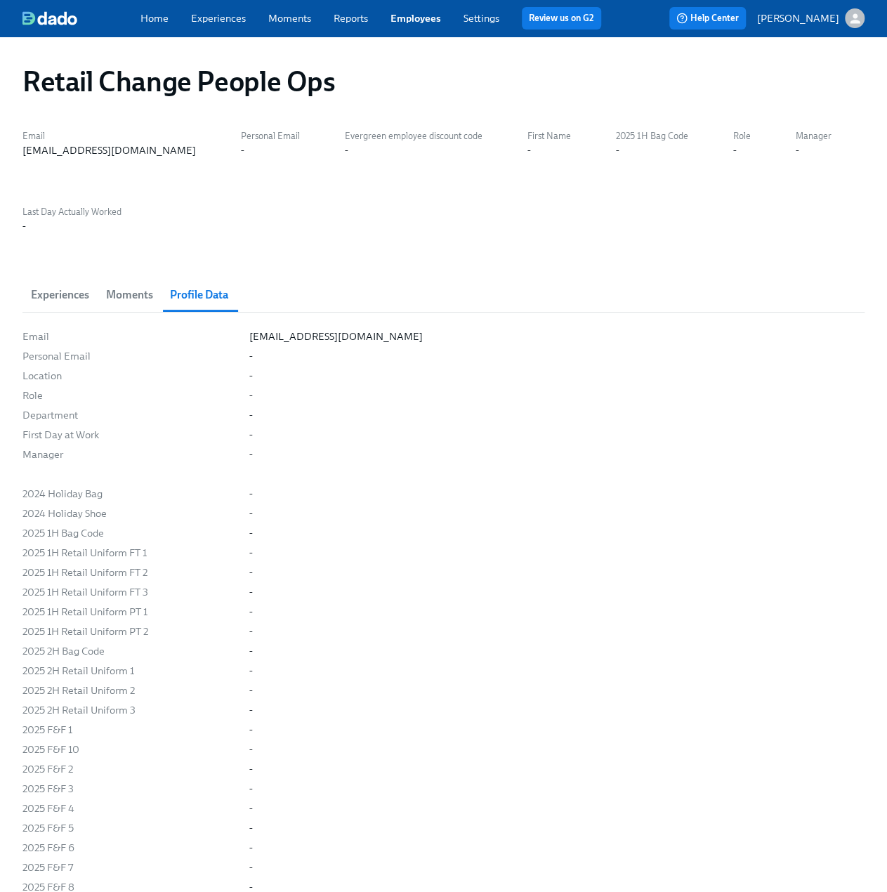
click at [415, 29] on div "Home Experiences Moments Reports Employees Settings Review us on G2 Help Center…" at bounding box center [443, 18] width 887 height 37
click at [415, 15] on link "Employees" at bounding box center [416, 18] width 51 height 13
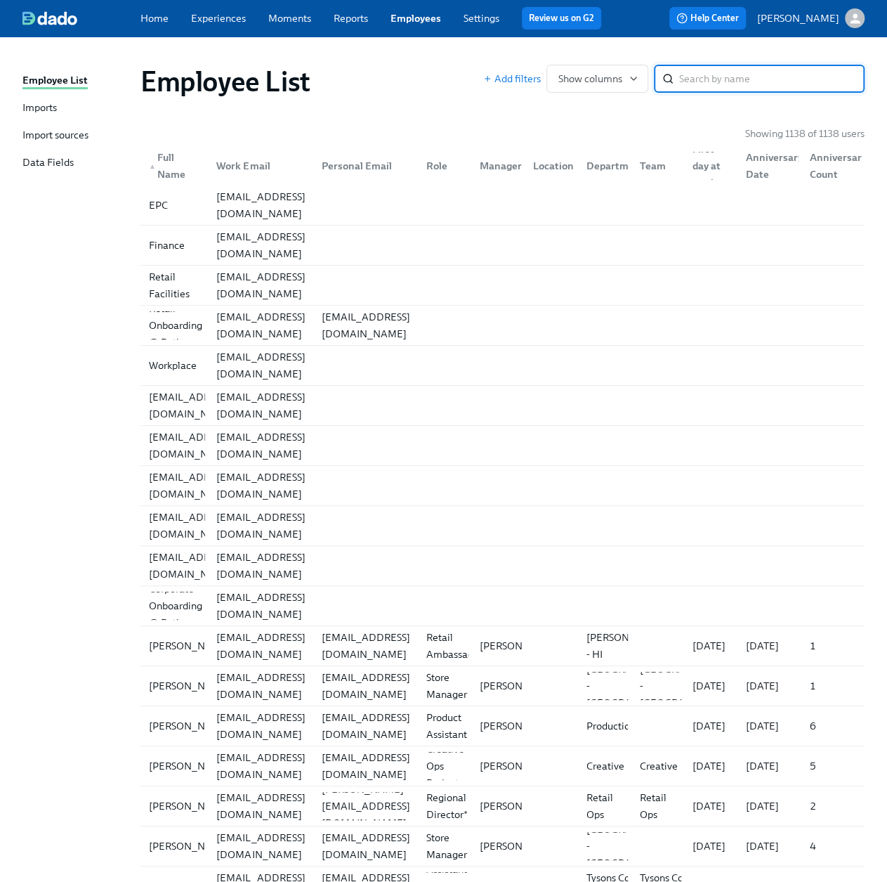
click at [30, 114] on div "Imports" at bounding box center [39, 108] width 34 height 16
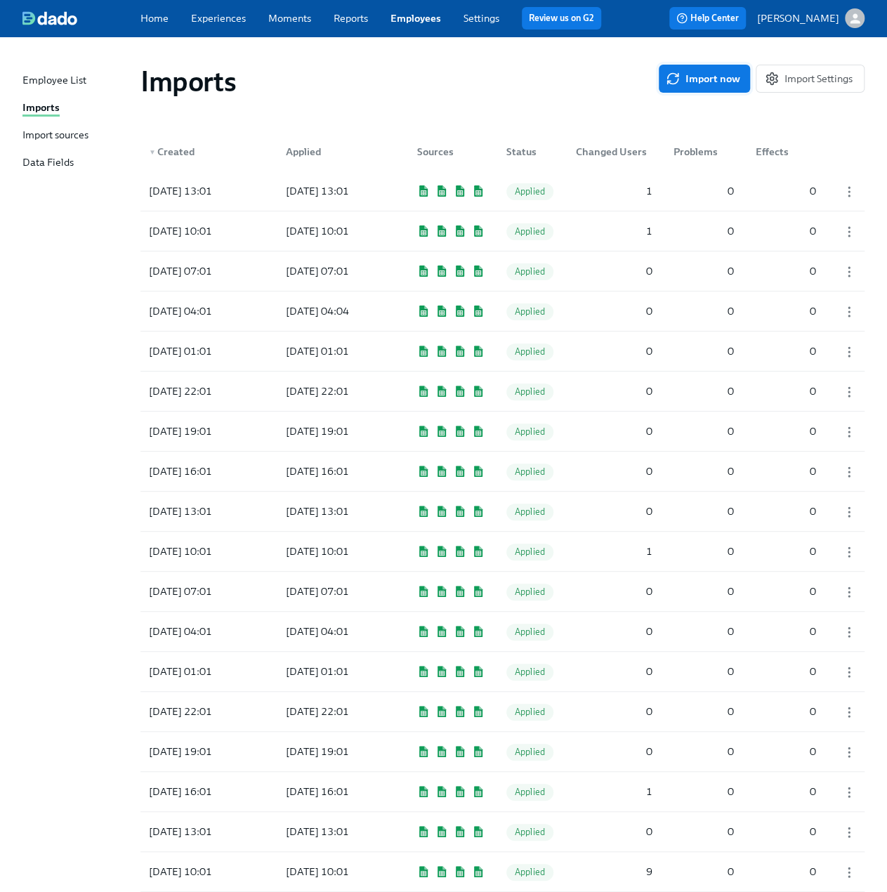
click at [707, 72] on span "Import now" at bounding box center [705, 79] width 72 height 14
click at [244, 188] on div "[DATE] 15:35" at bounding box center [206, 191] width 126 height 28
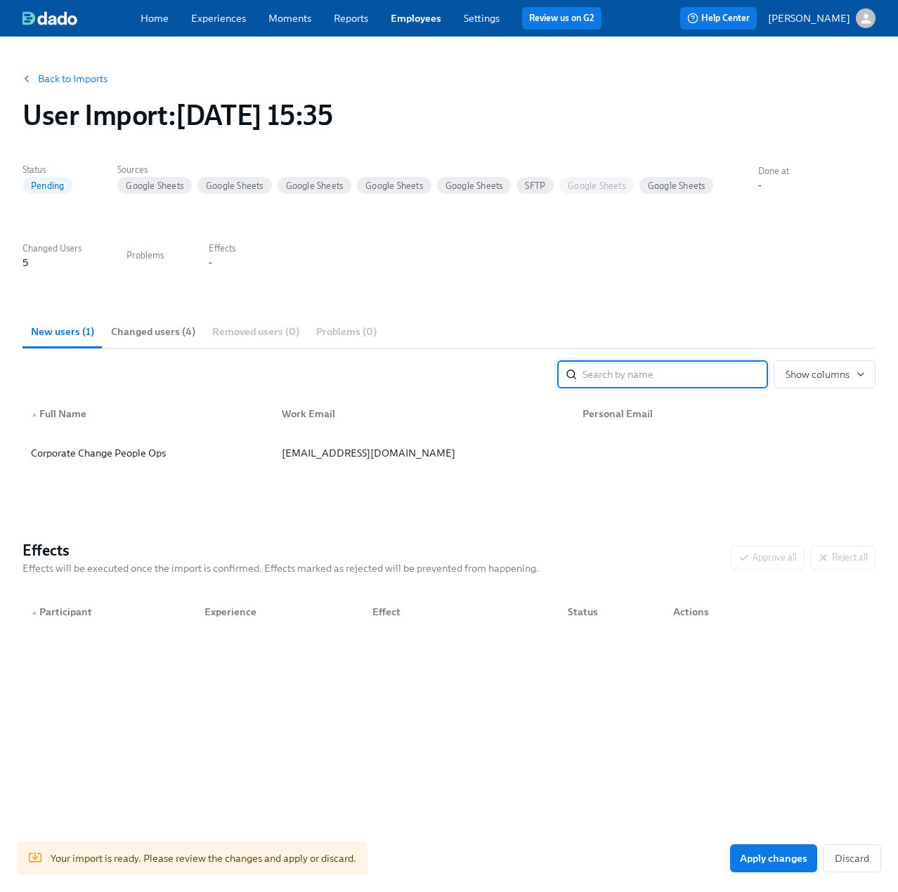
click at [153, 334] on span "Changed users (4)" at bounding box center [153, 332] width 84 height 16
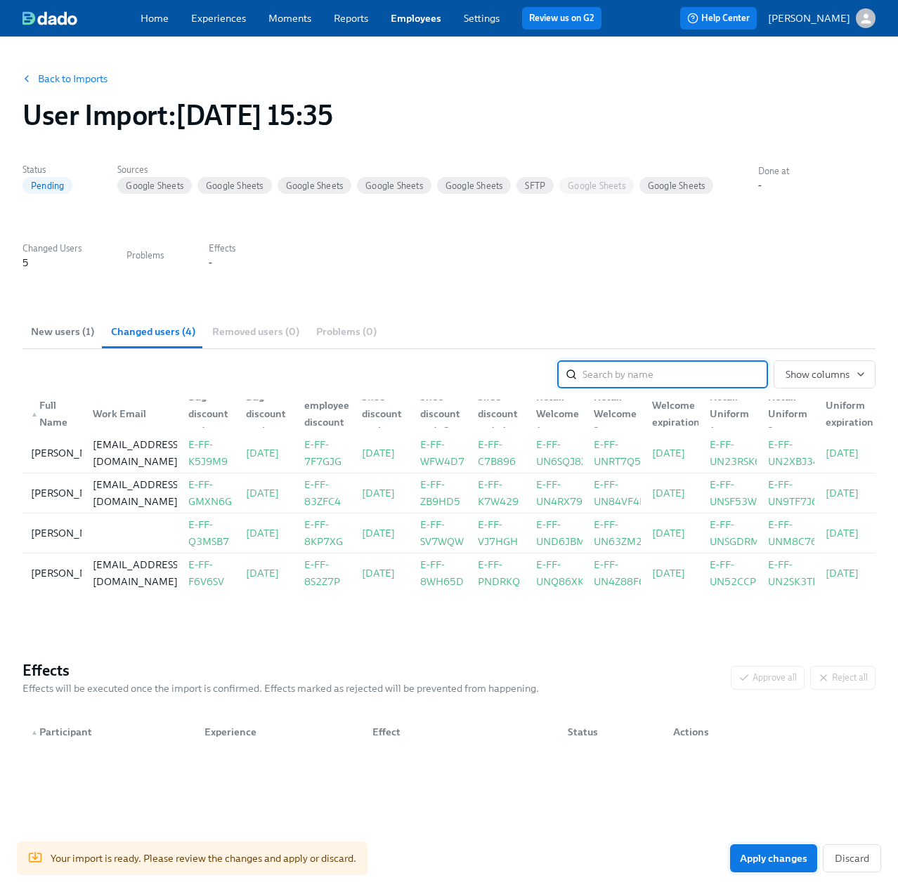
click at [783, 865] on span "Apply changes" at bounding box center [773, 859] width 67 height 14
click at [58, 79] on link "Back to Imports" at bounding box center [73, 79] width 70 height 14
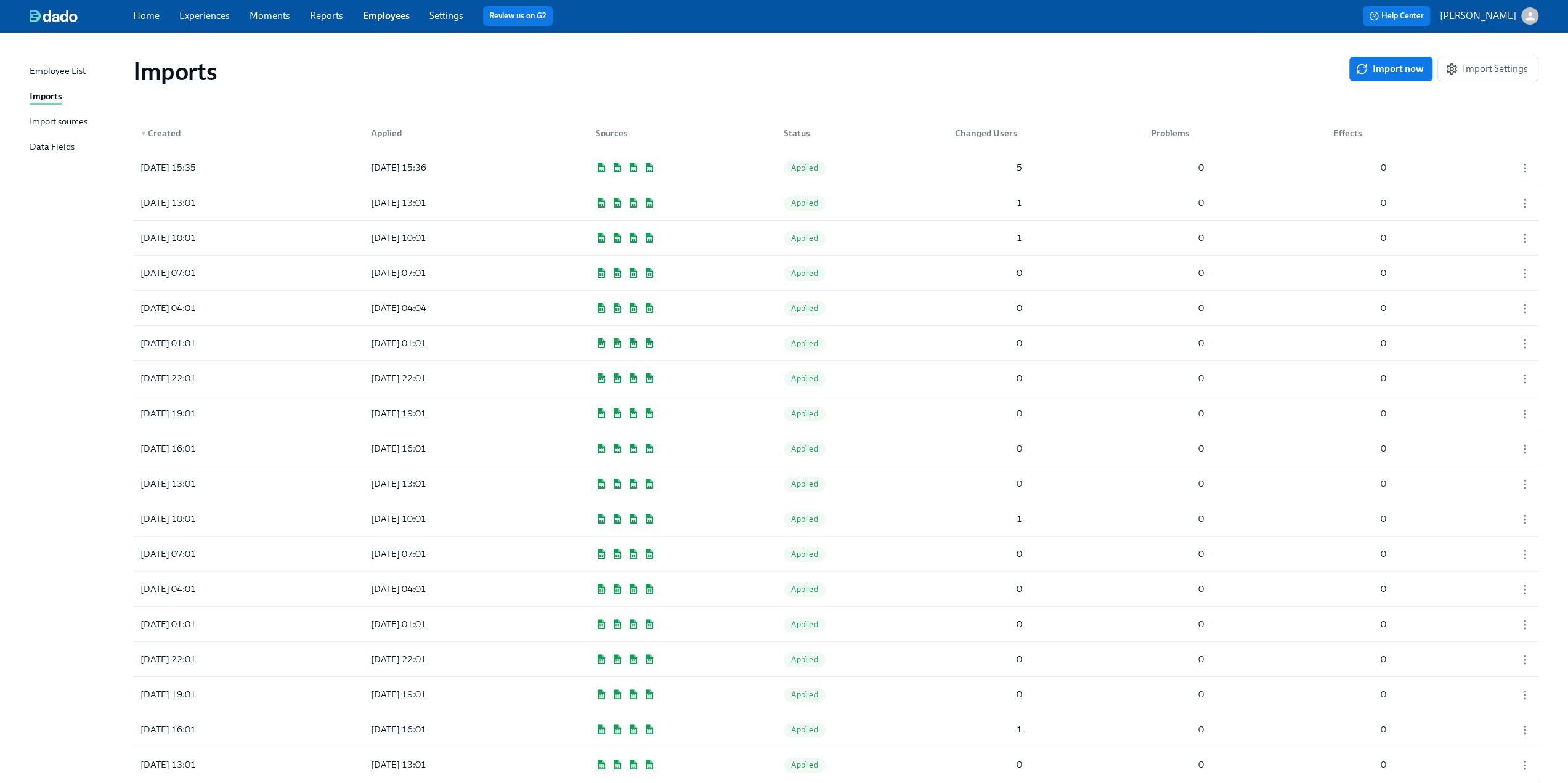
click at [182, 22] on link "Experiences" at bounding box center [204, 15] width 51 height 11
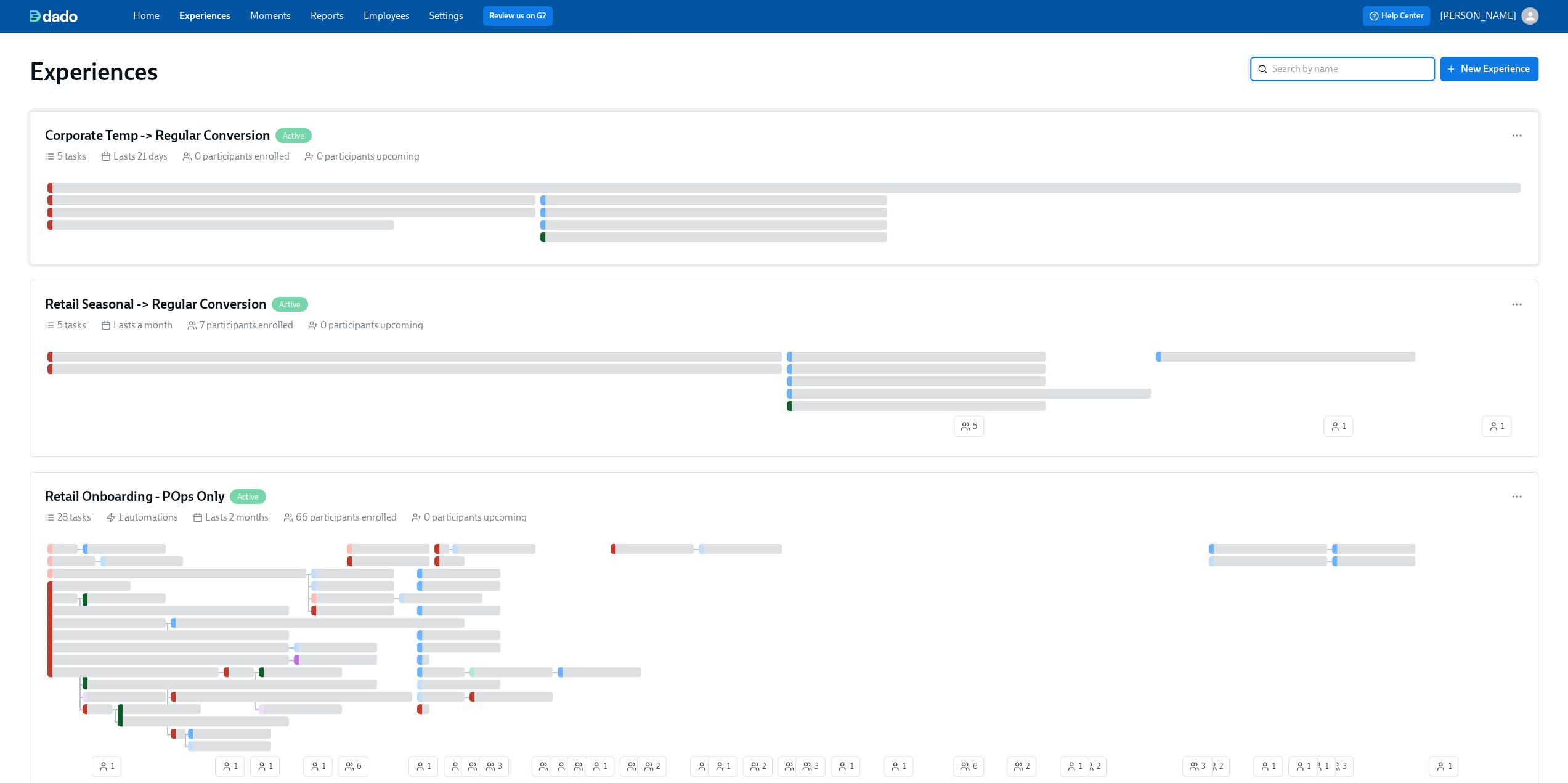
click at [778, 128] on div "Corporate Temp -> Regular Conversion Active" at bounding box center [784, 135] width 1479 height 18
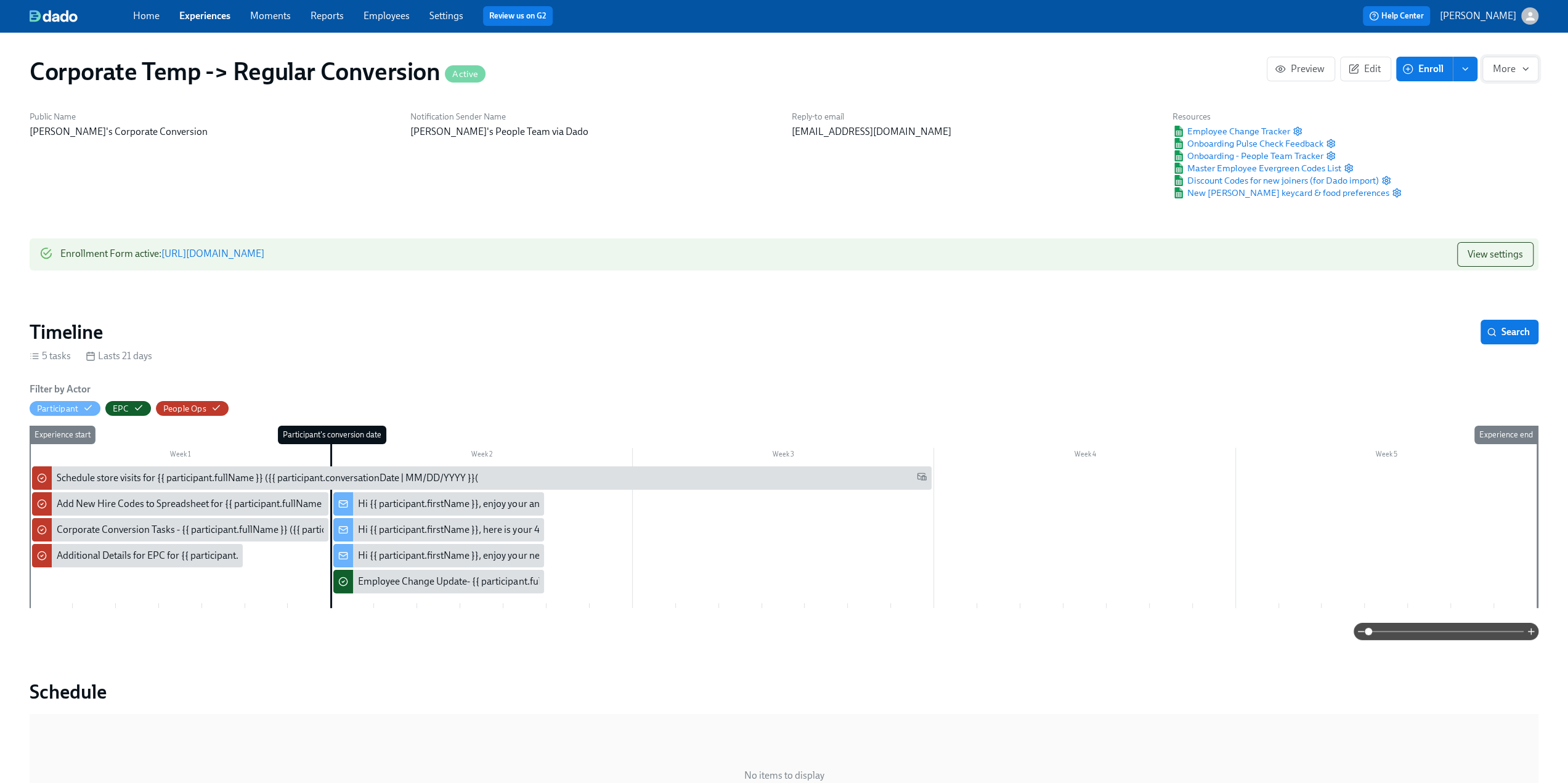
click at [778, 75] on button "More" at bounding box center [1510, 69] width 56 height 25
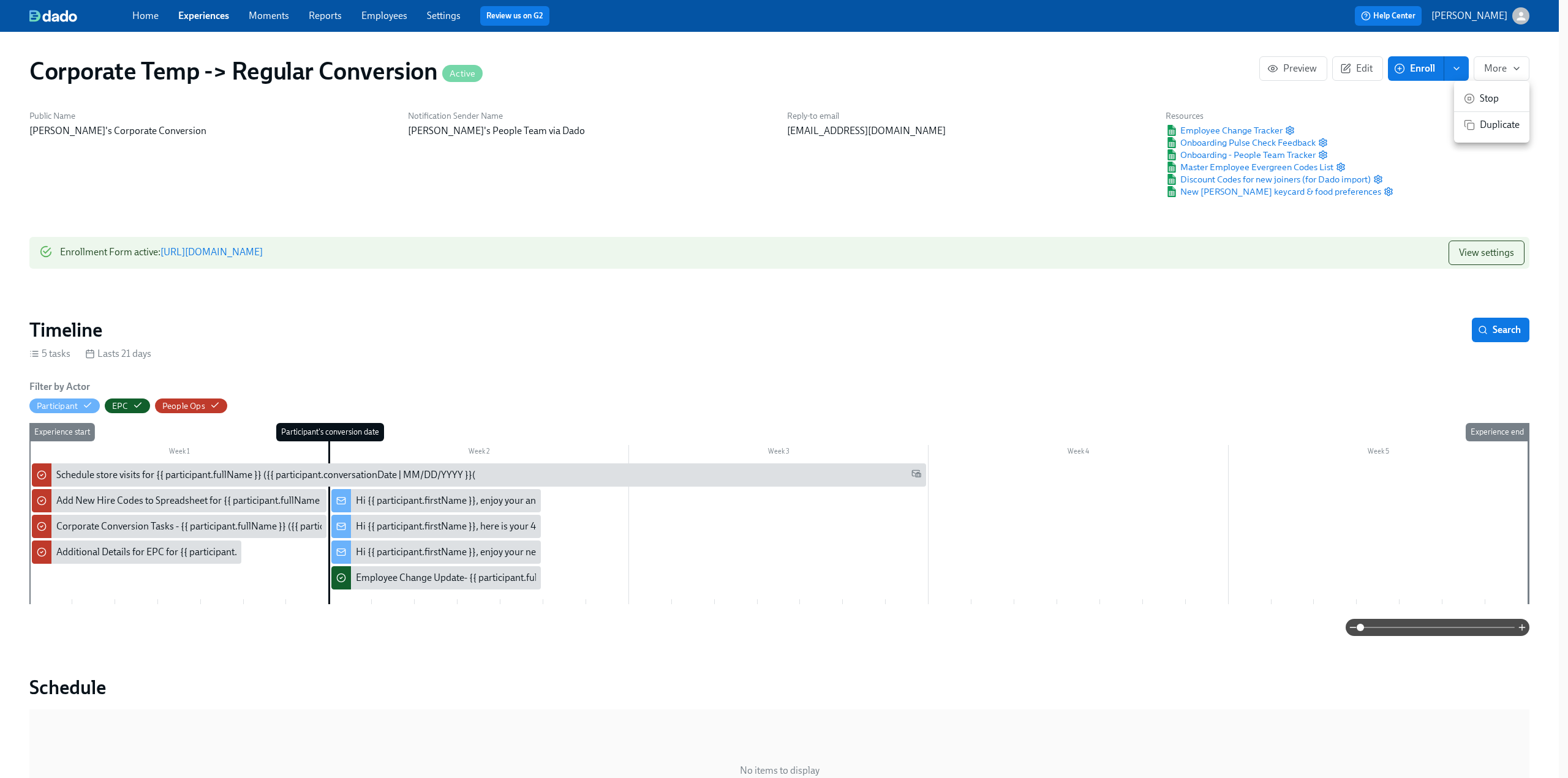
click at [773, 91] on span "Stop" at bounding box center [1500, 98] width 40 height 13
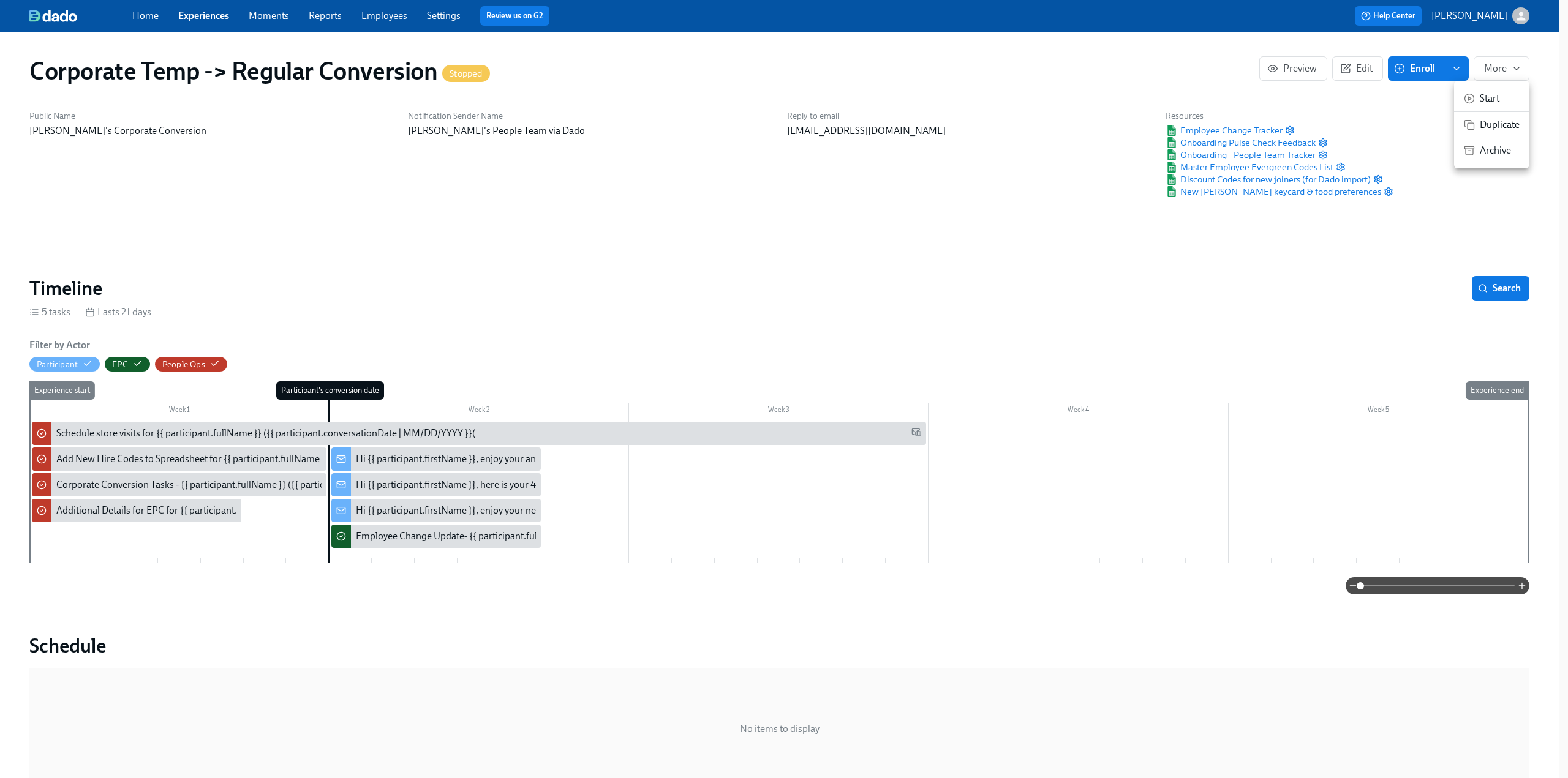
click at [773, 64] on div at bounding box center [784, 389] width 1568 height 778
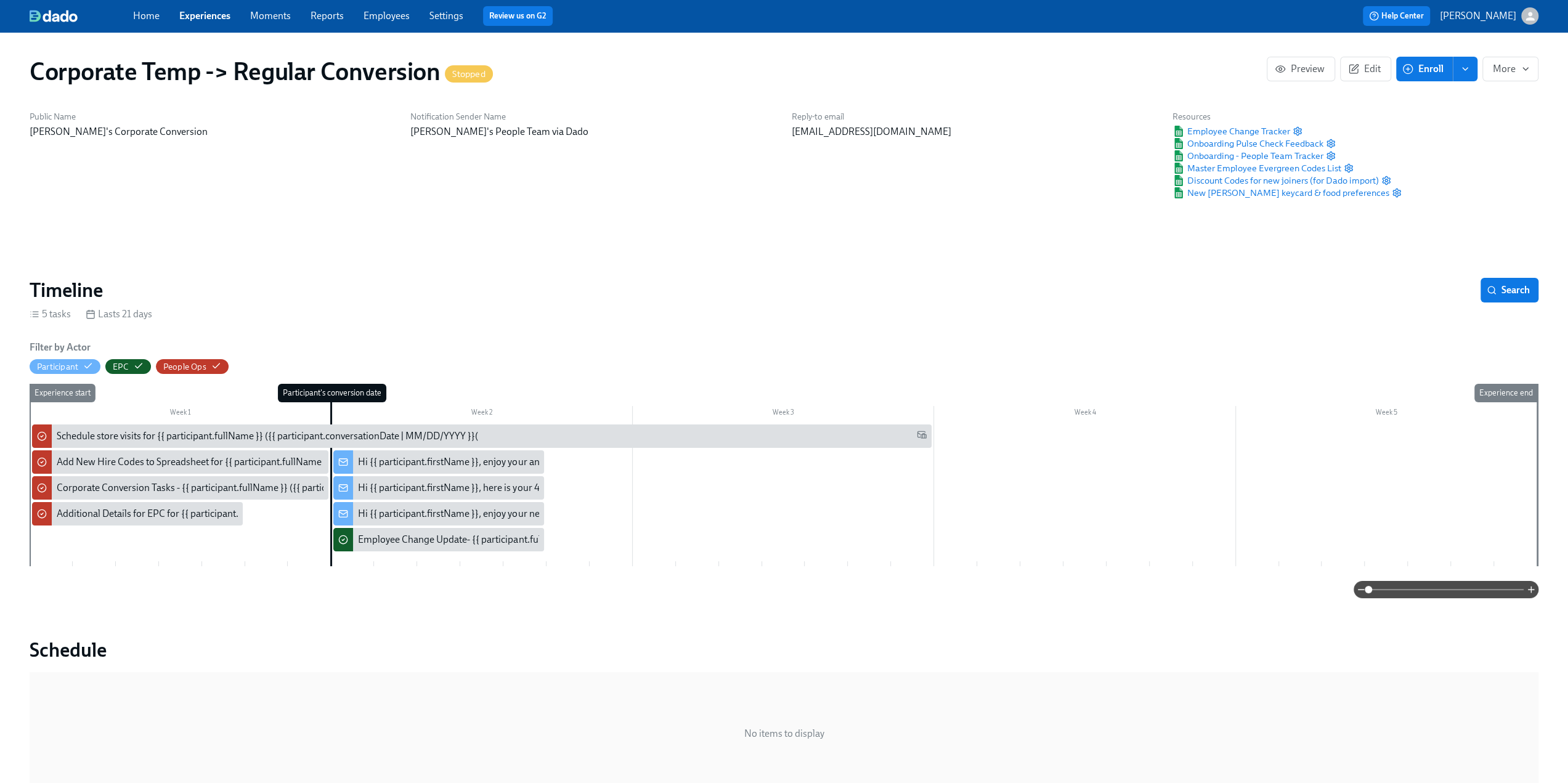
click at [778, 65] on icon "button" at bounding box center [1353, 68] width 11 height 11
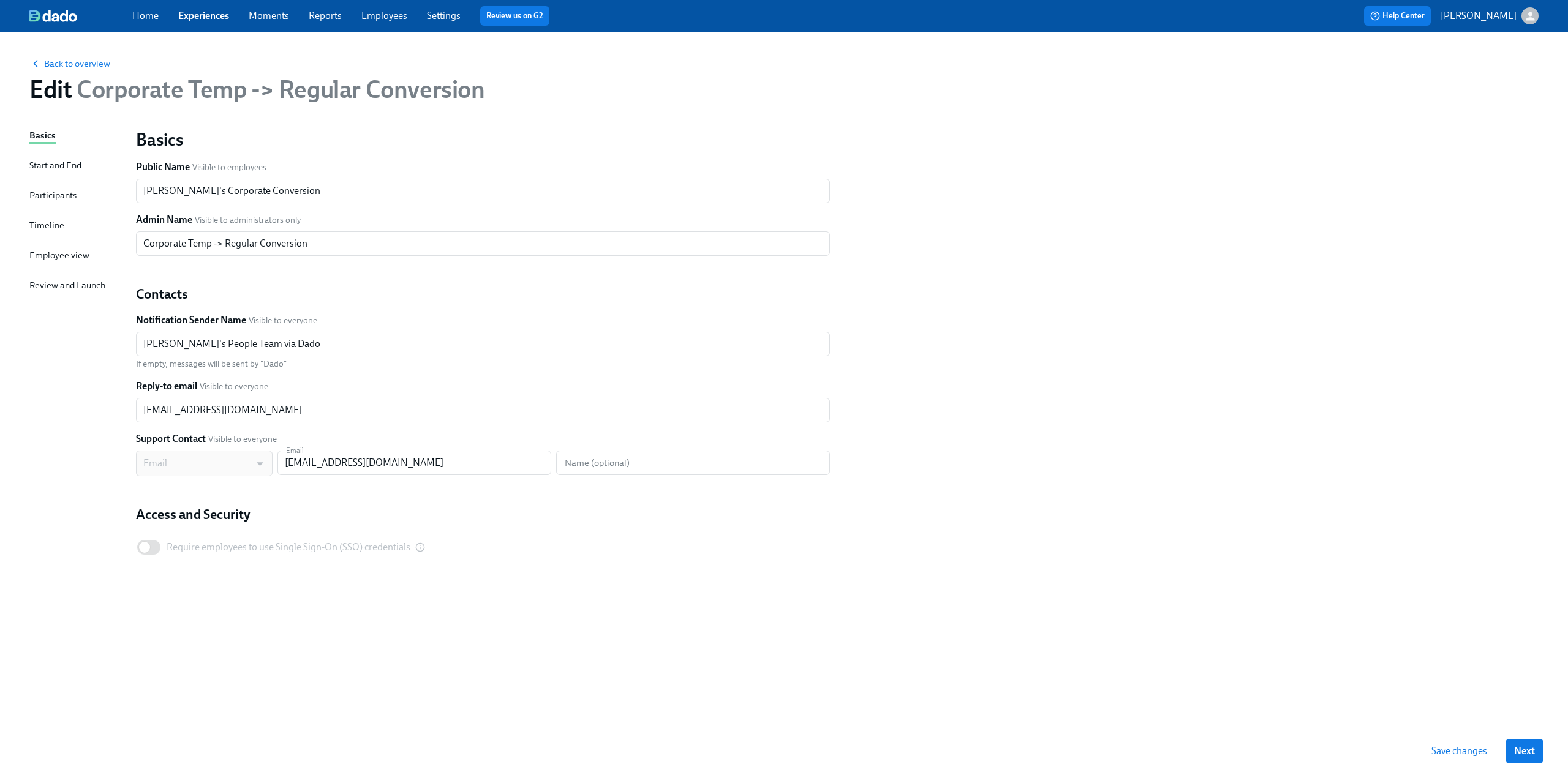
click at [43, 193] on div "Participants" at bounding box center [53, 194] width 47 height 13
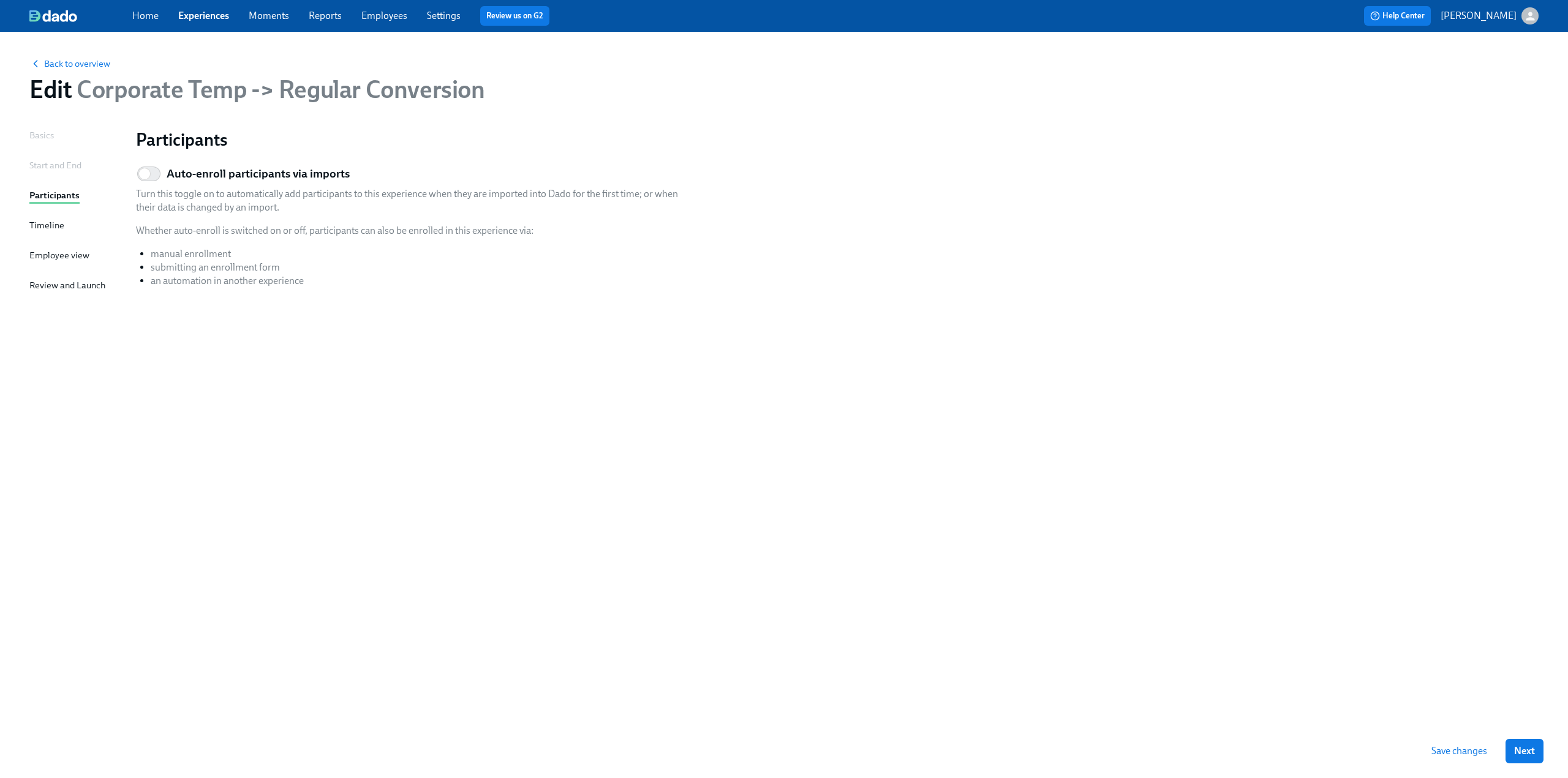
click at [38, 228] on div "Timeline" at bounding box center [47, 225] width 35 height 13
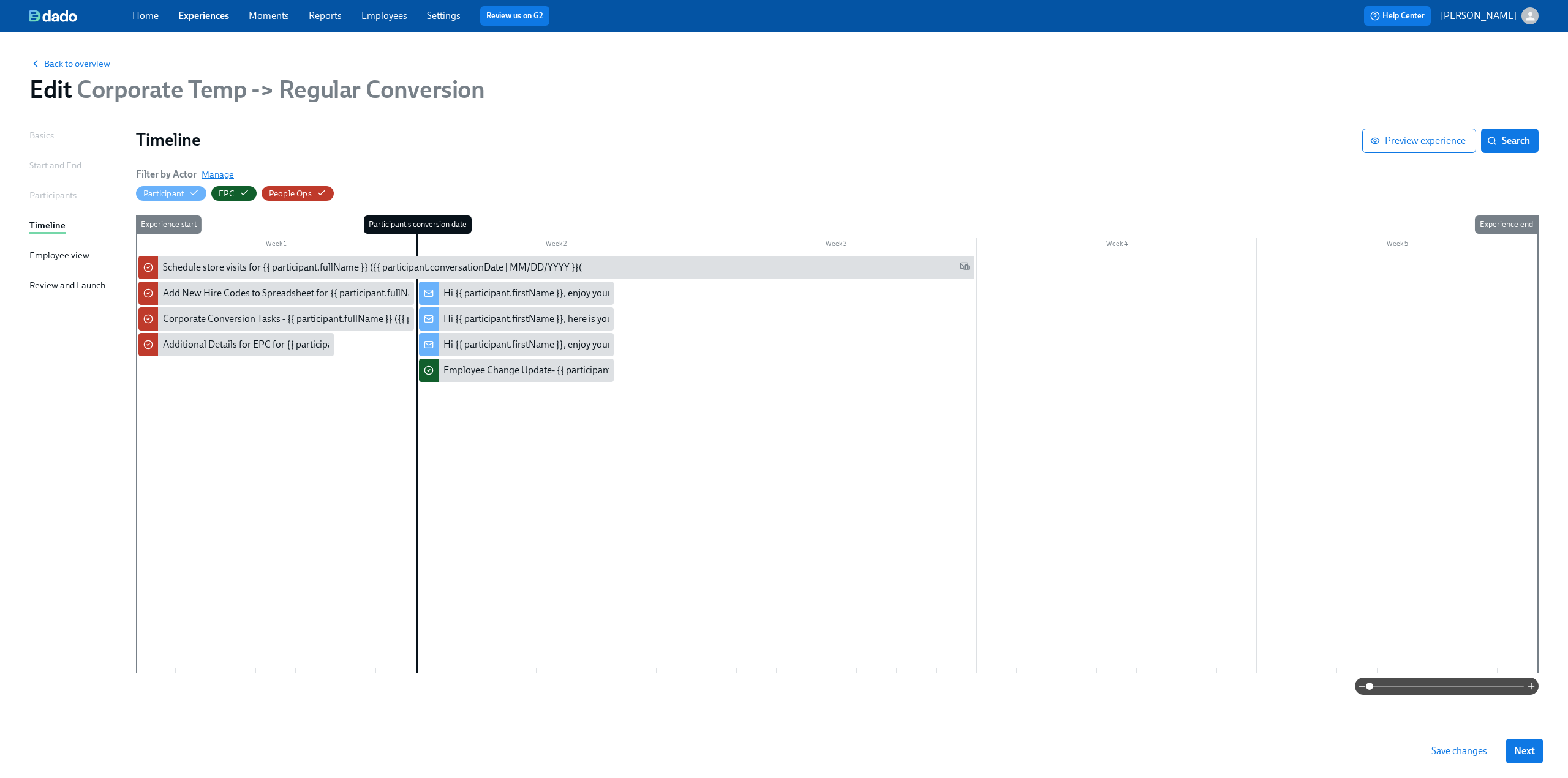
click at [217, 170] on span "Manage" at bounding box center [217, 174] width 32 height 12
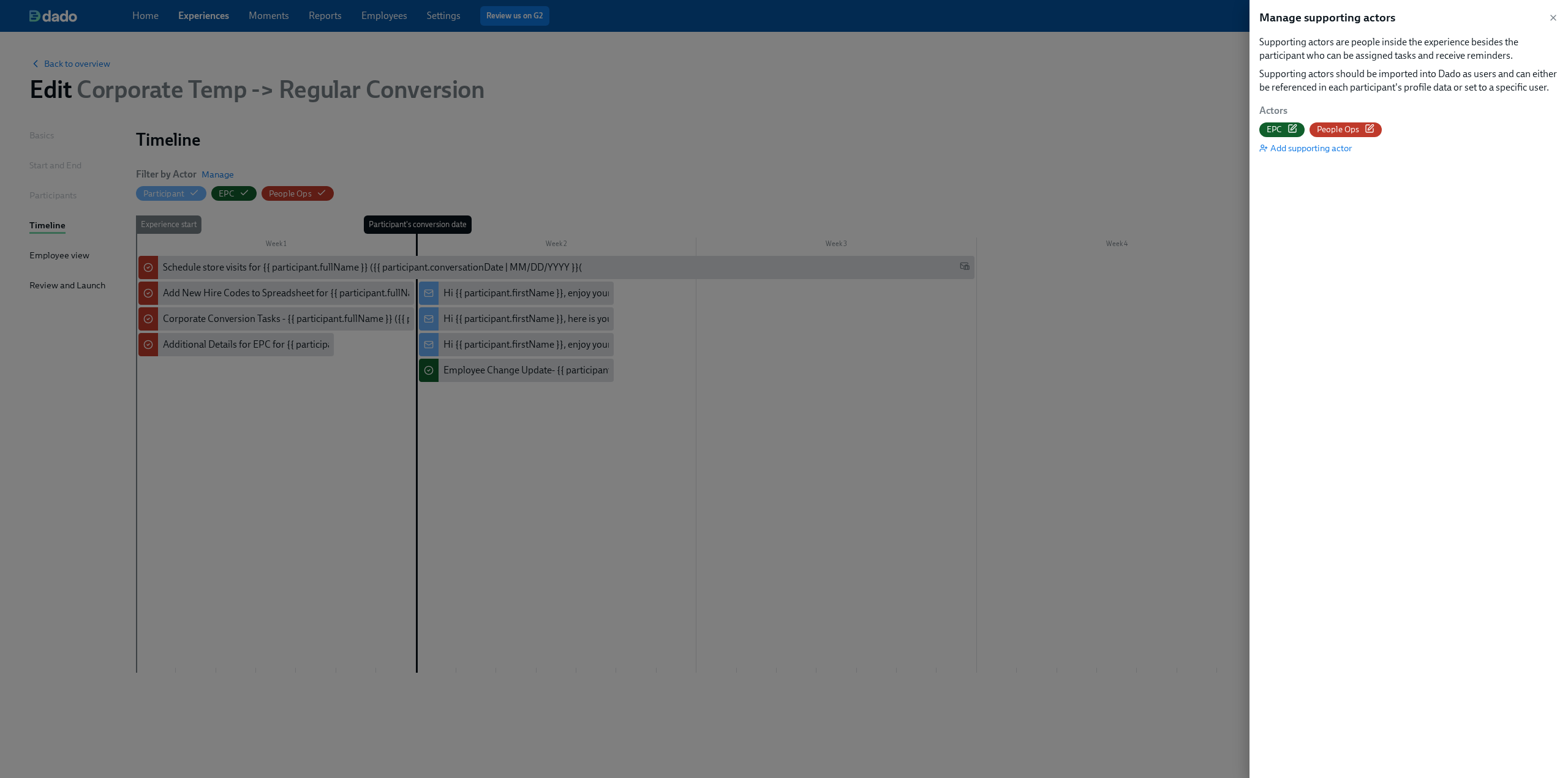
click at [773, 125] on span "People Ops" at bounding box center [1338, 129] width 43 height 11
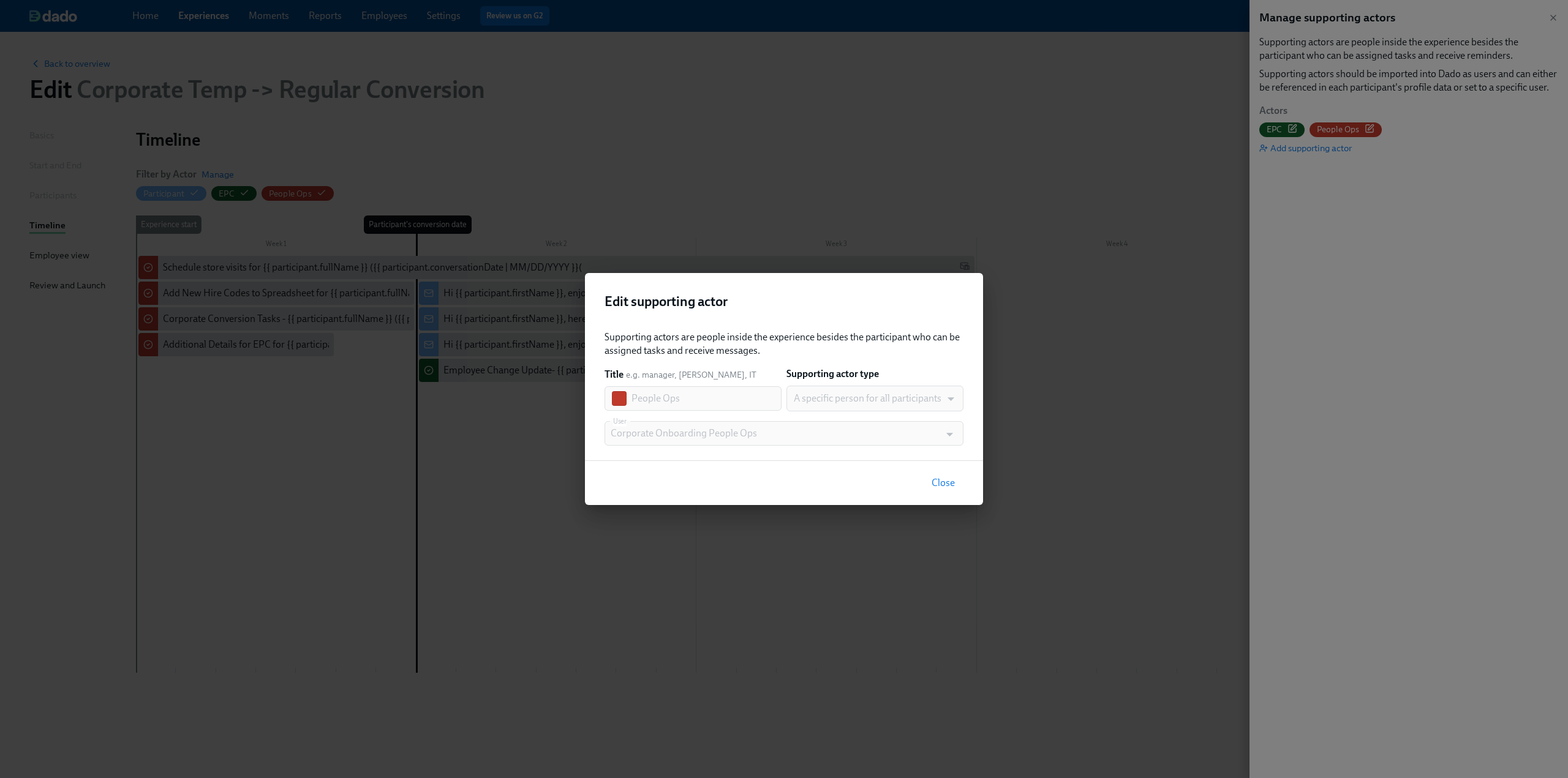
click at [773, 487] on button "Close" at bounding box center [943, 483] width 40 height 24
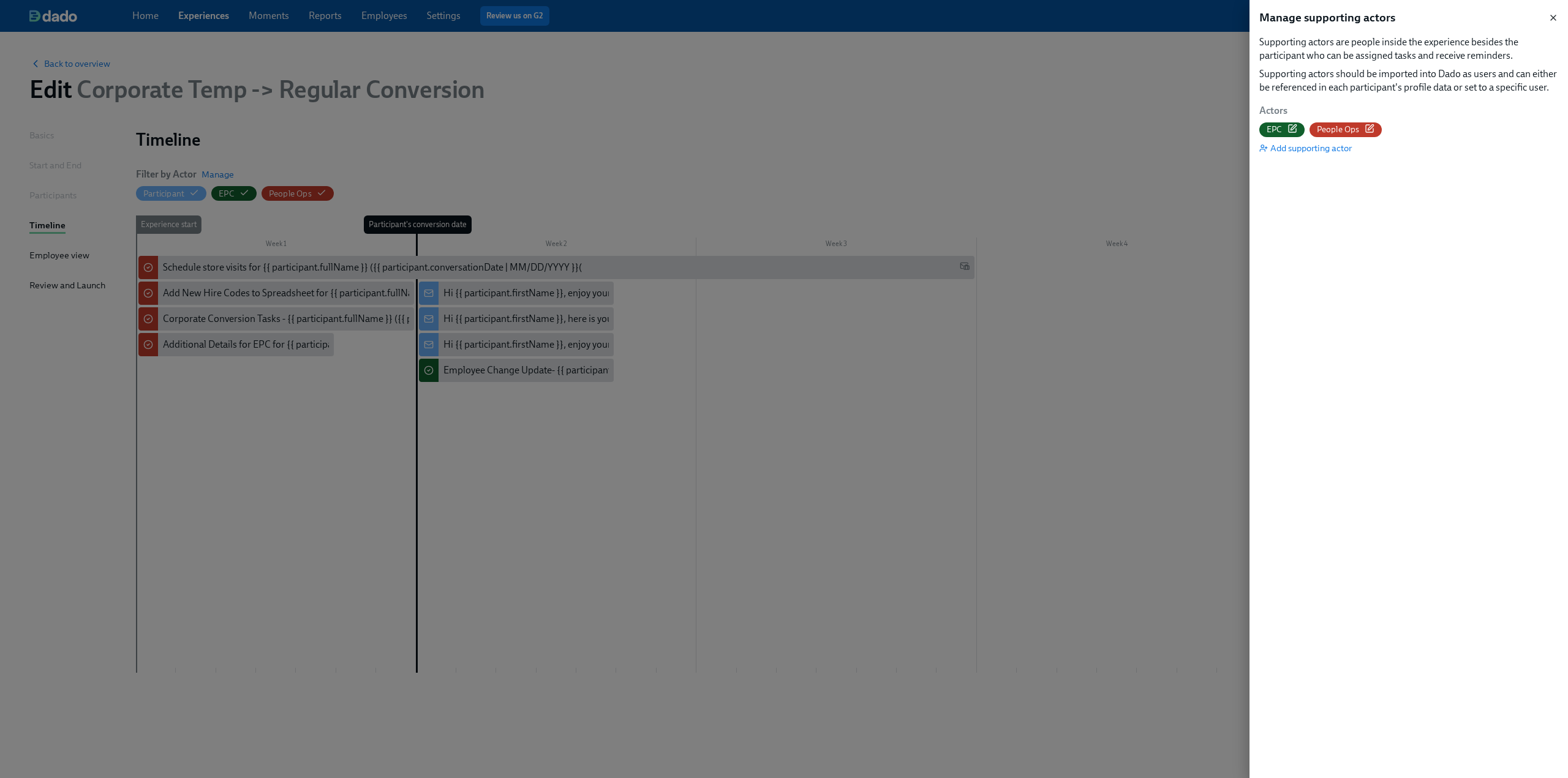
click at [773, 16] on icon "button" at bounding box center [1552, 17] width 10 height 10
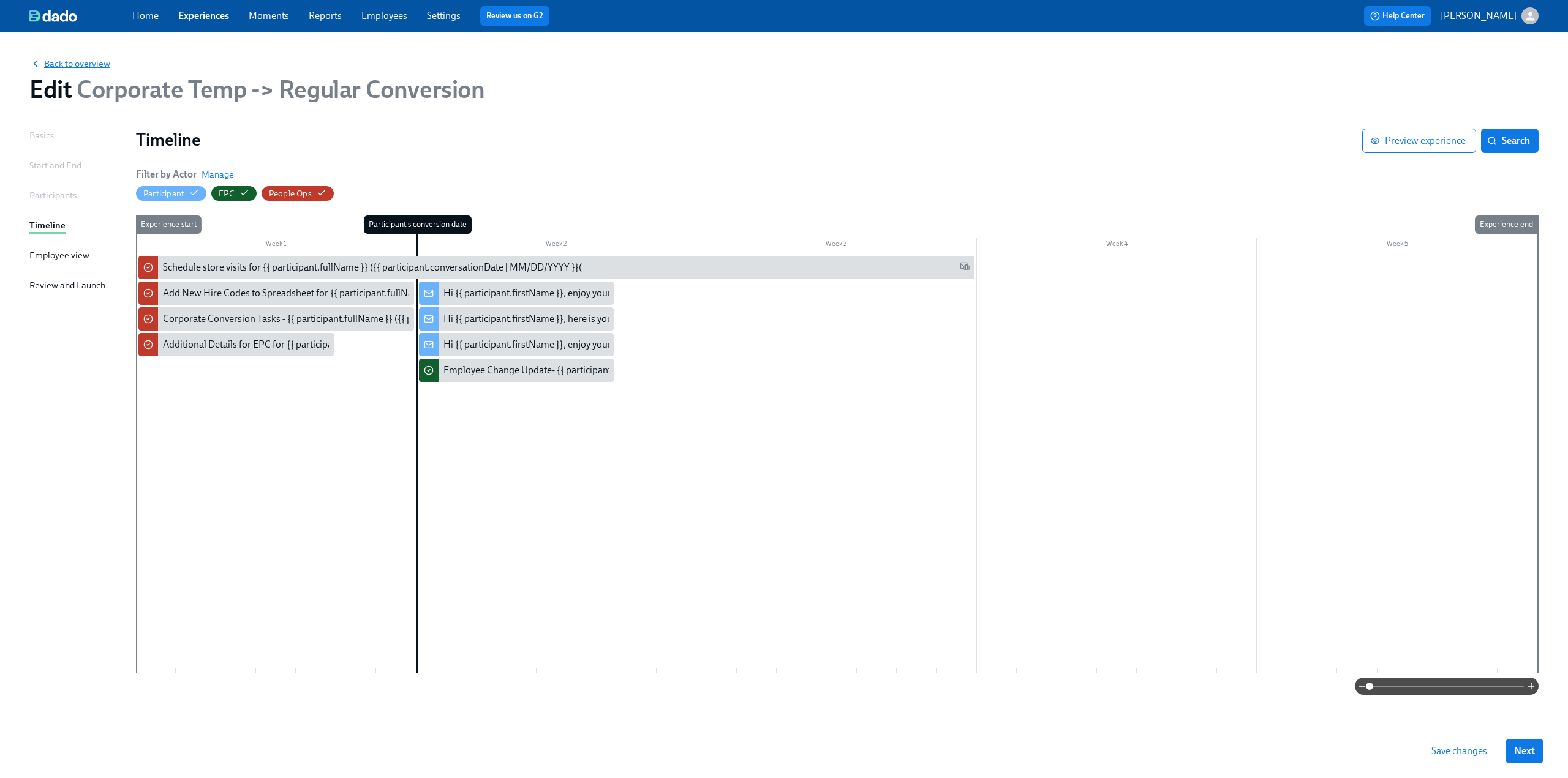
click at [79, 62] on span "Back to overview" at bounding box center [70, 64] width 81 height 12
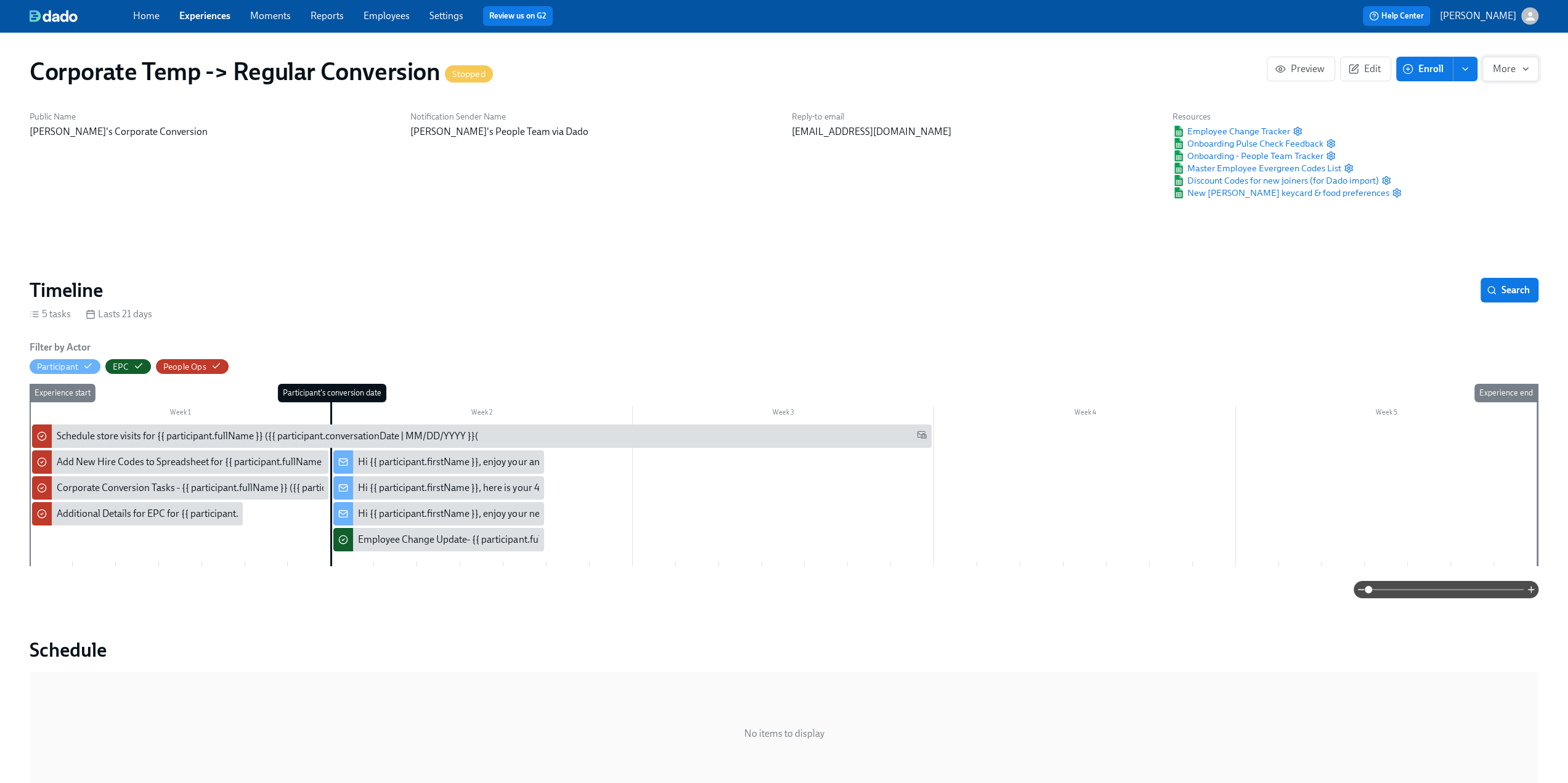
click at [778, 69] on span "More" at bounding box center [1510, 69] width 35 height 12
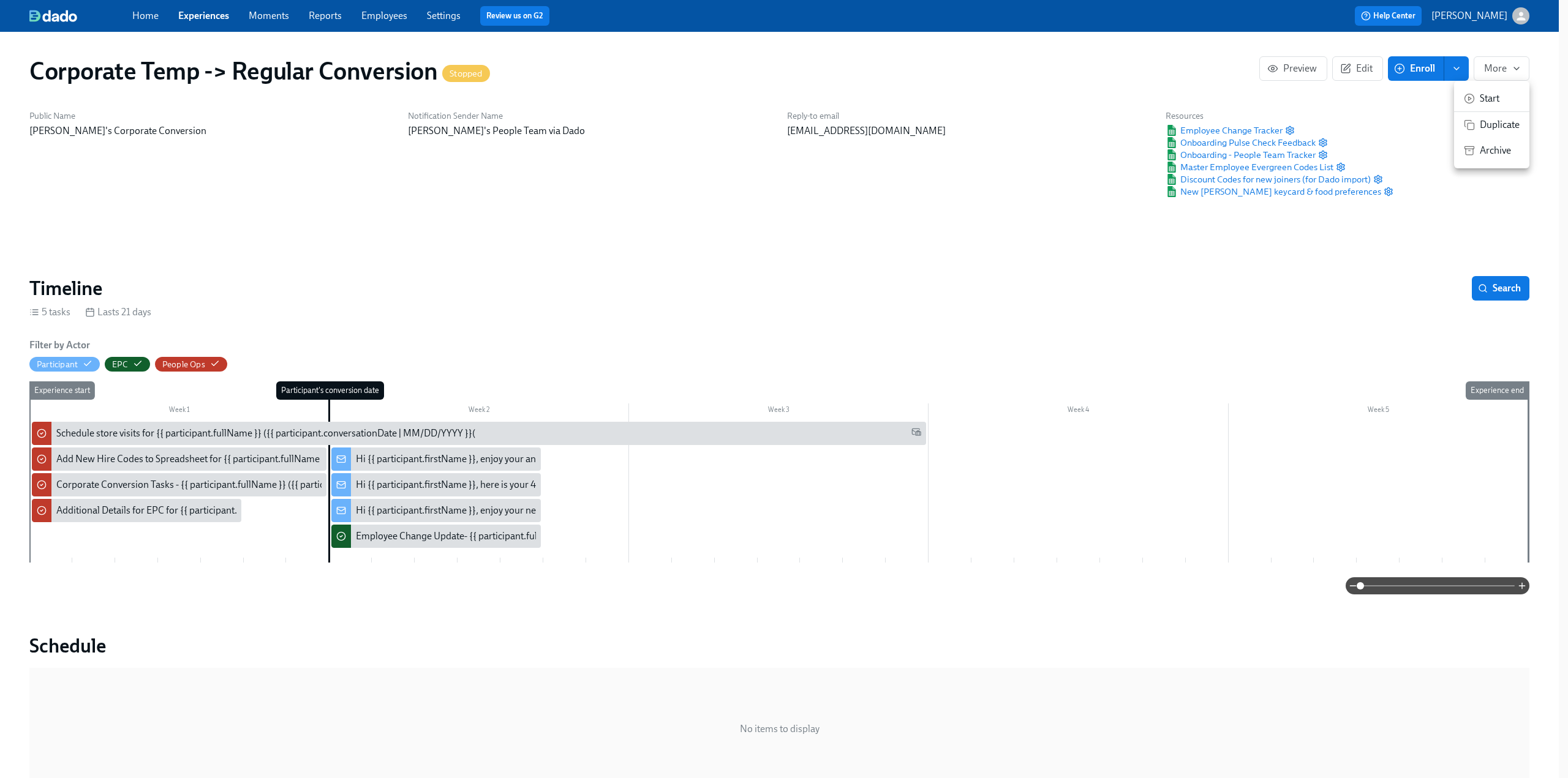
click at [773, 70] on div at bounding box center [784, 389] width 1568 height 778
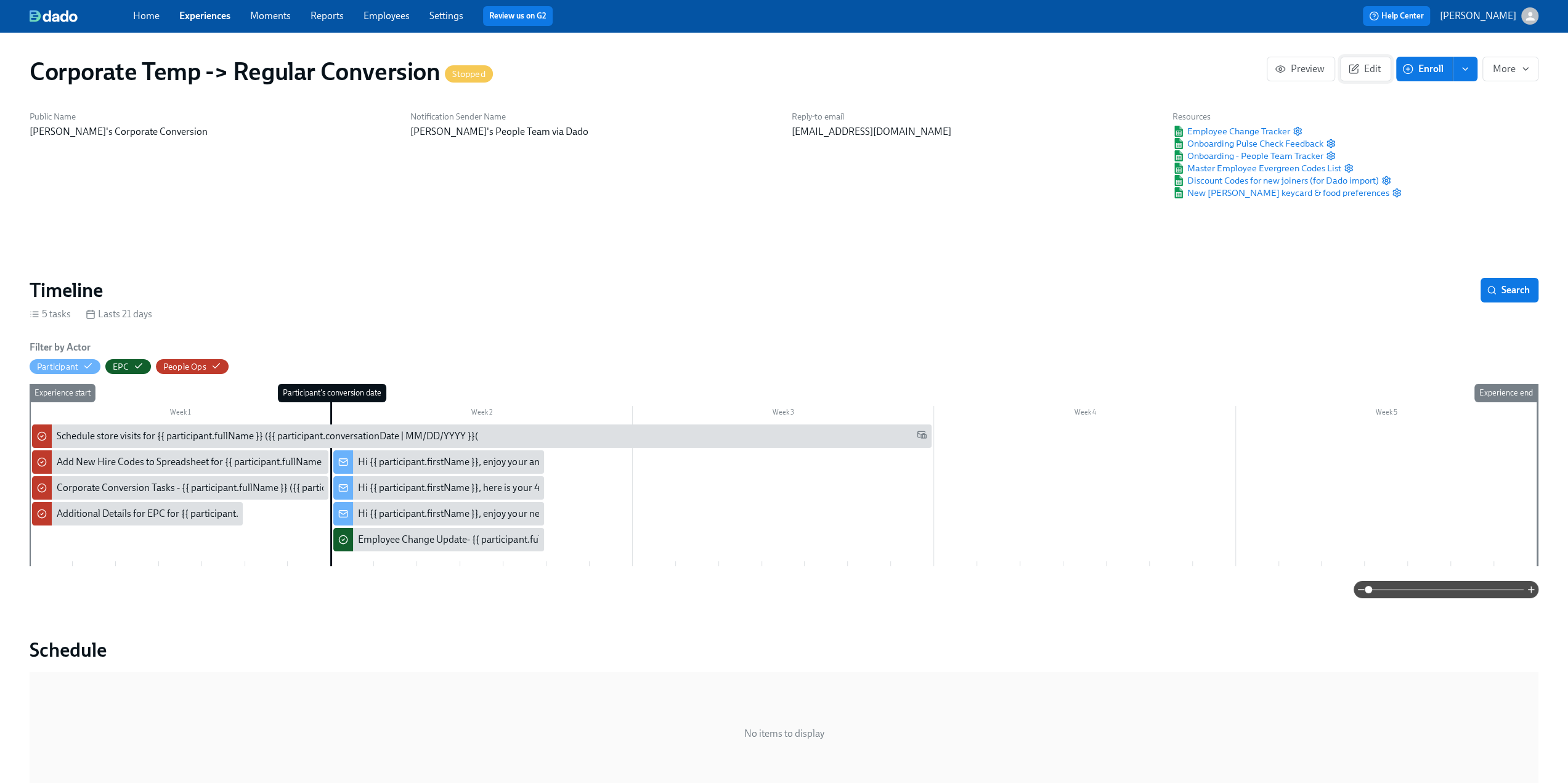
click at [778, 68] on span "Edit" at bounding box center [1365, 69] width 30 height 12
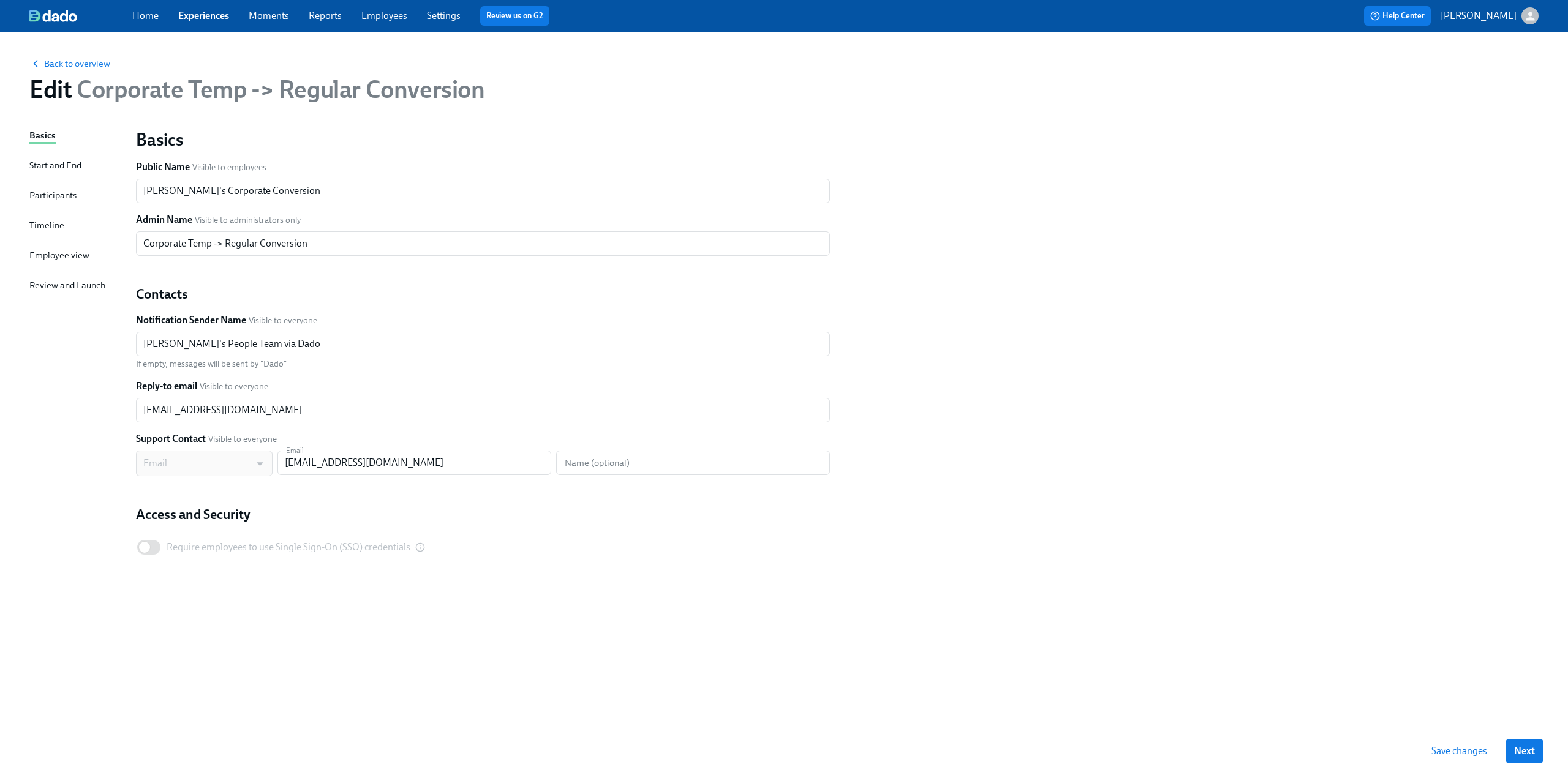
click at [487, 81] on div "Edit Corporate Temp -> Regular Conversion" at bounding box center [784, 90] width 1509 height 30
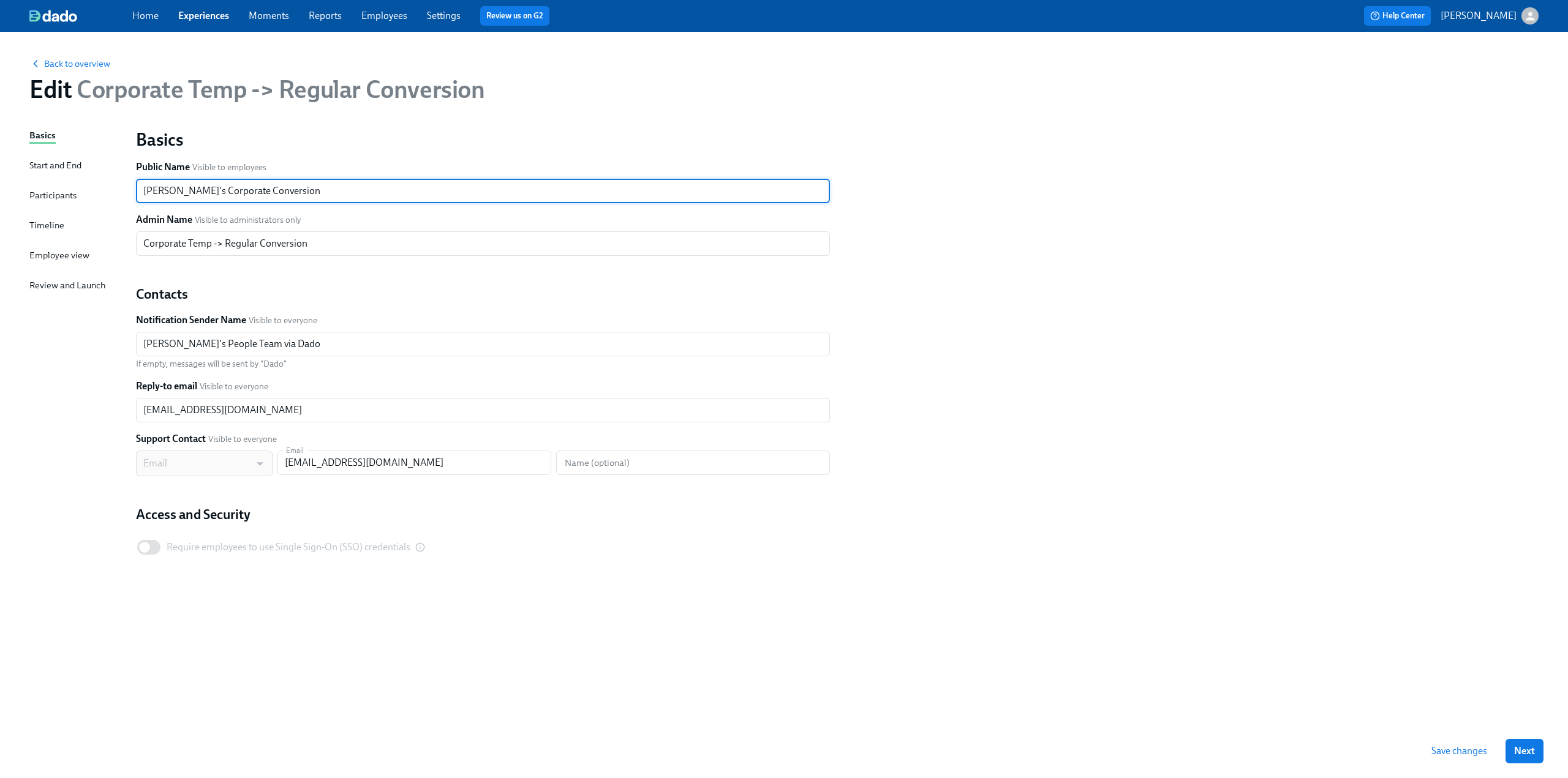
click at [295, 191] on input "[PERSON_NAME]'s Corporate Conversion" at bounding box center [483, 191] width 694 height 24
click at [326, 247] on input "Corporate Temp -> Regular Conversion" at bounding box center [483, 244] width 694 height 24
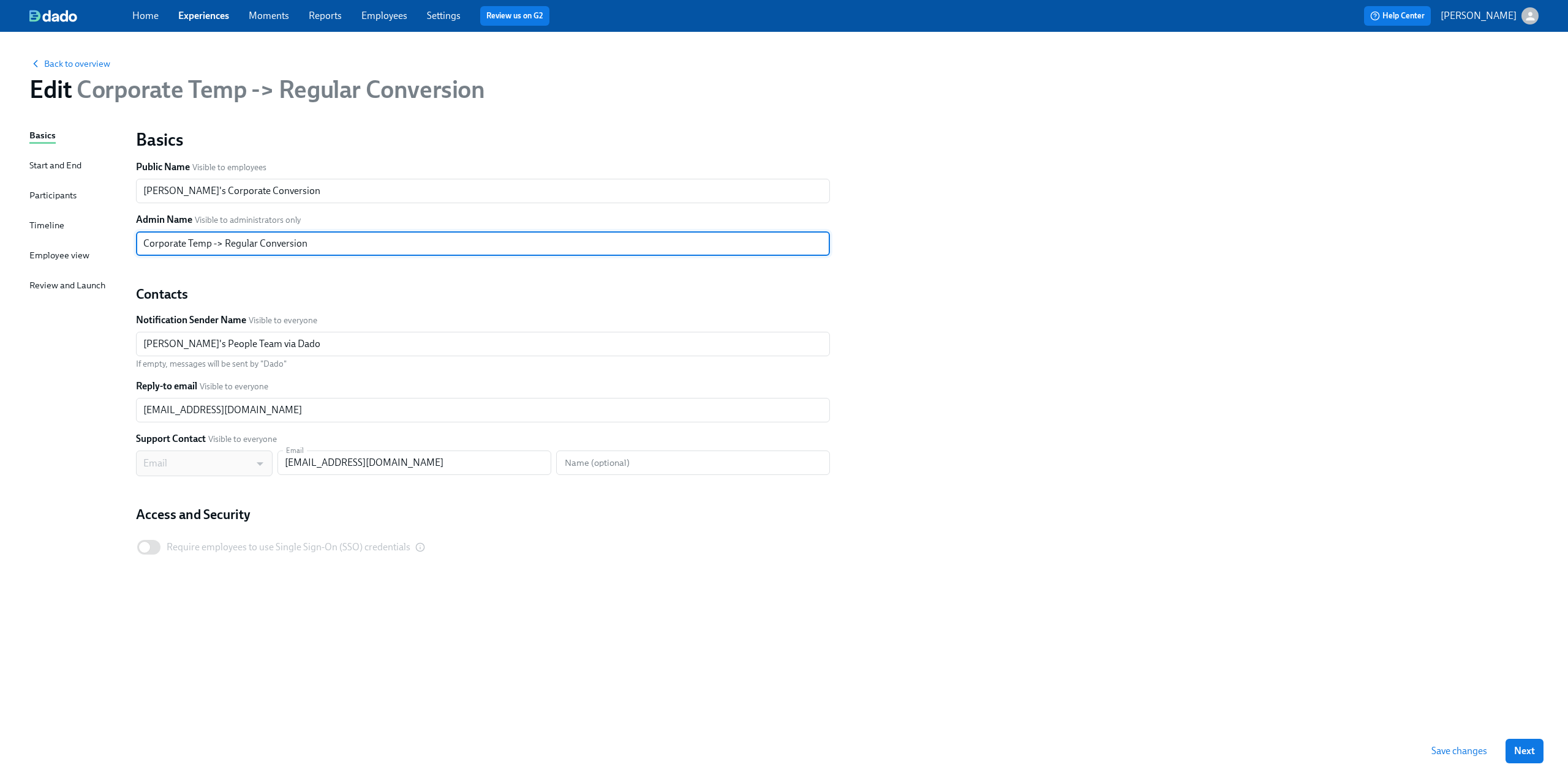
click at [138, 247] on input "Corporate Temp -> Regular Conversion" at bounding box center [483, 244] width 694 height 24
type input "DNU Corporate Temp -> Regular Conversion"
click at [102, 352] on div "Basics Start and End Participants Timeline Employee view Review and Launch" at bounding box center [75, 427] width 92 height 596
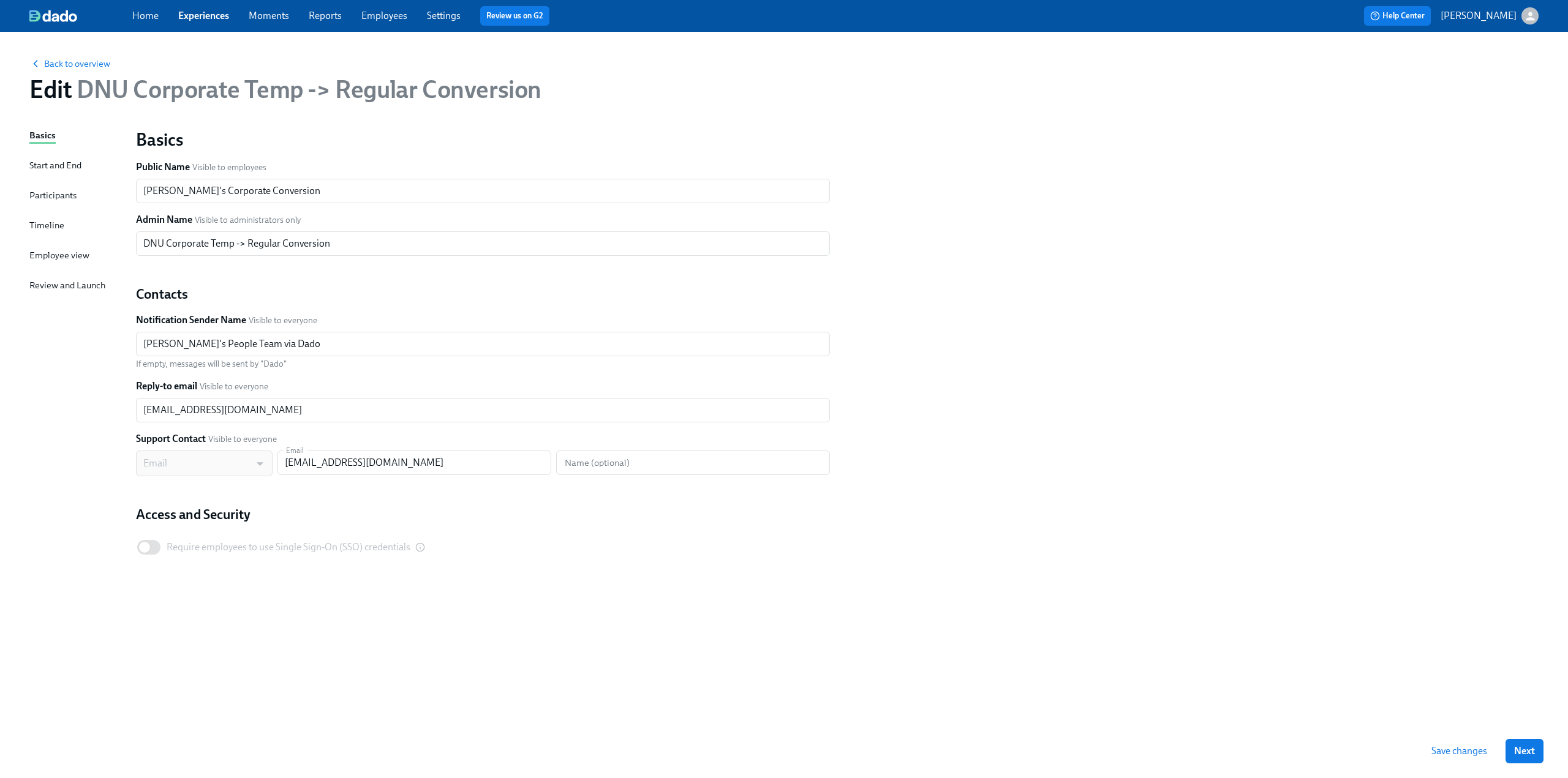
click at [773, 757] on button "Save changes" at bounding box center [1459, 751] width 73 height 24
click at [71, 65] on span "Back to overview" at bounding box center [70, 64] width 81 height 12
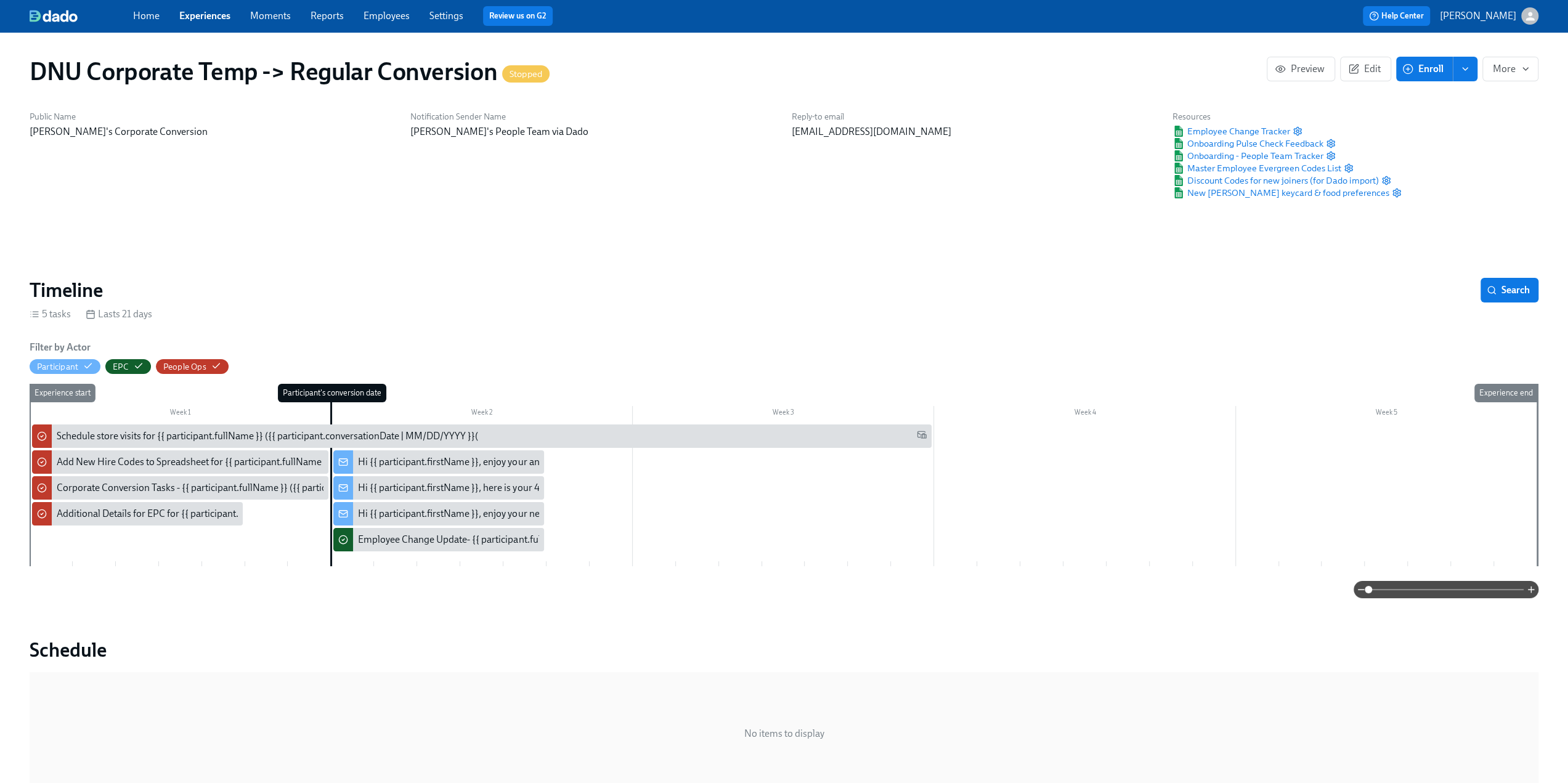
click at [778, 68] on icon "enroll" at bounding box center [1465, 68] width 10 height 10
click at [778, 61] on button "More" at bounding box center [1510, 69] width 56 height 25
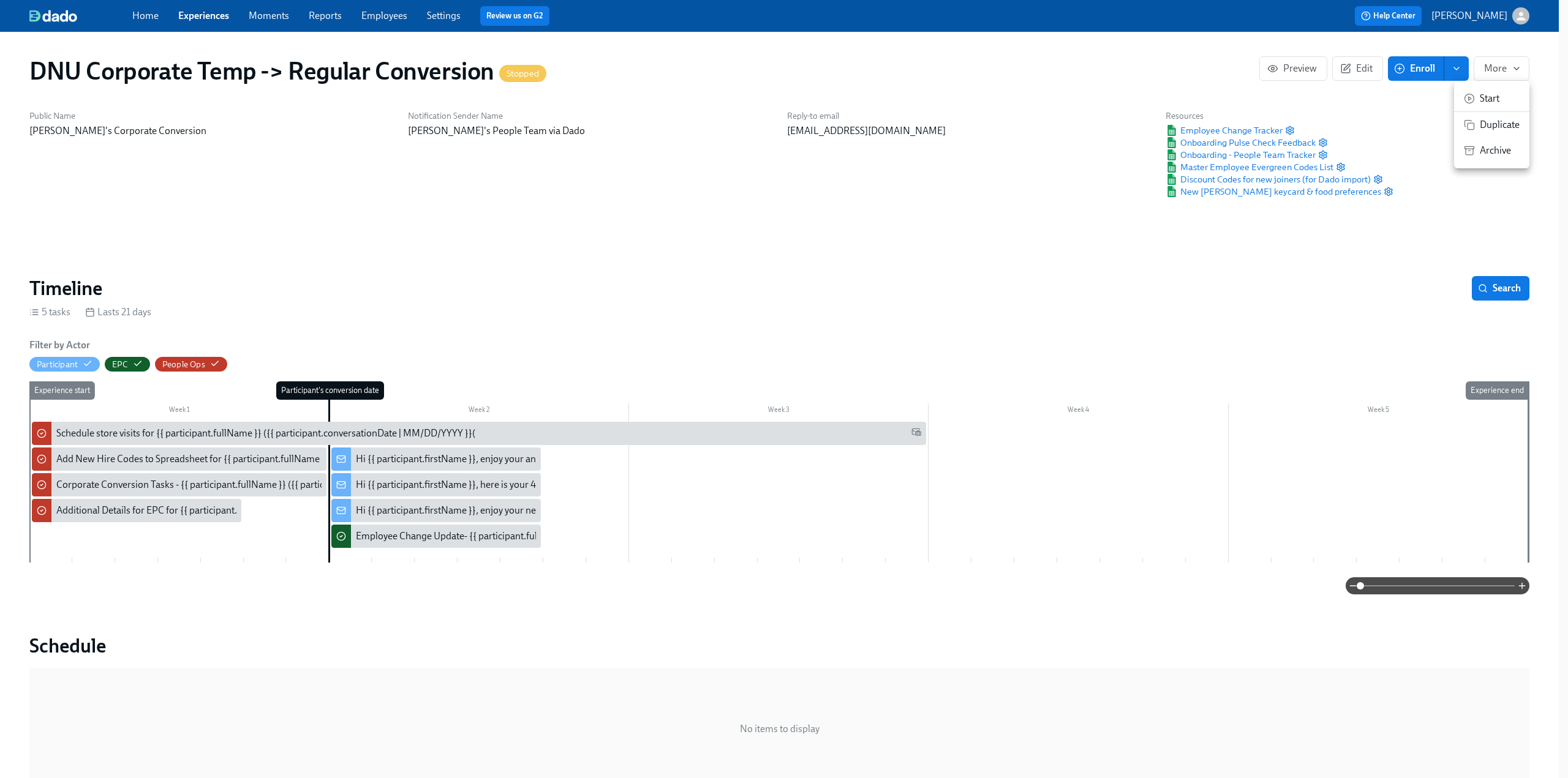
click at [773, 125] on span "Duplicate" at bounding box center [1500, 125] width 40 height 13
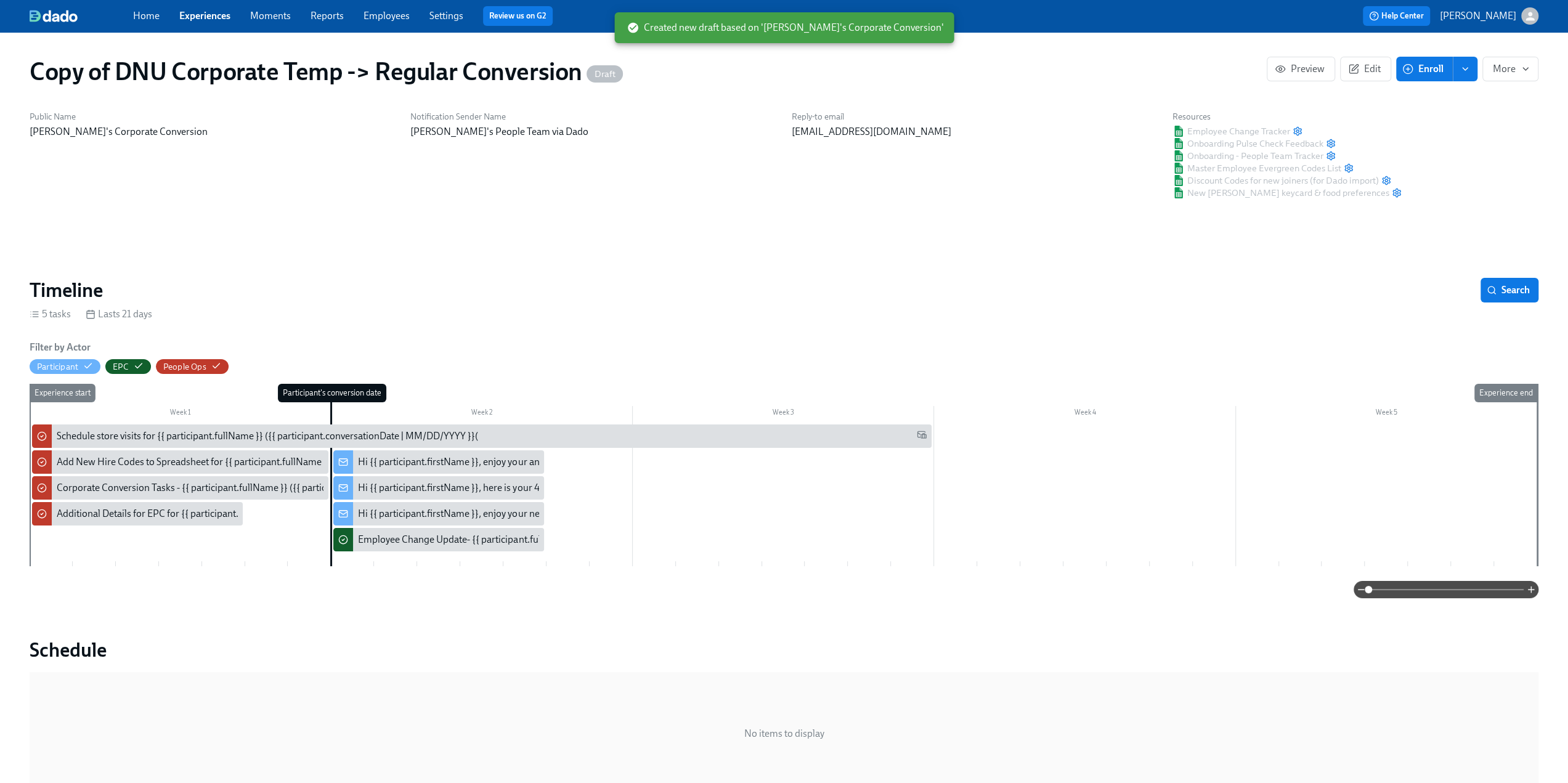
click at [192, 12] on link "Experiences" at bounding box center [204, 15] width 51 height 11
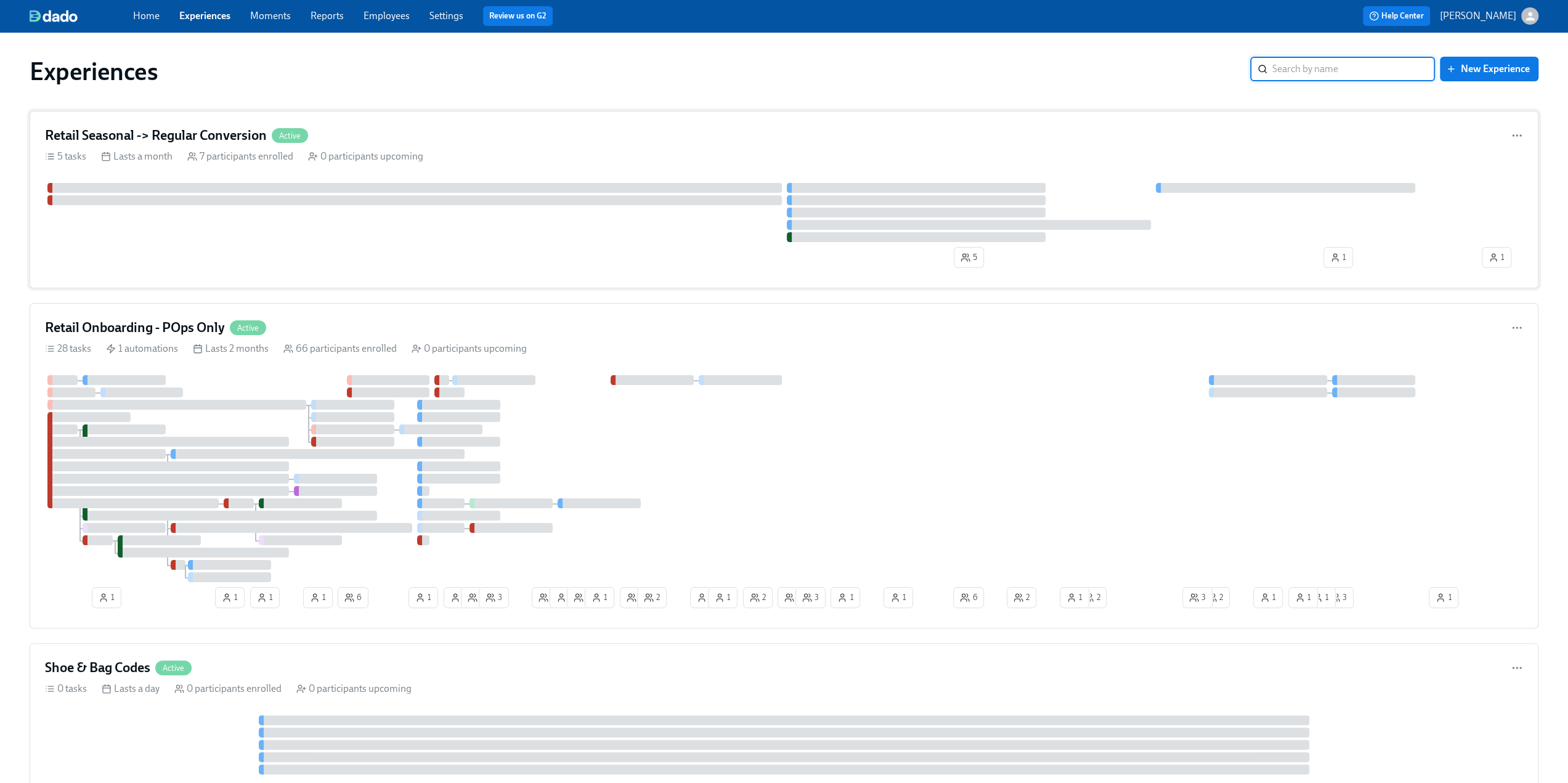
click at [403, 133] on div "Retail Seasonal -> Regular Conversion Active" at bounding box center [784, 135] width 1479 height 18
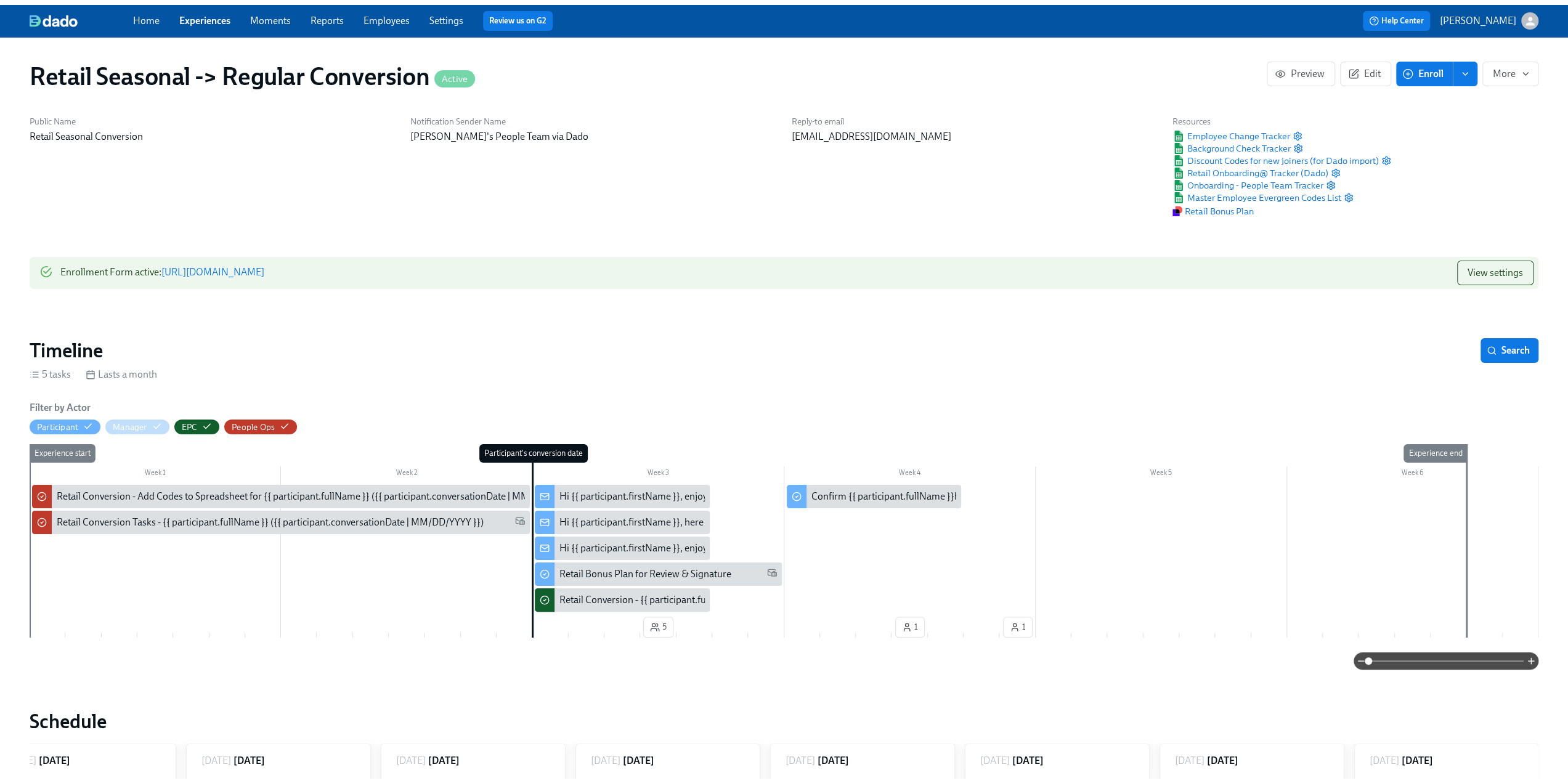
scroll to position [0, 39]
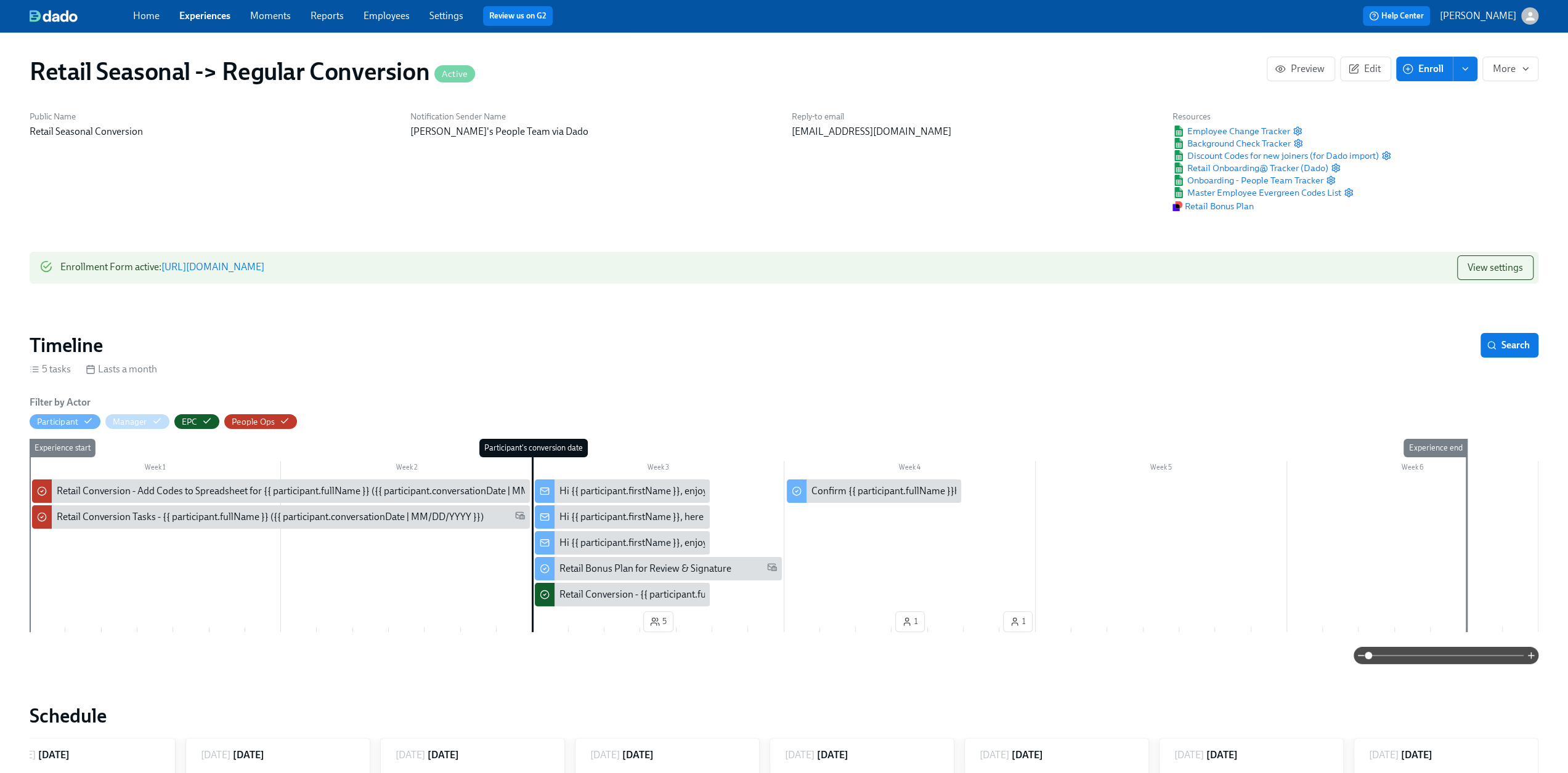
click at [205, 19] on link "Experiences" at bounding box center [204, 15] width 51 height 11
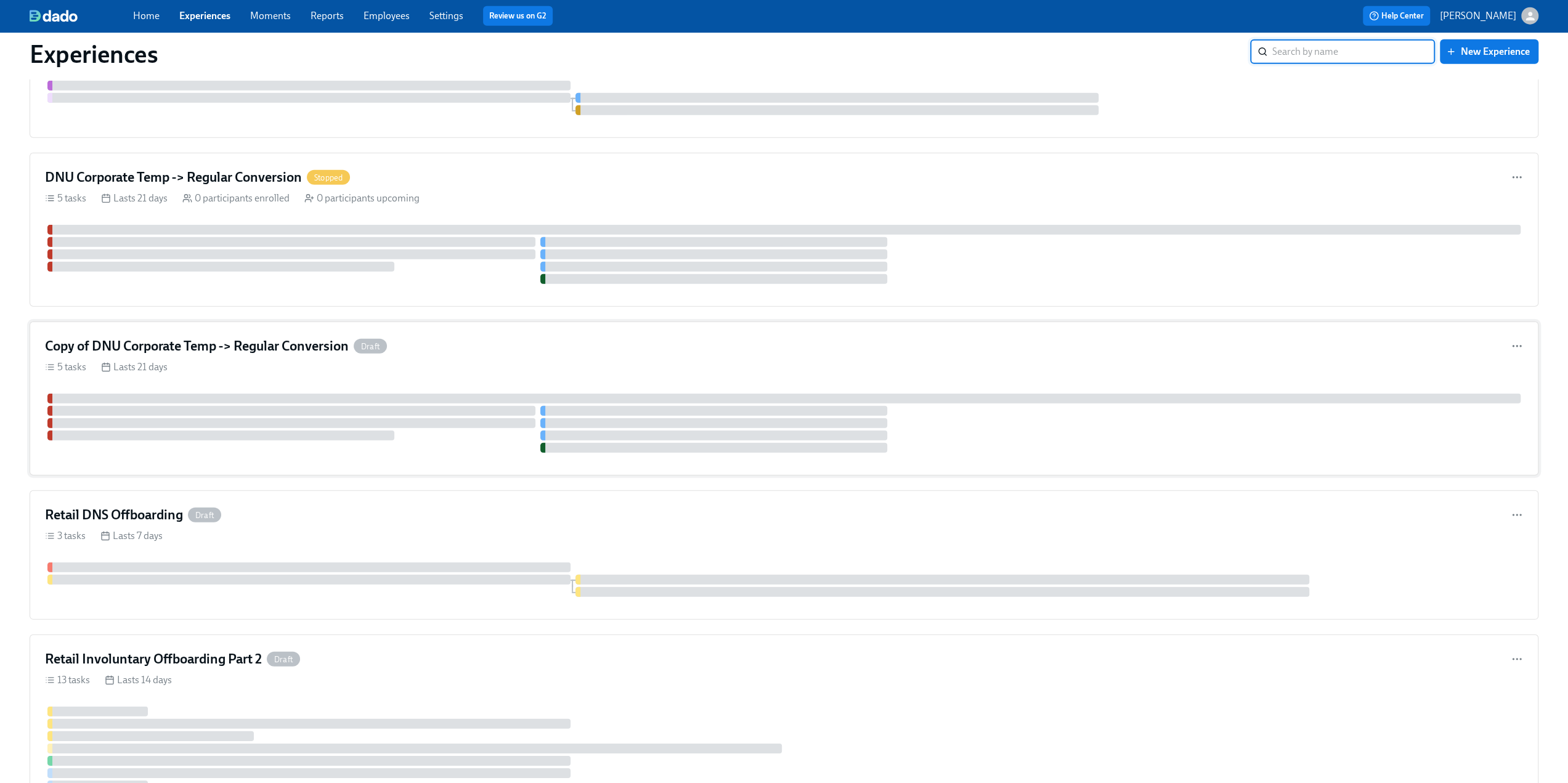
scroll to position [3305, 0]
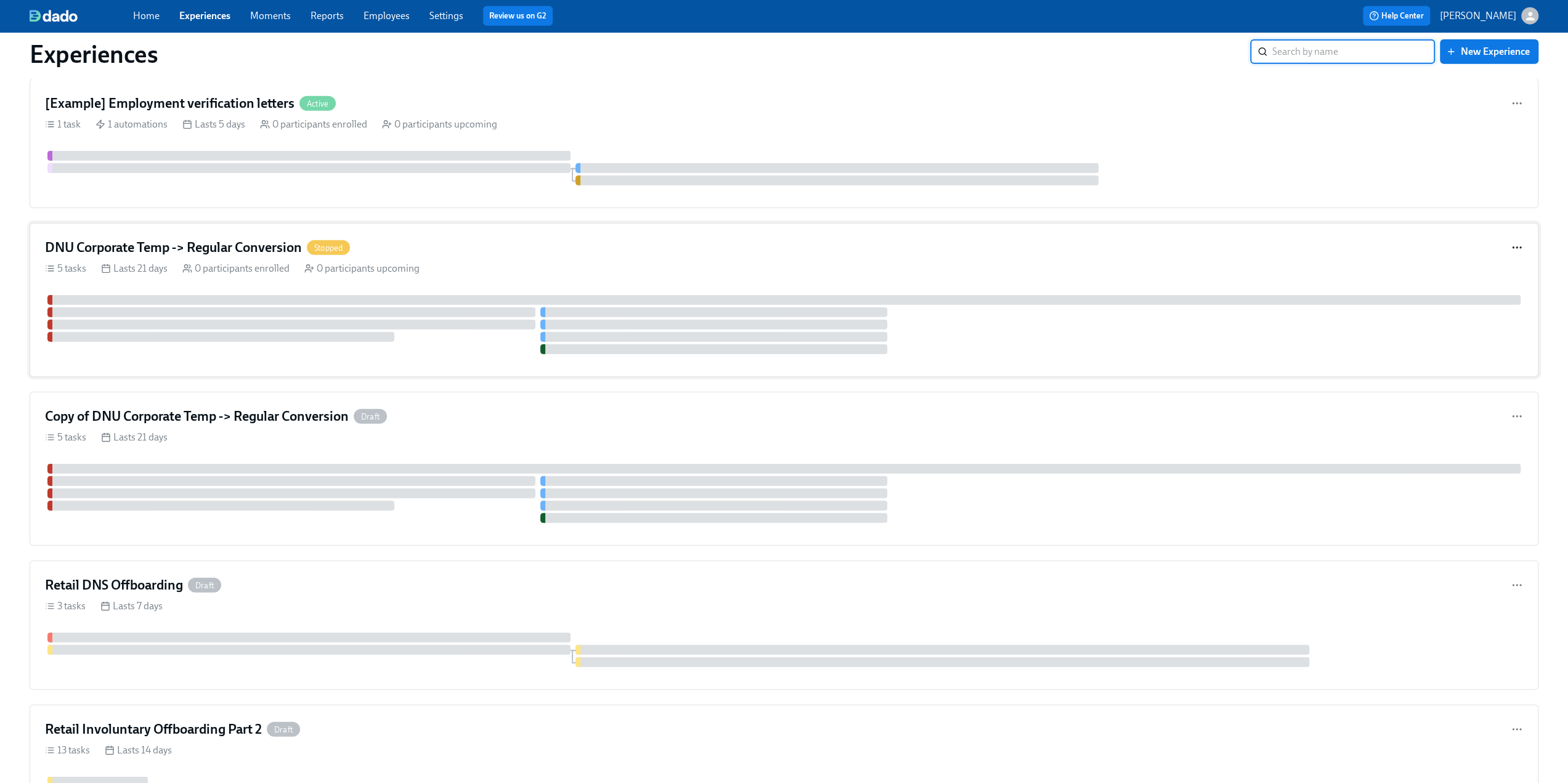
click at [778, 241] on icon "button" at bounding box center [1517, 247] width 12 height 12
click at [778, 230] on div at bounding box center [788, 391] width 1578 height 783
click at [283, 238] on h4 "DNU Corporate Temp -> Regular Conversion" at bounding box center [173, 247] width 257 height 18
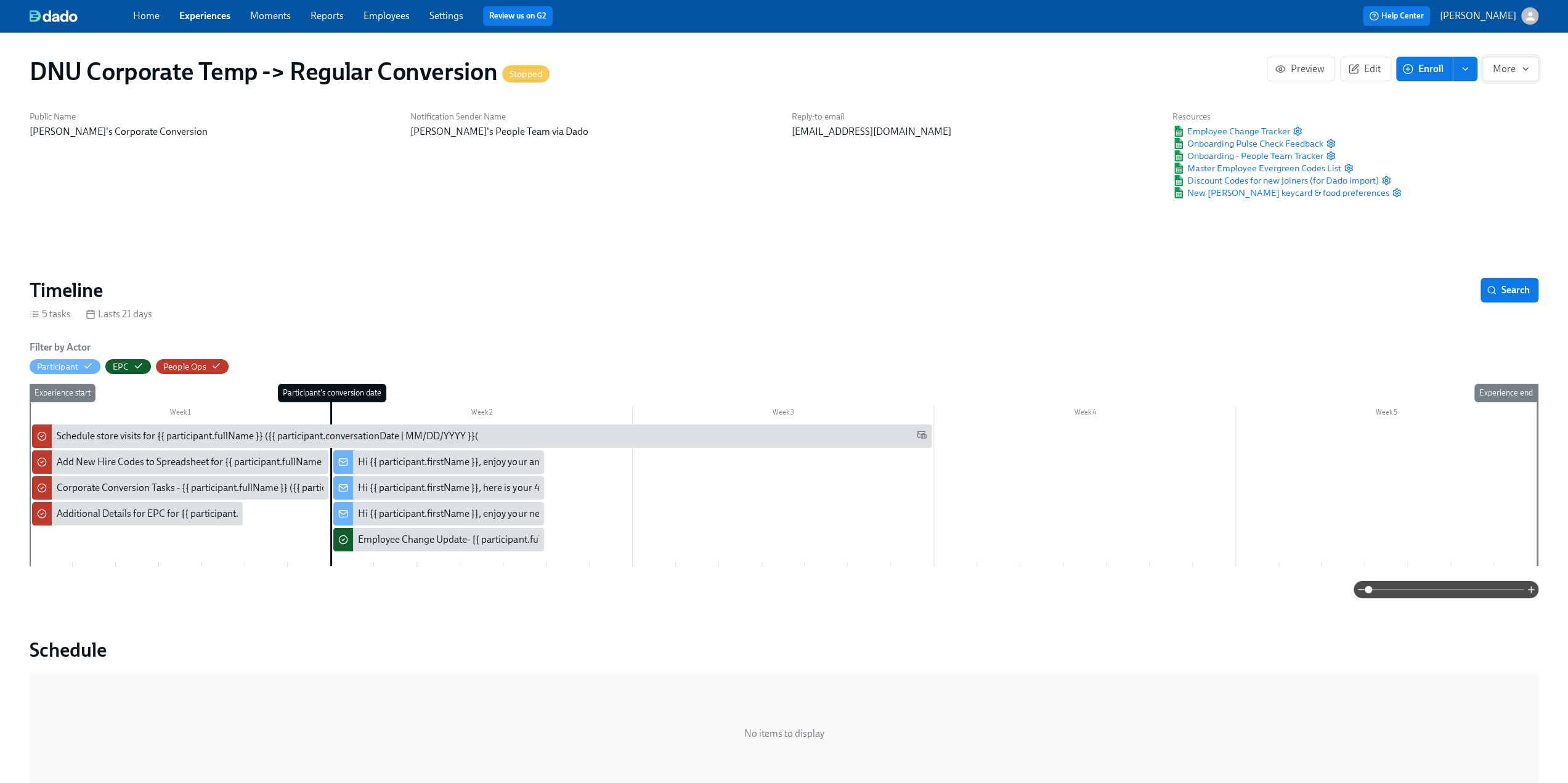
click at [778, 72] on span "More" at bounding box center [1510, 69] width 35 height 12
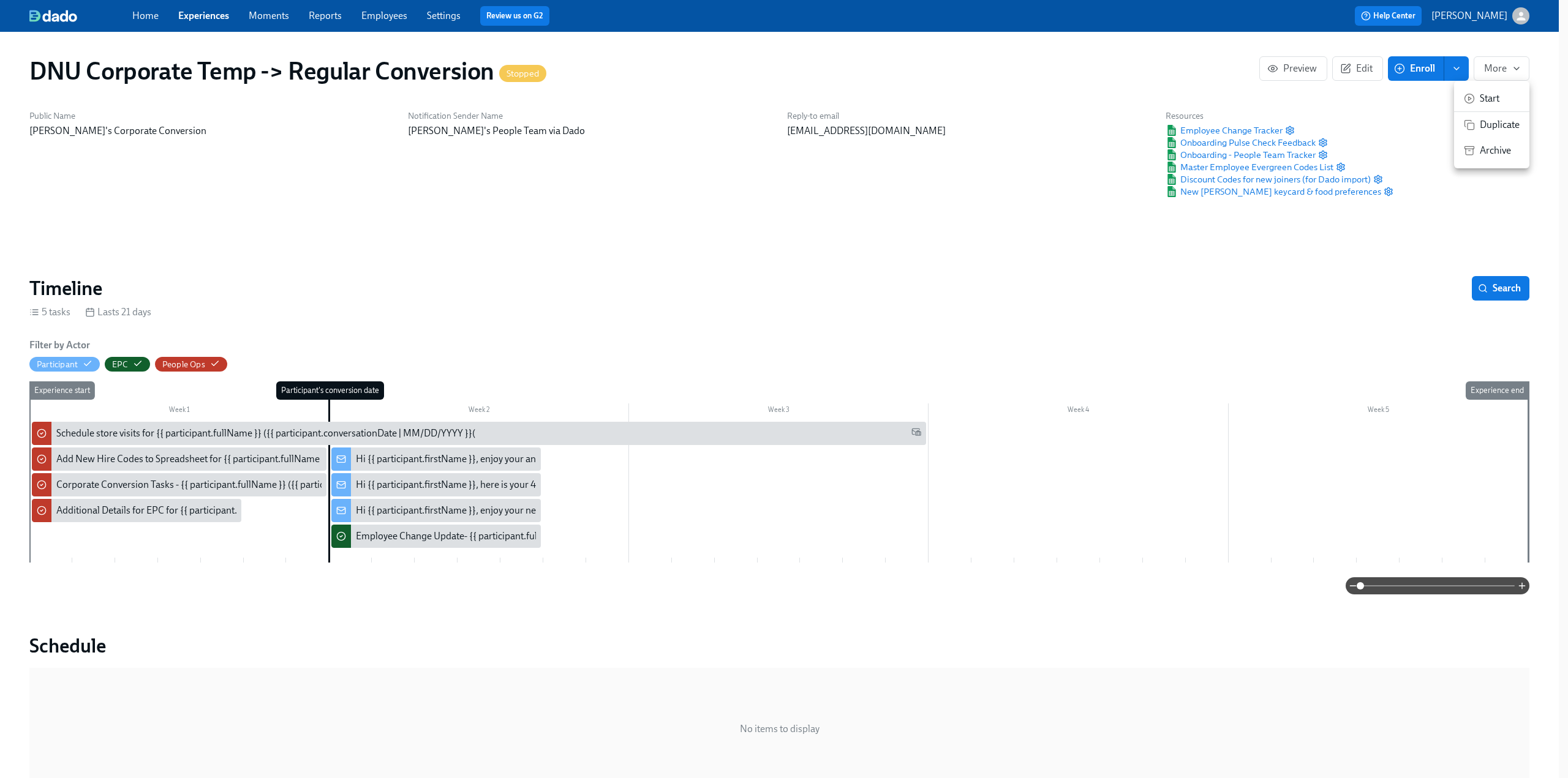
click at [773, 147] on span "Archive" at bounding box center [1500, 150] width 40 height 13
click at [194, 11] on div at bounding box center [784, 389] width 1568 height 778
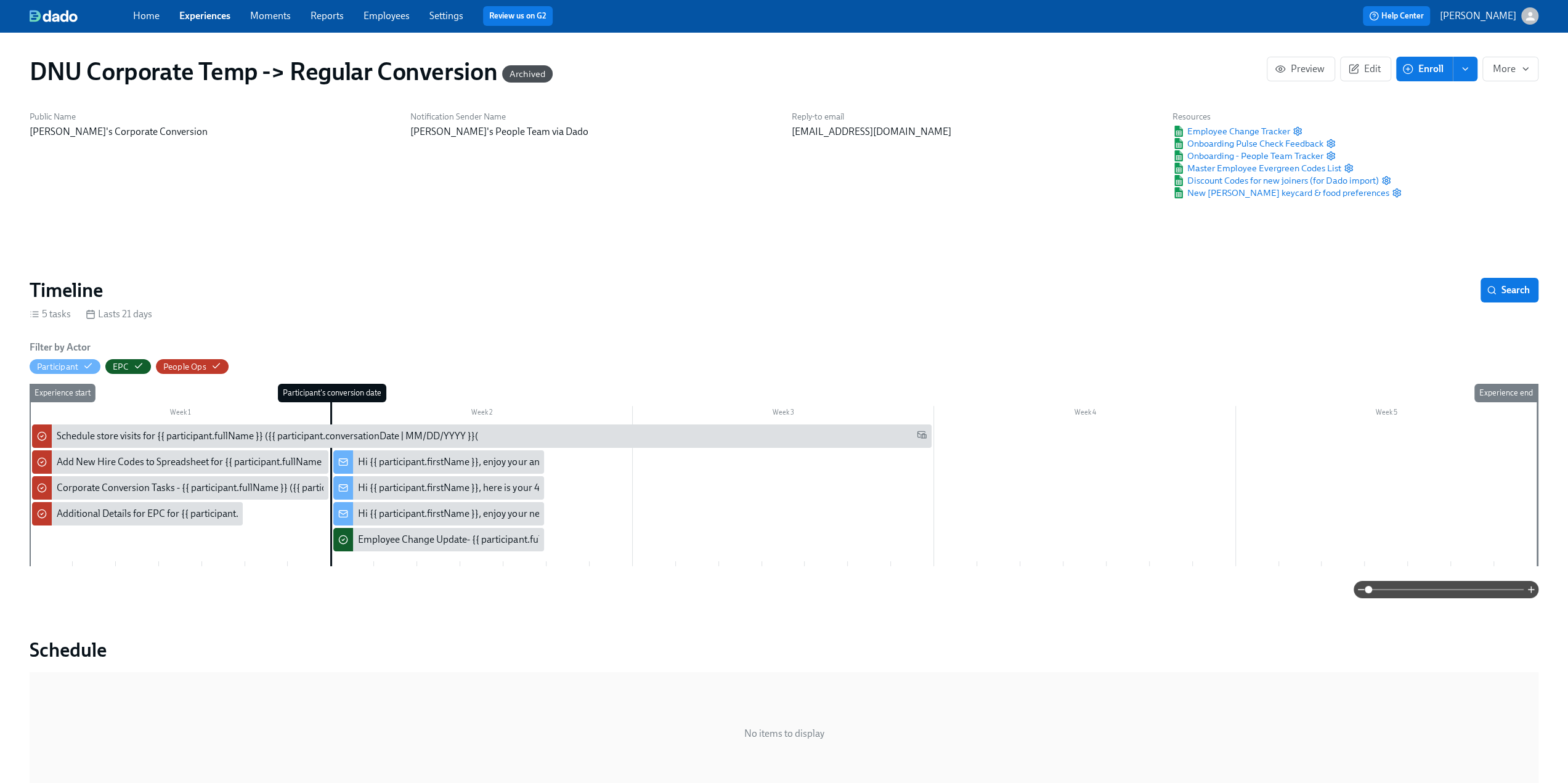
click at [196, 13] on link "Experiences" at bounding box center [204, 15] width 51 height 11
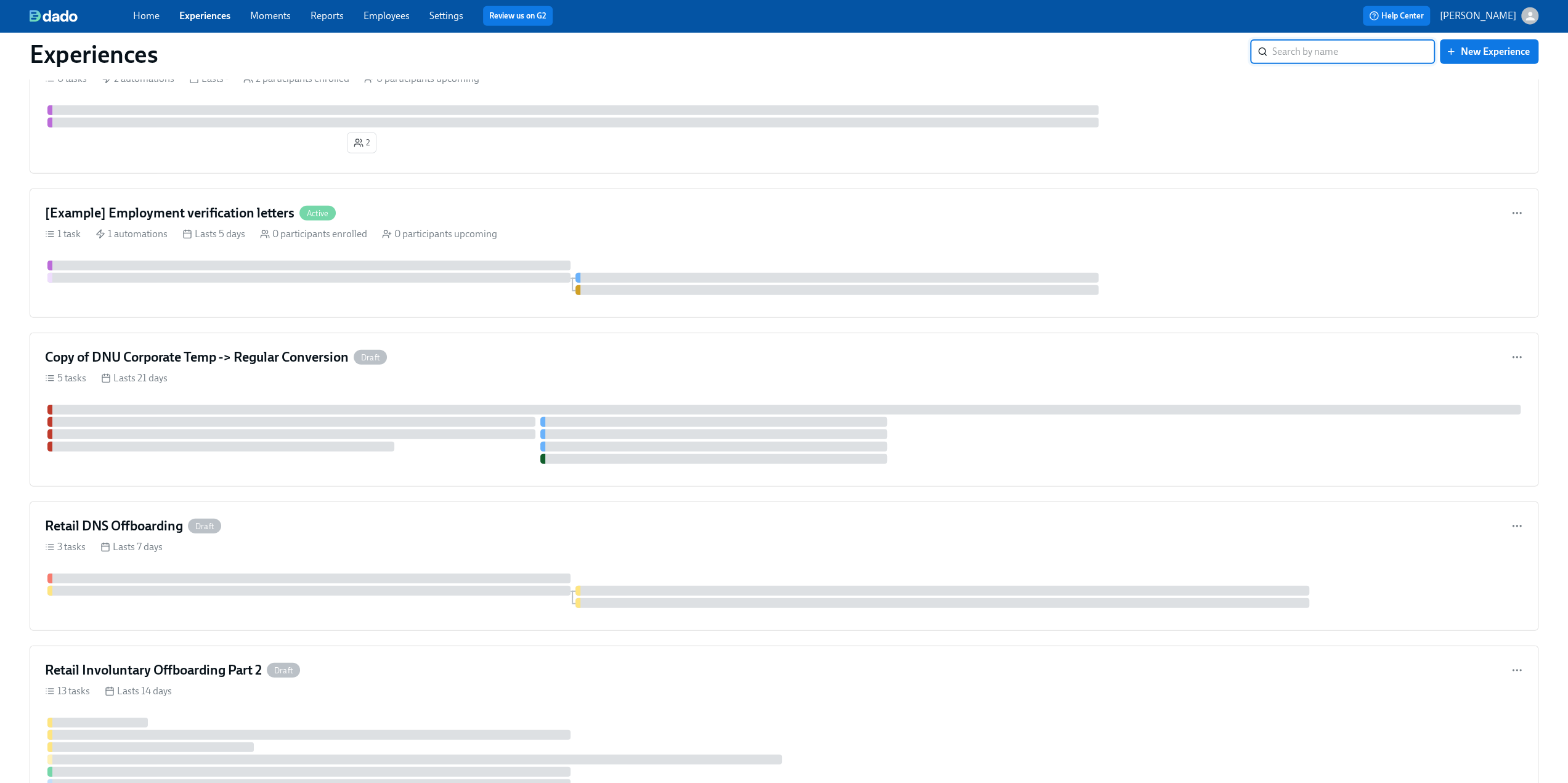
scroll to position [3327, 0]
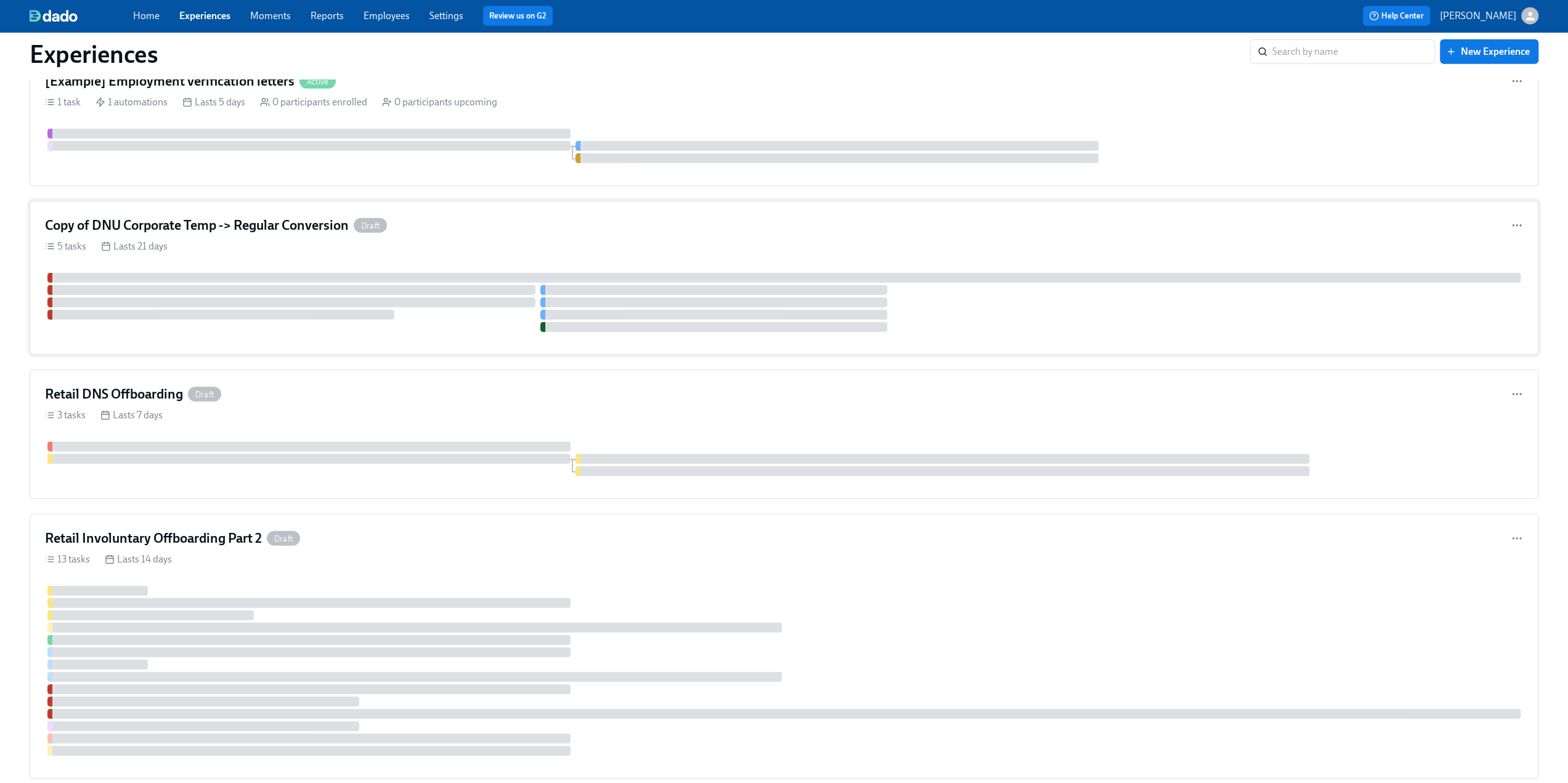
click at [329, 203] on div "Copy of DNU Corporate Temp -> Regular Conversion Draft 5 tasks Lasts 21 days" at bounding box center [784, 278] width 1509 height 154
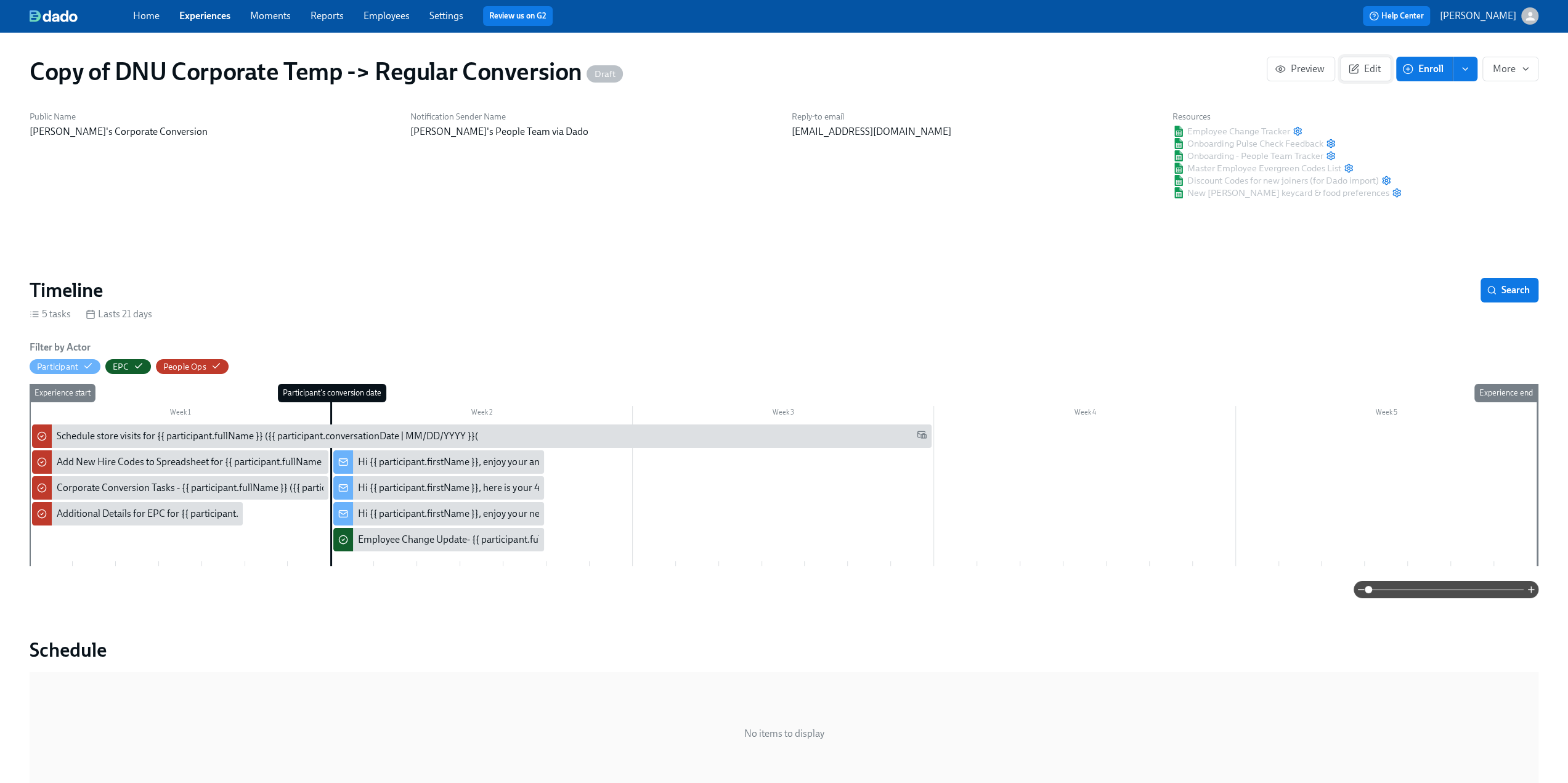
click at [778, 69] on icon "button" at bounding box center [1355, 68] width 6 height 6
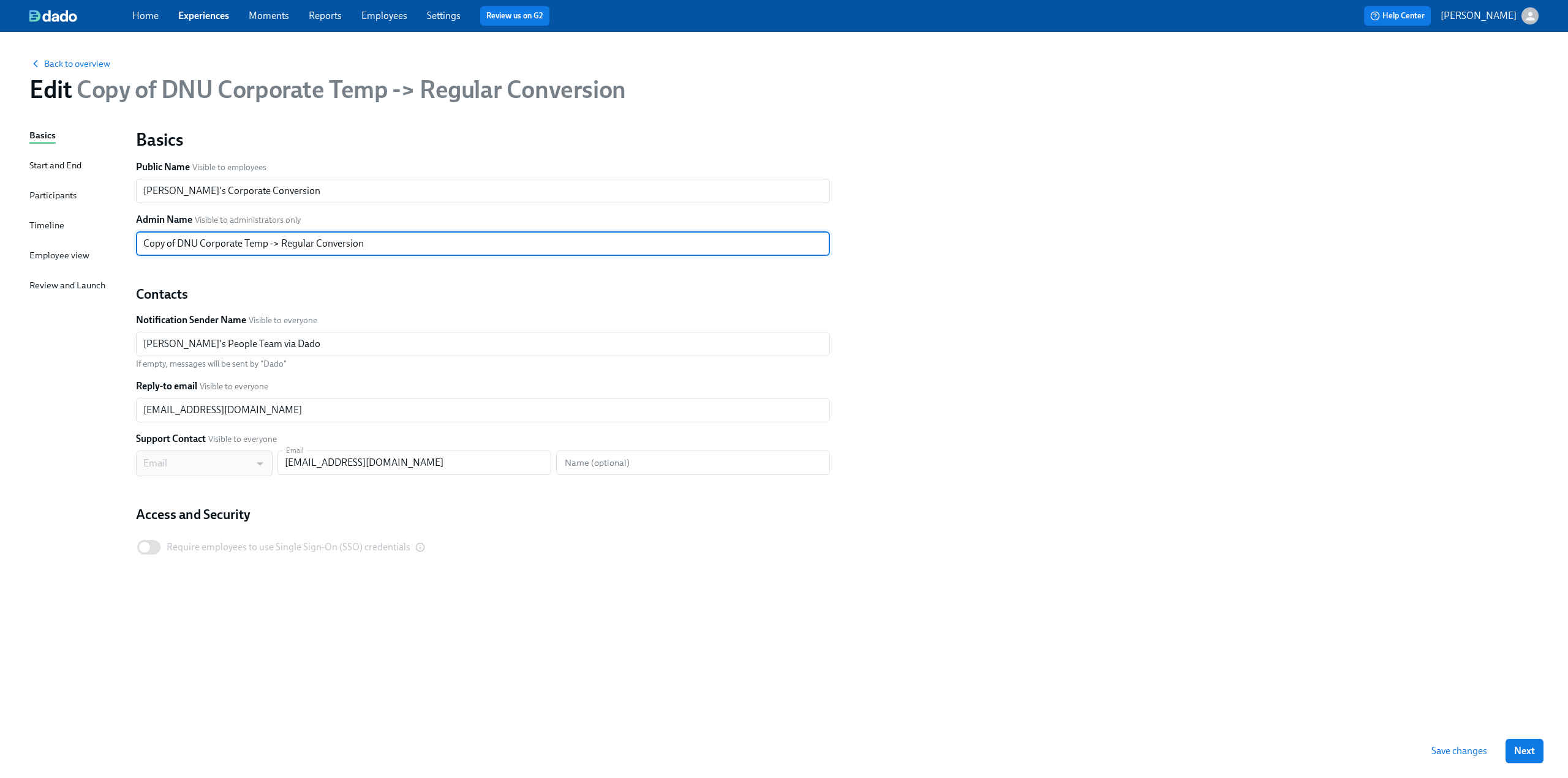
drag, startPoint x: 199, startPoint y: 246, endPoint x: 113, endPoint y: 248, distance: 86.0
click at [113, 248] on div "Basics Start and End Participants Timeline Employee view Review and Launch Basi…" at bounding box center [784, 427] width 1509 height 596
type input "Corporate Temp -> Regular Conversion"
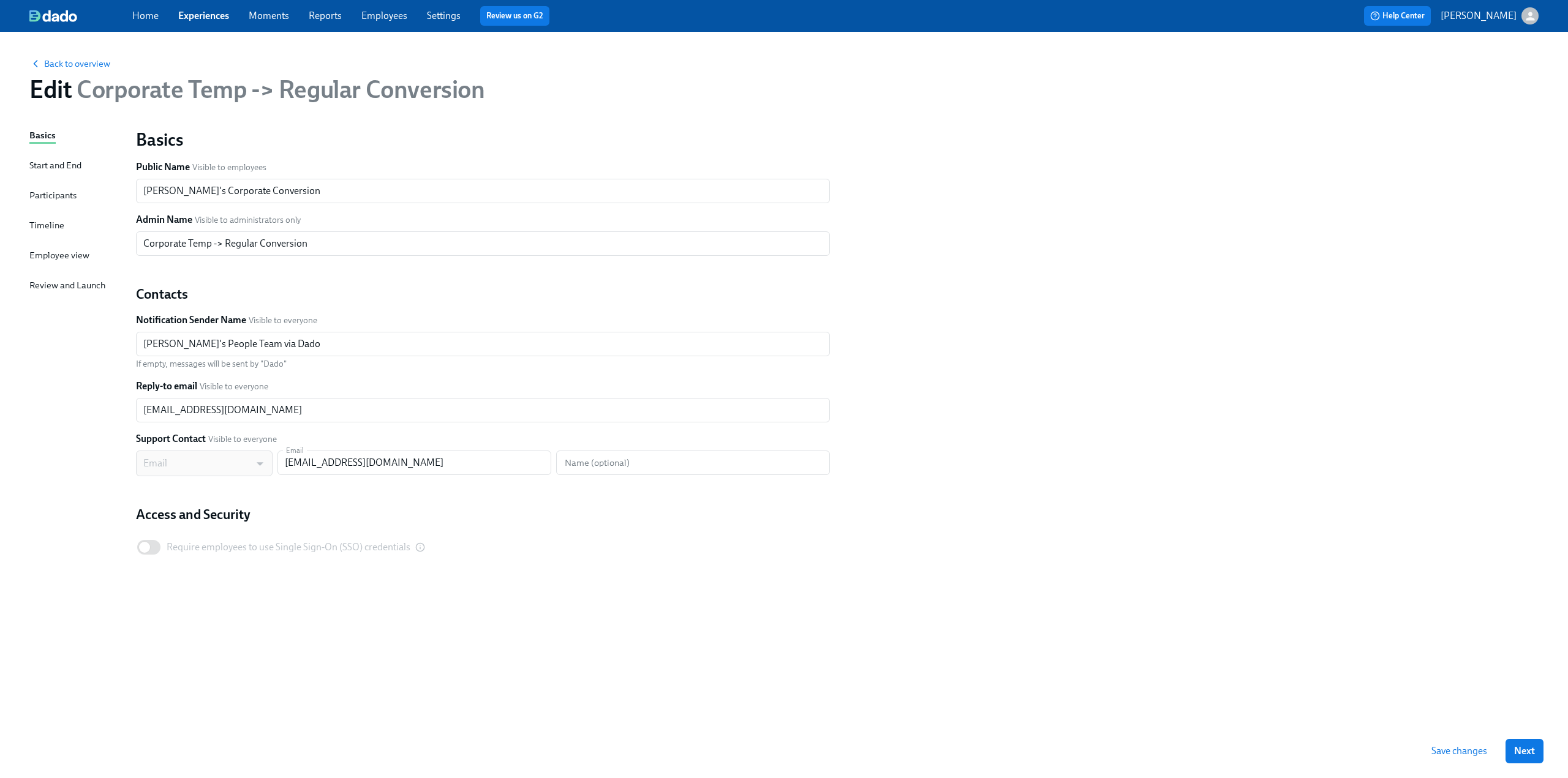
click at [46, 203] on div "Participants" at bounding box center [53, 196] width 47 height 16
click at [44, 193] on div "Participants" at bounding box center [53, 194] width 47 height 13
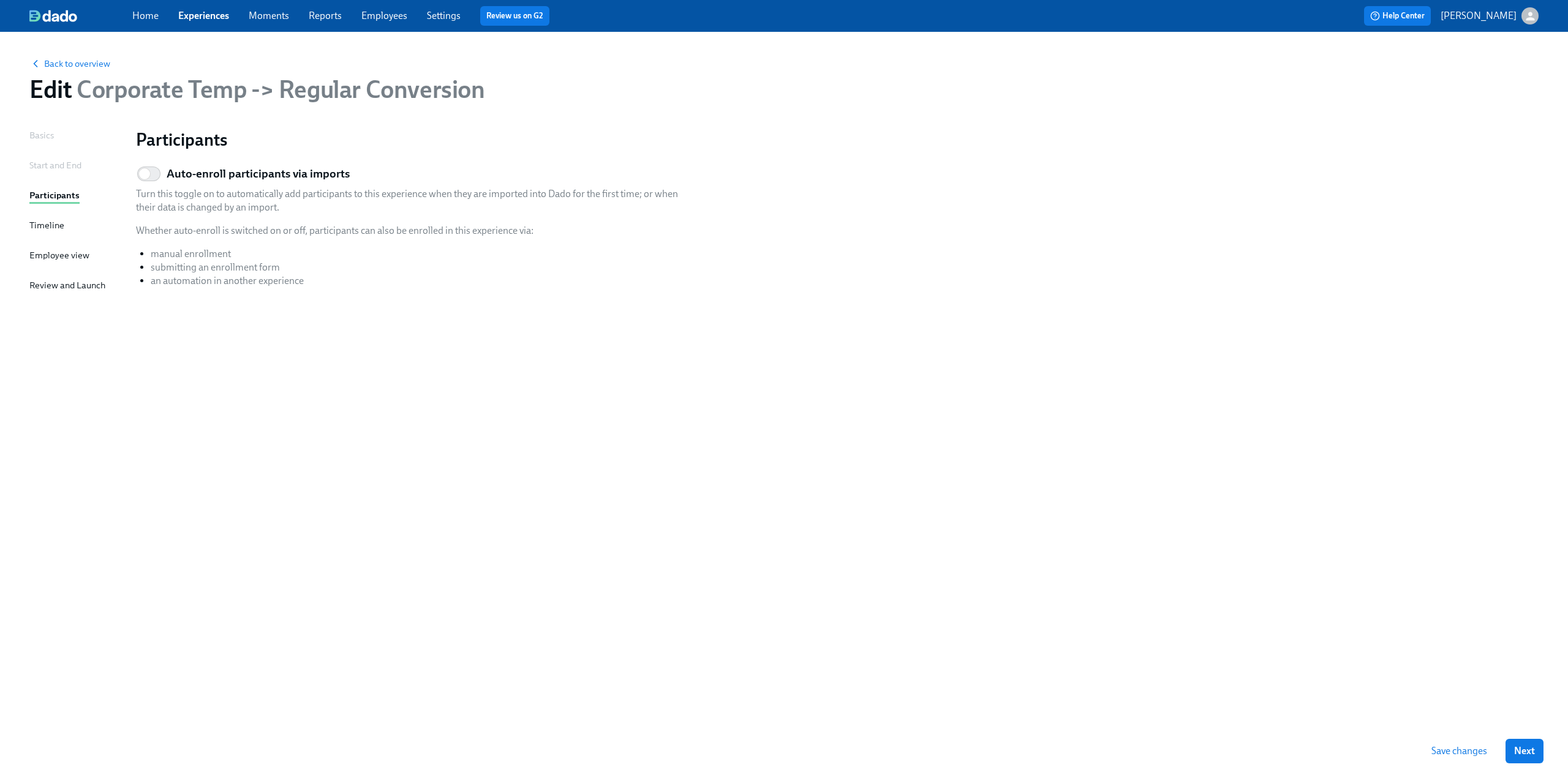
click at [38, 225] on div "Timeline" at bounding box center [47, 225] width 35 height 13
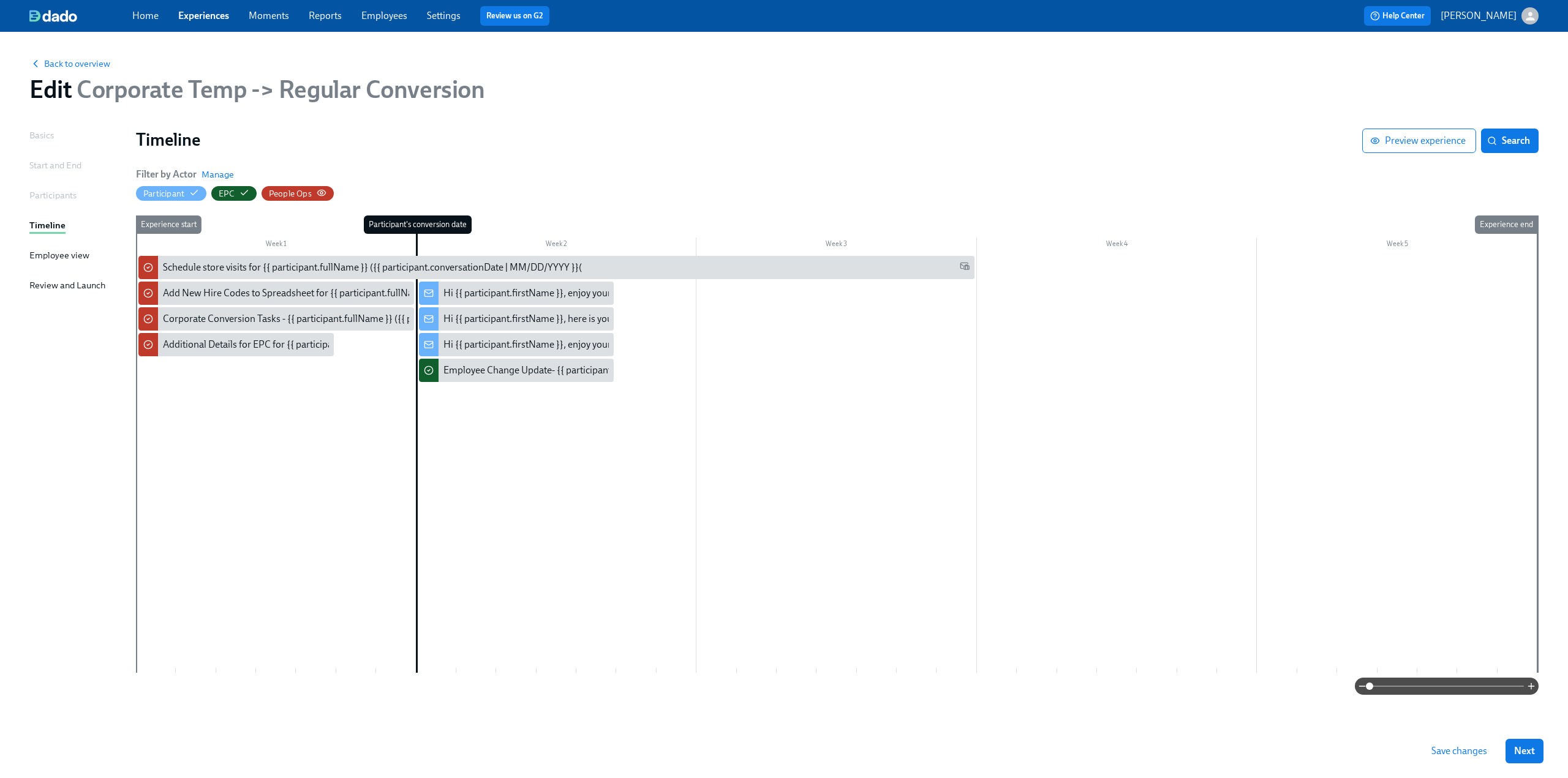
click at [315, 193] on div "People Ops" at bounding box center [297, 193] width 58 height 11
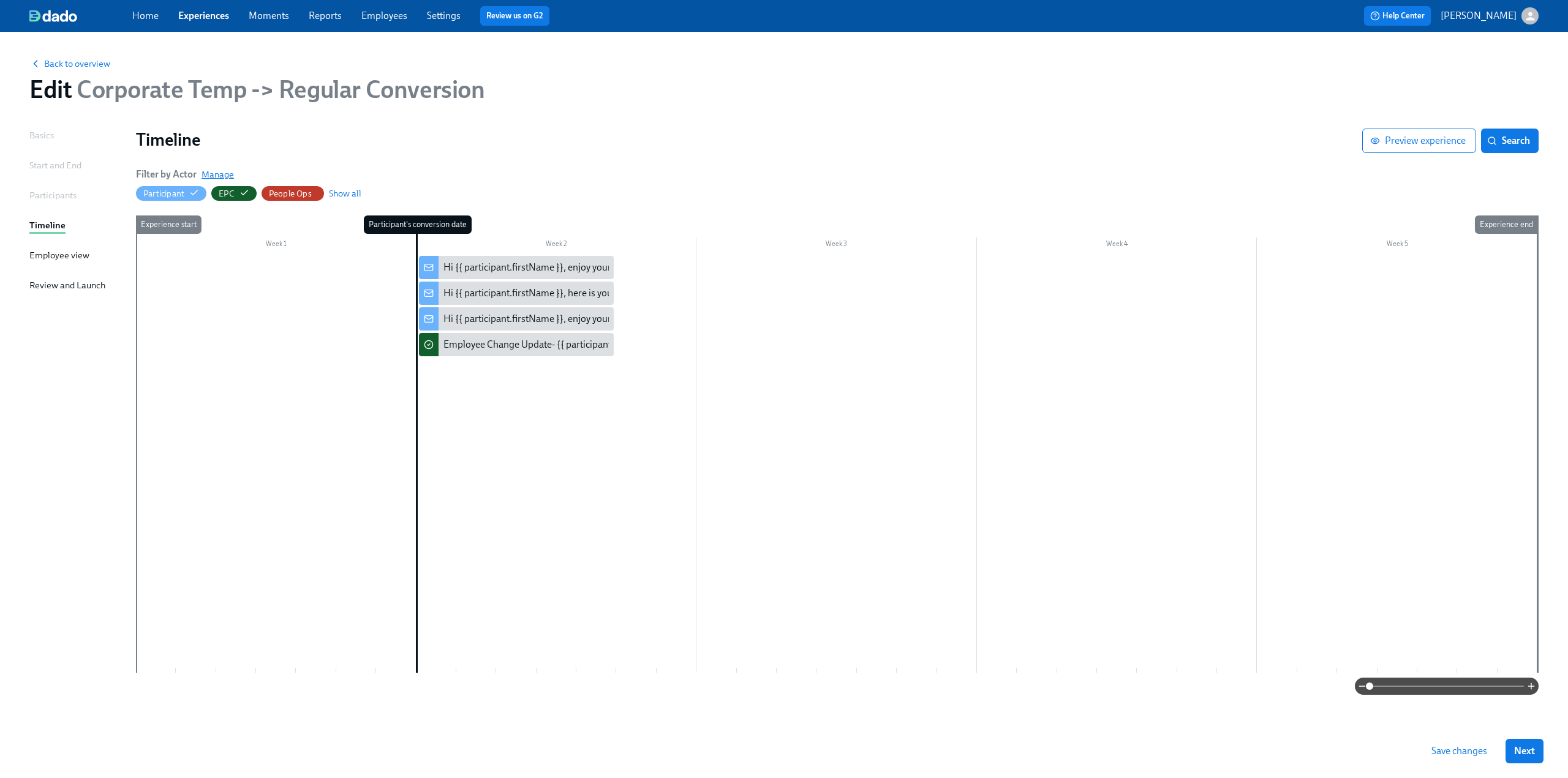
click at [215, 171] on span "Manage" at bounding box center [217, 174] width 32 height 12
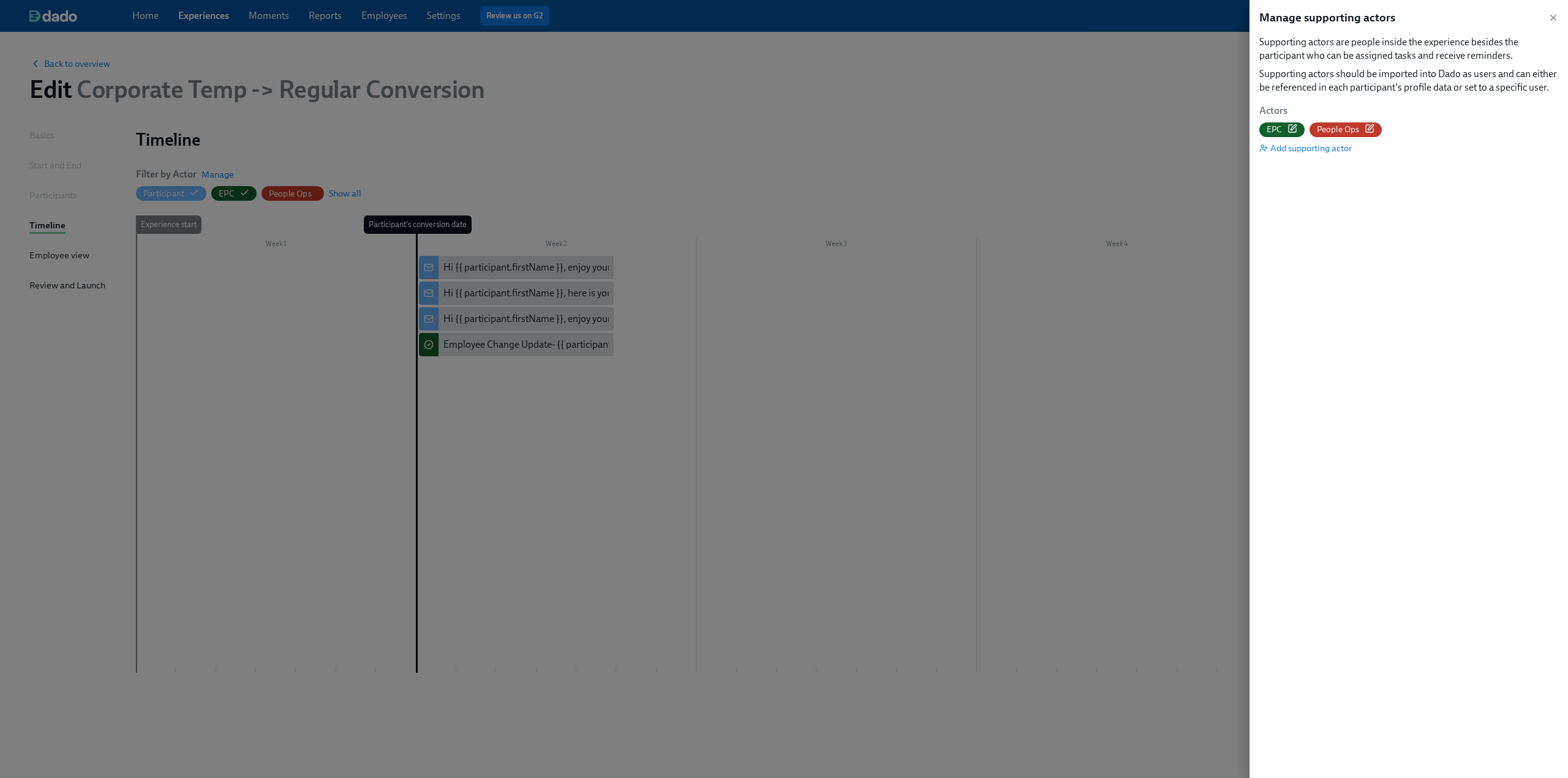
click at [773, 130] on span "People Ops" at bounding box center [1338, 129] width 43 height 11
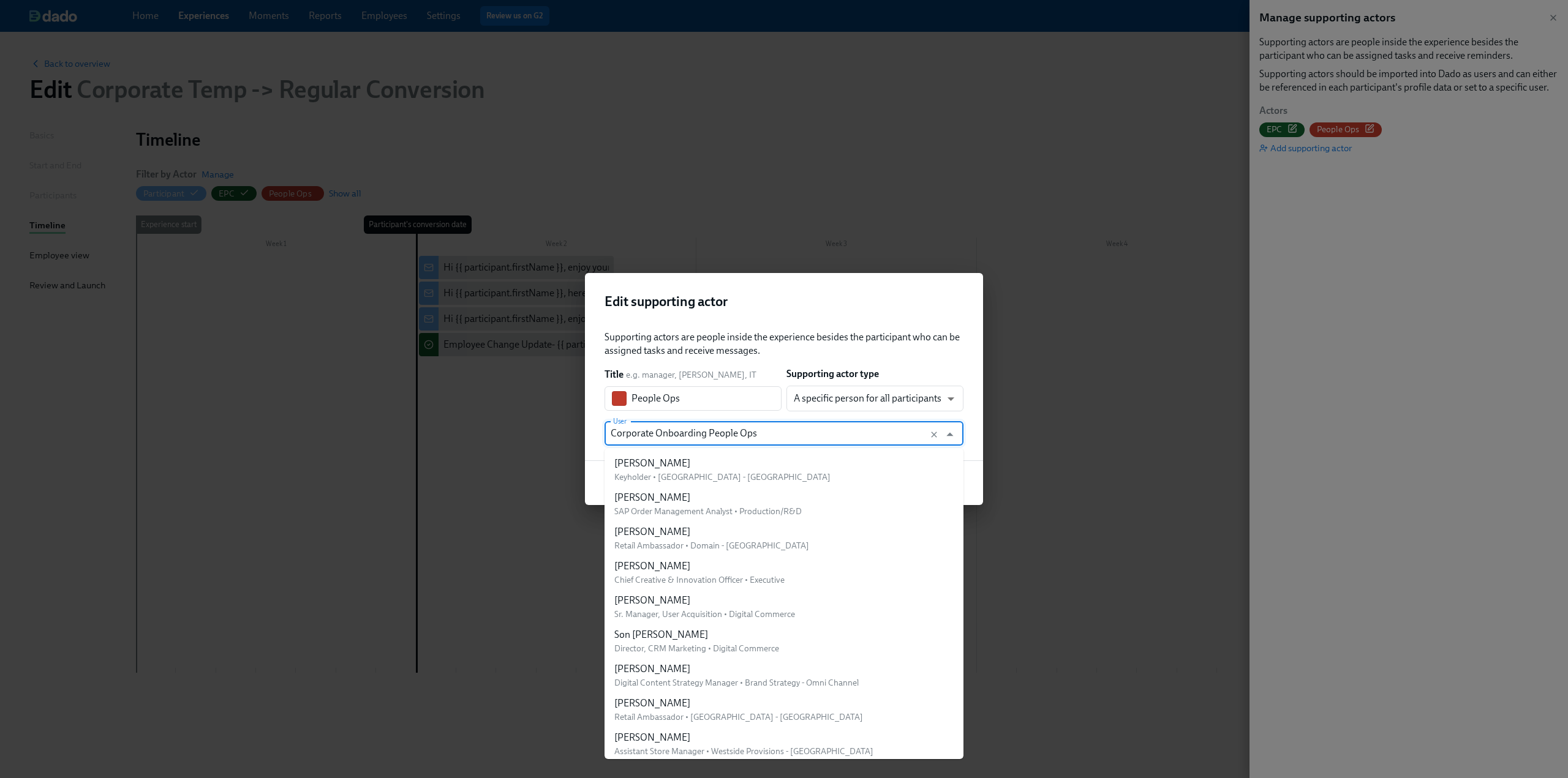
scroll to position [2068, 0]
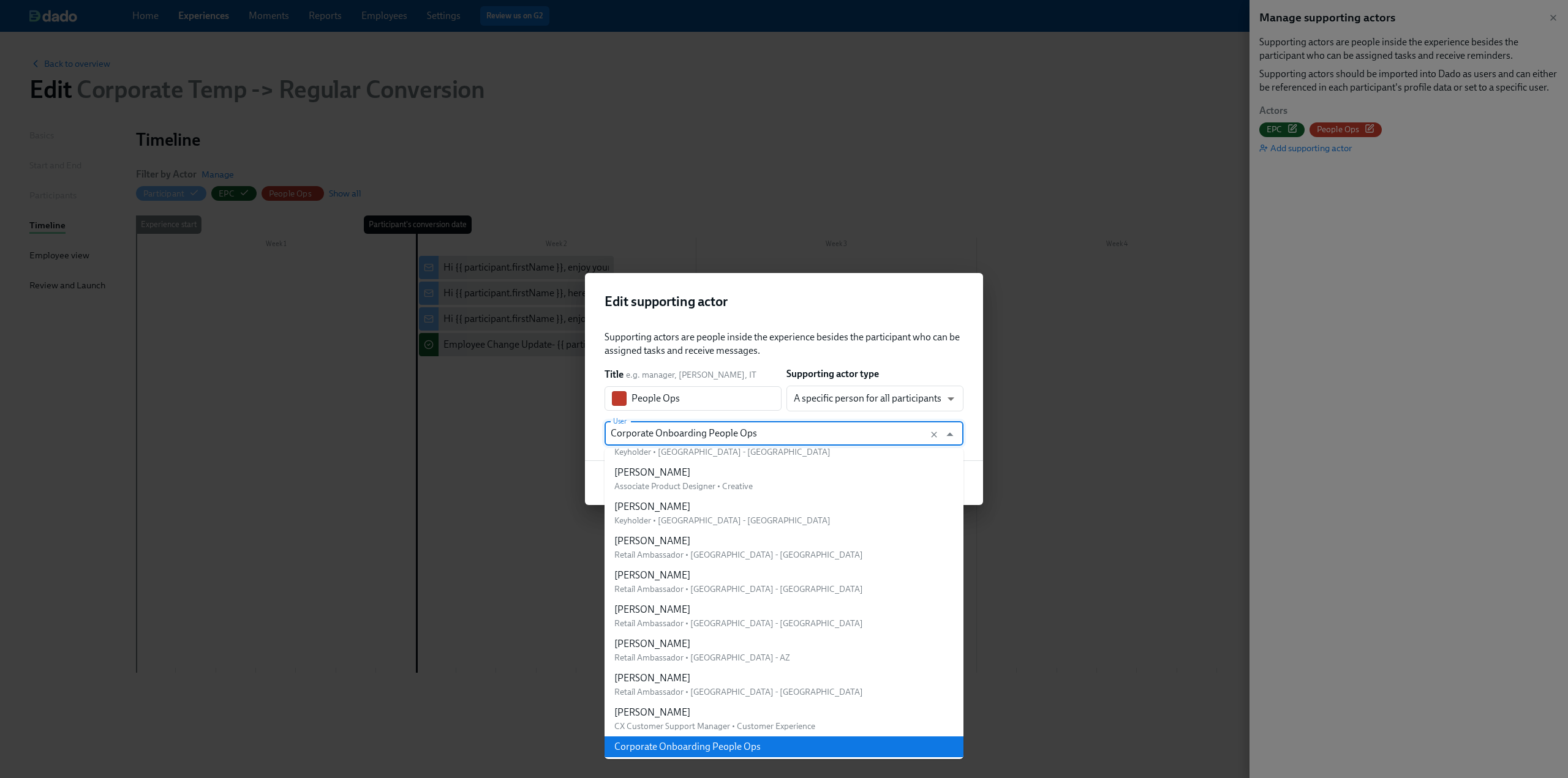
drag, startPoint x: 780, startPoint y: 433, endPoint x: 546, endPoint y: 437, distance: 234.0
click at [546, 437] on div "Edit supporting actor Supporting actors are people inside the experience beside…" at bounding box center [784, 389] width 1568 height 778
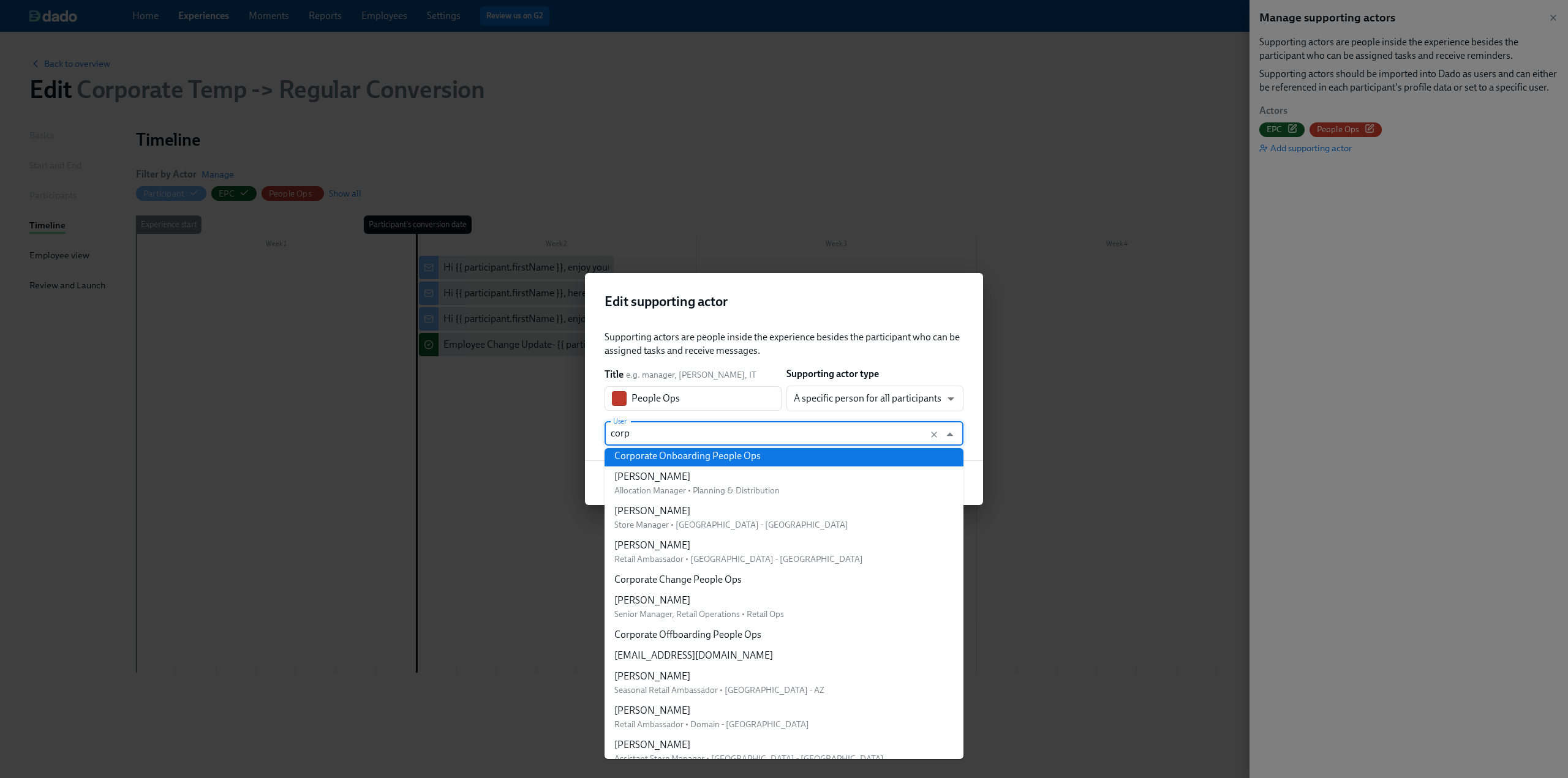
scroll to position [0, 0]
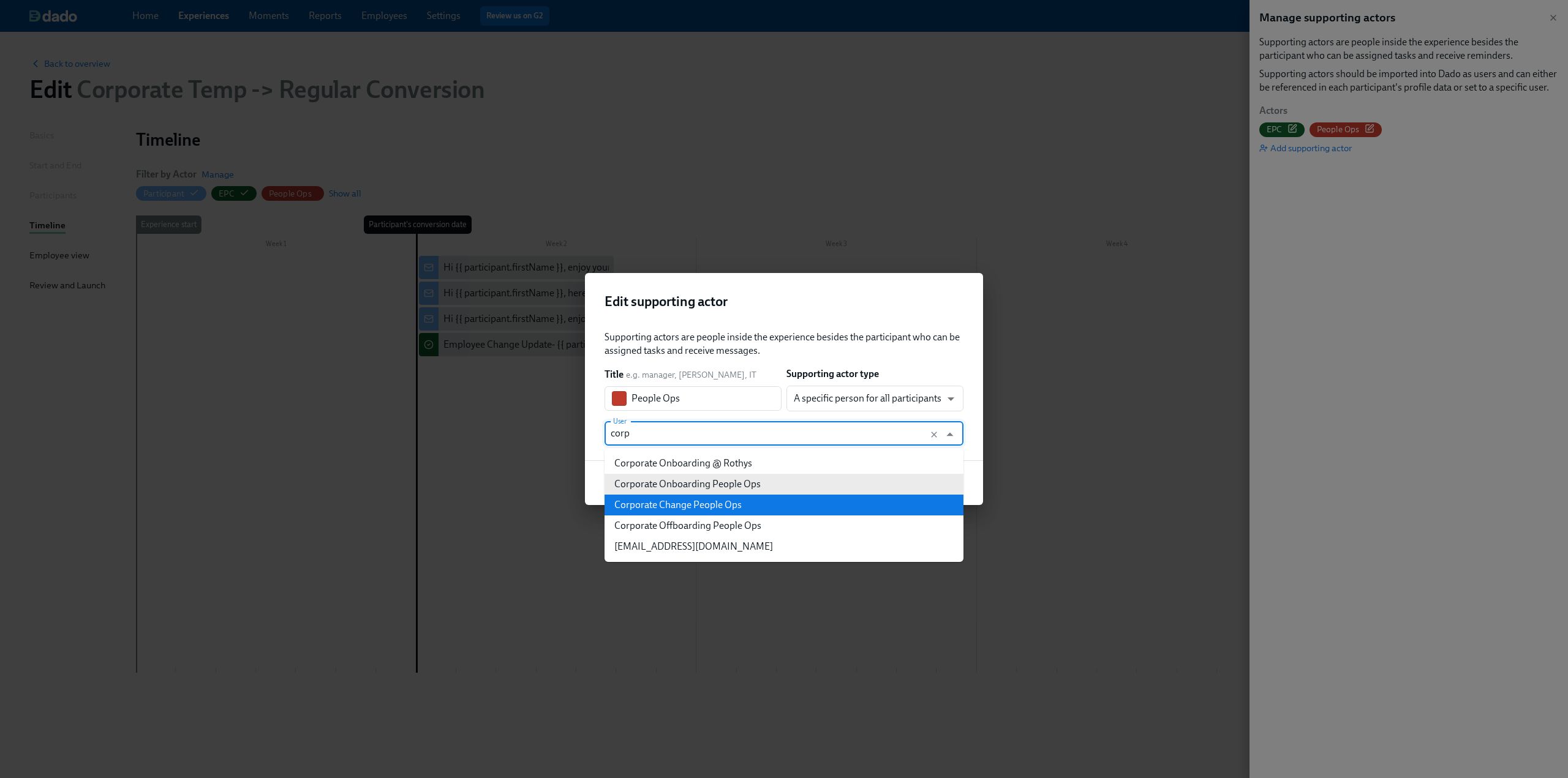
click at [744, 503] on li "Corporate Change People Ops" at bounding box center [784, 505] width 359 height 21
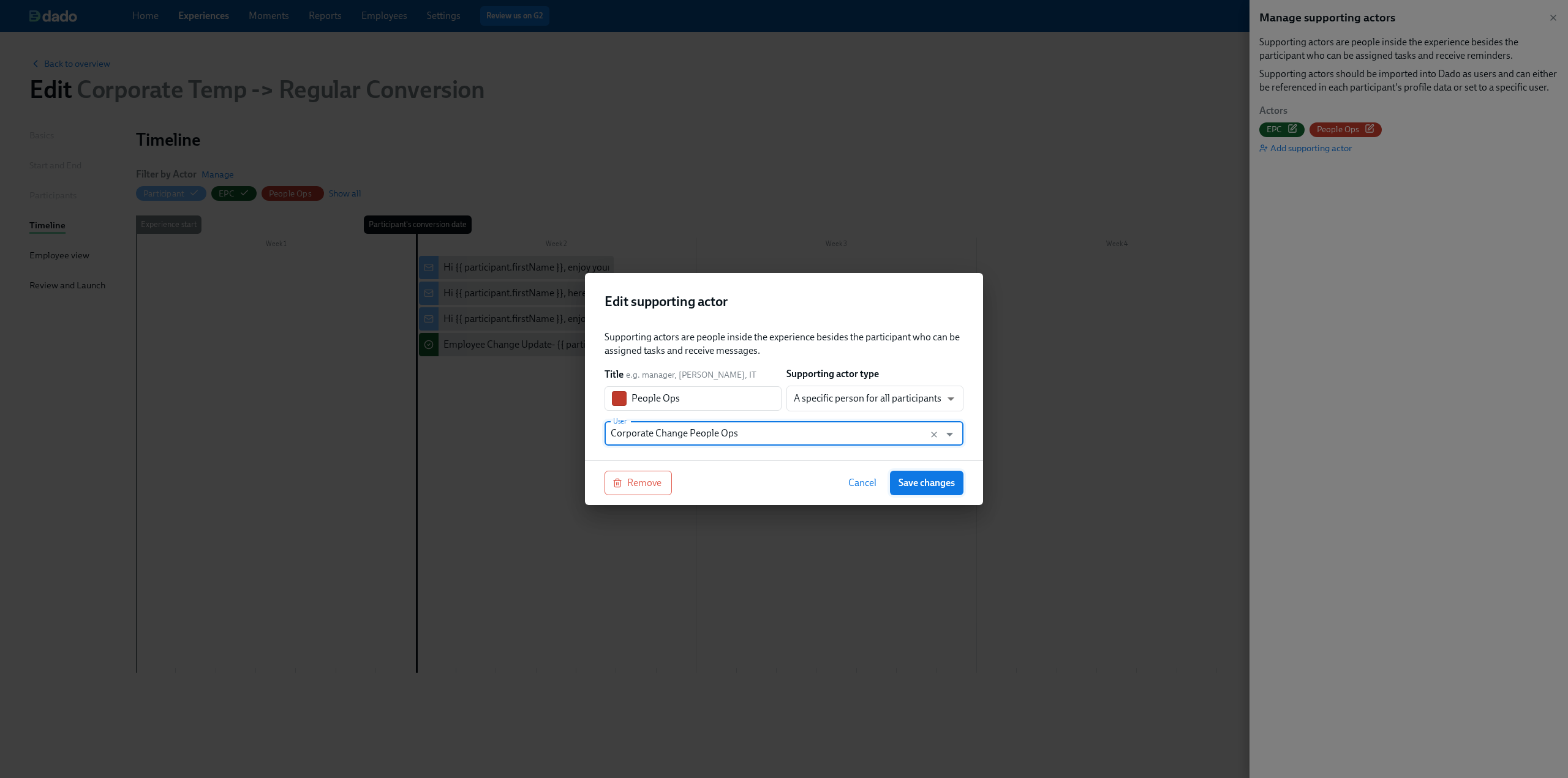
type input "Corporate Change People Ops"
click at [773, 481] on span "Save changes" at bounding box center [927, 483] width 57 height 12
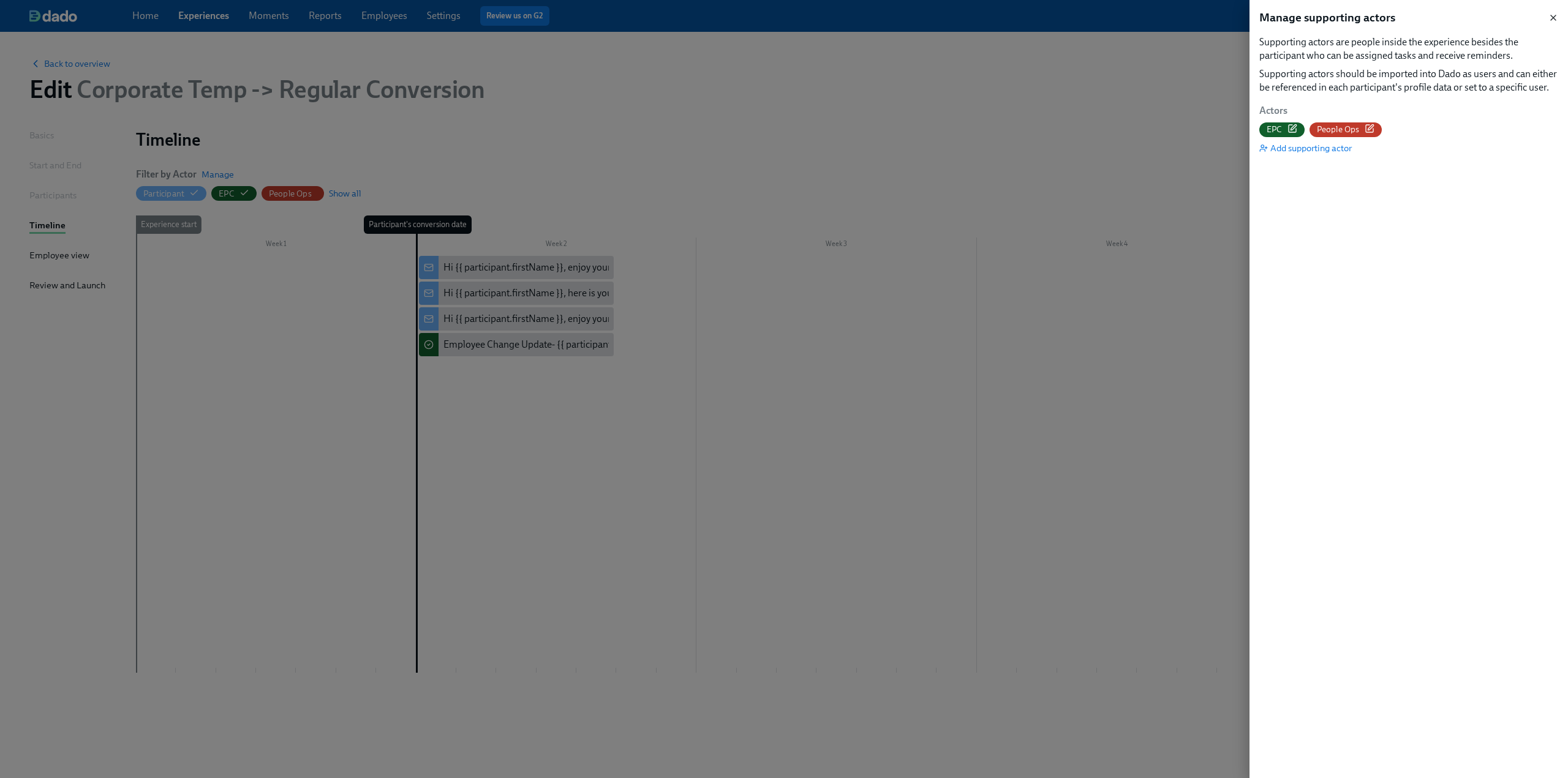
click at [773, 15] on icon "button" at bounding box center [1552, 17] width 10 height 10
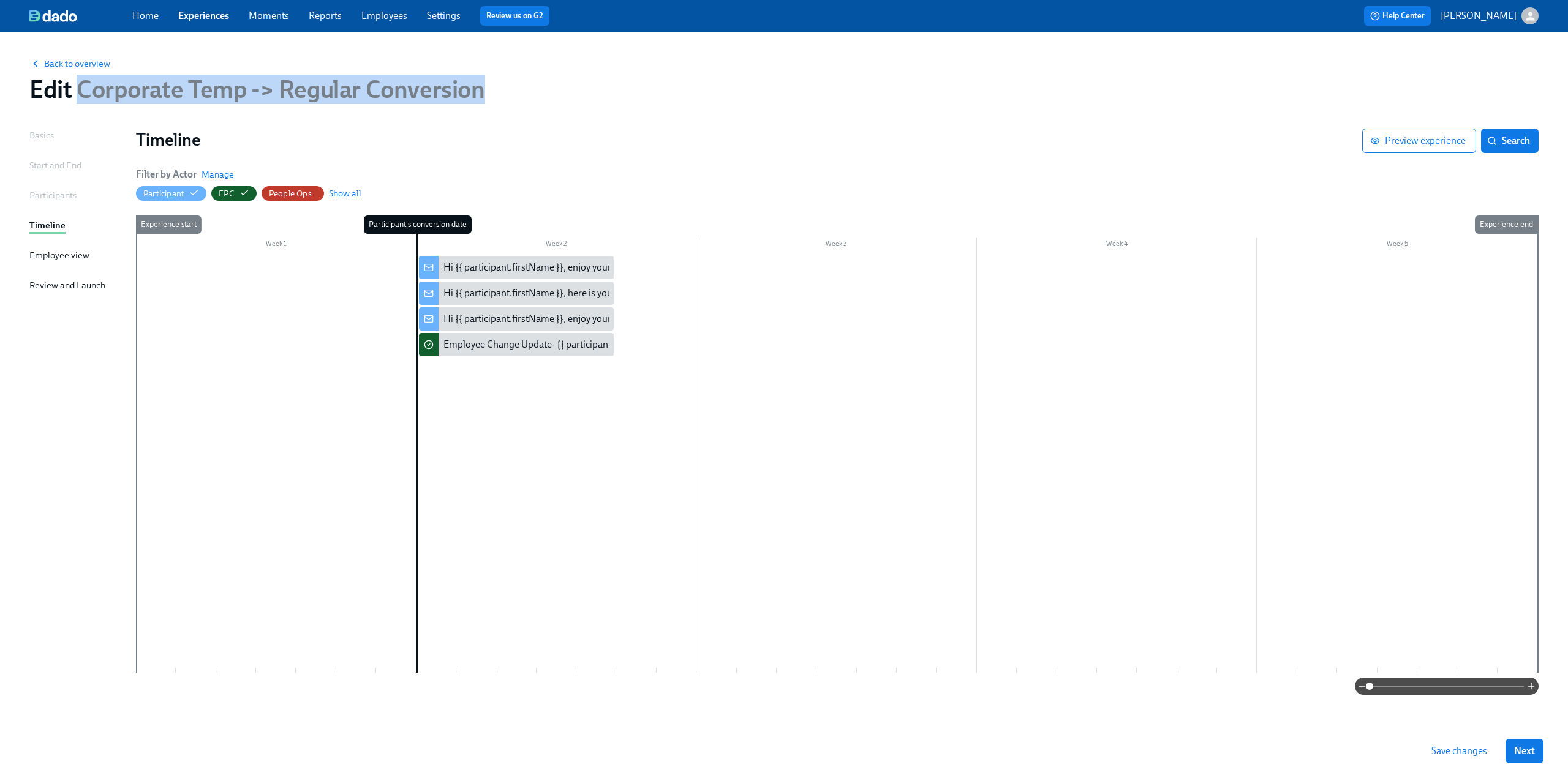
drag, startPoint x: 497, startPoint y: 86, endPoint x: 78, endPoint y: 100, distance: 419.2
click at [78, 100] on div "Edit Corporate Temp -> Regular Conversion" at bounding box center [784, 90] width 1509 height 30
copy span "Corporate Temp -> Regular Conversion"
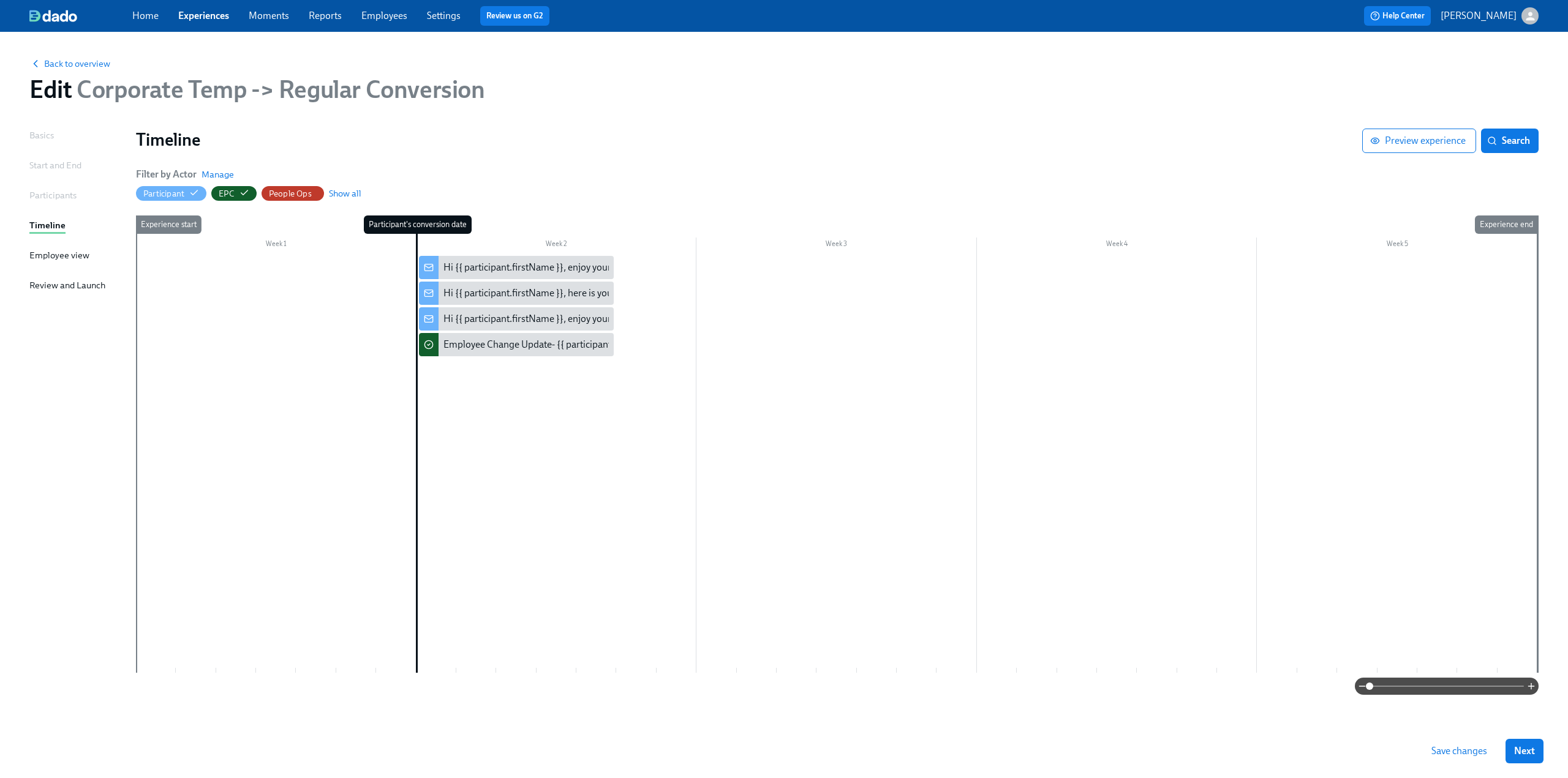
click at [369, 238] on div "Week 1" at bounding box center [276, 246] width 281 height 16
click at [293, 193] on div "People Ops" at bounding box center [289, 193] width 43 height 11
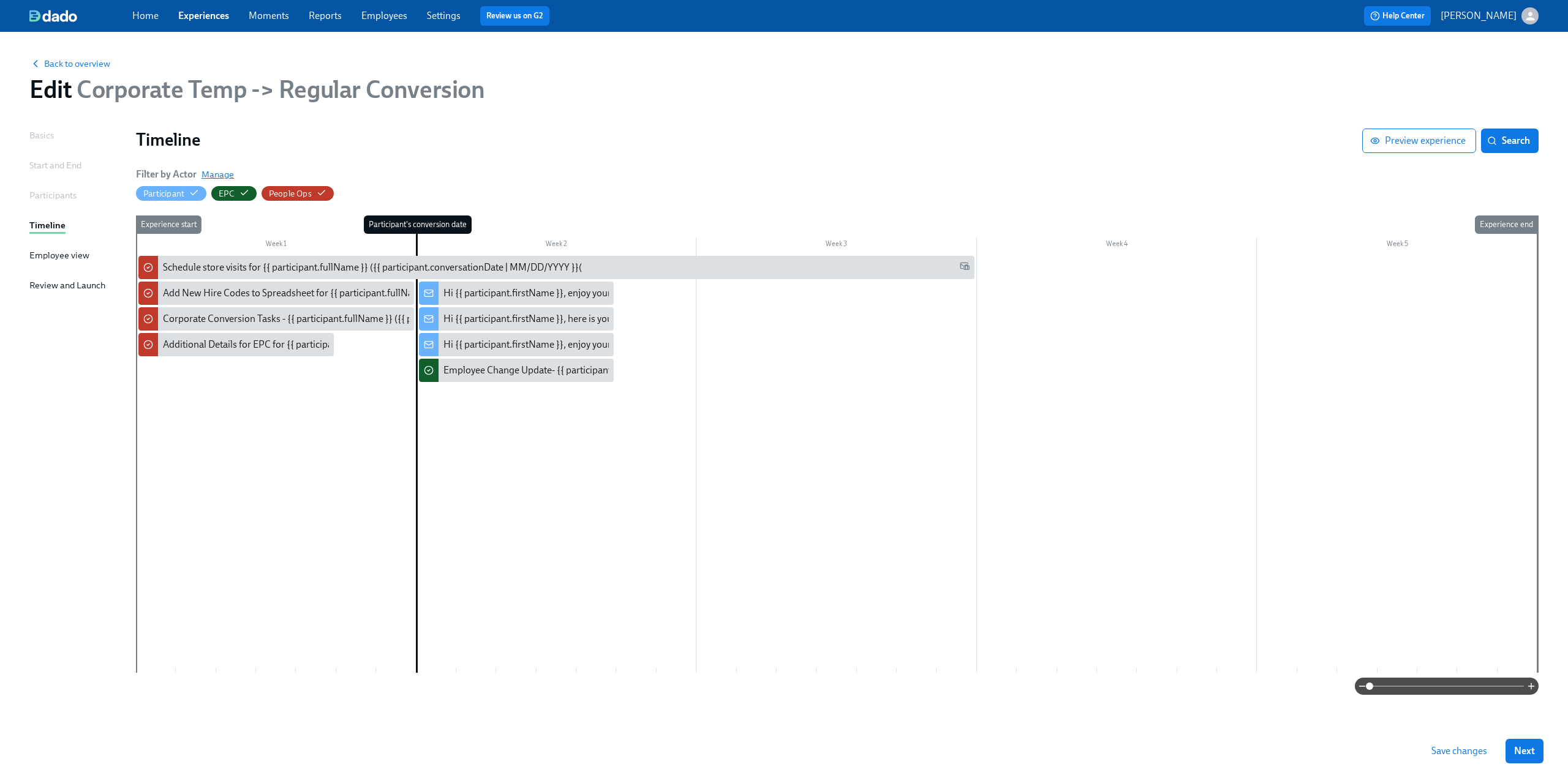
click at [227, 174] on span "Manage" at bounding box center [217, 174] width 32 height 12
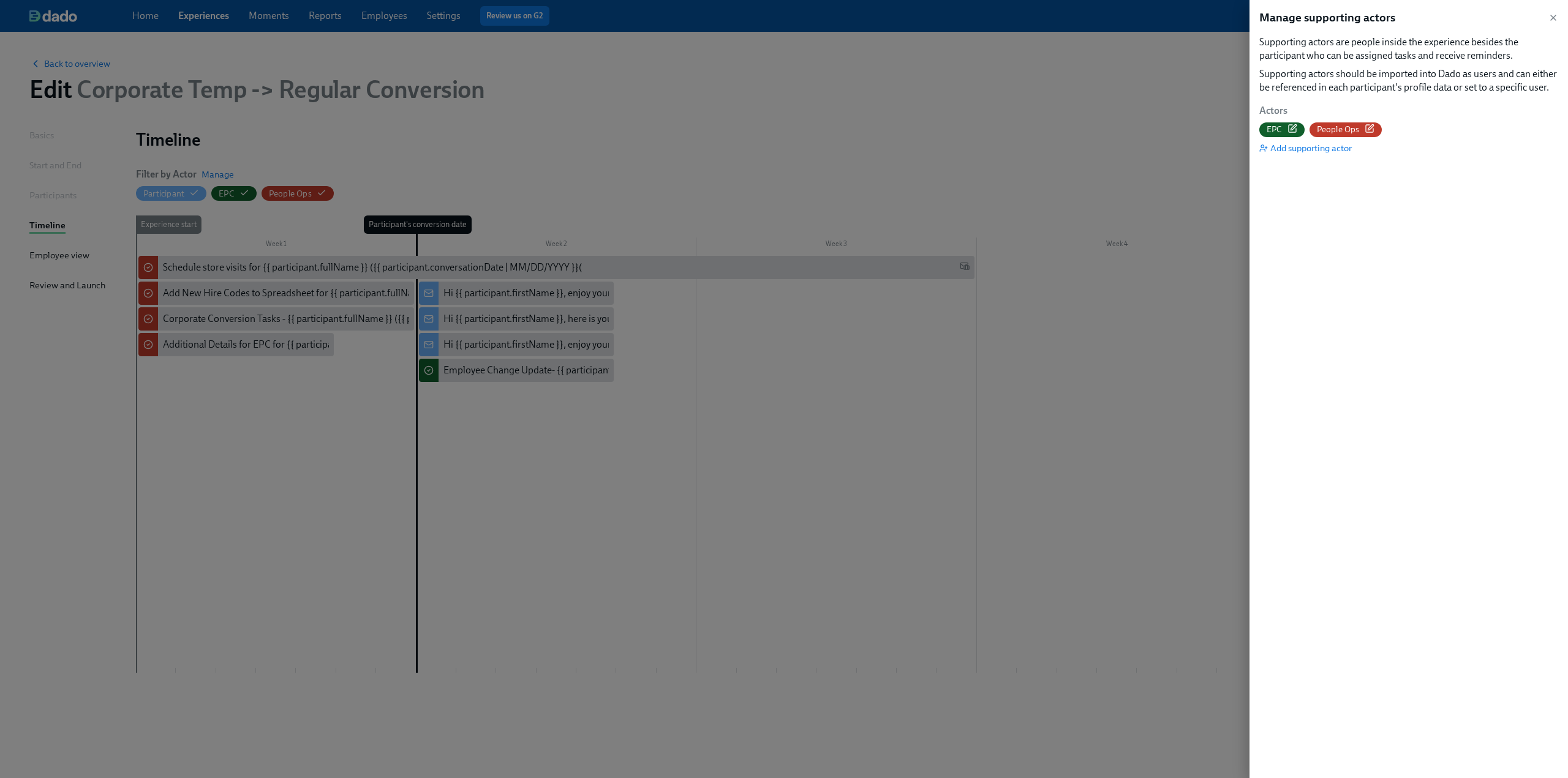
click at [773, 129] on icon "button" at bounding box center [1368, 128] width 10 height 10
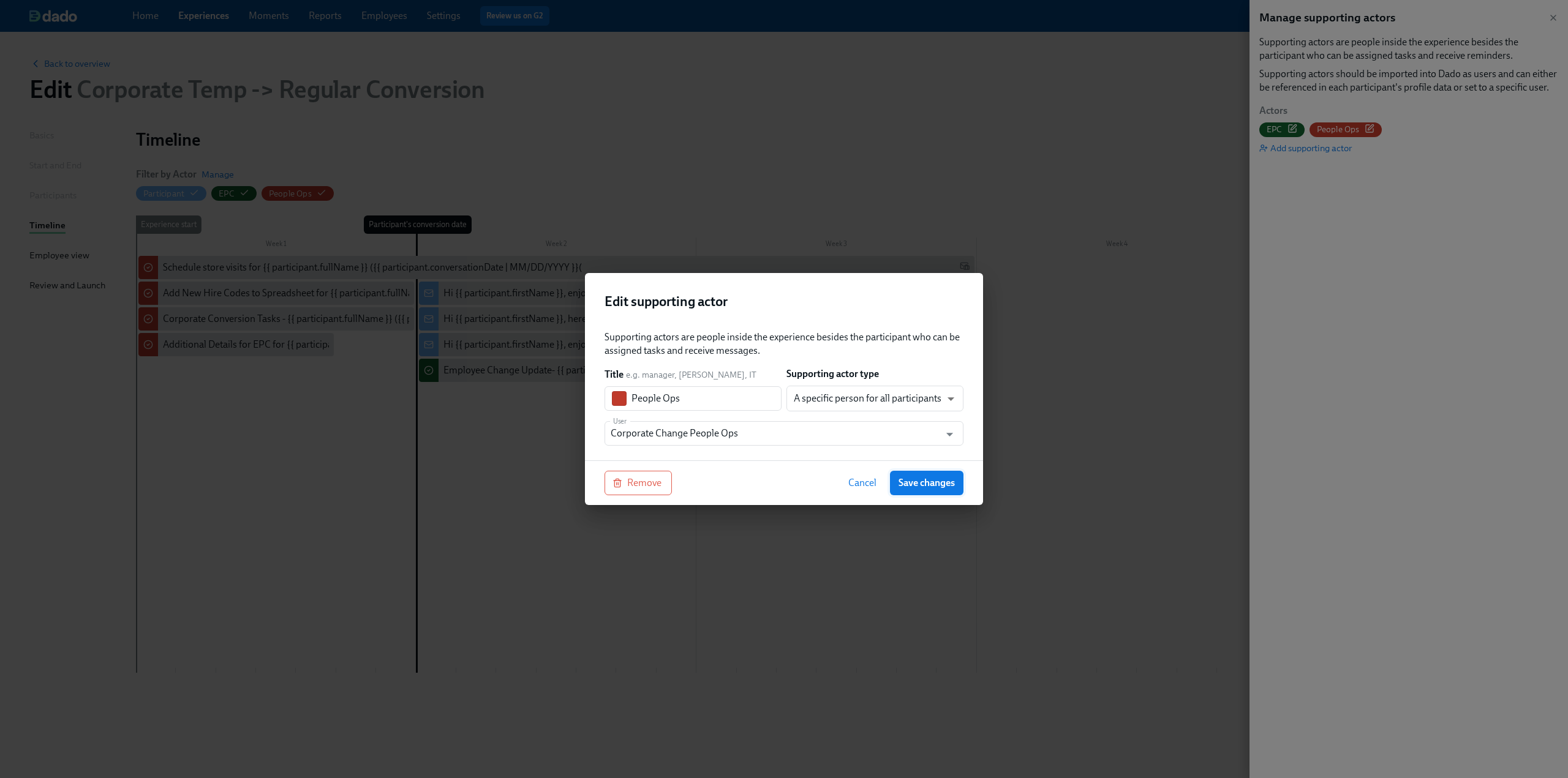
click at [773, 487] on span "Save changes" at bounding box center [927, 483] width 57 height 12
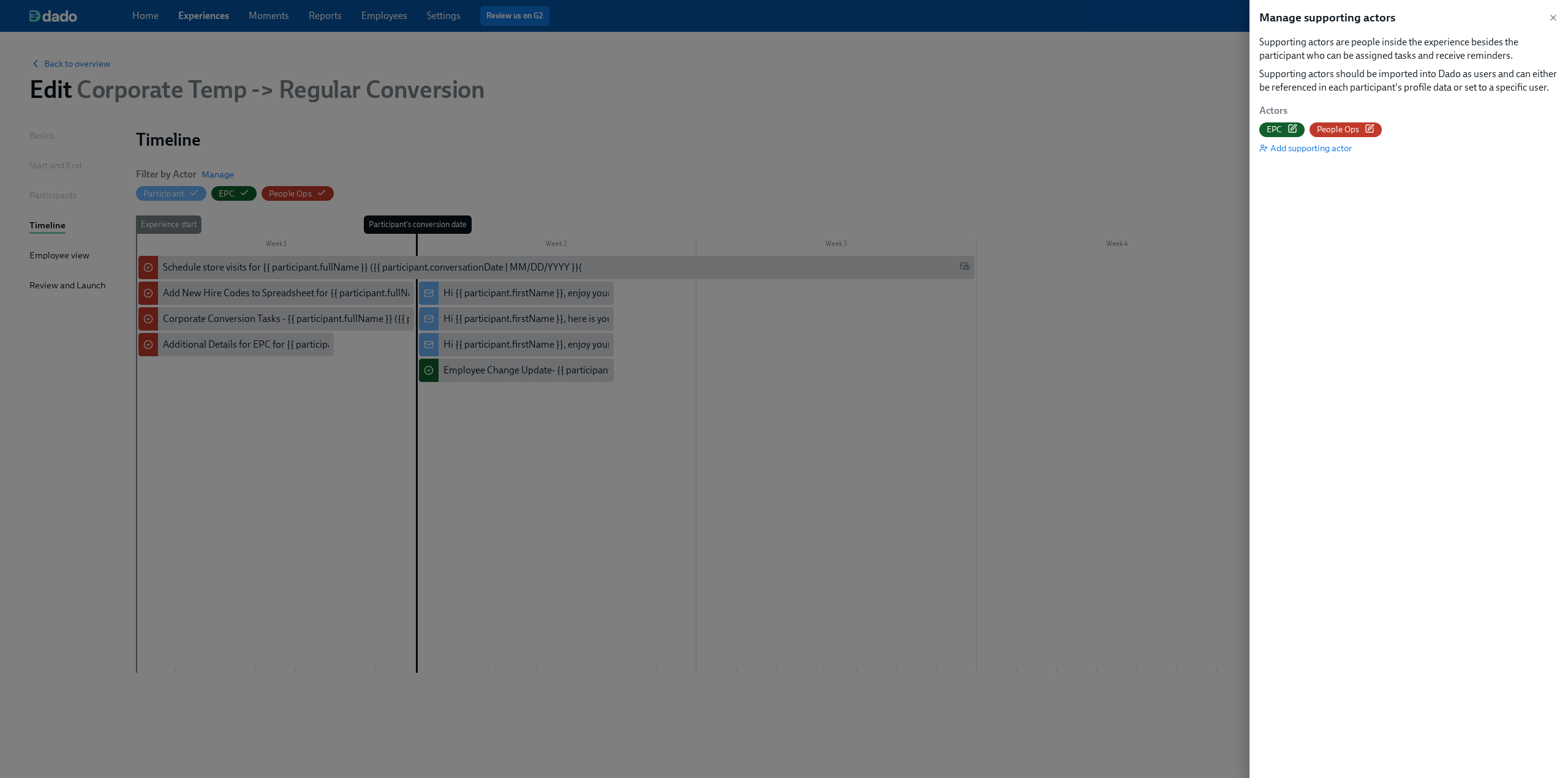
click at [773, 125] on icon "button" at bounding box center [1293, 127] width 5 height 5
click at [773, 16] on icon "button" at bounding box center [1552, 17] width 10 height 10
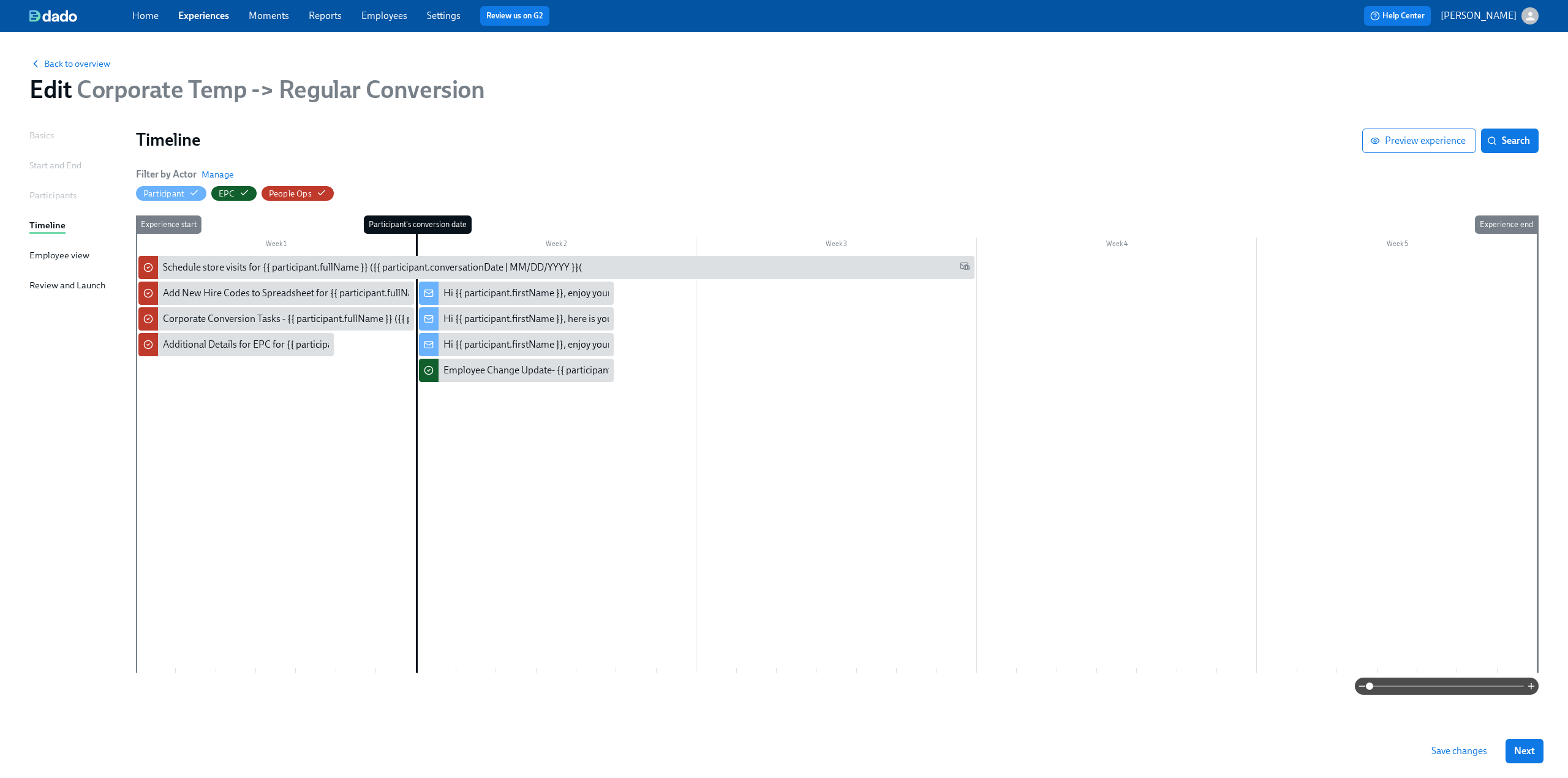
click at [773, 748] on span "Save changes" at bounding box center [1459, 751] width 56 height 12
click at [46, 193] on div "Participants" at bounding box center [53, 194] width 47 height 13
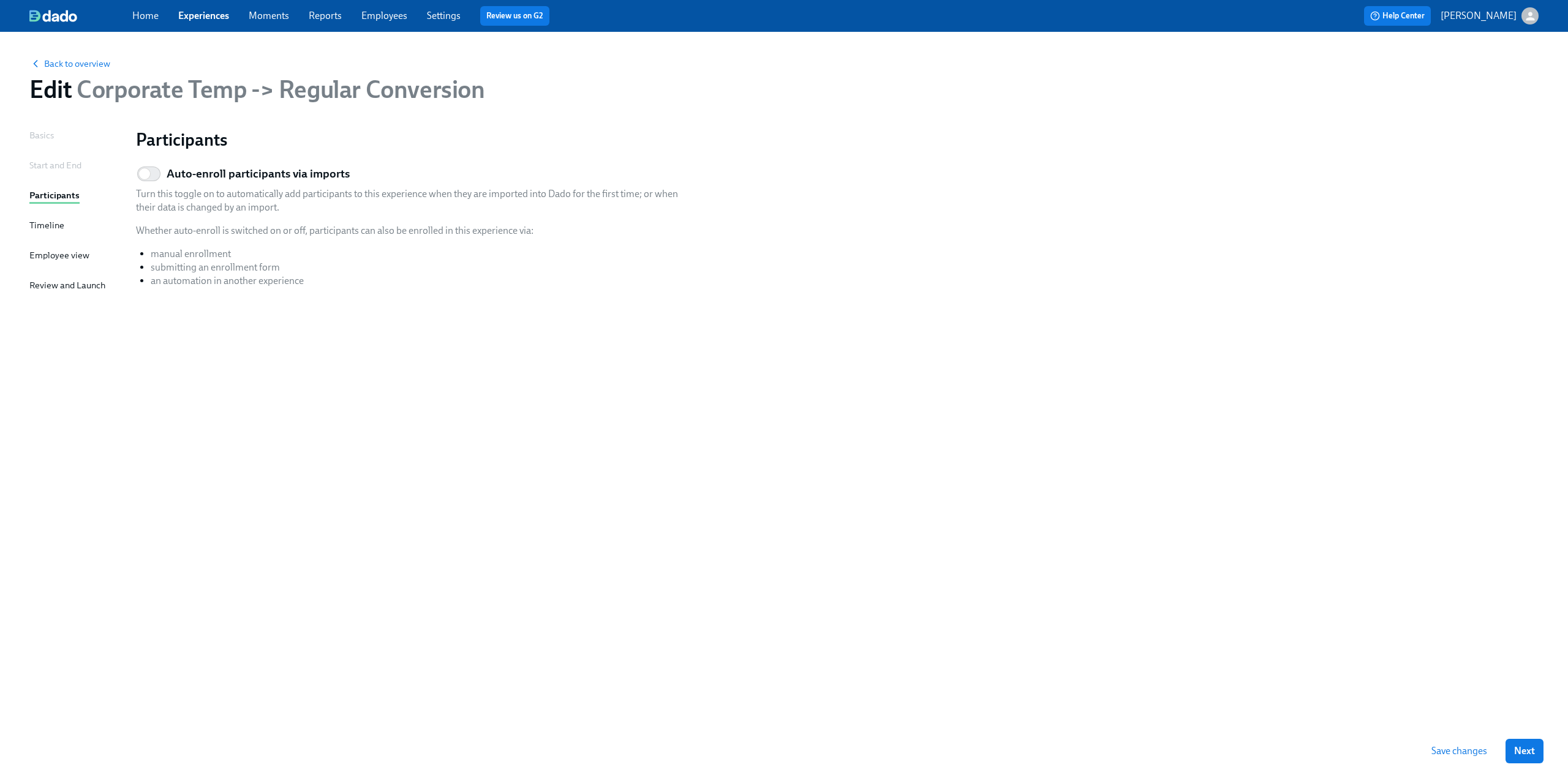
click at [51, 161] on div "Start and End" at bounding box center [56, 165] width 52 height 13
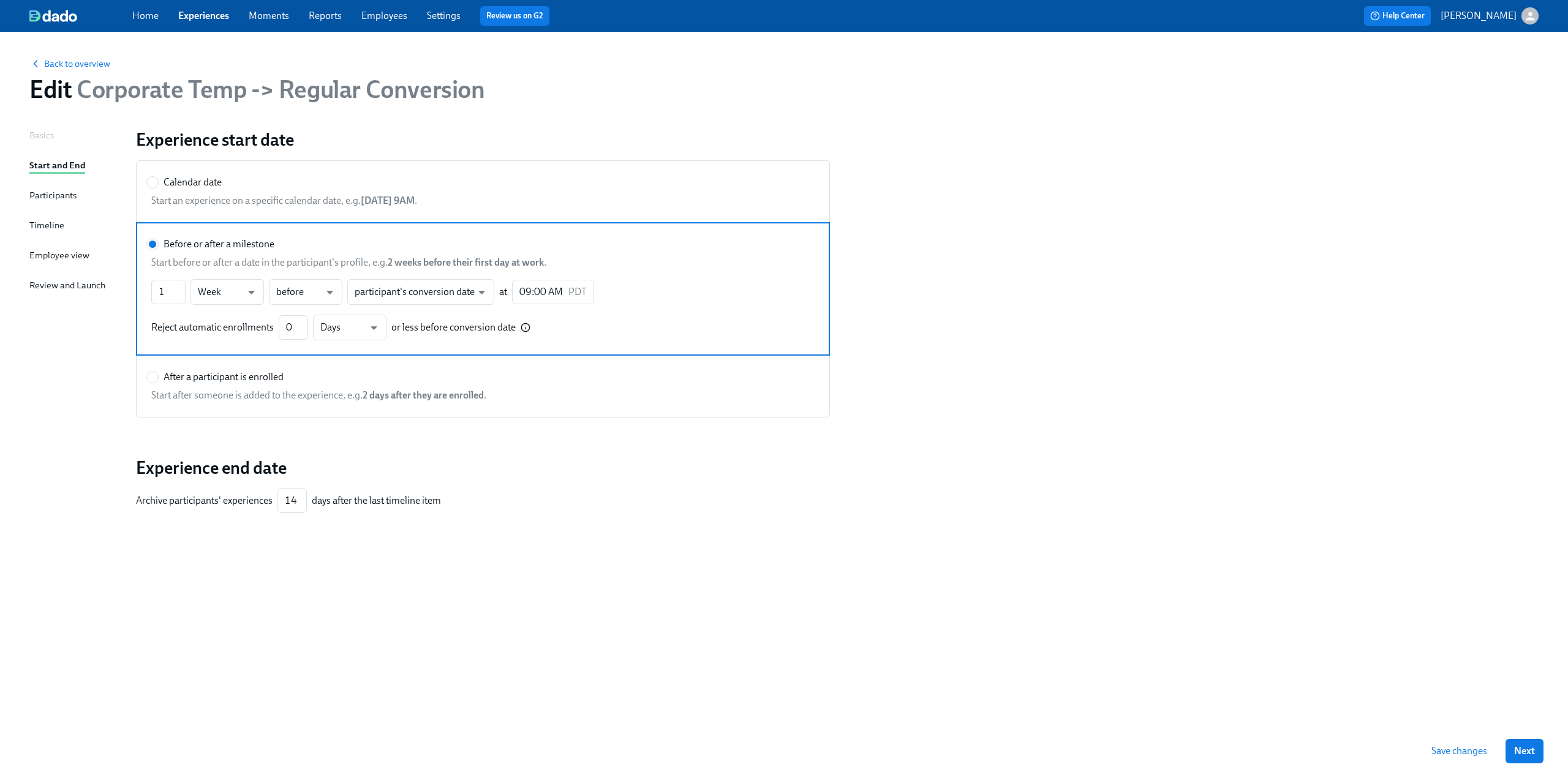
click at [49, 285] on div "Review and Launch" at bounding box center [67, 285] width 76 height 13
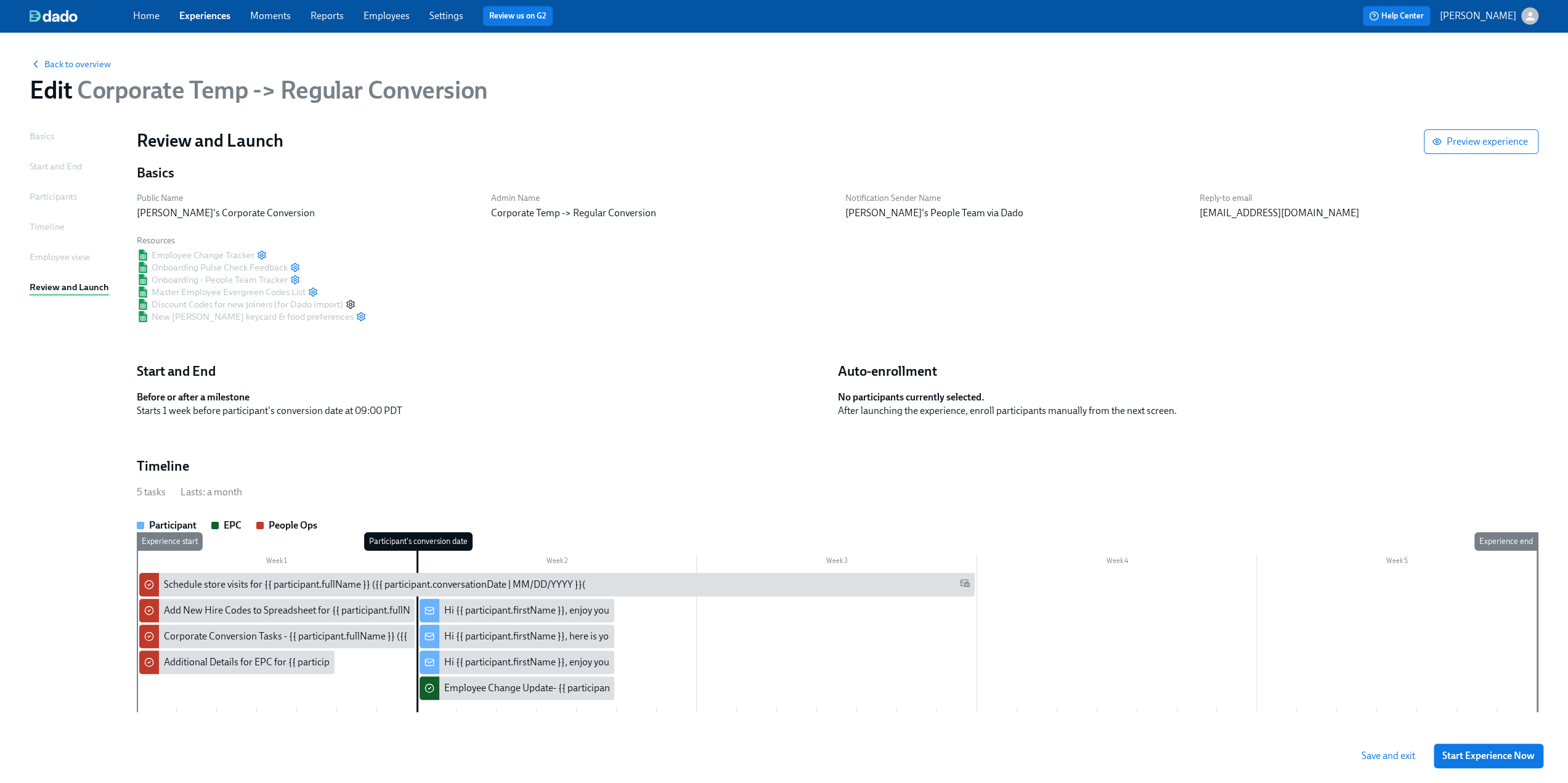
click at [352, 308] on icon "button" at bounding box center [350, 303] width 10 height 10
click at [313, 289] on icon "button" at bounding box center [313, 292] width 7 height 8
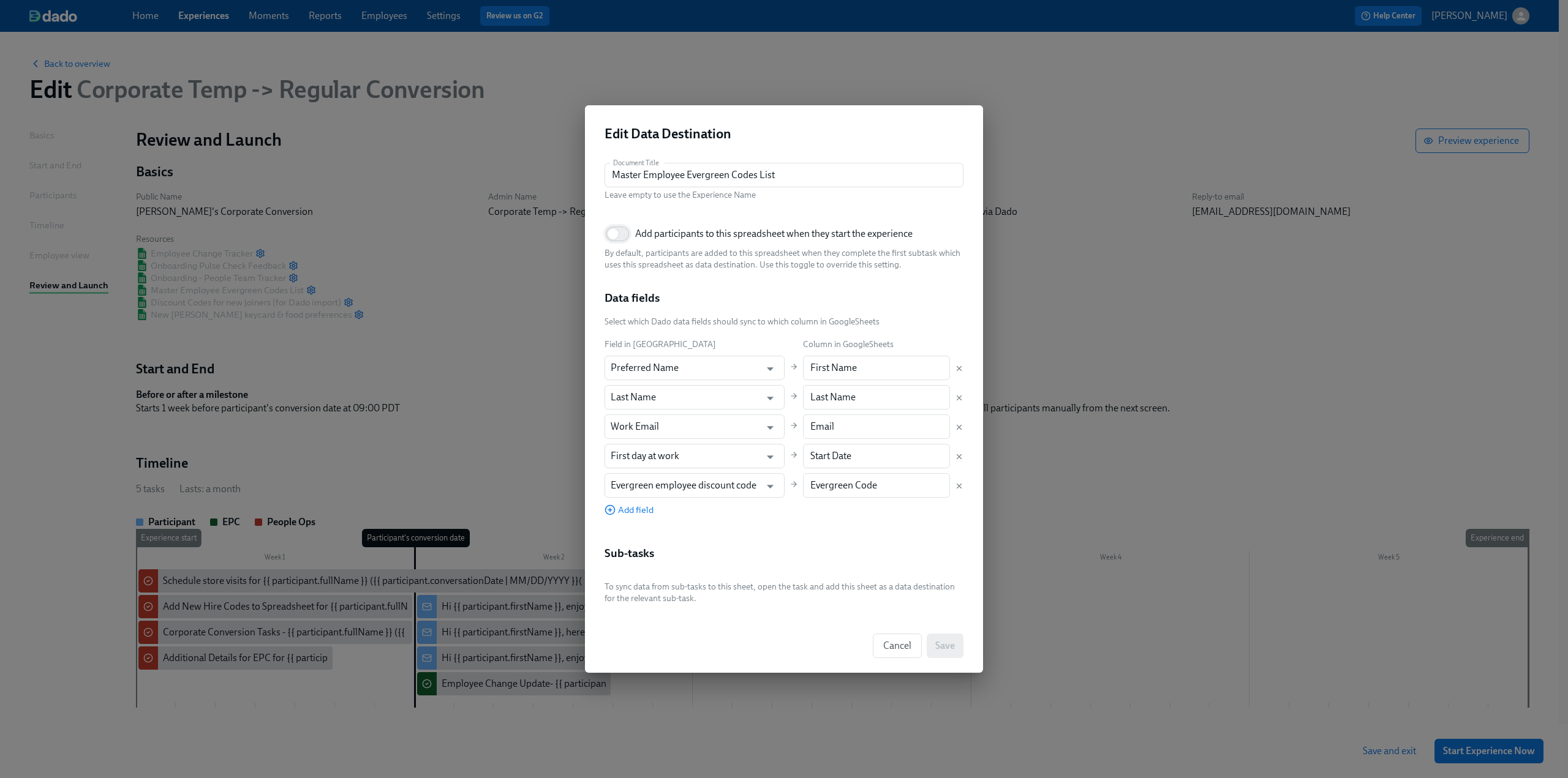
click at [629, 231] on input "Add participants to this spreadsheet when they start the experience" at bounding box center [613, 233] width 81 height 27
checkbox input "true"
click at [773, 487] on icon "Delete mapping" at bounding box center [959, 486] width 4 height 4
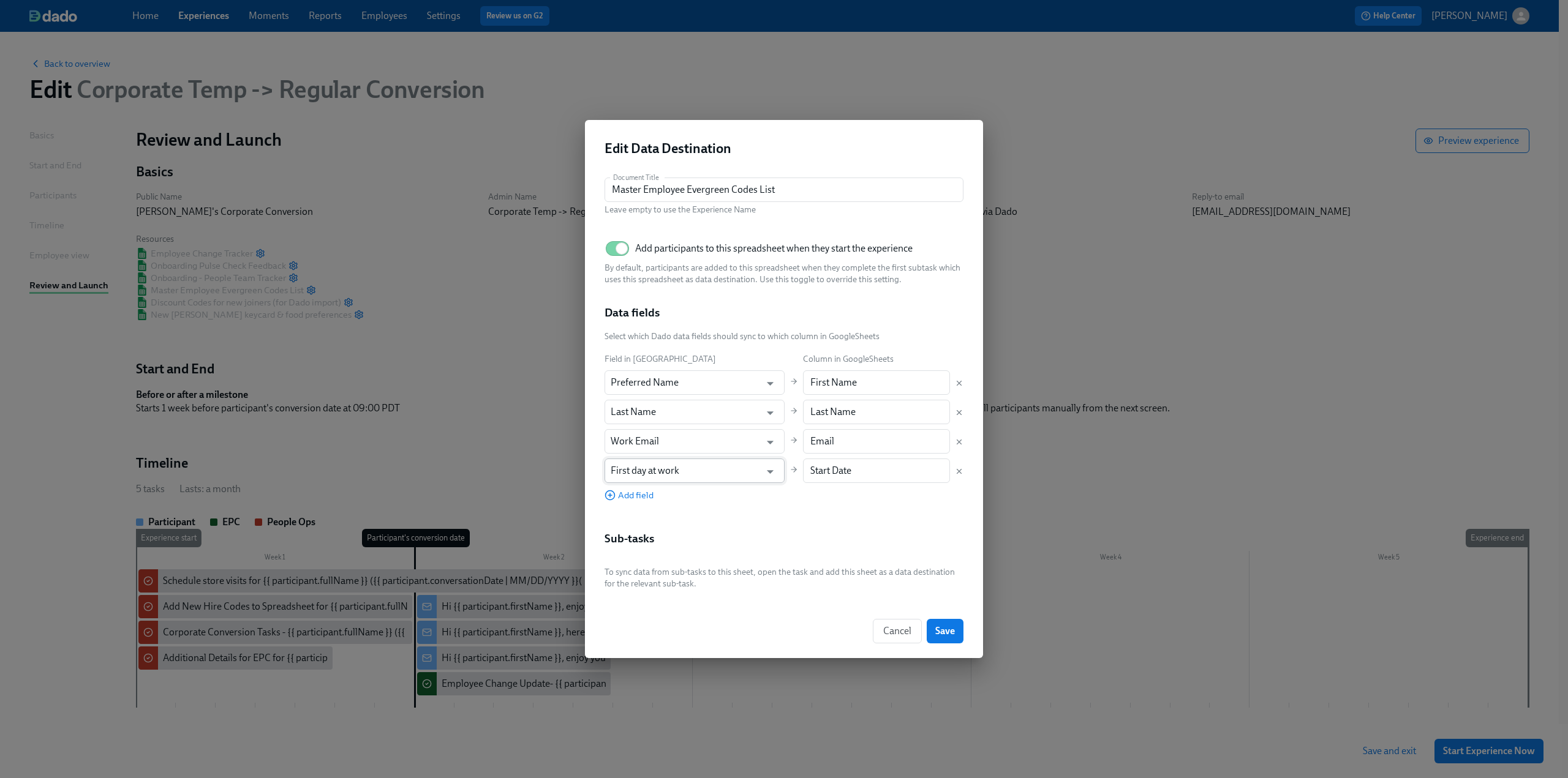
click at [709, 466] on input "First day at work" at bounding box center [686, 470] width 150 height 24
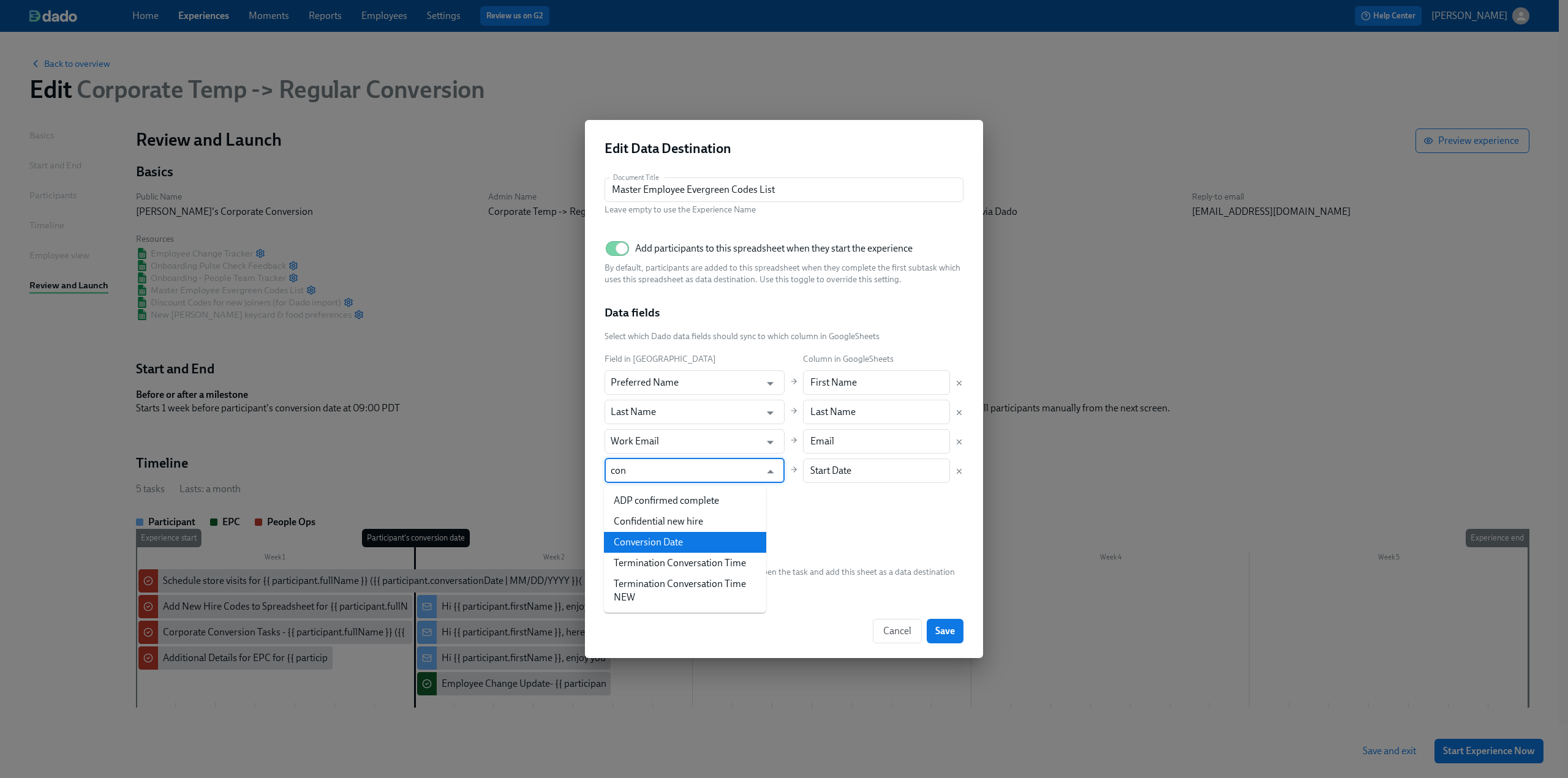
click at [689, 537] on li "Conversion Date" at bounding box center [685, 543] width 162 height 21
type input "Conversion Date"
click at [773, 629] on span "Save" at bounding box center [945, 631] width 19 height 12
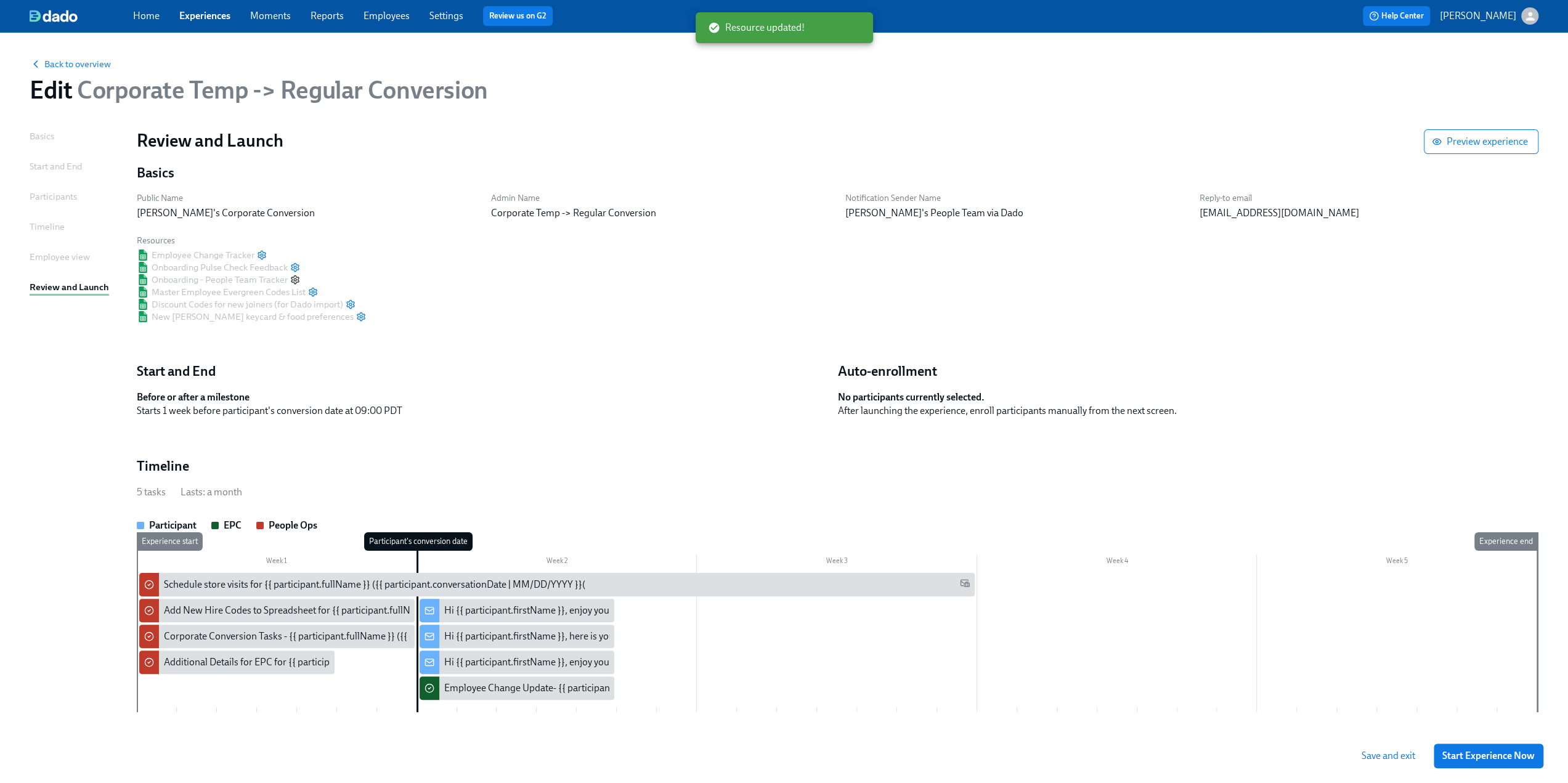
click at [294, 281] on circle "button" at bounding box center [295, 280] width 3 height 3
click at [262, 254] on icon "button" at bounding box center [261, 254] width 10 height 10
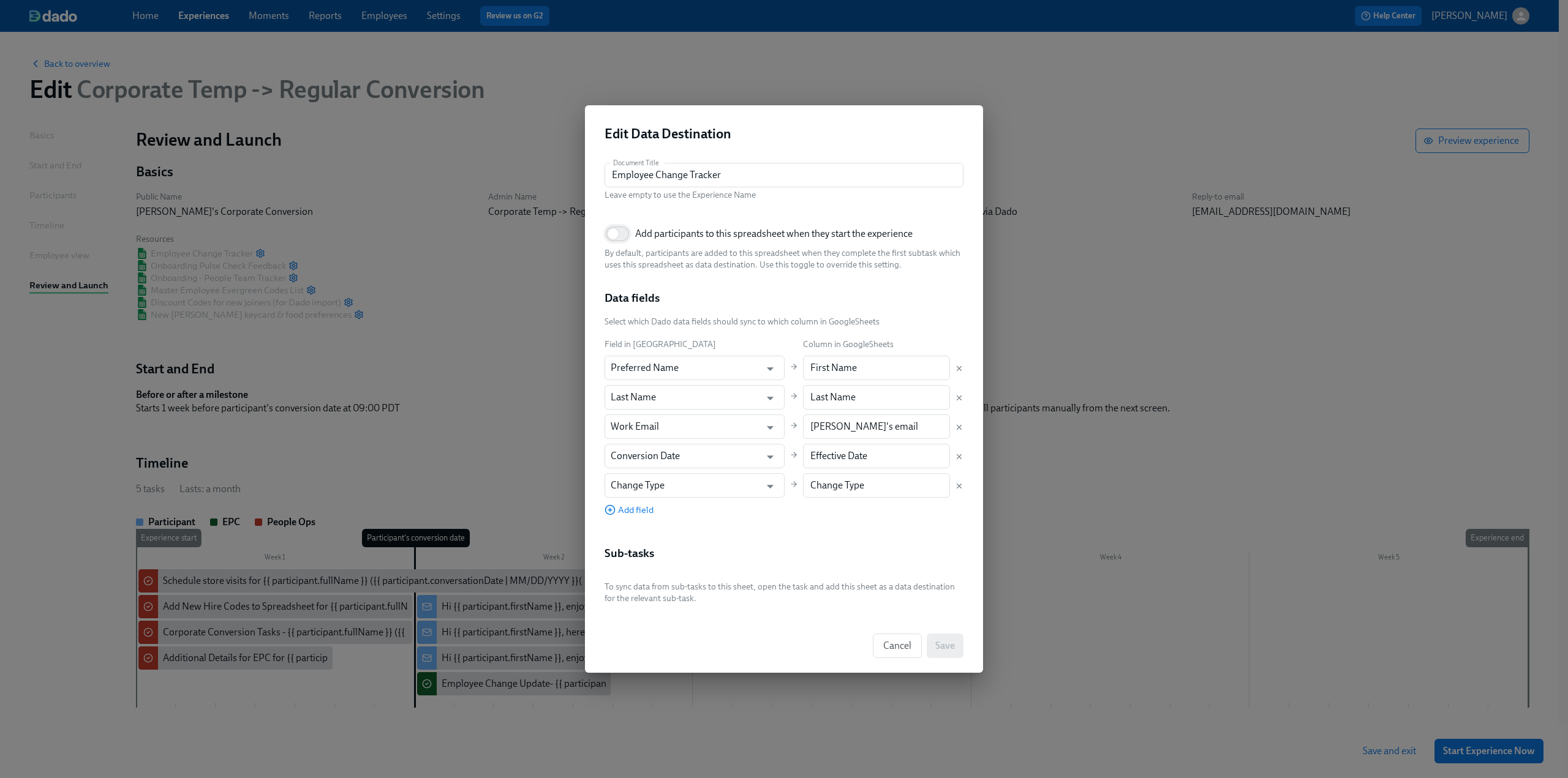
click at [623, 234] on input "Add participants to this spreadsheet when they start the experience" at bounding box center [613, 233] width 81 height 27
checkbox input "true"
click at [773, 651] on span "Save" at bounding box center [945, 646] width 19 height 12
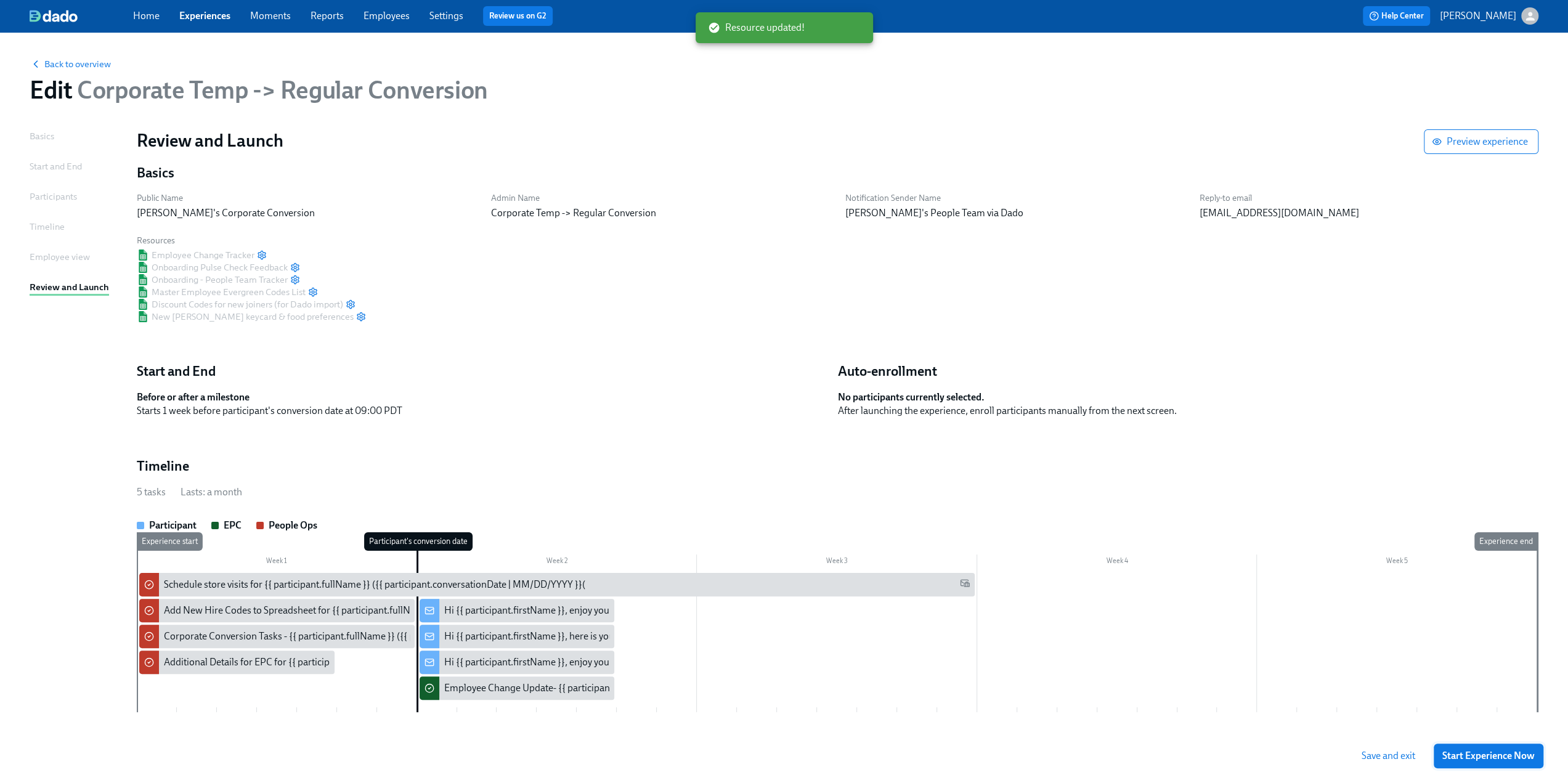
click at [778, 756] on span "Start Experience Now" at bounding box center [1488, 756] width 92 height 12
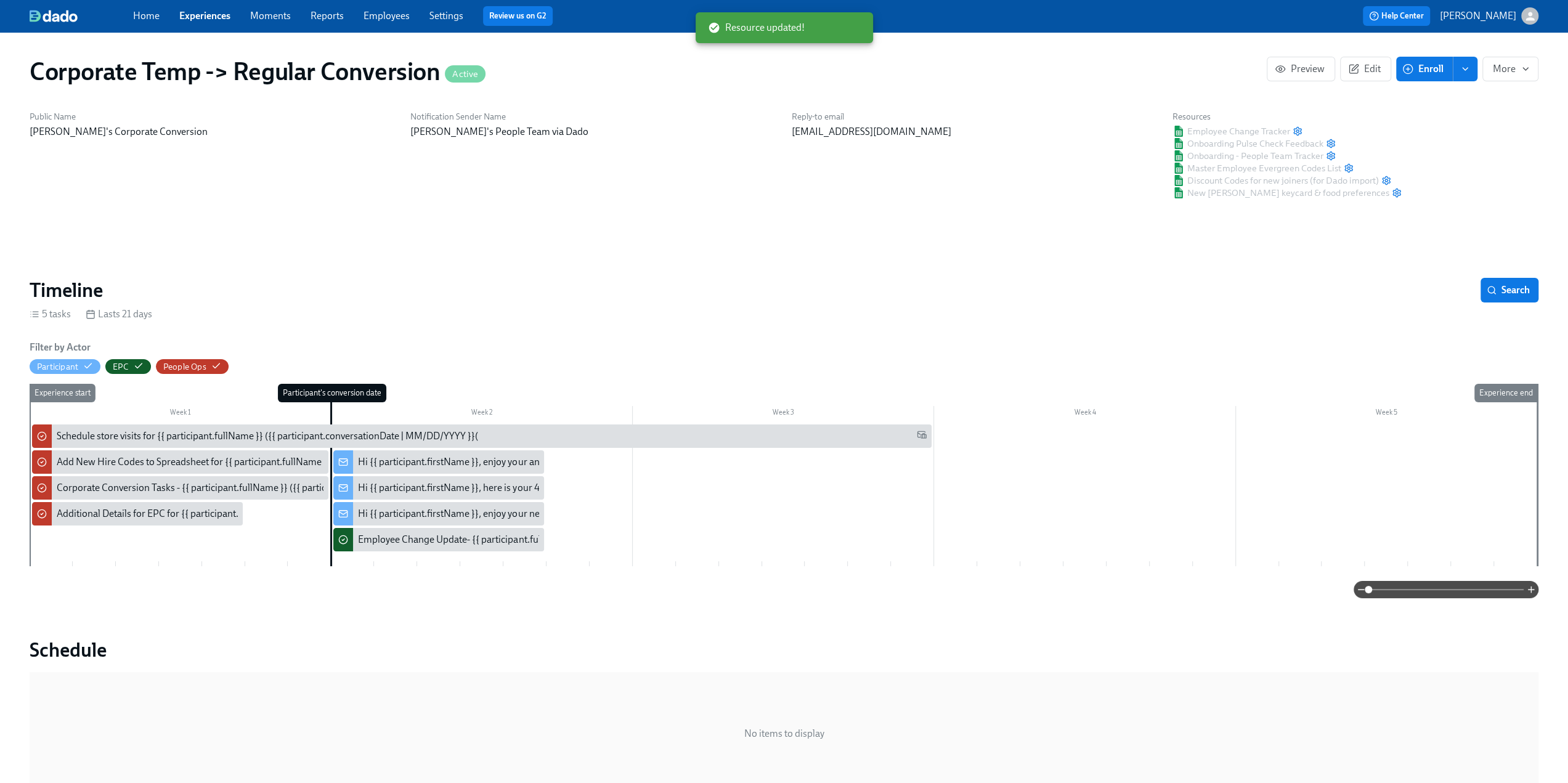
click at [196, 11] on link "Experiences" at bounding box center [204, 15] width 51 height 11
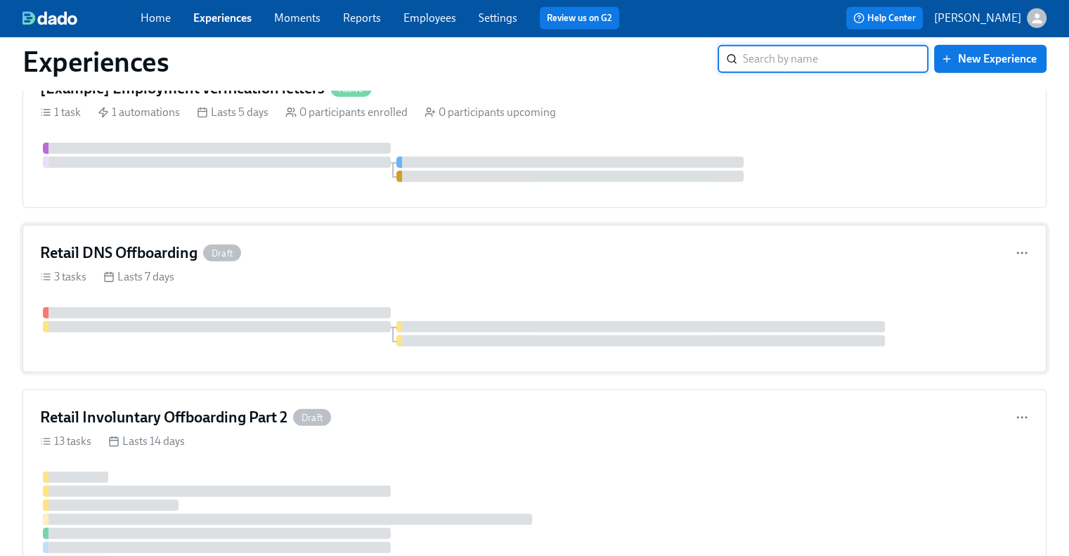
scroll to position [3921, 0]
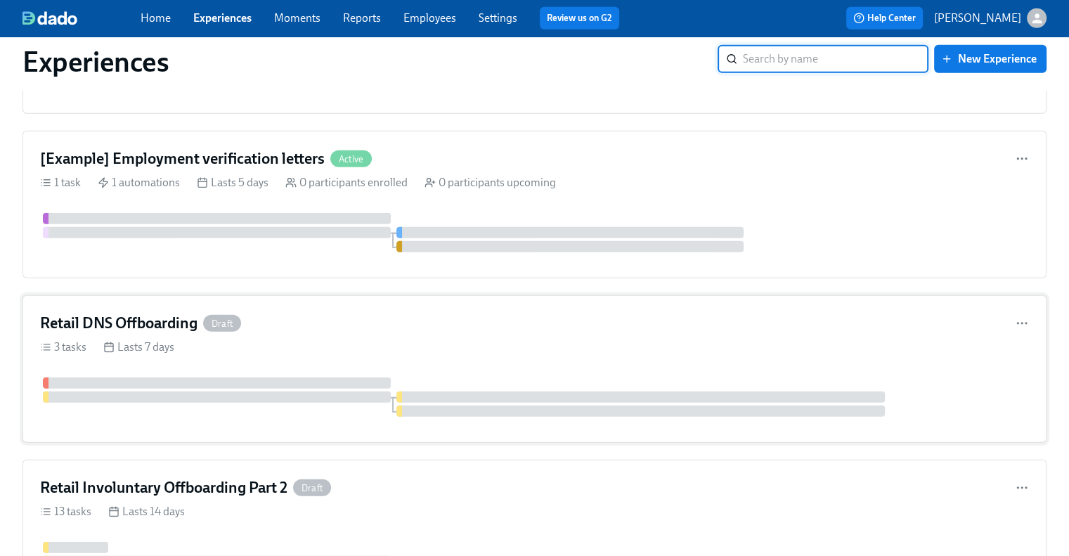
click at [306, 317] on div "Retail DNS Offboarding Draft" at bounding box center [534, 323] width 989 height 21
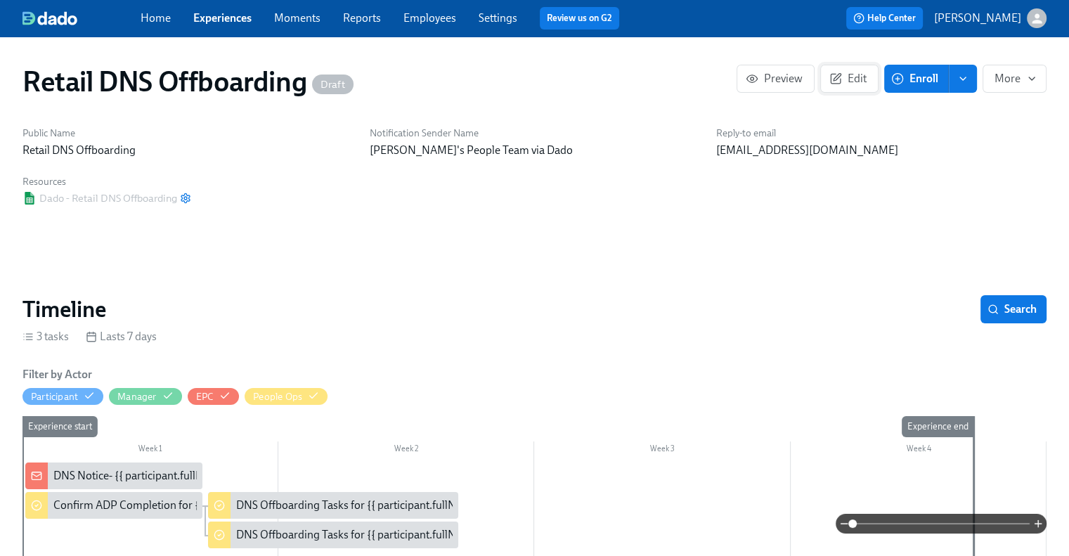
click at [860, 76] on span "Edit" at bounding box center [849, 79] width 34 height 14
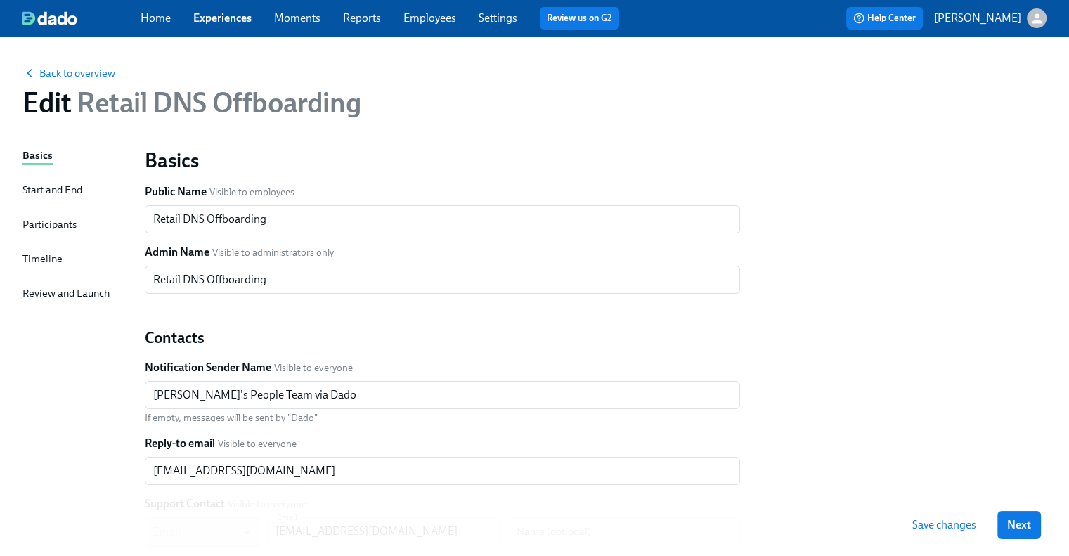
click at [50, 185] on div "Start and End" at bounding box center [52, 189] width 60 height 15
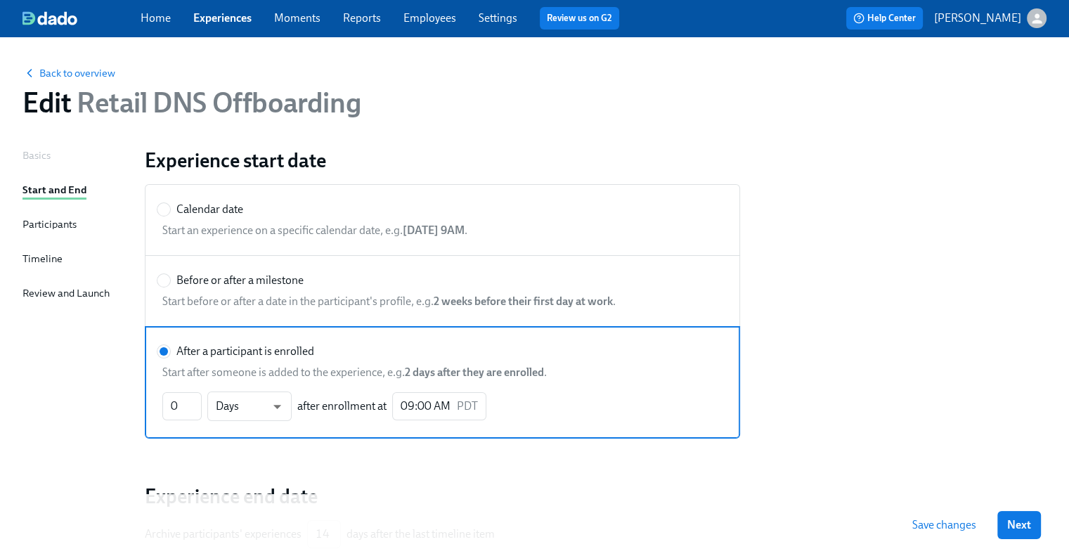
click at [42, 221] on div "Participants" at bounding box center [49, 223] width 54 height 15
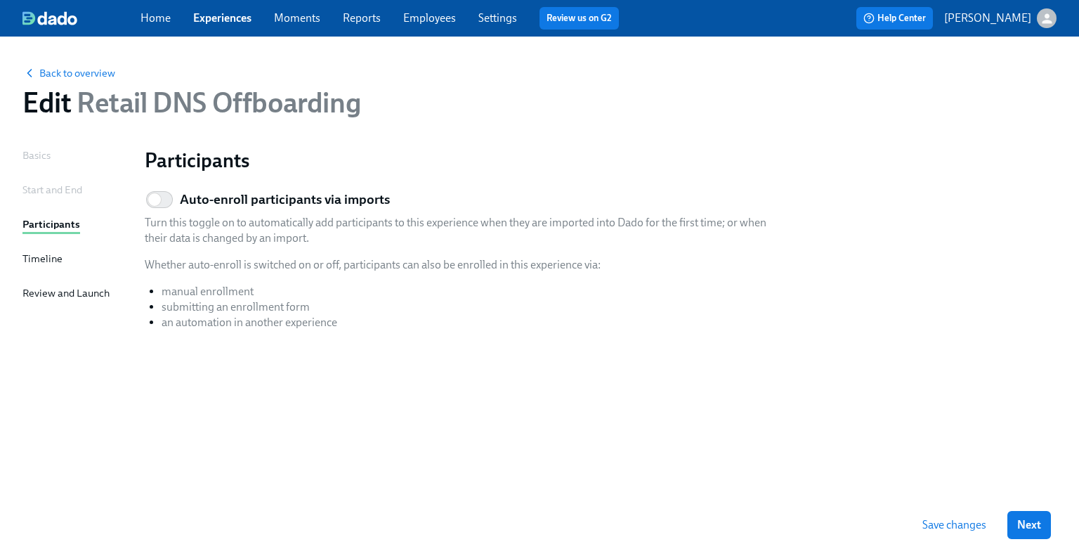
click at [42, 246] on div "Basics Start and End Participants Timeline Review and Launch" at bounding box center [74, 321] width 105 height 346
click at [41, 254] on div "Timeline" at bounding box center [42, 258] width 40 height 15
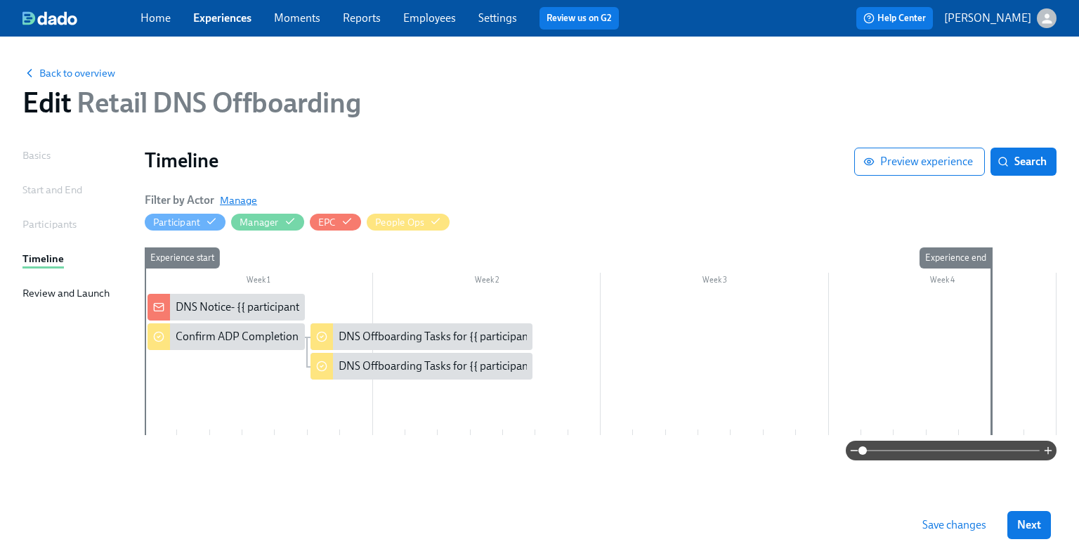
click at [249, 197] on span "Manage" at bounding box center [238, 200] width 37 height 14
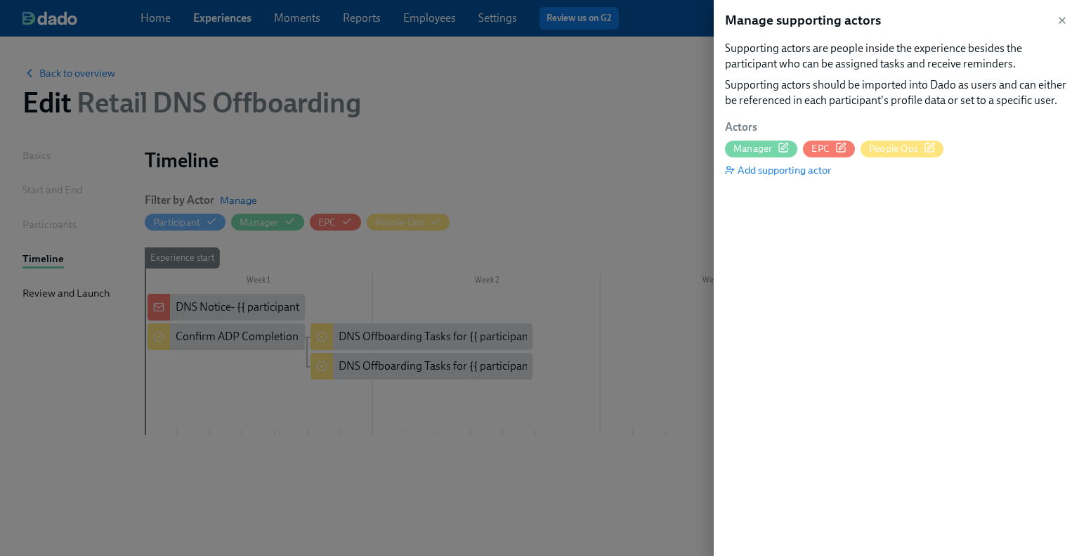
click at [762, 148] on span "Manager" at bounding box center [753, 148] width 39 height 13
click at [887, 148] on icon "button" at bounding box center [930, 146] width 6 height 6
click at [887, 19] on icon "button" at bounding box center [1062, 20] width 11 height 11
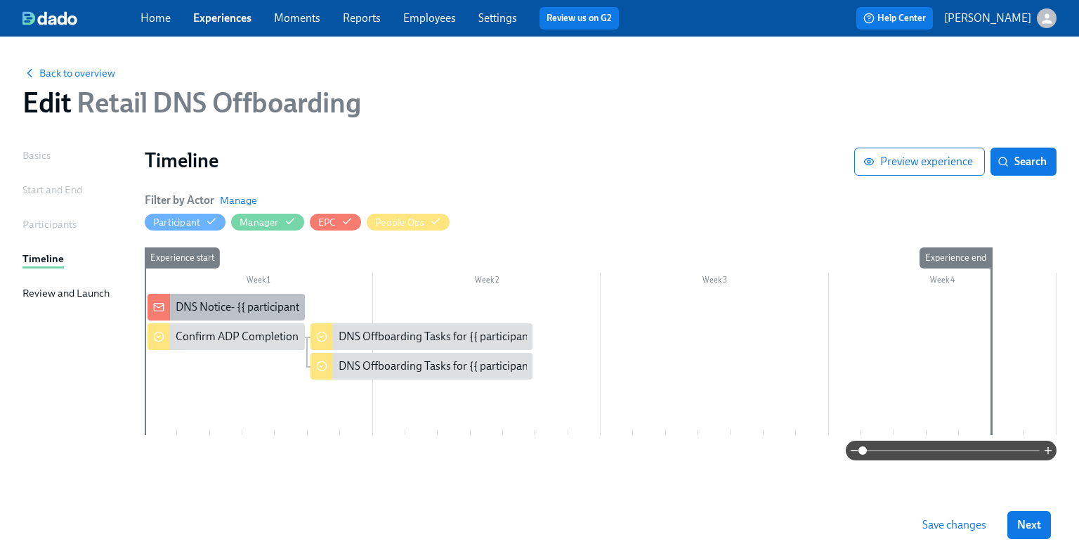
click at [233, 304] on div "DNS Notice- {{ participant.fullName }}" at bounding box center [267, 306] width 182 height 15
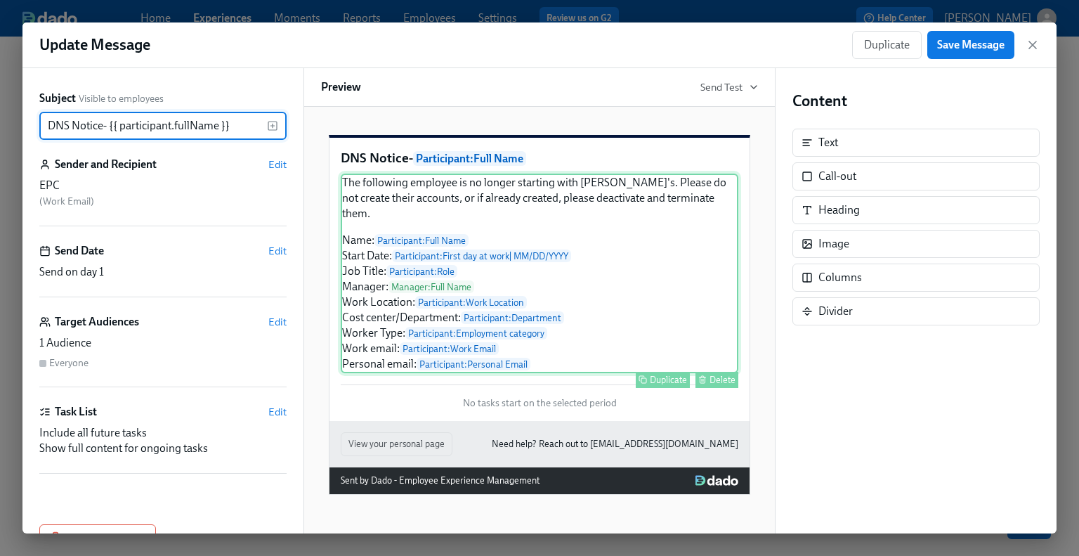
click at [455, 296] on div "The following employee is no longer starting with Rothy's. Please do not create…" at bounding box center [540, 274] width 398 height 200
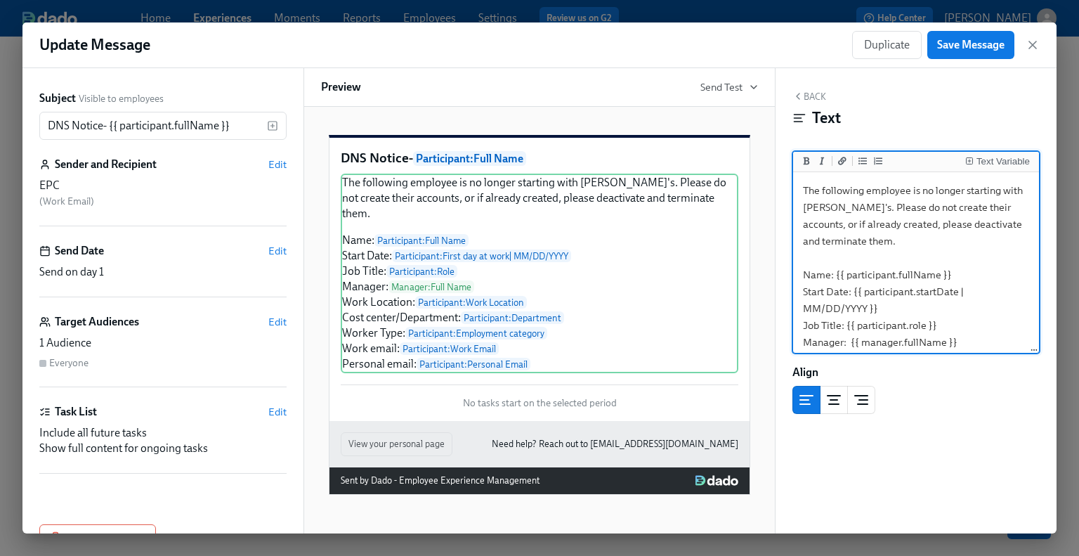
click at [887, 254] on textarea "The following employee is no longer starting with Rothy's. Please do not create…" at bounding box center [916, 325] width 240 height 301
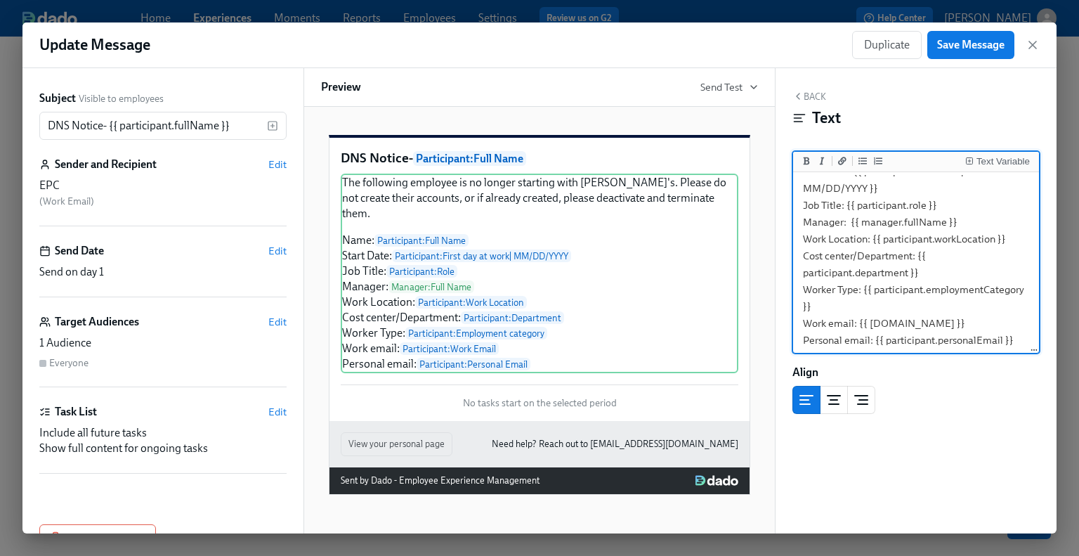
scroll to position [124, 0]
click at [887, 165] on div "Text Variable" at bounding box center [1003, 162] width 53 height 10
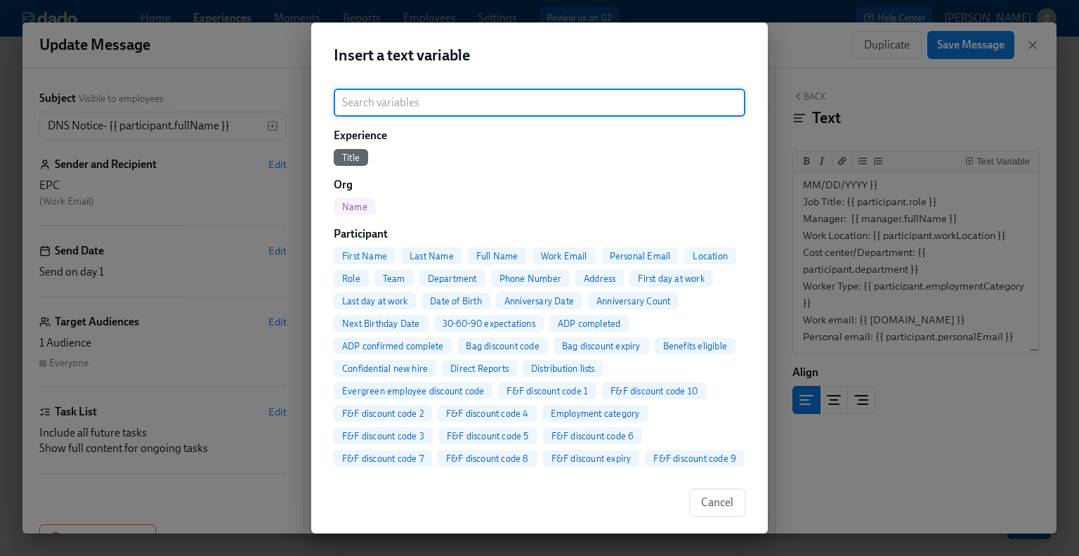
click at [576, 109] on input "search" at bounding box center [540, 103] width 412 height 28
click at [883, 119] on div "Insert a text variable ​ Experience Title Org Name Participant First Name Last …" at bounding box center [539, 278] width 1079 height 556
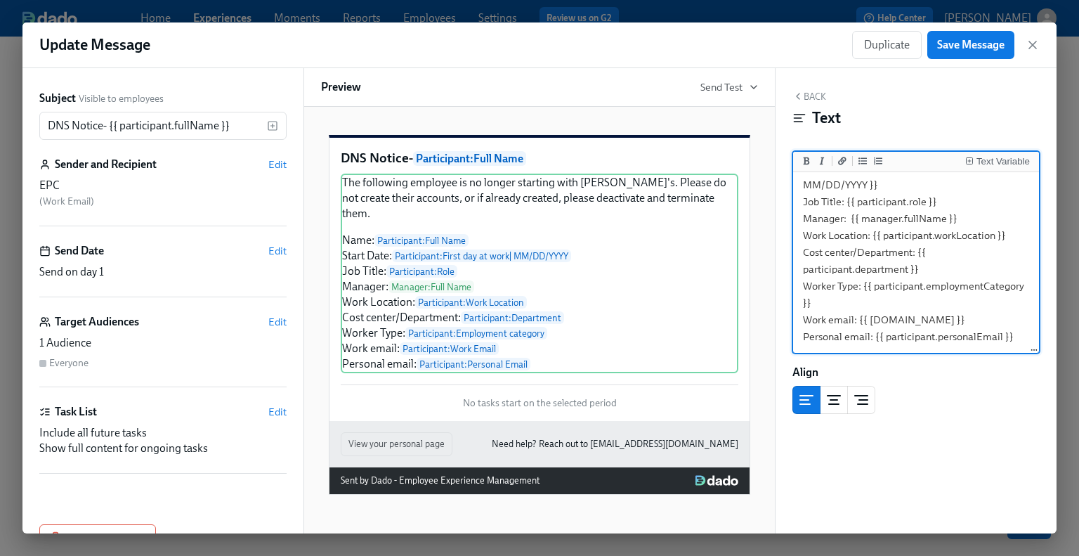
scroll to position [0, 0]
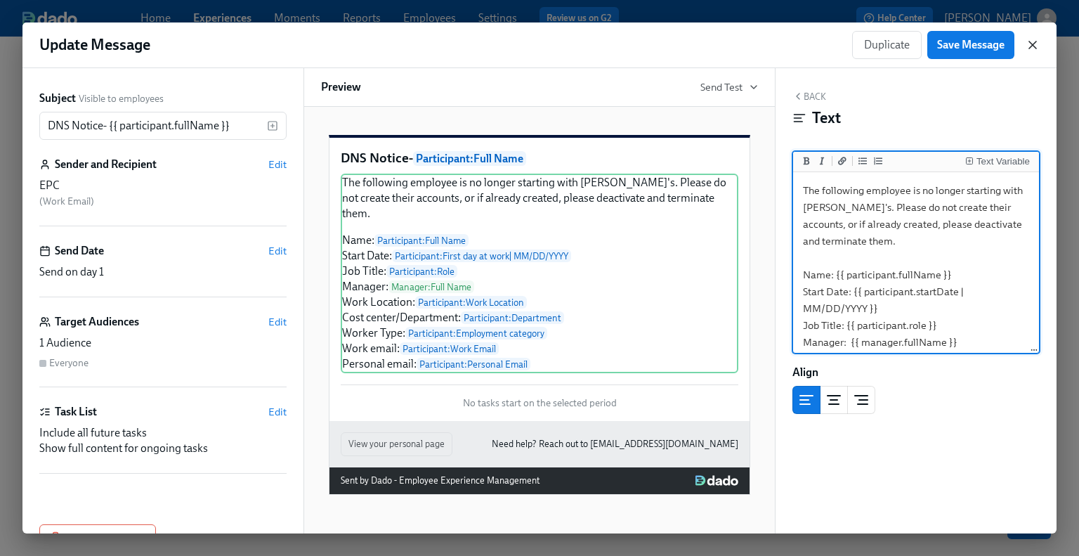
click at [887, 41] on icon "button" at bounding box center [1033, 45] width 14 height 14
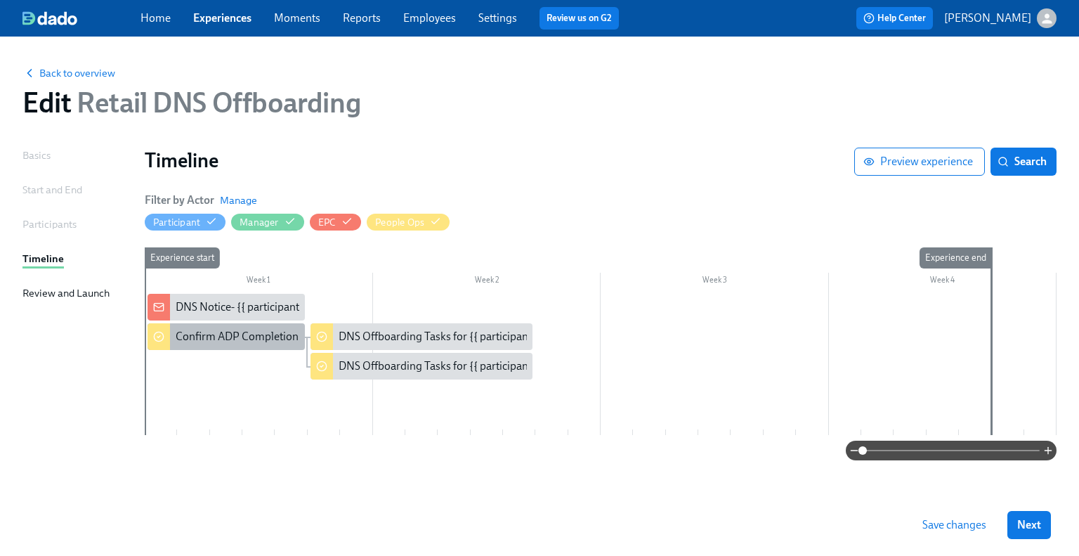
click at [225, 342] on div "Confirm ADP Completion for {{ participant.fullName }}" at bounding box center [307, 336] width 262 height 15
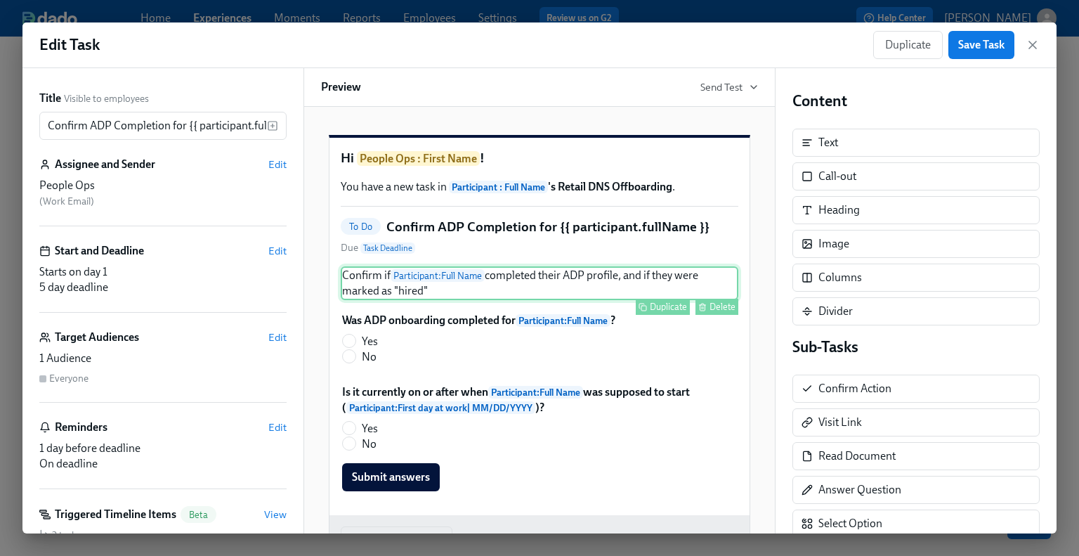
scroll to position [70, 0]
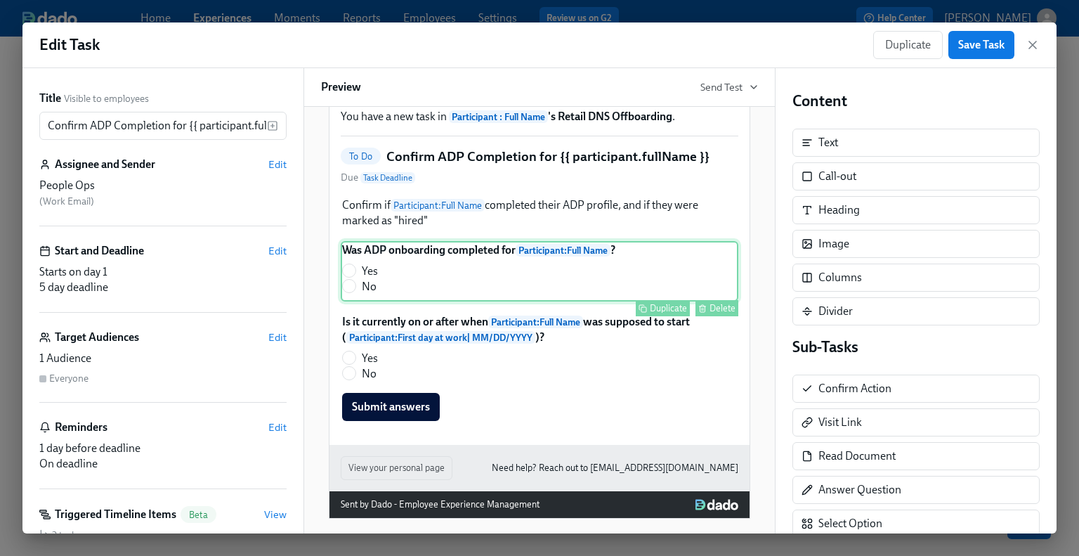
click at [517, 297] on div "Was ADP onboarding completed for Participant : Full Name ? Yes No Duplicate Del…" at bounding box center [540, 271] width 398 height 60
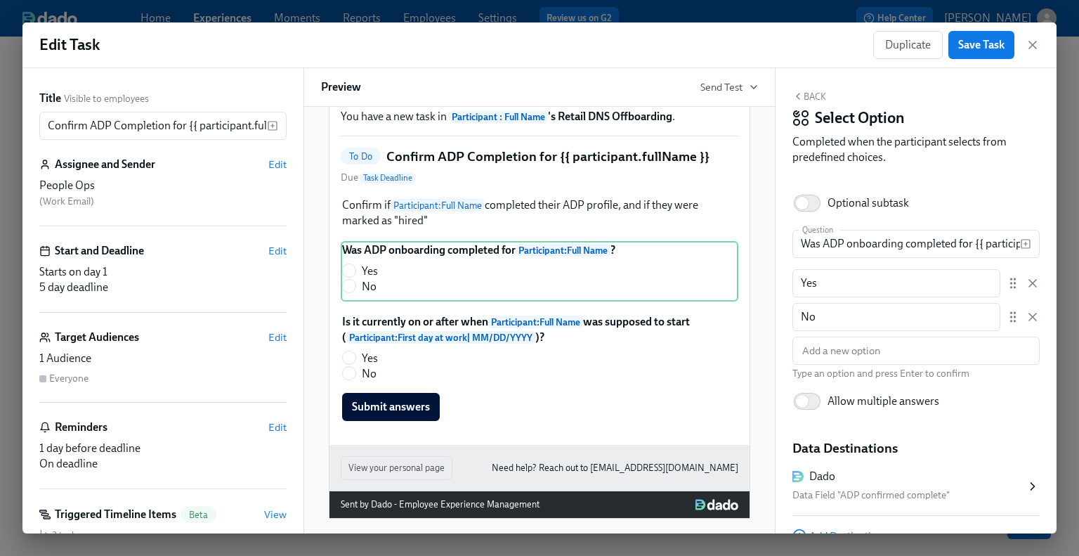
scroll to position [69, 0]
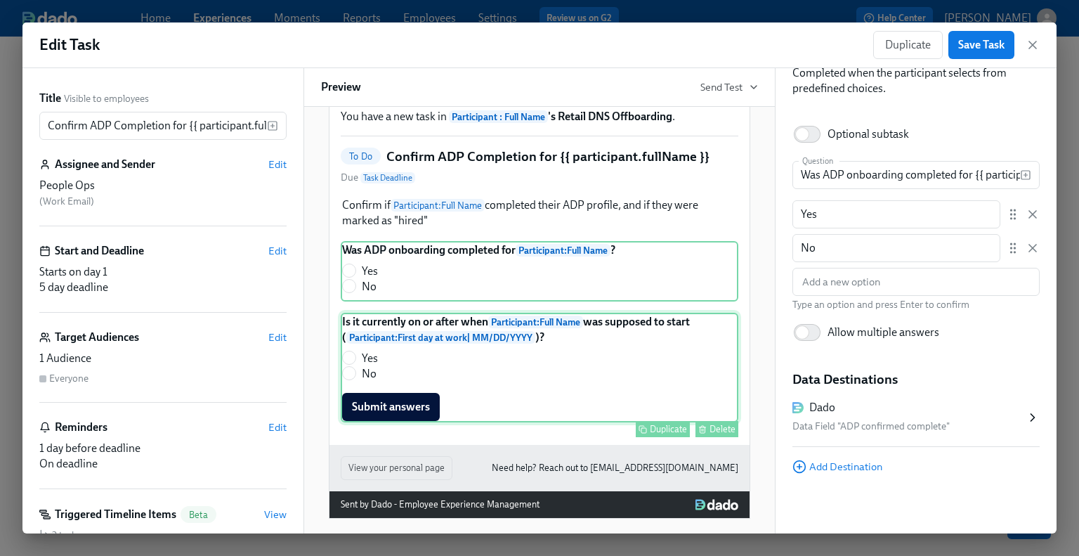
click at [542, 391] on div "Is it currently on or after when Participant : Full Name was supposed to start …" at bounding box center [540, 368] width 398 height 110
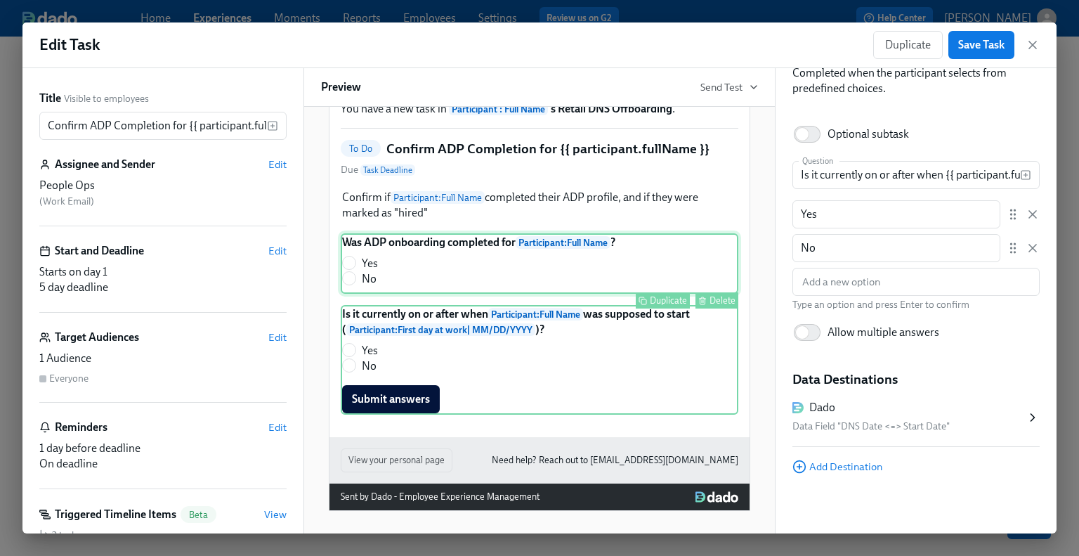
scroll to position [100, 0]
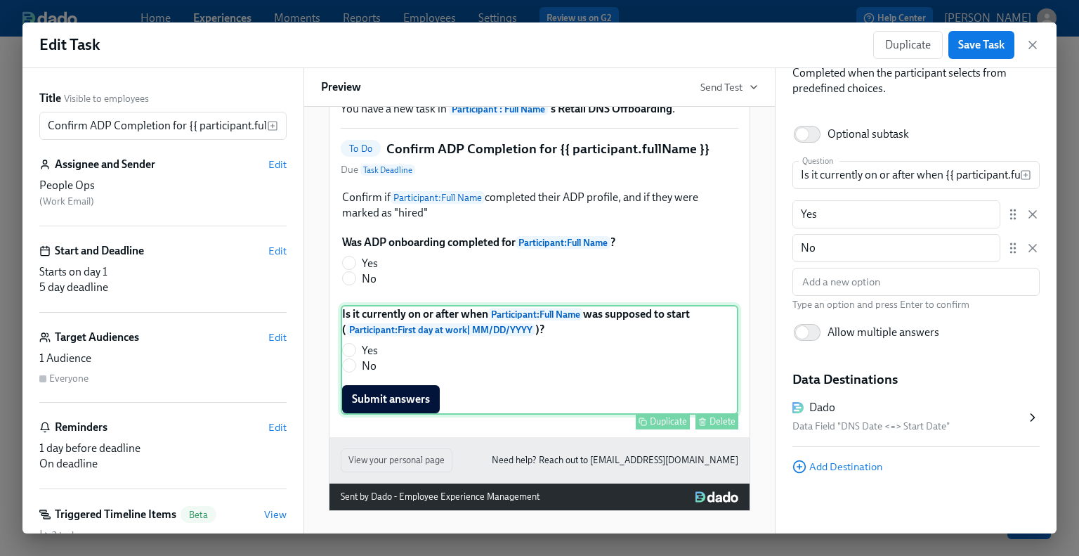
click at [434, 311] on div "Is it currently on or after when Participant : Full Name was supposed to start …" at bounding box center [540, 360] width 398 height 110
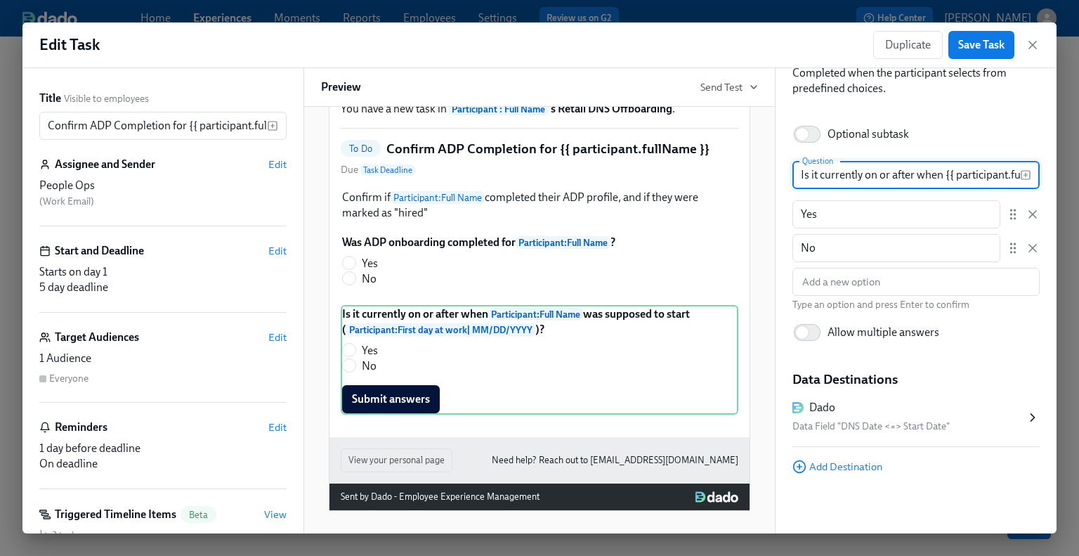
click at [875, 178] on input "Is it currently on or after when {{ participant.fullName }} was supposed to sta…" at bounding box center [907, 175] width 228 height 28
drag, startPoint x: 866, startPoint y: 177, endPoint x: 916, endPoint y: 173, distance: 50.1
click at [887, 173] on input "Is it currently on or after when {{ participant.fullName }} was supposed to sta…" at bounding box center [907, 175] width 228 height 28
type input "Is it currently before when {{ participant.fullName }} was supposed to start ({…"
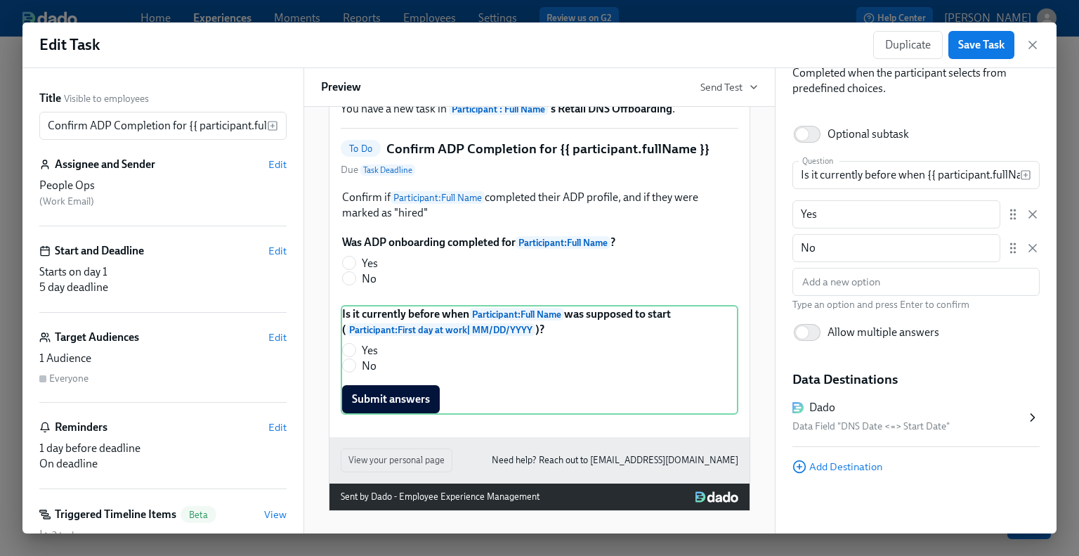
click at [887, 124] on div "Optional subtask" at bounding box center [916, 134] width 247 height 31
click at [887, 424] on div "Data Field "DNS Date <=> Start Date"" at bounding box center [909, 426] width 233 height 17
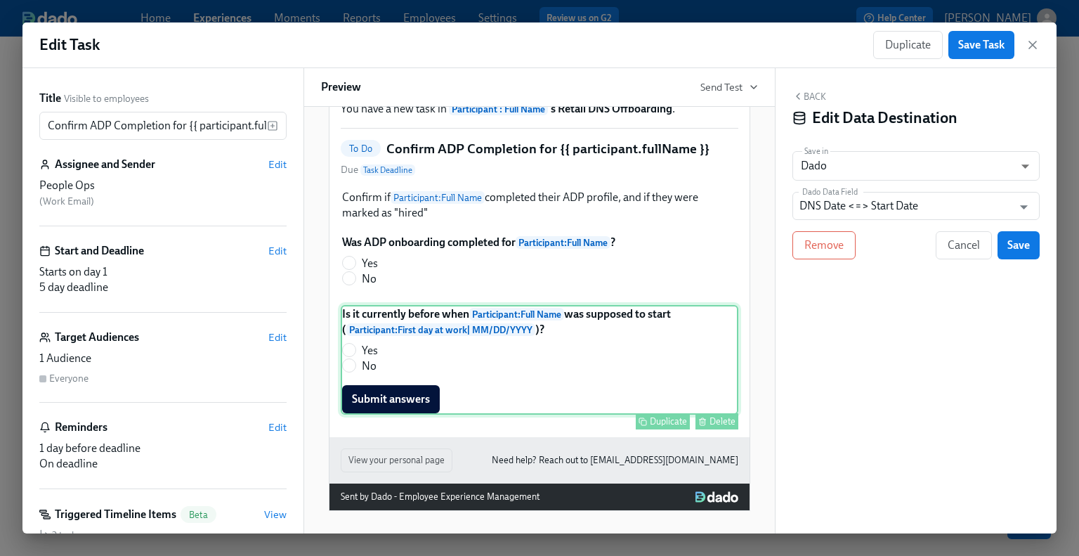
click at [551, 349] on div "Is it currently before when Participant : Full Name was supposed to start ( Par…" at bounding box center [540, 360] width 398 height 110
click at [816, 93] on button "Back" at bounding box center [810, 96] width 34 height 11
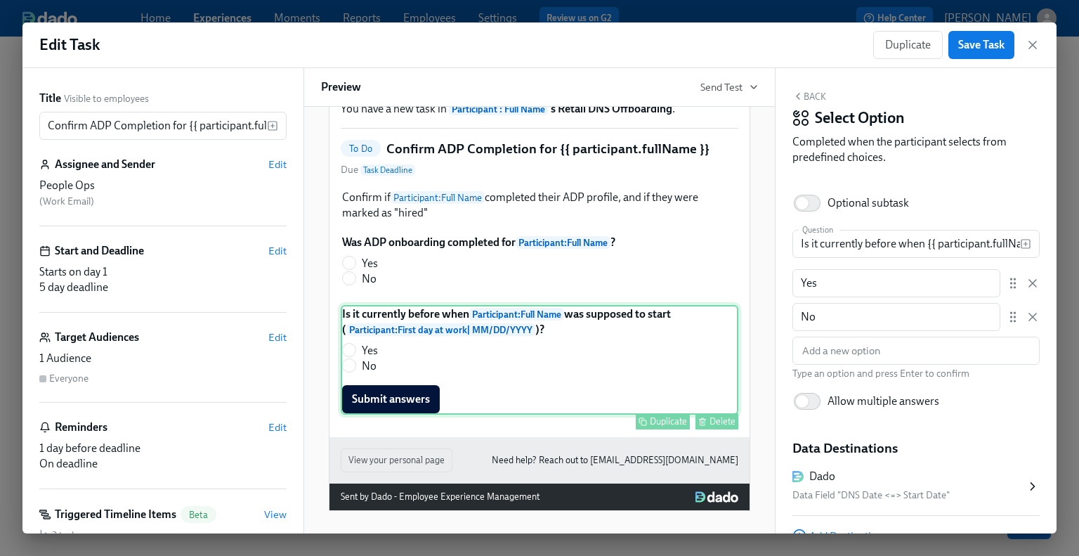
click at [625, 380] on div "Is it currently before when Participant : Full Name was supposed to start ( Par…" at bounding box center [540, 360] width 398 height 110
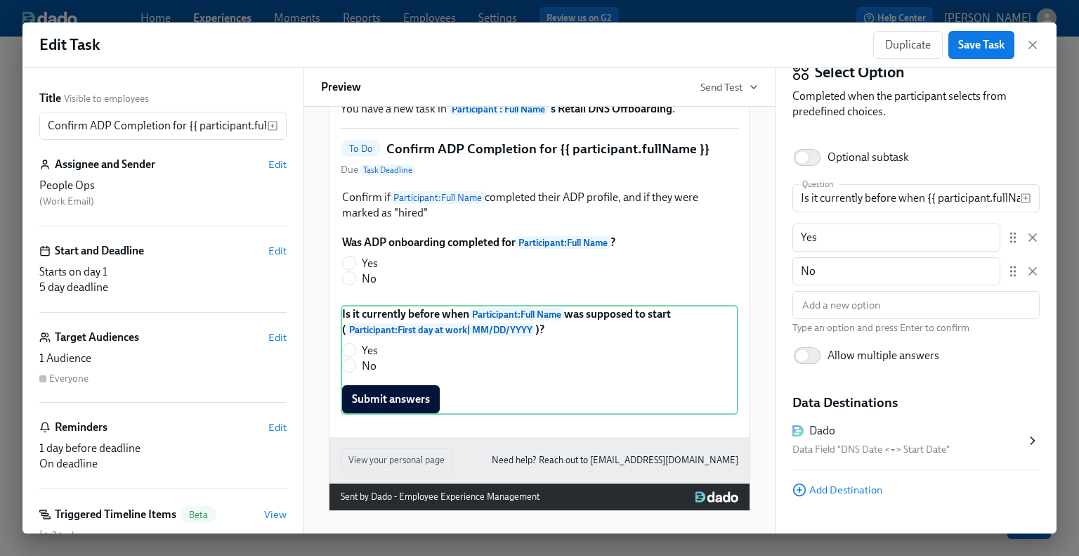
scroll to position [69, 0]
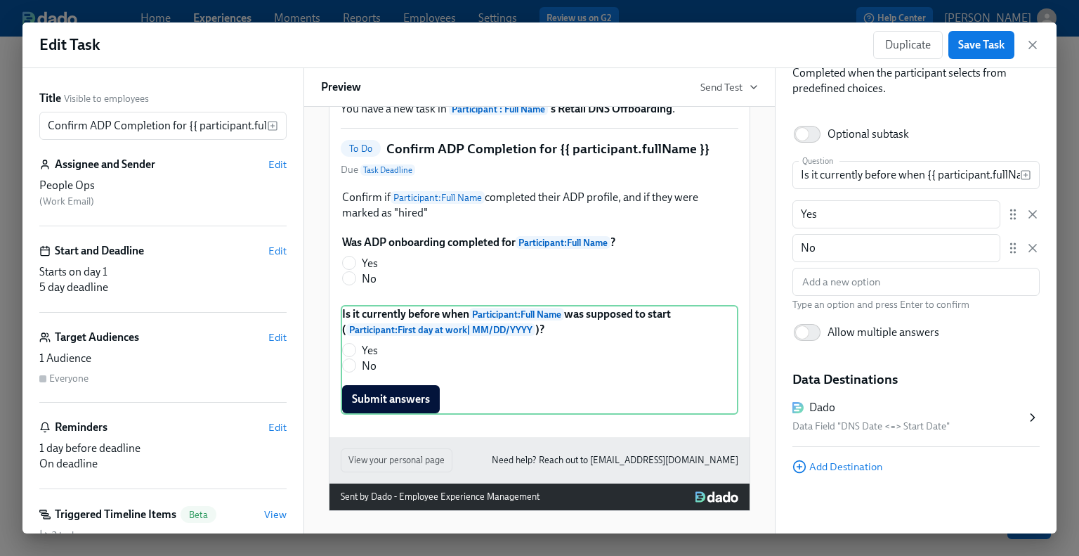
click at [887, 417] on icon at bounding box center [1033, 417] width 4 height 7
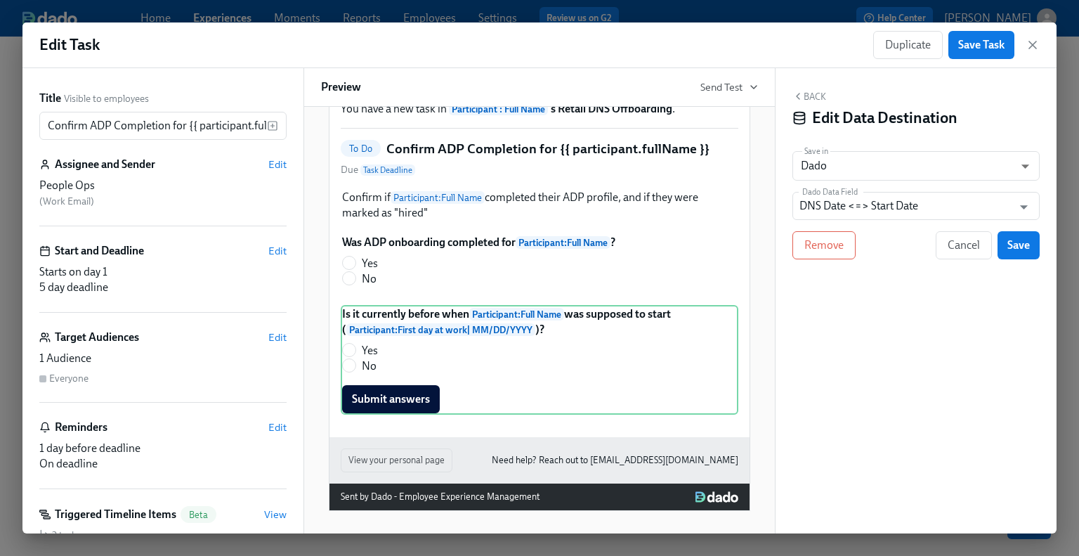
scroll to position [0, 0]
click at [814, 94] on button "Back" at bounding box center [810, 96] width 34 height 11
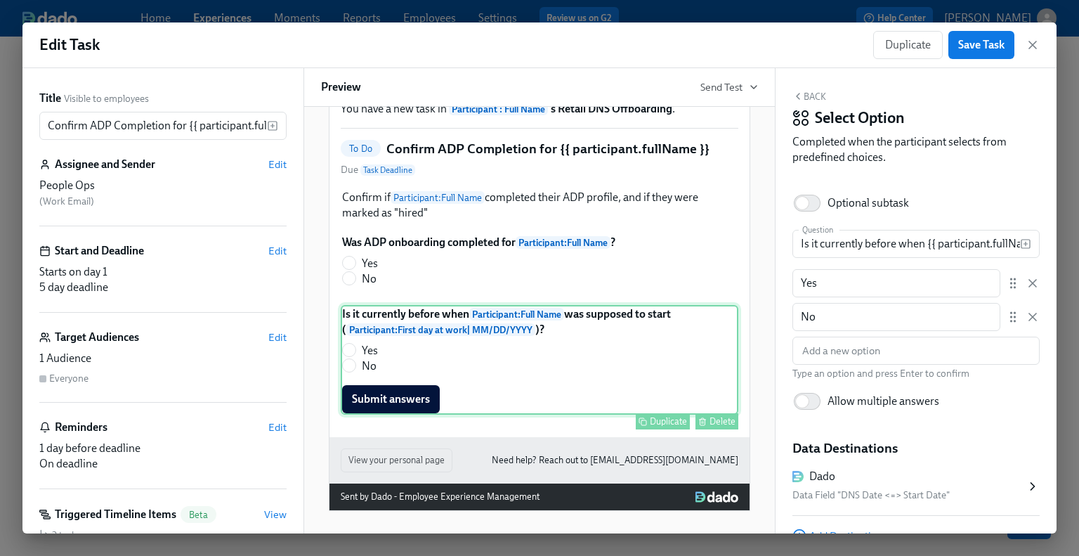
click at [634, 382] on div "Is it currently before when Participant : Full Name was supposed to start ( Par…" at bounding box center [540, 360] width 398 height 110
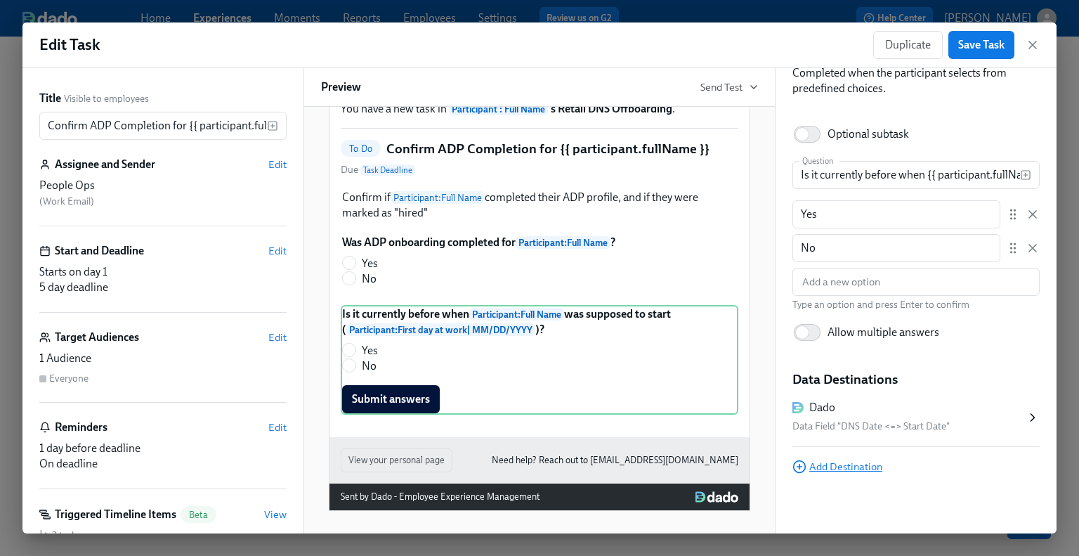
click at [857, 471] on span "Add Destination" at bounding box center [838, 467] width 90 height 14
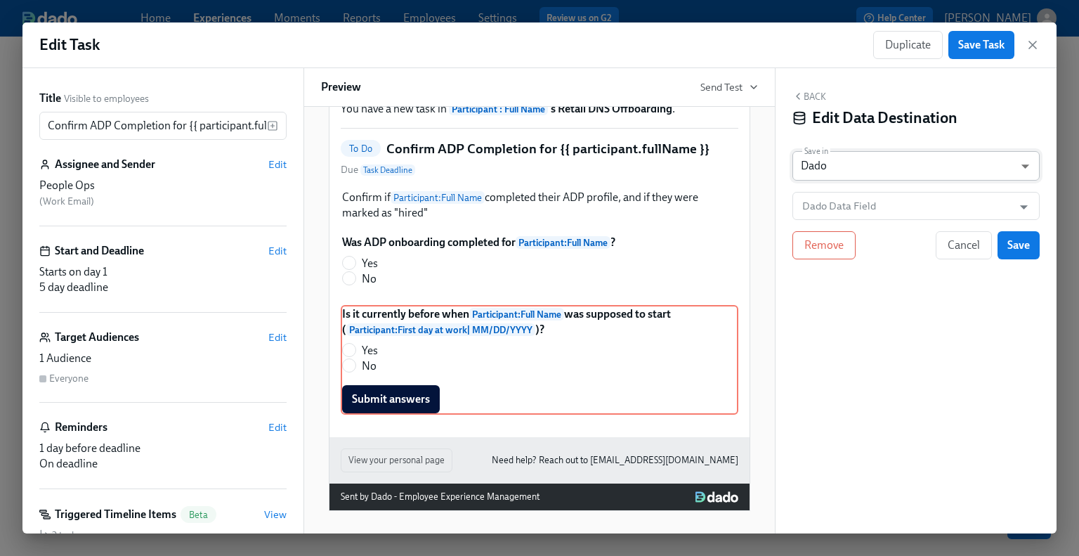
click at [854, 173] on body "Home Experiences Moments Reports Employees Settings Review us on G2 Help Center…" at bounding box center [539, 278] width 1079 height 556
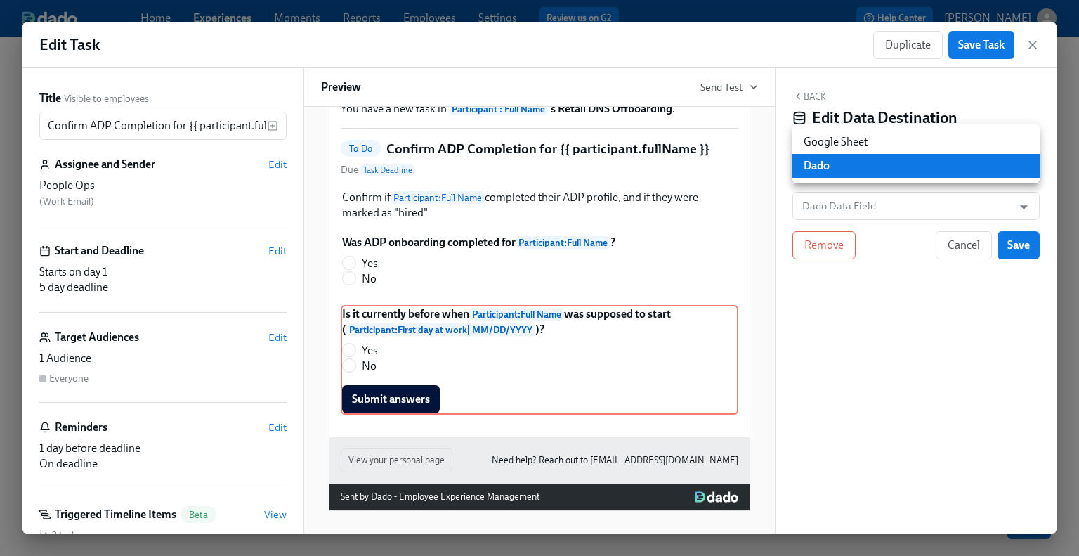
click at [856, 143] on li "Google Sheet" at bounding box center [916, 142] width 247 height 24
type input "GOOGLE_SHEET"
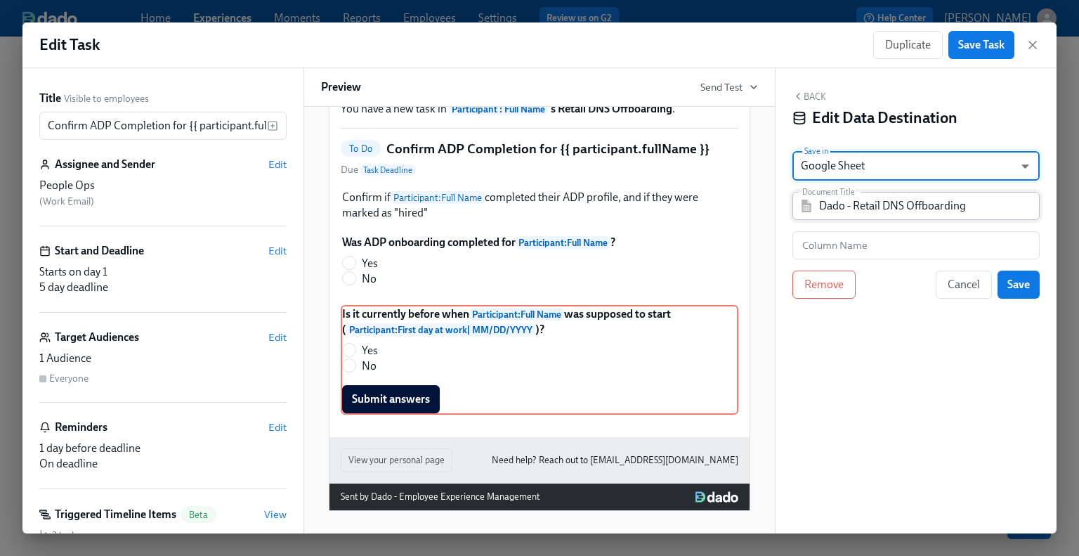
click at [869, 210] on input "Dado - Retail DNS Offboarding" at bounding box center [926, 206] width 214 height 28
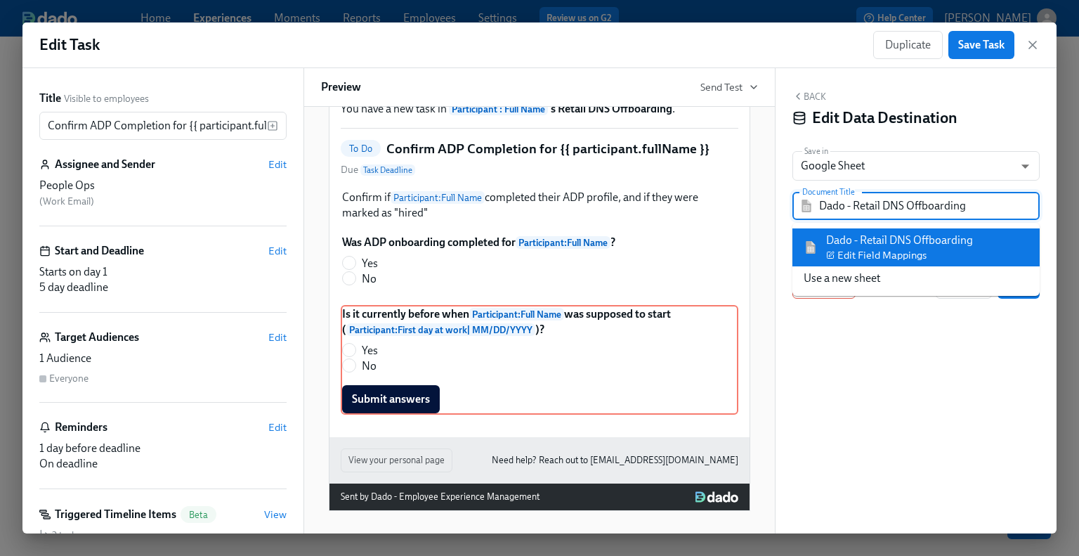
paste input "Offboarding - People Team Tracker"
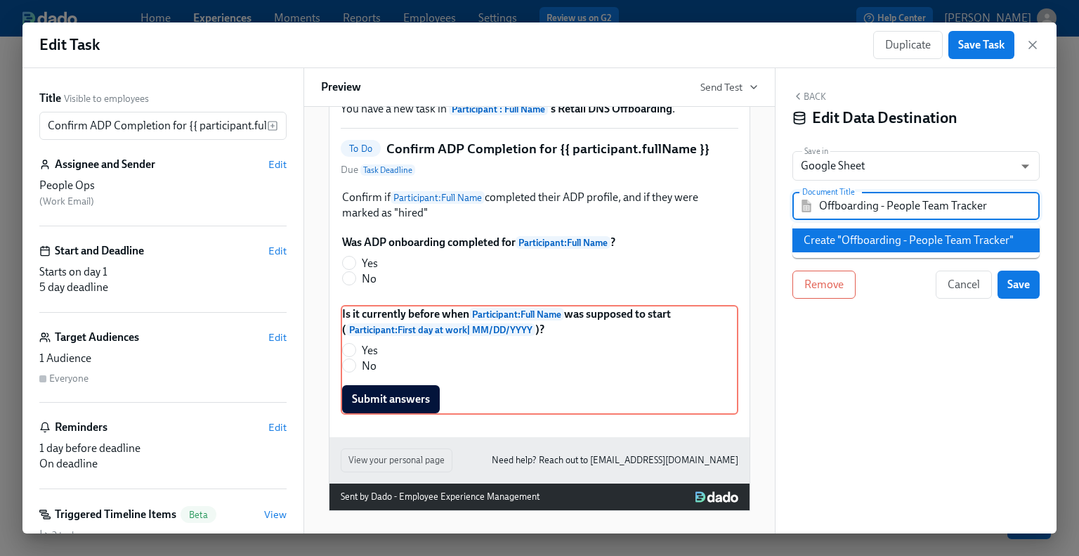
click at [865, 242] on li "Create "Offboarding - People Team Tracker"" at bounding box center [916, 240] width 247 height 24
type input "Offboarding - People Team Tracker"
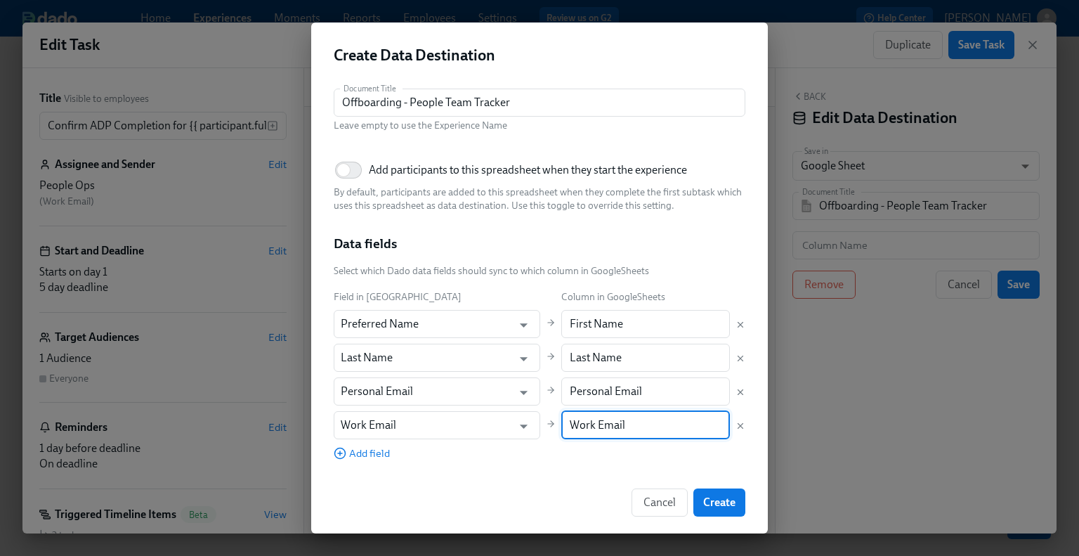
drag, startPoint x: 670, startPoint y: 424, endPoint x: 520, endPoint y: 424, distance: 149.7
click at [520, 424] on div "Field in Dado Column in GoogleSheets Preferred Name ​ First Name ​ Last Name ​ …" at bounding box center [540, 374] width 412 height 171
paste input "[PERSON_NAME]'s e"
type input "[PERSON_NAME]'s email"
click at [736, 394] on icon "Delete mapping" at bounding box center [741, 392] width 10 height 10
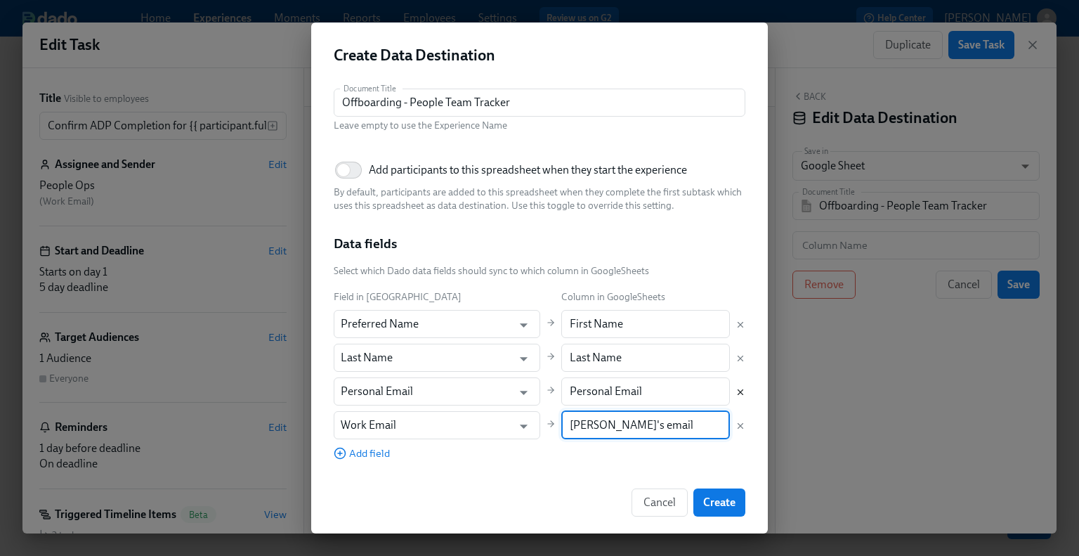
type input "Work Email"
type input "[PERSON_NAME]'s email"
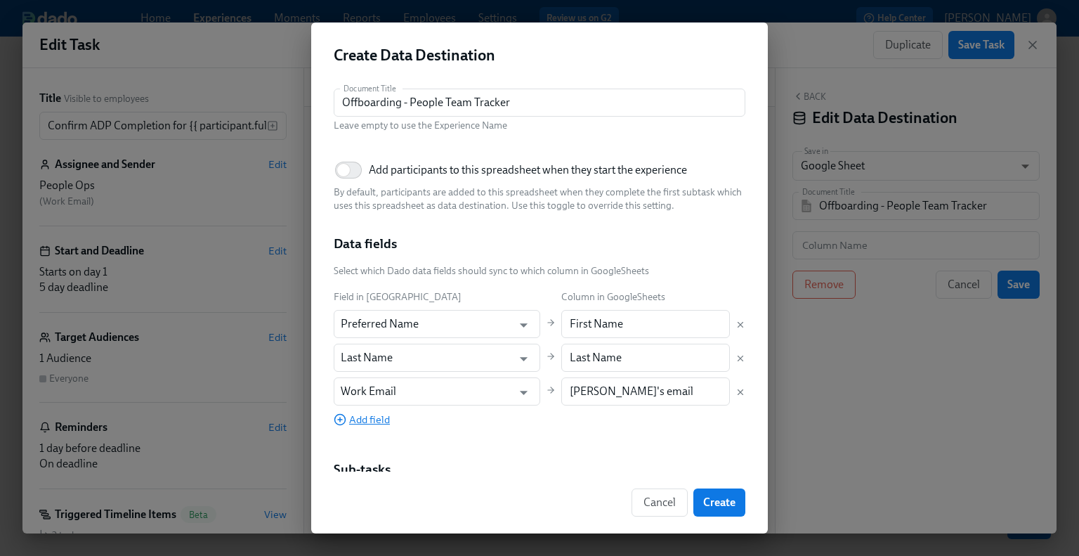
click at [354, 422] on span "Add field" at bounding box center [362, 419] width 56 height 14
click at [574, 421] on input "text" at bounding box center [645, 425] width 169 height 28
paste input "Role"
type input "Role"
click at [464, 430] on input "text" at bounding box center [427, 425] width 172 height 28
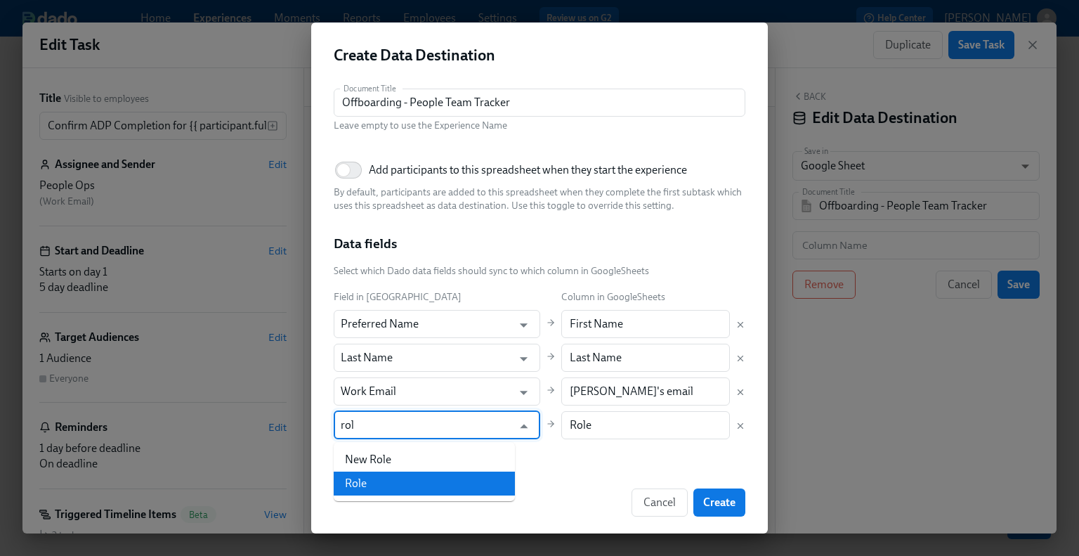
click at [464, 477] on li "Role" at bounding box center [424, 483] width 181 height 24
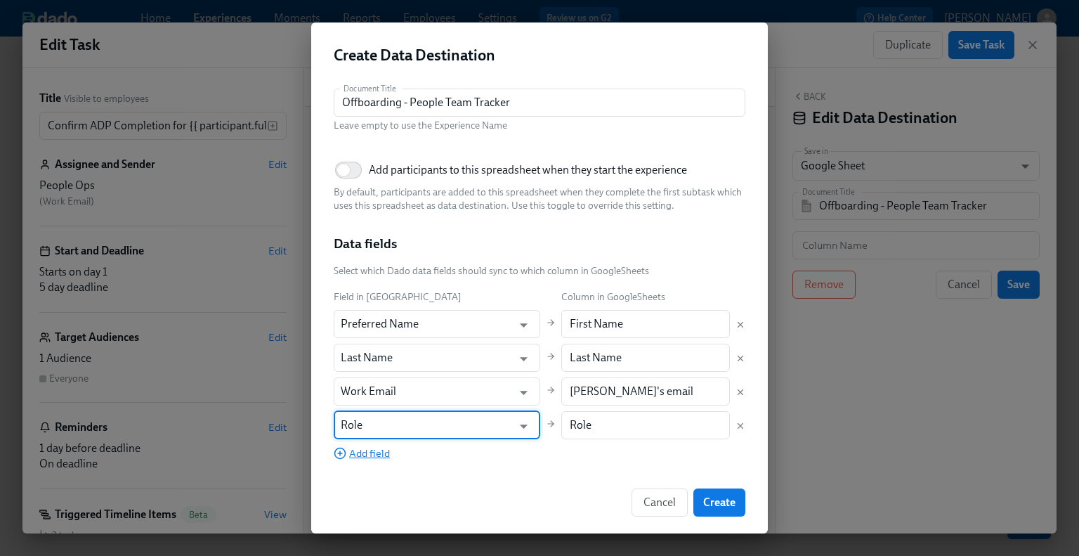
type input "Role"
click at [374, 454] on span "Add field" at bounding box center [362, 453] width 56 height 14
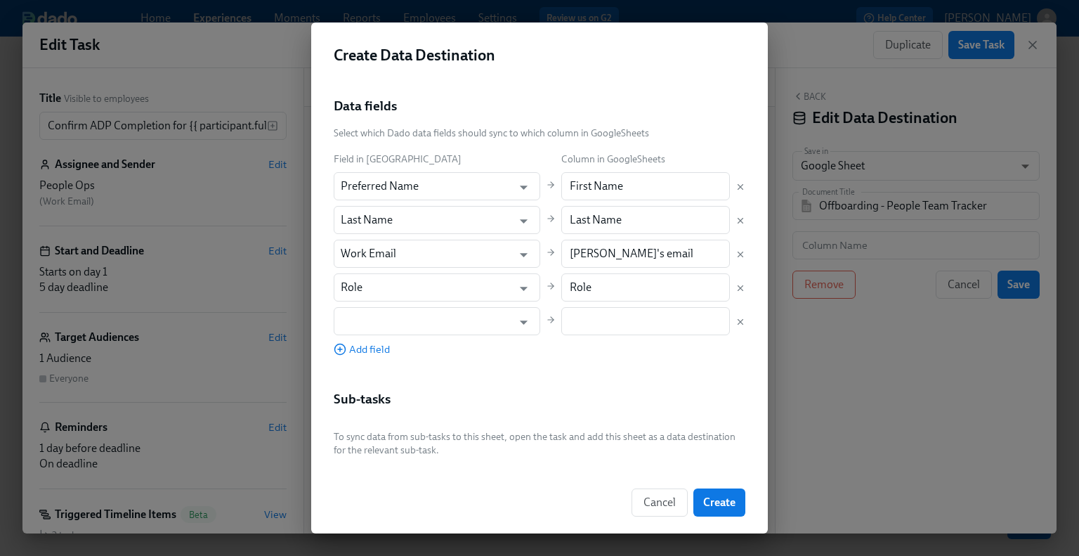
scroll to position [140, 0]
click at [582, 313] on input "text" at bounding box center [645, 319] width 169 height 28
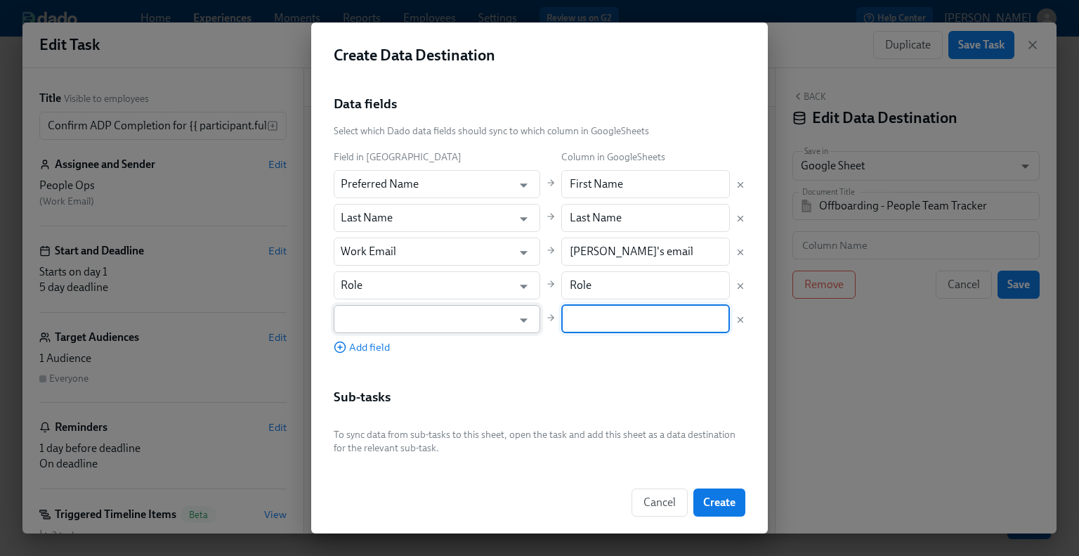
paste input "Store Location"
type input "Store Location"
click at [434, 313] on input "text" at bounding box center [427, 319] width 172 height 28
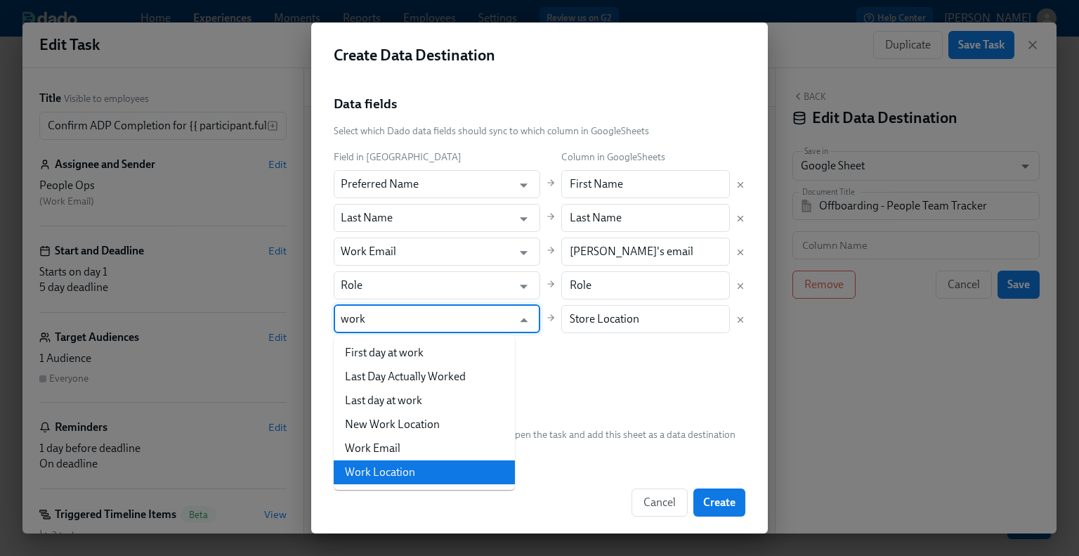
click at [469, 467] on li "Work Location" at bounding box center [424, 472] width 181 height 24
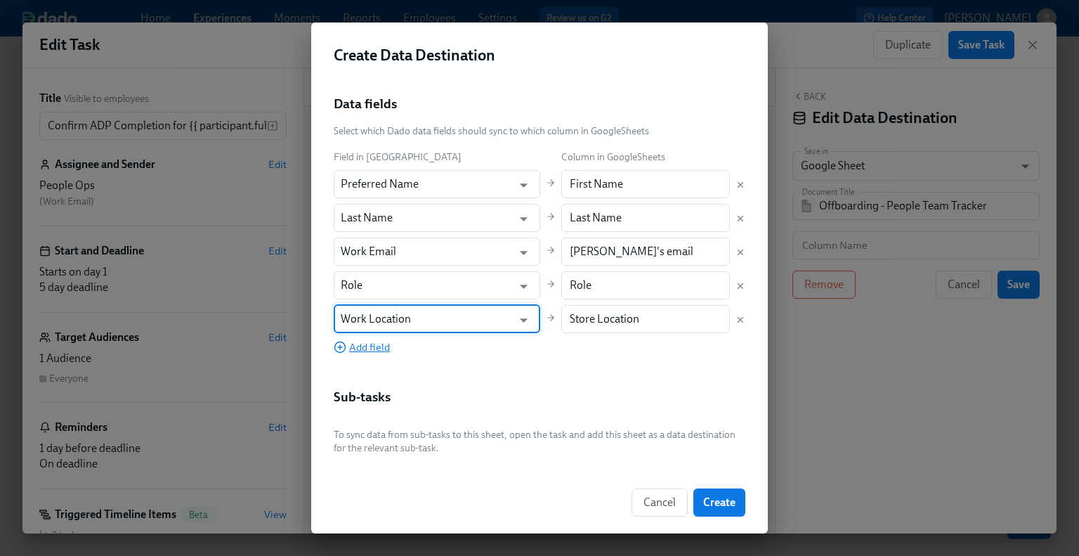
type input "Work Location"
click at [382, 342] on span "Add field" at bounding box center [362, 347] width 56 height 14
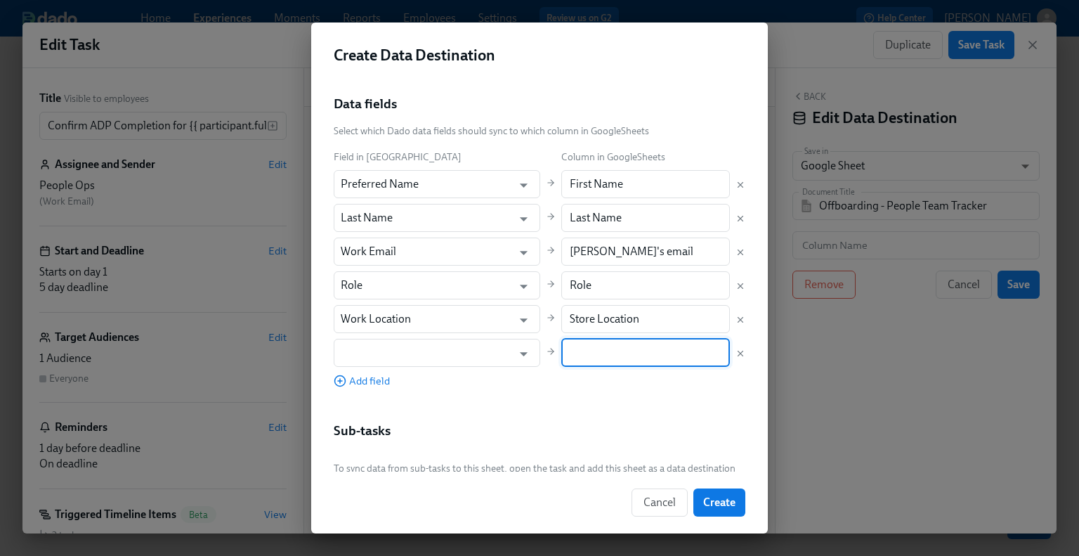
click at [601, 361] on input "text" at bounding box center [645, 353] width 169 height 28
paste input "Manager"
type input "Manager"
click at [431, 353] on input "text" at bounding box center [427, 353] width 172 height 28
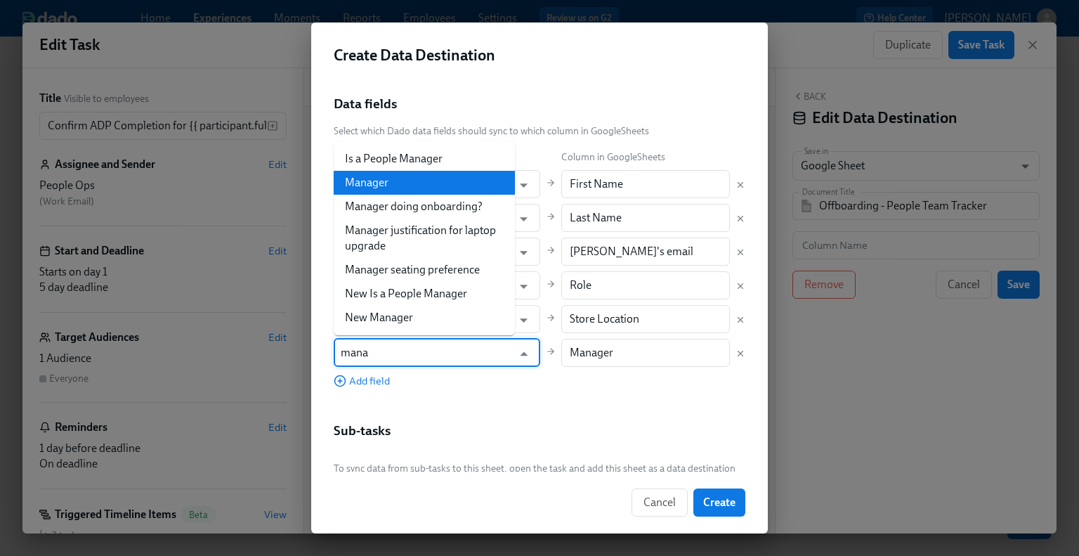
click at [438, 178] on li "Manager" at bounding box center [424, 183] width 181 height 24
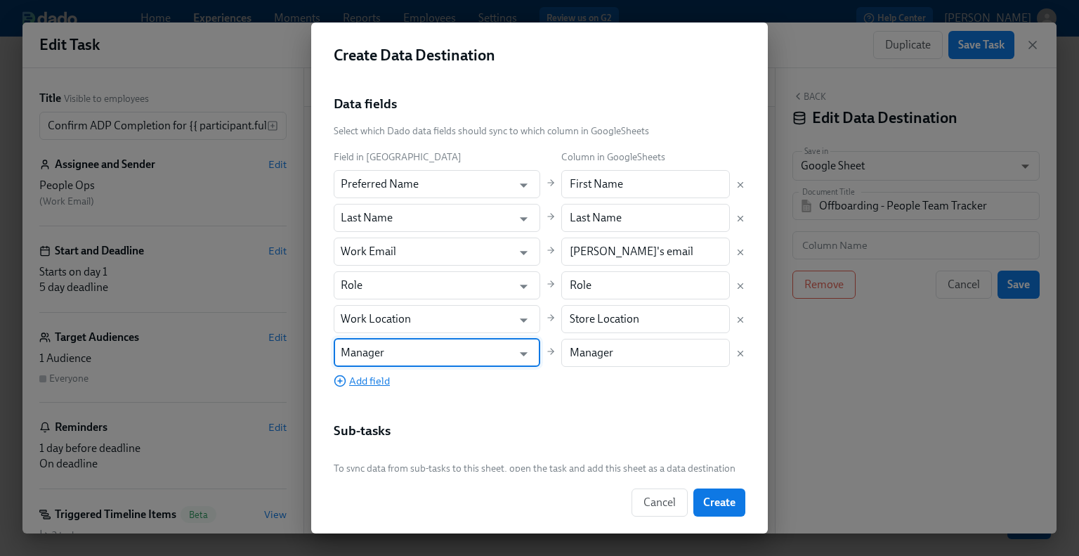
type input "Manager"
click at [358, 386] on span "Add field" at bounding box center [362, 381] width 56 height 14
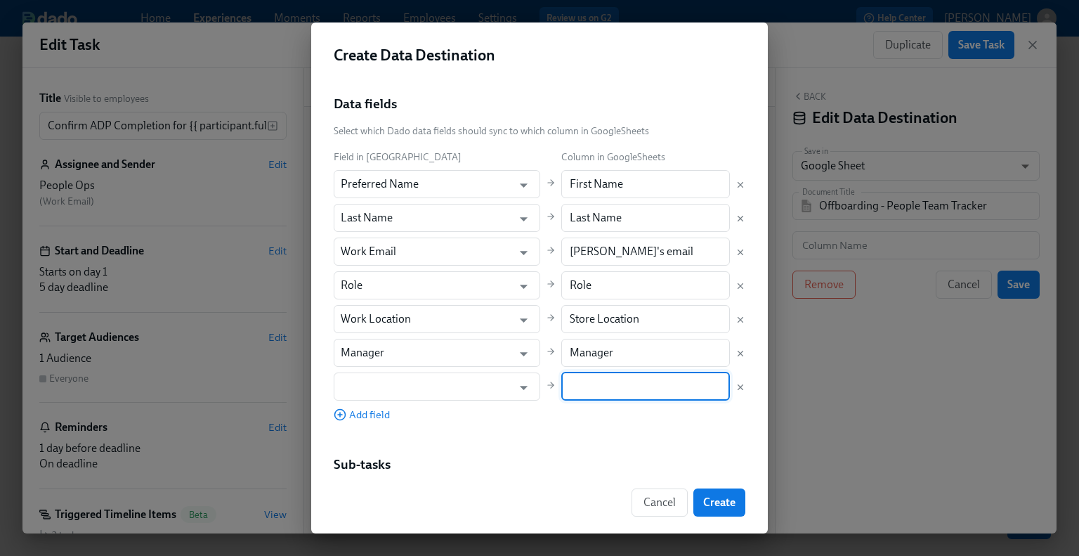
click at [610, 388] on input "text" at bounding box center [645, 386] width 169 height 28
click at [562, 389] on input "text" at bounding box center [645, 386] width 169 height 28
paste input "What was supposed to be their start date?"
type input "What was supposed to be their start date?"
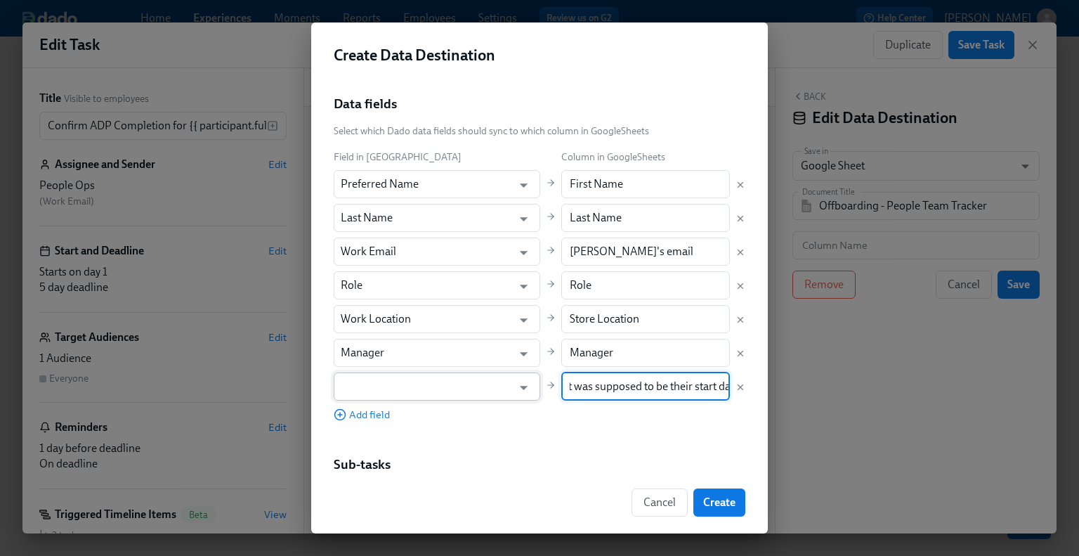
click at [425, 390] on input "text" at bounding box center [427, 386] width 172 height 28
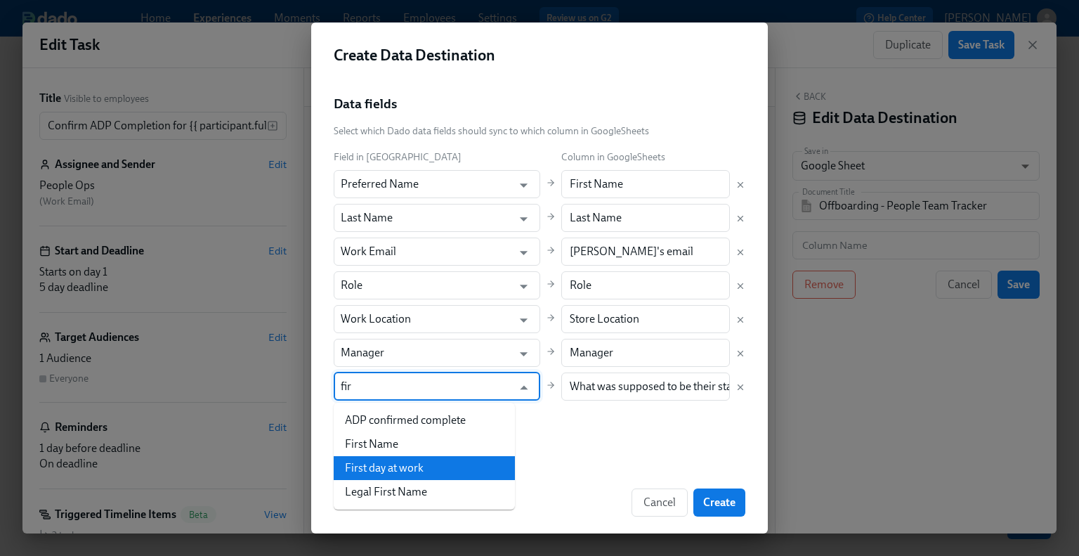
click at [431, 463] on li "First day at work" at bounding box center [424, 468] width 181 height 24
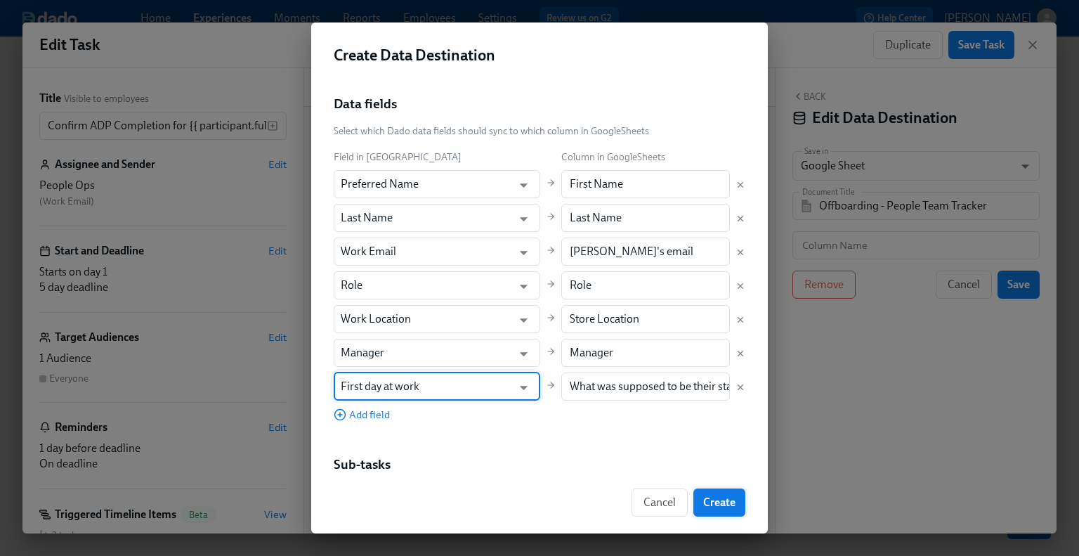
type input "First day at work"
click at [708, 502] on span "Create" at bounding box center [719, 502] width 32 height 14
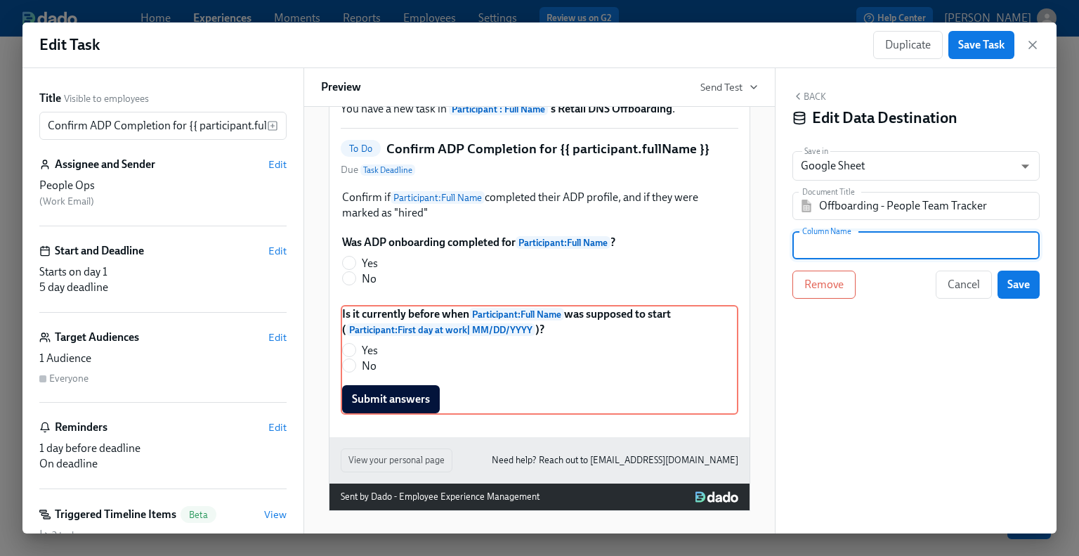
click at [861, 249] on input "text" at bounding box center [916, 245] width 247 height 28
paste input "DNS Date BEFORE Start Date"
type input "DNS Date BEFORE Start Date"
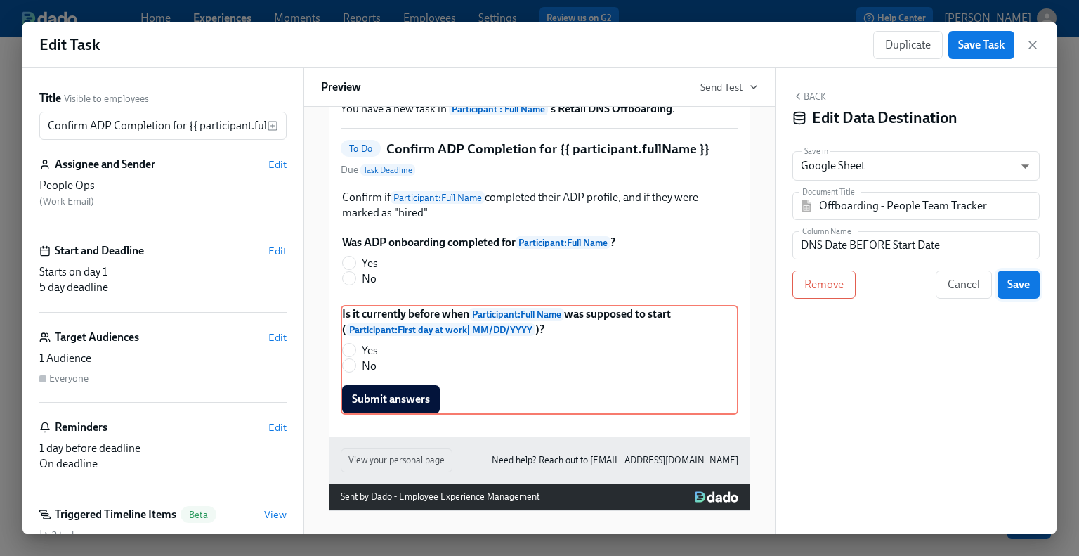
click at [887, 288] on span "Save" at bounding box center [1019, 285] width 22 height 14
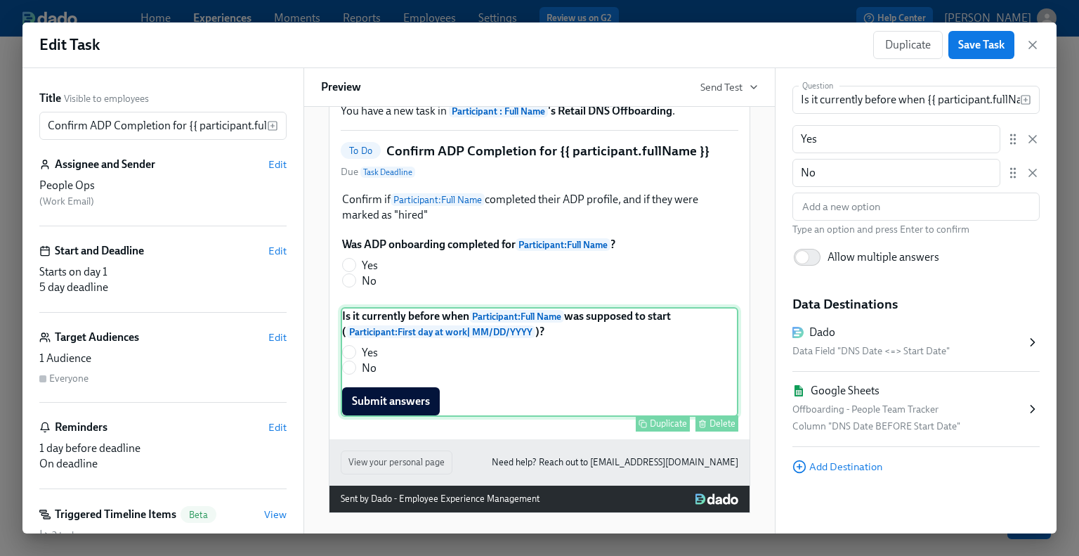
scroll to position [100, 0]
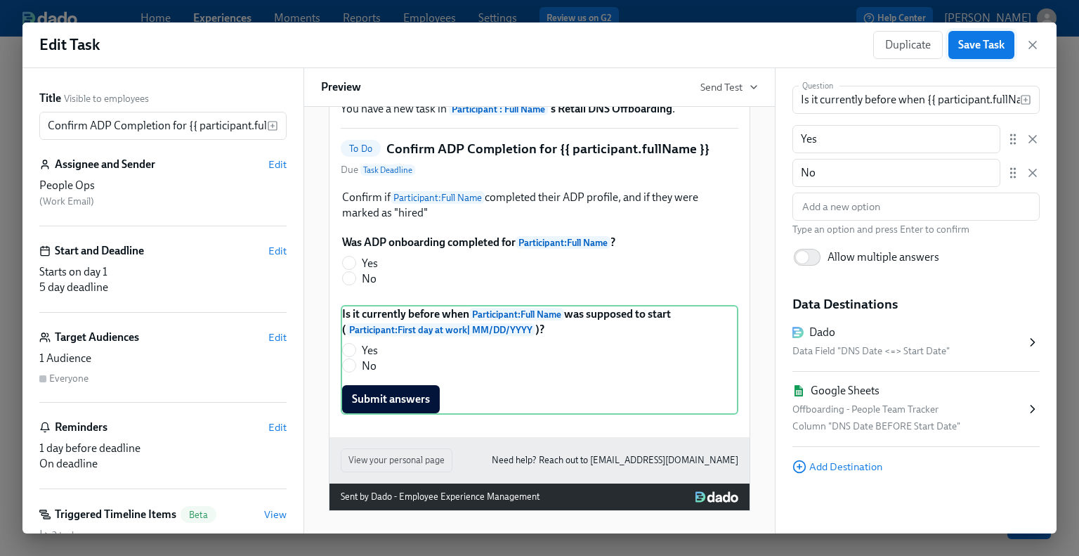
click at [887, 51] on span "Save Task" at bounding box center [981, 45] width 46 height 14
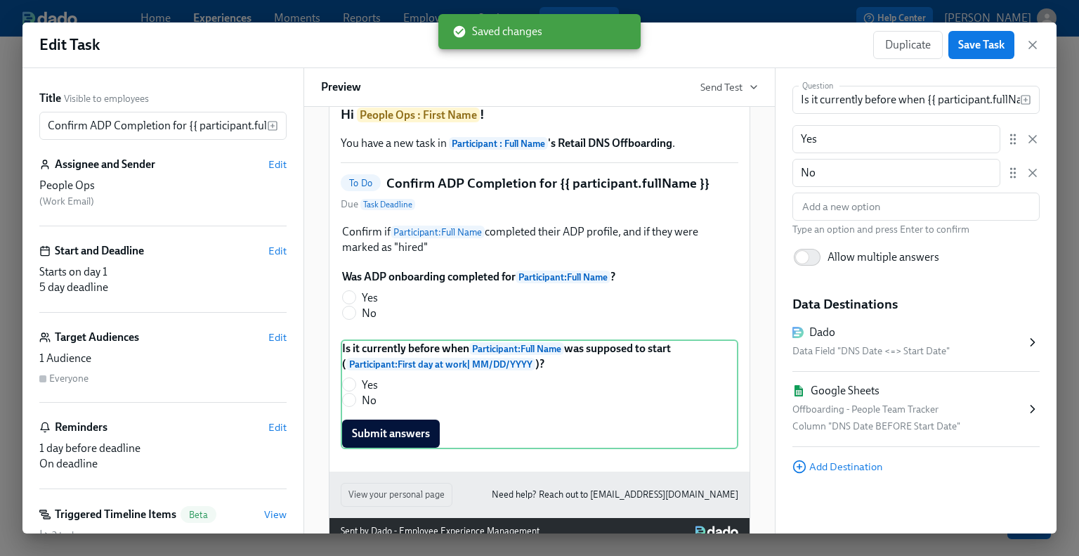
scroll to position [0, 0]
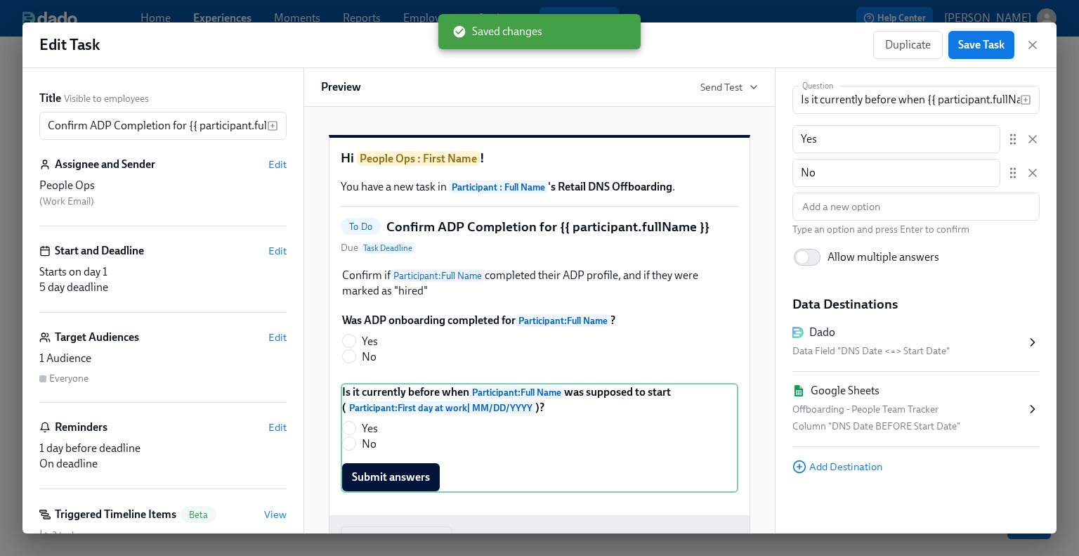
click at [887, 40] on span "Save Task" at bounding box center [981, 45] width 46 height 14
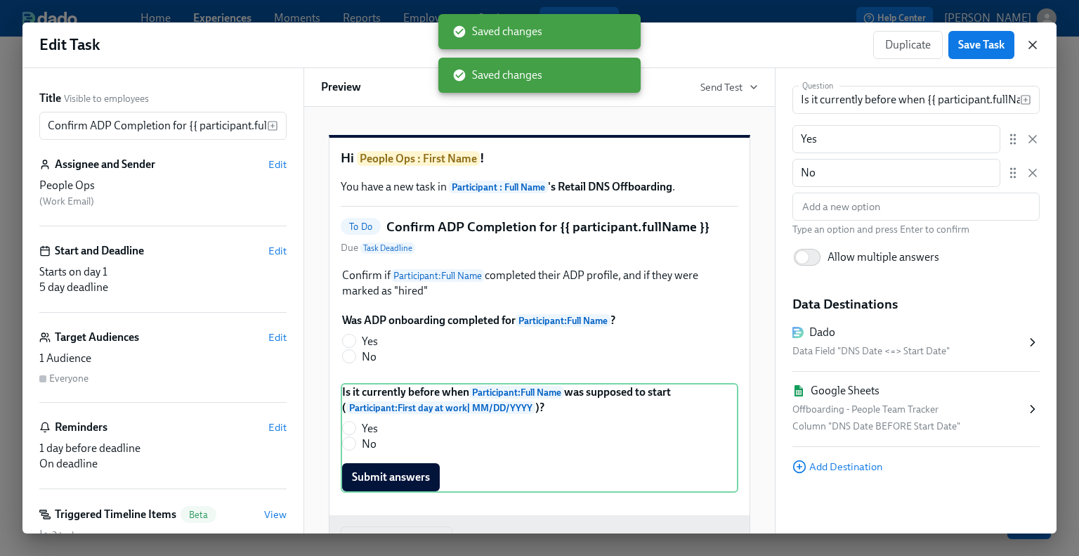
click at [887, 41] on icon "button" at bounding box center [1033, 45] width 14 height 14
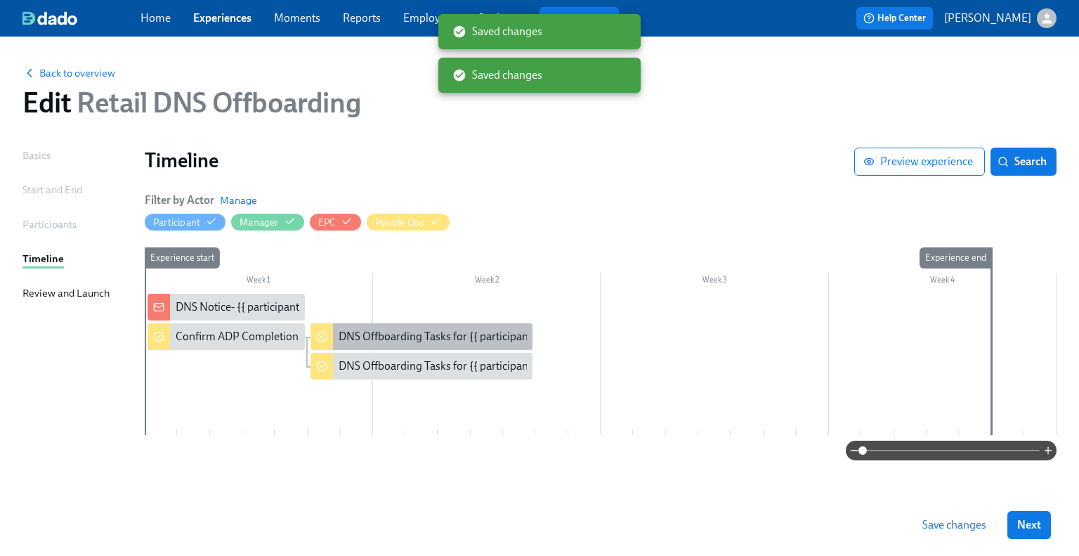
click at [371, 326] on div "DNS Offboarding Tasks for {{ participant.fullName }}" at bounding box center [422, 336] width 223 height 27
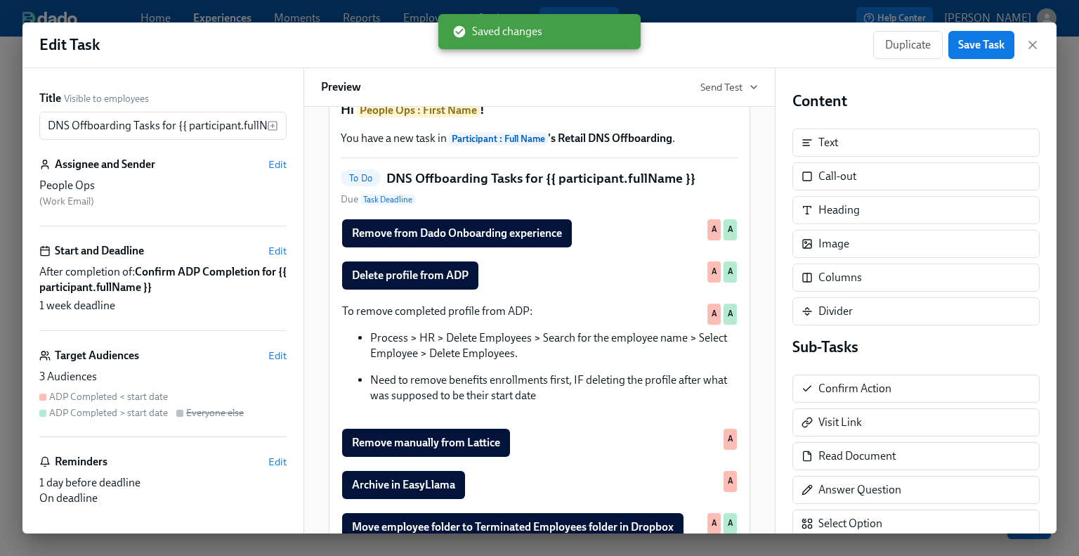
scroll to position [70, 0]
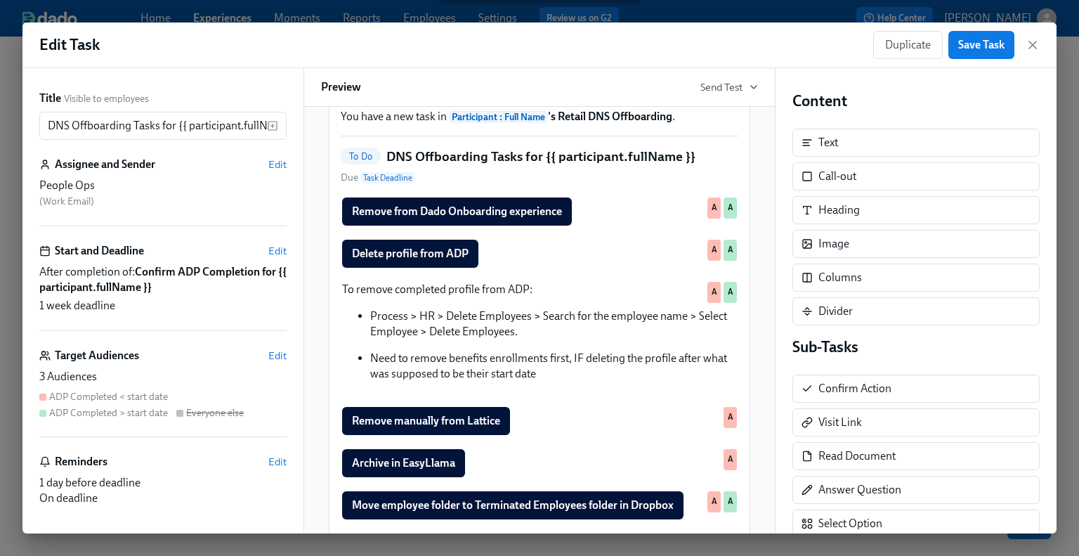
click at [185, 389] on div "3 Audiences ADP Completed < start date ADP Completed > start date Everyone else" at bounding box center [162, 394] width 247 height 51
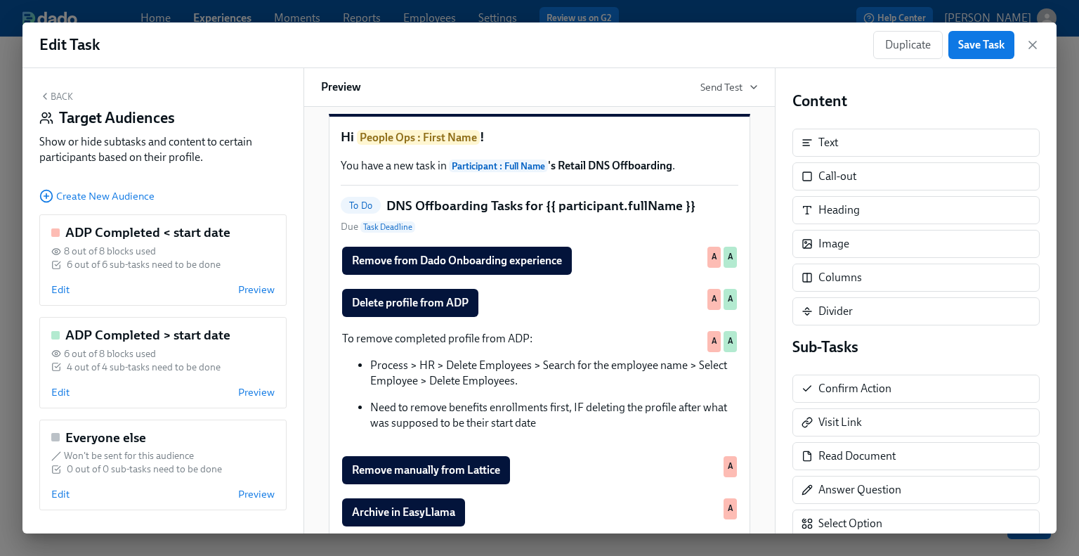
scroll to position [119, 0]
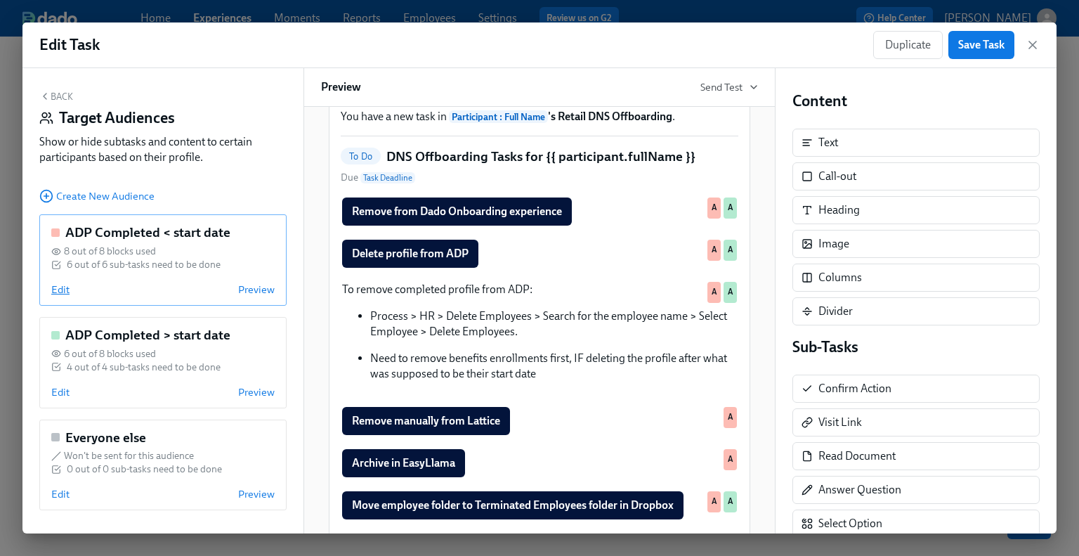
click at [59, 289] on span "Edit" at bounding box center [60, 289] width 18 height 14
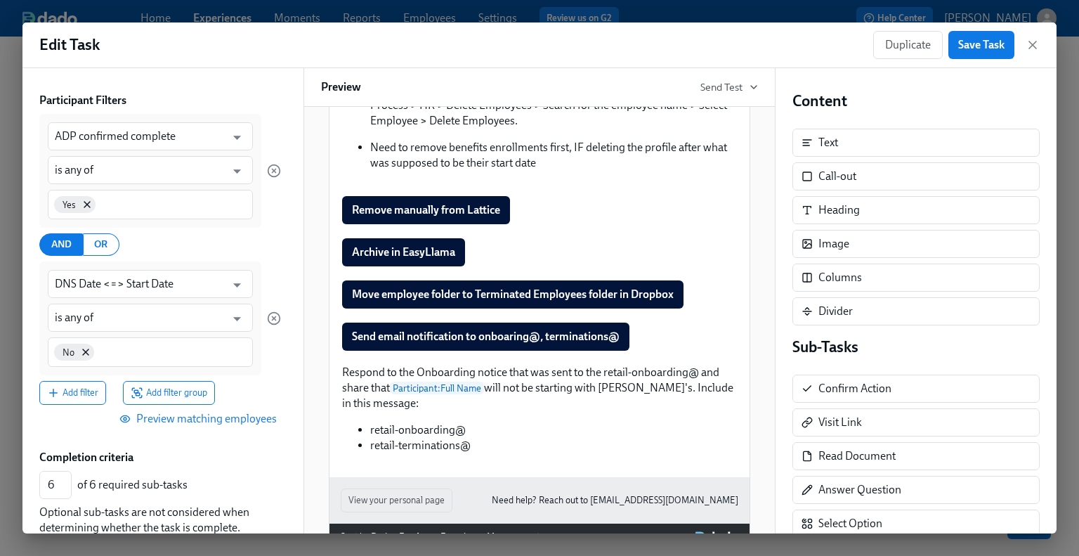
scroll to position [0, 0]
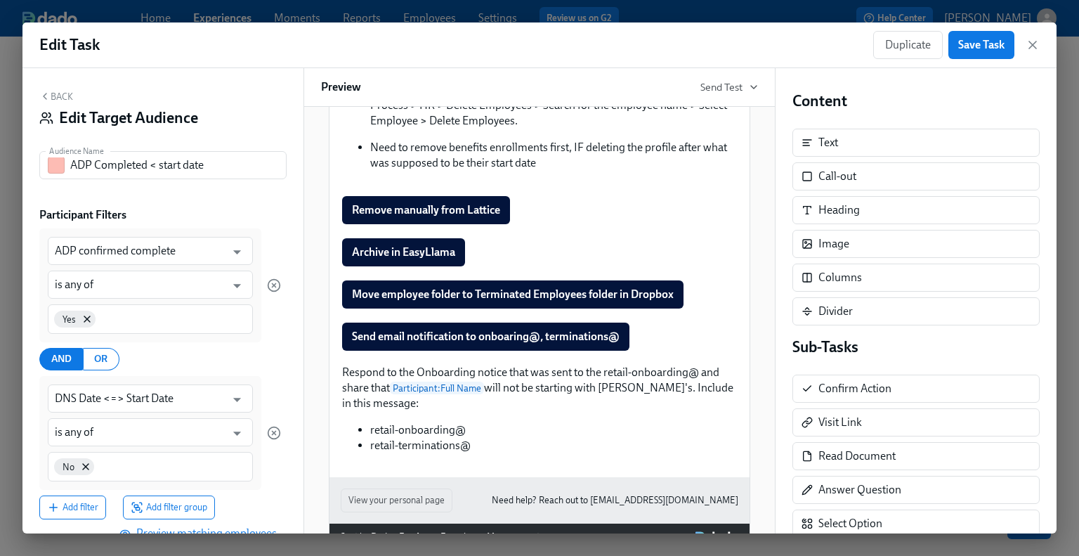
click at [65, 93] on button "Back" at bounding box center [56, 96] width 34 height 11
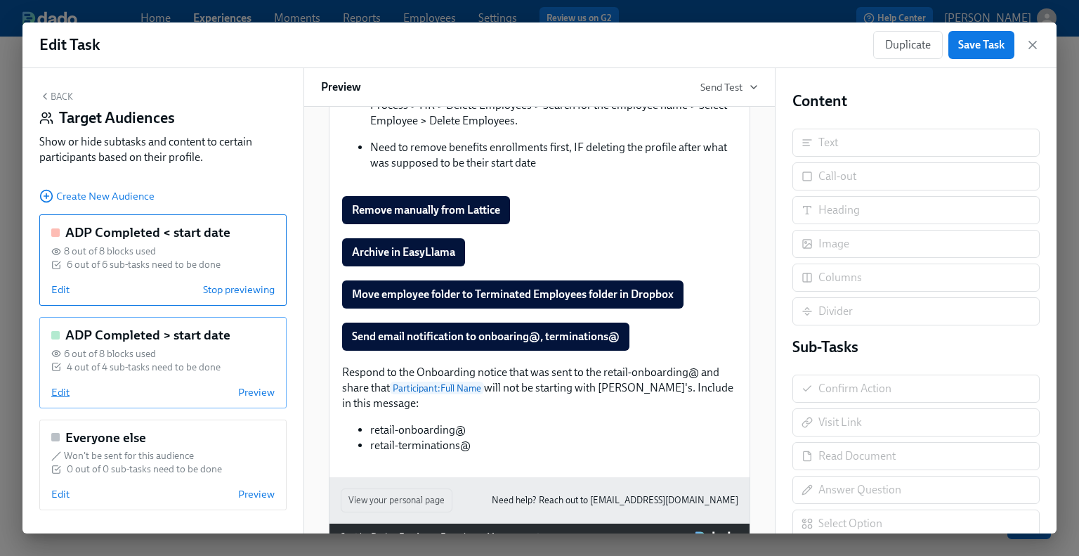
click at [51, 394] on span "Edit" at bounding box center [60, 392] width 18 height 14
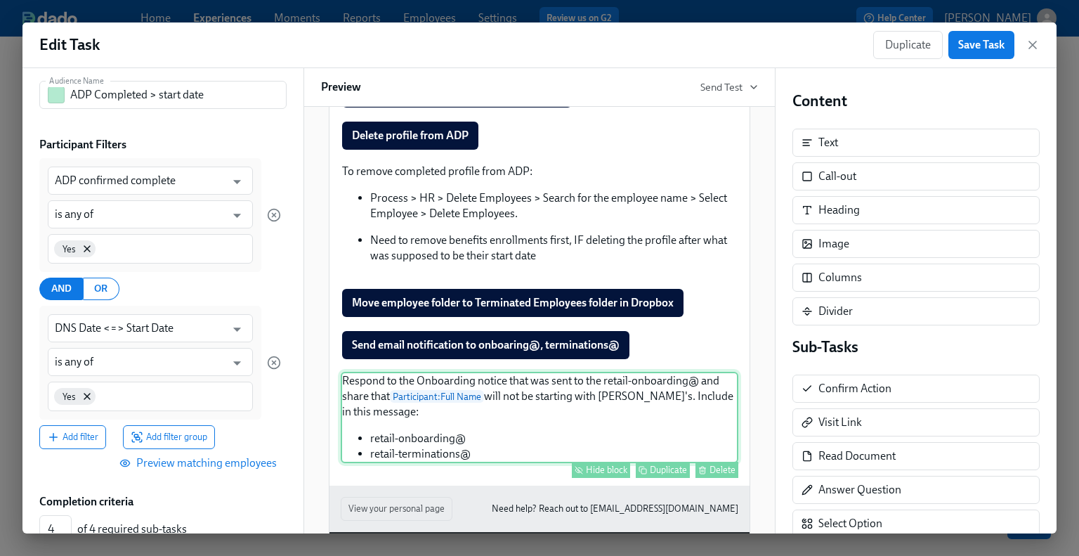
scroll to position [93, 0]
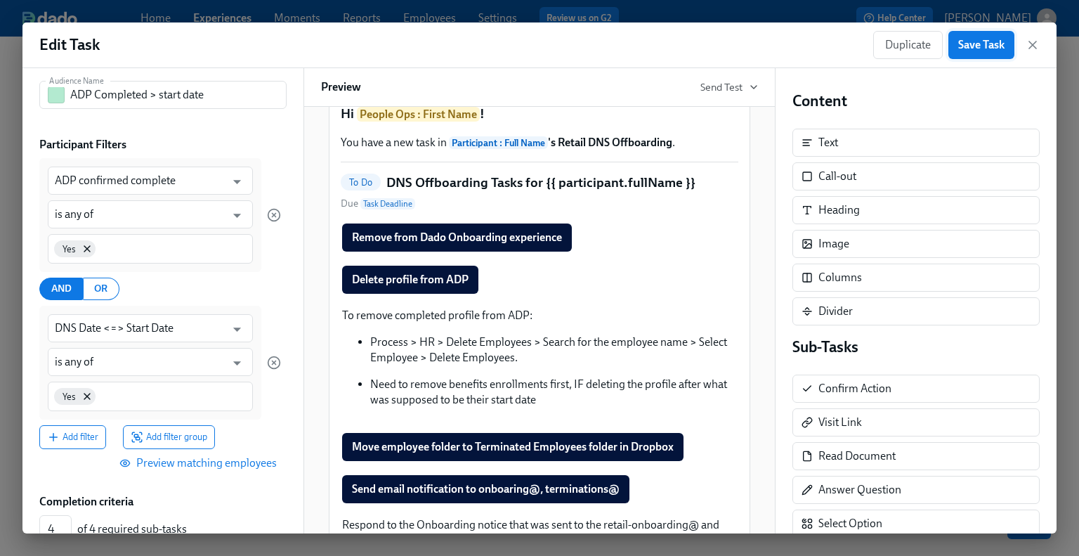
click at [887, 51] on span "Save Task" at bounding box center [981, 45] width 46 height 14
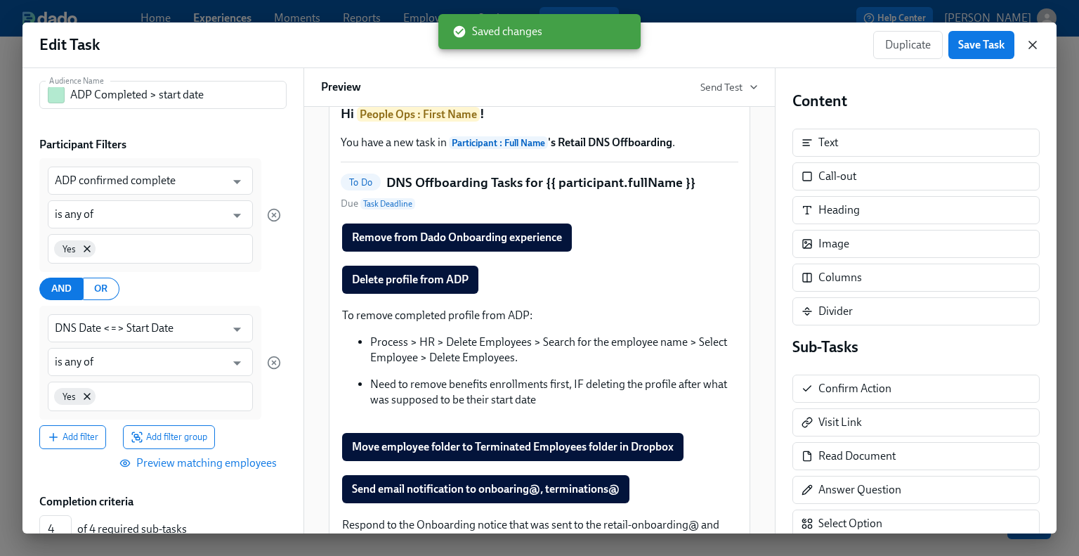
click at [887, 45] on icon "button" at bounding box center [1033, 45] width 14 height 14
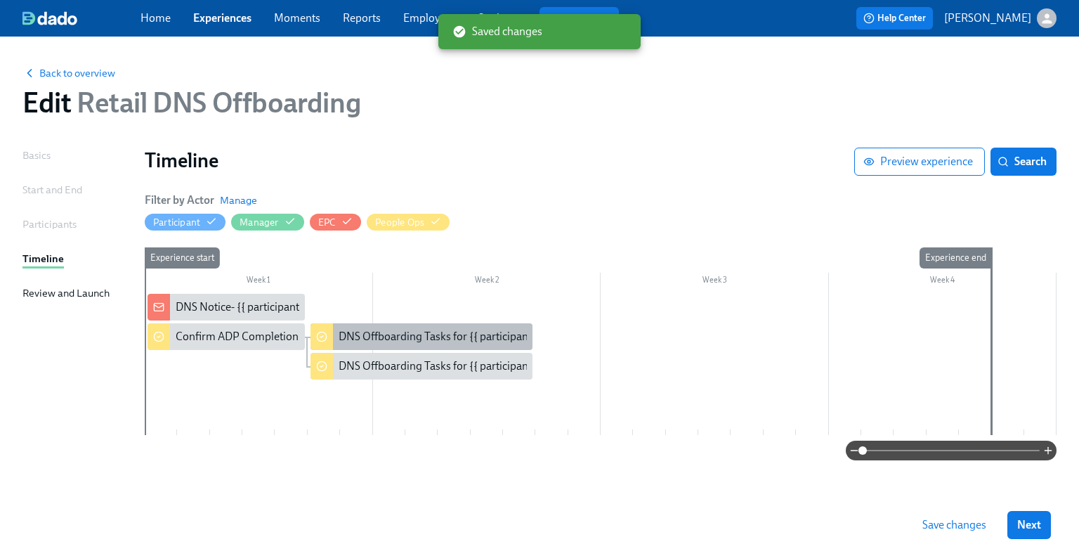
click at [388, 339] on div "DNS Offboarding Tasks for {{ participant.fullName }}" at bounding box center [465, 336] width 252 height 15
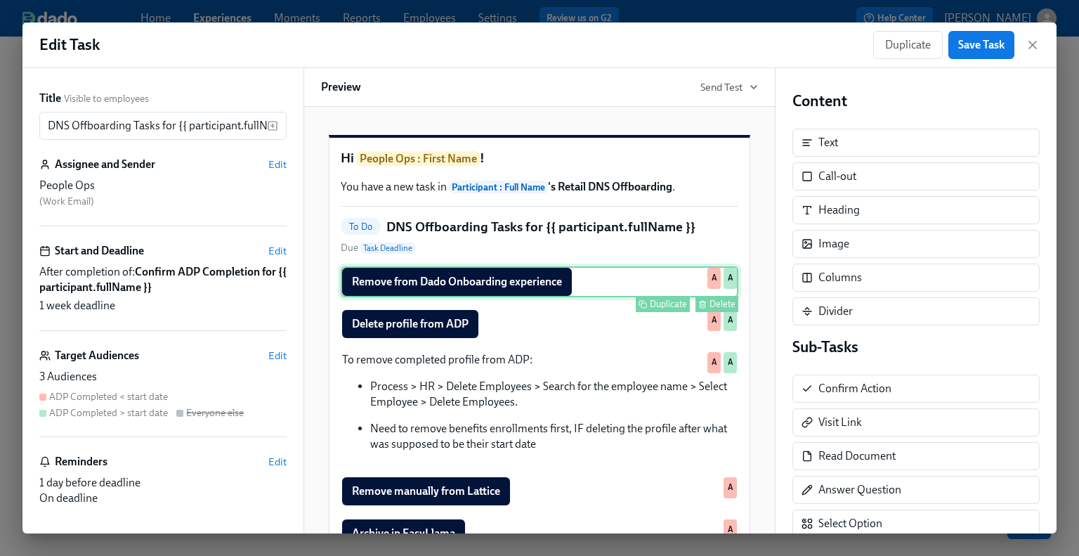
click at [490, 297] on div "Remove from Dado Onboarding experience Duplicate Delete A A" at bounding box center [540, 281] width 398 height 31
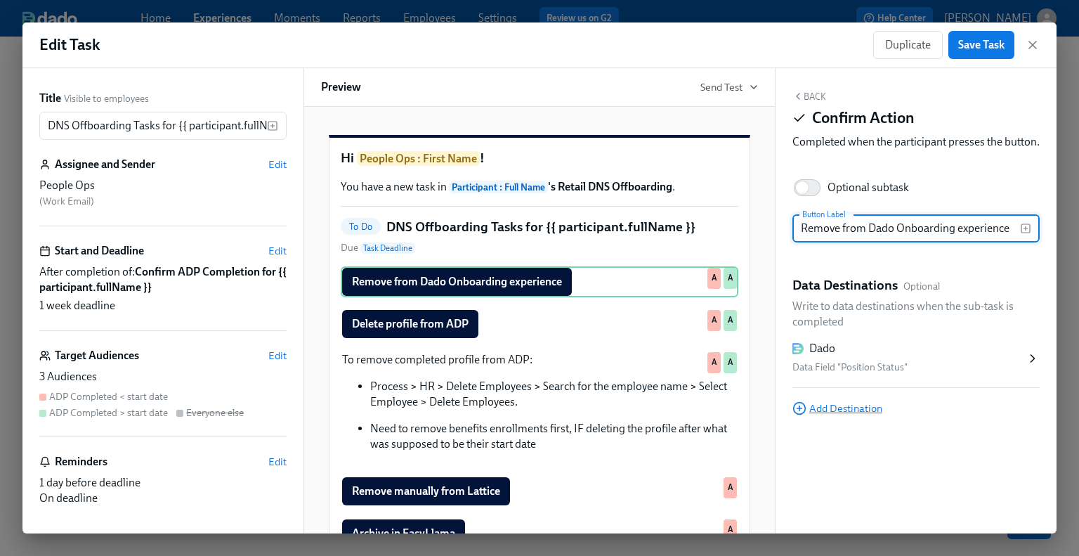
click at [859, 415] on span "Add Destination" at bounding box center [838, 408] width 90 height 14
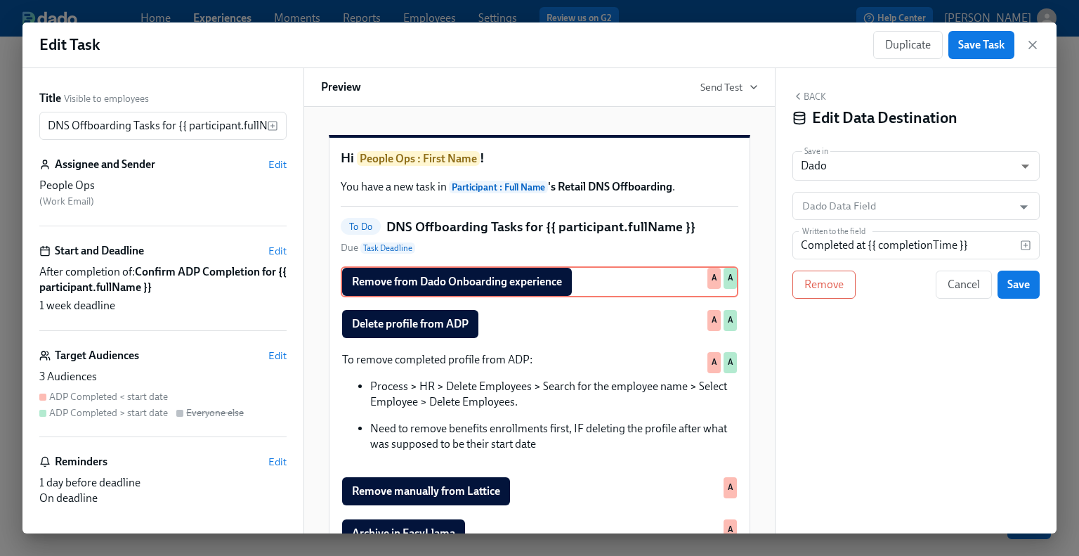
click at [826, 98] on div "Back Edit Data Destination" at bounding box center [916, 113] width 247 height 44
click at [809, 98] on button "Back" at bounding box center [810, 96] width 34 height 11
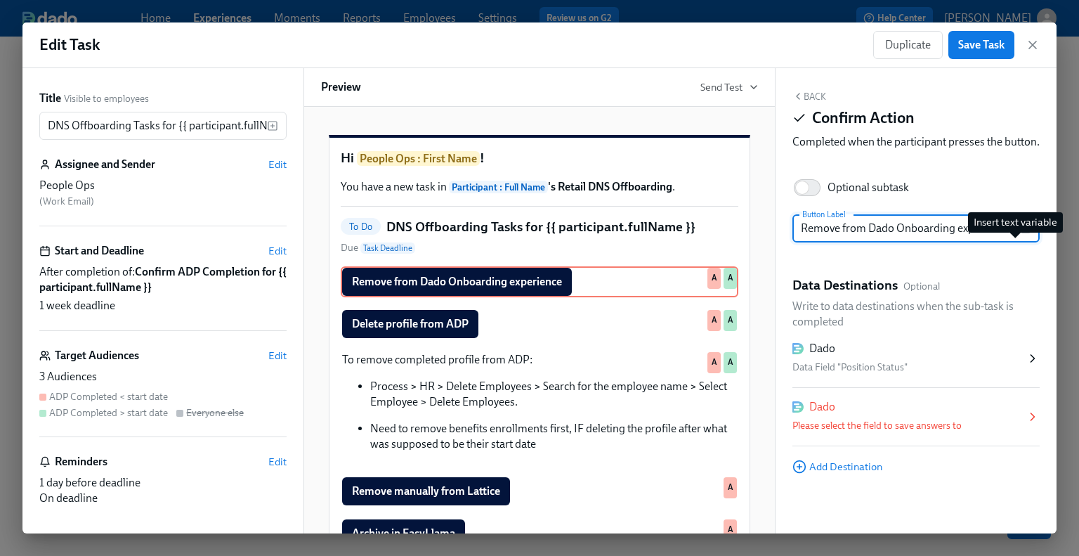
drag, startPoint x: 798, startPoint y: 245, endPoint x: 1015, endPoint y: 249, distance: 216.4
click at [887, 242] on div "Remove from Dado Onboarding experience Button Label" at bounding box center [916, 228] width 247 height 28
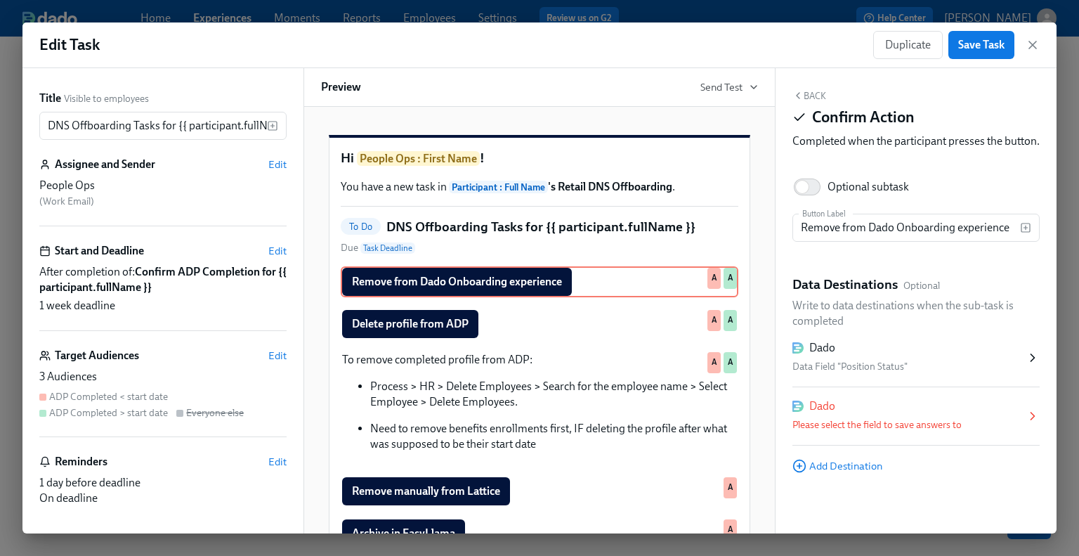
scroll to position [15, 0]
click at [885, 426] on div "Please select the field to save answers to" at bounding box center [909, 425] width 233 height 17
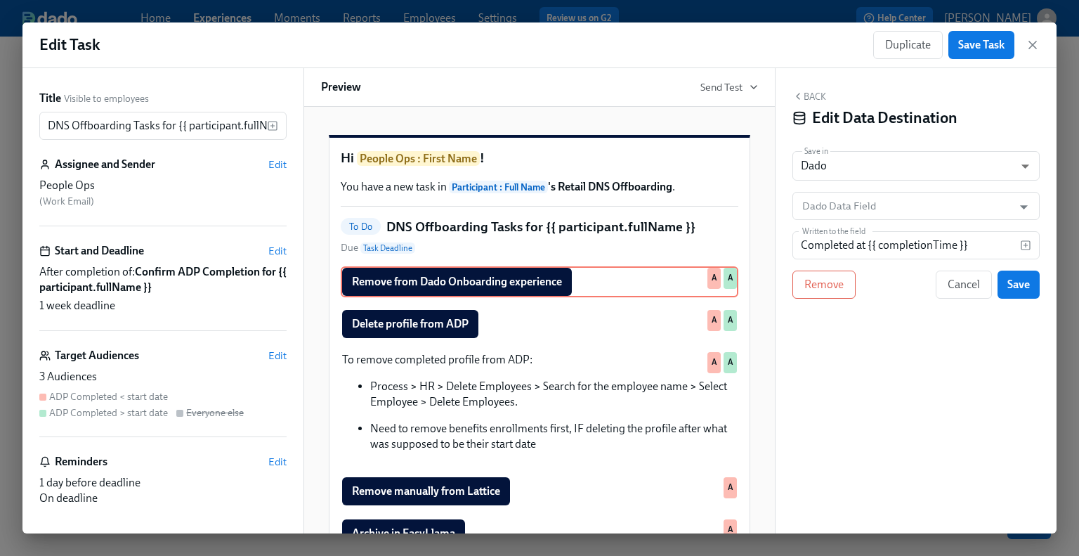
scroll to position [0, 0]
click at [844, 166] on body "Home Experiences Moments Reports Employees Settings Review us on G2 Help Center…" at bounding box center [539, 278] width 1079 height 556
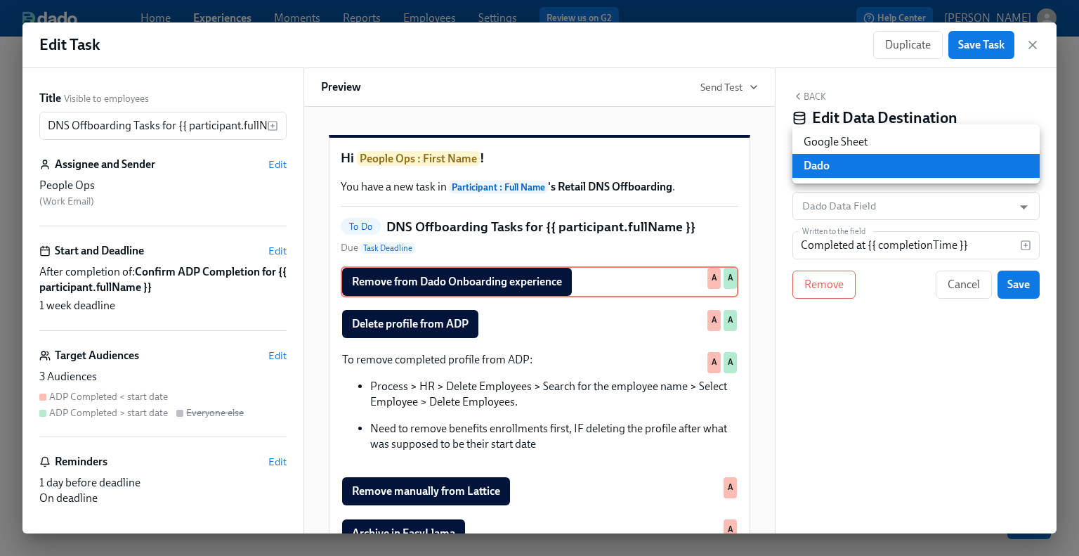
click at [847, 144] on li "Google Sheet" at bounding box center [916, 142] width 247 height 24
type input "GOOGLE_SHEET"
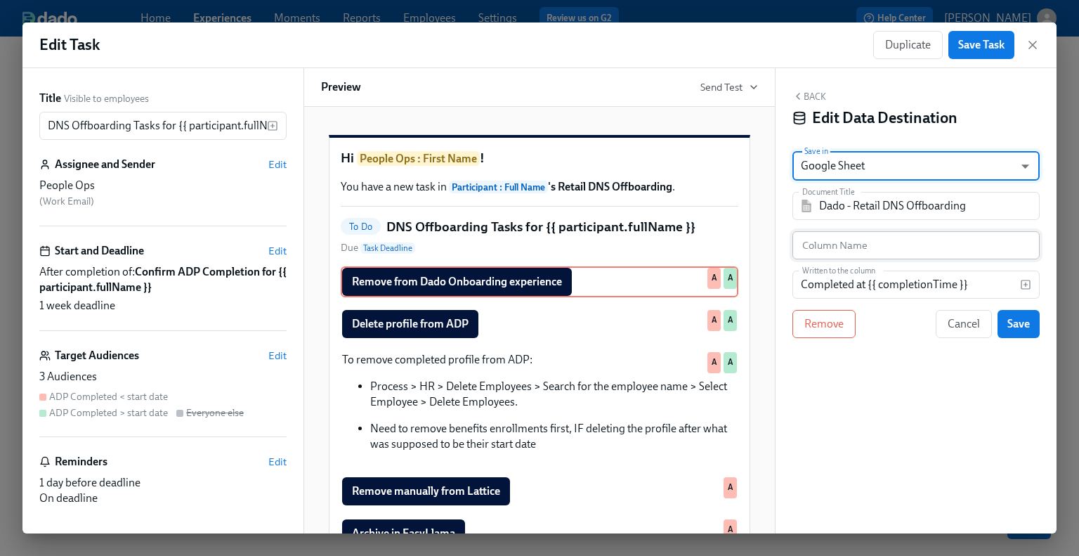
click at [866, 252] on input "text" at bounding box center [916, 245] width 247 height 28
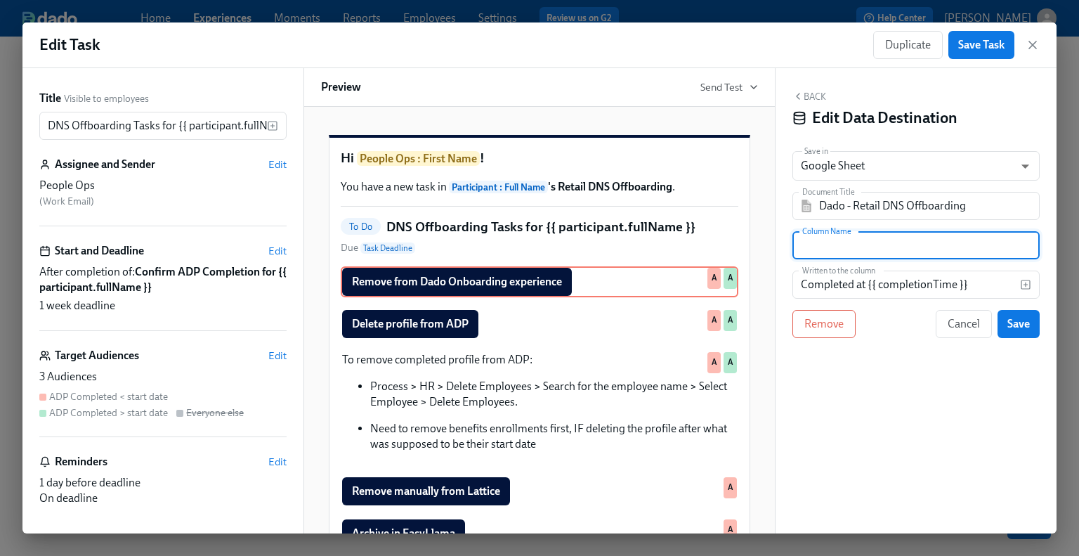
paste input "DNS Date BEFORE Start Date"
type input "DNS Date BEFORE Start Date"
click at [887, 328] on span "Save" at bounding box center [1019, 324] width 22 height 14
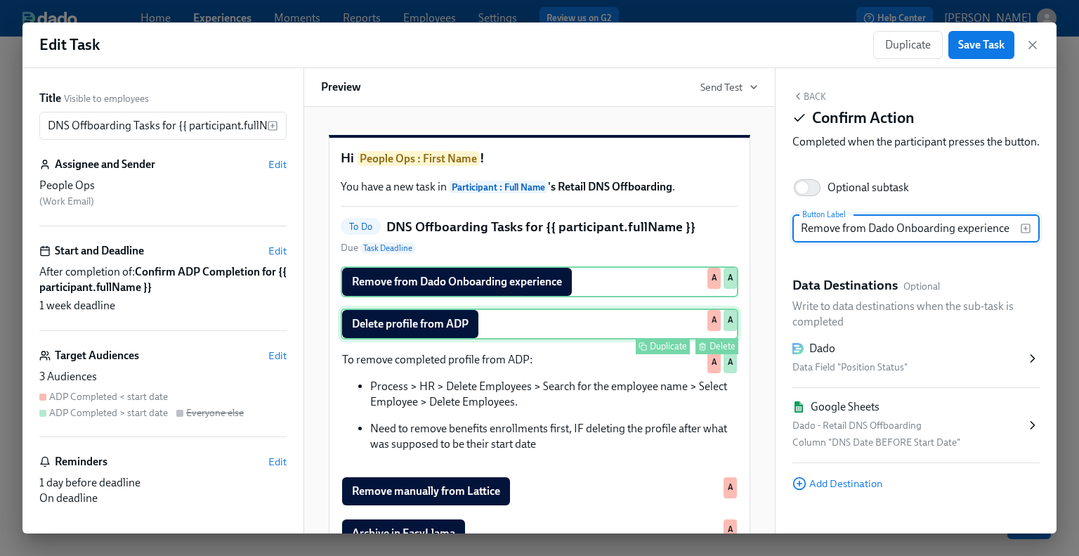
click at [469, 339] on div "Delete profile from ADP Duplicate Delete A A" at bounding box center [540, 323] width 398 height 31
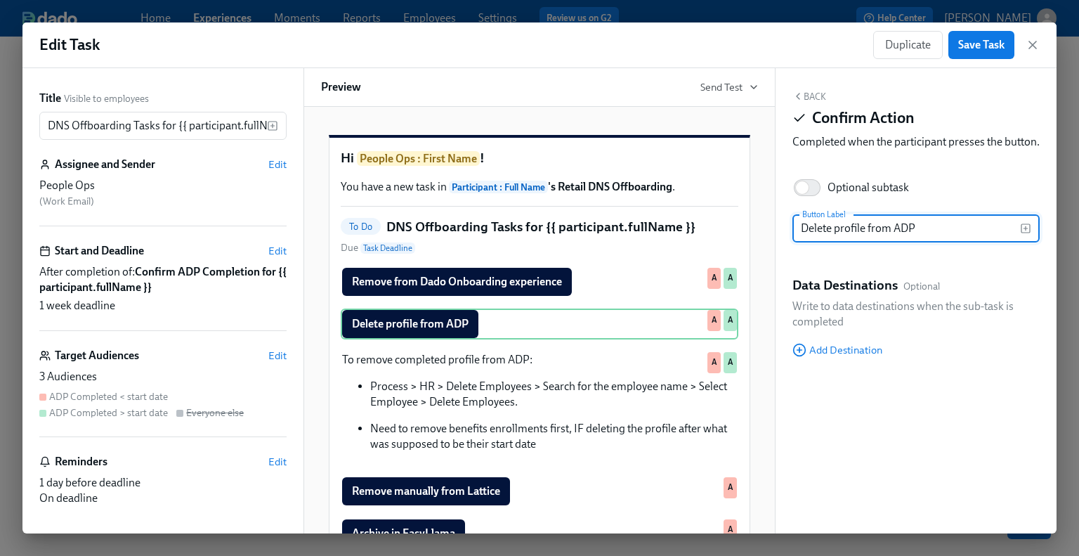
drag, startPoint x: 956, startPoint y: 244, endPoint x: 772, endPoint y: 247, distance: 183.4
click at [772, 247] on div "Title Visible to employees DNS Offboarding Tasks for {{ participant.fullName }}…" at bounding box center [539, 300] width 1034 height 465
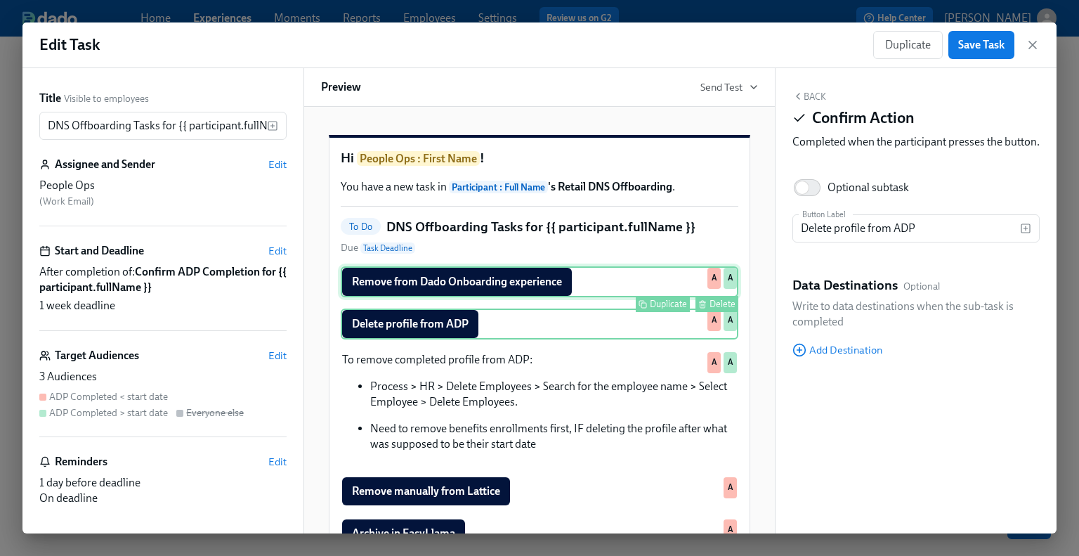
scroll to position [70, 0]
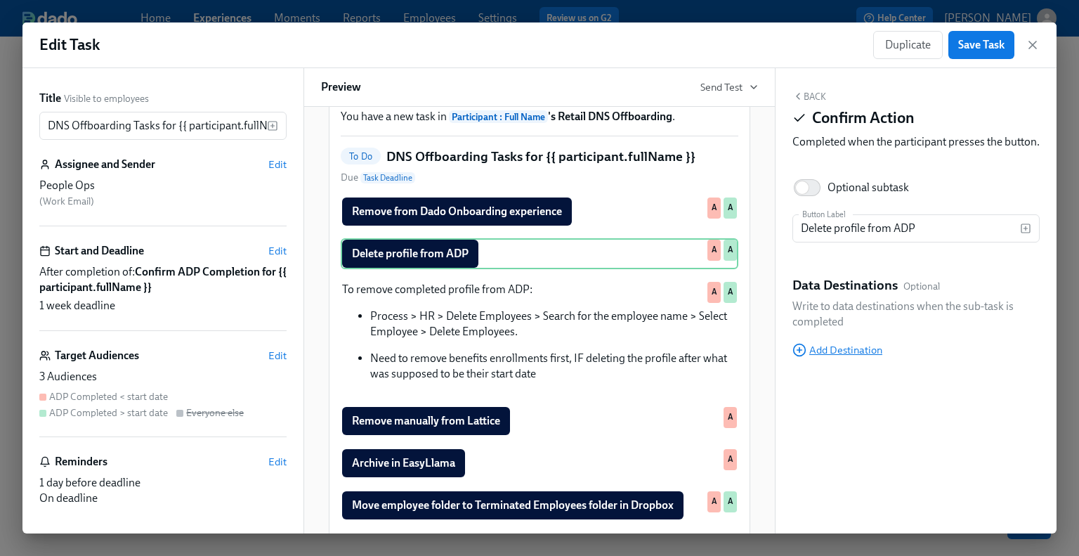
click at [821, 357] on span "Add Destination" at bounding box center [838, 350] width 90 height 14
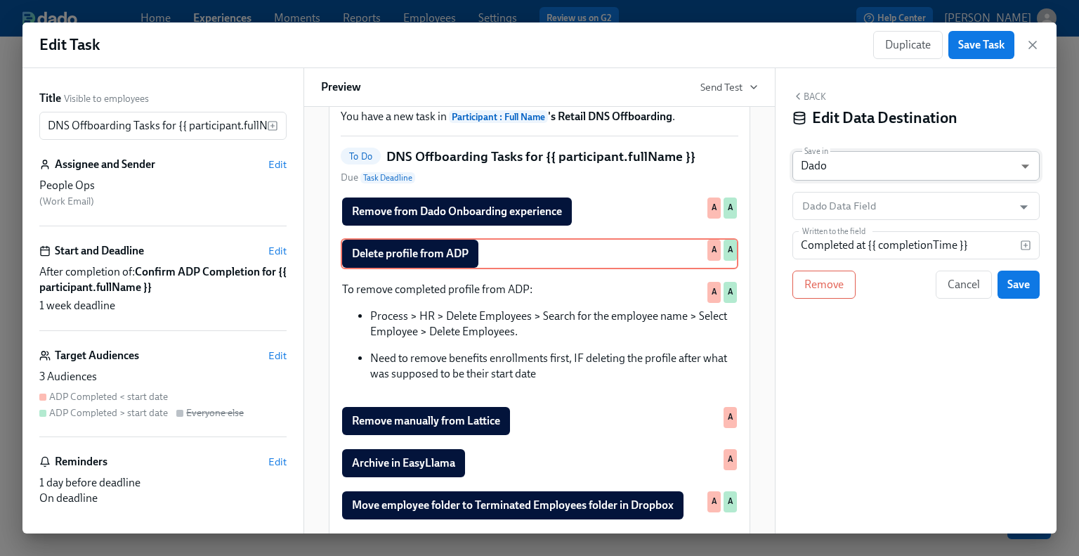
click at [826, 171] on body "Home Experiences Moments Reports Employees Settings Review us on G2 Help Center…" at bounding box center [539, 278] width 1079 height 556
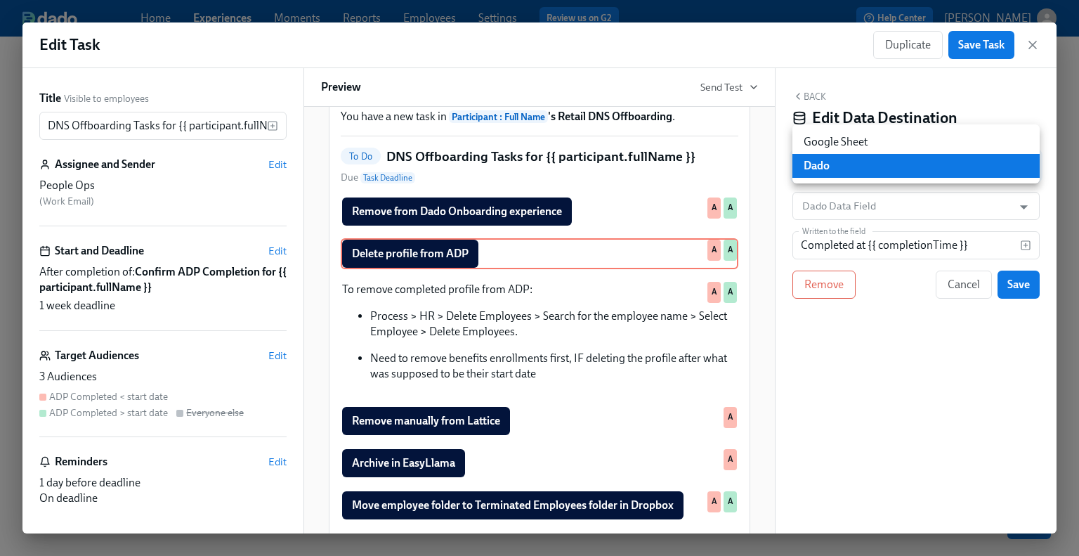
click at [838, 133] on li "Google Sheet" at bounding box center [916, 142] width 247 height 24
type input "GOOGLE_SHEET"
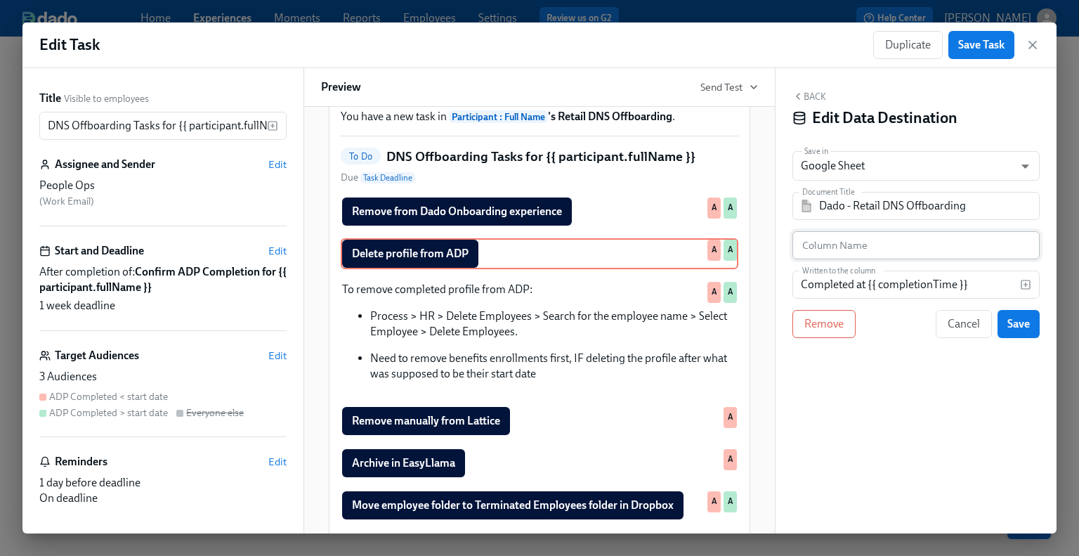
click at [855, 247] on input "text" at bounding box center [916, 245] width 247 height 28
paste input "Delete profile from ADP"
type input "Delete profile from ADP"
click at [887, 321] on span "Save" at bounding box center [1019, 324] width 22 height 14
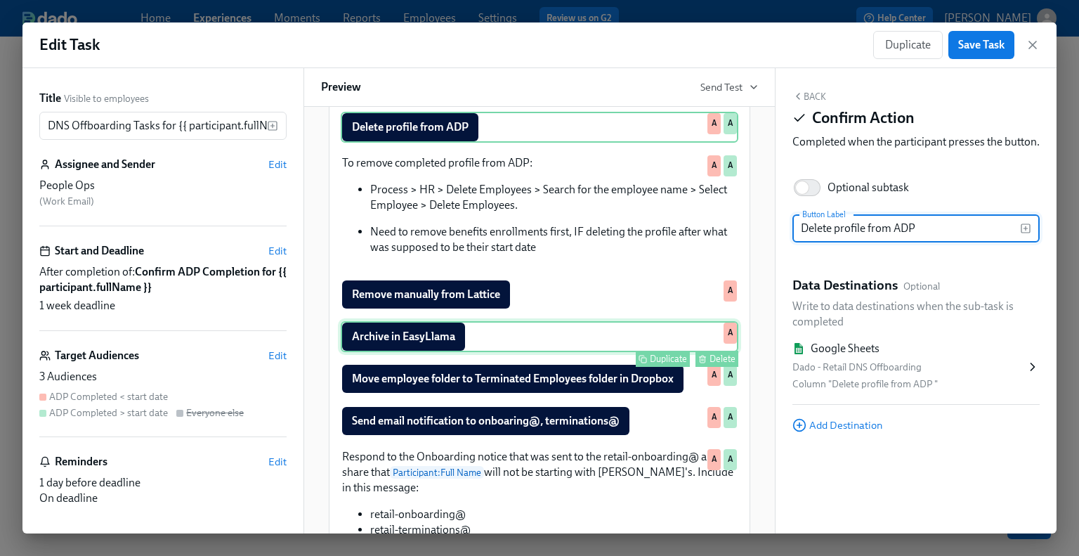
scroll to position [211, 0]
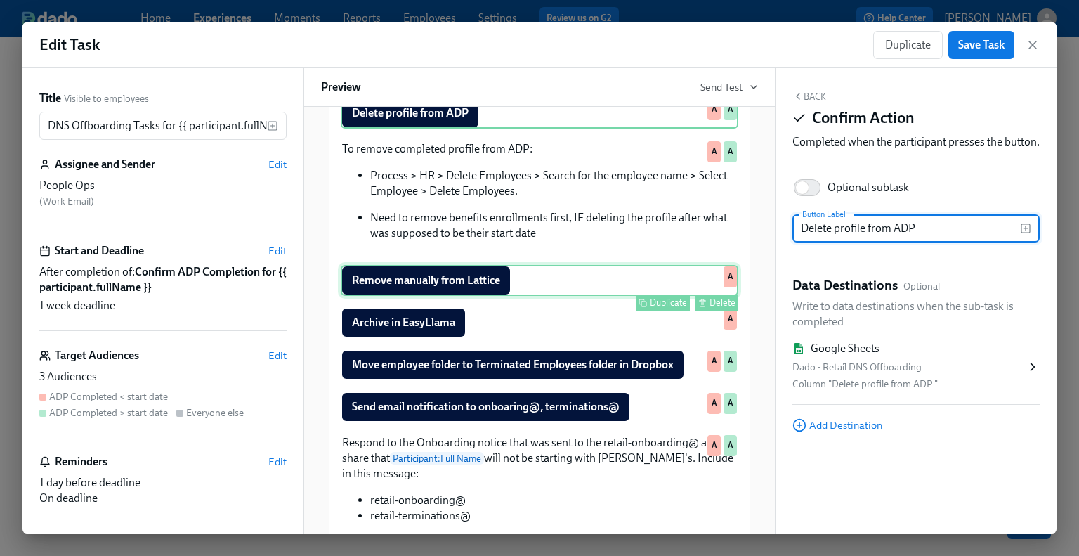
click at [514, 296] on div "Remove manually from Lattice Duplicate Delete A" at bounding box center [540, 280] width 398 height 31
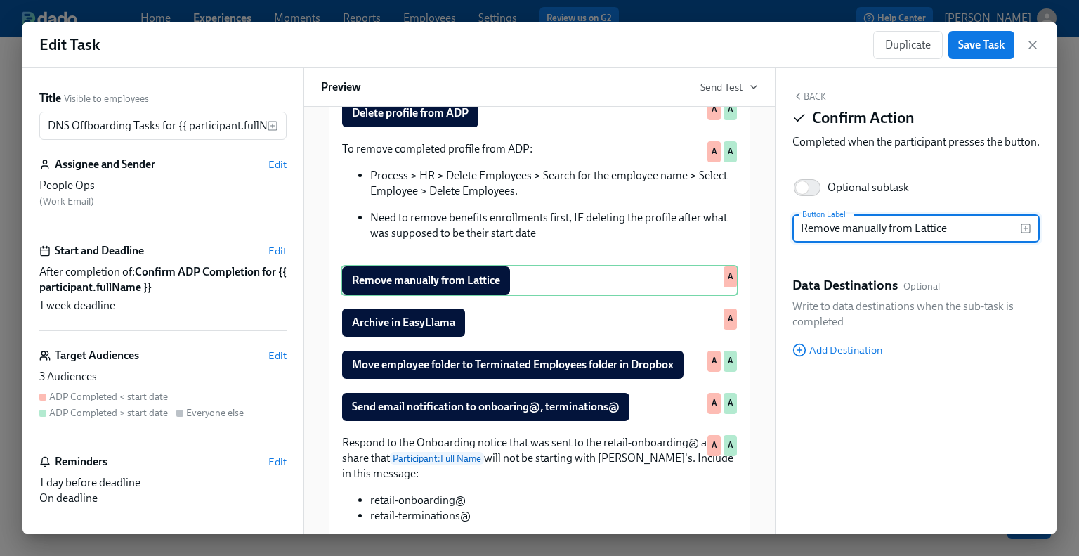
drag, startPoint x: 953, startPoint y: 244, endPoint x: 796, endPoint y: 245, distance: 156.7
click at [796, 242] on input "Remove manually from Lattice" at bounding box center [907, 228] width 228 height 28
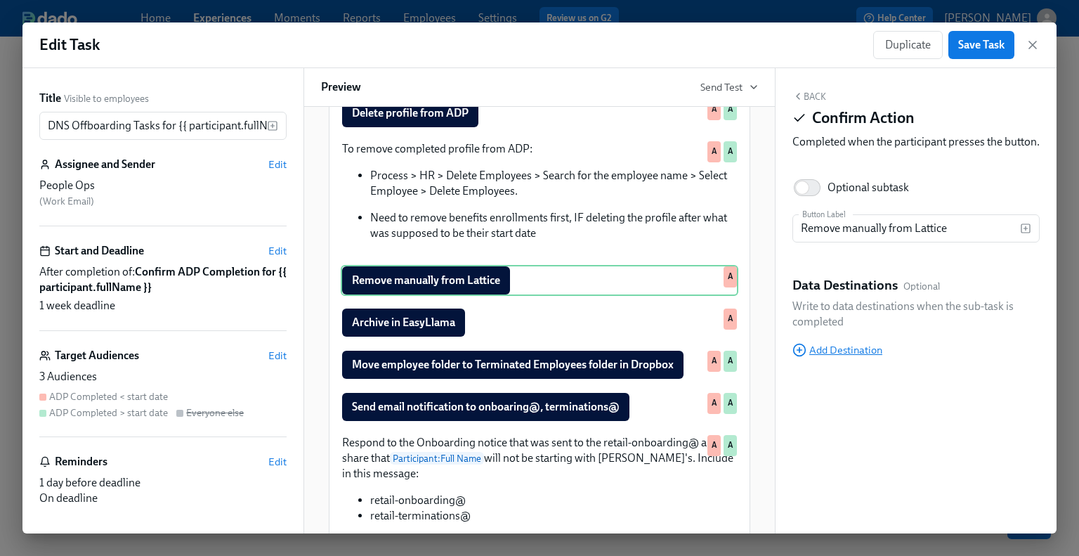
click at [837, 357] on span "Add Destination" at bounding box center [838, 350] width 90 height 14
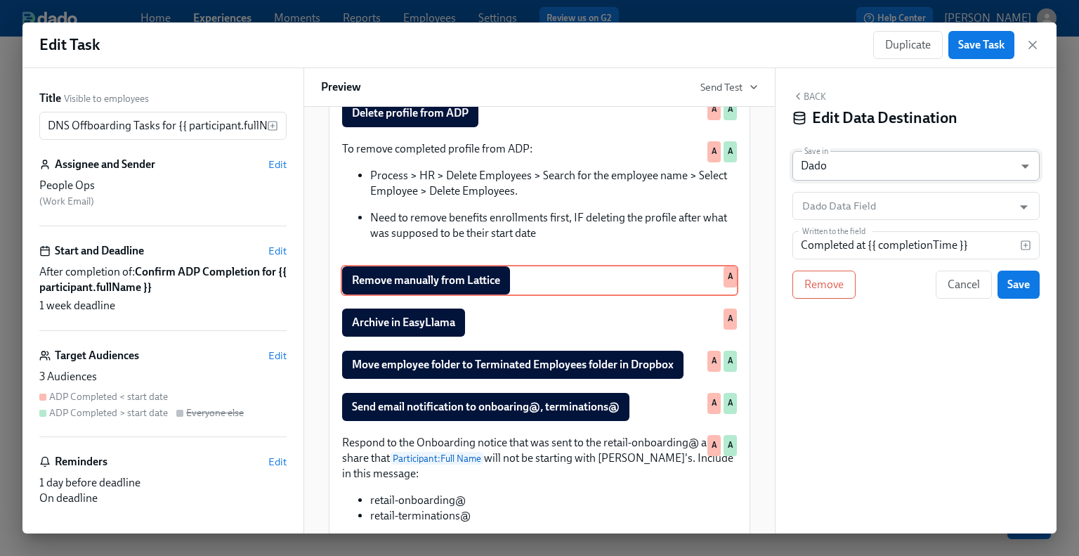
click at [838, 161] on body "Home Experiences Moments Reports Employees Settings Review us on G2 Help Center…" at bounding box center [539, 278] width 1079 height 556
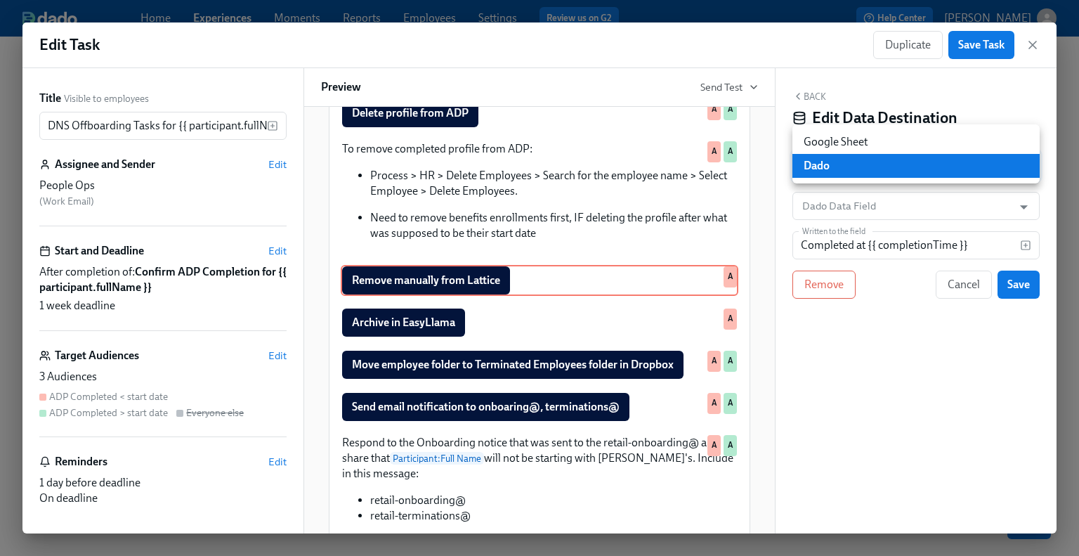
click at [849, 136] on li "Google Sheet" at bounding box center [916, 142] width 247 height 24
type input "GOOGLE_SHEET"
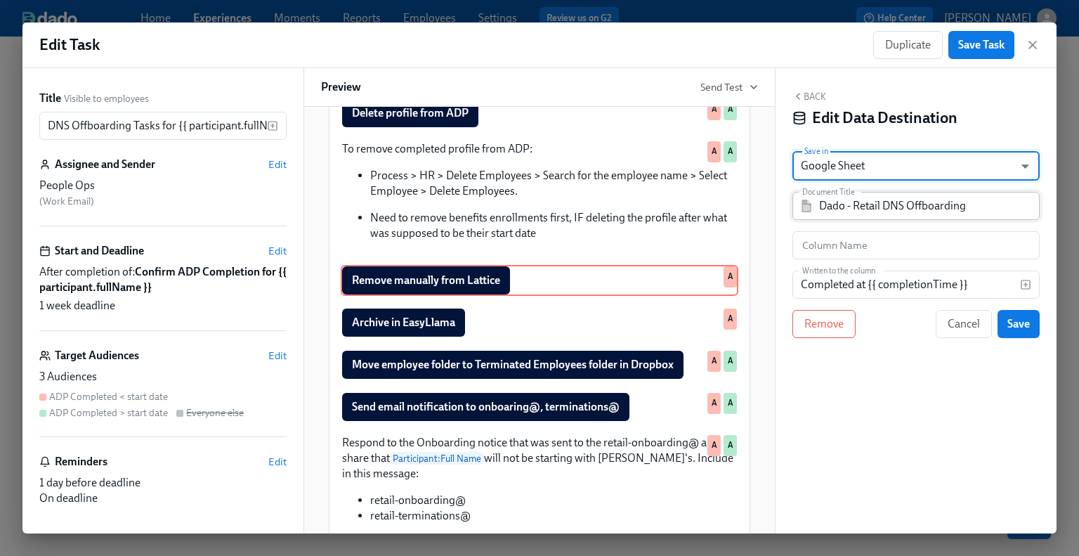
click at [854, 207] on input "Dado - Retail DNS Offboarding" at bounding box center [926, 206] width 214 height 28
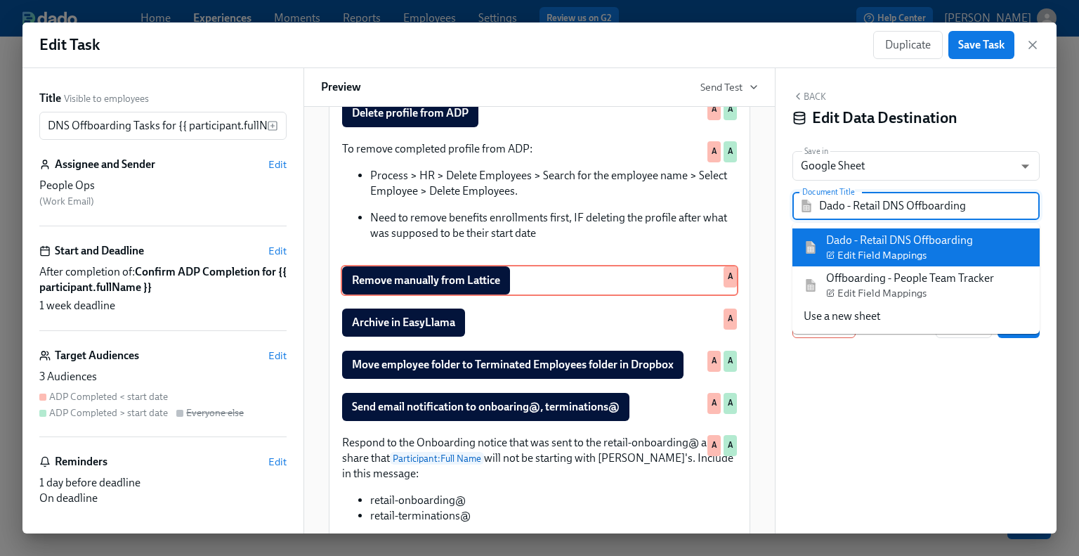
click at [887, 149] on div "Back Edit Data Destination Save in Google Sheet GOOGLE_SHEET ​ Document Title D…" at bounding box center [916, 300] width 281 height 465
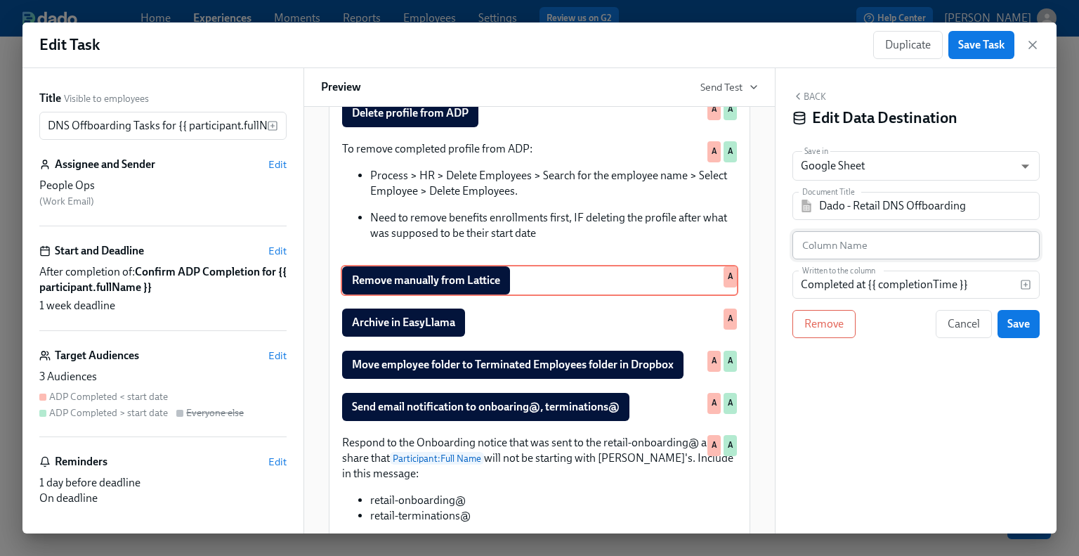
click at [887, 252] on input "text" at bounding box center [916, 245] width 247 height 28
paste input "Remove manually from Lattice"
type input "Remove manually from Lattice"
click at [887, 325] on span "Save" at bounding box center [1019, 324] width 22 height 14
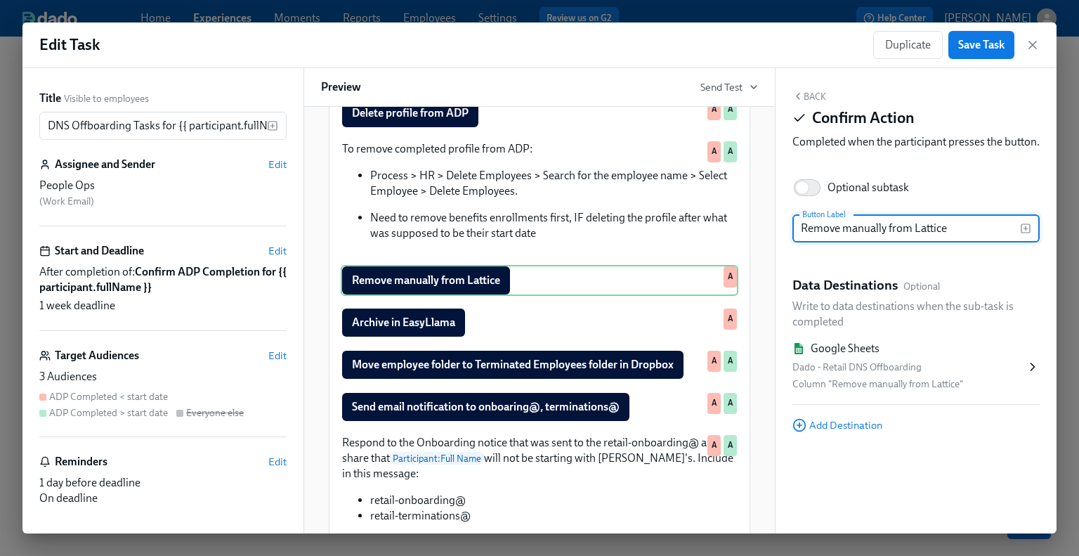
click at [818, 92] on button "Back" at bounding box center [810, 96] width 34 height 11
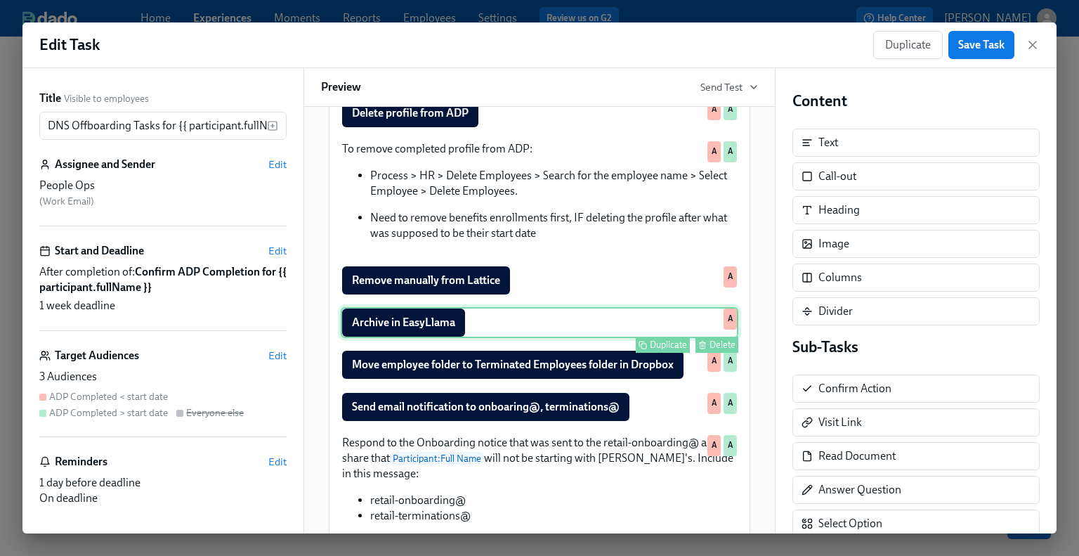
click at [424, 338] on div "Archive in EasyLlama Duplicate Delete A" at bounding box center [540, 322] width 398 height 31
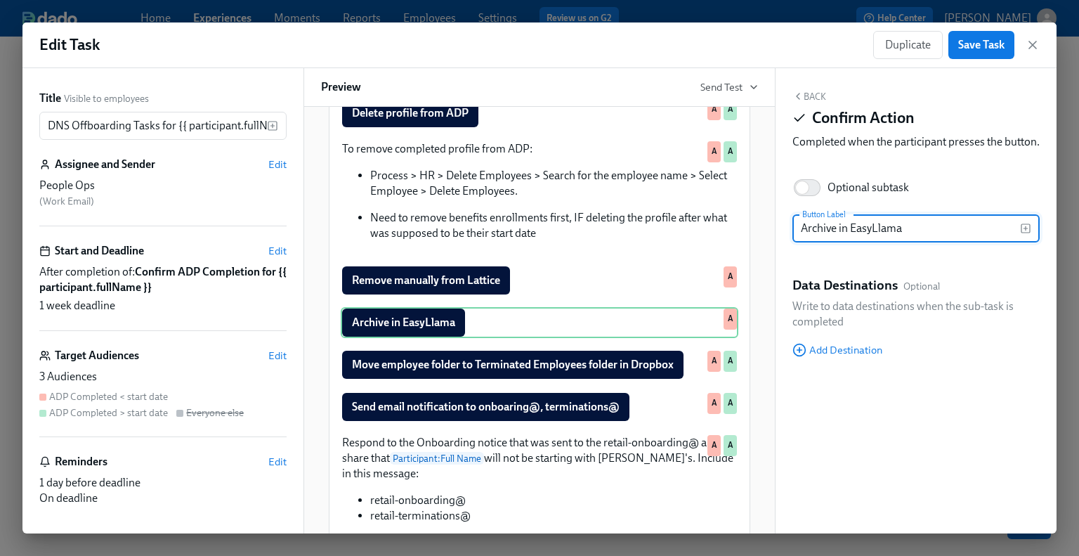
drag, startPoint x: 913, startPoint y: 244, endPoint x: 757, endPoint y: 243, distance: 155.3
click at [757, 243] on div "Title Visible to employees DNS Offboarding Tasks for {{ participant.fullName }}…" at bounding box center [539, 300] width 1034 height 465
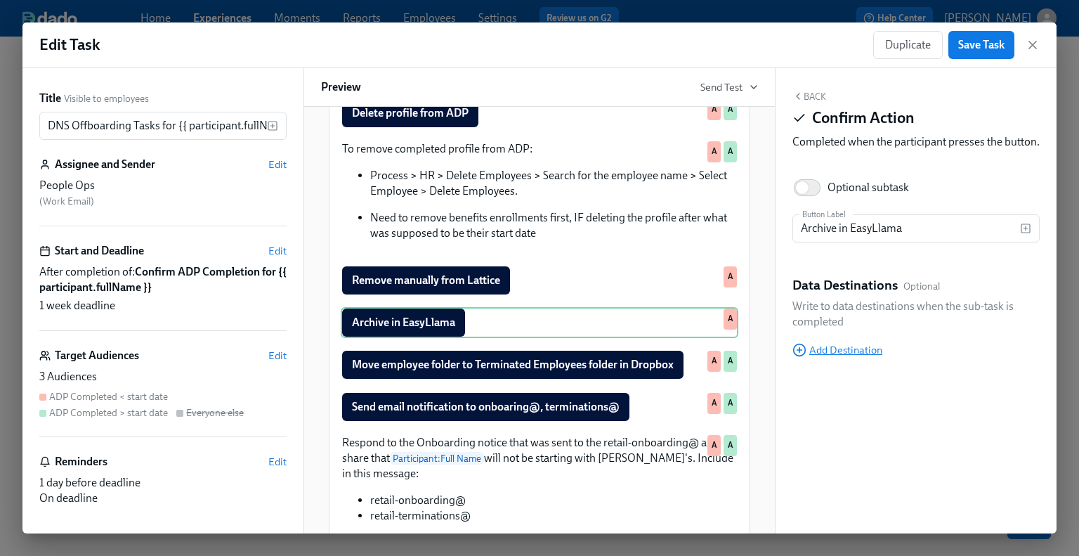
click at [847, 357] on span "Add Destination" at bounding box center [838, 350] width 90 height 14
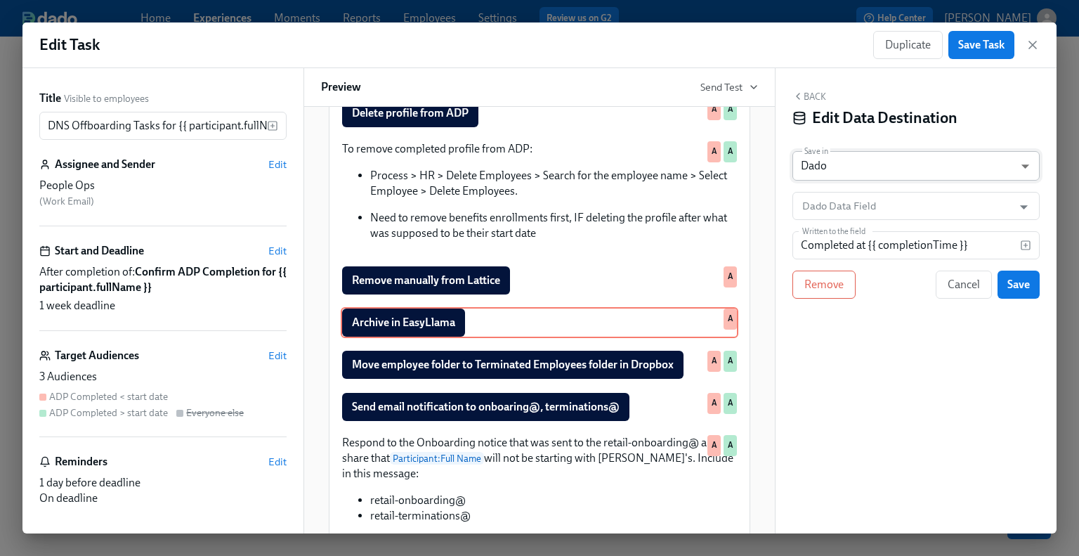
click at [848, 165] on body "Home Experiences Moments Reports Employees Settings Review us on G2 Help Center…" at bounding box center [539, 278] width 1079 height 556
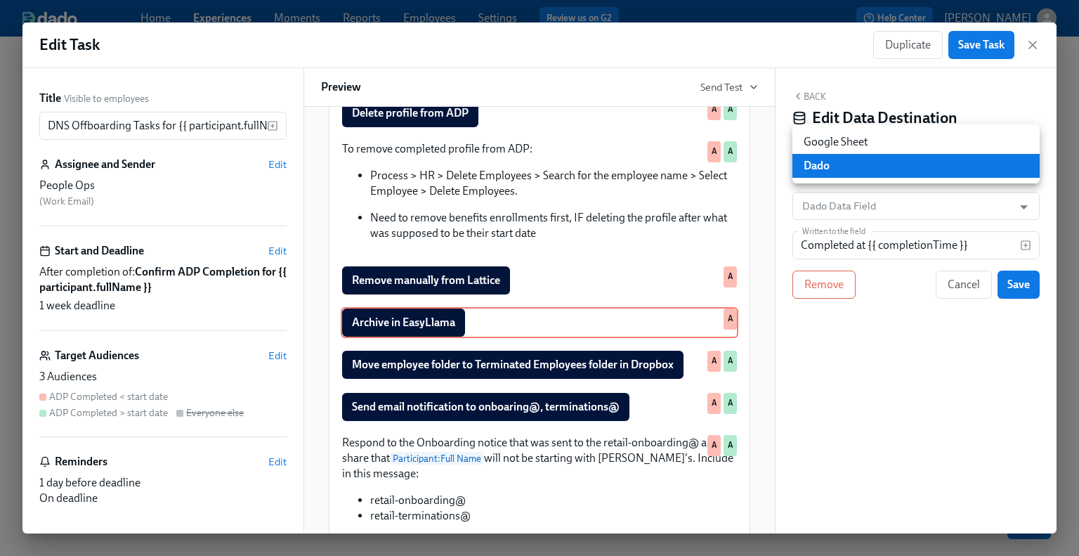
click at [843, 141] on li "Google Sheet" at bounding box center [916, 142] width 247 height 24
type input "GOOGLE_SHEET"
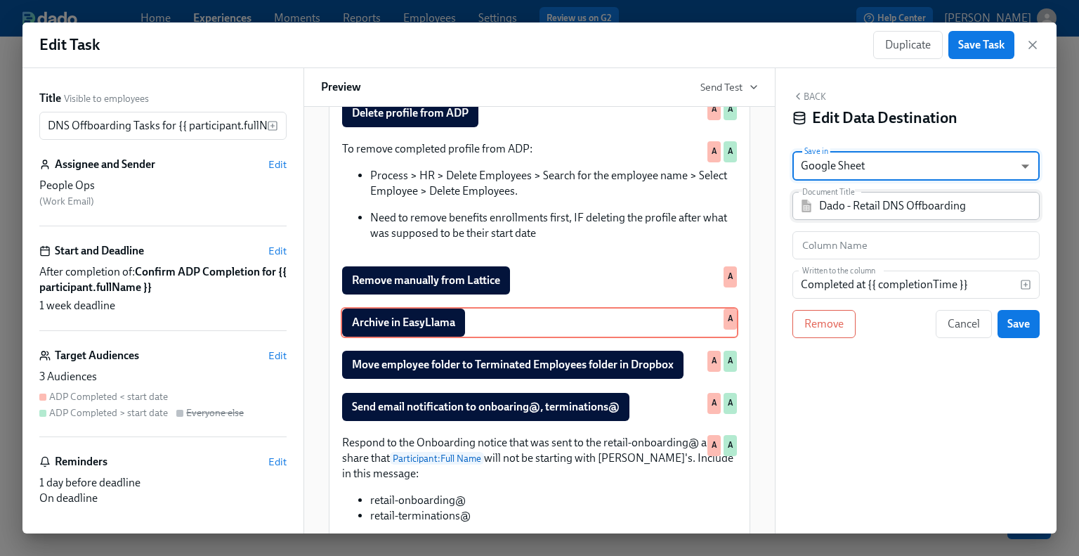
click at [839, 206] on input "Dado - Retail DNS Offboarding" at bounding box center [926, 206] width 214 height 28
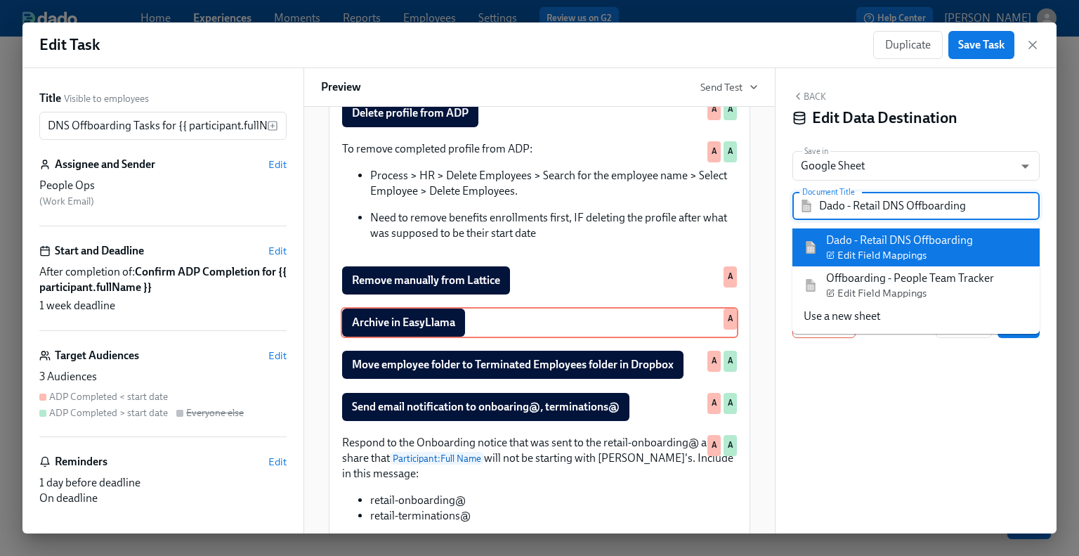
click at [849, 244] on div "Dado - Retail DNS Offboarding Edit Field Mappings" at bounding box center [899, 248] width 147 height 30
click at [842, 206] on input "Dado - Retail DNS Offboarding" at bounding box center [926, 206] width 214 height 28
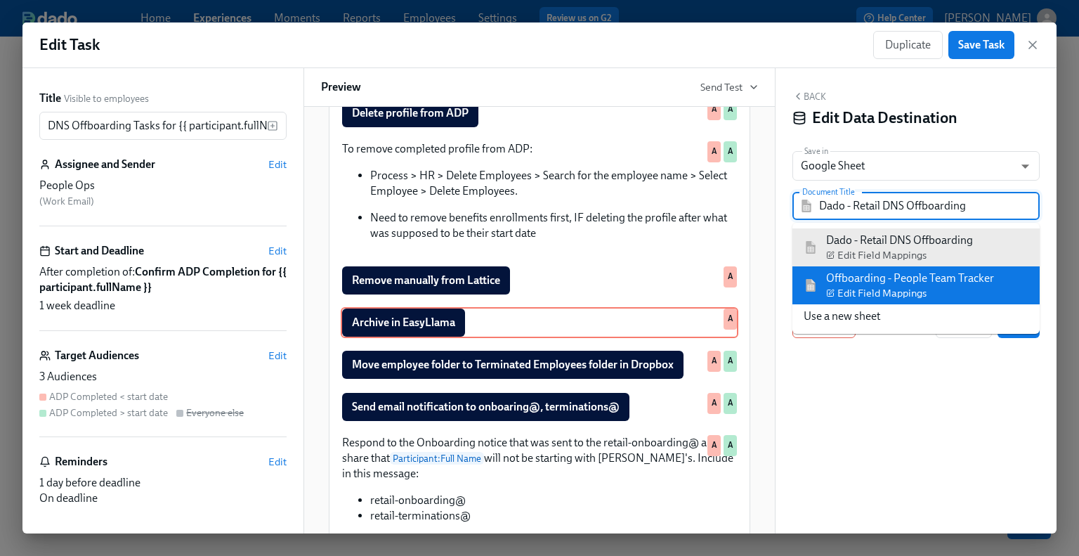
click at [844, 276] on div "Offboarding - People Team Tracker Edit Field Mappings" at bounding box center [910, 286] width 168 height 30
type input "Offboarding - People Team Tracker"
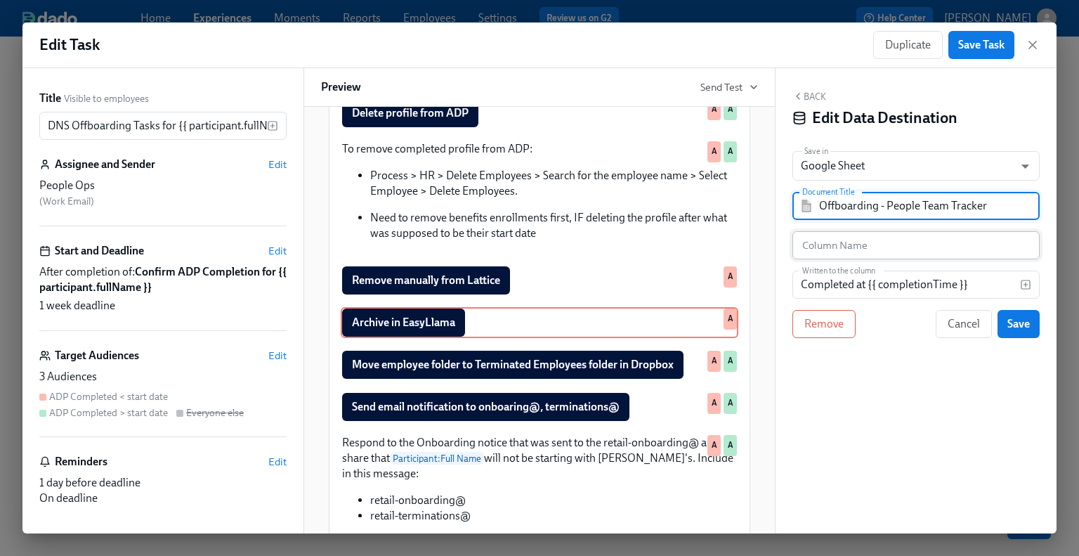
click at [833, 240] on input "text" at bounding box center [916, 245] width 247 height 28
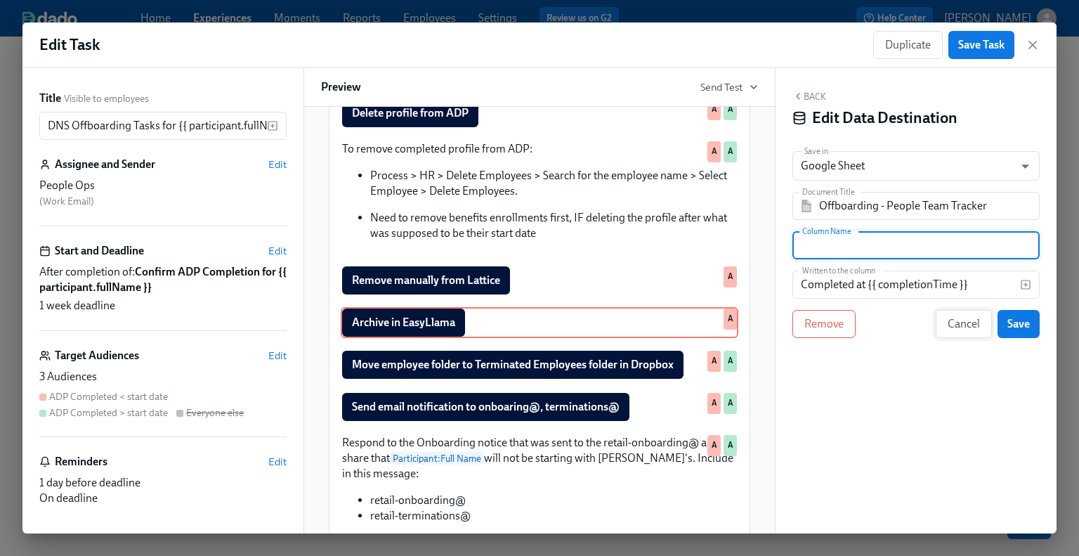
paste input "Archive in EasyLlama"
type input "Archive in EasyLlama"
click at [887, 325] on span "Save" at bounding box center [1019, 324] width 22 height 14
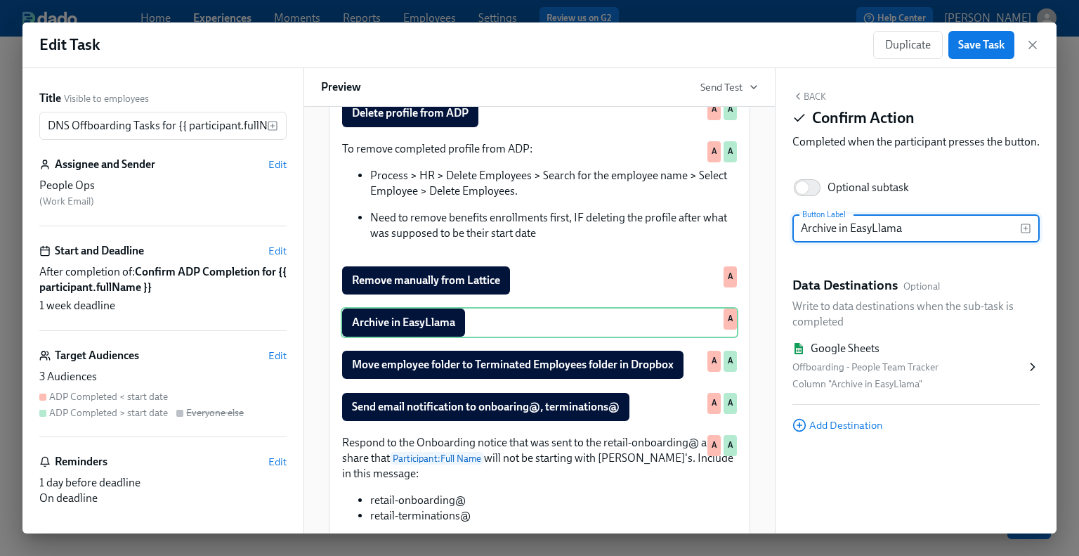
click at [810, 98] on button "Back" at bounding box center [810, 96] width 34 height 11
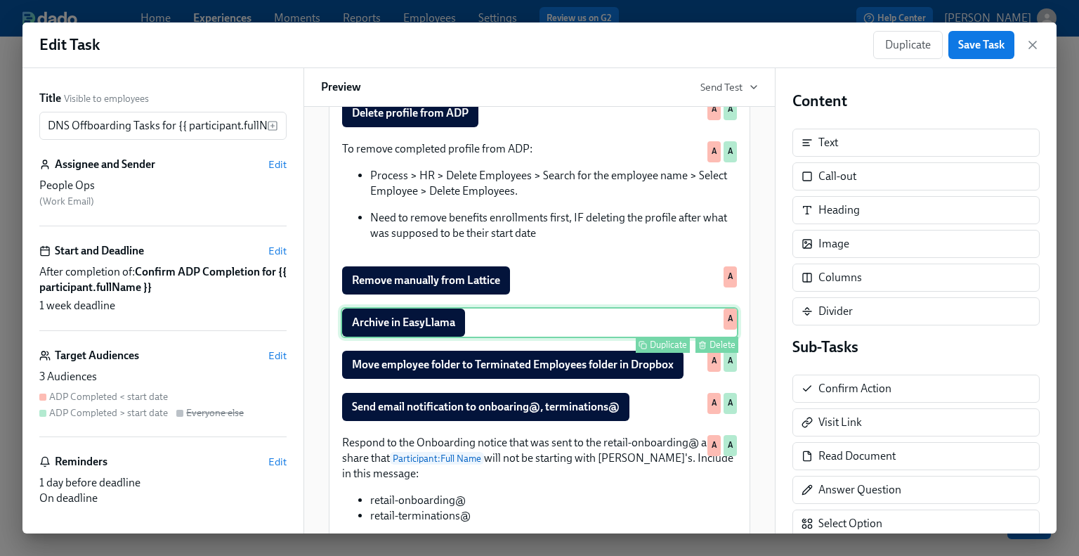
click at [557, 338] on div "Archive in EasyLlama Duplicate Delete A" at bounding box center [540, 322] width 398 height 31
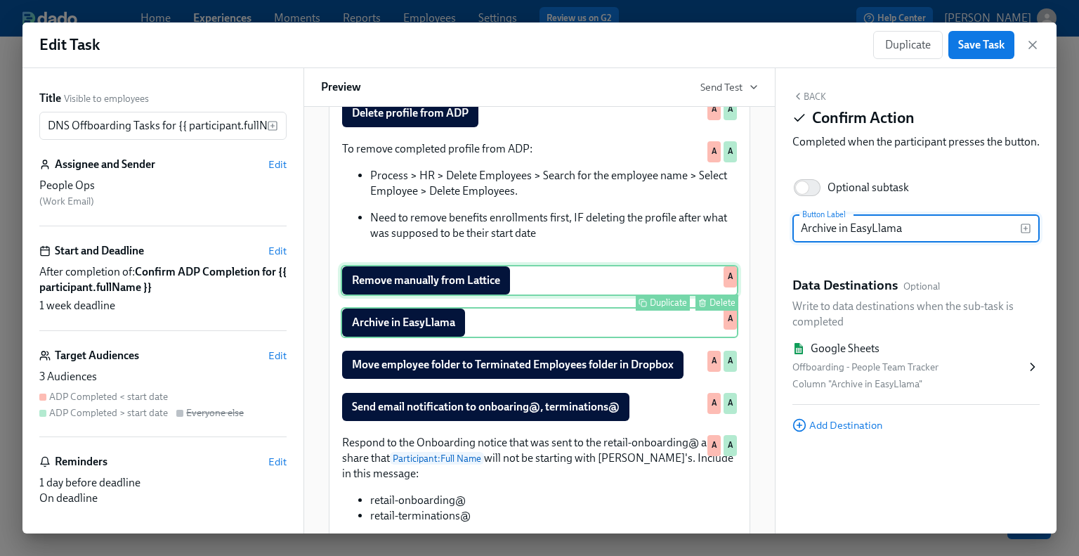
click at [526, 296] on div "Remove manually from Lattice Duplicate Delete A" at bounding box center [540, 280] width 398 height 31
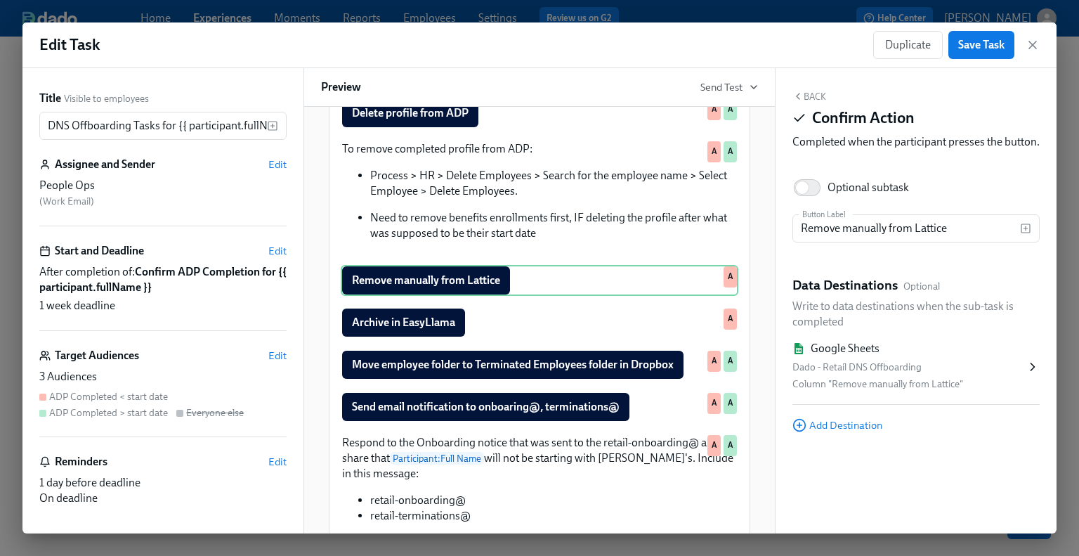
click at [887, 374] on icon at bounding box center [1033, 367] width 14 height 14
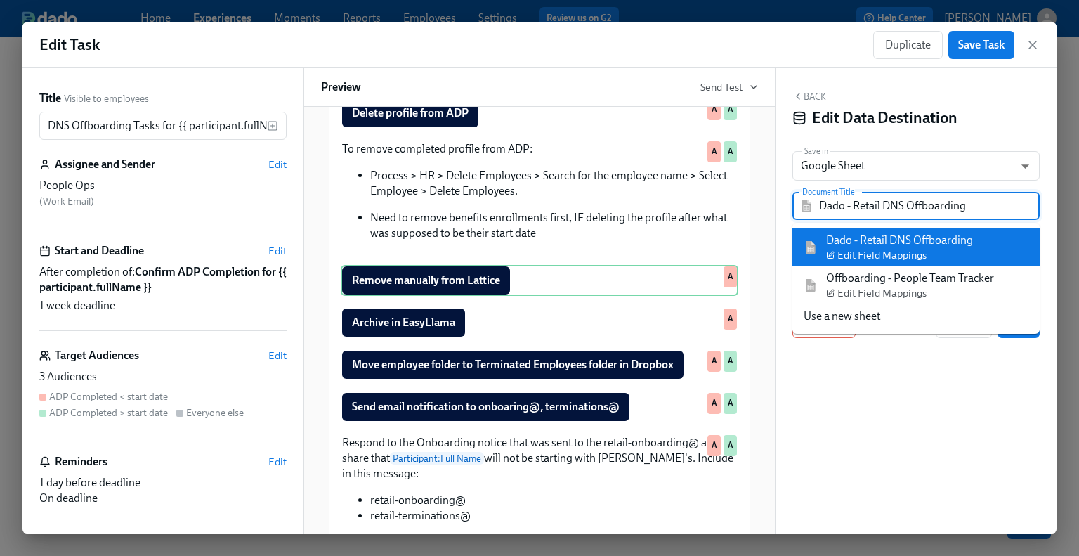
click at [870, 209] on input "Dado - Retail DNS Offboarding" at bounding box center [926, 206] width 214 height 28
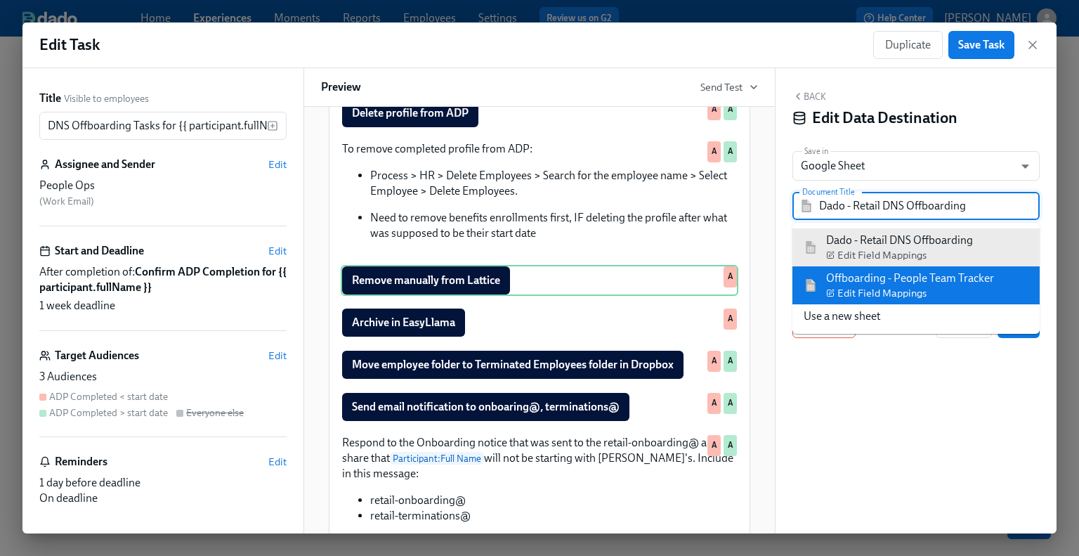
click at [871, 283] on div "Offboarding - People Team Tracker Edit Field Mappings" at bounding box center [910, 286] width 168 height 30
type input "Offboarding - People Team Tracker"
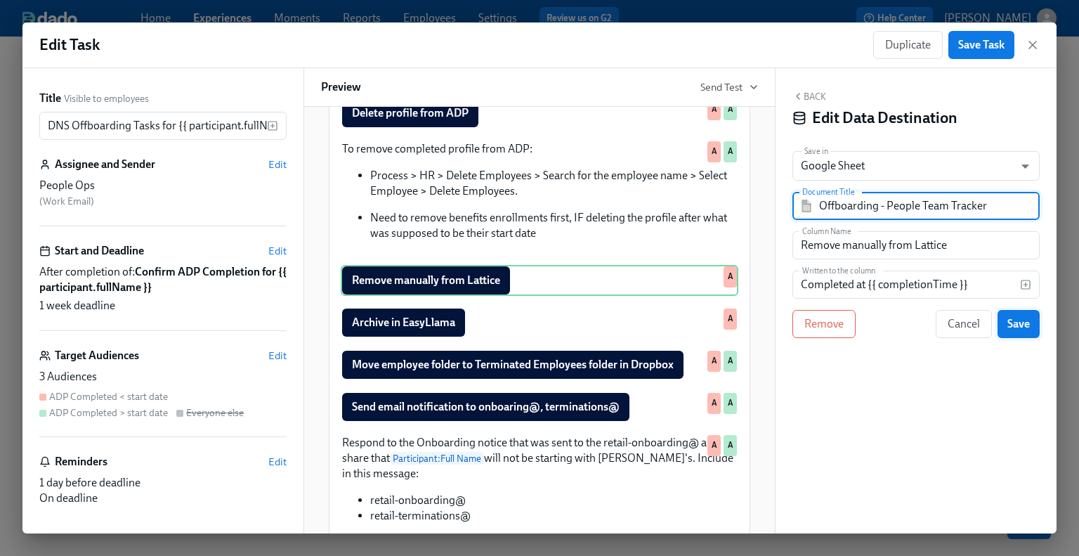
click at [887, 323] on span "Save" at bounding box center [1019, 324] width 22 height 14
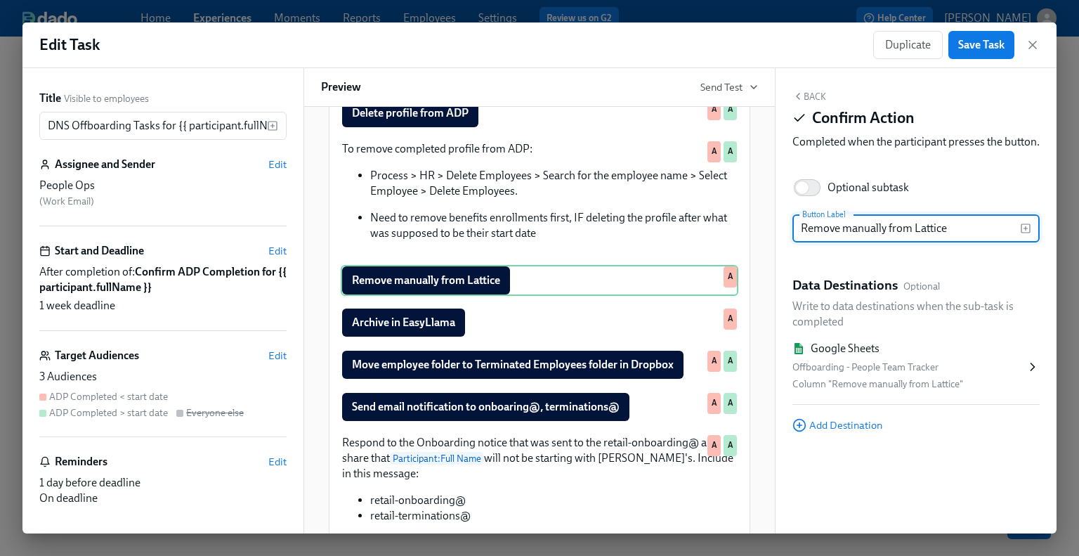
click at [808, 94] on button "Back" at bounding box center [810, 96] width 34 height 11
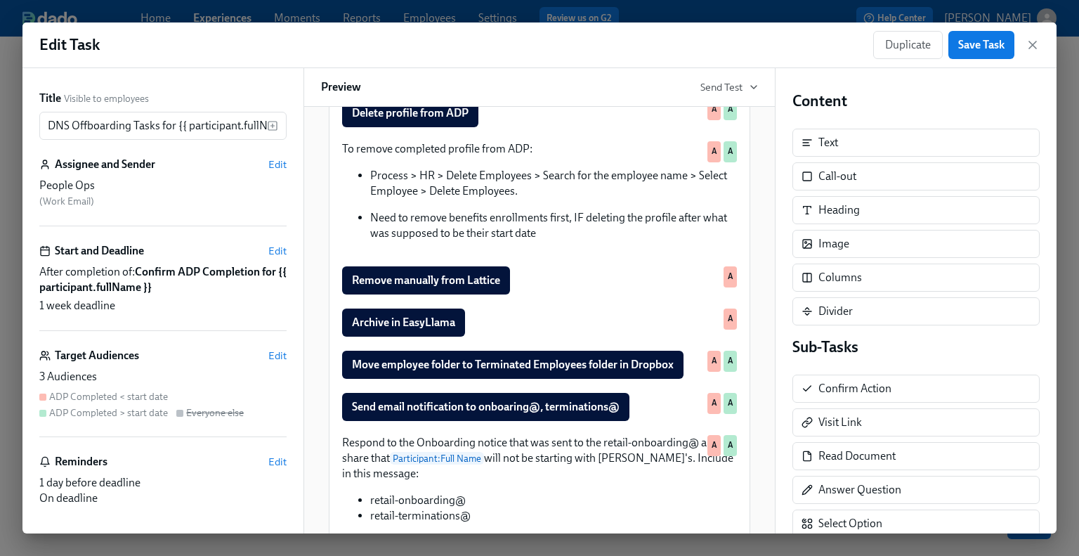
click at [538, 150] on div "Remove from Dado Onboarding experience Duplicate Delete A A Delete profile from…" at bounding box center [540, 290] width 398 height 469
click at [540, 129] on div "Delete profile from ADP Duplicate Delete A A" at bounding box center [540, 113] width 398 height 31
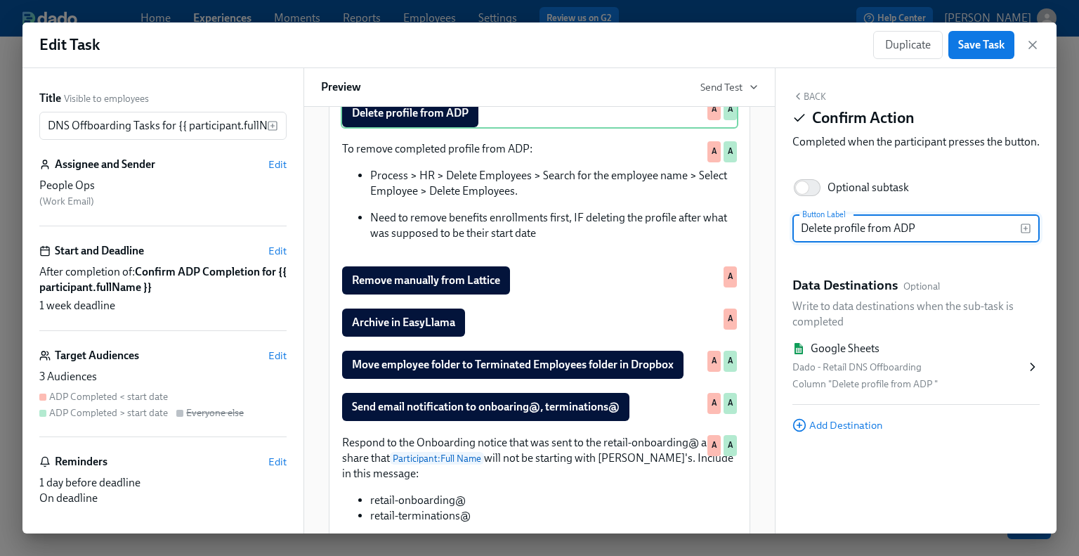
click at [887, 374] on icon at bounding box center [1033, 367] width 14 height 14
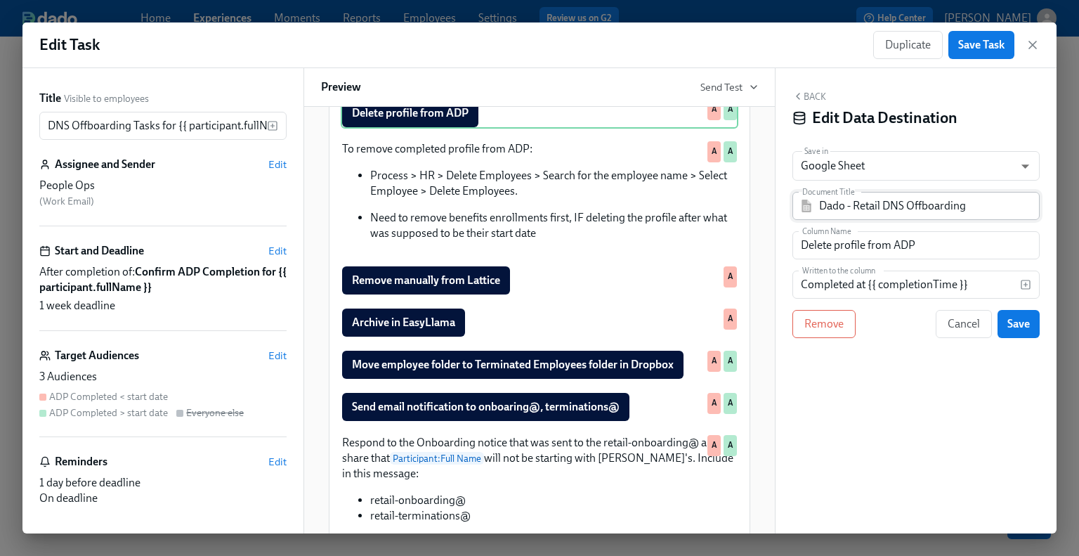
click at [887, 211] on input "Dado - Retail DNS Offboarding" at bounding box center [926, 206] width 214 height 28
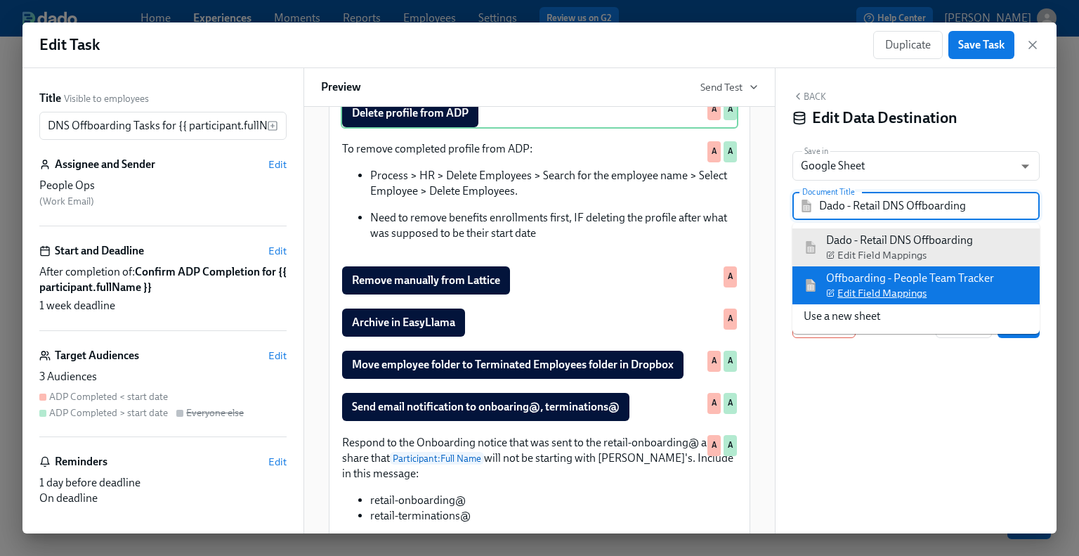
click at [865, 294] on span "Edit Field Mappings" at bounding box center [876, 293] width 100 height 14
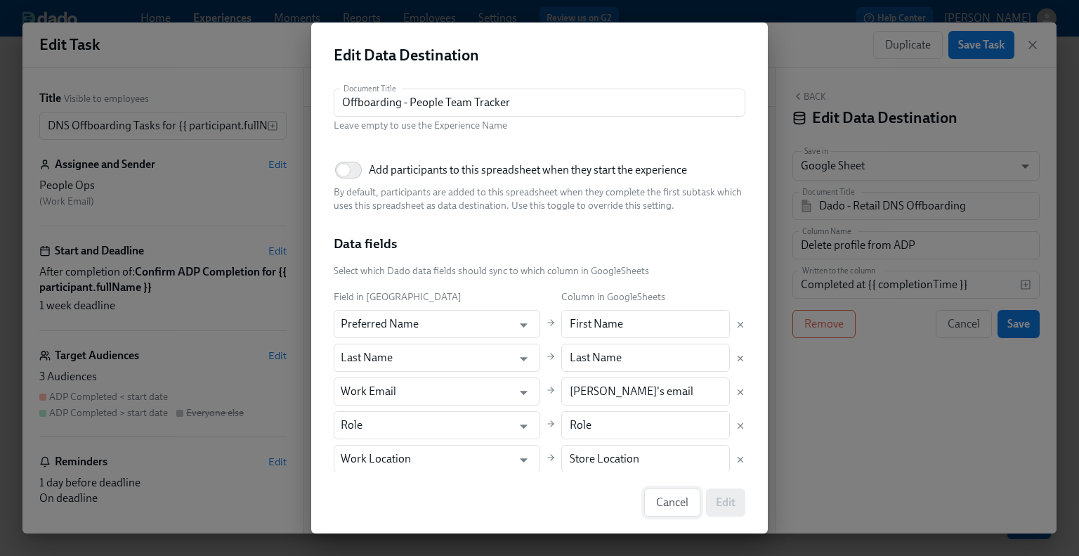
click at [667, 507] on span "Cancel" at bounding box center [672, 502] width 32 height 14
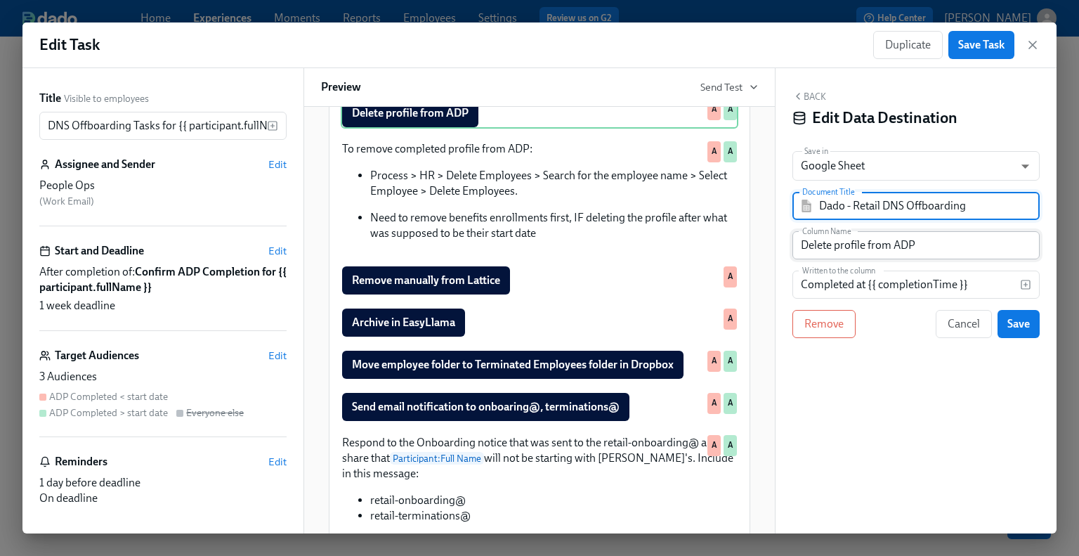
click at [887, 246] on input "Delete profile from ADP" at bounding box center [916, 245] width 247 height 28
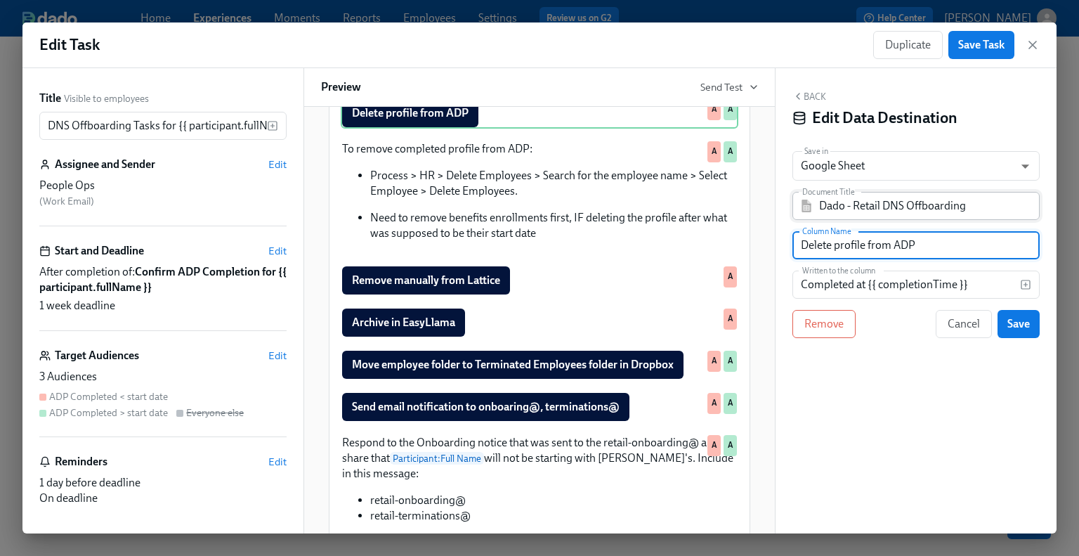
click at [887, 213] on input "Dado - Retail DNS Offboarding" at bounding box center [926, 206] width 214 height 28
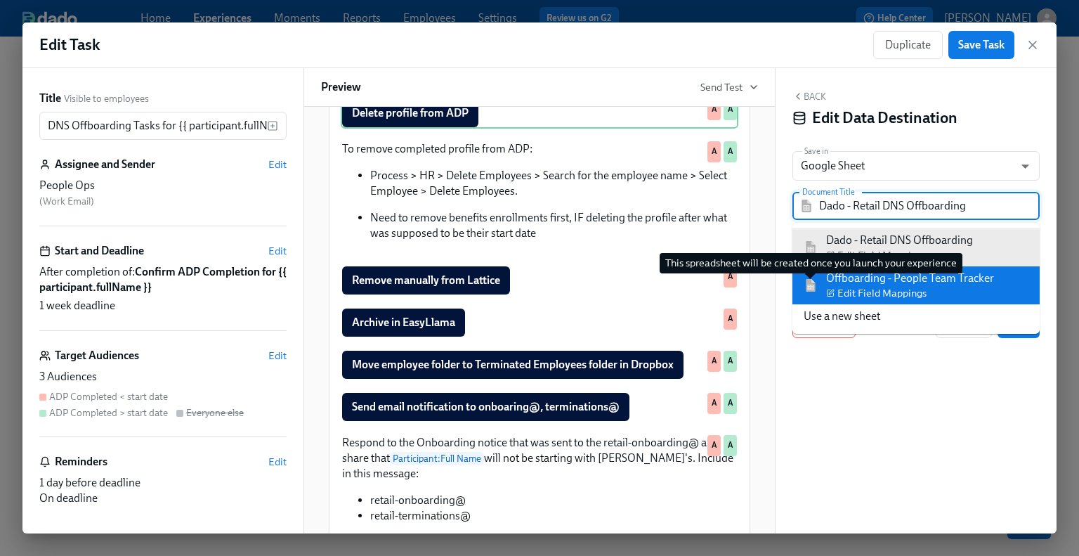
click at [816, 285] on img at bounding box center [811, 285] width 14 height 13
type input "Offboarding - People Team Tracker"
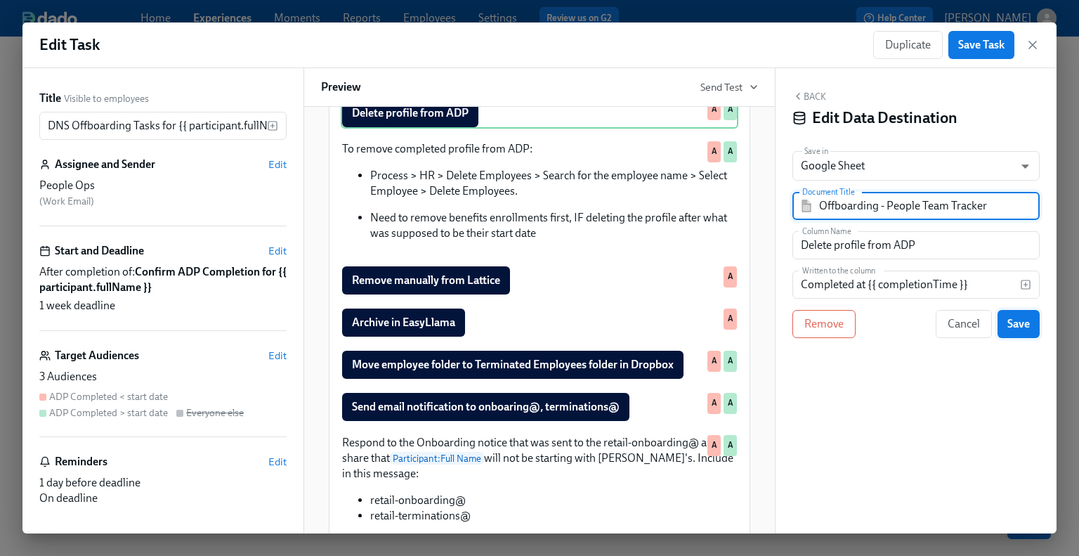
click at [887, 320] on span "Save" at bounding box center [1019, 324] width 22 height 14
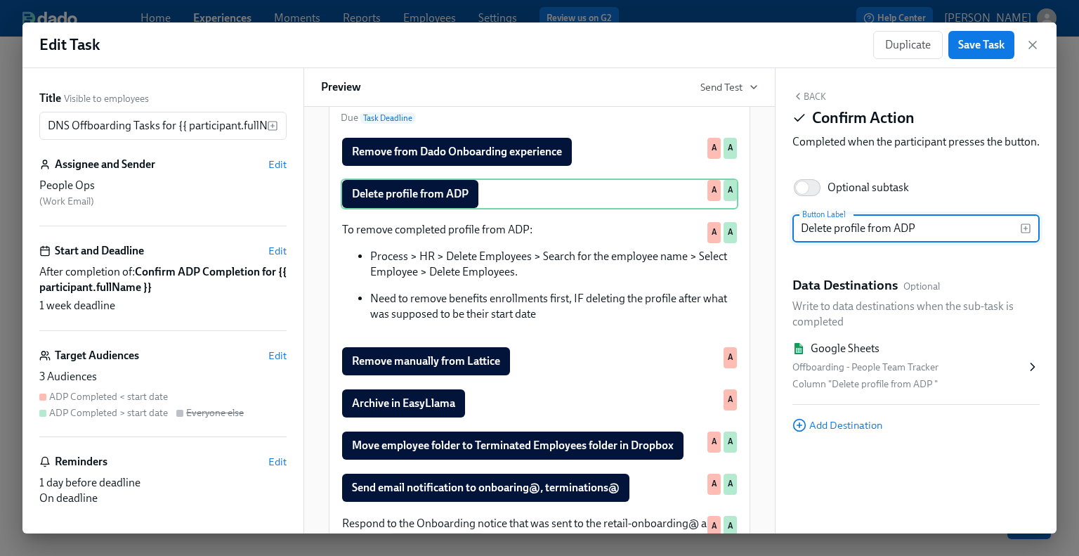
scroll to position [70, 0]
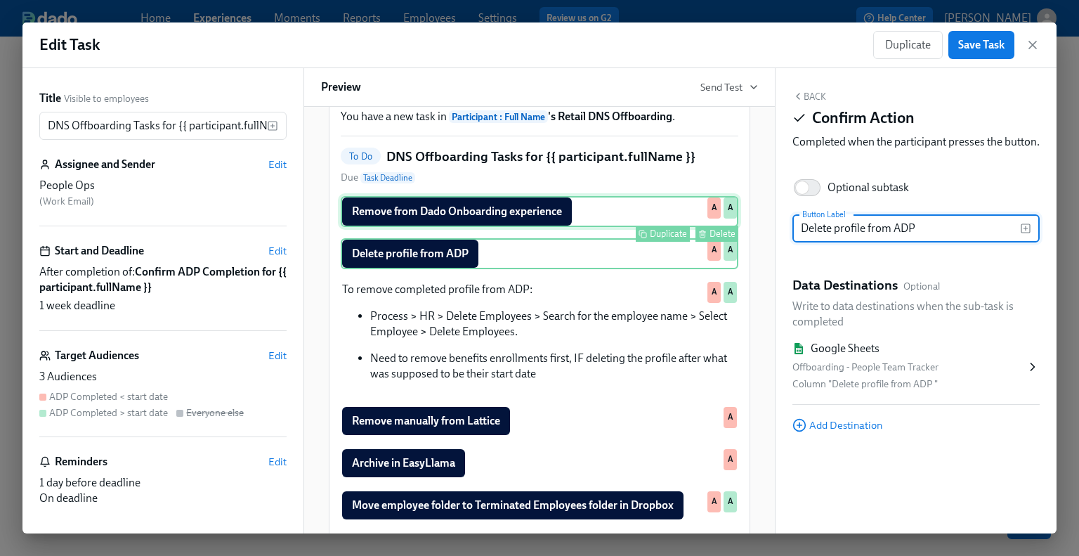
click at [509, 227] on div "Remove from Dado Onboarding experience Duplicate Delete A A" at bounding box center [540, 211] width 398 height 31
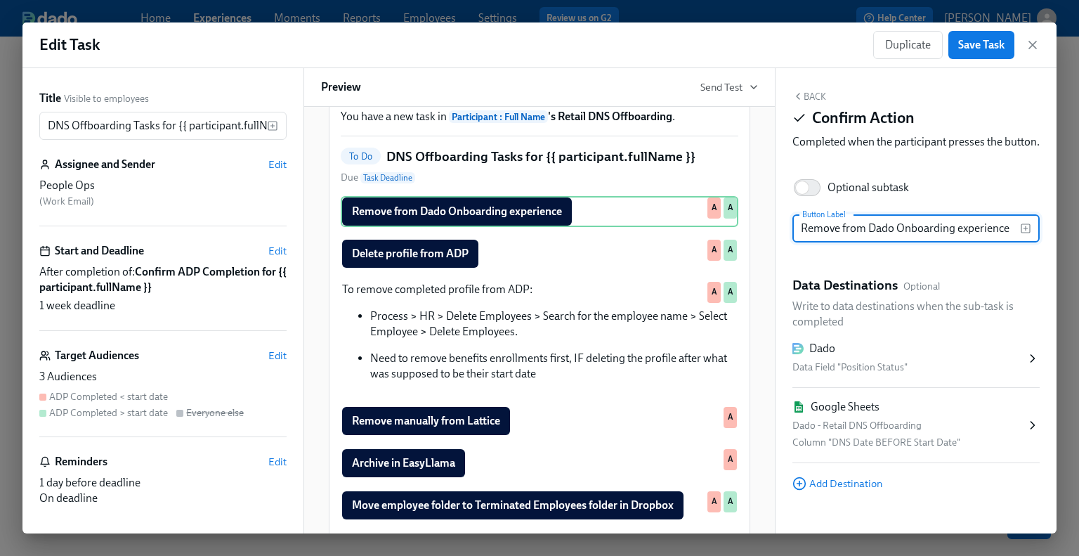
click at [887, 432] on icon at bounding box center [1033, 425] width 14 height 14
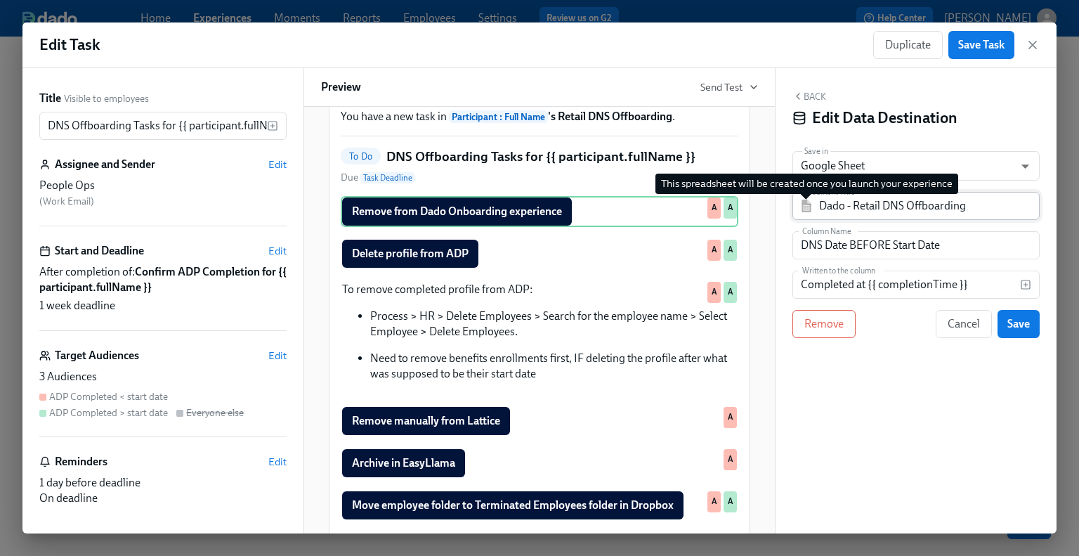
click at [807, 208] on img at bounding box center [807, 206] width 14 height 13
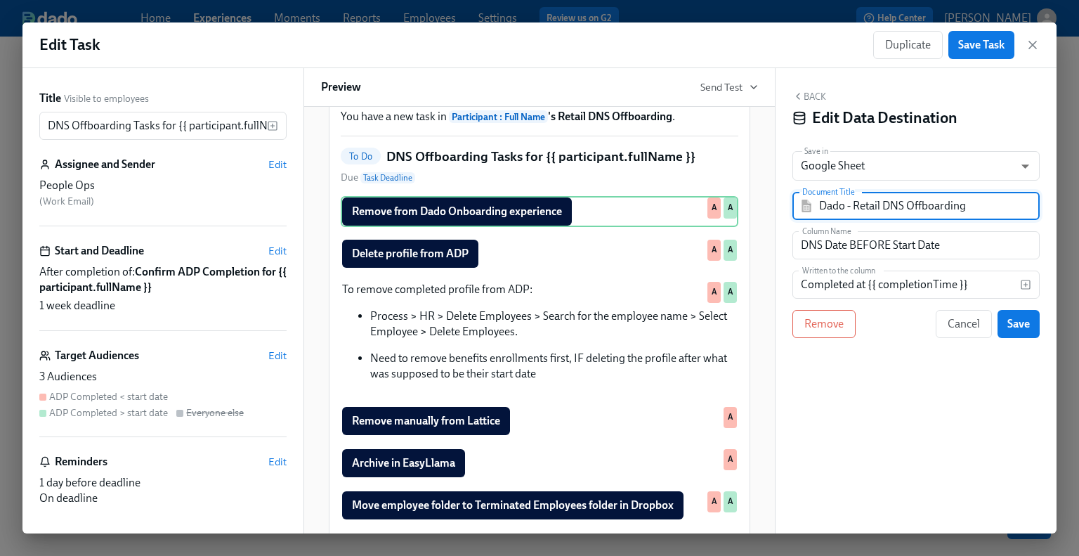
click at [845, 214] on input "Dado - Retail DNS Offboarding" at bounding box center [926, 206] width 214 height 28
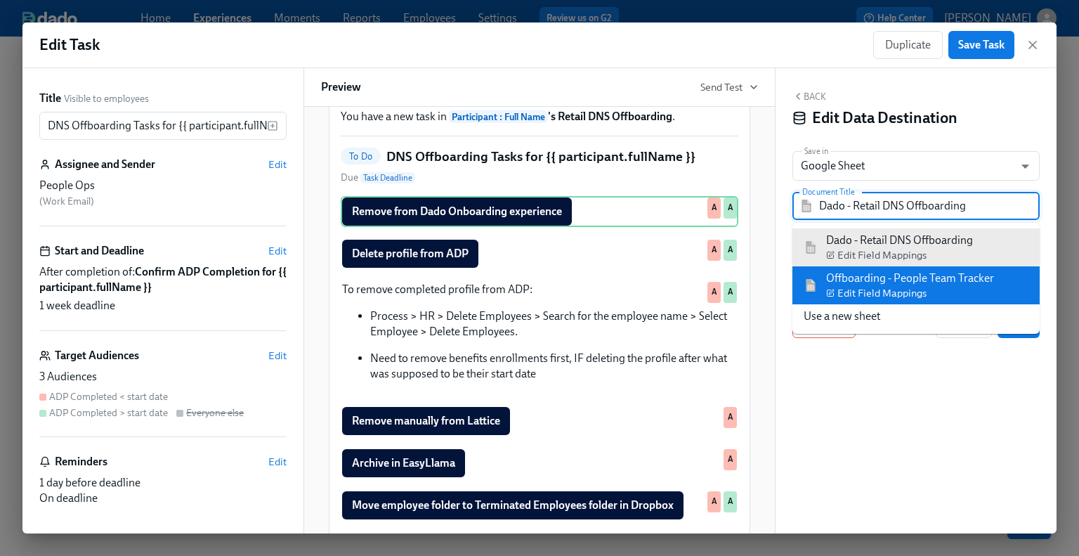
click at [808, 279] on img at bounding box center [811, 285] width 14 height 13
type input "Offboarding - People Team Tracker"
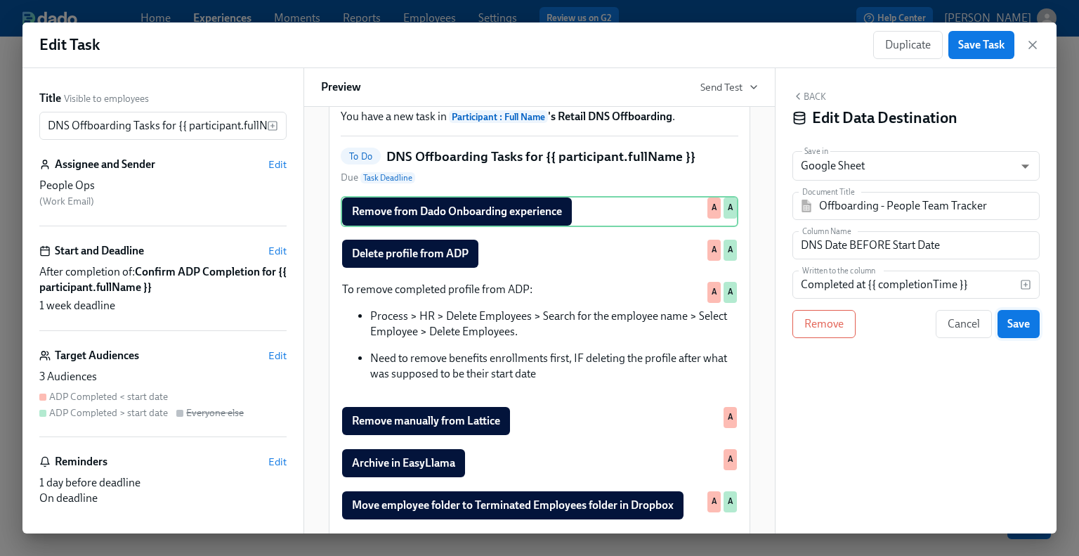
click at [887, 329] on button "Save" at bounding box center [1019, 324] width 42 height 28
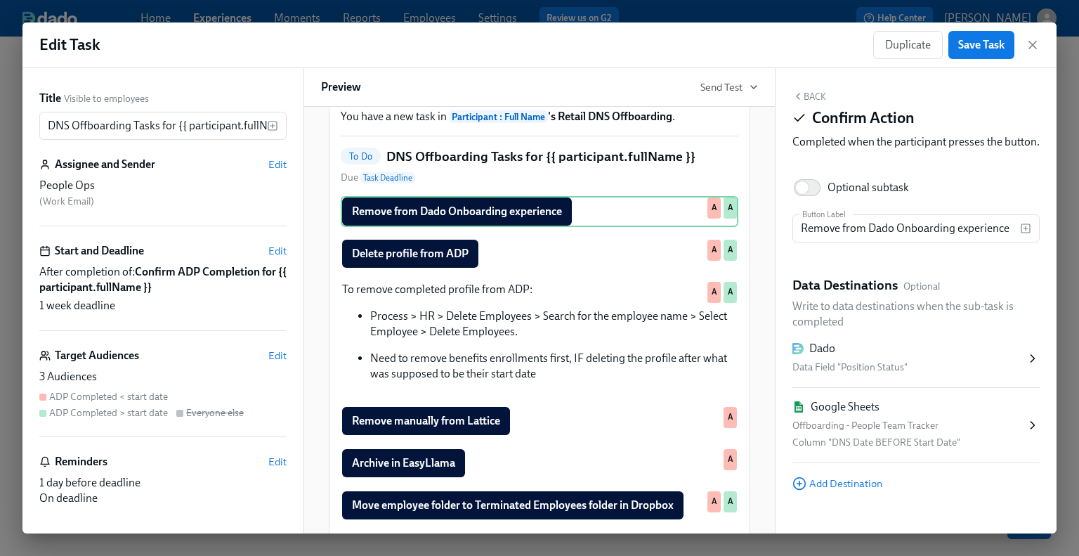
click at [806, 91] on button "Back" at bounding box center [810, 96] width 34 height 11
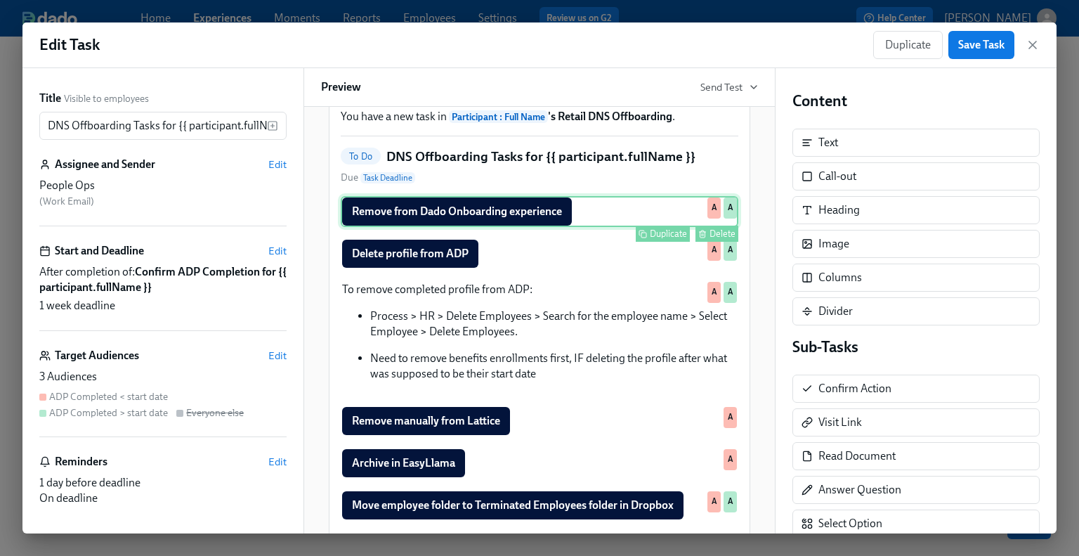
click at [459, 227] on div "Remove from Dado Onboarding experience Duplicate Delete A A" at bounding box center [540, 211] width 398 height 31
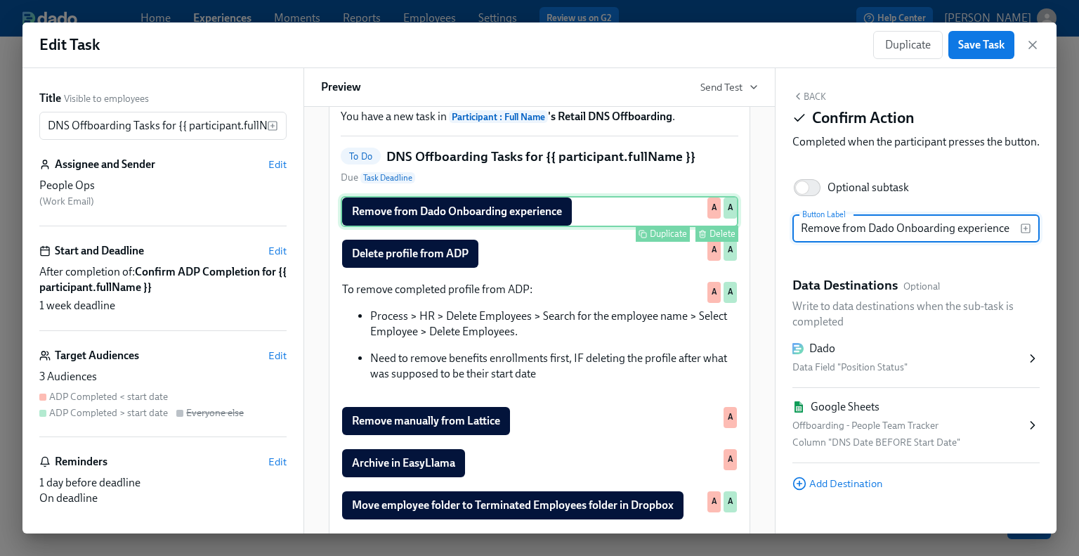
click at [470, 242] on div "Duplicate Delete" at bounding box center [541, 234] width 395 height 16
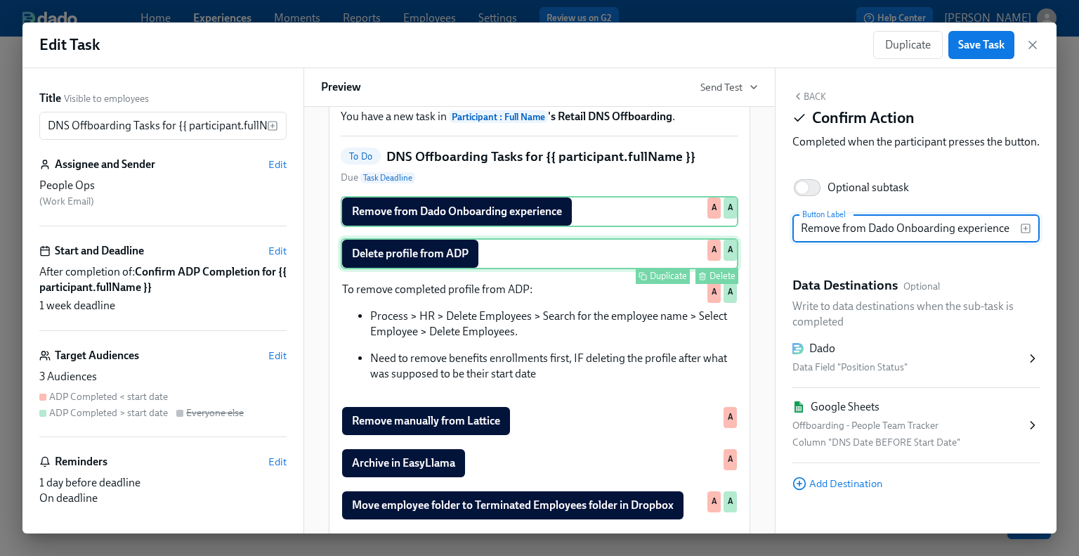
click at [469, 269] on div "Delete profile from ADP Duplicate Delete A A" at bounding box center [540, 253] width 398 height 31
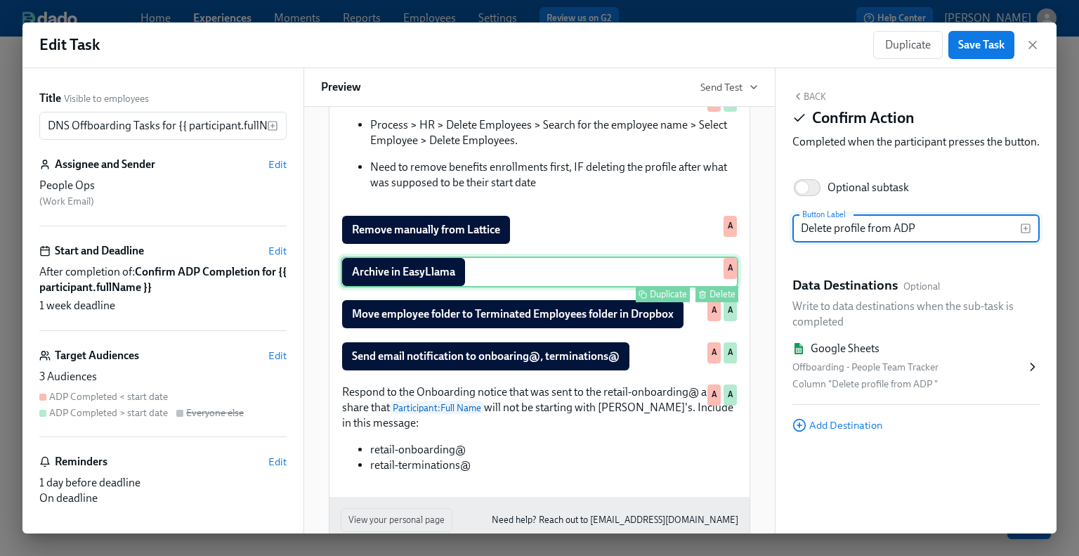
scroll to position [281, 0]
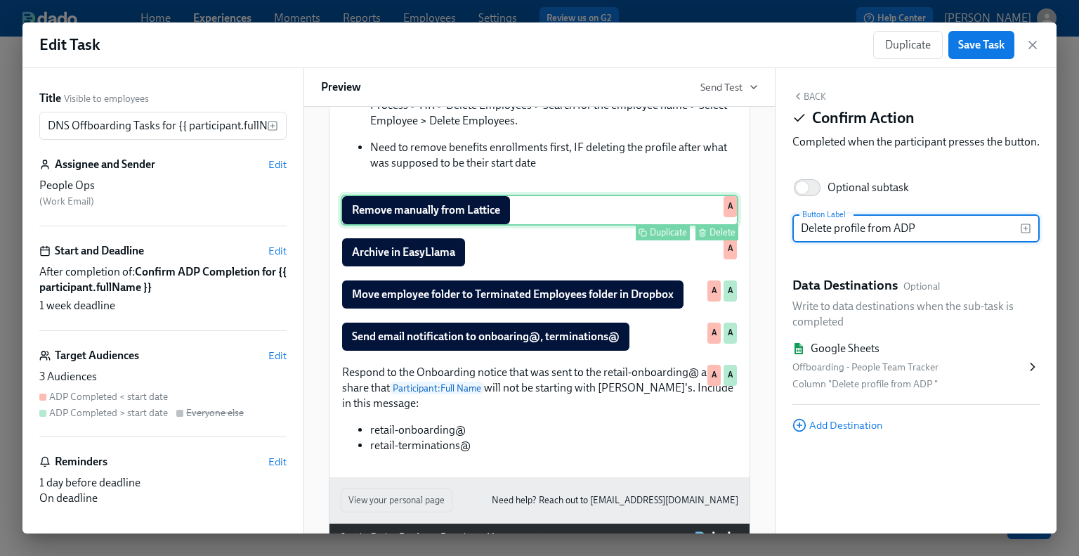
click at [554, 226] on div "Remove manually from Lattice Duplicate Delete A" at bounding box center [540, 210] width 398 height 31
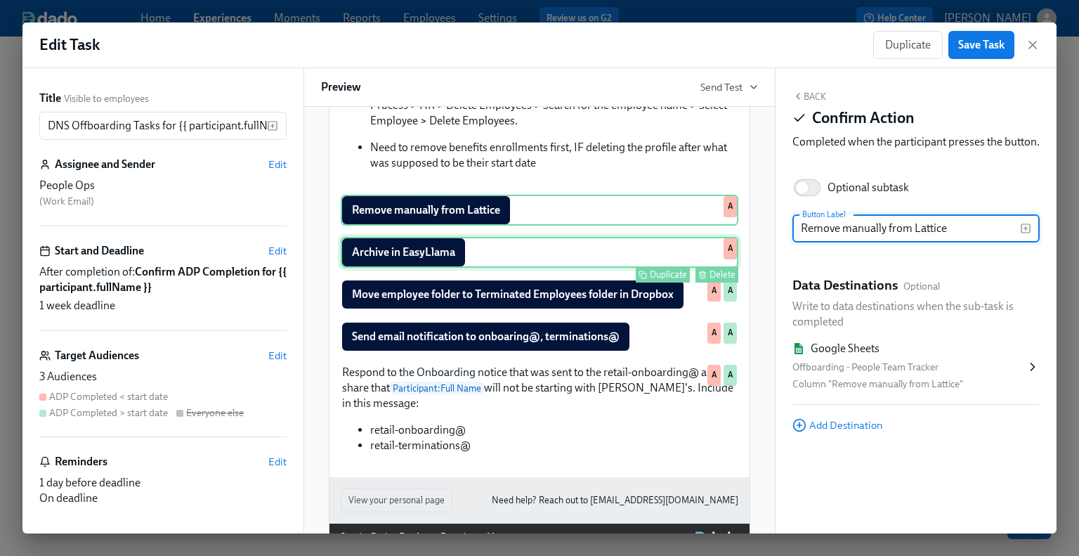
click at [556, 268] on div "Archive in EasyLlama Duplicate Delete A" at bounding box center [540, 252] width 398 height 31
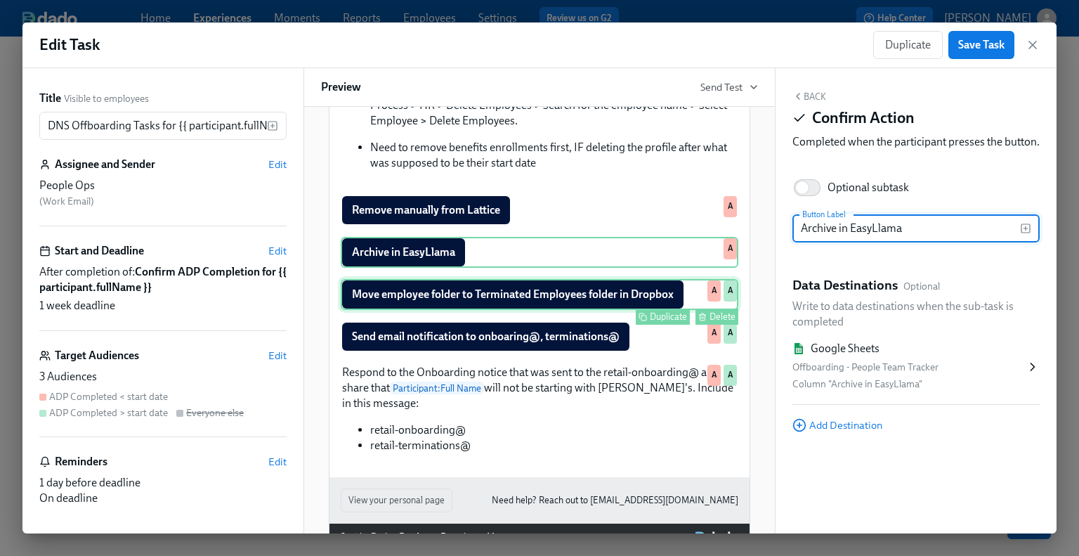
click at [558, 310] on div "Move employee folder to Terminated Employees folder in Dropbox Duplicate Delete…" at bounding box center [540, 294] width 398 height 31
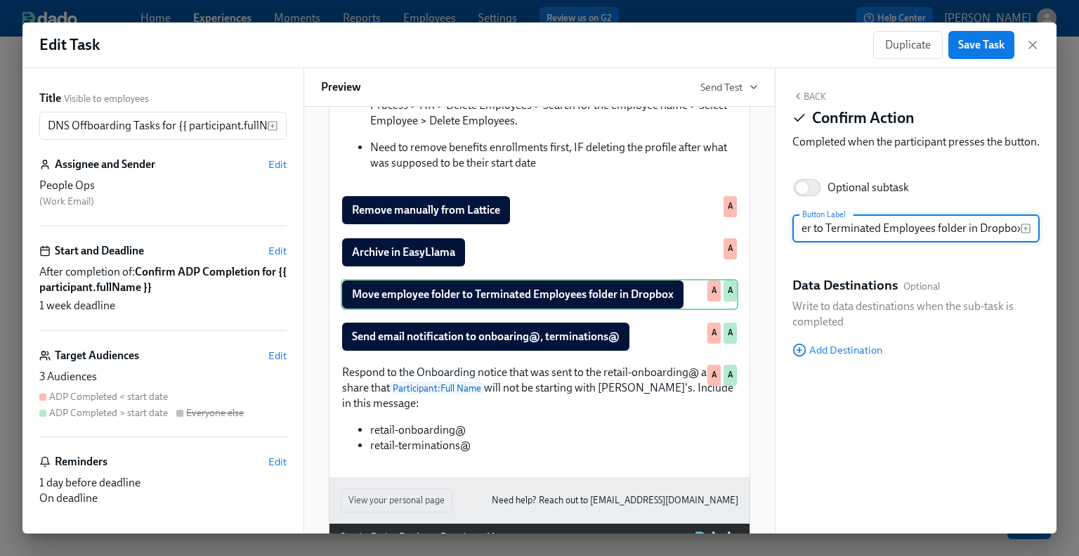
scroll to position [0, 0]
drag, startPoint x: 965, startPoint y: 243, endPoint x: 789, endPoint y: 244, distance: 175.7
click at [789, 244] on div "Back Confirm Action Completed when the participant presses the button. Optional…" at bounding box center [916, 300] width 281 height 465
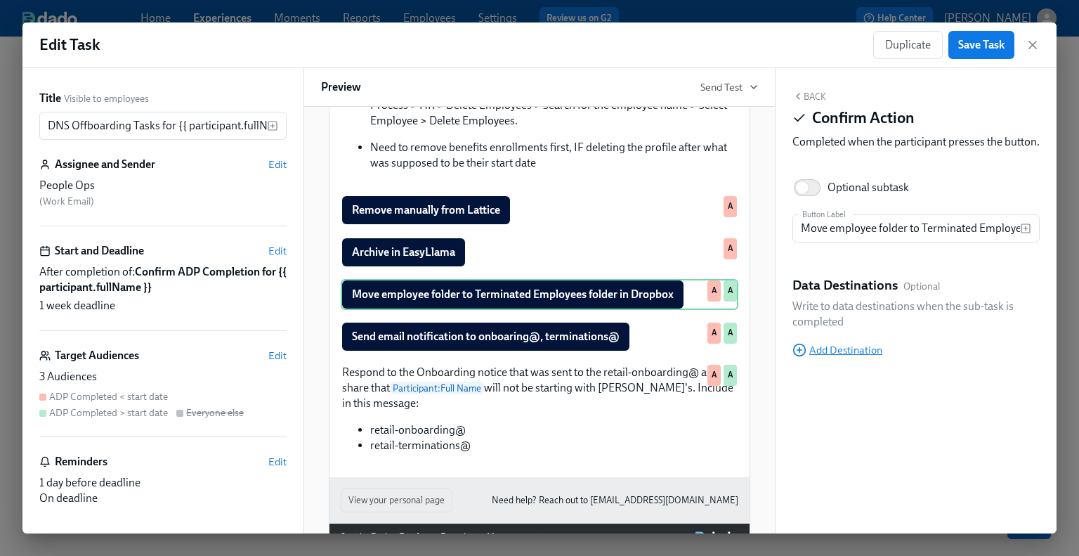
click at [812, 357] on span "Add Destination" at bounding box center [838, 350] width 90 height 14
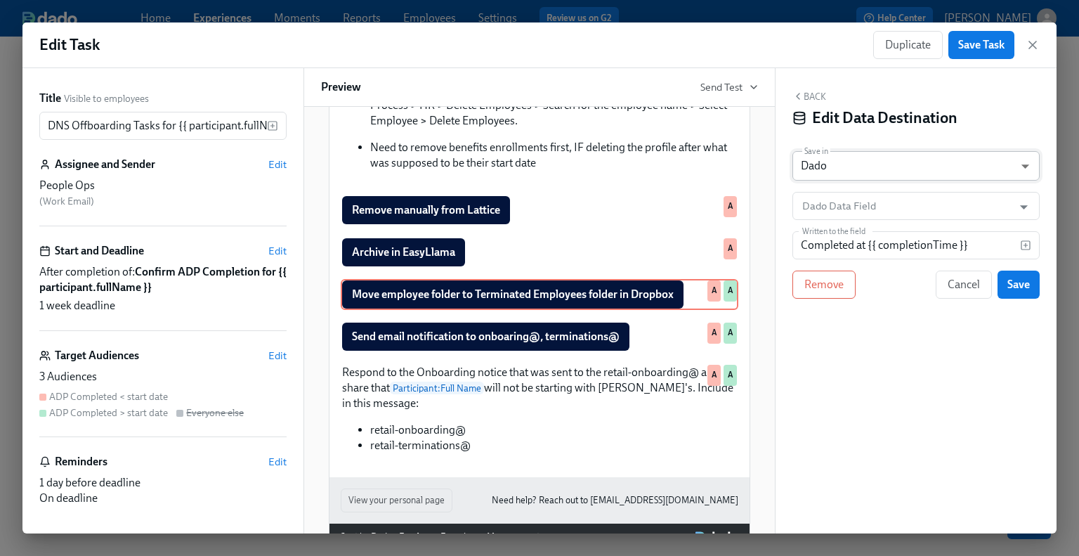
click at [827, 168] on body "Home Experiences Moments Reports Employees Settings Review us on G2 Help Center…" at bounding box center [539, 278] width 1079 height 556
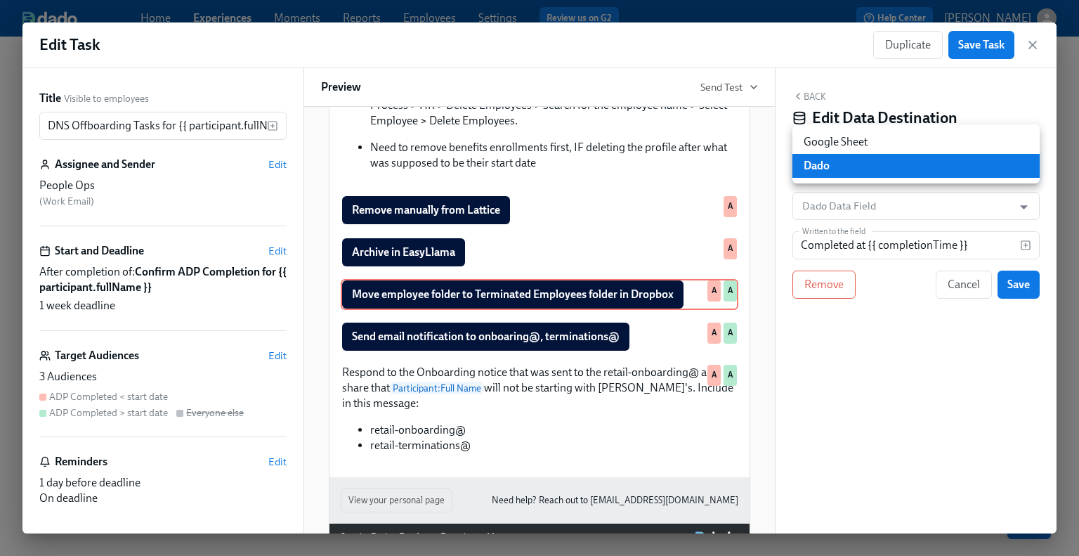
click at [828, 141] on li "Google Sheet" at bounding box center [916, 142] width 247 height 24
type input "GOOGLE_SHEET"
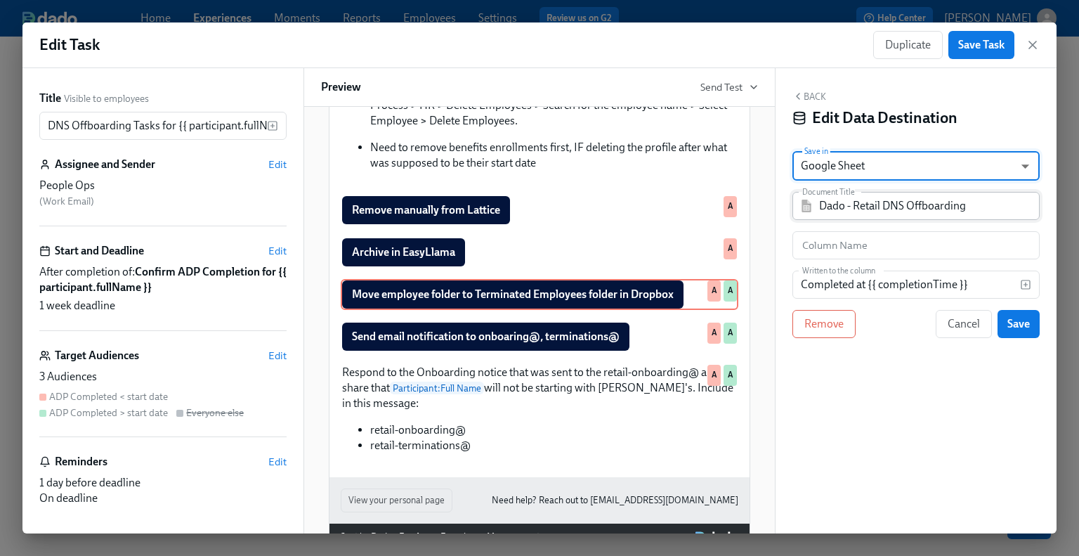
click at [829, 214] on input "Dado - Retail DNS Offboarding" at bounding box center [926, 206] width 214 height 28
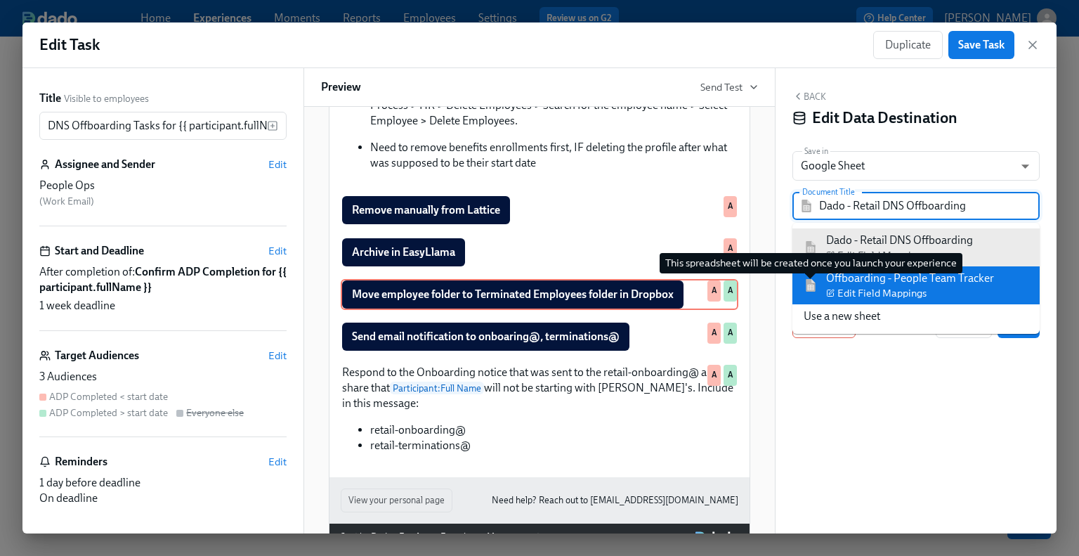
click at [807, 279] on img at bounding box center [811, 285] width 14 height 13
type input "Offboarding - People Team Tracker"
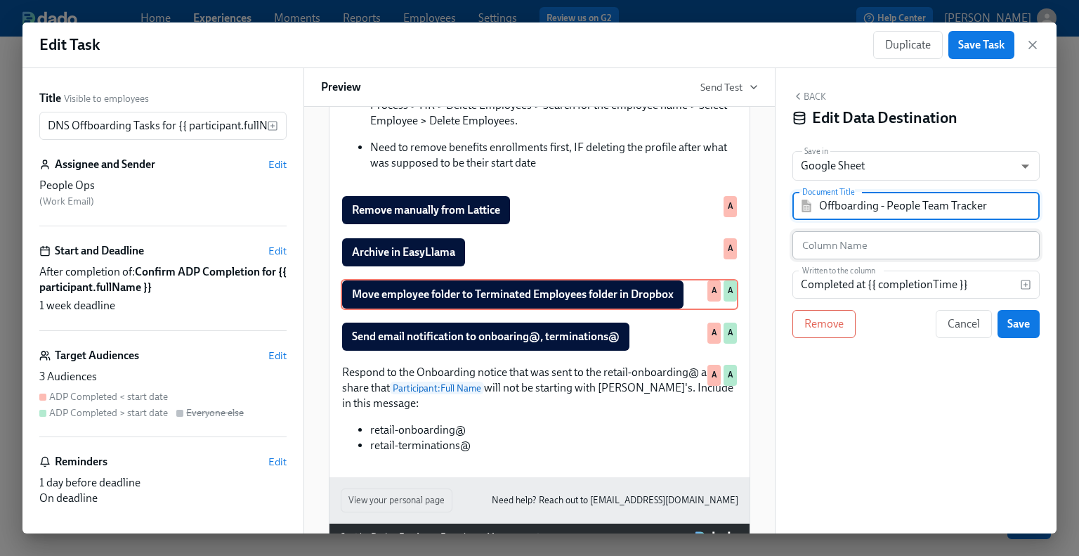
click at [840, 247] on input "text" at bounding box center [916, 245] width 247 height 28
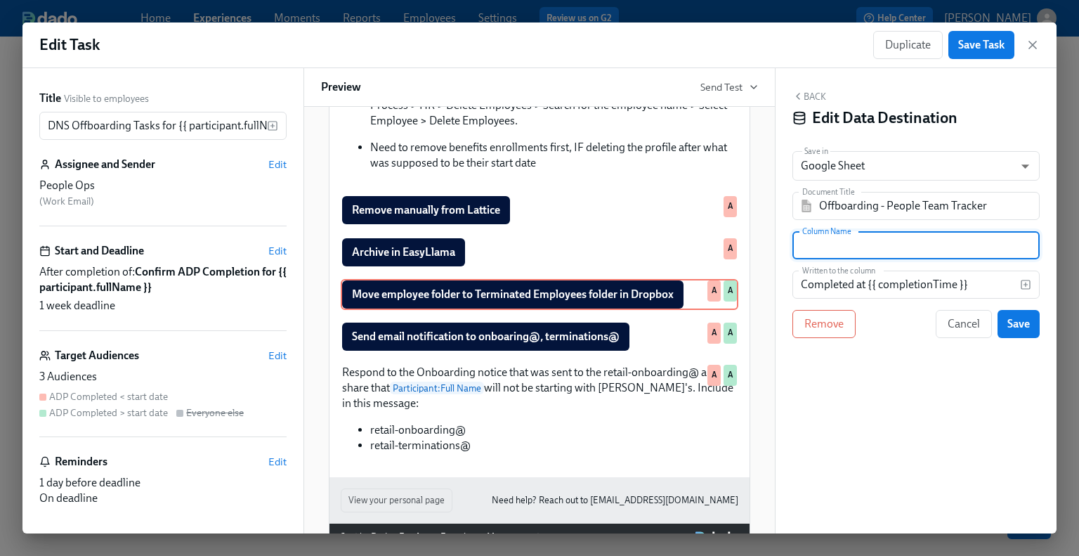
paste input "Move employee folder to Terminated Employees folder"
type input "Move employee folder to Terminated Employees folder"
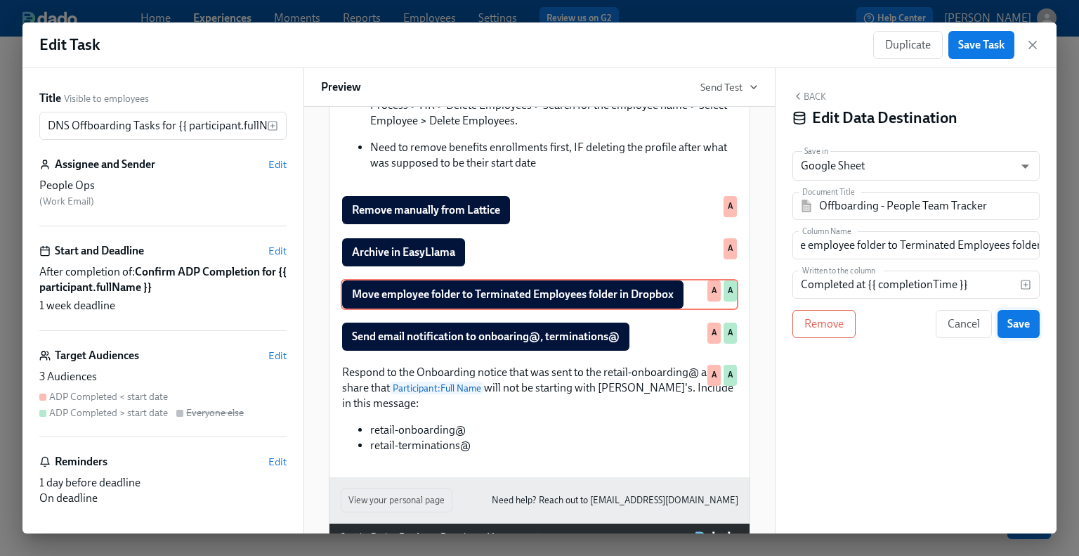
click at [887, 325] on span "Save" at bounding box center [1019, 324] width 22 height 14
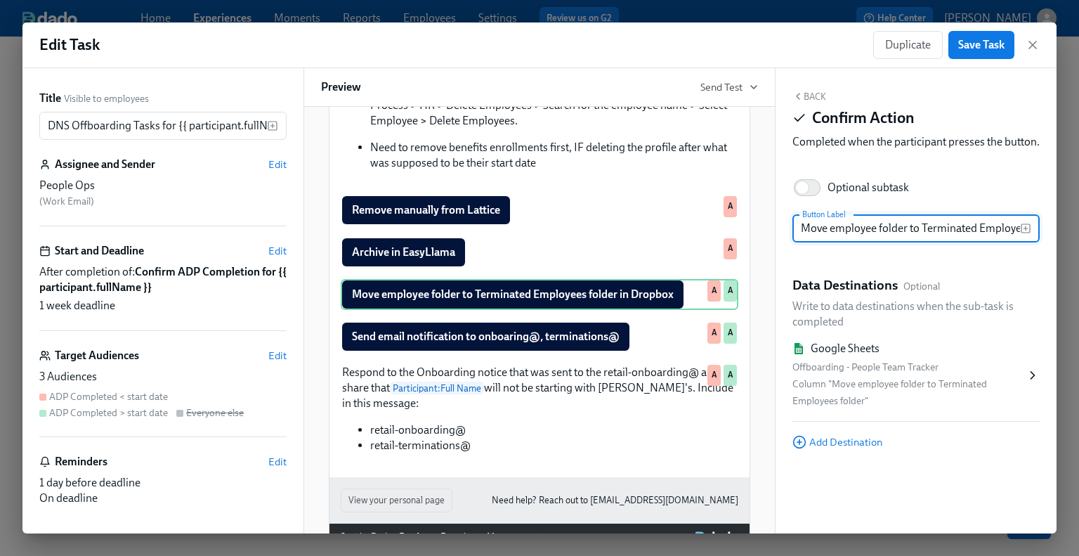
scroll to position [0, 96]
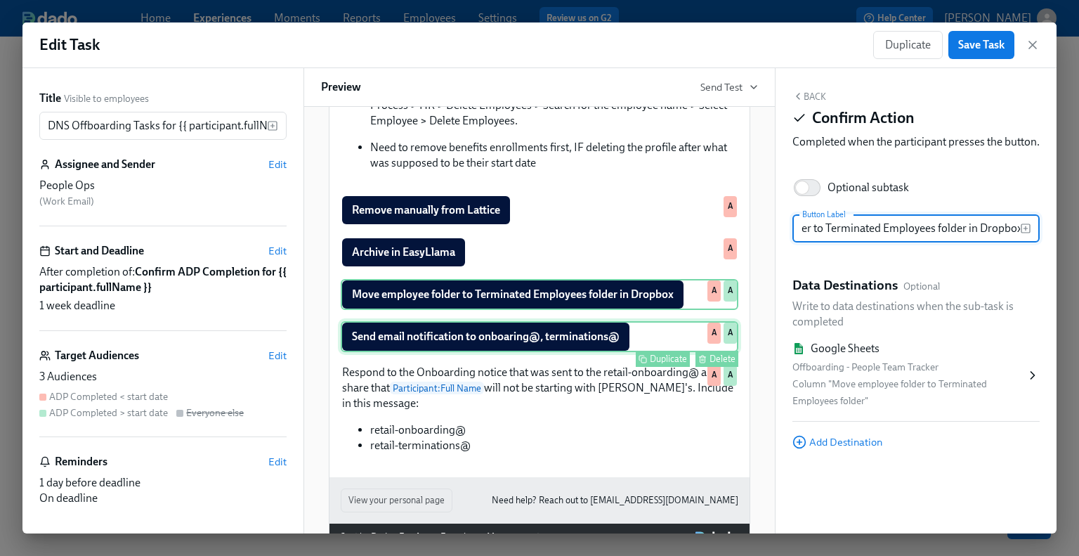
click at [535, 352] on div "Send email notification to onboaring@, terminations@ Duplicate Delete A A" at bounding box center [540, 336] width 398 height 31
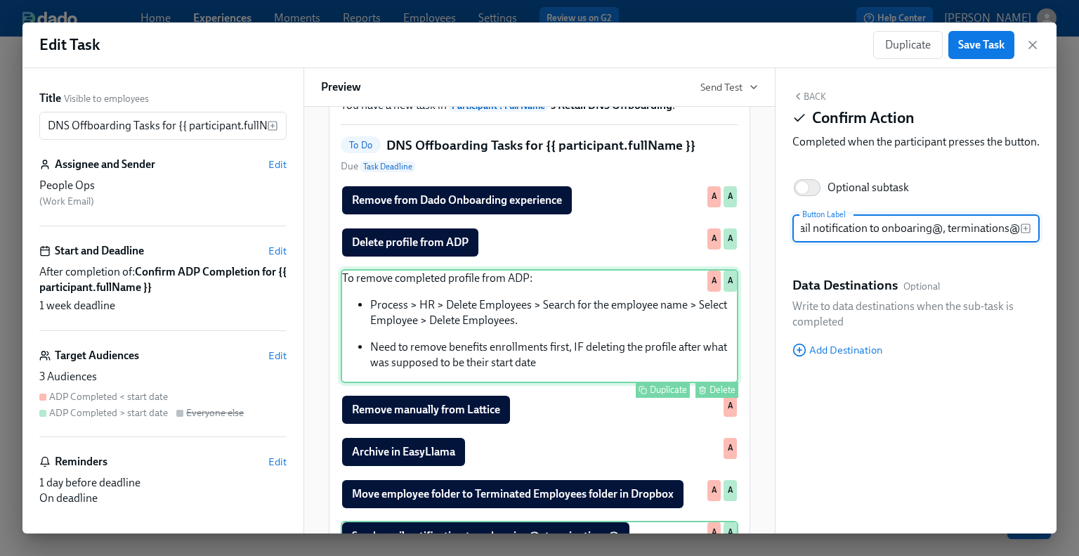
scroll to position [70, 0]
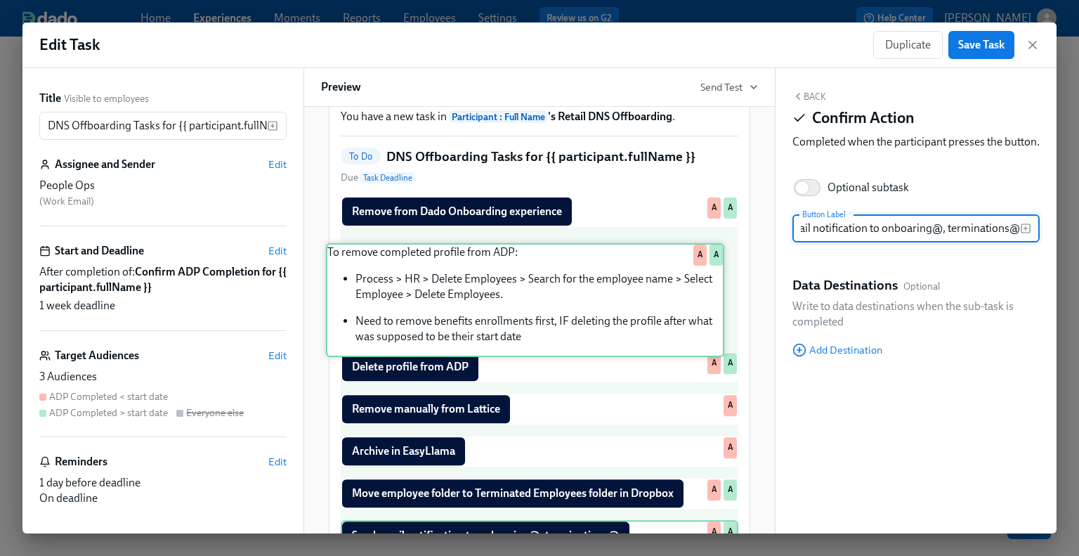
drag, startPoint x: 568, startPoint y: 367, endPoint x: 556, endPoint y: 305, distance: 63.5
click at [556, 305] on div "Remove from Dado Onboarding experience Duplicate Delete A A Delete profile from…" at bounding box center [540, 430] width 398 height 469
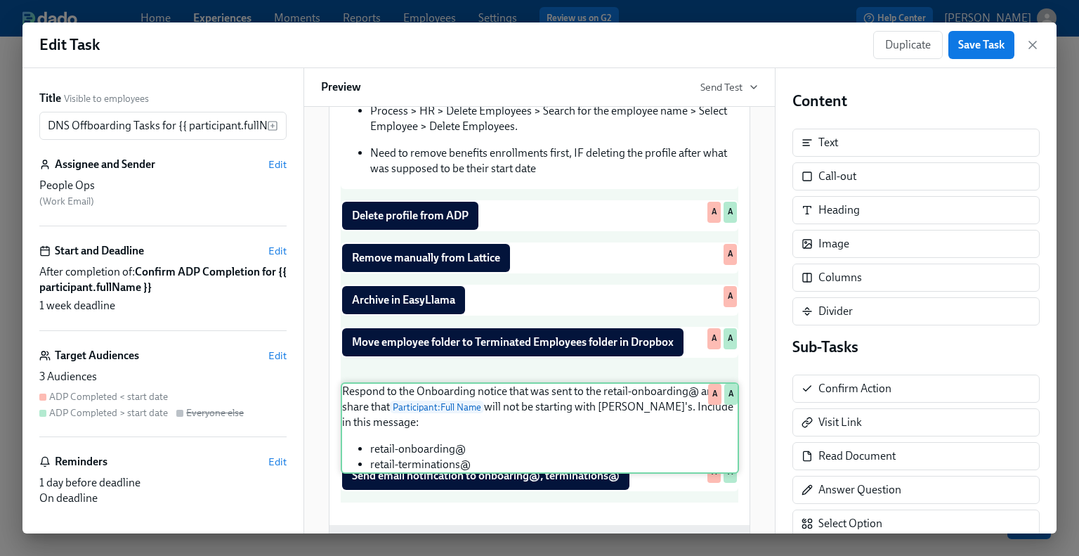
drag, startPoint x: 447, startPoint y: 474, endPoint x: 452, endPoint y: 400, distance: 74.7
click at [452, 400] on div "Remove from Dado Onboarding experience Duplicate Delete A A To remove completed…" at bounding box center [540, 267] width 398 height 469
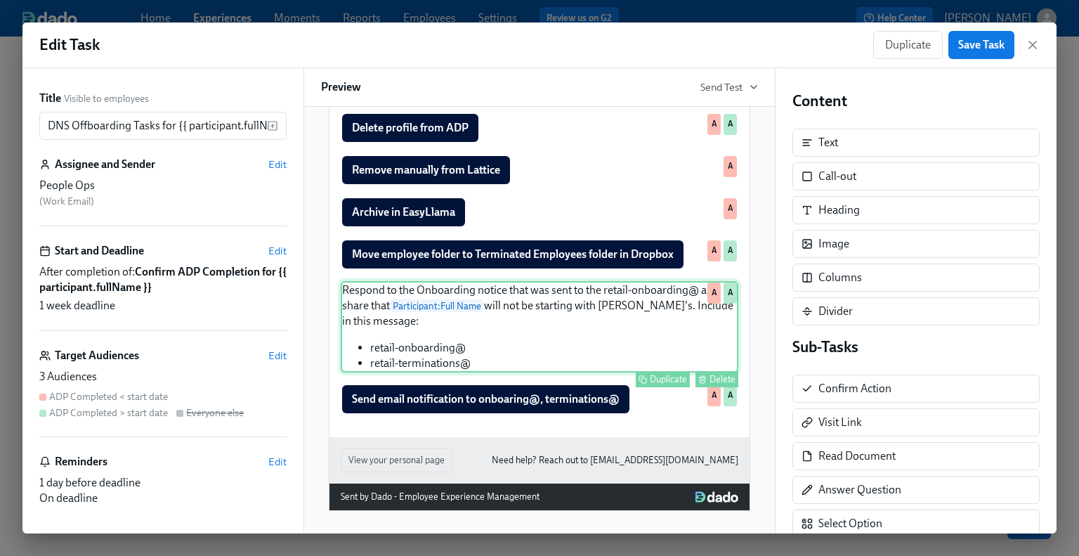
scroll to position [338, 0]
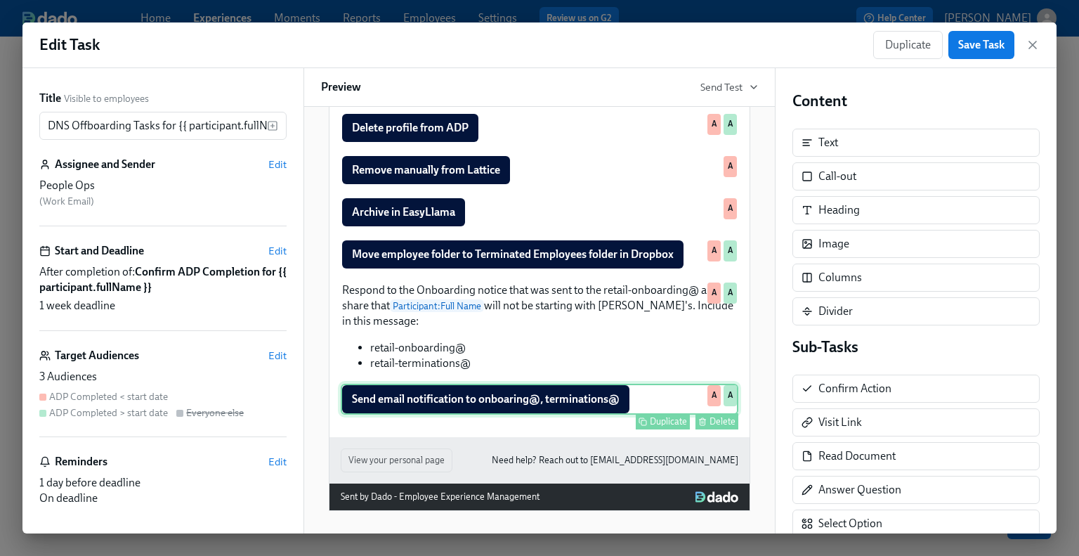
click at [500, 398] on div "Send email notification to onboaring@, terminations@ Duplicate Delete A A" at bounding box center [540, 399] width 398 height 31
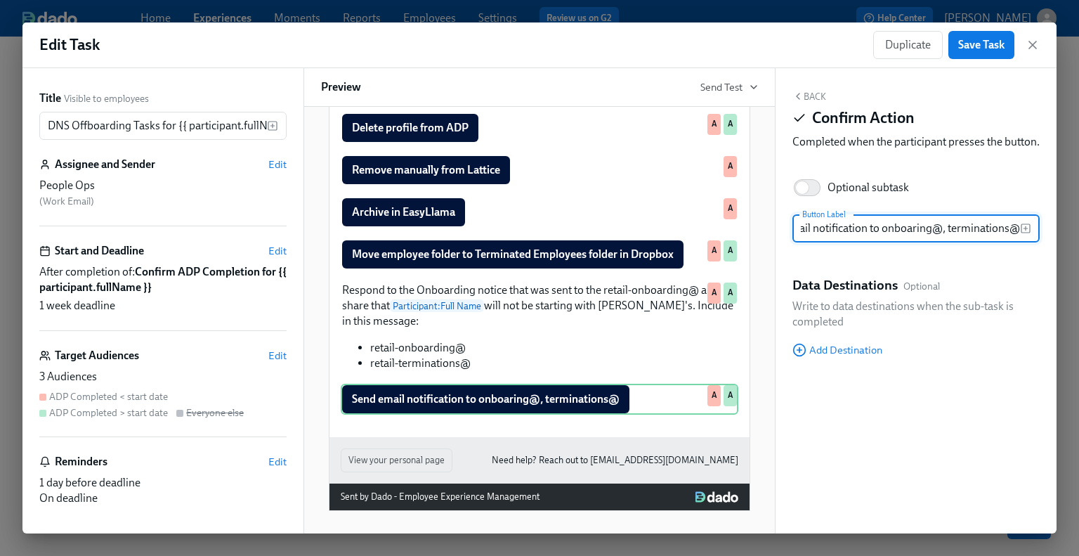
scroll to position [0, 0]
drag, startPoint x: 800, startPoint y: 244, endPoint x: 908, endPoint y: 245, distance: 108.2
click at [887, 242] on input "Send email notification to onboaring@, terminations@" at bounding box center [907, 228] width 228 height 28
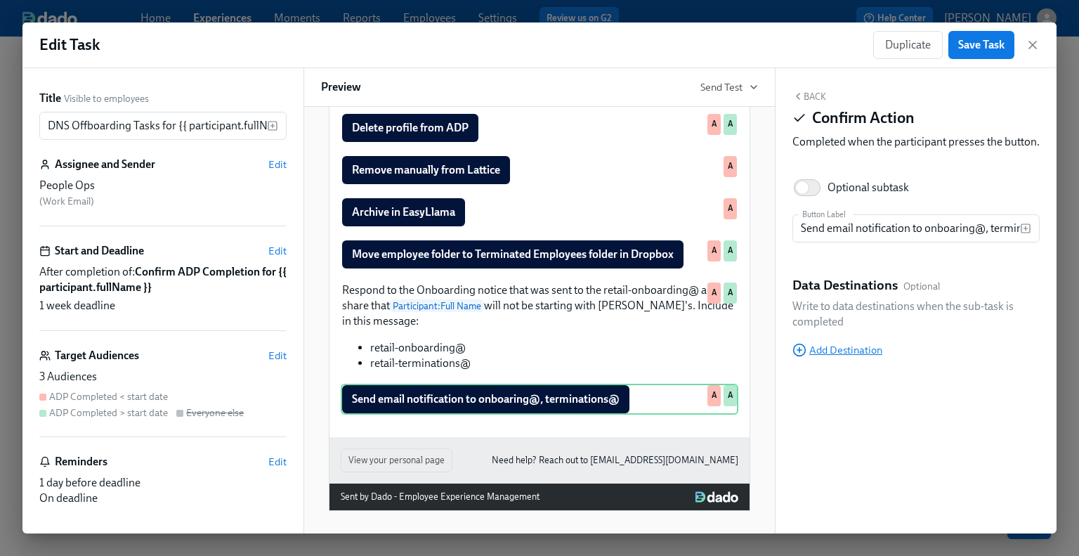
click at [854, 357] on span "Add Destination" at bounding box center [838, 350] width 90 height 14
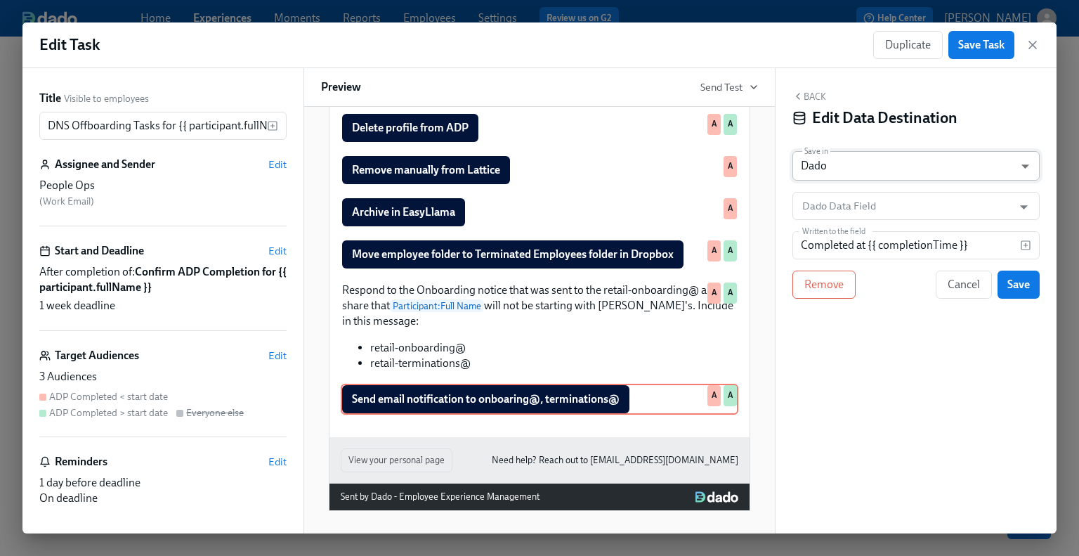
click at [829, 179] on body "Home Experiences Moments Reports Employees Settings Review us on G2 Help Center…" at bounding box center [539, 278] width 1079 height 556
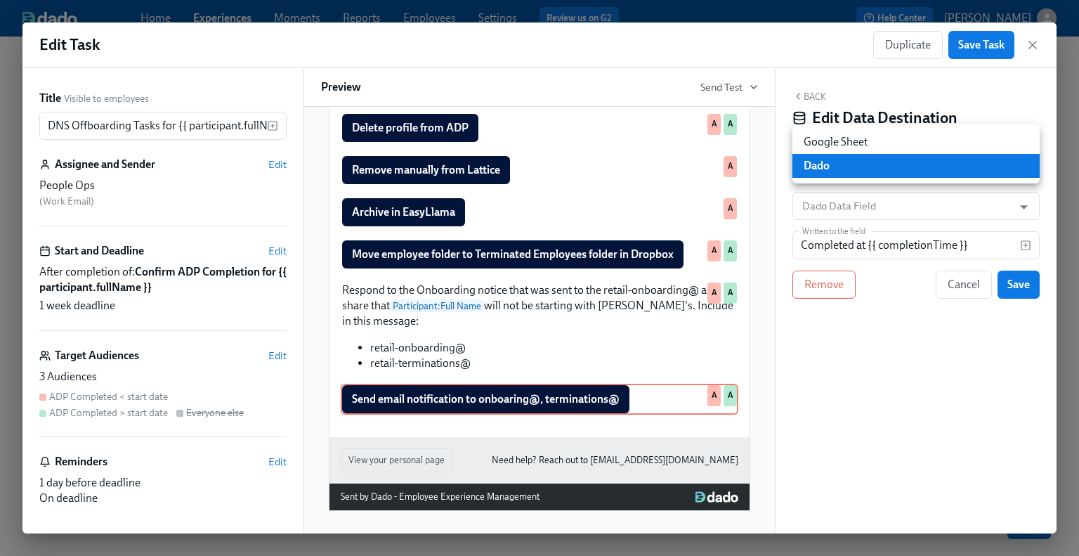
click at [828, 139] on li "Google Sheet" at bounding box center [916, 142] width 247 height 24
type input "GOOGLE_SHEET"
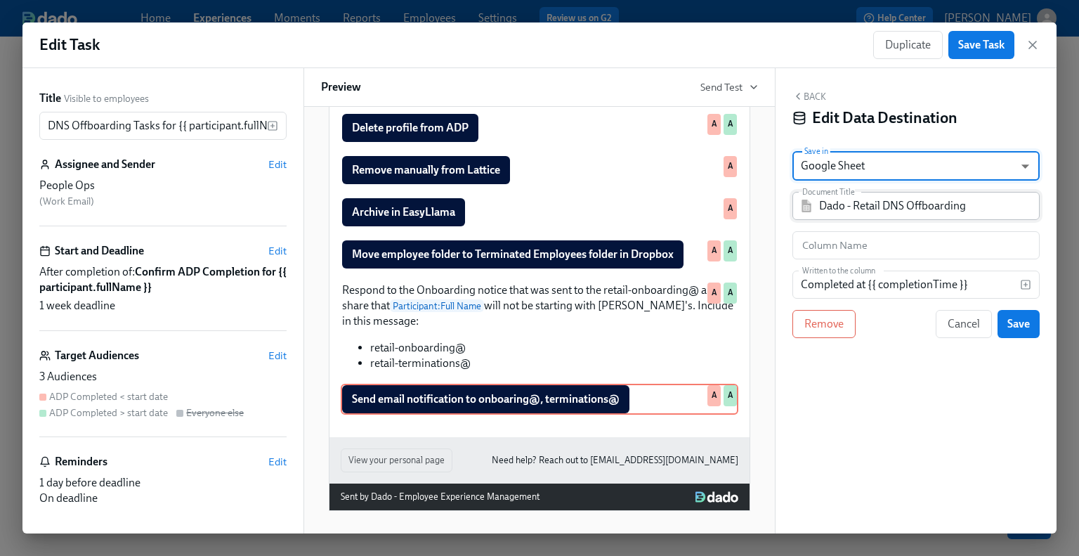
click at [820, 204] on input "Dado - Retail DNS Offboarding" at bounding box center [926, 206] width 214 height 28
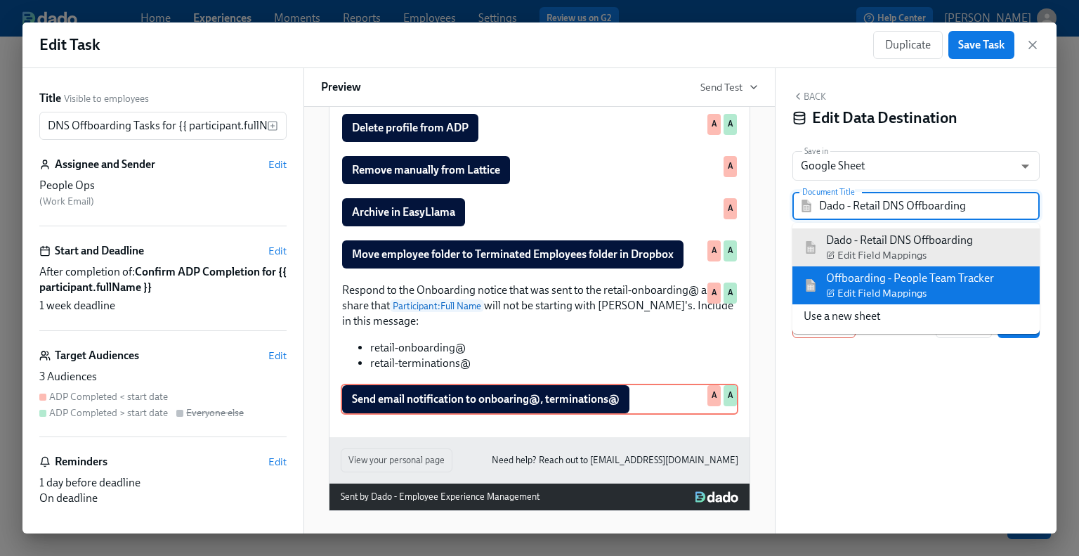
click at [812, 289] on img at bounding box center [811, 285] width 14 height 13
type input "Offboarding - People Team Tracker"
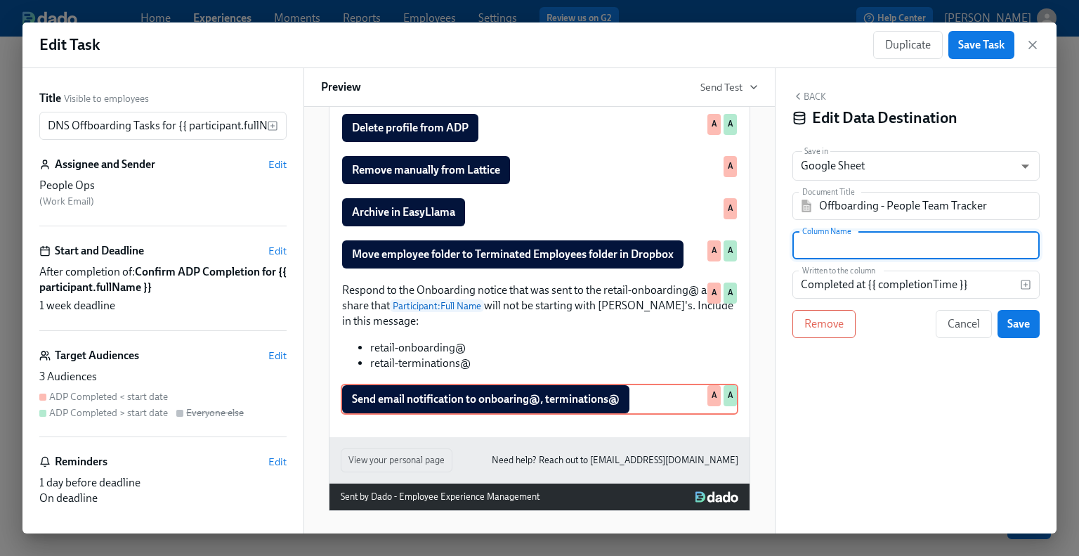
click at [843, 244] on input "text" at bounding box center [916, 245] width 247 height 28
paste input "Send DNS Notification"
type input "Send DNS Notification"
click at [887, 325] on span "Save" at bounding box center [1019, 324] width 22 height 14
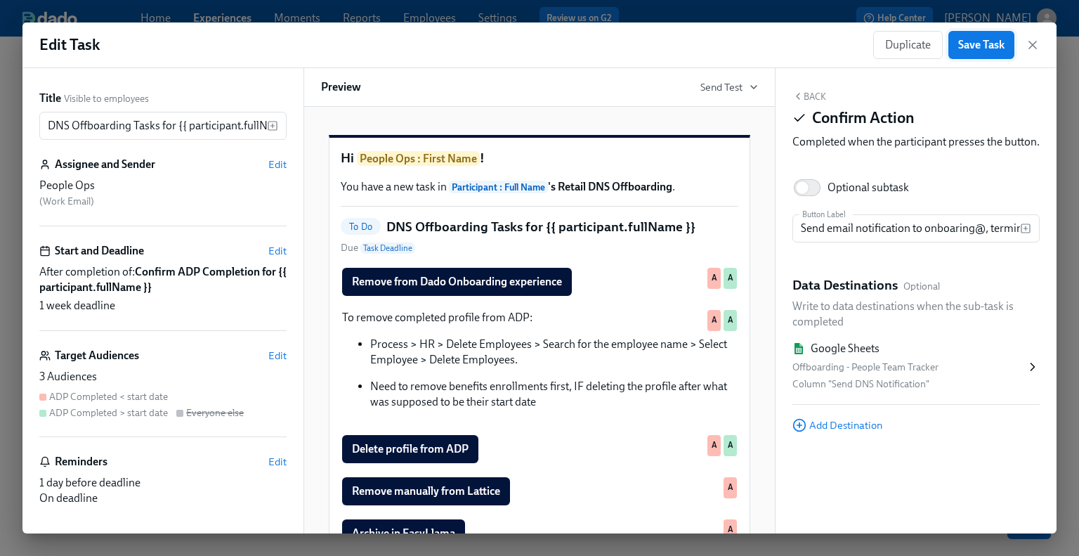
click at [887, 47] on span "Save Task" at bounding box center [981, 45] width 46 height 14
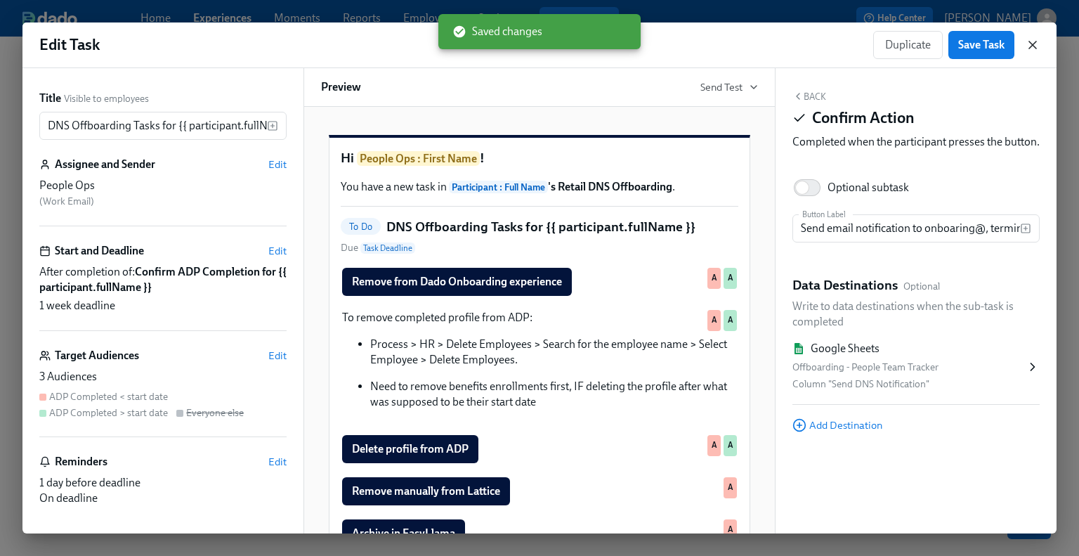
click at [887, 48] on icon "button" at bounding box center [1033, 45] width 14 height 14
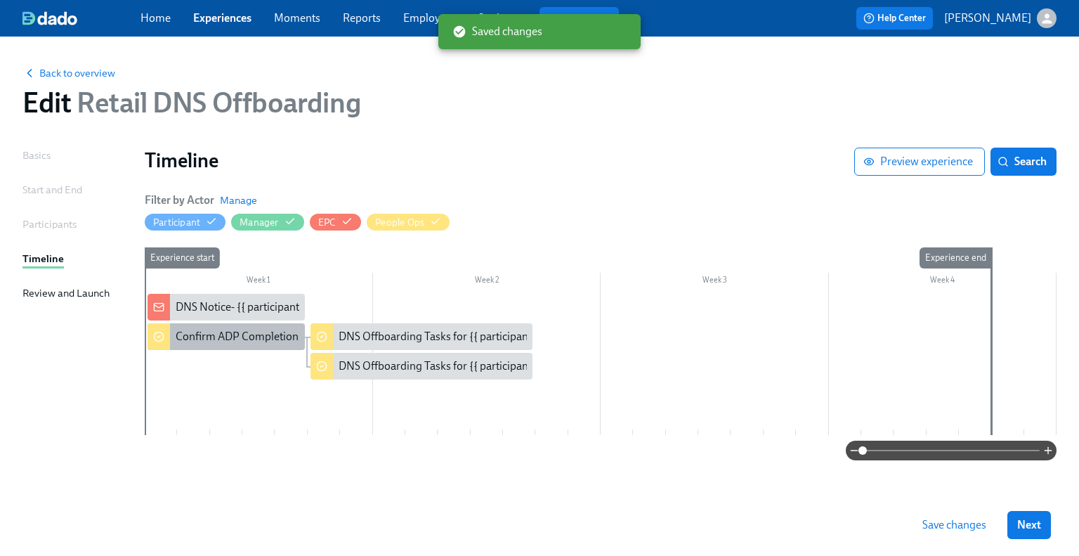
click at [233, 335] on div "Confirm ADP Completion for {{ participant.fullName }}" at bounding box center [307, 336] width 262 height 15
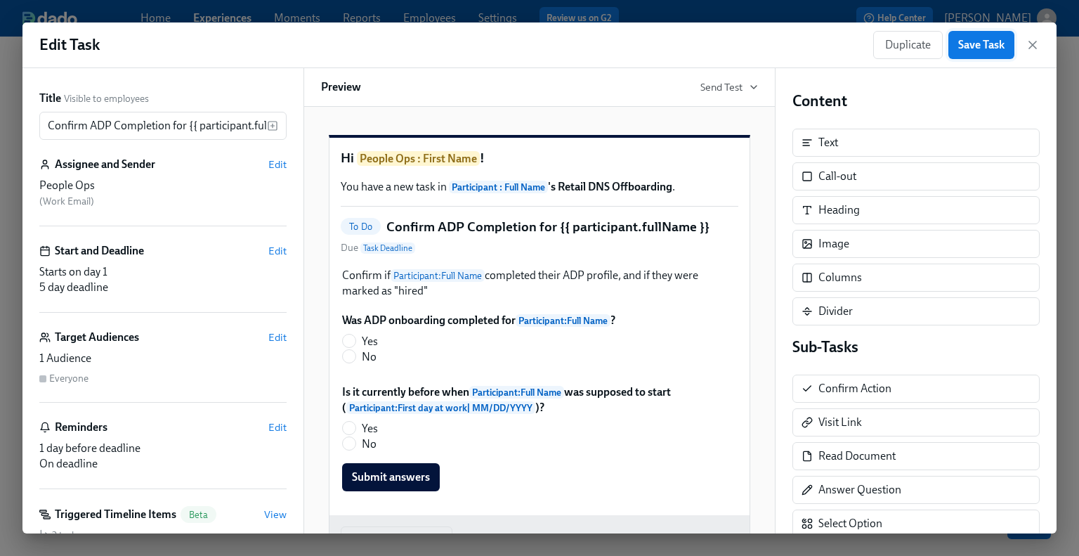
click at [887, 47] on span "Save Task" at bounding box center [981, 45] width 46 height 14
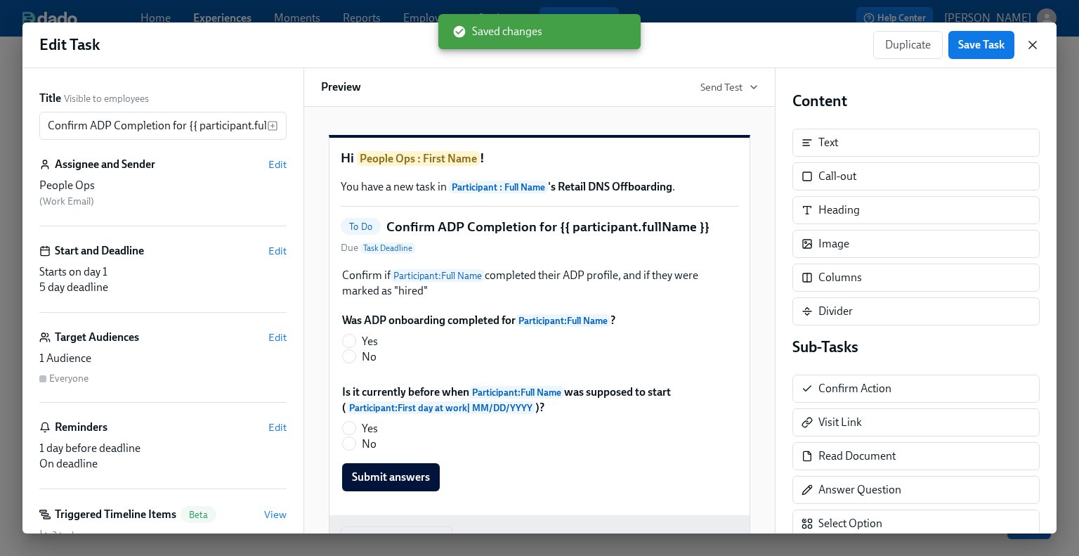
click at [887, 44] on icon "button" at bounding box center [1032, 44] width 7 height 7
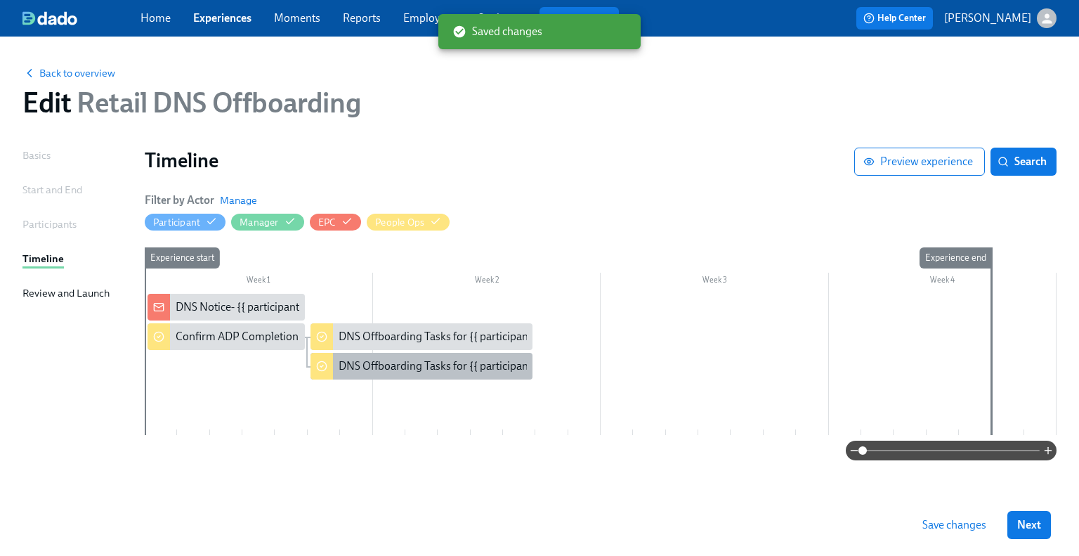
click at [440, 371] on div "DNS Offboarding Tasks for {{ participant.fullName }}" at bounding box center [465, 365] width 252 height 15
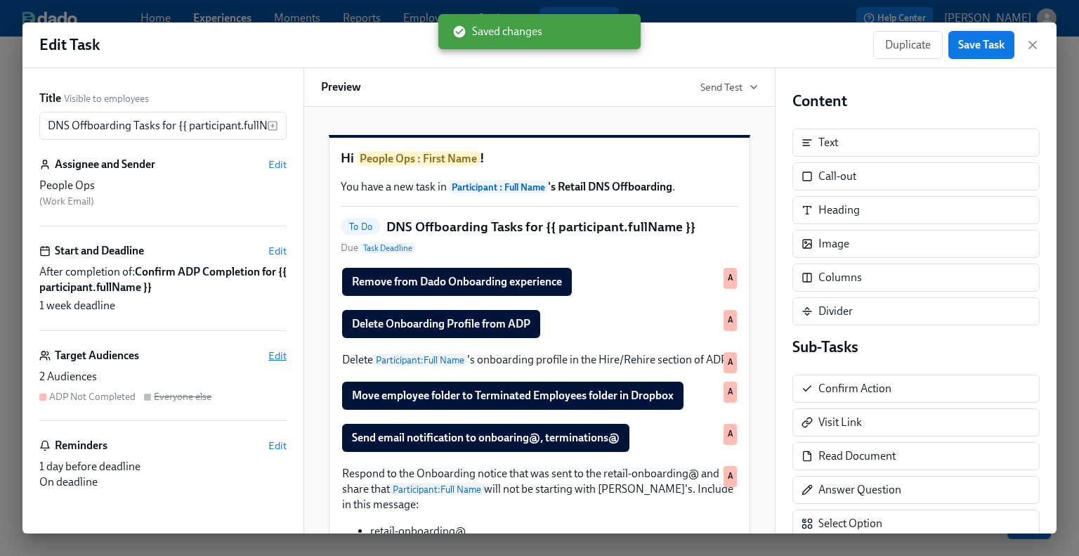
click at [268, 356] on span "Edit" at bounding box center [277, 355] width 18 height 14
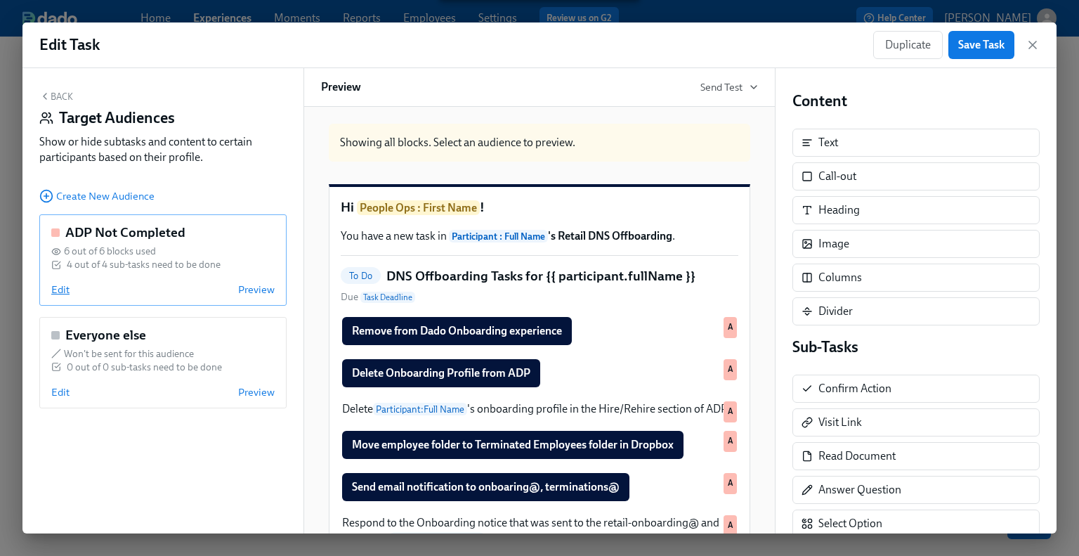
click at [55, 287] on span "Edit" at bounding box center [60, 289] width 18 height 14
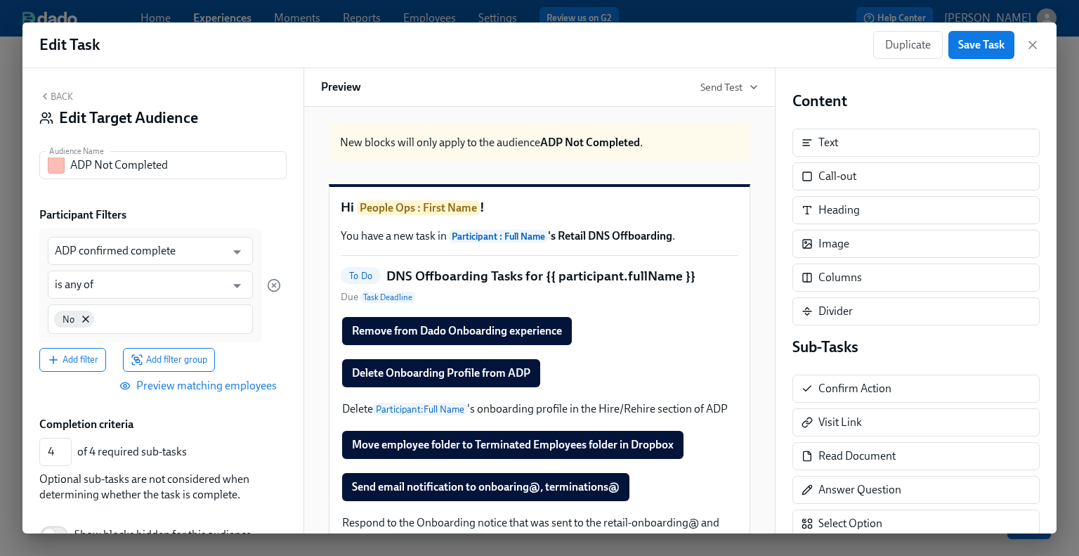
click at [63, 93] on button "Back" at bounding box center [56, 96] width 34 height 11
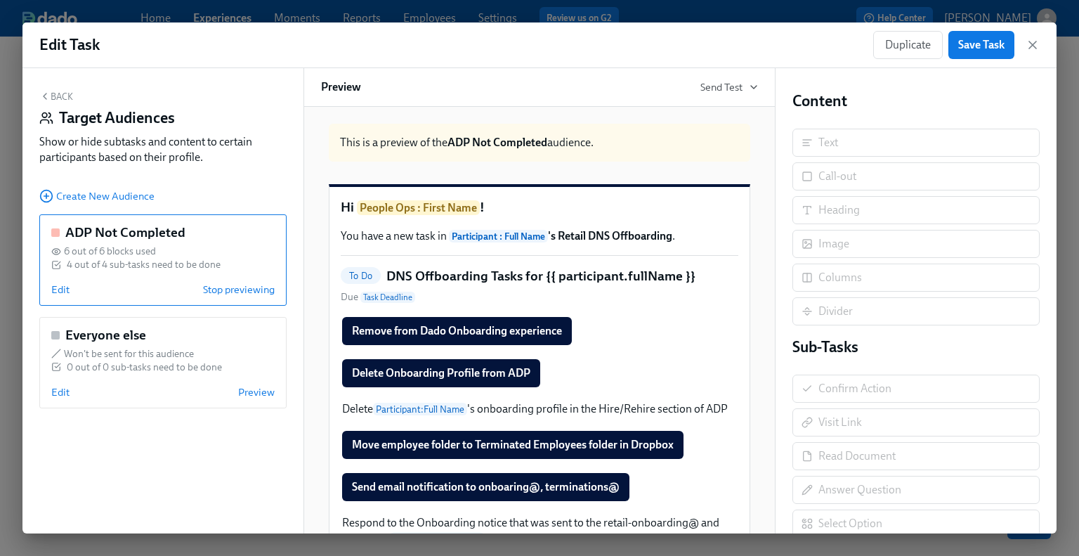
click at [48, 98] on icon "button" at bounding box center [44, 96] width 11 height 11
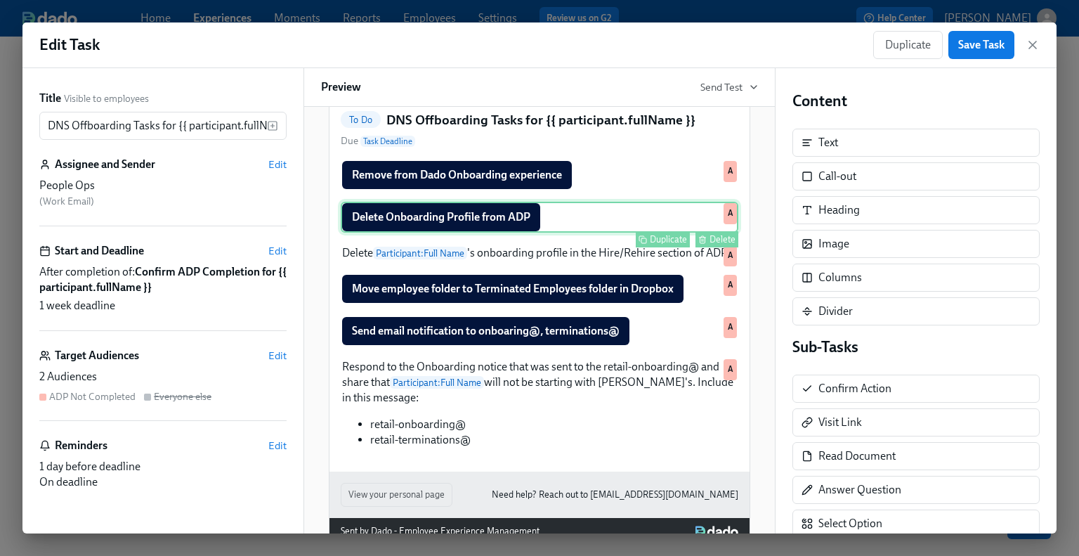
scroll to position [141, 0]
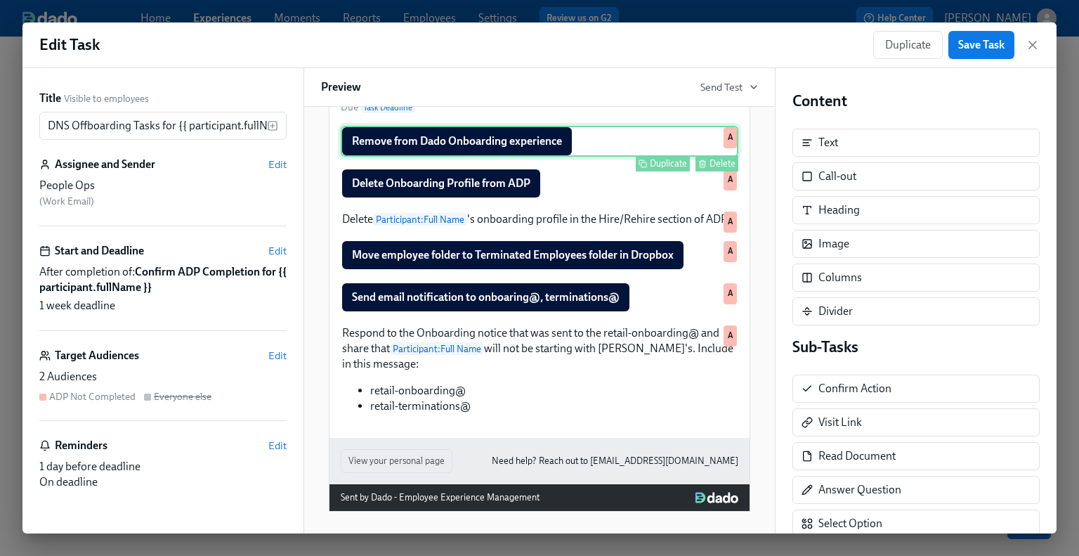
click at [495, 157] on div "Remove from Dado Onboarding experience Duplicate Delete A" at bounding box center [540, 141] width 398 height 31
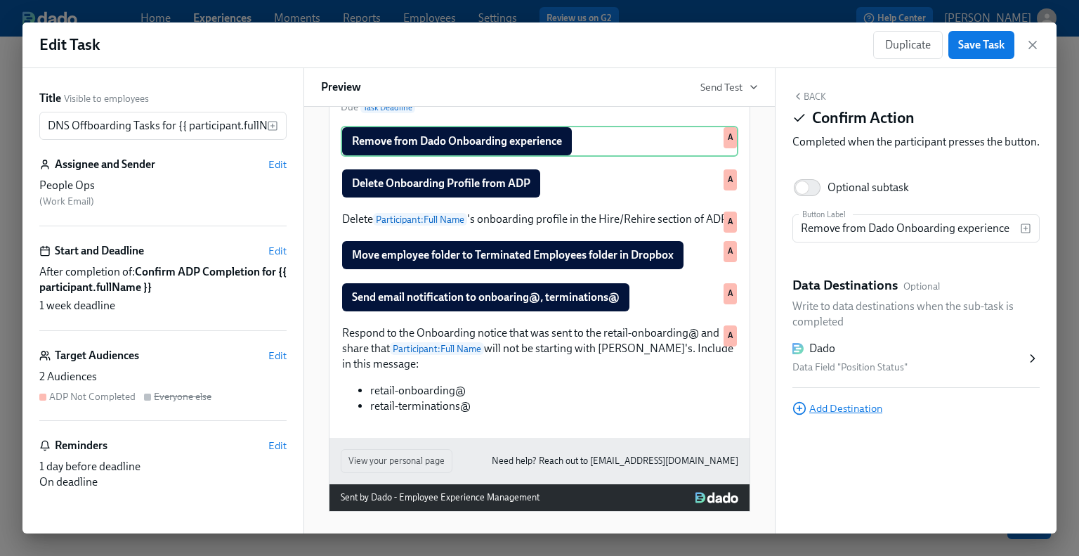
click at [842, 415] on span "Add Destination" at bounding box center [838, 408] width 90 height 14
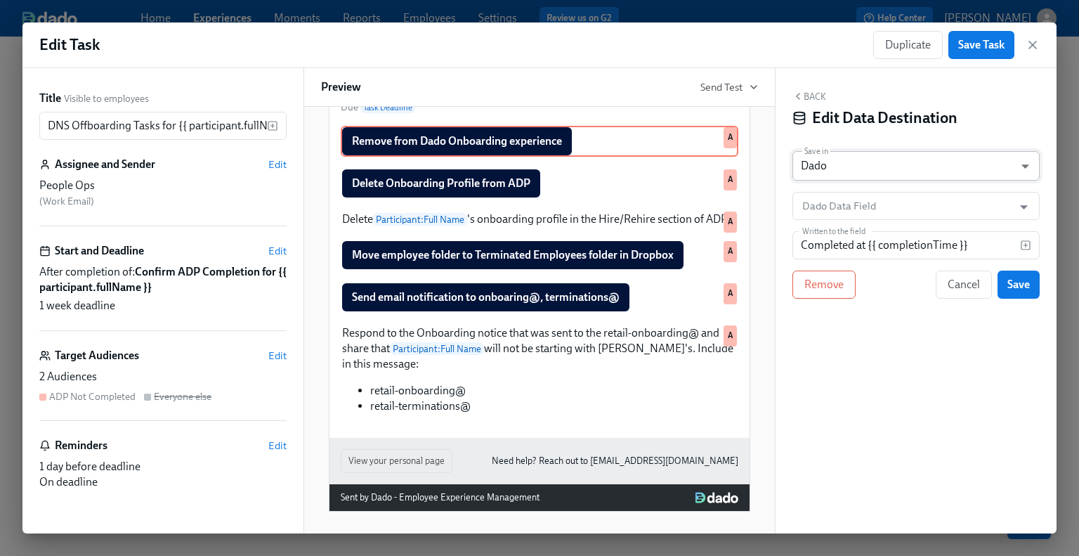
click at [849, 171] on body "Home Experiences Moments Reports Employees Settings Review us on G2 Help Center…" at bounding box center [539, 278] width 1079 height 556
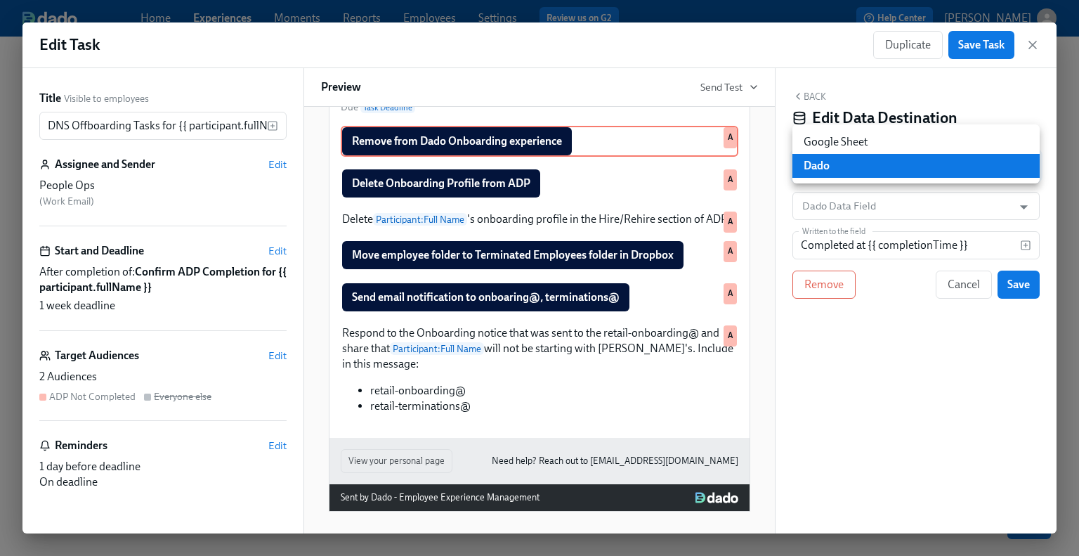
click at [849, 148] on li "Google Sheet" at bounding box center [916, 142] width 247 height 24
type input "GOOGLE_SHEET"
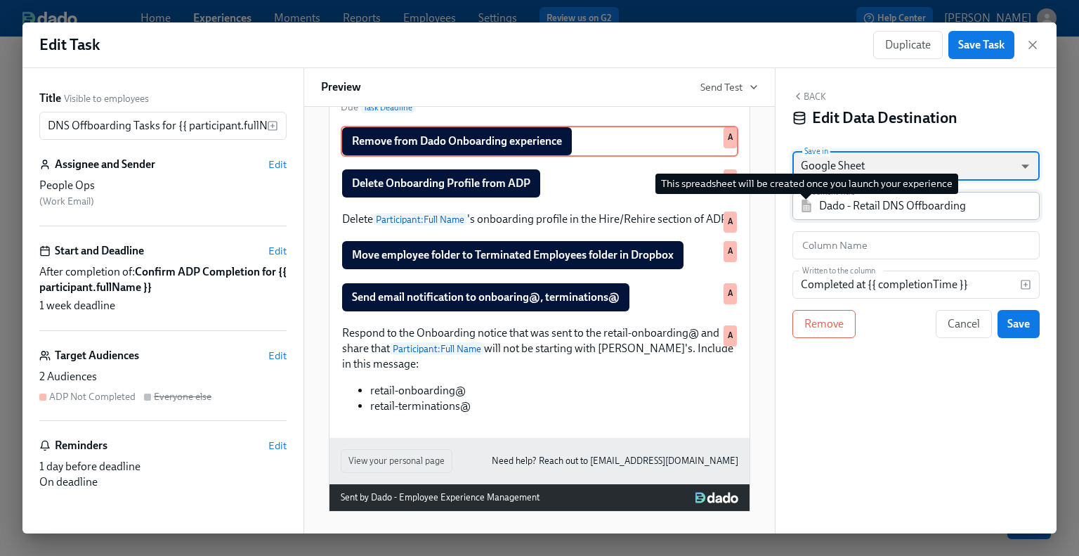
click at [797, 207] on div "Dado - Retail DNS Offboarding Document Title" at bounding box center [916, 206] width 247 height 28
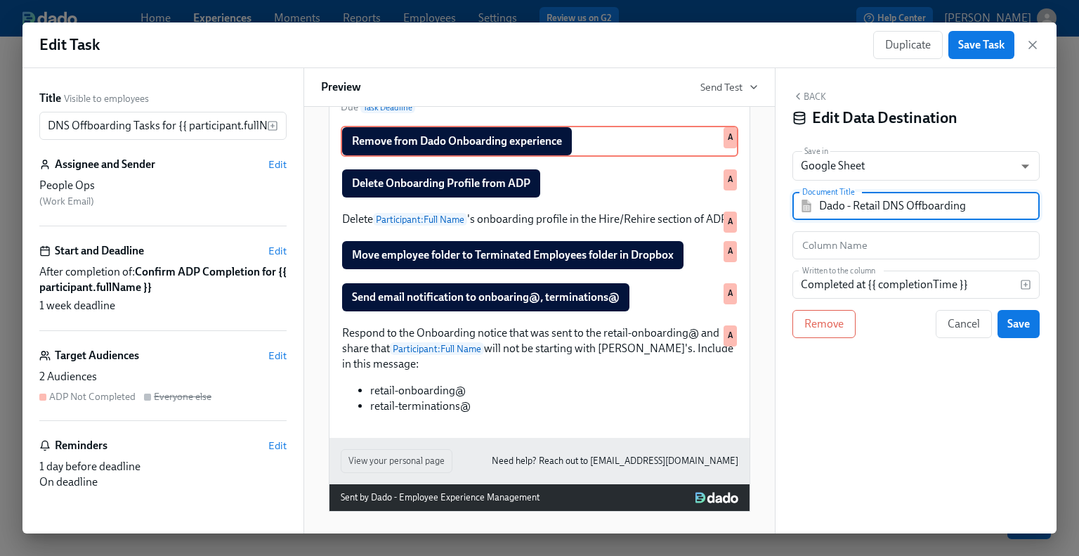
click at [816, 209] on div "Dado - Retail DNS Offboarding Document Title" at bounding box center [916, 206] width 247 height 28
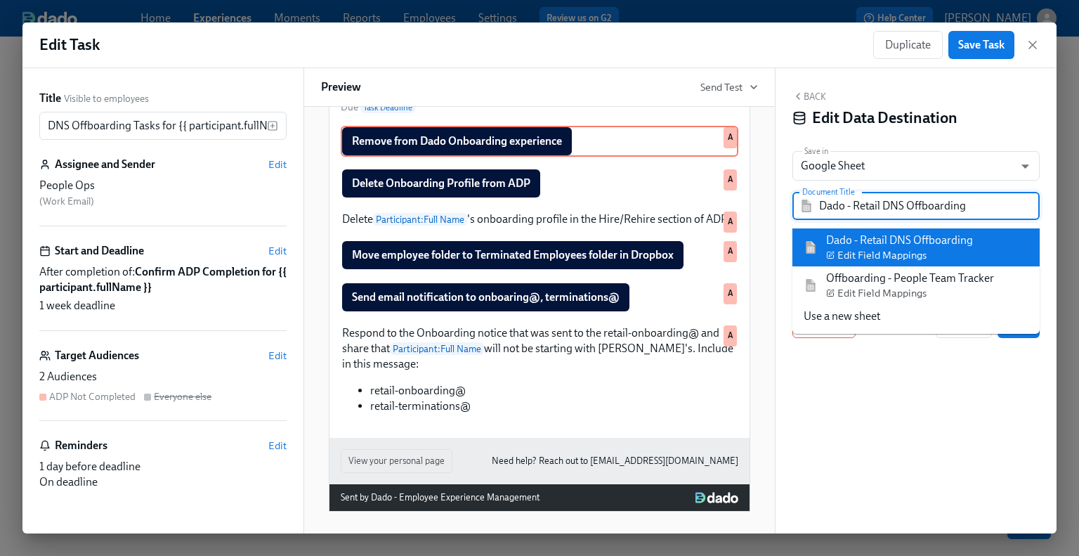
click at [880, 199] on input "Dado - Retail DNS Offboarding" at bounding box center [926, 206] width 214 height 28
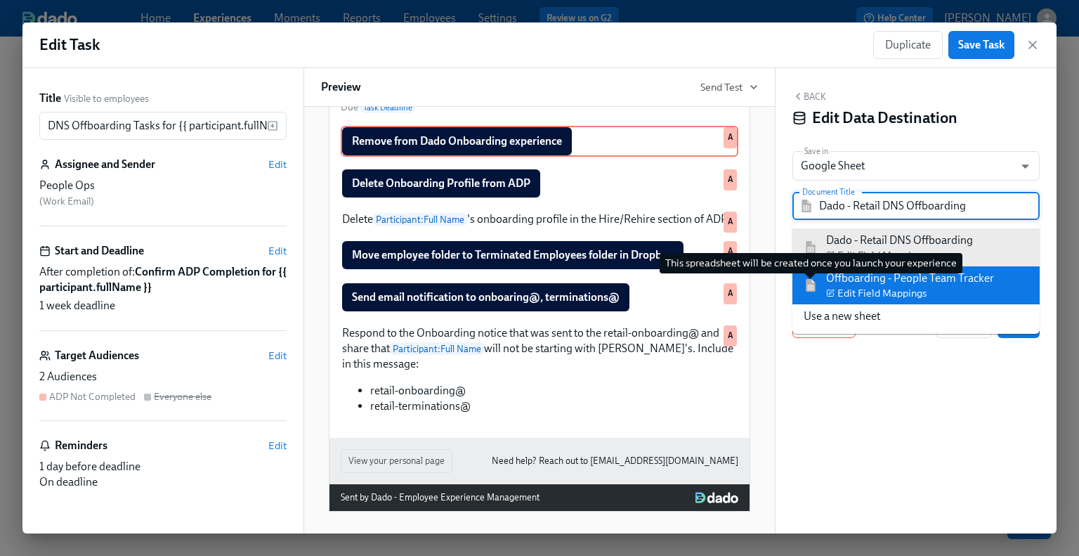
click at [812, 281] on img at bounding box center [811, 285] width 14 height 13
type input "Offboarding - People Team Tracker"
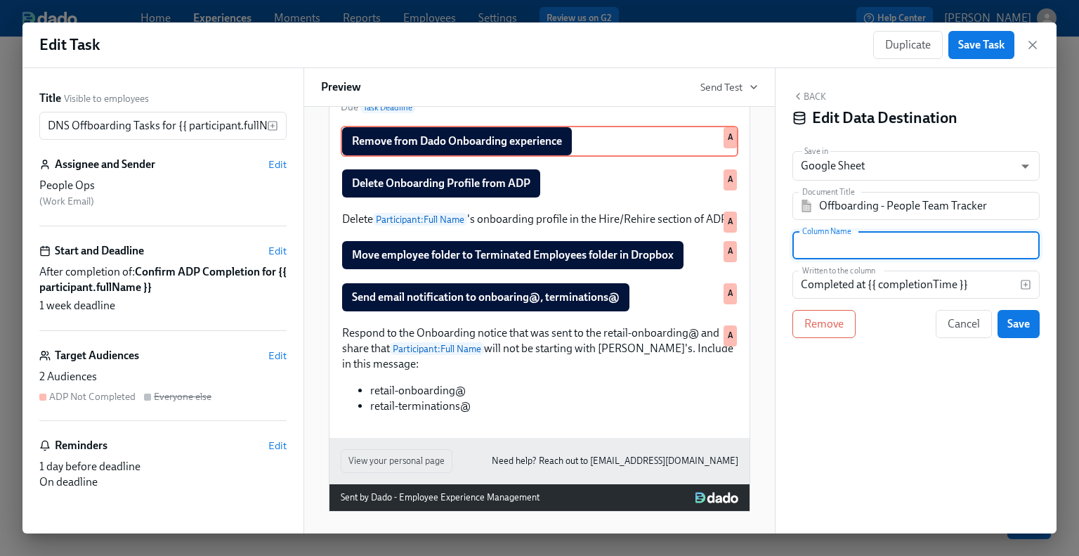
click at [854, 241] on input "text" at bounding box center [916, 245] width 247 height 28
paste input "Remove from Dado Onboarding experience"
type input "Remove from Dado Onboarding experience"
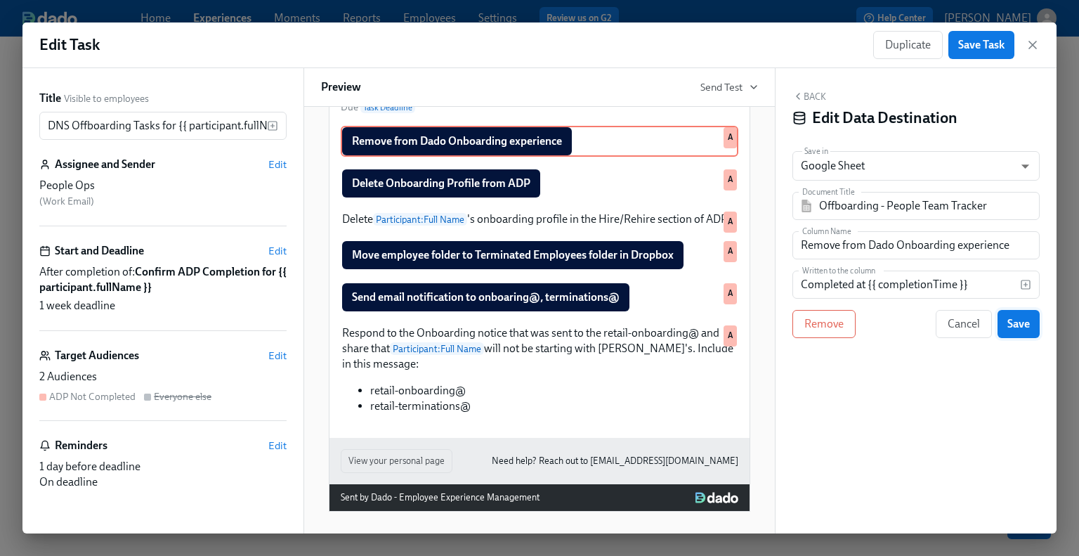
click at [887, 324] on span "Save" at bounding box center [1019, 324] width 22 height 14
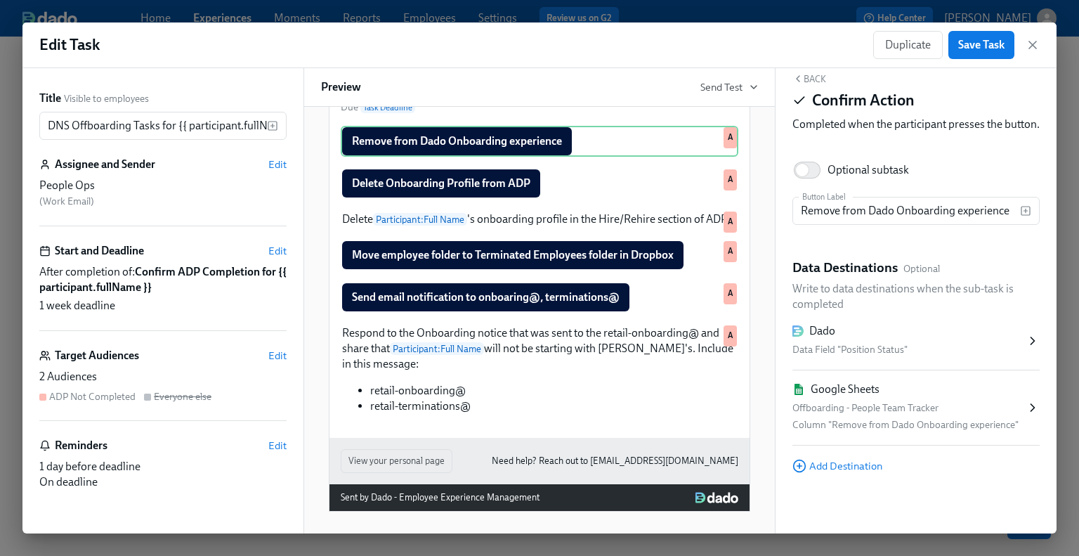
scroll to position [0, 0]
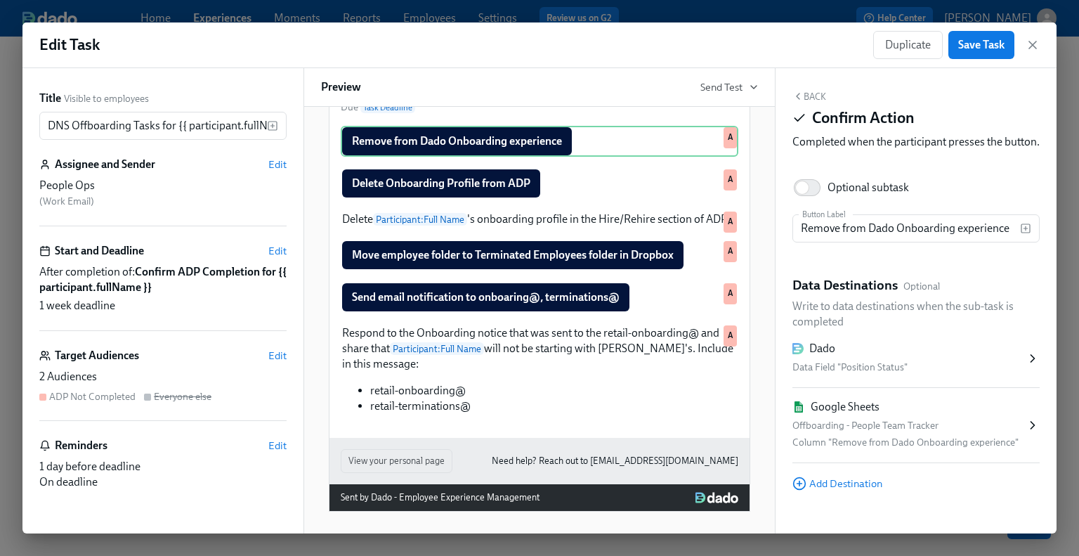
drag, startPoint x: 808, startPoint y: 93, endPoint x: 639, endPoint y: 190, distance: 195.1
click at [808, 93] on button "Back" at bounding box center [810, 96] width 34 height 11
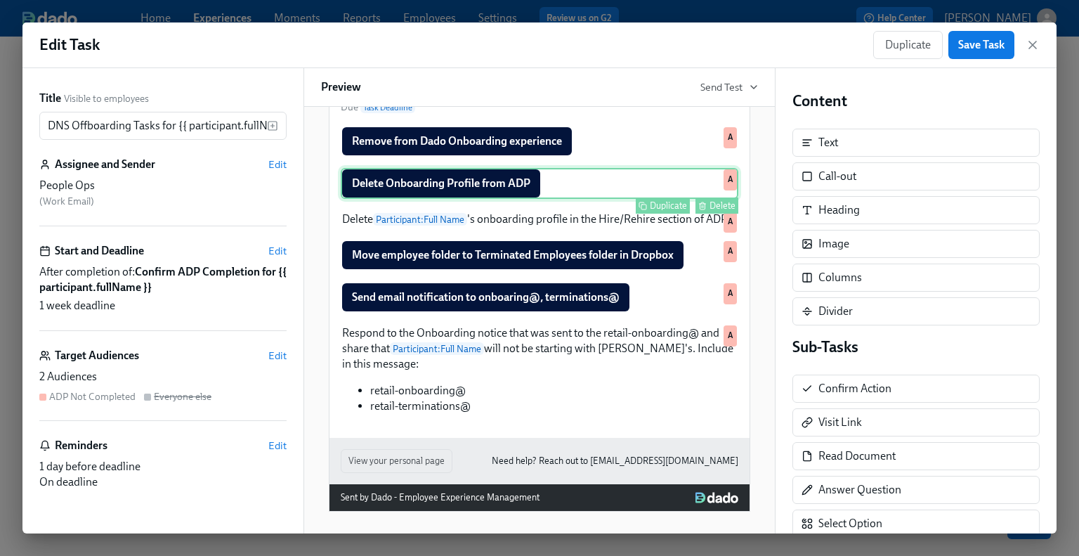
click at [363, 199] on div "Delete Onboarding Profile from ADP Duplicate Delete A" at bounding box center [540, 183] width 398 height 31
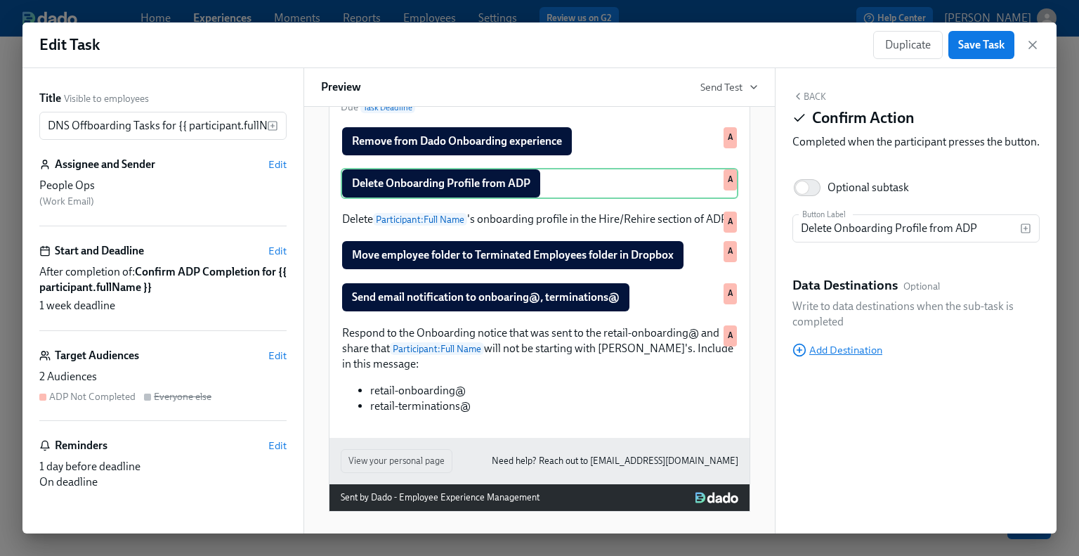
click at [856, 357] on span "Add Destination" at bounding box center [838, 350] width 90 height 14
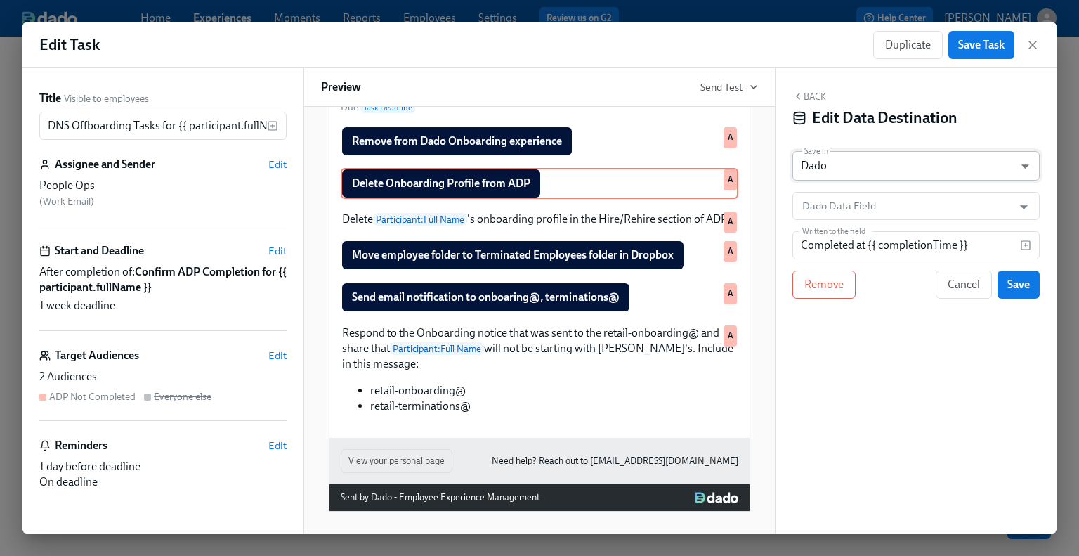
click at [835, 170] on body "Home Experiences Moments Reports Employees Settings Review us on G2 Help Center…" at bounding box center [539, 278] width 1079 height 556
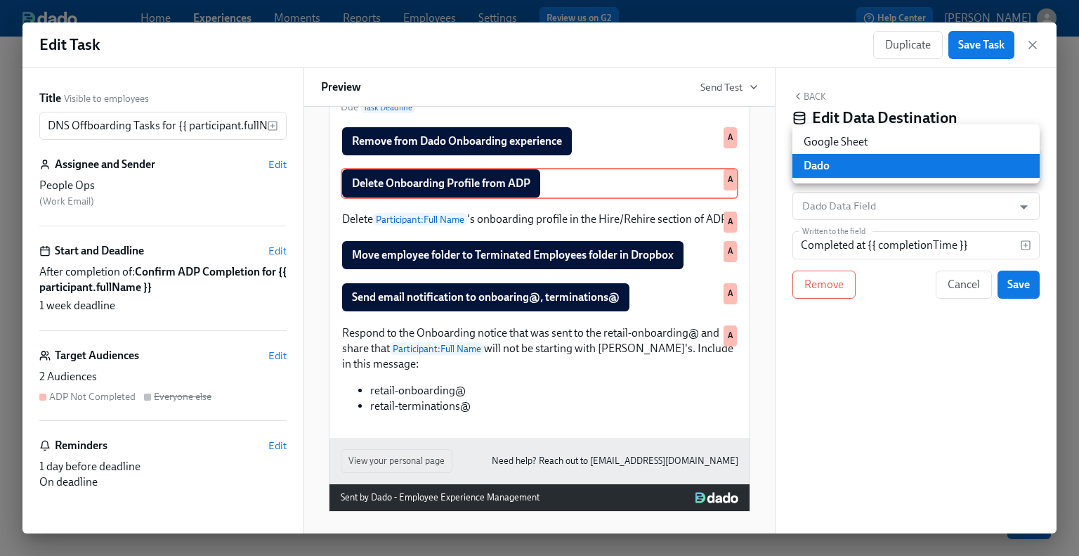
click at [826, 137] on li "Google Sheet" at bounding box center [916, 142] width 247 height 24
type input "GOOGLE_SHEET"
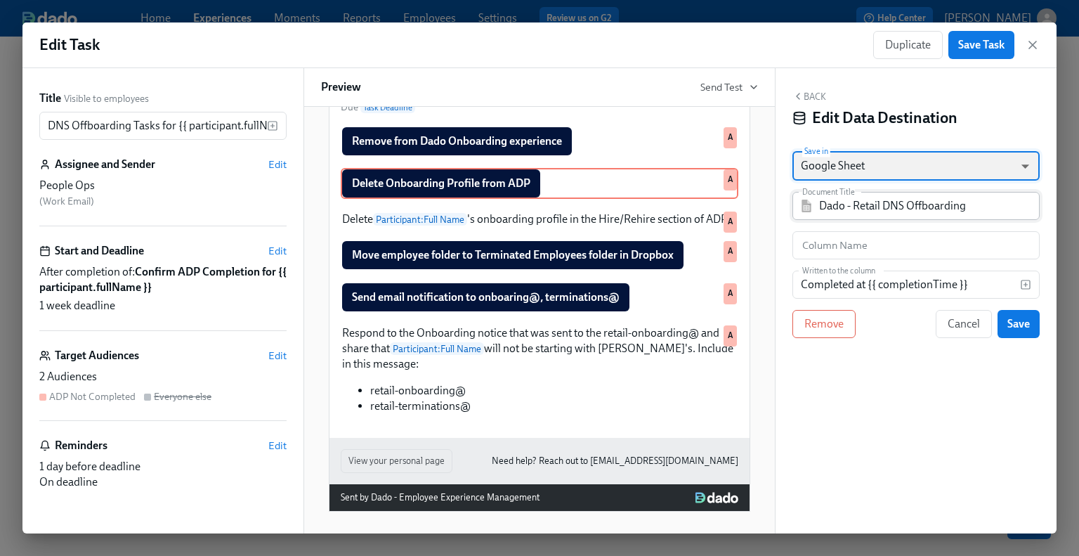
click at [807, 200] on img at bounding box center [807, 206] width 14 height 13
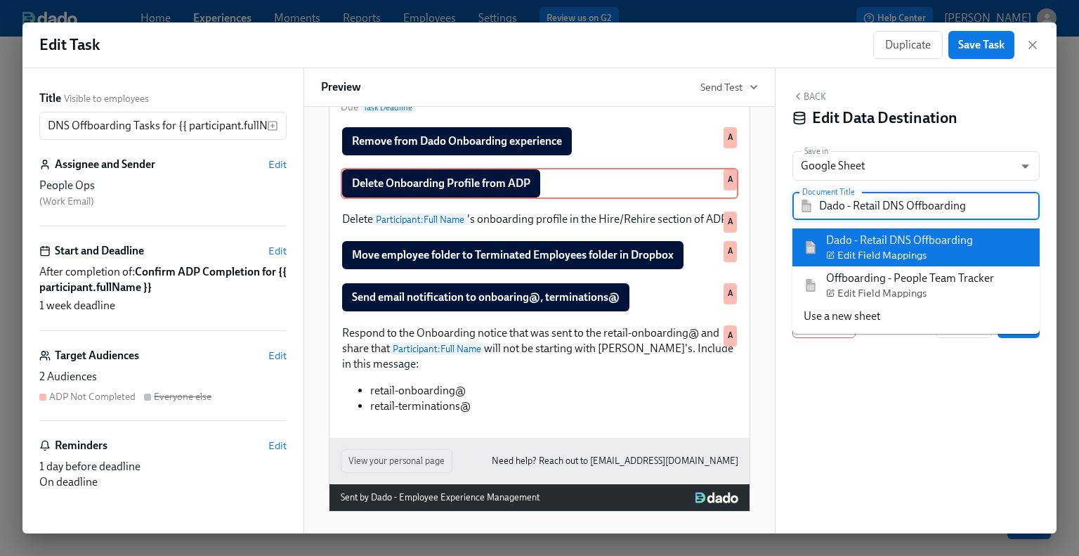
click at [821, 209] on input "Dado - Retail DNS Offboarding" at bounding box center [926, 206] width 214 height 28
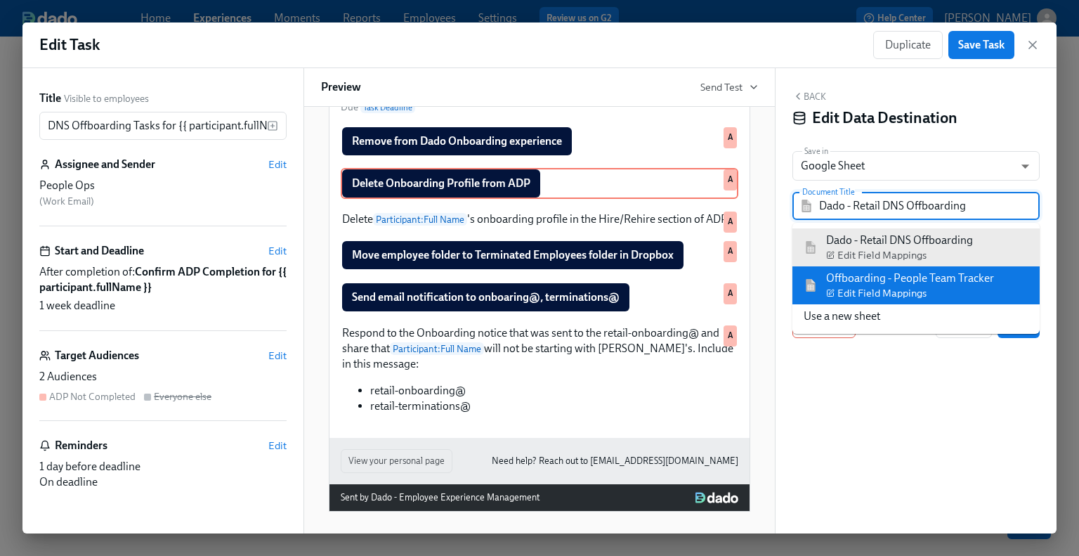
click at [803, 286] on li "Offboarding - People Team Tracker Edit Field Mappings" at bounding box center [916, 285] width 247 height 38
type input "Offboarding - People Team Tracker"
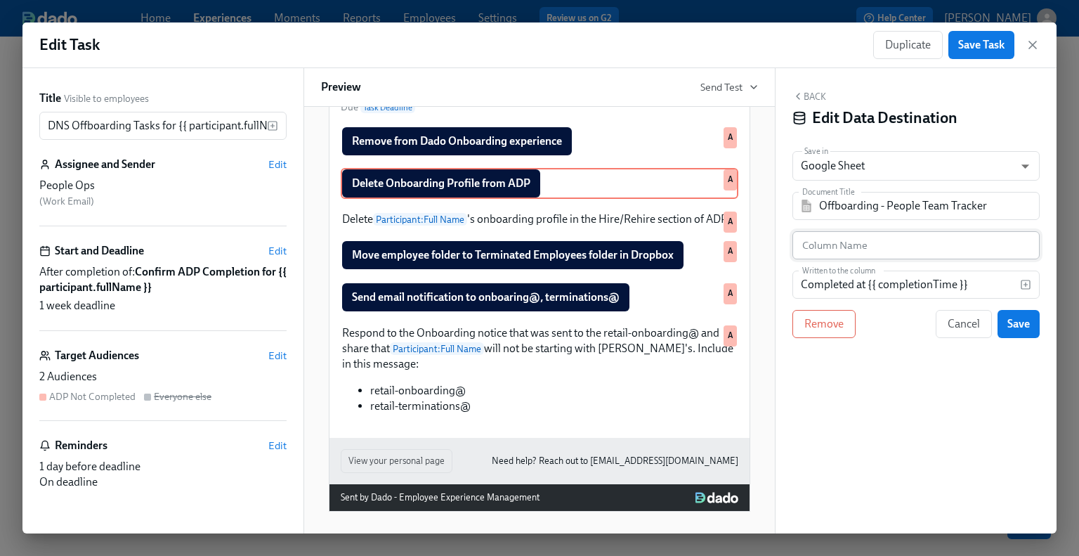
click at [843, 254] on input "text" at bounding box center [916, 245] width 247 height 28
paste input "Delete profile from ADP"
type input "Delete profile from ADP"
click at [887, 325] on span "Save" at bounding box center [1019, 324] width 22 height 14
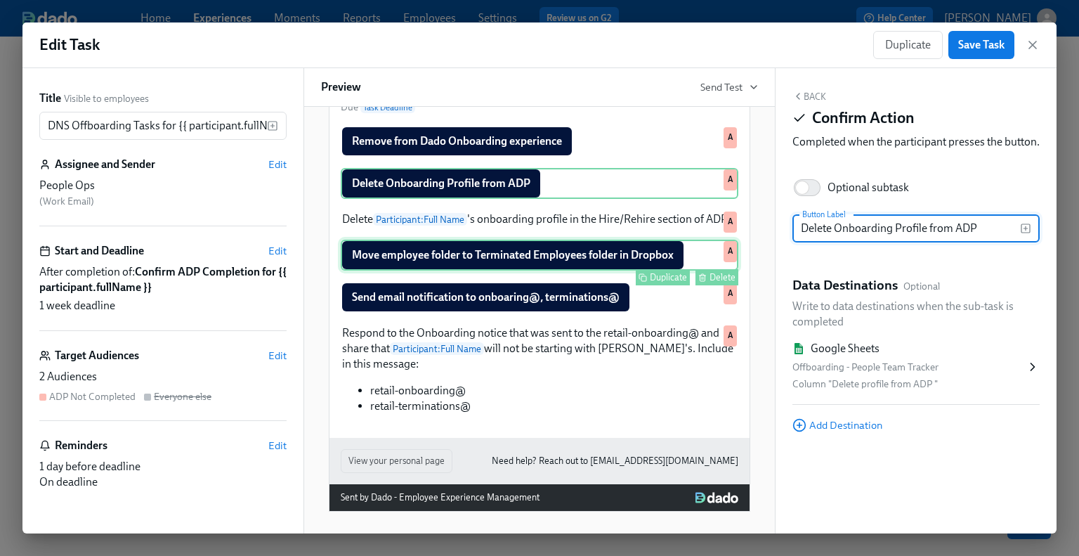
click at [441, 271] on div "Move employee folder to Terminated Employees folder in Dropbox Duplicate Delete…" at bounding box center [540, 255] width 398 height 31
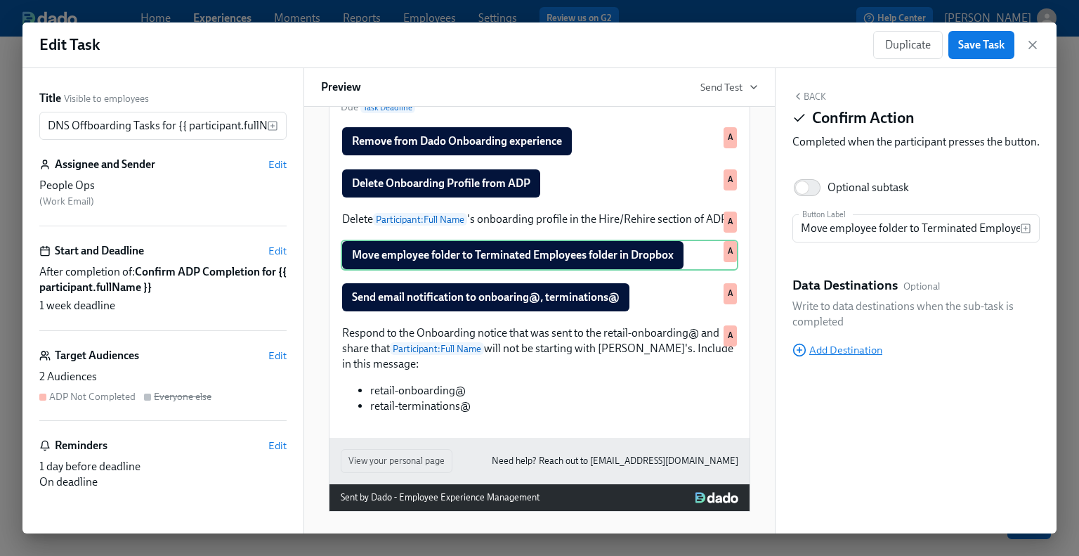
click at [852, 357] on span "Add Destination" at bounding box center [838, 350] width 90 height 14
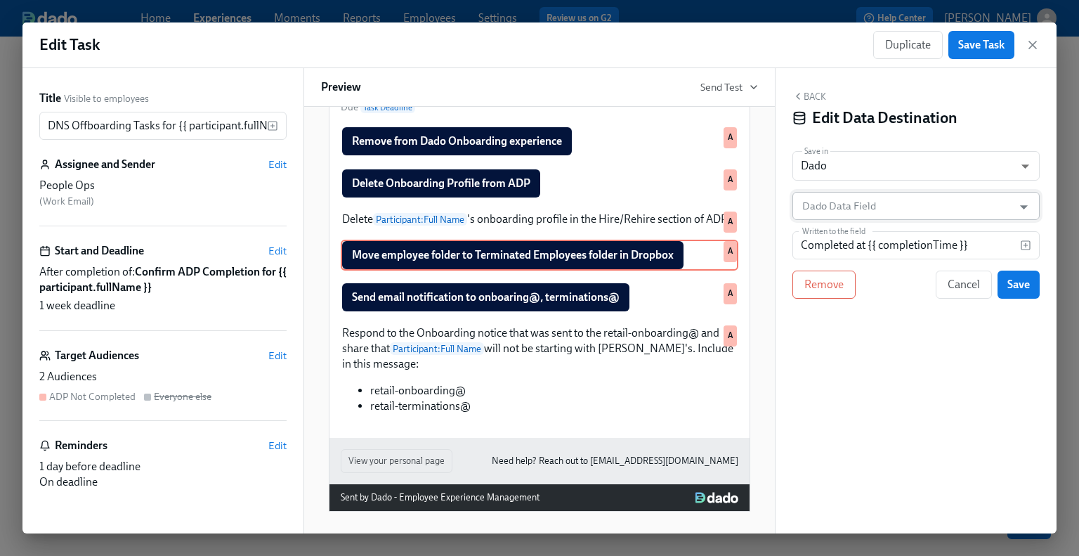
click at [855, 201] on input "Dado Data Field" at bounding box center [906, 206] width 213 height 28
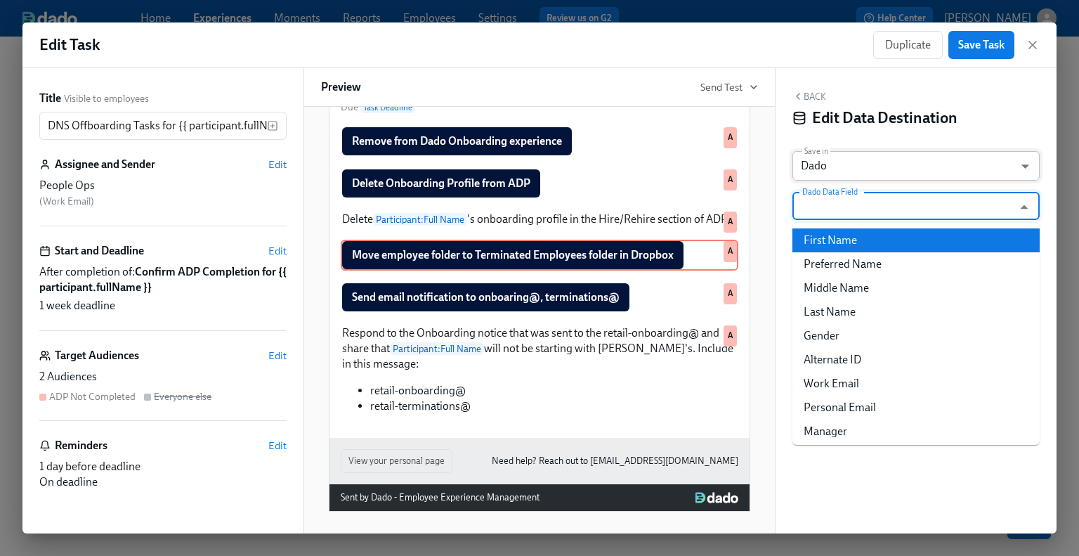
click at [849, 162] on body "Home Experiences Moments Reports Employees Settings Review us on G2 Help Center…" at bounding box center [539, 278] width 1079 height 556
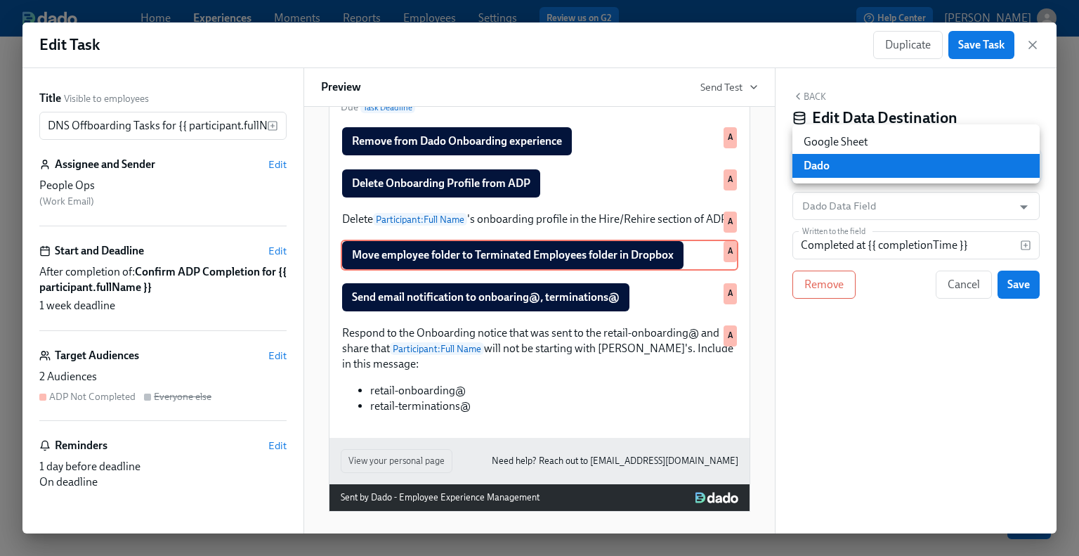
click at [814, 141] on li "Google Sheet" at bounding box center [916, 142] width 247 height 24
type input "GOOGLE_SHEET"
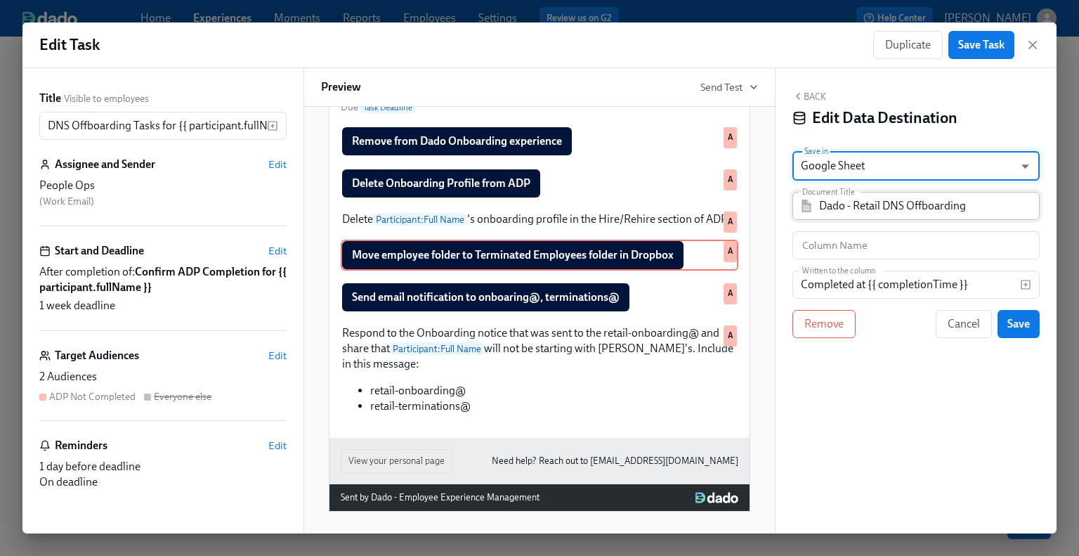
click at [829, 204] on input "Dado - Retail DNS Offboarding" at bounding box center [926, 206] width 214 height 28
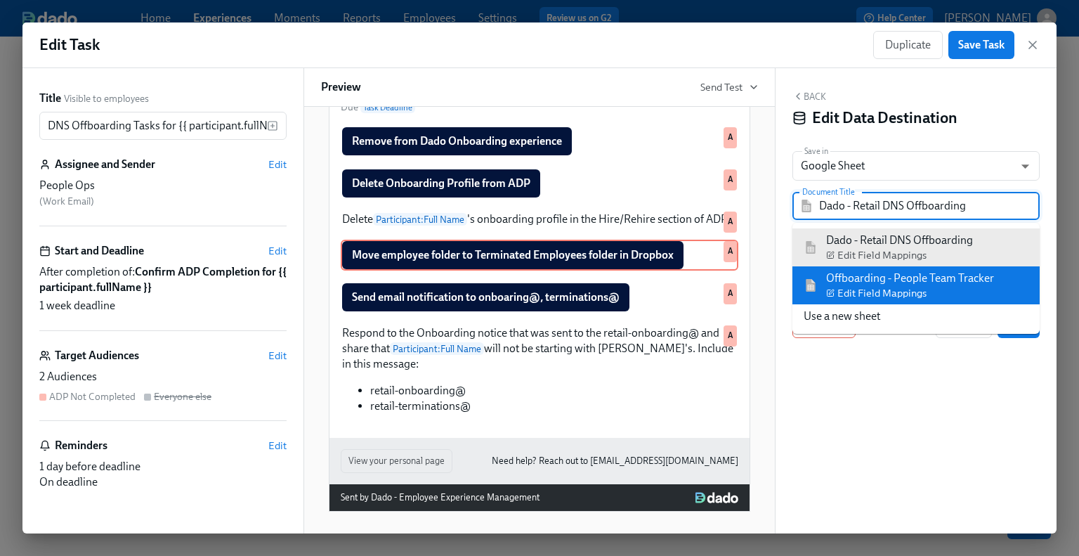
click at [812, 277] on div "Offboarding - People Team Tracker Edit Field Mappings" at bounding box center [899, 286] width 190 height 30
type input "Offboarding - People Team Tracker"
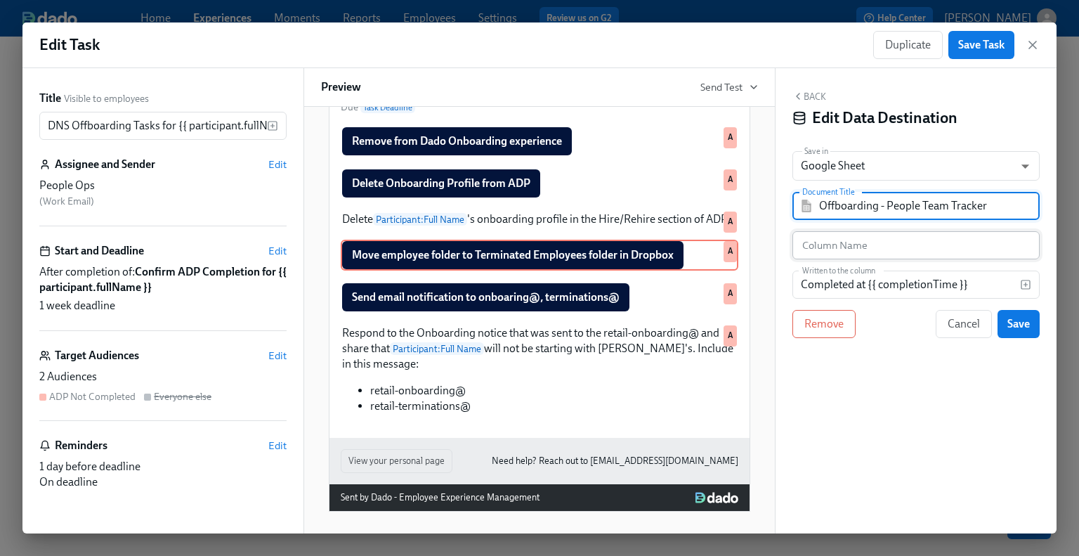
click at [828, 239] on input "text" at bounding box center [916, 245] width 247 height 28
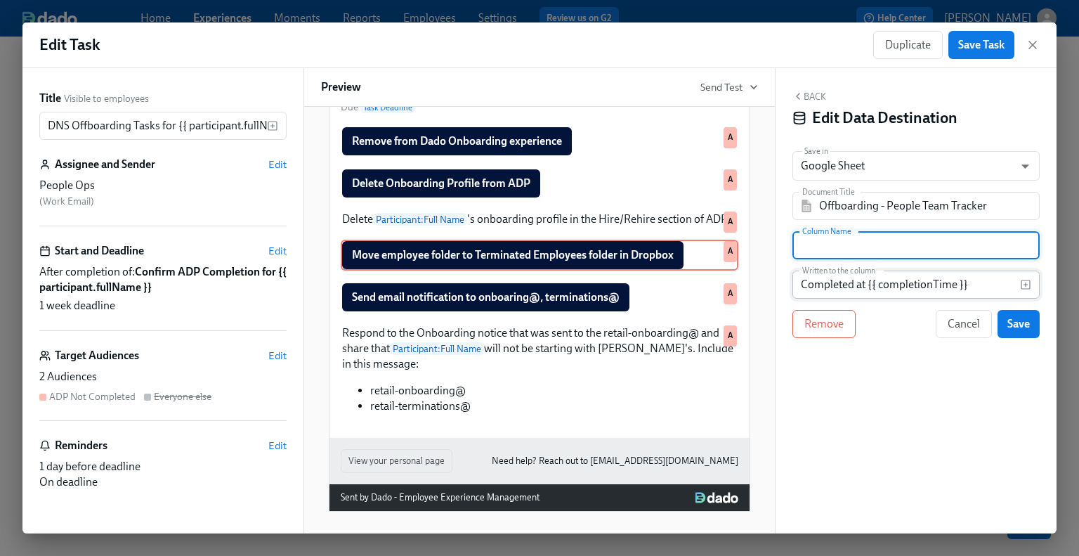
paste input "Move employee folder to Terminated Employees folder"
type input "Move employee folder to Terminated Employees folder"
click at [887, 327] on span "Save" at bounding box center [1019, 324] width 22 height 14
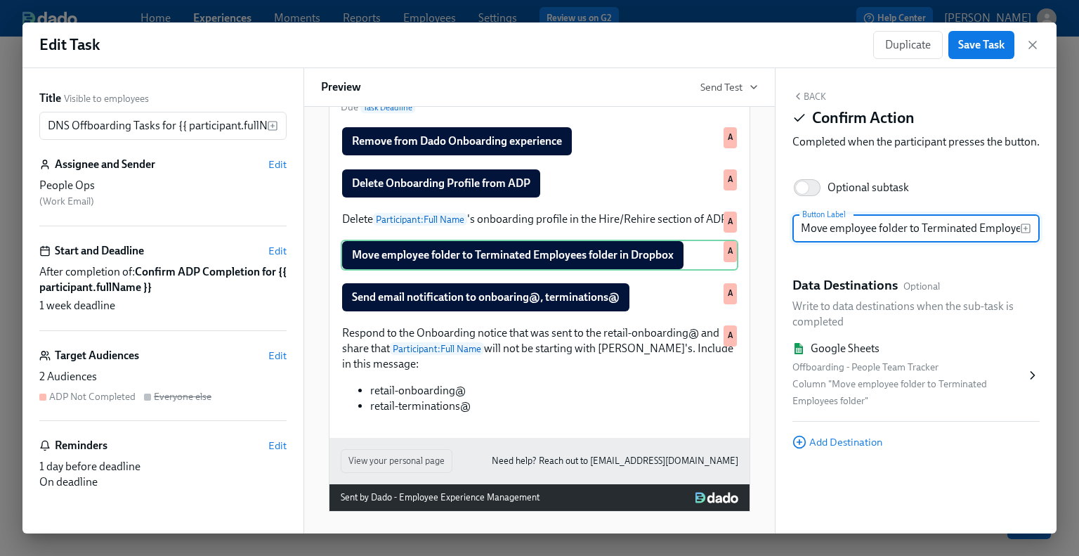
scroll to position [0, 96]
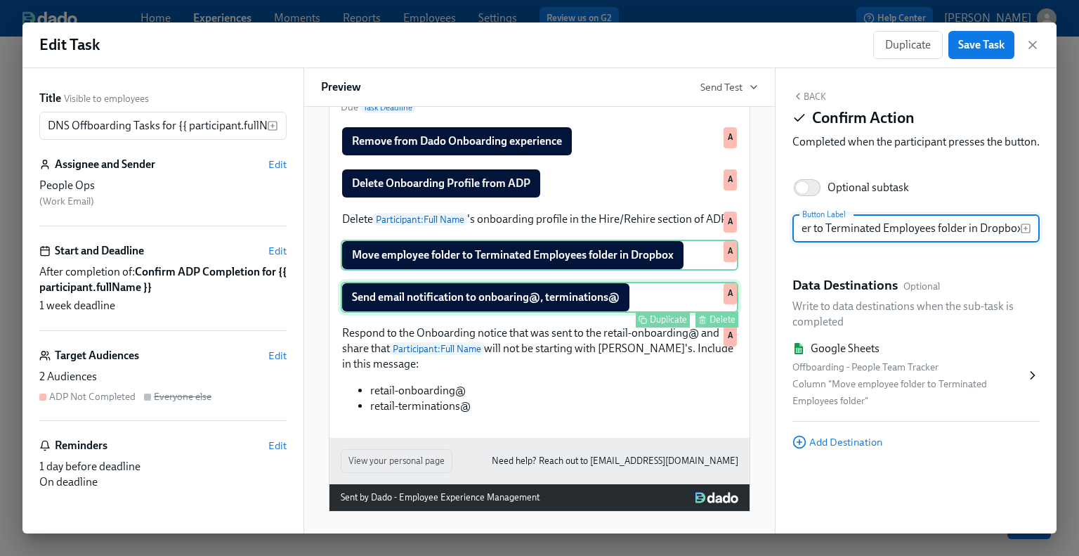
click at [475, 313] on div "Send email notification to onboaring@, terminations@ Duplicate Delete A" at bounding box center [540, 297] width 398 height 31
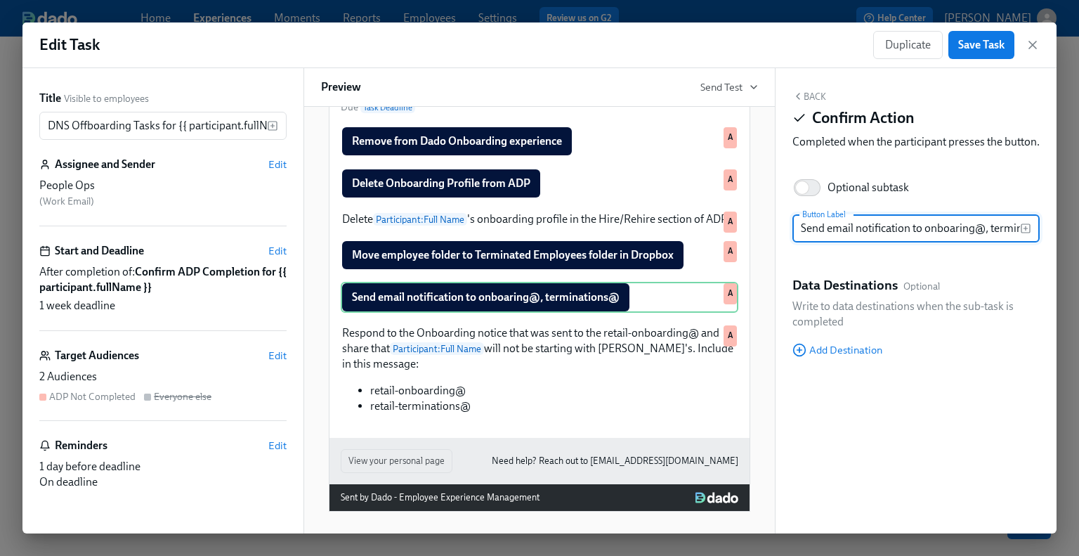
scroll to position [0, 43]
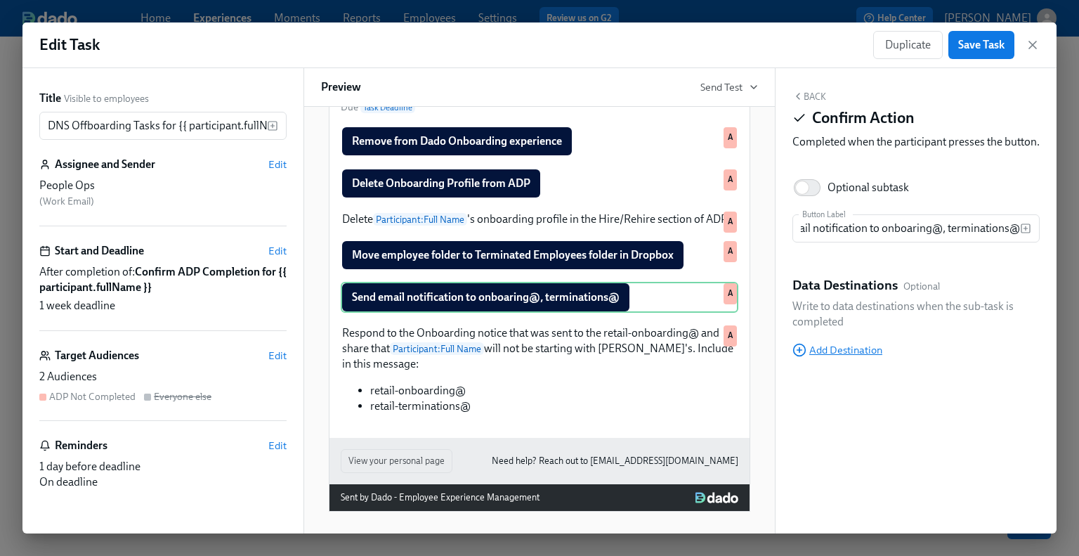
click at [833, 357] on span "Add Destination" at bounding box center [838, 350] width 90 height 14
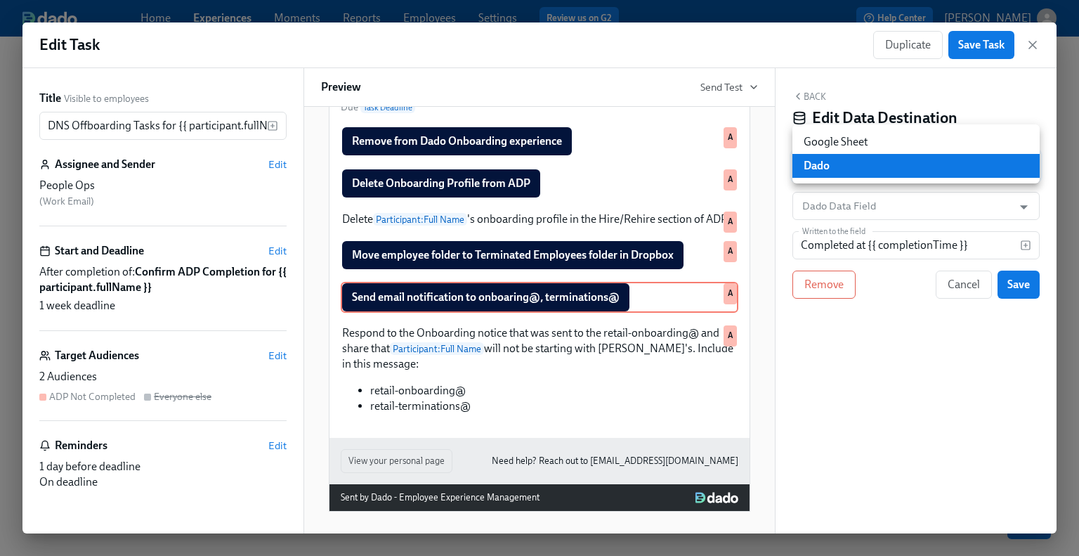
click at [826, 168] on body "Home Experiences Moments Reports Employees Settings Review us on G2 Help Center…" at bounding box center [539, 278] width 1079 height 556
click at [813, 137] on li "Google Sheet" at bounding box center [916, 142] width 247 height 24
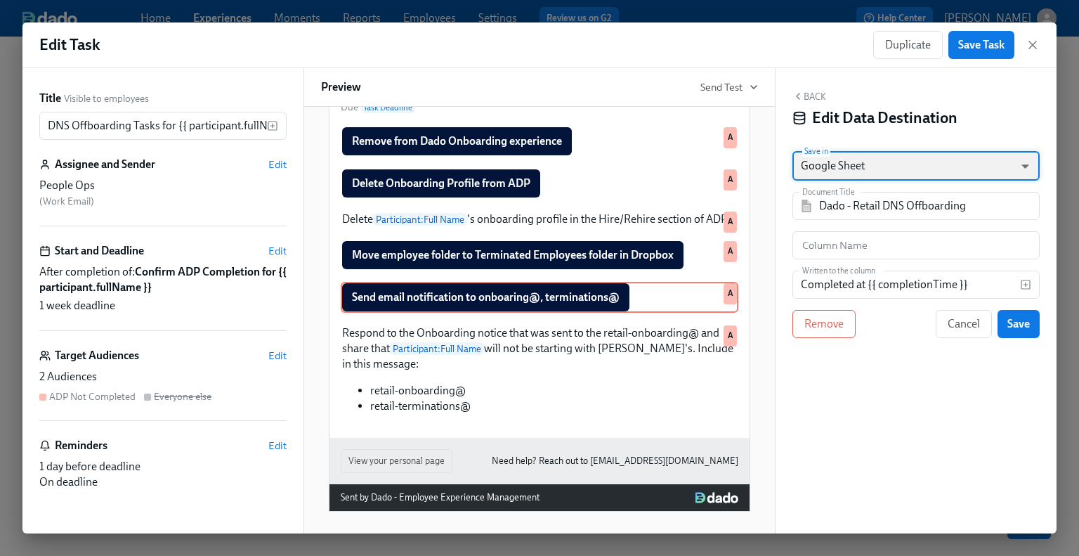
type input "GOOGLE_SHEET"
click at [809, 207] on img at bounding box center [807, 206] width 14 height 13
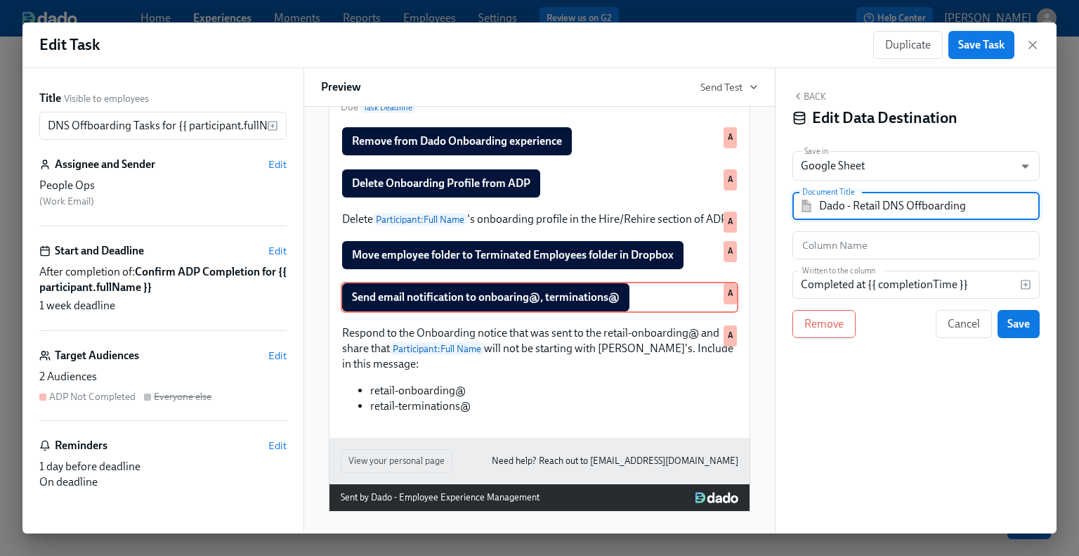
click at [837, 213] on input "Dado - Retail DNS Offboarding" at bounding box center [926, 206] width 214 height 28
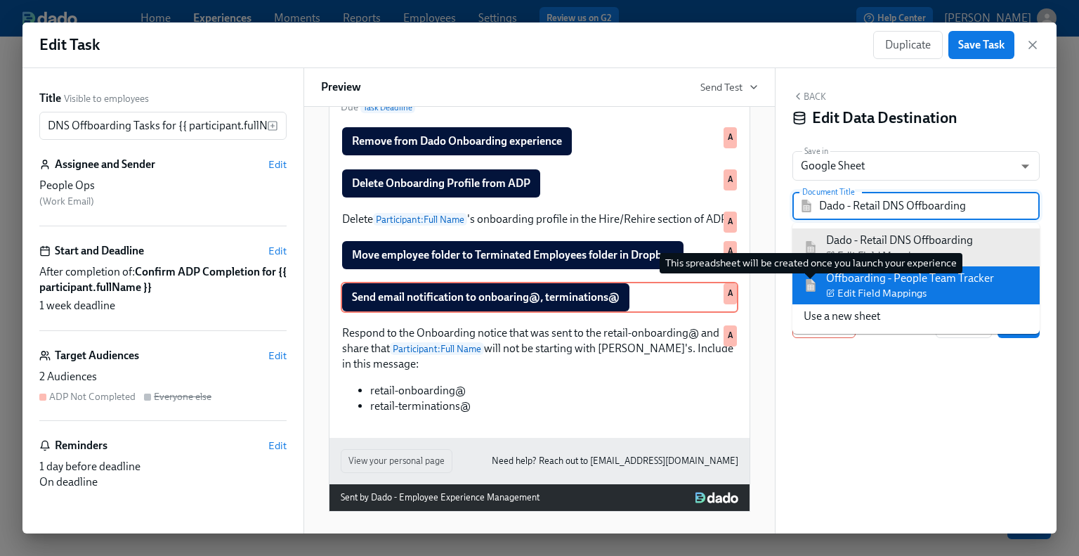
click at [812, 280] on img at bounding box center [811, 285] width 14 height 13
type input "Offboarding - People Team Tracker"
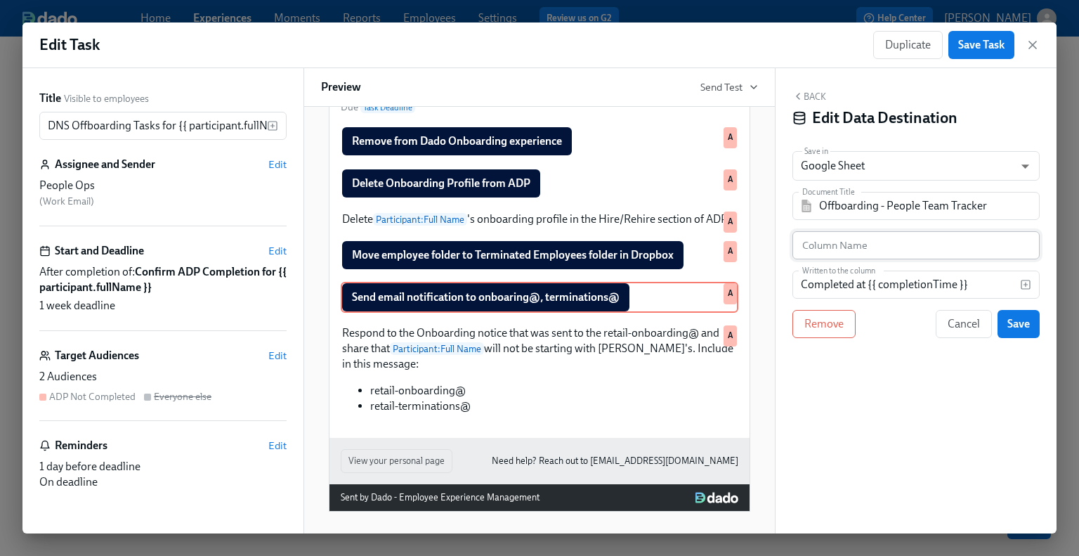
click at [887, 247] on input "text" at bounding box center [916, 245] width 247 height 28
paste input "Send DNS Notification"
type input "Send DNS Notification"
click at [887, 322] on span "Save" at bounding box center [1019, 324] width 22 height 14
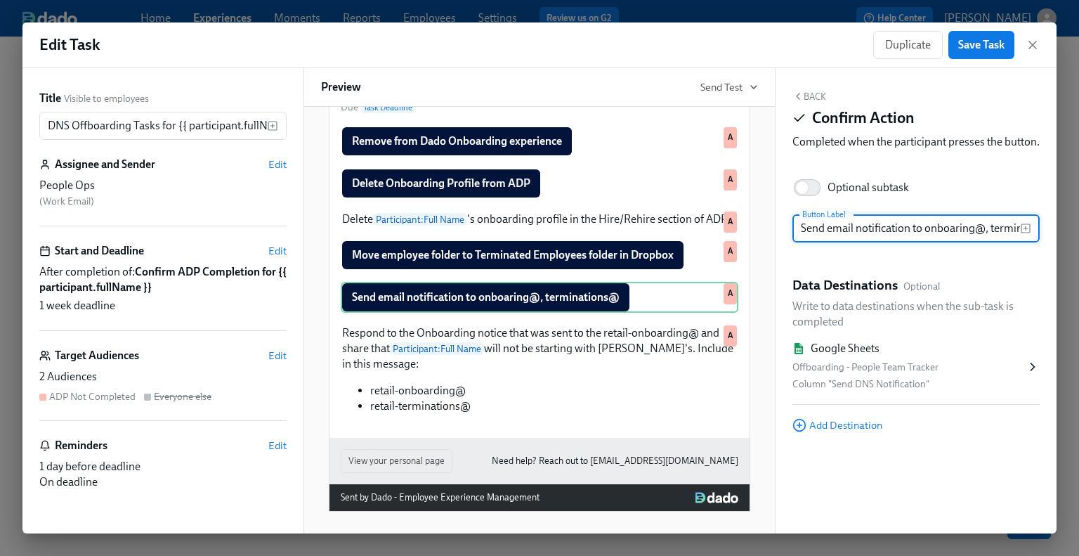
click at [821, 98] on button "Back" at bounding box center [810, 96] width 34 height 11
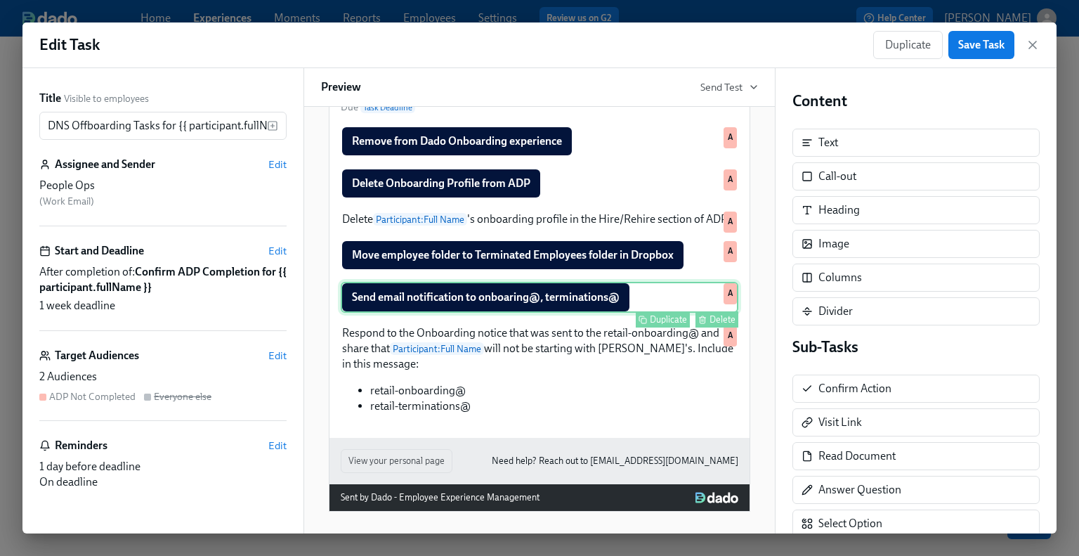
click at [563, 313] on div "Send email notification to onboaring@, terminations@ Duplicate Delete A" at bounding box center [540, 297] width 398 height 31
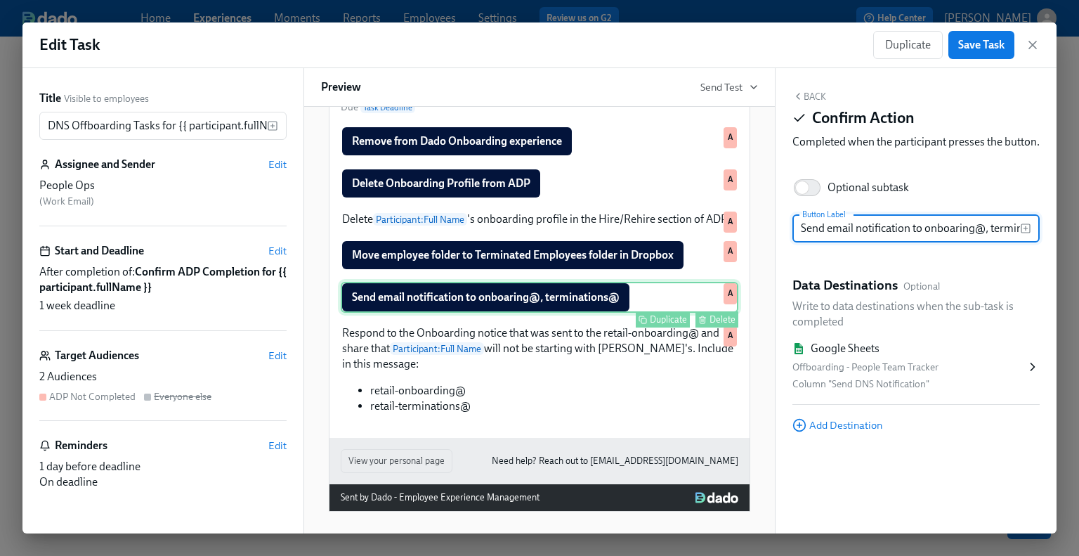
scroll to position [0, 43]
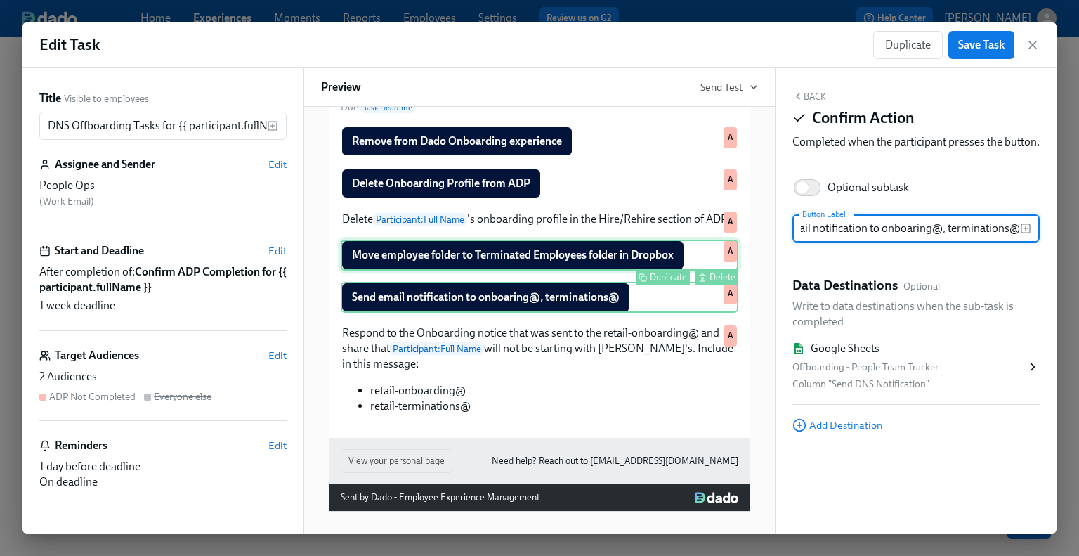
click at [561, 271] on div "Move employee folder to Terminated Employees folder in Dropbox Duplicate Delete…" at bounding box center [540, 255] width 398 height 31
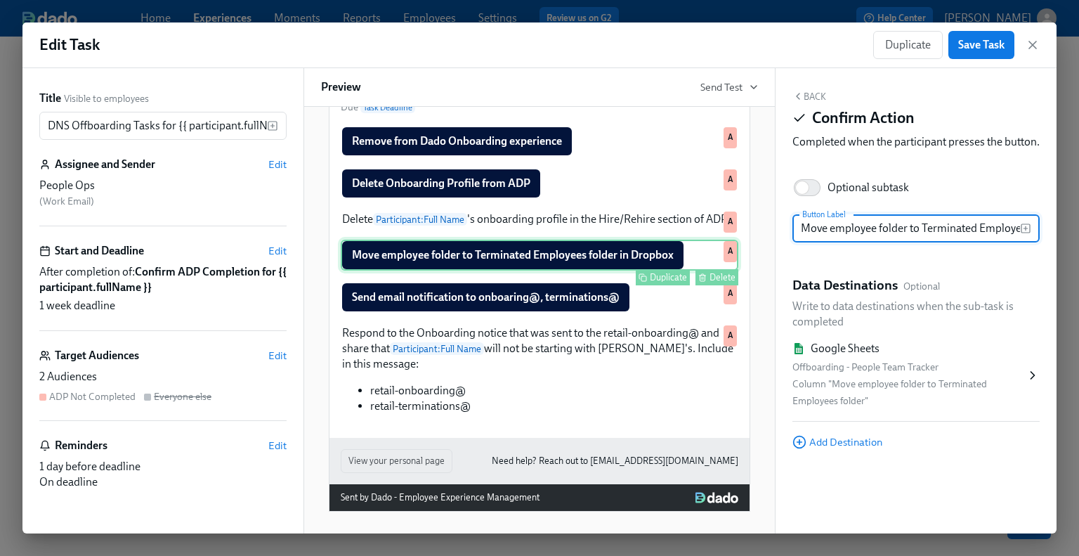
scroll to position [0, 96]
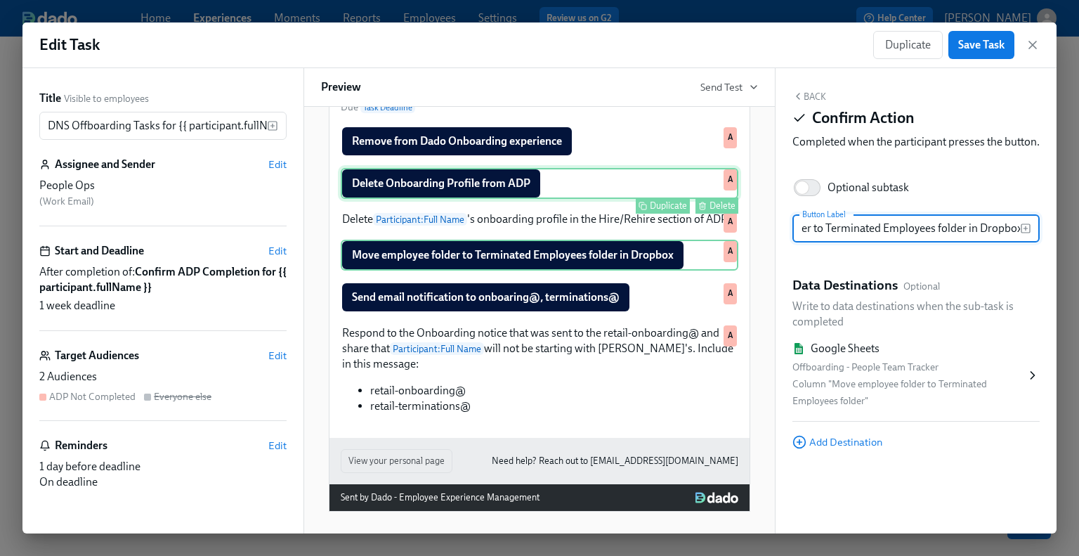
click at [514, 199] on div "Delete Onboarding Profile from ADP Duplicate Delete A" at bounding box center [540, 183] width 398 height 31
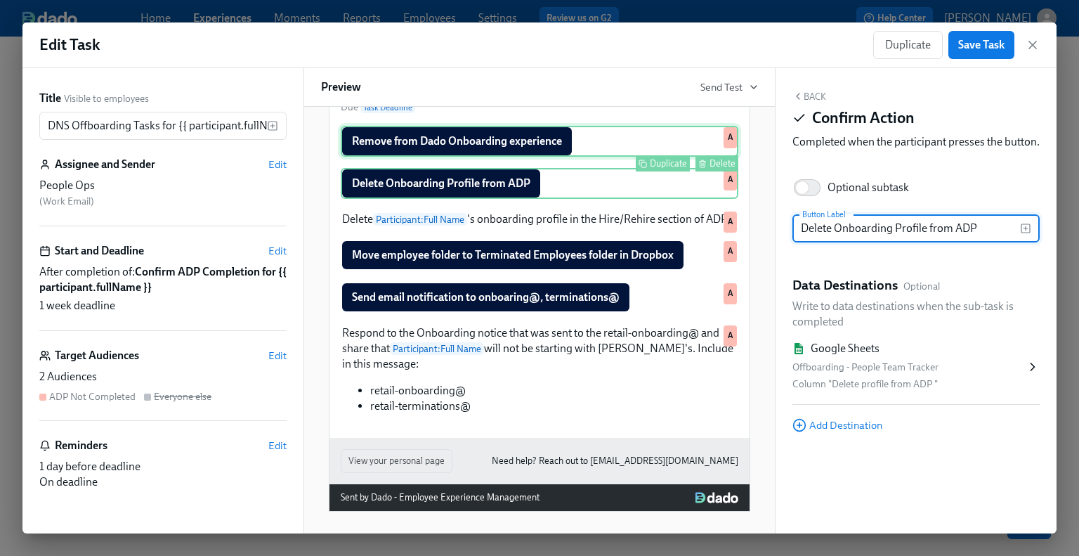
click at [521, 157] on div "Remove from Dado Onboarding experience Duplicate Delete A" at bounding box center [540, 141] width 398 height 31
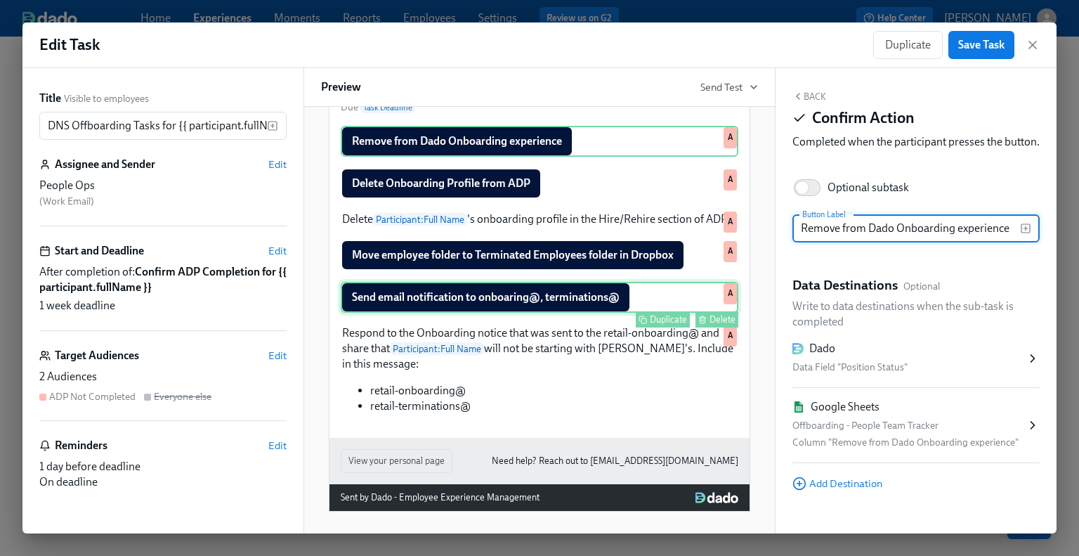
scroll to position [0, 0]
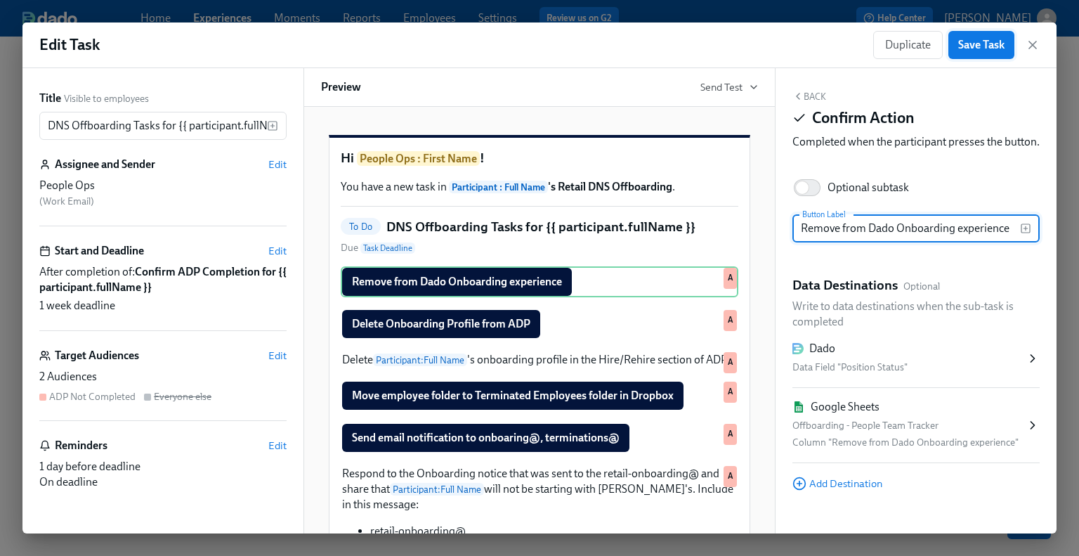
click at [887, 47] on span "Save Task" at bounding box center [981, 45] width 46 height 14
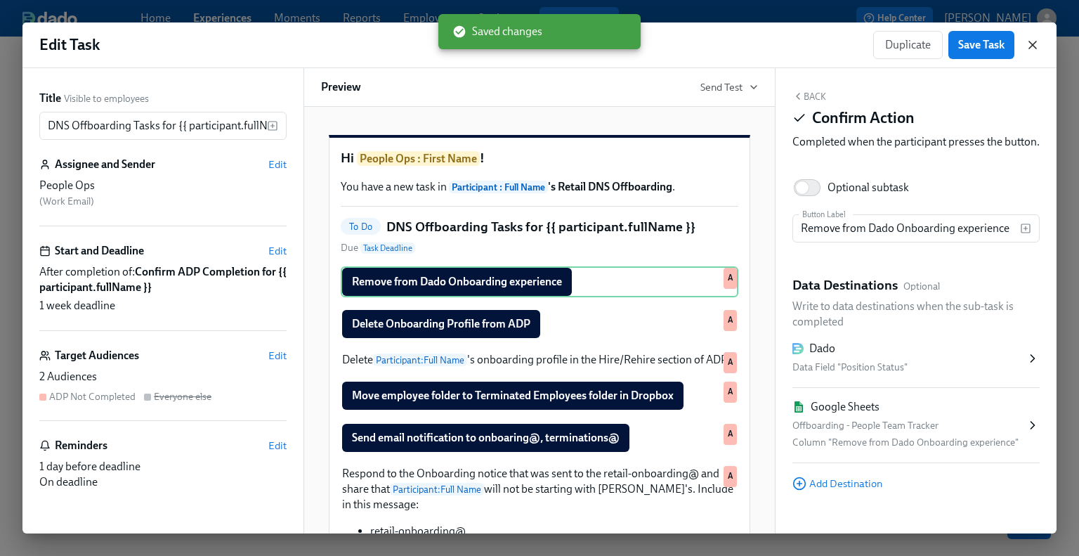
click at [887, 42] on icon "button" at bounding box center [1033, 45] width 14 height 14
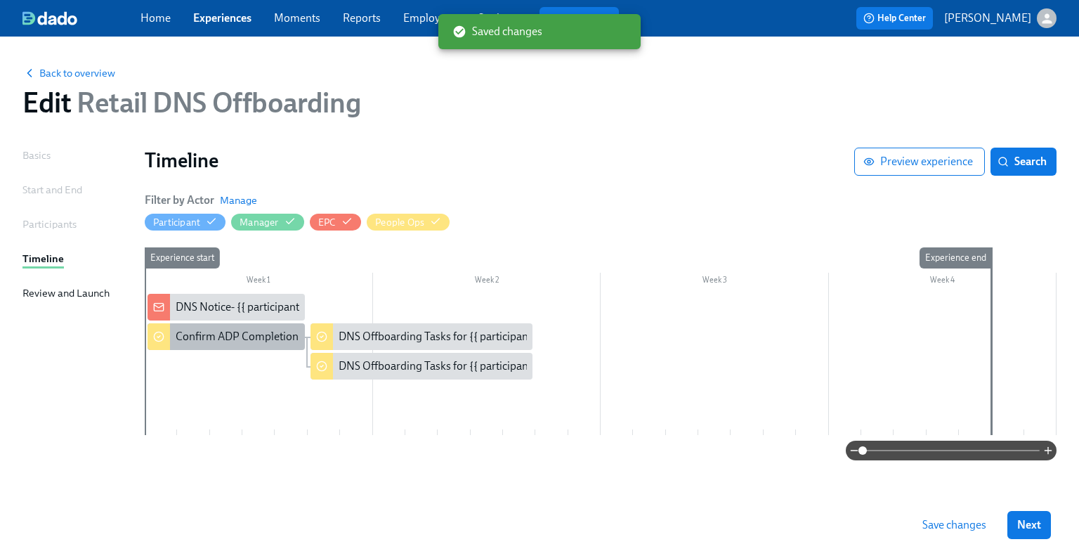
click at [230, 344] on div "Confirm ADP Completion for {{ participant.fullName }}" at bounding box center [307, 336] width 262 height 15
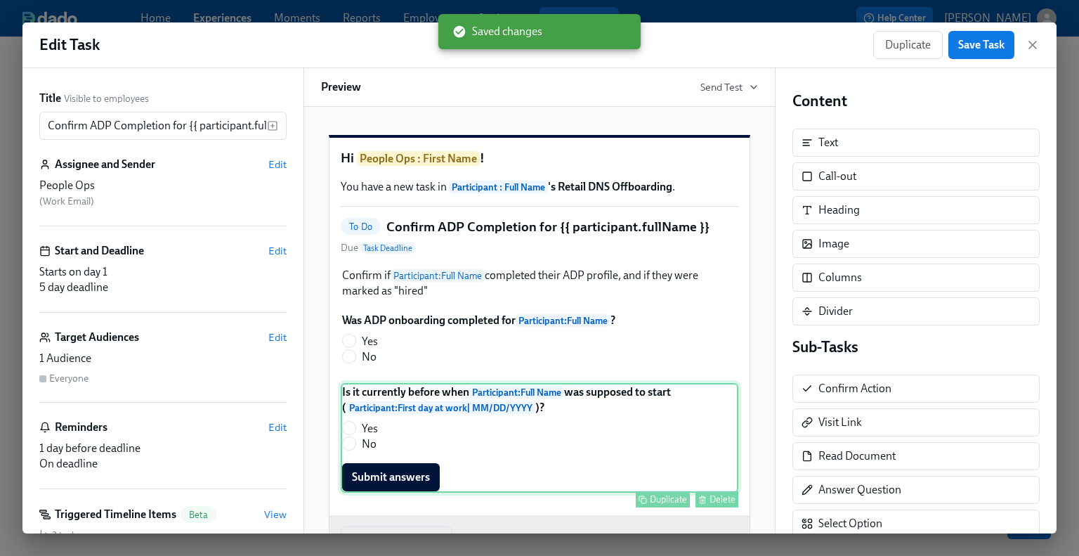
drag, startPoint x: 528, startPoint y: 441, endPoint x: 540, endPoint y: 440, distance: 12.7
click at [528, 441] on div "Is it currently before when Participant : Full Name was supposed to start ( Par…" at bounding box center [540, 438] width 398 height 110
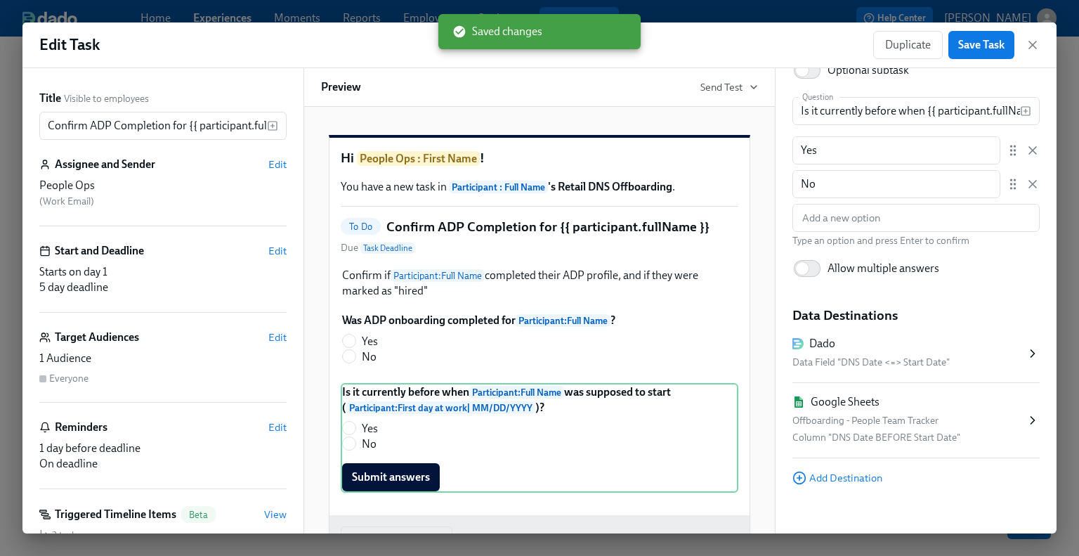
scroll to position [144, 0]
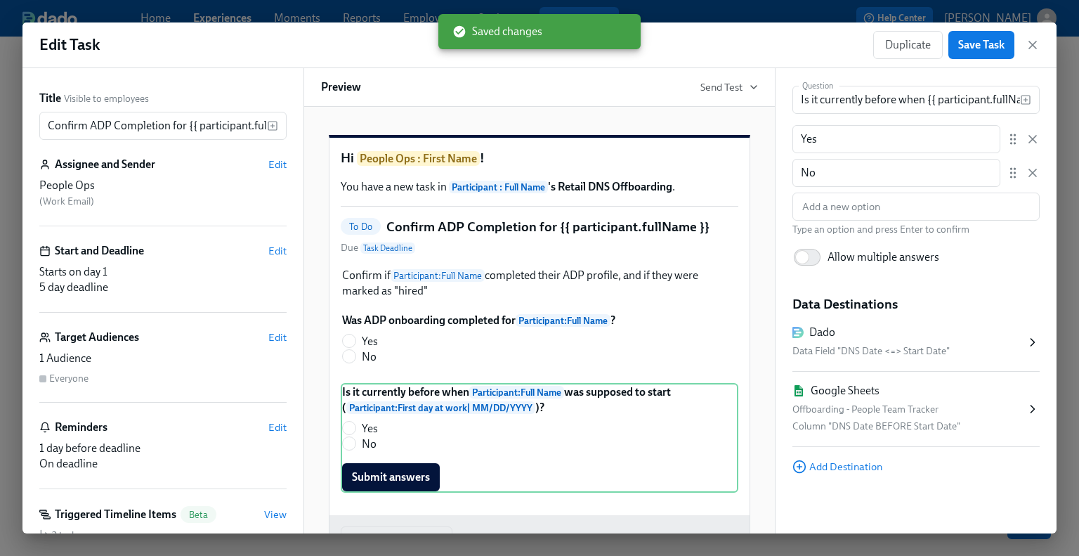
click at [887, 407] on icon at bounding box center [1033, 408] width 4 height 7
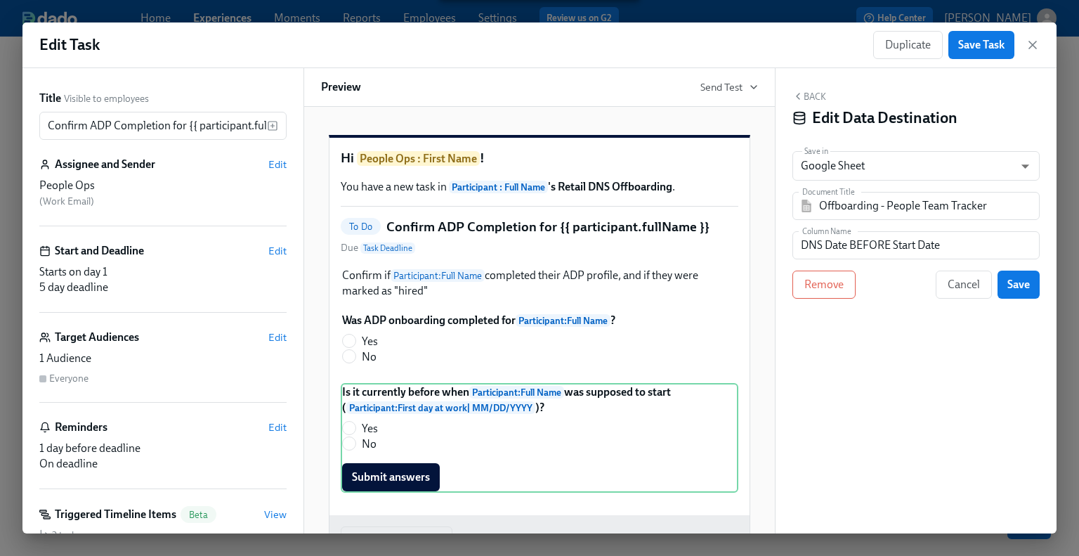
scroll to position [0, 0]
drag, startPoint x: 839, startPoint y: 252, endPoint x: 727, endPoint y: 254, distance: 112.4
click at [727, 254] on div "Title Visible to employees Confirm ADP Completion for {{ participant.fullName }…" at bounding box center [539, 300] width 1034 height 465
paste input "Notice BEFORE Start Date?"
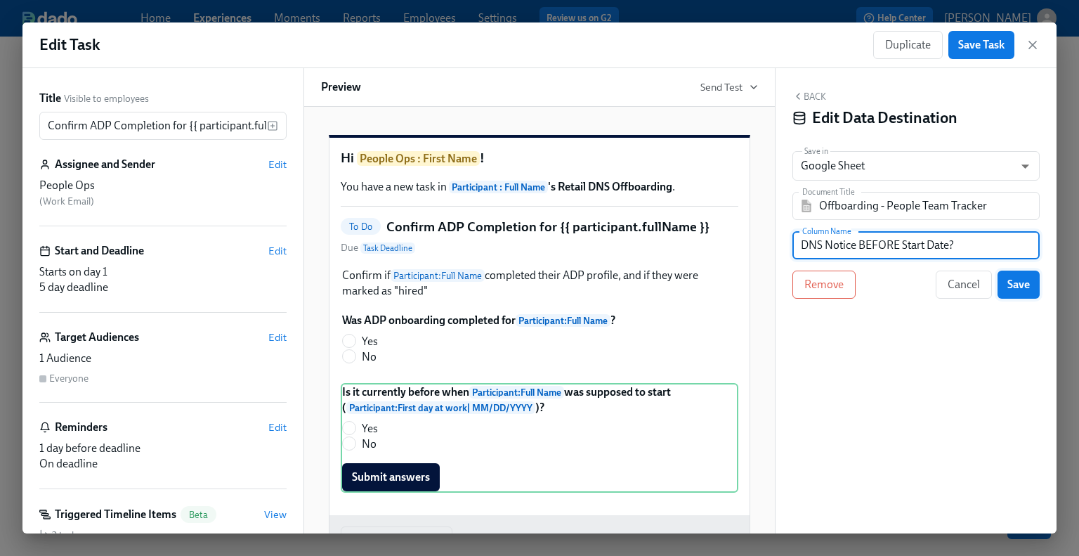
type input "DNS Notice BEFORE Start Date?"
click at [887, 281] on span "Save" at bounding box center [1019, 285] width 22 height 14
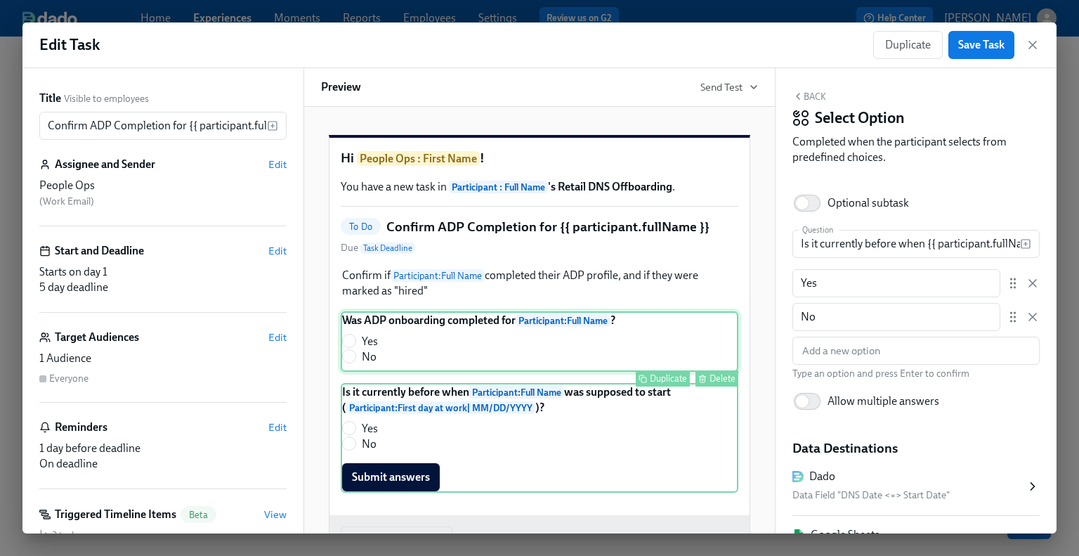
click at [437, 359] on div "Was ADP onboarding completed for Participant : Full Name ? Yes No Duplicate Del…" at bounding box center [540, 341] width 398 height 60
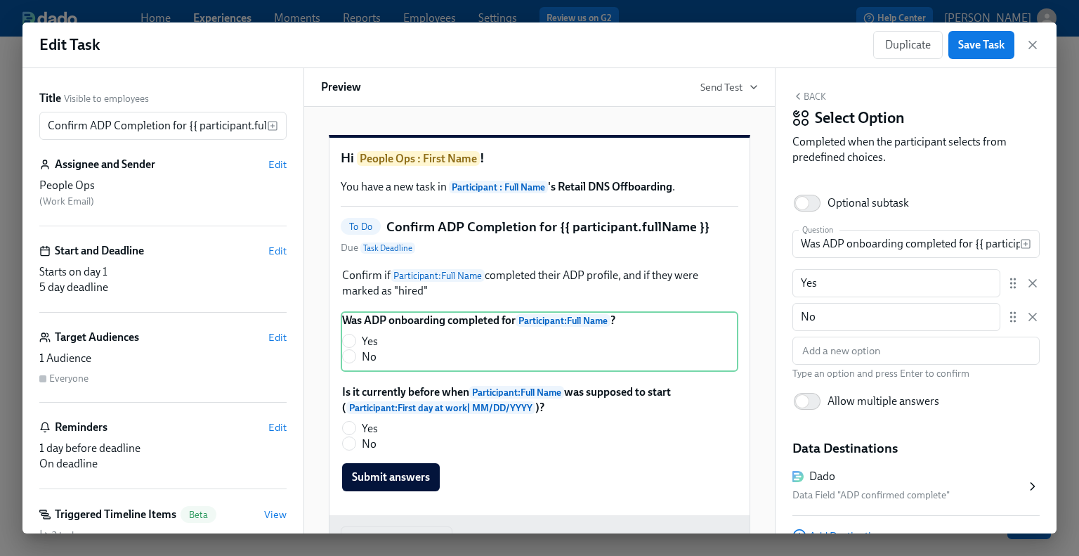
scroll to position [69, 0]
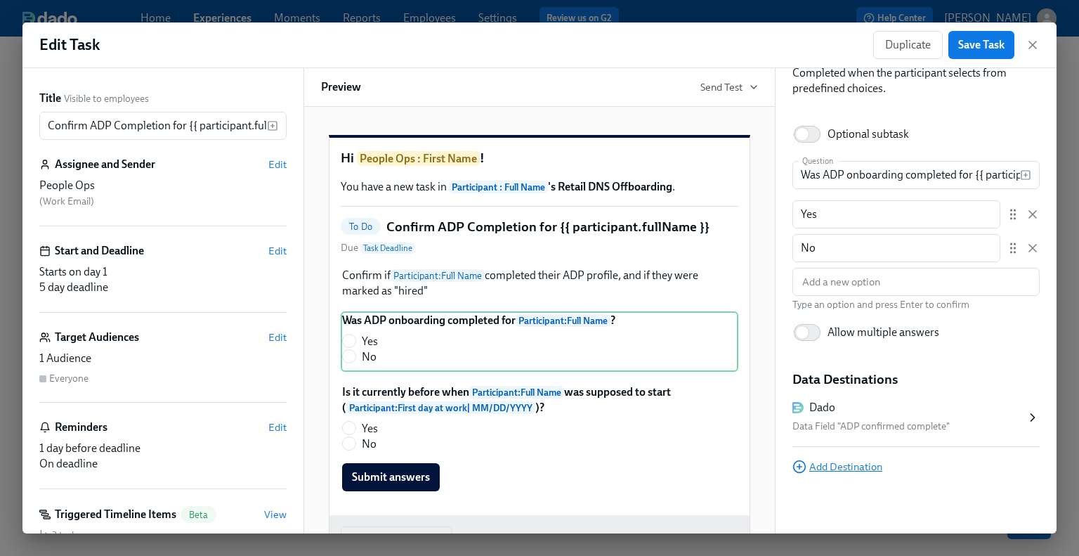
click at [842, 462] on span "Add Destination" at bounding box center [838, 467] width 90 height 14
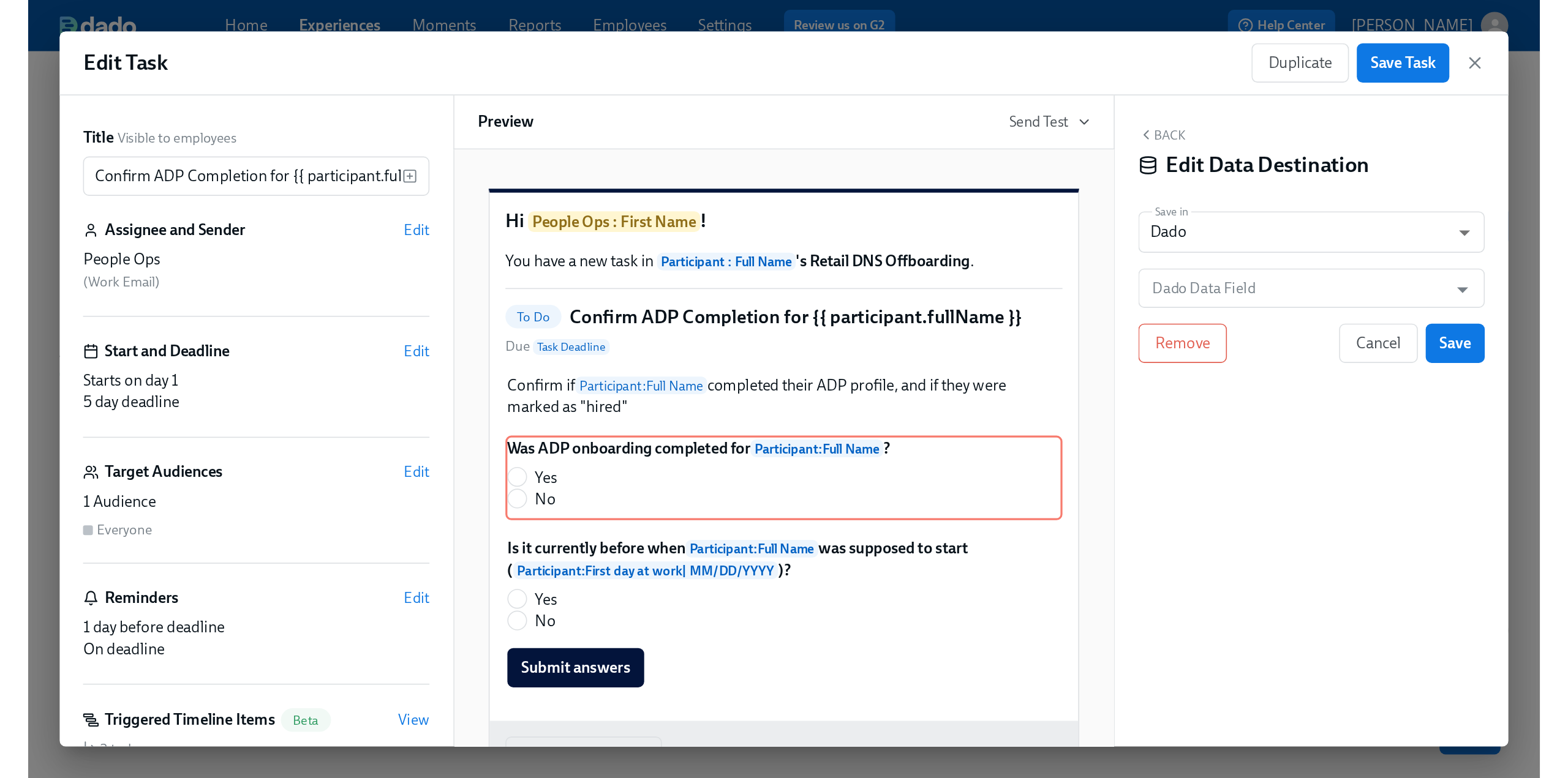
scroll to position [0, 0]
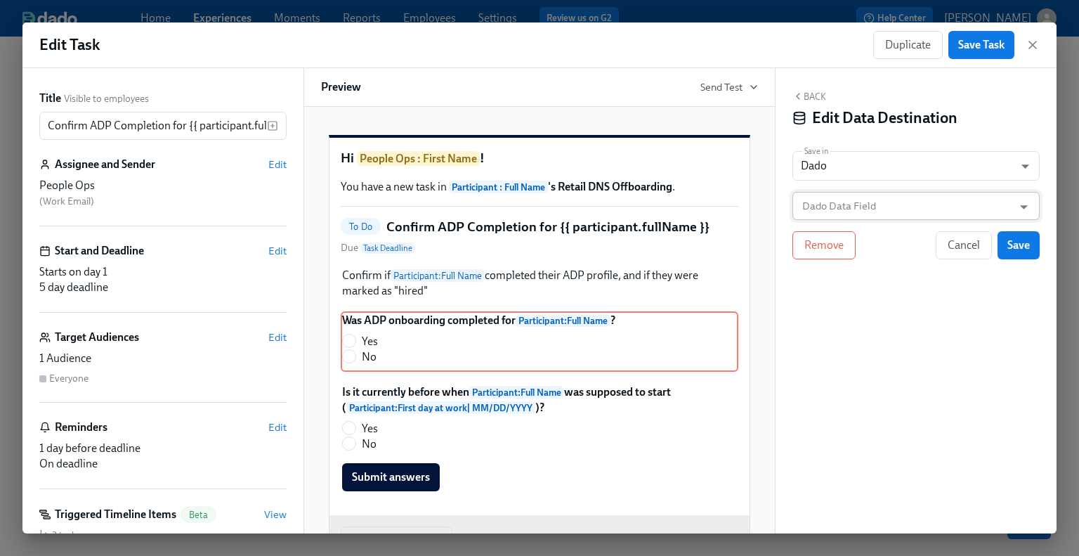
click at [836, 200] on input "Dado Data Field" at bounding box center [906, 206] width 213 height 28
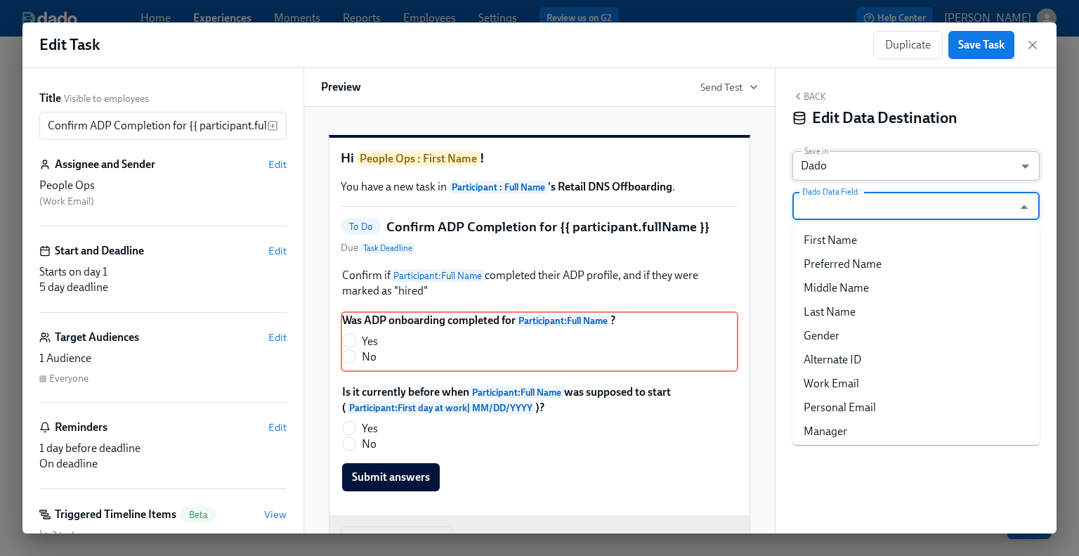
click at [826, 167] on body "Home Experiences Moments Reports Employees Settings Review us on G2 Help Center…" at bounding box center [539, 278] width 1079 height 556
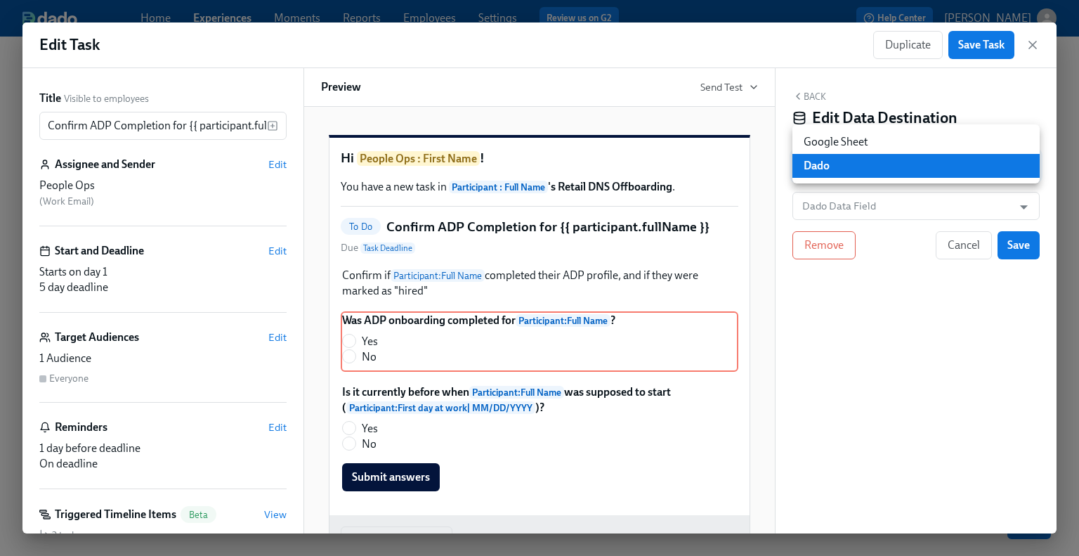
click at [821, 140] on li "Google Sheet" at bounding box center [916, 142] width 247 height 24
type input "GOOGLE_SHEET"
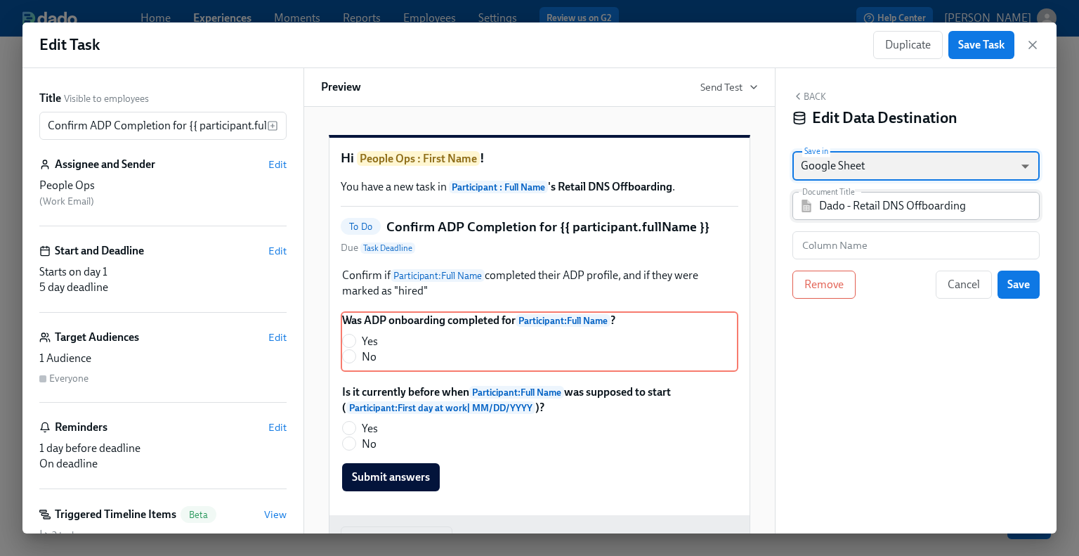
click at [818, 204] on div "Dado - Retail DNS Offboarding Document Title" at bounding box center [916, 206] width 247 height 28
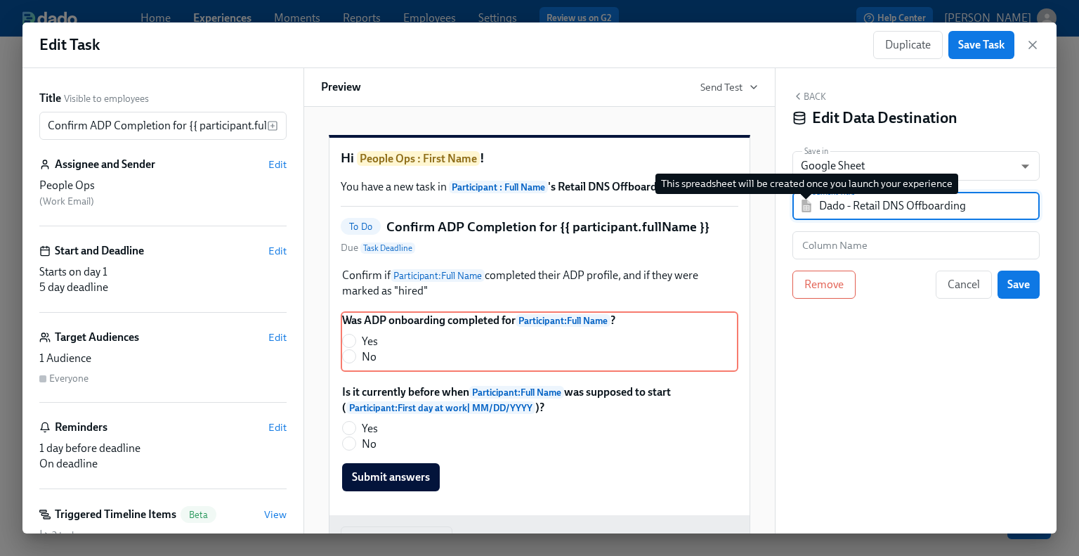
click at [800, 207] on img at bounding box center [807, 206] width 14 height 13
click at [812, 212] on div "Dado - Retail DNS Offboarding Document Title" at bounding box center [916, 206] width 247 height 28
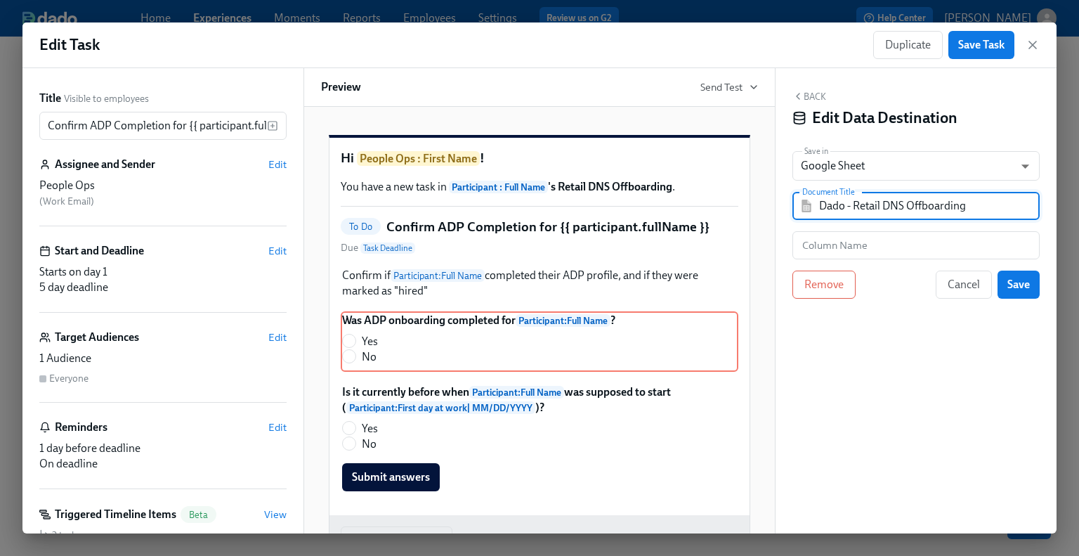
click at [864, 207] on input "Dado - Retail DNS Offboarding" at bounding box center [926, 206] width 214 height 28
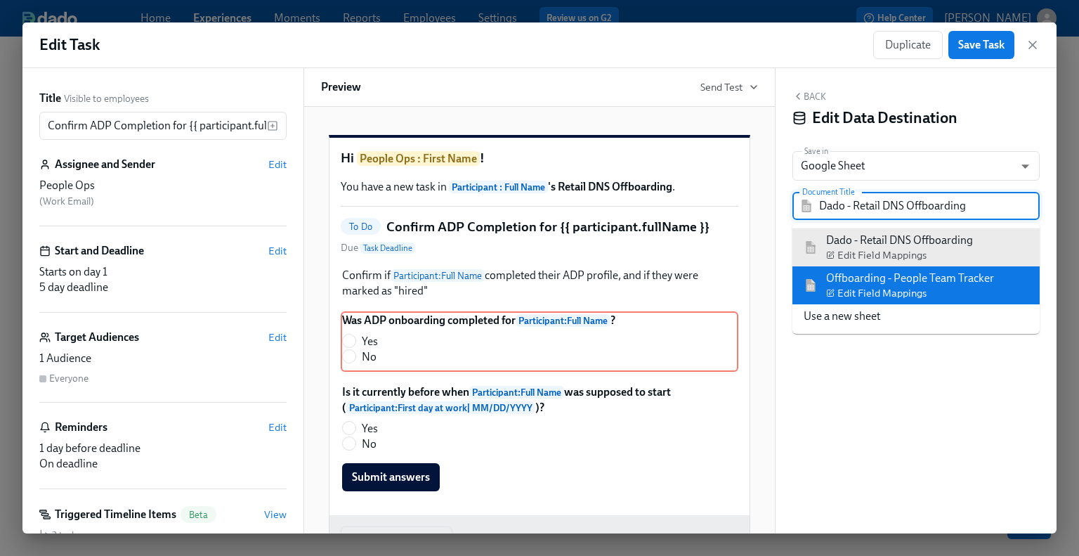
click at [811, 280] on img at bounding box center [811, 285] width 14 height 13
type input "Offboarding - People Team Tracker"
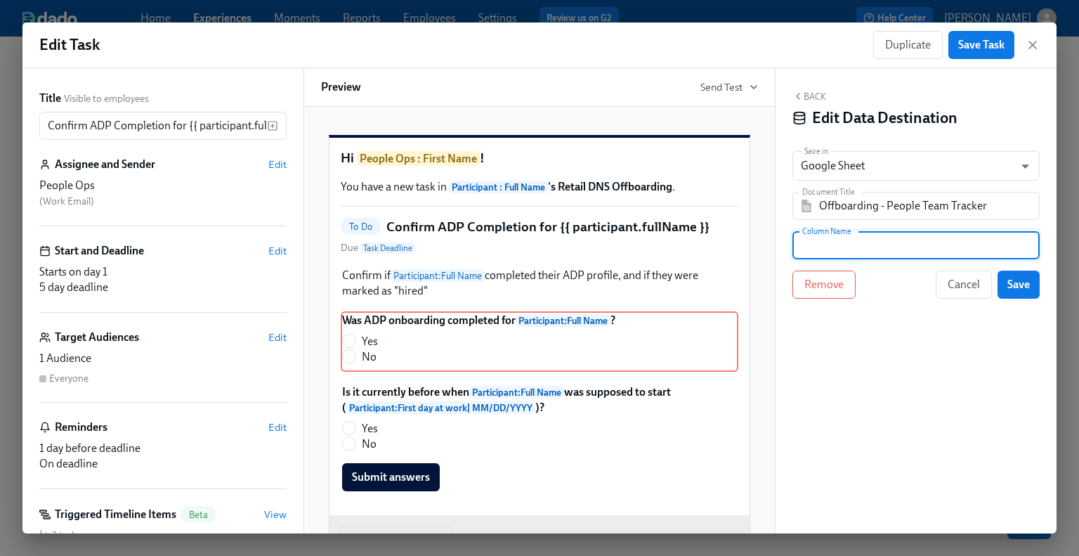
click at [871, 243] on input "text" at bounding box center [916, 245] width 247 height 28
paste input "Was ADP Onboarding Completed?"
type input "Was ADP Onboarding Completed?"
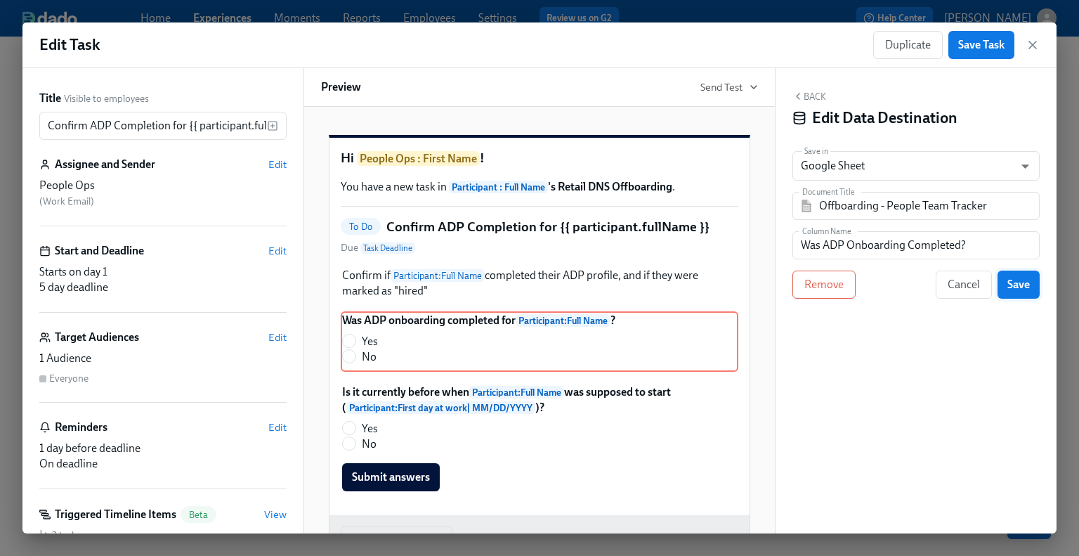
click at [887, 282] on button "Save" at bounding box center [1019, 285] width 42 height 28
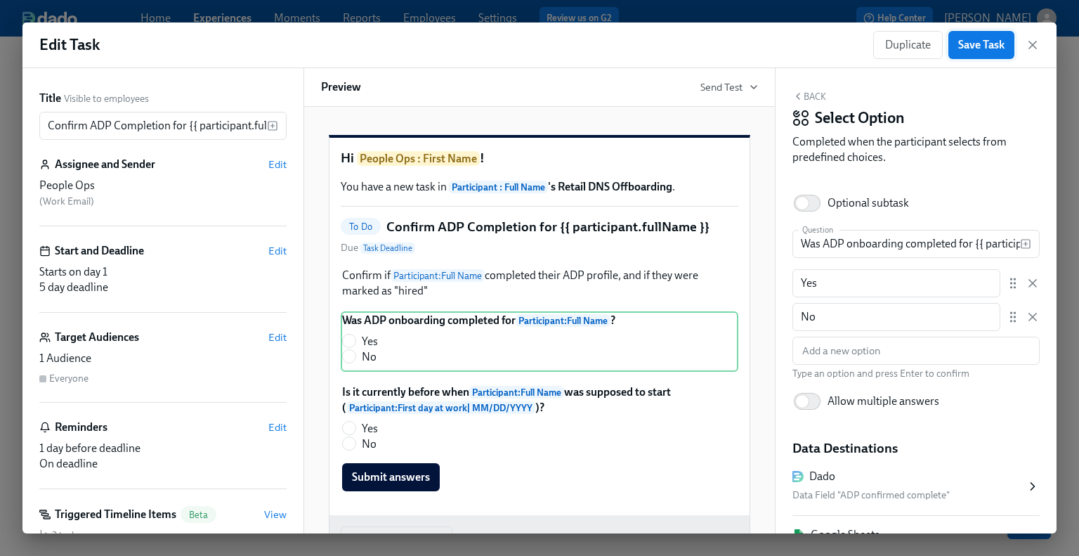
click at [887, 39] on span "Save Task" at bounding box center [981, 45] width 46 height 14
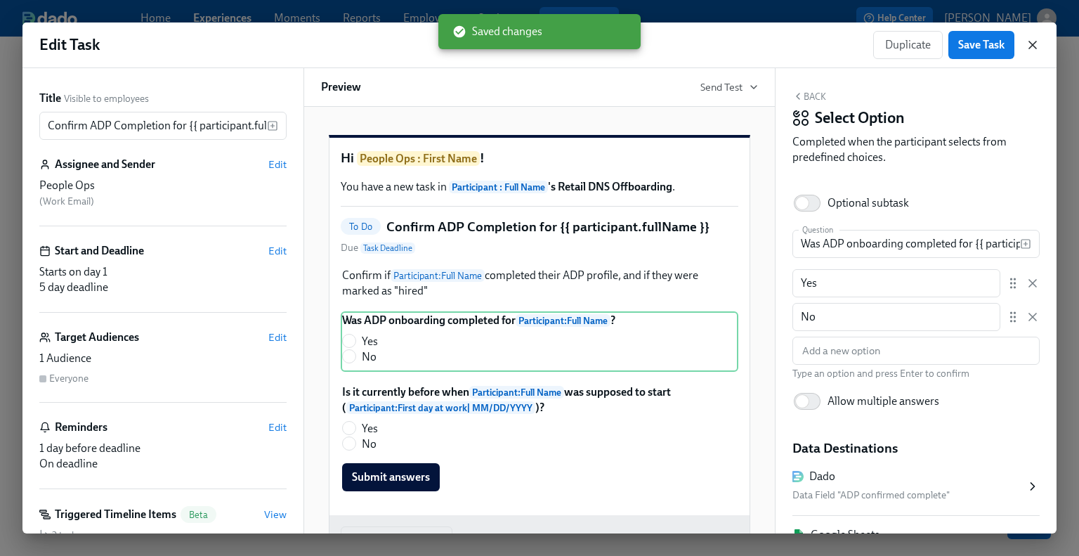
click at [887, 46] on icon "button" at bounding box center [1033, 45] width 14 height 14
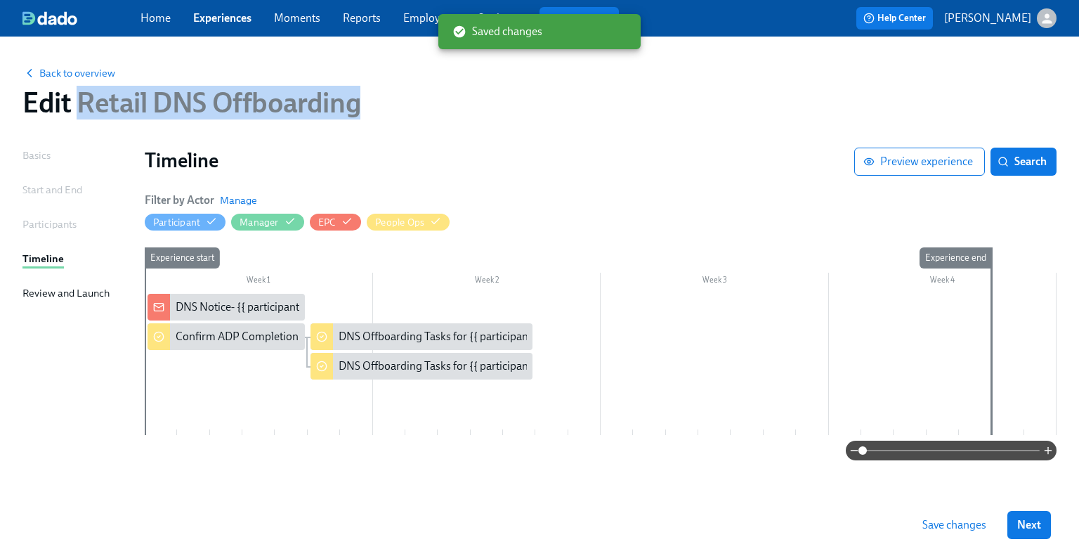
drag, startPoint x: 377, startPoint y: 108, endPoint x: 79, endPoint y: 89, distance: 298.5
click at [79, 89] on div "Edit Retail DNS Offboarding" at bounding box center [539, 103] width 1034 height 34
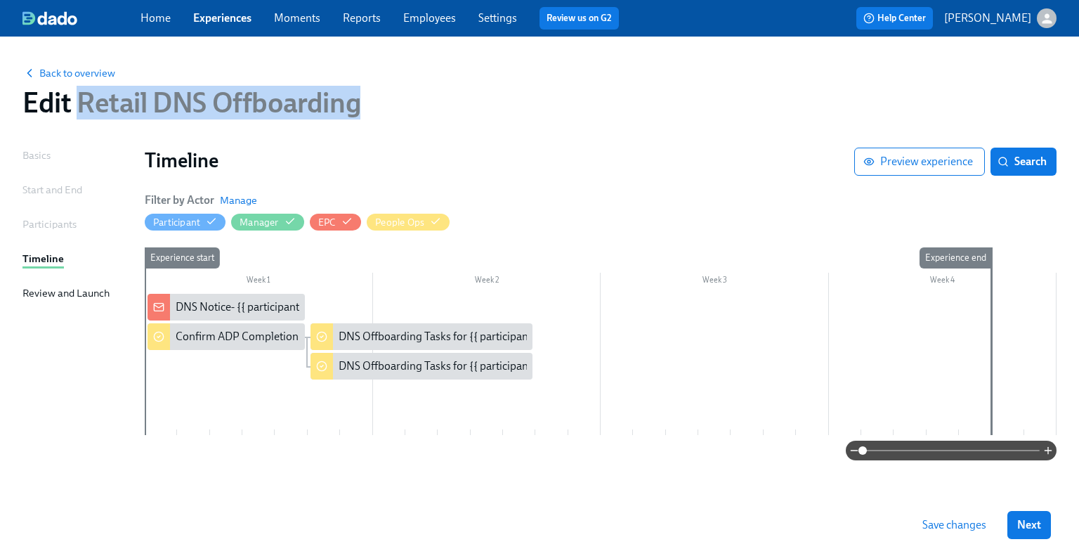
copy span "Retail DNS Offboarding"
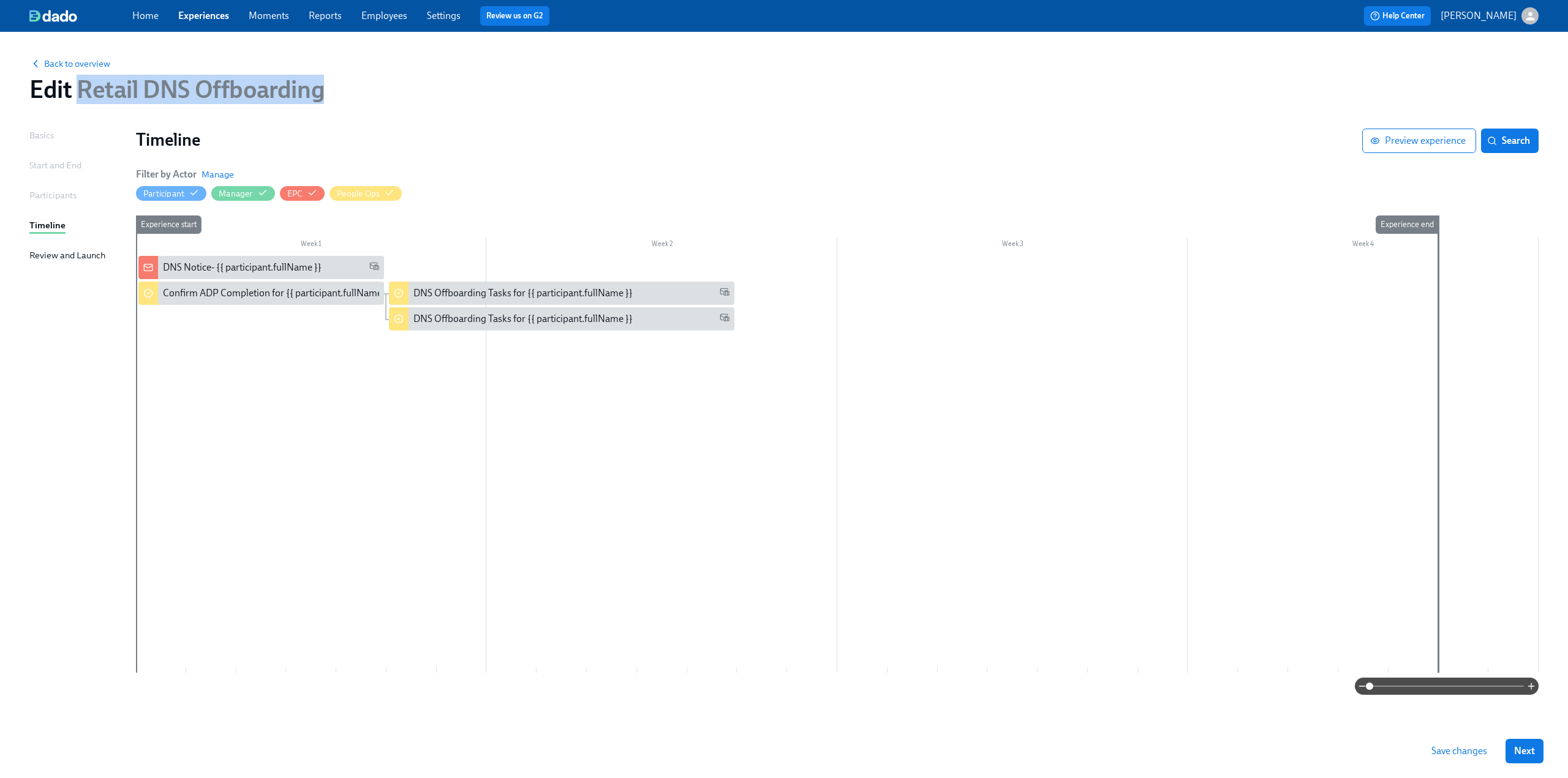
click at [333, 73] on div "Back to overview Edit Retail DNS Offboarding" at bounding box center [784, 79] width 1529 height 67
drag, startPoint x: 330, startPoint y: 87, endPoint x: 80, endPoint y: 89, distance: 250.0
click at [80, 89] on div "Edit Retail DNS Offboarding" at bounding box center [784, 90] width 1509 height 30
copy span "Retail DNS Offboarding"
click at [61, 191] on div "Participants" at bounding box center [53, 194] width 47 height 13
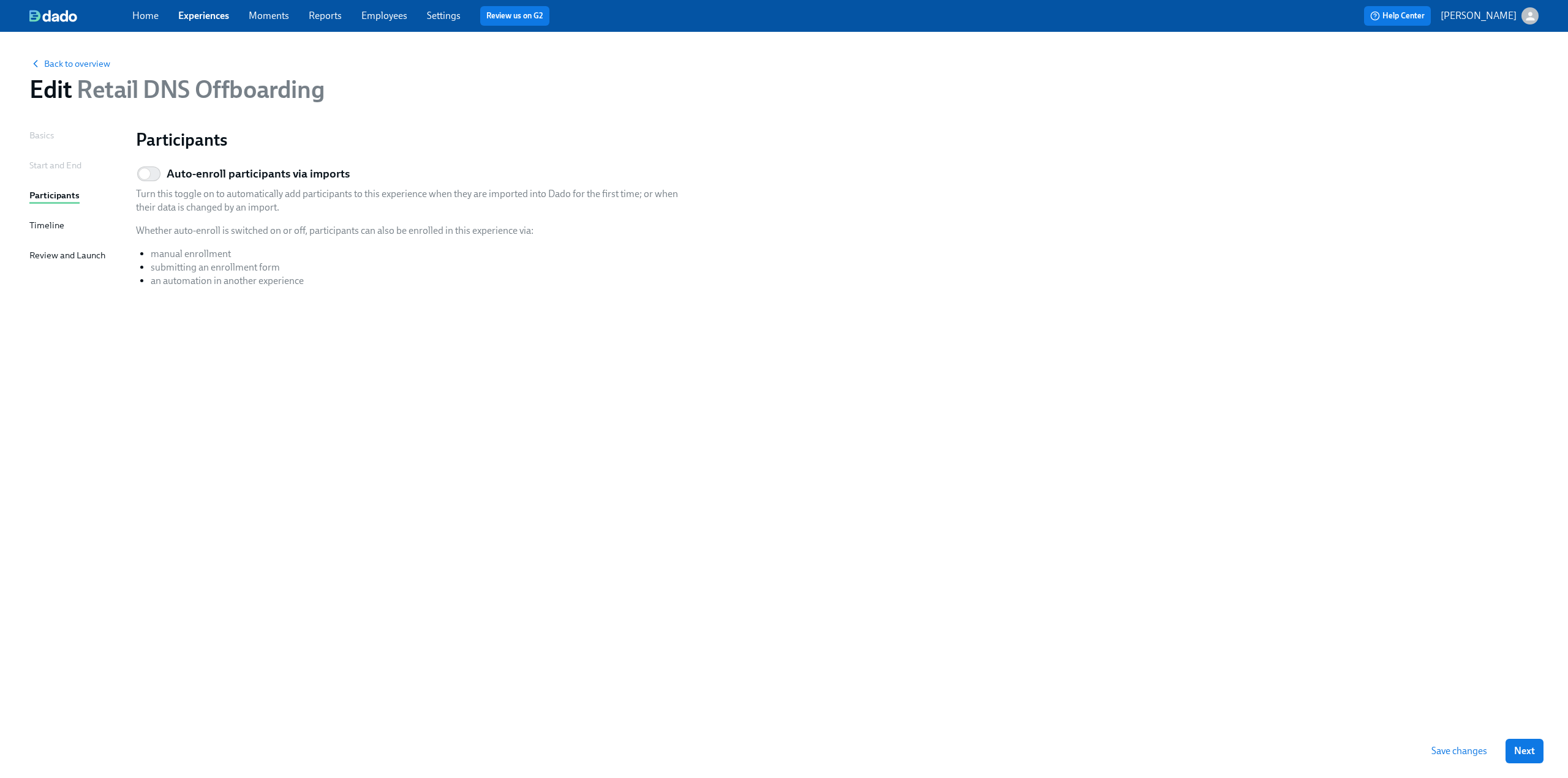
click at [53, 164] on div "Start and End" at bounding box center [56, 165] width 52 height 13
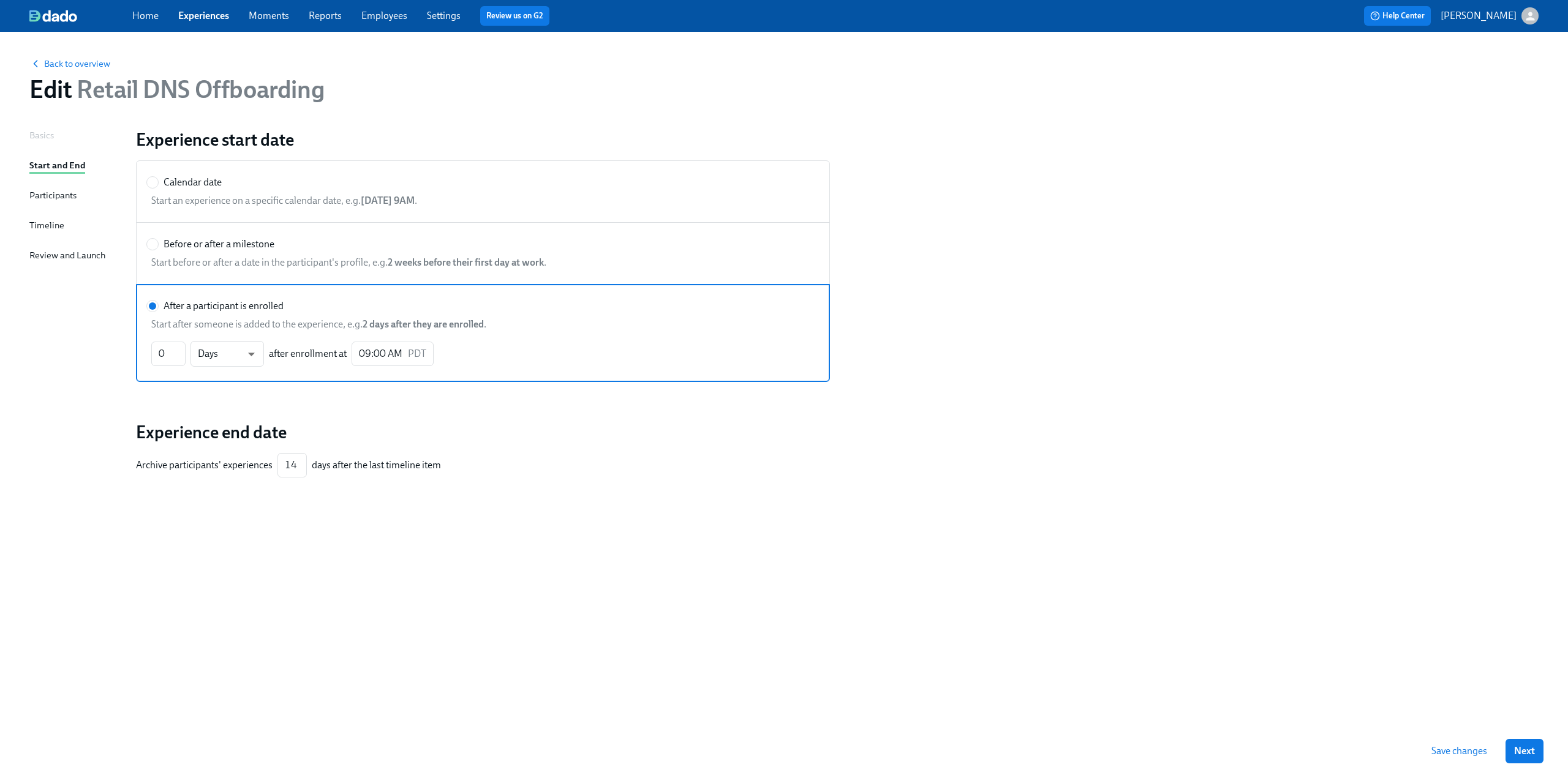
click at [51, 225] on div "Timeline" at bounding box center [47, 225] width 35 height 13
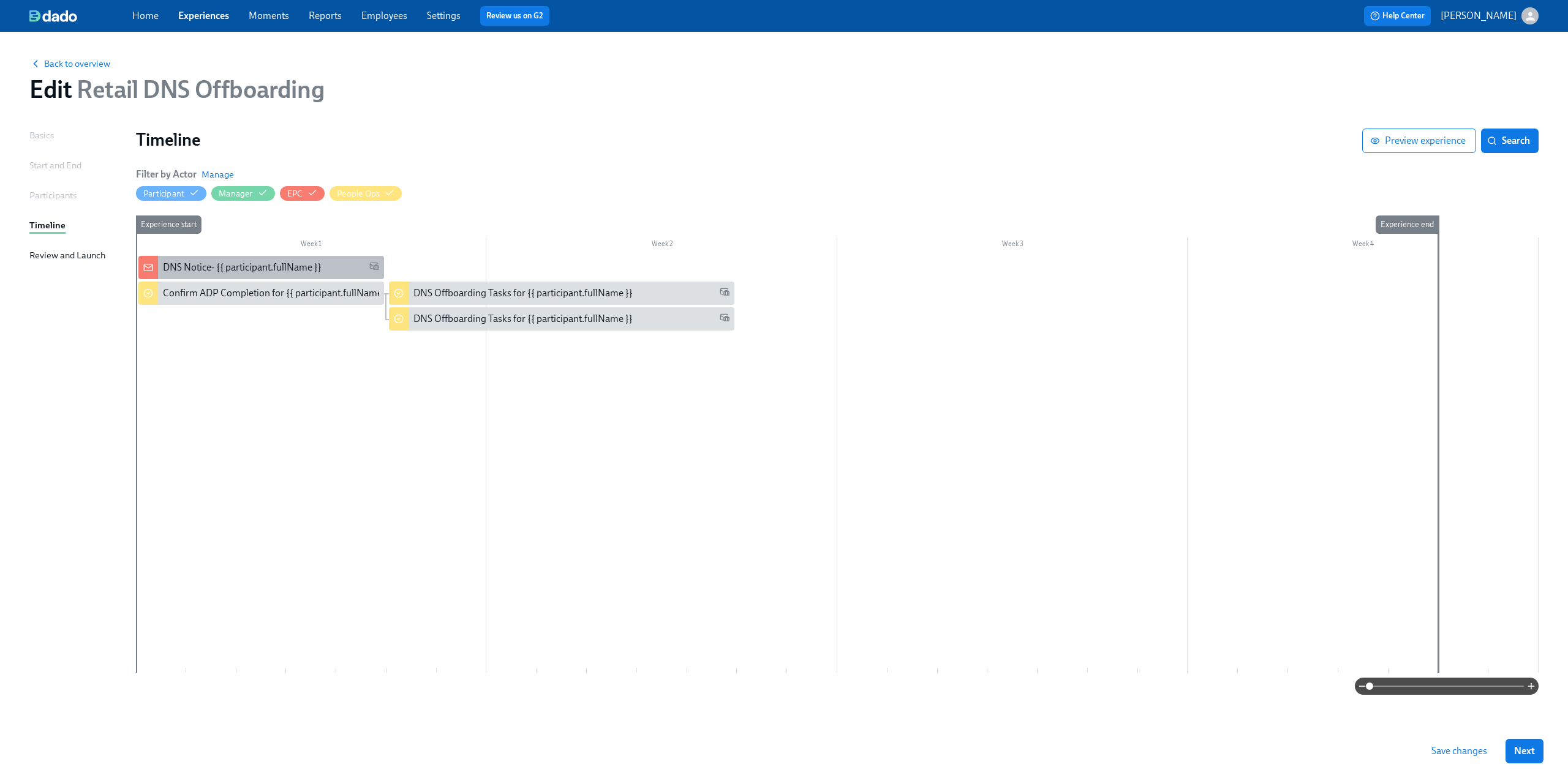
click at [240, 257] on div "DNS Notice- {{ participant.fullName }}" at bounding box center [261, 267] width 246 height 24
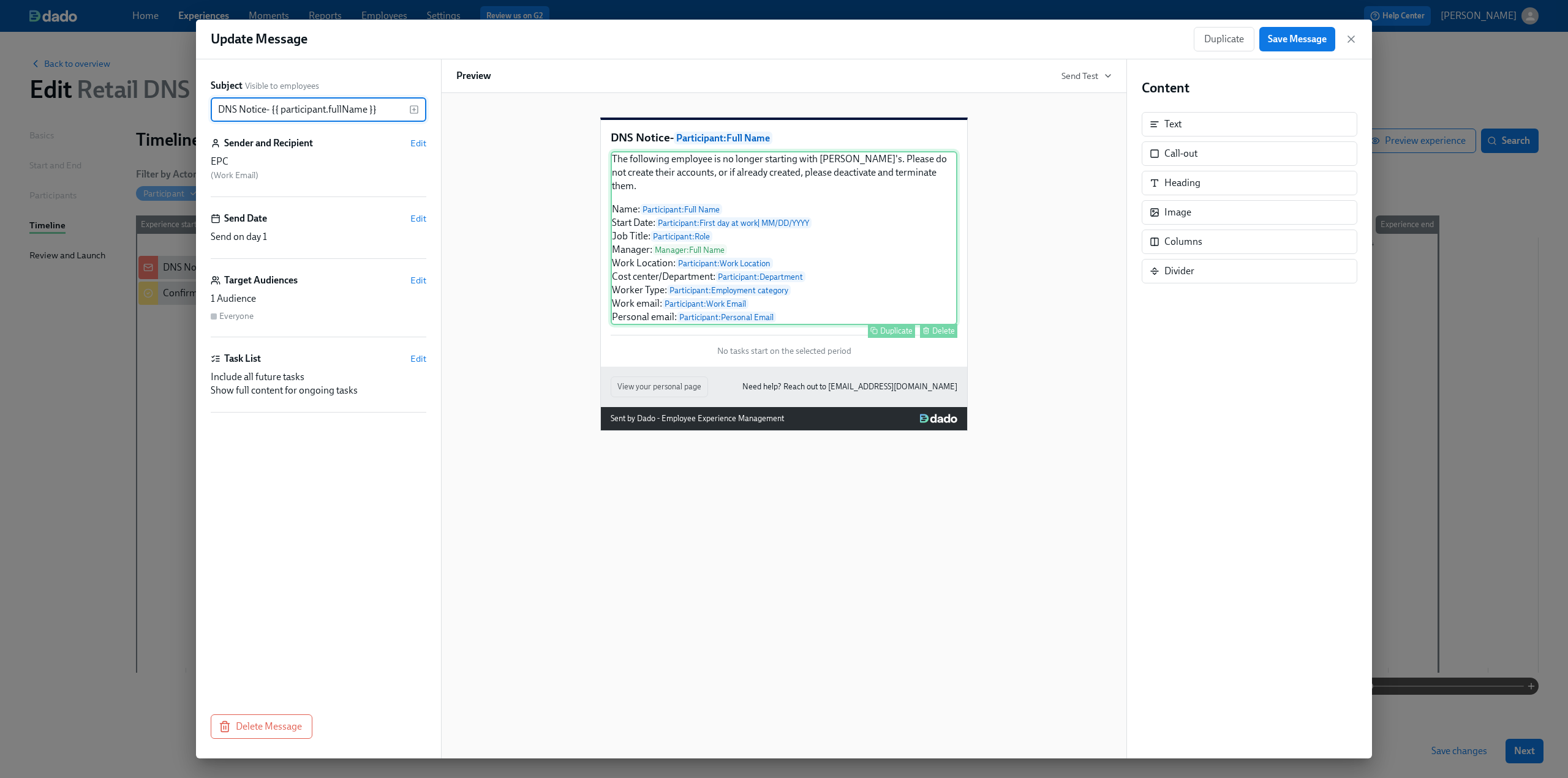
click at [773, 293] on div "The following employee is no longer starting with Rothy's. Please do not create…" at bounding box center [784, 239] width 347 height 174
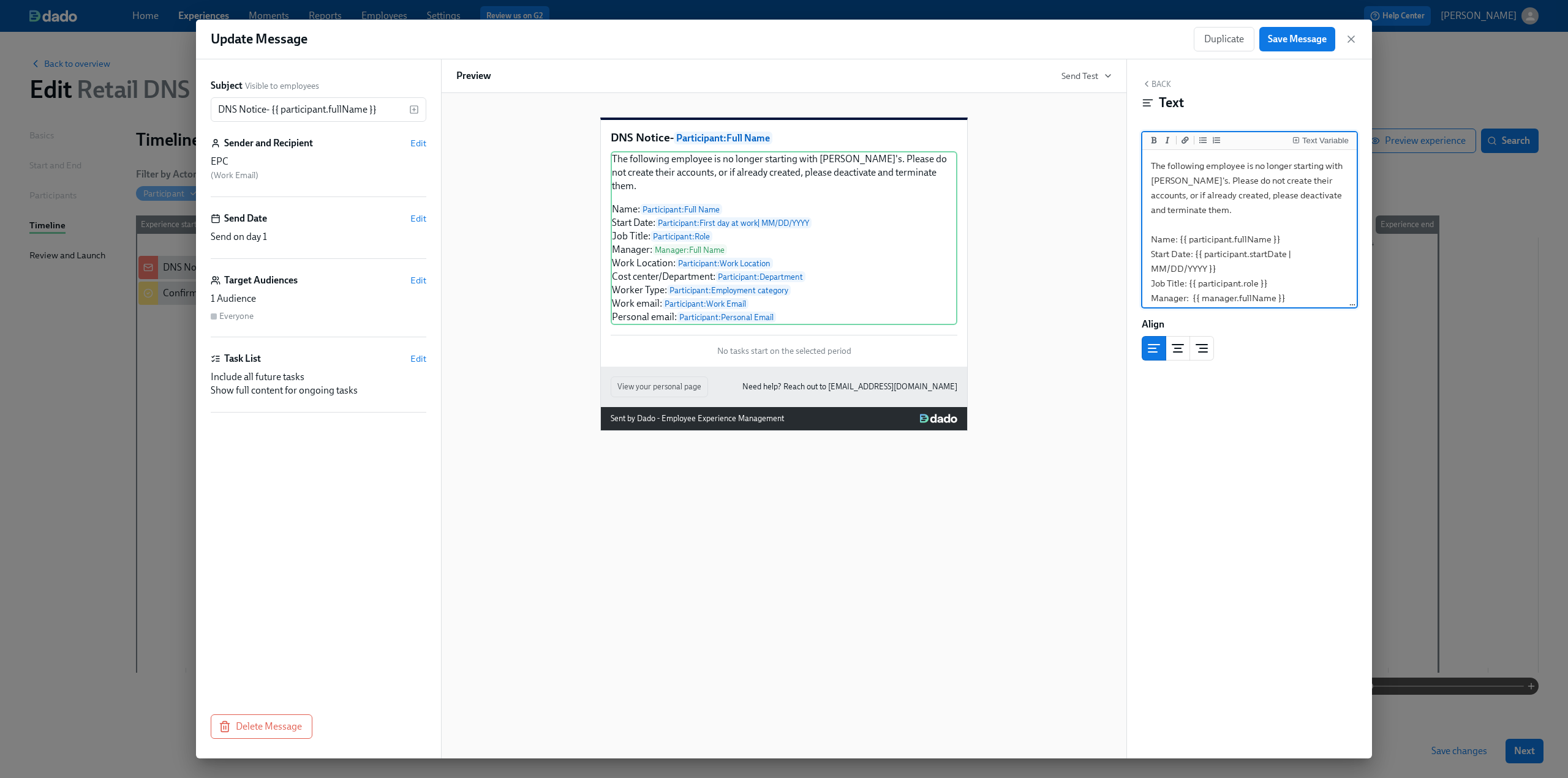
drag, startPoint x: 1334, startPoint y: 295, endPoint x: 1123, endPoint y: 91, distance: 293.5
click at [773, 91] on div "Subject Visible to employees DNS Notice- {{ participant.fullName }} ​ Sender an…" at bounding box center [784, 409] width 1176 height 699
click at [773, 39] on icon "button" at bounding box center [1351, 39] width 12 height 12
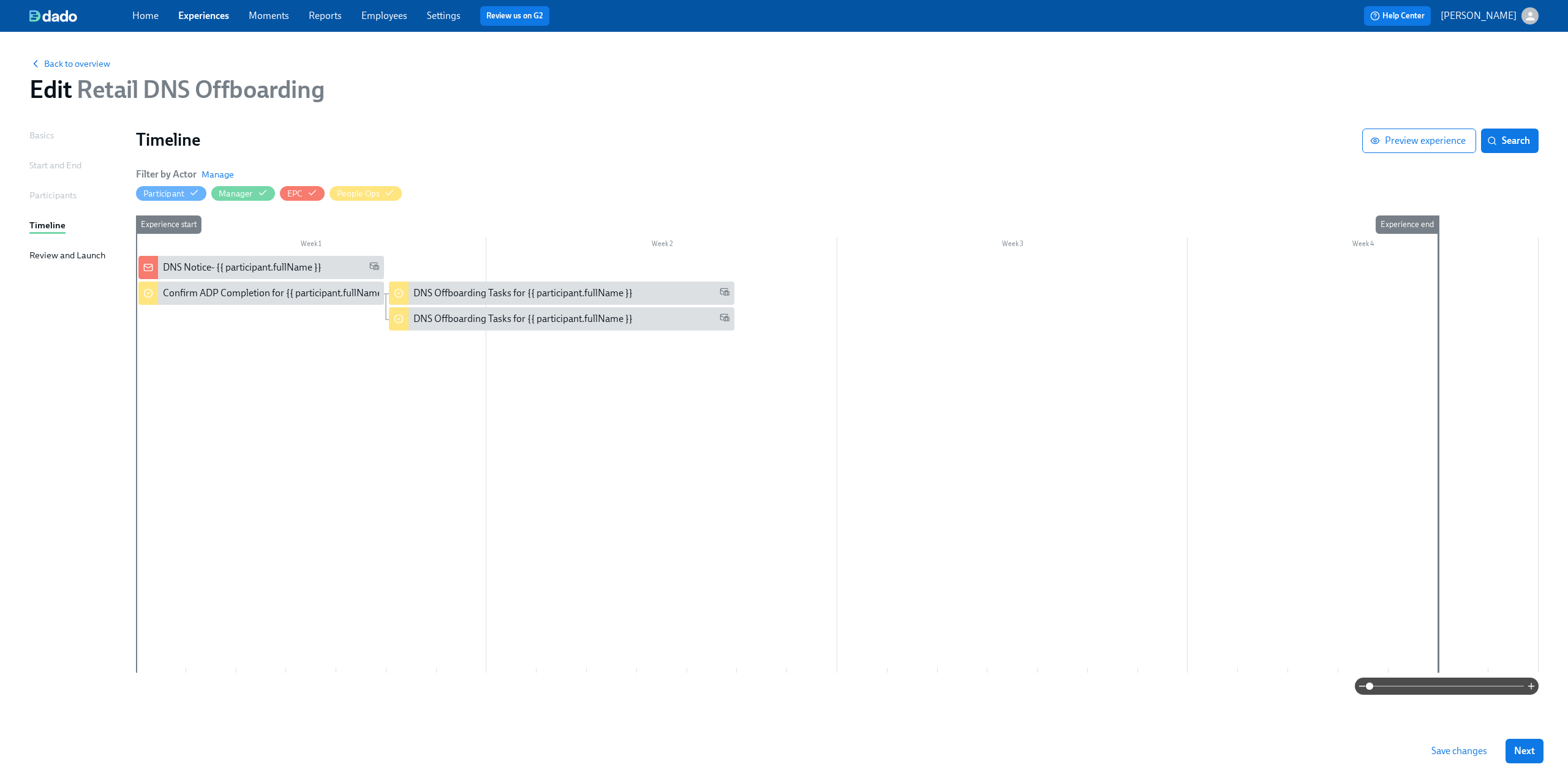
click at [261, 416] on div at bounding box center [837, 464] width 1402 height 416
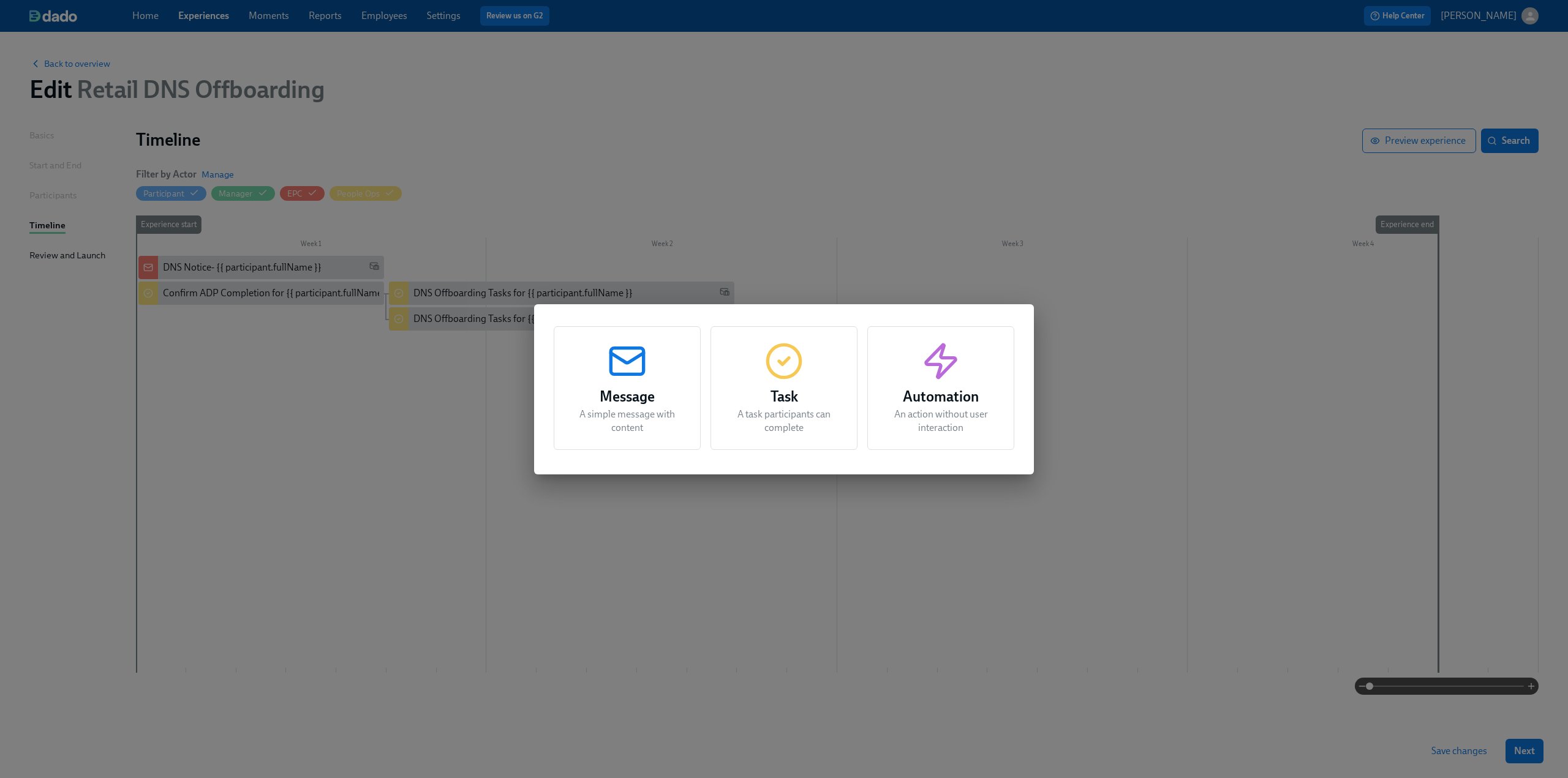
click at [771, 368] on icon "button" at bounding box center [784, 361] width 39 height 39
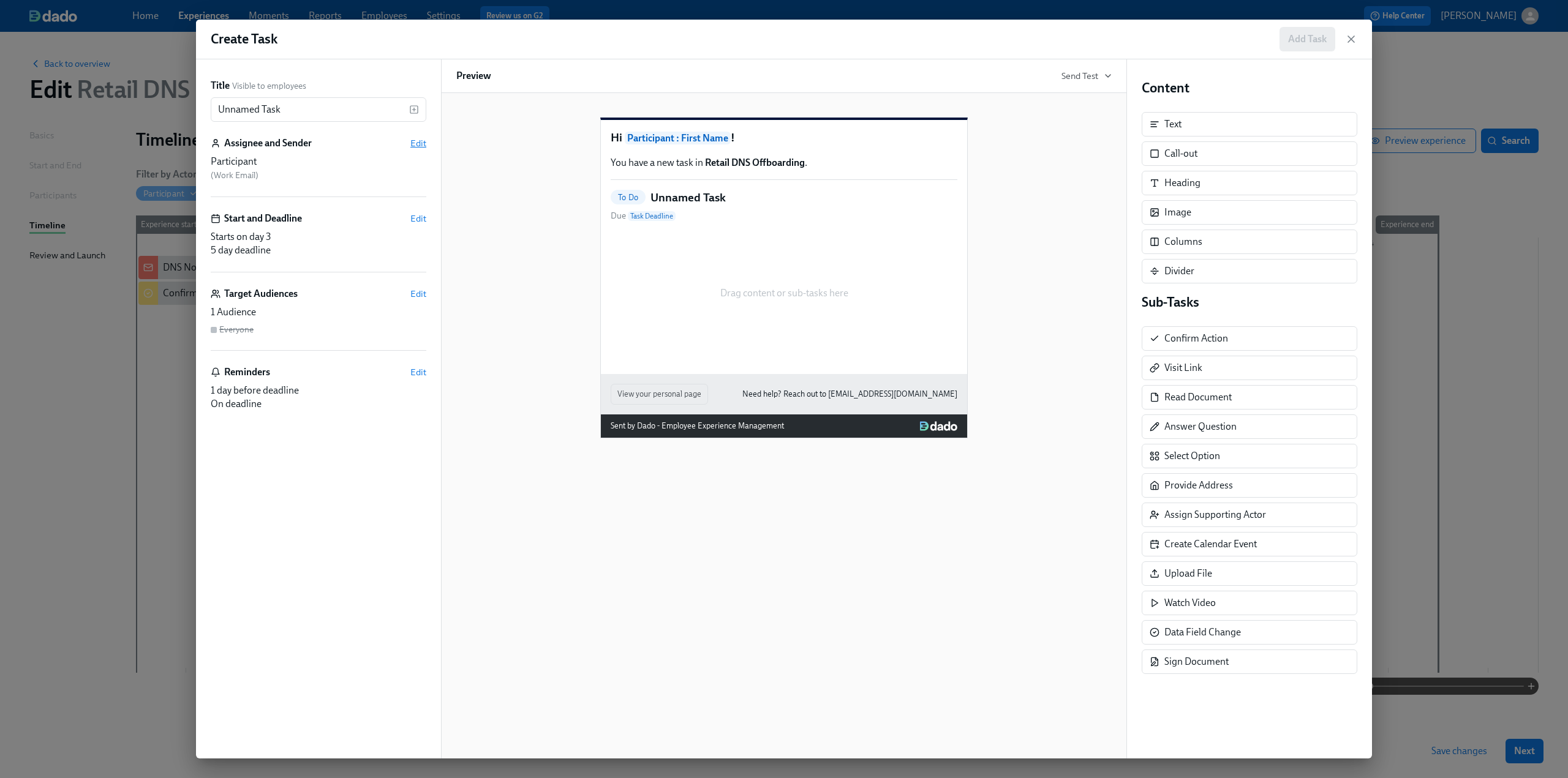
click at [417, 139] on span "Edit" at bounding box center [418, 143] width 16 height 12
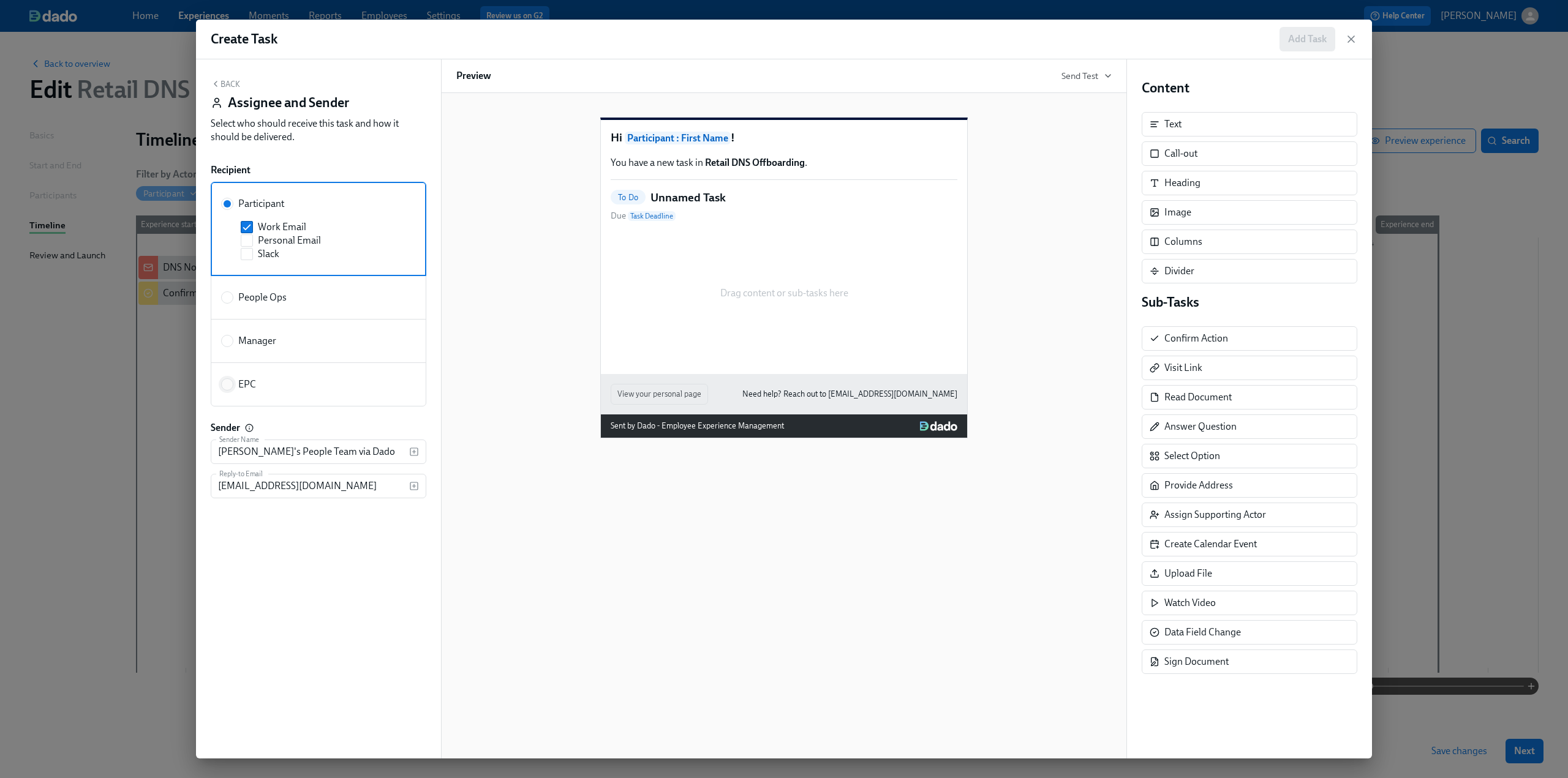
click at [228, 382] on input "EPC" at bounding box center [227, 384] width 11 height 11
radio input "true"
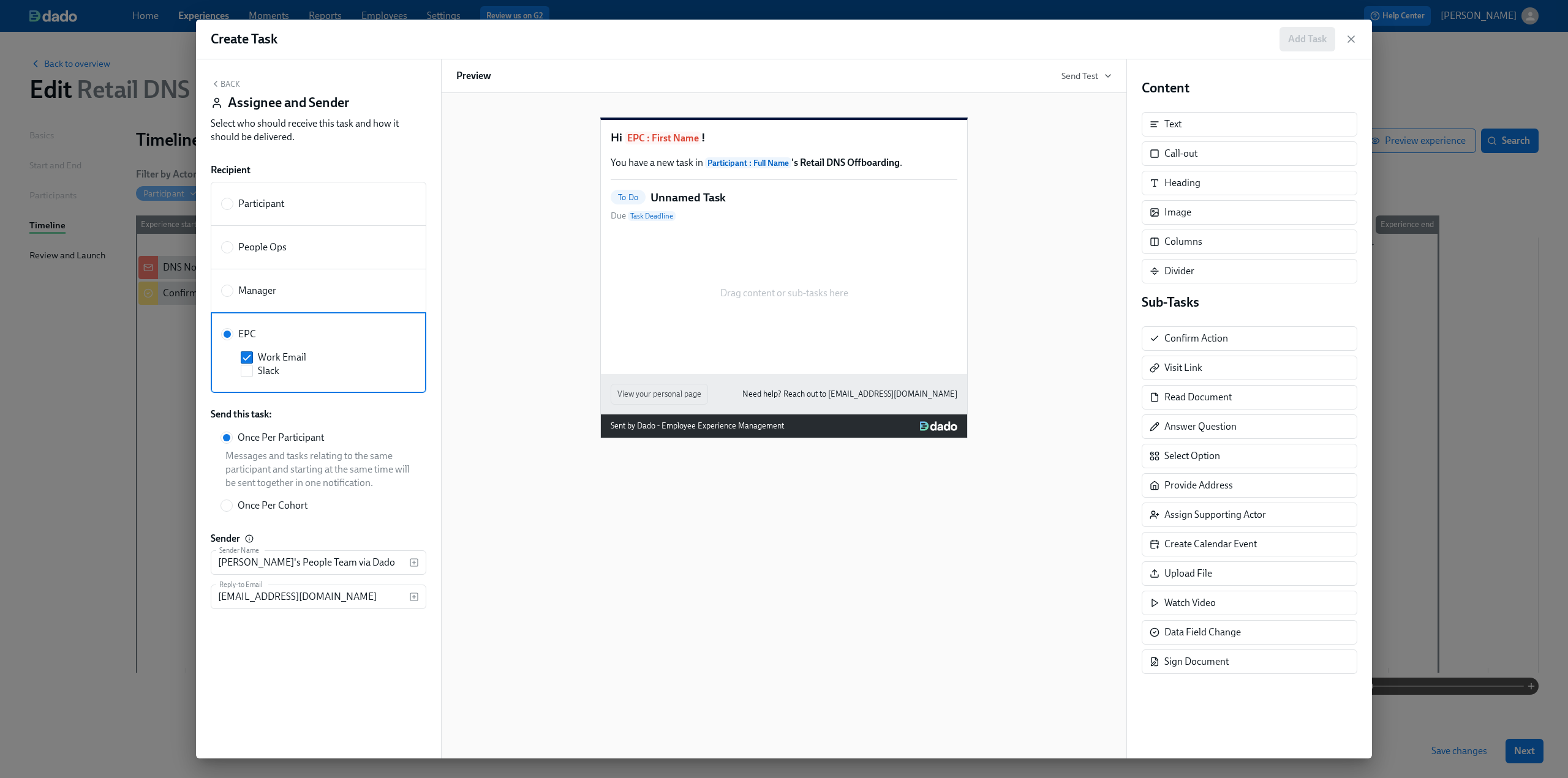
click at [227, 84] on button "Back" at bounding box center [226, 84] width 30 height 10
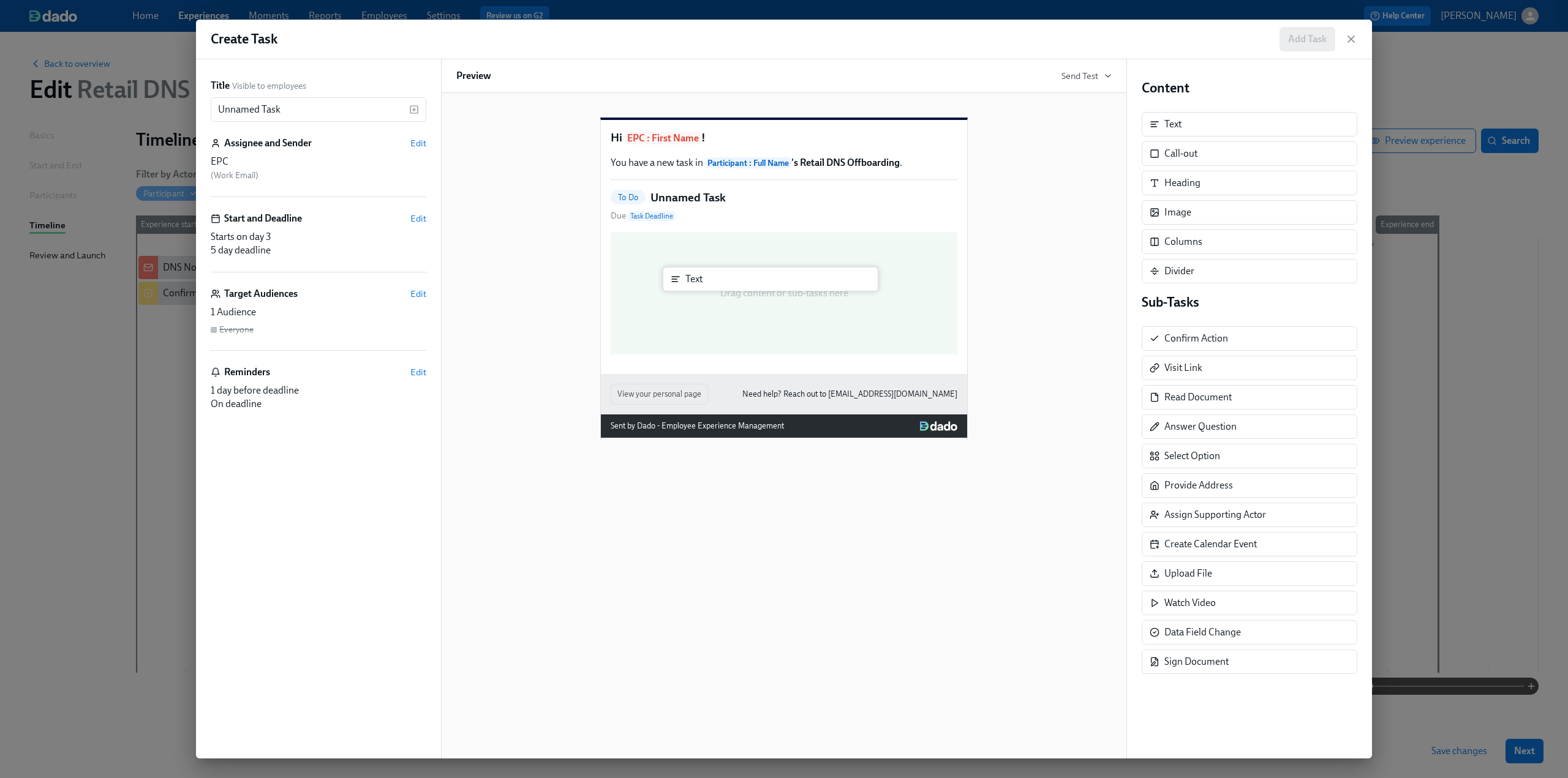
drag, startPoint x: 1238, startPoint y: 118, endPoint x: 750, endPoint y: 280, distance: 514.2
click at [750, 280] on div "Title Visible to employees Unnamed Task ​ Assignee and Sender Edit EPC ( Work E…" at bounding box center [784, 409] width 1176 height 699
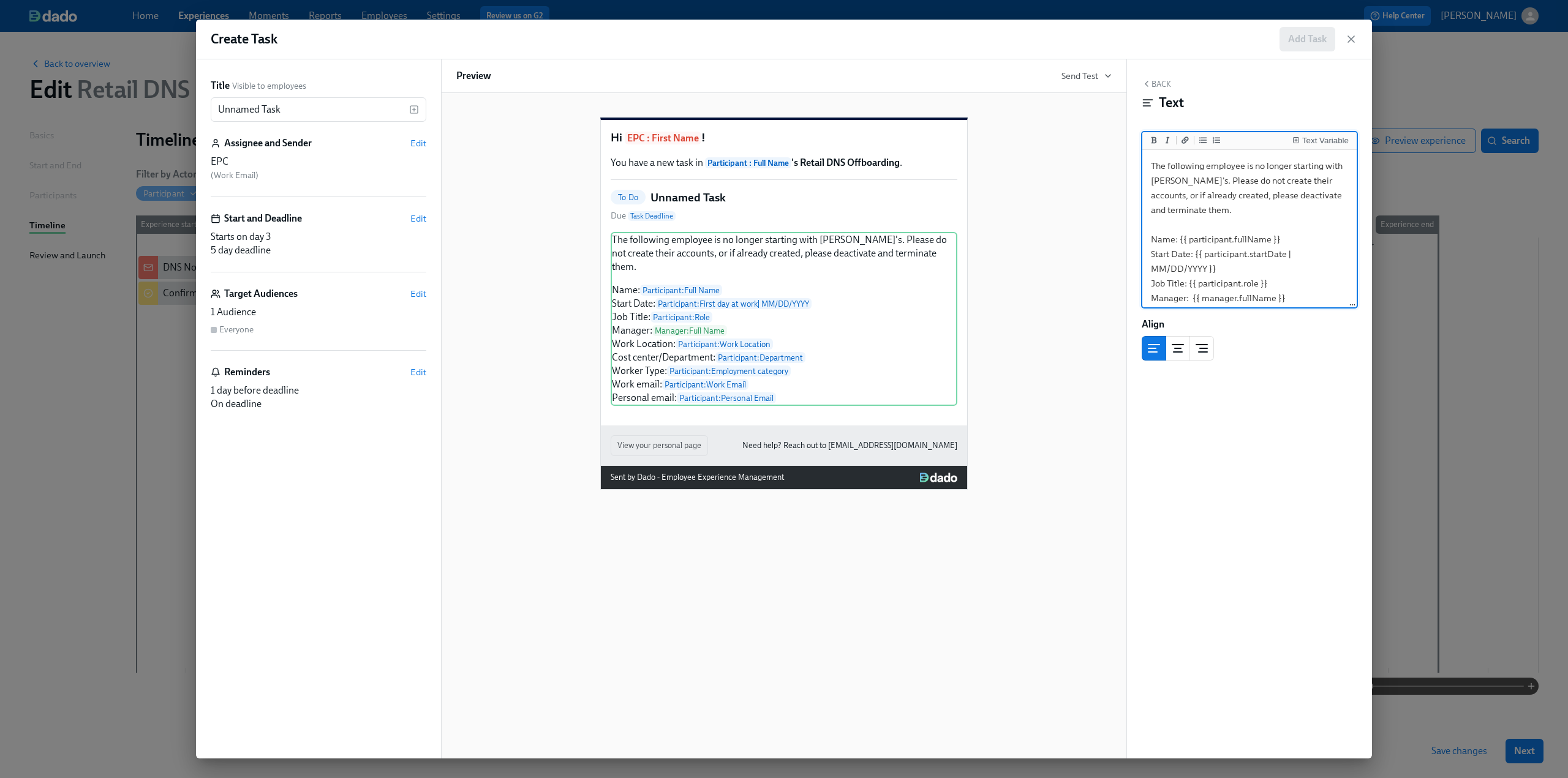
scroll to position [100, 0]
type textarea "The following employee is no longer starting with Rothy's. Please do not create…"
click at [773, 77] on div "Back Text Text Variable The following employee is no longer starting with Rothy…" at bounding box center [1249, 409] width 245 height 699
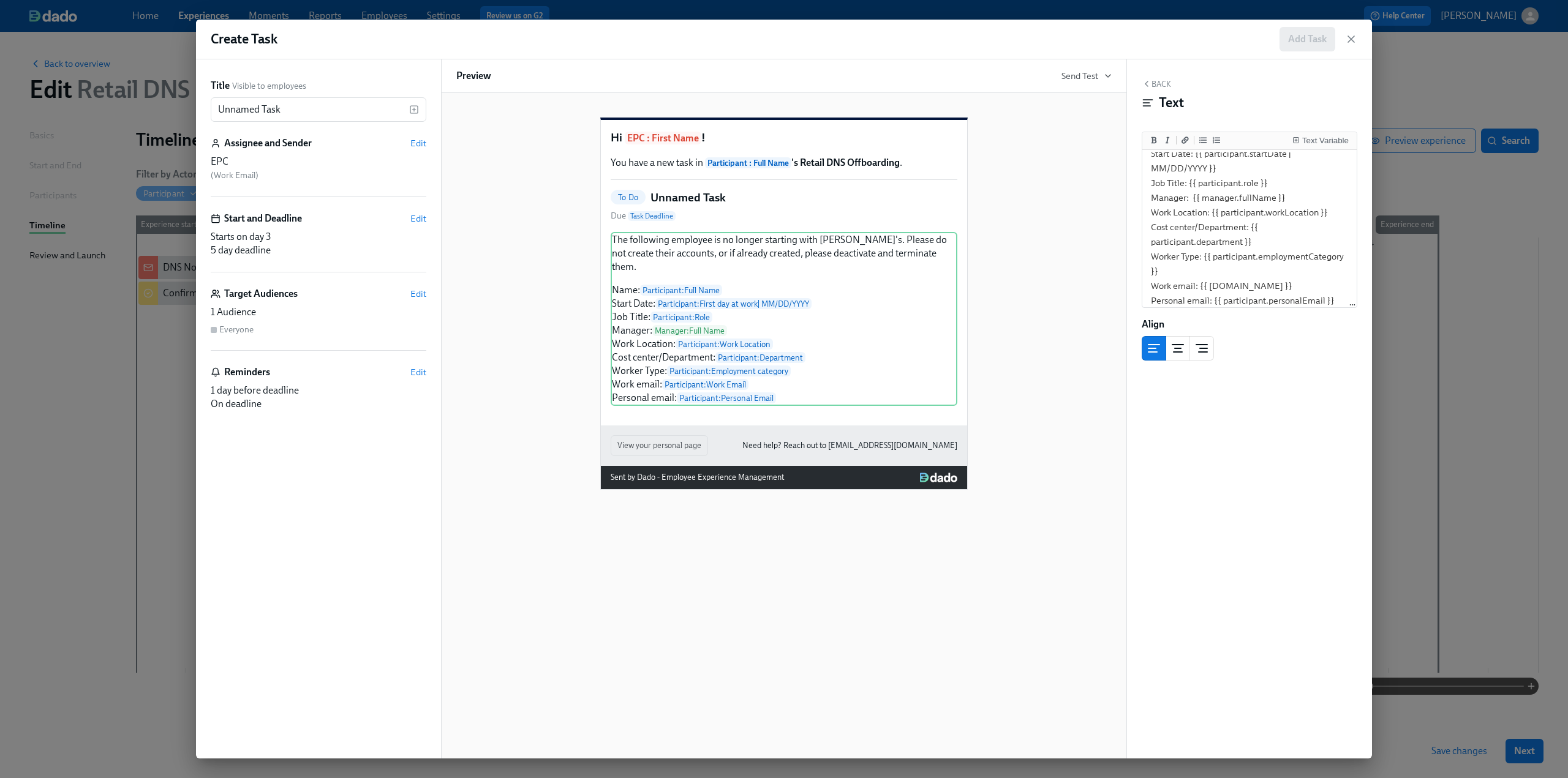
click at [773, 83] on button "Back" at bounding box center [1157, 84] width 30 height 10
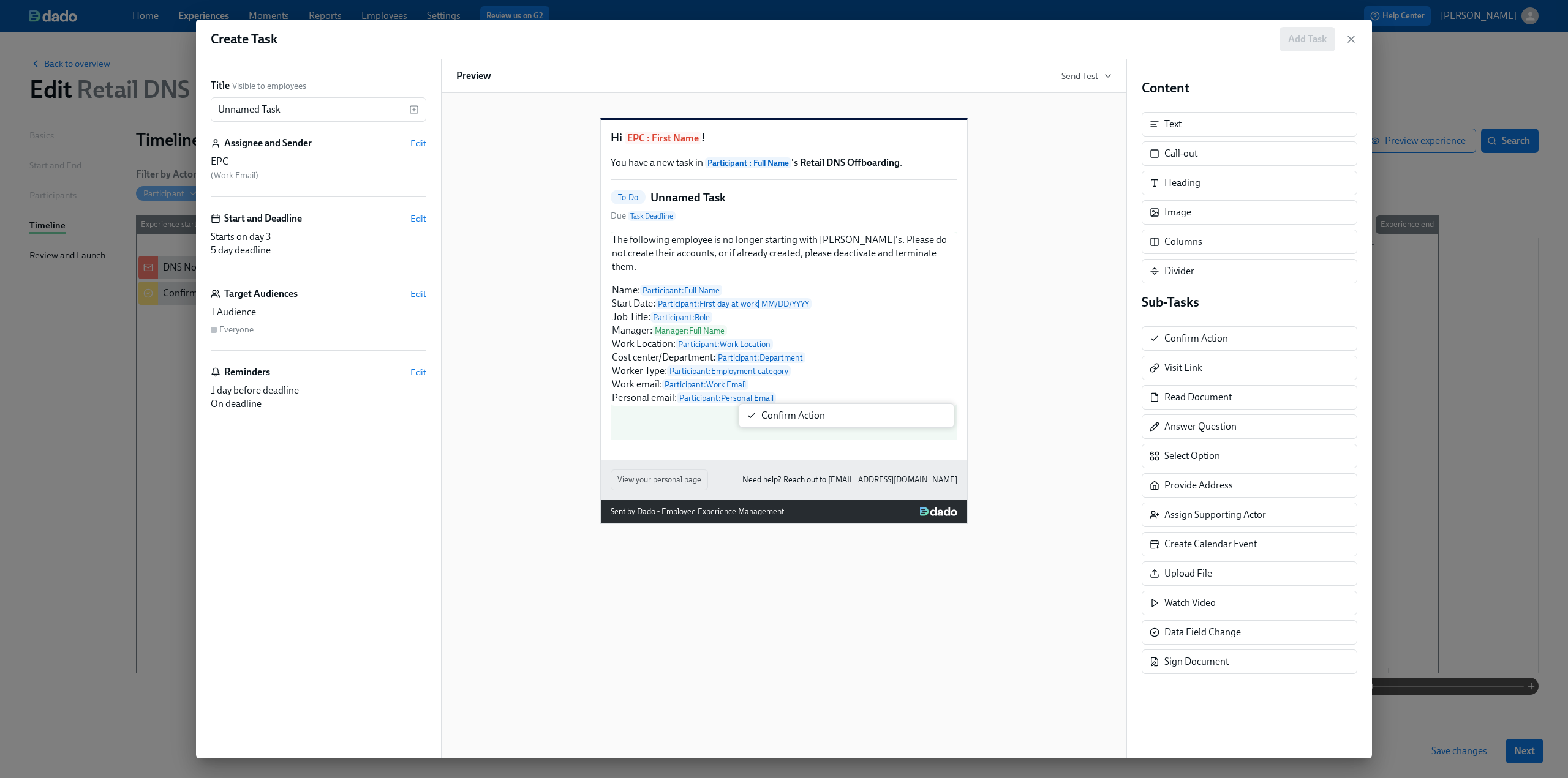
drag, startPoint x: 1208, startPoint y: 336, endPoint x: 798, endPoint y: 421, distance: 418.7
click at [773, 421] on div "Title Visible to employees Unnamed Task ​ Assignee and Sender Edit EPC ( Work E…" at bounding box center [784, 409] width 1176 height 699
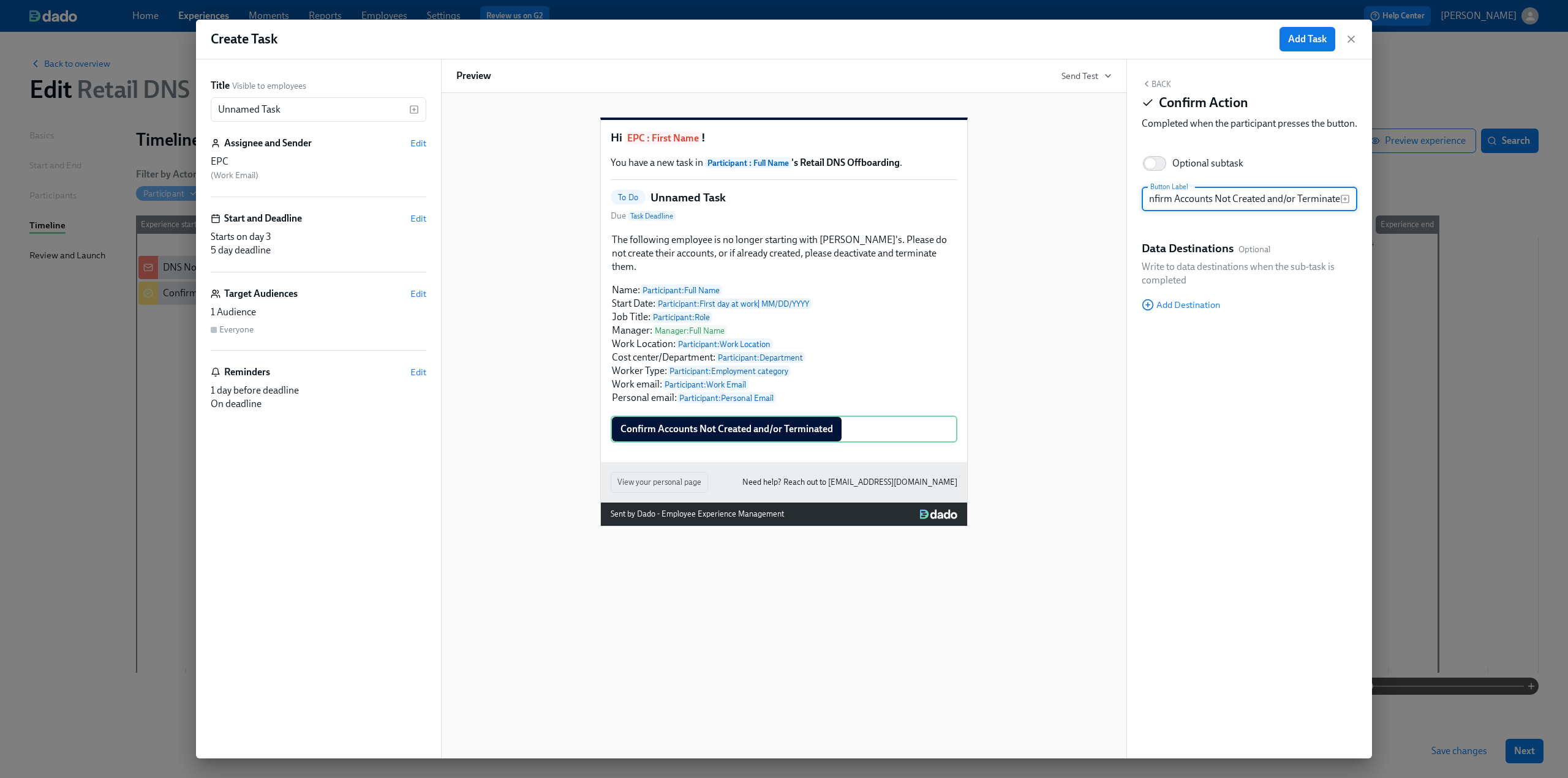
scroll to position [0, 17]
type input "Confirm Accounts Not Created and/or Terminated"
click at [498, 401] on div "Hi EPC : First Name ! You have a new task in Participant : Full Name 's Retail …" at bounding box center [784, 312] width 655 height 429
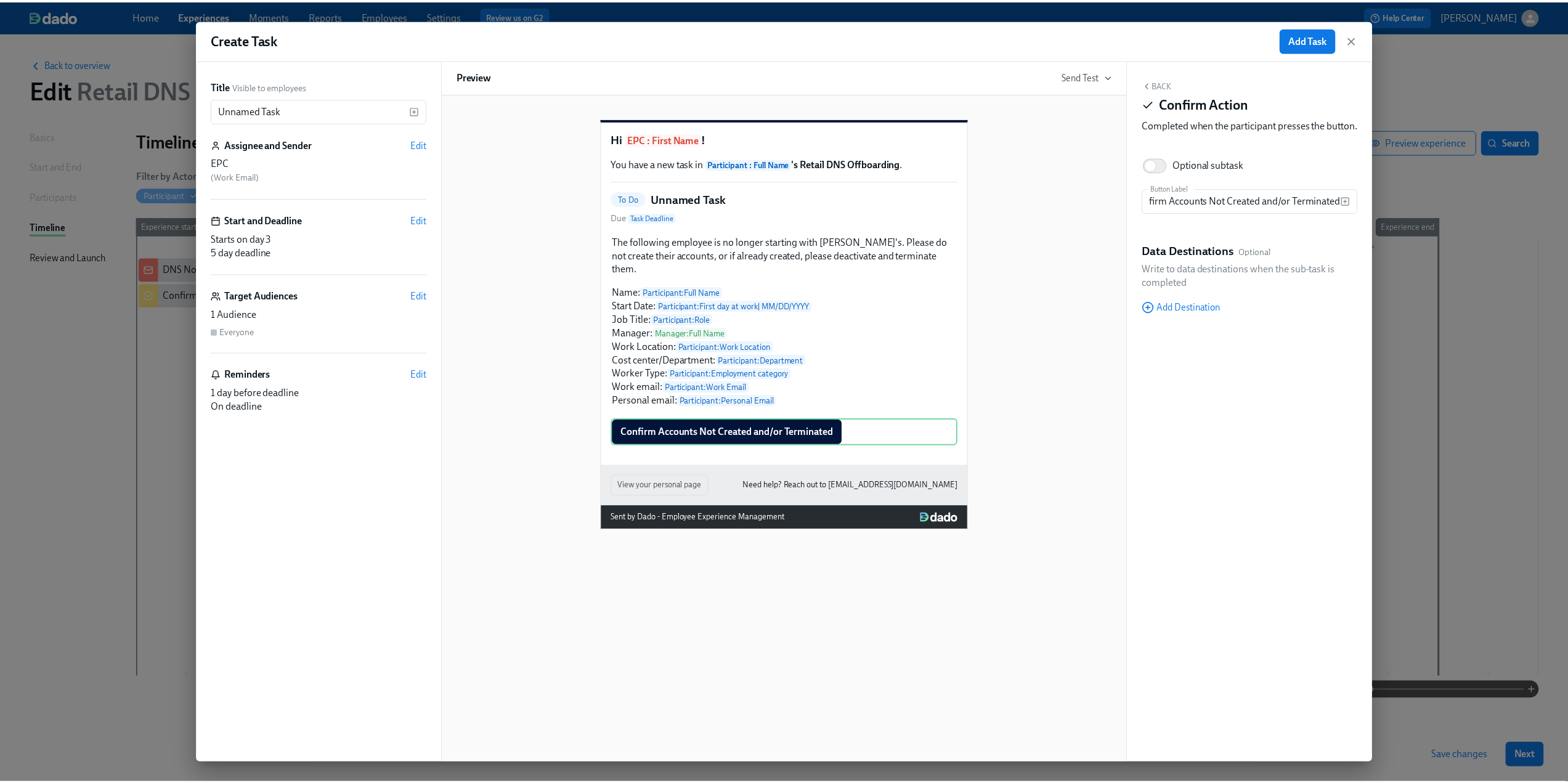
scroll to position [0, 0]
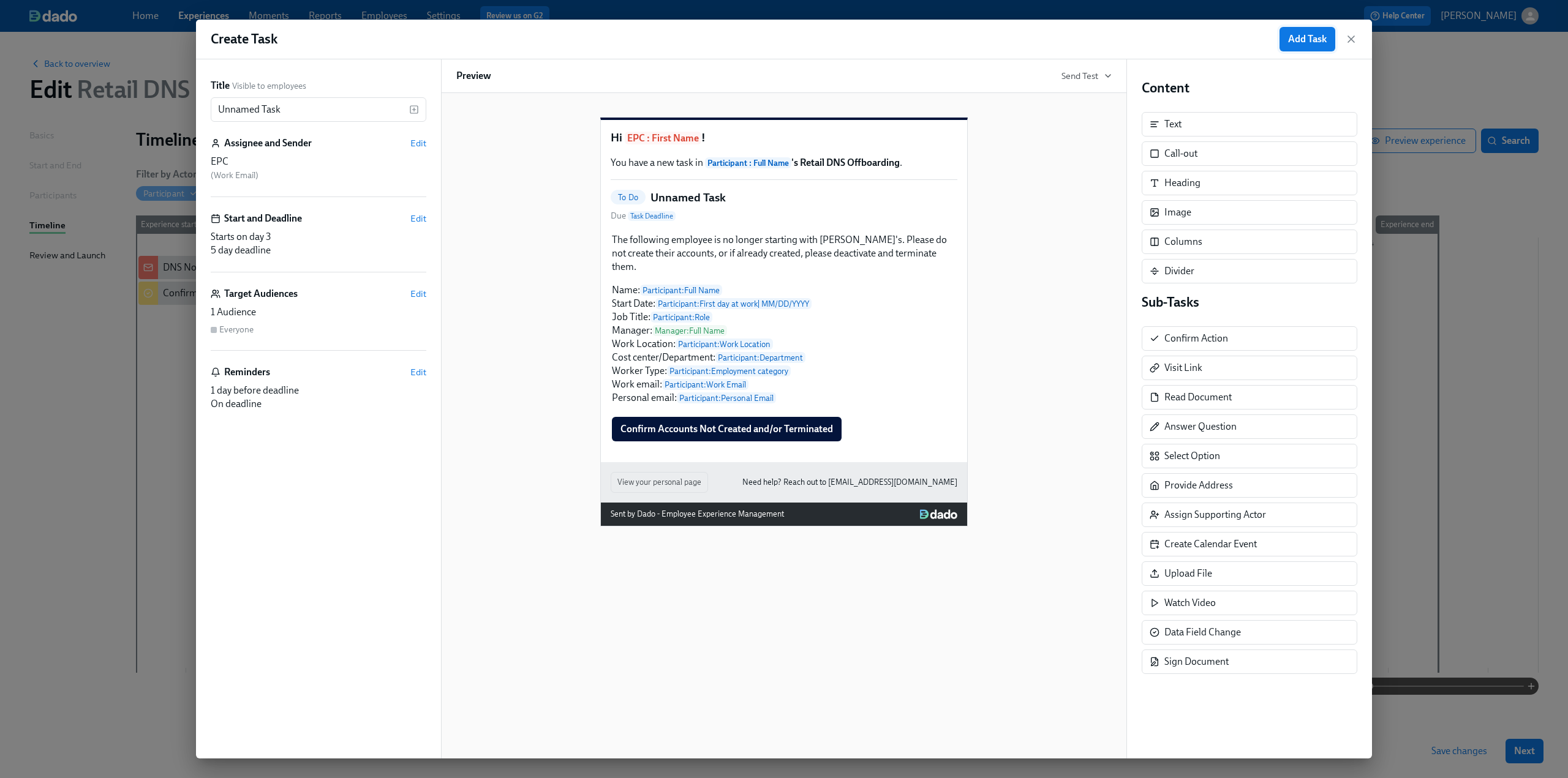
click at [773, 40] on span "Add Task" at bounding box center [1307, 39] width 38 height 12
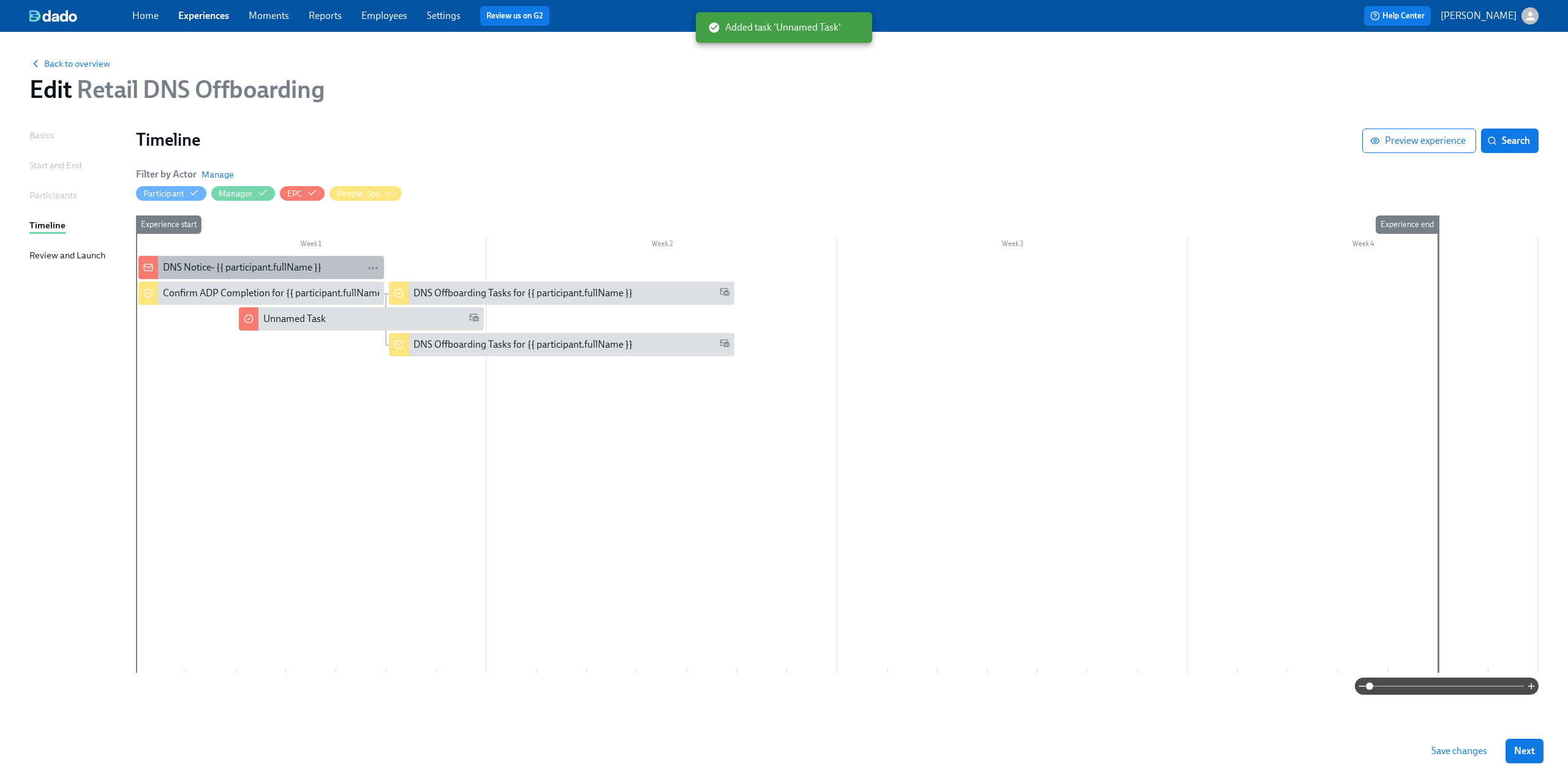
click at [259, 261] on div "DNS Notice- {{ participant.fullName }}" at bounding box center [242, 267] width 159 height 13
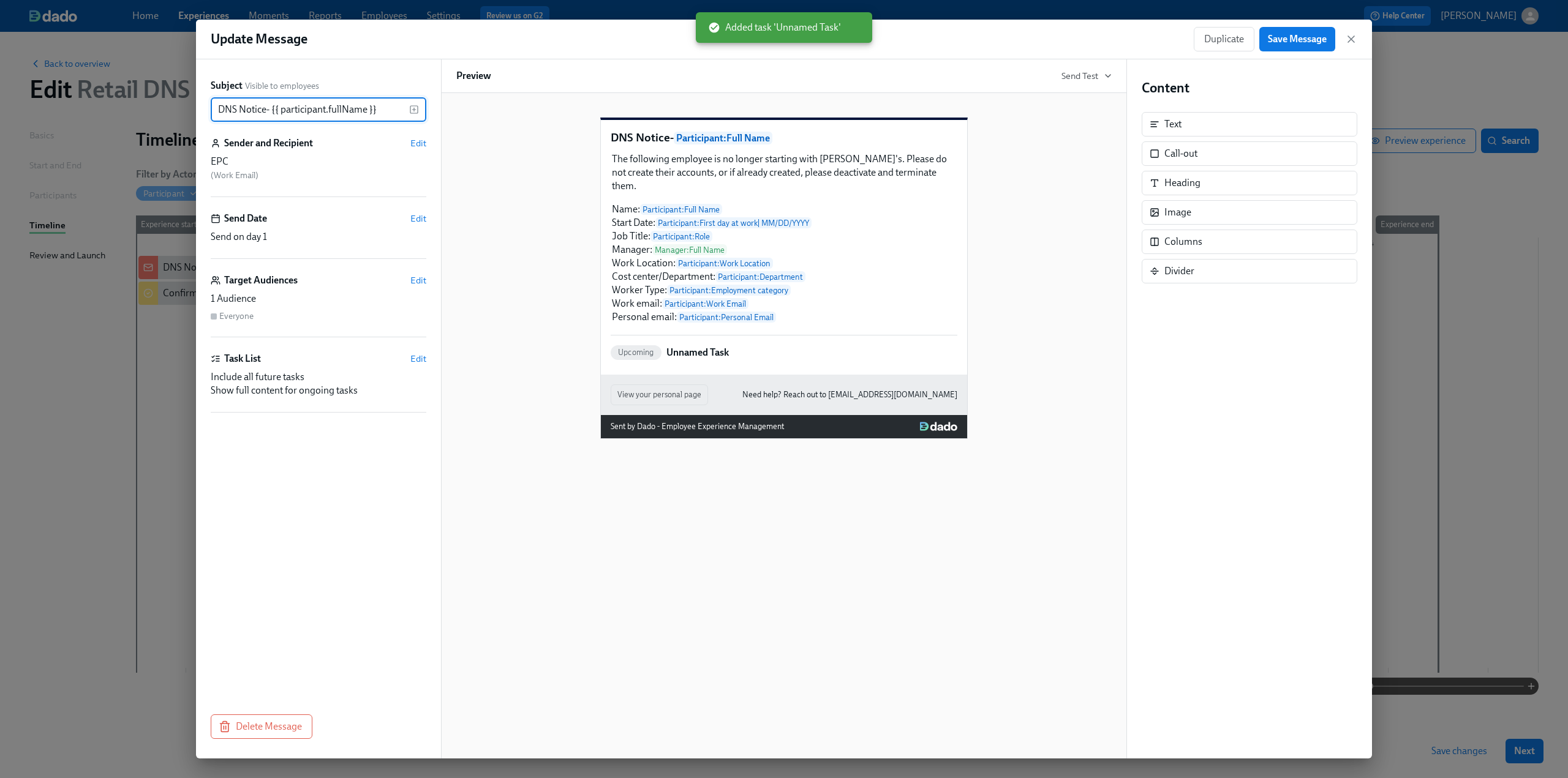
drag, startPoint x: 389, startPoint y: 116, endPoint x: 160, endPoint y: 113, distance: 229.0
click at [160, 113] on div "Update Message Duplicate Save Message Subject Visible to employees DNS Notice- …" at bounding box center [784, 389] width 1568 height 778
click at [773, 36] on icon "button" at bounding box center [1351, 39] width 12 height 12
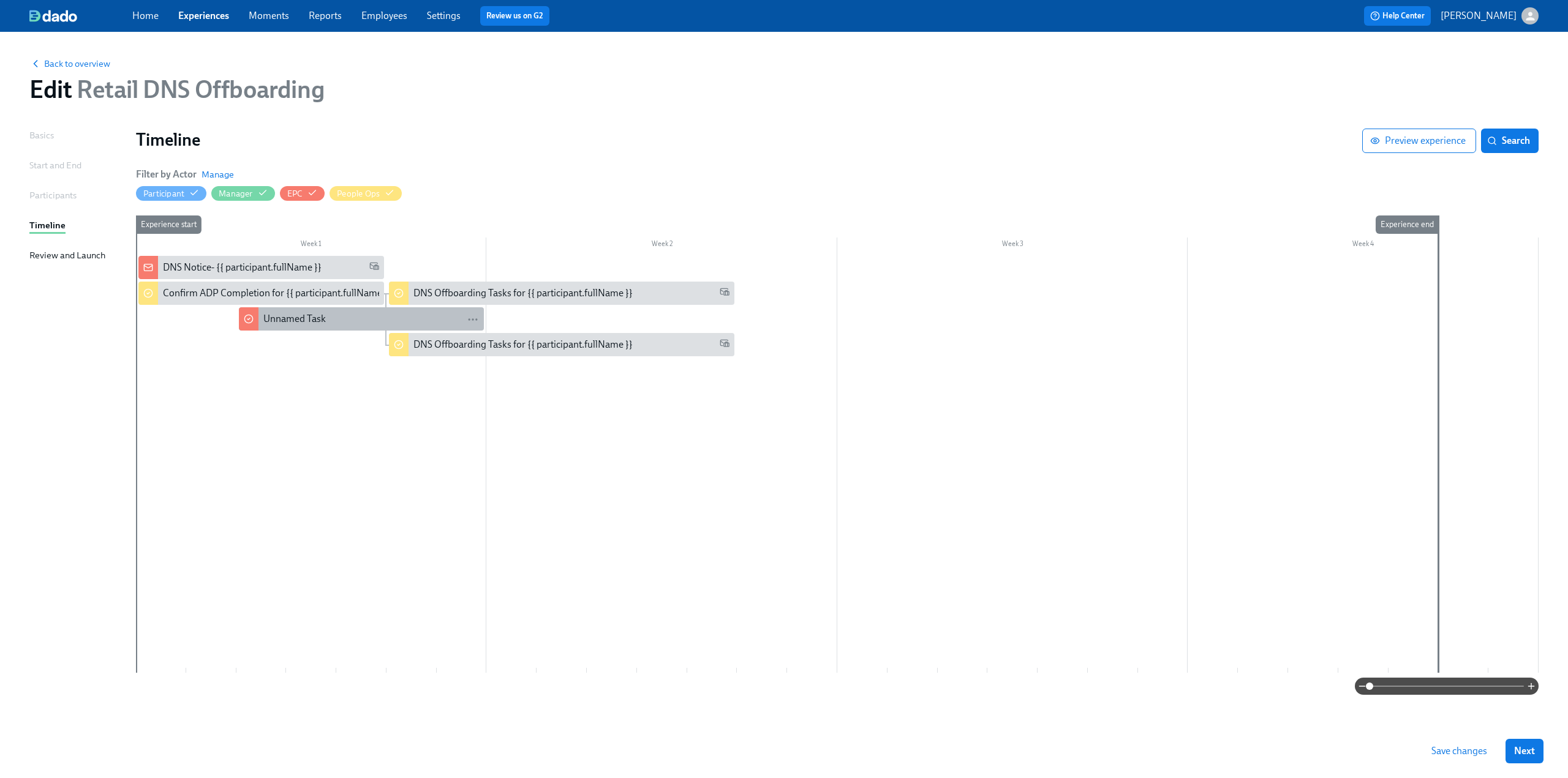
click at [288, 321] on div "Unnamed Task" at bounding box center [295, 318] width 63 height 13
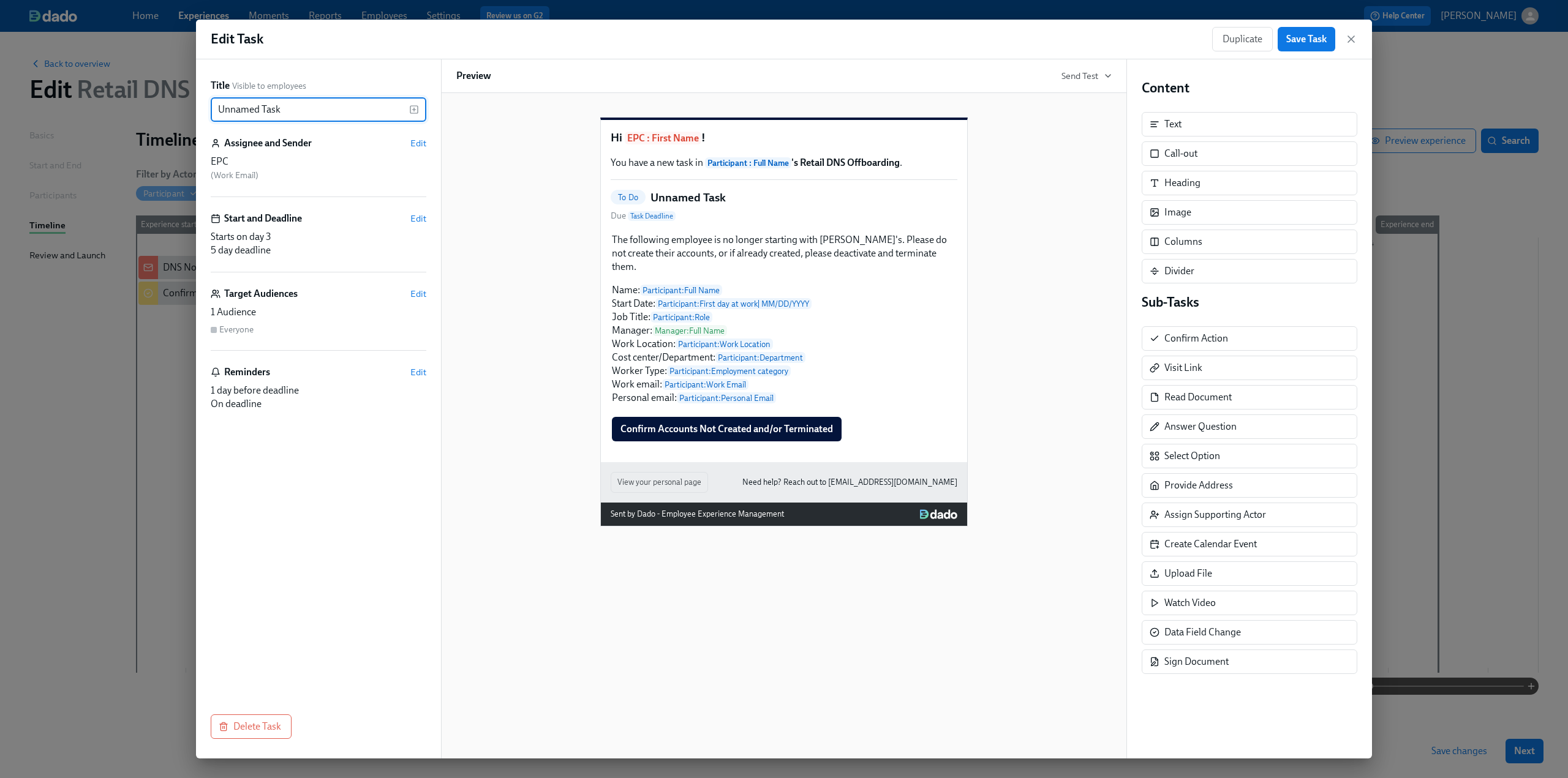
drag, startPoint x: 326, startPoint y: 109, endPoint x: 177, endPoint y: 108, distance: 149.0
click at [177, 108] on div "Edit Task Duplicate Save Task Title Visible to employees Unnamed Task ​ Assigne…" at bounding box center [784, 389] width 1568 height 778
paste input "DNS Notice- {{ participant.fullName }}"
type input "DNS Notice- {{ participant.fullName }}"
click at [773, 38] on span "Save Task" at bounding box center [1306, 39] width 40 height 12
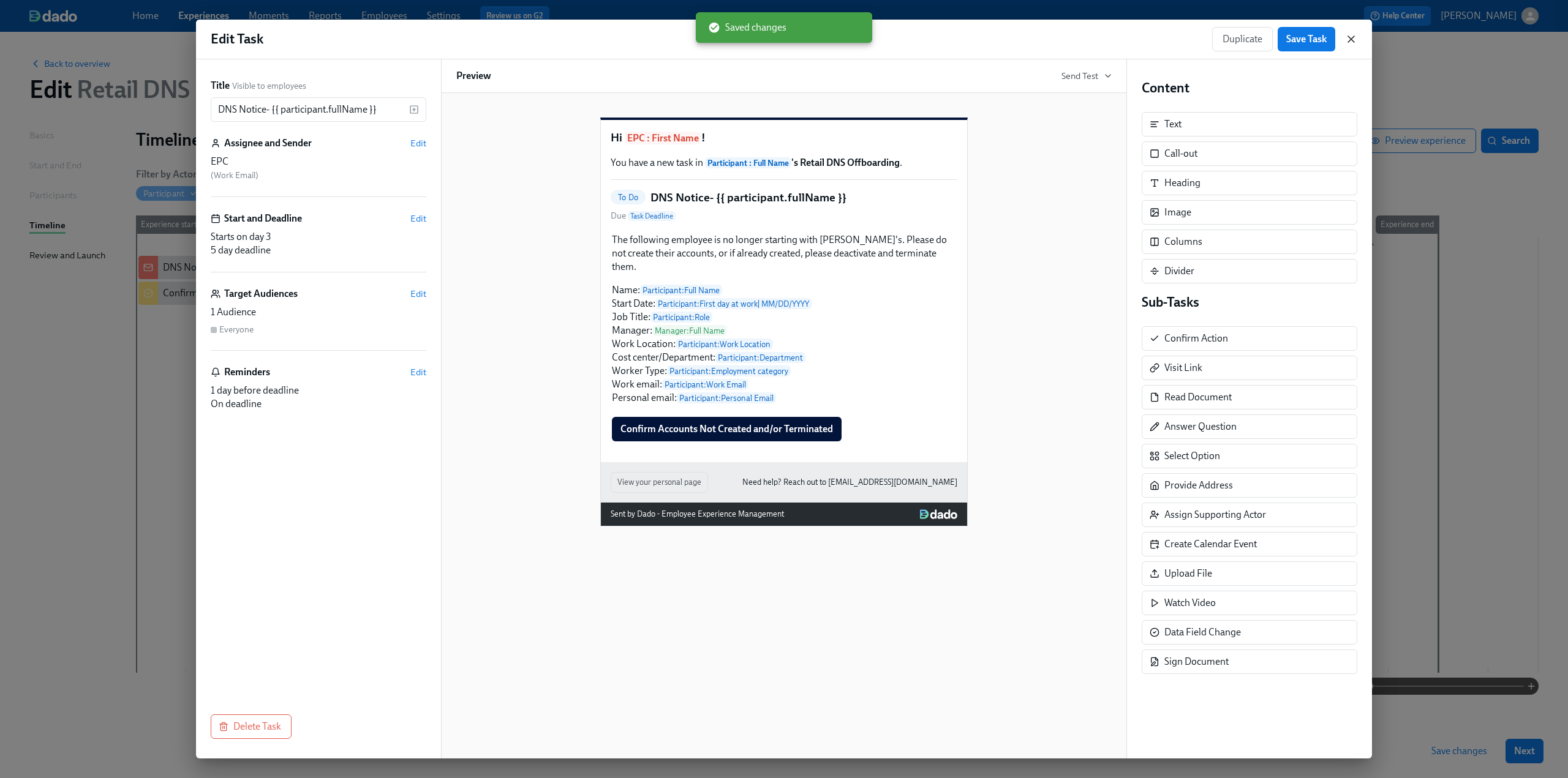
click at [773, 37] on icon "button" at bounding box center [1351, 39] width 12 height 12
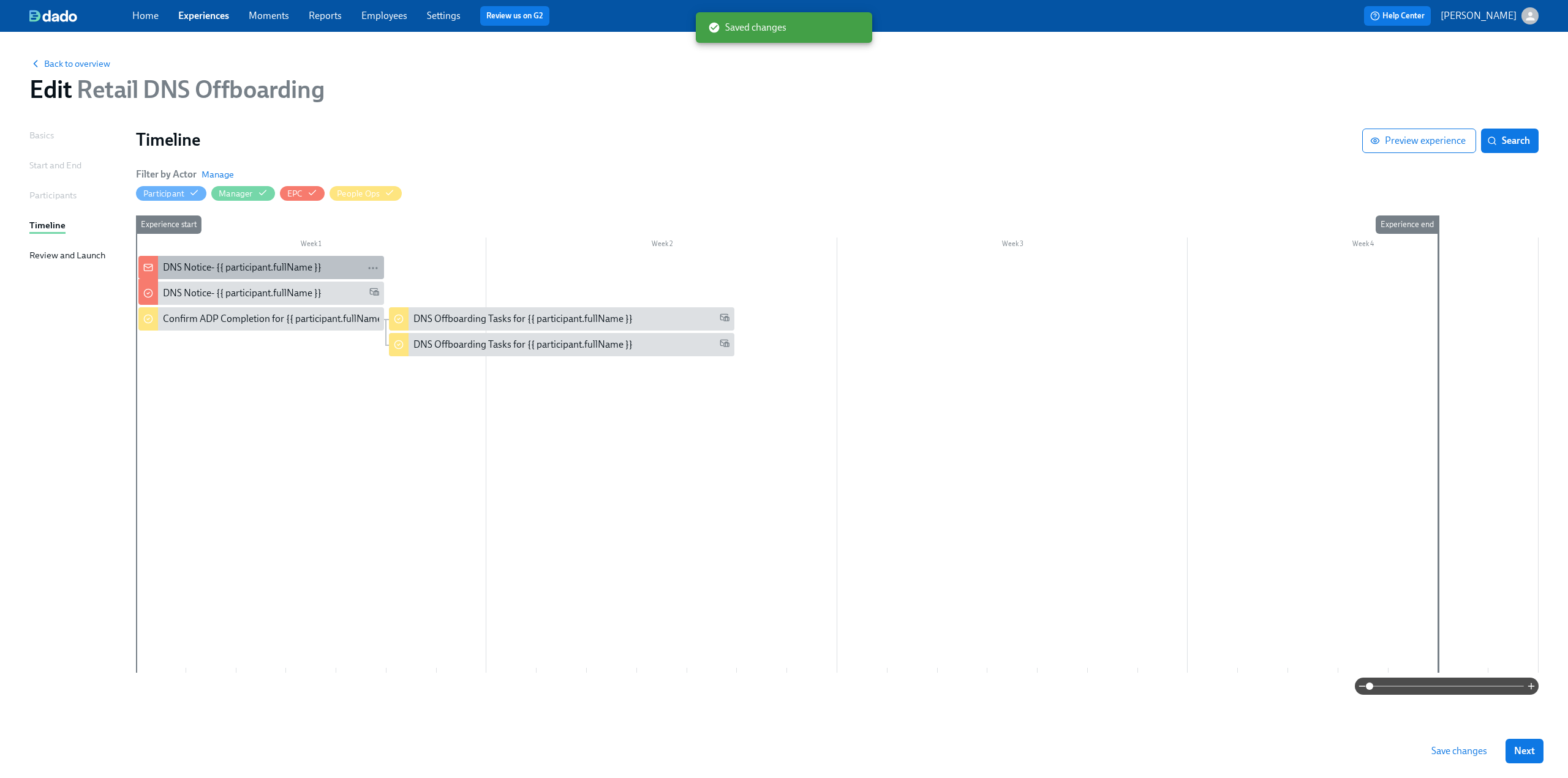
click at [206, 265] on div "DNS Notice- {{ participant.fullName }}" at bounding box center [242, 267] width 159 height 13
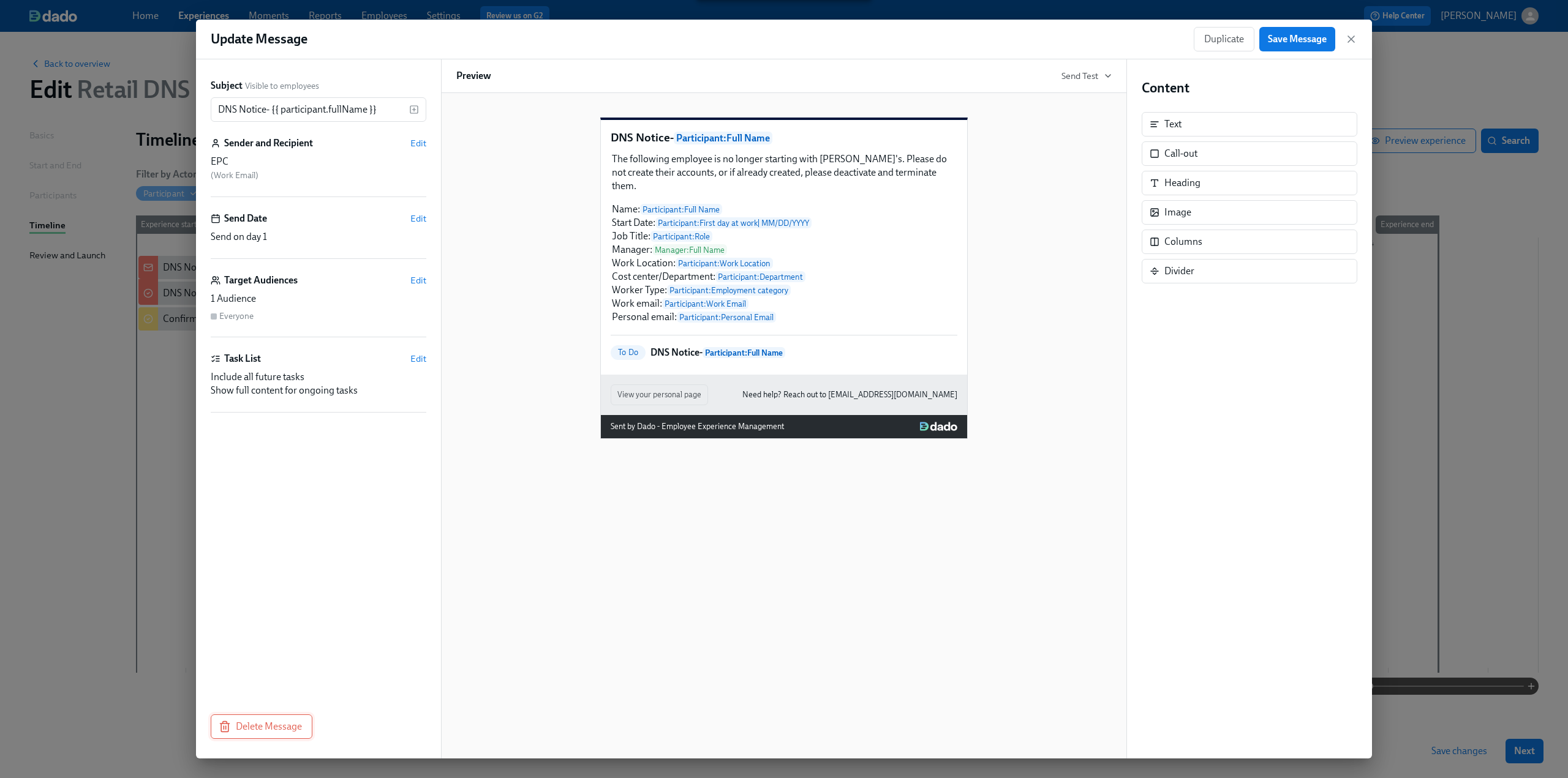
click at [268, 723] on span "Delete Message" at bounding box center [261, 727] width 81 height 12
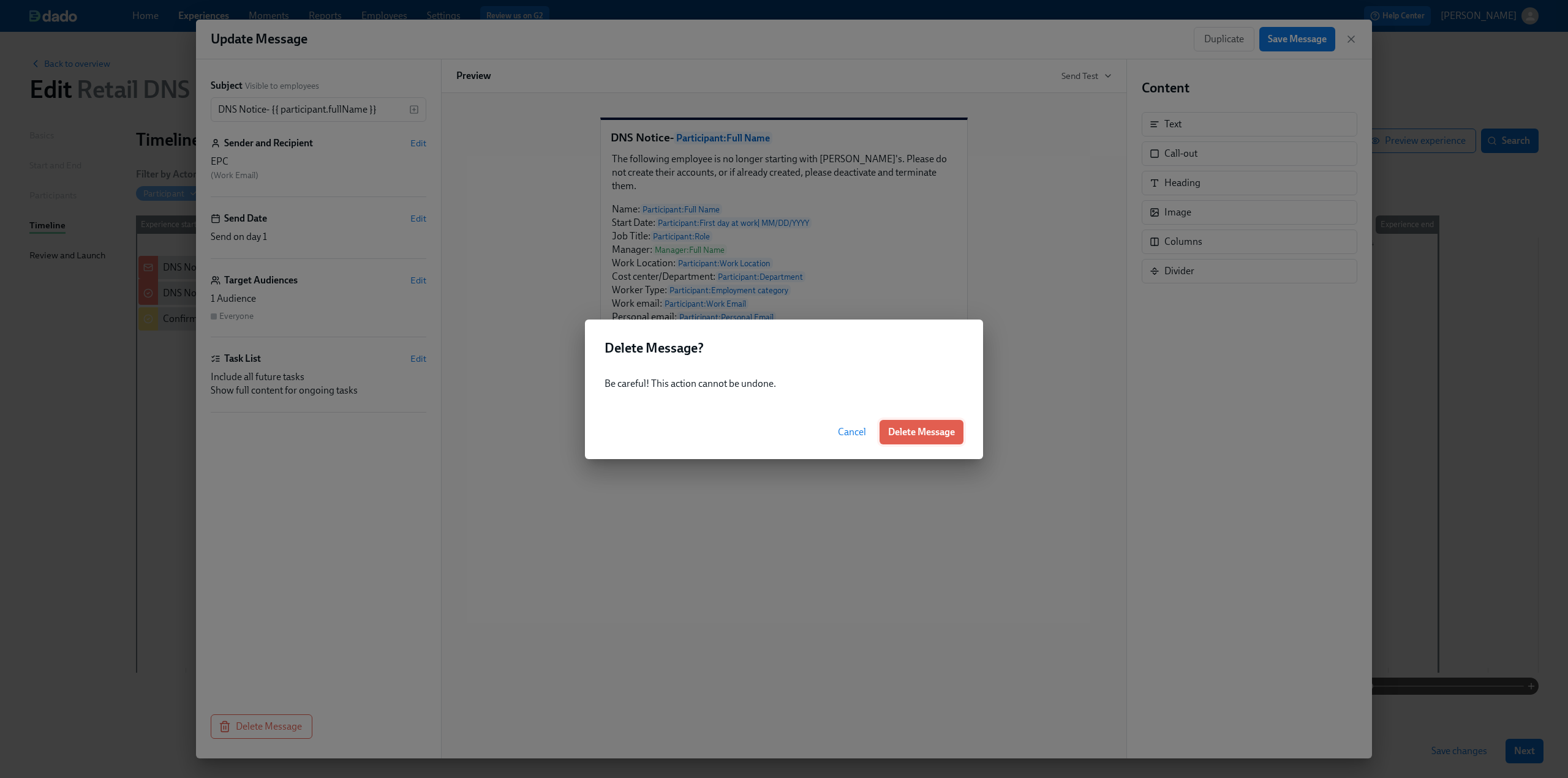
click at [773, 436] on span "Delete Message" at bounding box center [921, 432] width 67 height 12
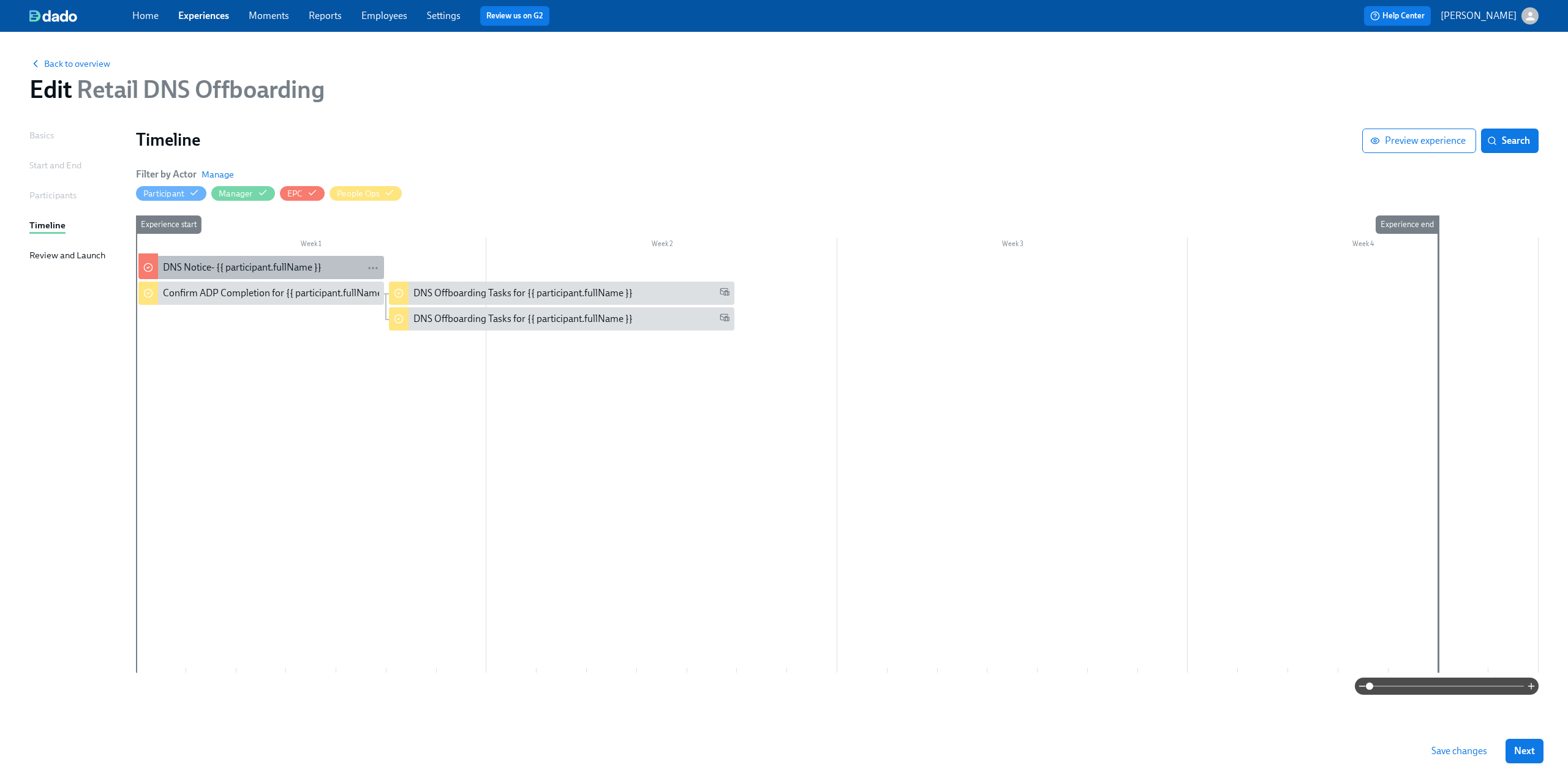
click at [256, 262] on div "DNS Notice- {{ participant.fullName }}" at bounding box center [242, 267] width 159 height 13
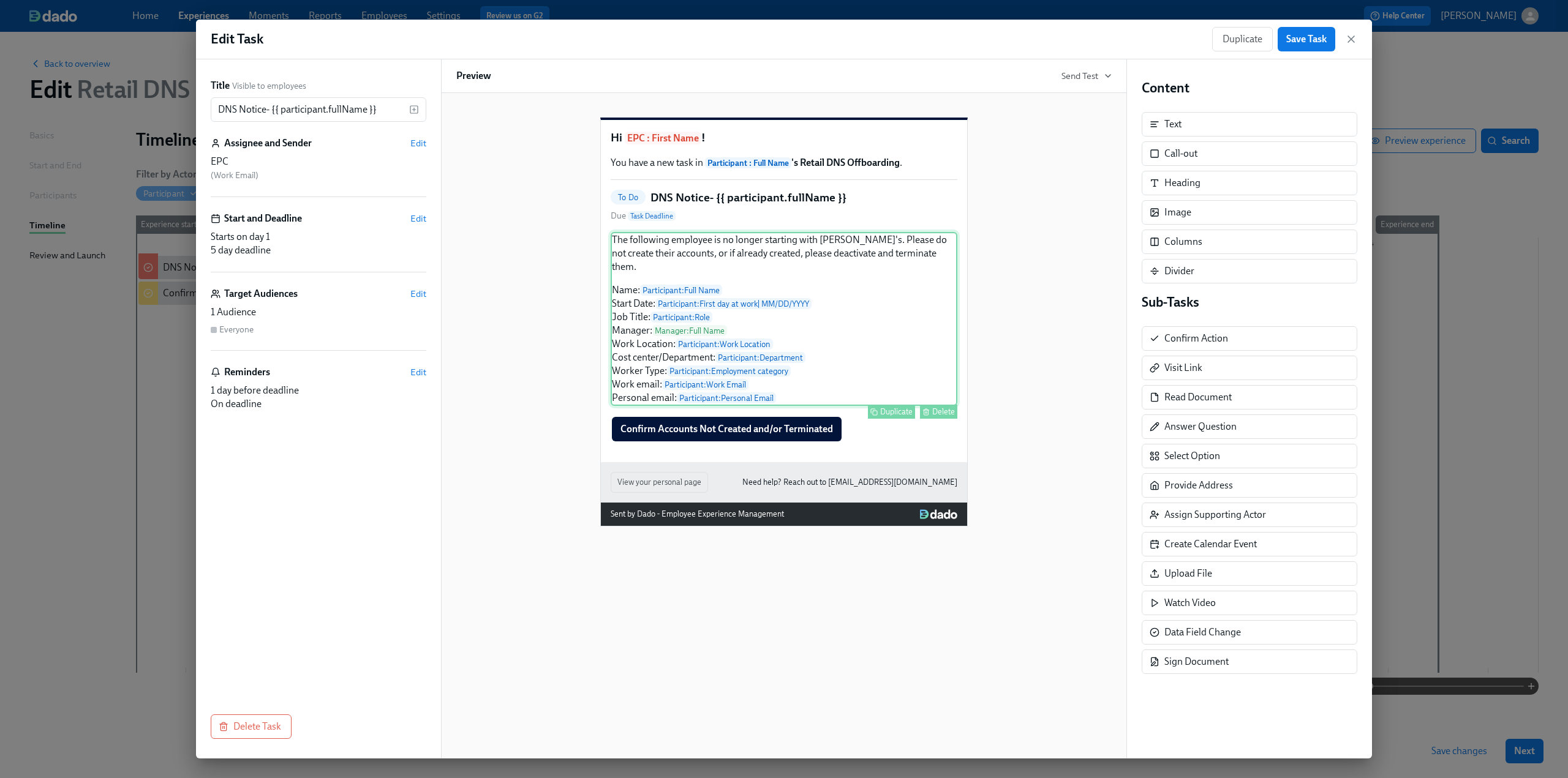
click at [773, 274] on div "The following employee is no longer starting with Rothy's. Please do not create…" at bounding box center [784, 319] width 347 height 174
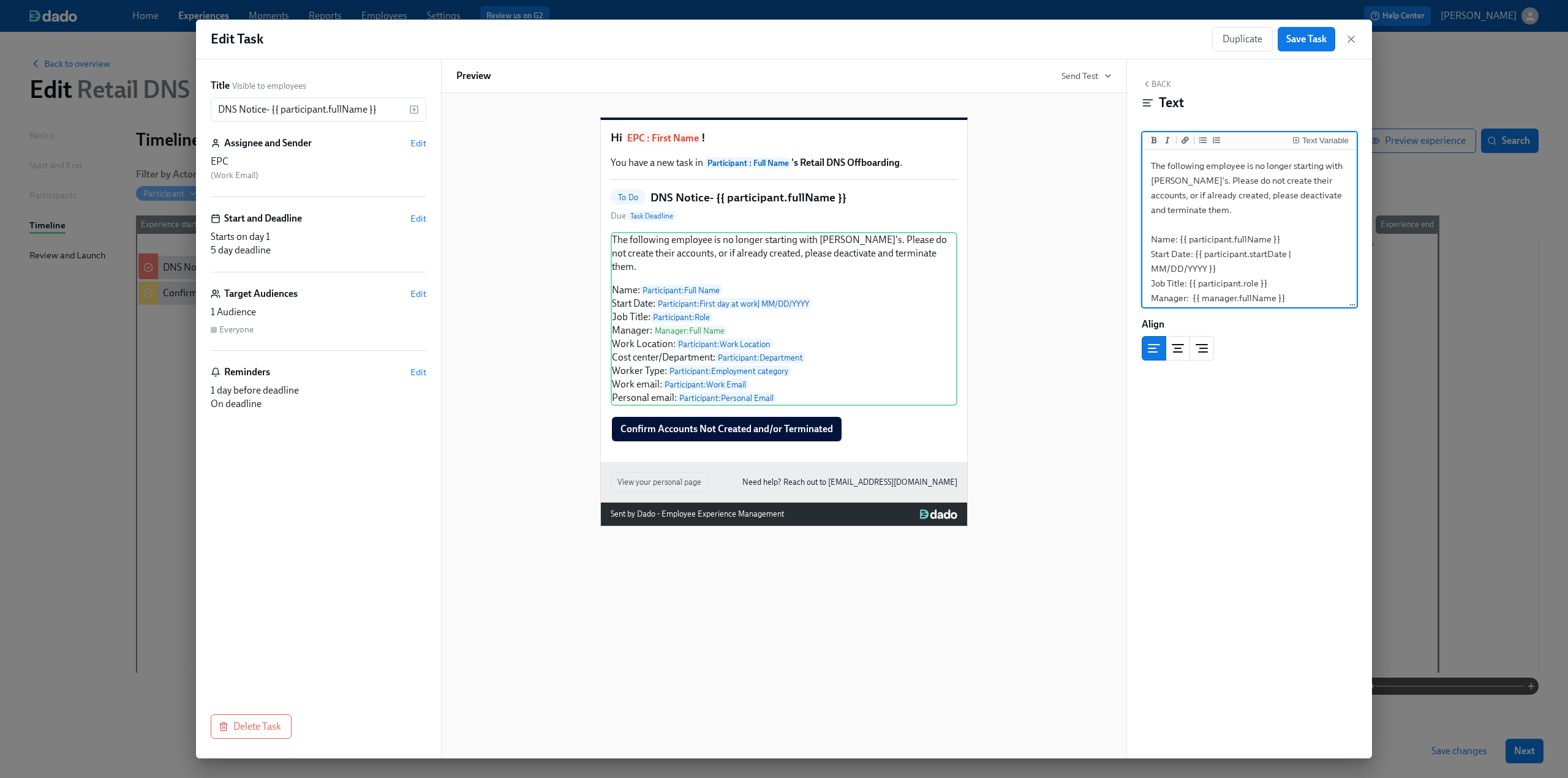
click at [773, 216] on textarea "The following employee is no longer starting with Rothy's. Please do not create…" at bounding box center [1249, 283] width 209 height 262
click at [773, 193] on textarea "The following employee is no longer starting with Rothy's. Please do not create…" at bounding box center [1249, 283] width 209 height 262
click at [773, 209] on textarea "The following employee is no longer starting with Rothy's. Please do not create…" at bounding box center [1249, 283] width 209 height 262
click at [773, 215] on textarea "The following employee is no longer starting with Rothy's. Please do not create…" at bounding box center [1249, 283] width 209 height 262
type textarea "The following employee is no longer starting with Rothy's. Please do not create…"
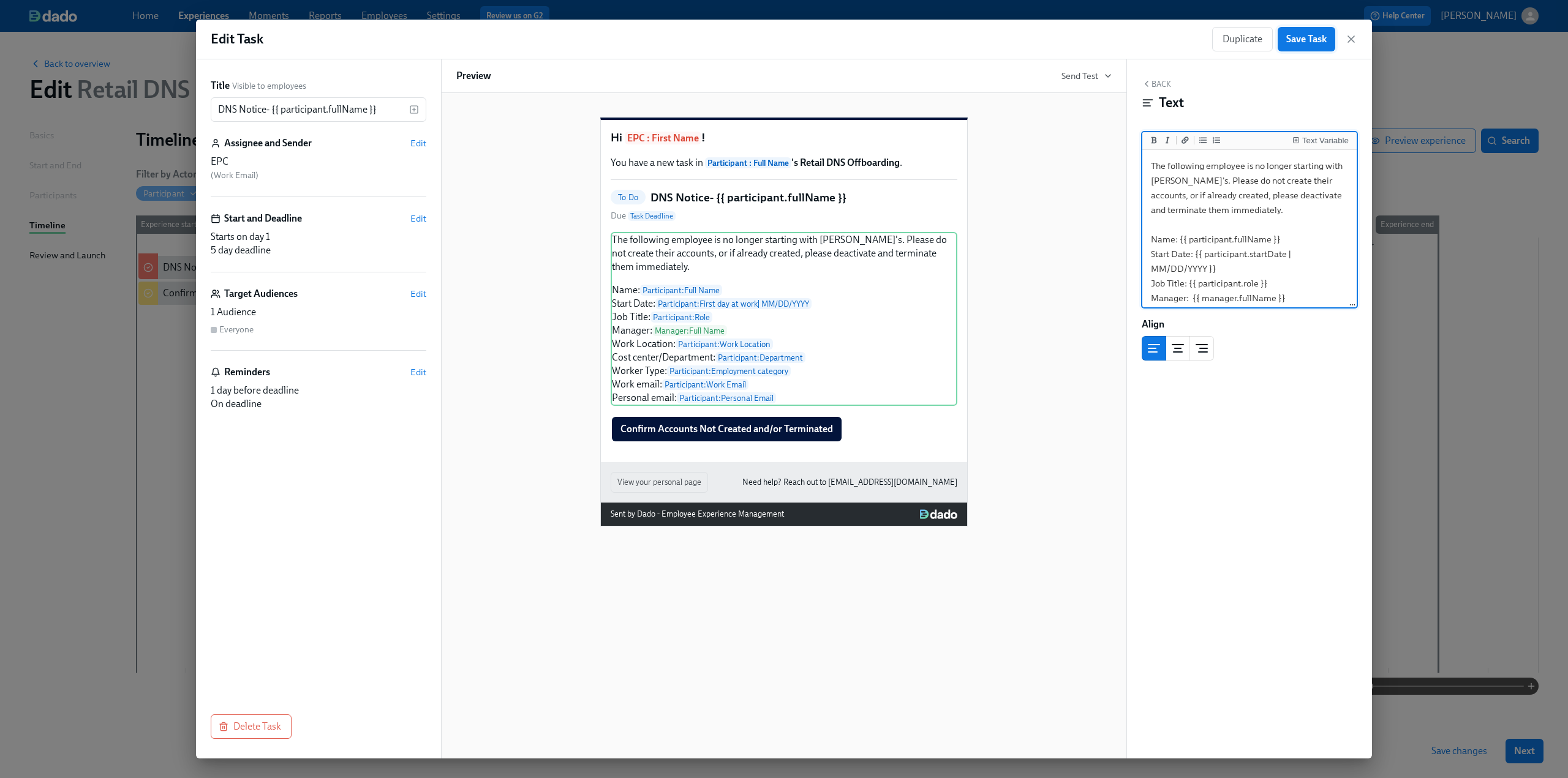
drag, startPoint x: 1301, startPoint y: 37, endPoint x: 1328, endPoint y: 38, distance: 27.0
click at [773, 37] on span "Save Task" at bounding box center [1306, 39] width 40 height 12
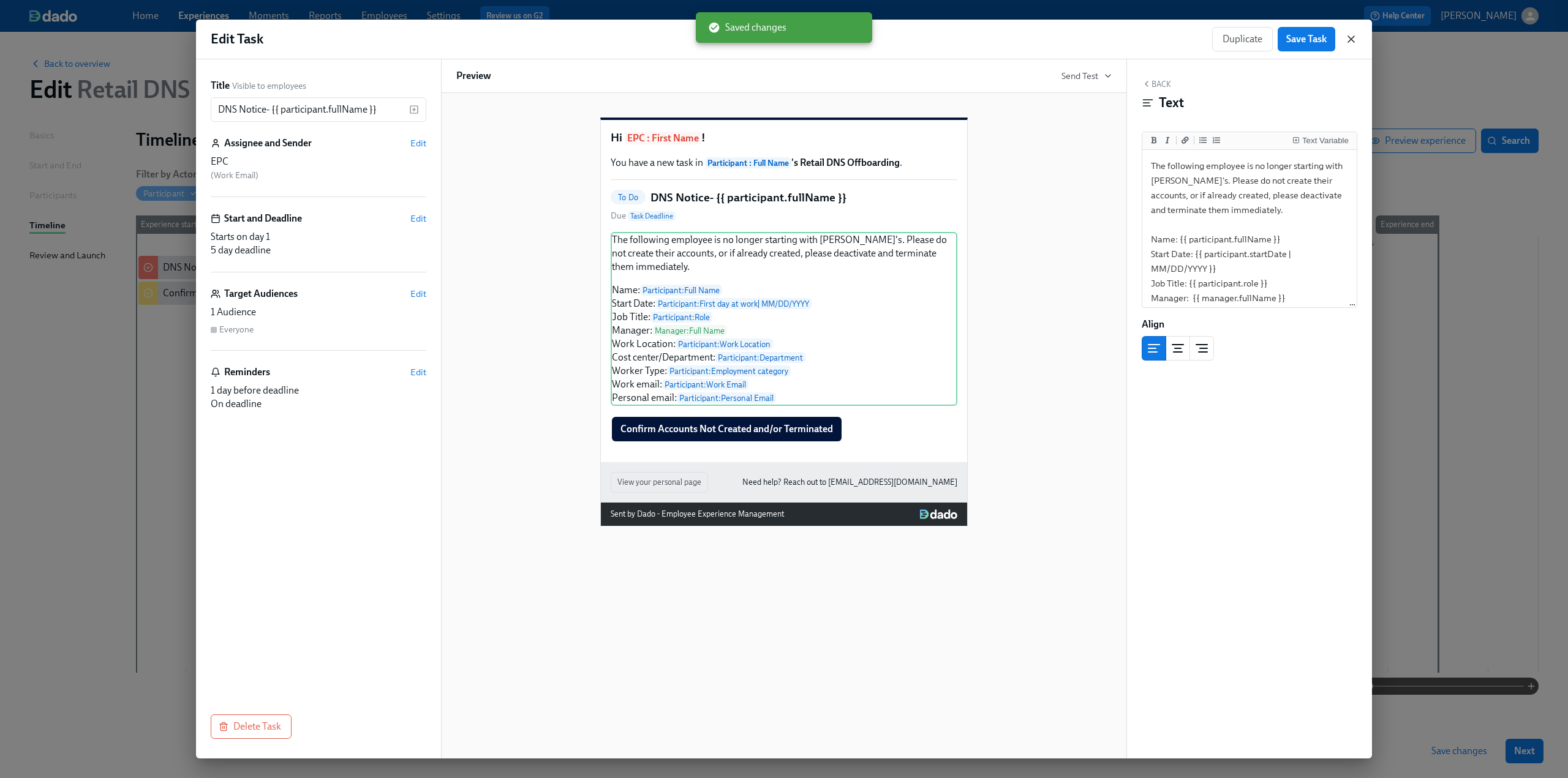
click at [773, 39] on icon "button" at bounding box center [1350, 38] width 6 height 6
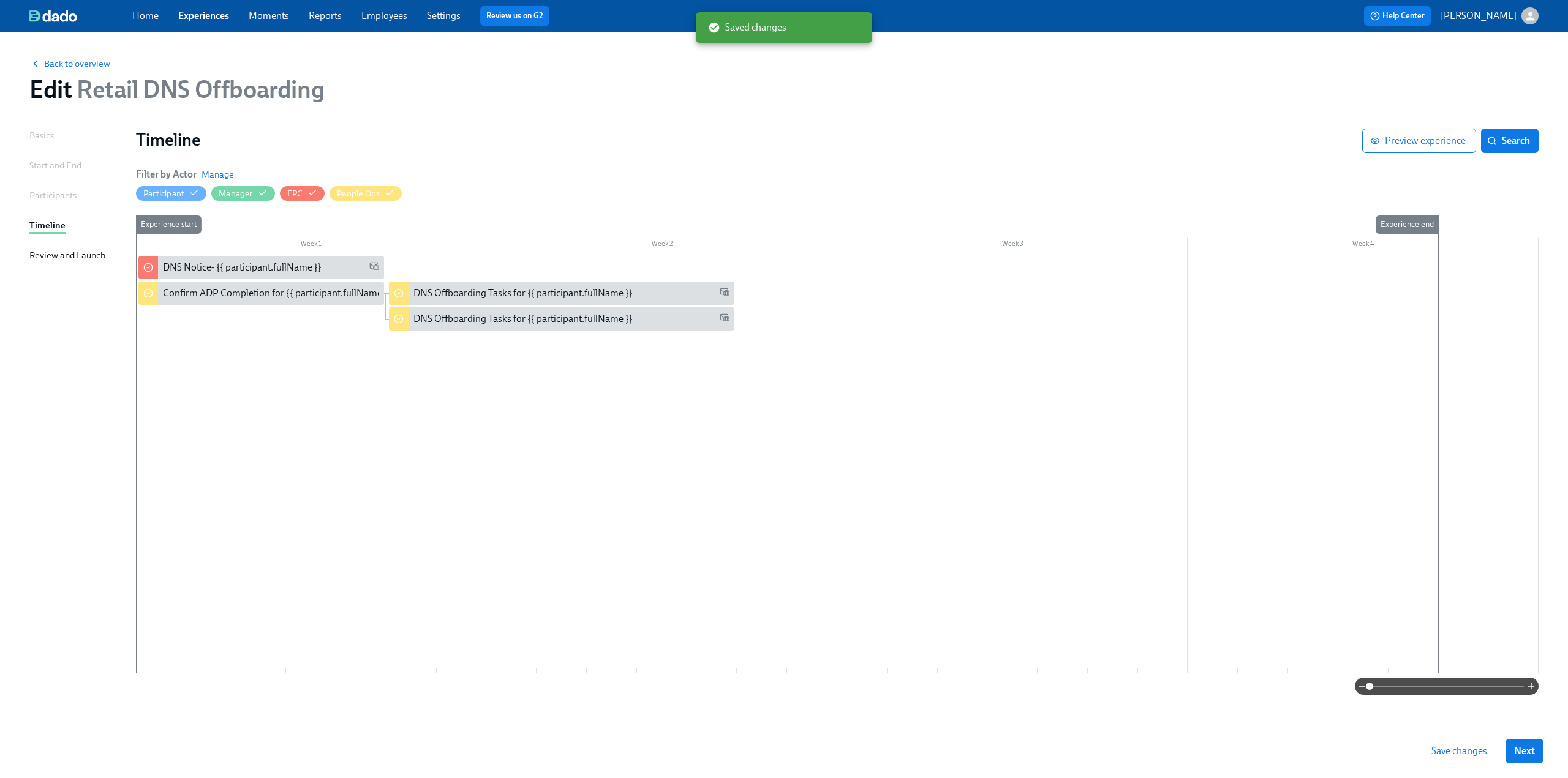
click at [773, 748] on span "Save changes" at bounding box center [1459, 751] width 56 height 12
click at [214, 173] on span "Manage" at bounding box center [217, 174] width 32 height 12
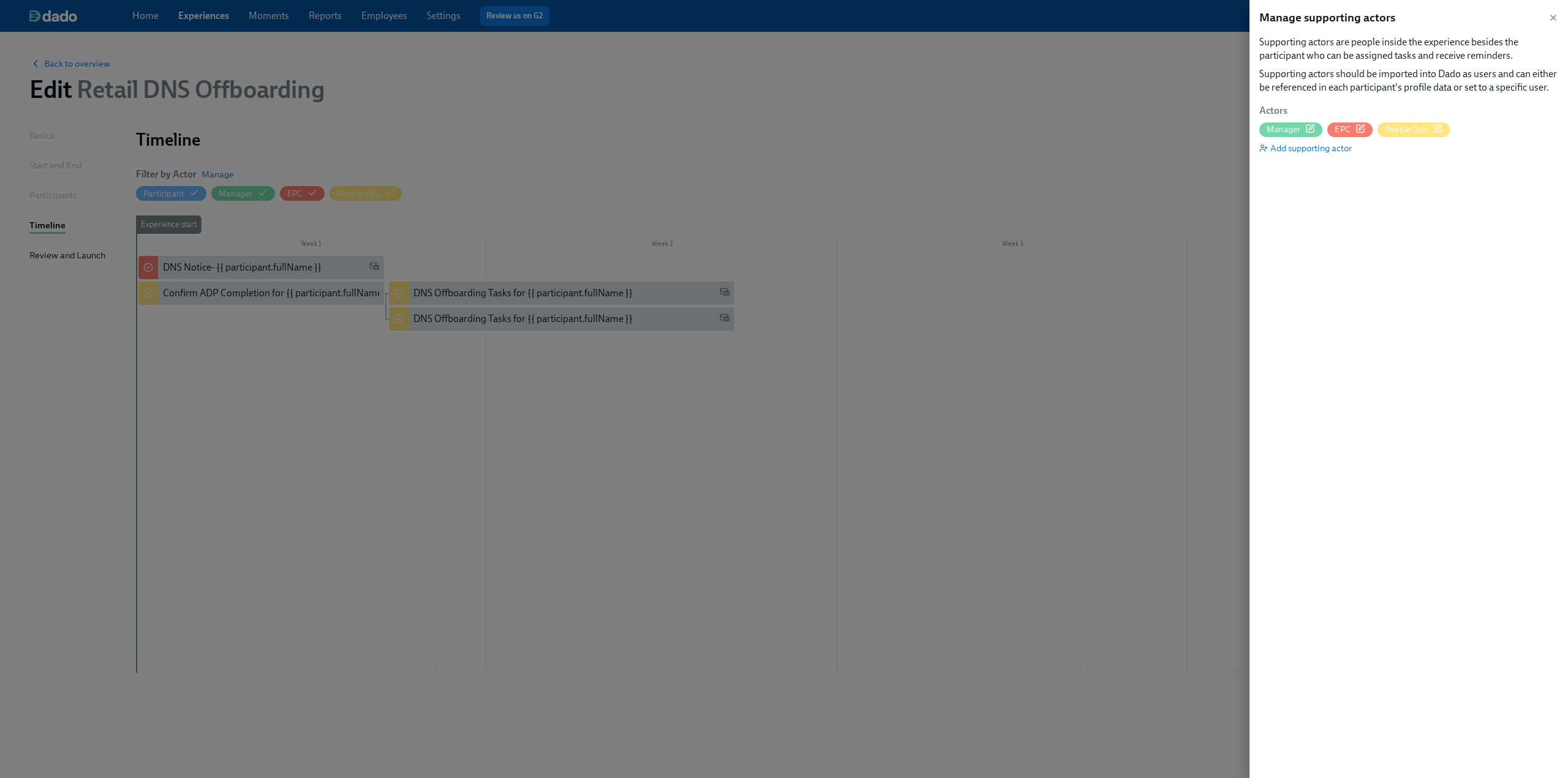
click at [773, 123] on div "Manager" at bounding box center [1291, 130] width 63 height 15
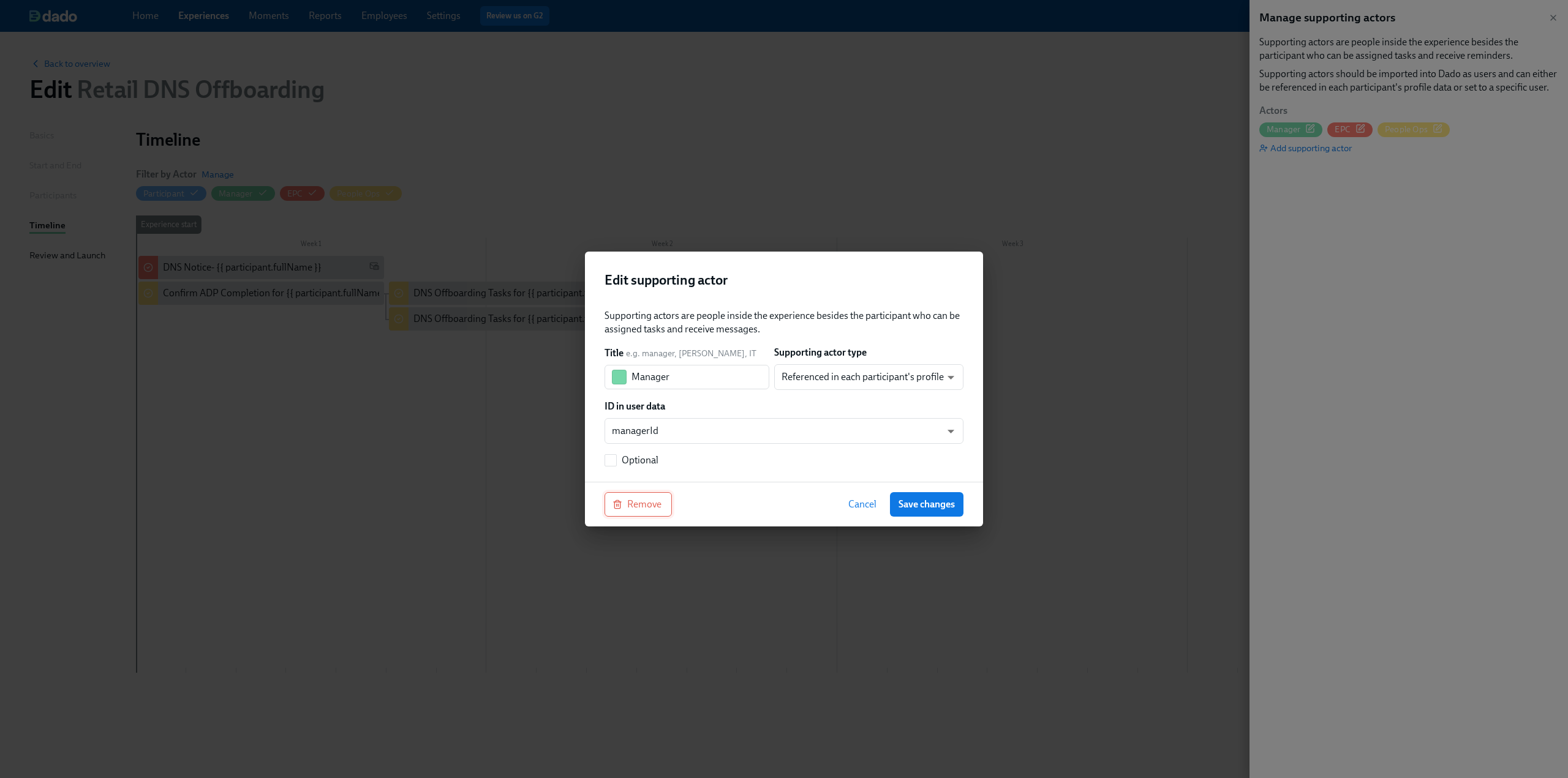
click at [632, 509] on span "Remove" at bounding box center [637, 504] width 46 height 12
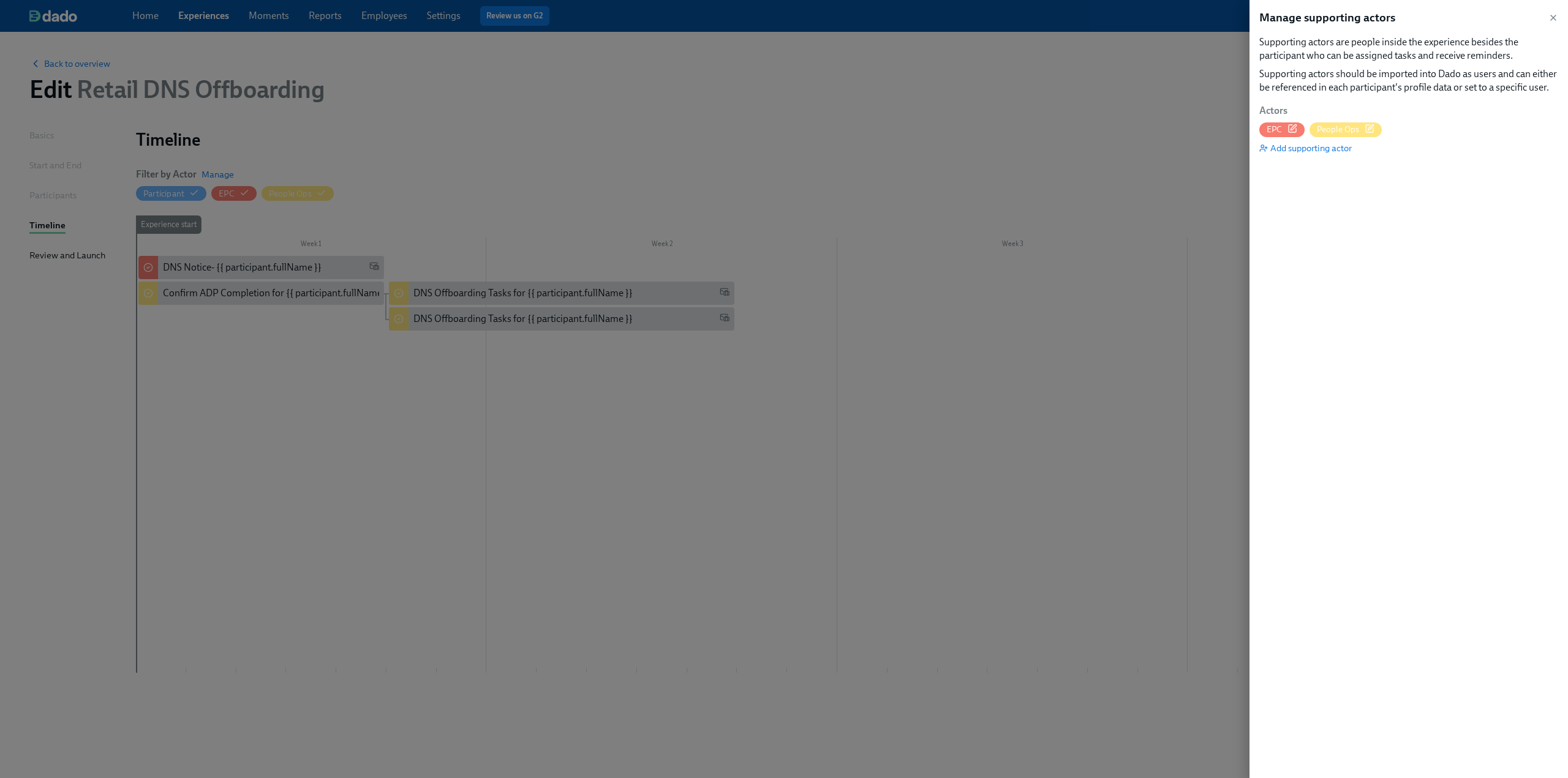
click at [773, 125] on span "EPC" at bounding box center [1282, 129] width 45 height 11
click at [773, 130] on icon "button" at bounding box center [1369, 128] width 7 height 7
click at [773, 19] on icon "button" at bounding box center [1553, 18] width 5 height 5
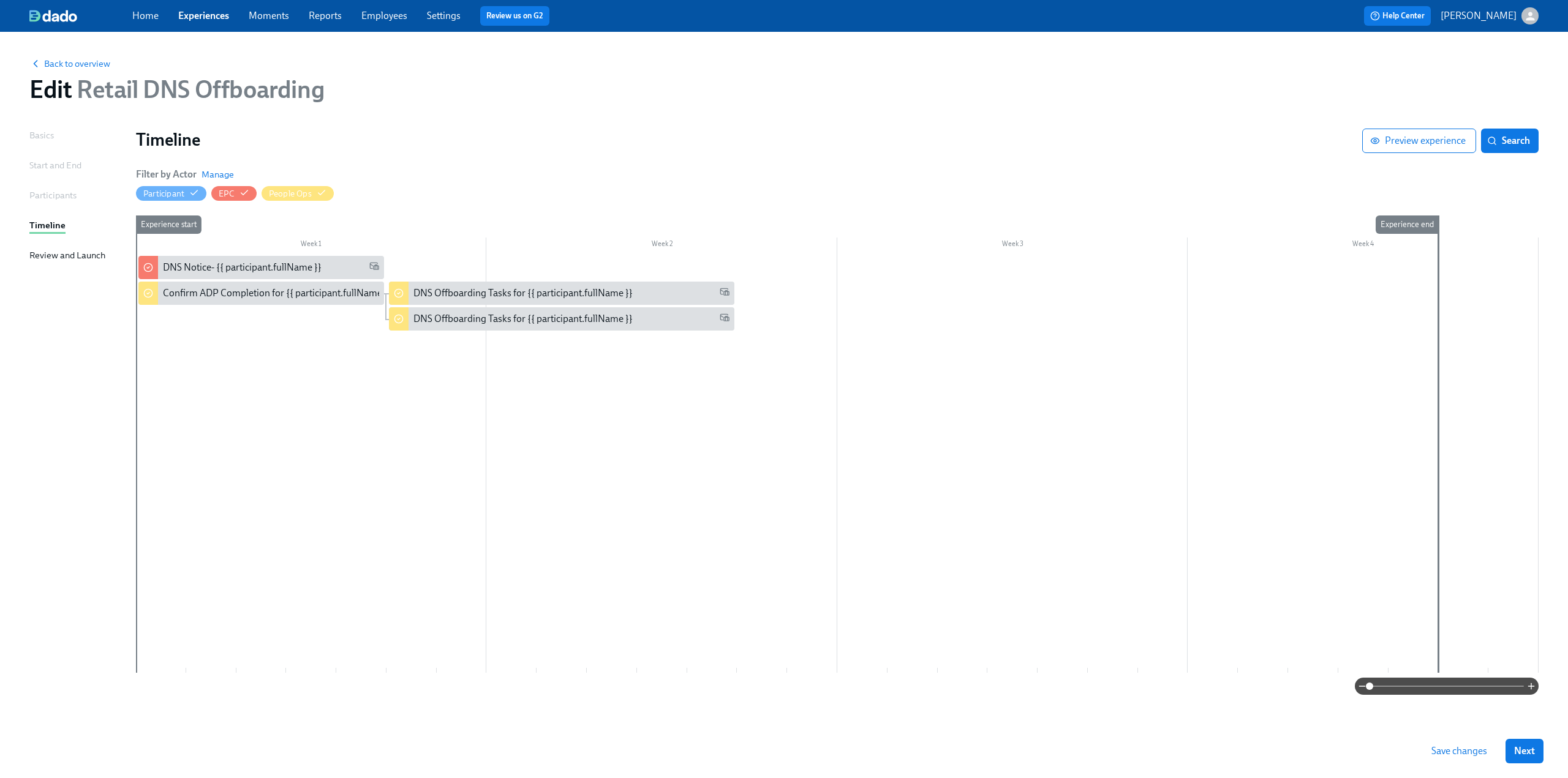
click at [773, 745] on span "Save changes" at bounding box center [1459, 751] width 56 height 12
click at [54, 250] on div "Review and Launch" at bounding box center [67, 254] width 76 height 13
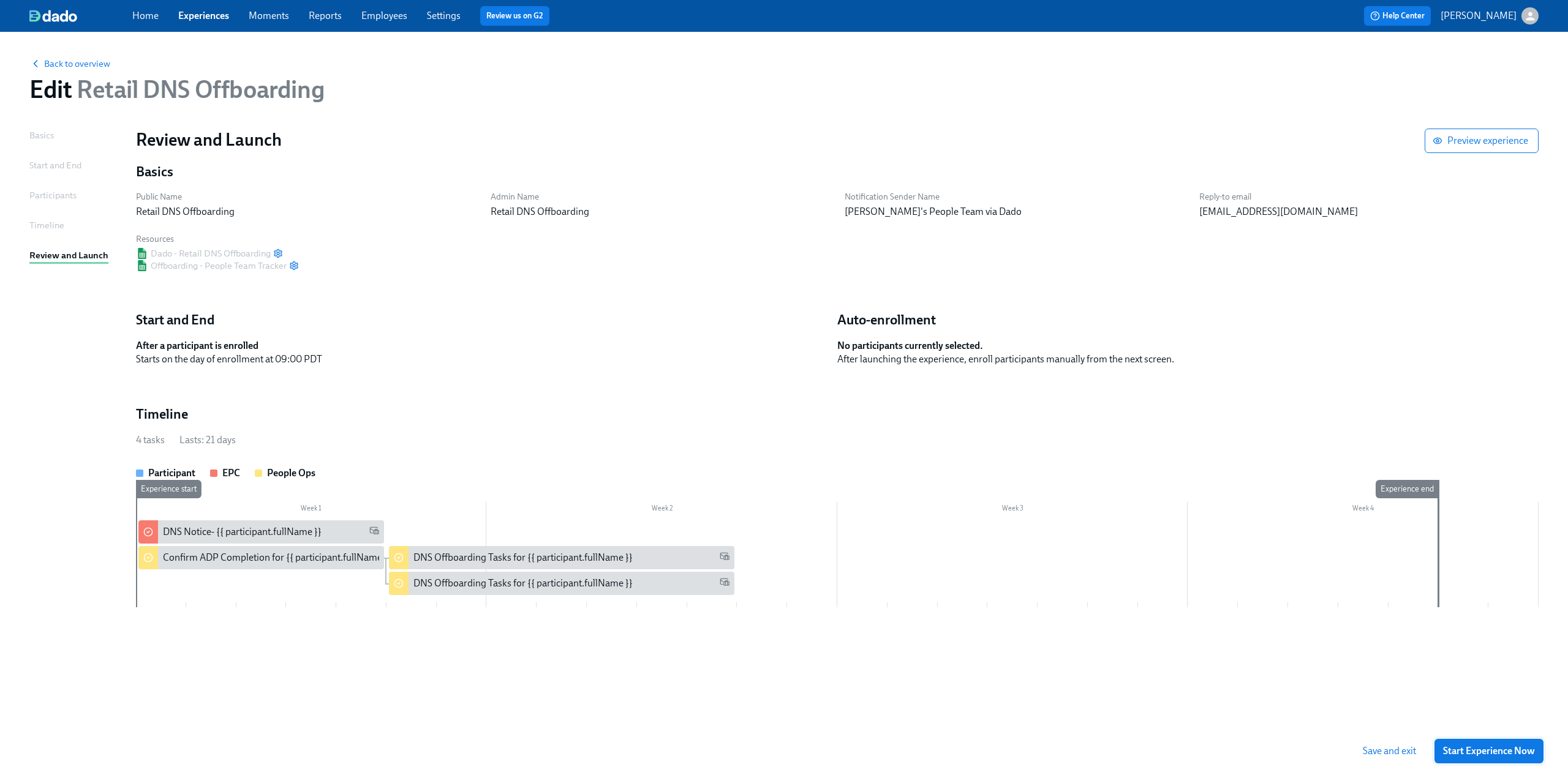
click at [773, 748] on span "Start Experience Now" at bounding box center [1488, 751] width 92 height 12
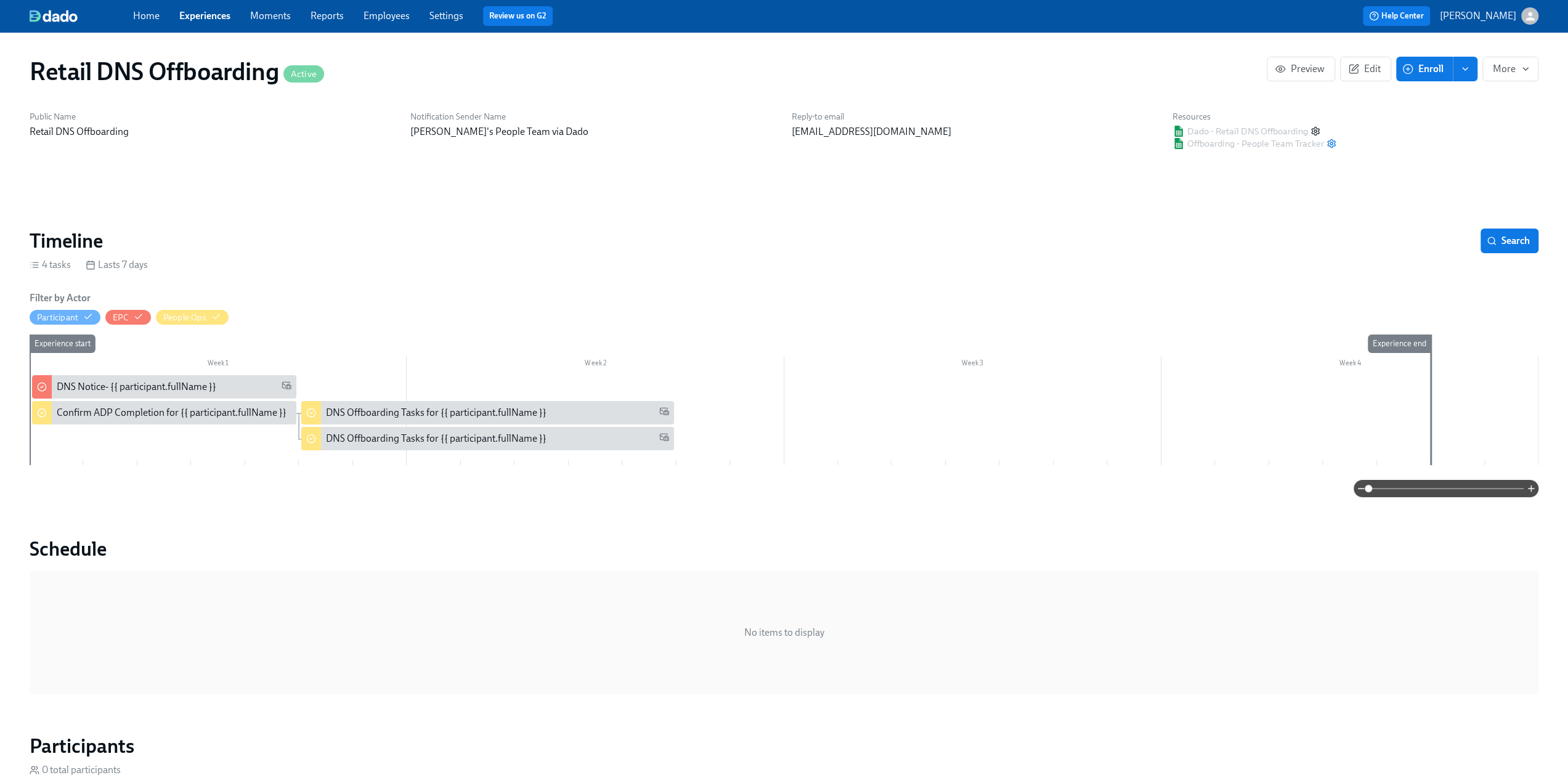
click at [778, 128] on icon "button" at bounding box center [1315, 131] width 7 height 8
click at [778, 145] on icon "button" at bounding box center [1331, 143] width 10 height 10
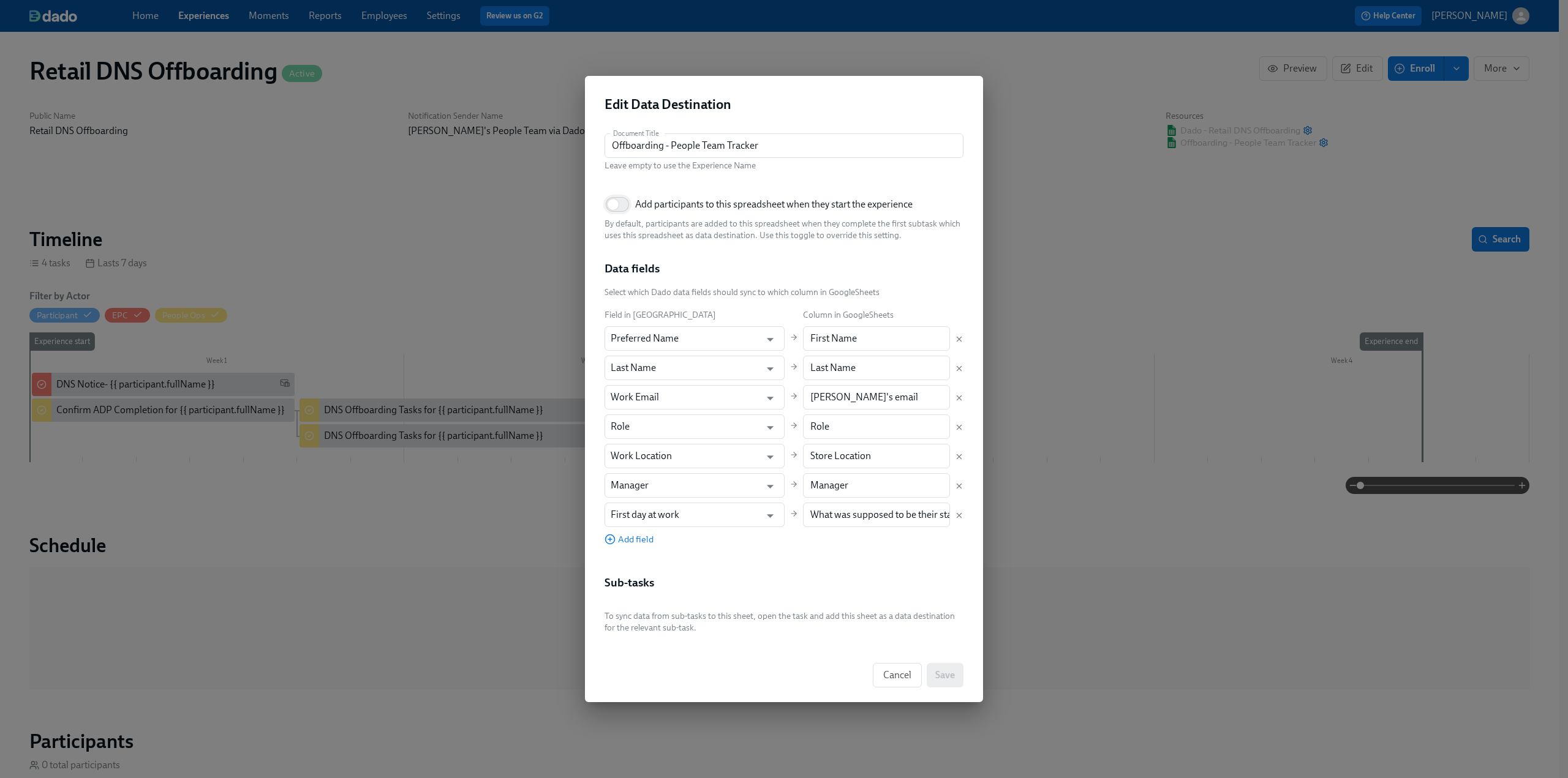
click at [630, 206] on input "Add participants to this spreadsheet when they start the experience" at bounding box center [613, 204] width 81 height 27
checkbox input "true"
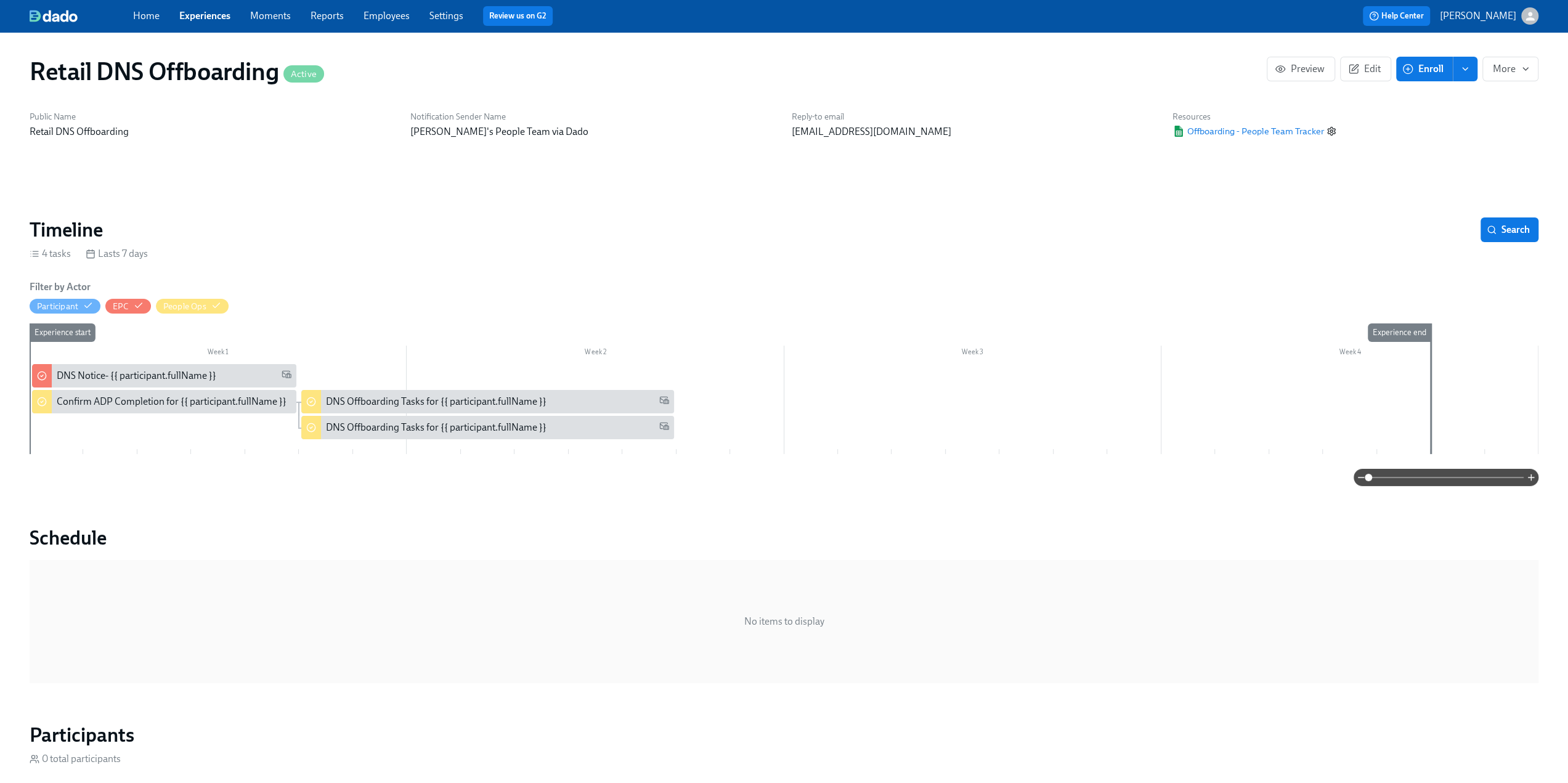
click at [778, 132] on icon "button" at bounding box center [1331, 131] width 10 height 10
